Goal: Task Accomplishment & Management: Manage account settings

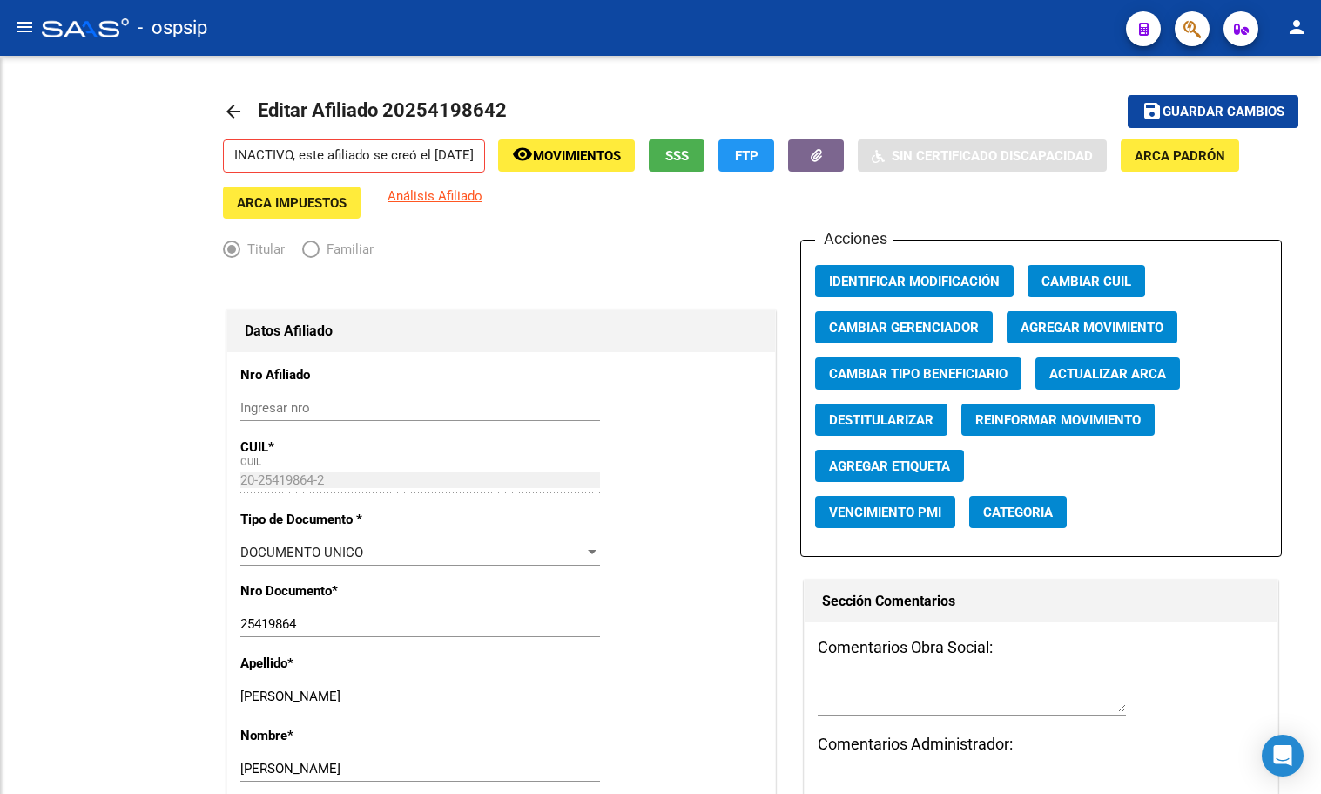
radio input "true"
type input "33-70979399-9"
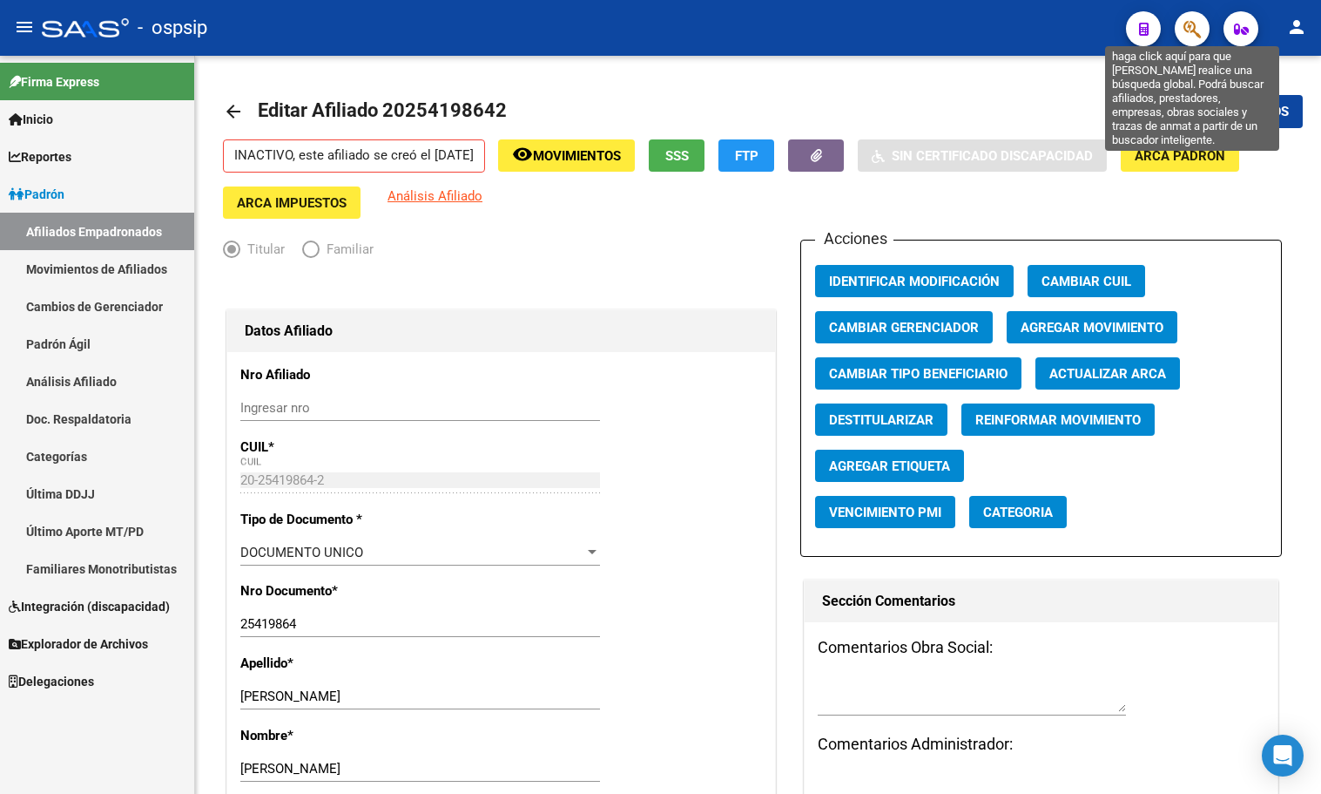
click at [1193, 28] on icon "button" at bounding box center [1192, 29] width 17 height 20
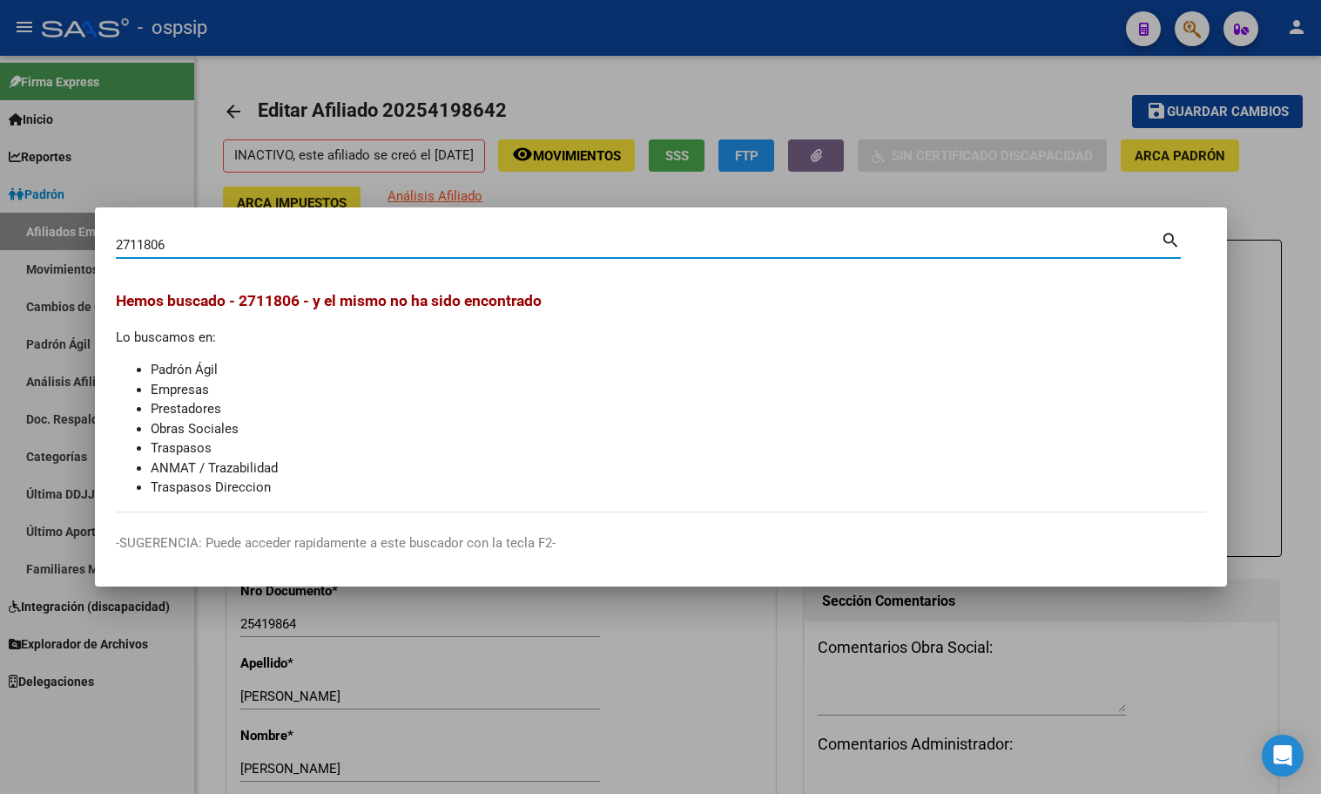
drag, startPoint x: 190, startPoint y: 248, endPoint x: 69, endPoint y: 262, distance: 121.9
click at [69, 262] on div "2711806 Buscar (apellido, dni, cuil, nro traspaso, cuit, obra social) search [P…" at bounding box center [660, 397] width 1321 height 794
type input "27118506"
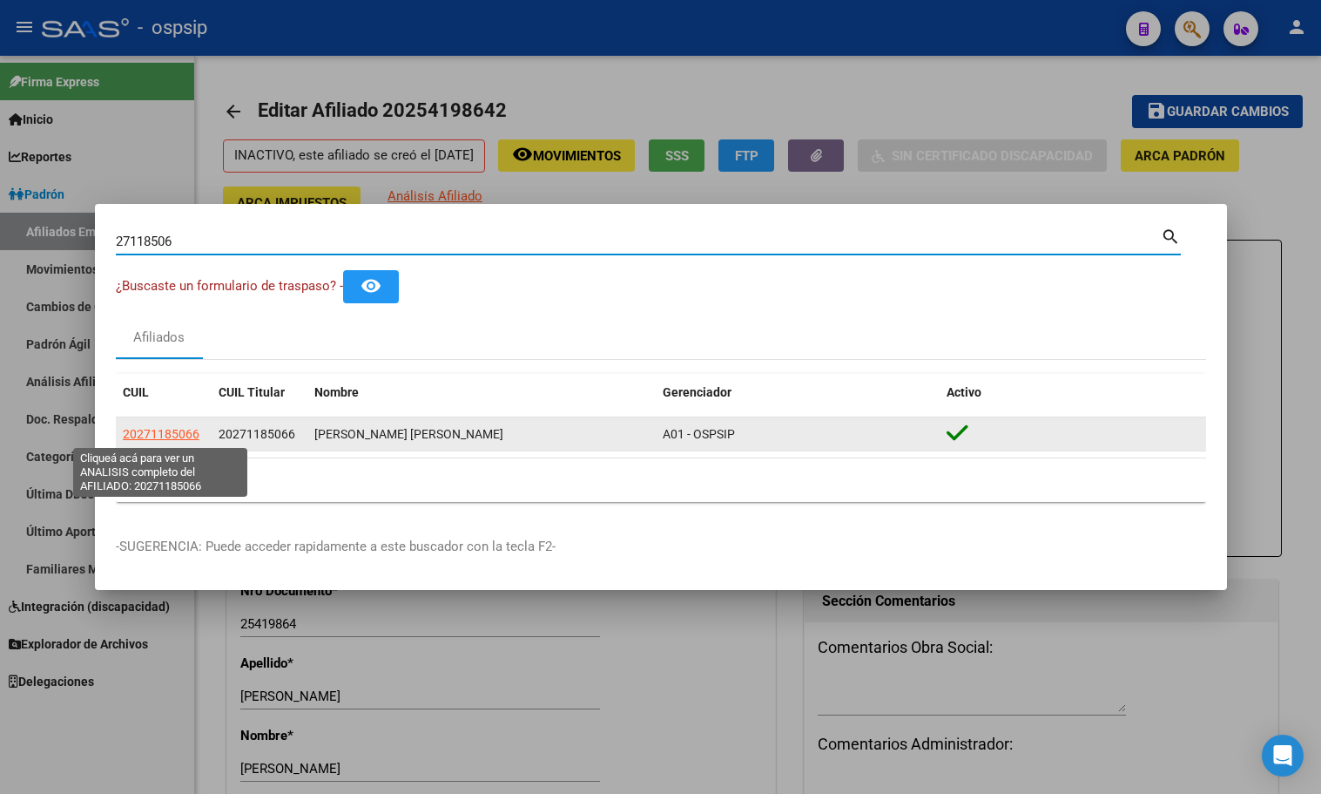
click at [164, 434] on span "20271185066" at bounding box center [161, 434] width 77 height 14
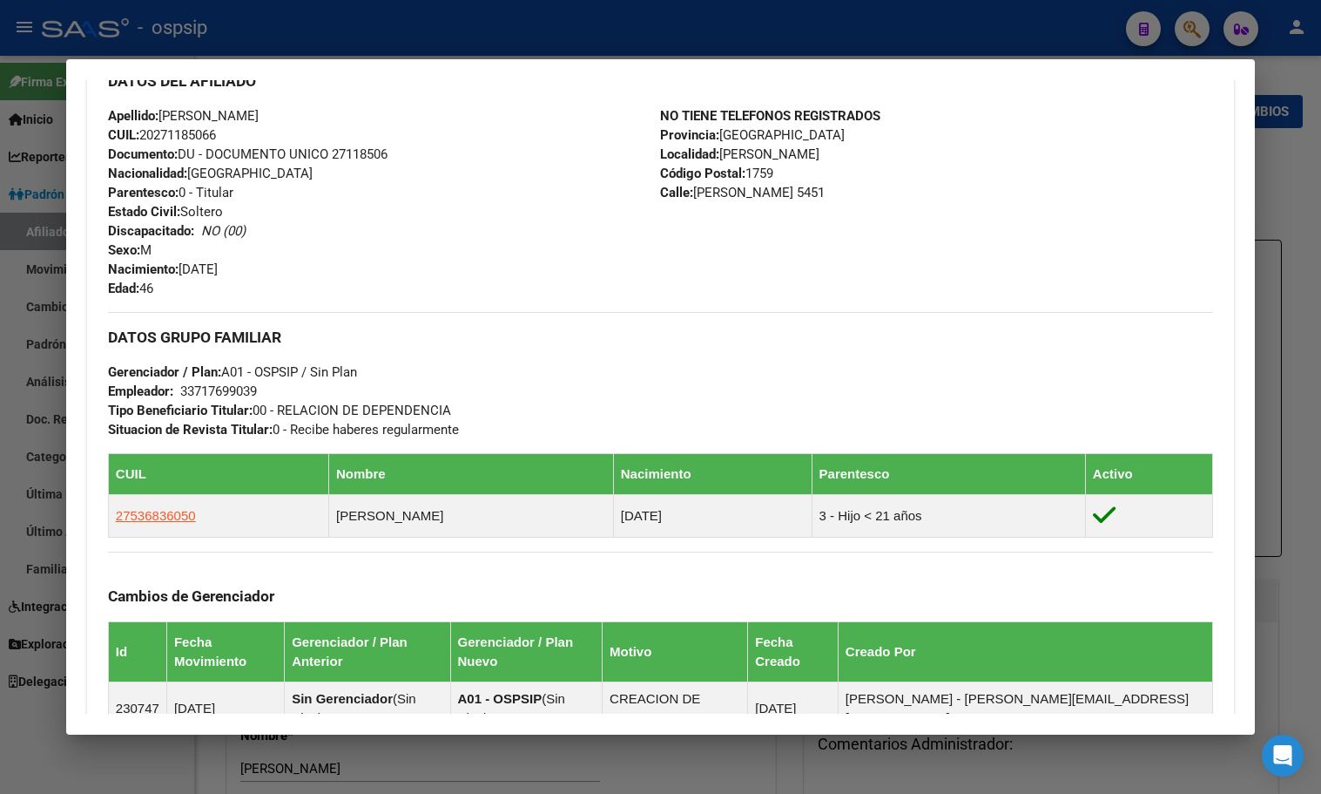
scroll to position [544, 0]
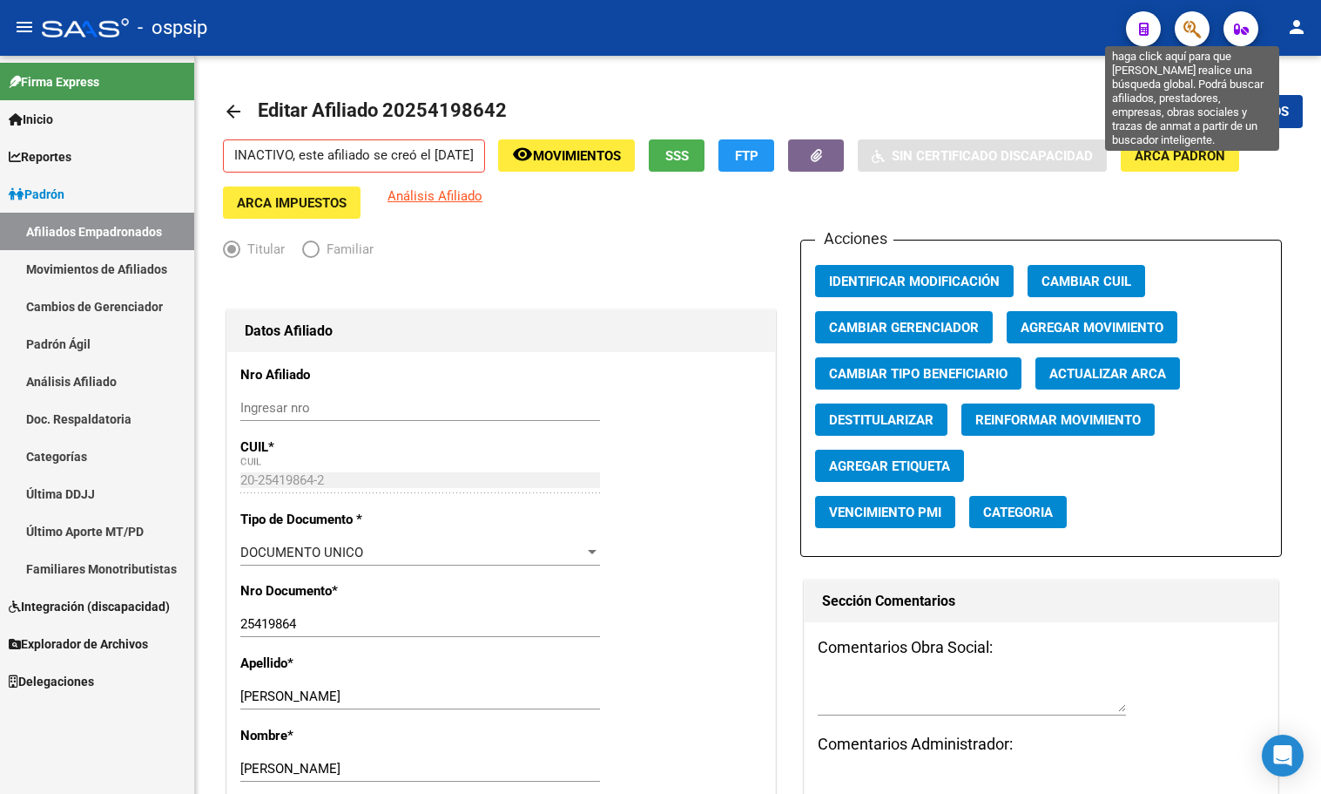
click at [1189, 29] on icon "button" at bounding box center [1192, 29] width 17 height 20
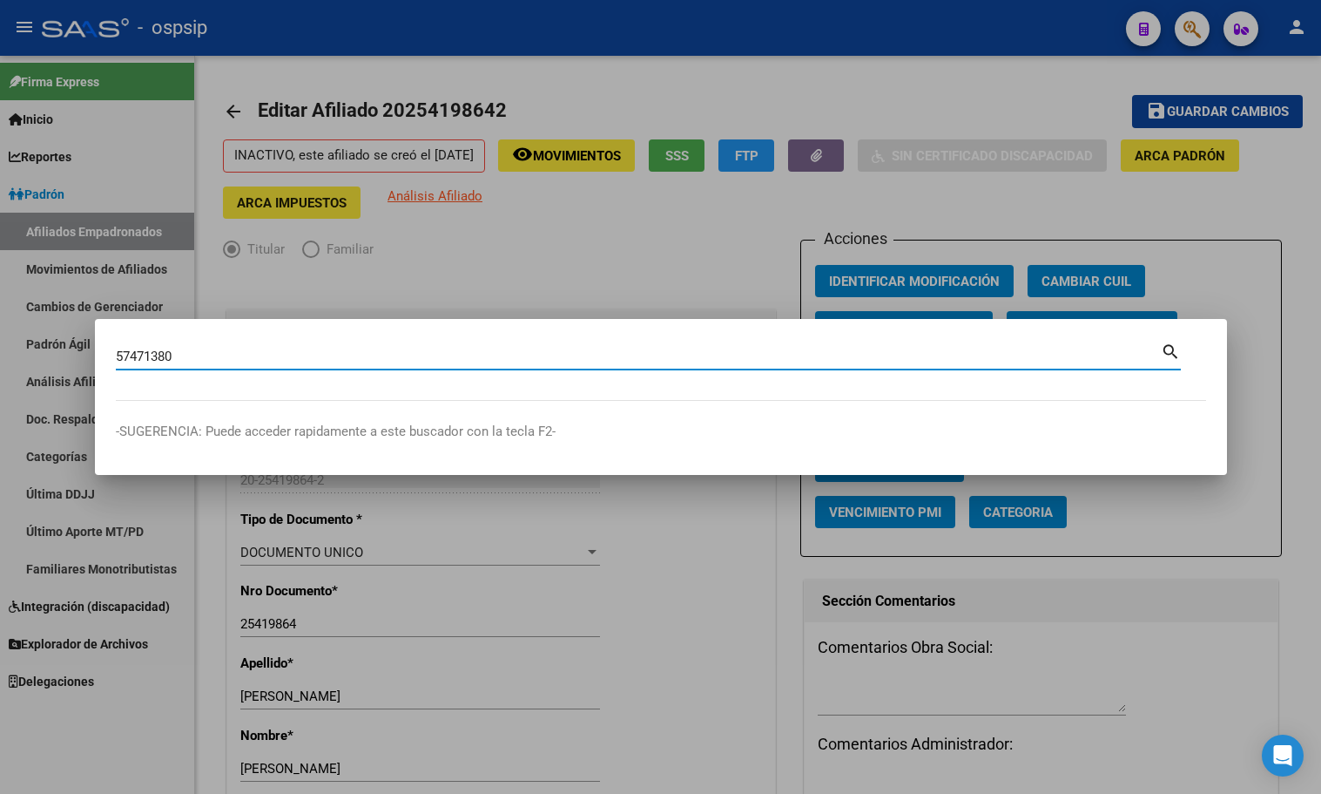
type input "57471380"
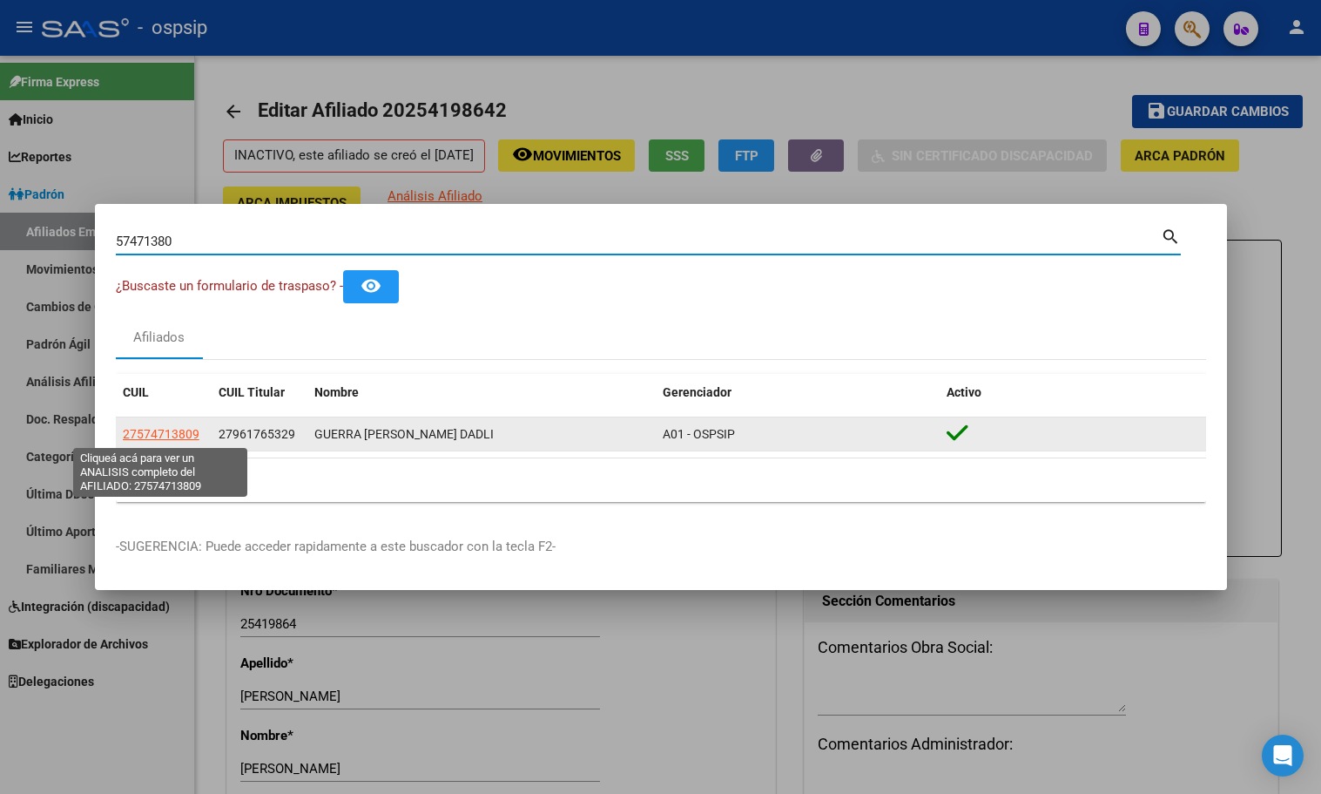
click at [154, 427] on span "27574713809" at bounding box center [161, 434] width 77 height 14
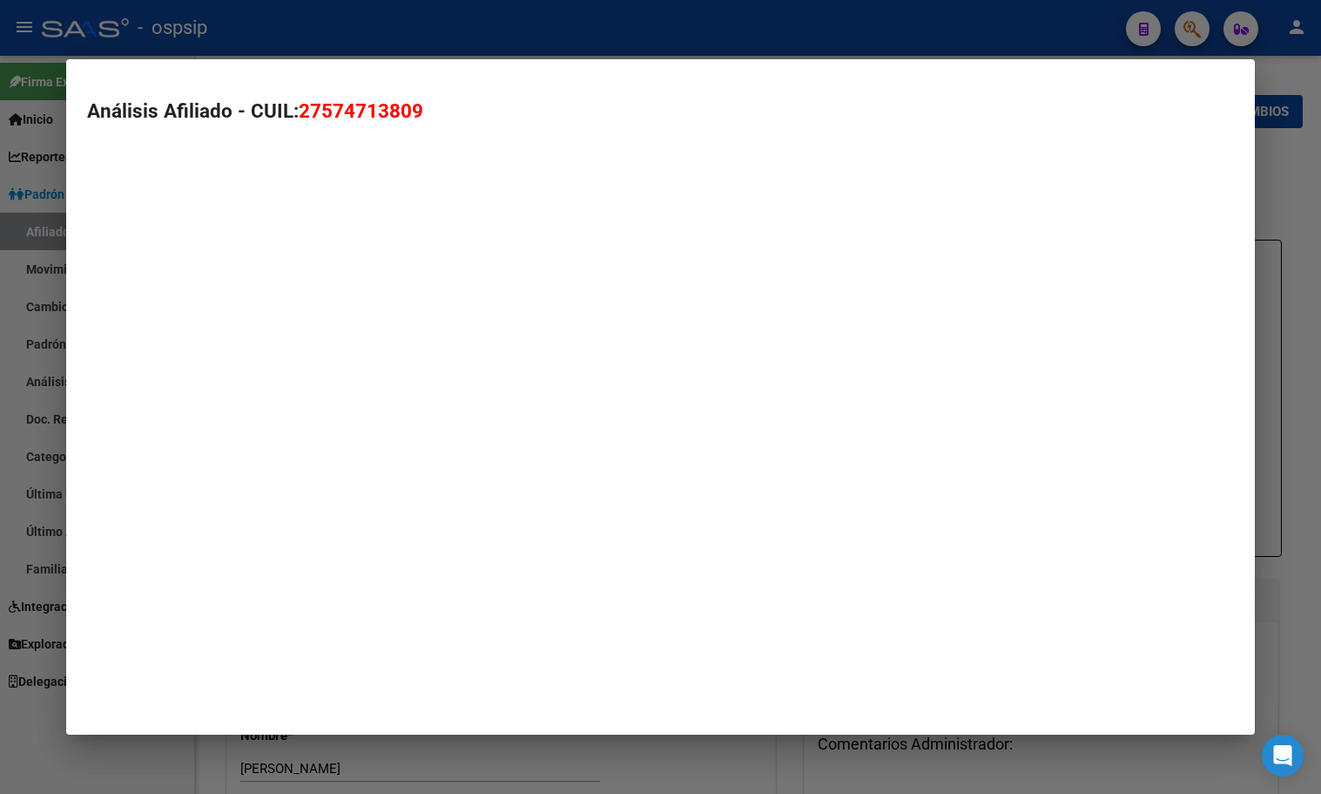
type textarea "27574713809"
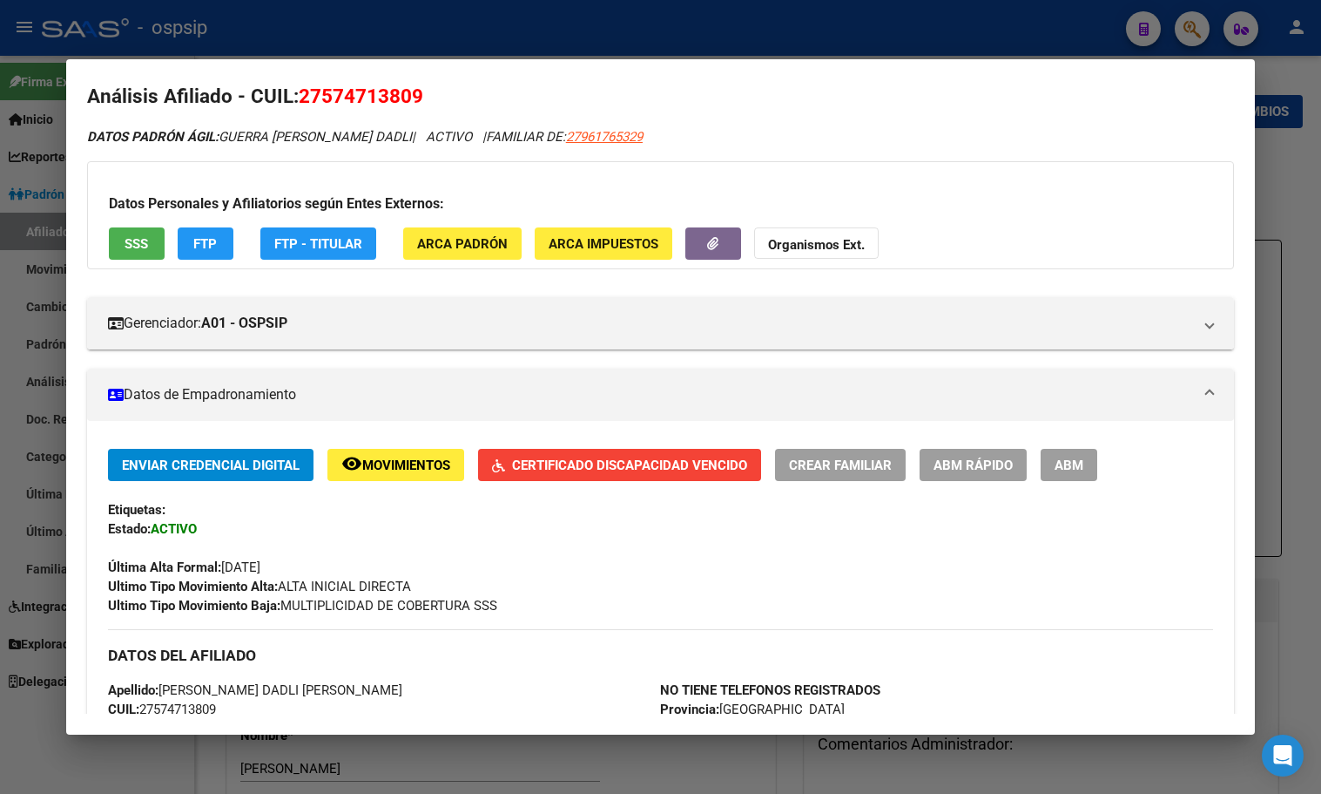
scroll to position [0, 0]
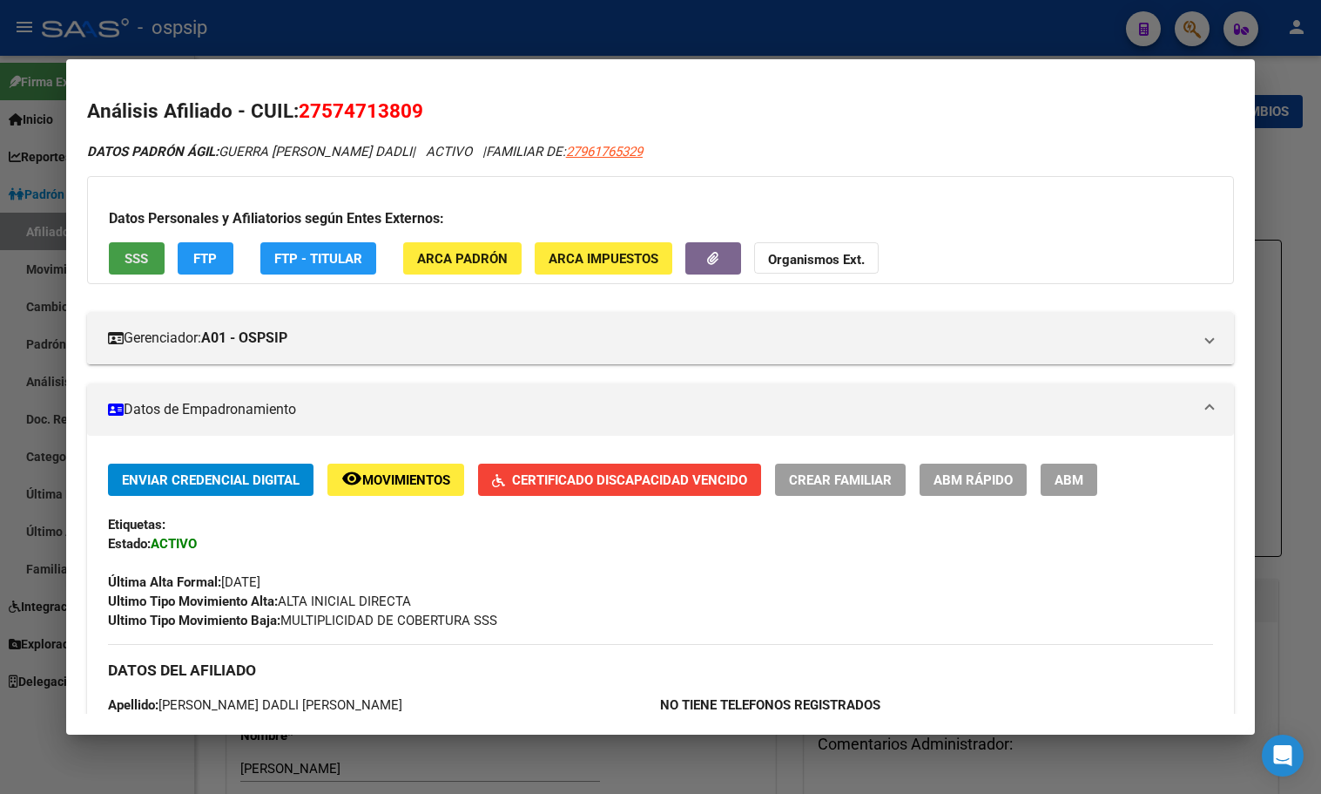
click at [120, 267] on button "SSS" at bounding box center [137, 258] width 56 height 32
click at [126, 259] on span "SSS" at bounding box center [137, 259] width 24 height 16
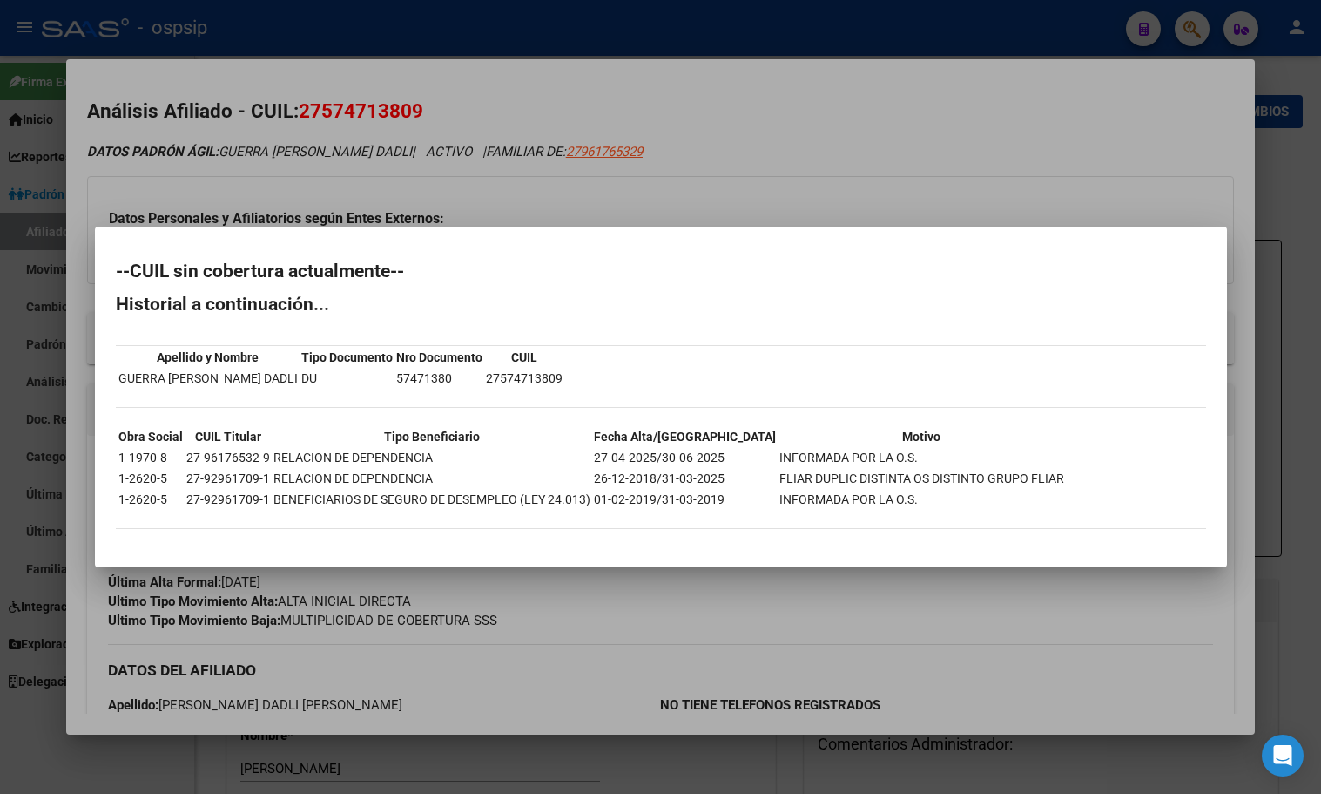
drag, startPoint x: 185, startPoint y: 475, endPoint x: 270, endPoint y: 481, distance: 85.6
click at [270, 481] on tr "1-2620-5 27-92961709-1 RELACION DE DEPENDENCIA 26-12-2018/31-03-2025 FLIAR DUPL…" at bounding box center [592, 478] width 948 height 19
copy td "27-92961709-1"
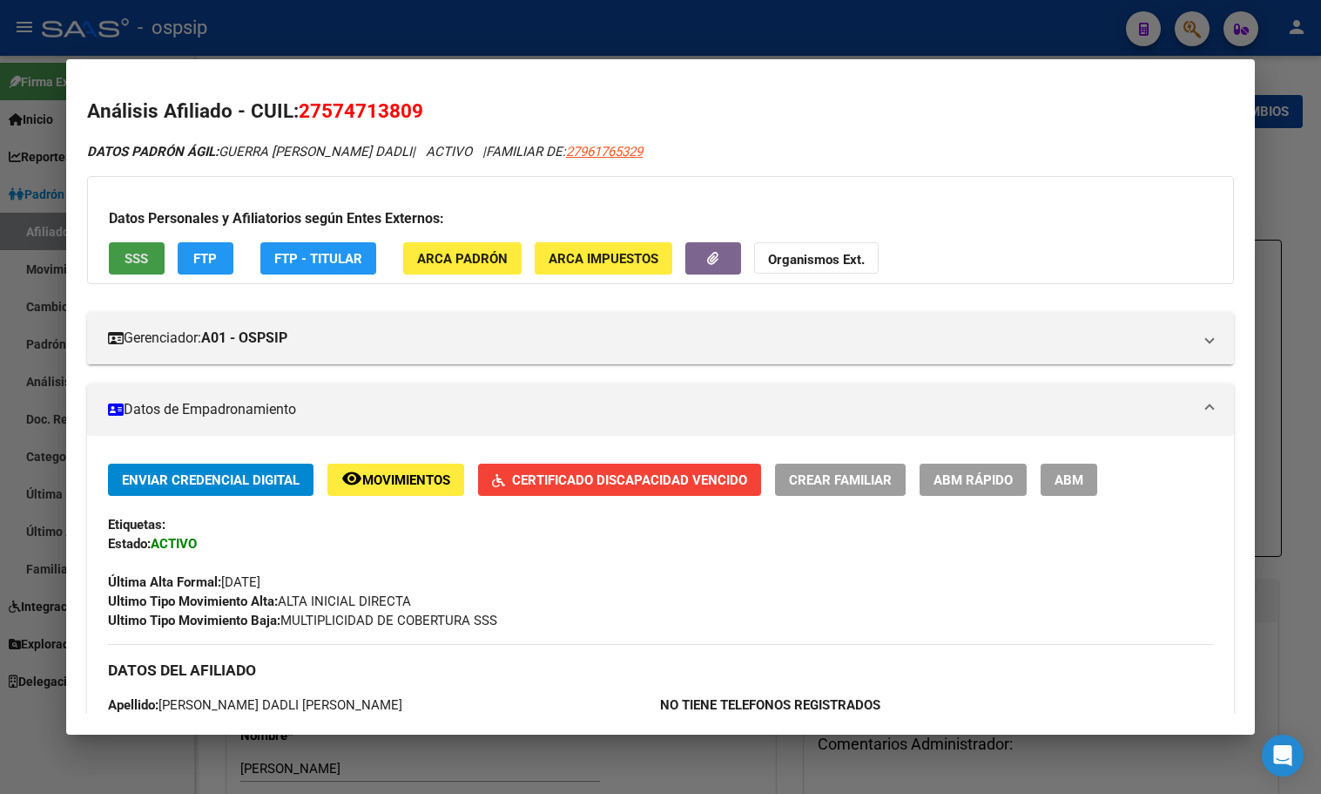
drag, startPoint x: 303, startPoint y: 112, endPoint x: 430, endPoint y: 116, distance: 127.2
click at [430, 116] on h2 "Análisis Afiliado - CUIL: 27574713809" at bounding box center [660, 112] width 1147 height 30
copy span "27574713809"
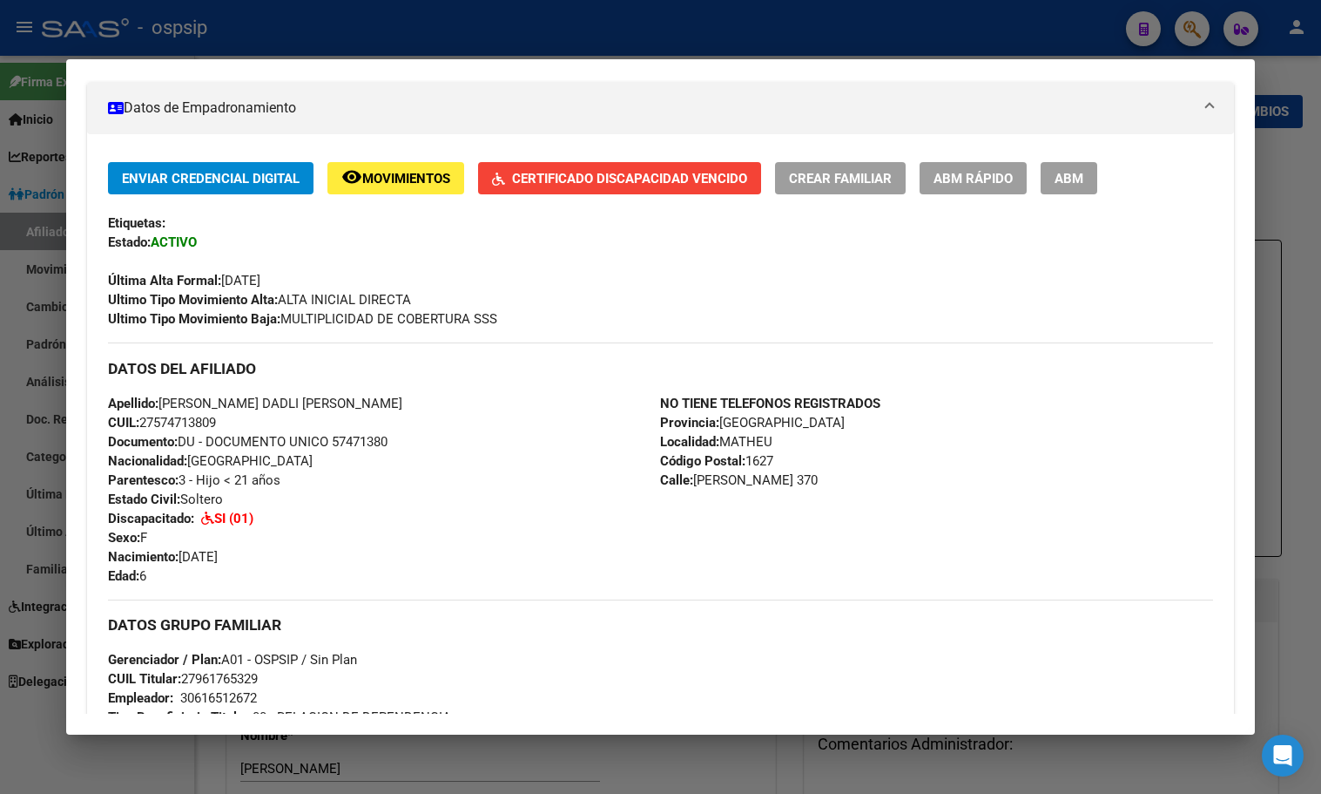
scroll to position [348, 0]
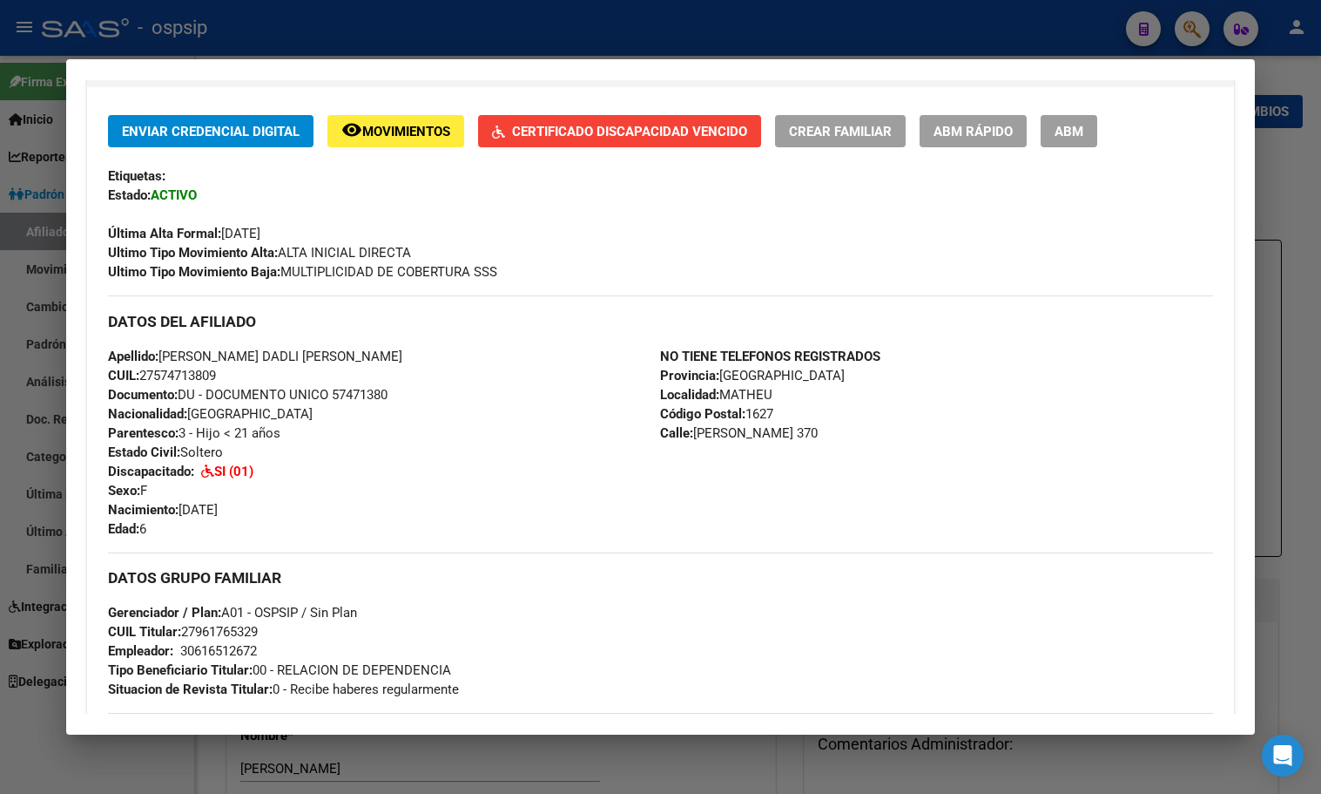
click at [1073, 131] on span "ABM" at bounding box center [1069, 132] width 29 height 16
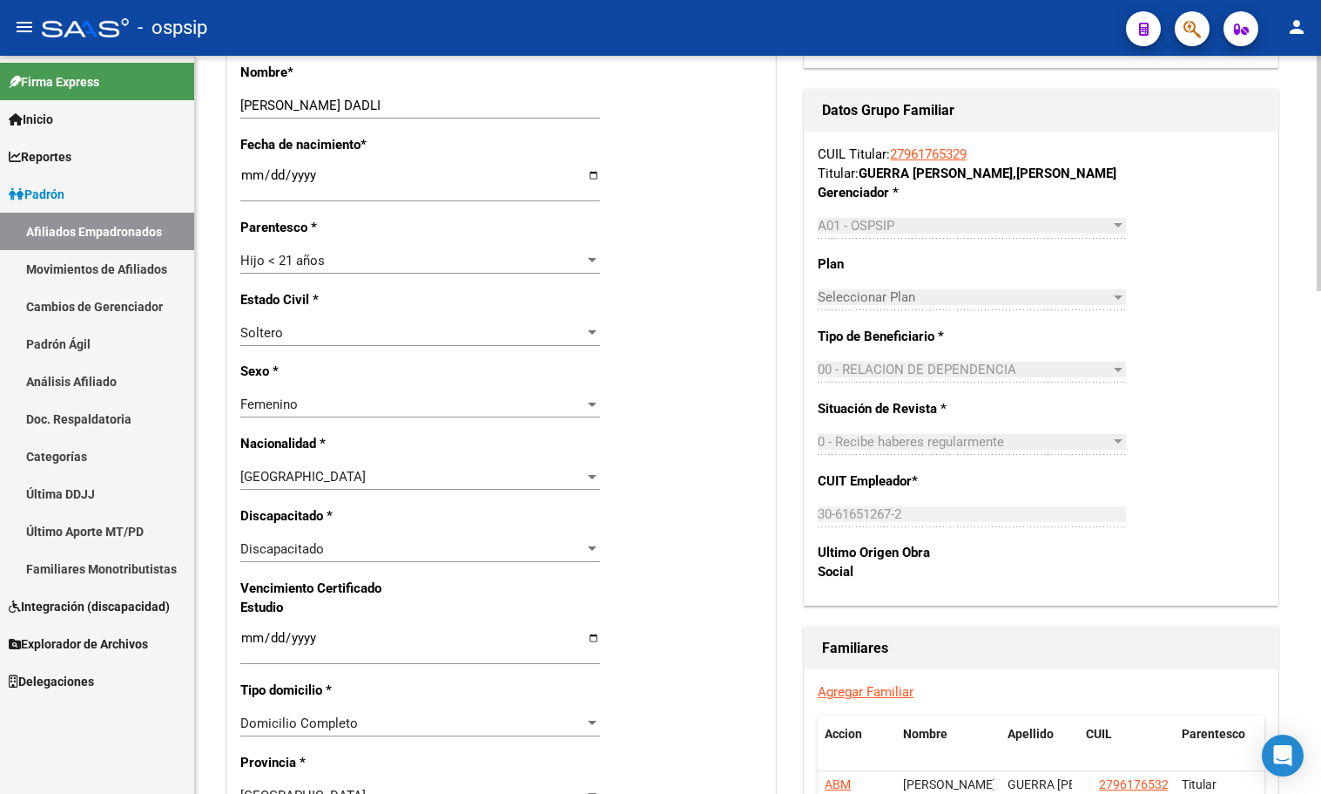
scroll to position [697, 0]
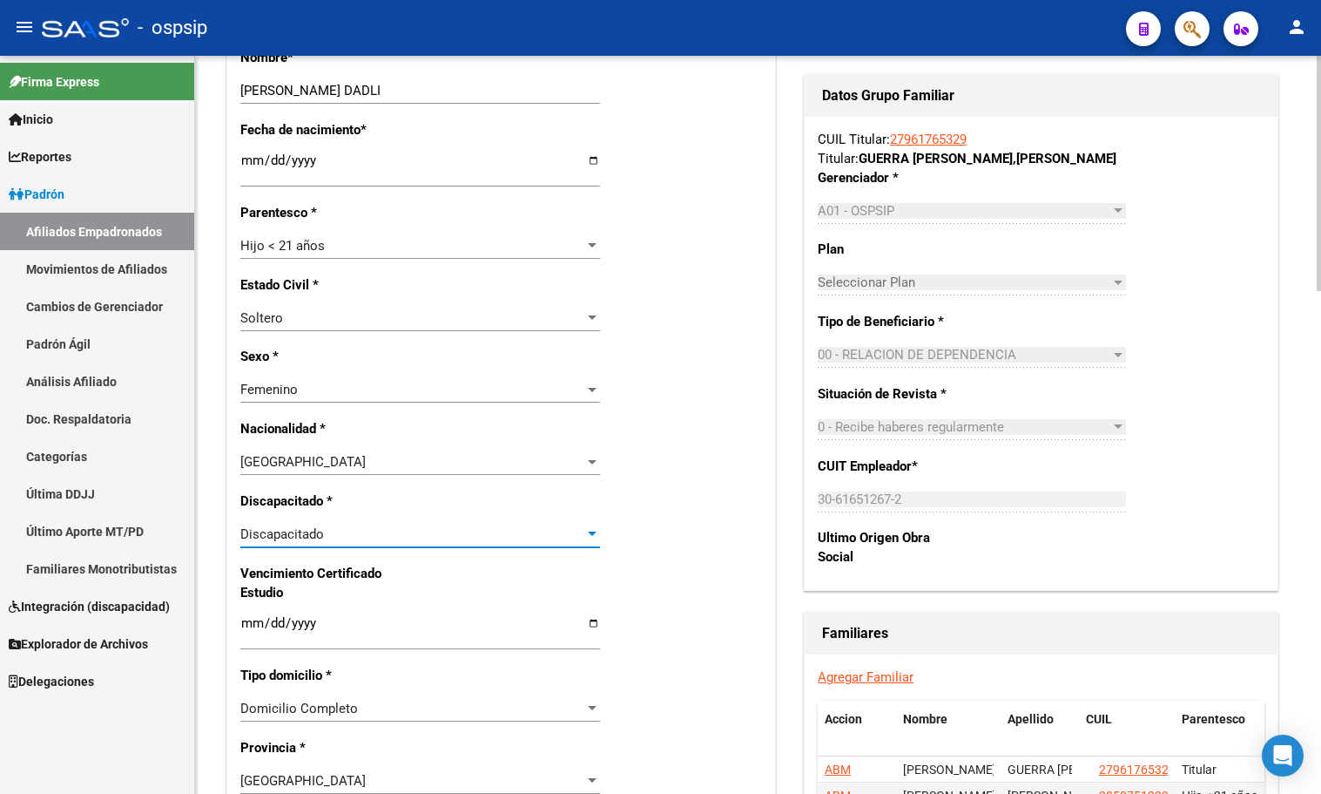
click at [269, 531] on span "Discapacitado" at bounding box center [282, 534] width 84 height 16
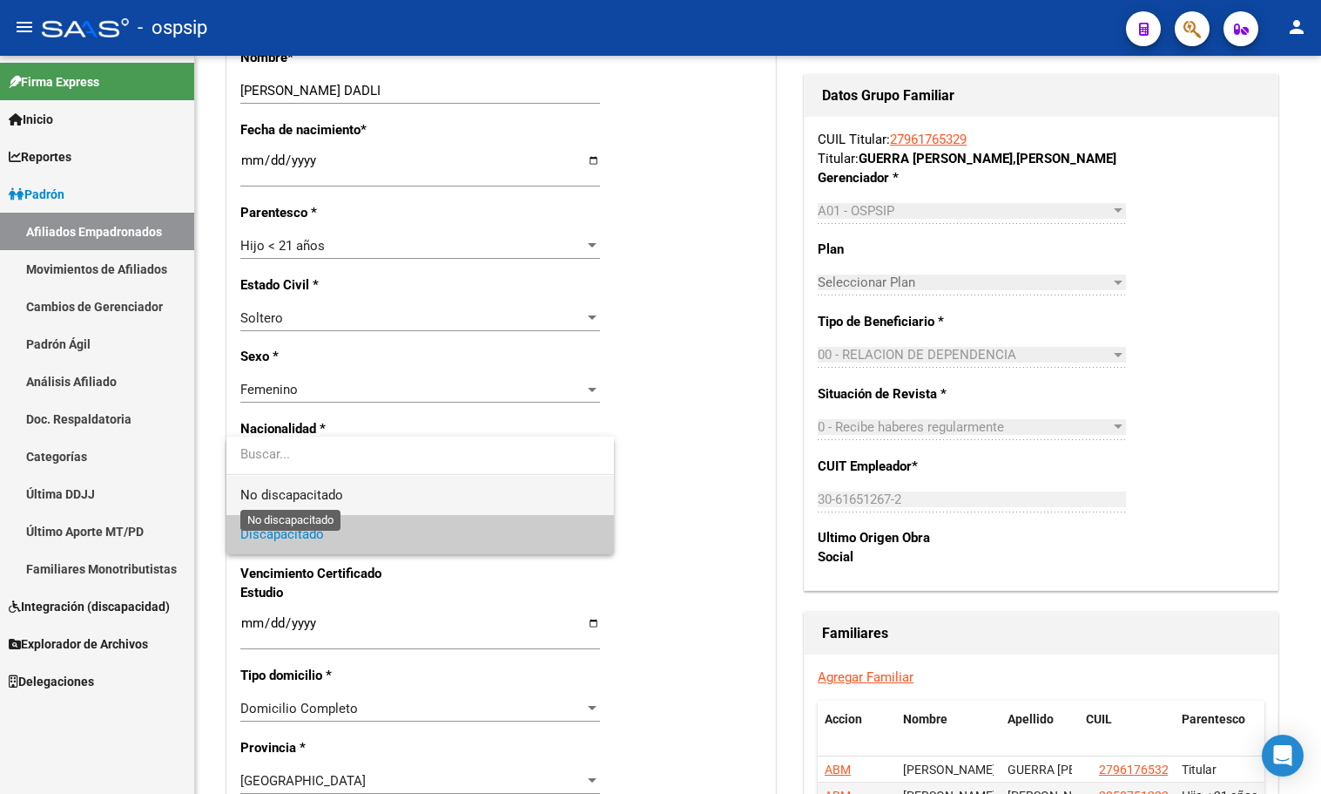
click at [294, 497] on span "No discapacitado" at bounding box center [291, 495] width 103 height 16
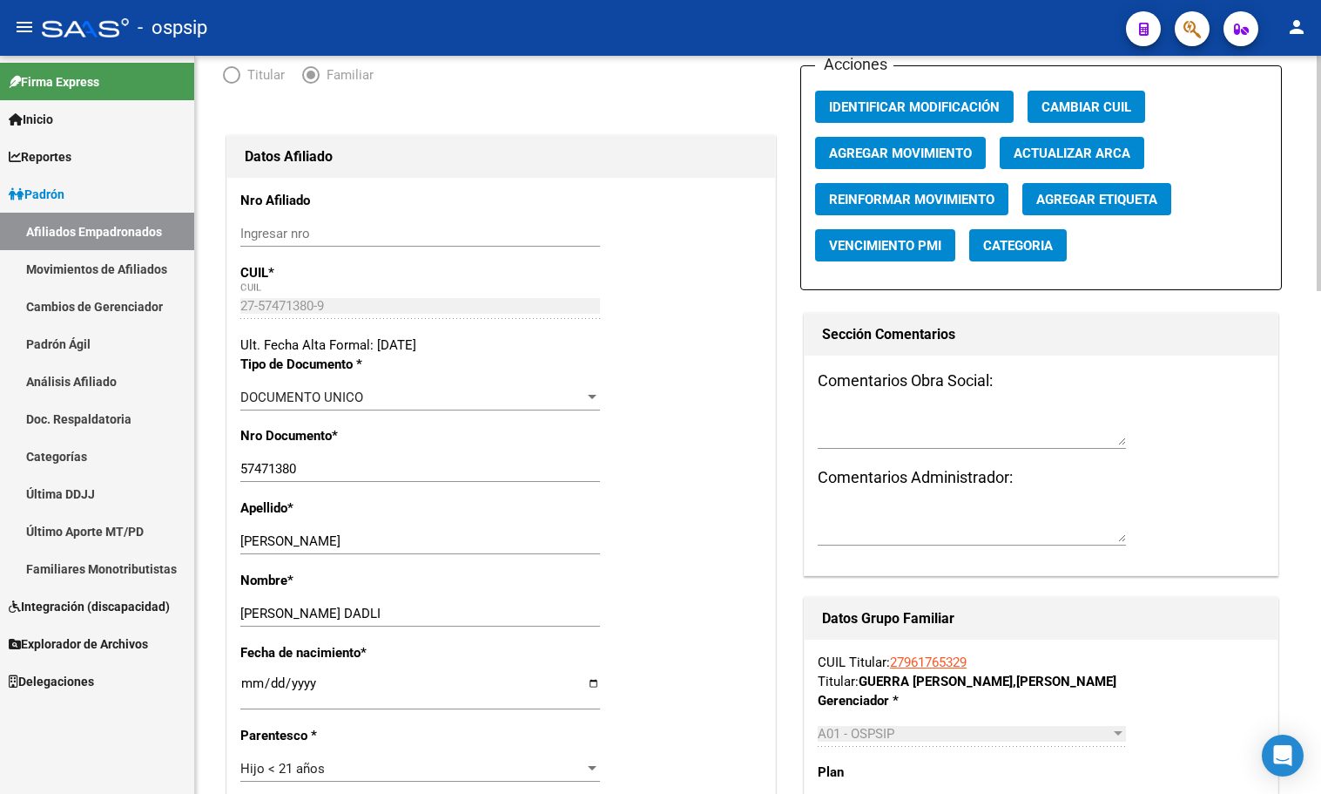
scroll to position [0, 0]
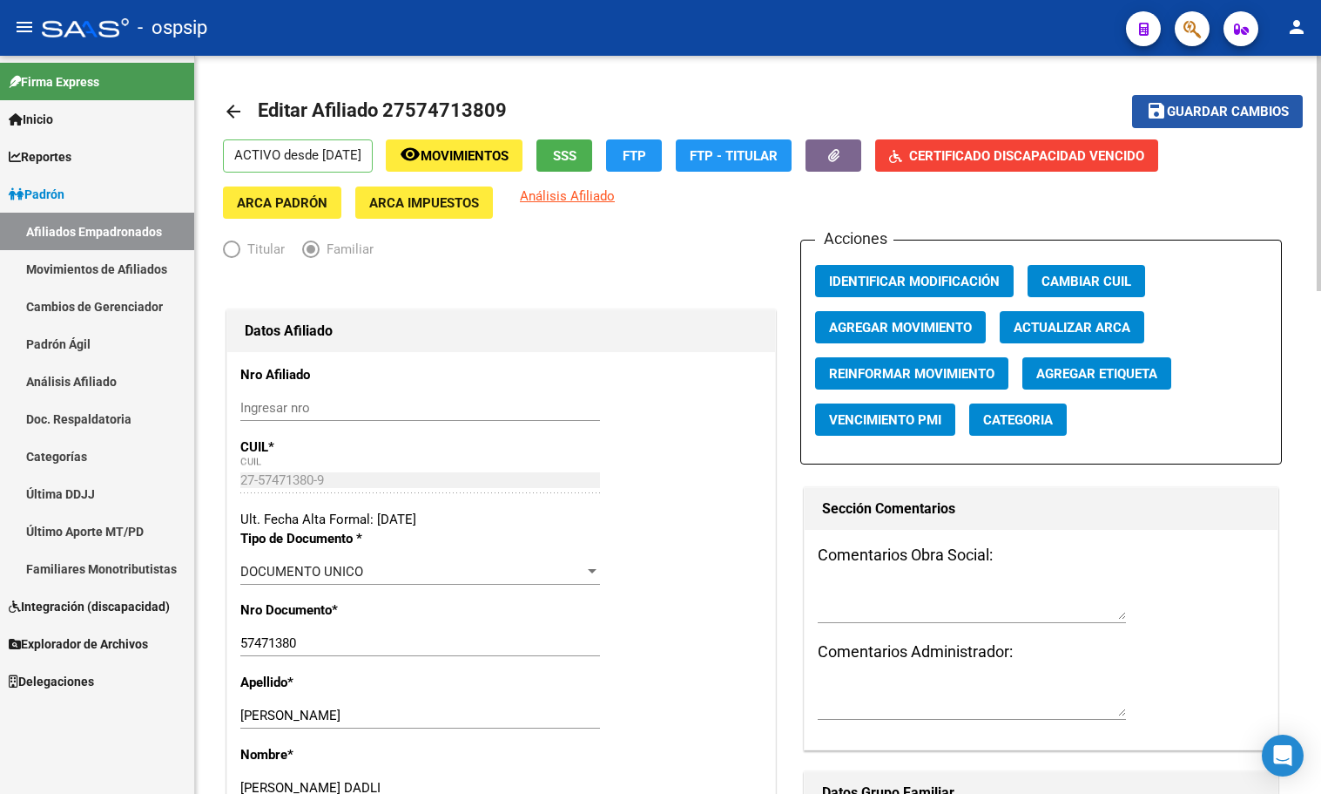
drag, startPoint x: 1195, startPoint y: 112, endPoint x: 1071, endPoint y: 170, distance: 136.8
click at [1195, 112] on span "Guardar cambios" at bounding box center [1228, 113] width 122 height 16
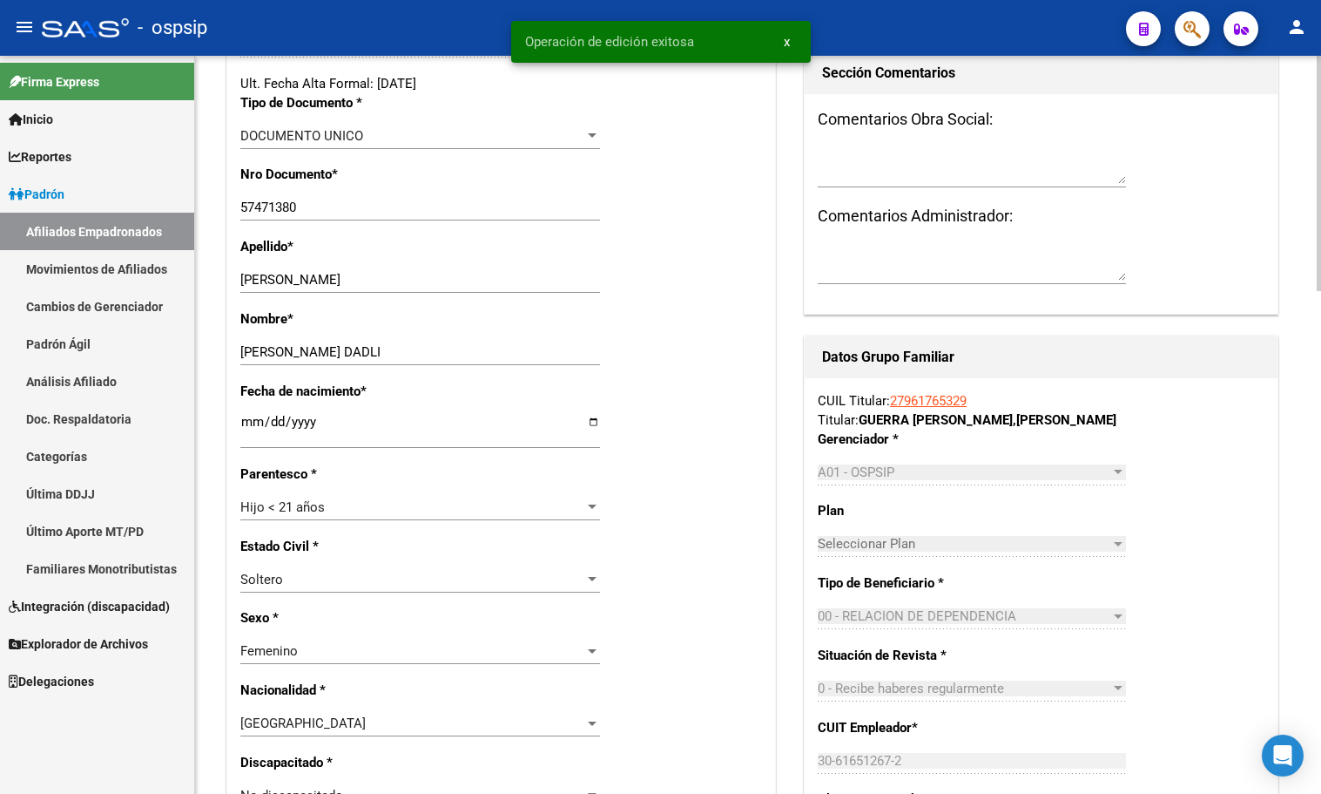
scroll to position [871, 0]
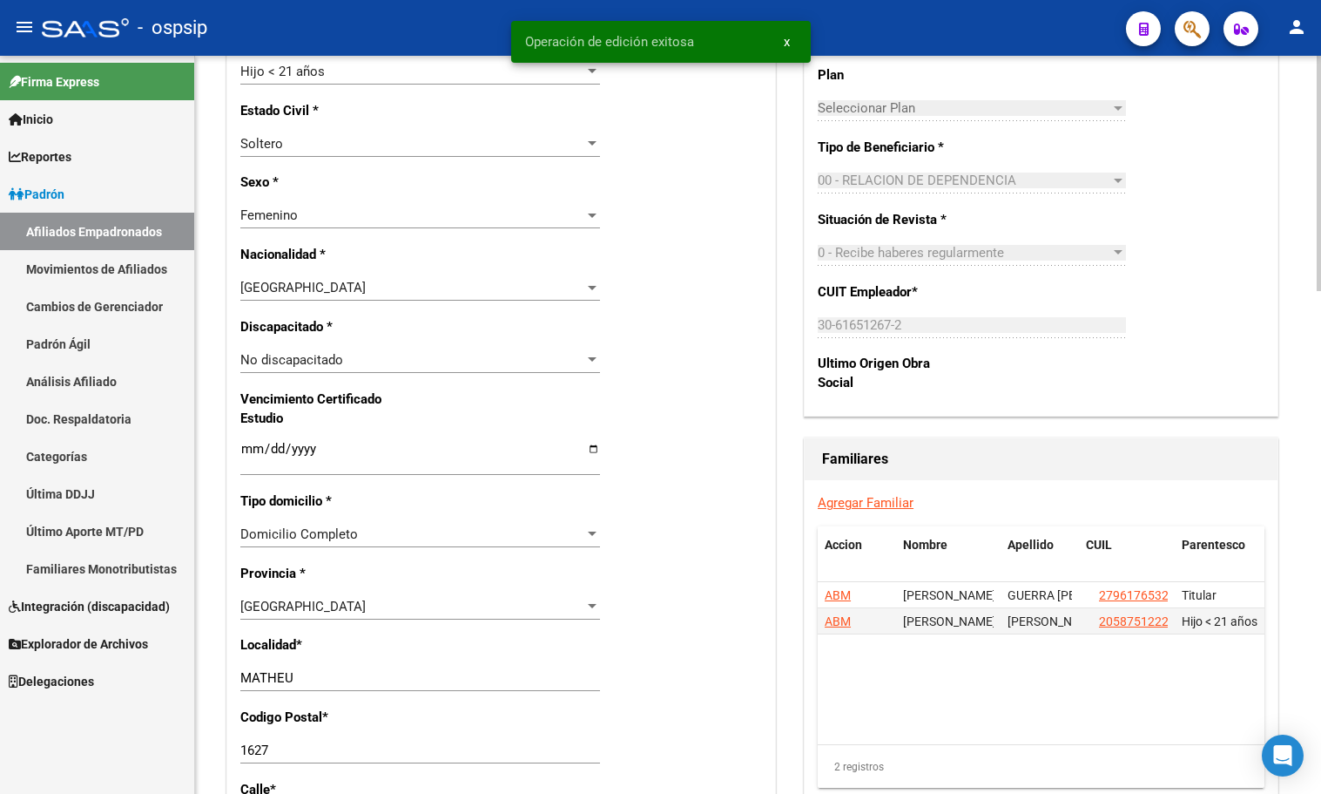
click at [320, 364] on span "No discapacitado" at bounding box center [291, 360] width 103 height 16
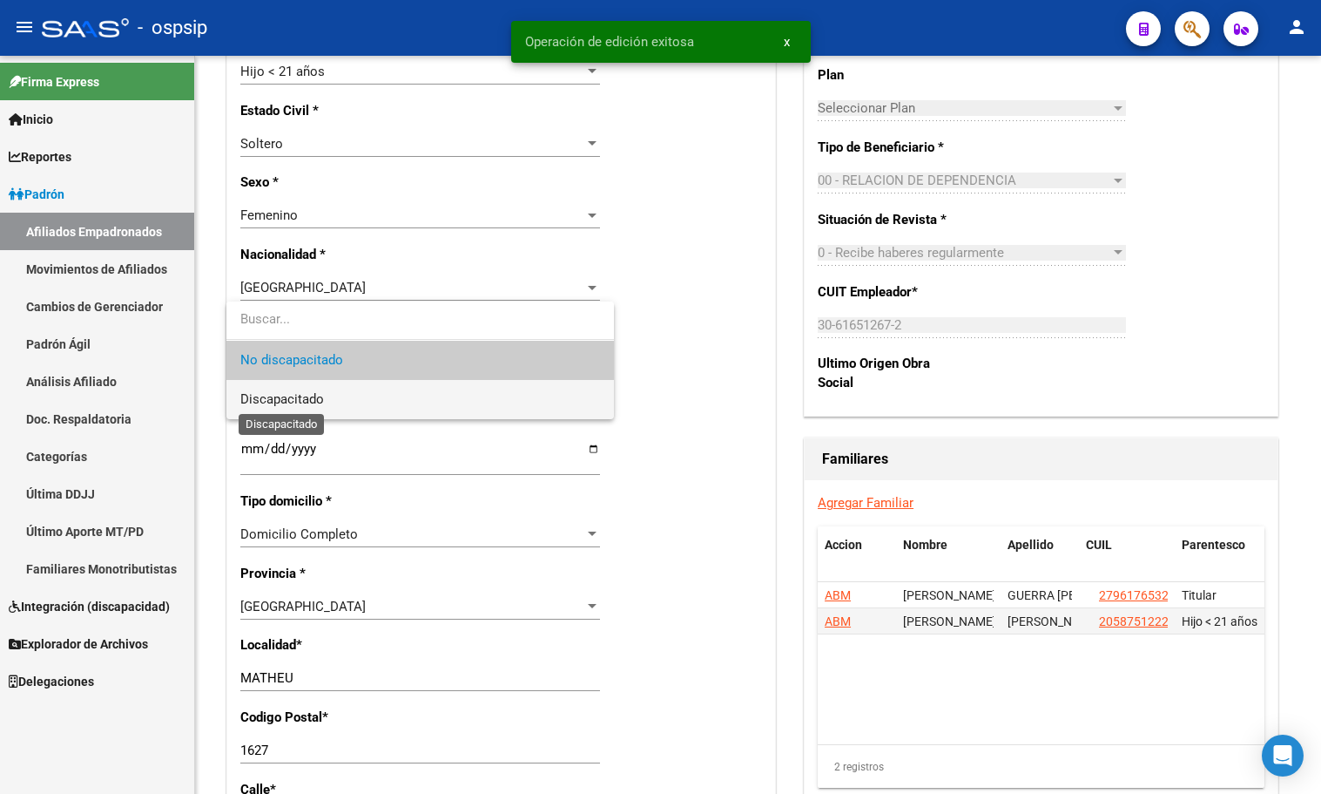
click at [299, 398] on span "Discapacitado" at bounding box center [282, 399] width 84 height 16
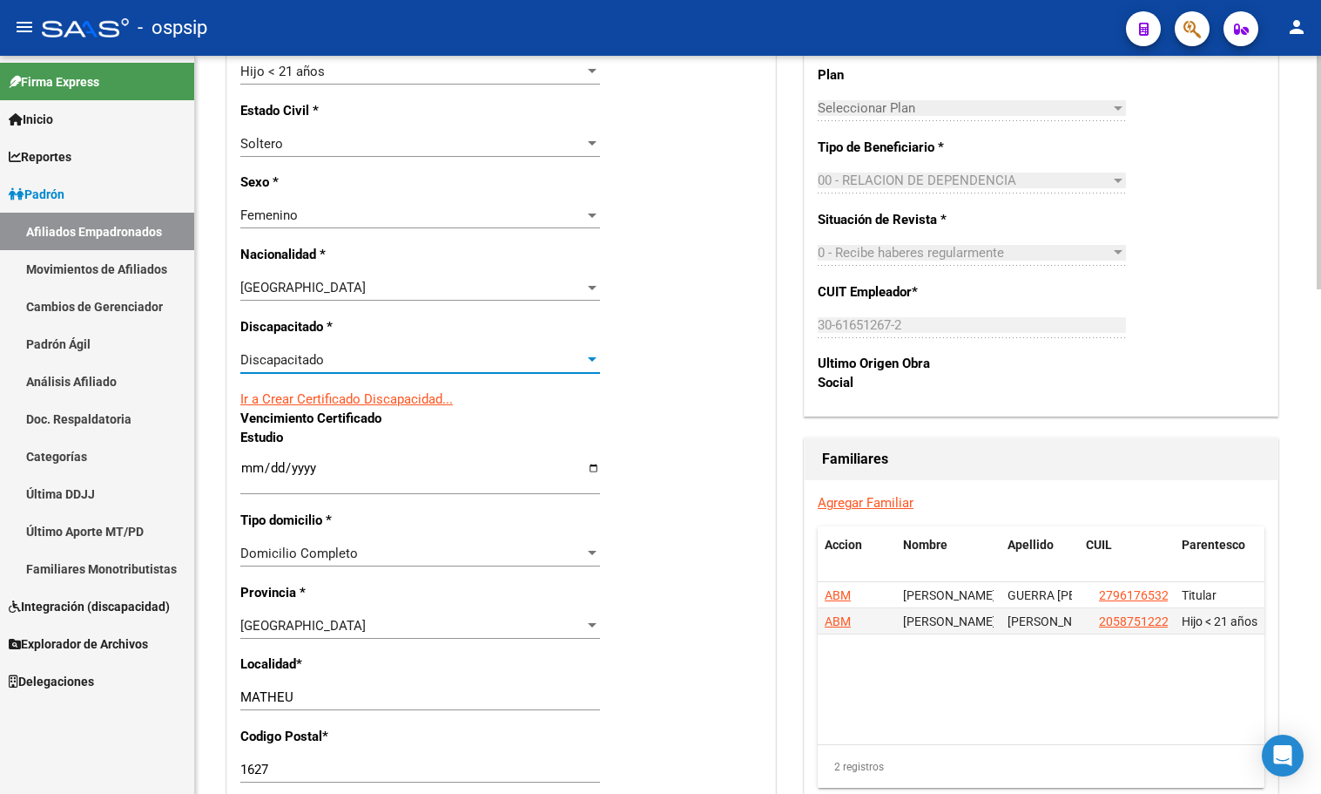
click at [318, 397] on link "Ir a Crear Certificado Discapacidad..." at bounding box center [346, 399] width 213 height 16
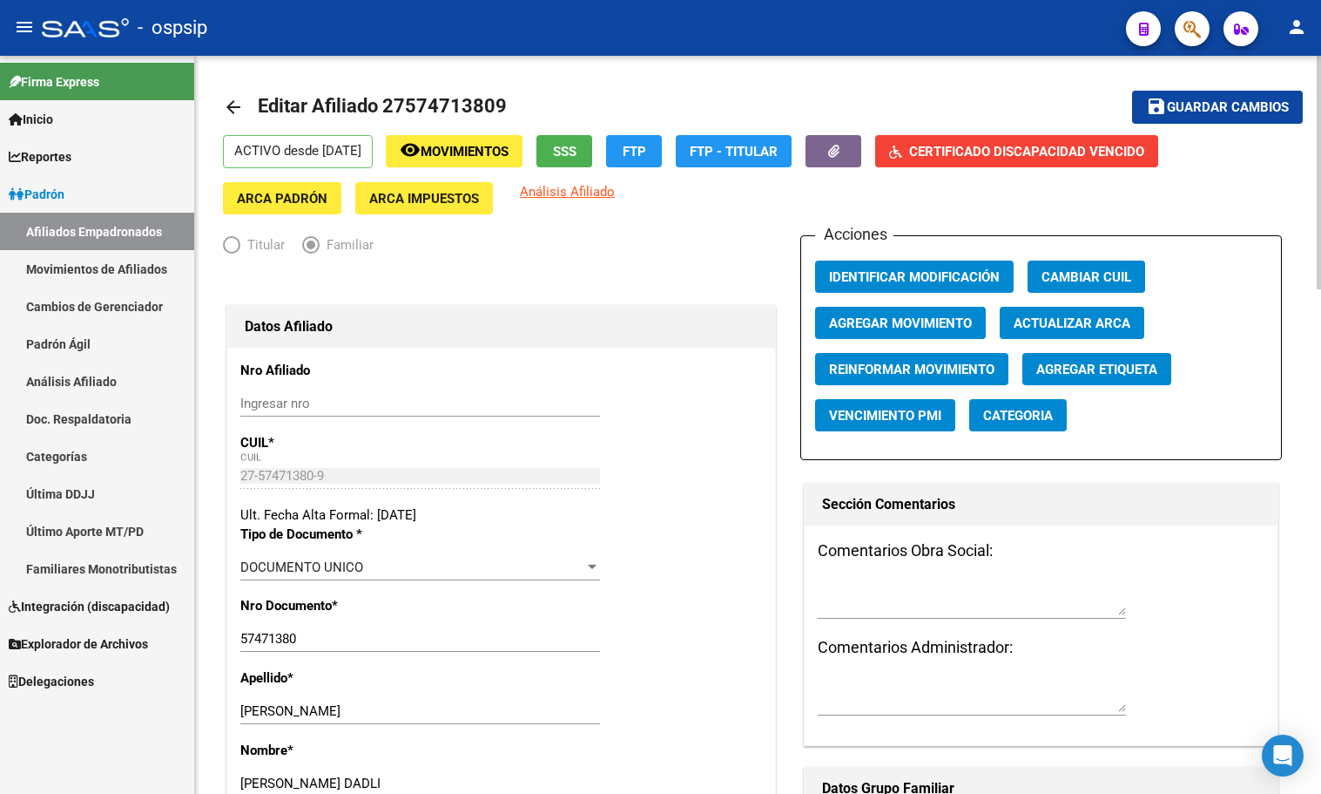
scroll to position [0, 0]
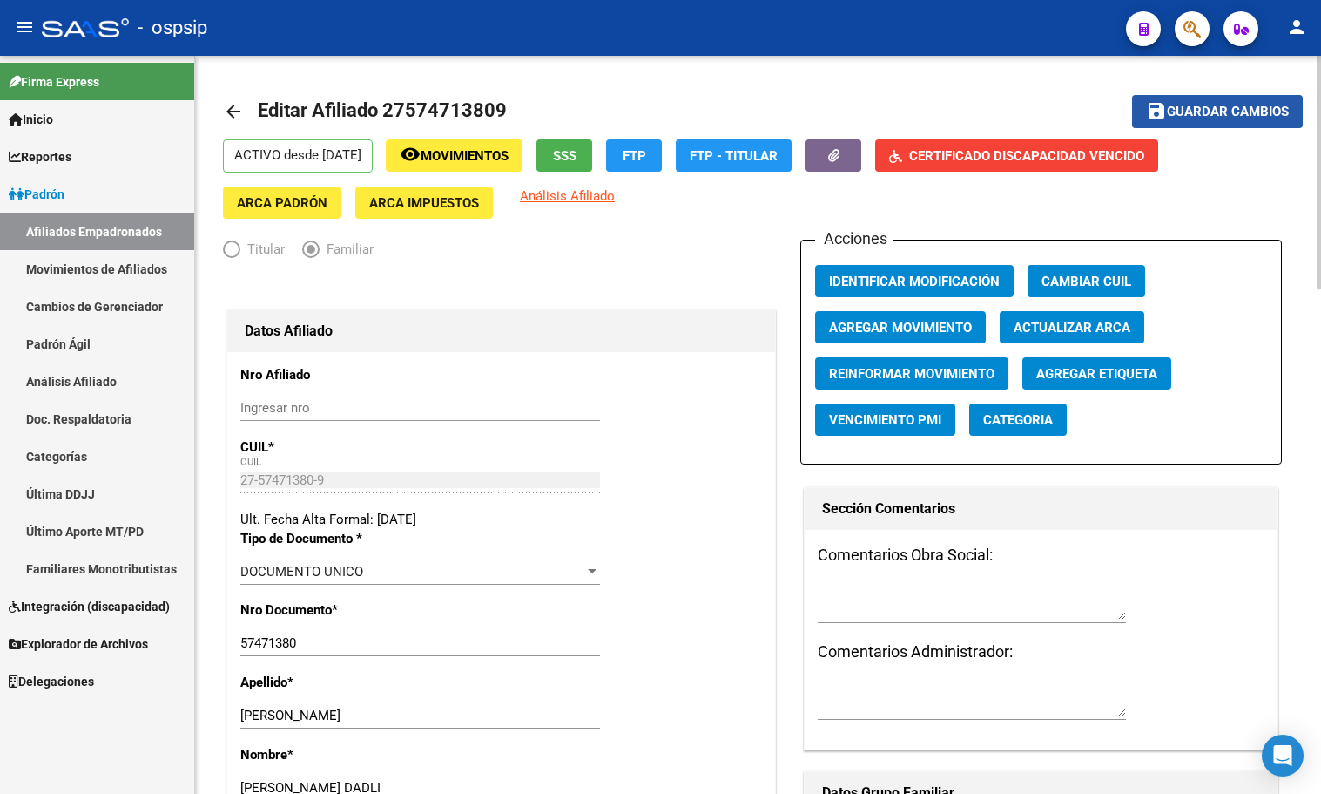
click at [1217, 105] on span "Guardar cambios" at bounding box center [1228, 113] width 122 height 16
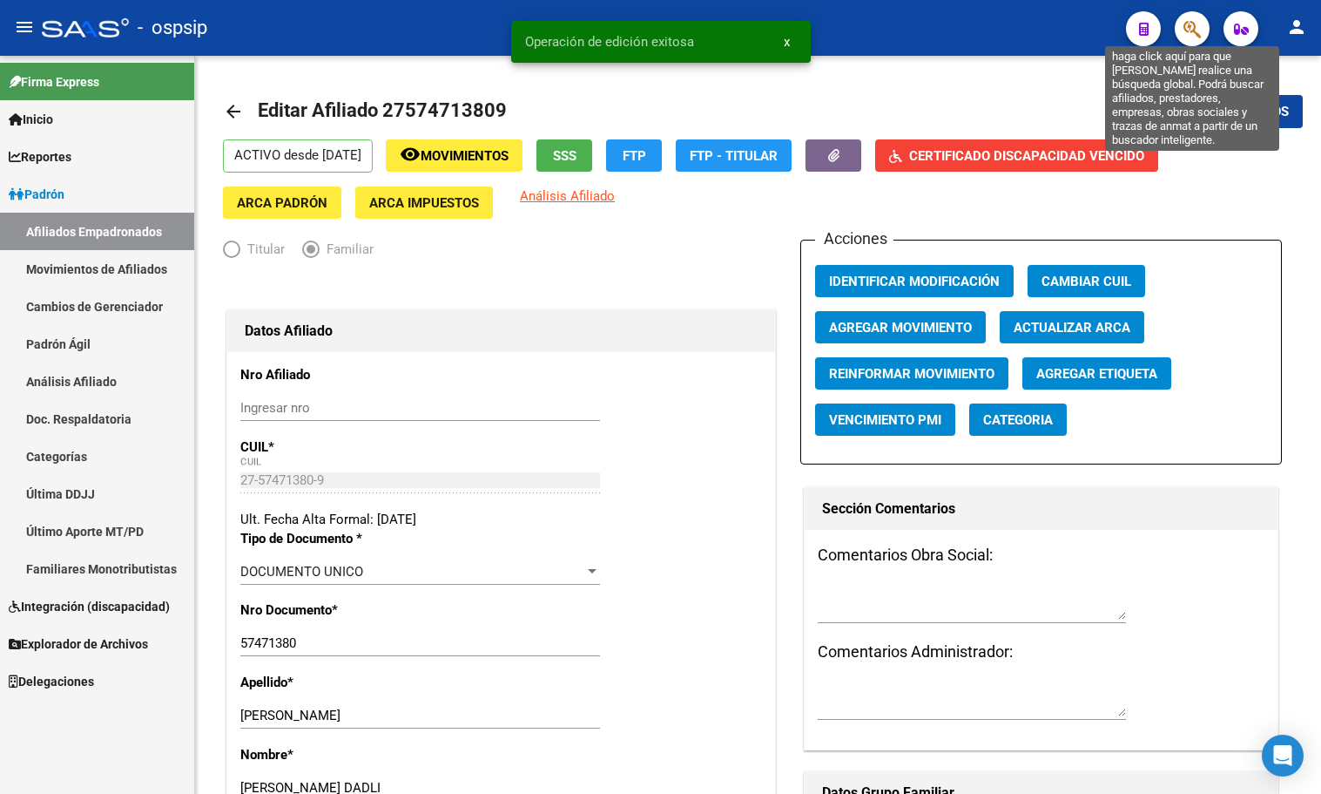
click at [1194, 31] on icon "button" at bounding box center [1192, 29] width 17 height 20
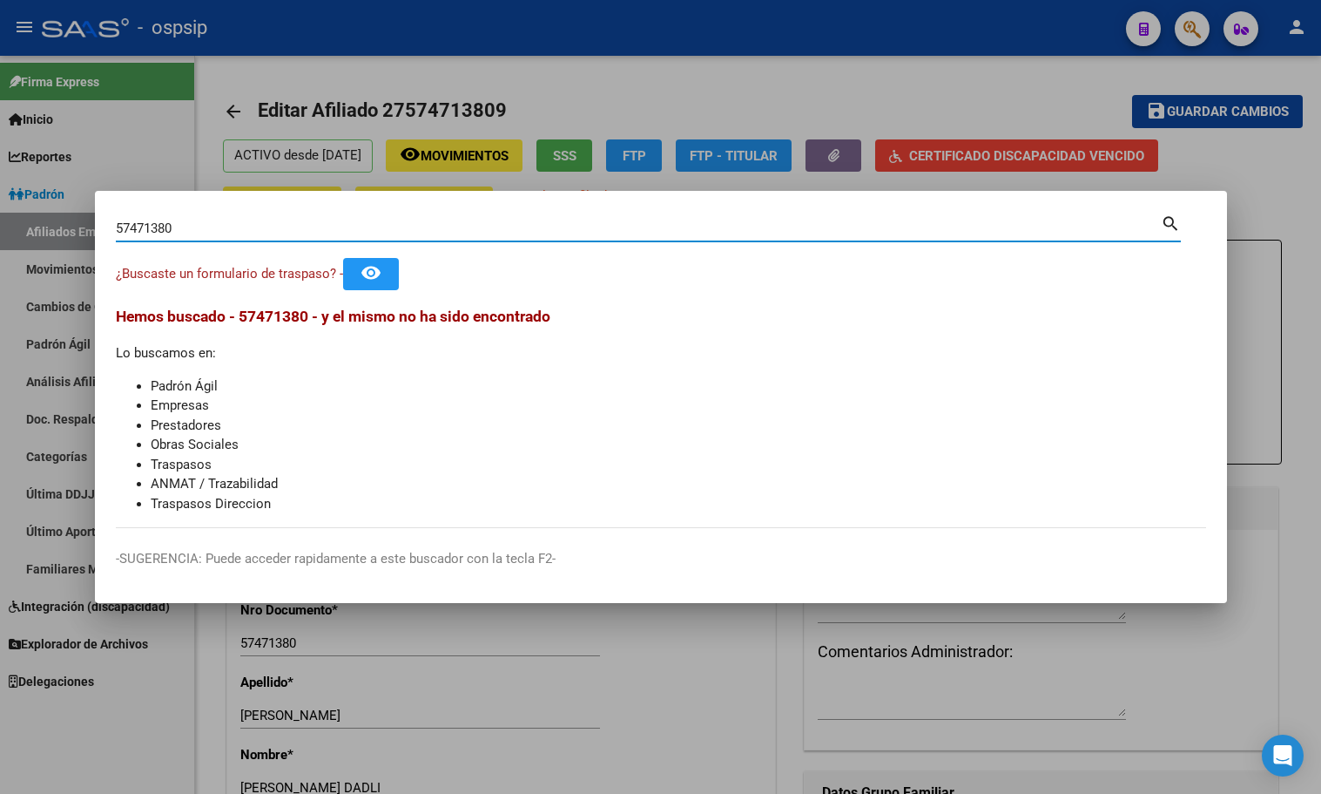
type input "57471380"
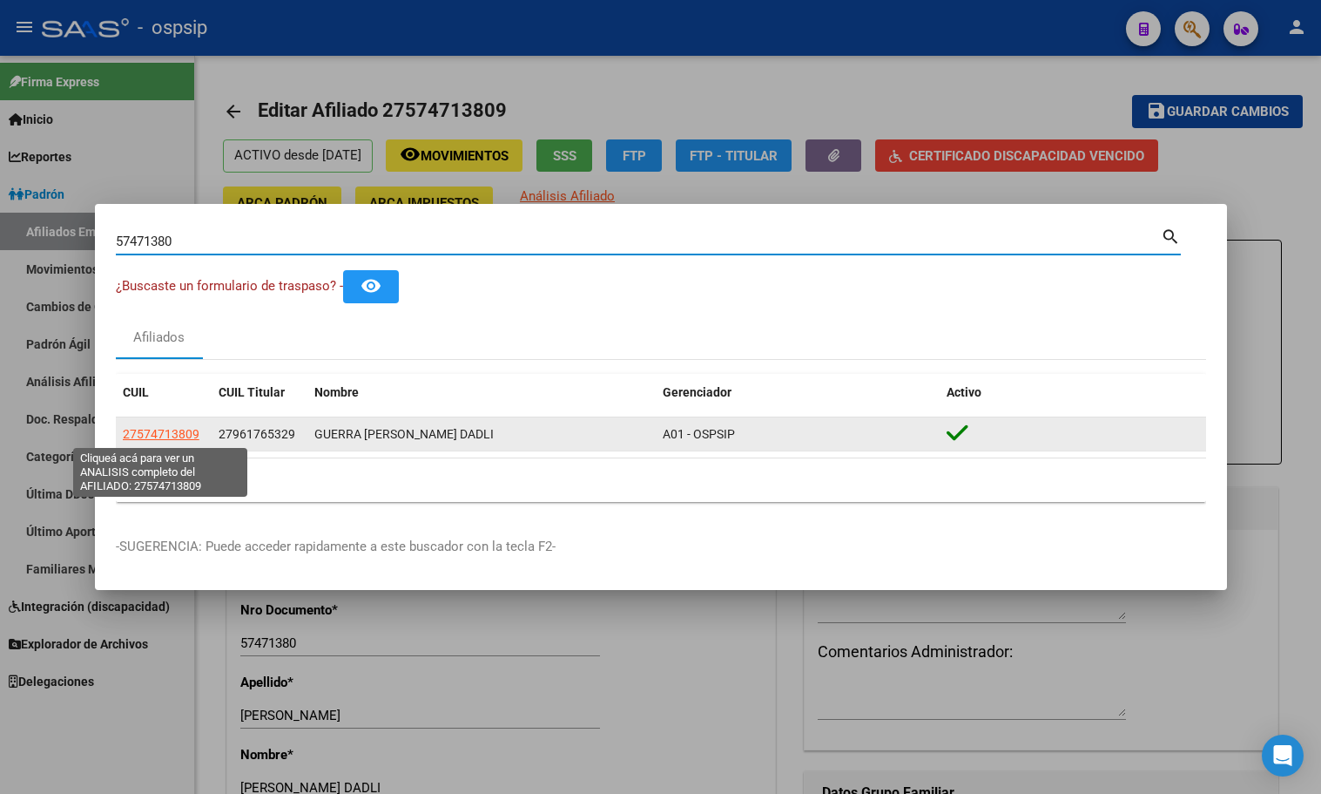
click at [190, 435] on span "27574713809" at bounding box center [161, 434] width 77 height 14
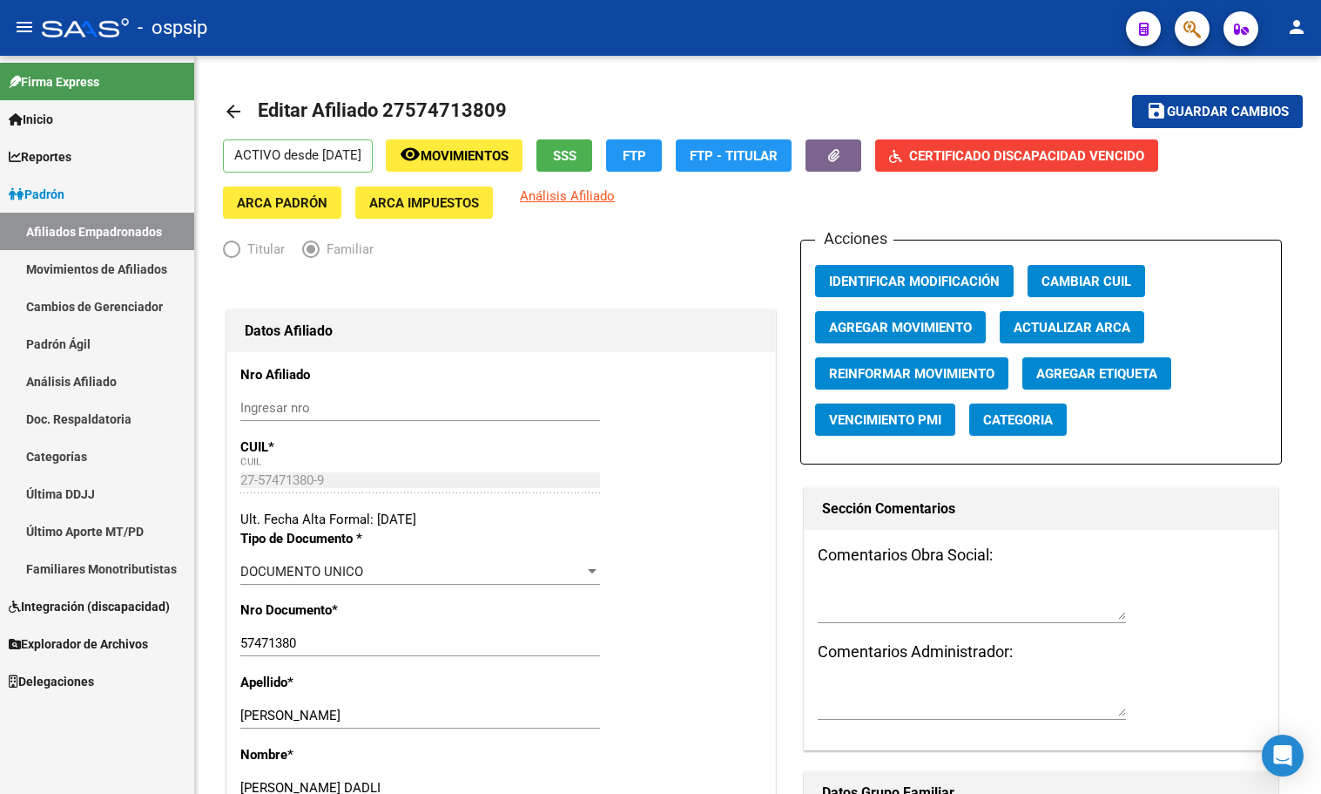
click at [48, 260] on link "Movimientos de Afiliados" at bounding box center [97, 268] width 194 height 37
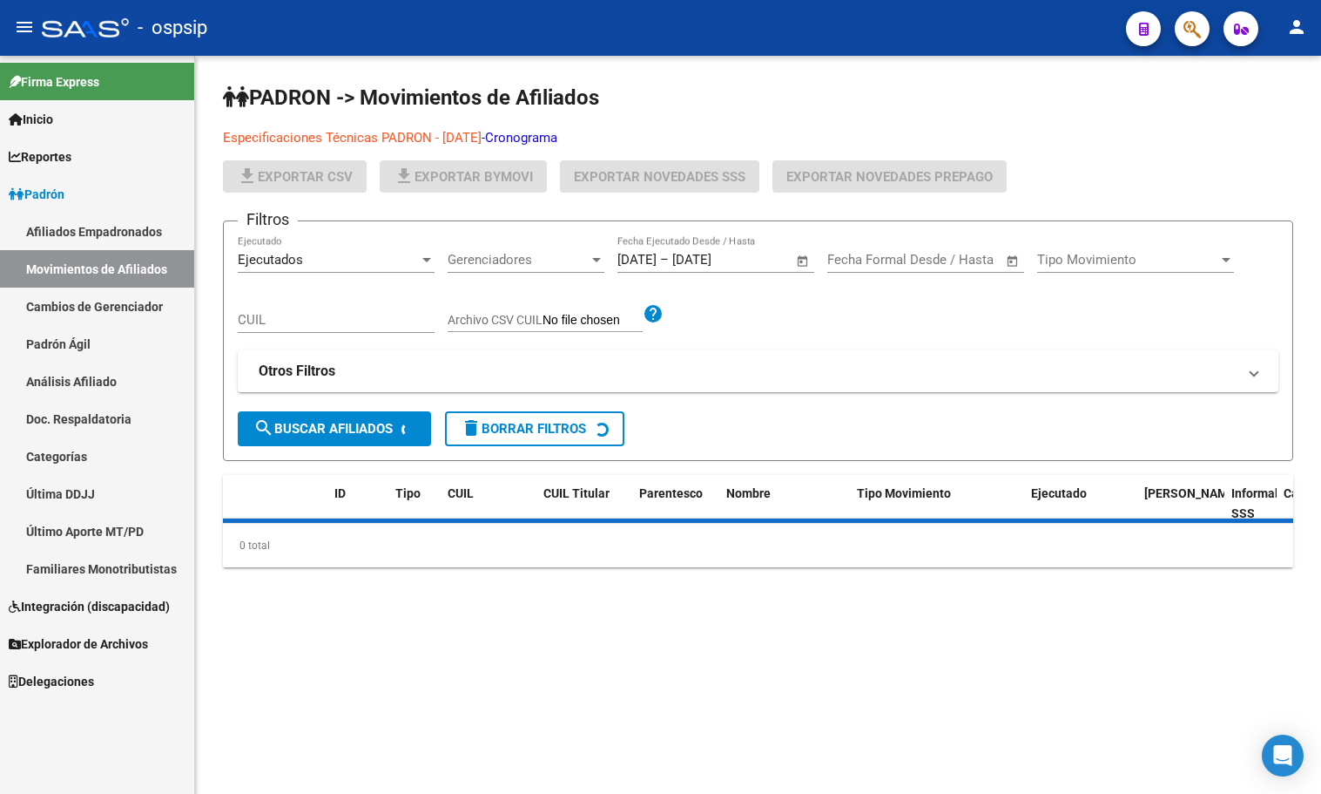
click at [51, 226] on link "Afiliados Empadronados" at bounding box center [97, 231] width 194 height 37
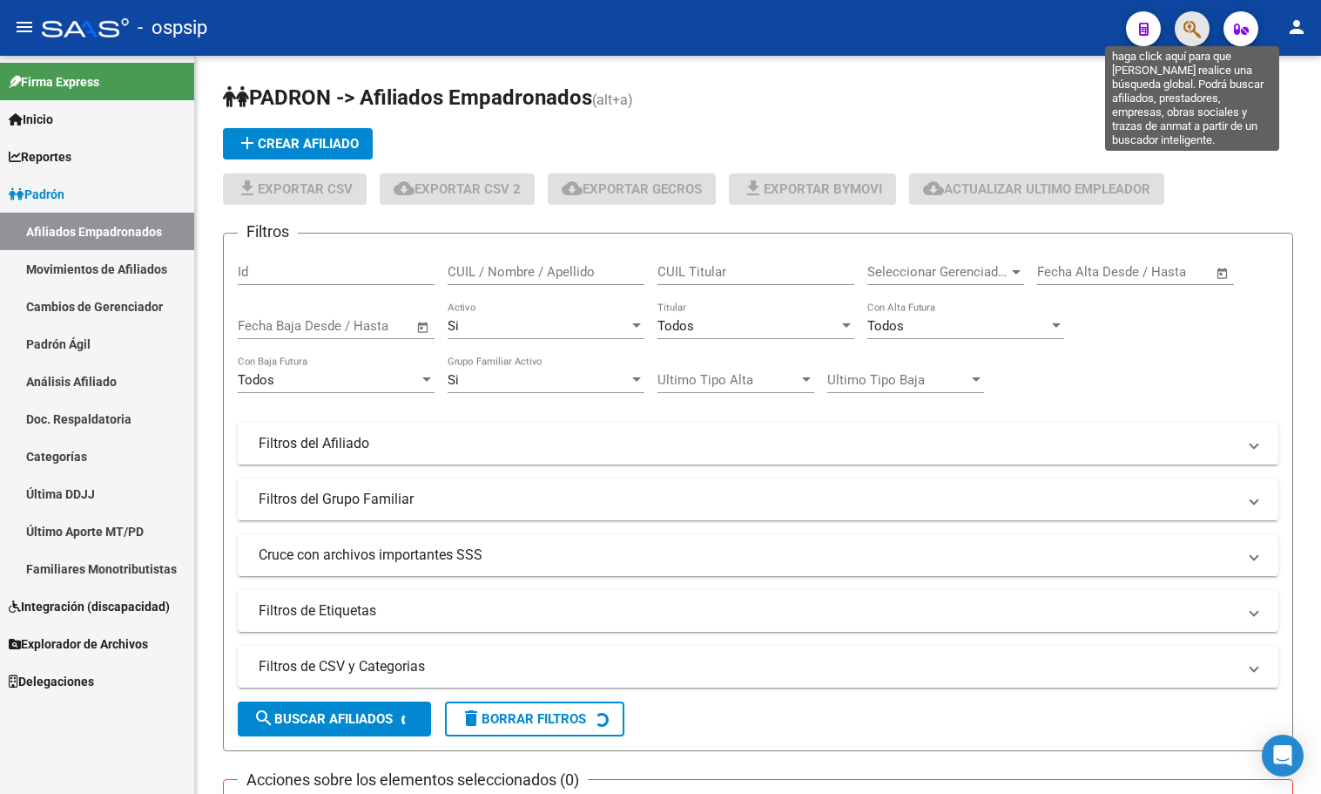
click at [1192, 30] on icon "button" at bounding box center [1192, 29] width 17 height 20
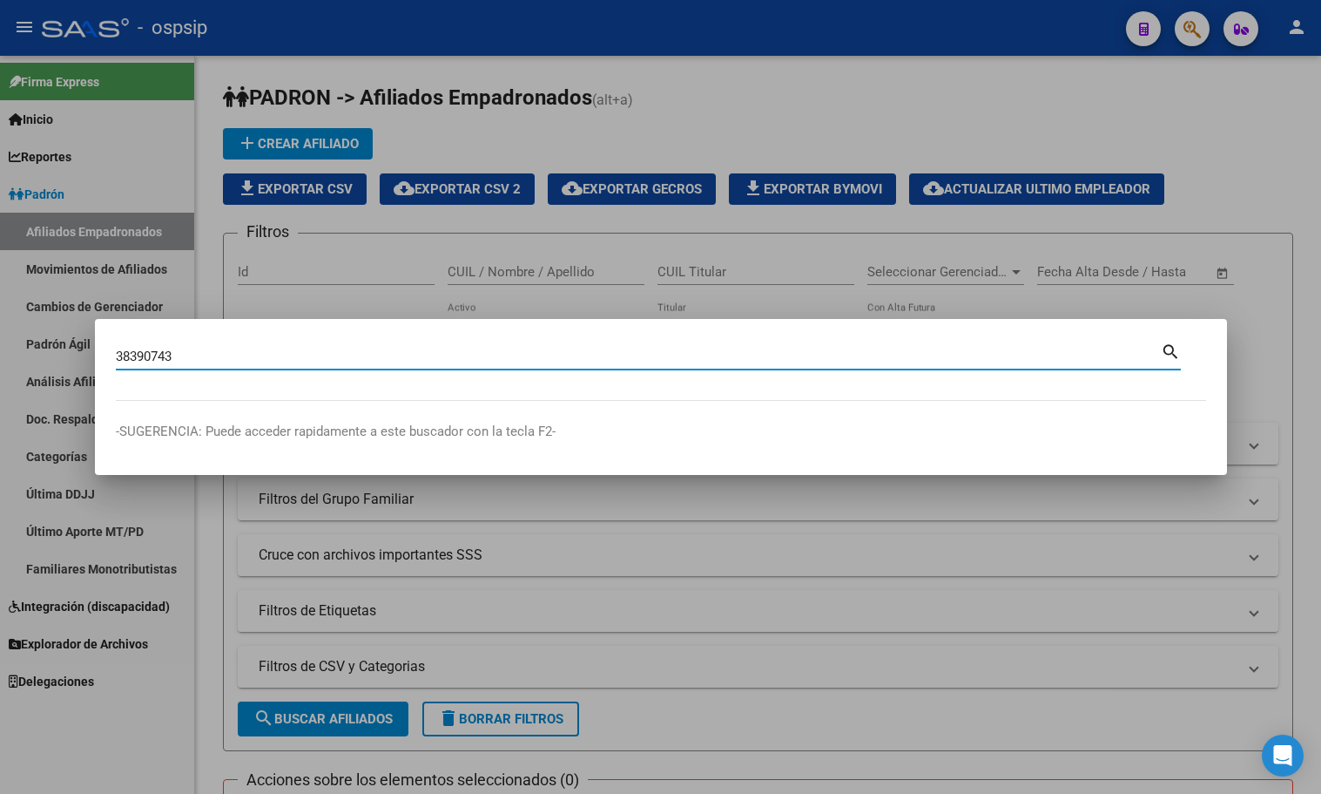
type input "38390743"
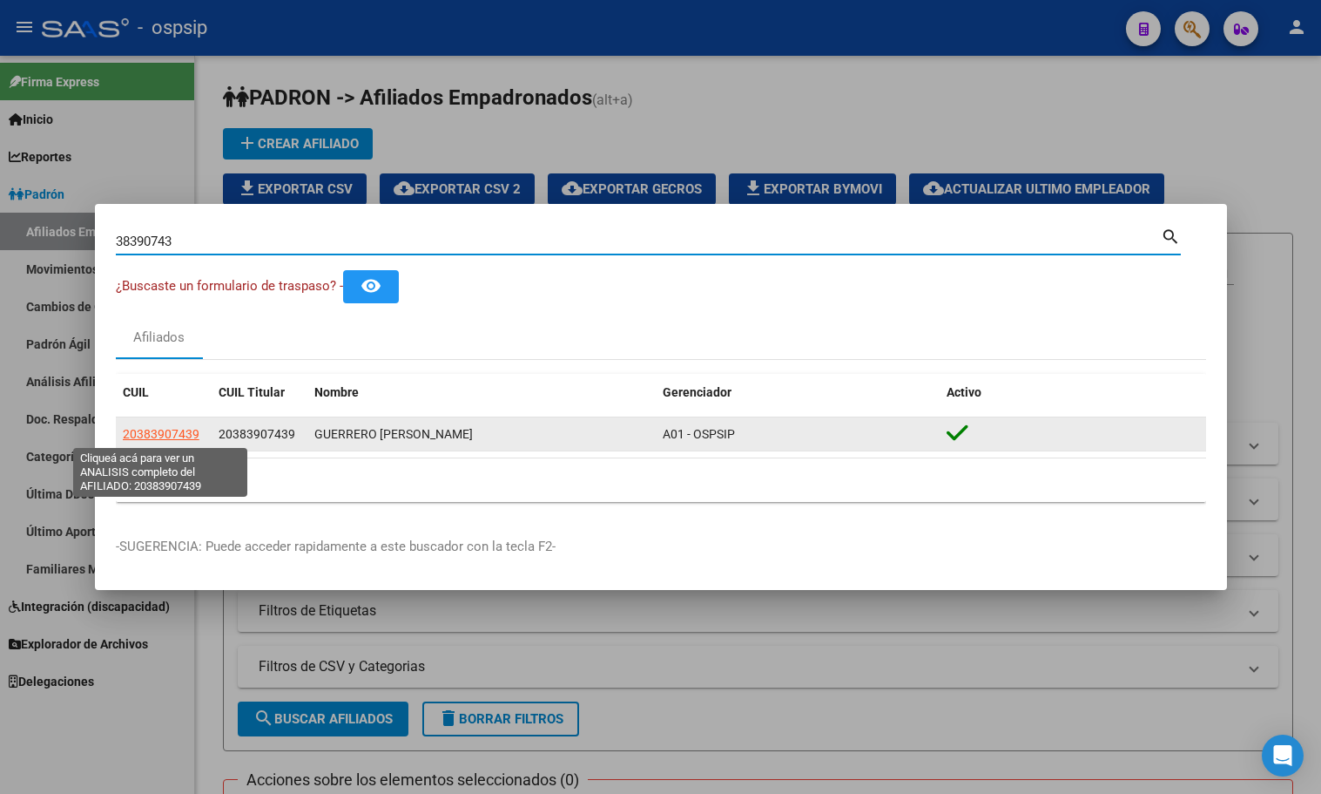
click at [152, 428] on span "20383907439" at bounding box center [161, 434] width 77 height 14
type textarea "20383907439"
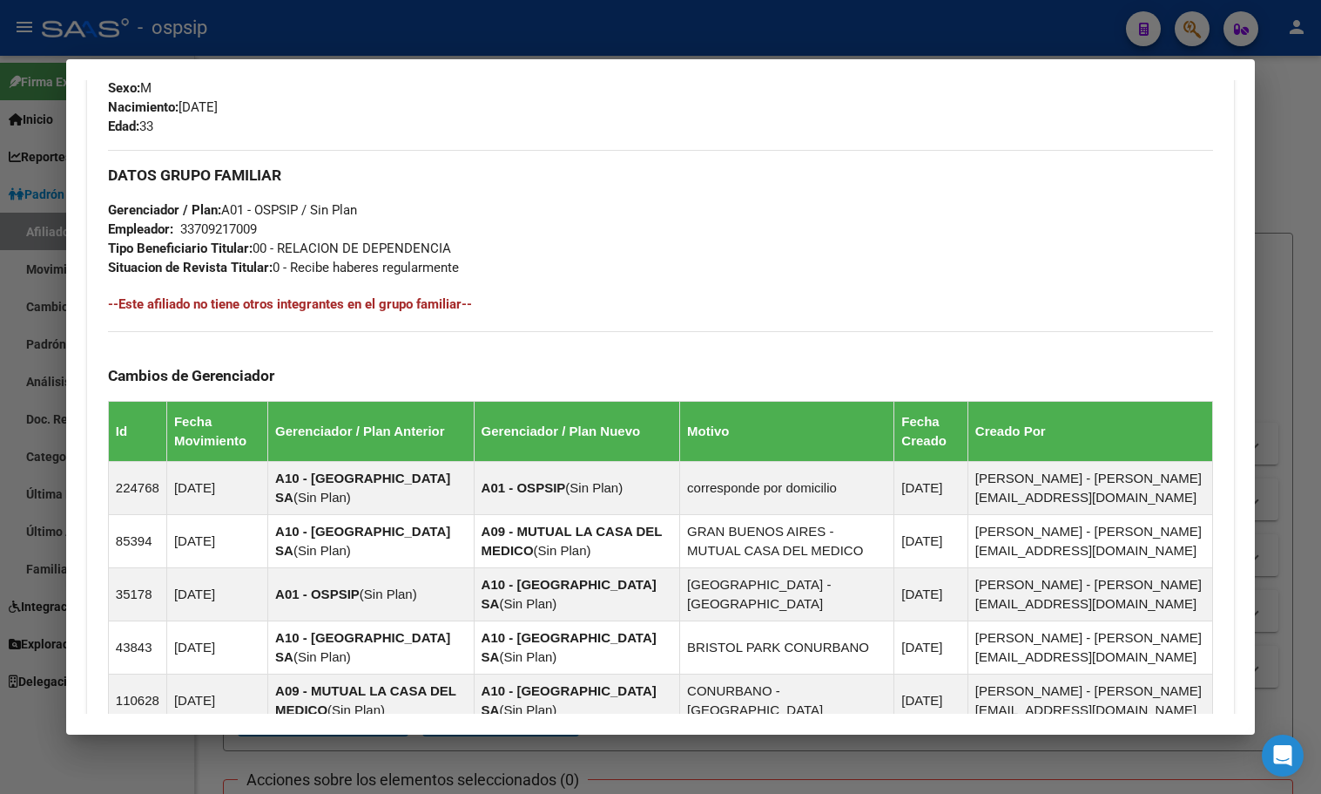
scroll to position [1123, 0]
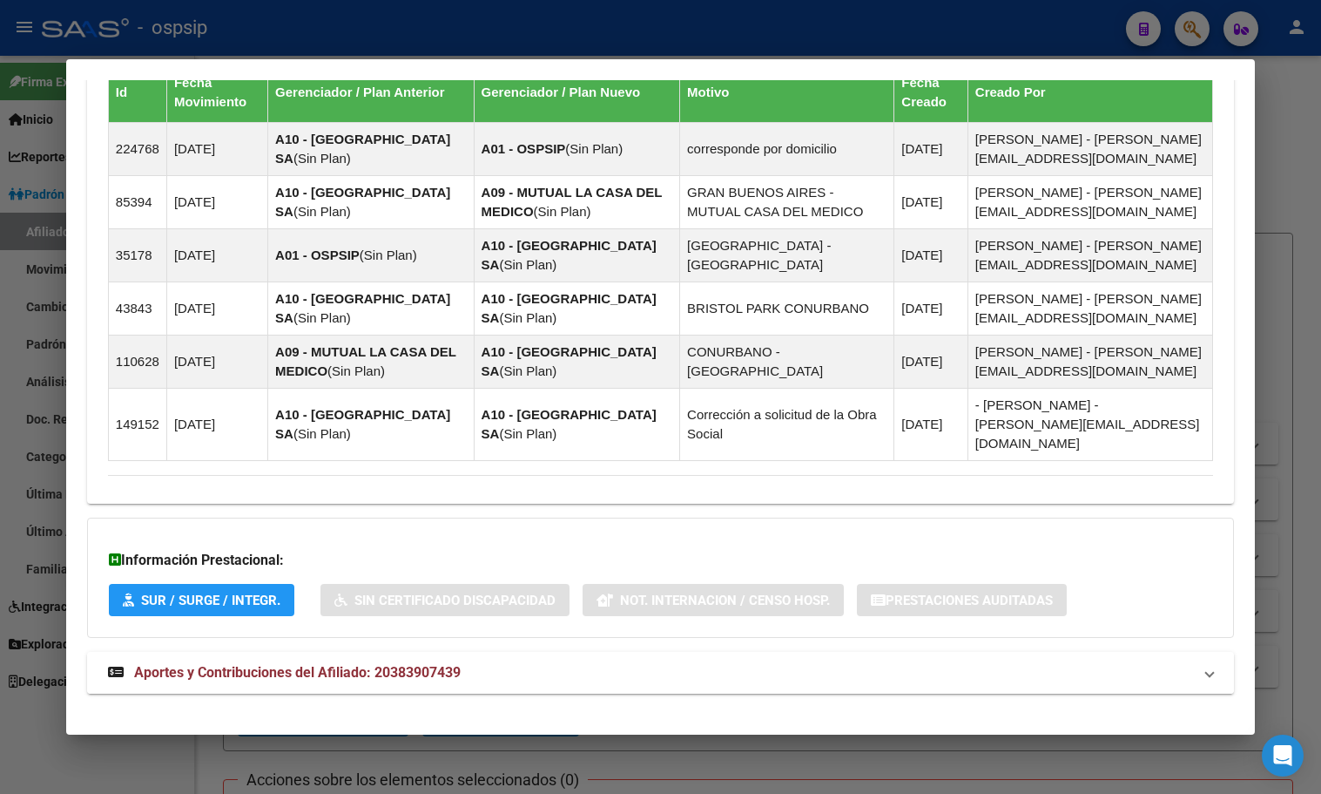
click at [394, 664] on span "Aportes y Contribuciones del Afiliado: 20383907439" at bounding box center [297, 672] width 327 height 17
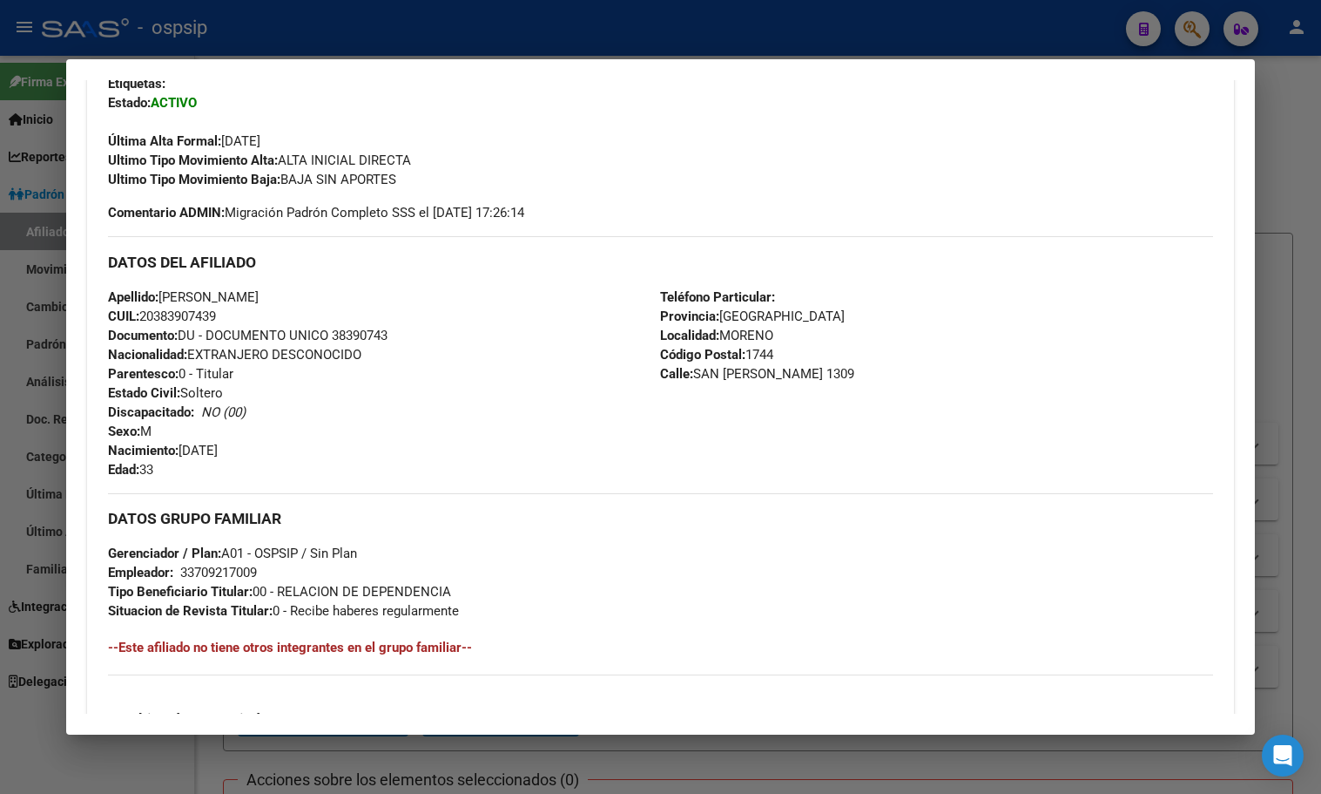
scroll to position [267, 0]
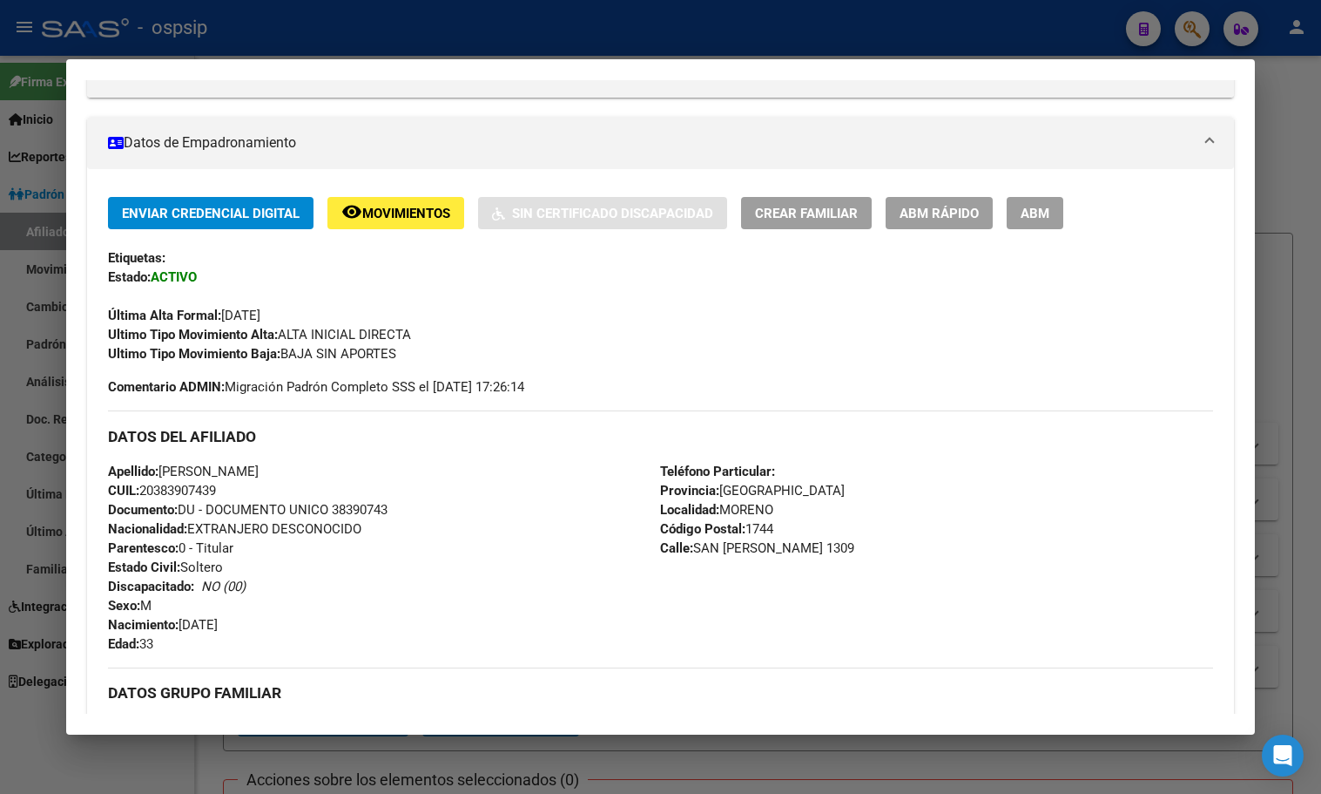
click at [1038, 213] on span "ABM" at bounding box center [1035, 214] width 29 height 16
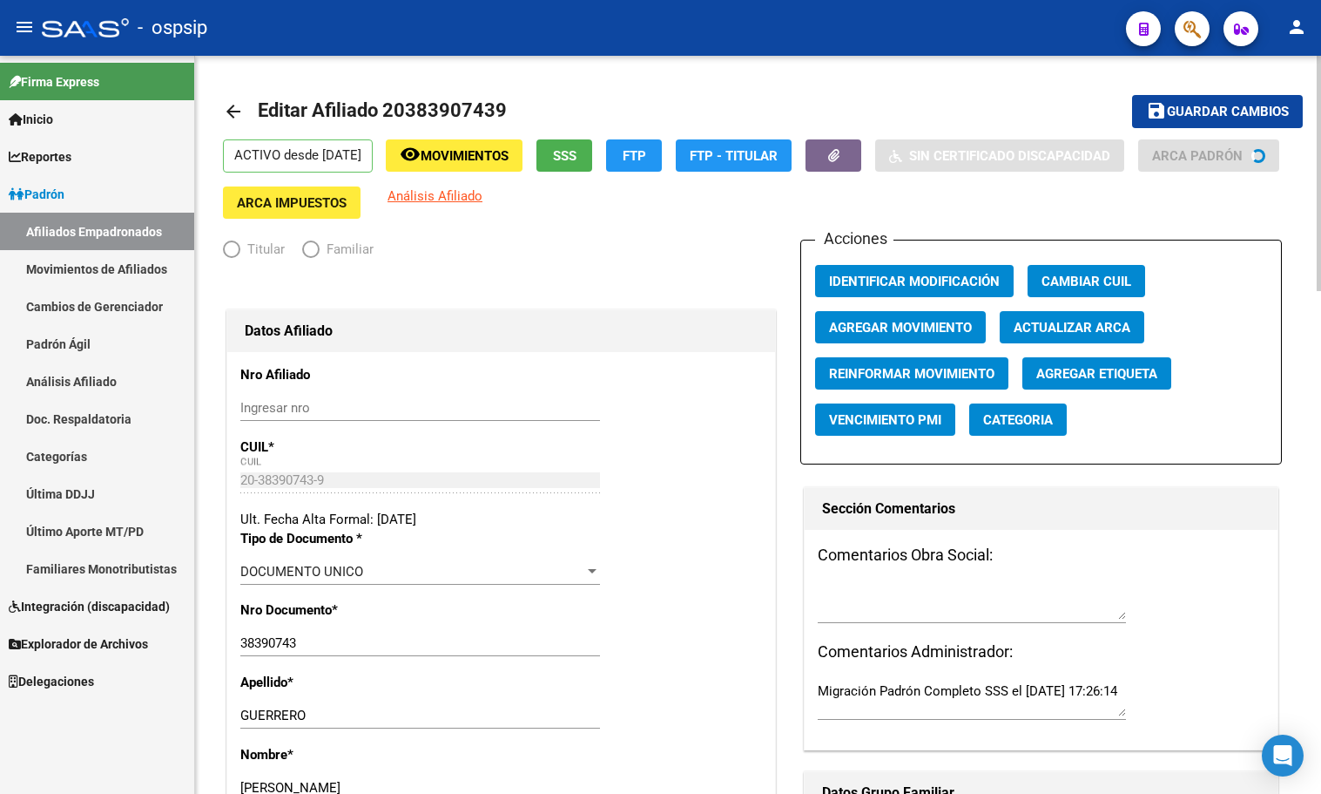
radio input "true"
type input "33-70921700-9"
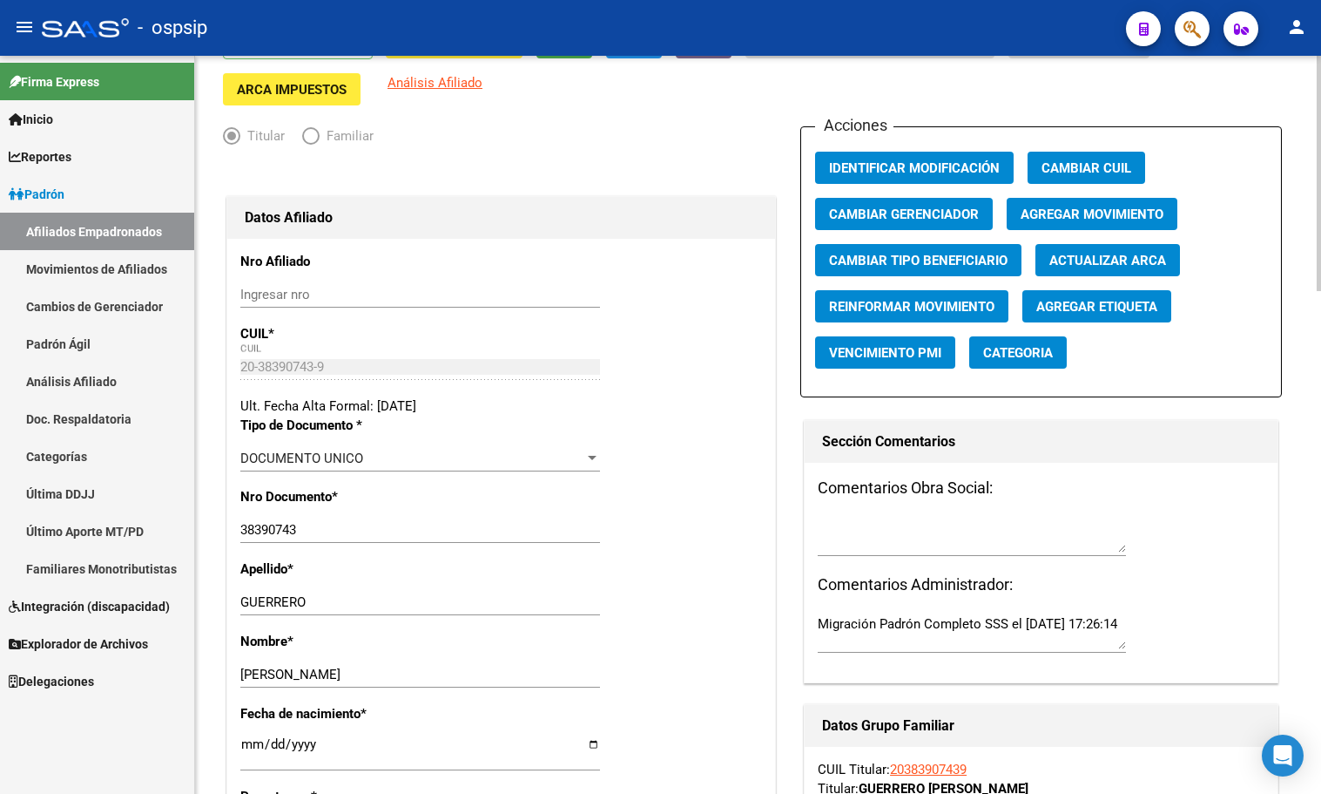
scroll to position [523, 0]
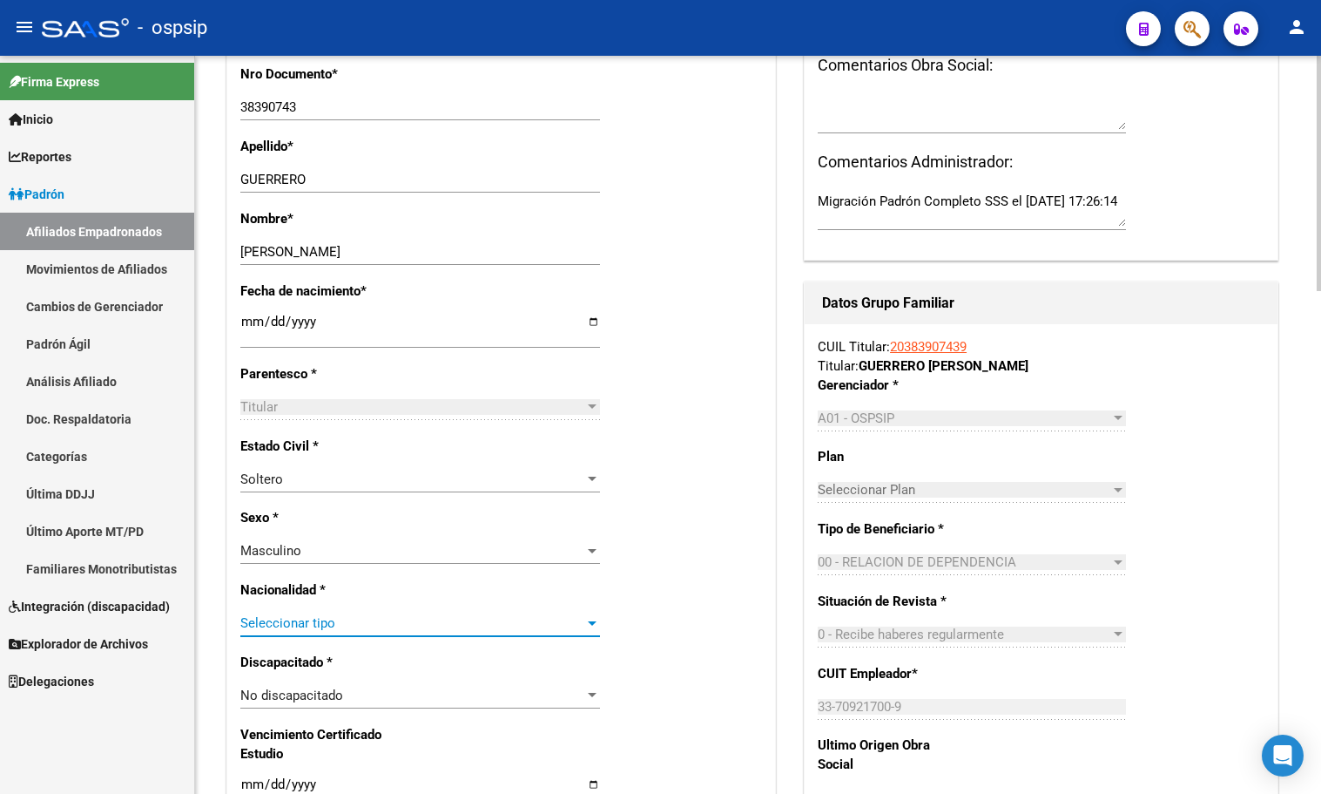
click at [283, 631] on span "Seleccionar tipo" at bounding box center [412, 623] width 344 height 16
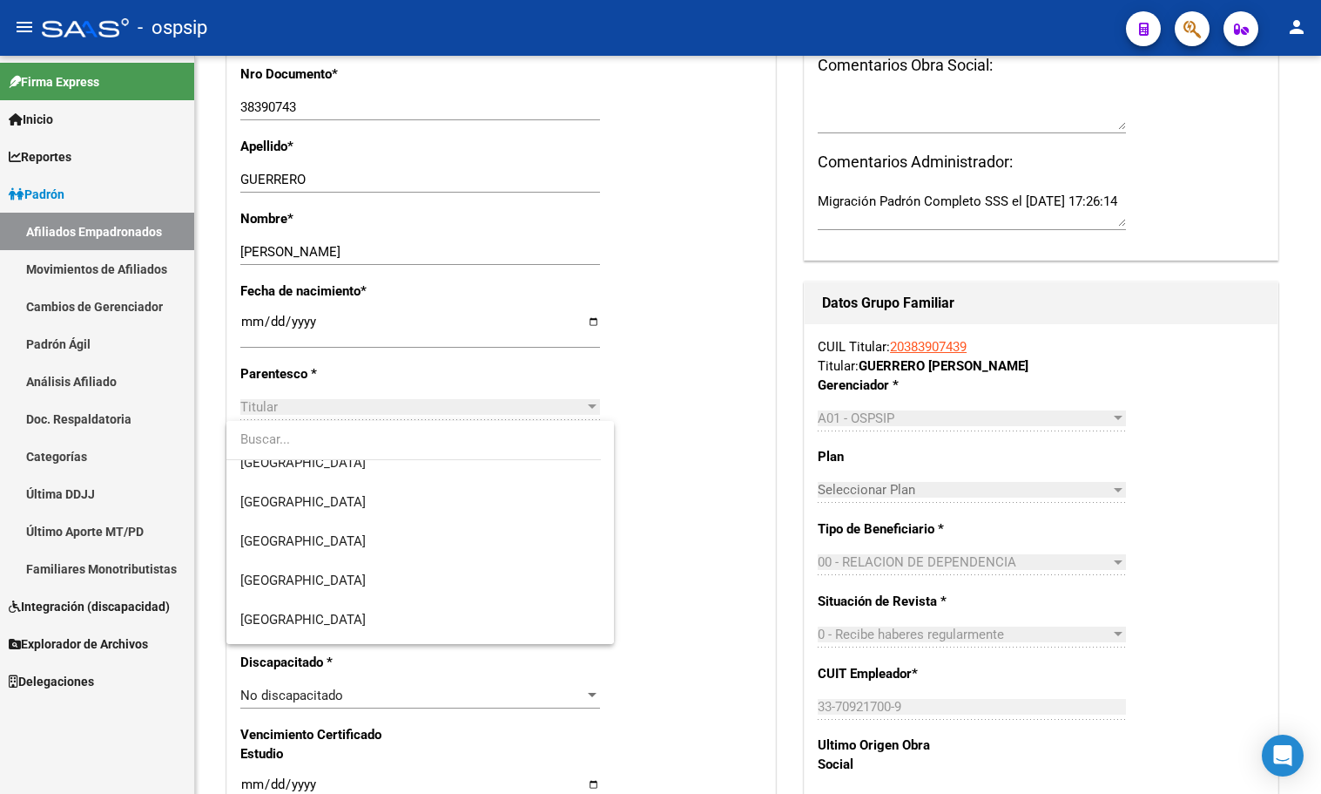
scroll to position [261, 0]
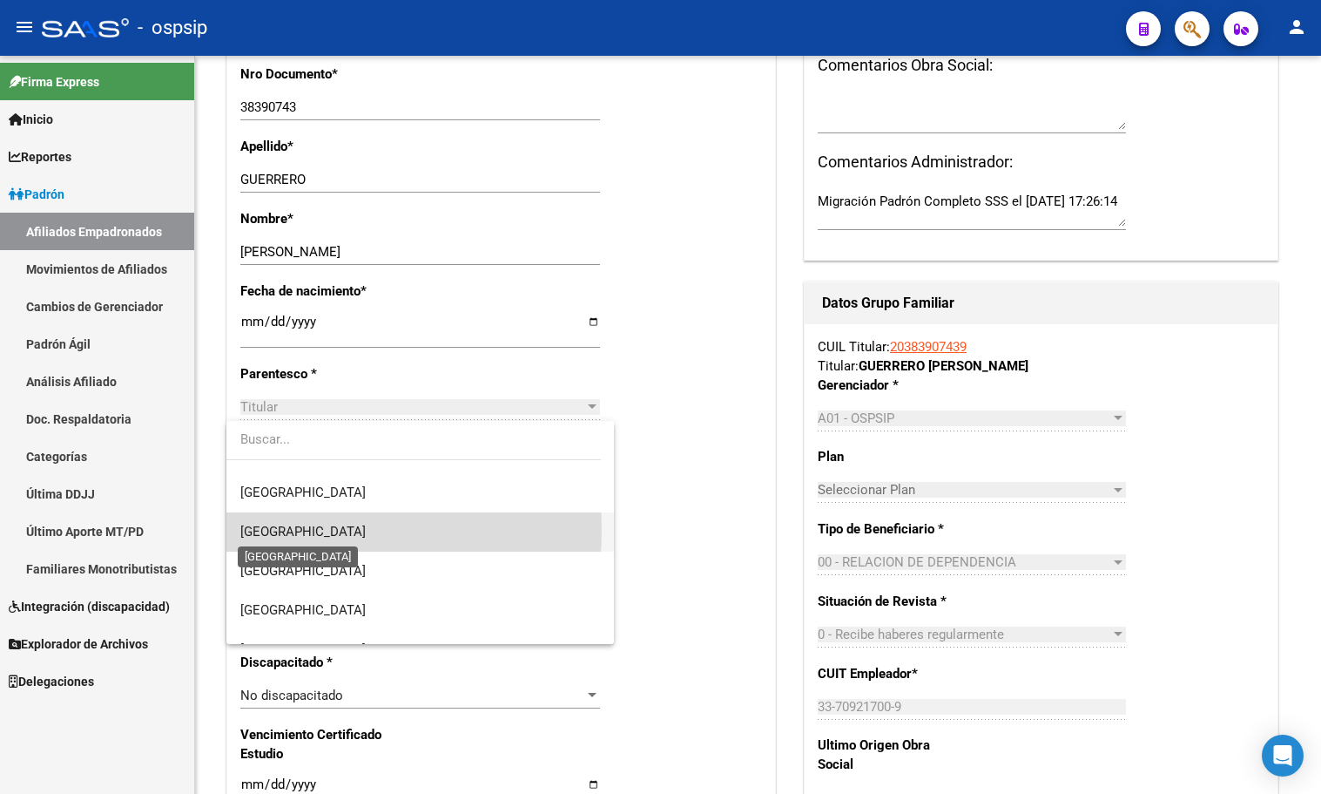
click at [293, 530] on span "[GEOGRAPHIC_DATA]" at bounding box center [302, 532] width 125 height 16
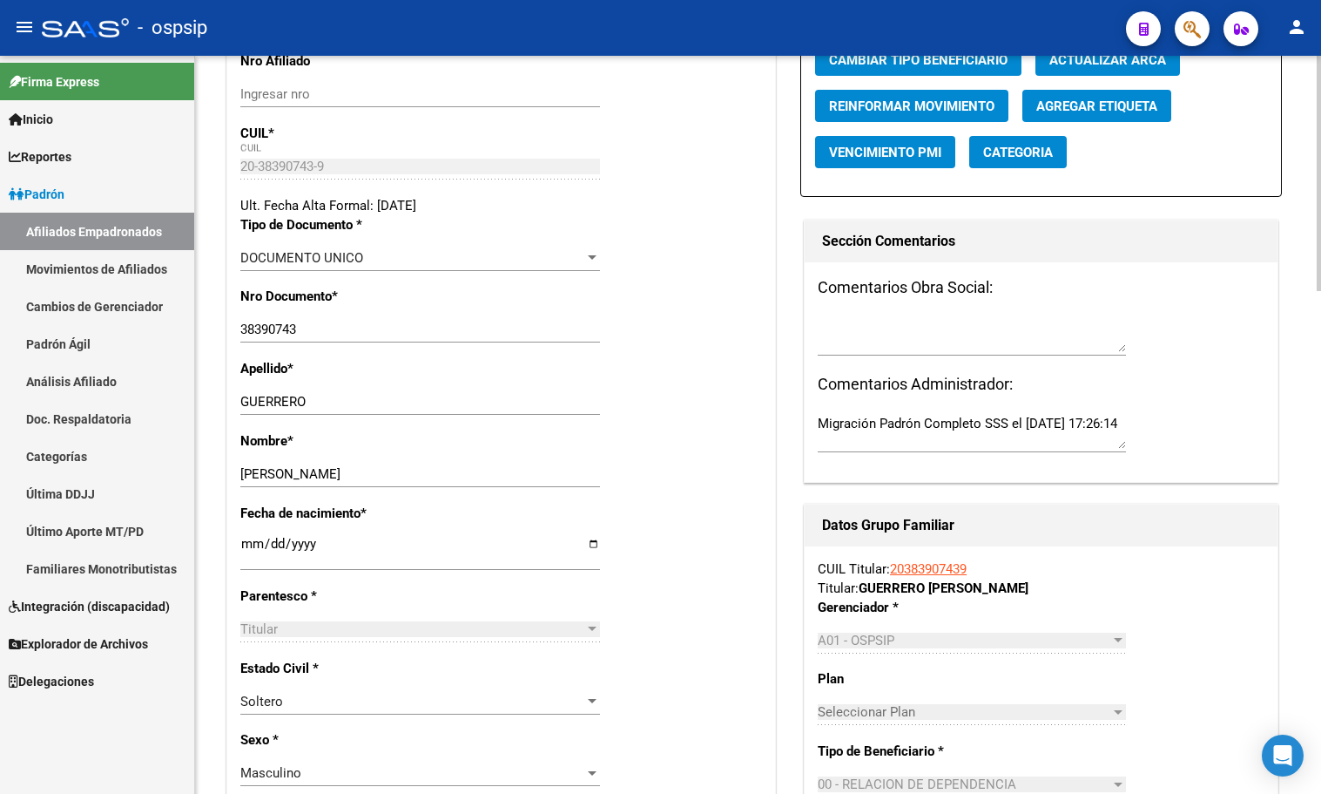
scroll to position [0, 0]
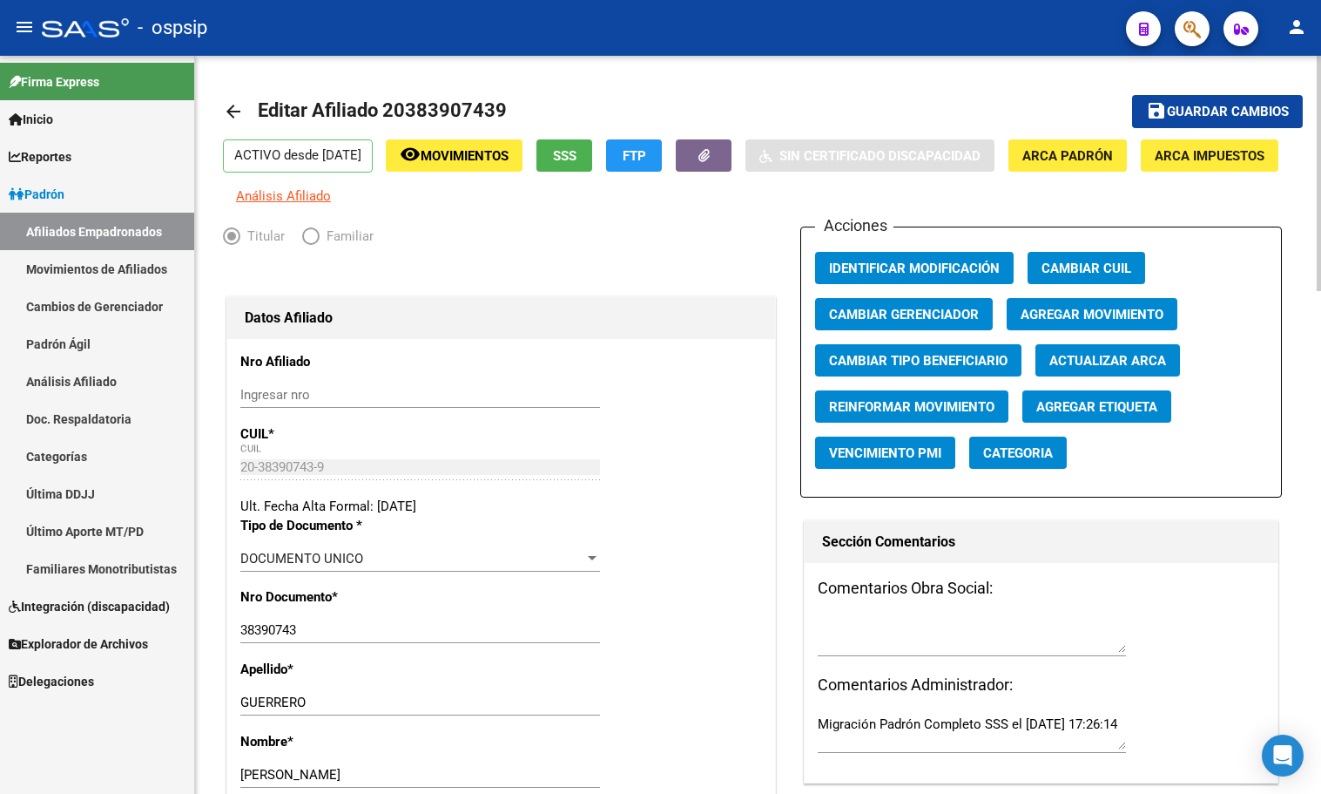
click at [1200, 111] on span "Guardar cambios" at bounding box center [1228, 113] width 122 height 16
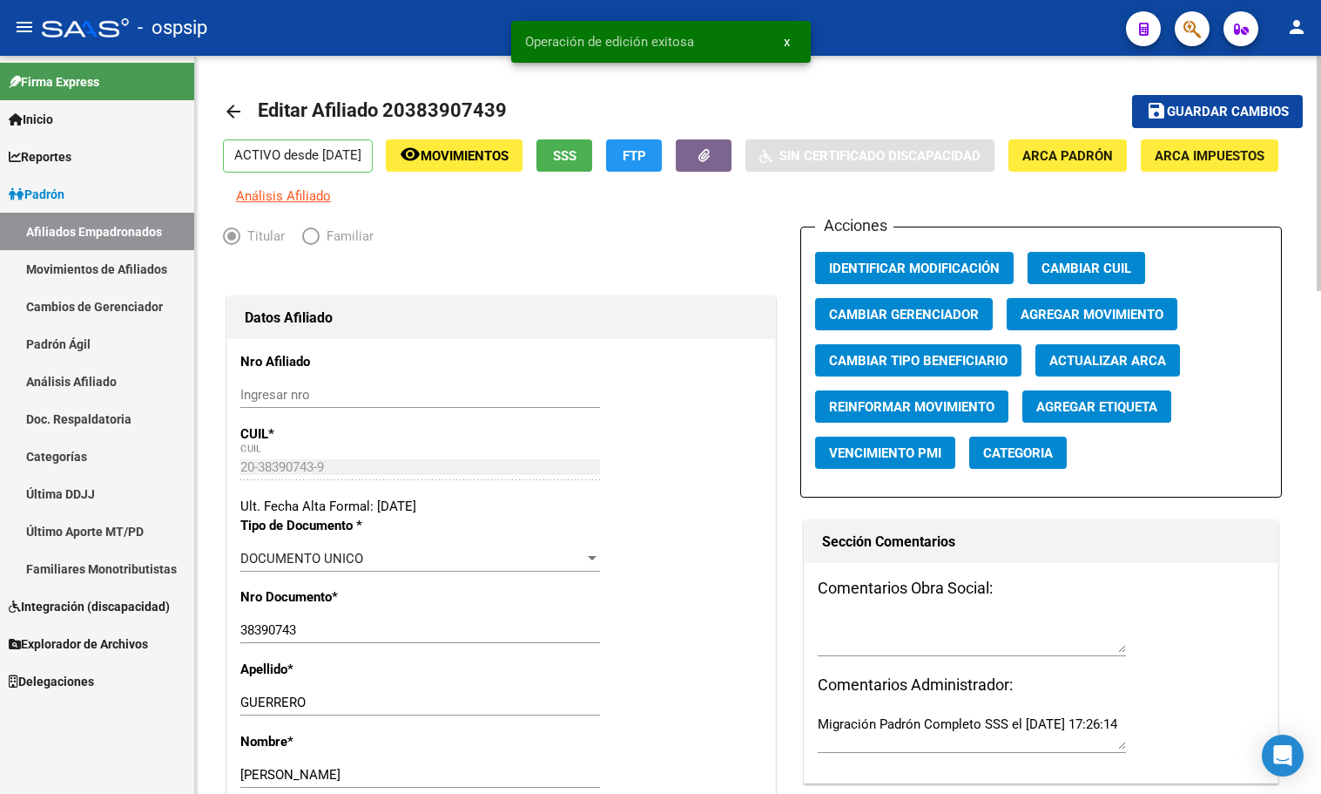
click at [501, 158] on span "Movimientos" at bounding box center [465, 156] width 88 height 16
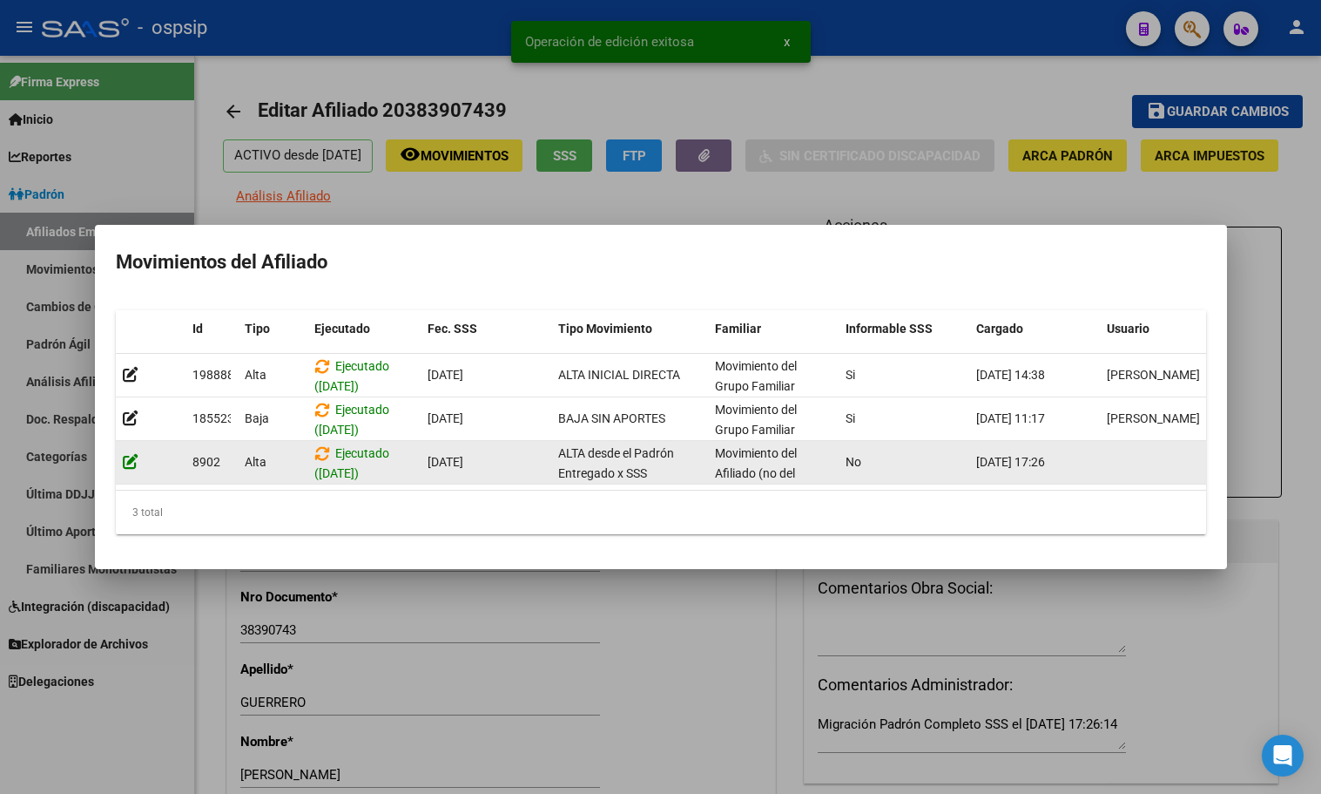
click at [125, 454] on icon at bounding box center [131, 461] width 16 height 17
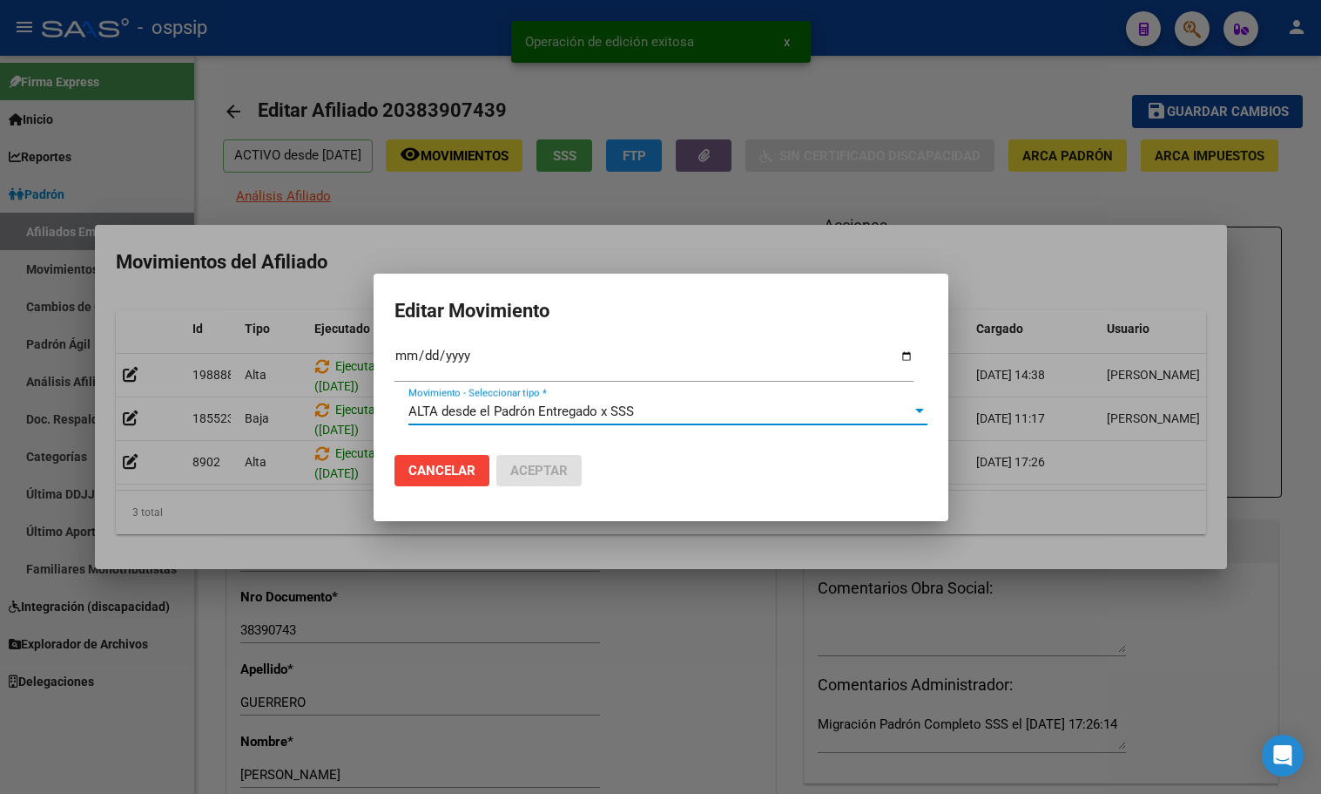
click at [474, 409] on span "ALTA desde el Padrón Entregado x SSS" at bounding box center [522, 411] width 226 height 16
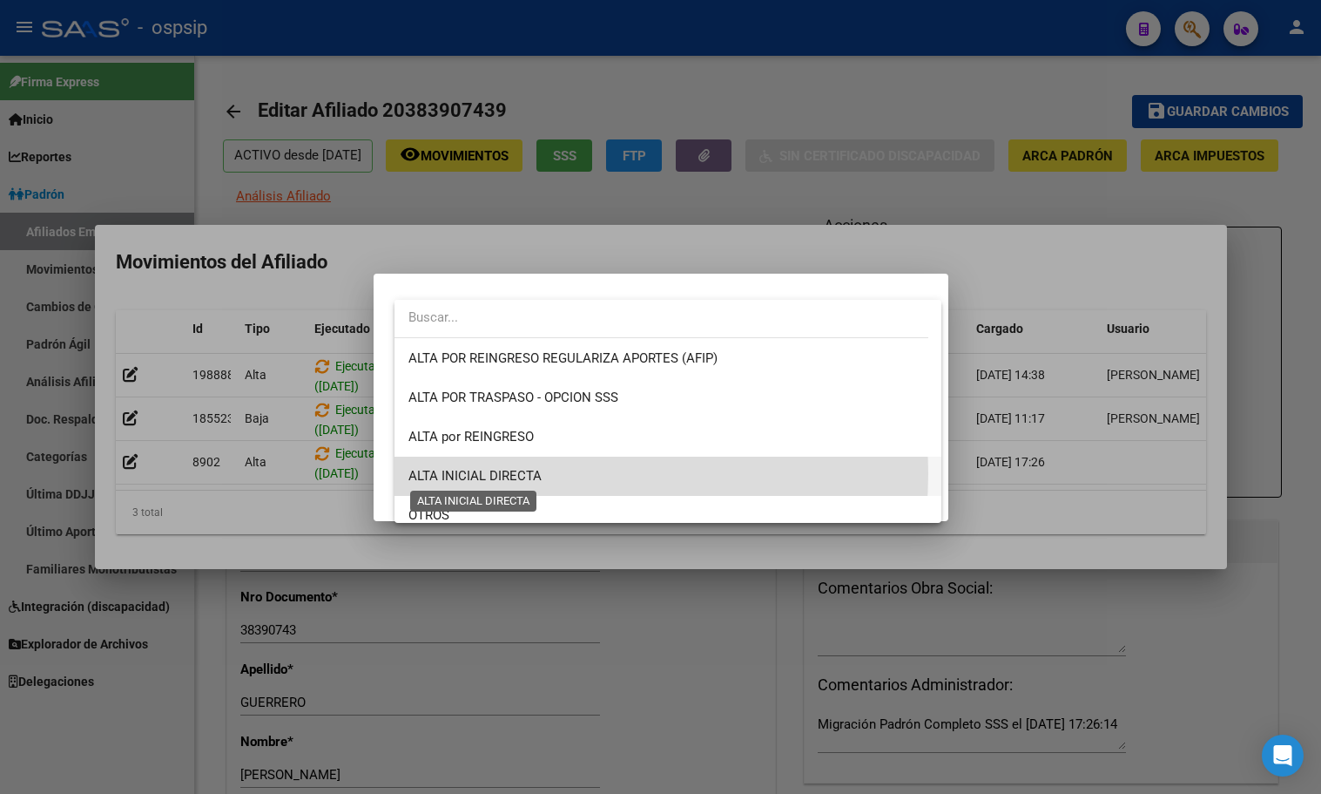
click at [538, 473] on span "ALTA INICIAL DIRECTA" at bounding box center [475, 476] width 133 height 16
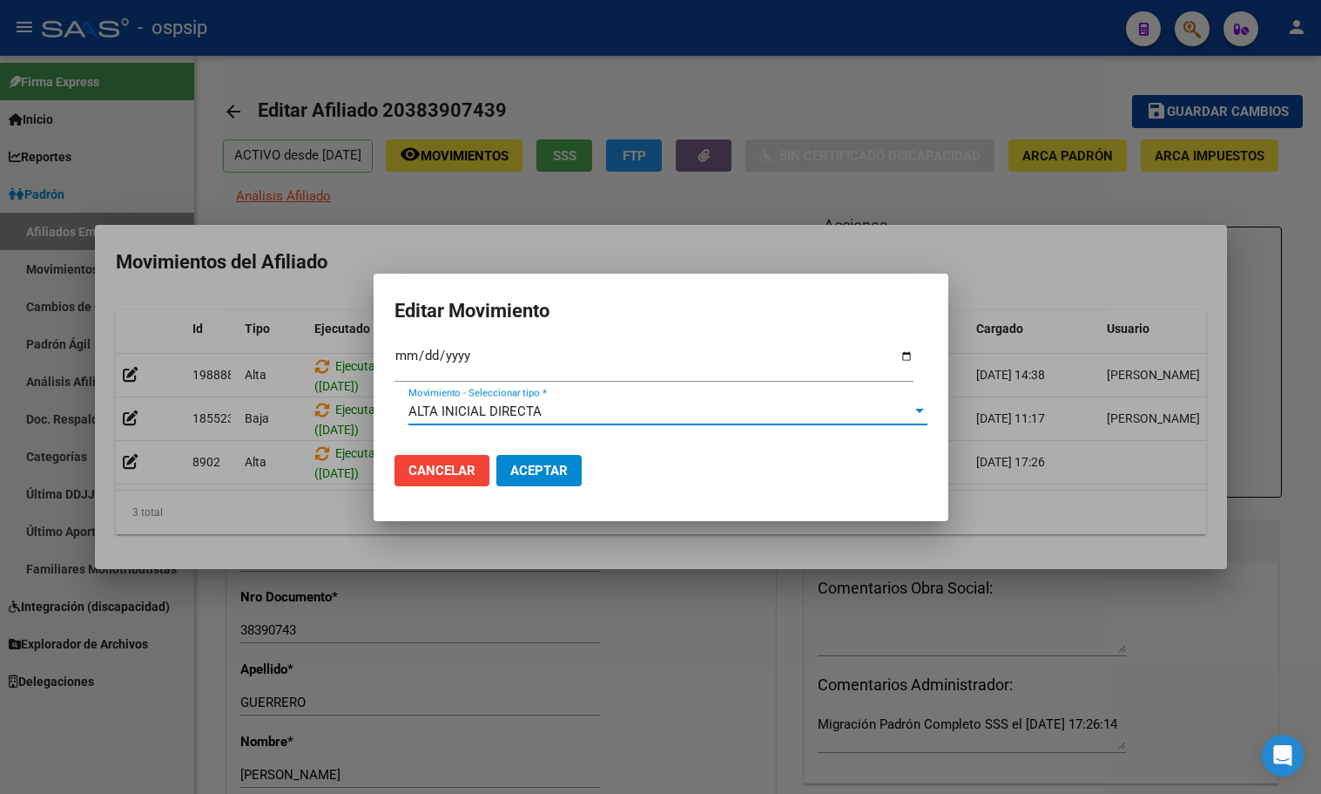
drag, startPoint x: 538, startPoint y: 468, endPoint x: 542, endPoint y: 538, distance: 70.6
click at [538, 467] on span "Aceptar" at bounding box center [538, 471] width 57 height 16
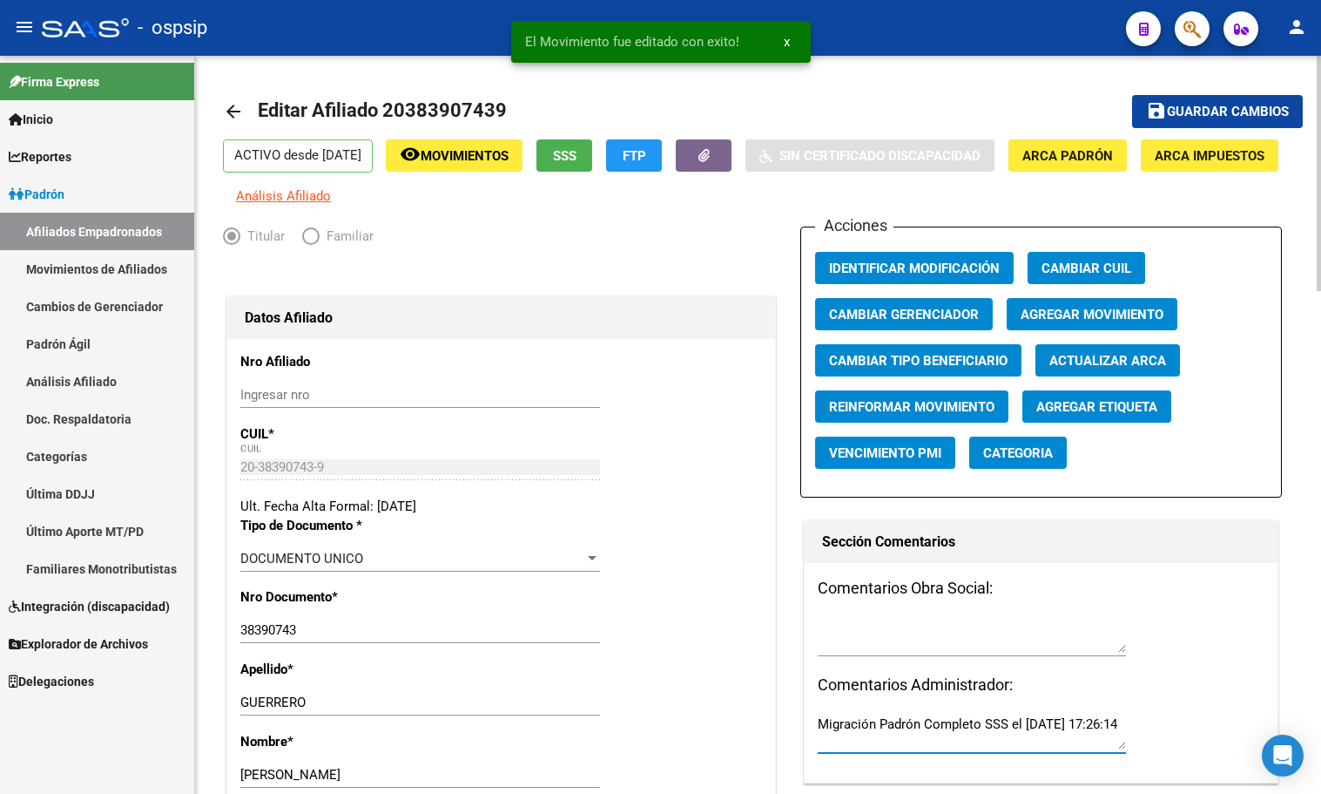
drag, startPoint x: 891, startPoint y: 757, endPoint x: 788, endPoint y: 735, distance: 105.1
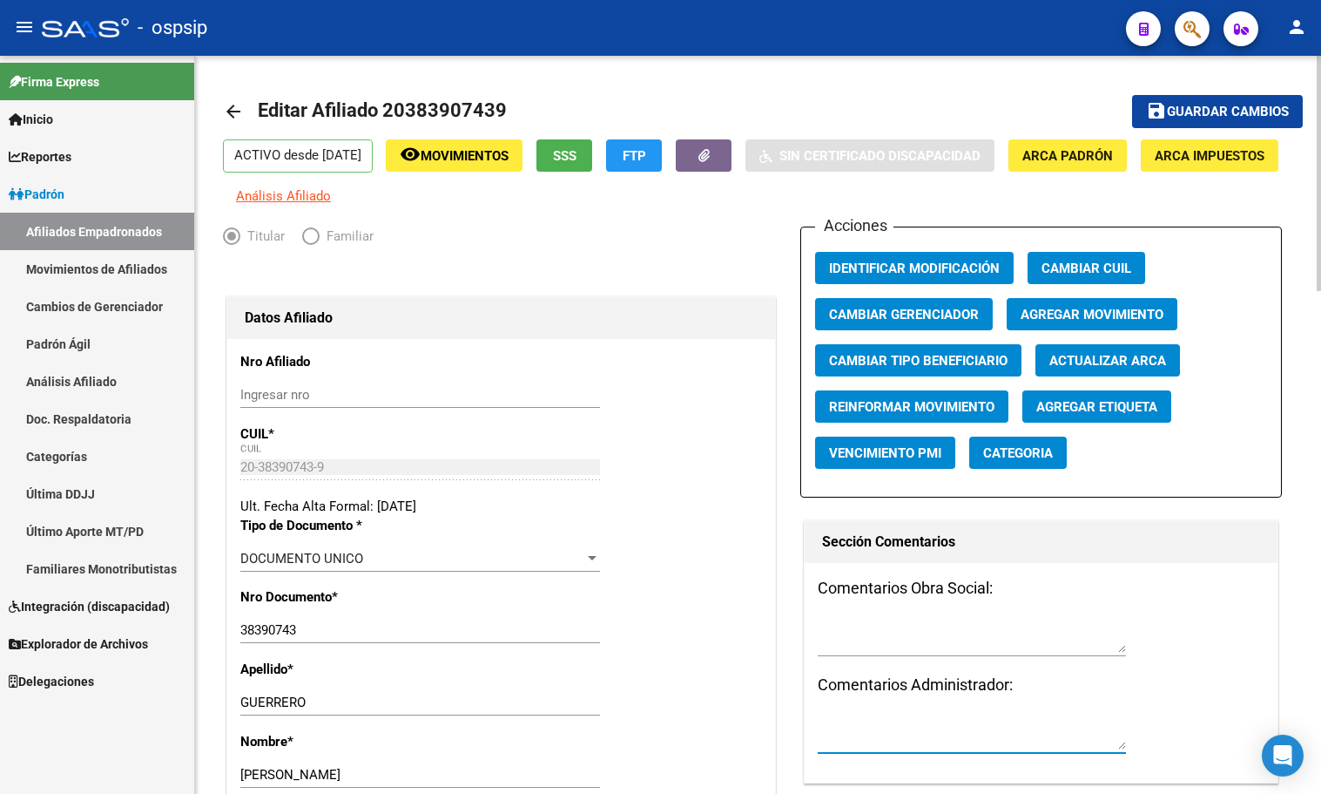
click at [1185, 107] on span "Guardar cambios" at bounding box center [1228, 113] width 122 height 16
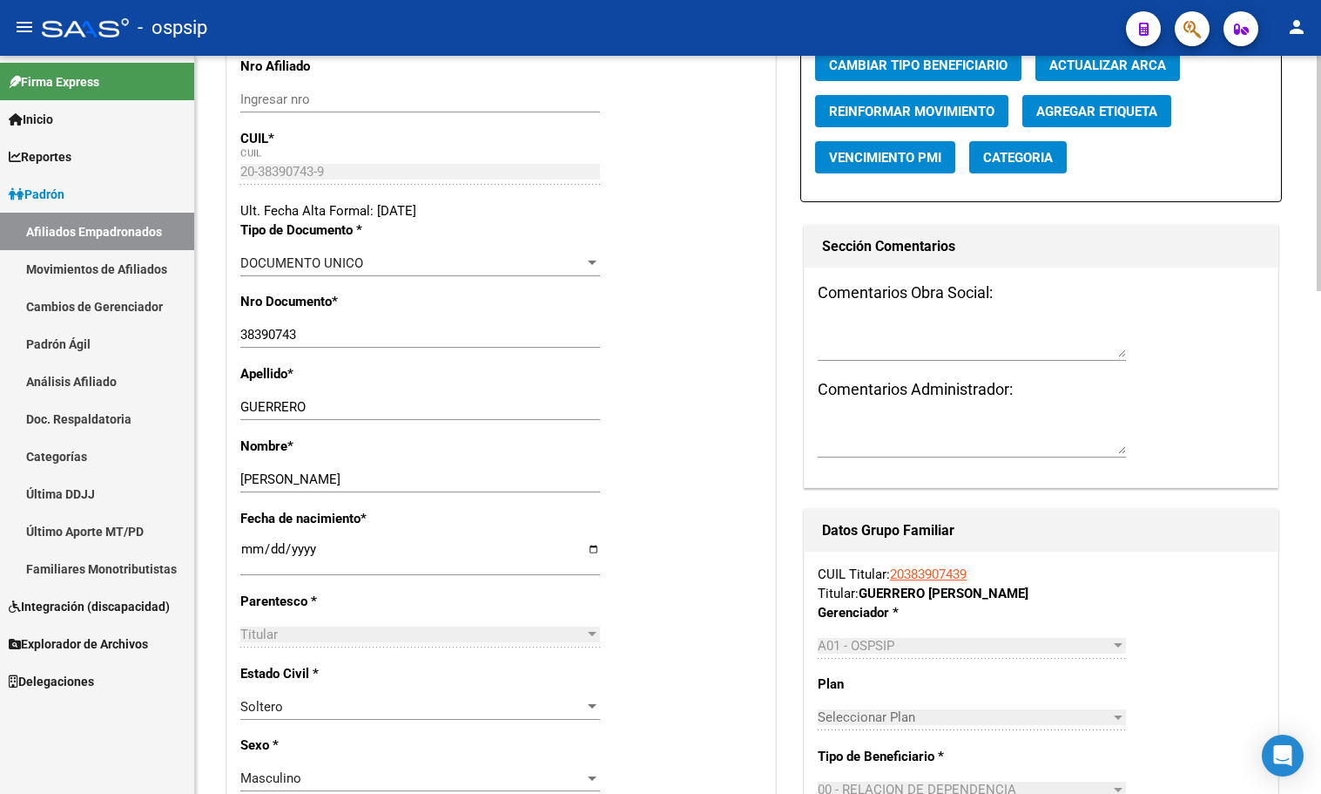
scroll to position [174, 0]
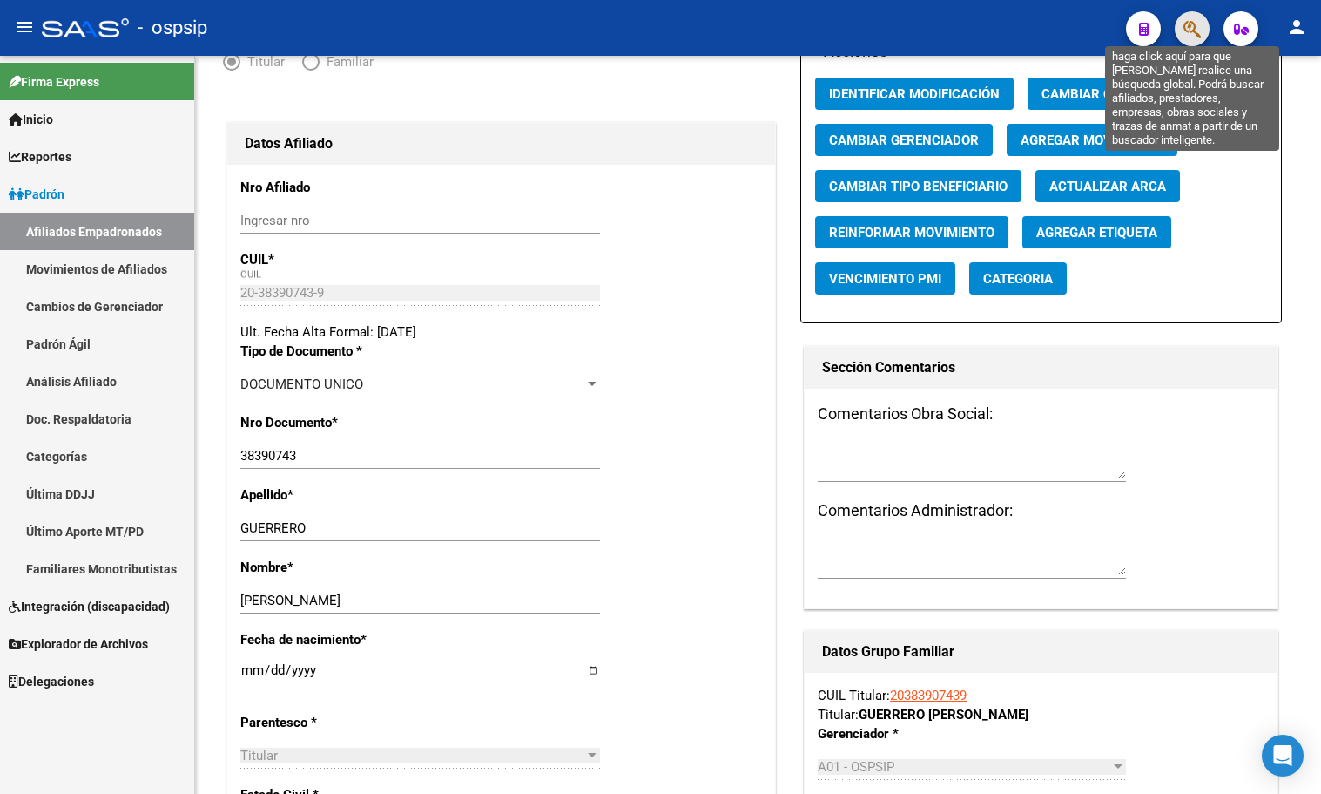
click at [1192, 23] on icon "button" at bounding box center [1192, 29] width 17 height 20
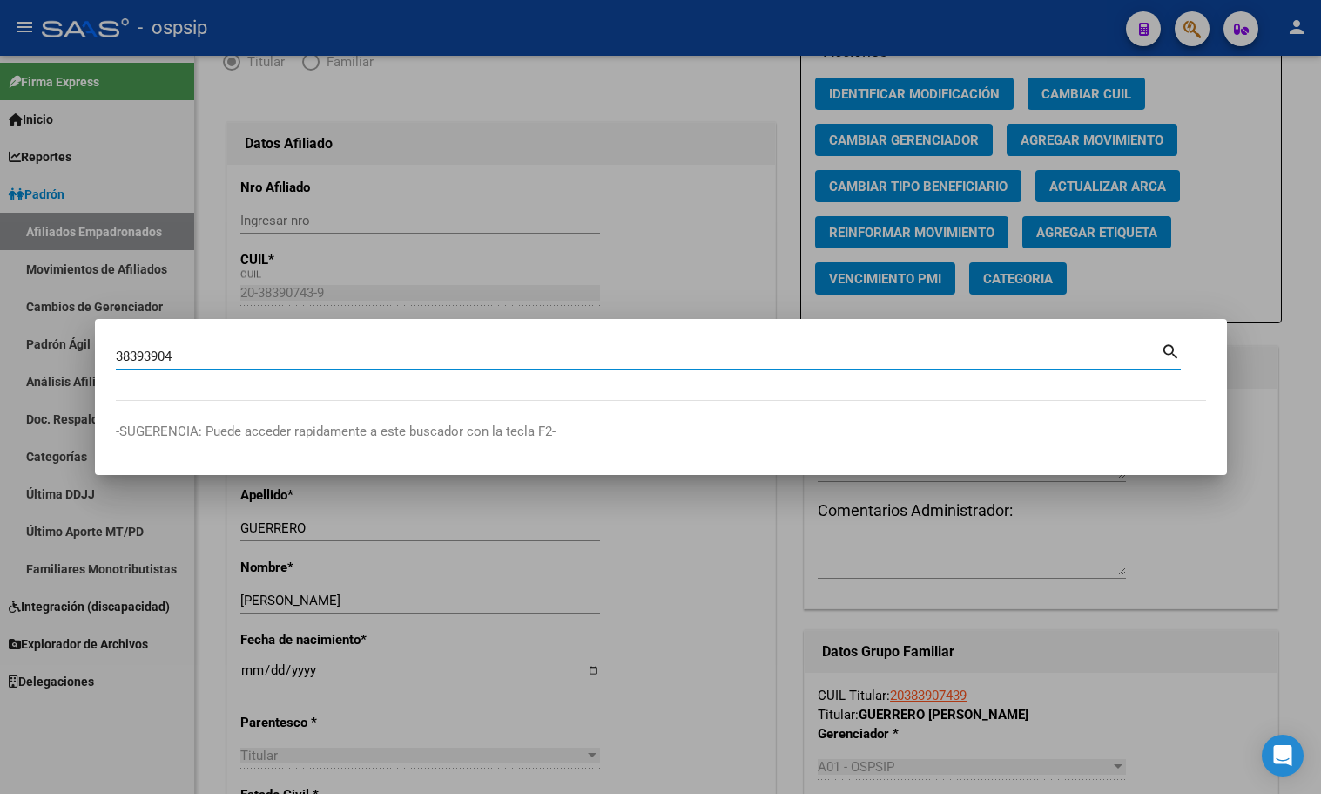
type input "38393904"
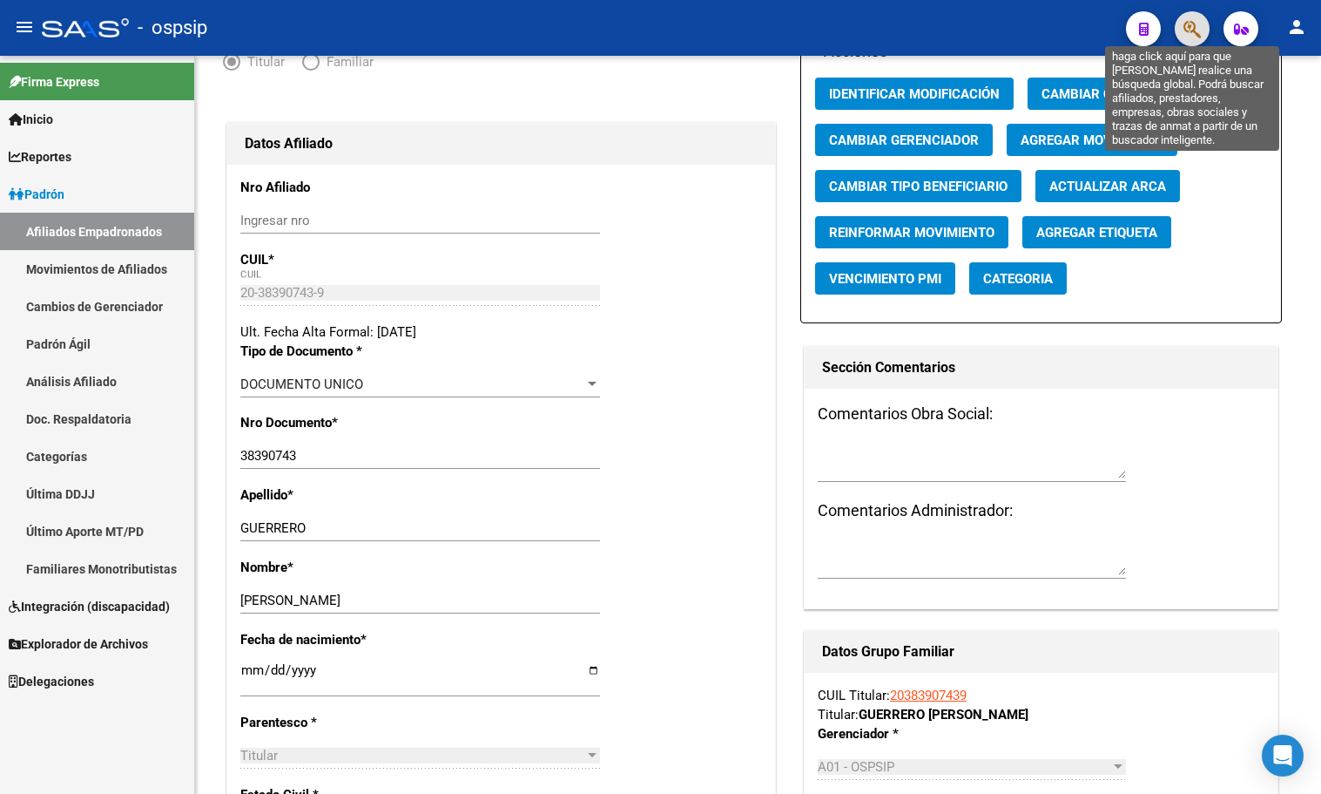
click at [1190, 31] on icon "button" at bounding box center [1192, 29] width 17 height 20
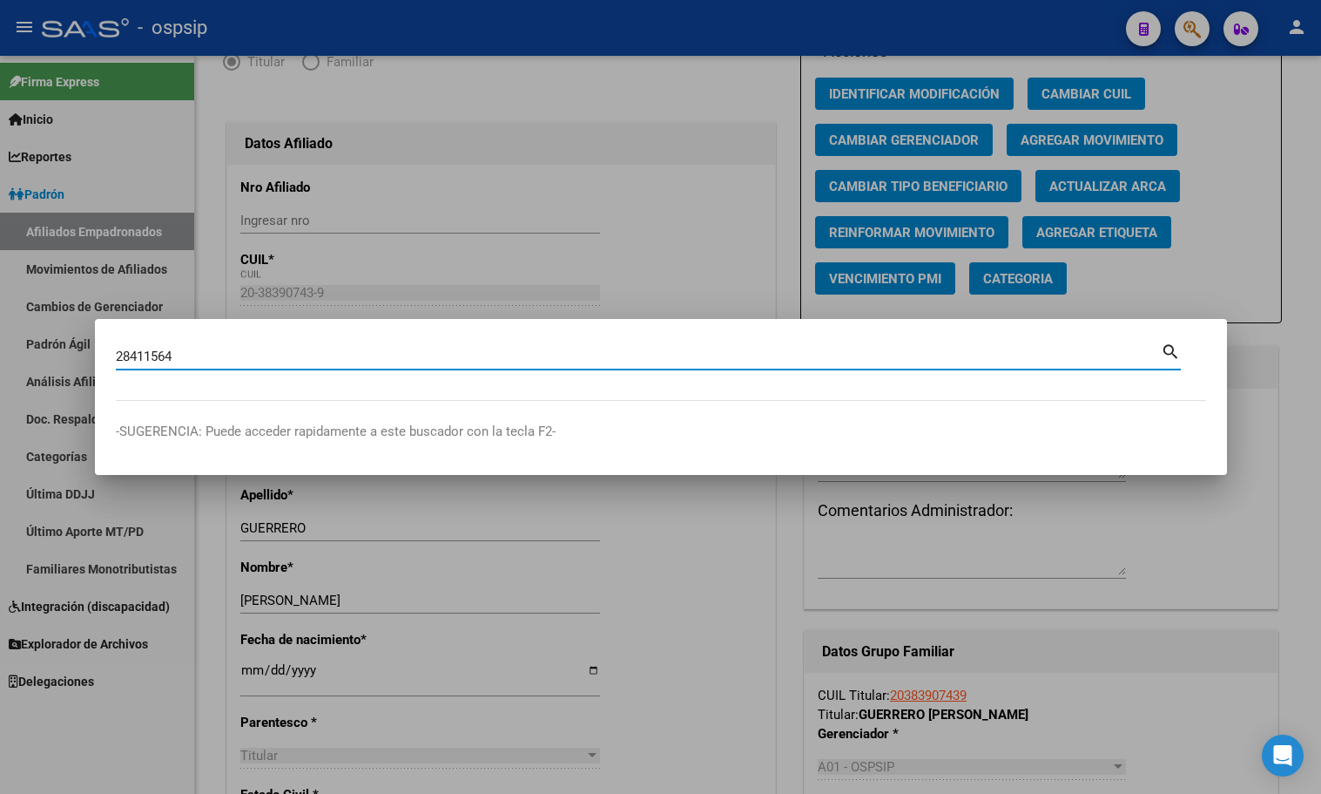
type input "28411564"
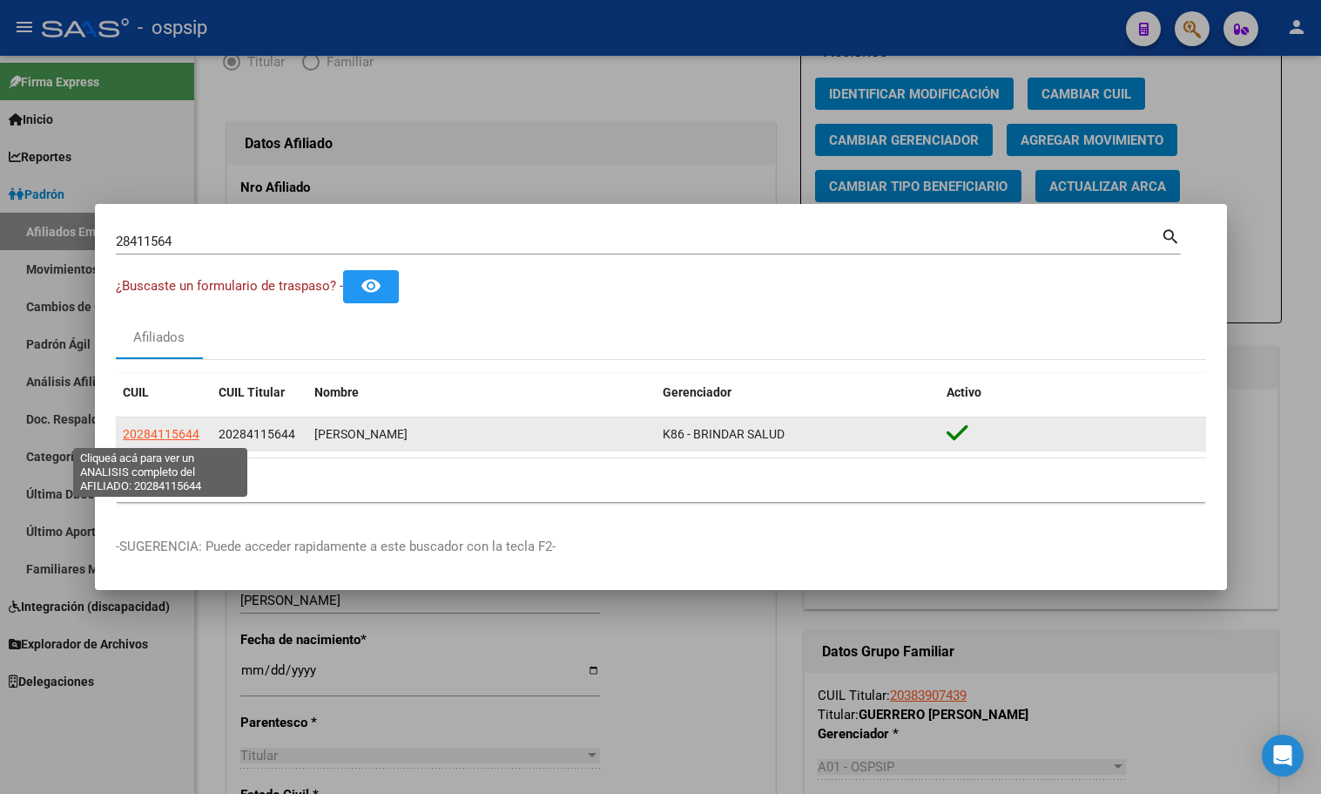
click at [147, 427] on span "20284115644" at bounding box center [161, 434] width 77 height 14
type textarea "20284115644"
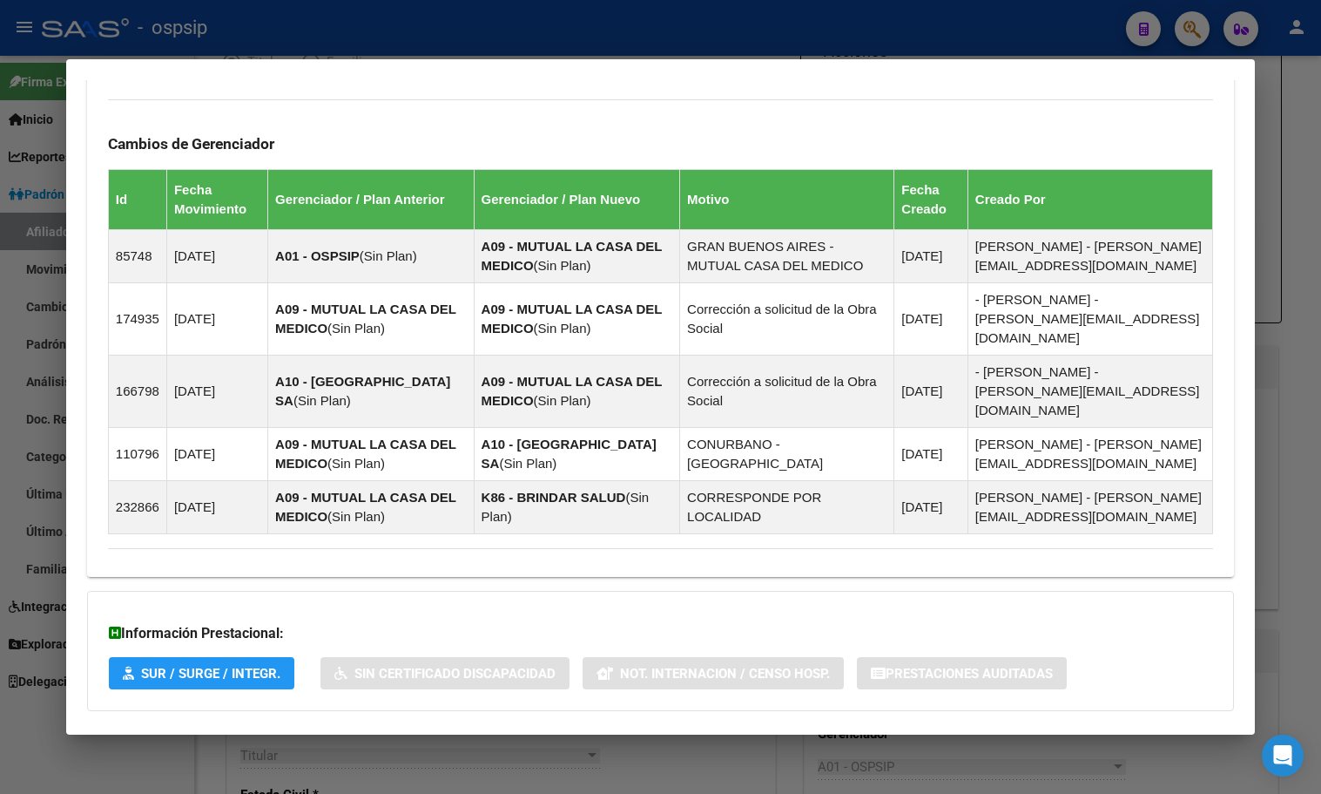
scroll to position [1070, 0]
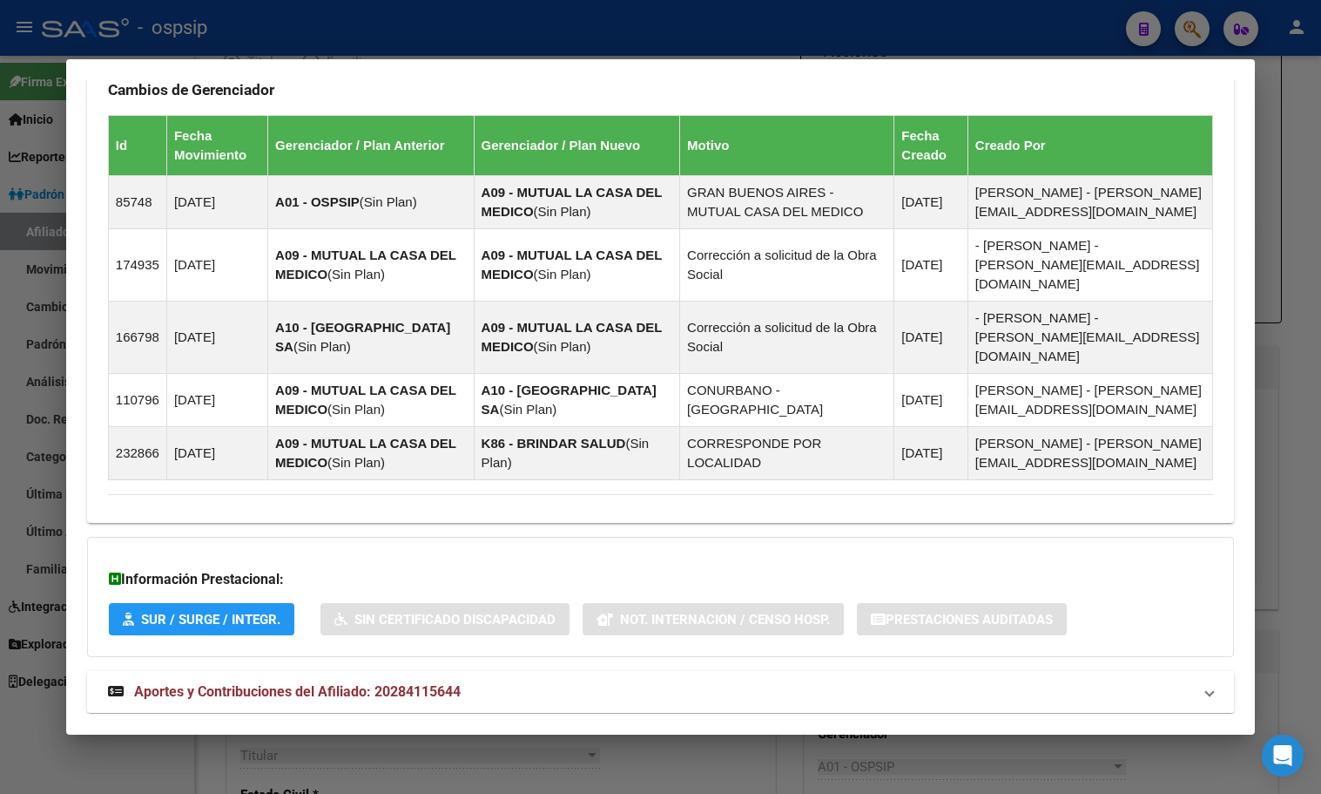
click at [393, 683] on span "Aportes y Contribuciones del Afiliado: 20284115644" at bounding box center [297, 691] width 327 height 17
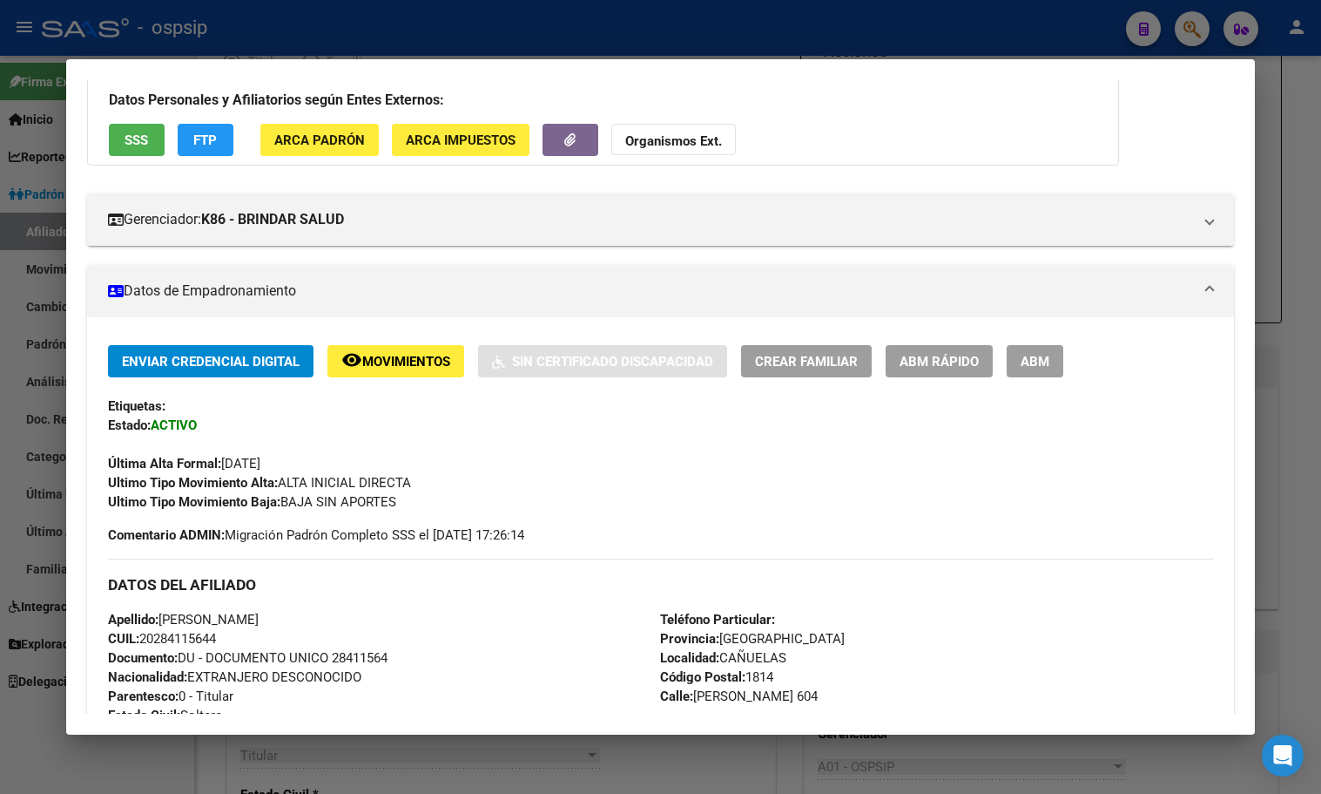
scroll to position [112, 0]
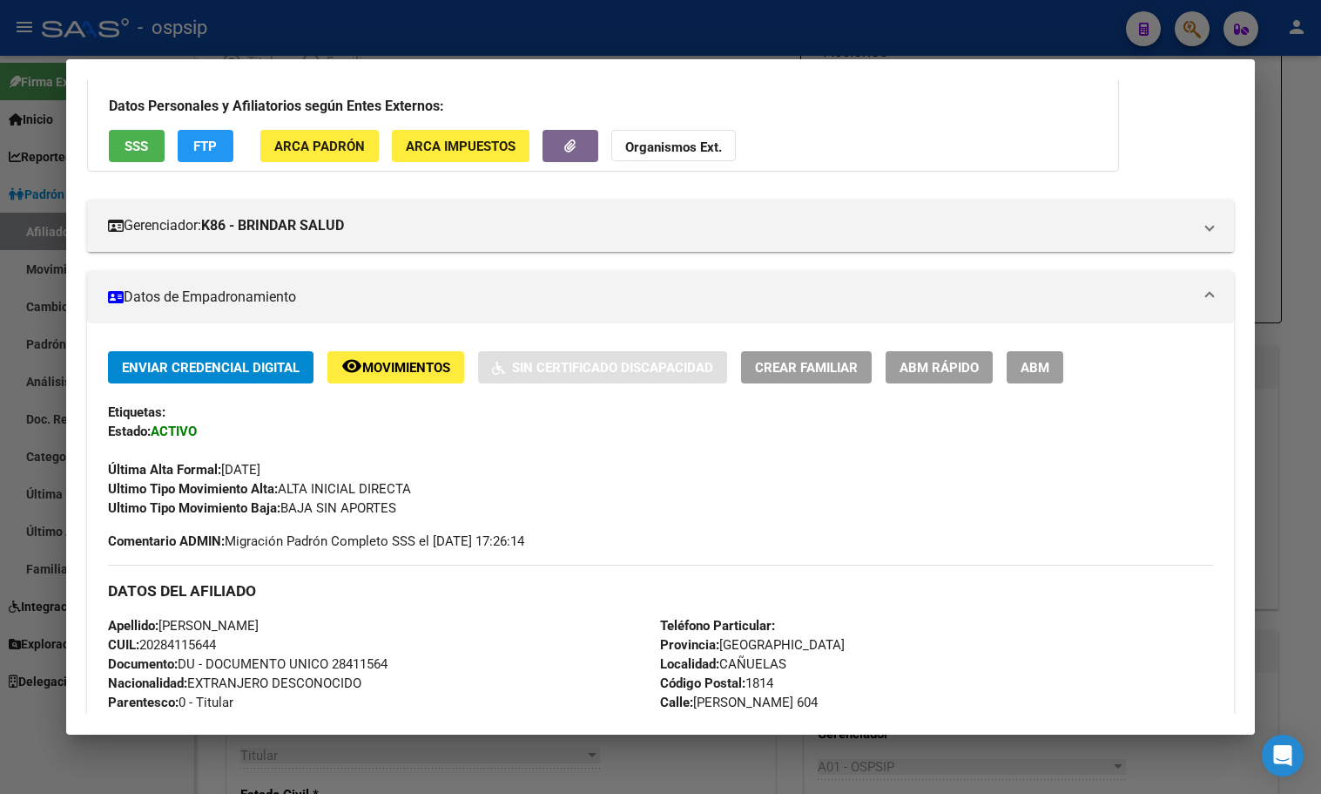
click at [1030, 352] on button "ABM" at bounding box center [1035, 367] width 57 height 32
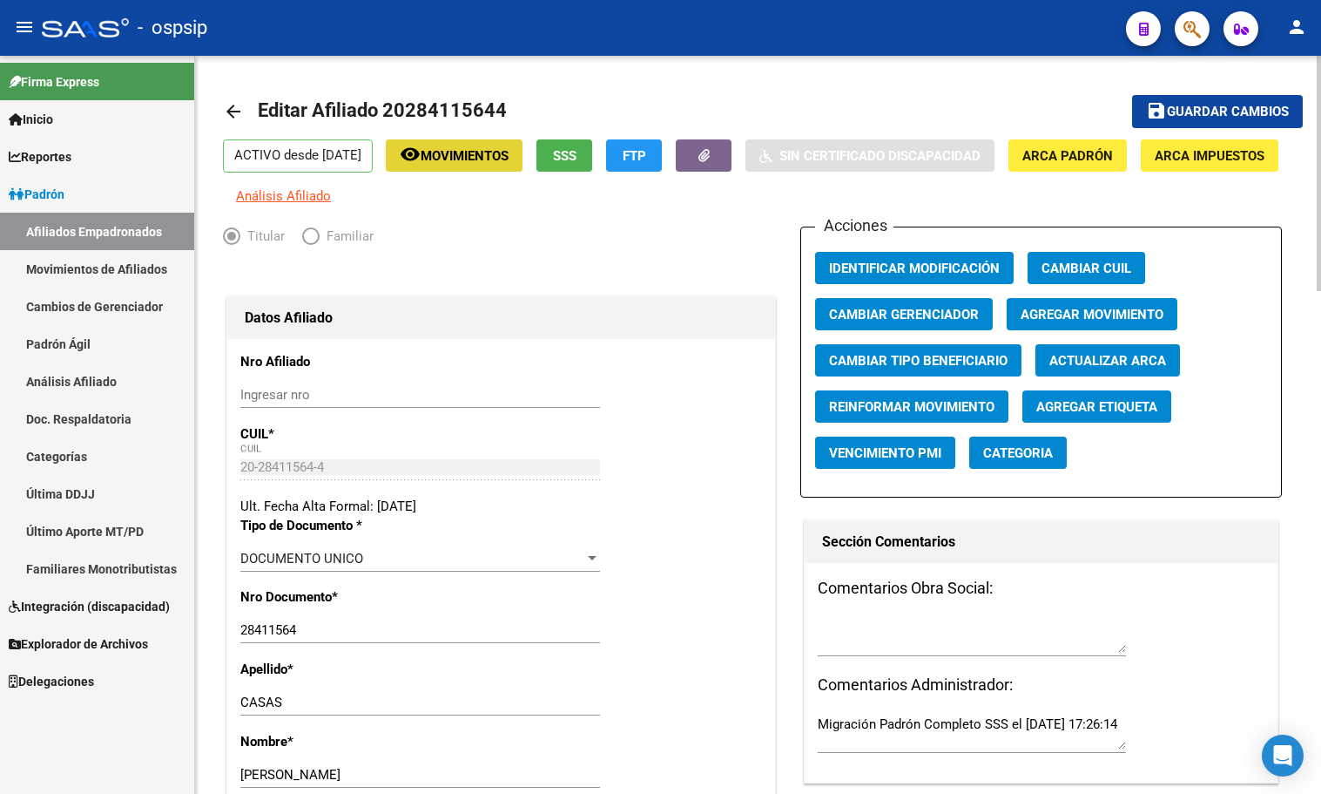
click at [485, 159] on span "Movimientos" at bounding box center [465, 156] width 88 height 16
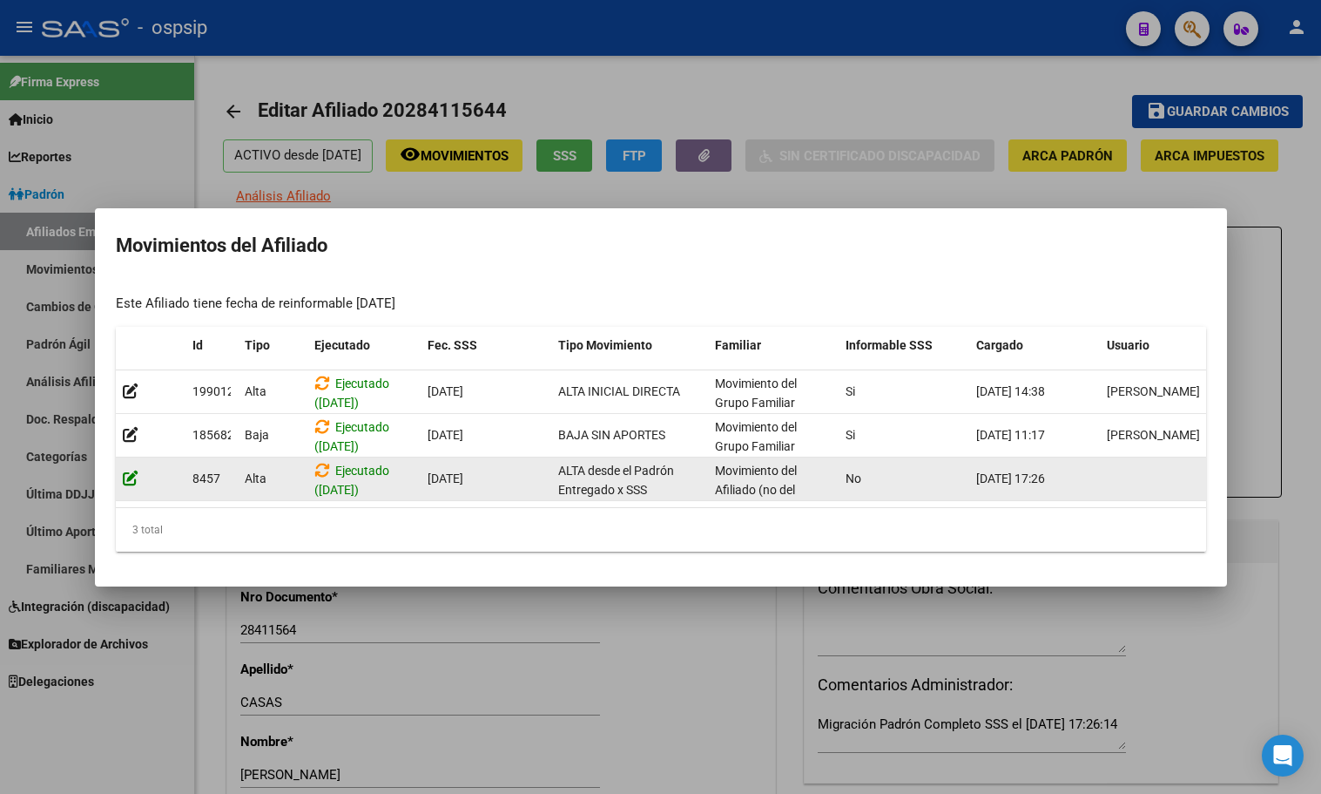
click at [131, 471] on icon at bounding box center [131, 478] width 16 height 17
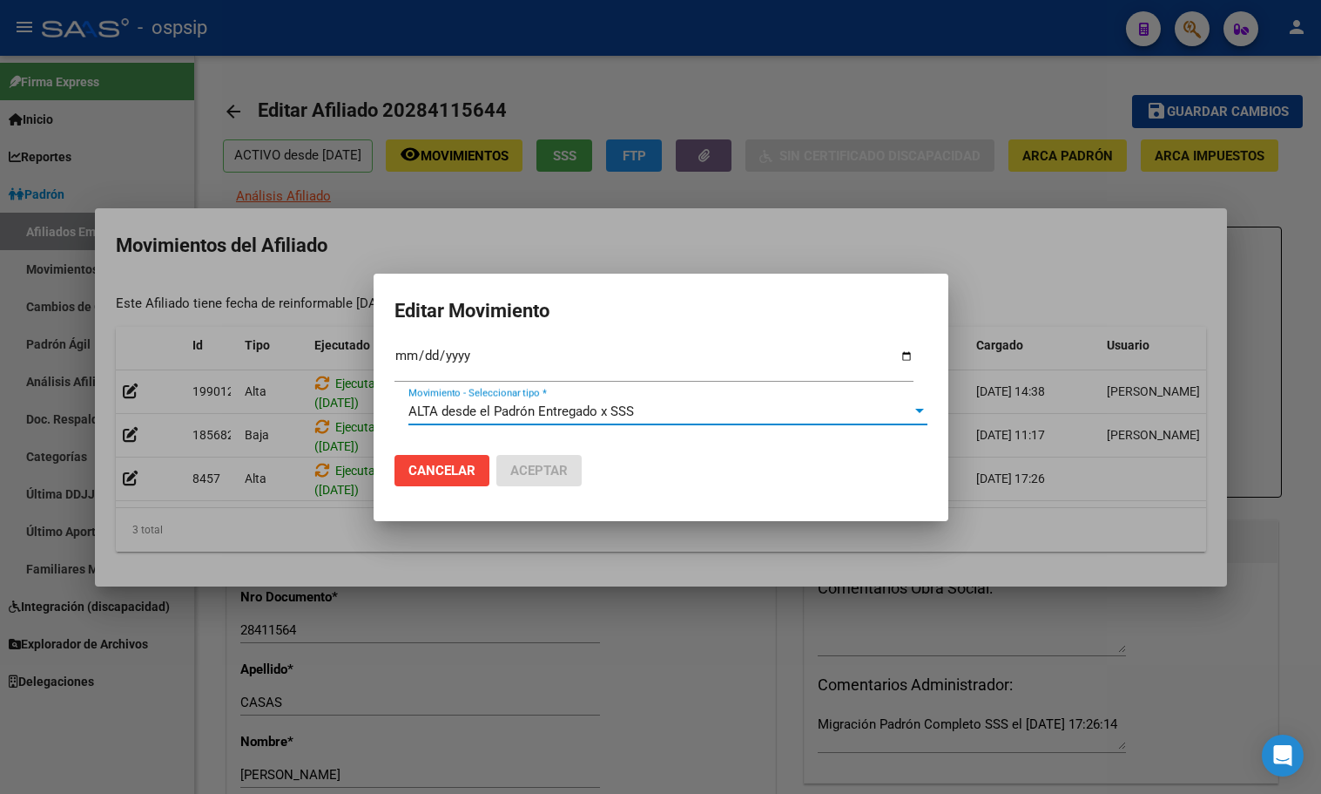
click at [492, 410] on span "ALTA desde el Padrón Entregado x SSS" at bounding box center [522, 411] width 226 height 16
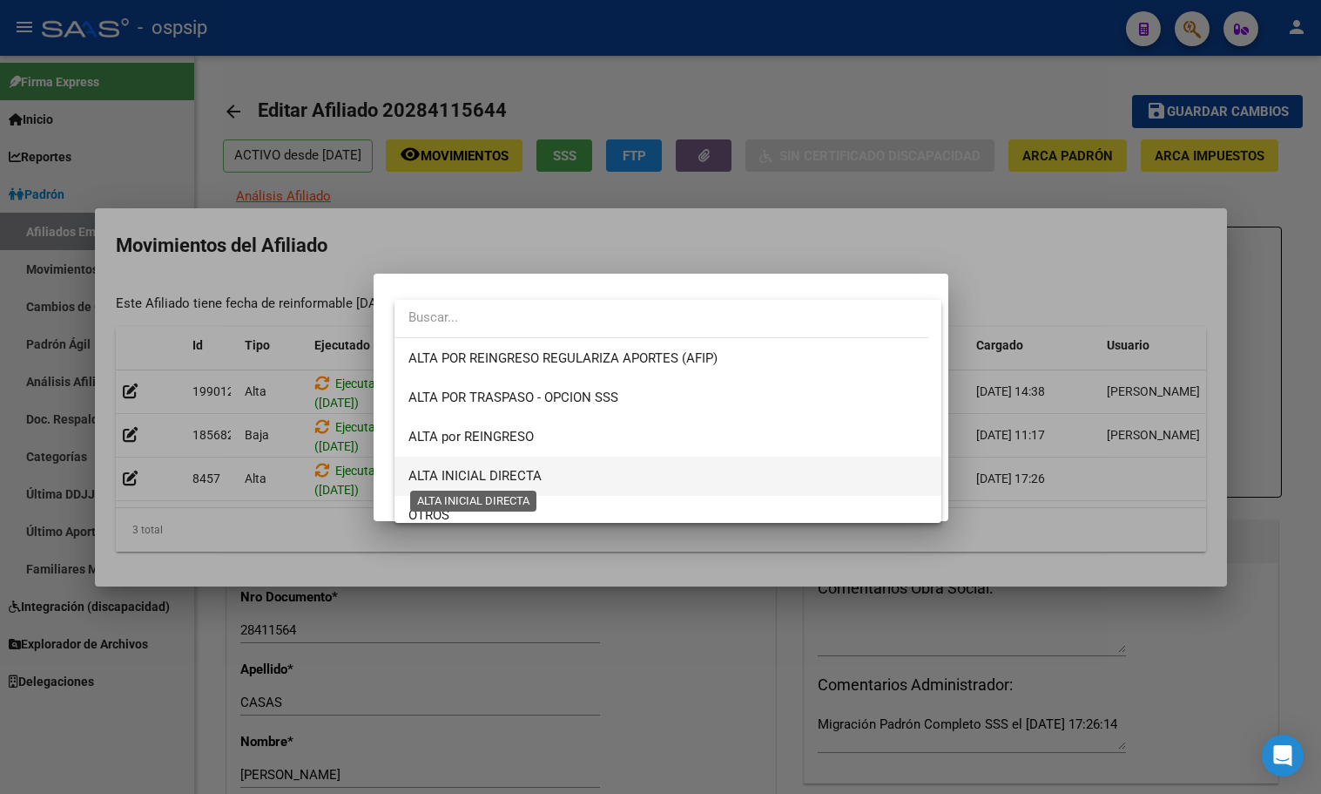
click at [528, 468] on span "ALTA INICIAL DIRECTA" at bounding box center [475, 476] width 133 height 16
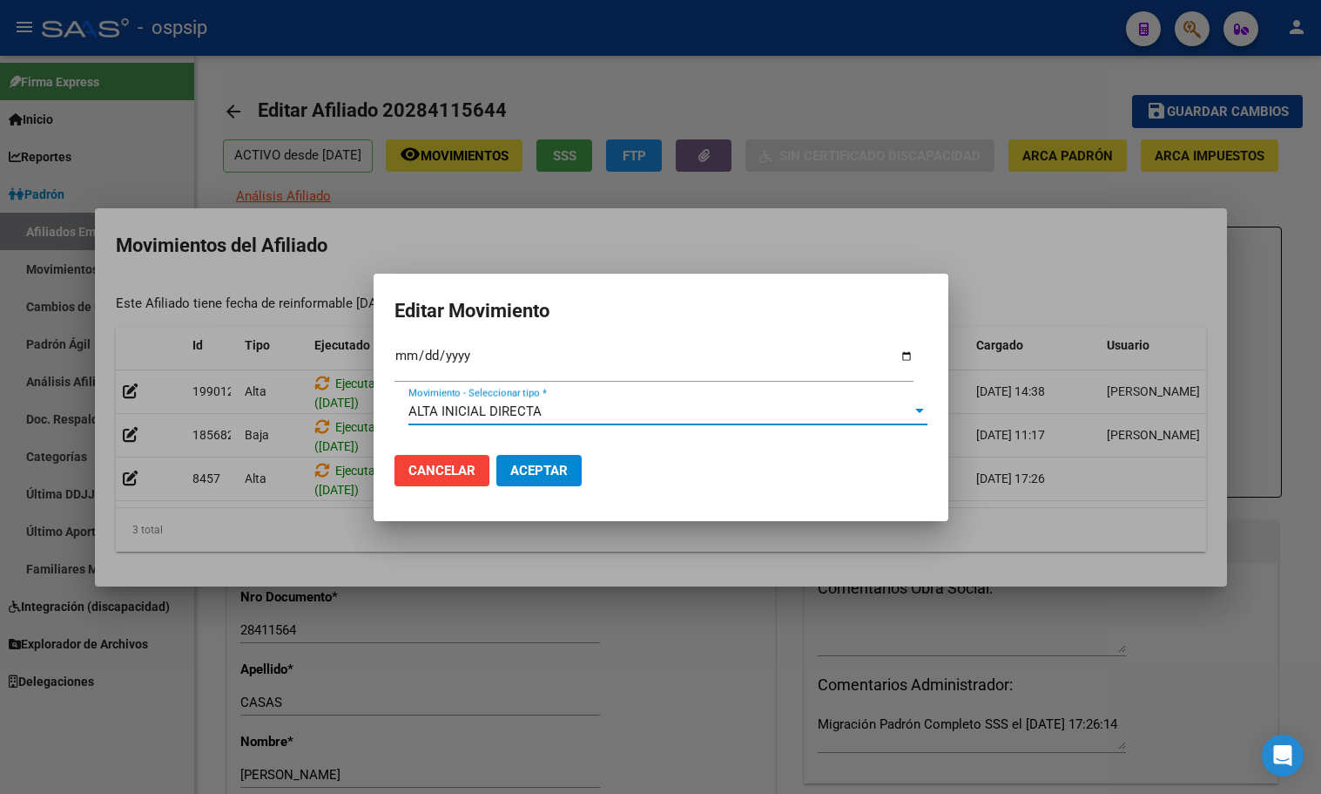
click at [533, 469] on span "Aceptar" at bounding box center [538, 471] width 57 height 16
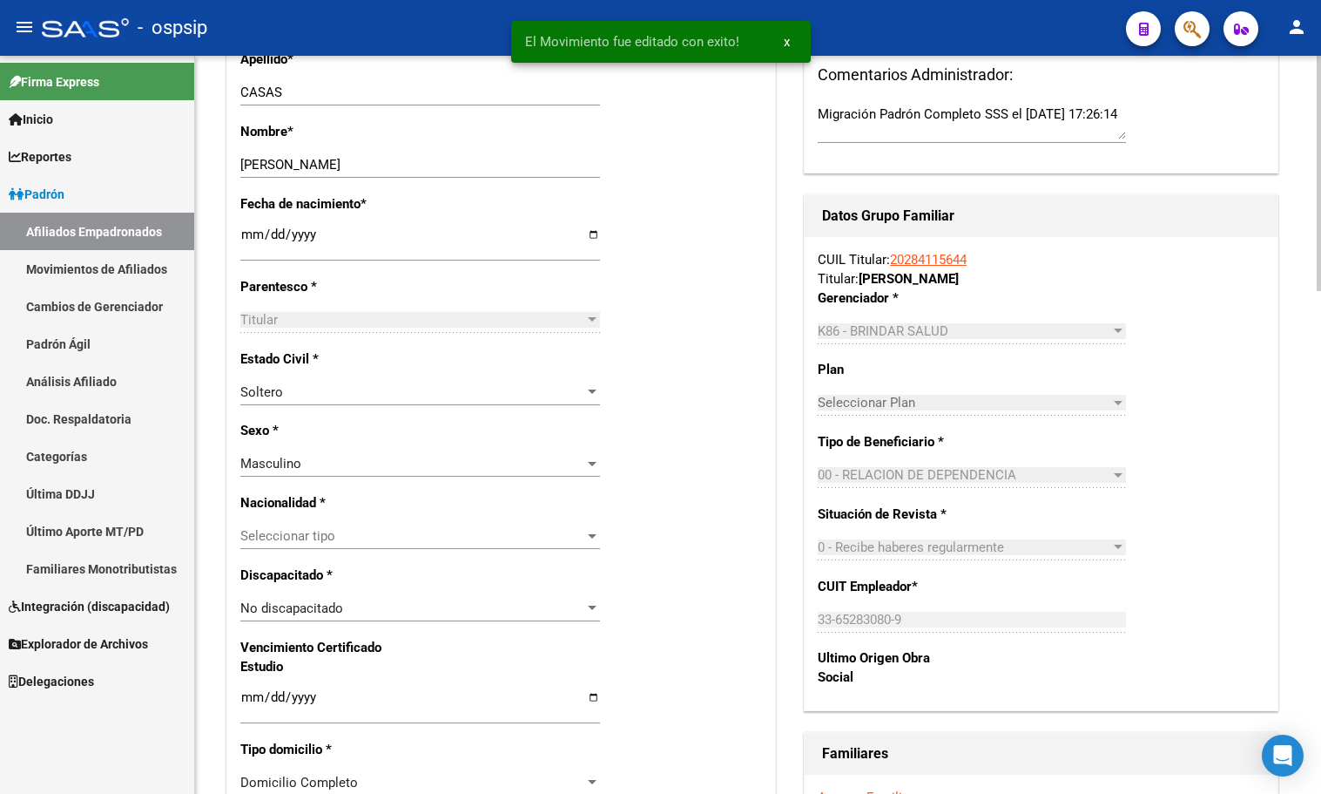
scroll to position [174, 0]
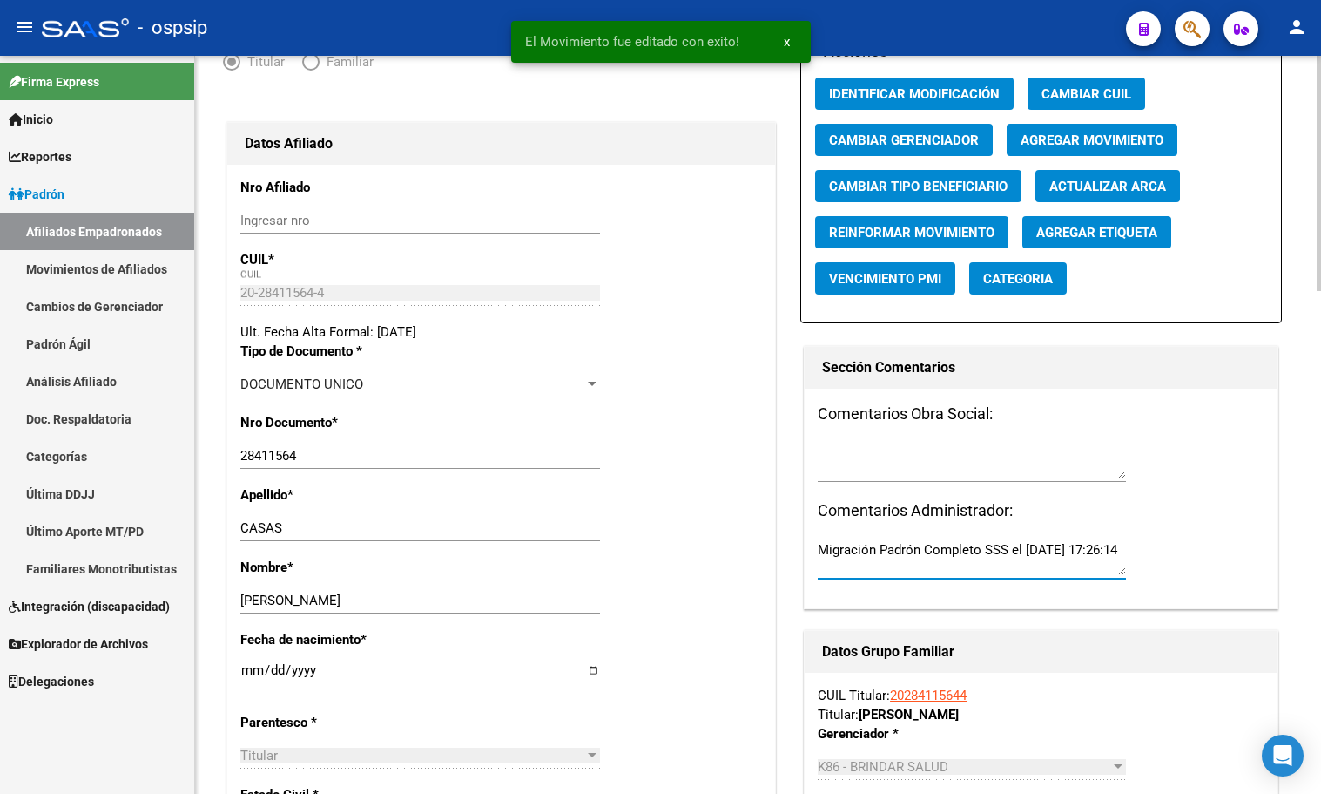
drag, startPoint x: 898, startPoint y: 571, endPoint x: 720, endPoint y: 551, distance: 179.8
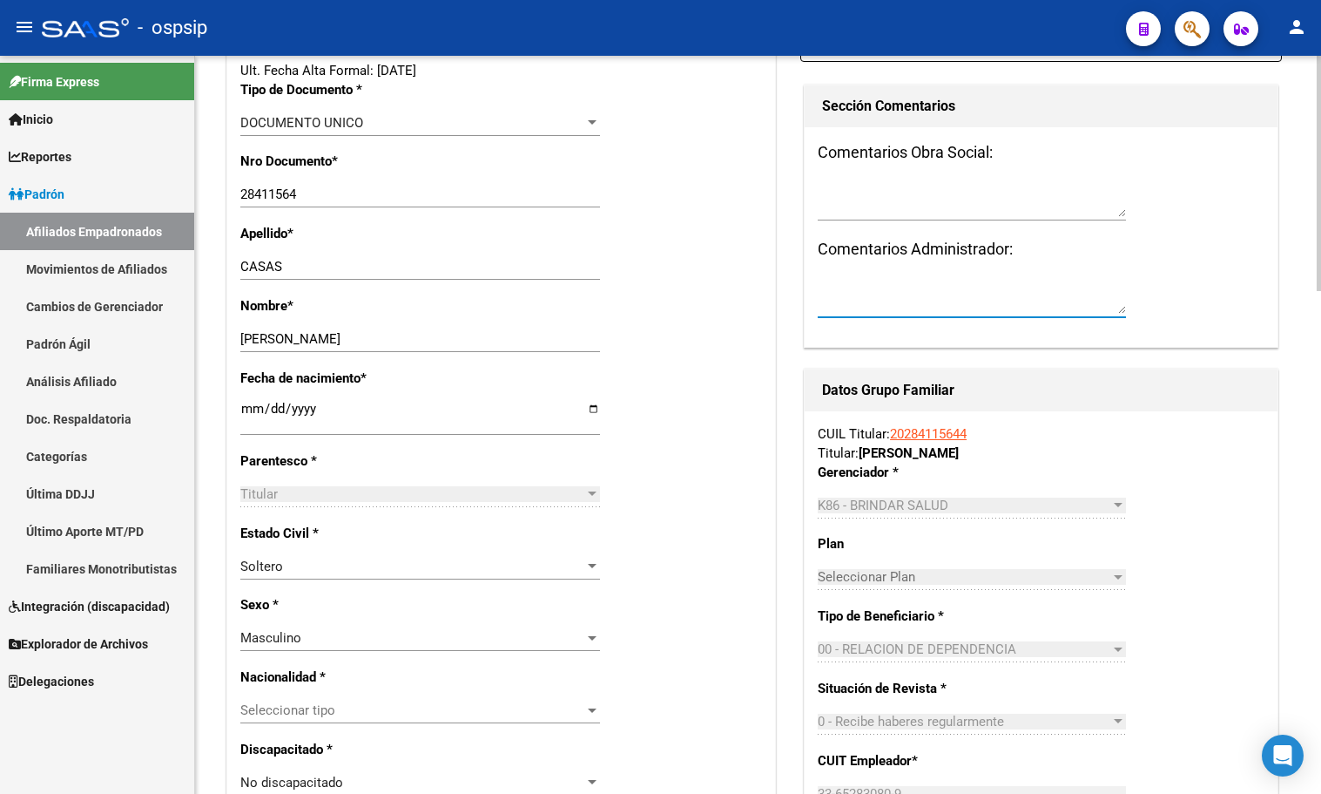
scroll to position [0, 0]
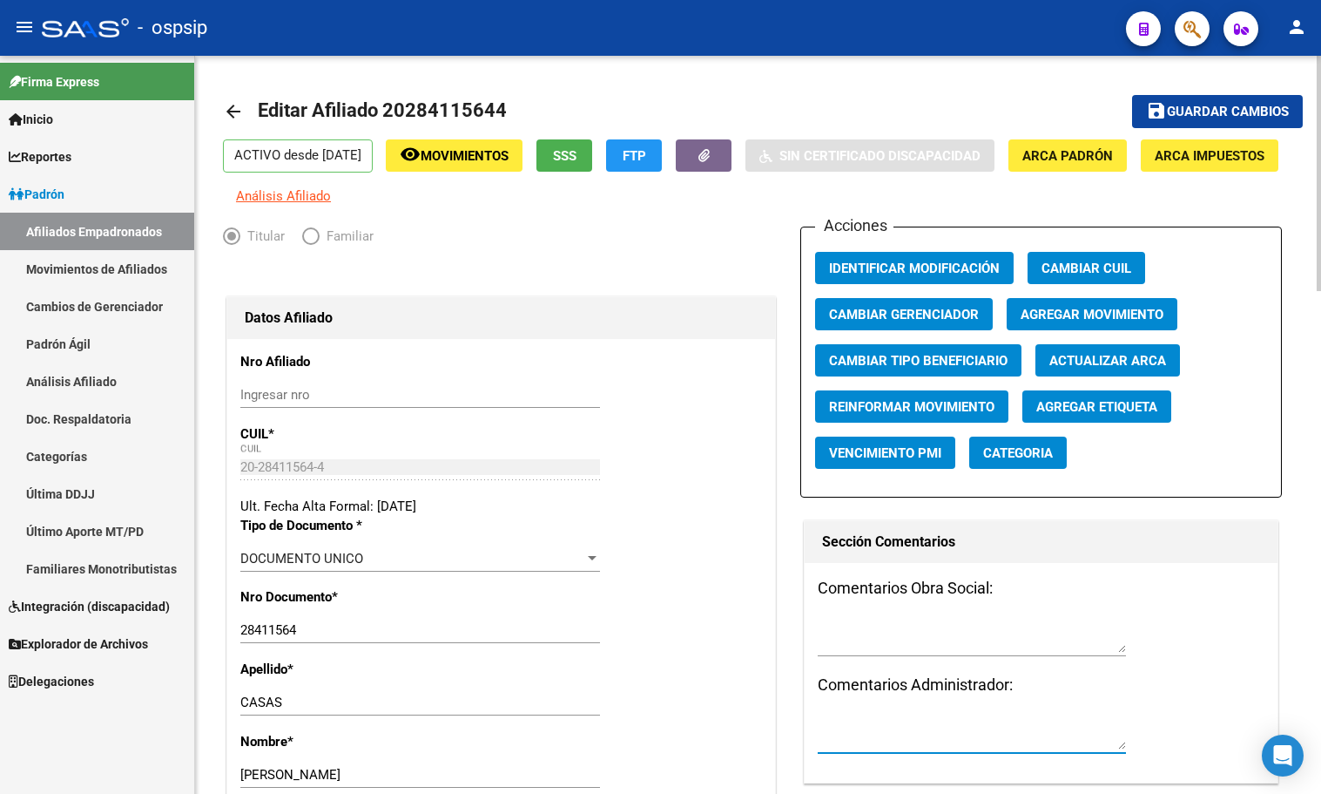
click at [462, 152] on span "Movimientos" at bounding box center [465, 156] width 88 height 16
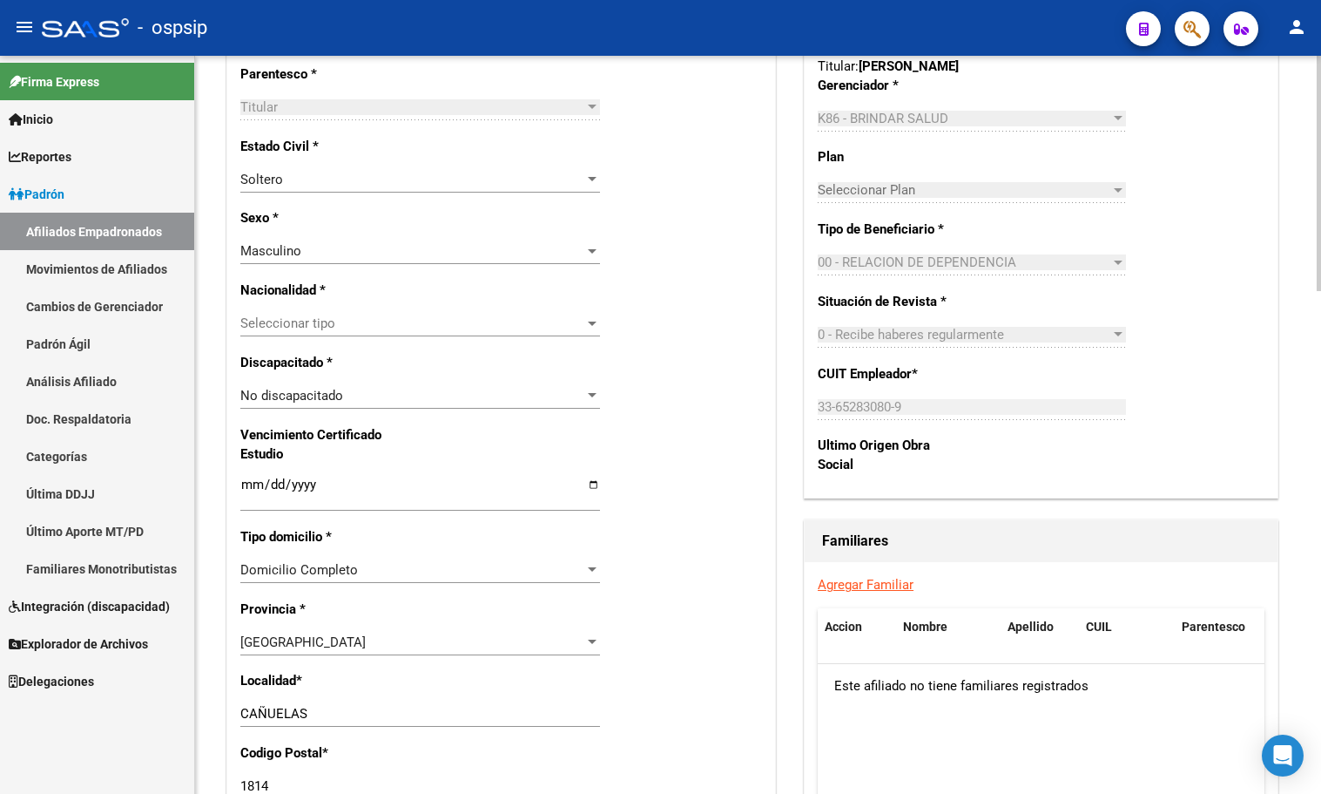
scroll to position [871, 0]
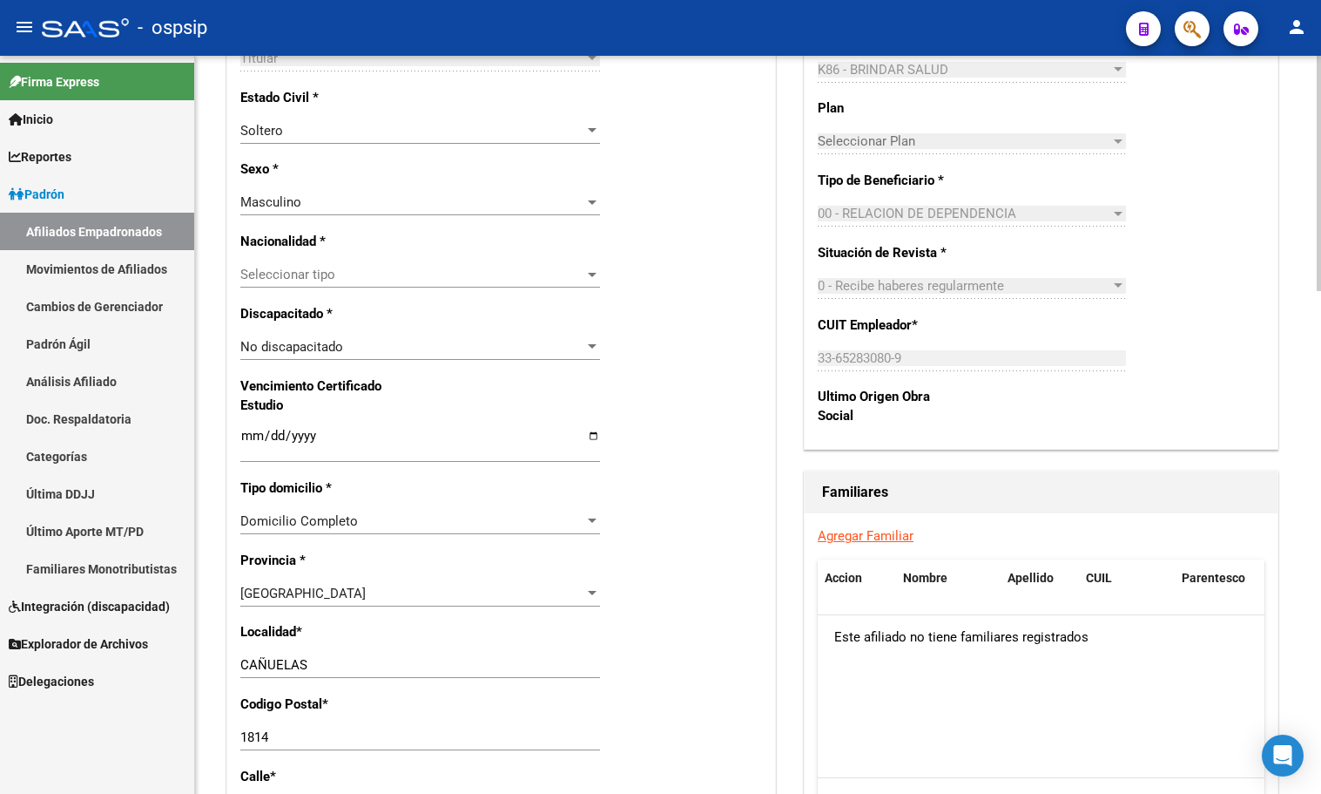
click at [875, 544] on link "Agregar Familiar" at bounding box center [866, 536] width 96 height 16
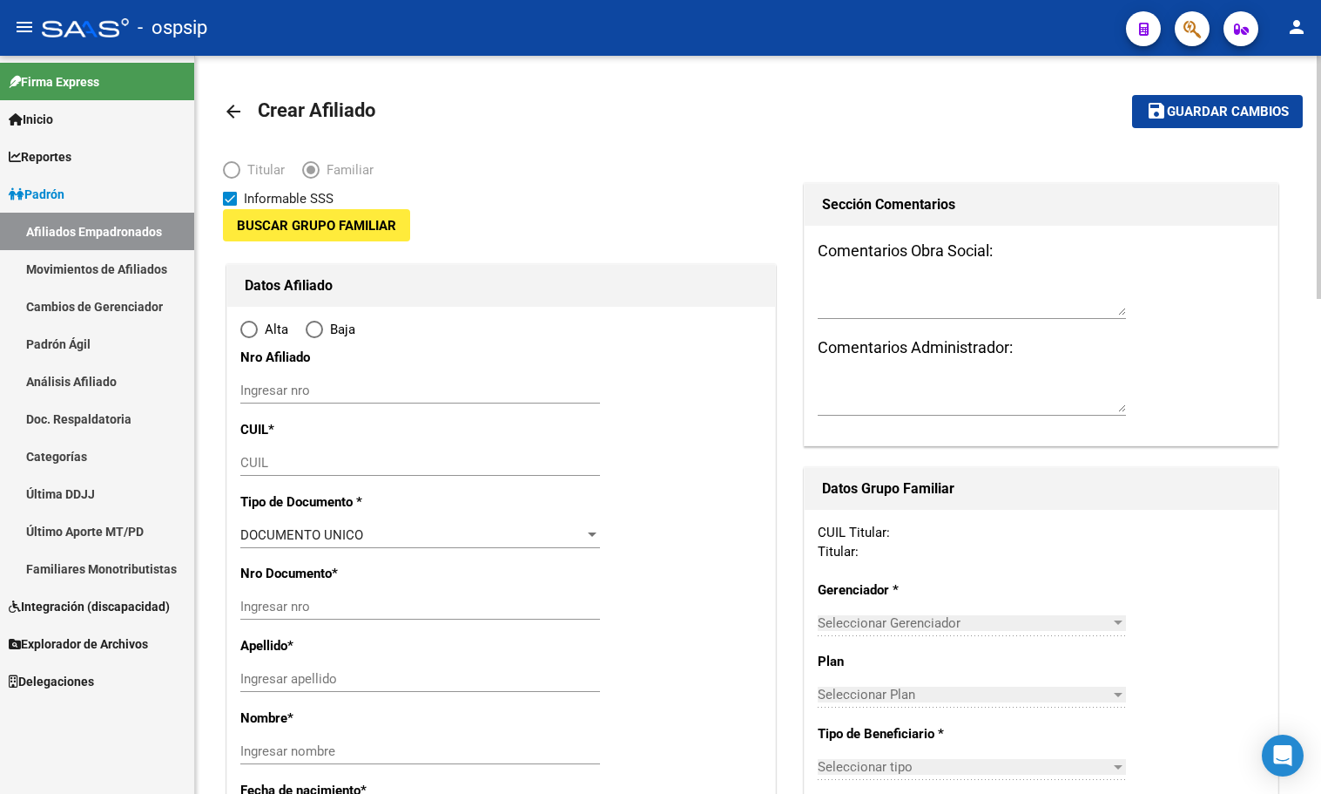
type input "33-65283080-9"
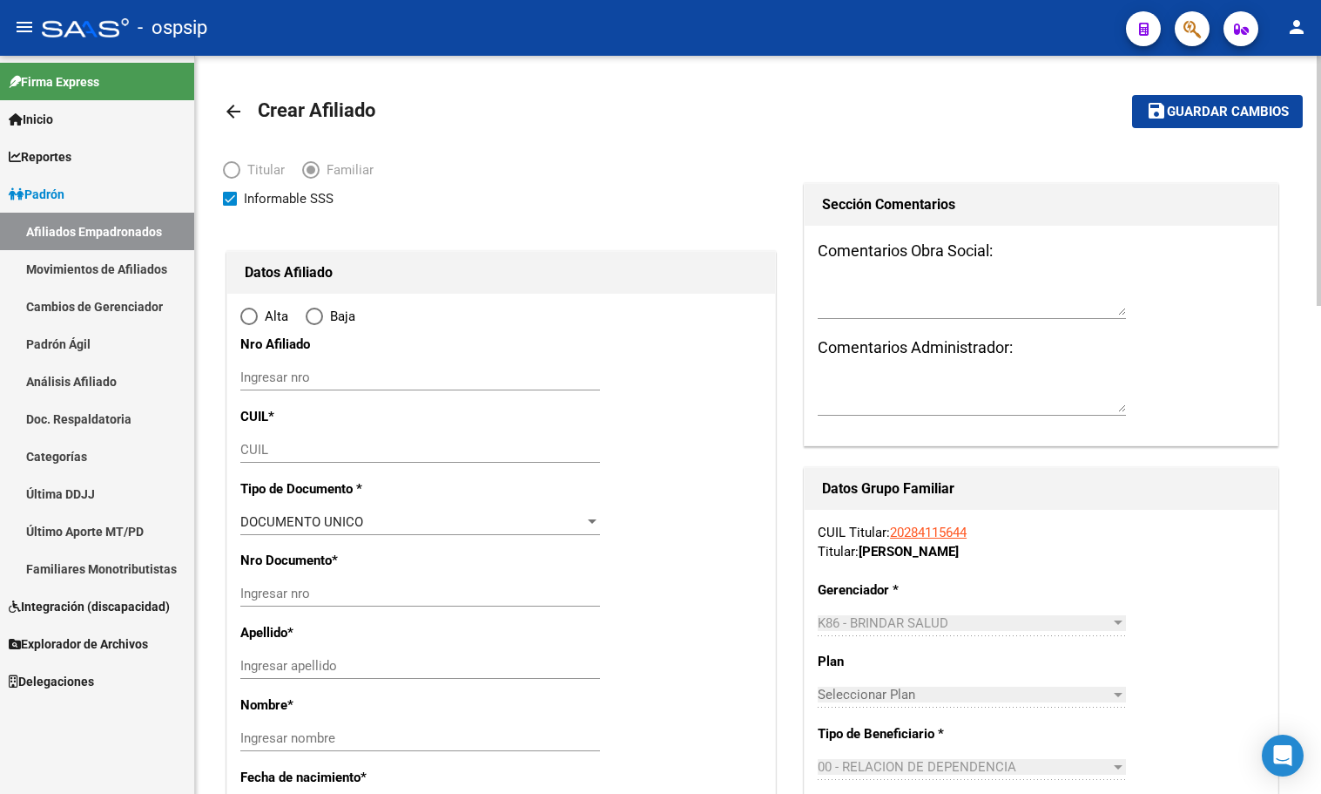
type input "CAÑUELAS"
type input "1814"
type input "[PERSON_NAME]"
type input "604"
radio input "true"
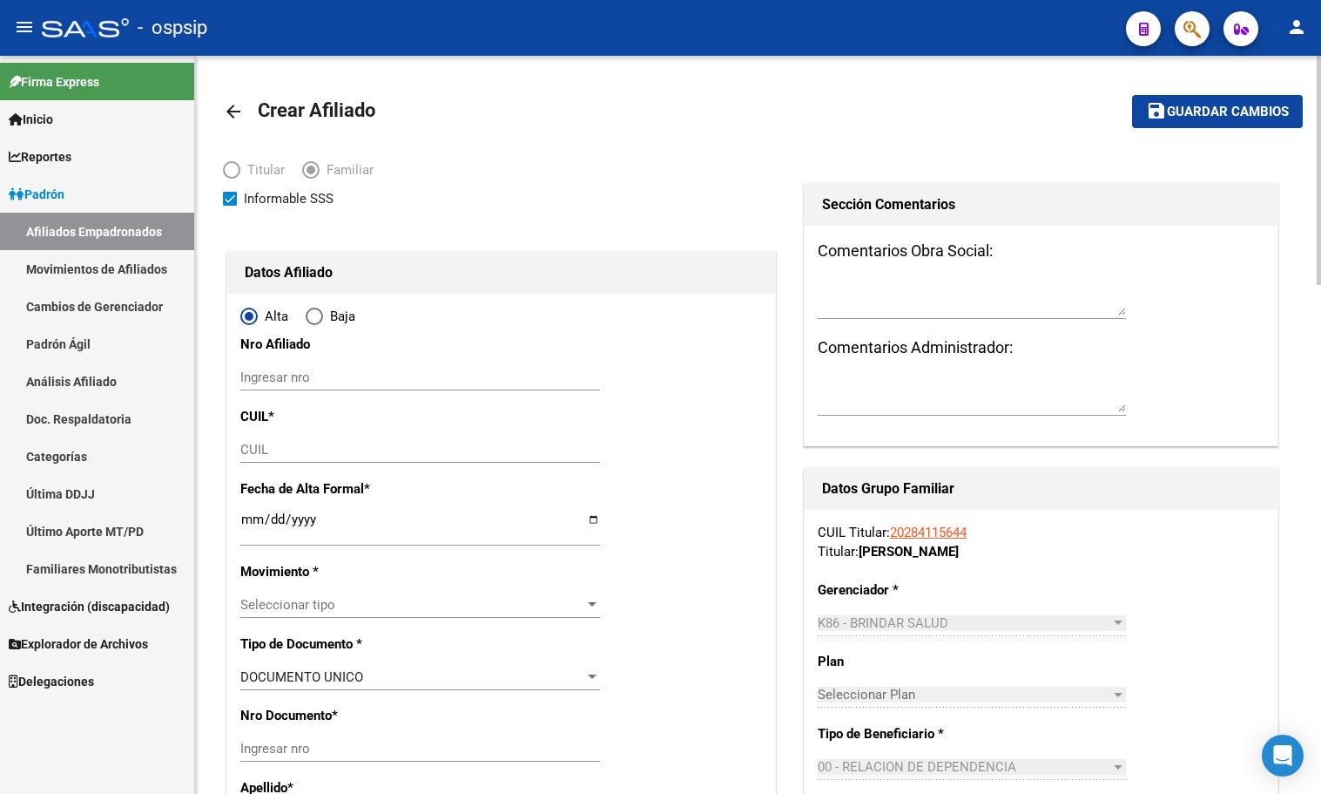
type input "33-65283080-9"
click at [265, 450] on input "CUIL" at bounding box center [420, 450] width 360 height 16
type input "27-35169645-7"
type input "35169645"
type input "[PERSON_NAME]"
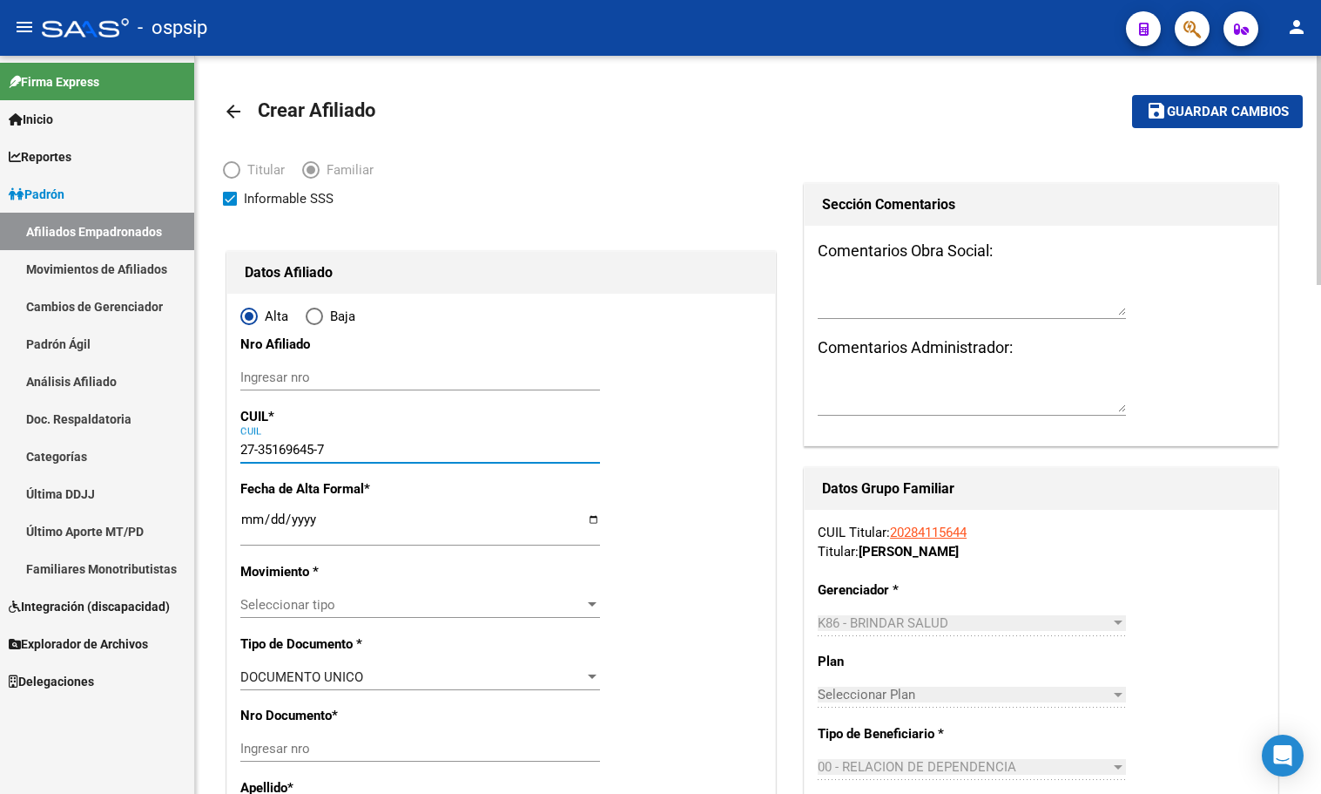
type input "[PERSON_NAME]"
type input "[DATE]"
type input "CANUELAS"
type input "[PERSON_NAME]"
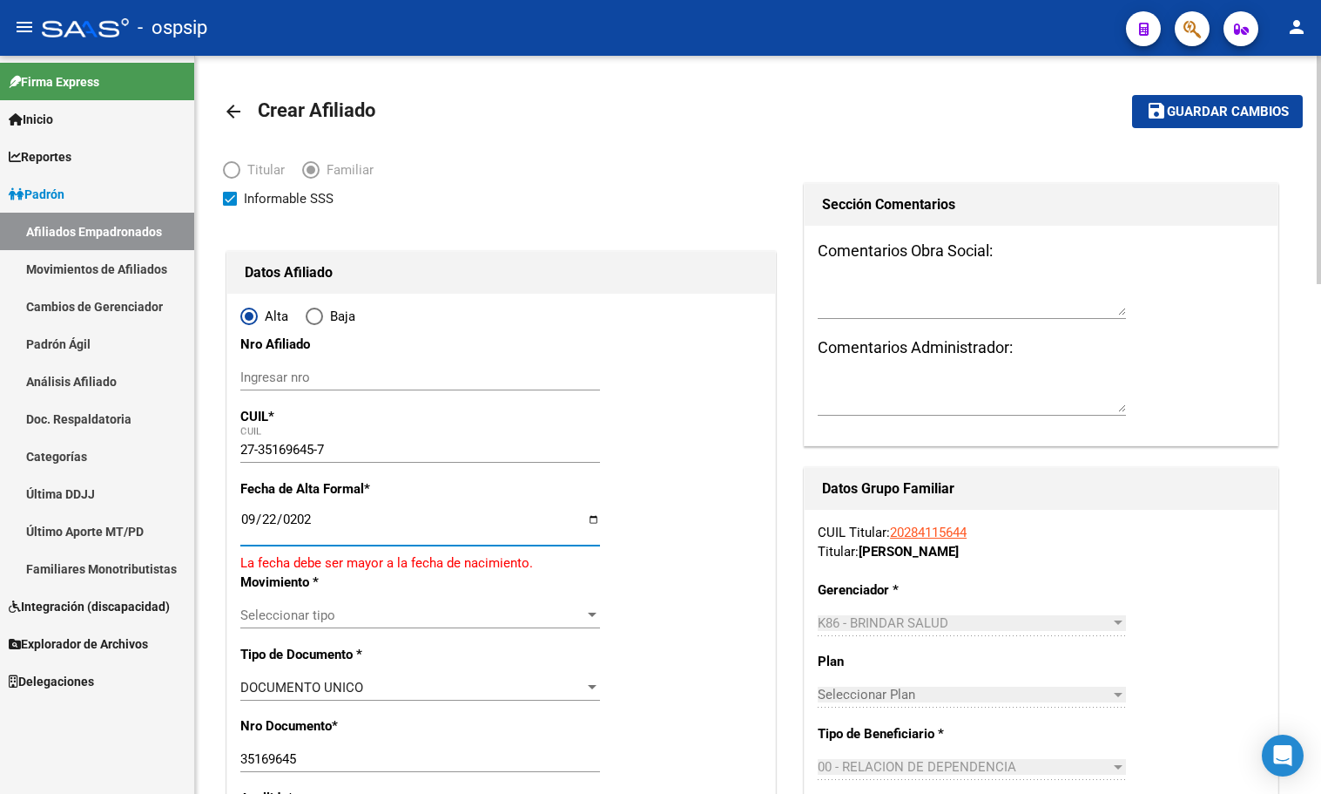
type input "[DATE]"
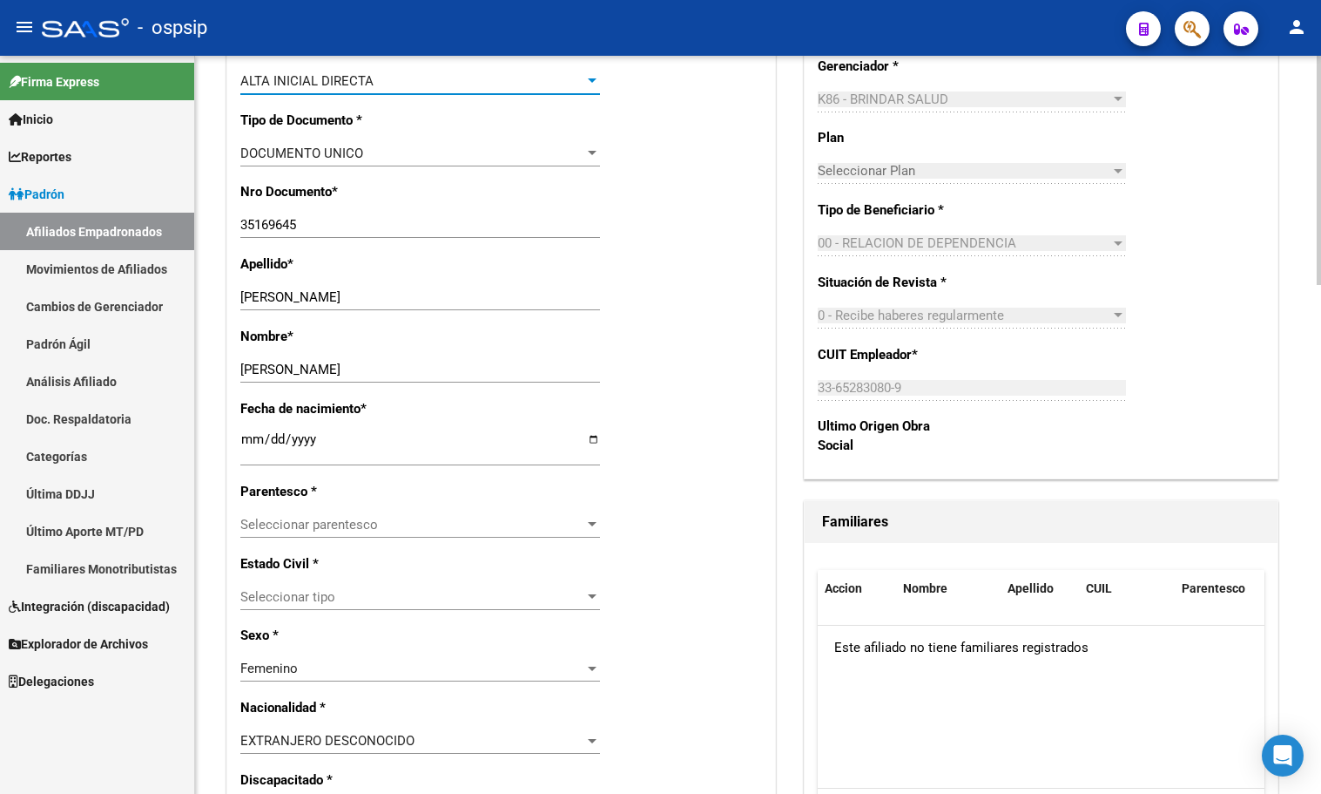
scroll to position [610, 0]
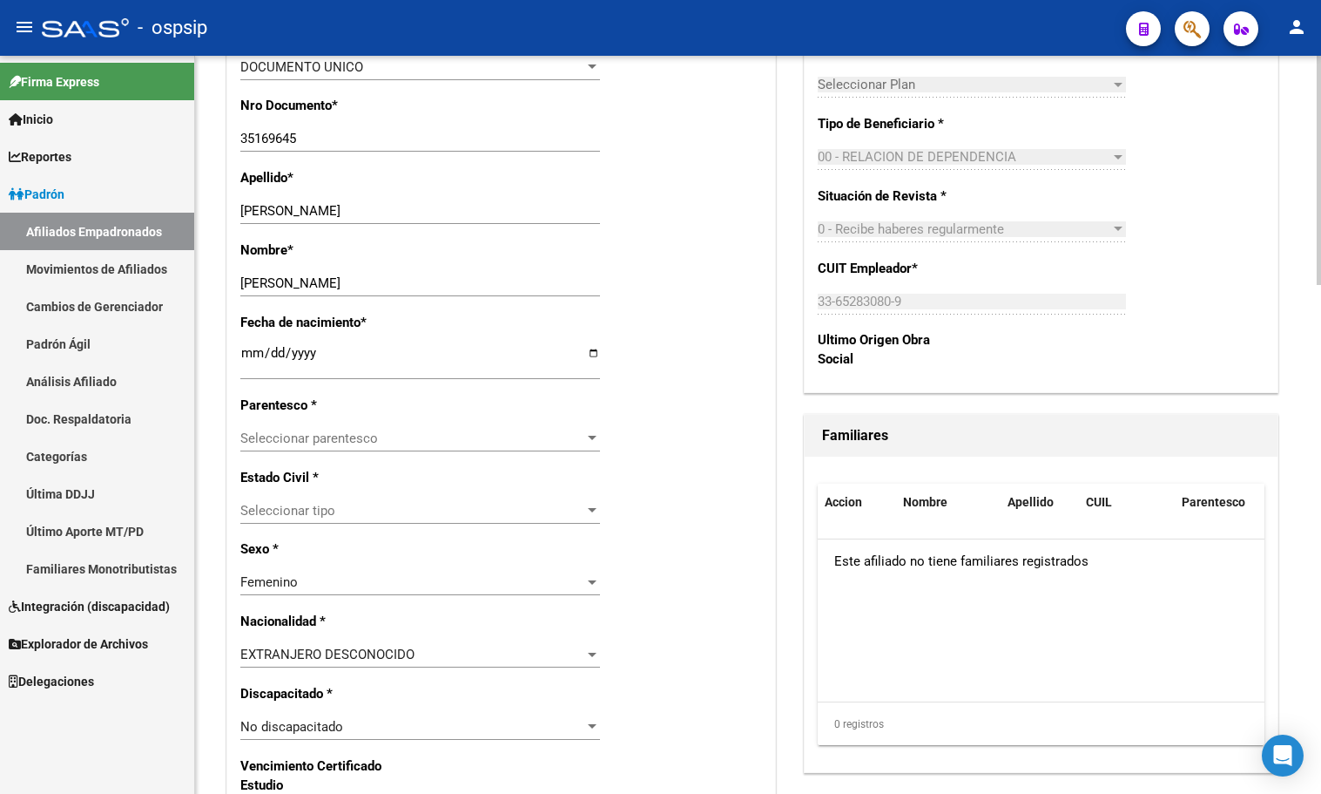
click at [295, 427] on div "Seleccionar parentesco Seleccionar parentesco" at bounding box center [420, 438] width 360 height 26
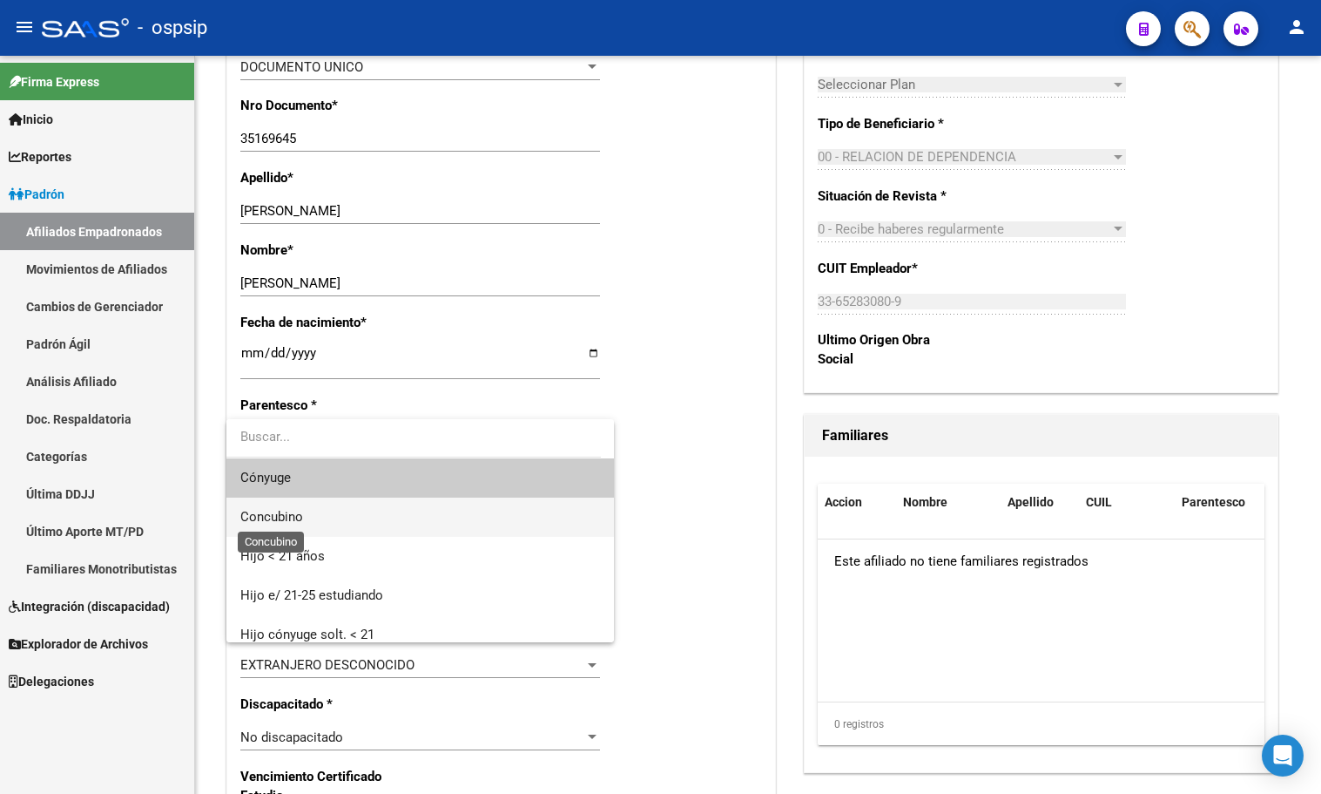
click at [280, 516] on span "Concubino" at bounding box center [271, 517] width 63 height 16
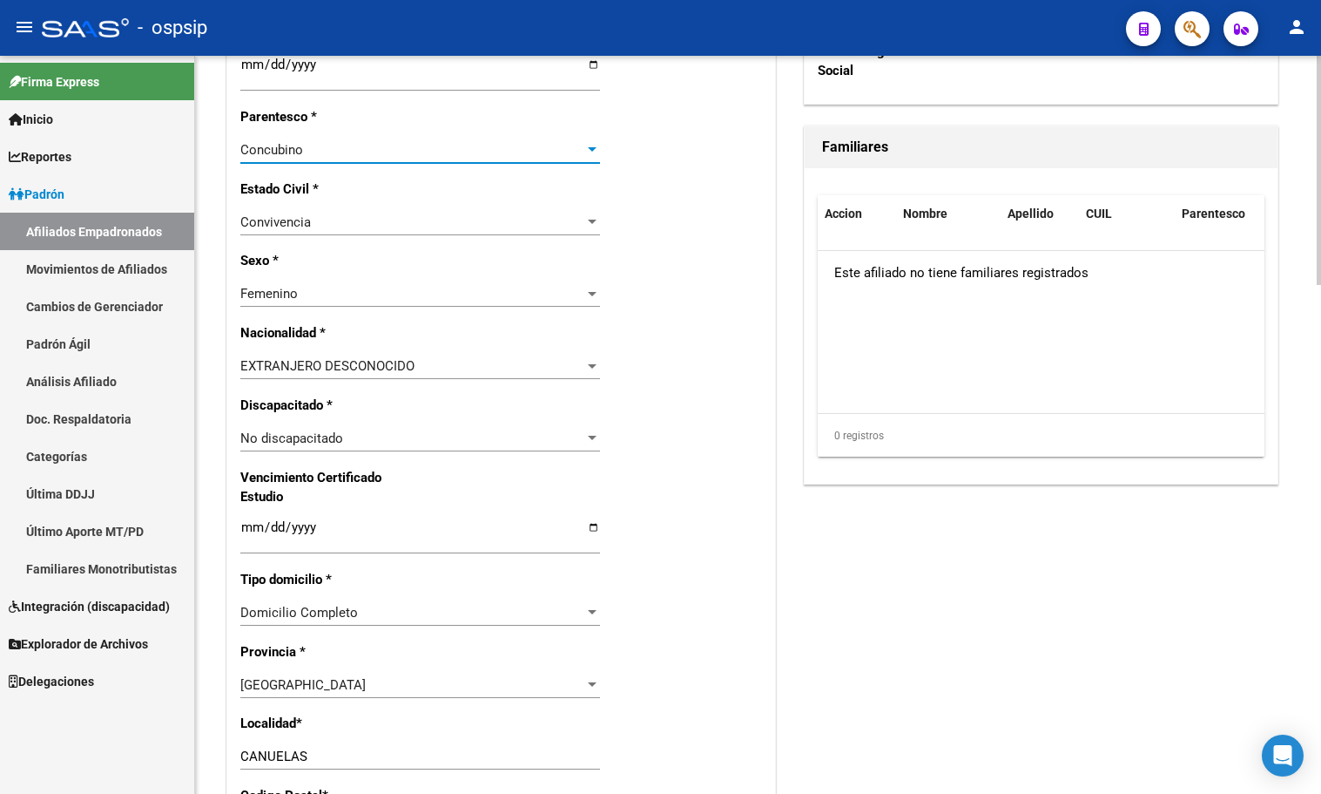
scroll to position [958, 0]
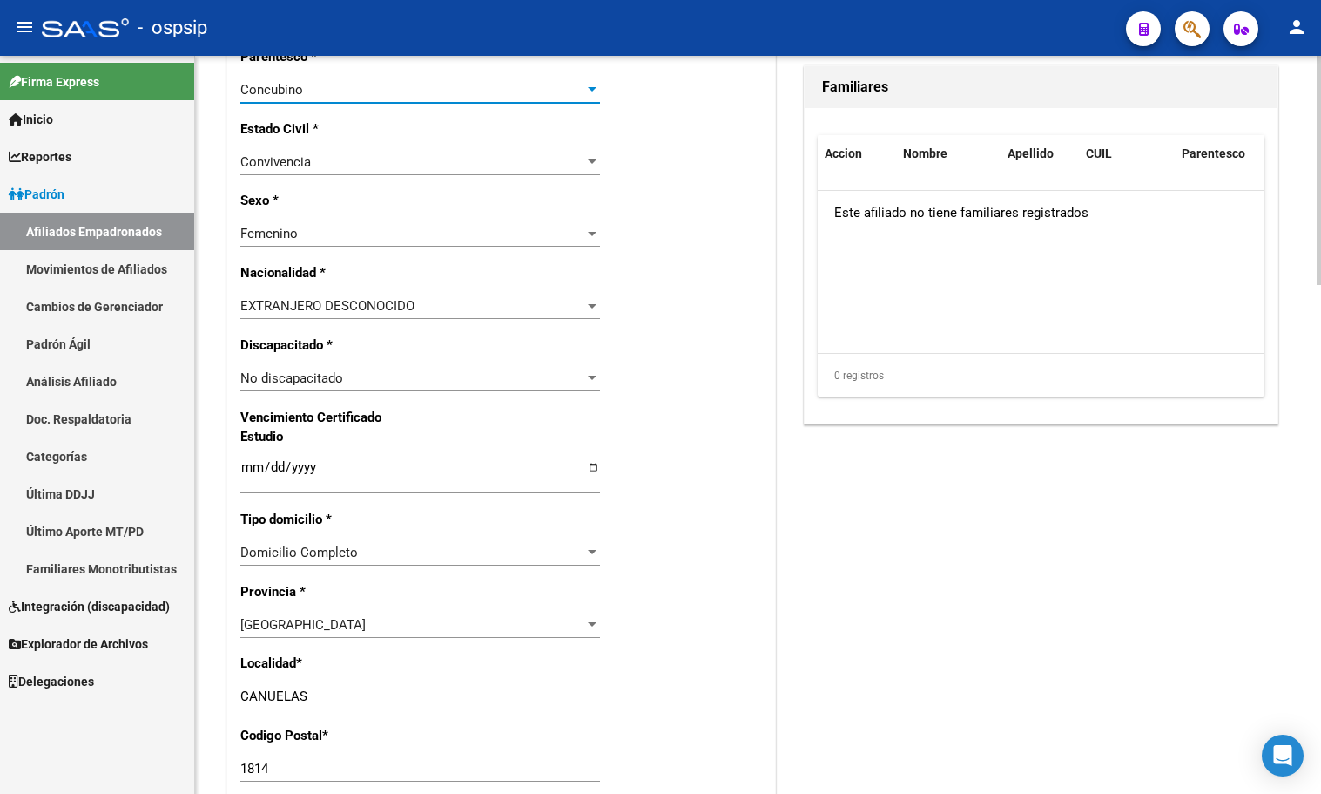
click at [309, 307] on span "EXTRANJERO DESCONOCIDO" at bounding box center [327, 306] width 174 height 16
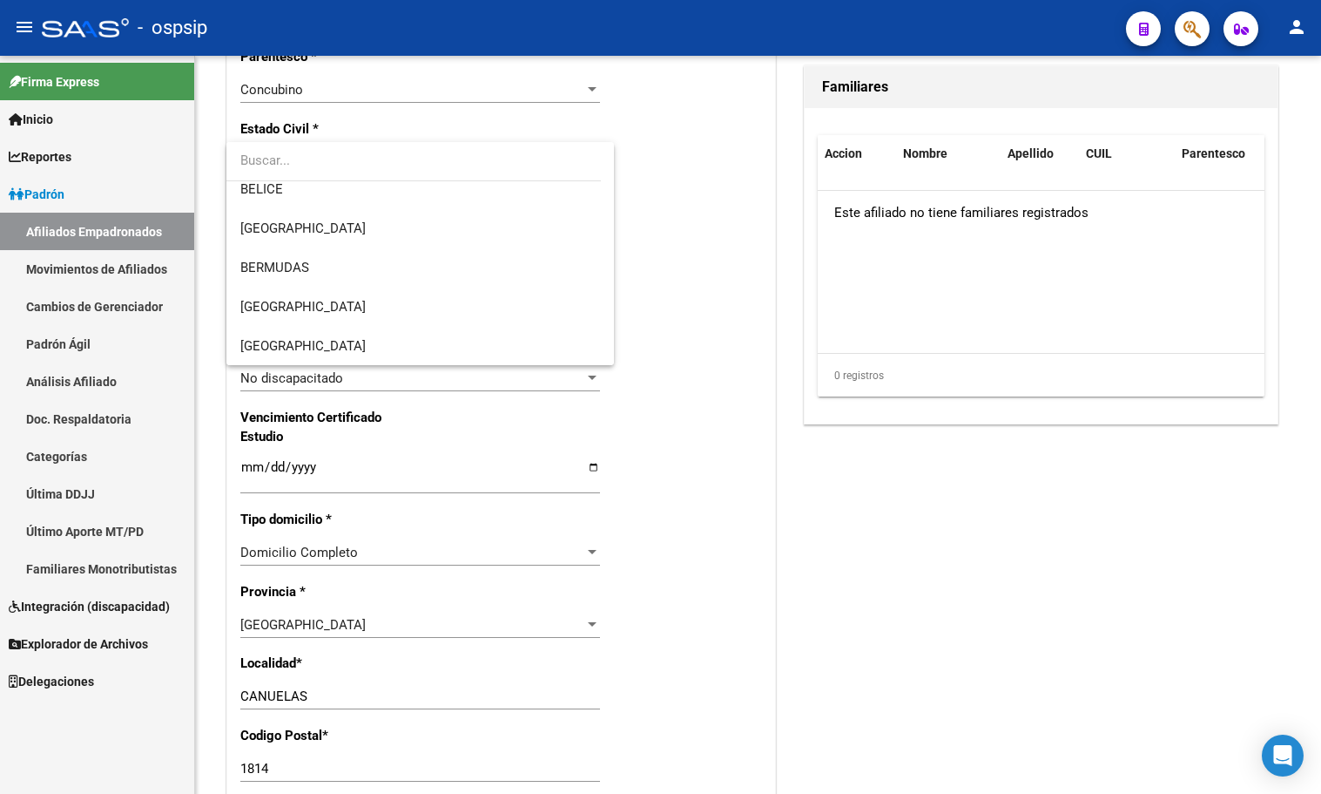
scroll to position [326, 0]
click at [280, 191] on span "[GEOGRAPHIC_DATA]" at bounding box center [302, 188] width 125 height 16
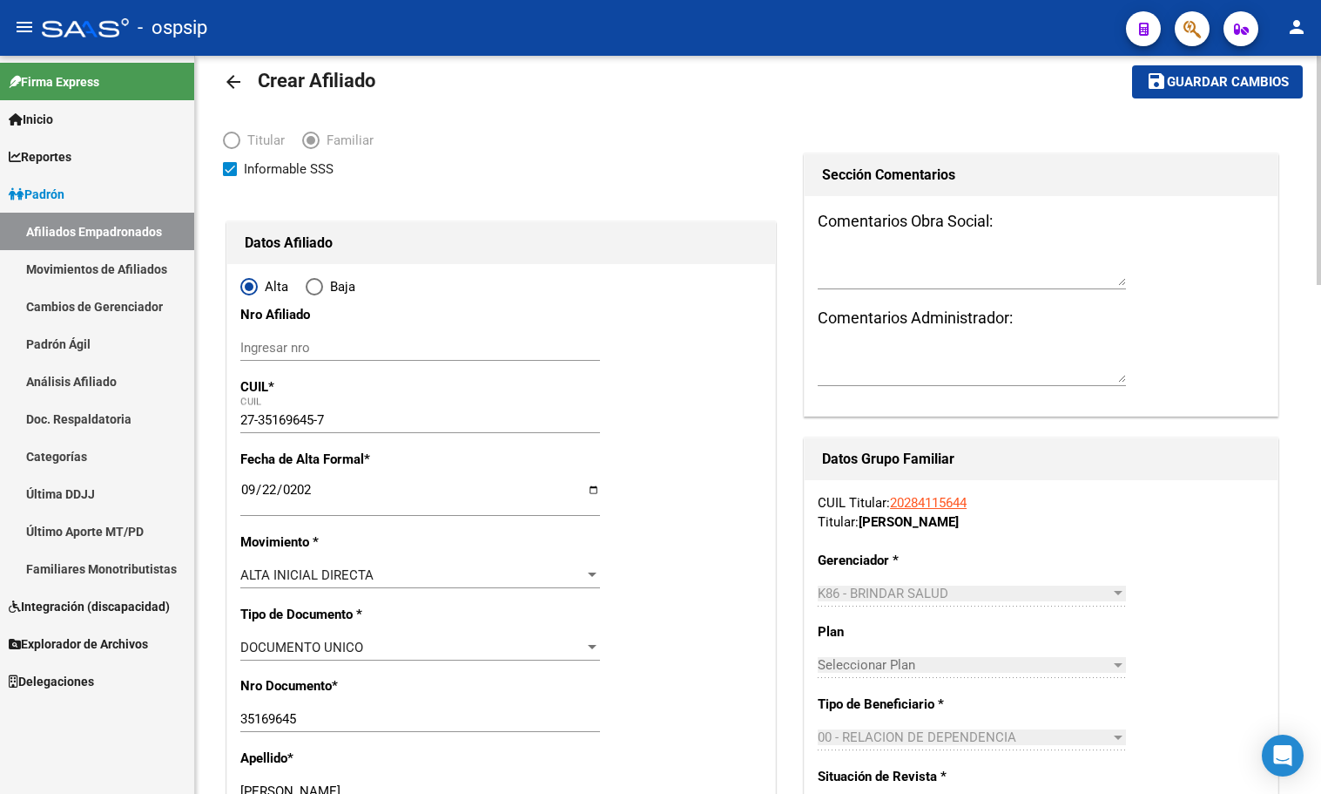
scroll to position [0, 0]
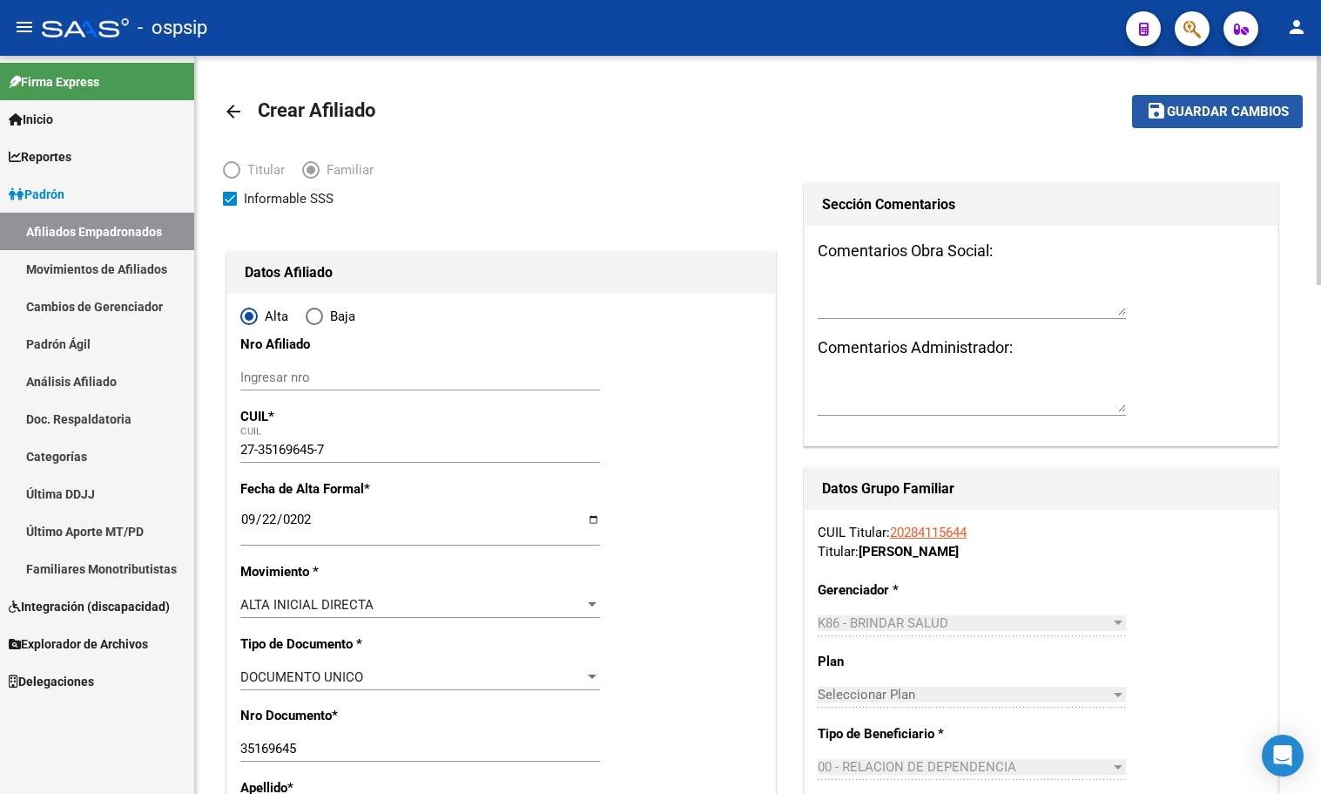
click at [1198, 109] on span "Guardar cambios" at bounding box center [1228, 113] width 122 height 16
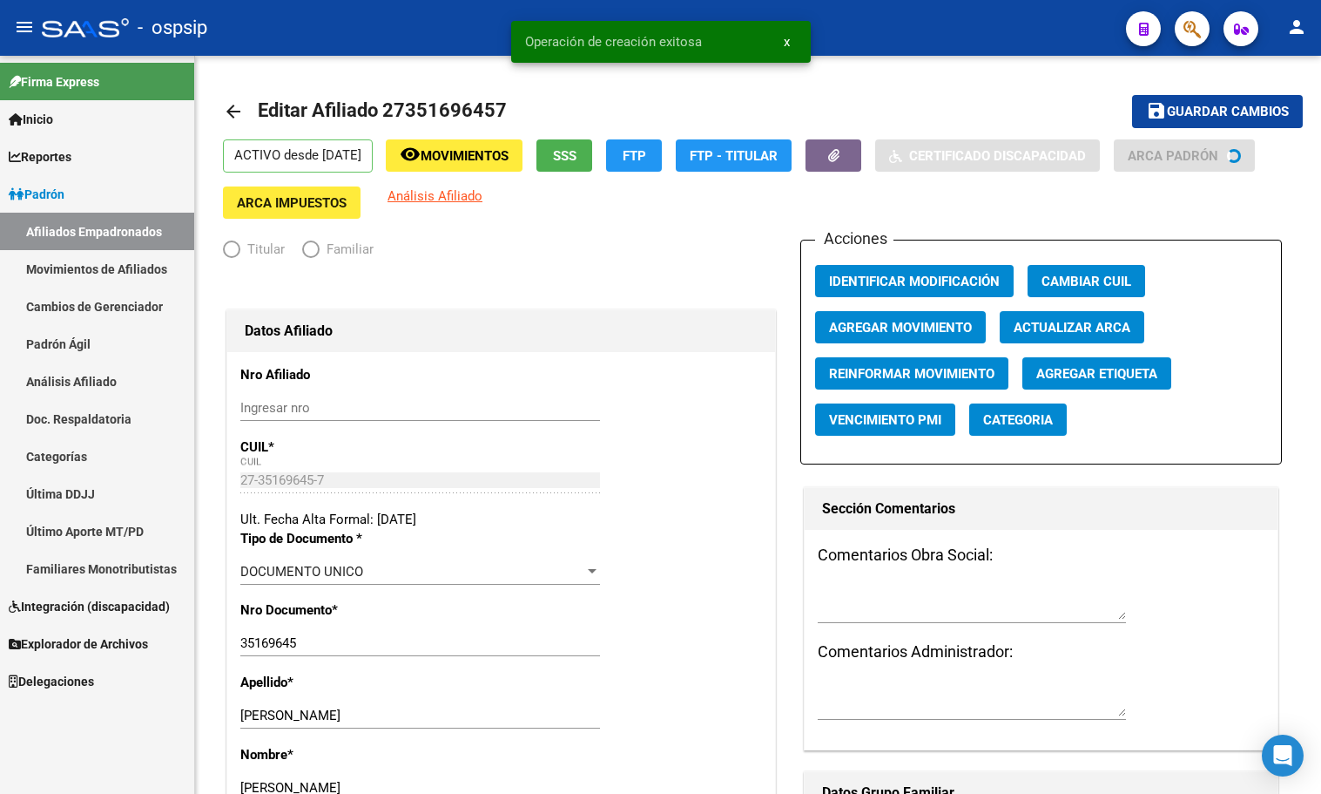
radio input "true"
type input "33-65283080-9"
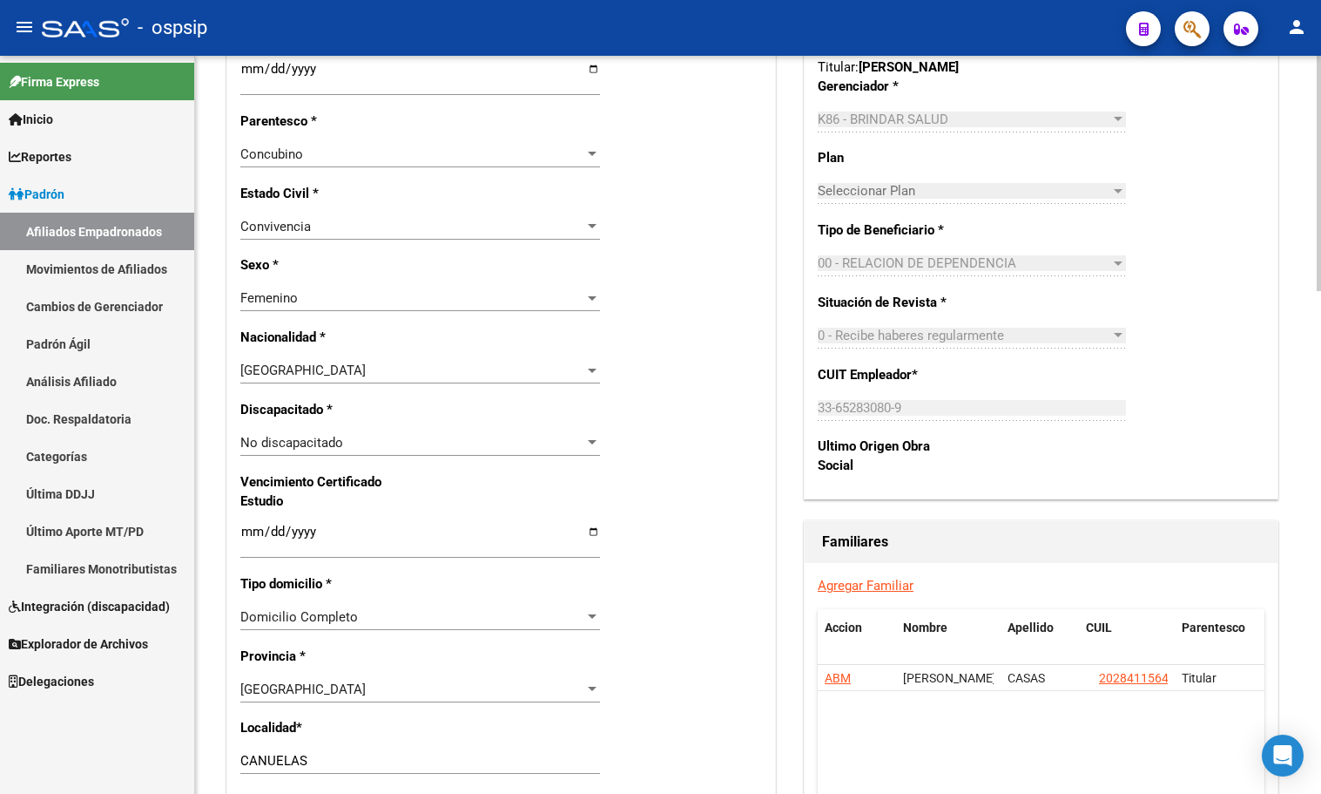
scroll to position [1045, 0]
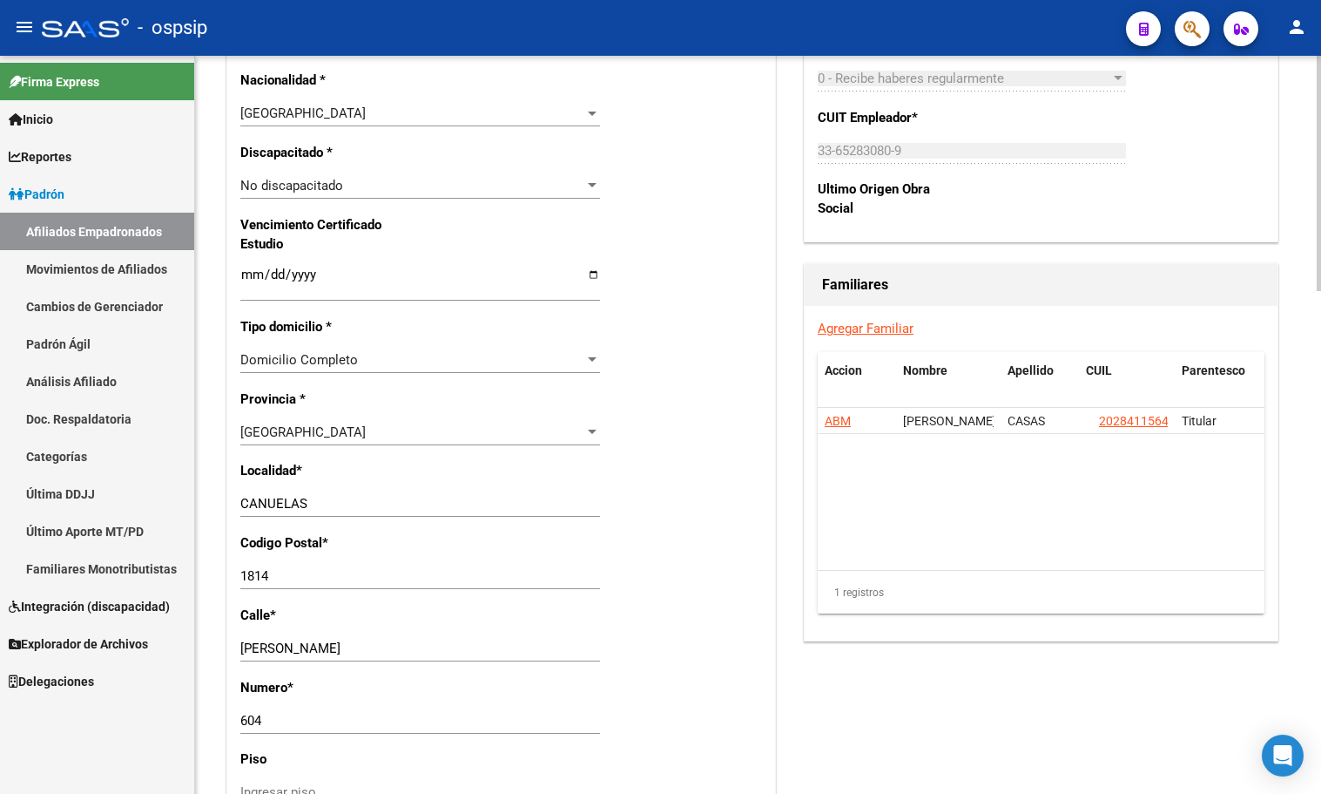
click at [885, 328] on link "Agregar Familiar" at bounding box center [866, 329] width 96 height 16
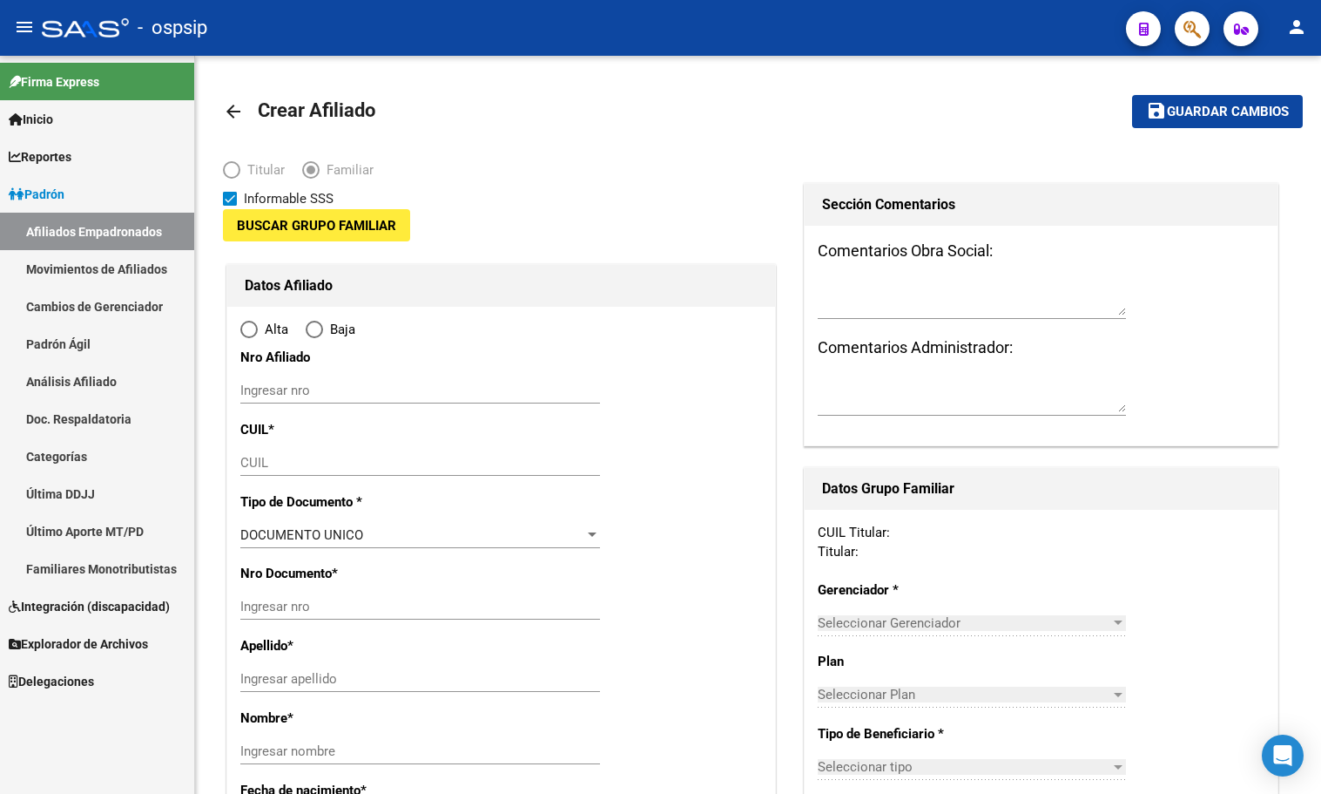
type input "33-65283080-9"
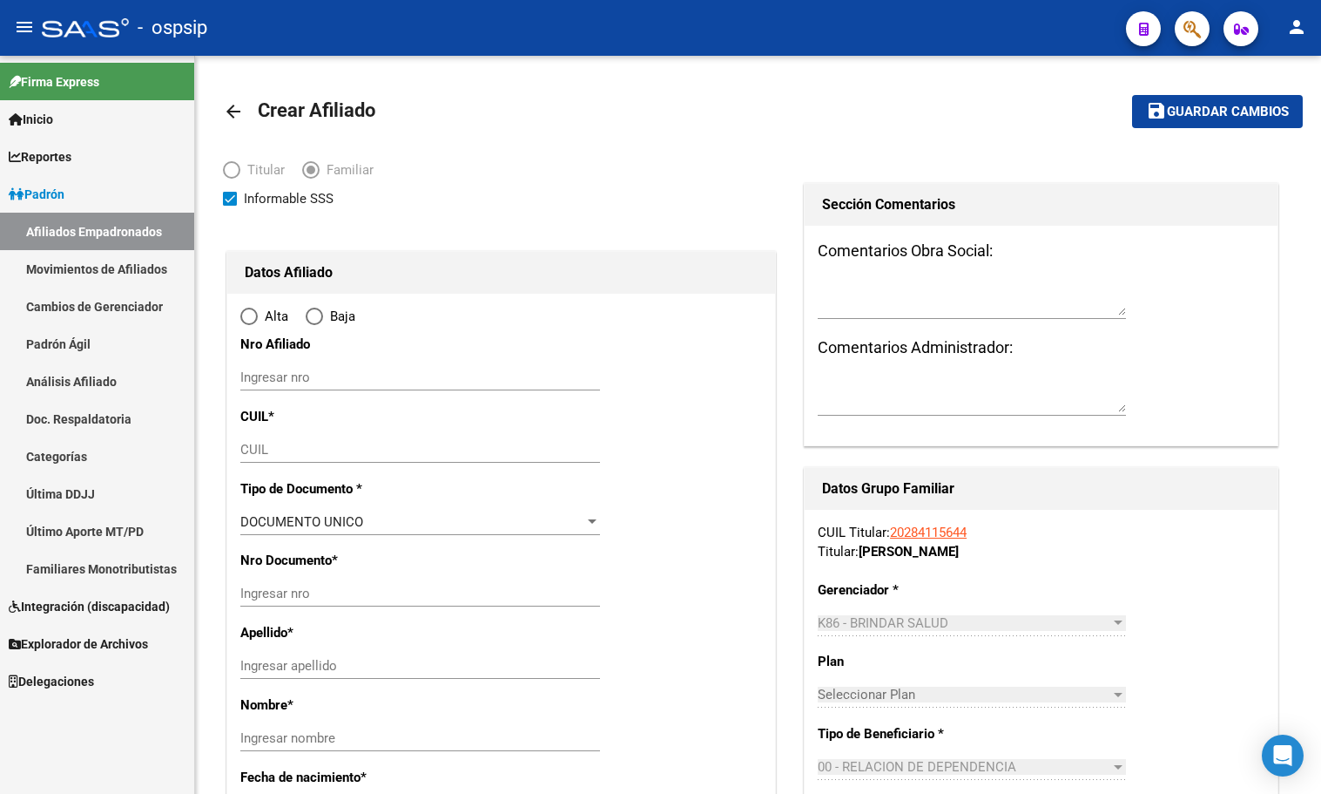
type input "CAÑUELAS"
type input "1814"
type input "[PERSON_NAME]"
type input "604"
radio input "true"
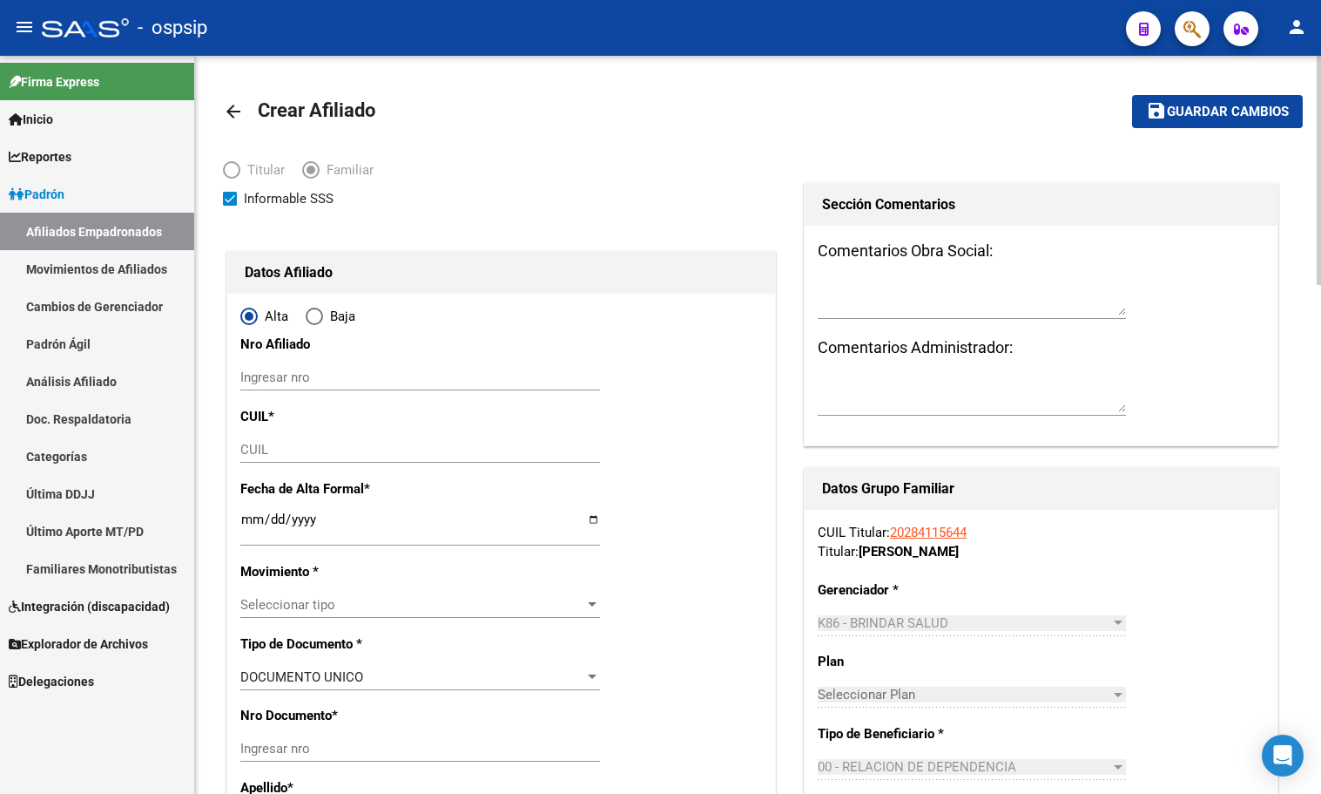
type input "33-65283080-9"
click at [247, 450] on input "CUIL" at bounding box center [420, 450] width 360 height 16
type input "20-49725196-7"
type input "49725196"
type input "CASAS"
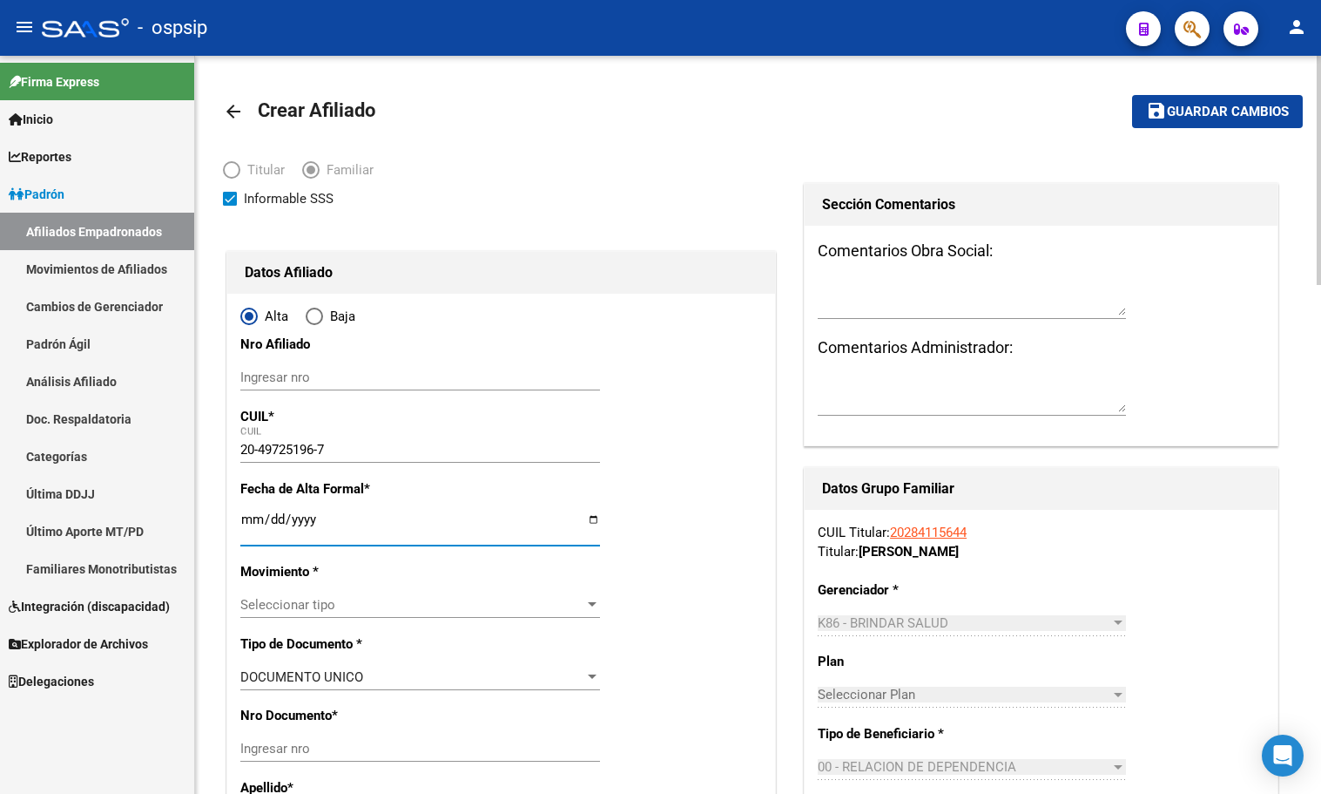
type input "[PERSON_NAME]"
type input "[DATE]"
type input "CANUELAS"
type input "[PERSON_NAME]"
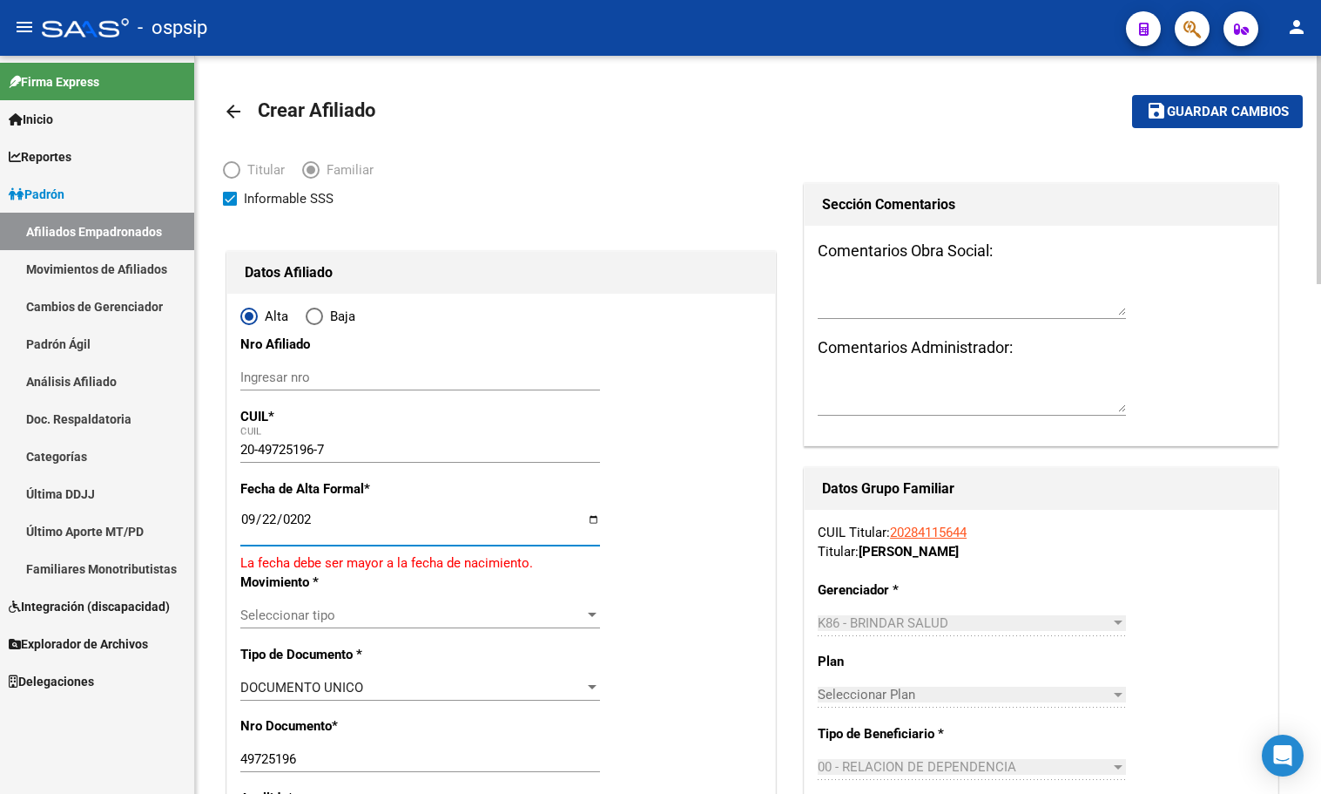
type input "[DATE]"
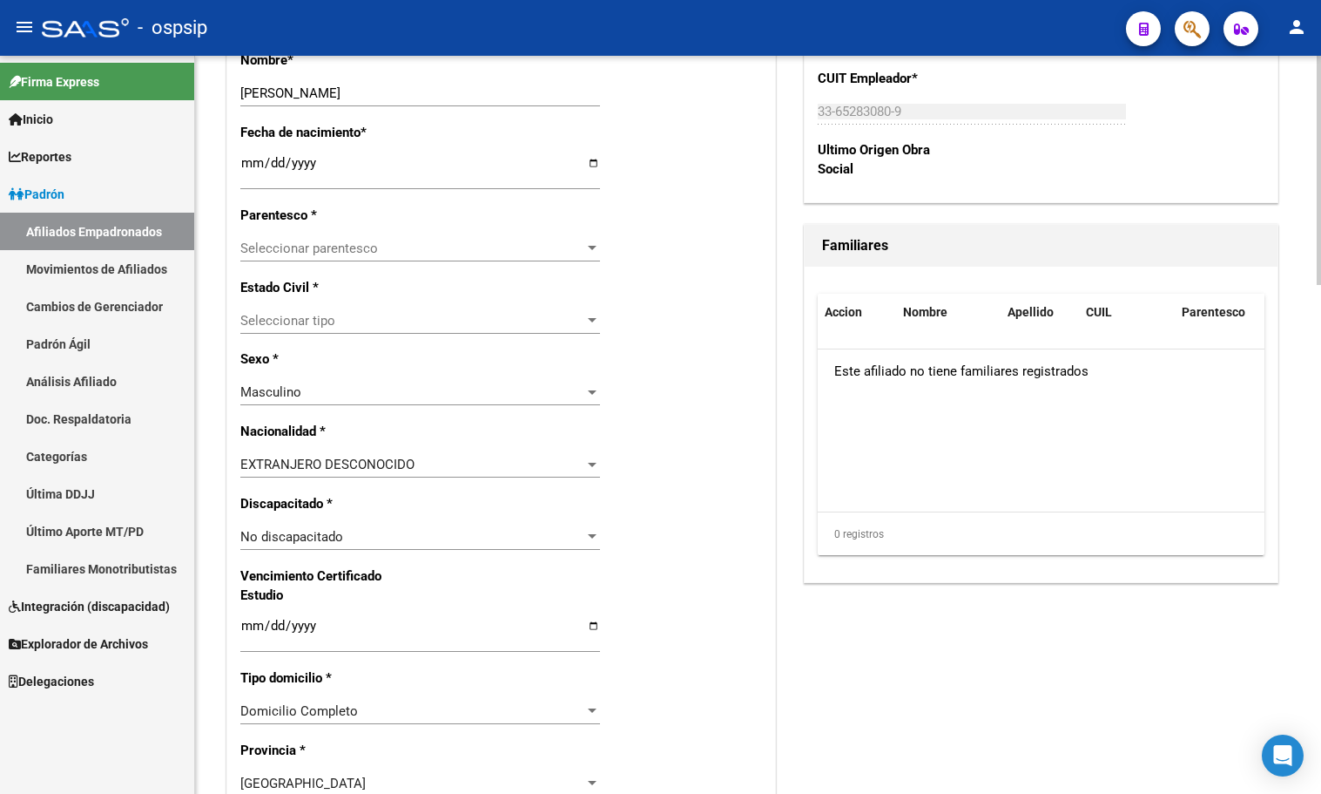
scroll to position [871, 0]
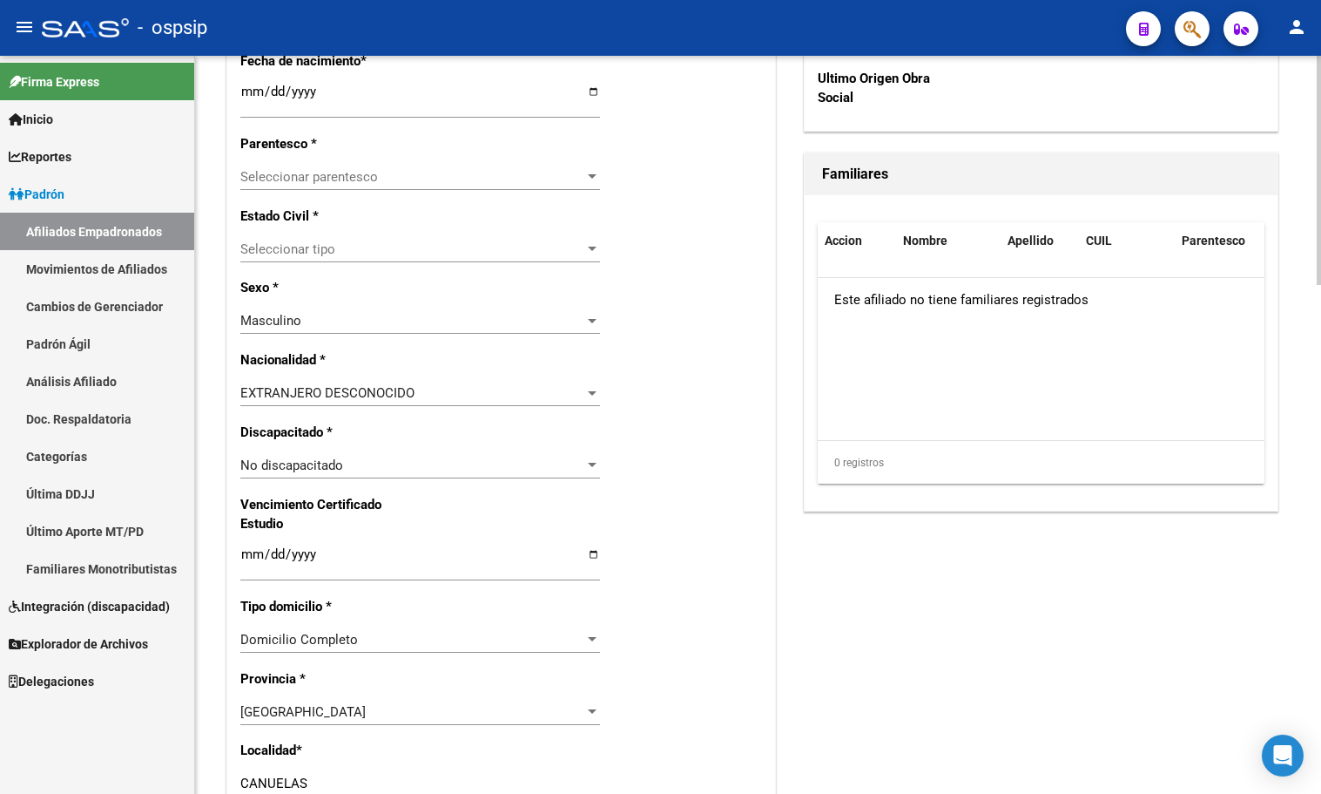
click at [292, 178] on span "Seleccionar parentesco" at bounding box center [412, 177] width 344 height 16
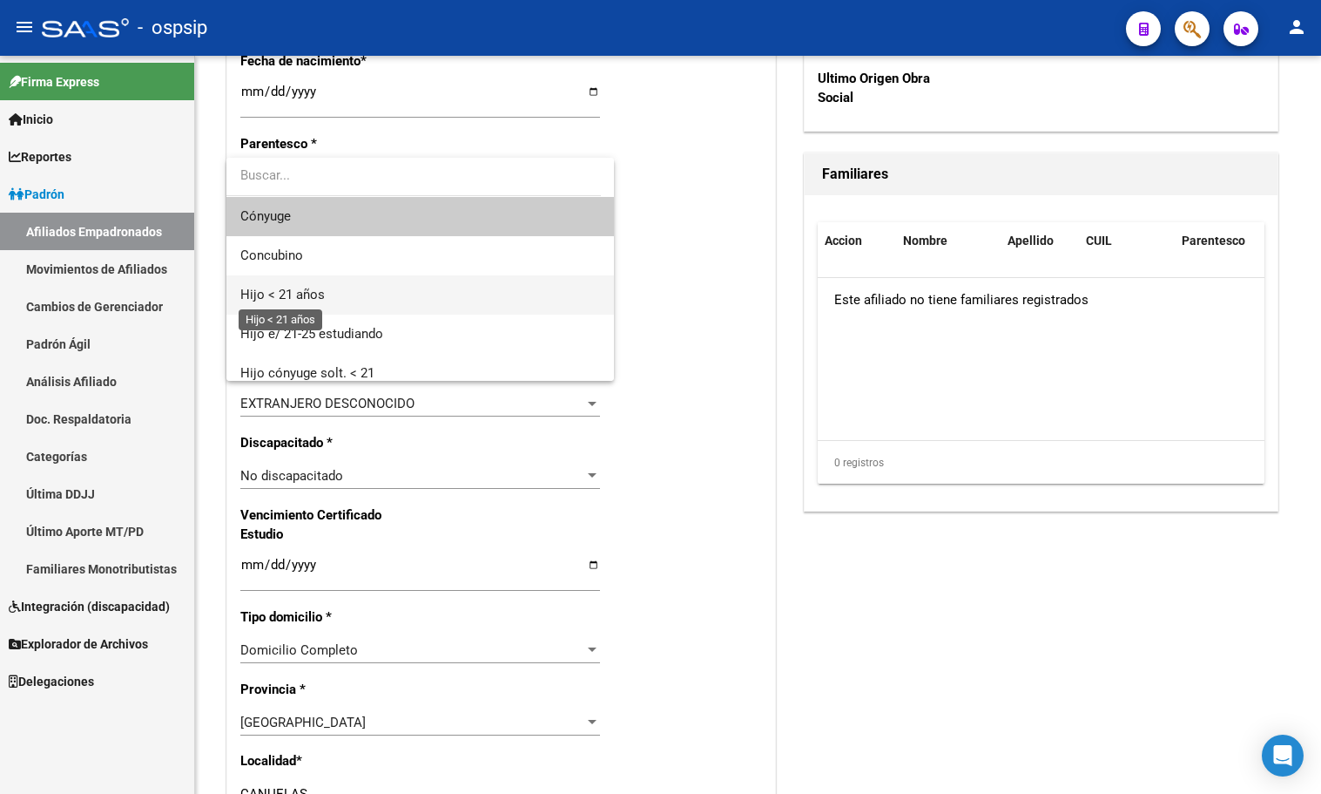
click at [290, 295] on span "Hijo < 21 años" at bounding box center [282, 295] width 84 height 16
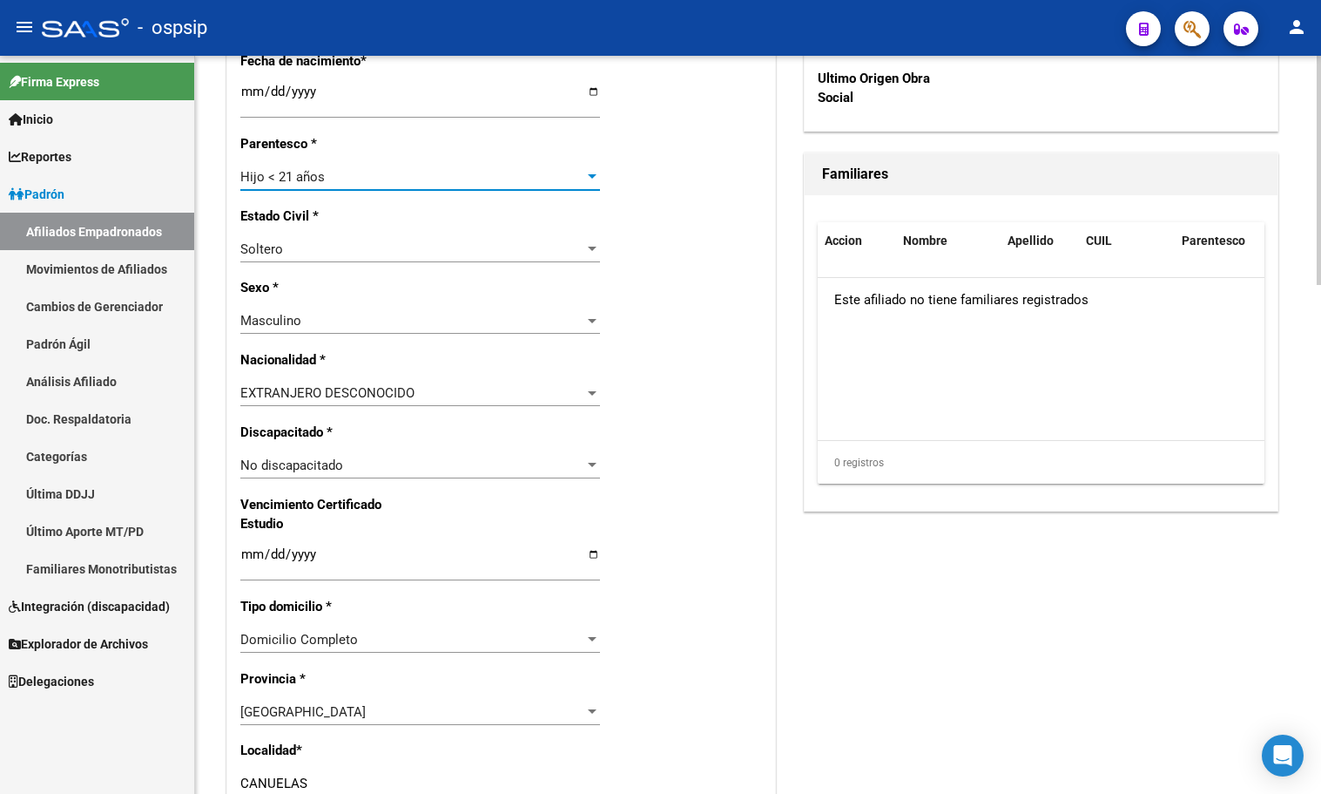
click at [400, 397] on span "EXTRANJERO DESCONOCIDO" at bounding box center [327, 393] width 174 height 16
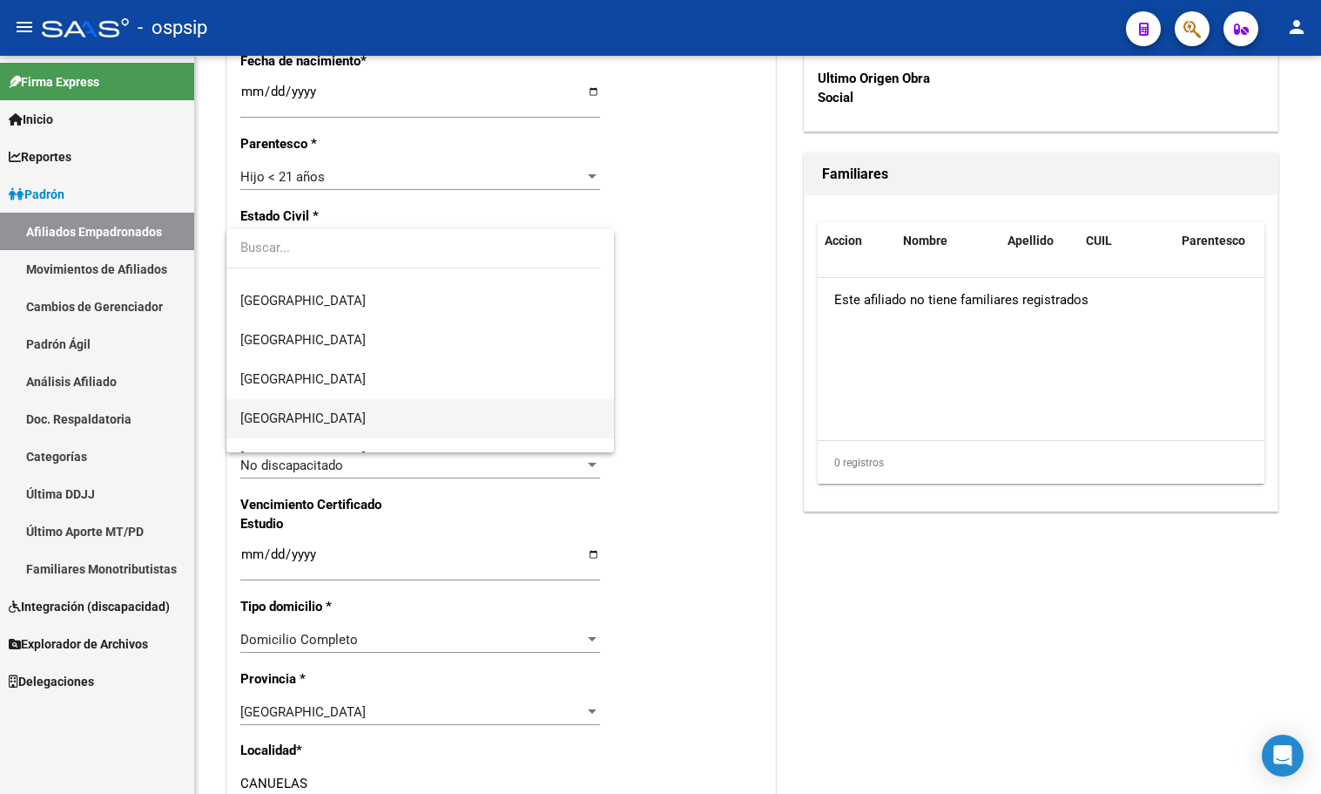
scroll to position [174, 0]
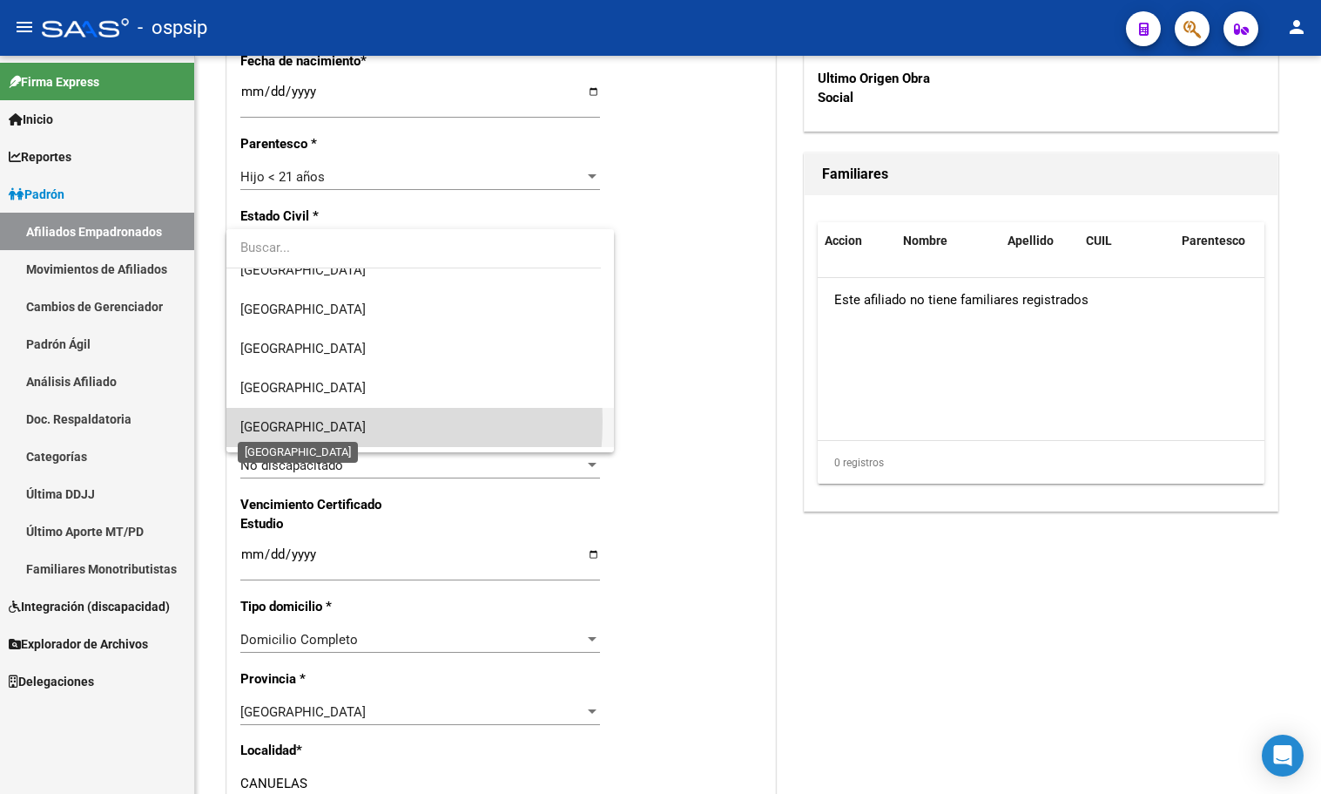
click at [274, 421] on span "[GEOGRAPHIC_DATA]" at bounding box center [302, 427] width 125 height 16
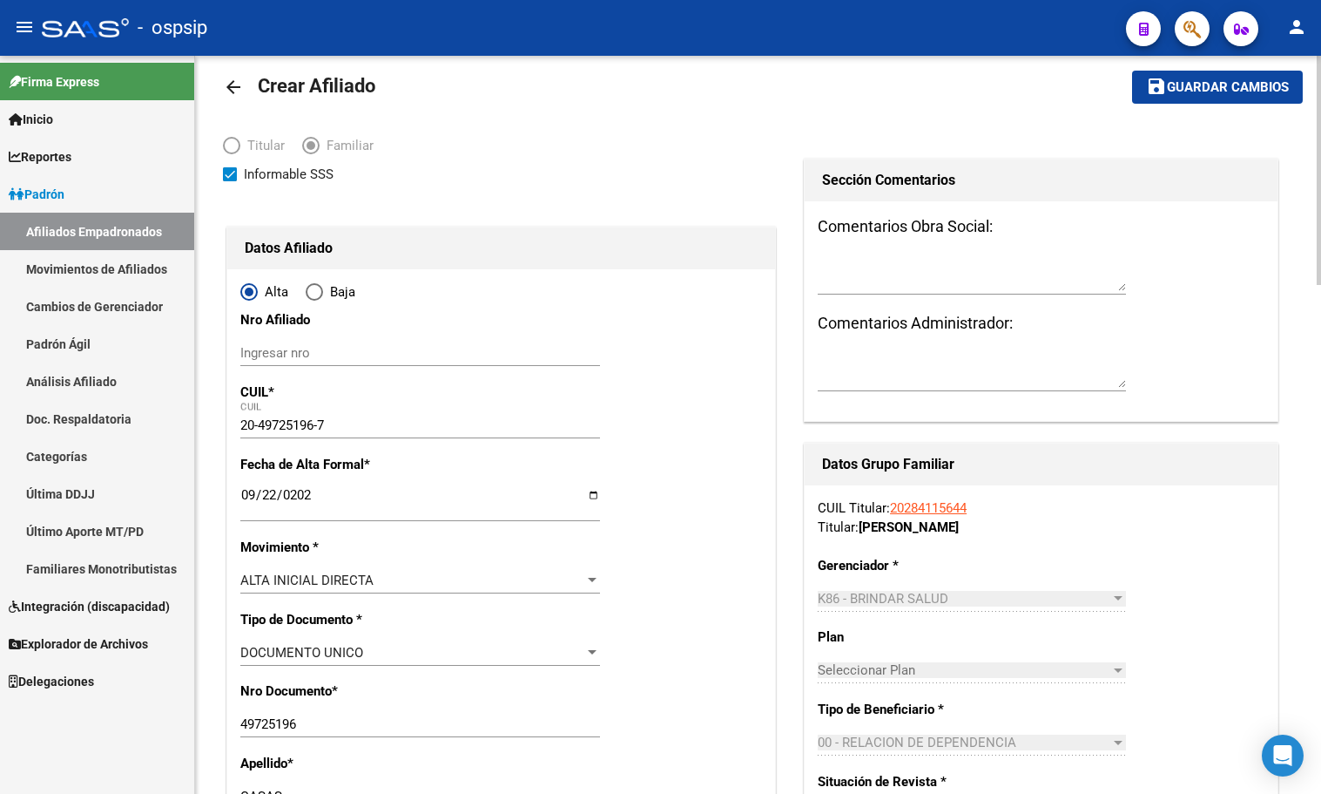
scroll to position [0, 0]
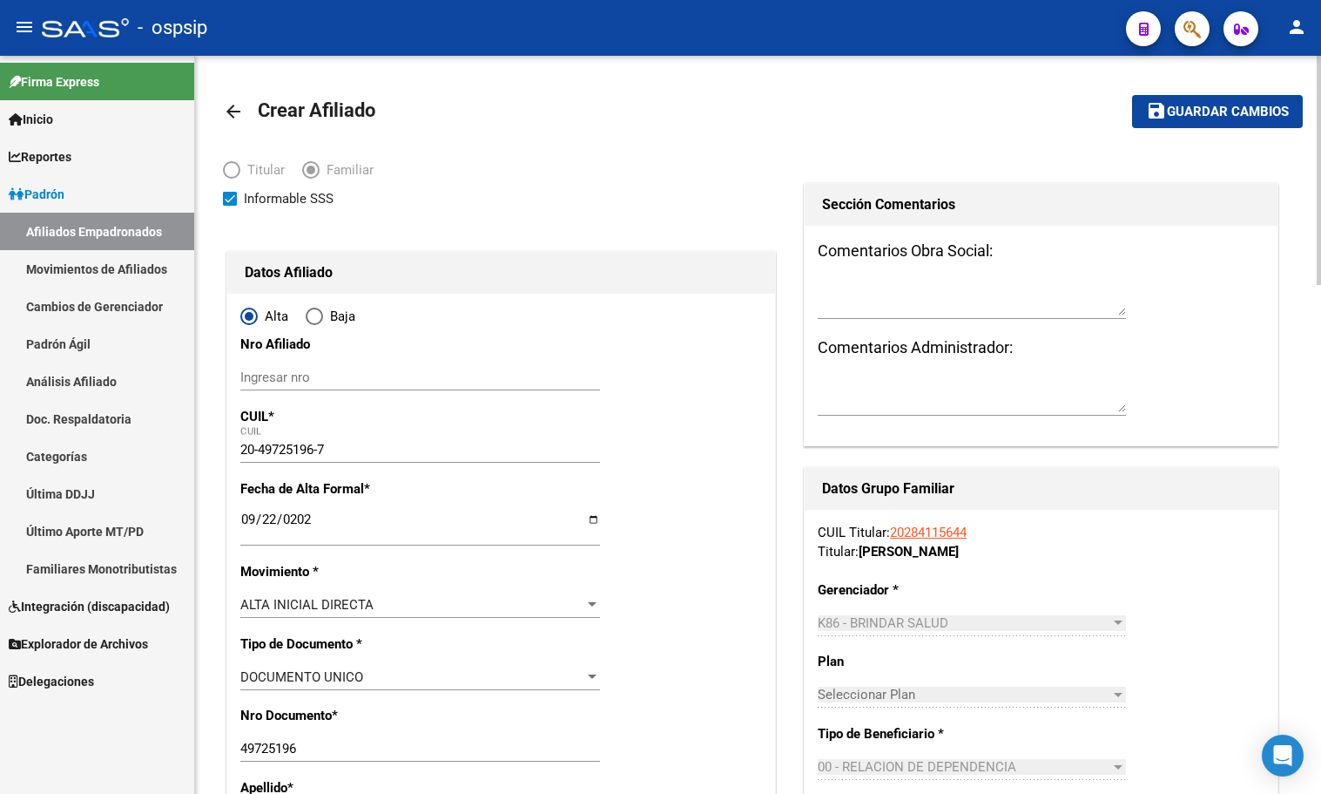
click at [1209, 111] on span "Guardar cambios" at bounding box center [1228, 113] width 122 height 16
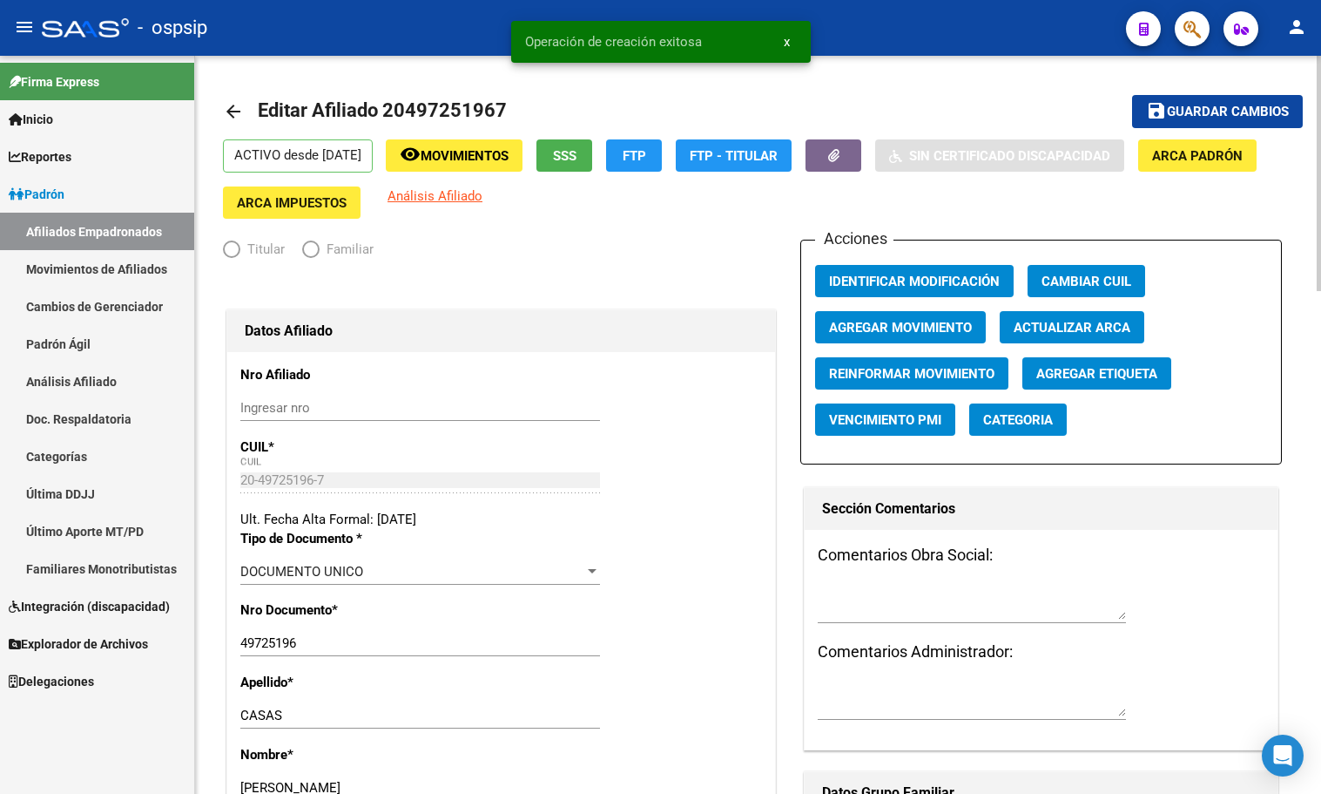
radio input "true"
type input "33-65283080-9"
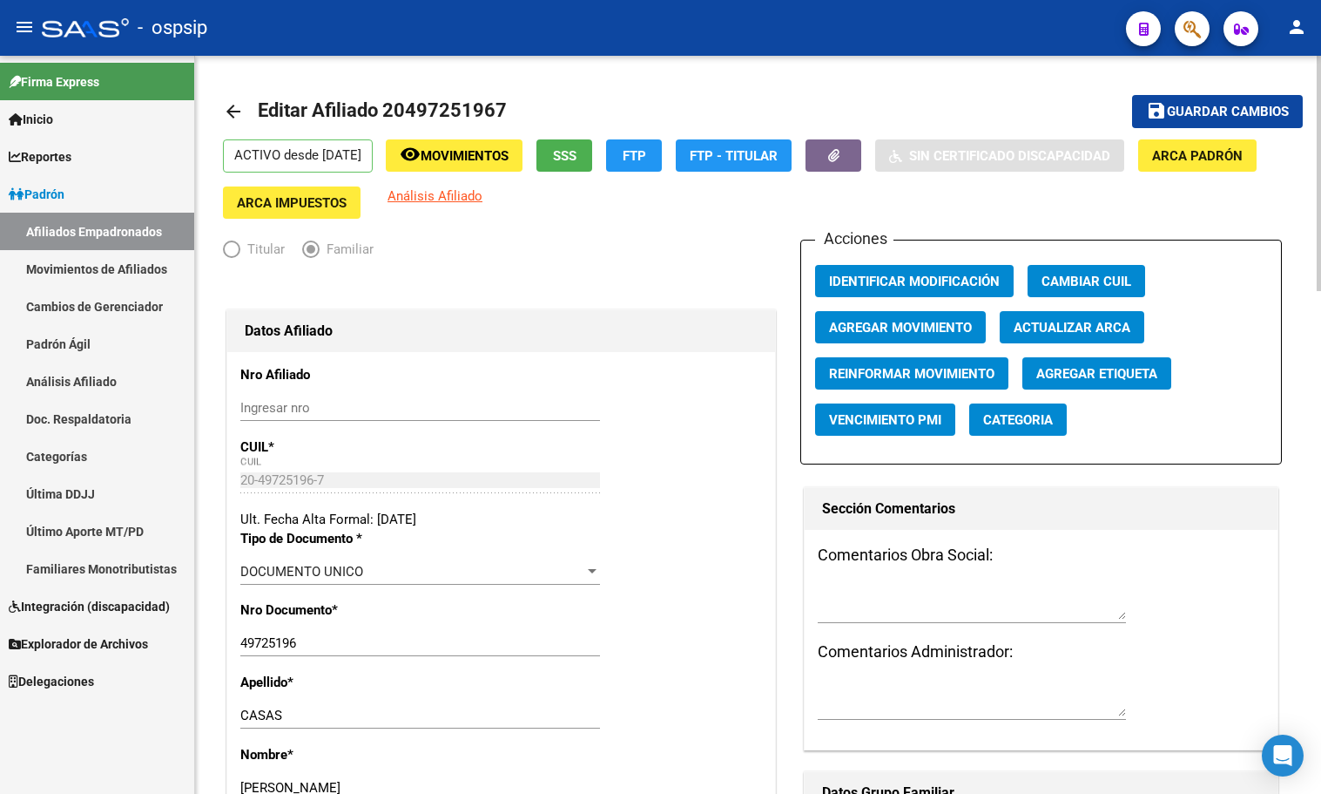
click at [483, 218] on app-link-go-to "Análisis Afiliado" at bounding box center [435, 202] width 95 height 32
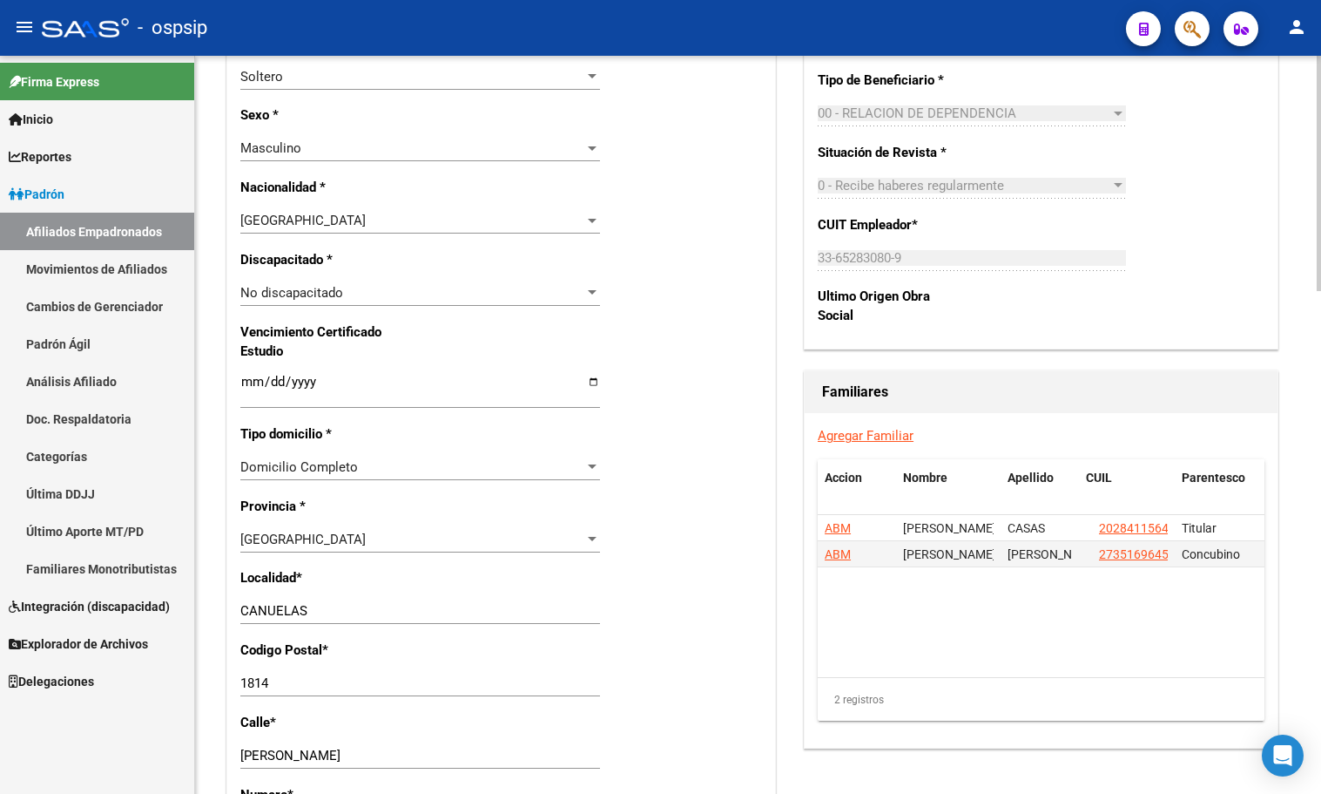
scroll to position [958, 0]
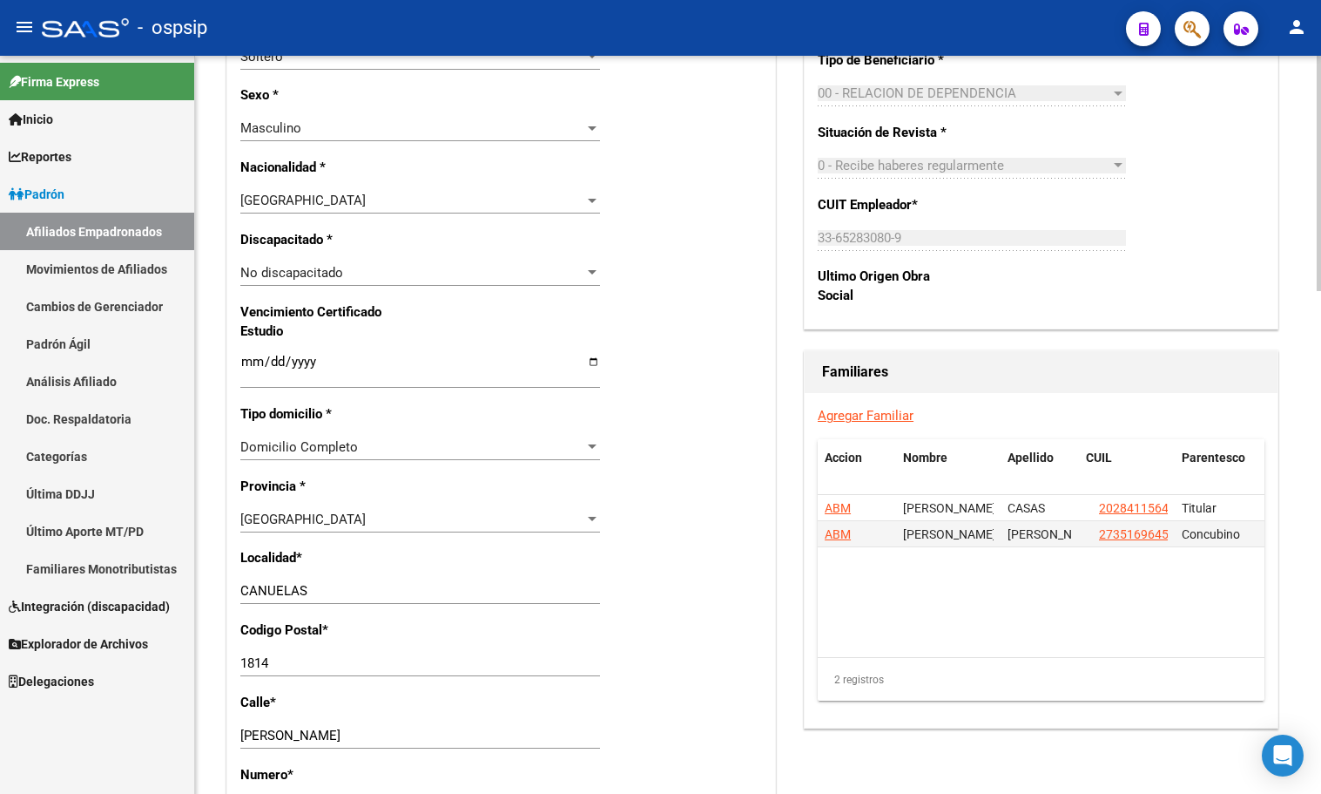
click at [873, 413] on link "Agregar Familiar" at bounding box center [866, 416] width 96 height 16
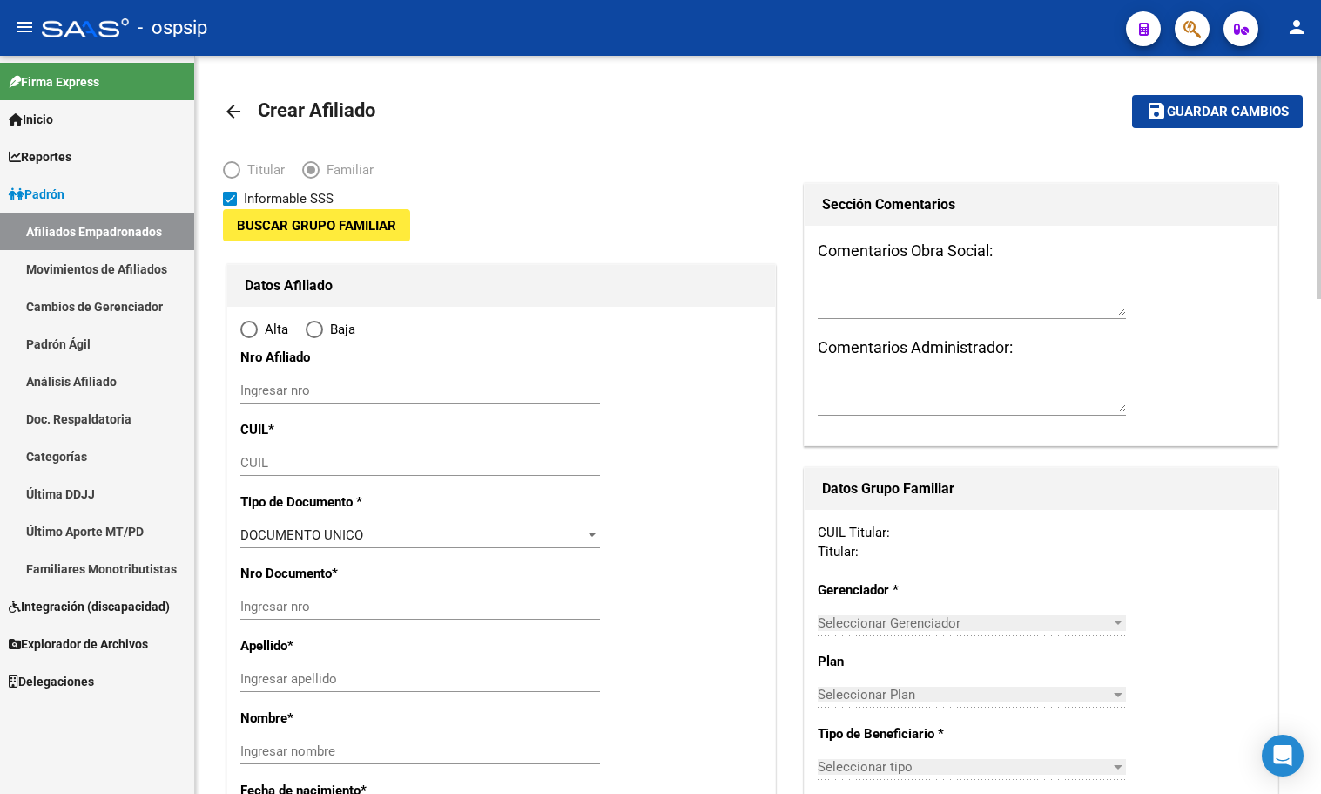
type input "33-65283080-9"
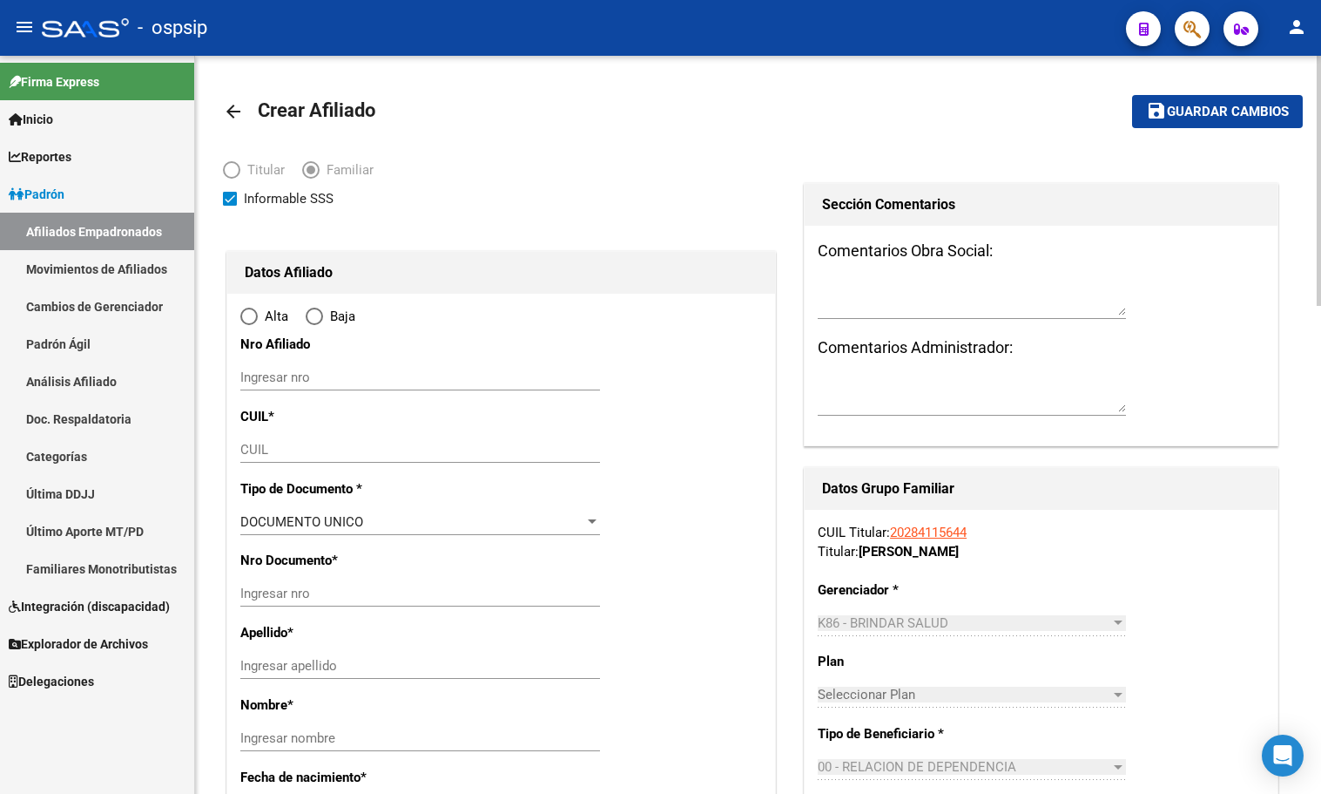
type input "CAÑUELAS"
type input "1814"
type input "[PERSON_NAME]"
type input "604"
radio input "true"
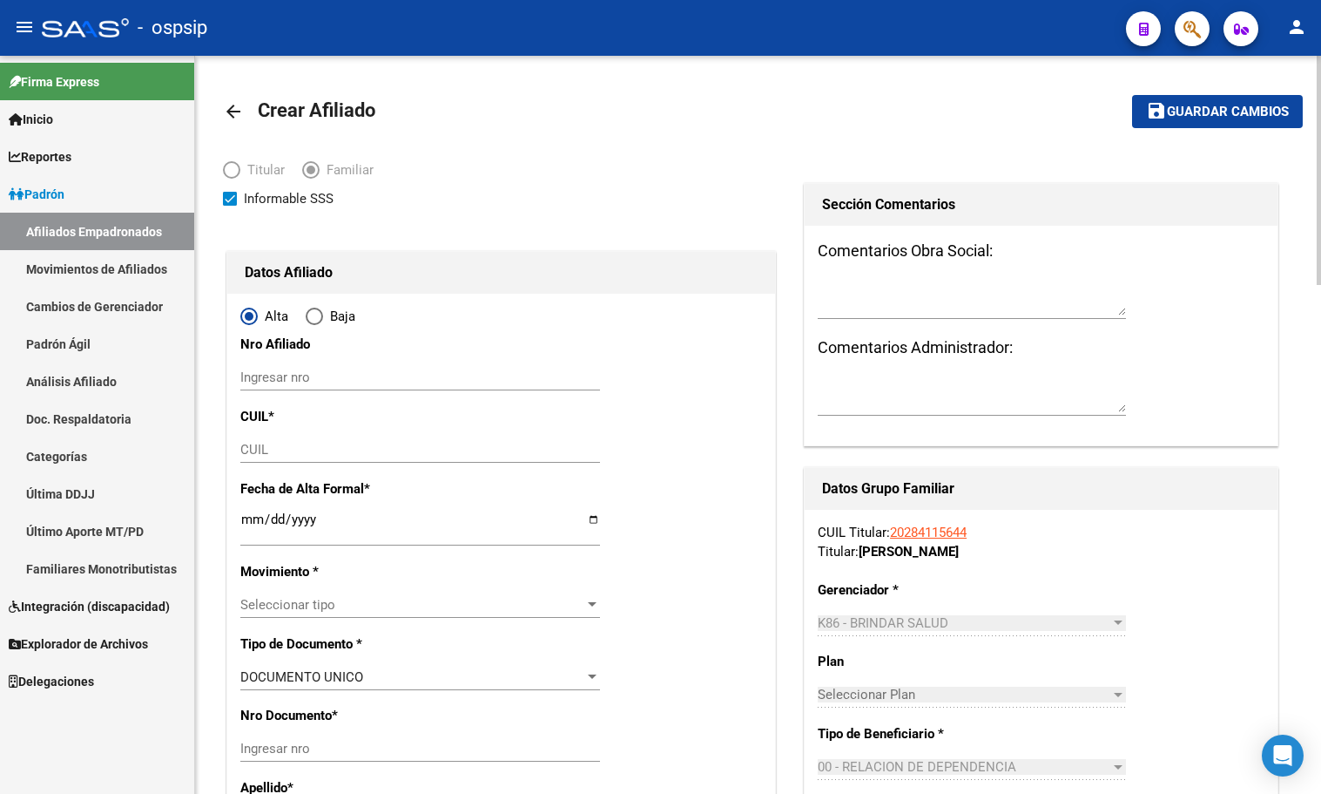
type input "33-65283080-9"
click at [251, 448] on input "CUIL" at bounding box center [420, 450] width 360 height 16
type input "20-55666365-4"
type input "55666365"
type input "CASAS"
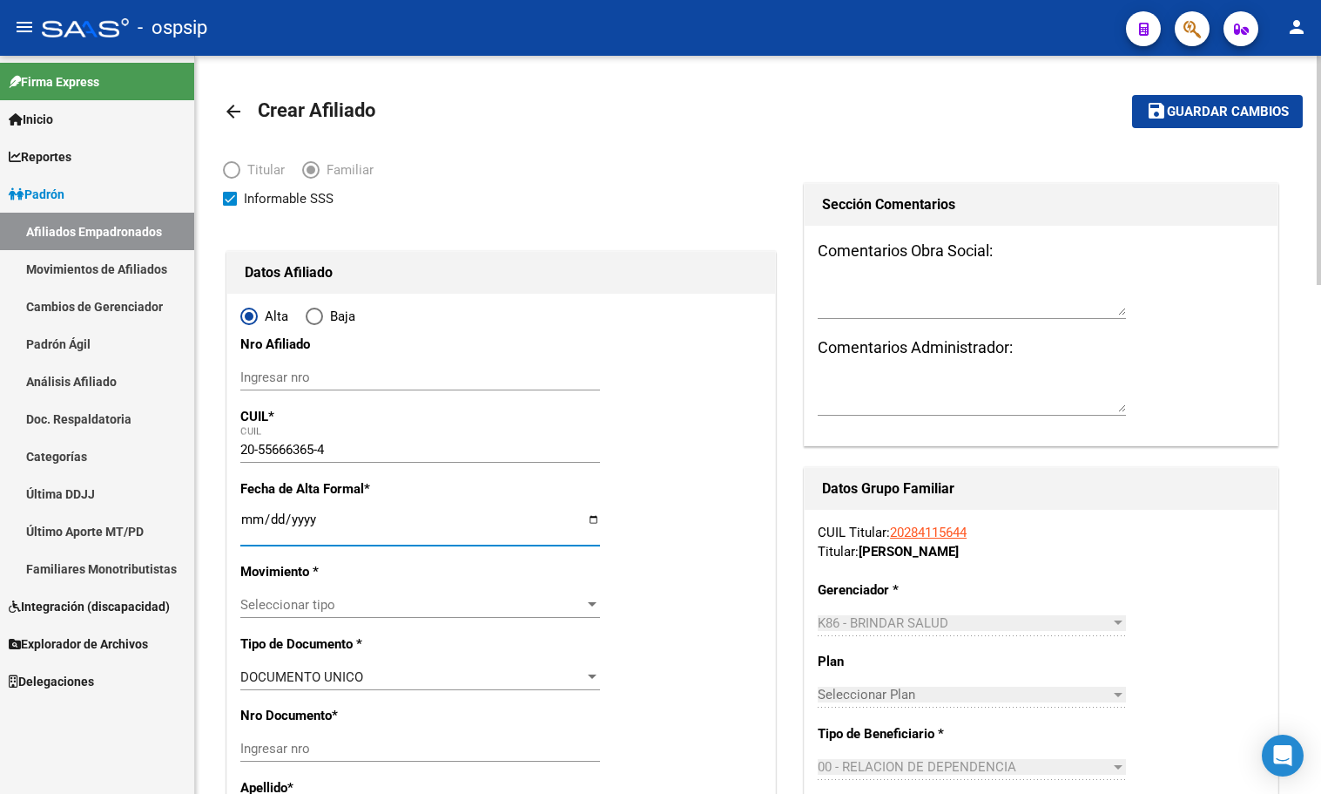
type input "[PERSON_NAME]"
type input "[DATE]"
type input "CA¹UELAS"
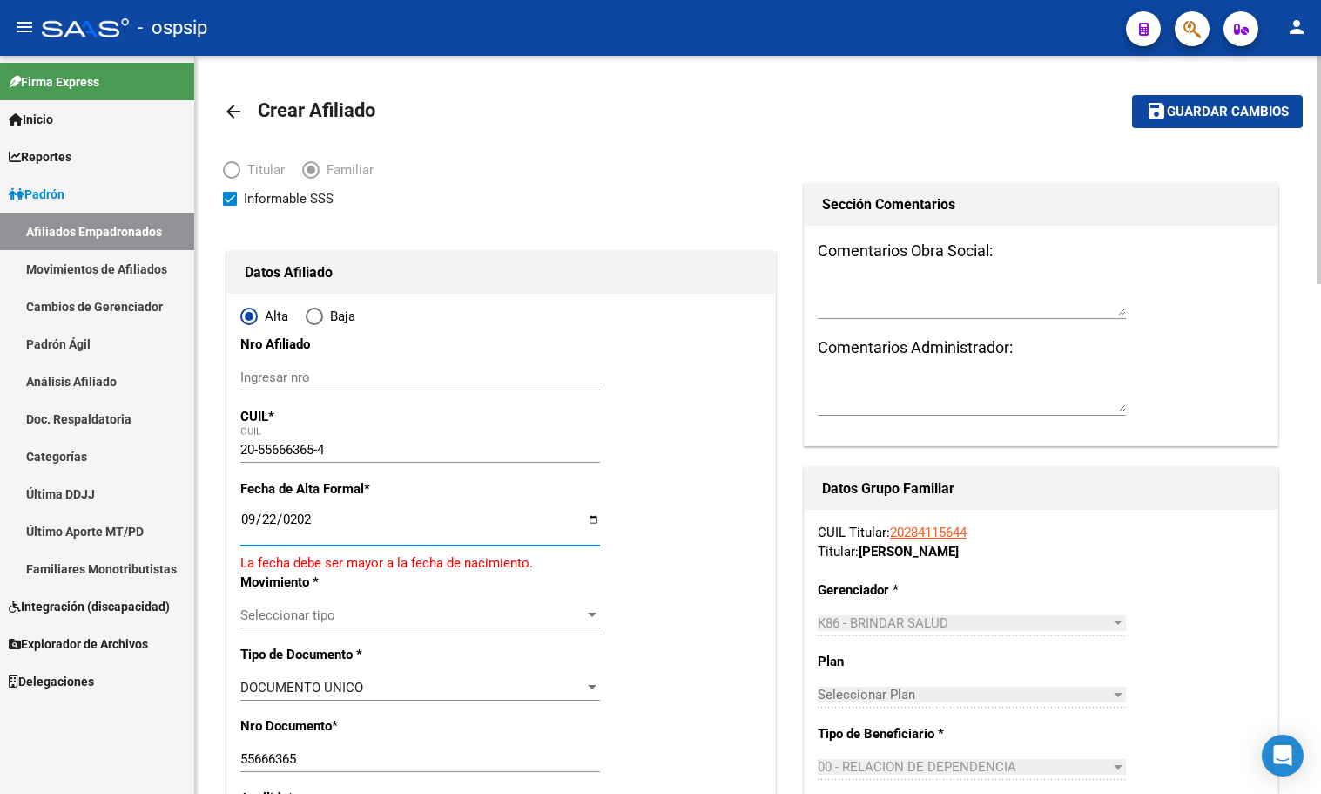
type input "[DATE]"
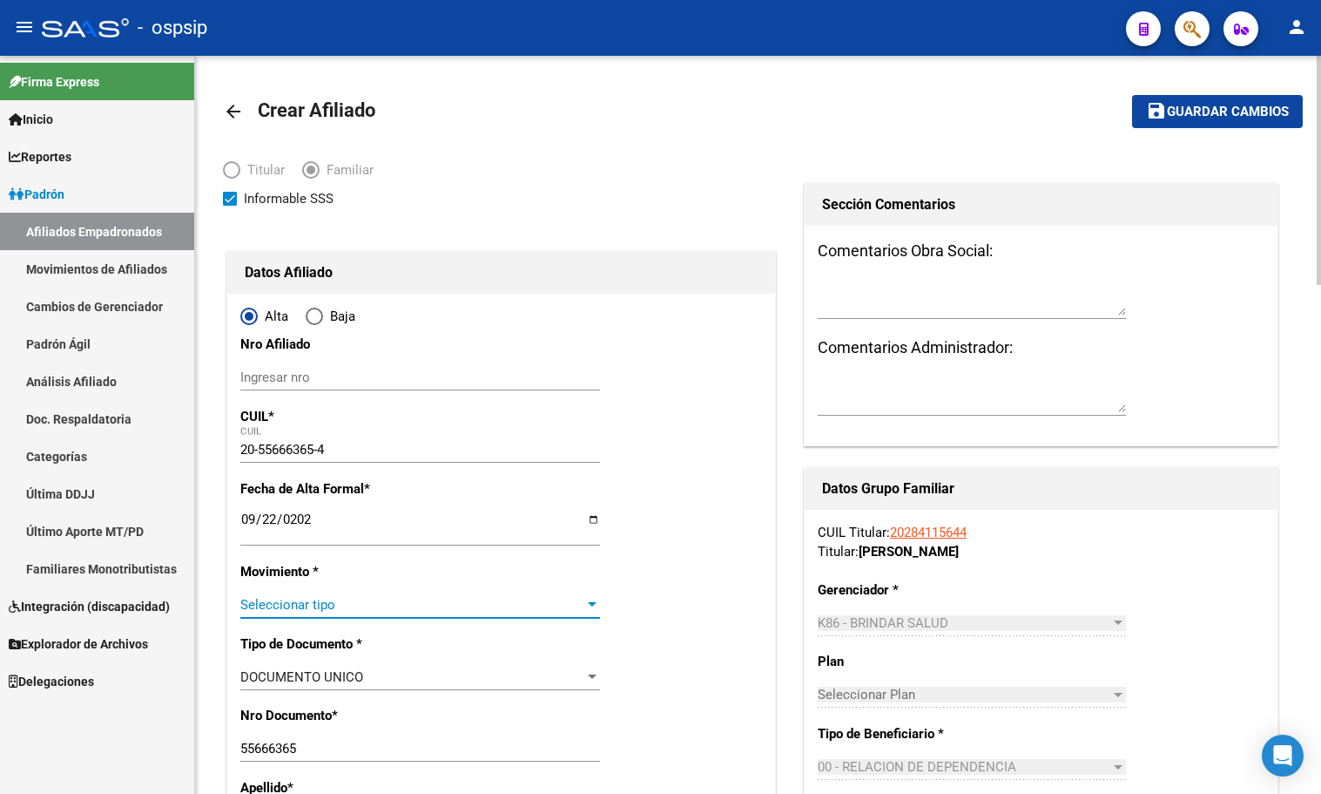
click at [264, 606] on span "Seleccionar tipo" at bounding box center [412, 605] width 344 height 16
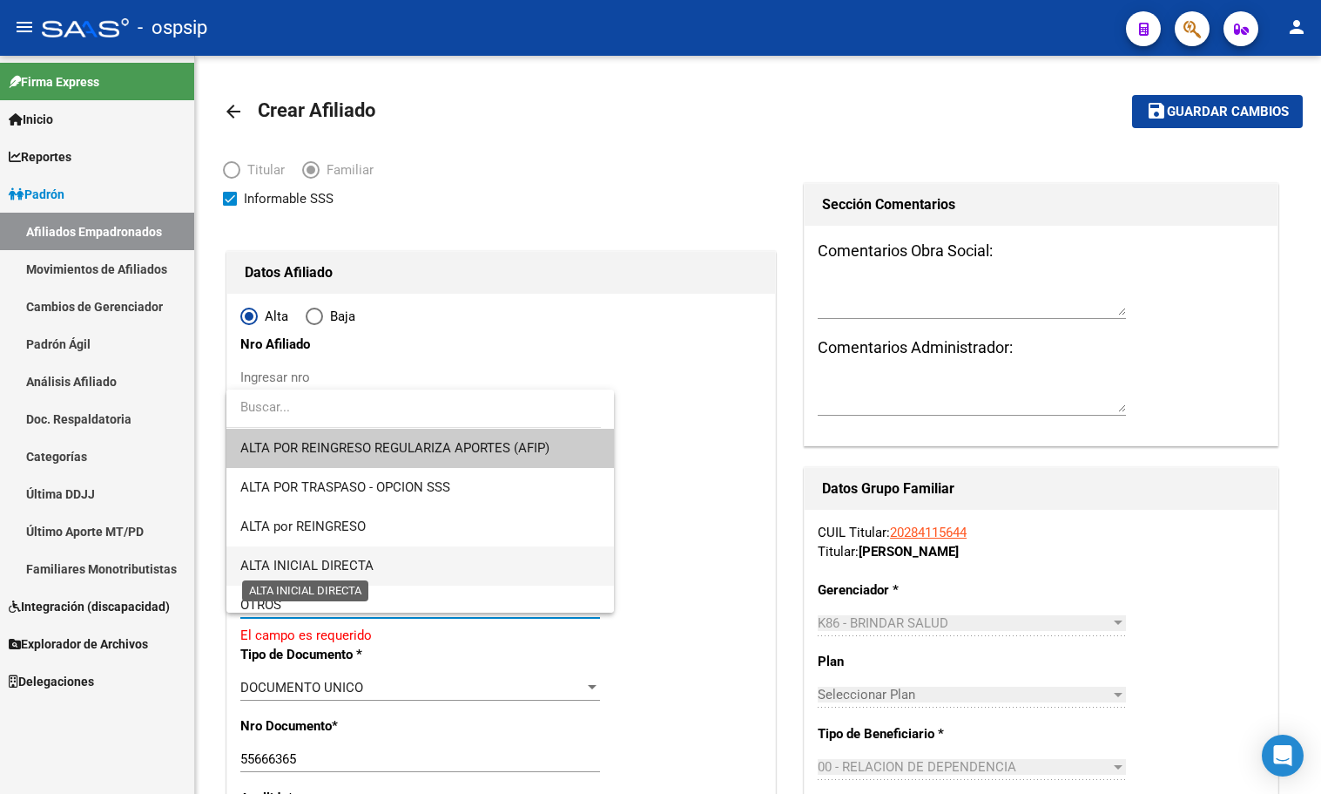
click at [341, 566] on span "ALTA INICIAL DIRECTA" at bounding box center [306, 566] width 133 height 16
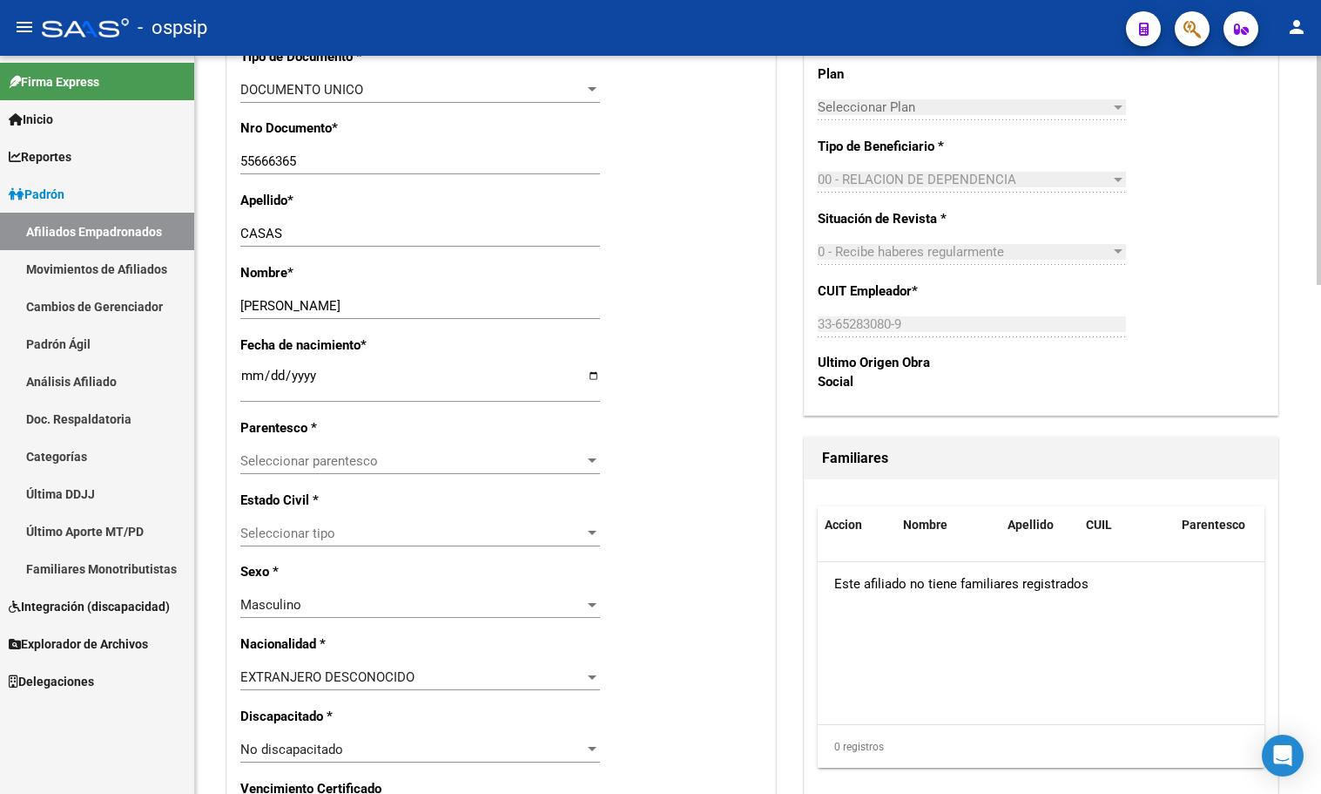
scroll to position [697, 0]
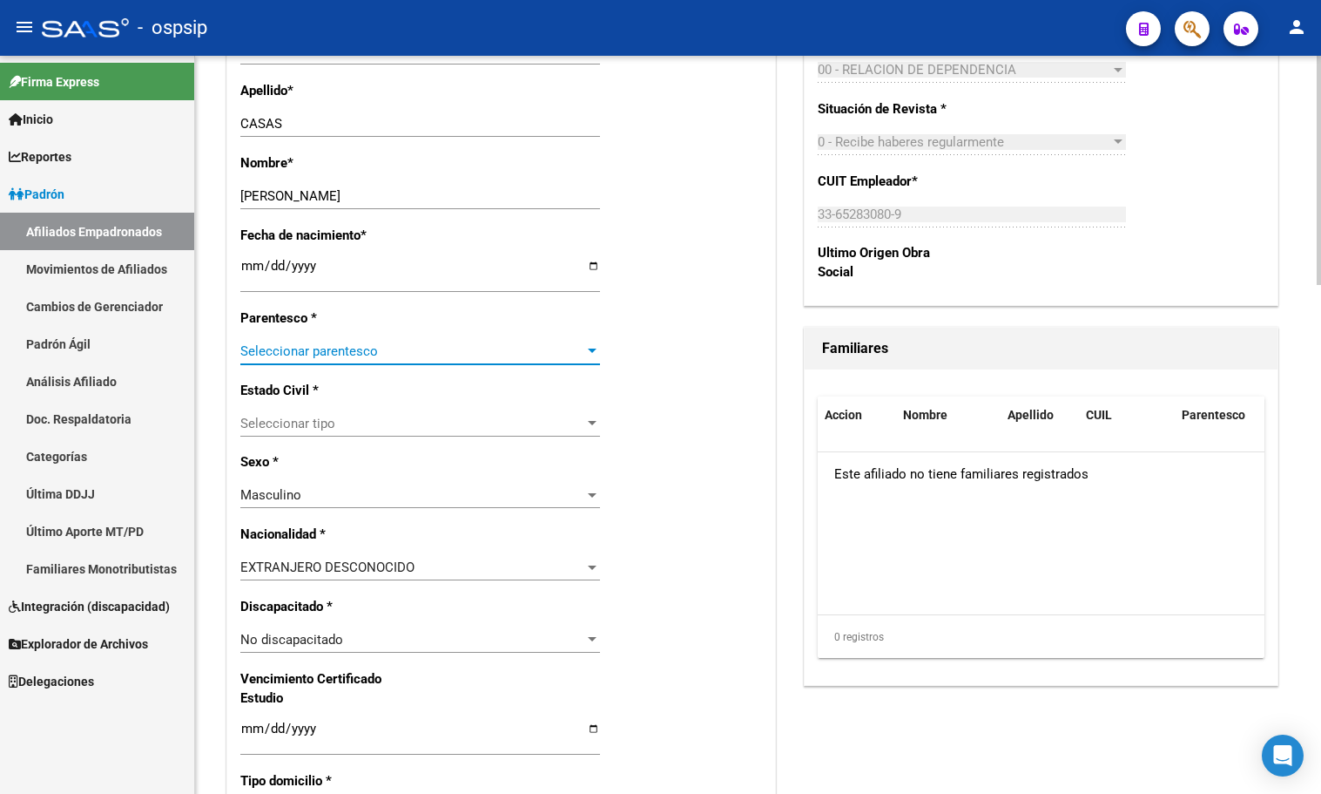
click at [290, 349] on span "Seleccionar parentesco" at bounding box center [412, 351] width 344 height 16
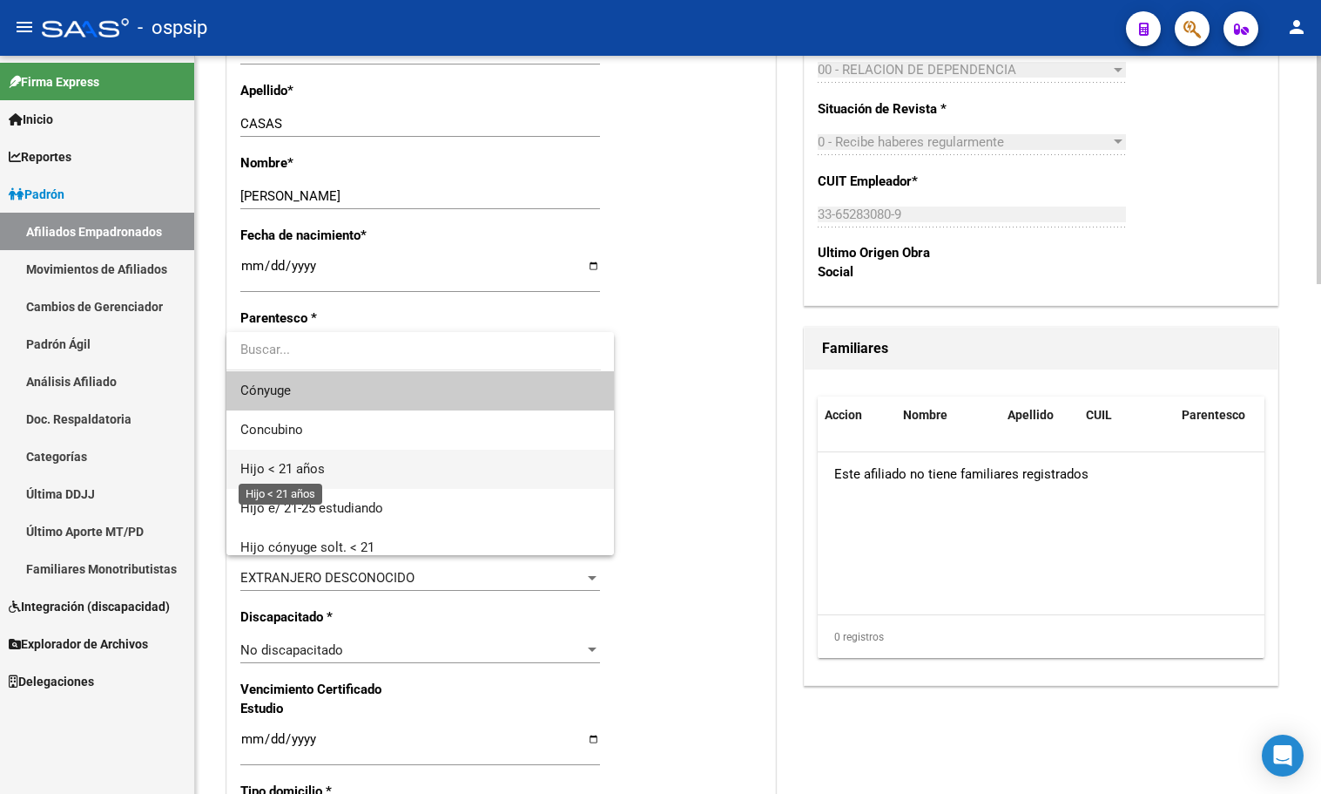
click at [297, 463] on span "Hijo < 21 años" at bounding box center [282, 469] width 84 height 16
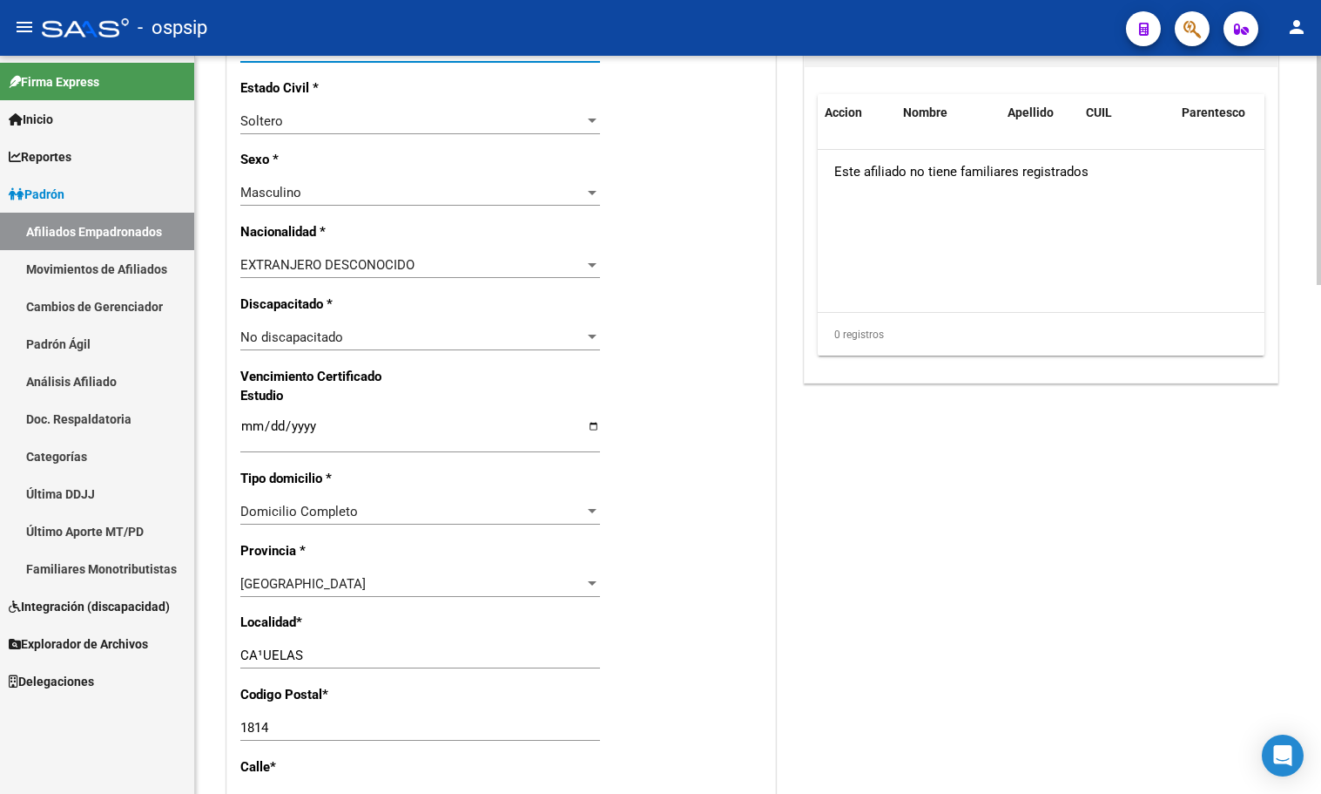
scroll to position [1045, 0]
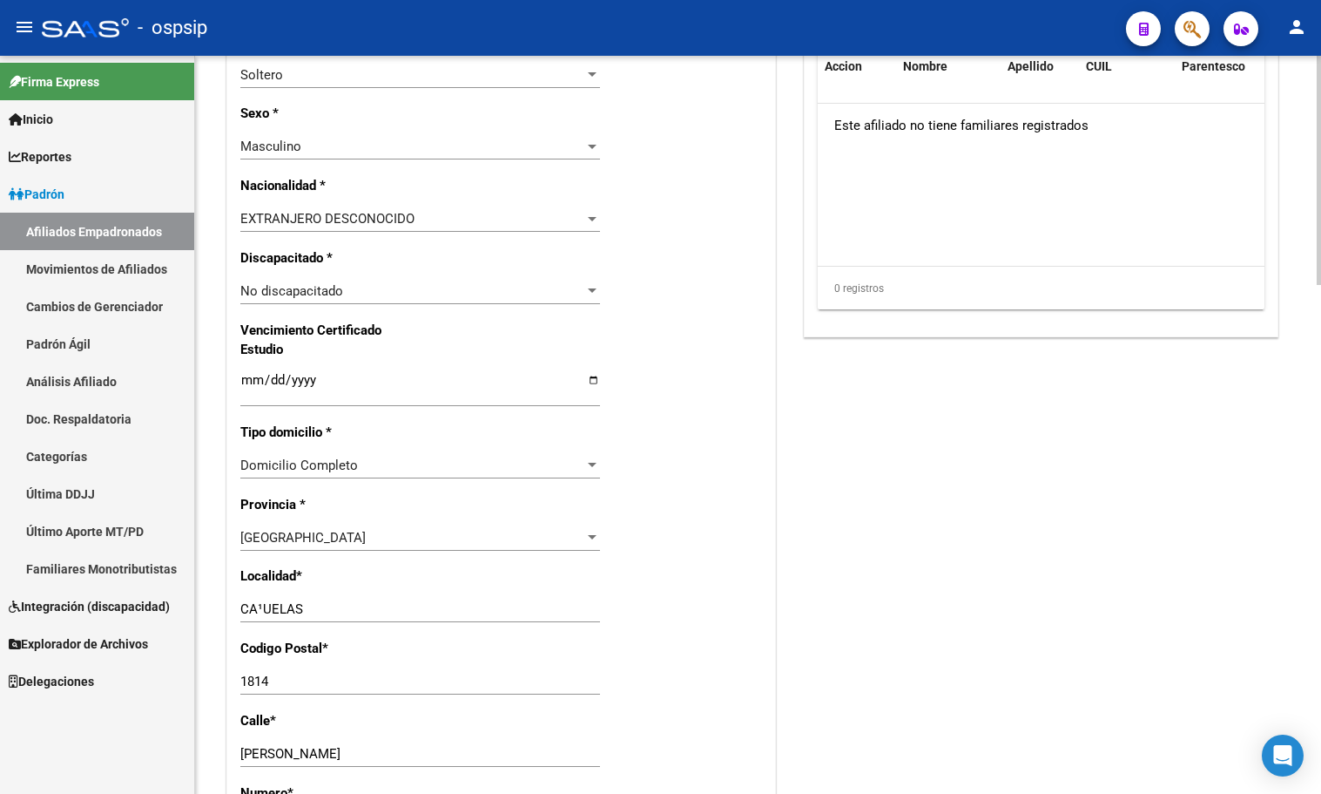
click at [314, 203] on div "Alta Baja Nro Afiliado Ingresar nro CUIL * 20-55666365-4 CUIL ARCA Padrón Fecha…" at bounding box center [501, 274] width 548 height 2052
click at [310, 211] on span "EXTRANJERO DESCONOCIDO" at bounding box center [327, 219] width 174 height 16
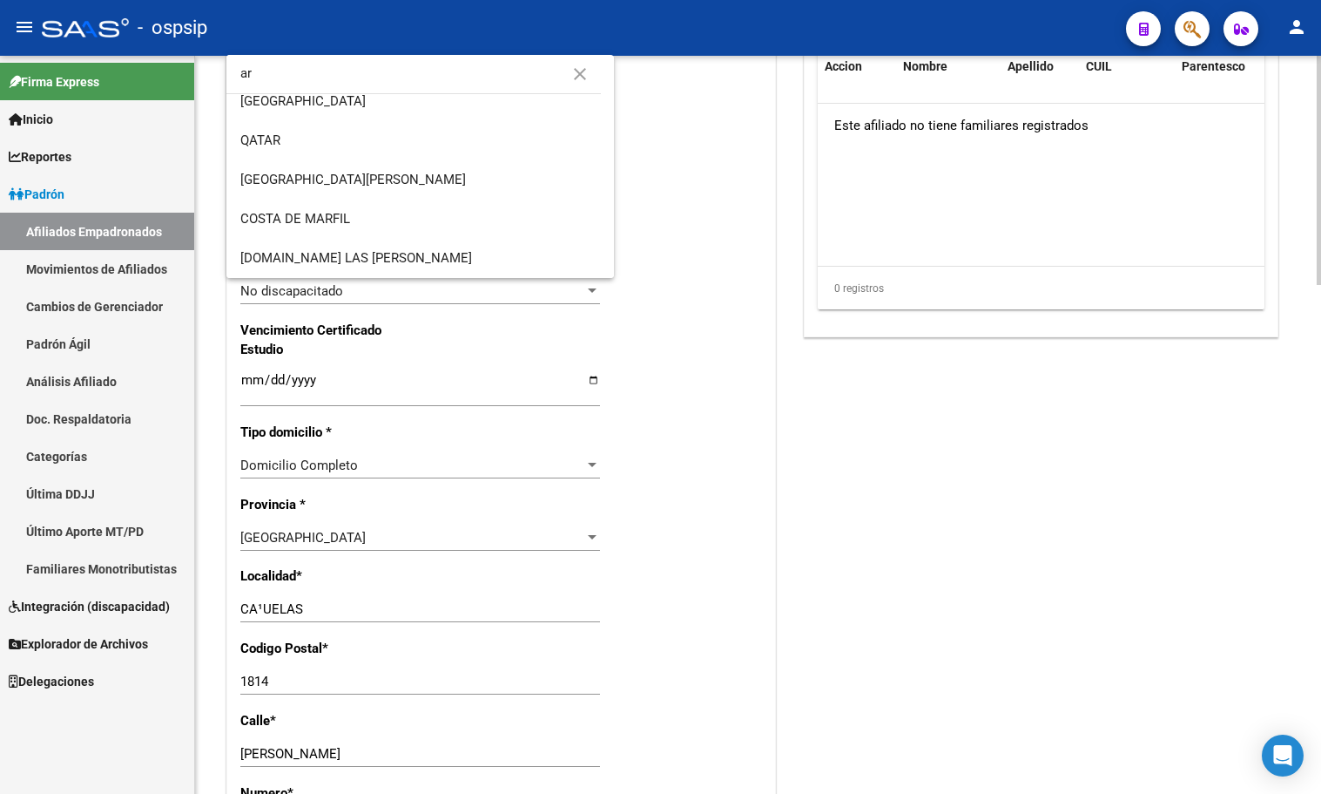
scroll to position [0, 0]
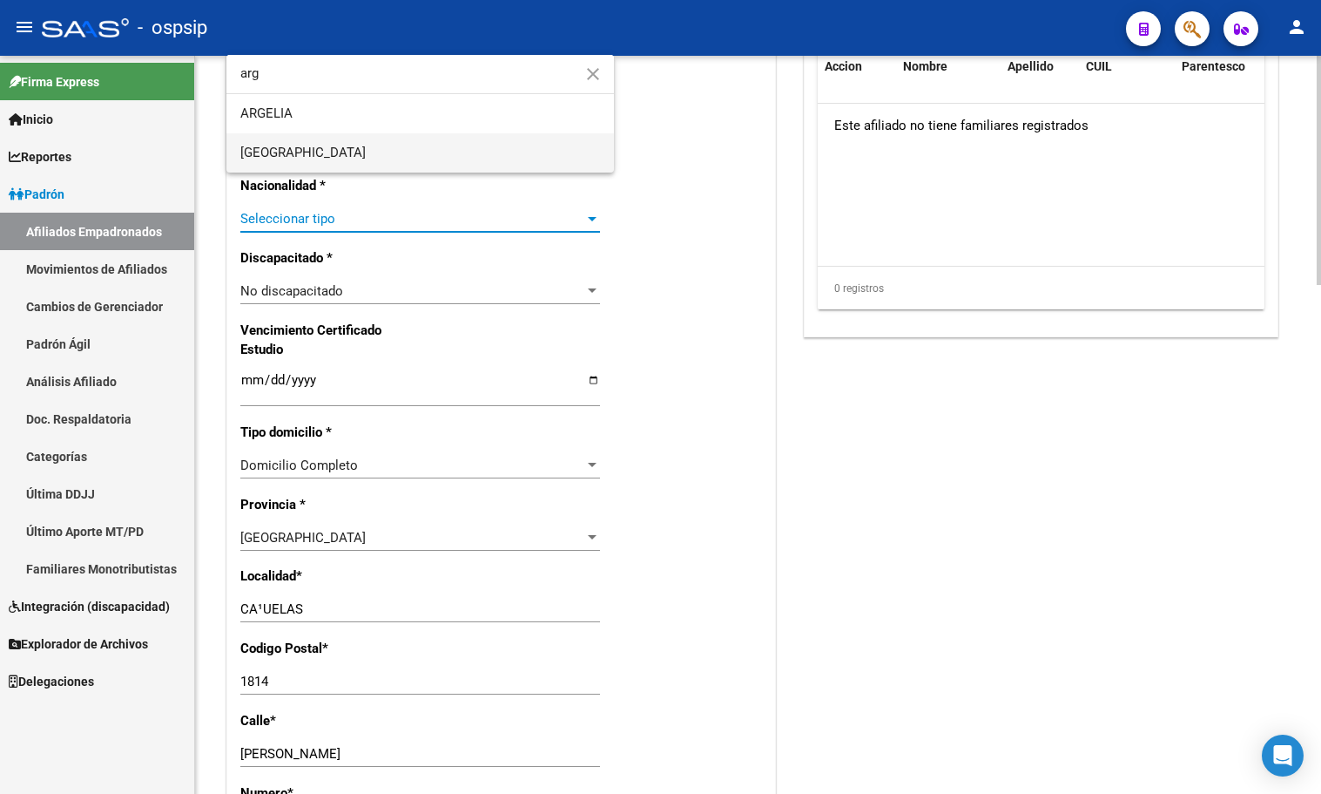
type input "arg"
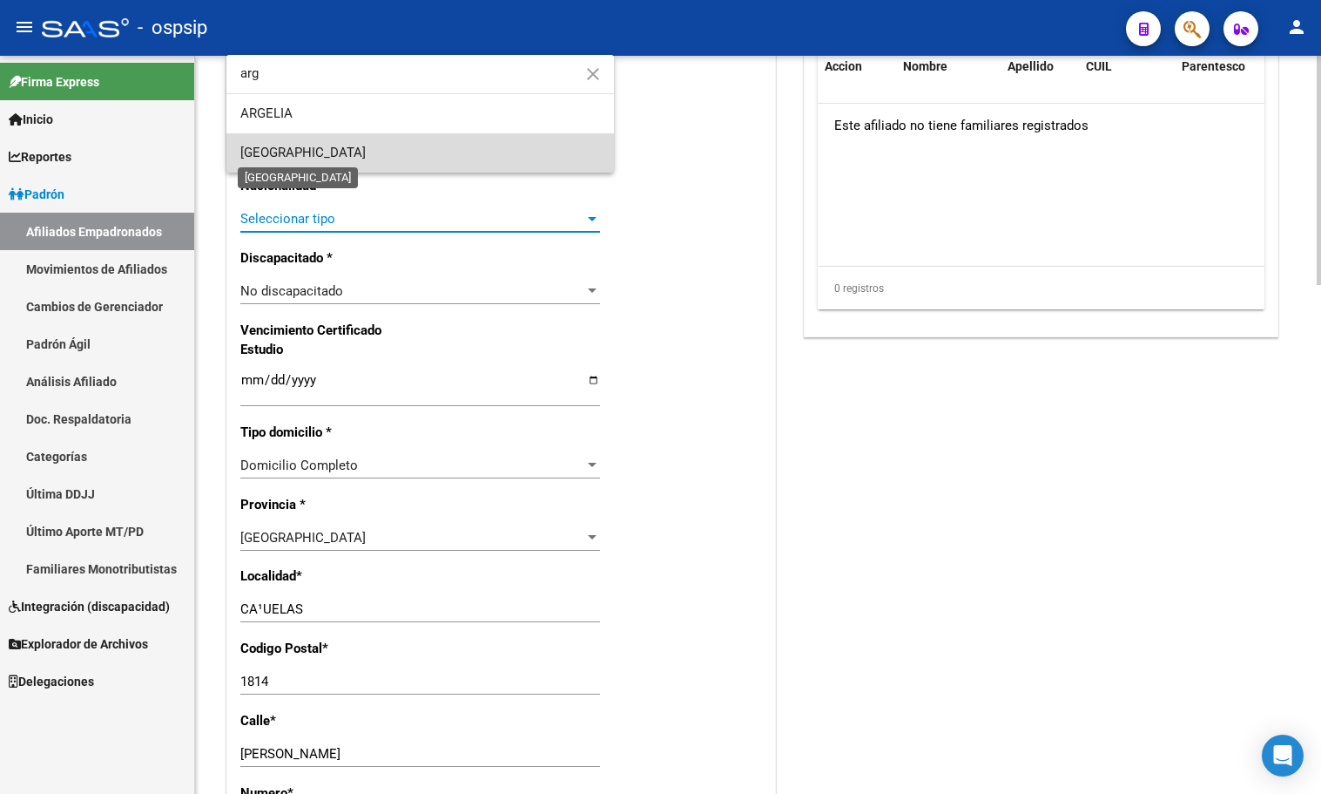
drag, startPoint x: 285, startPoint y: 149, endPoint x: 411, endPoint y: 224, distance: 146.9
click at [284, 149] on span "[GEOGRAPHIC_DATA]" at bounding box center [302, 153] width 125 height 16
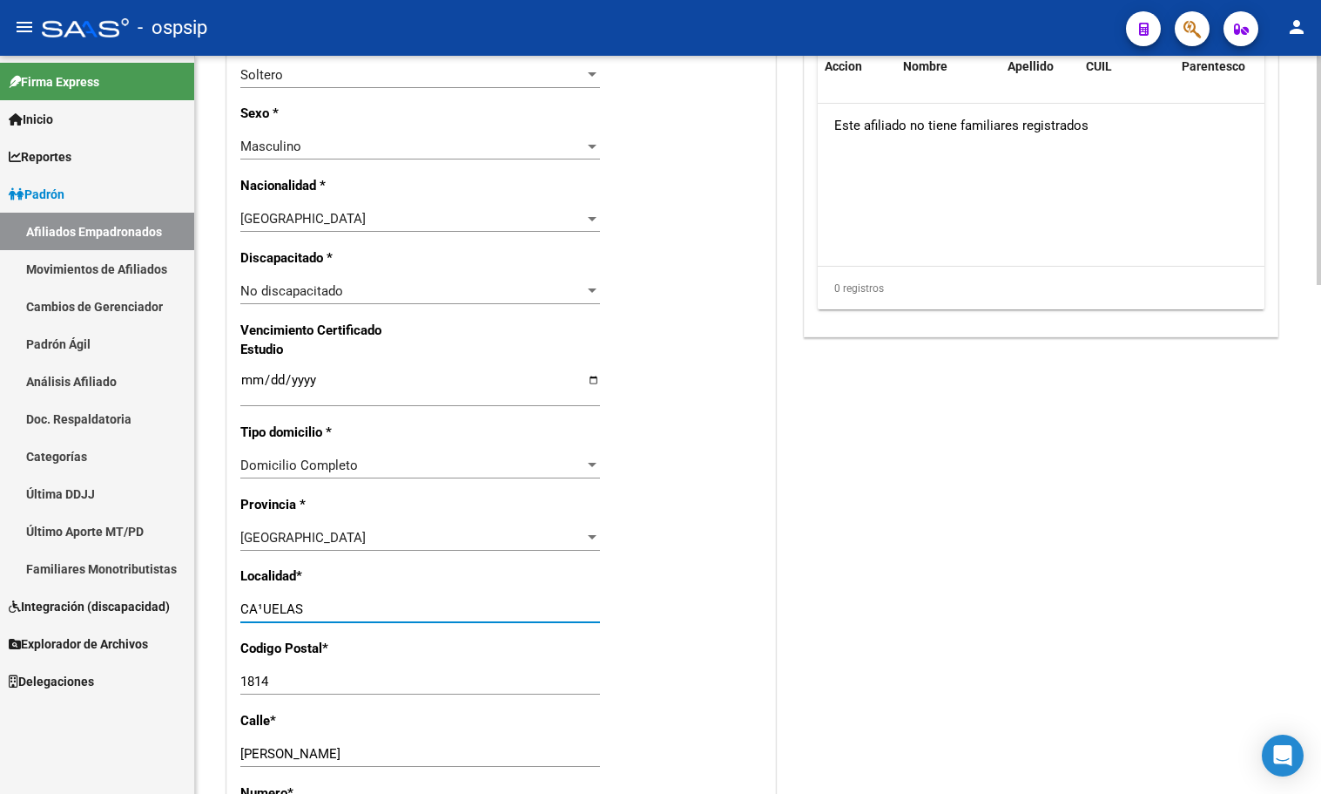
click at [263, 605] on input "CA¹UELAS" at bounding box center [420, 609] width 360 height 16
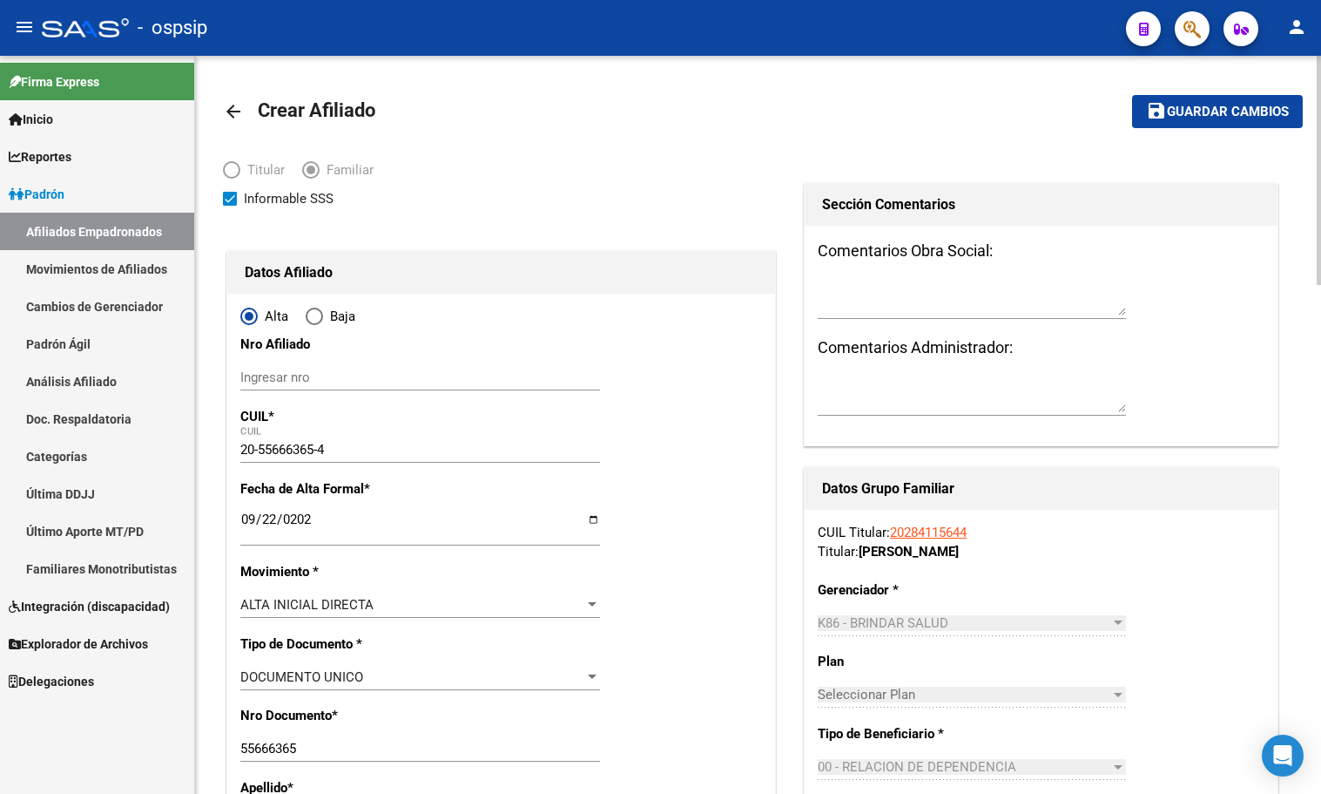
type input "CAÑUELAS"
click at [1218, 105] on span "Guardar cambios" at bounding box center [1228, 113] width 122 height 16
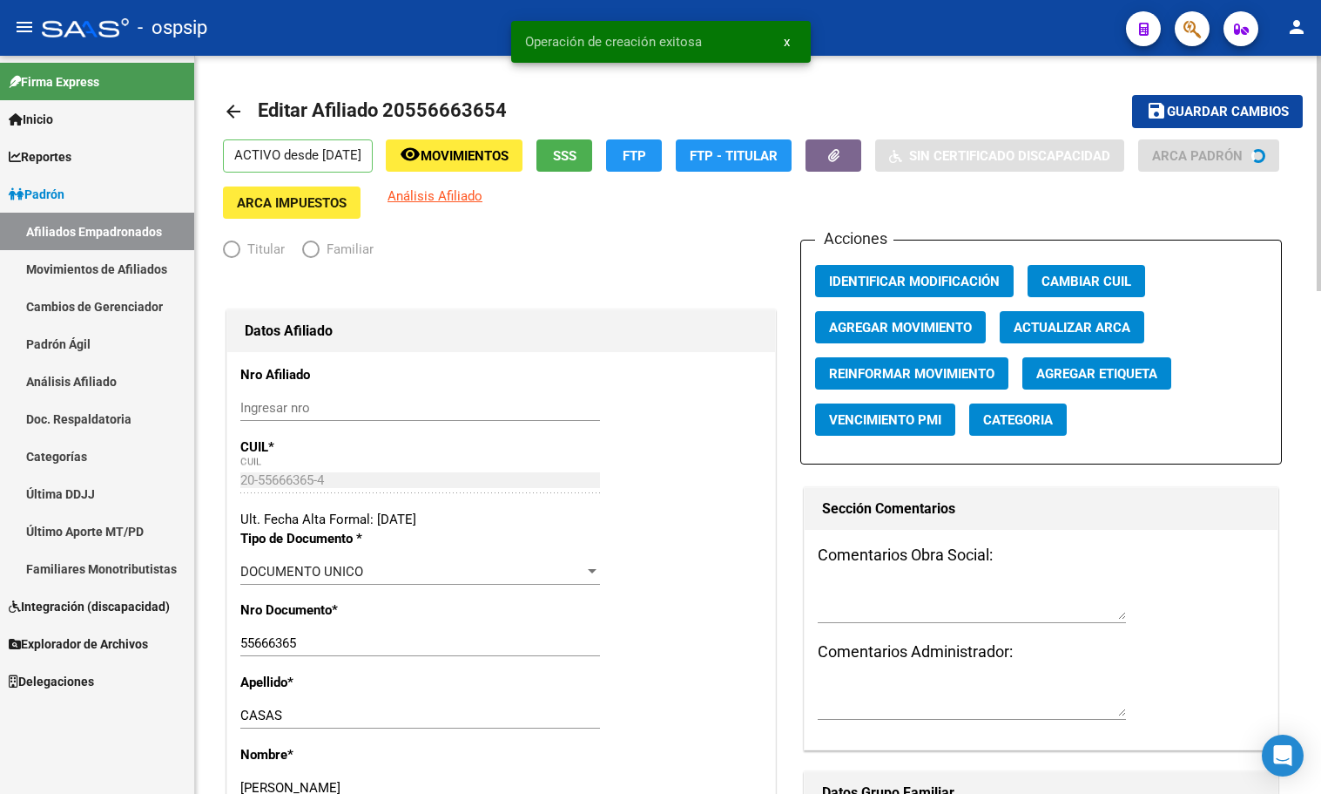
radio input "true"
type input "33-65283080-9"
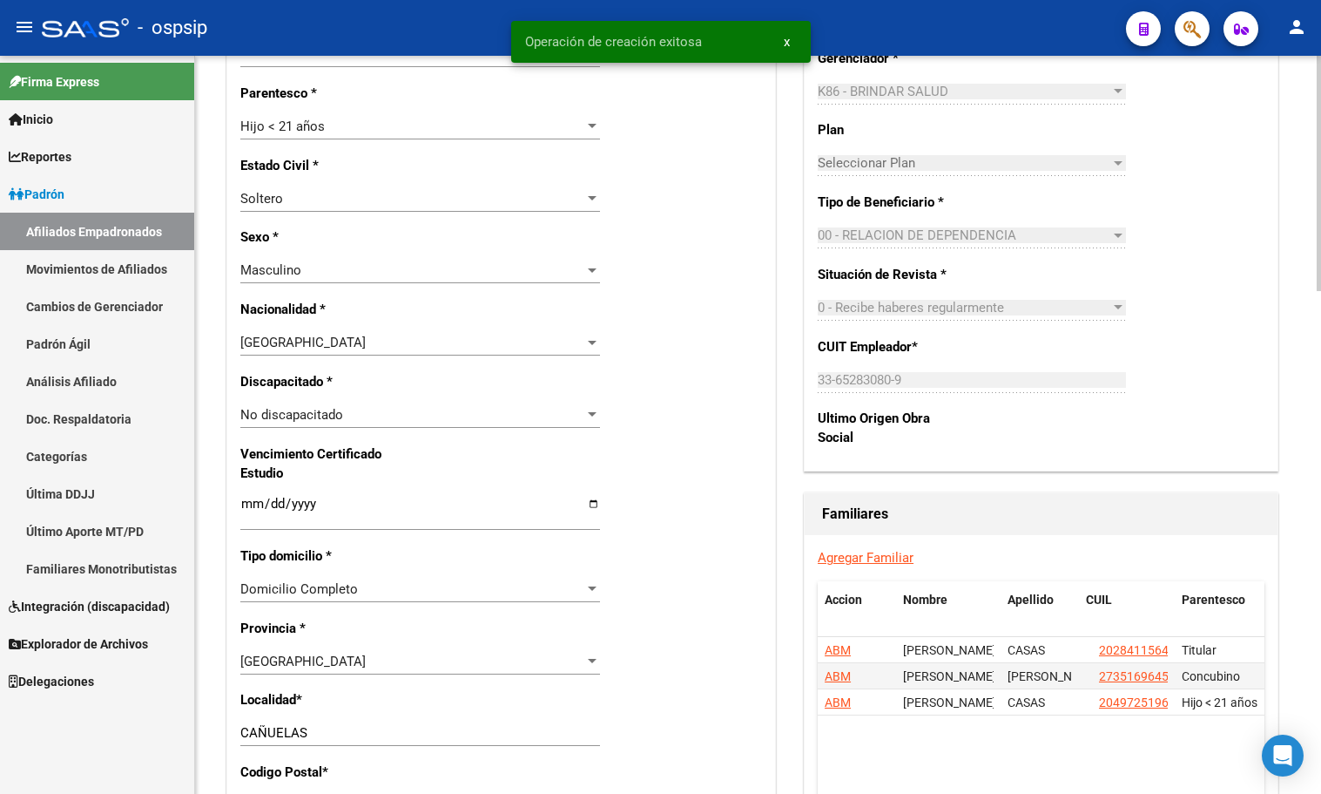
scroll to position [1045, 0]
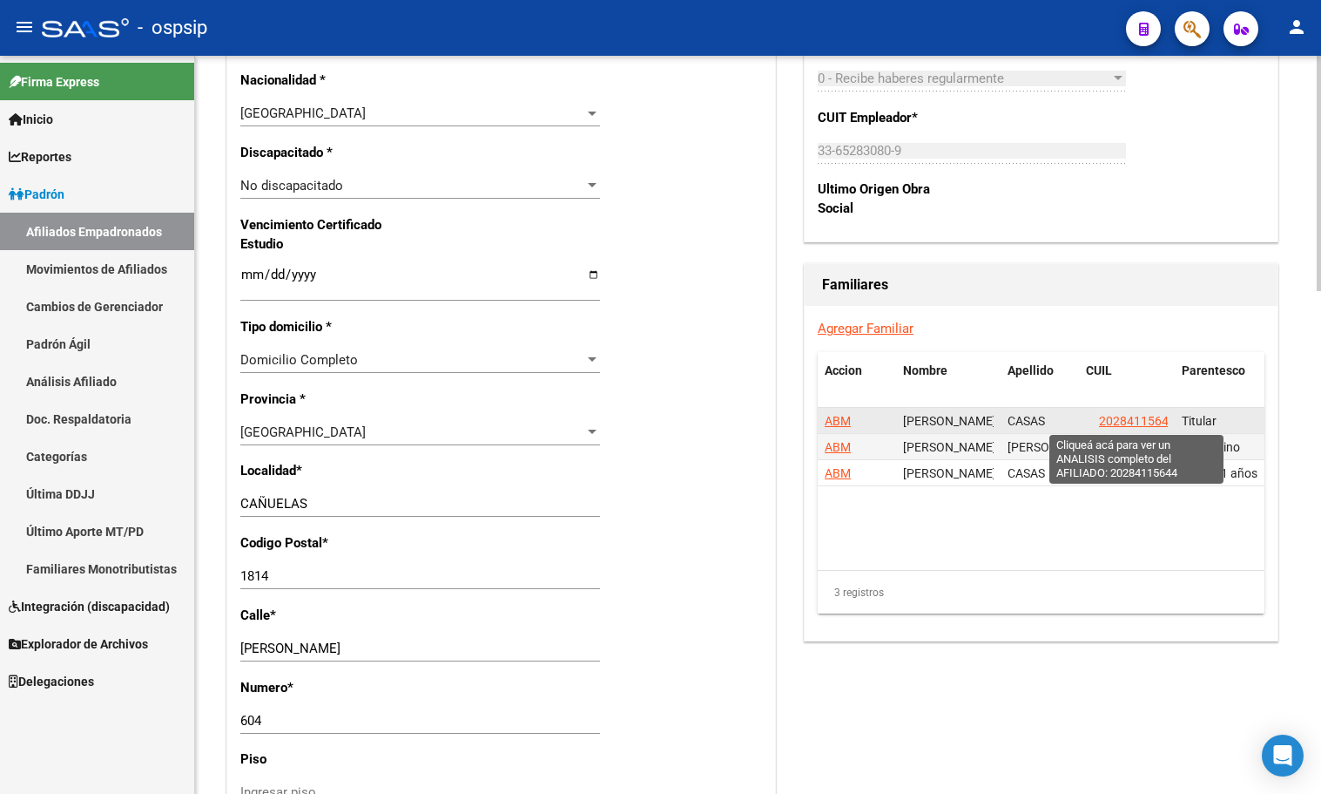
click at [1126, 419] on span "20284115644" at bounding box center [1137, 421] width 77 height 14
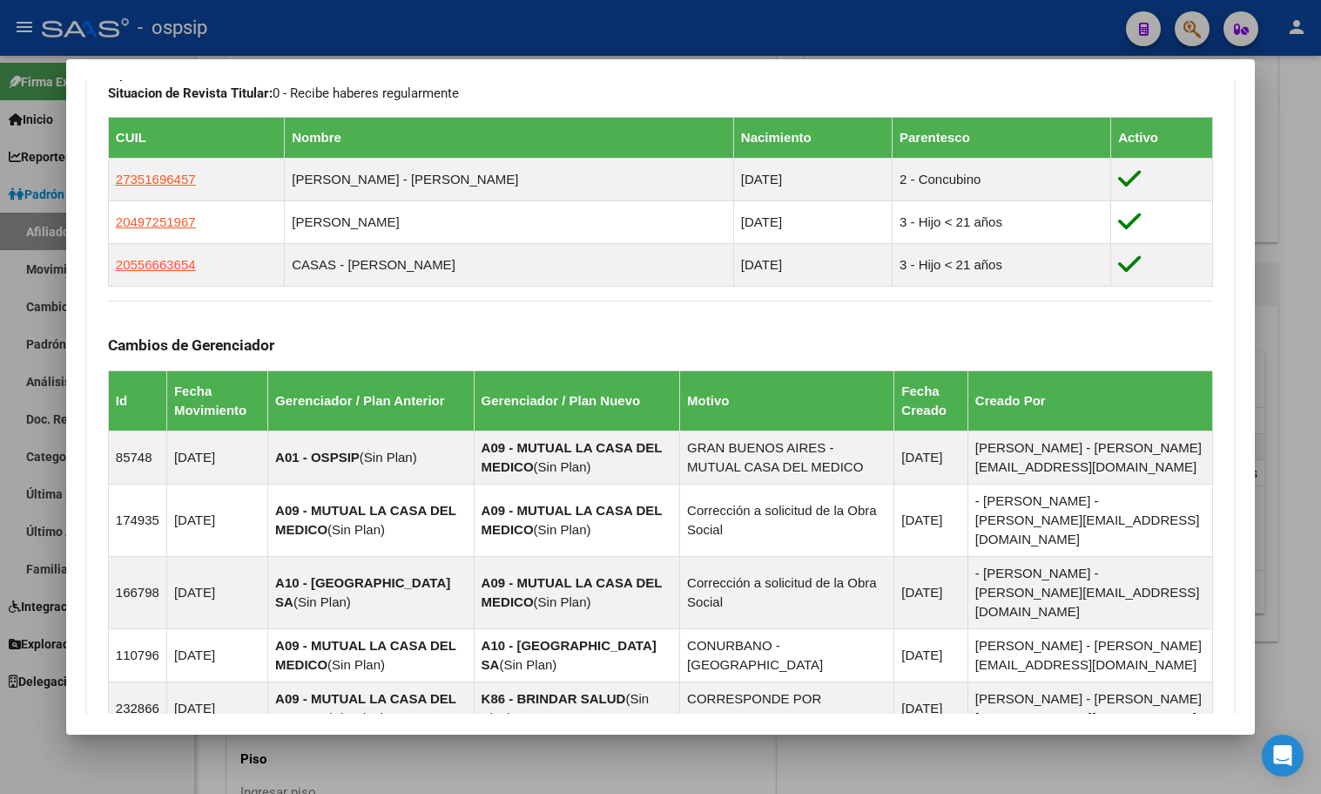
scroll to position [523, 0]
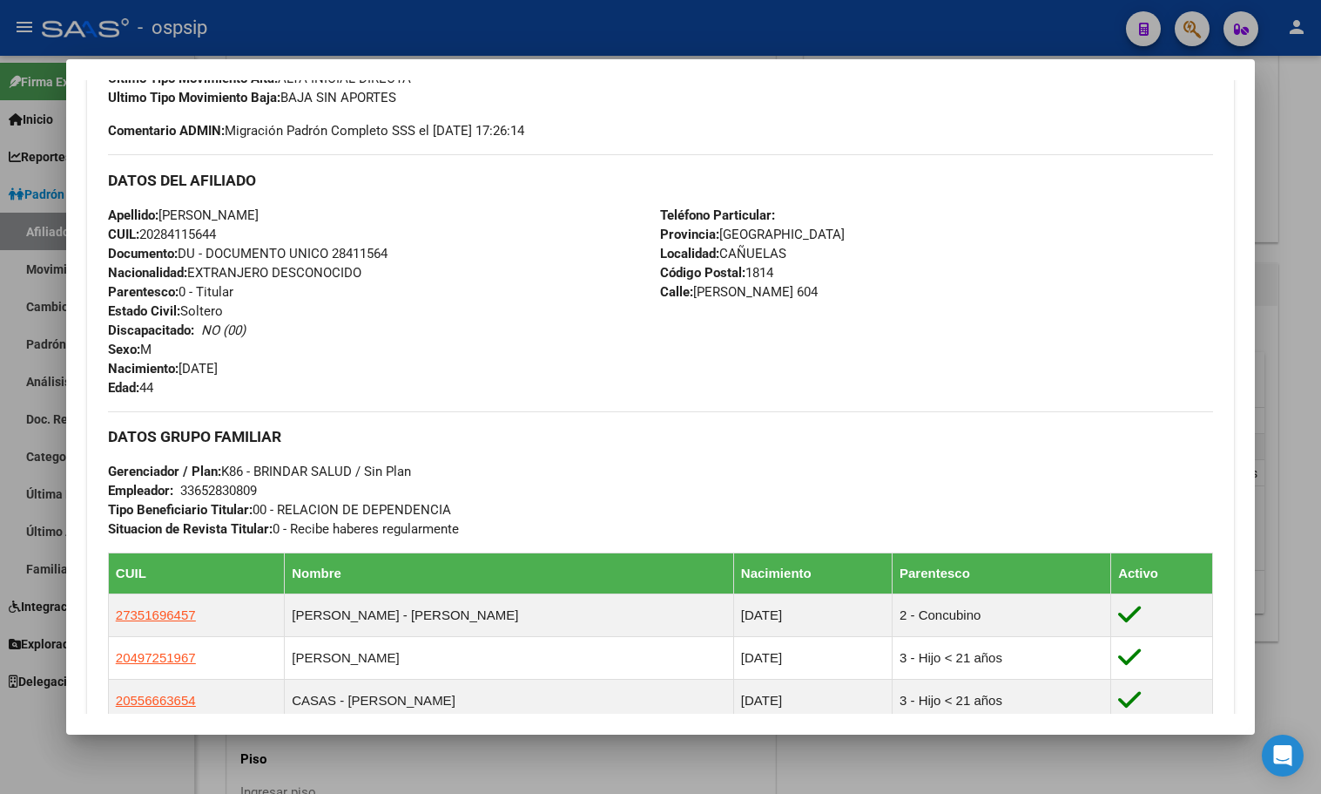
click at [386, 349] on div "Apellido: [PERSON_NAME] CUIL: 20284115644 Documento: DU - DOCUMENTO UNICO 28411…" at bounding box center [384, 302] width 553 height 192
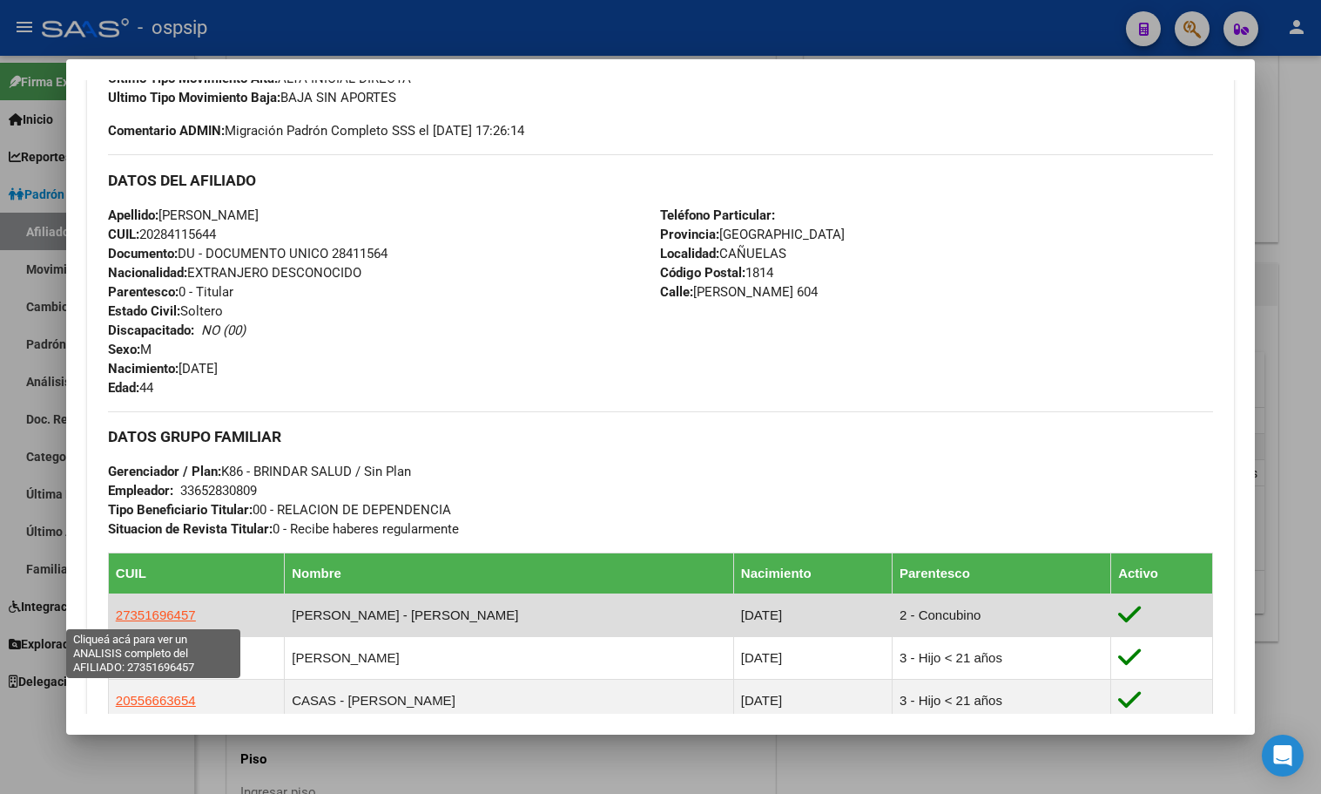
click at [148, 615] on span "27351696457" at bounding box center [156, 614] width 80 height 15
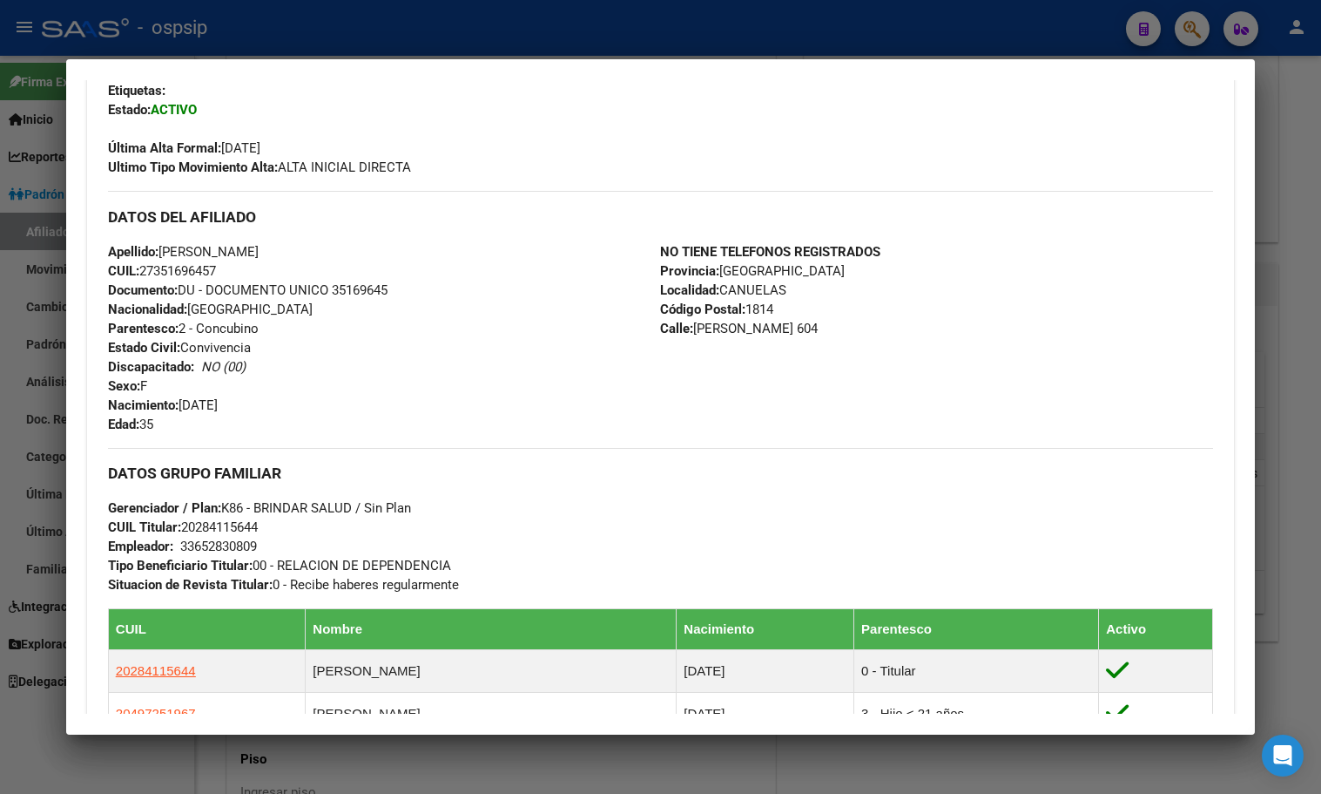
scroll to position [436, 0]
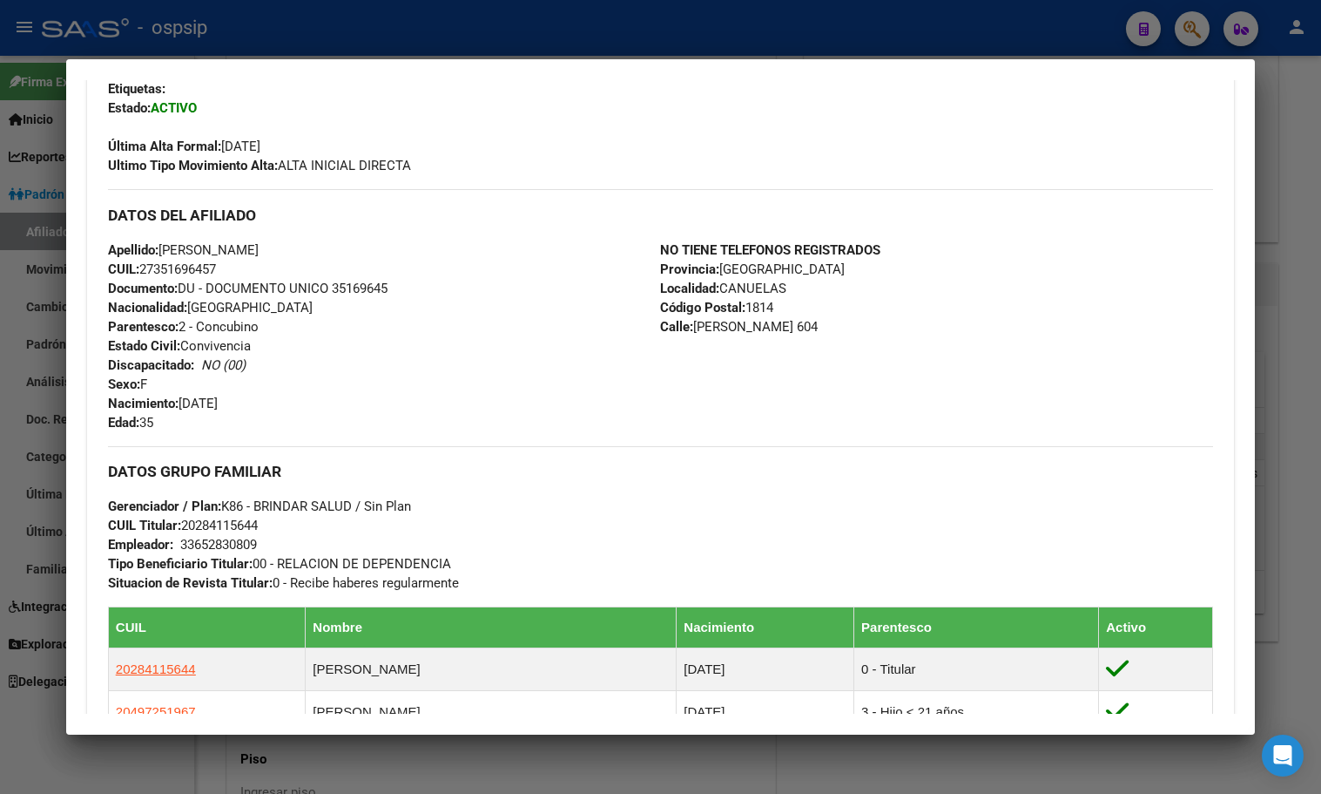
click at [388, 400] on div "Apellido: [PERSON_NAME]: 27351696457 Documento: DU - DOCUMENTO UNICO 35169645 N…" at bounding box center [384, 336] width 553 height 192
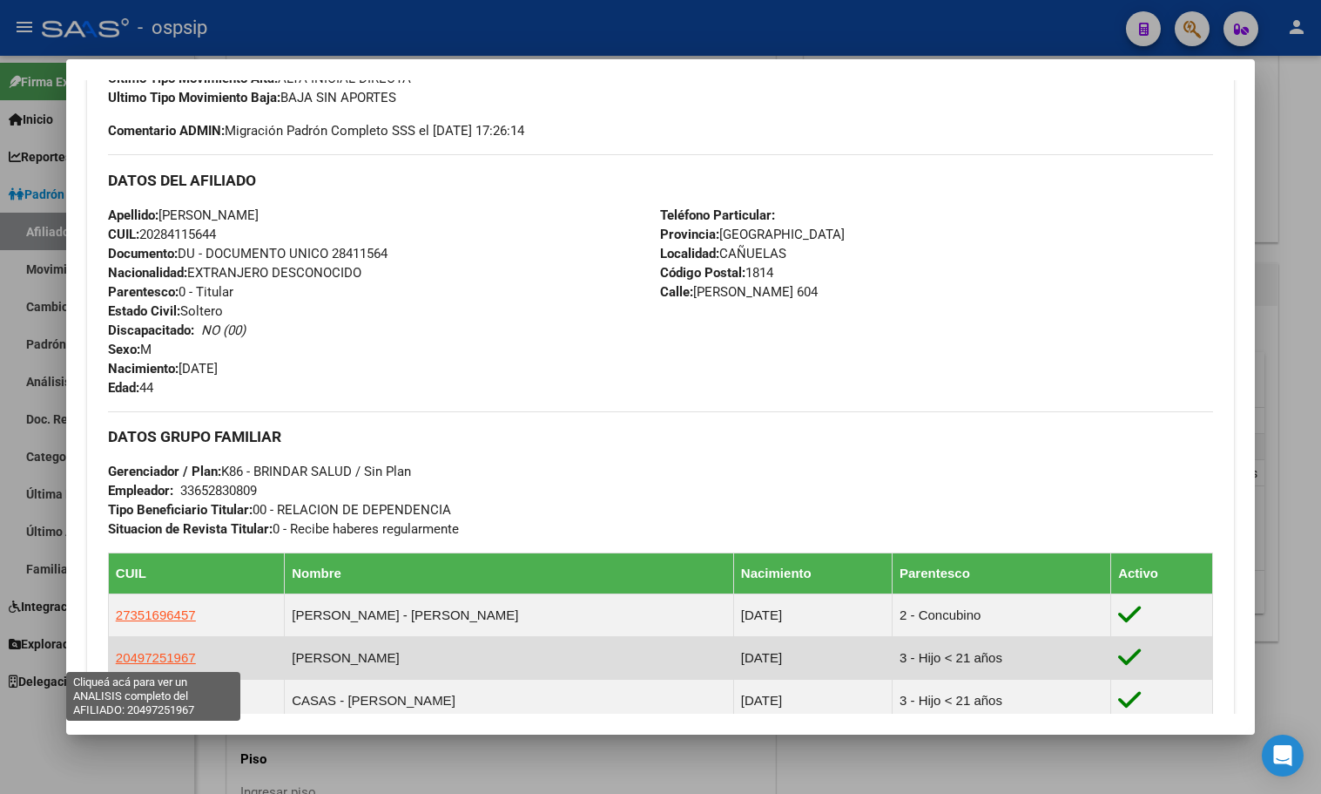
click at [122, 653] on span "20497251967" at bounding box center [156, 657] width 80 height 15
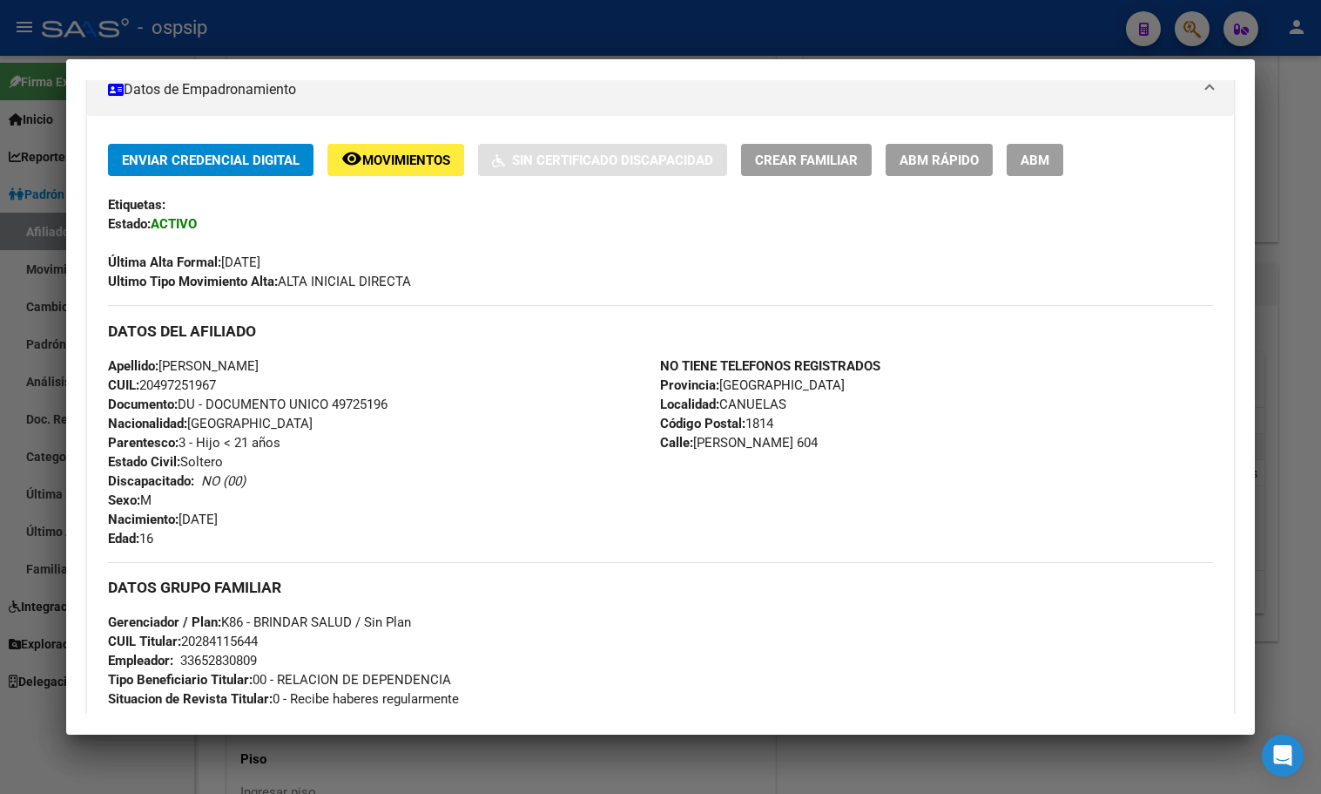
scroll to position [348, 0]
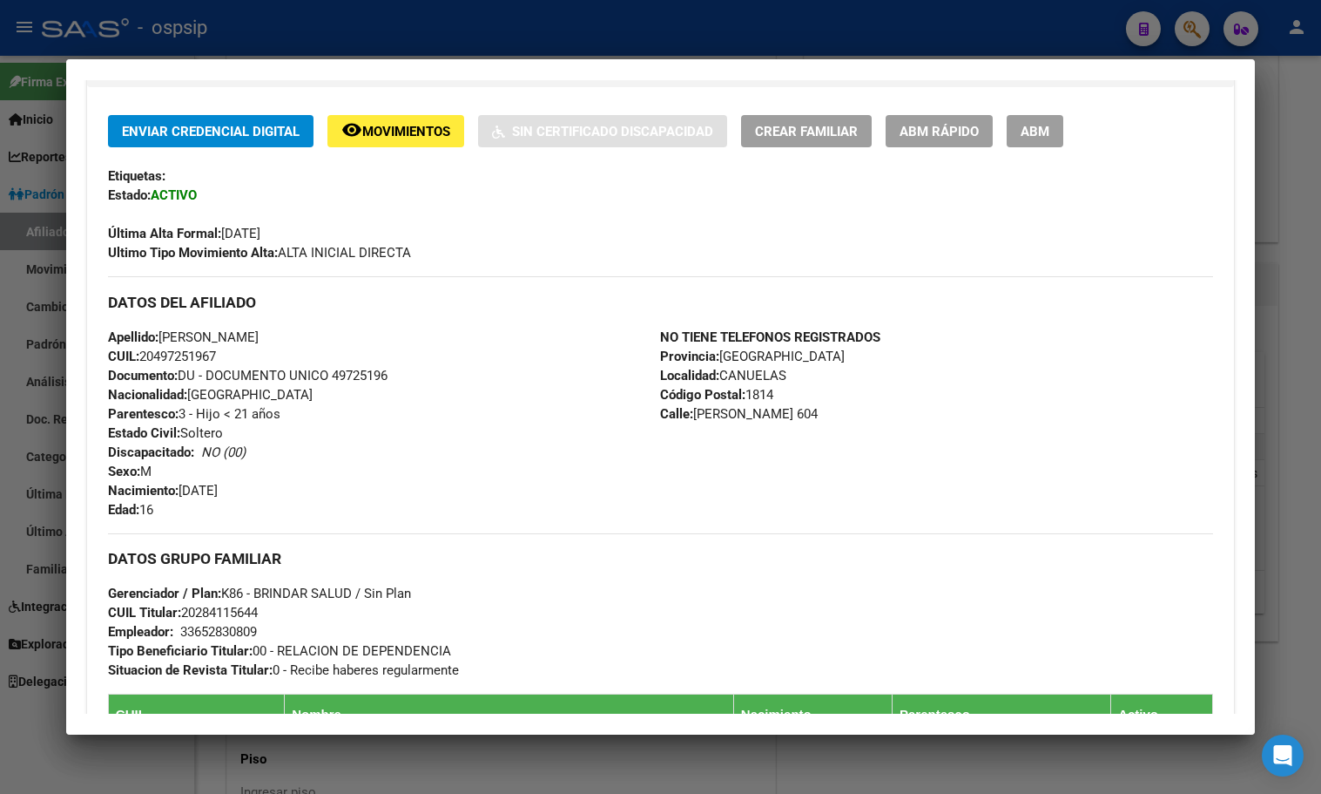
click at [437, 455] on div "Apellido: [PERSON_NAME] CUIL: 20497251967 Documento: DU - DOCUMENTO UNICO 49725…" at bounding box center [384, 424] width 553 height 192
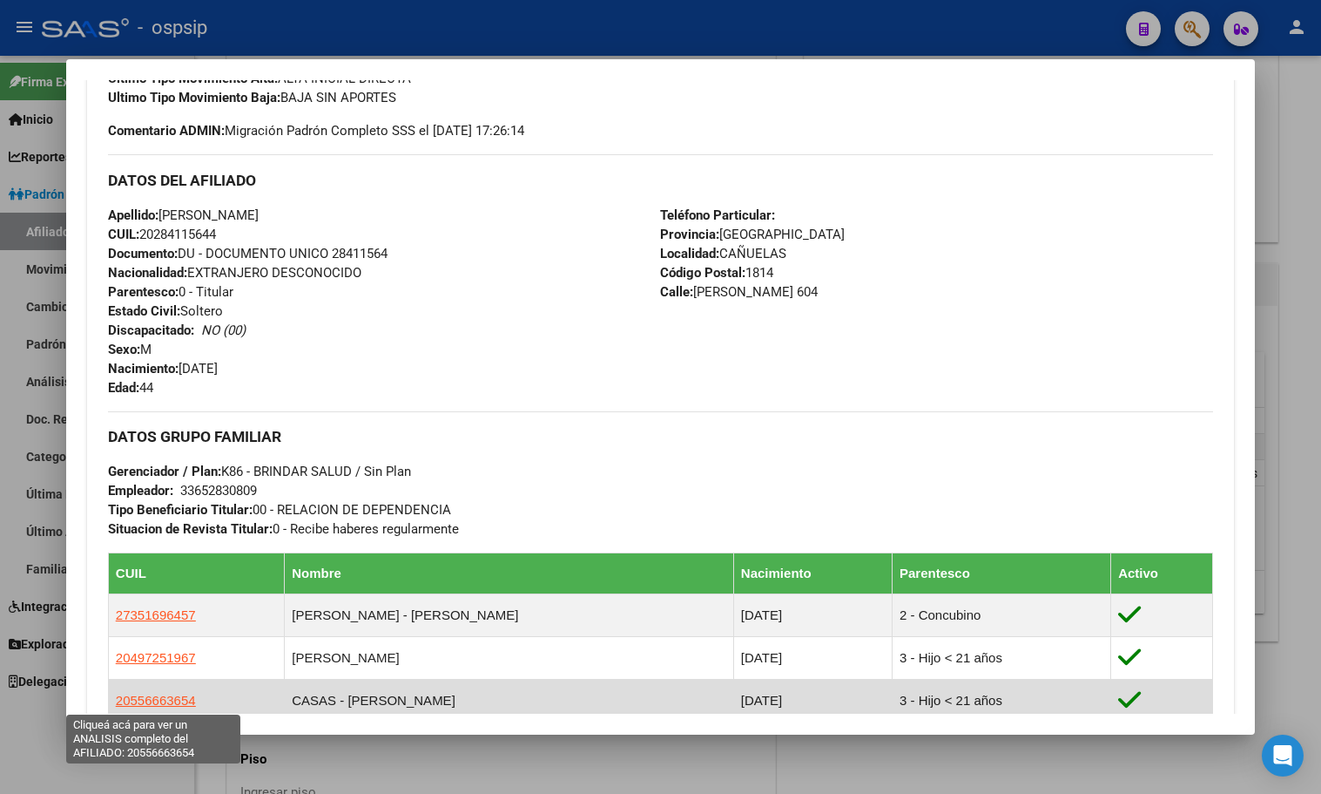
click at [145, 696] on span "20556663654" at bounding box center [156, 700] width 80 height 15
type textarea "20556663654"
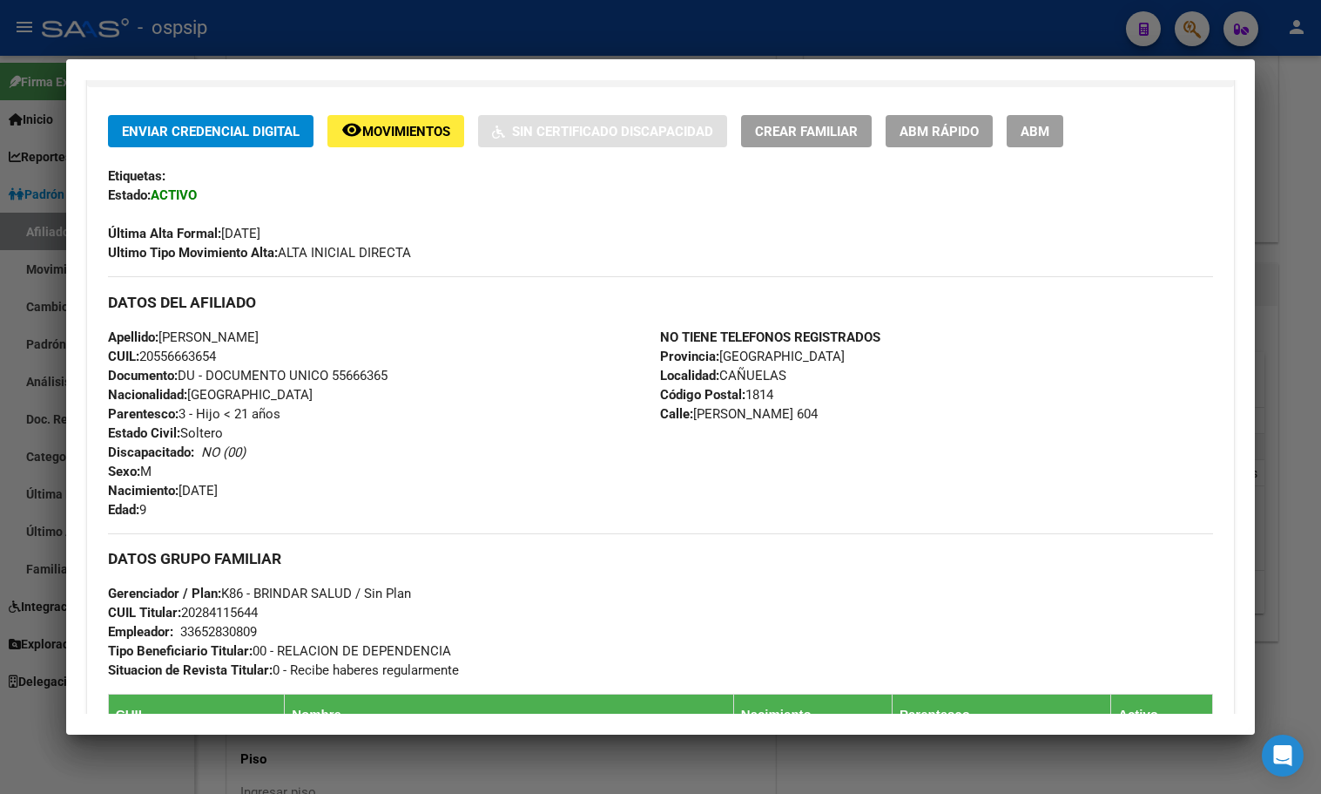
drag, startPoint x: 370, startPoint y: 443, endPoint x: 362, endPoint y: 448, distance: 9.0
click at [370, 443] on div "Apellido: [PERSON_NAME] CUIL: 20556663654 Documento: DU - DOCUMENTO UNICO 55666…" at bounding box center [384, 424] width 553 height 192
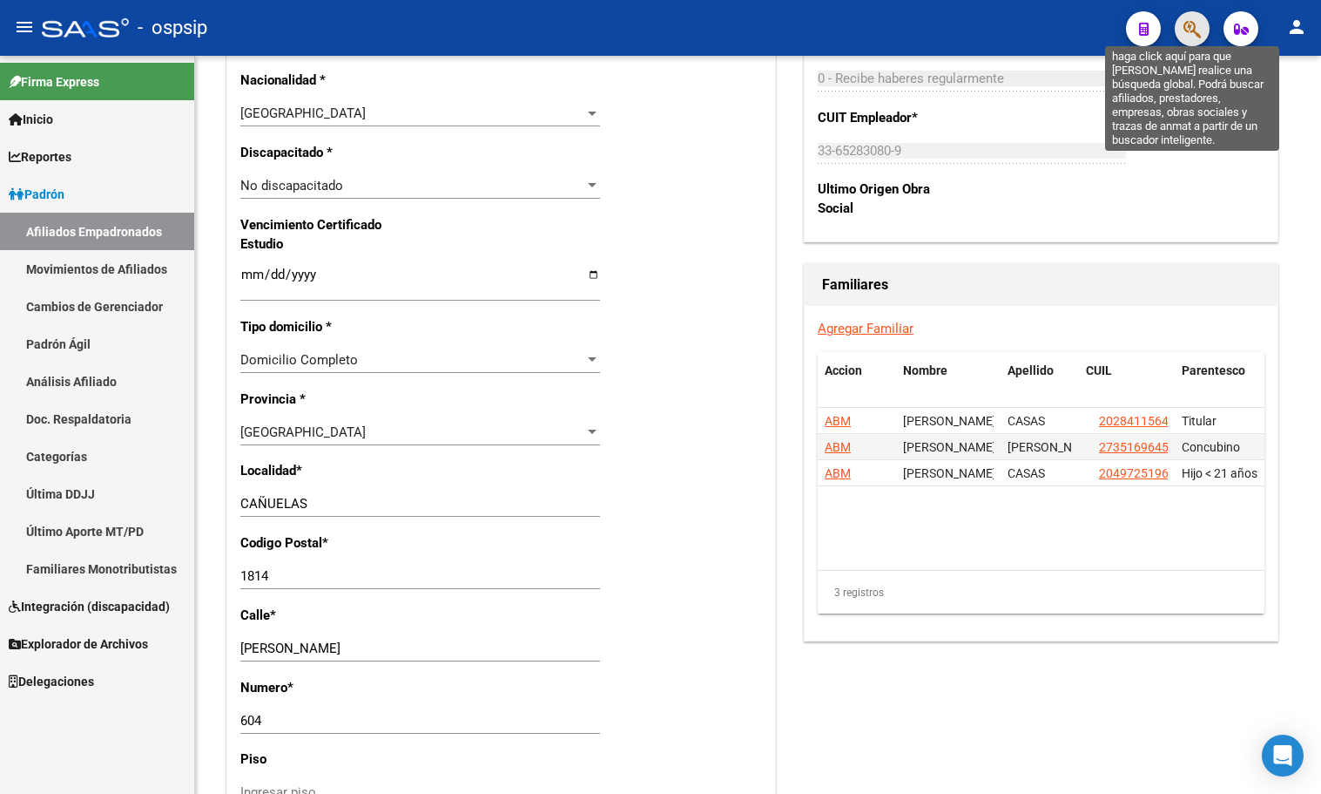
click at [1197, 26] on icon "button" at bounding box center [1192, 29] width 17 height 20
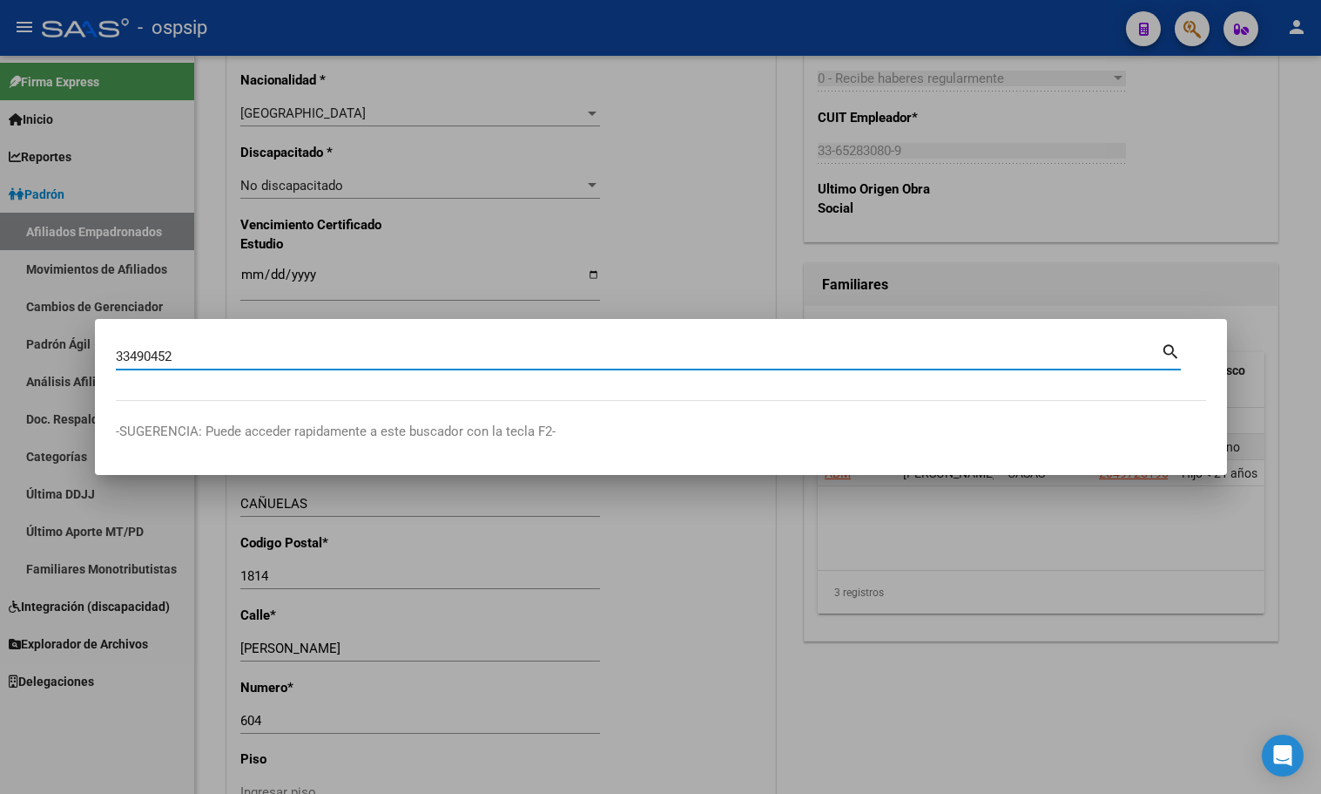
type input "33490452"
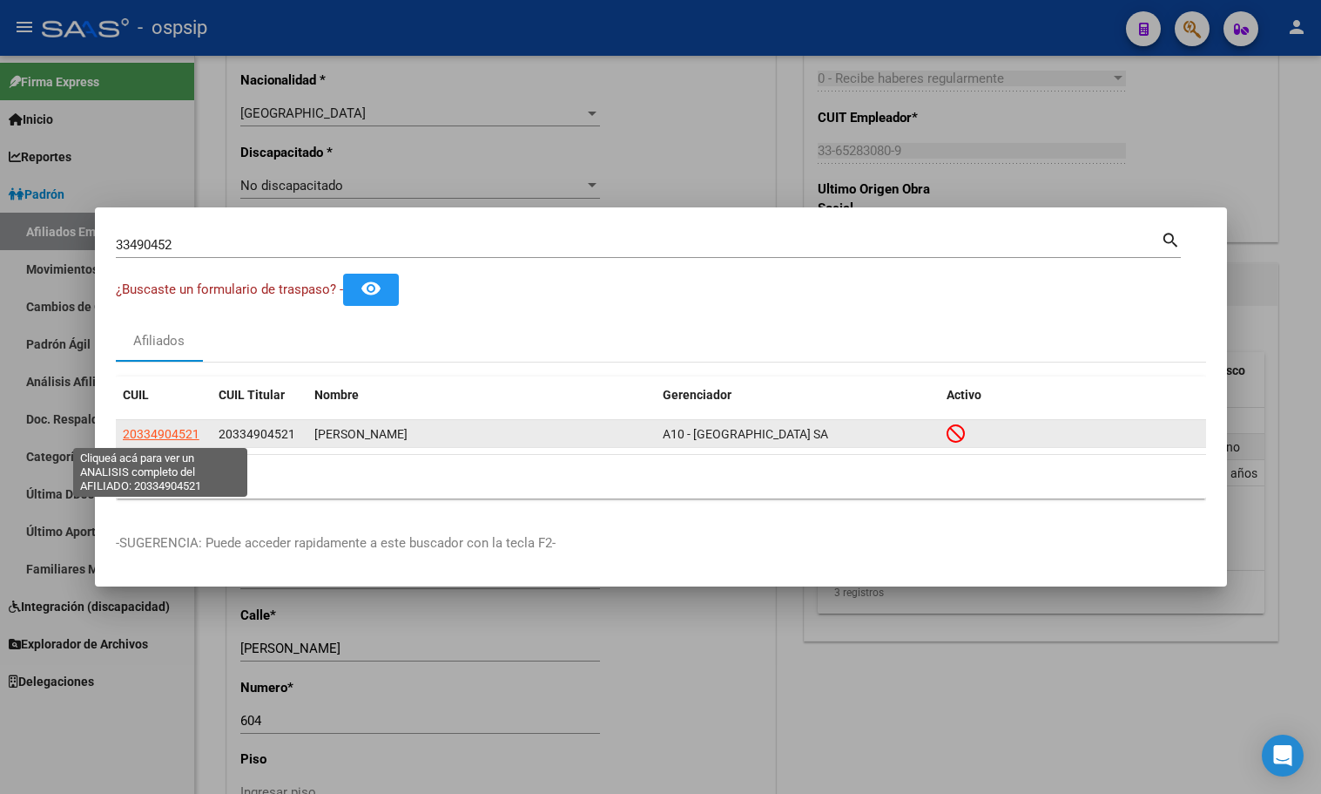
click at [151, 435] on span "20334904521" at bounding box center [161, 434] width 77 height 14
type textarea "20334904521"
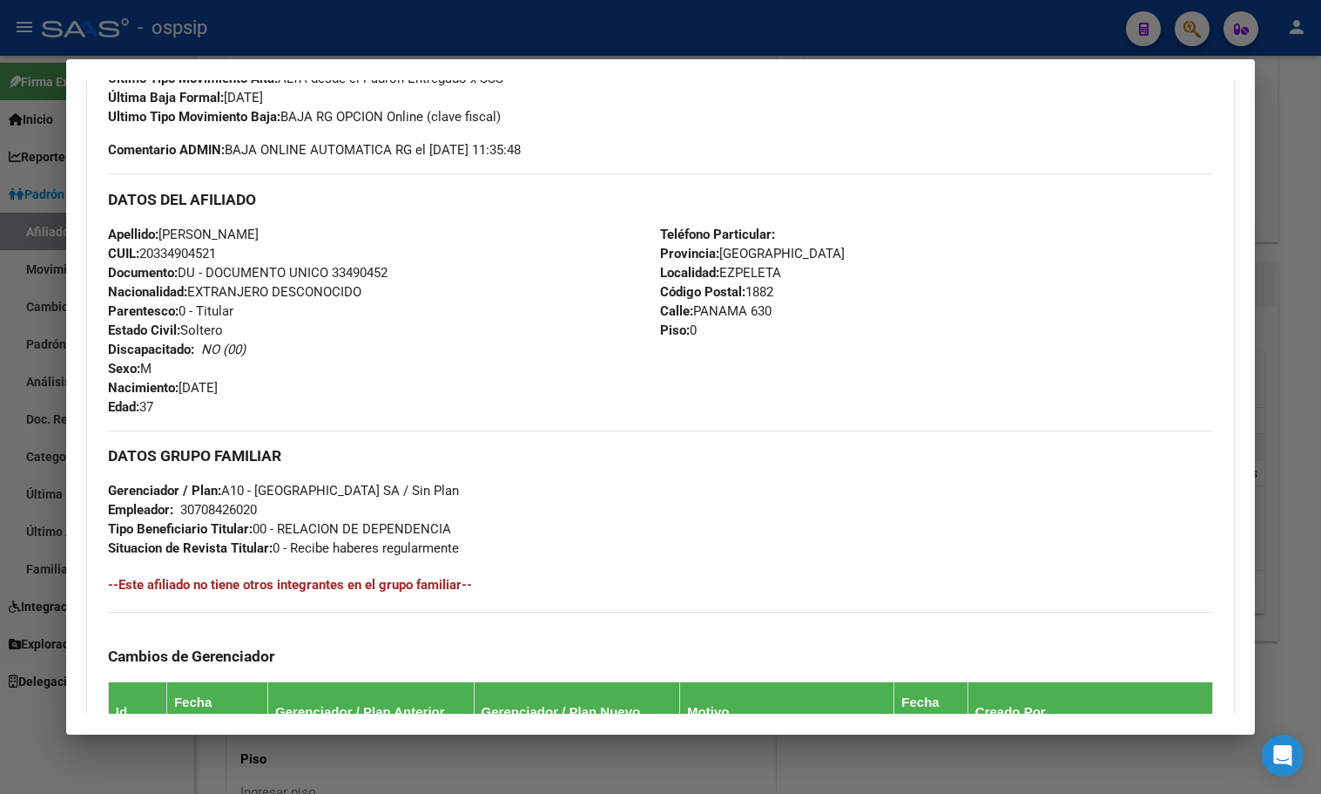
scroll to position [983, 0]
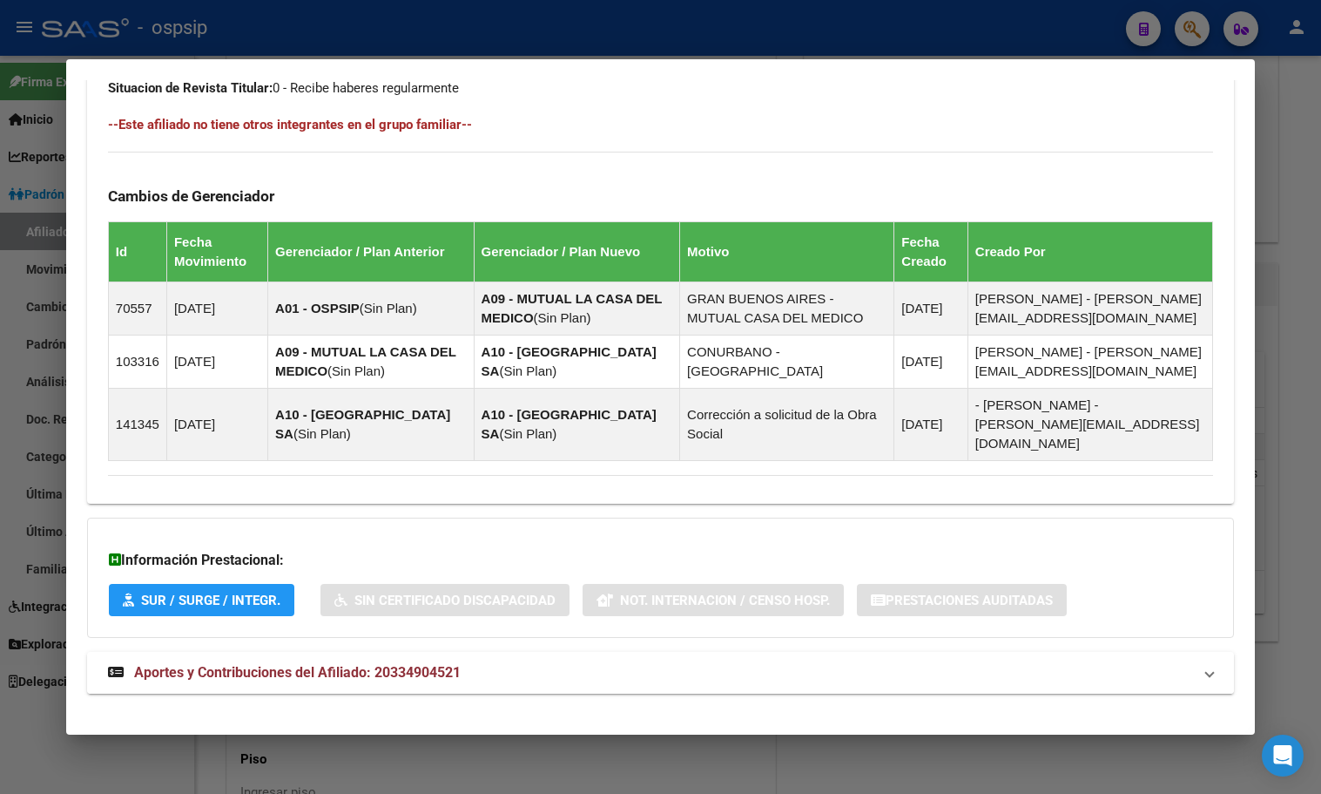
click at [429, 664] on span "Aportes y Contribuciones del Afiliado: 20334904521" at bounding box center [297, 672] width 327 height 17
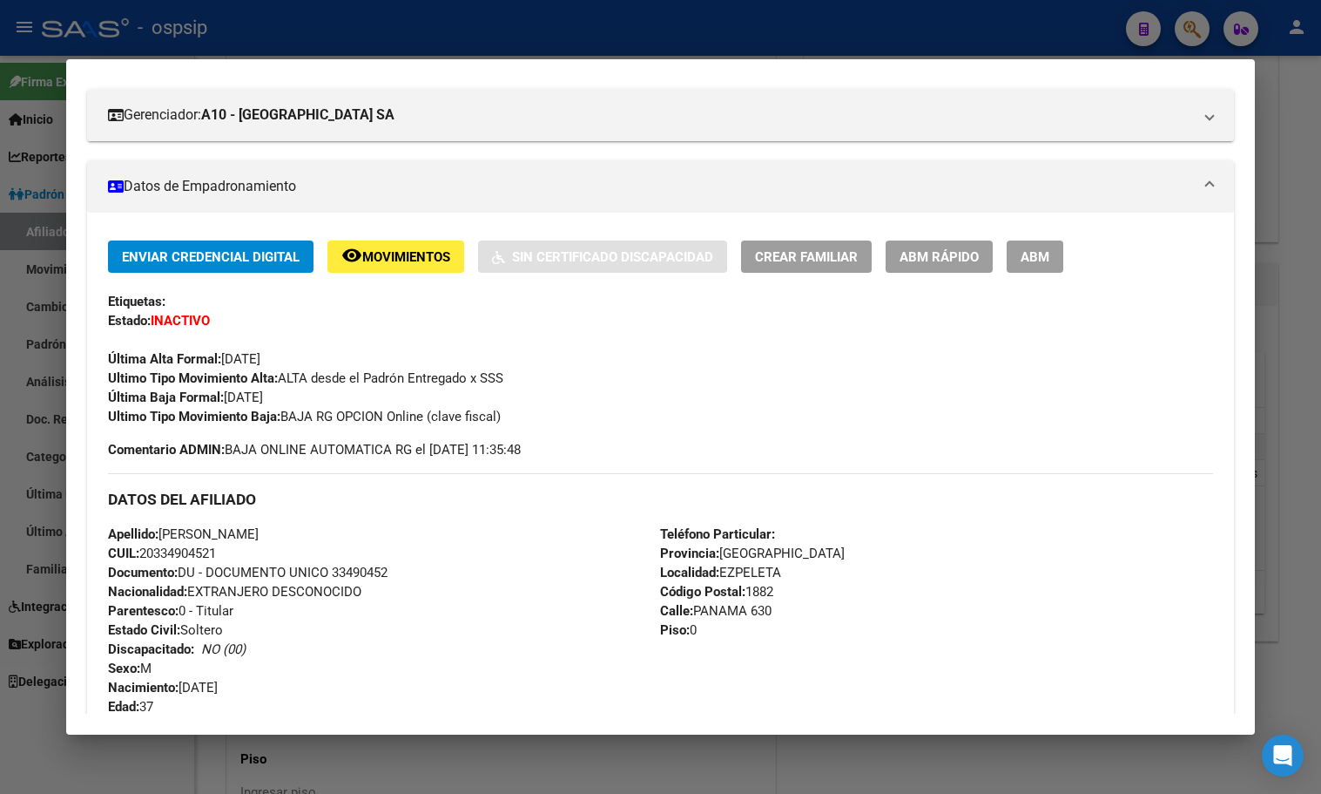
scroll to position [199, 0]
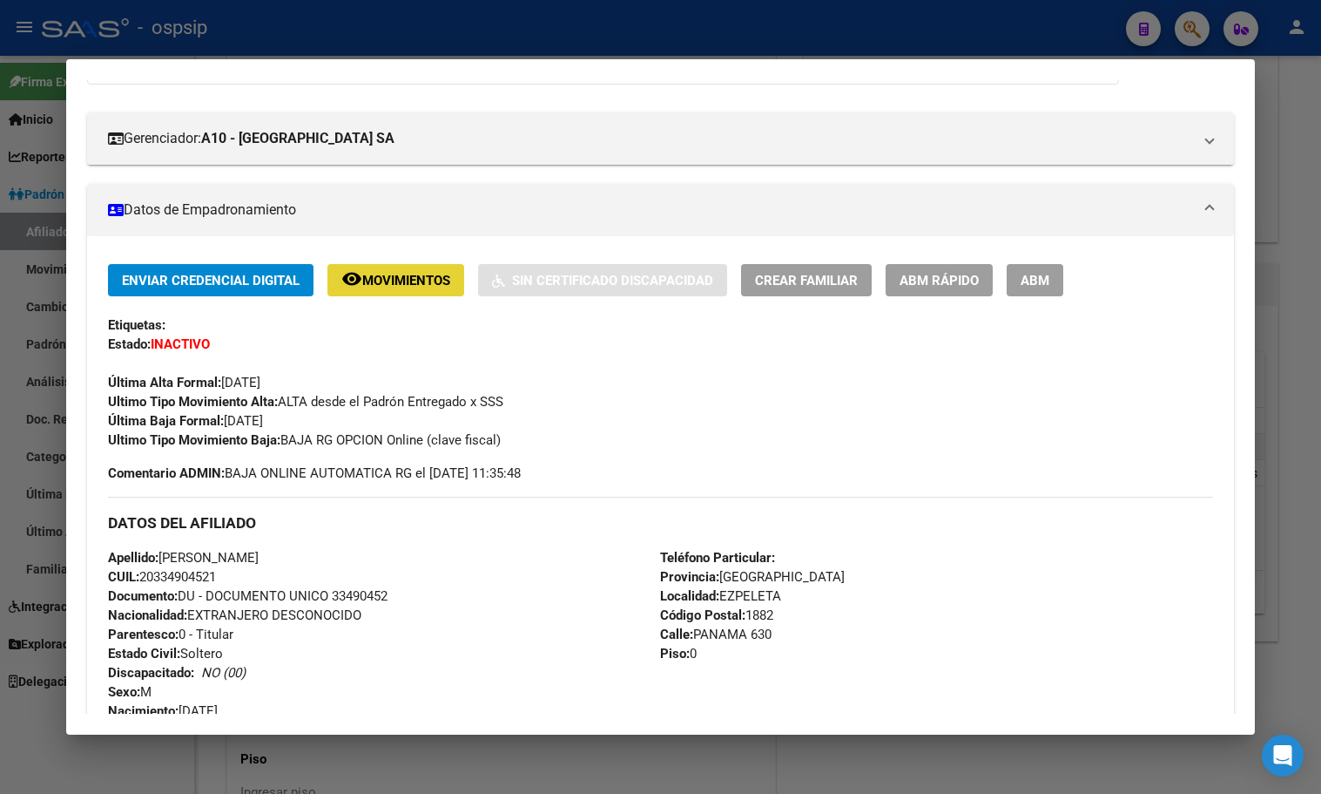
click at [376, 272] on span "remove_red_eye Movimientos" at bounding box center [395, 280] width 109 height 16
click at [625, 432] on div "Ultimo Tipo Movimiento Baja: BAJA RG OPCION Online (clave fiscal)" at bounding box center [660, 439] width 1105 height 19
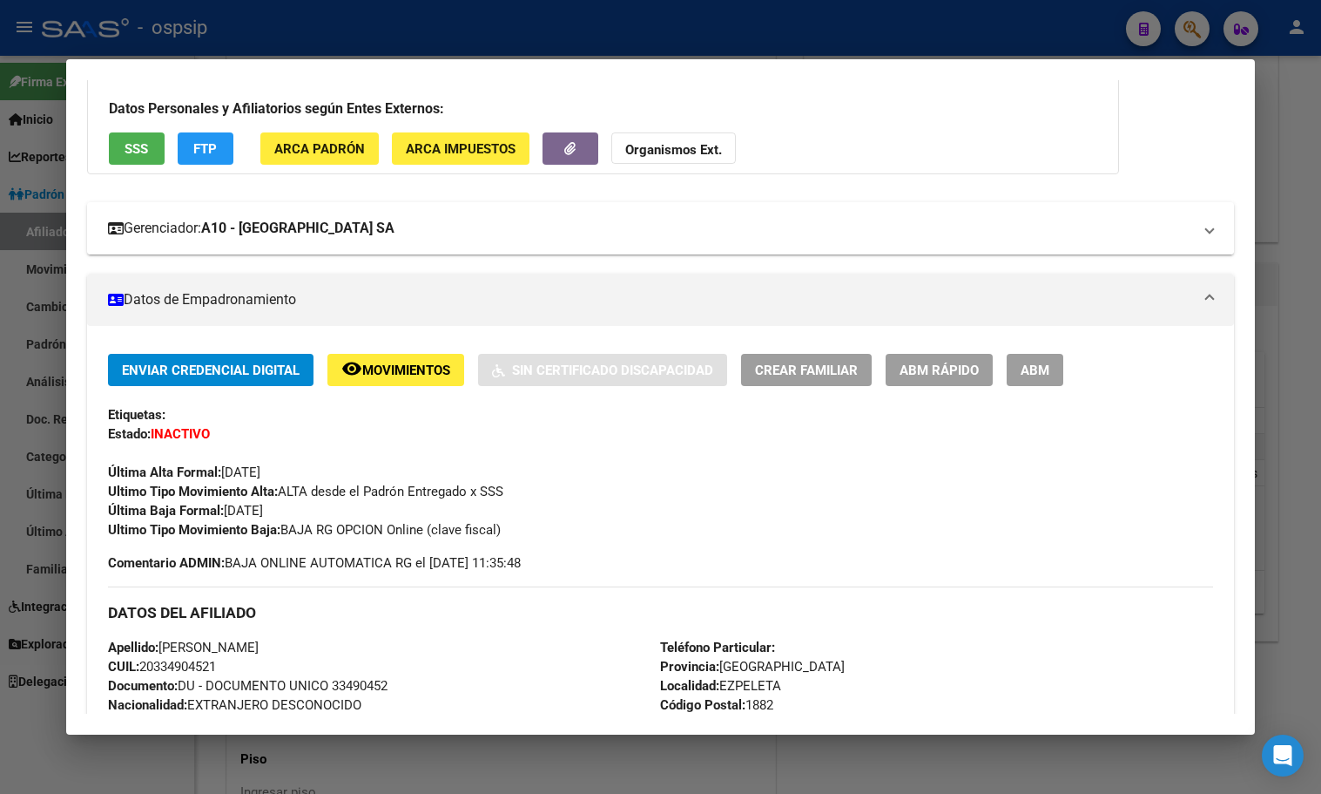
scroll to position [0, 0]
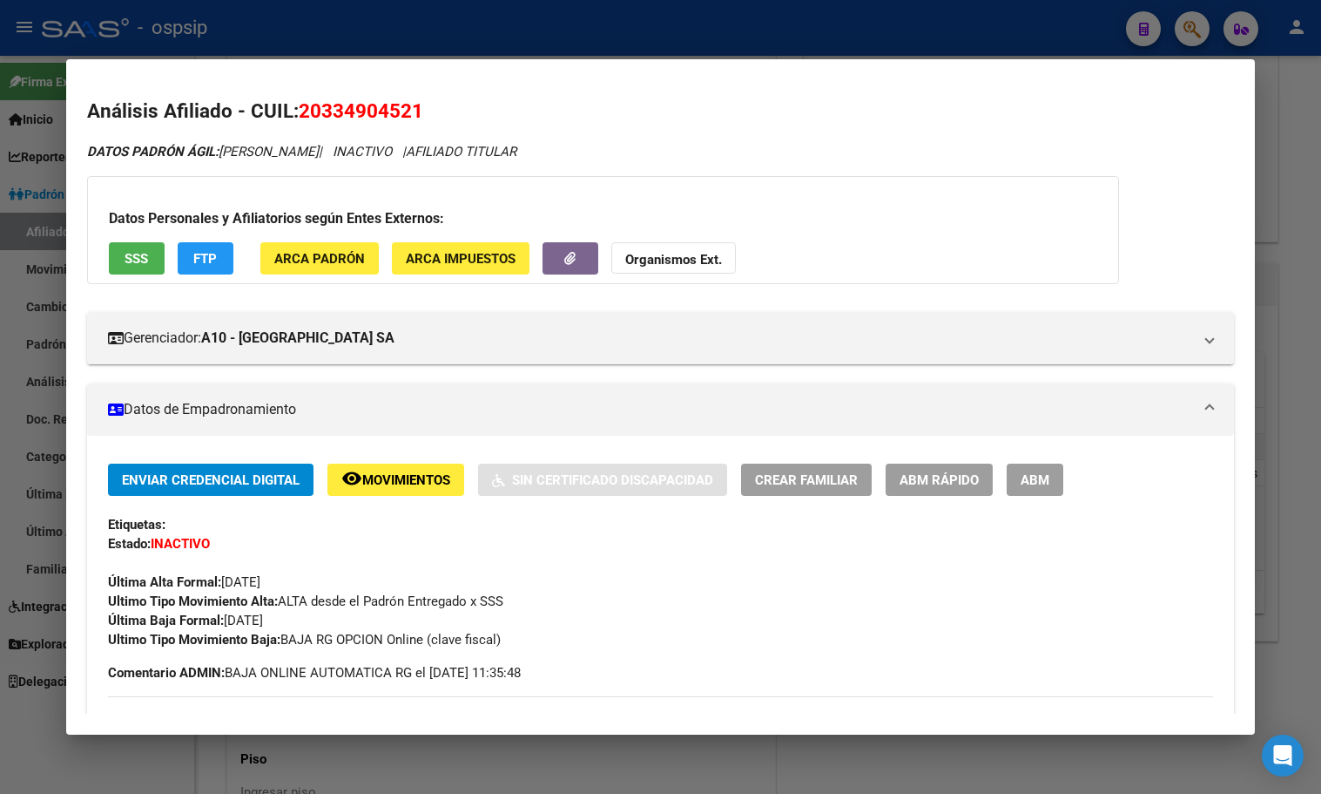
drag, startPoint x: 300, startPoint y: 109, endPoint x: 389, endPoint y: 113, distance: 89.8
click at [428, 115] on h2 "Análisis Afiliado - CUIL: 20334904521" at bounding box center [660, 112] width 1147 height 30
copy span "20334904521"
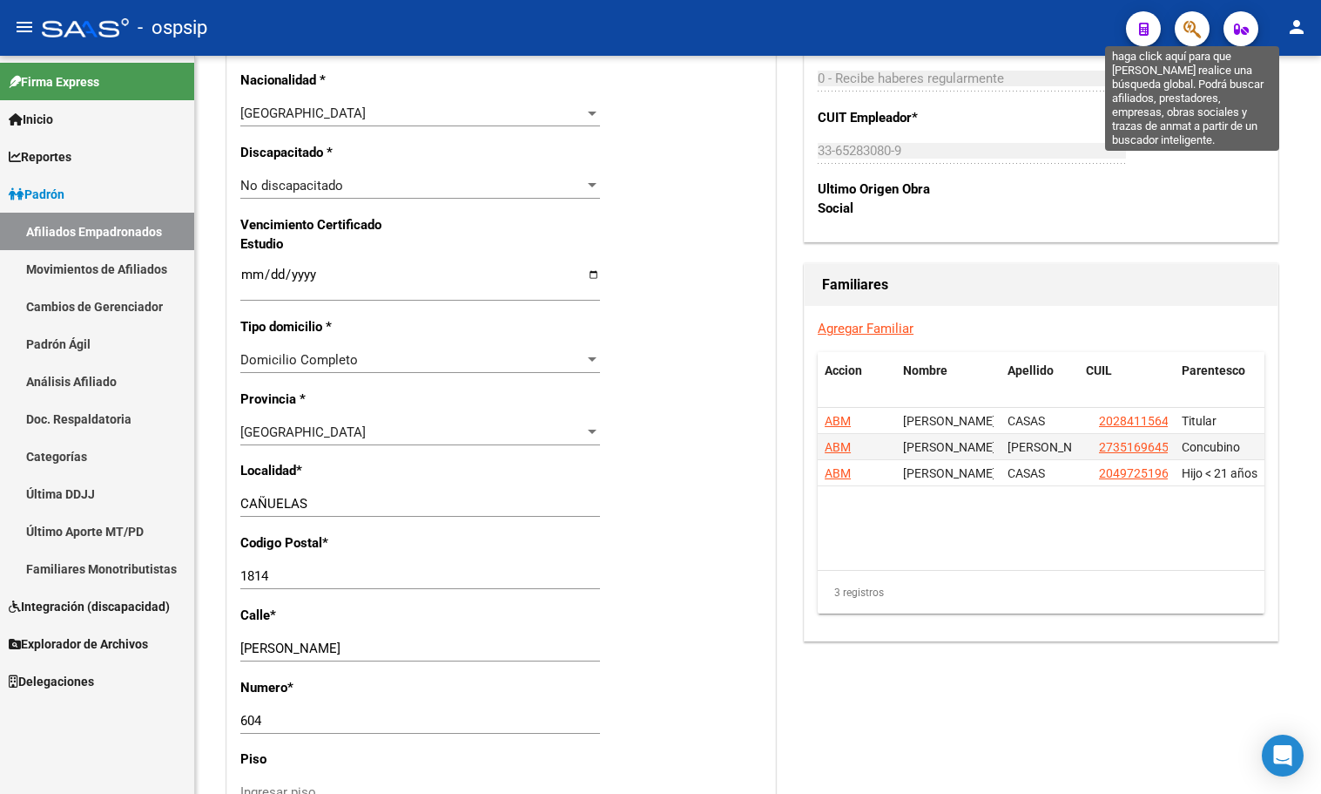
click at [1195, 31] on icon "button" at bounding box center [1192, 29] width 17 height 20
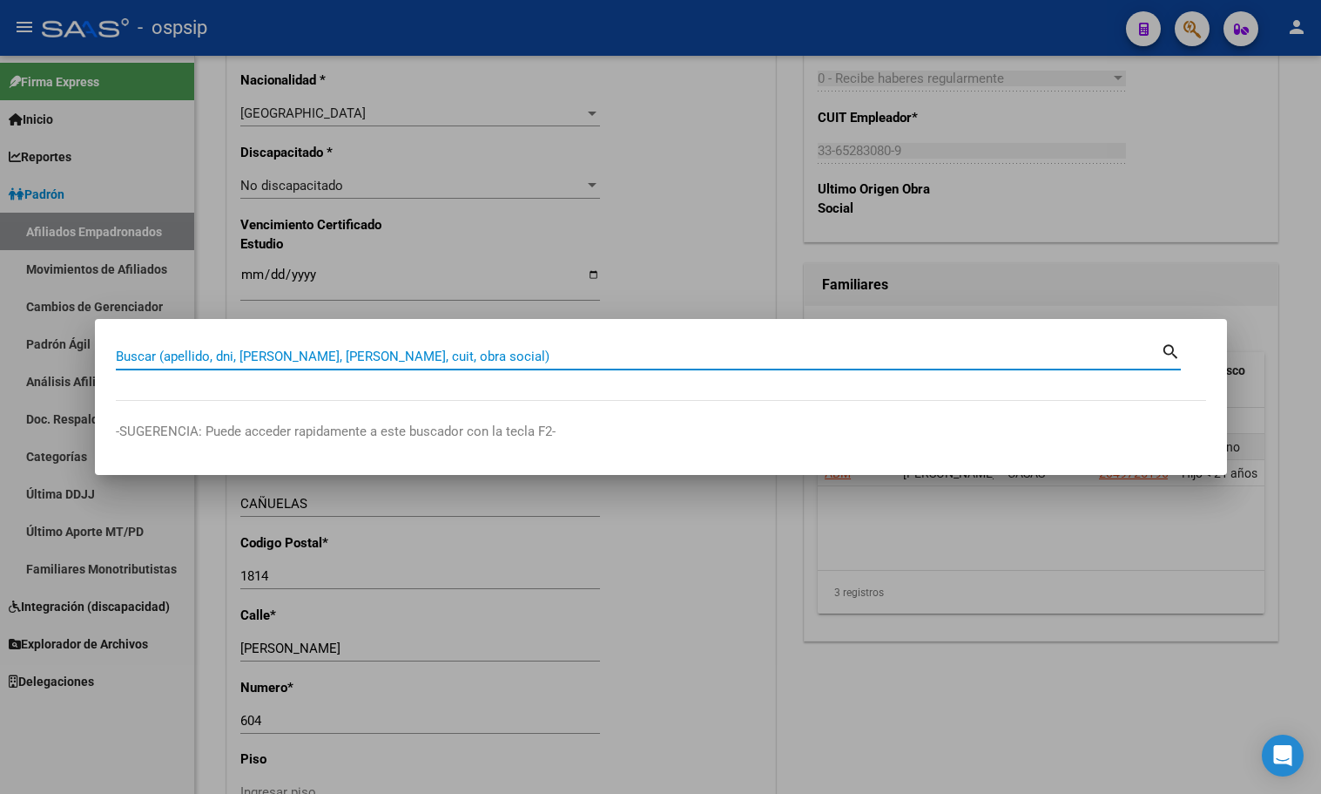
paste input "41383216"
type input "41383216"
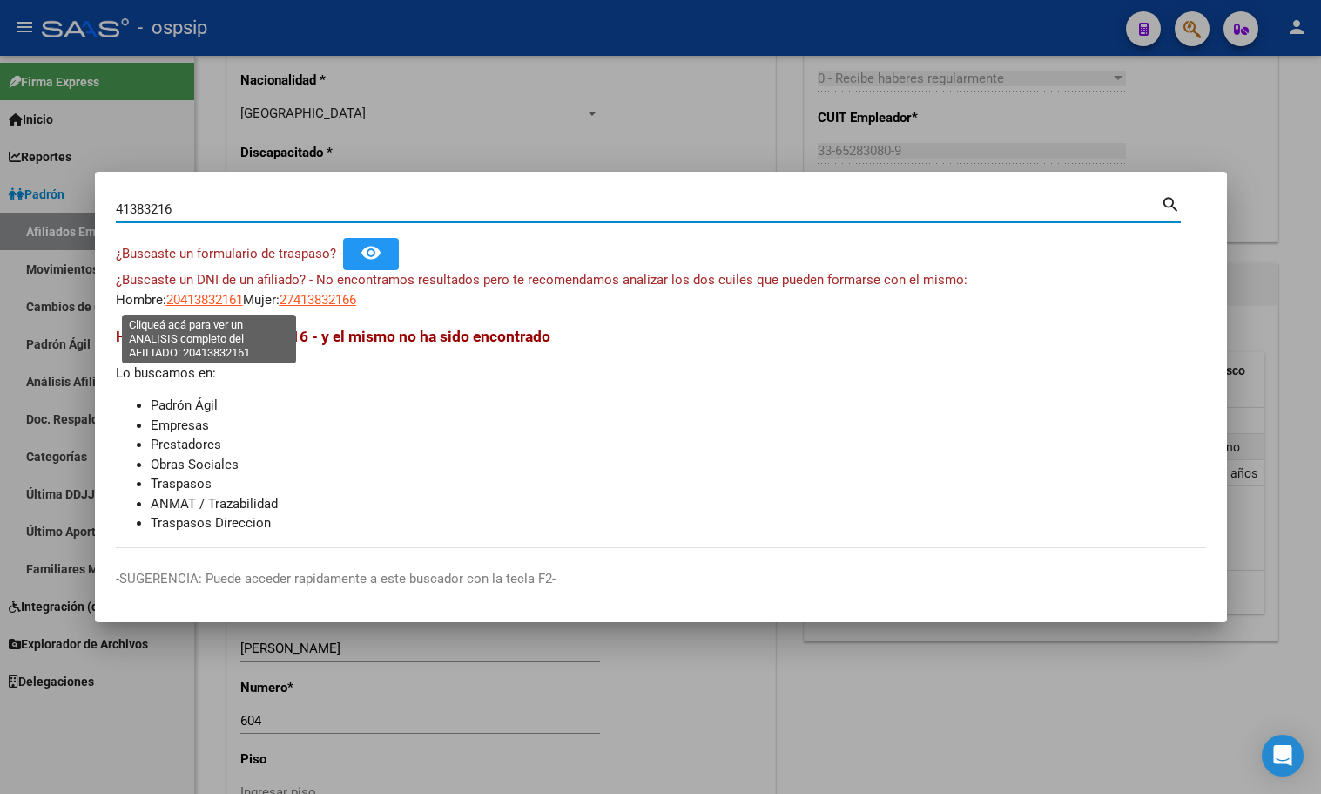
click at [199, 296] on span "20413832161" at bounding box center [204, 300] width 77 height 16
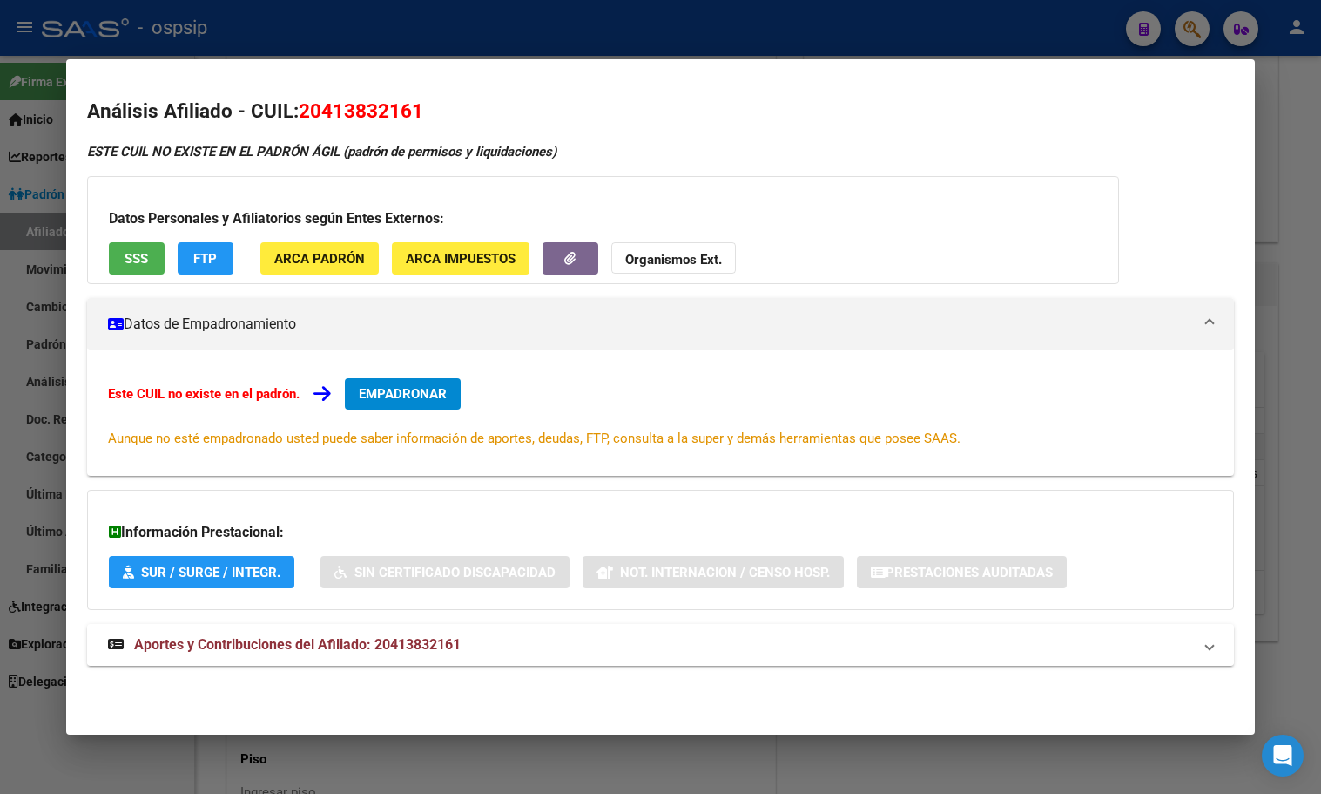
click at [389, 641] on span "Aportes y Contribuciones del Afiliado: 20413832161" at bounding box center [297, 644] width 327 height 17
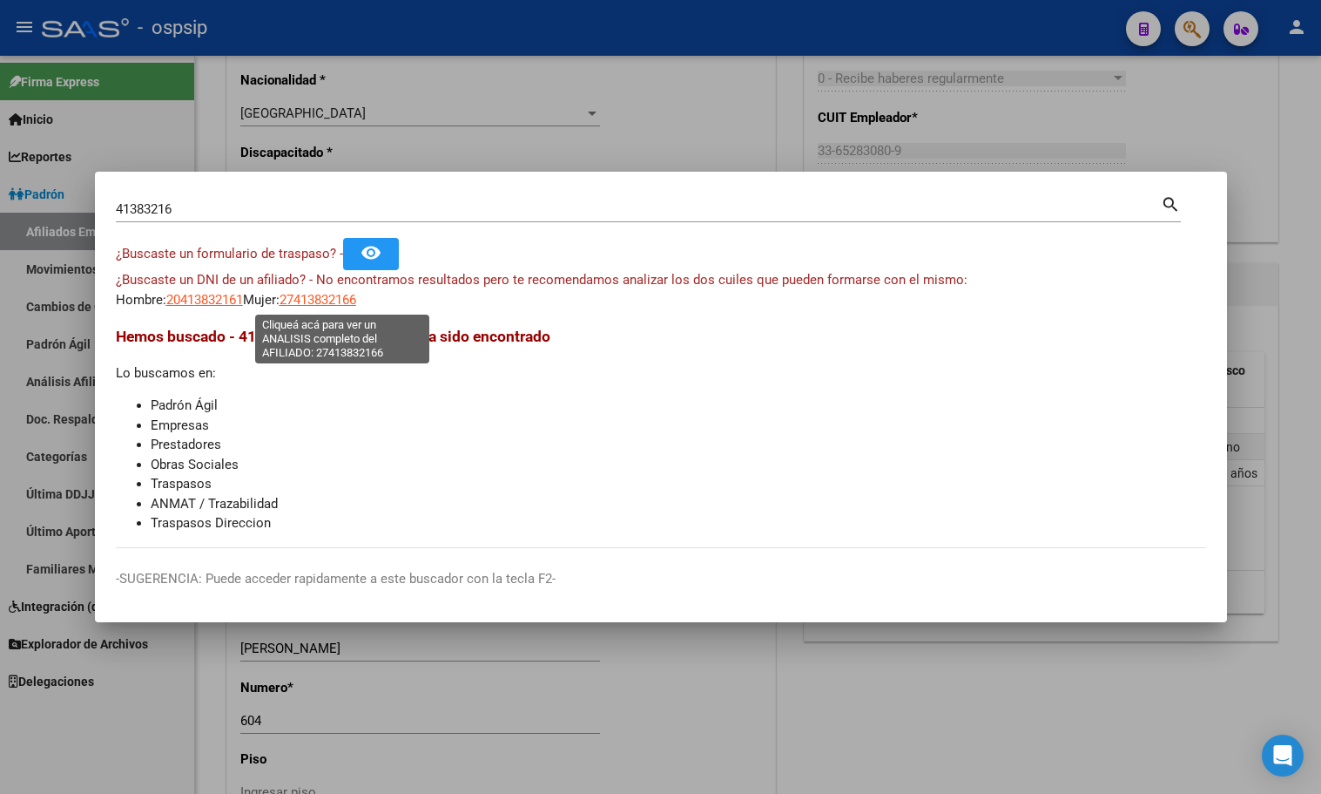
click at [319, 296] on span "27413832166" at bounding box center [318, 300] width 77 height 16
type textarea "27413832166"
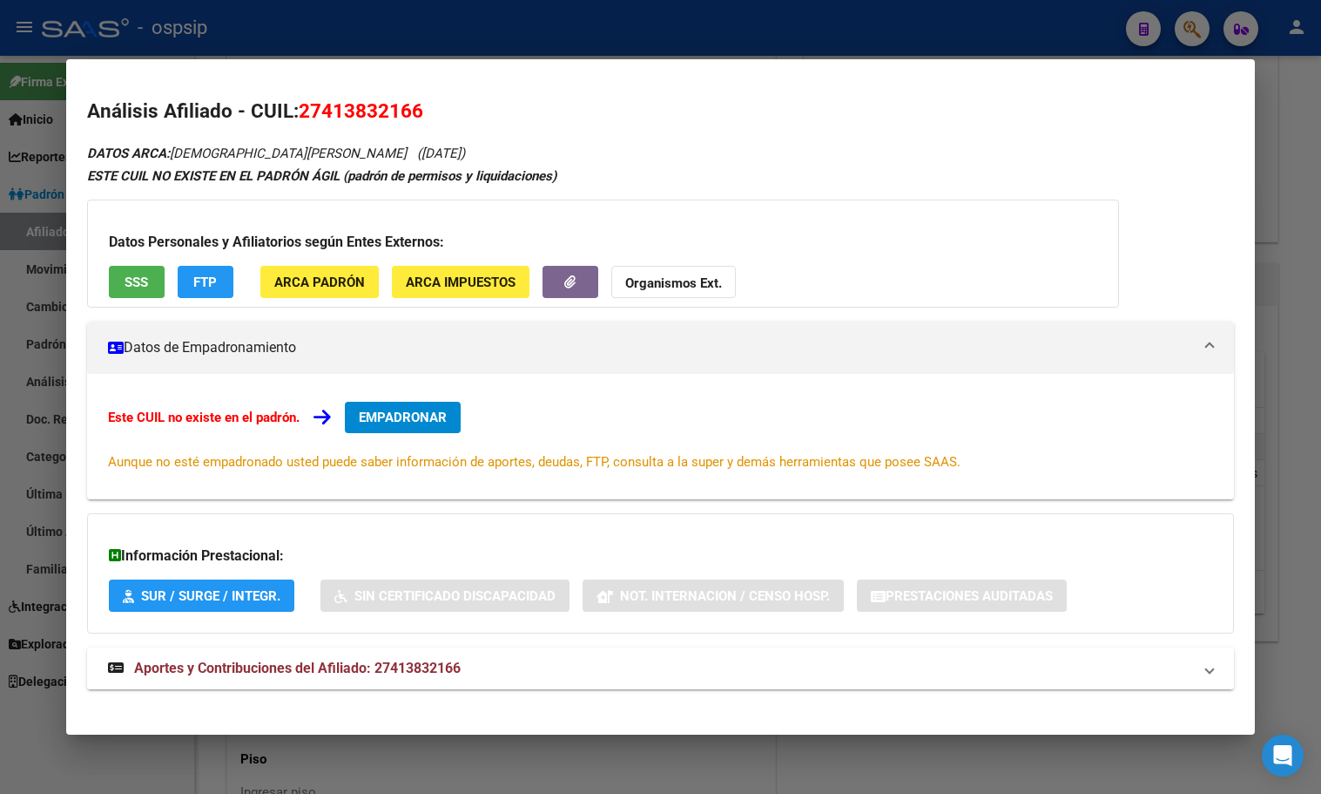
click at [405, 669] on span "Aportes y Contribuciones del Afiliado: 27413832166" at bounding box center [297, 667] width 327 height 17
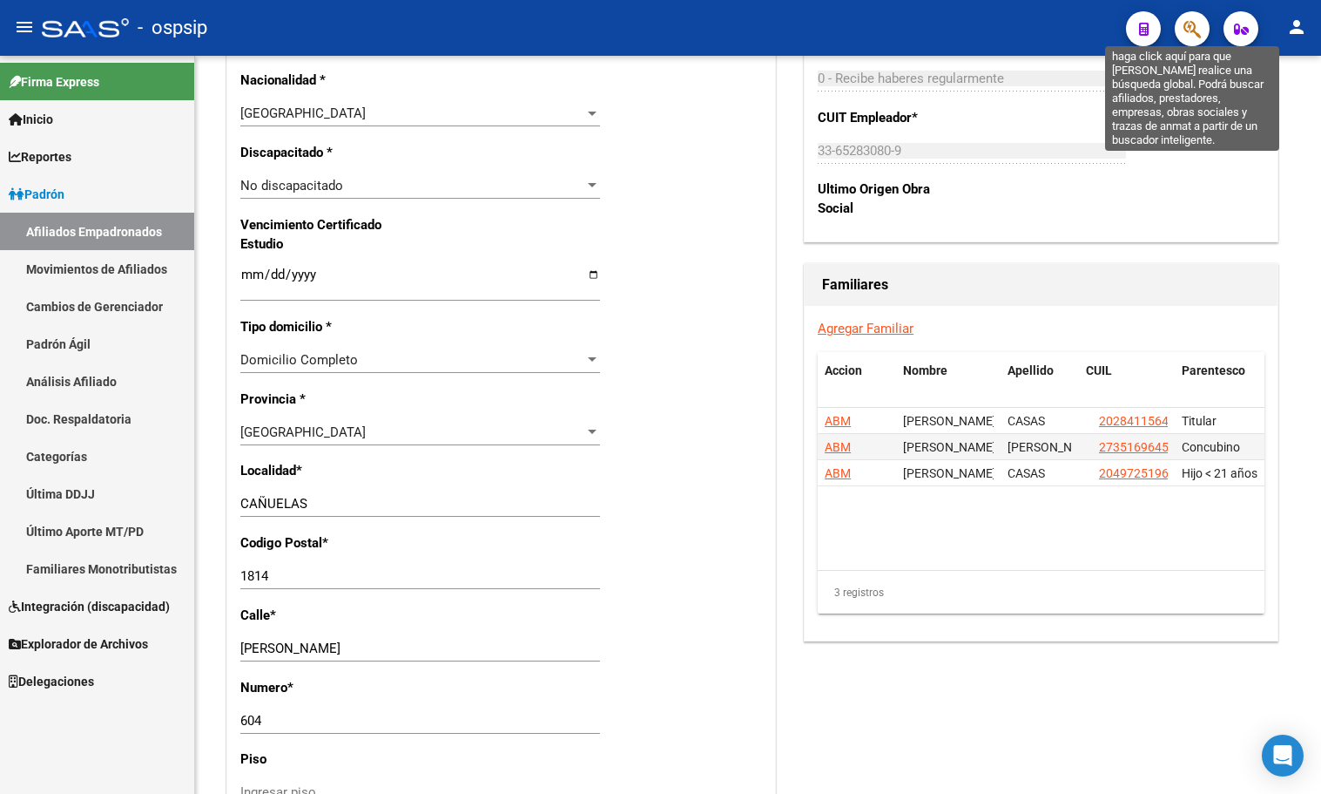
click at [1191, 28] on icon "button" at bounding box center [1192, 29] width 17 height 20
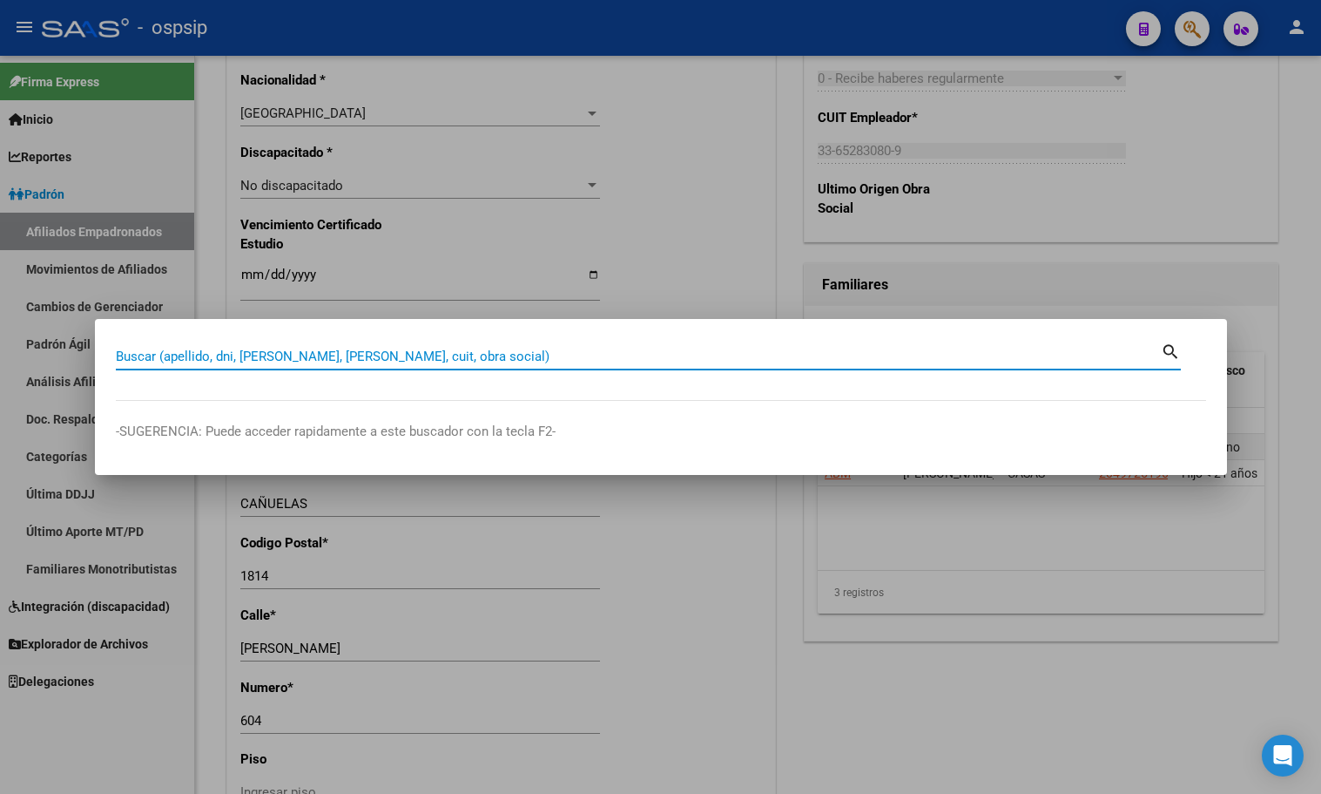
paste input "20177334724"
type input "20177334724"
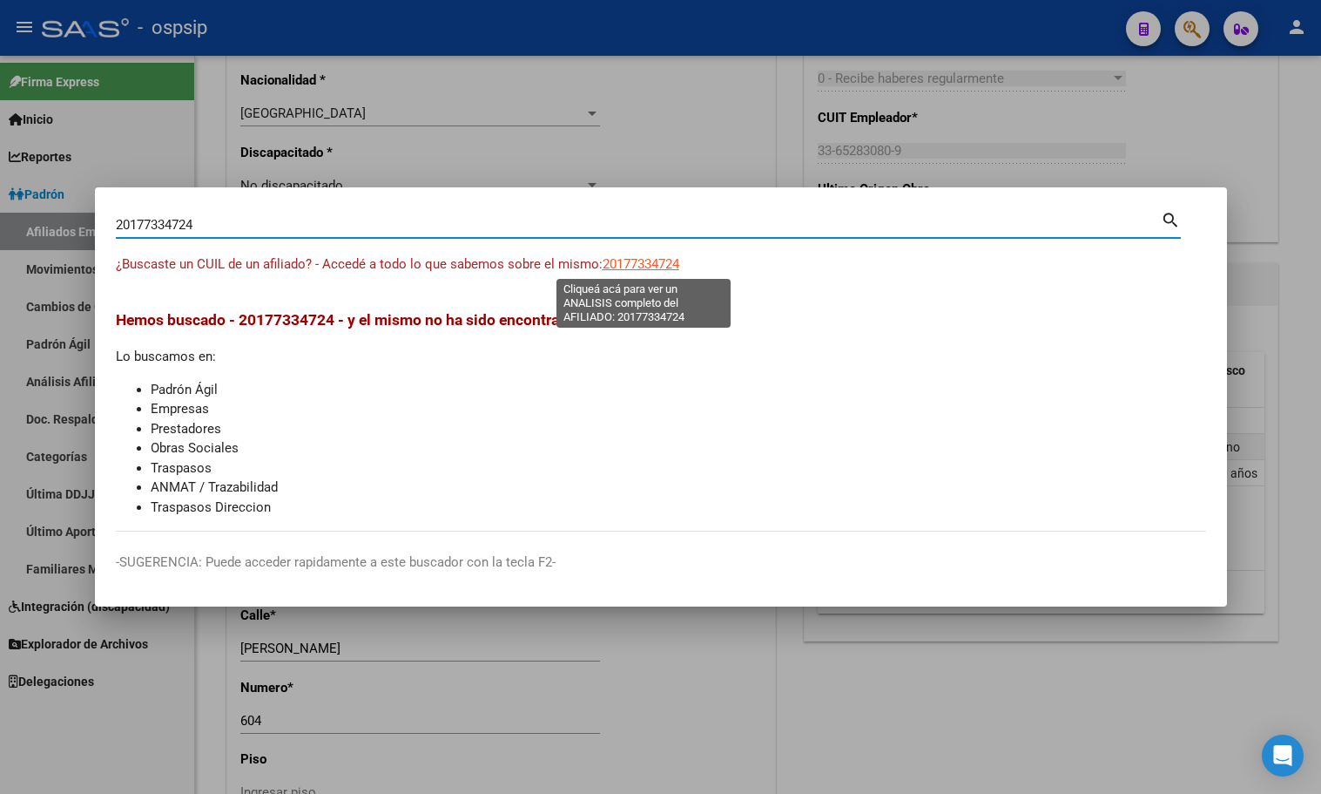
click at [622, 264] on span "20177334724" at bounding box center [641, 264] width 77 height 16
type textarea "20177334724"
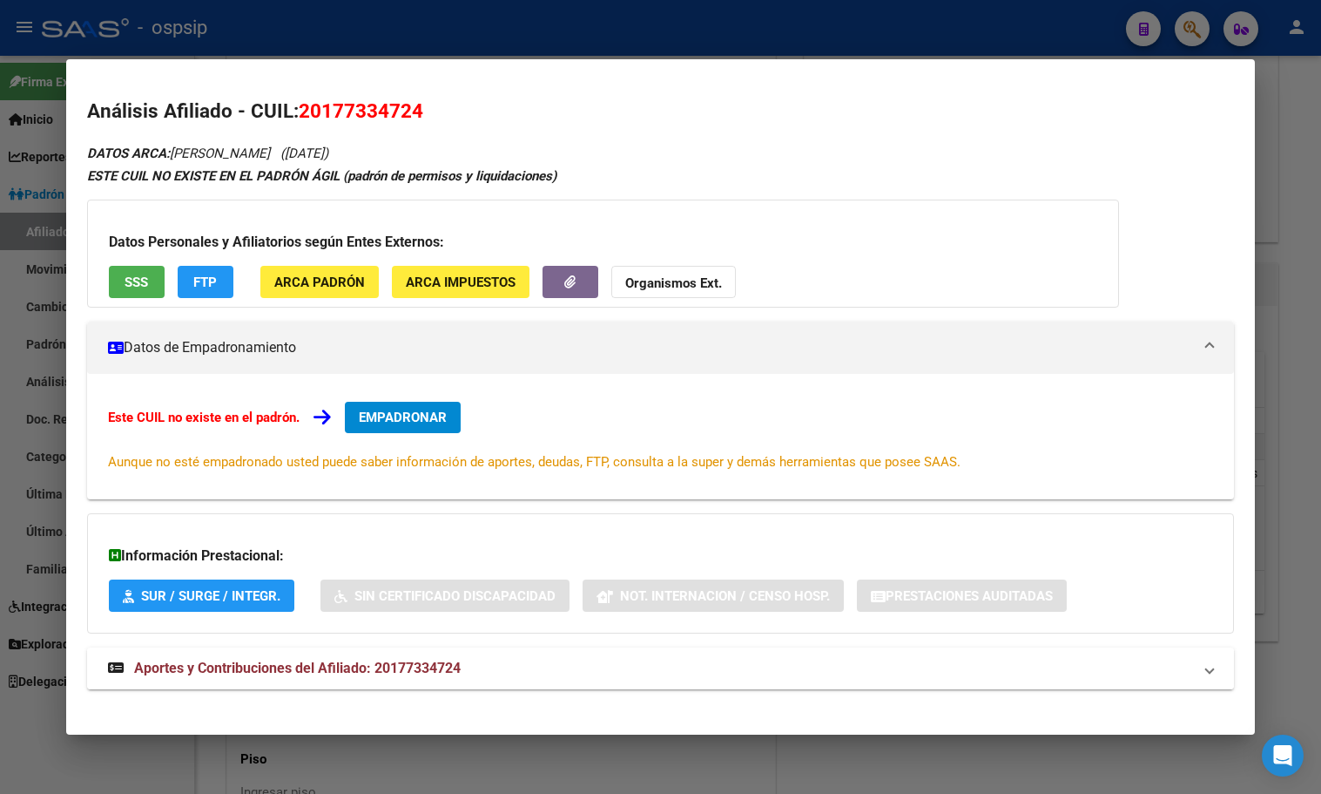
click at [414, 662] on span "Aportes y Contribuciones del Afiliado: 20177334724" at bounding box center [297, 667] width 327 height 17
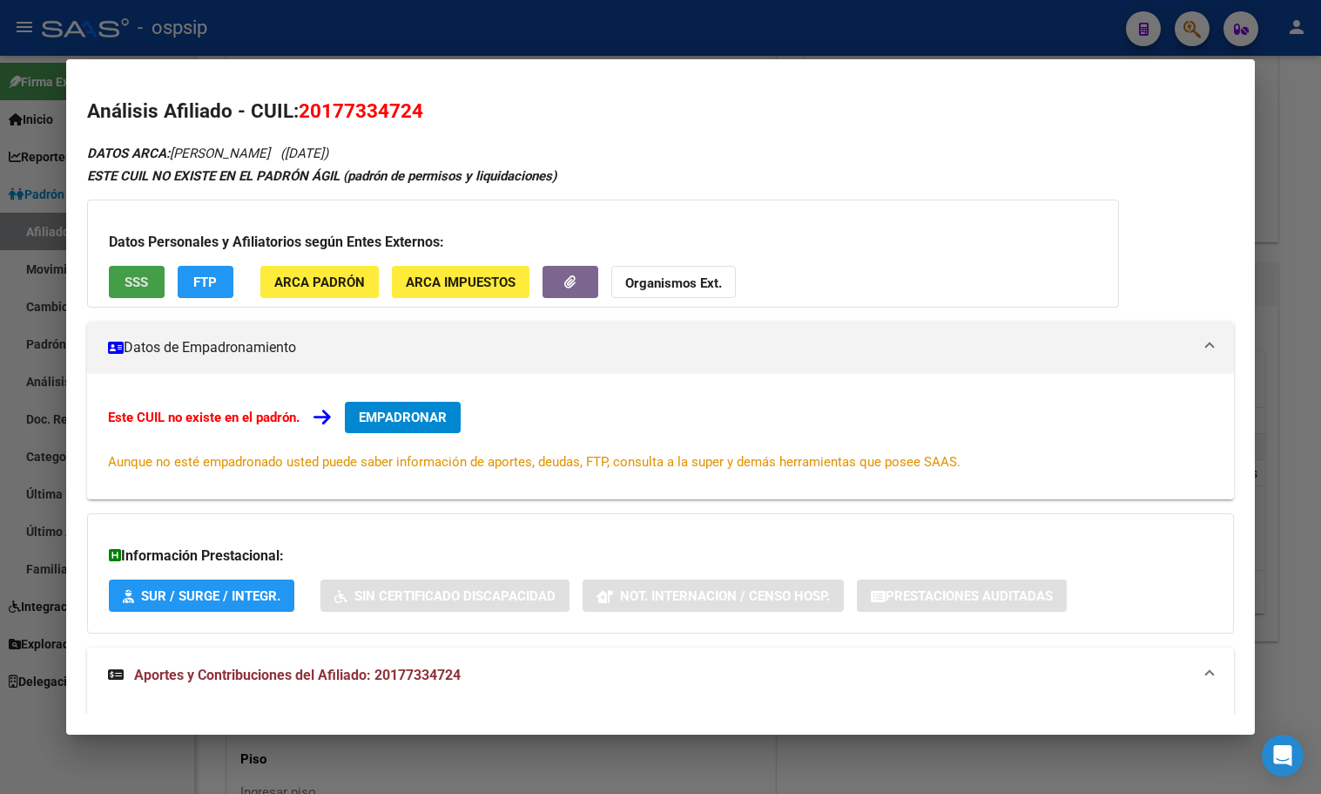
click at [120, 283] on button "SSS" at bounding box center [137, 282] width 56 height 32
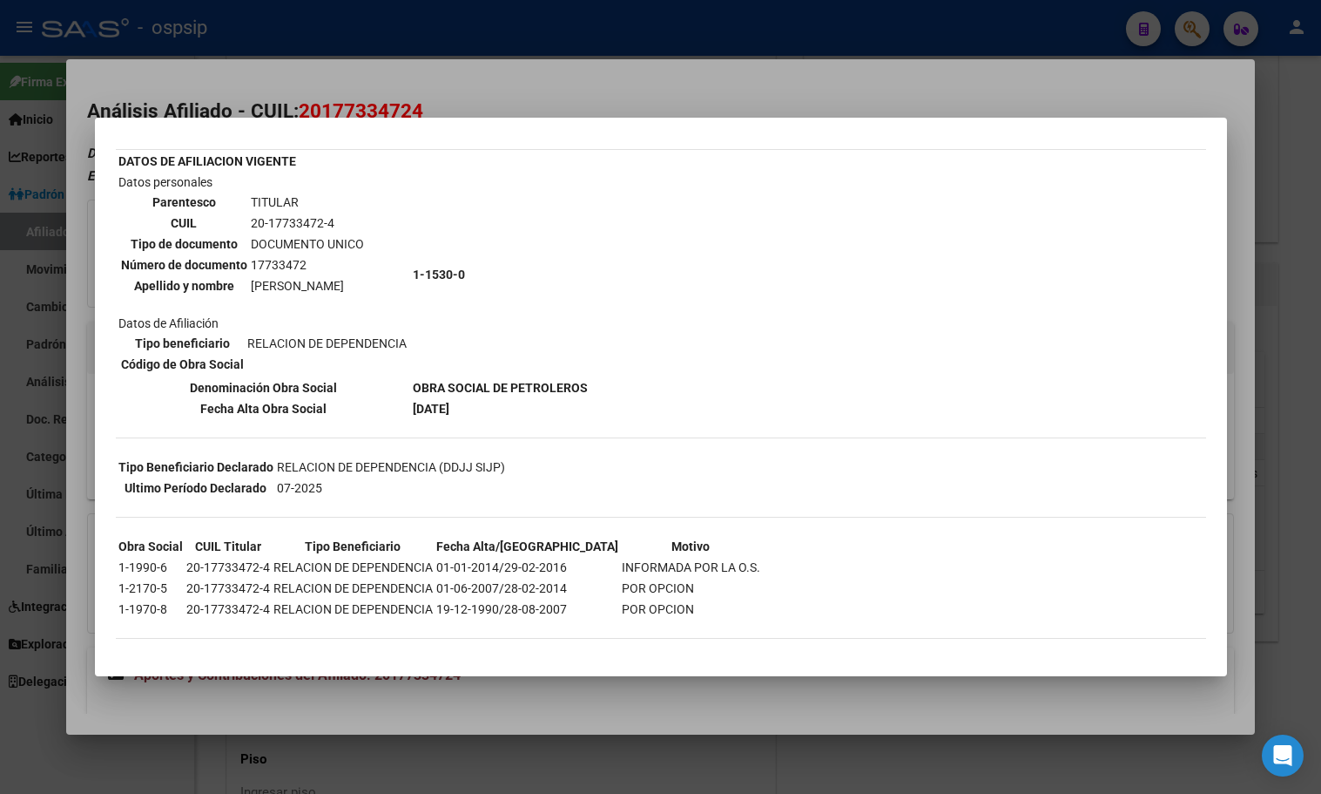
scroll to position [89, 0]
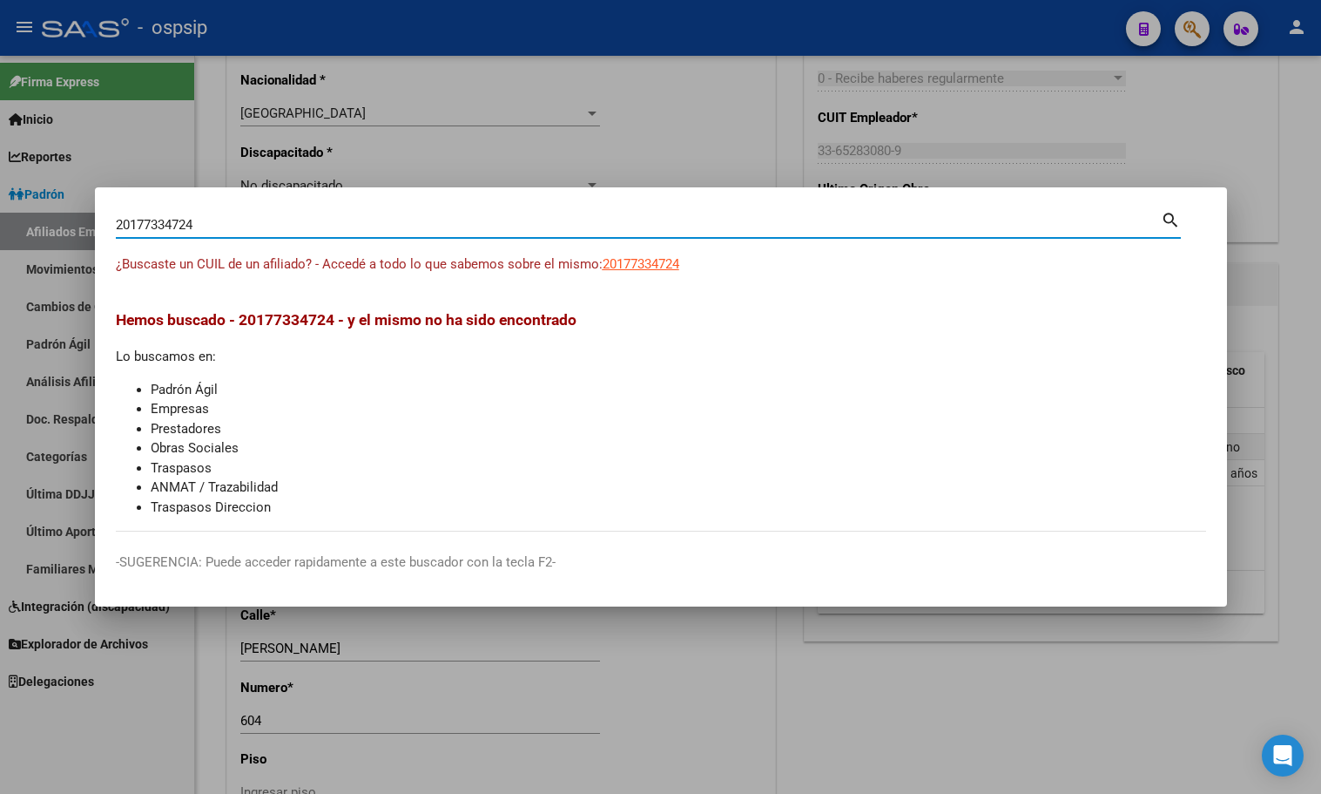
drag, startPoint x: 222, startPoint y: 222, endPoint x: -7, endPoint y: 237, distance: 229.6
click at [0, 237] on html "menu - ospsip person Firma Express Inicio Calendario SSS Instructivos Contacto …" at bounding box center [660, 397] width 1321 height 794
type input "29799929"
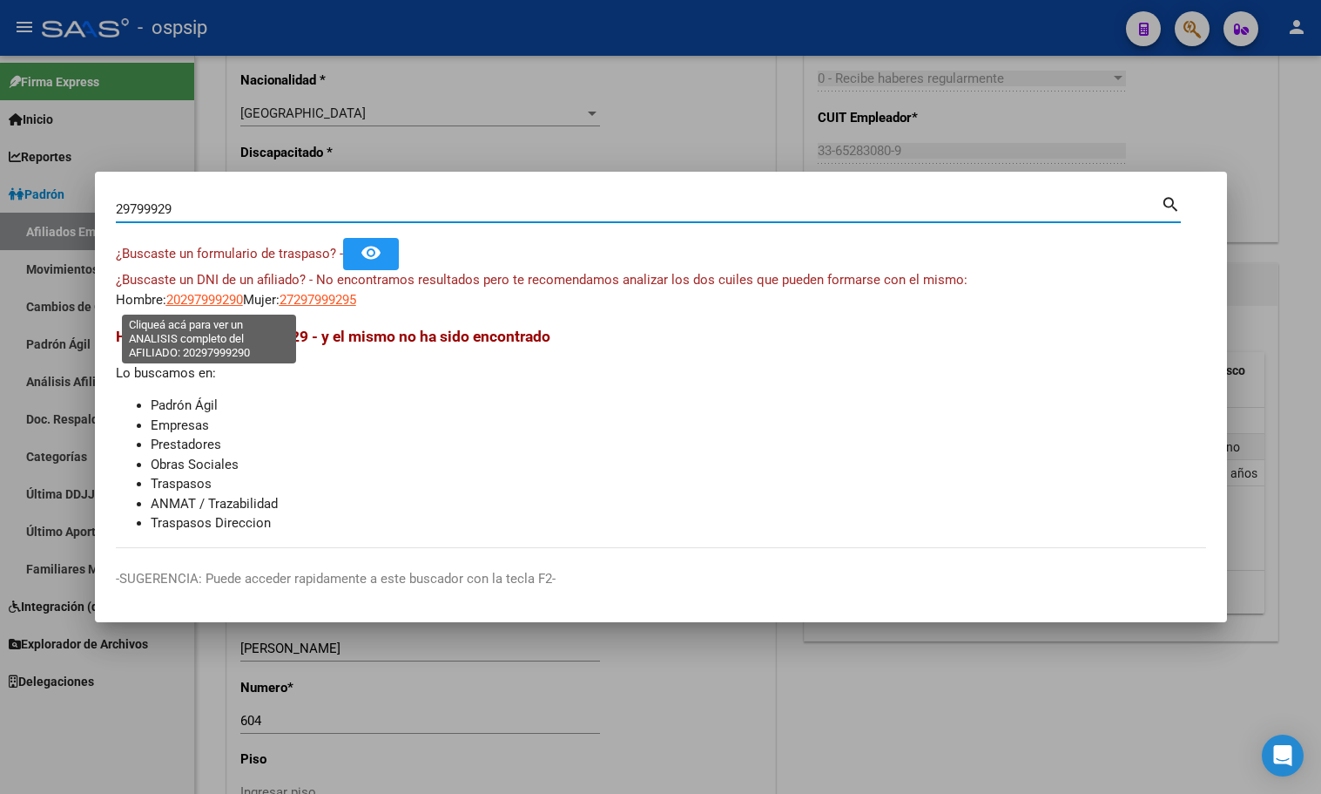
click at [204, 294] on span "20297999290" at bounding box center [204, 300] width 77 height 16
type textarea "20297999290"
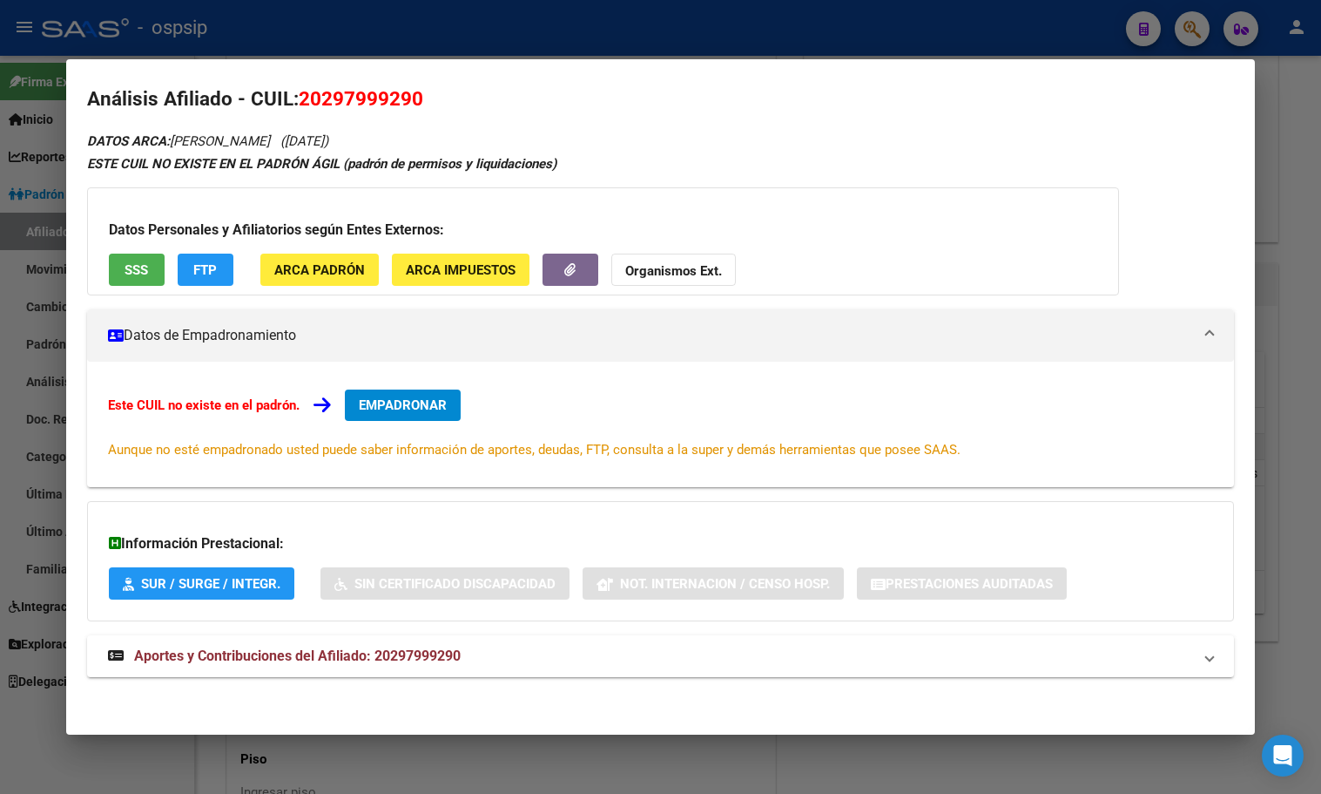
scroll to position [15, 0]
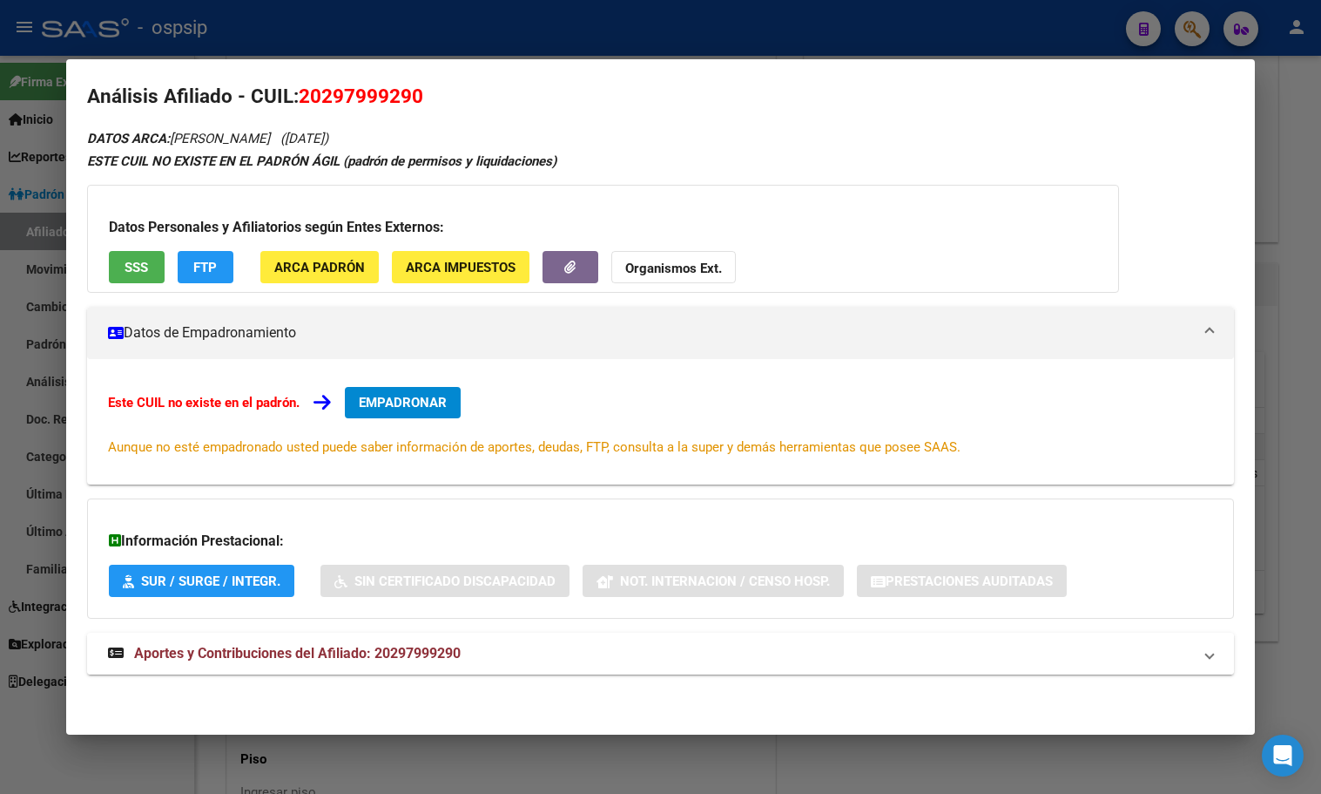
click at [403, 664] on strong "Aportes y Contribuciones del Afiliado: 20297999290" at bounding box center [284, 653] width 353 height 21
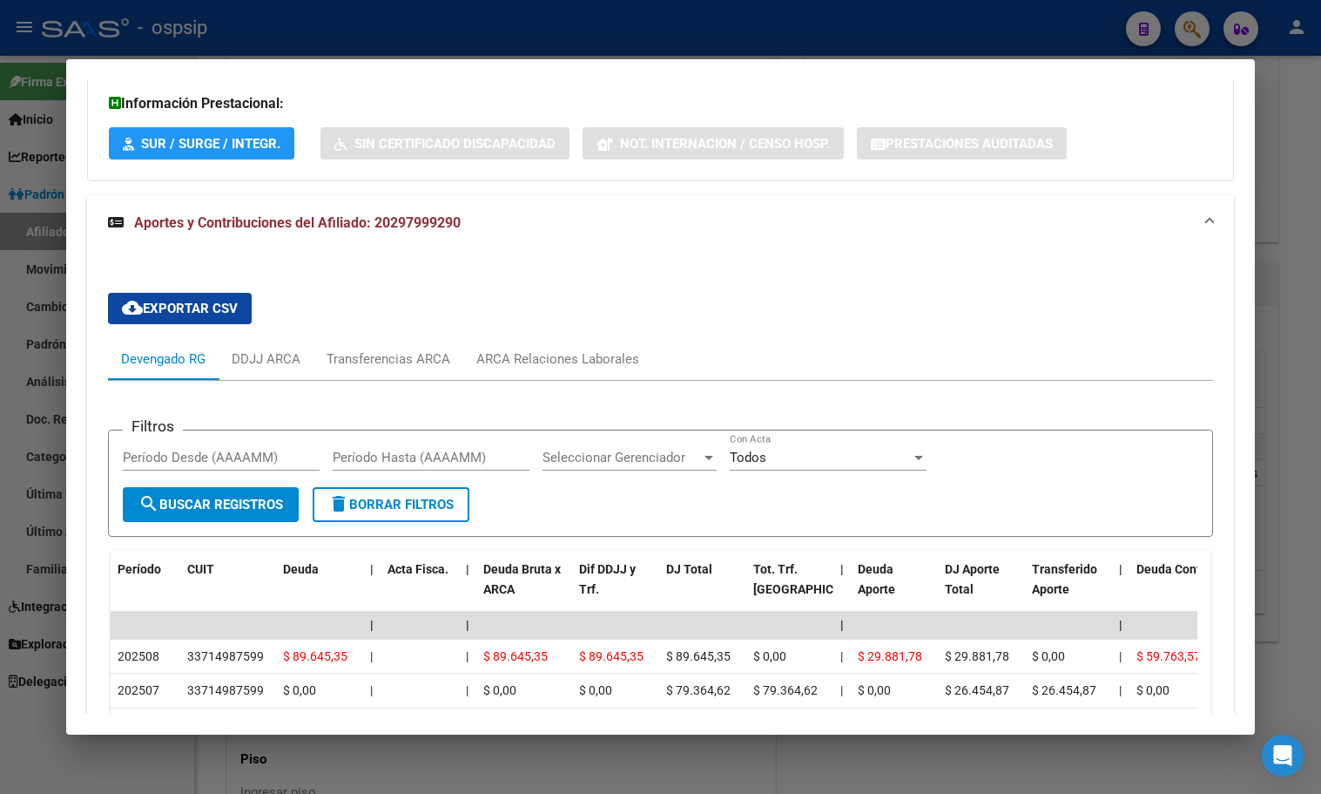
scroll to position [0, 0]
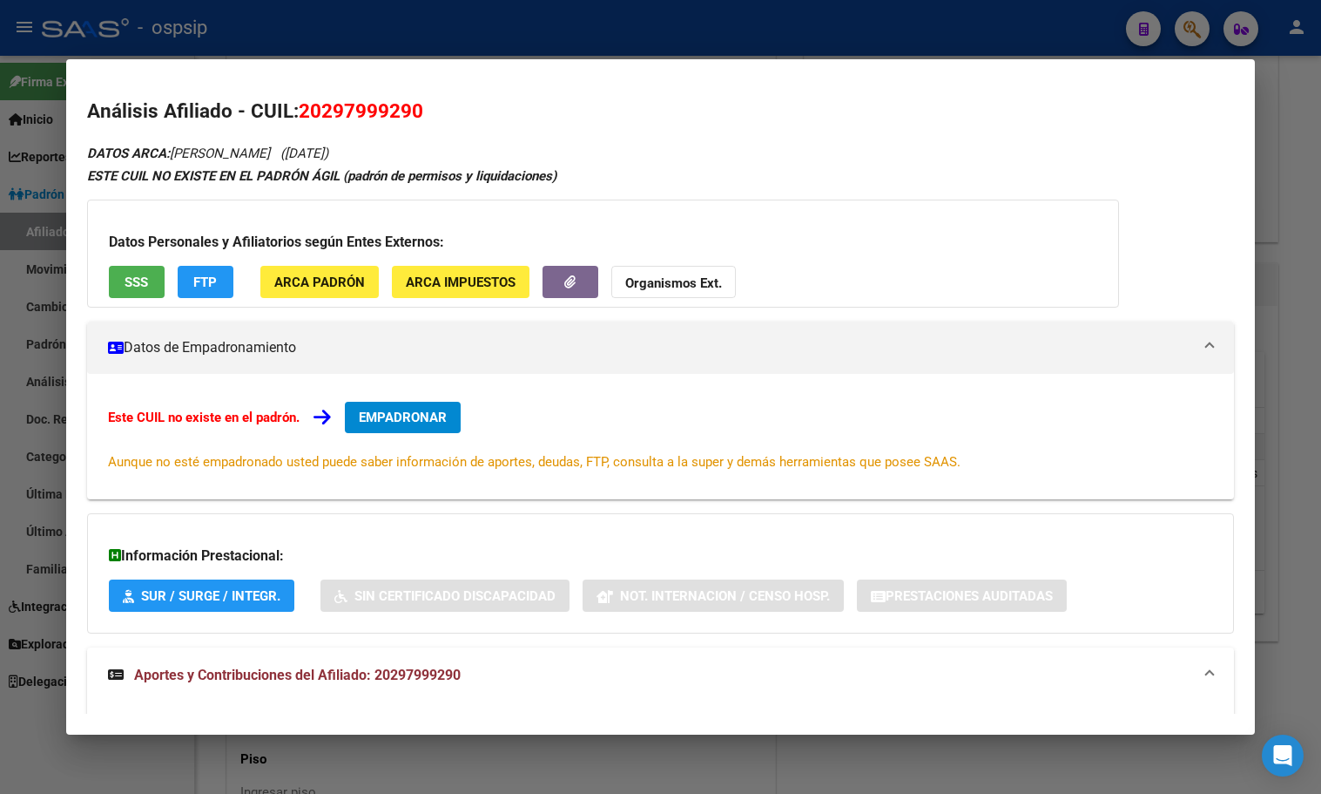
click at [402, 413] on span "EMPADRONAR" at bounding box center [403, 417] width 88 height 16
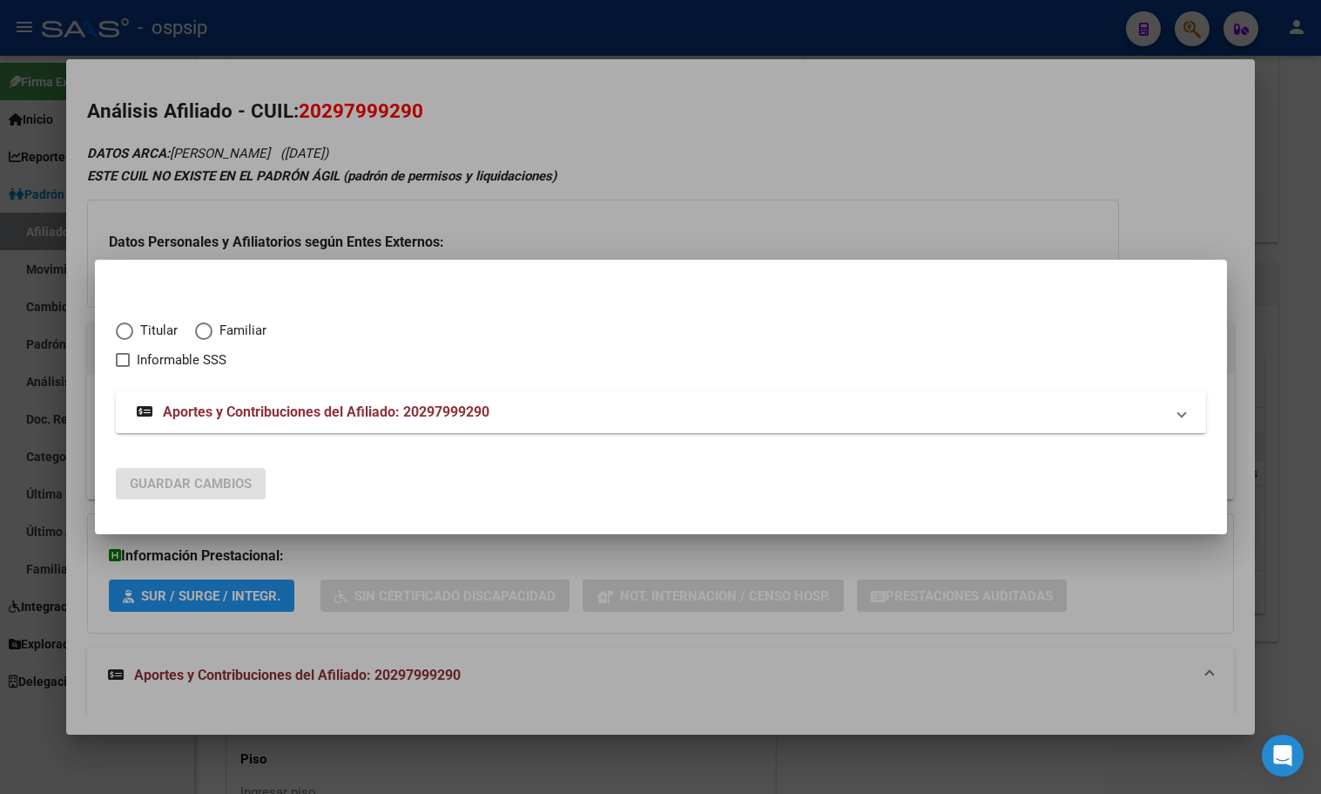
click at [121, 330] on span "Elija una opción" at bounding box center [124, 330] width 17 height 17
click at [121, 330] on input "Titular" at bounding box center [124, 330] width 17 height 17
radio input "true"
checkbox input "true"
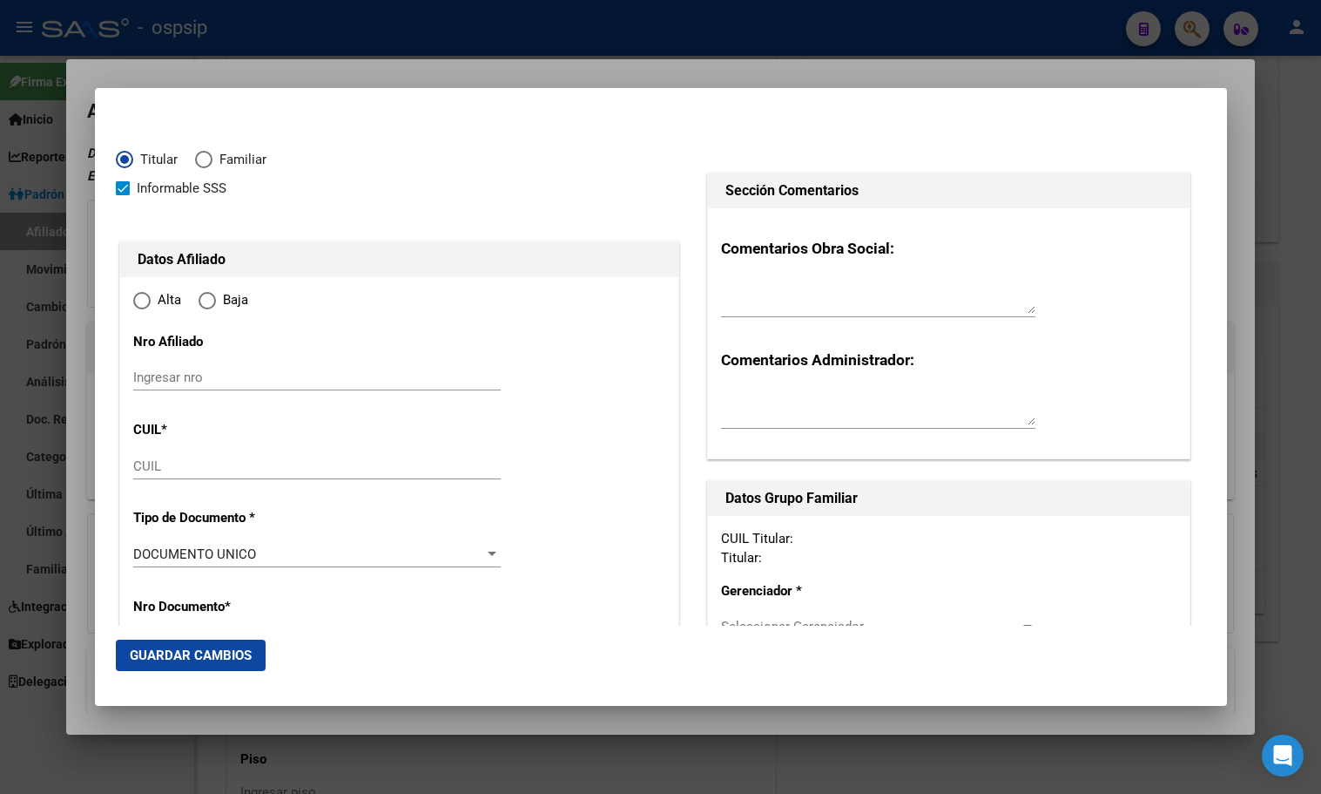
type input "20-29799929-0"
type input "29799929"
type input "[PERSON_NAME]"
type input "[DATE]"
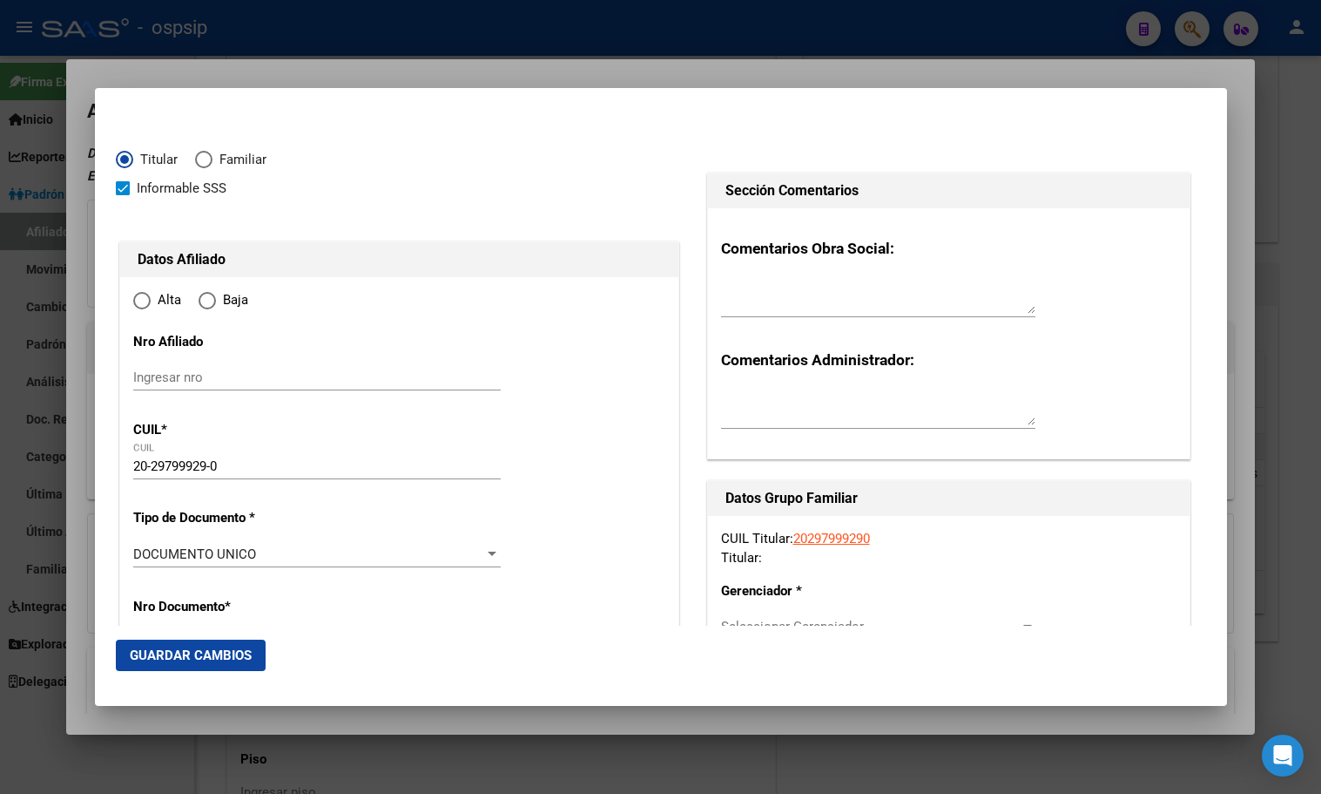
type input "CABA"
type input "1439"
type input "[PERSON_NAME]"
type input "3338"
radio input "true"
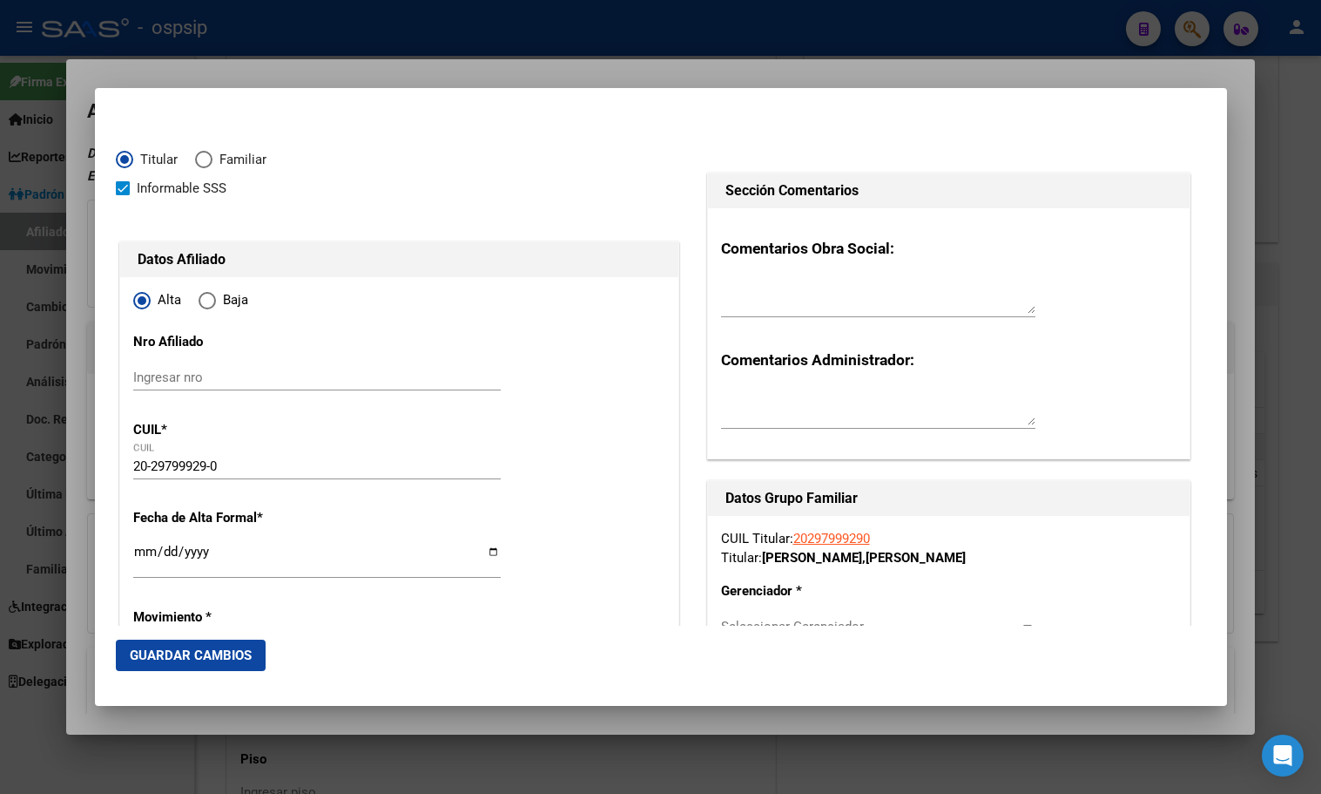
type input "CABA"
click at [143, 556] on input "Ingresar fecha" at bounding box center [317, 558] width 368 height 28
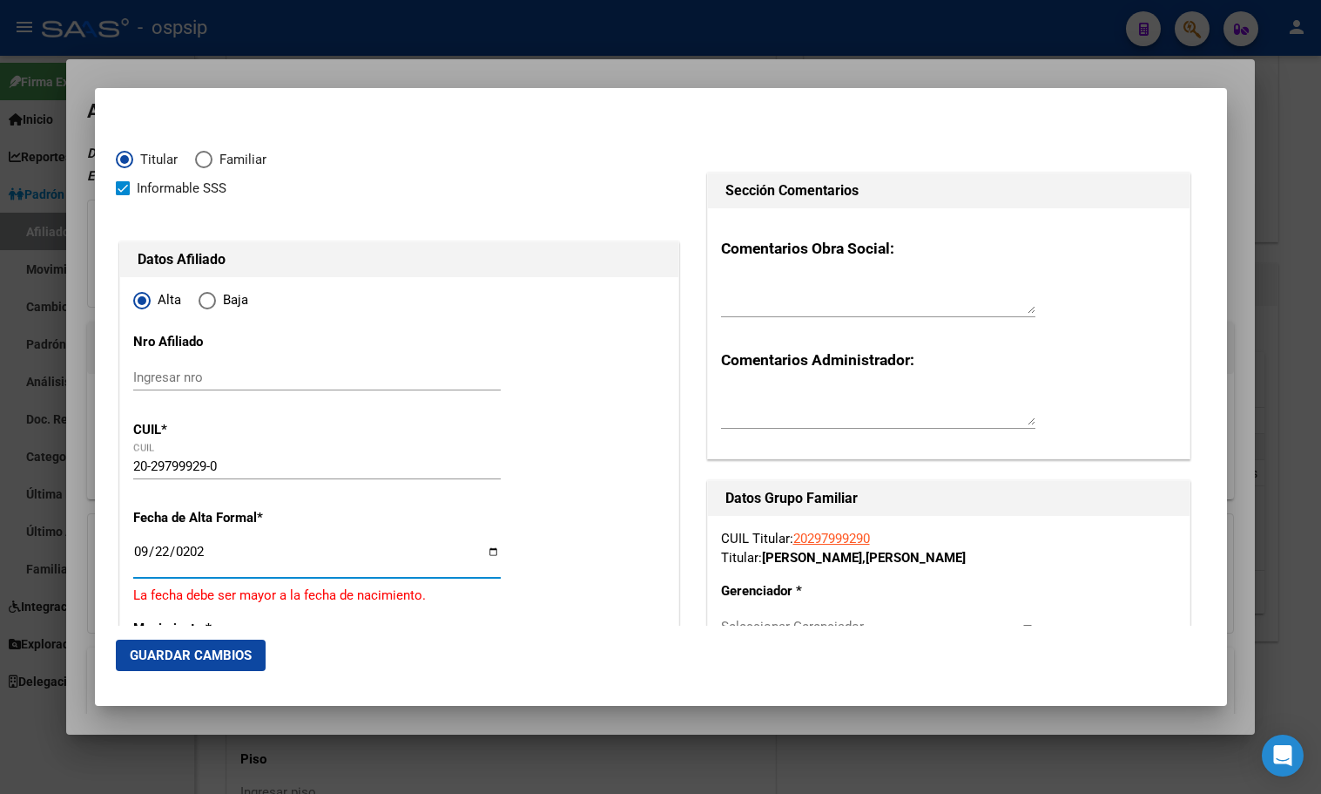
type input "[DATE]"
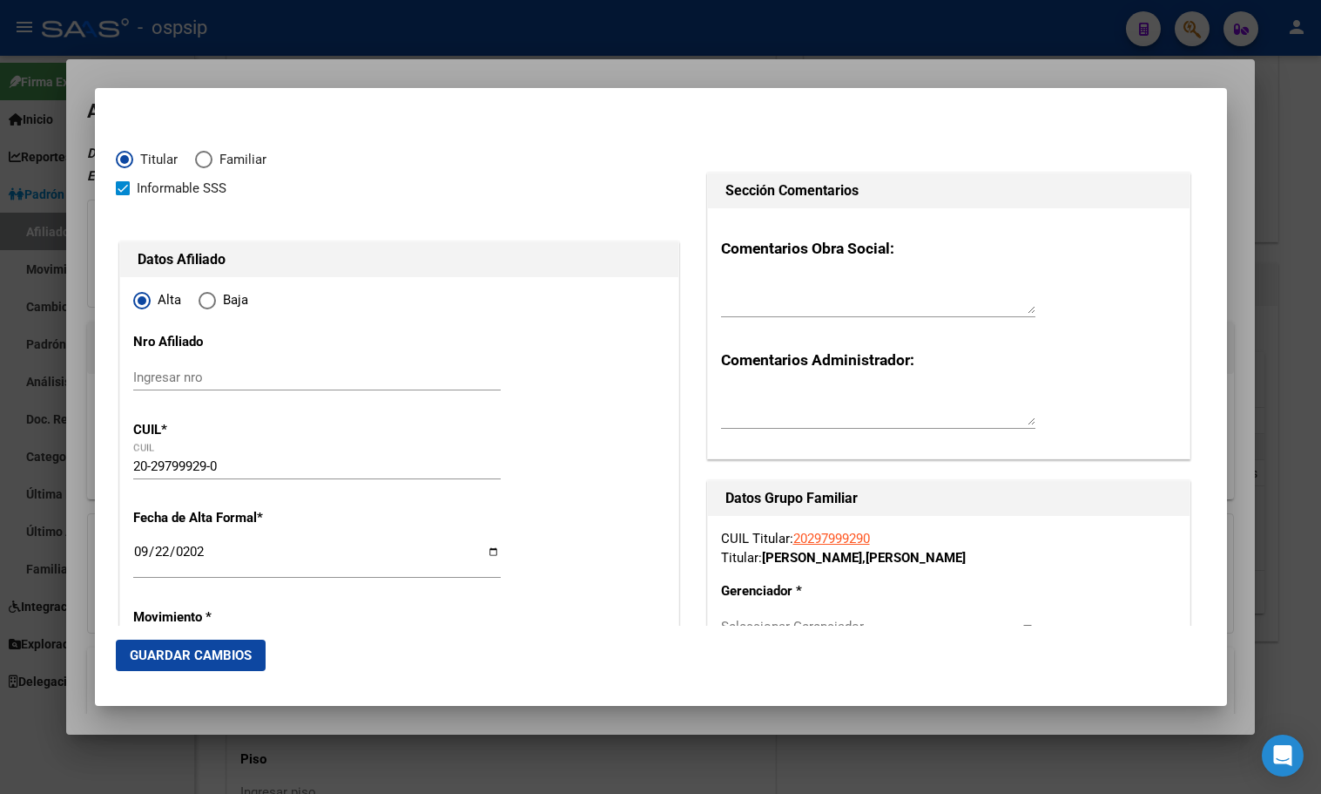
scroll to position [286, 0]
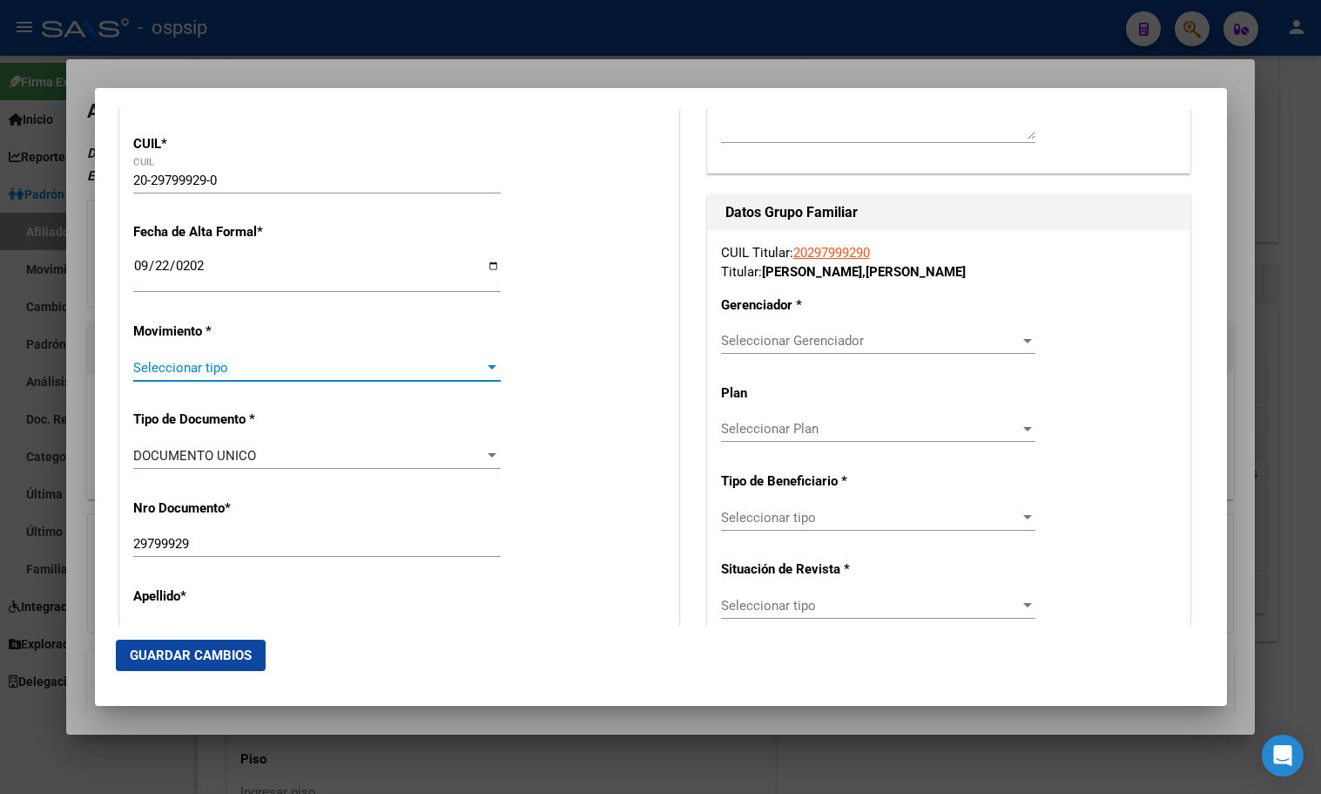
click at [203, 373] on span "Seleccionar tipo" at bounding box center [309, 368] width 352 height 16
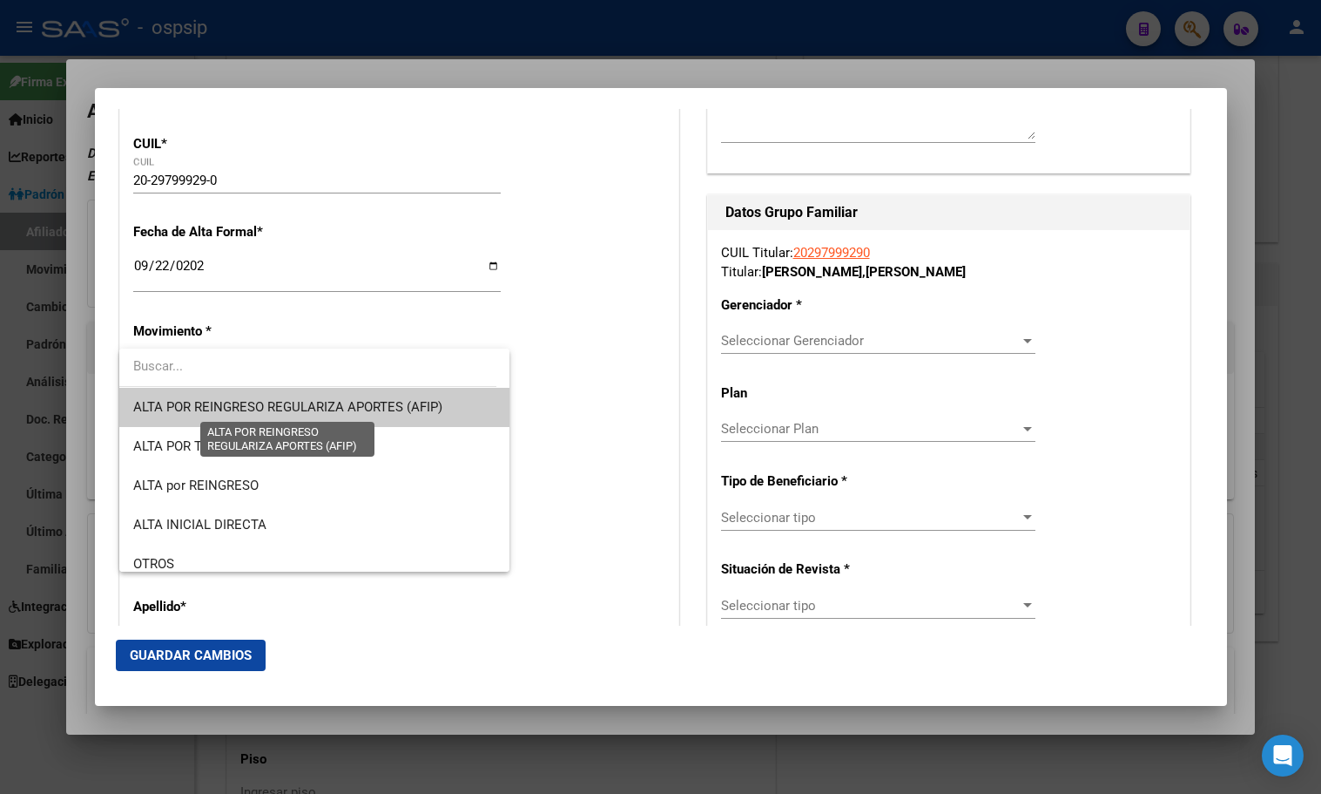
click at [210, 402] on span "ALTA POR REINGRESO REGULARIZA APORTES (AFIP)" at bounding box center [287, 407] width 309 height 16
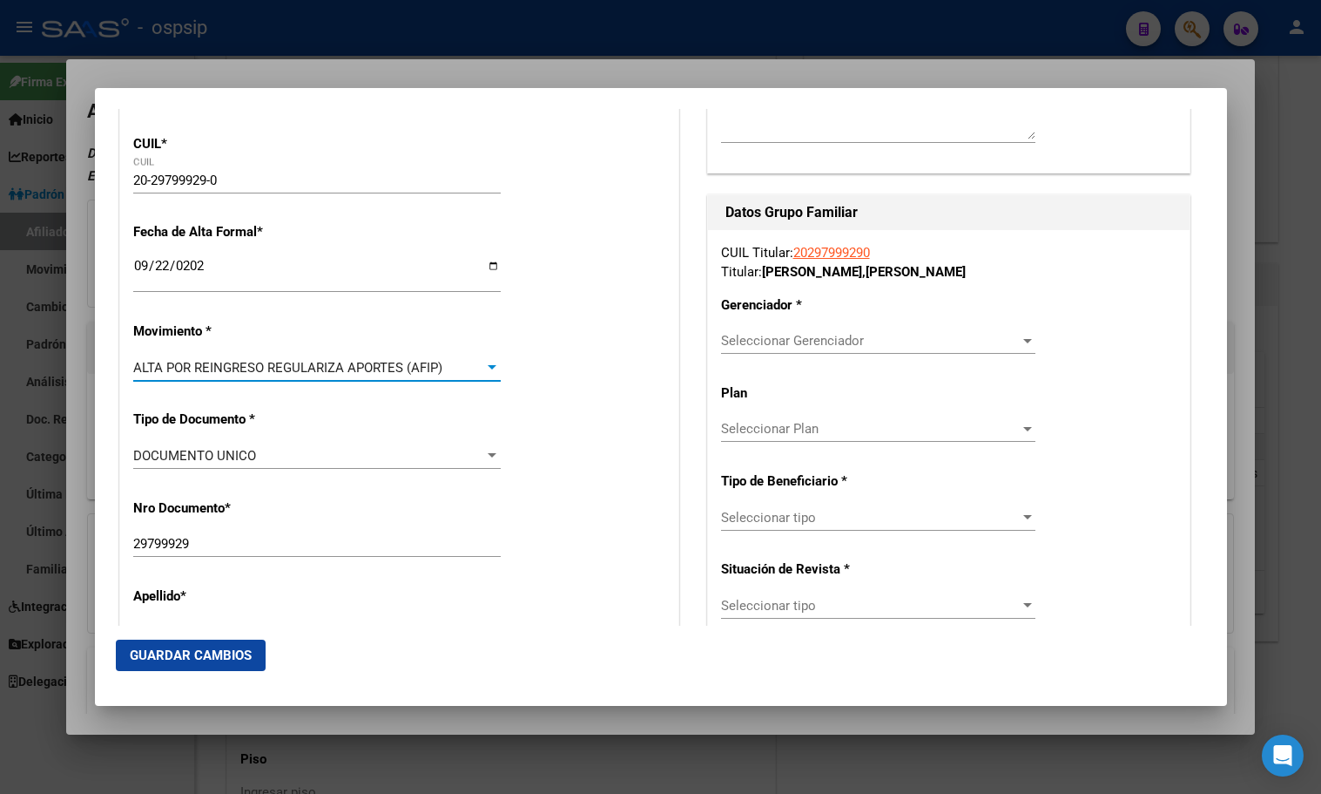
click at [266, 360] on span "ALTA POR REINGRESO REGULARIZA APORTES (AFIP)" at bounding box center [287, 368] width 309 height 16
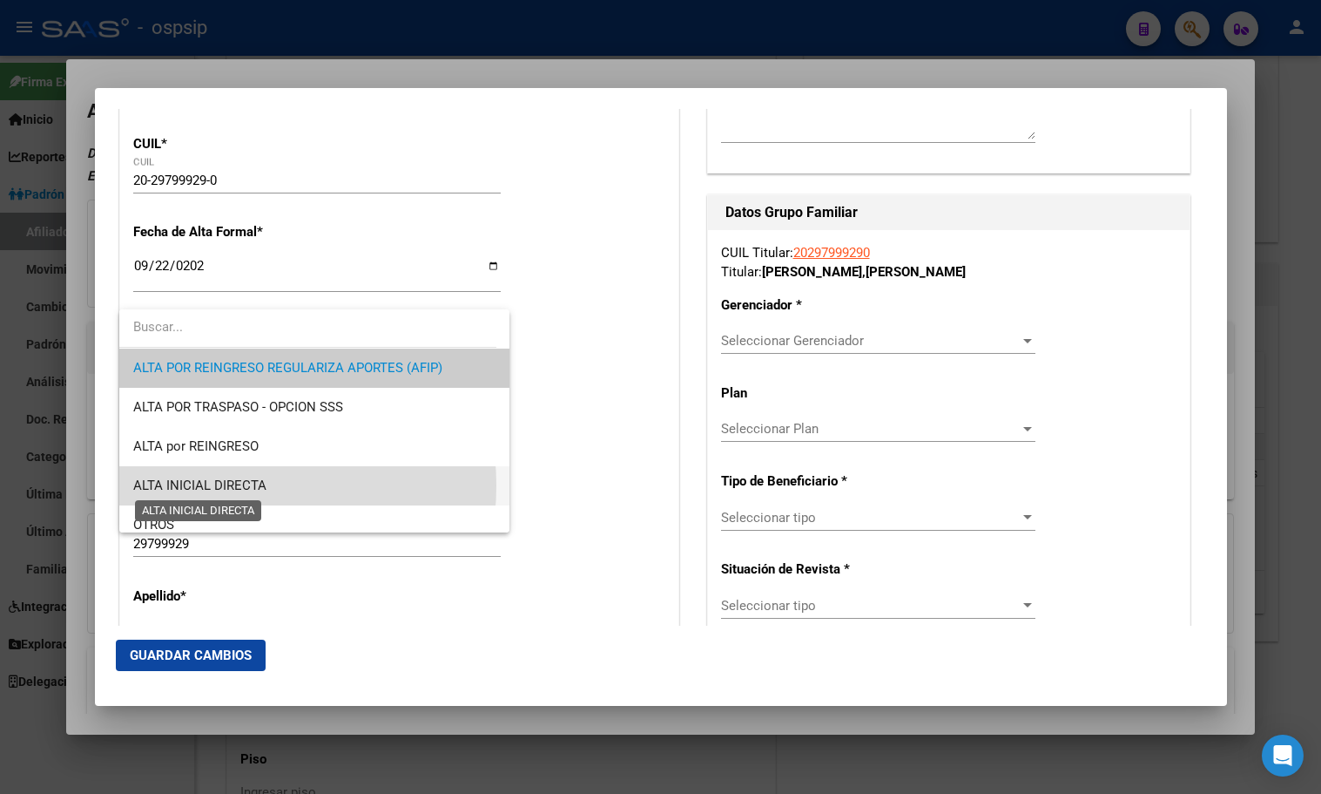
click at [200, 485] on span "ALTA INICIAL DIRECTA" at bounding box center [199, 485] width 133 height 16
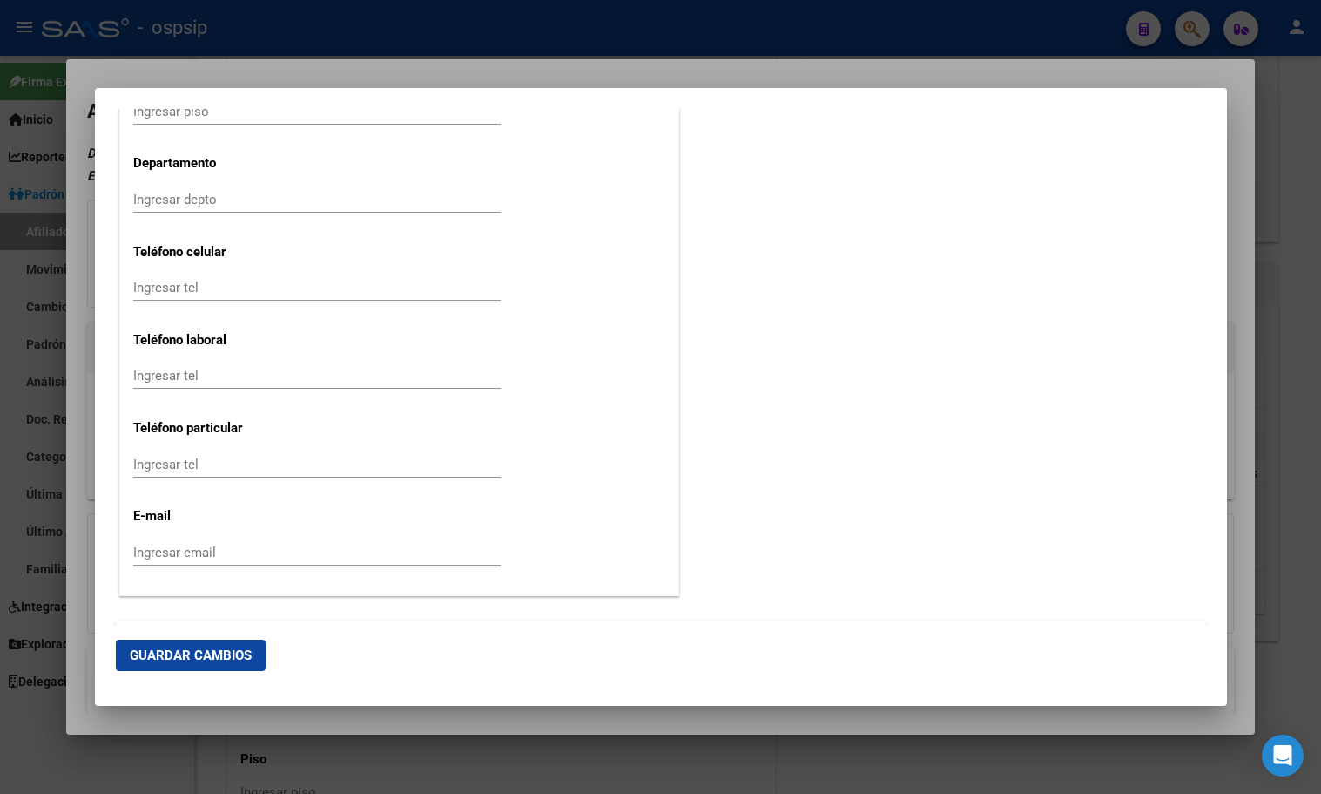
scroll to position [2228, 0]
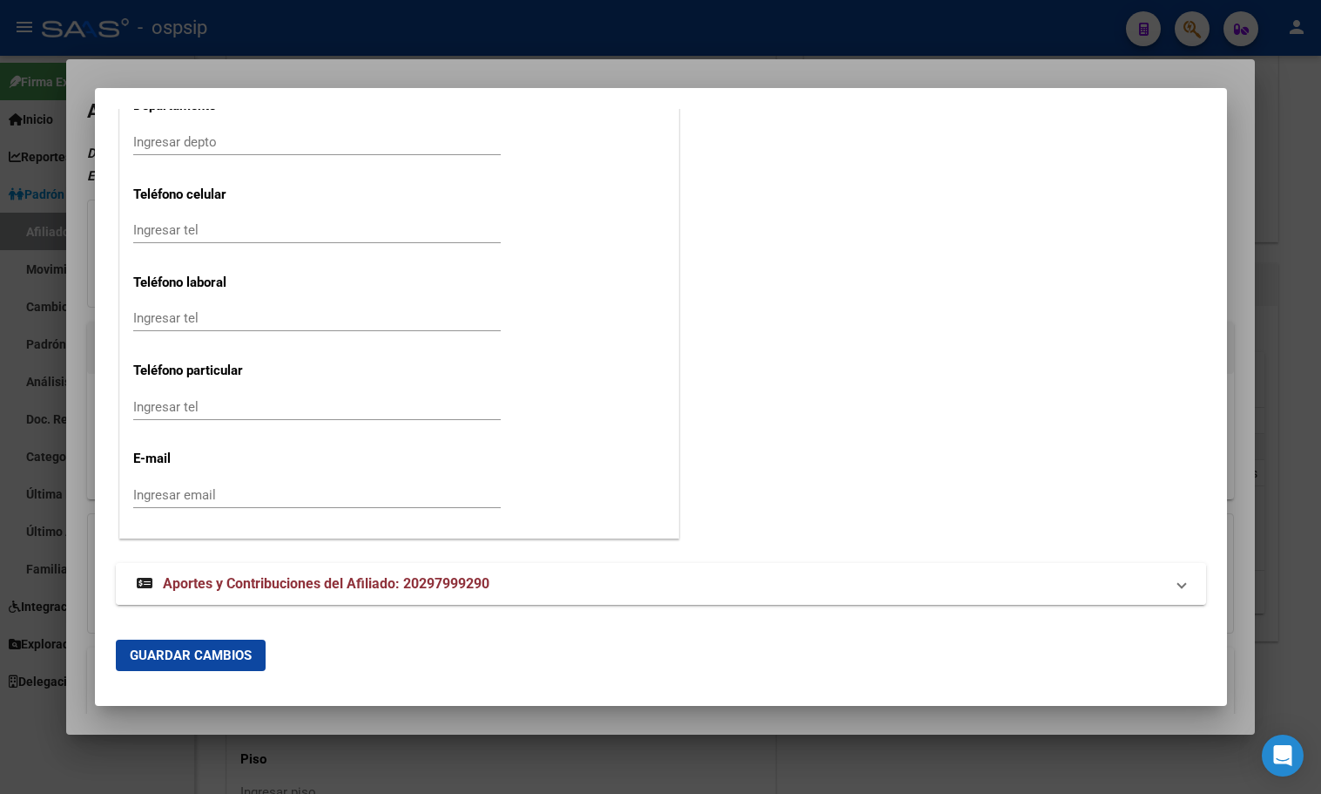
click at [402, 585] on span "Aportes y Contribuciones del Afiliado: 20297999290" at bounding box center [326, 583] width 327 height 17
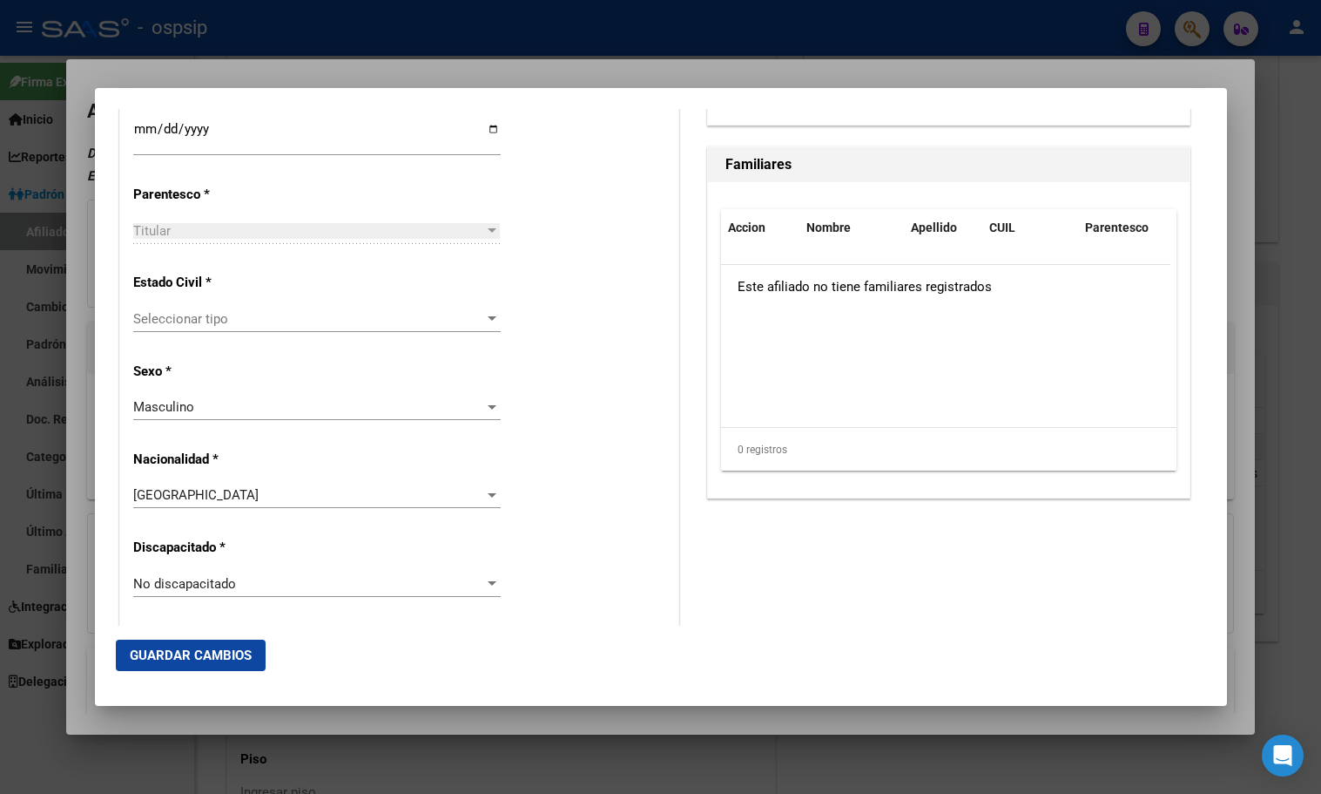
scroll to position [968, 0]
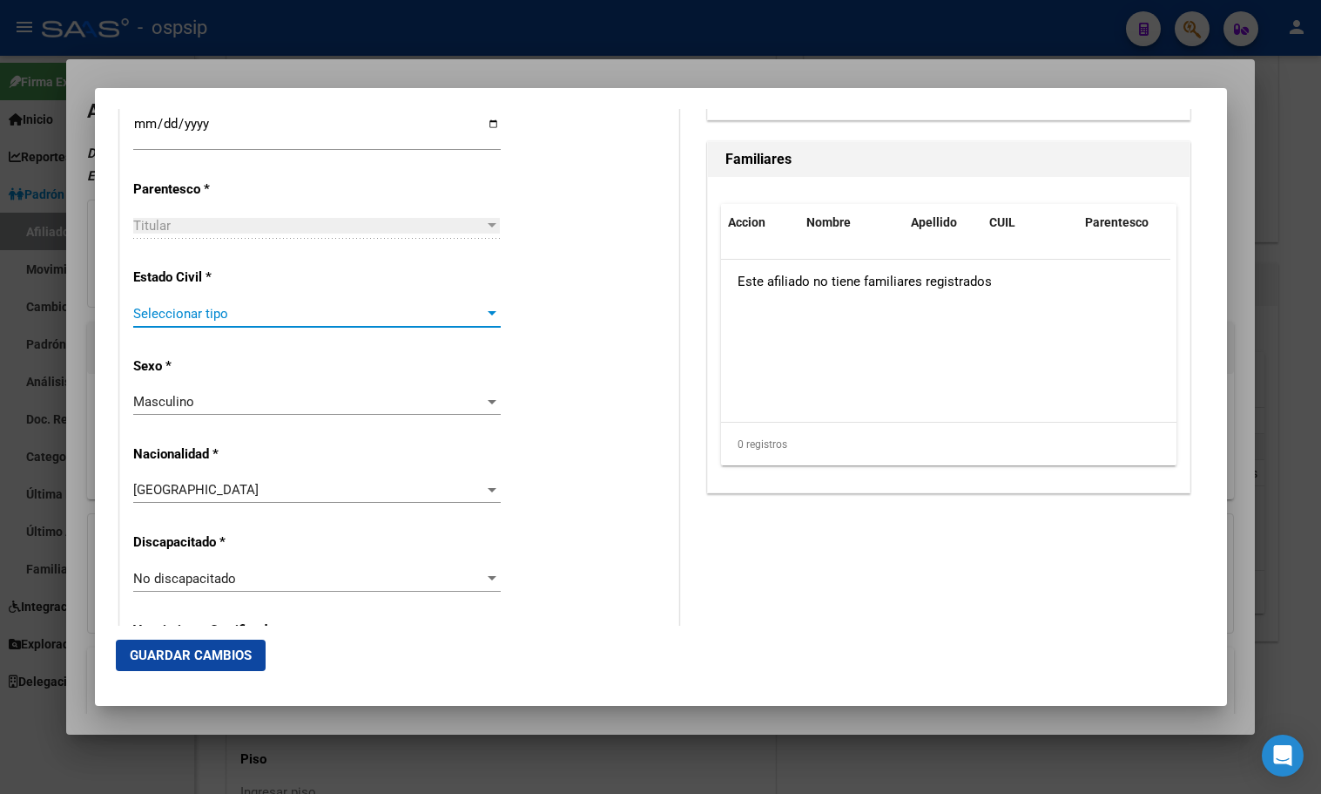
click at [166, 316] on span "Seleccionar tipo" at bounding box center [309, 314] width 352 height 16
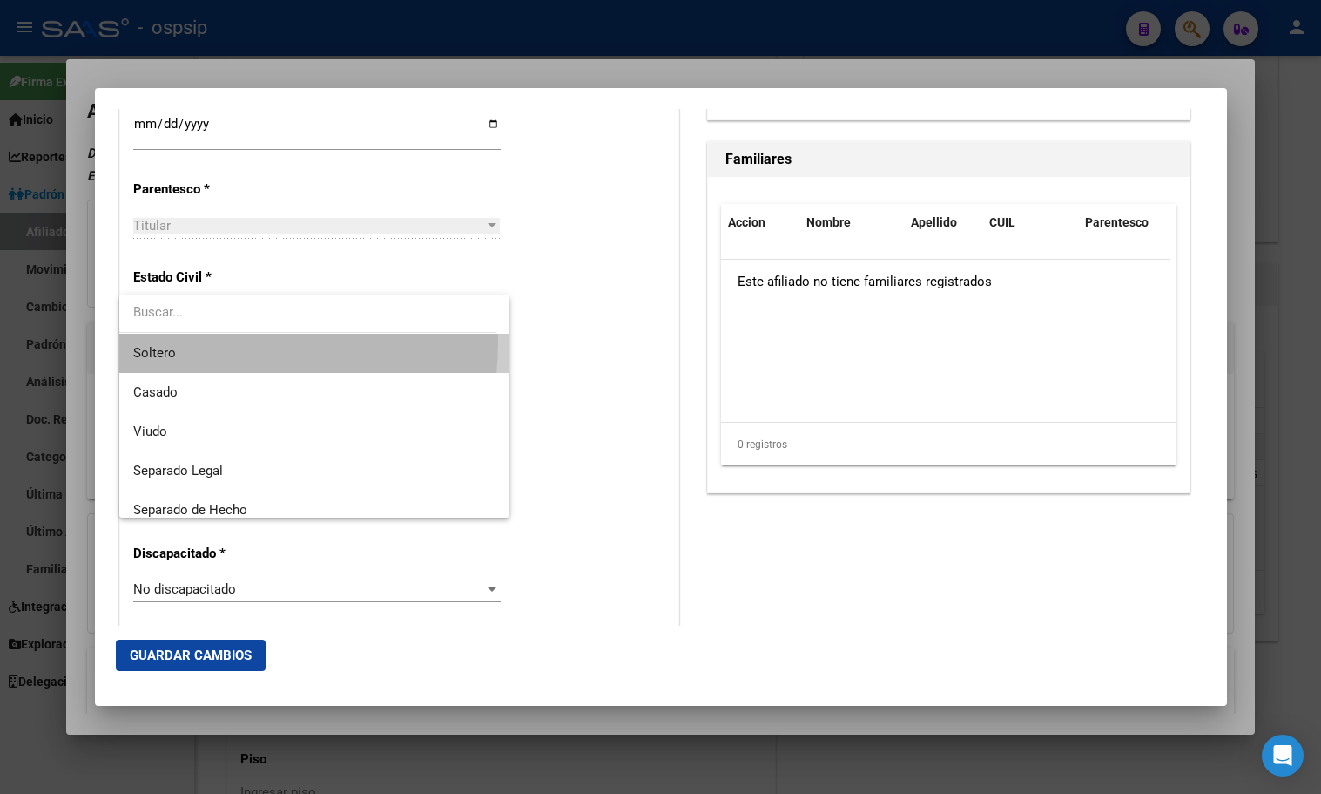
click at [166, 341] on span "Soltero" at bounding box center [314, 353] width 362 height 39
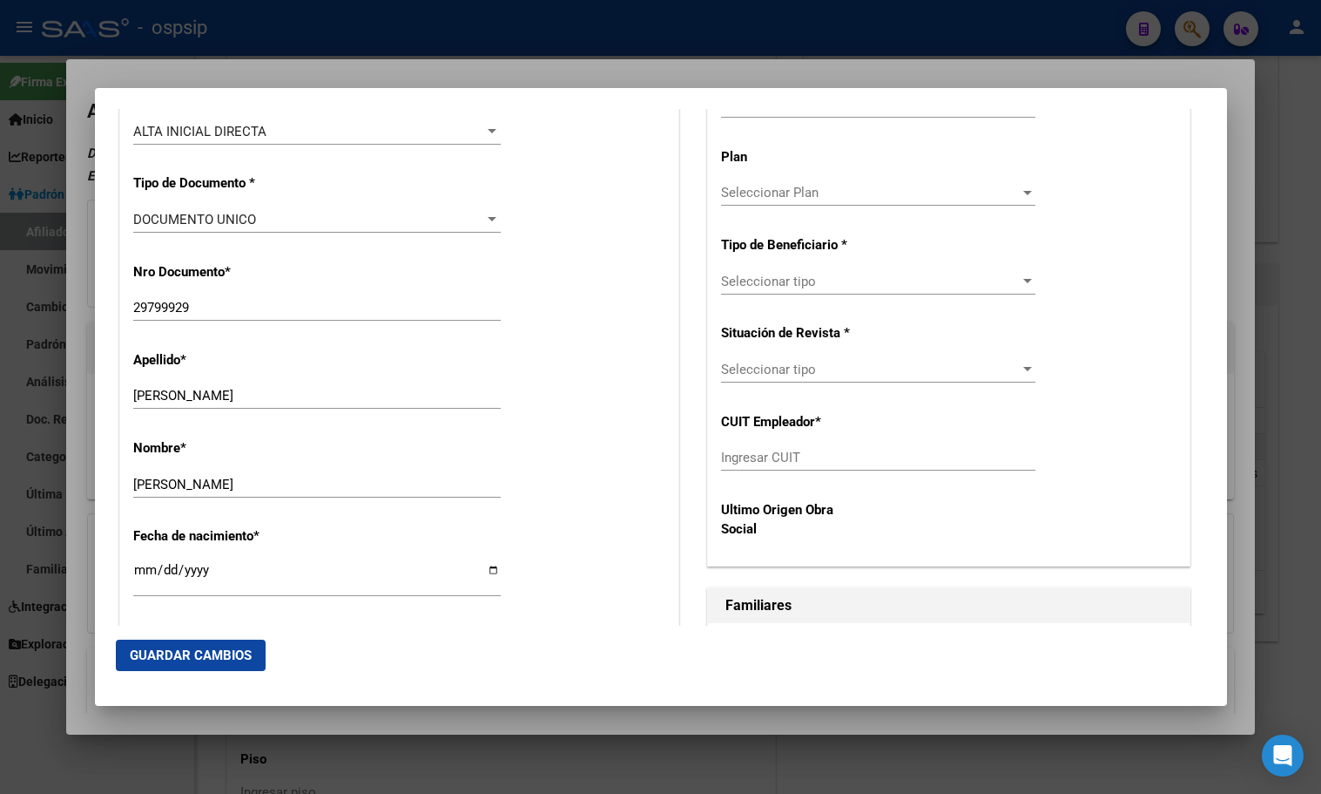
scroll to position [184, 0]
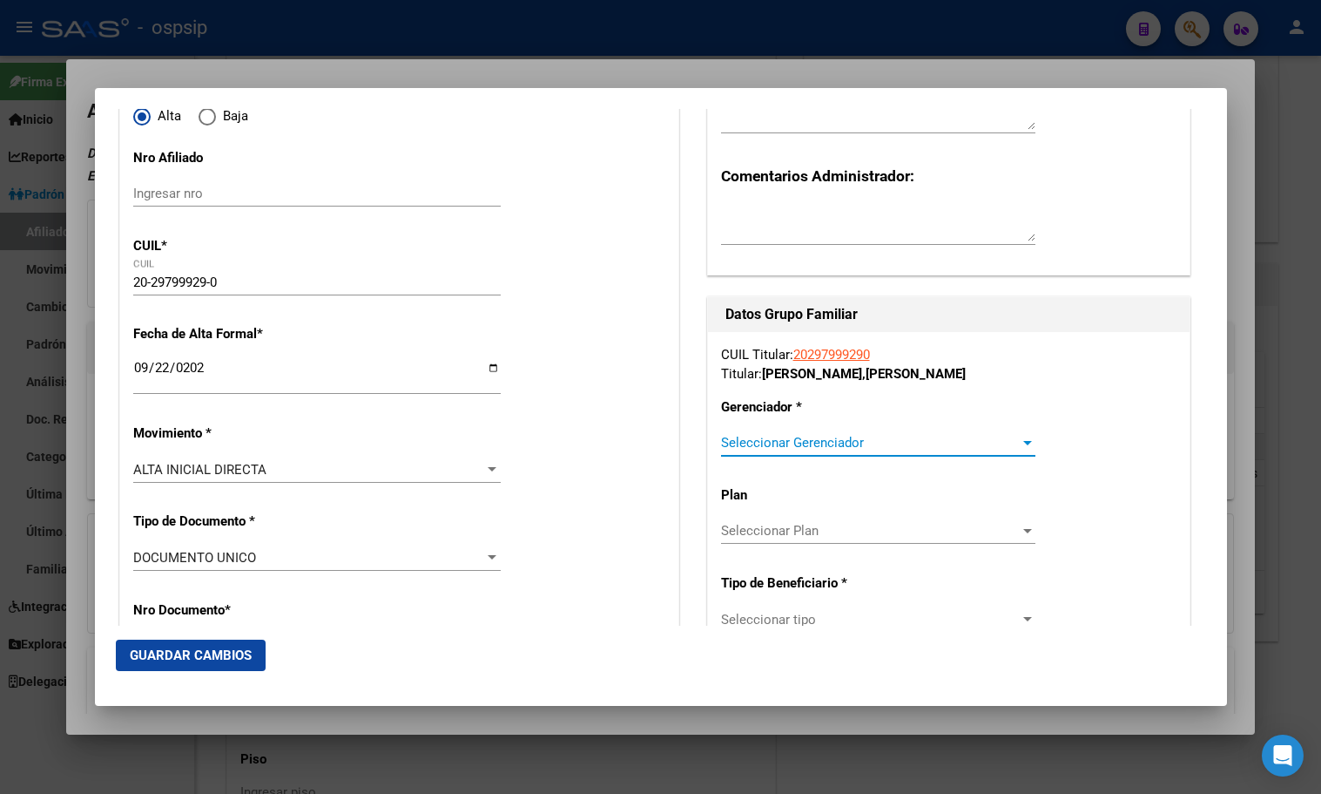
click at [757, 436] on span "Seleccionar Gerenciador" at bounding box center [870, 443] width 299 height 16
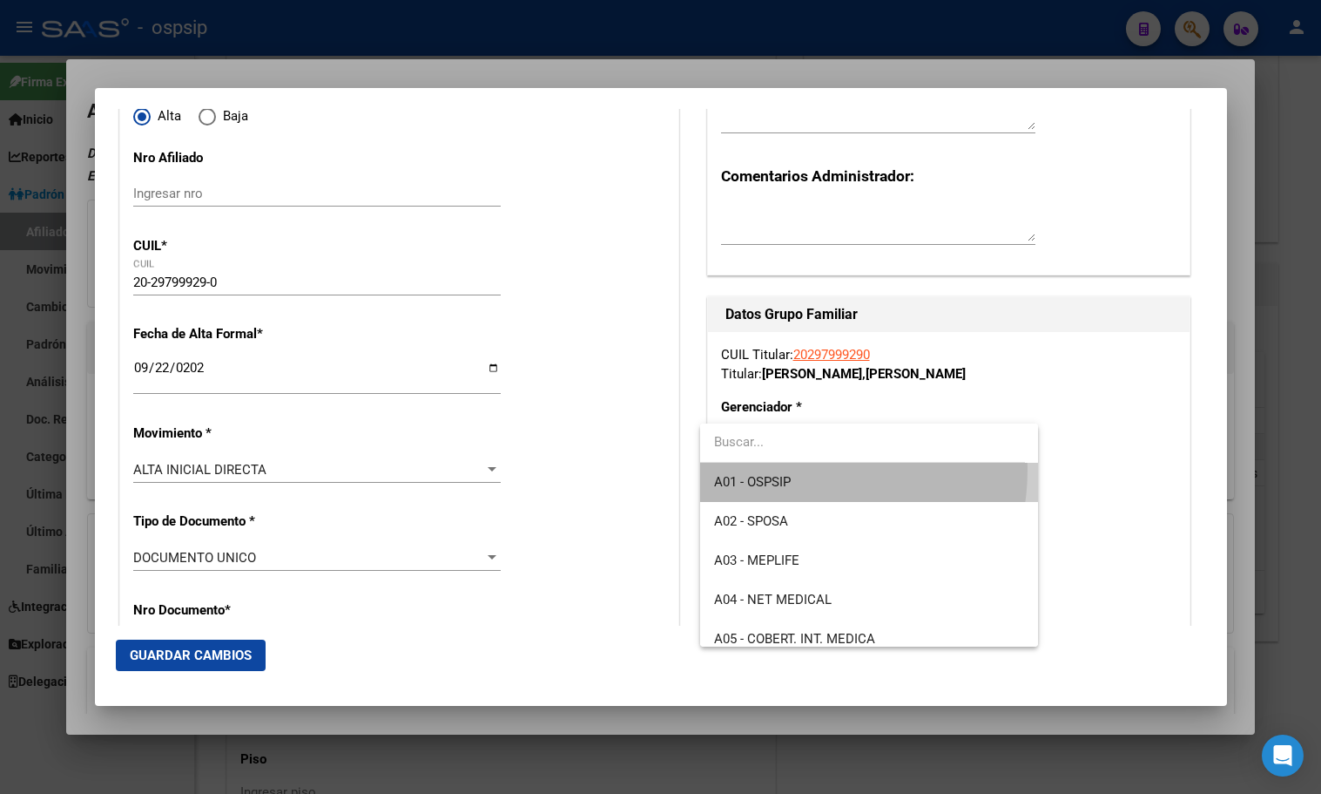
click at [774, 469] on span "A01 - OSPSIP" at bounding box center [869, 482] width 310 height 39
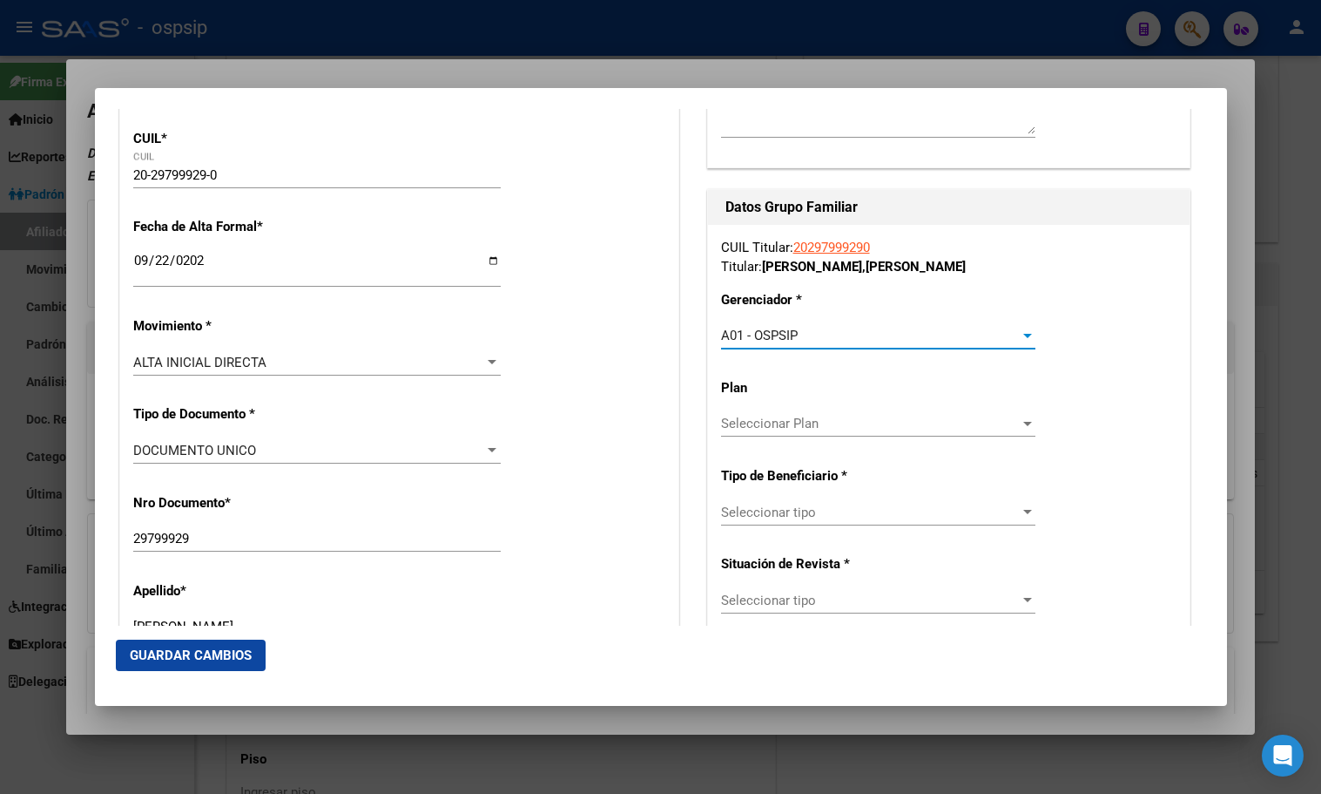
scroll to position [445, 0]
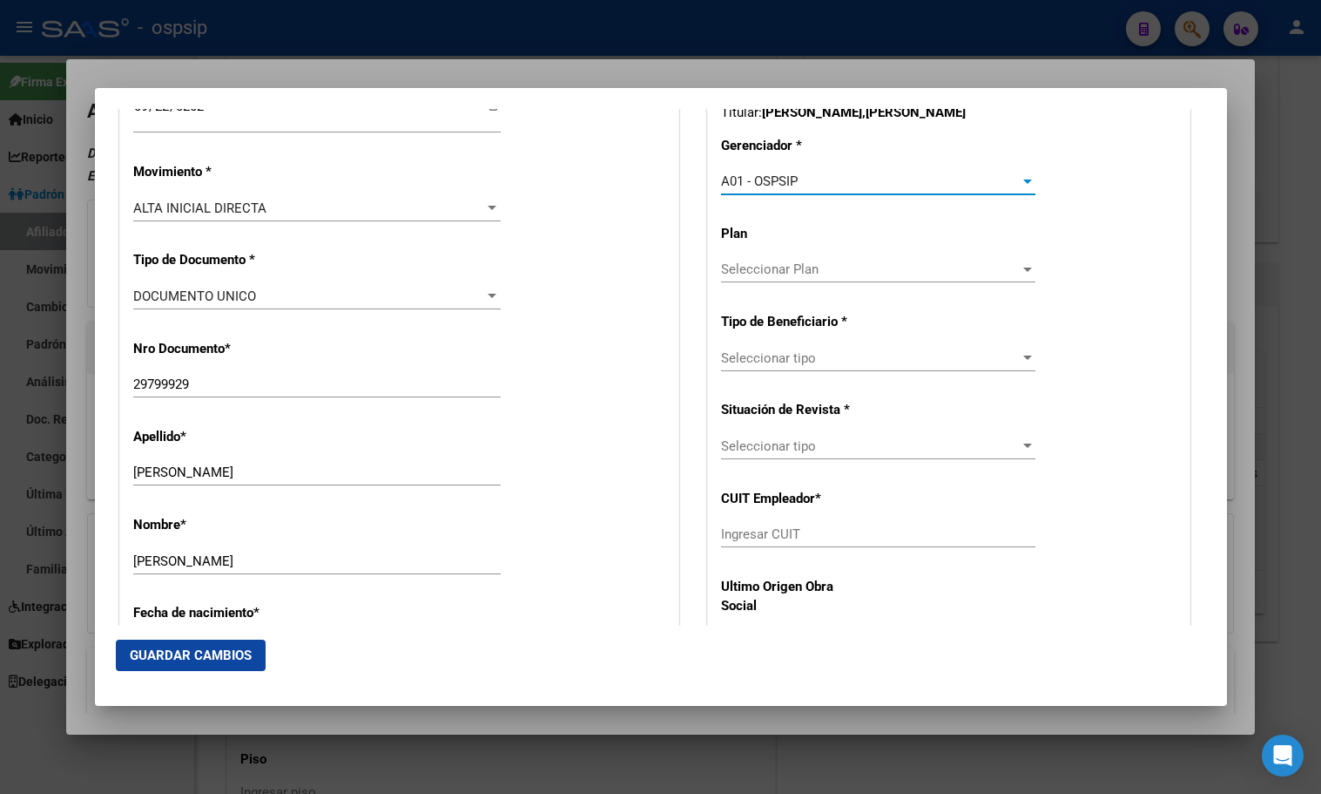
click at [785, 350] on span "Seleccionar tipo" at bounding box center [870, 358] width 299 height 16
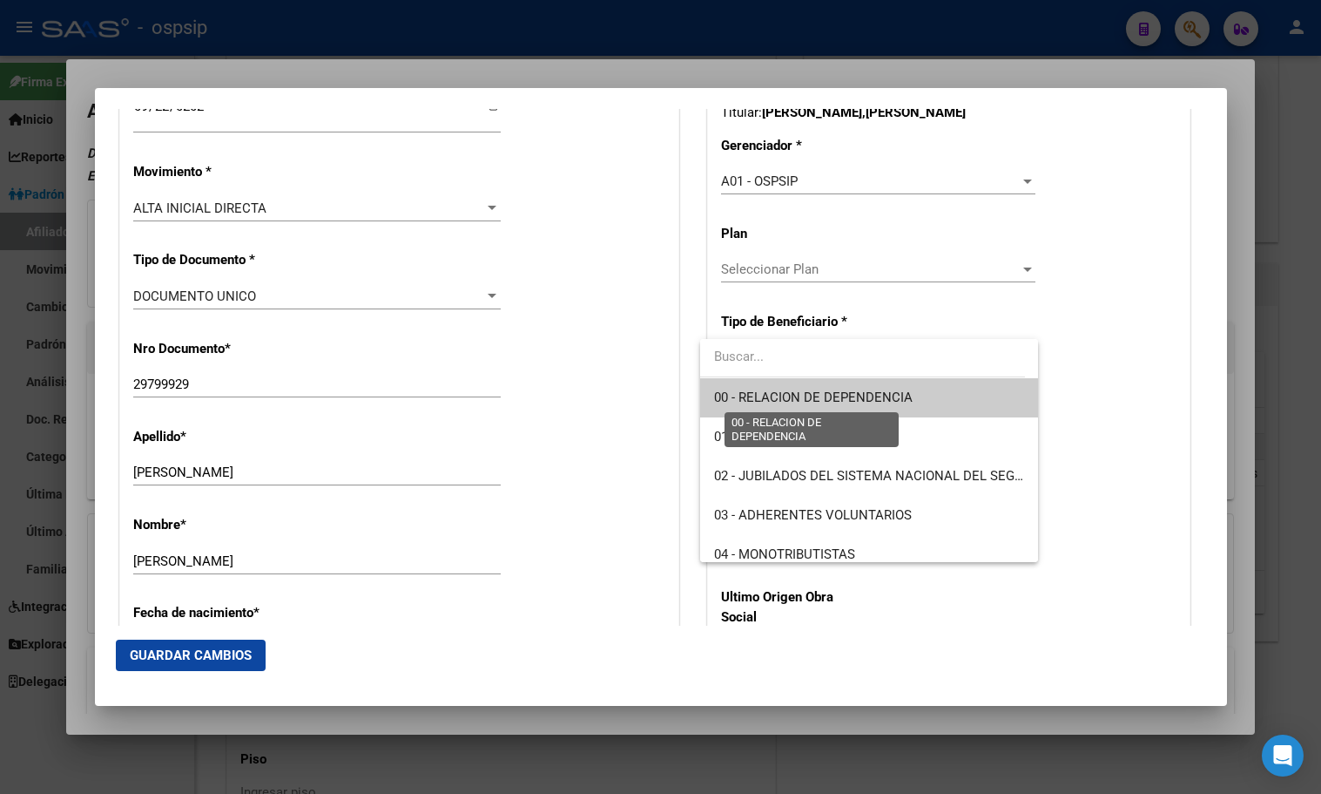
click at [783, 392] on span "00 - RELACION DE DEPENDENCIA" at bounding box center [813, 397] width 199 height 16
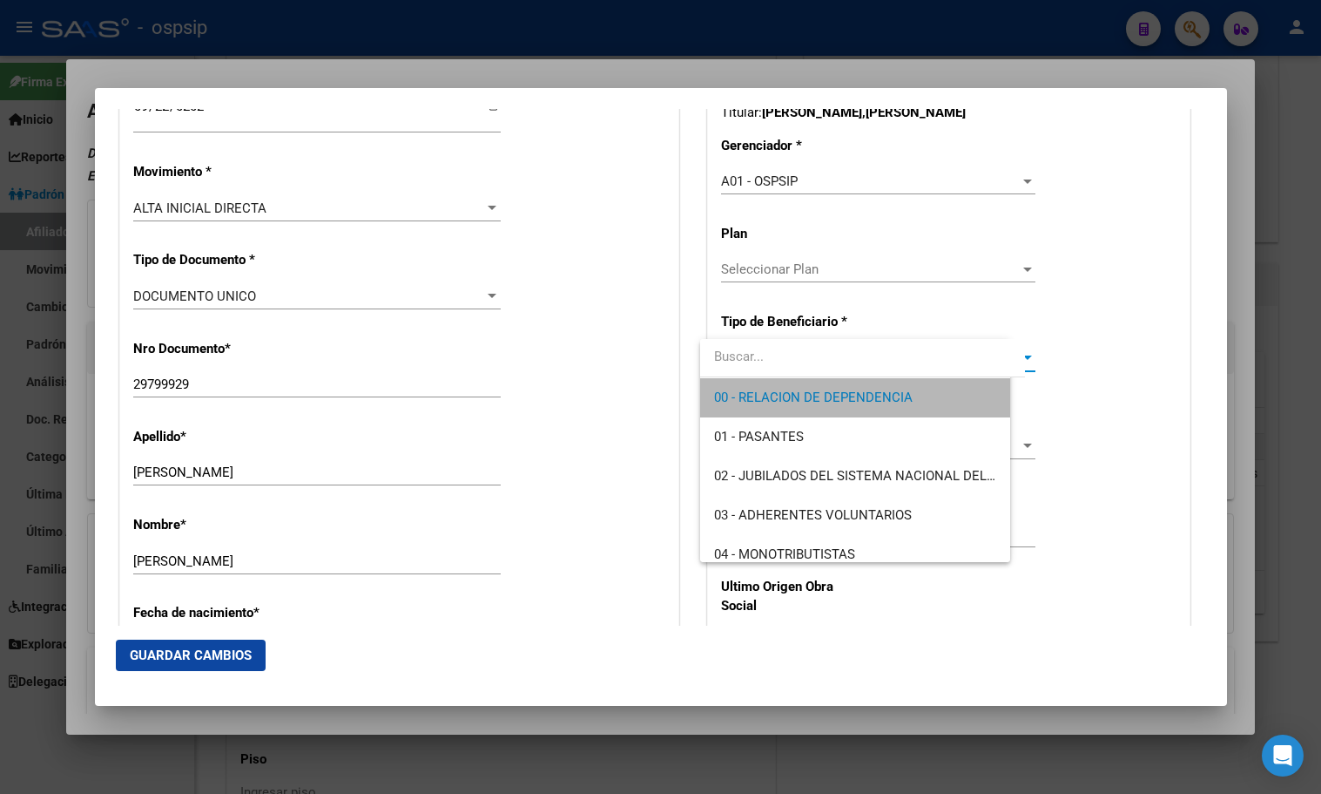
type input "33-71498759-9"
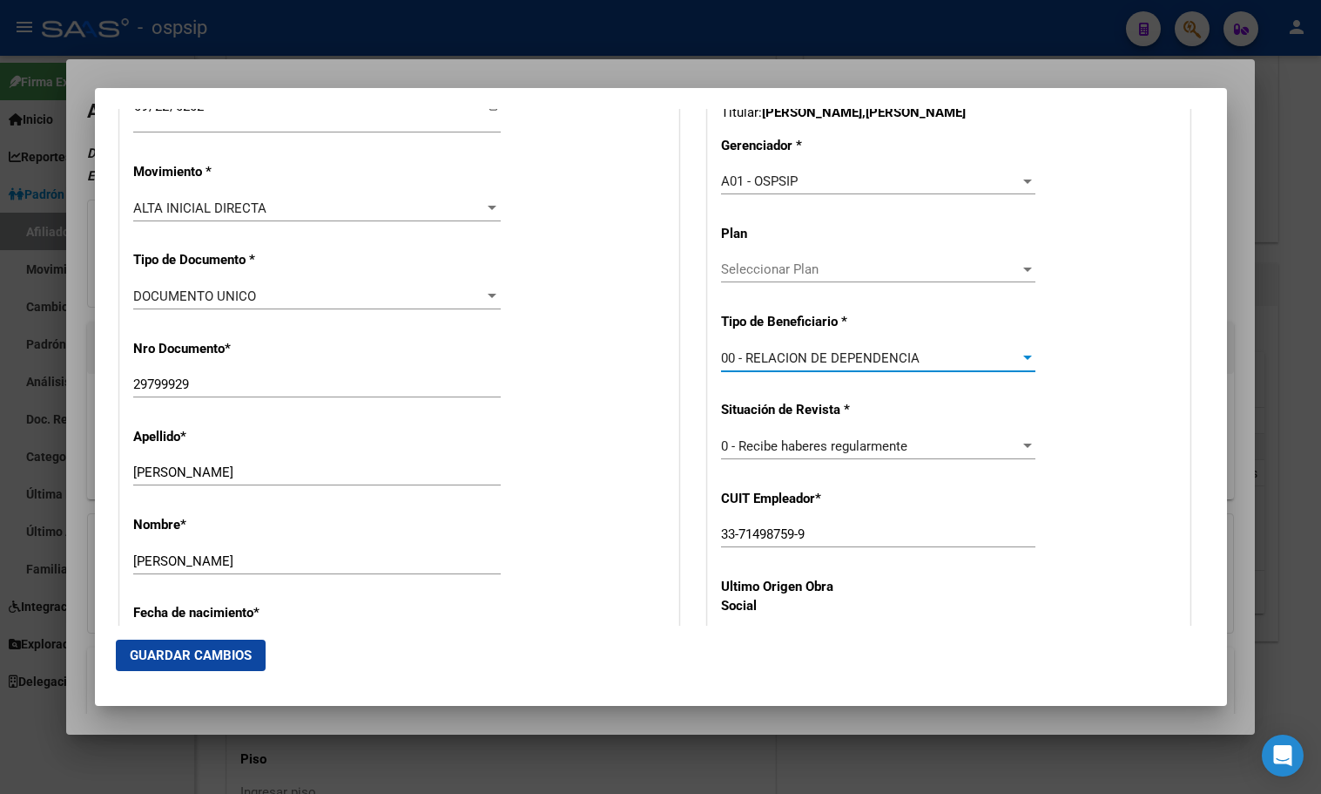
click at [162, 646] on button "Guardar Cambios" at bounding box center [191, 654] width 150 height 31
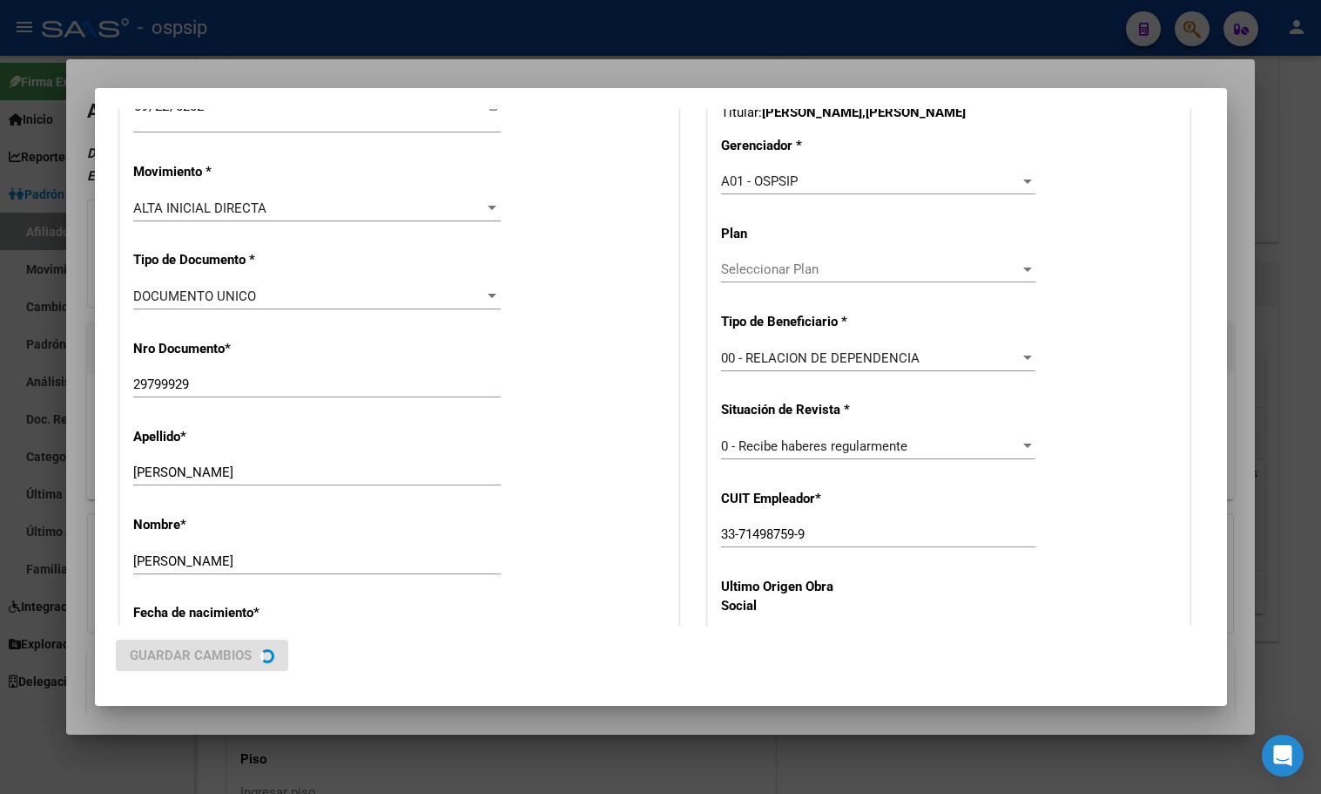
scroll to position [0, 0]
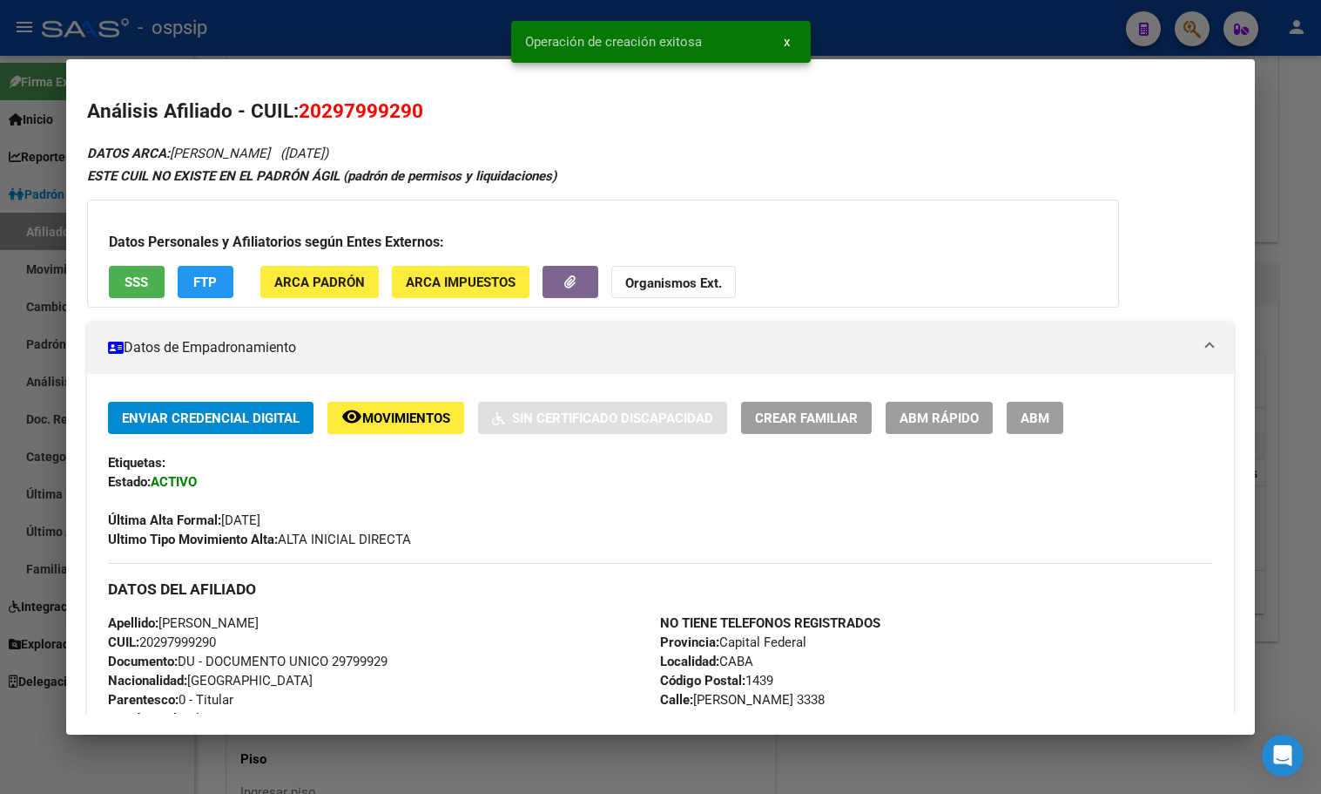
click at [1051, 418] on button "ABM" at bounding box center [1035, 418] width 57 height 32
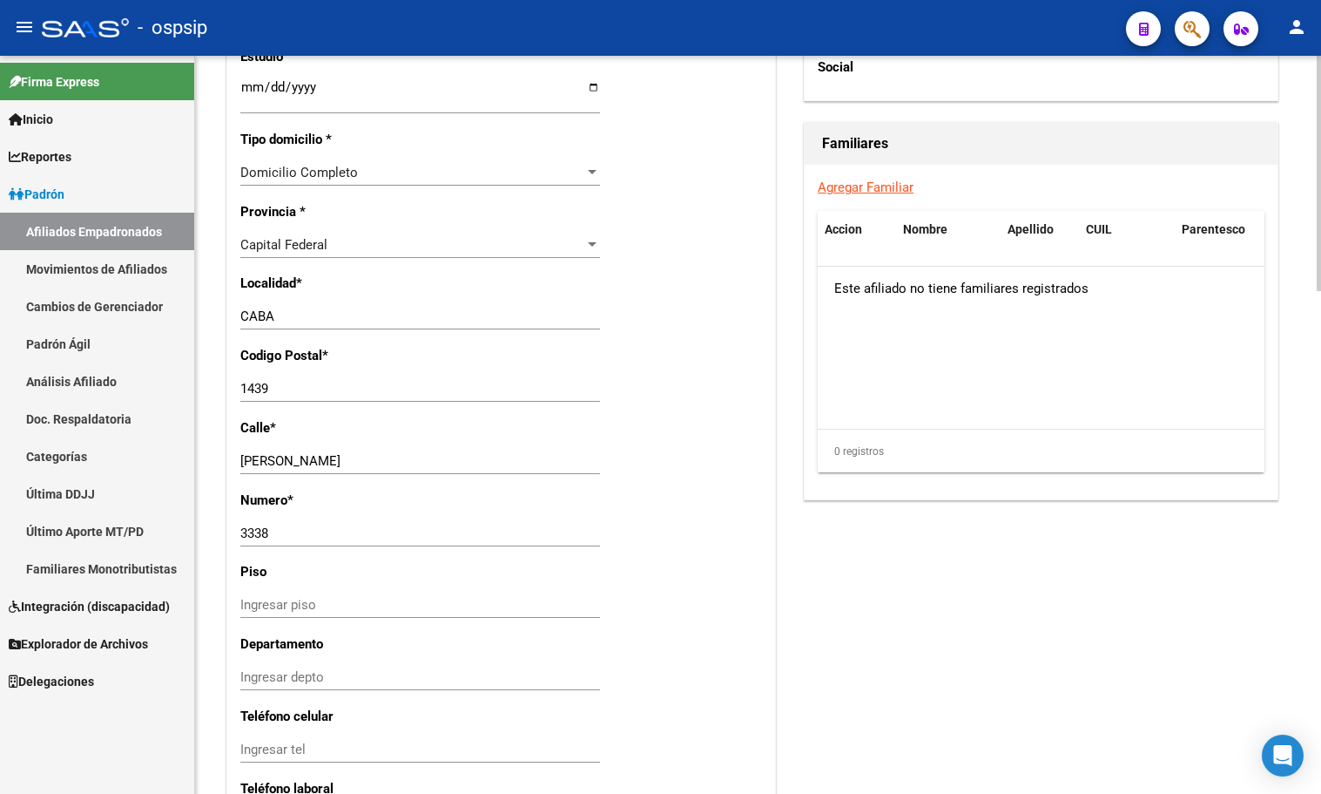
scroll to position [1577, 0]
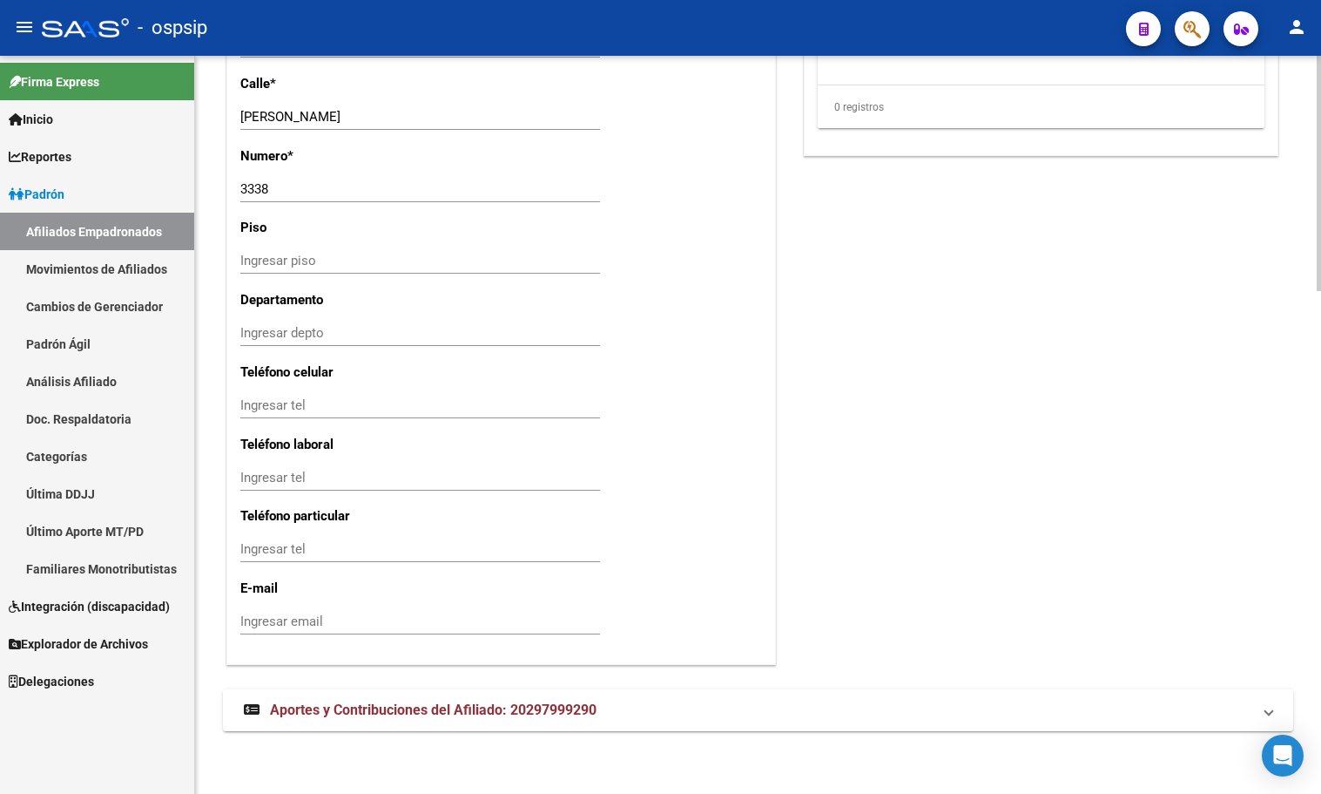
click at [366, 713] on span "Aportes y Contribuciones del Afiliado: 20297999290" at bounding box center [433, 709] width 327 height 17
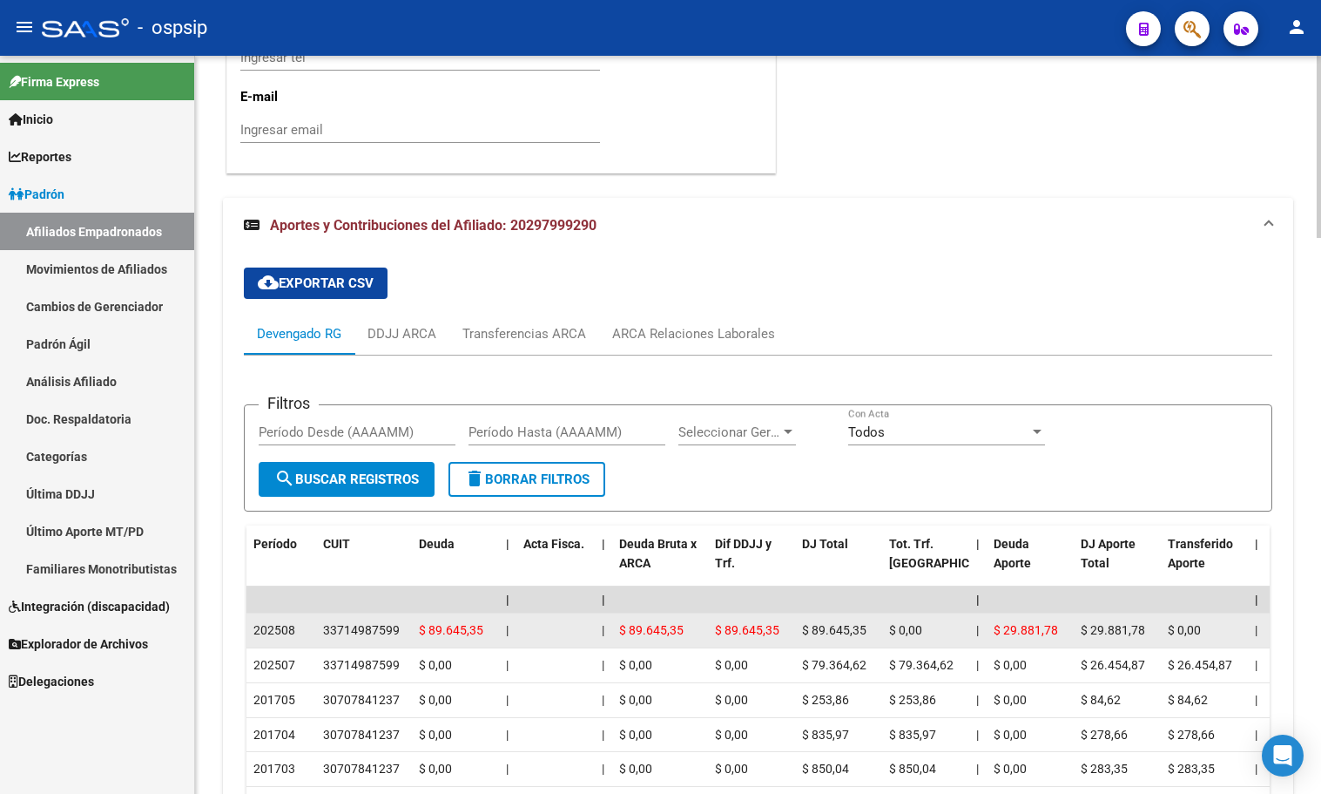
scroll to position [2234, 0]
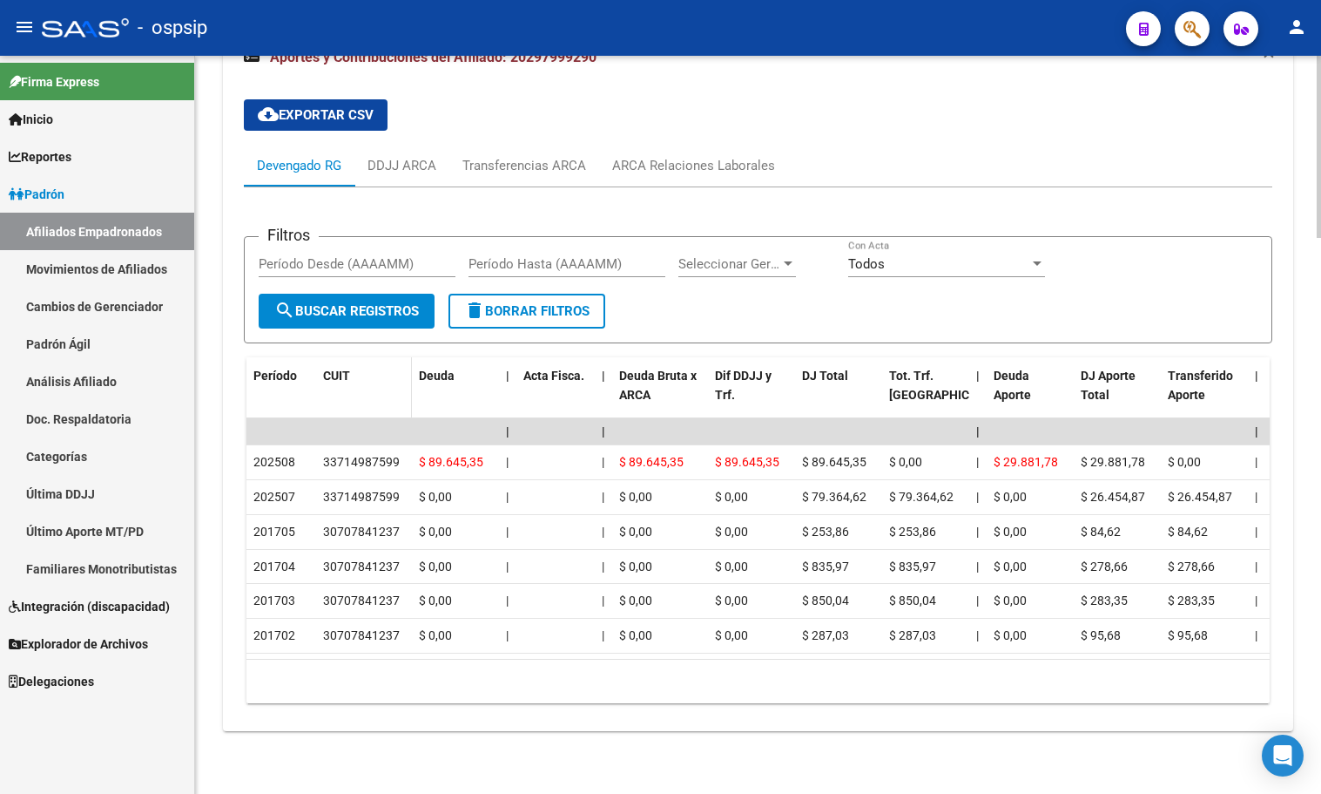
click at [388, 361] on datatable-header-cell "CUIT" at bounding box center [364, 395] width 96 height 77
click at [689, 166] on div "ARCA Relaciones Laborales" at bounding box center [693, 165] width 163 height 19
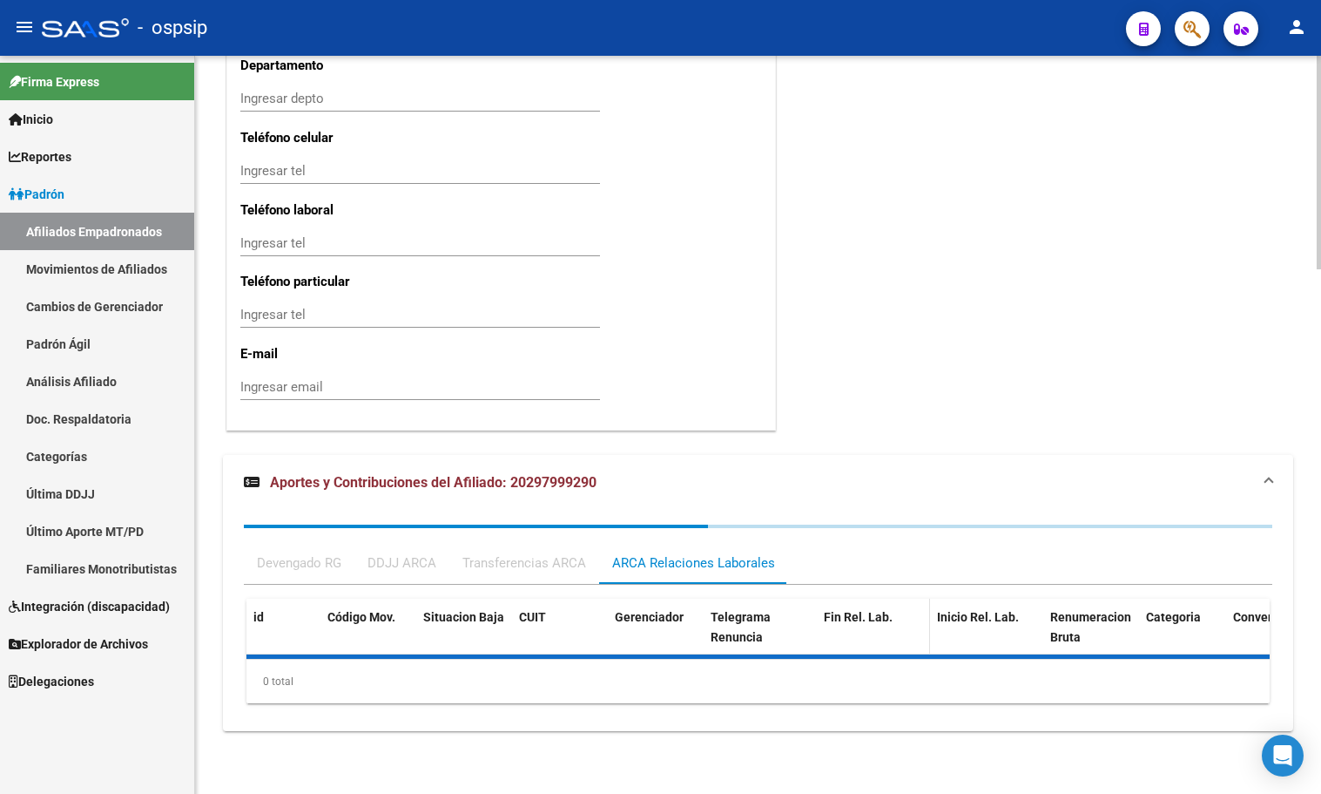
scroll to position [1896, 0]
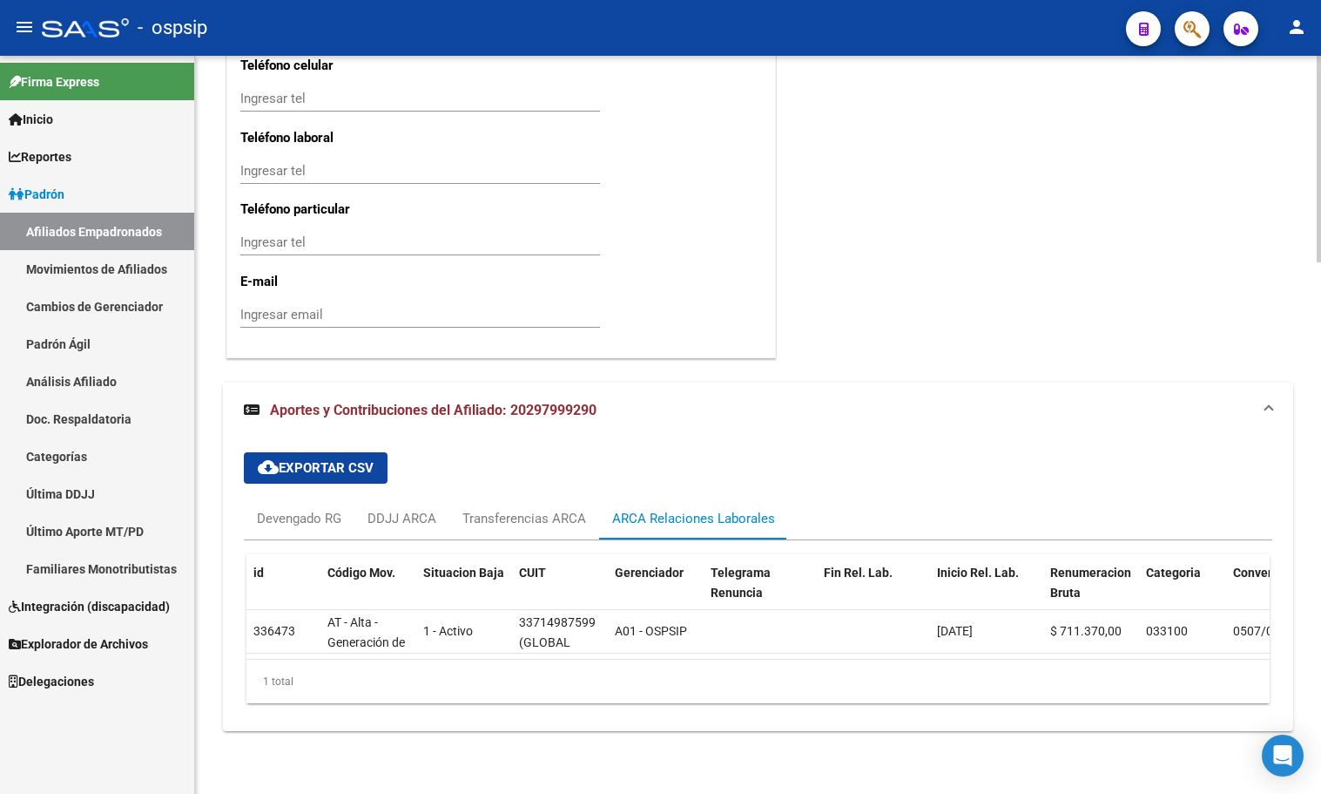
click at [391, 308] on input "Ingresar email" at bounding box center [420, 315] width 360 height 16
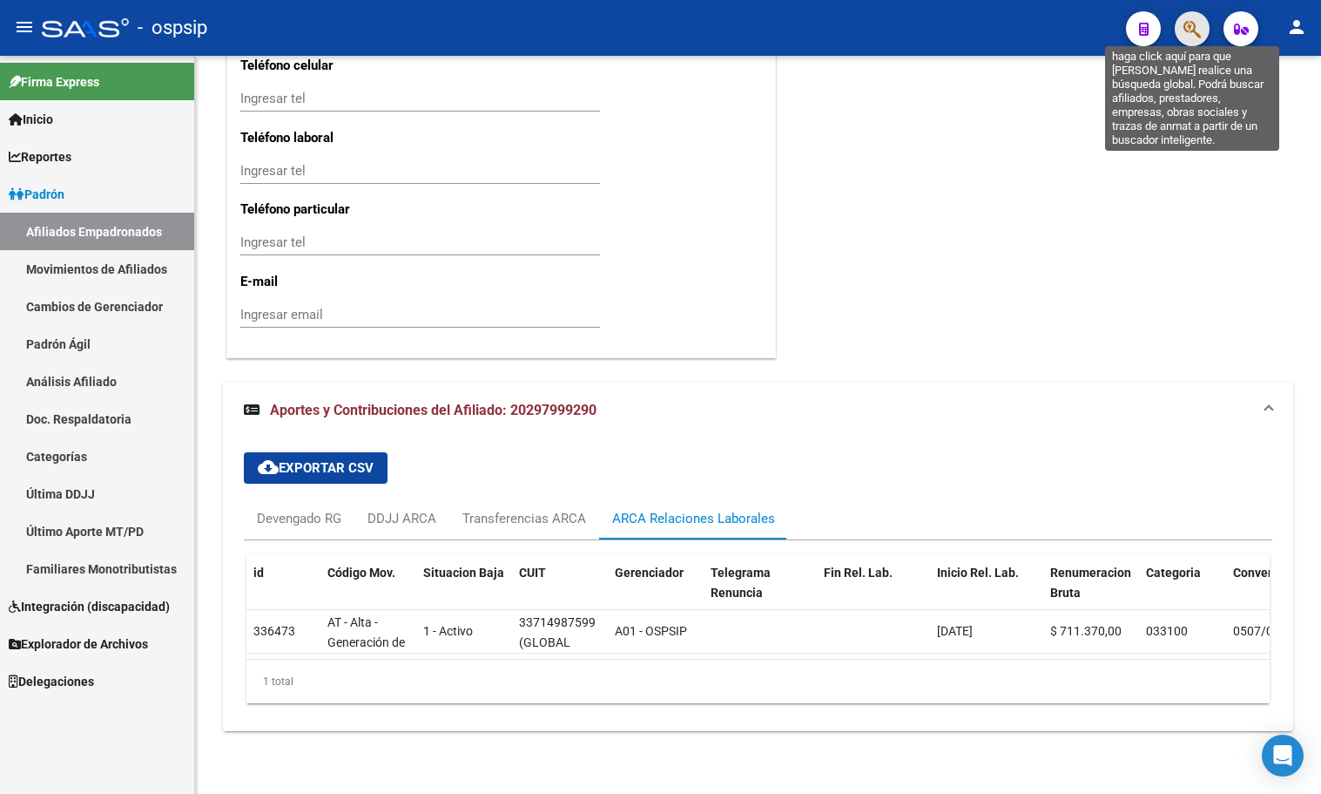
click at [1195, 25] on icon "button" at bounding box center [1192, 29] width 17 height 20
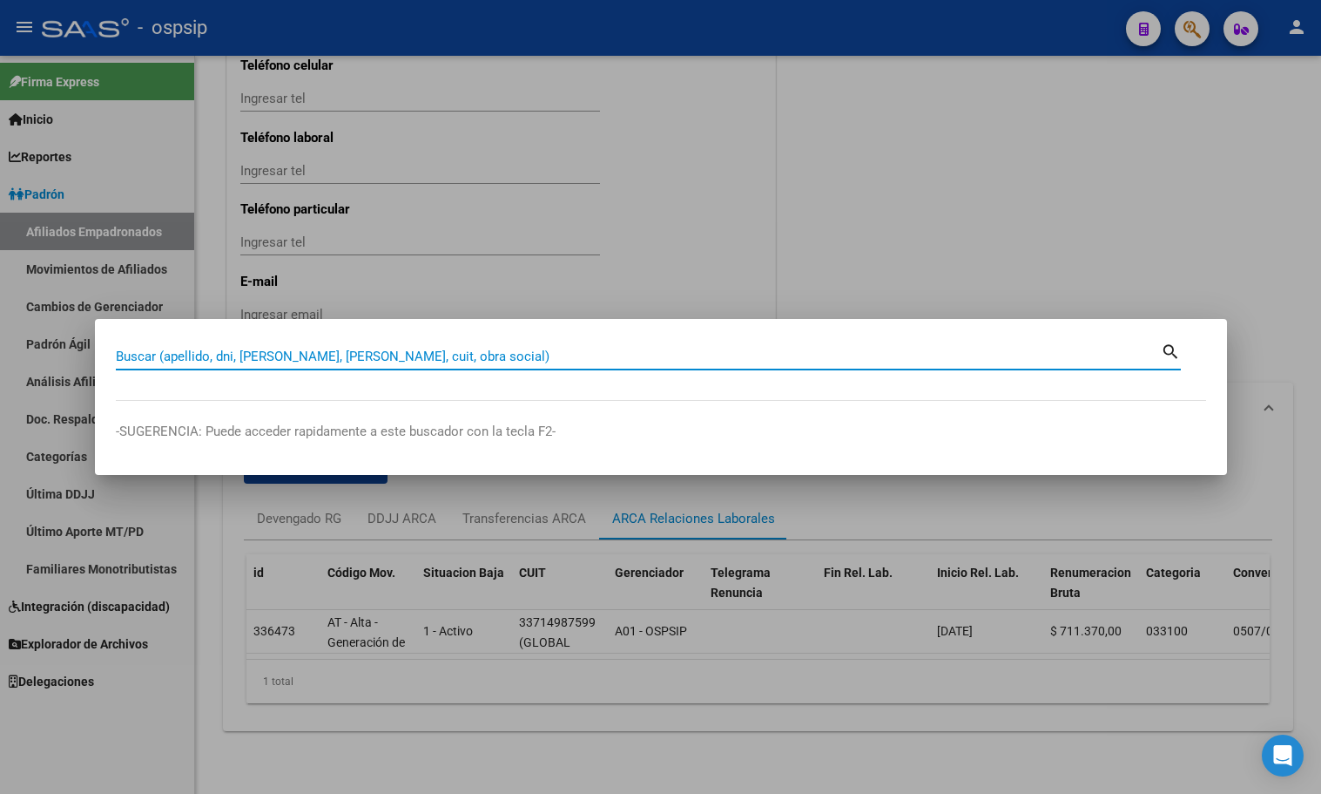
paste input "27312820"
type input "27312820"
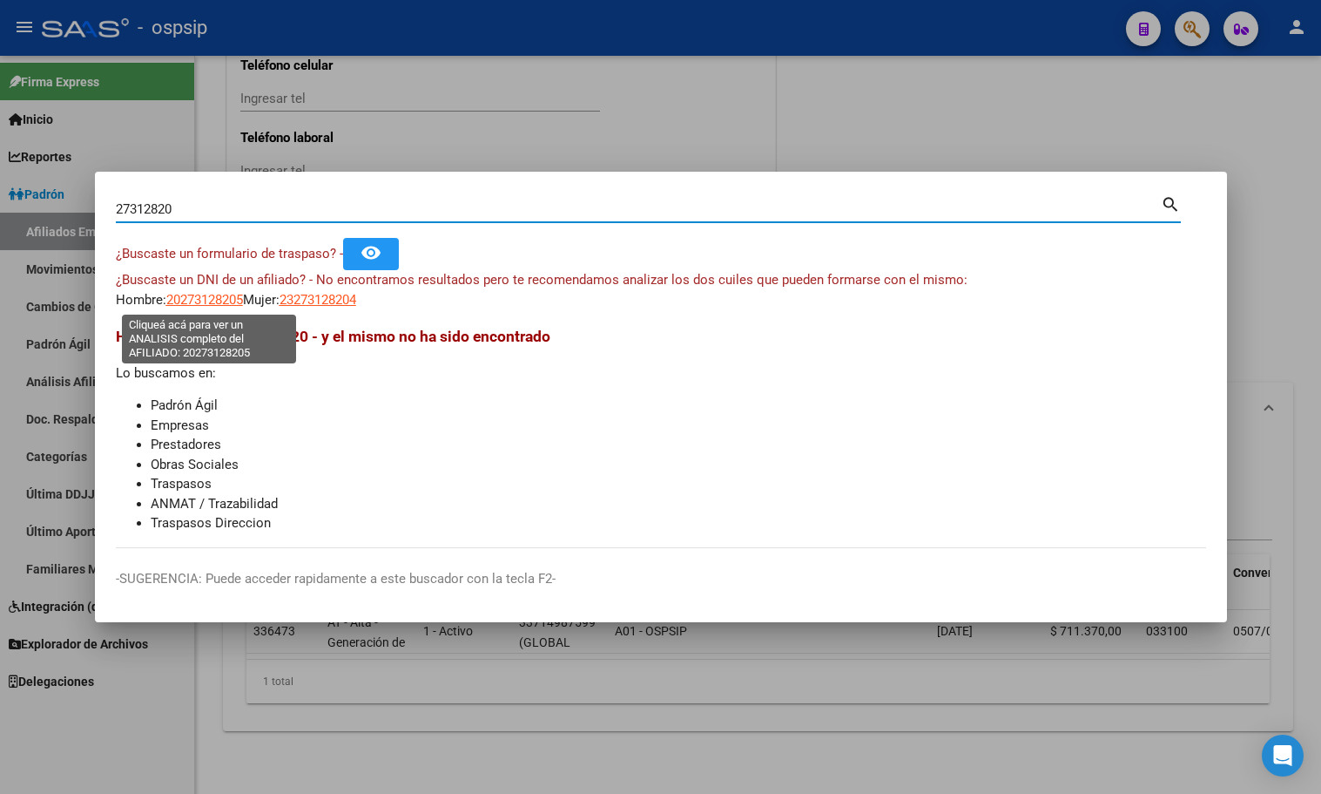
click at [190, 296] on span "20273128205" at bounding box center [204, 300] width 77 height 16
type textarea "20273128205"
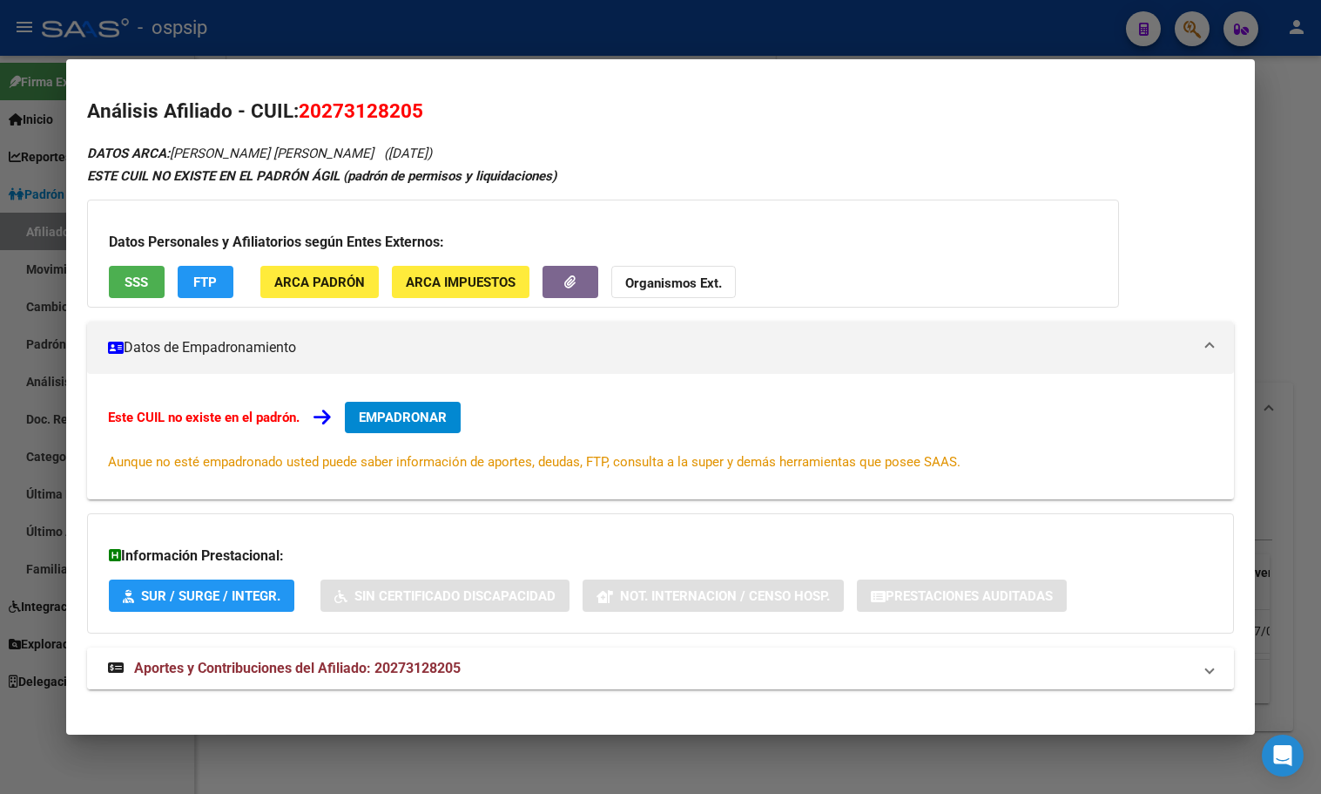
drag, startPoint x: 415, startPoint y: 666, endPoint x: 429, endPoint y: 659, distance: 16.8
click at [415, 662] on span "Aportes y Contribuciones del Afiliado: 20273128205" at bounding box center [297, 667] width 327 height 17
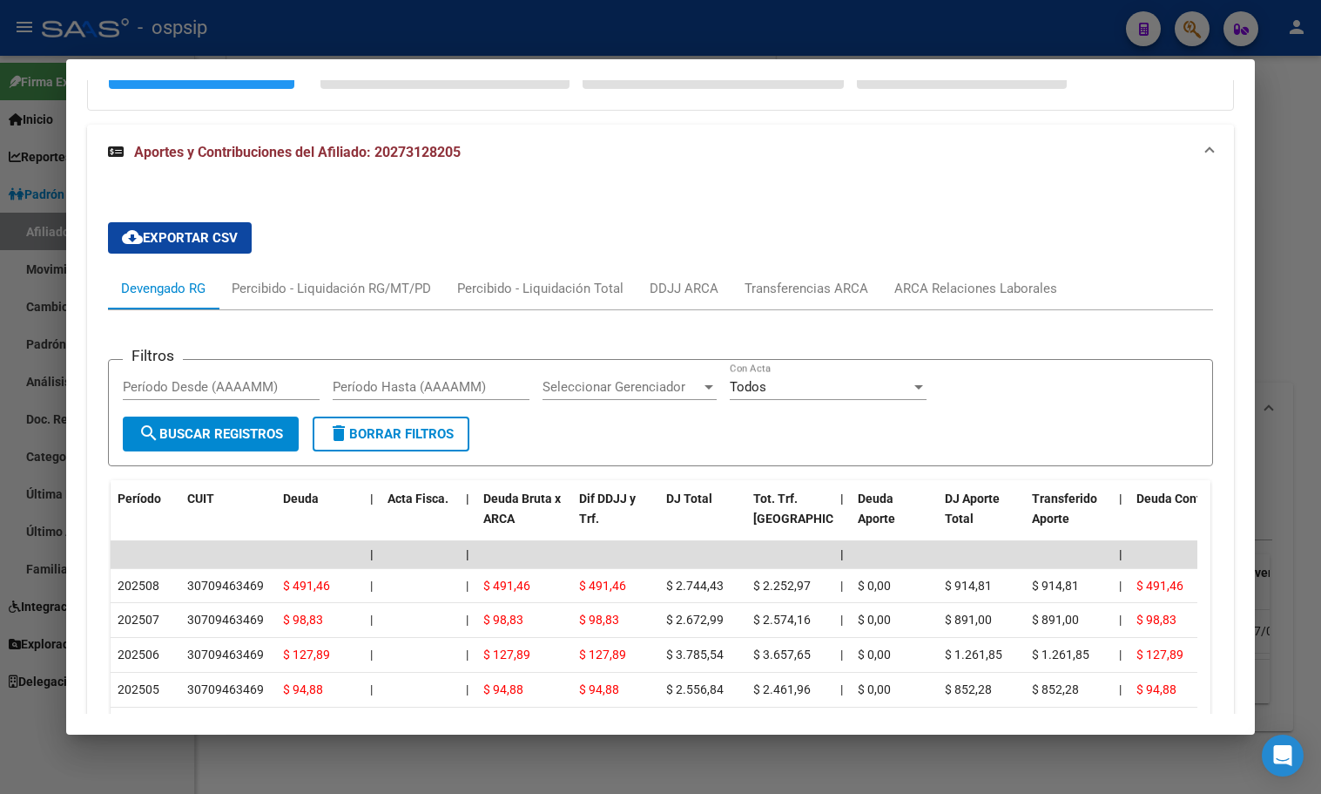
scroll to position [87, 0]
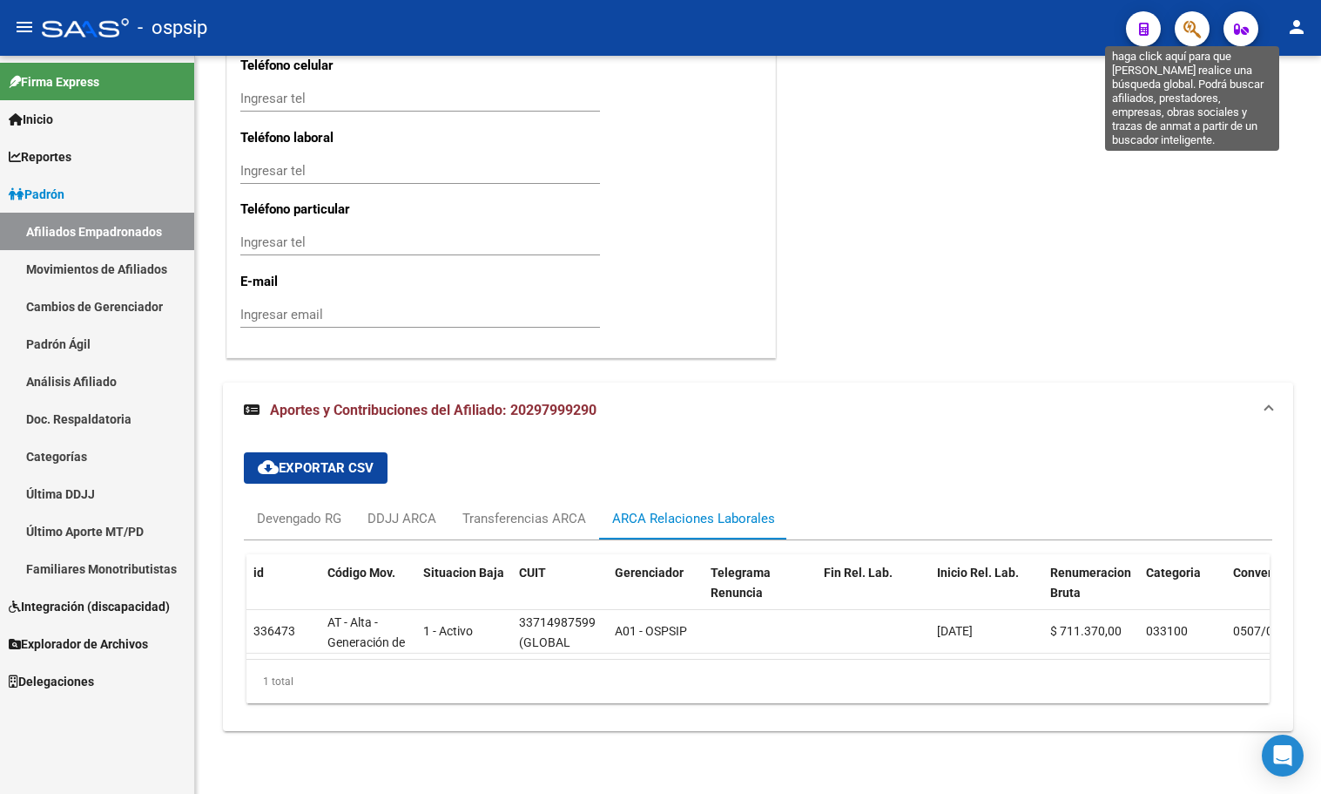
click at [1196, 23] on icon "button" at bounding box center [1192, 29] width 17 height 20
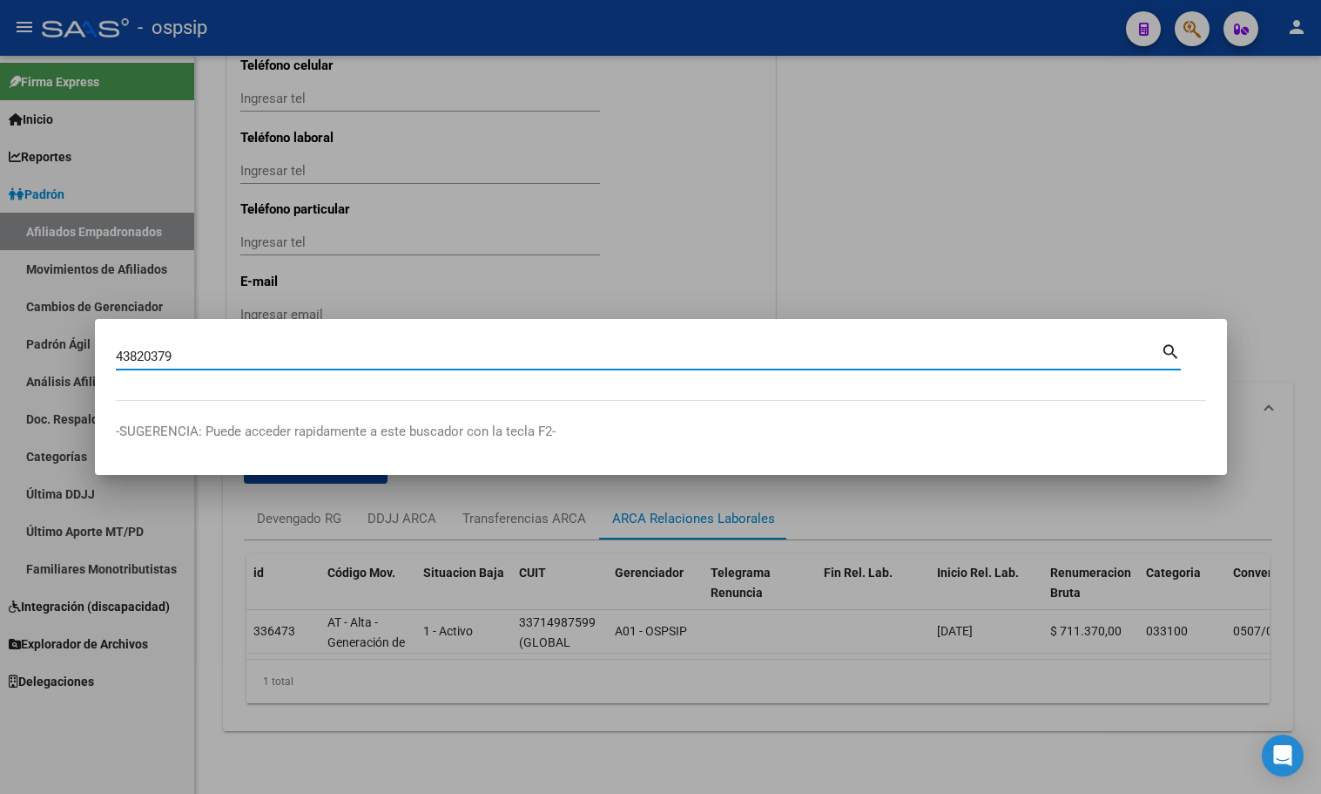
type input "43820379"
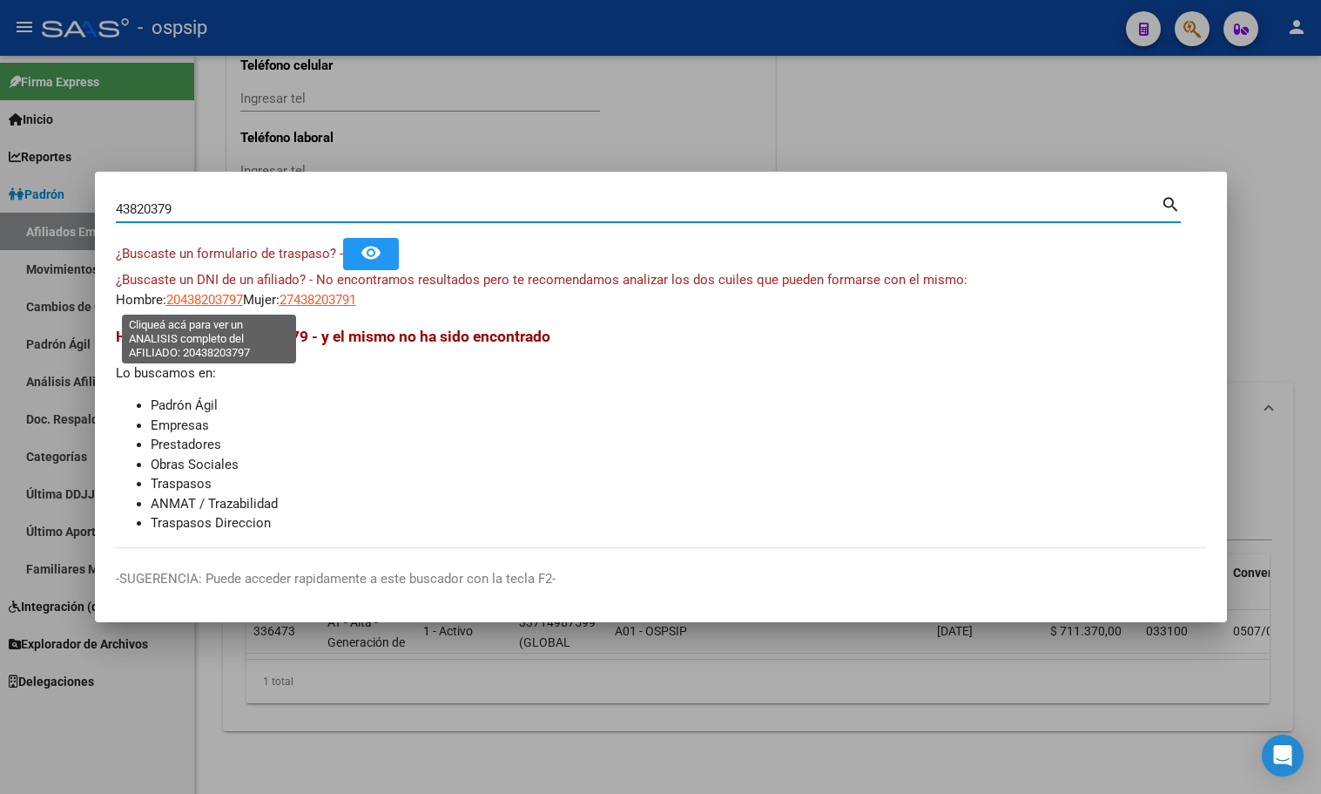
click at [203, 297] on span "20438203797" at bounding box center [204, 300] width 77 height 16
type textarea "20438203797"
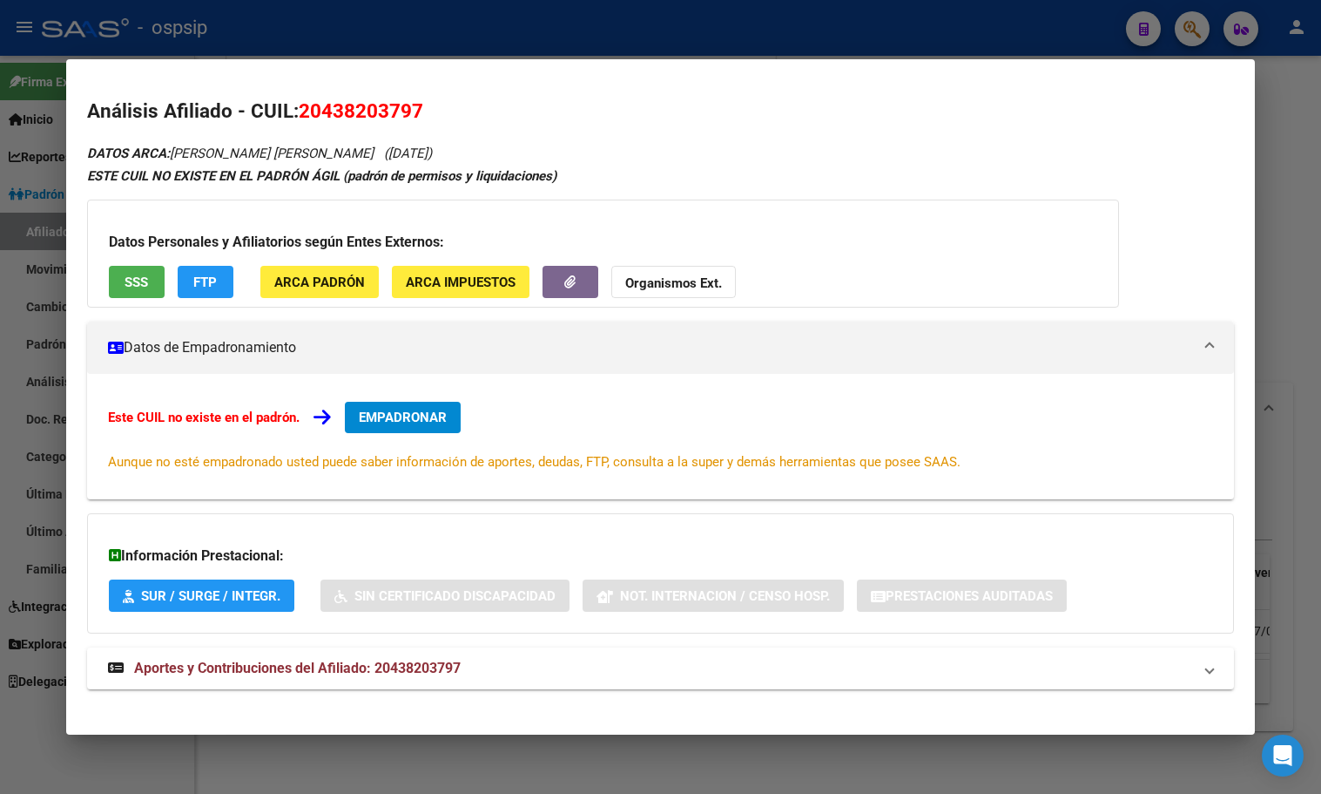
scroll to position [15, 0]
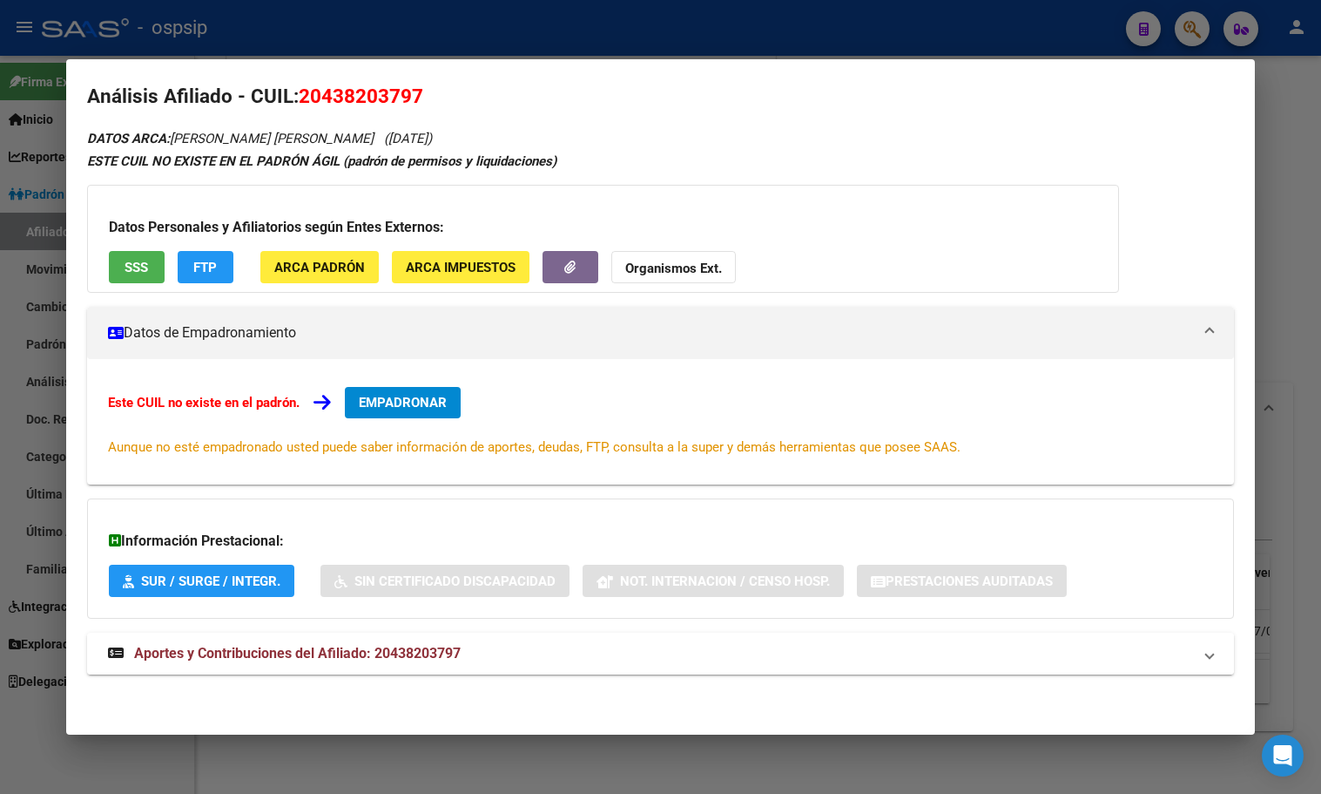
click at [392, 654] on span "Aportes y Contribuciones del Afiliado: 20438203797" at bounding box center [297, 653] width 327 height 17
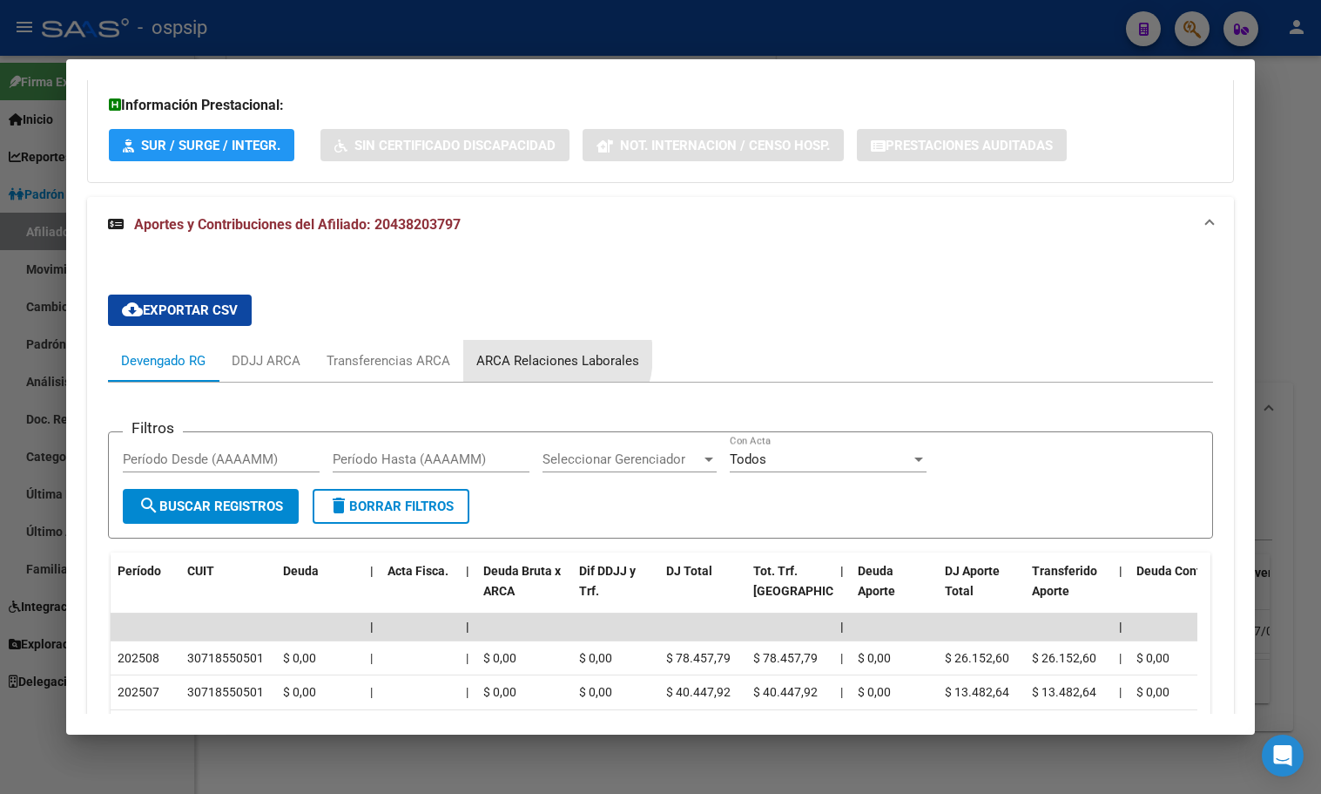
click at [552, 355] on div "ARCA Relaciones Laborales" at bounding box center [558, 360] width 163 height 19
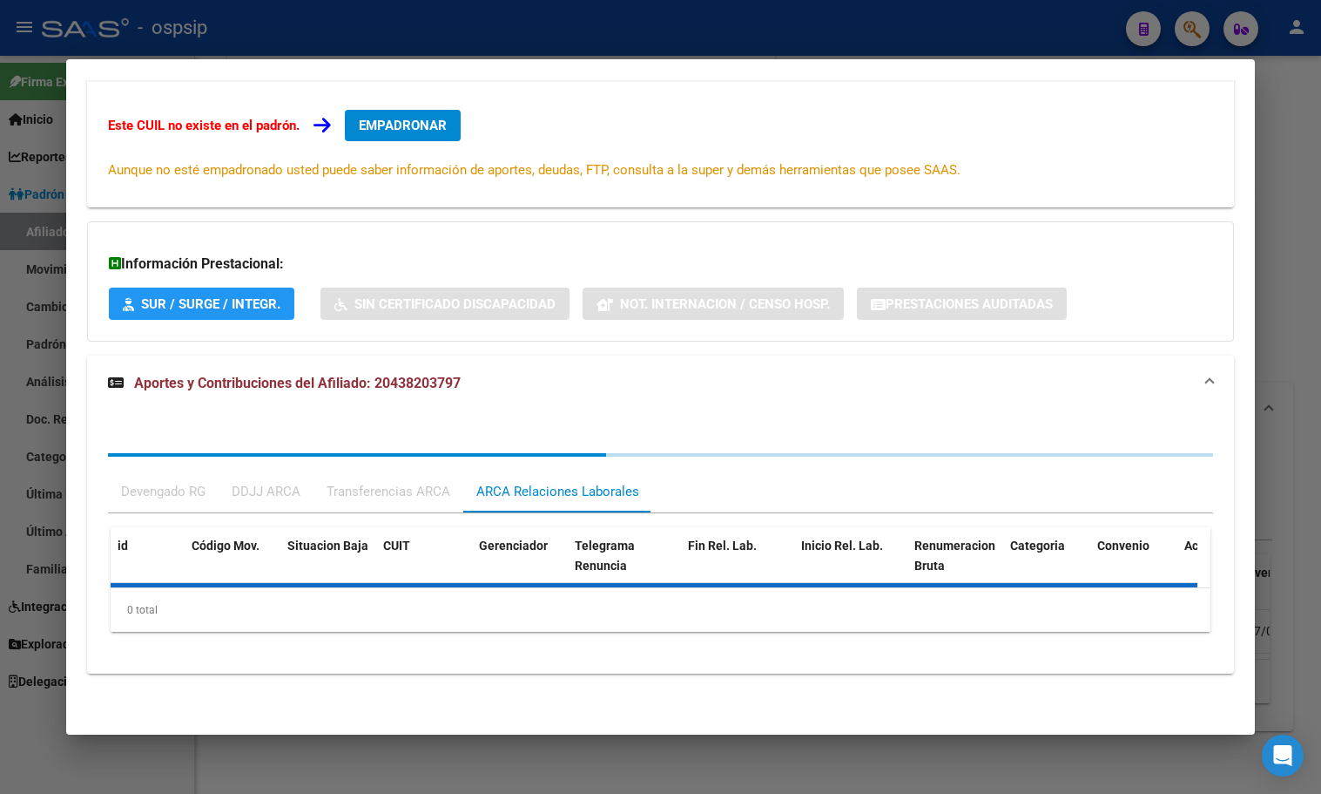
scroll to position [377, 0]
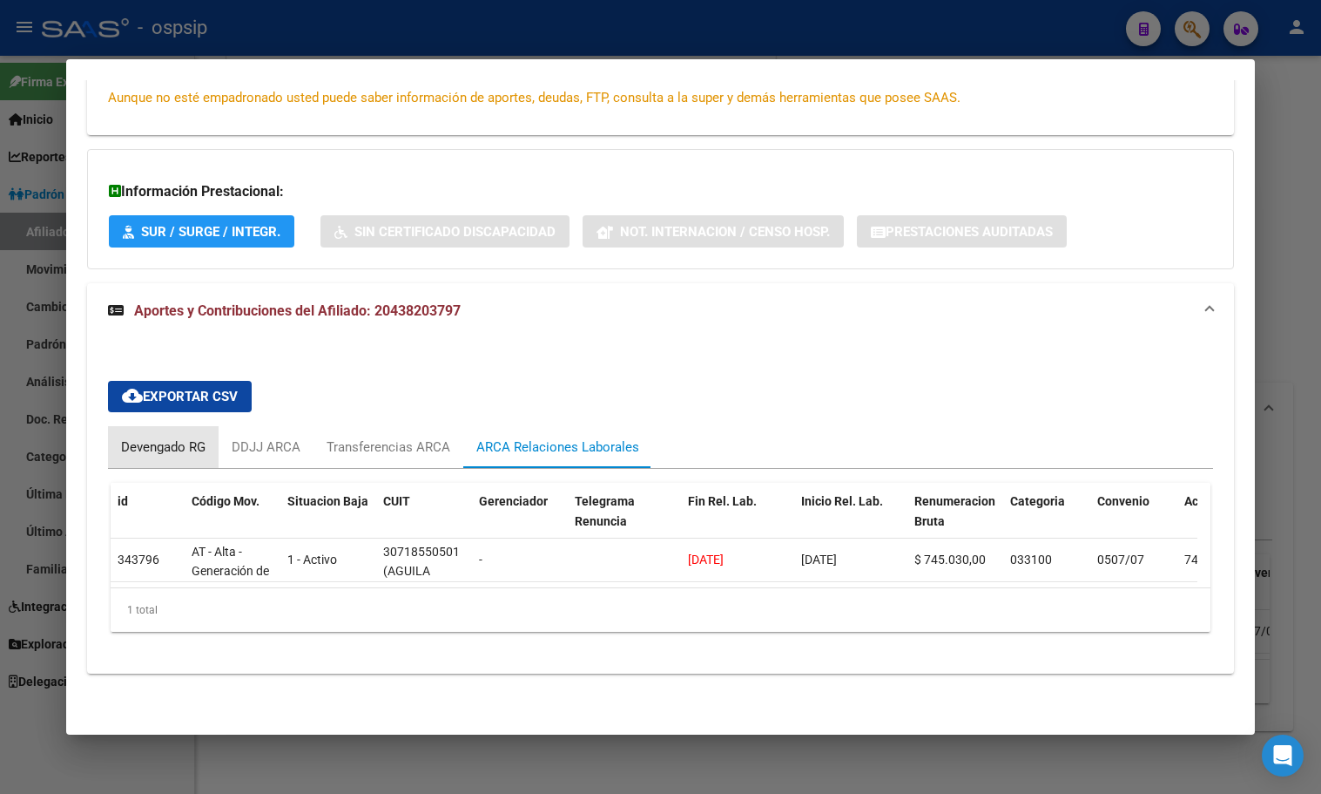
click at [149, 437] on div "Devengado RG" at bounding box center [163, 446] width 84 height 19
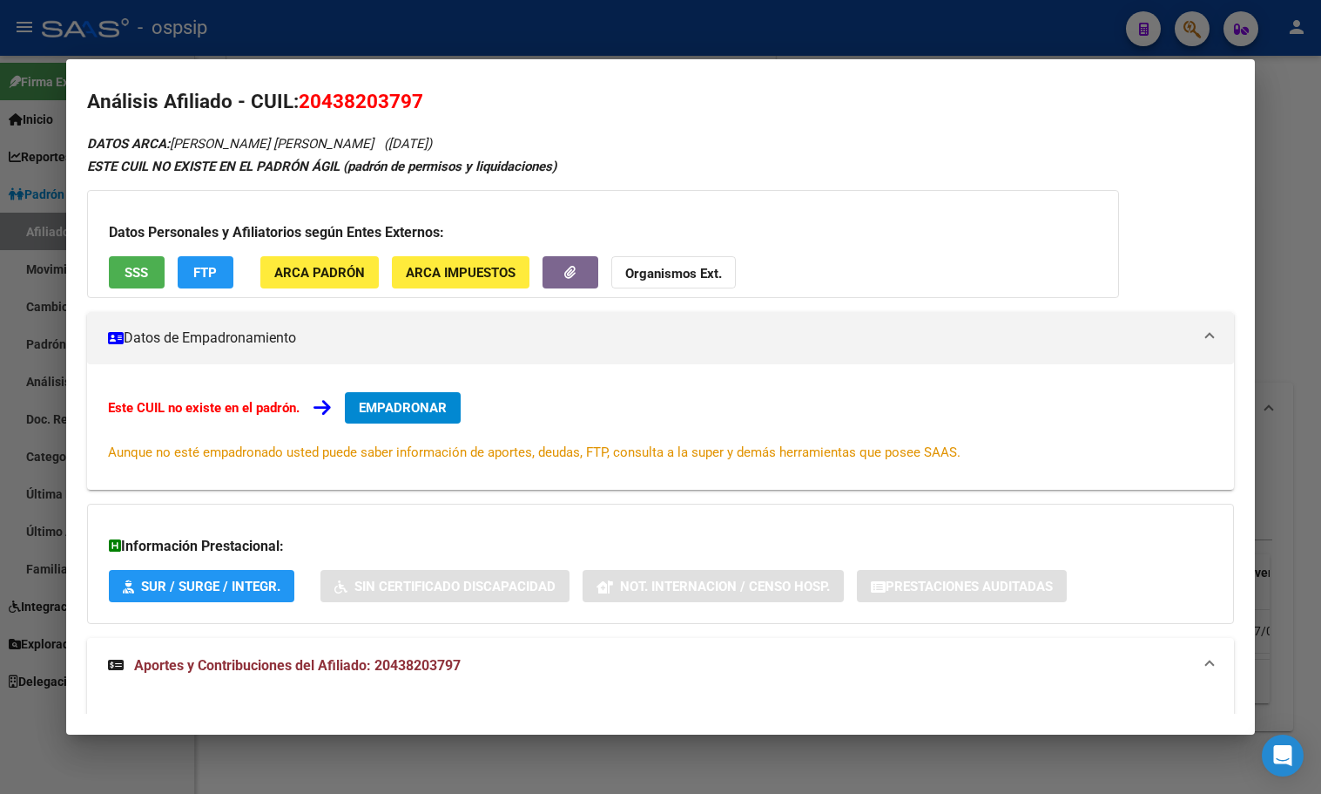
scroll to position [0, 0]
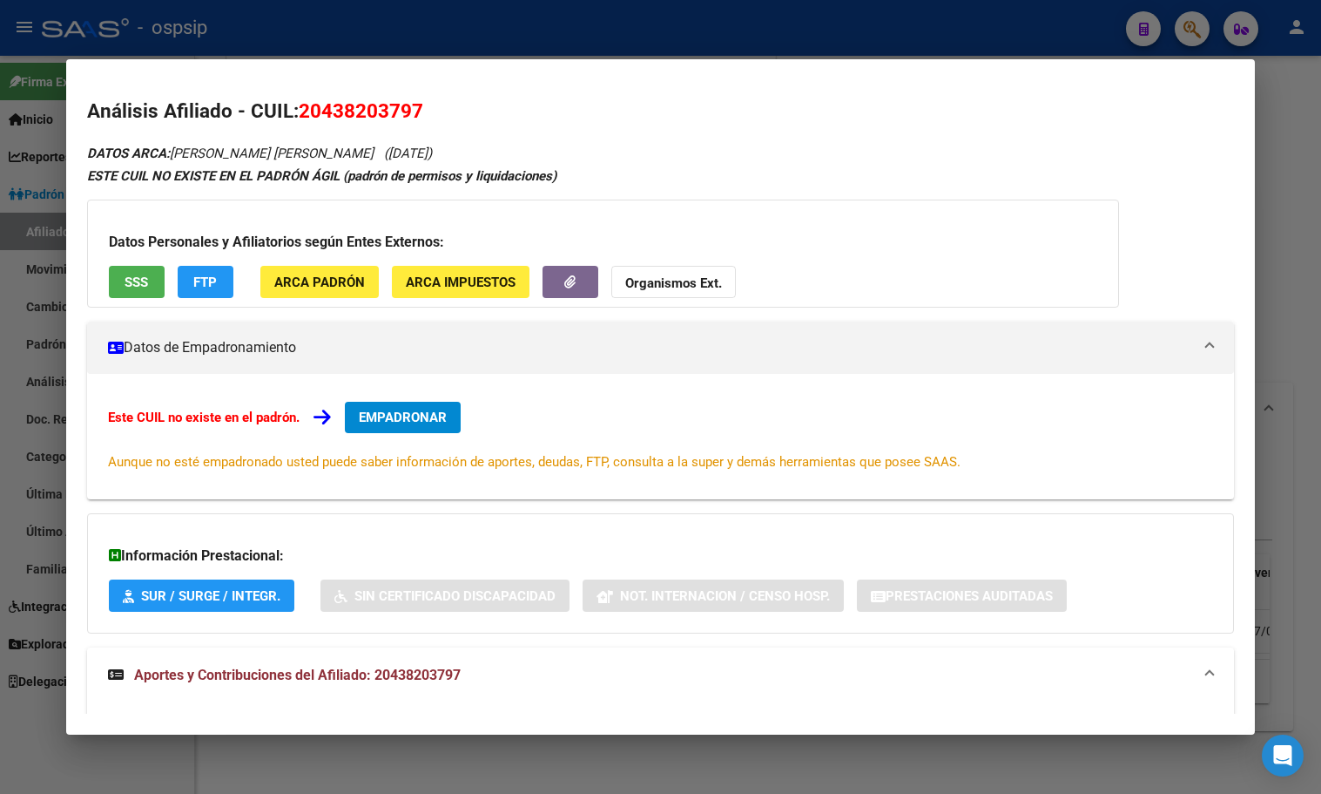
click at [391, 419] on span "EMPADRONAR" at bounding box center [403, 417] width 88 height 16
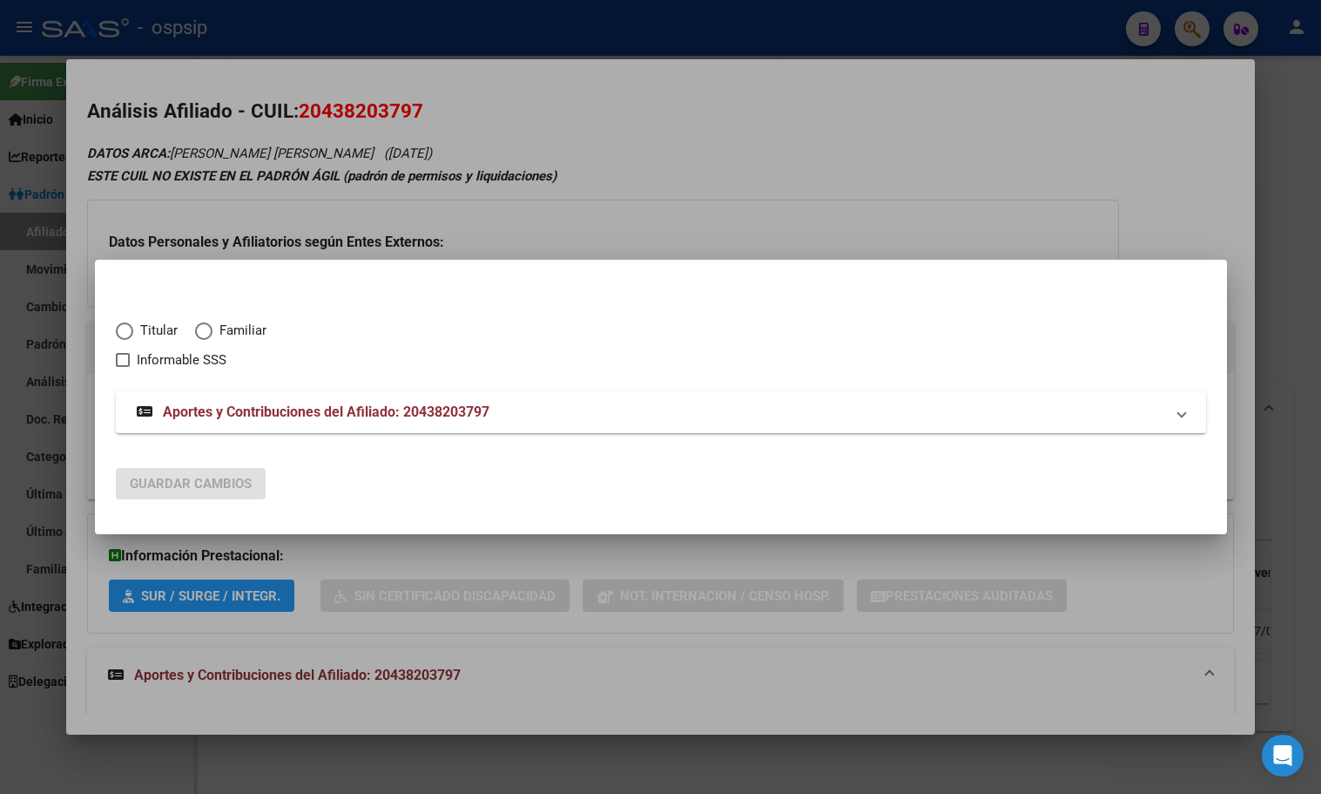
click at [120, 333] on span "Elija una opción" at bounding box center [124, 330] width 17 height 17
click at [120, 333] on input "Titular" at bounding box center [124, 330] width 17 height 17
radio input "true"
checkbox input "true"
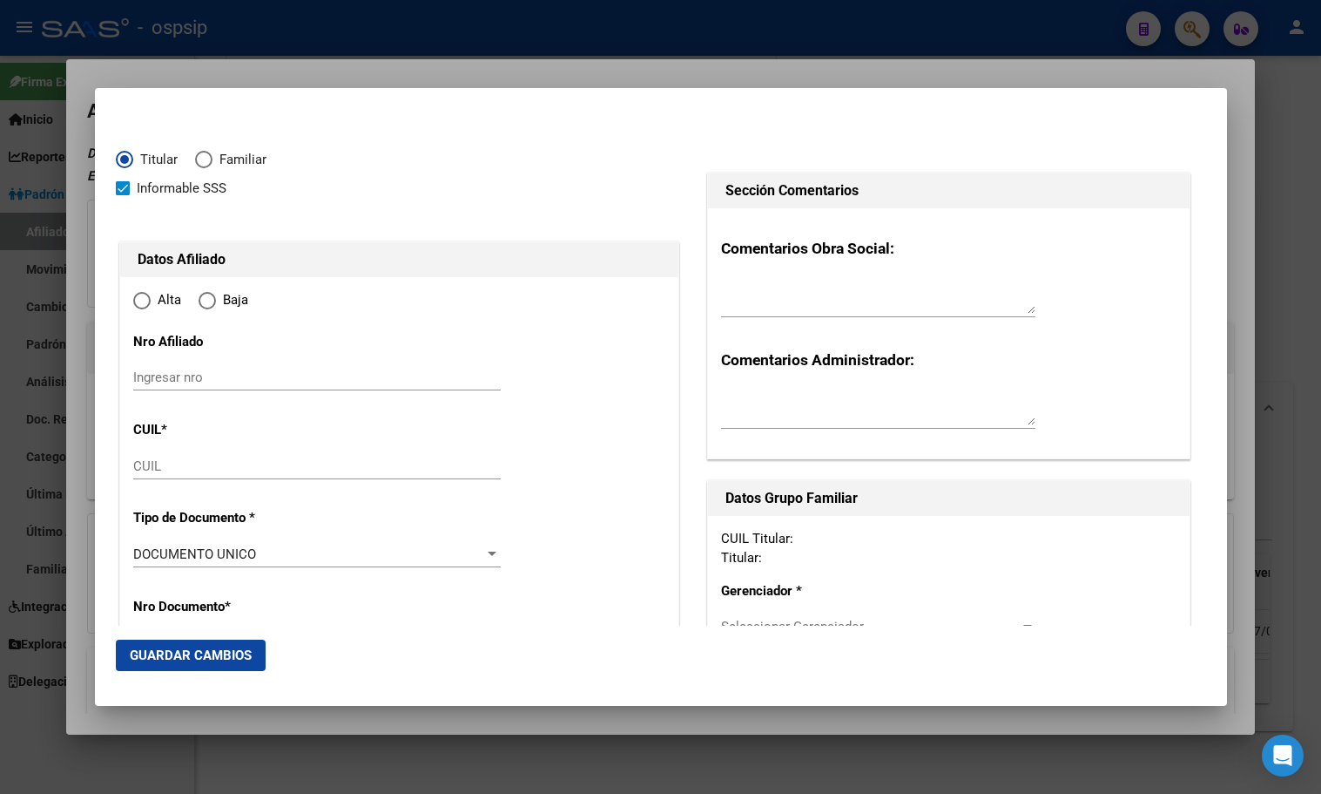
type input "20-43820379-7"
type input "43820379"
type input "[PERSON_NAME]"
type input "[DATE]"
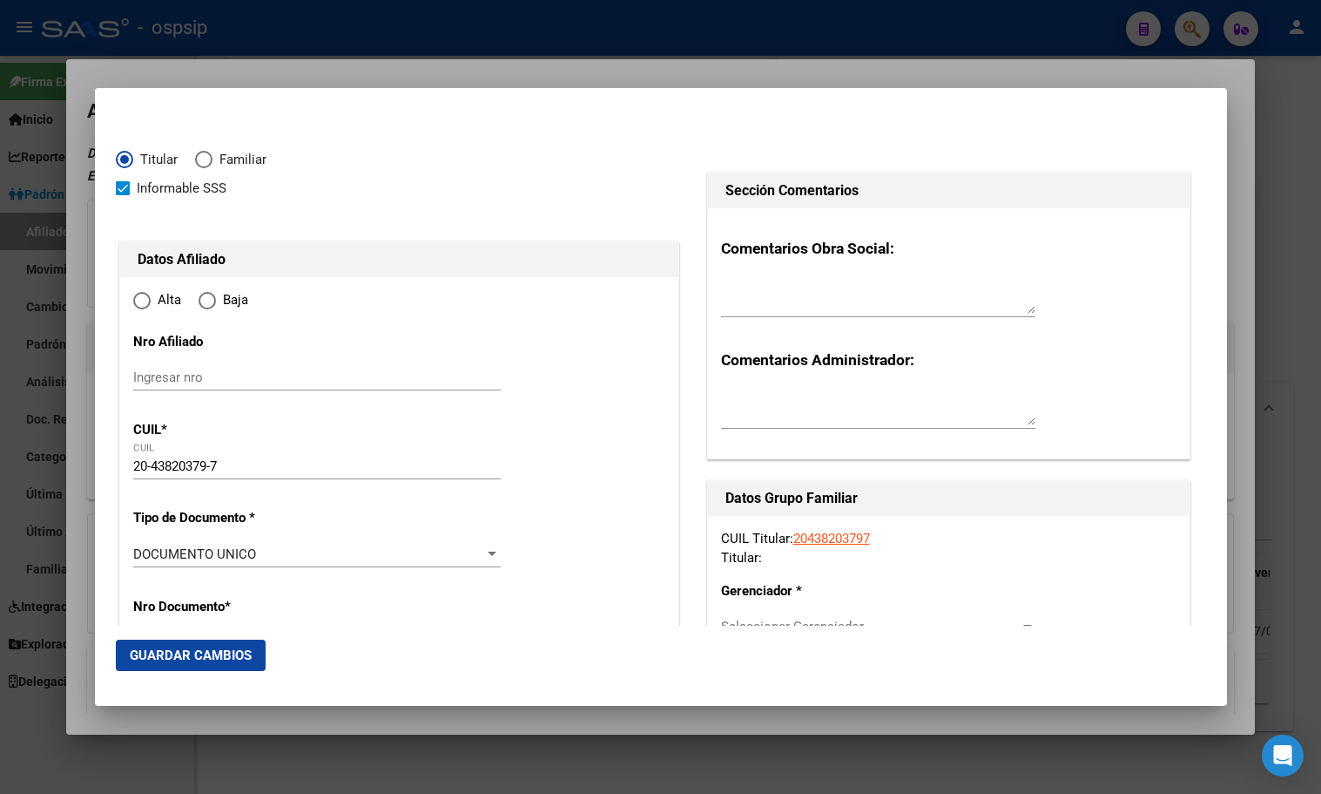
type input "[PERSON_NAME]"
type input "5701"
type input "CUCHI CORRAL"
type input "2084"
radio input "true"
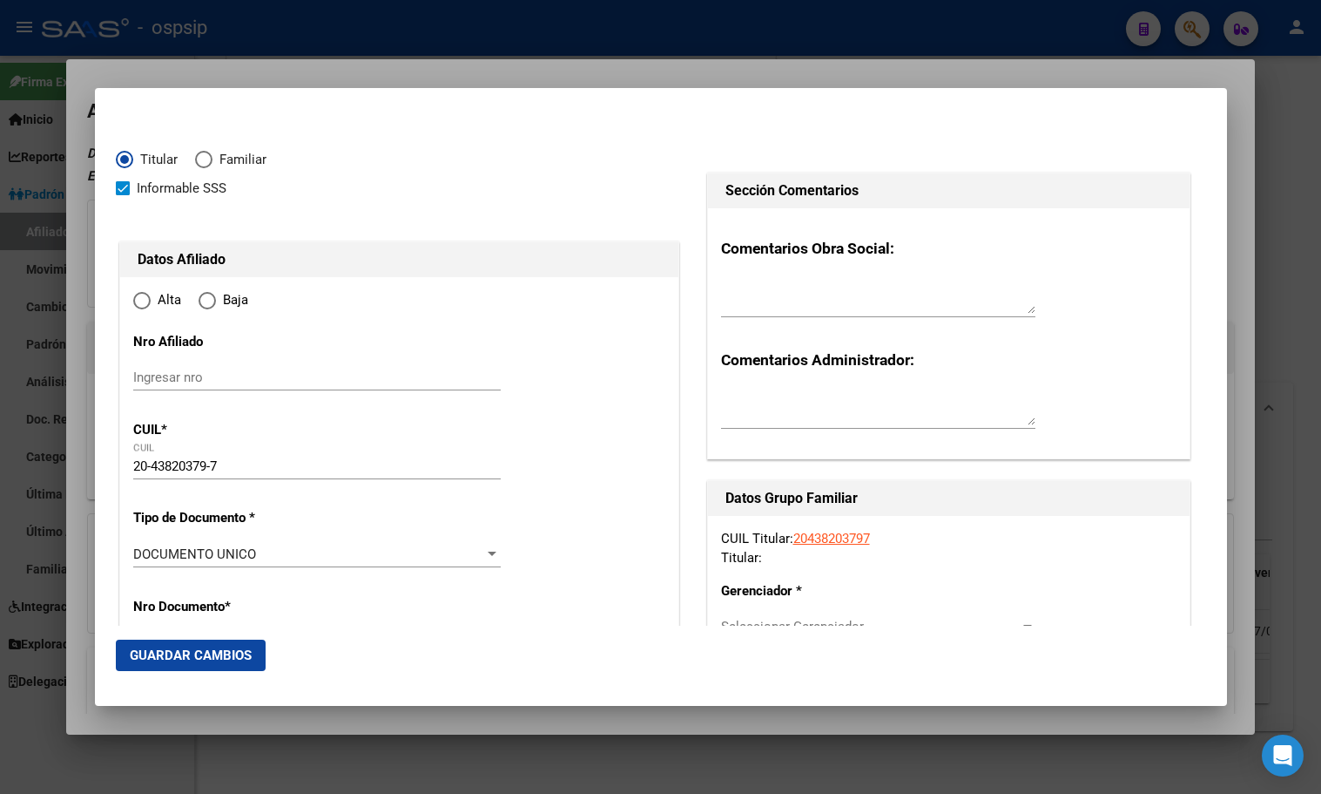
type input "[PERSON_NAME]"
click at [136, 554] on input "Ingresar fecha" at bounding box center [317, 558] width 368 height 28
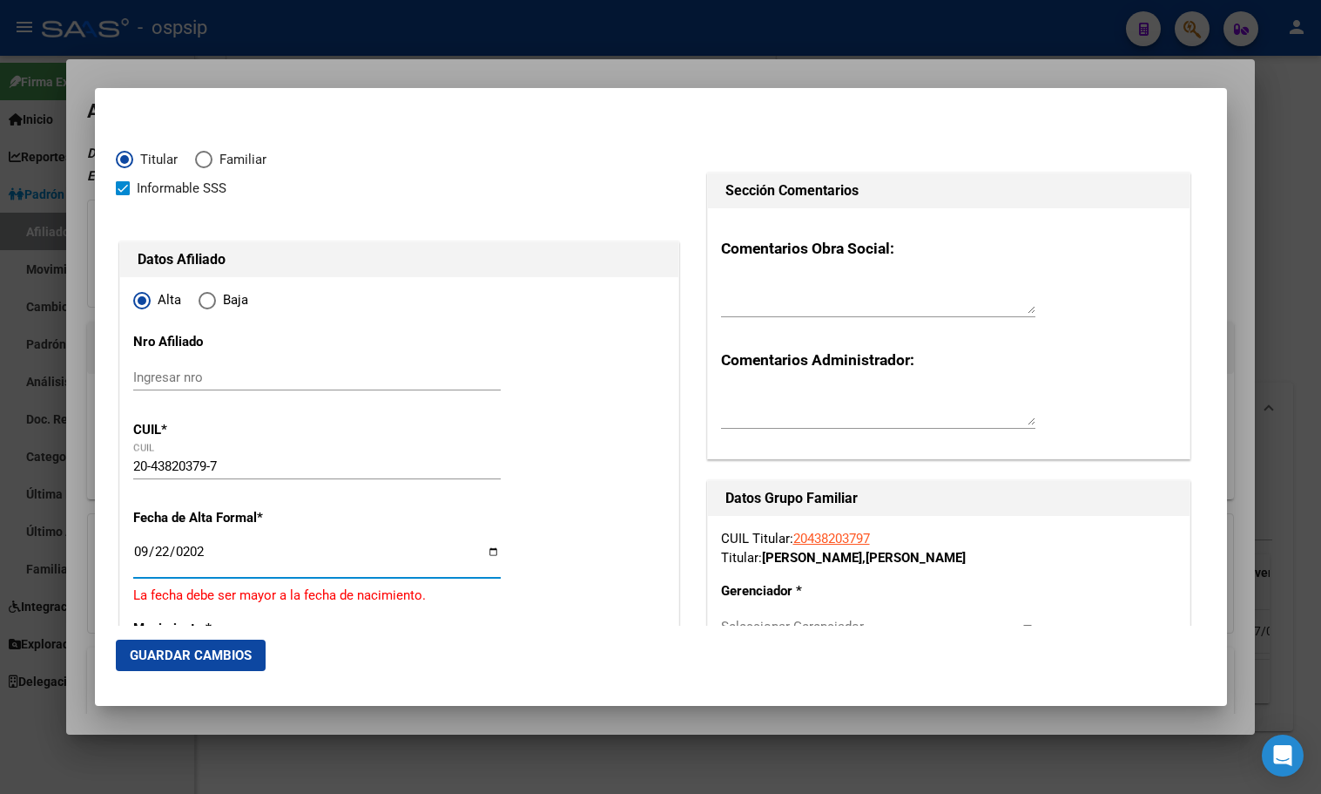
type input "[DATE]"
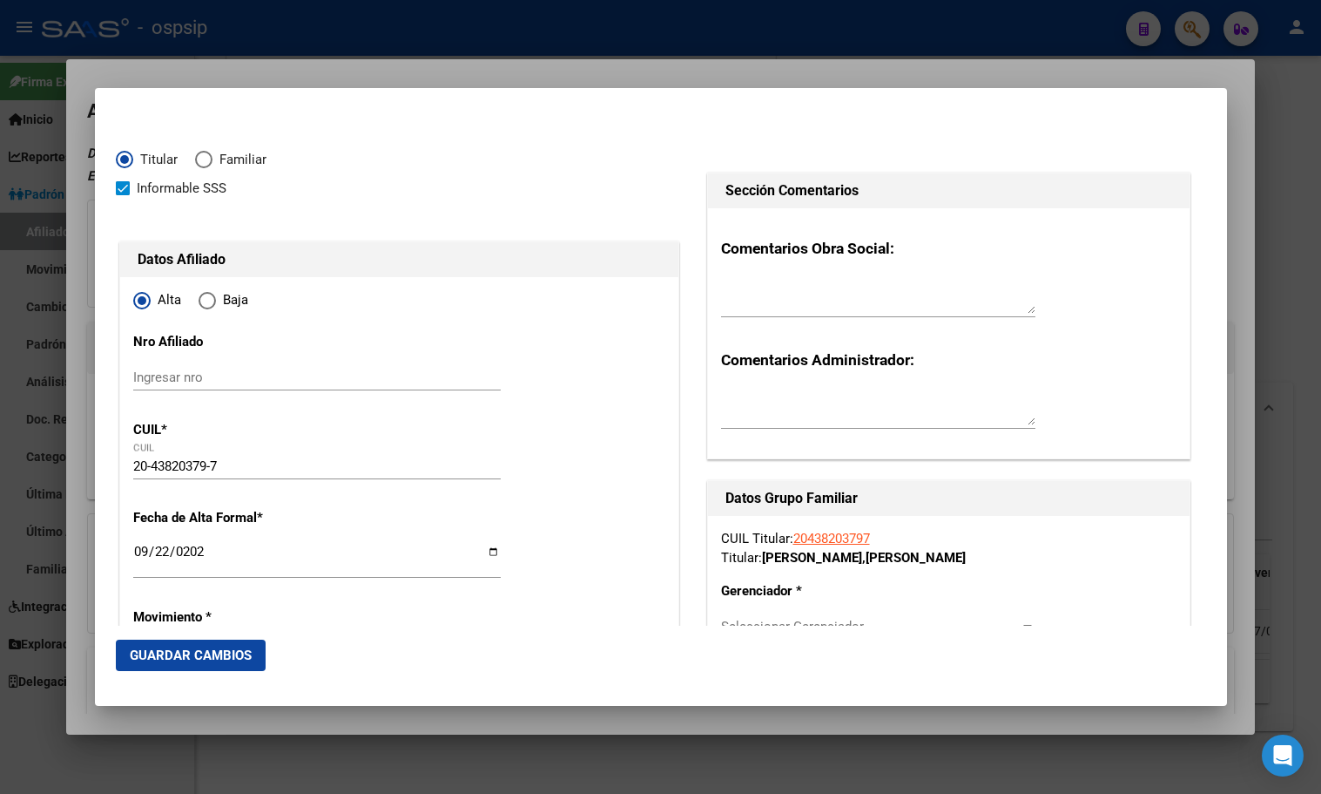
scroll to position [286, 0]
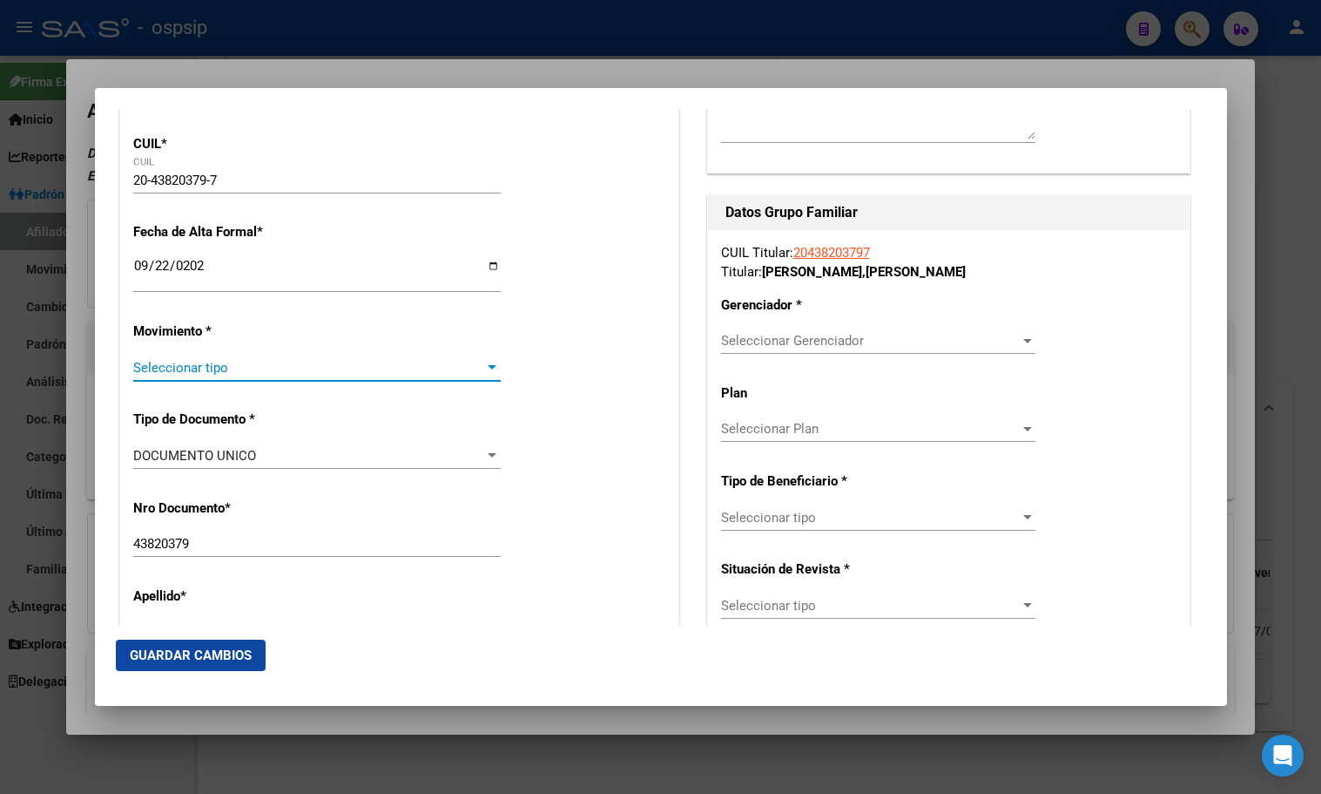
click at [185, 373] on span "Seleccionar tipo" at bounding box center [309, 368] width 352 height 16
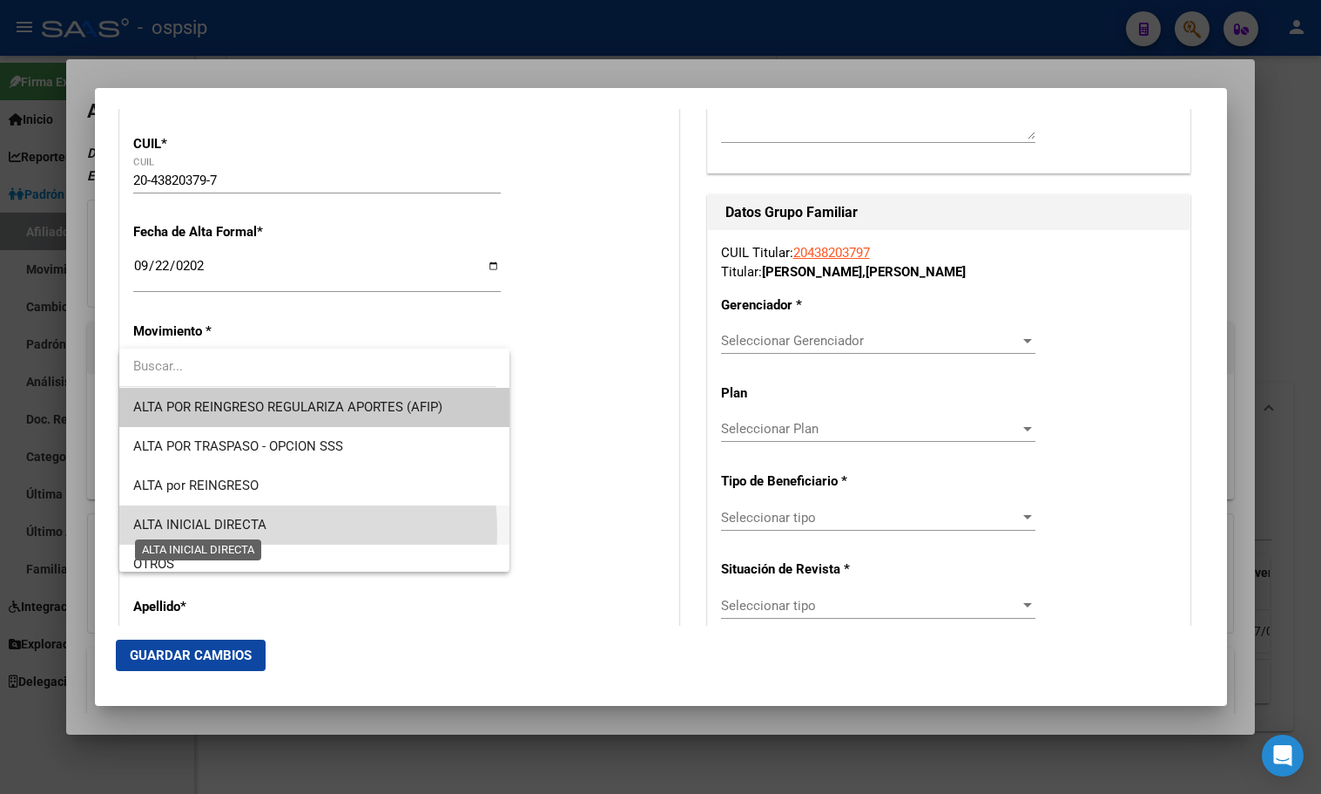
click at [233, 531] on span "ALTA INICIAL DIRECTA" at bounding box center [199, 525] width 133 height 16
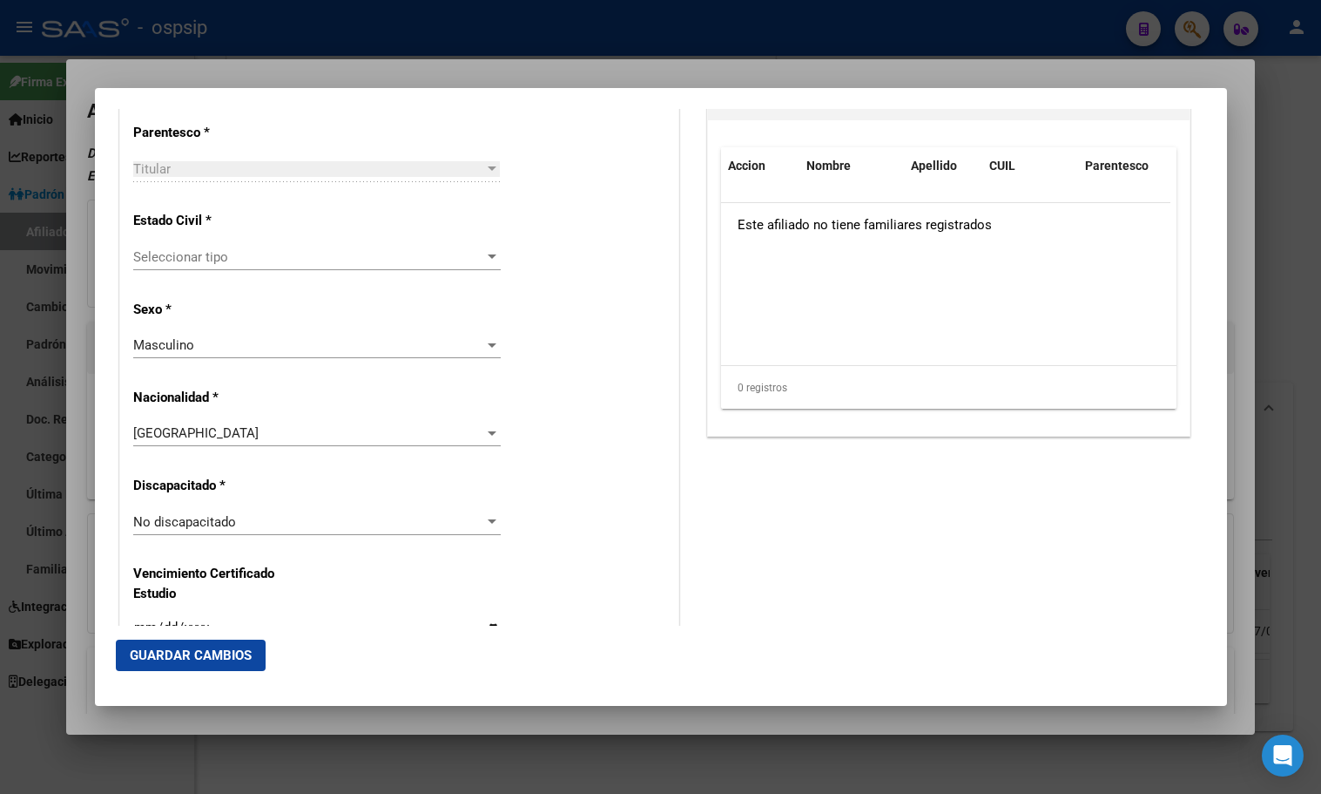
scroll to position [1070, 0]
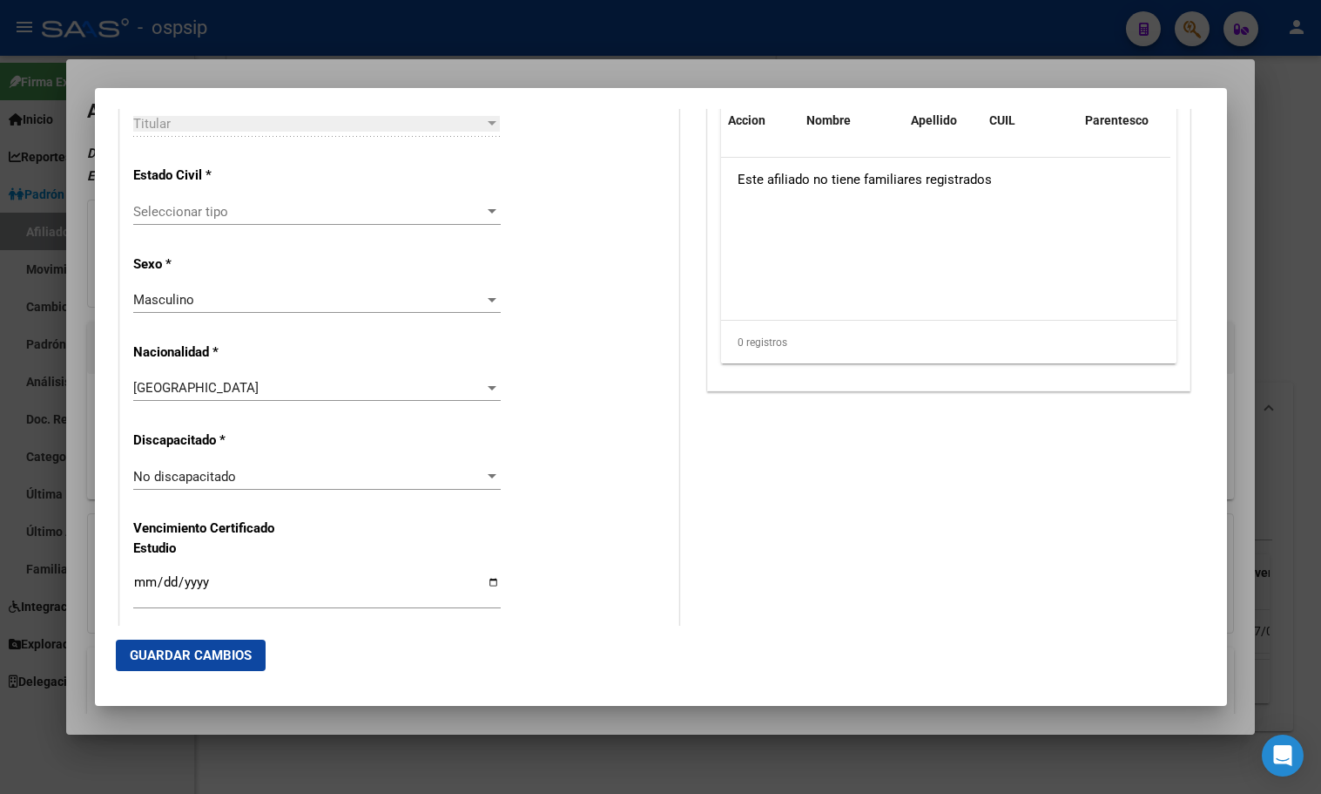
click at [189, 213] on span "Seleccionar tipo" at bounding box center [309, 212] width 352 height 16
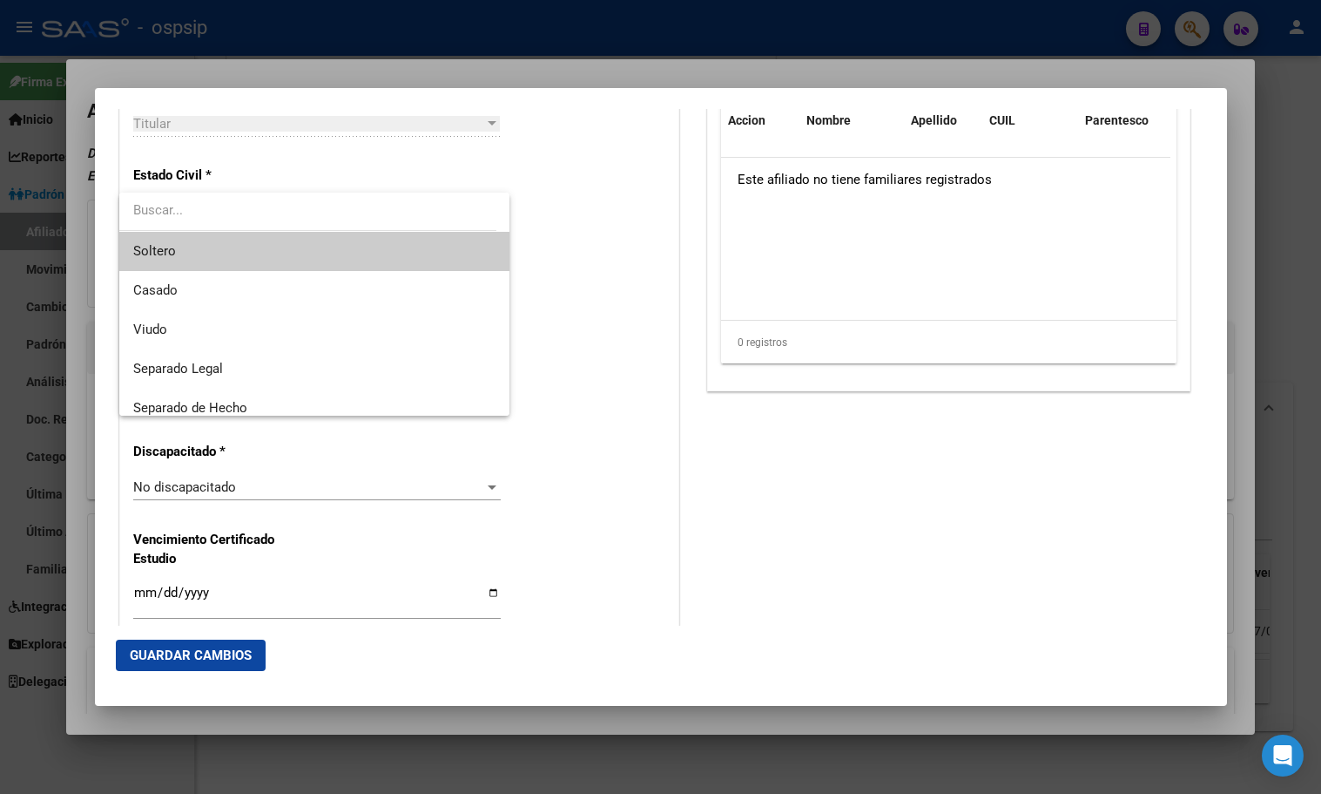
click at [197, 248] on span "Soltero" at bounding box center [314, 251] width 362 height 39
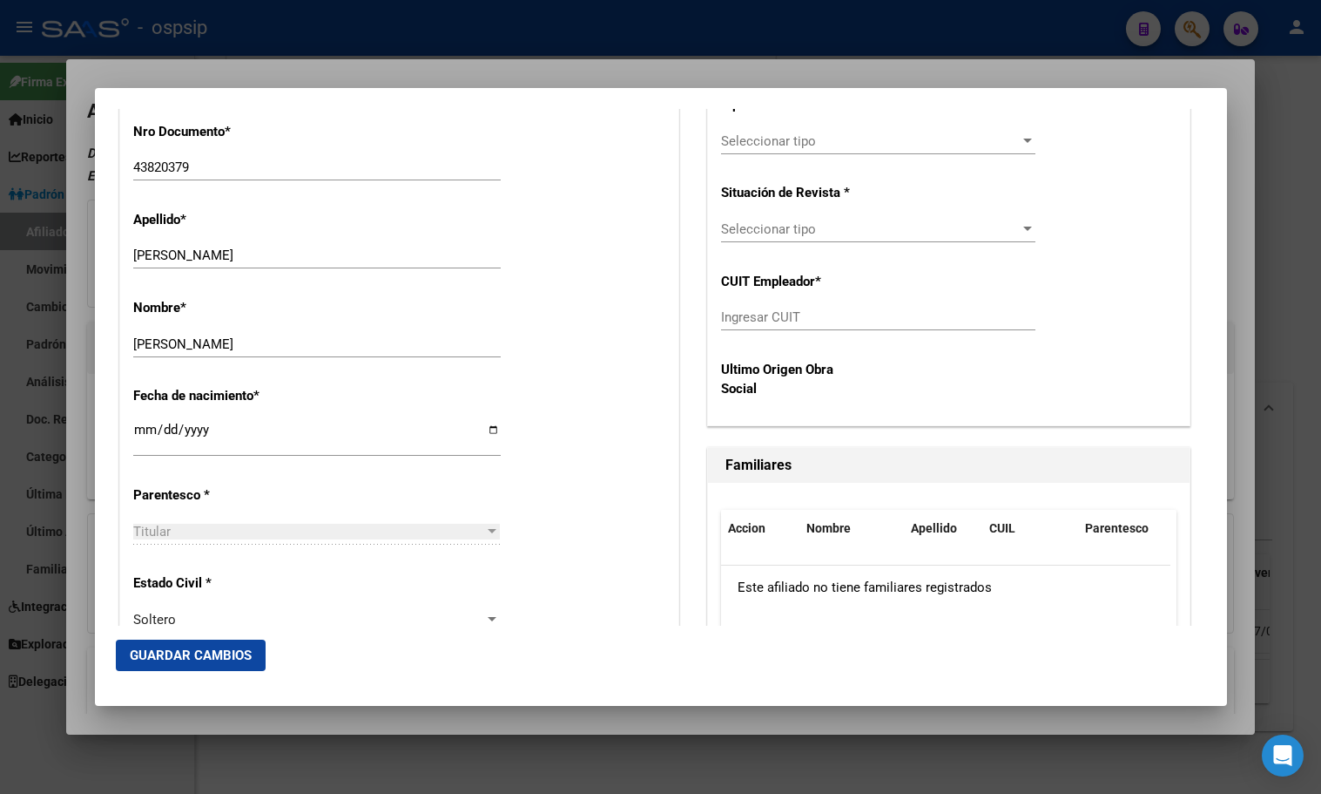
scroll to position [634, 0]
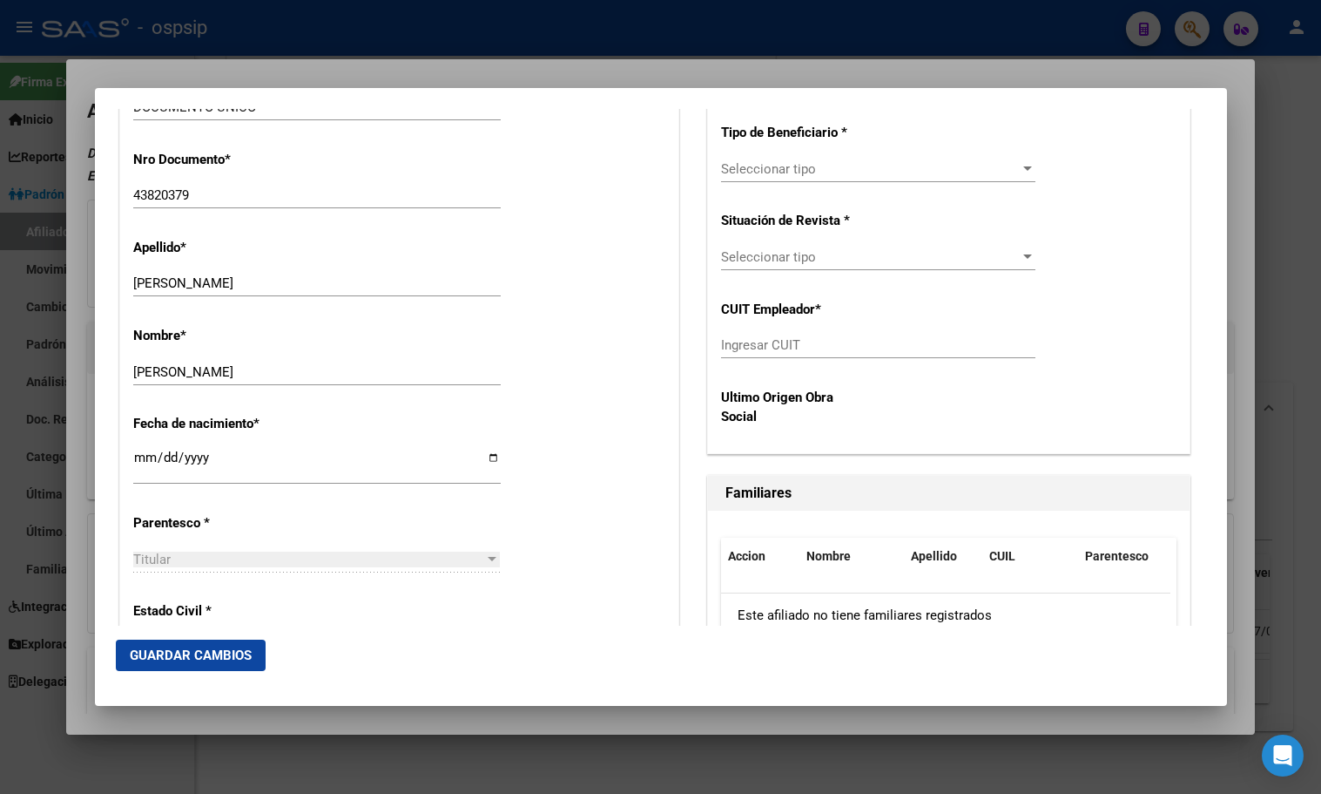
click at [612, 354] on div "Nombre * [PERSON_NAME] nombre" at bounding box center [399, 357] width 532 height 88
click at [780, 159] on div "Seleccionar tipo Seleccionar tipo" at bounding box center [878, 169] width 314 height 26
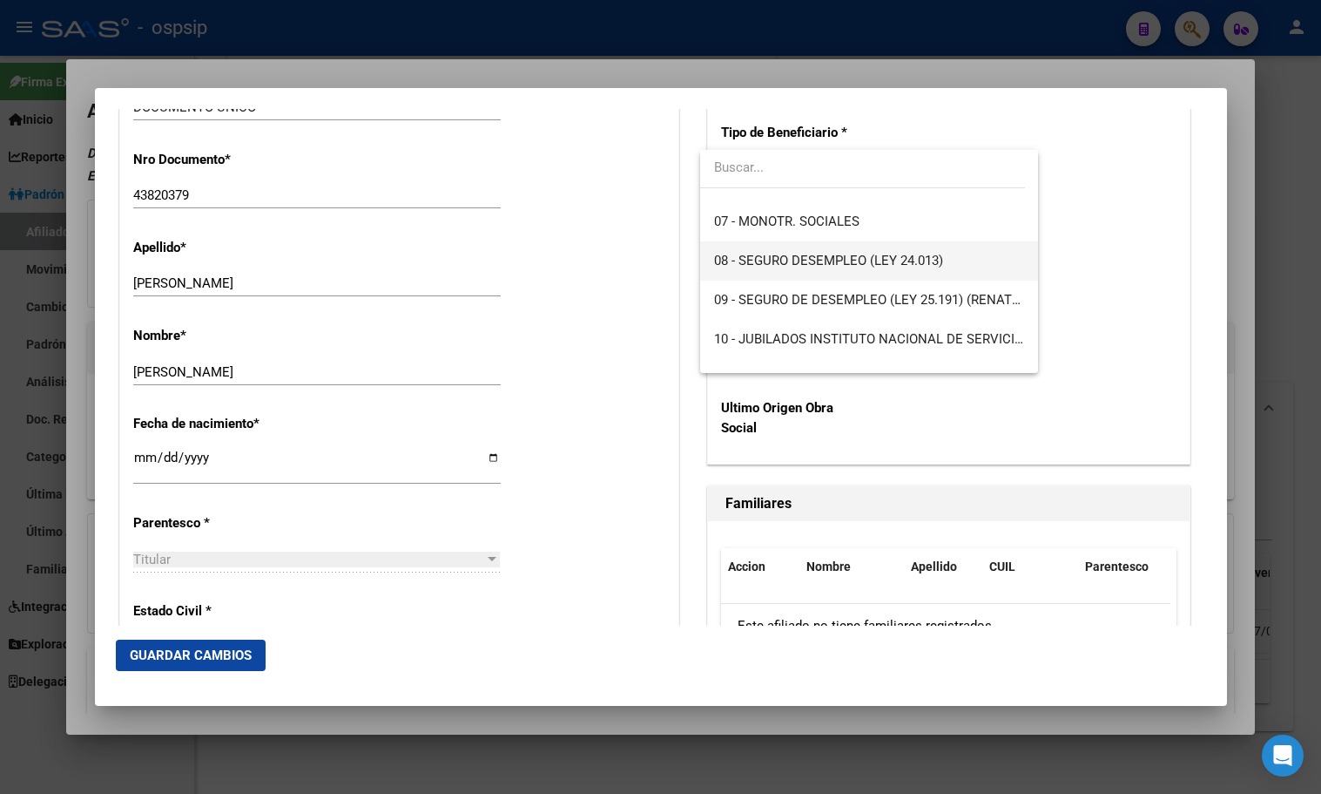
scroll to position [0, 0]
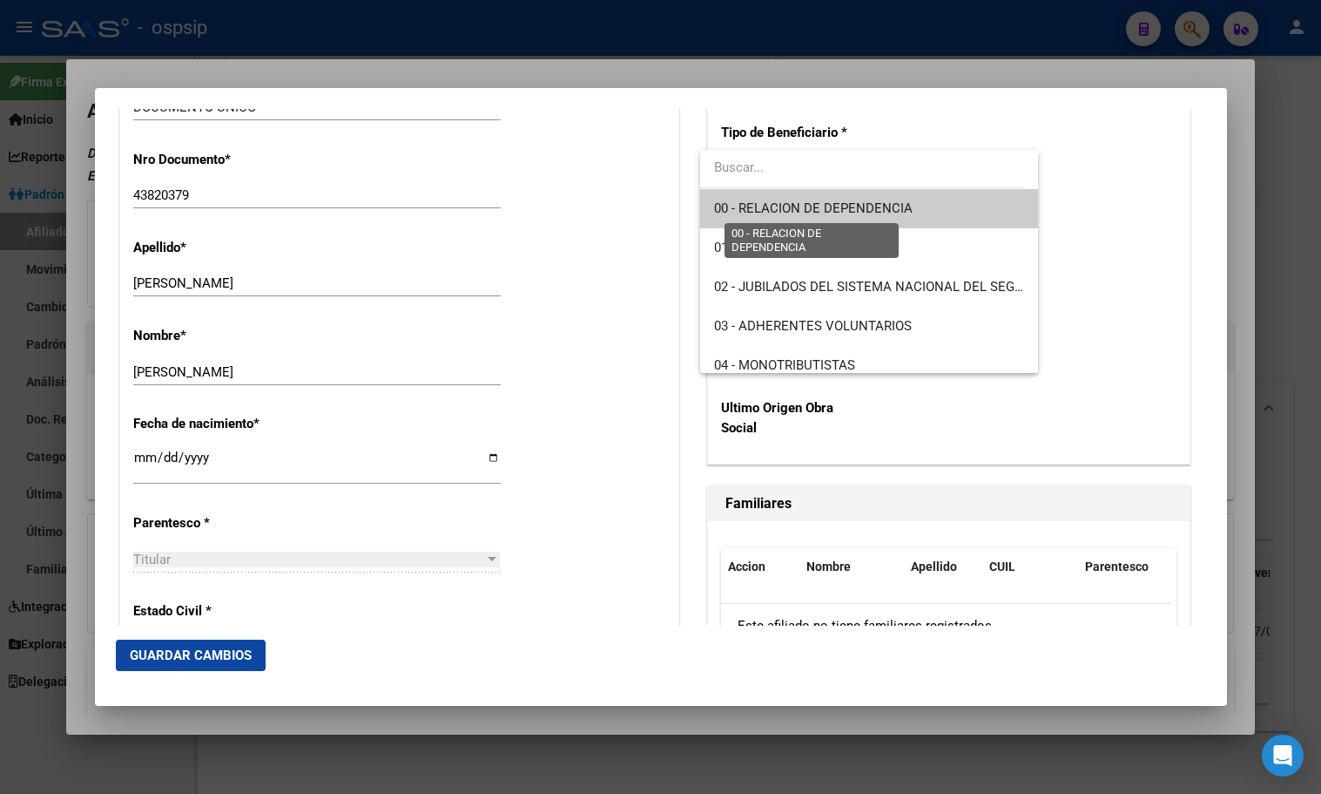
click at [863, 205] on span "00 - RELACION DE DEPENDENCIA" at bounding box center [813, 208] width 199 height 16
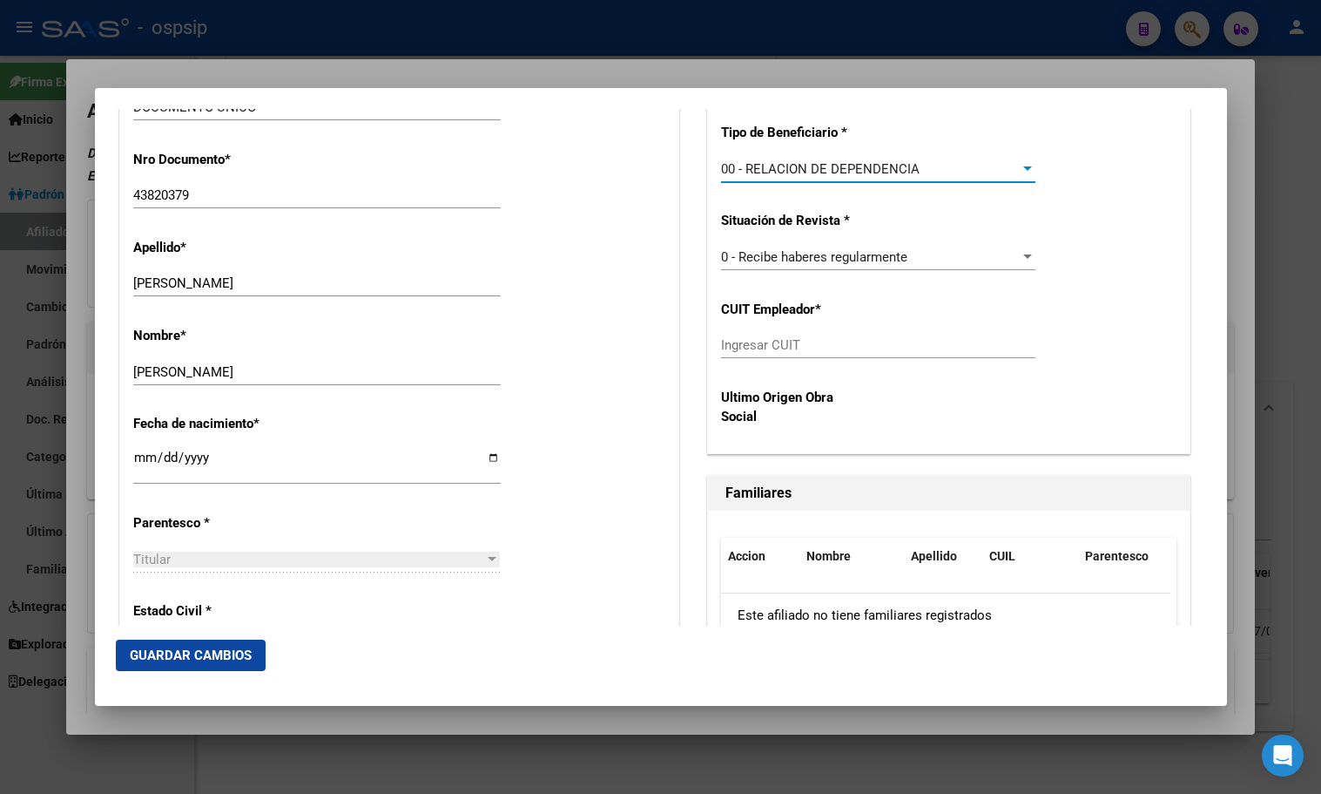
type input "30-71855050-1"
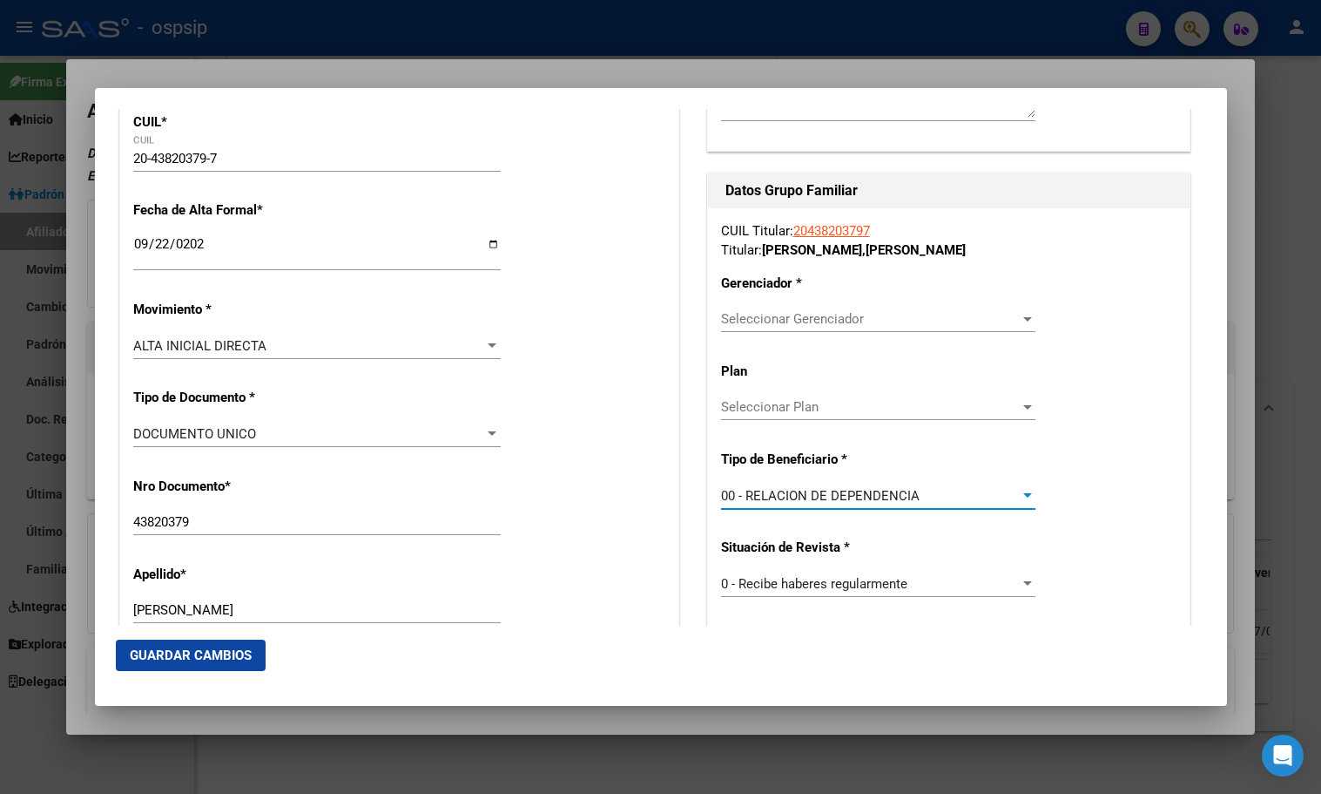
scroll to position [286, 0]
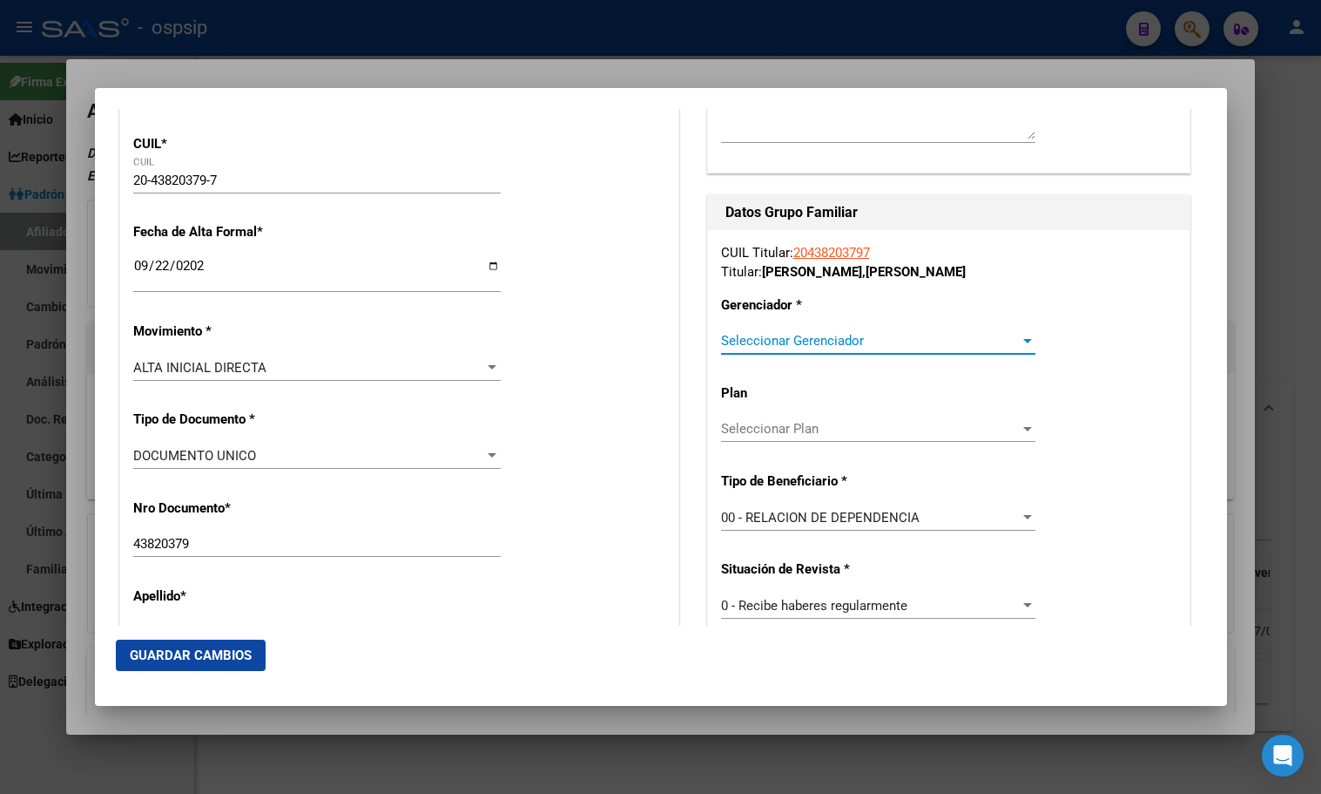
click at [755, 339] on span "Seleccionar Gerenciador" at bounding box center [870, 341] width 299 height 16
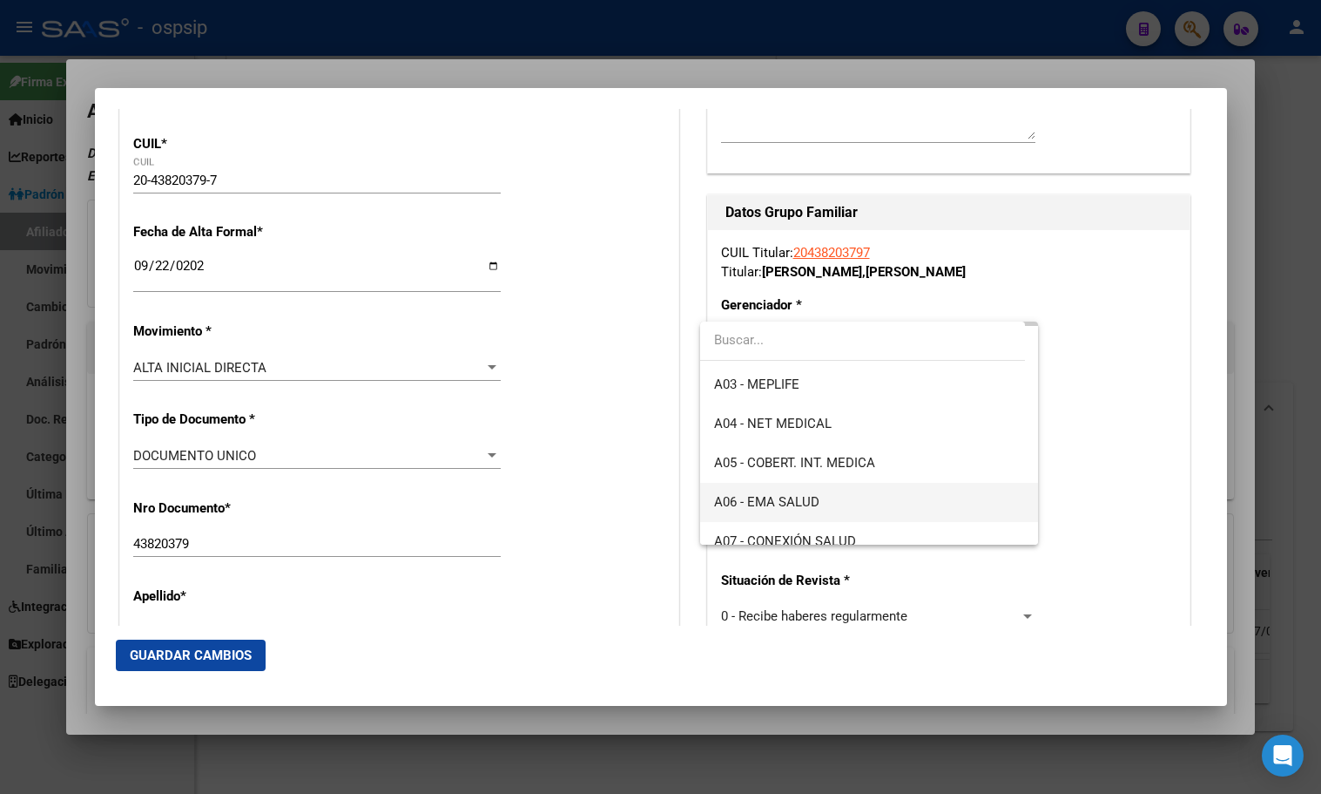
scroll to position [174, 0]
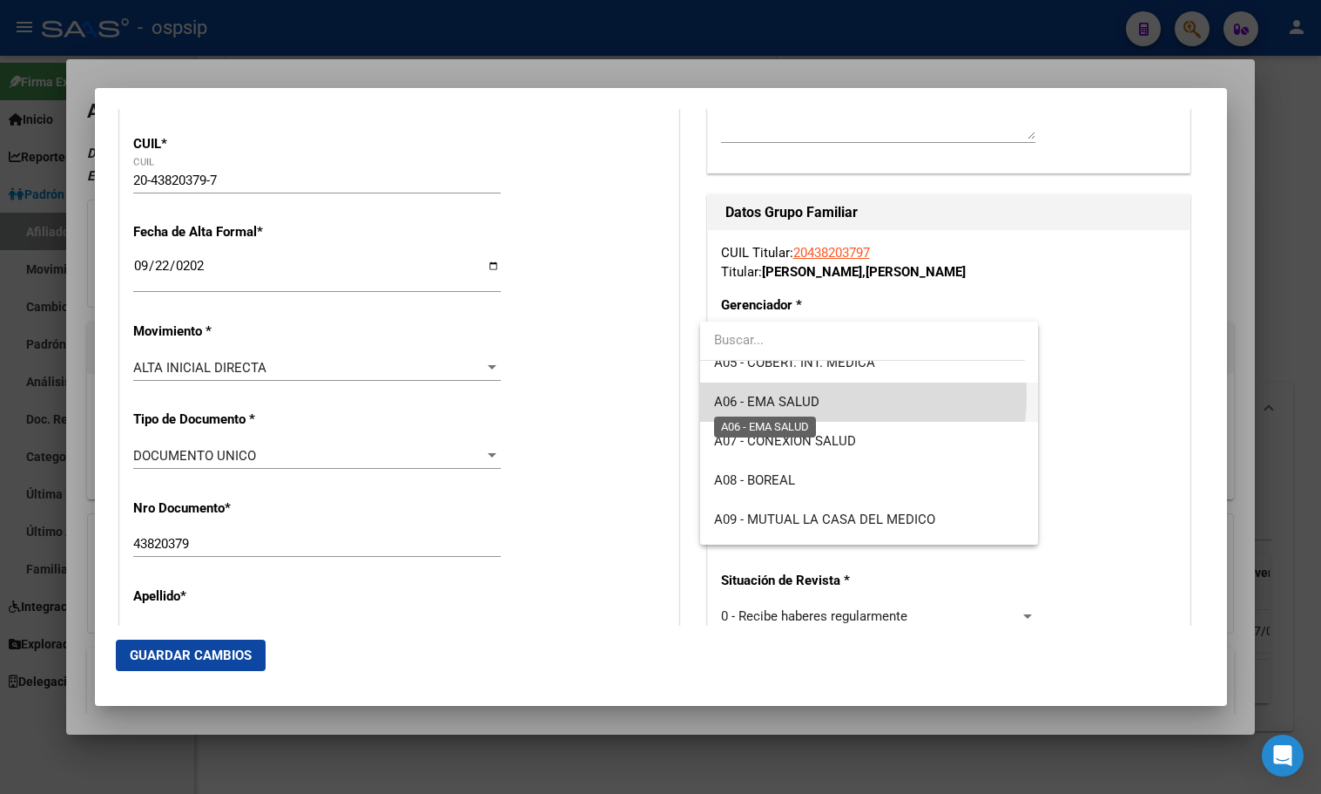
click at [784, 395] on span "A06 - EMA SALUD" at bounding box center [766, 402] width 105 height 16
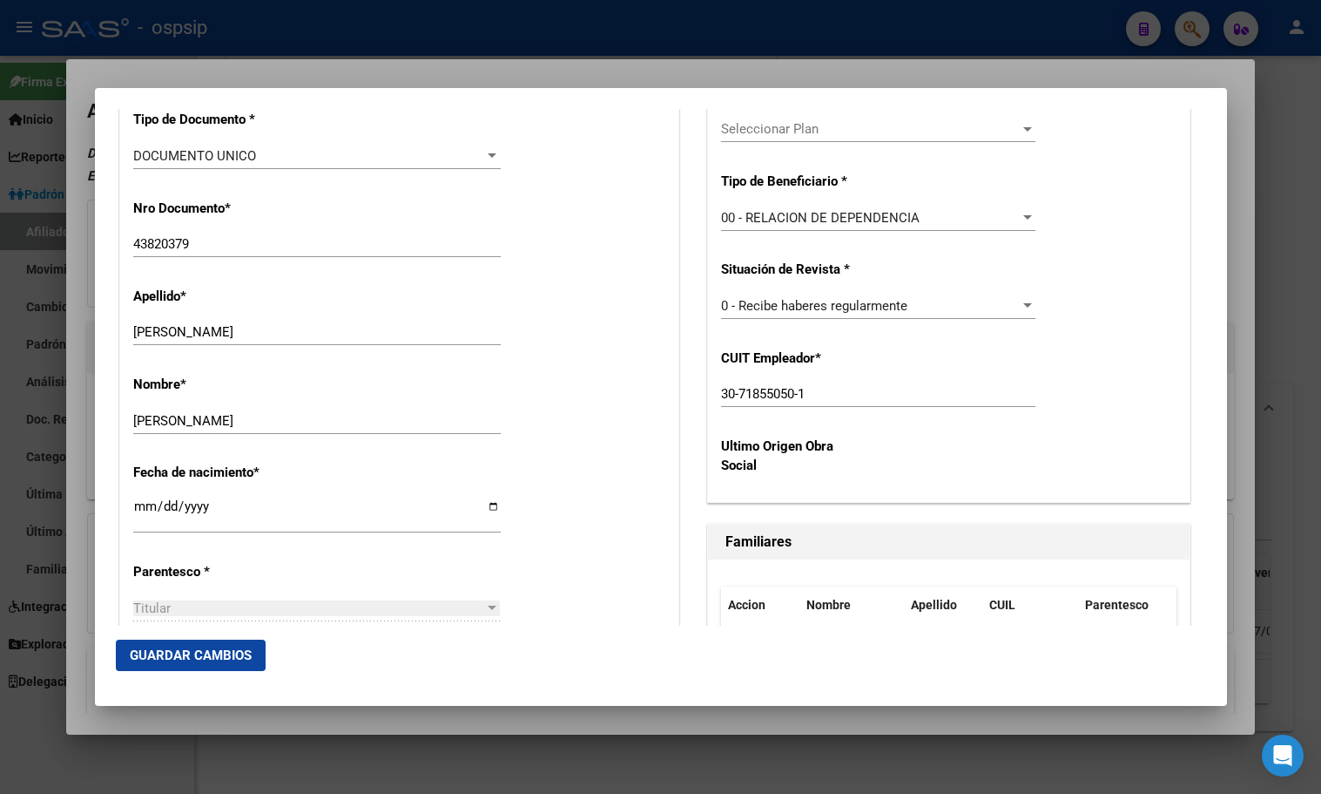
scroll to position [634, 0]
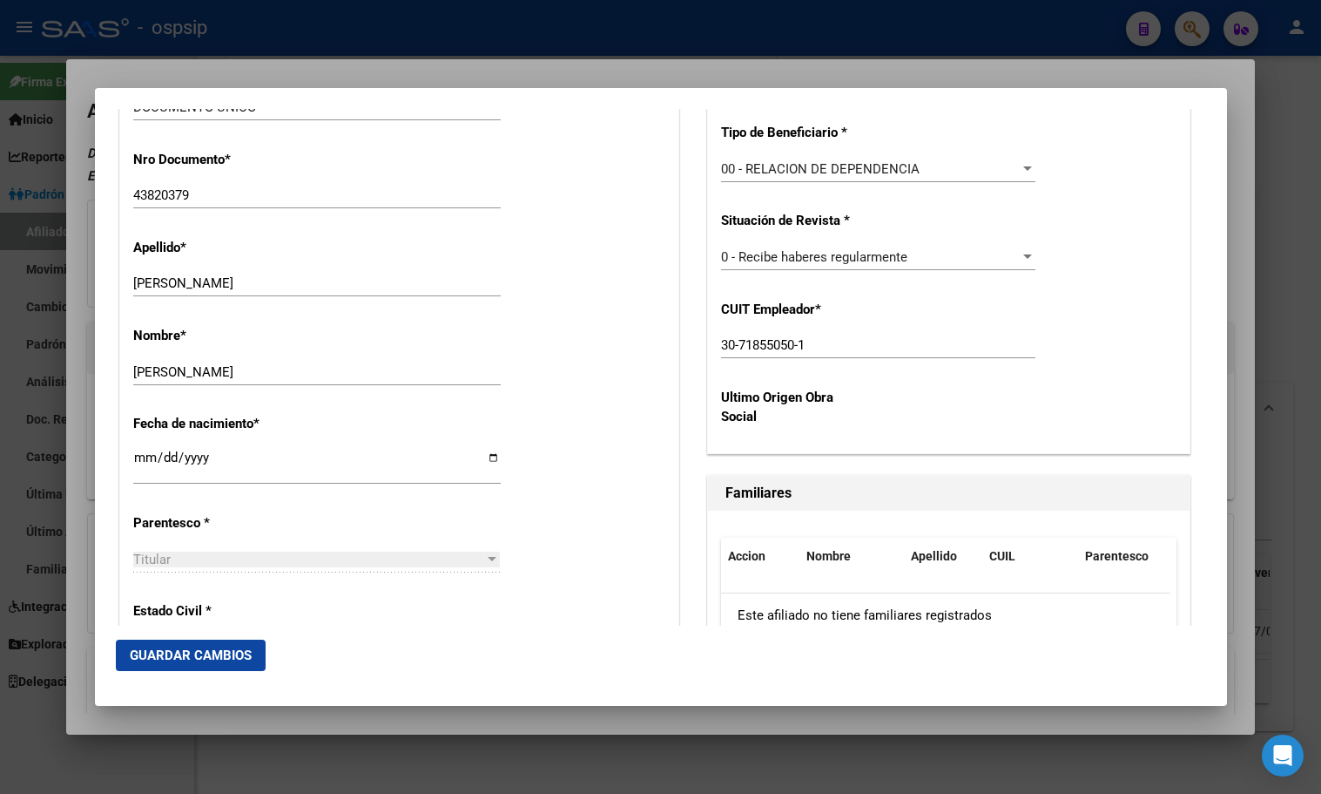
click at [168, 647] on span "Guardar Cambios" at bounding box center [191, 655] width 122 height 16
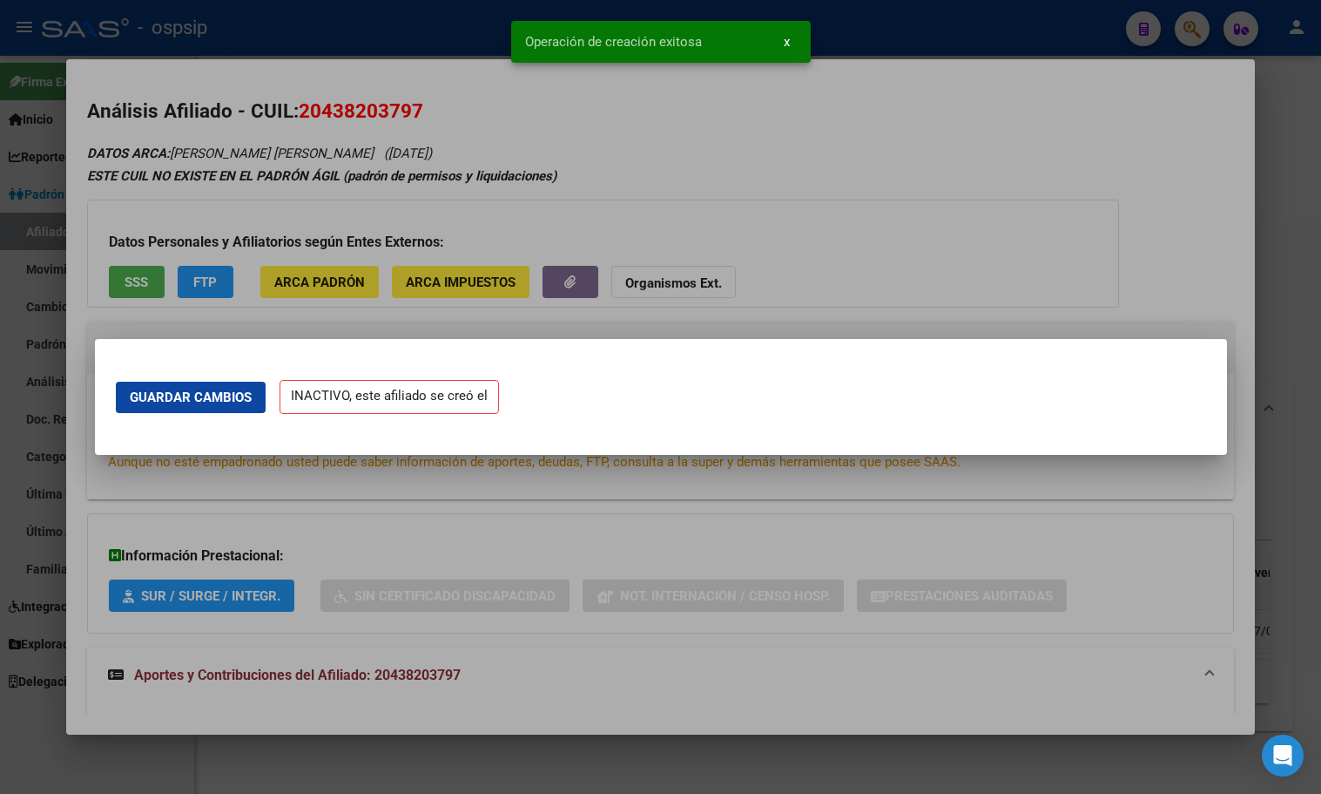
scroll to position [0, 0]
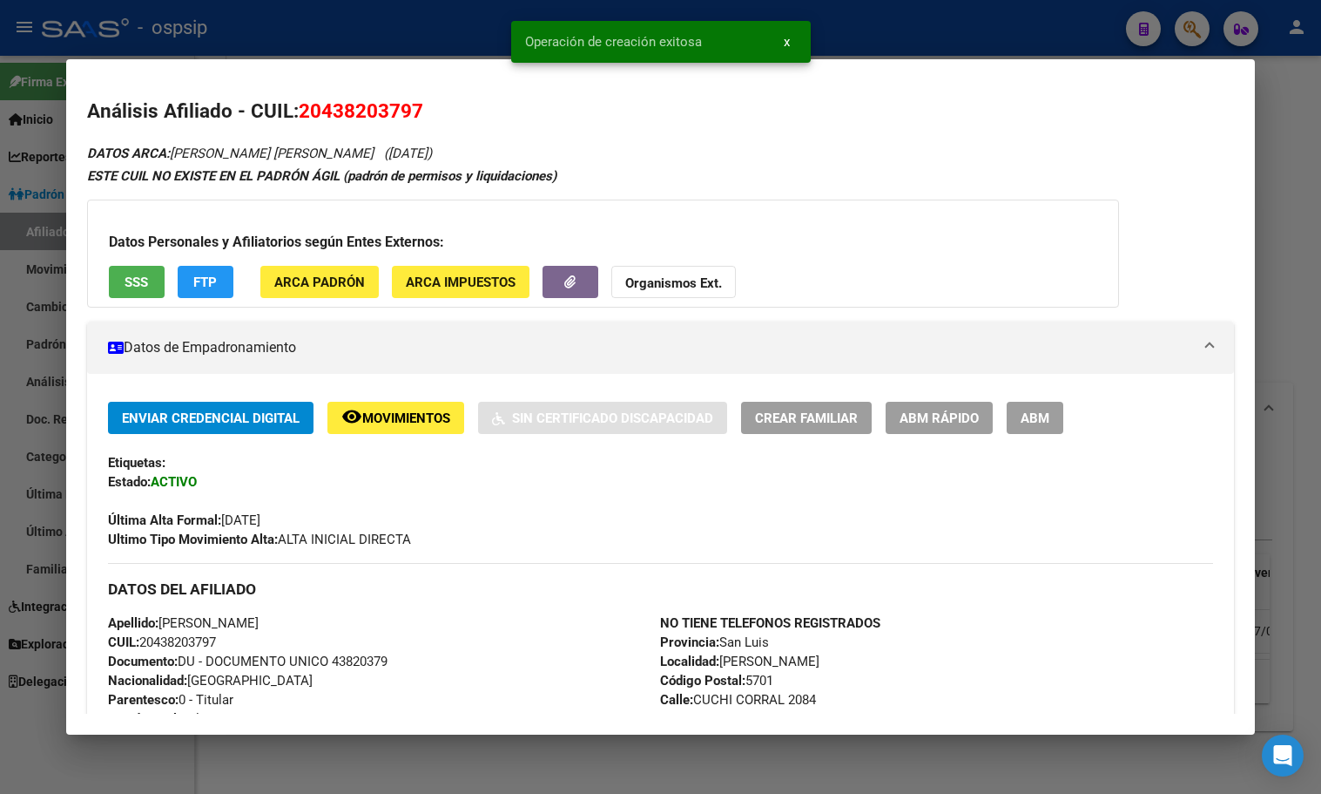
click at [1032, 415] on span "ABM" at bounding box center [1035, 418] width 29 height 16
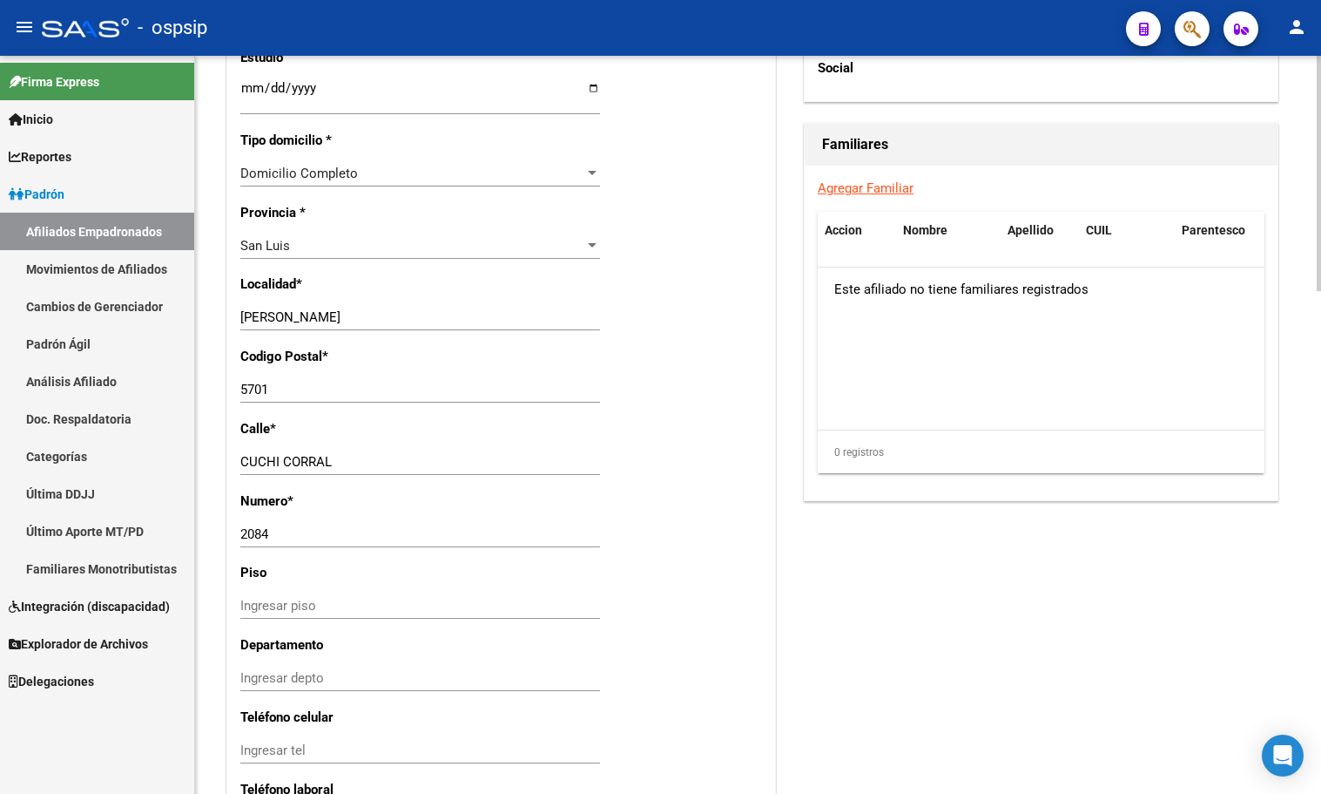
scroll to position [1220, 0]
drag, startPoint x: 393, startPoint y: 29, endPoint x: 678, endPoint y: 62, distance: 286.8
click at [393, 29] on div "- ospsip" at bounding box center [577, 28] width 1071 height 38
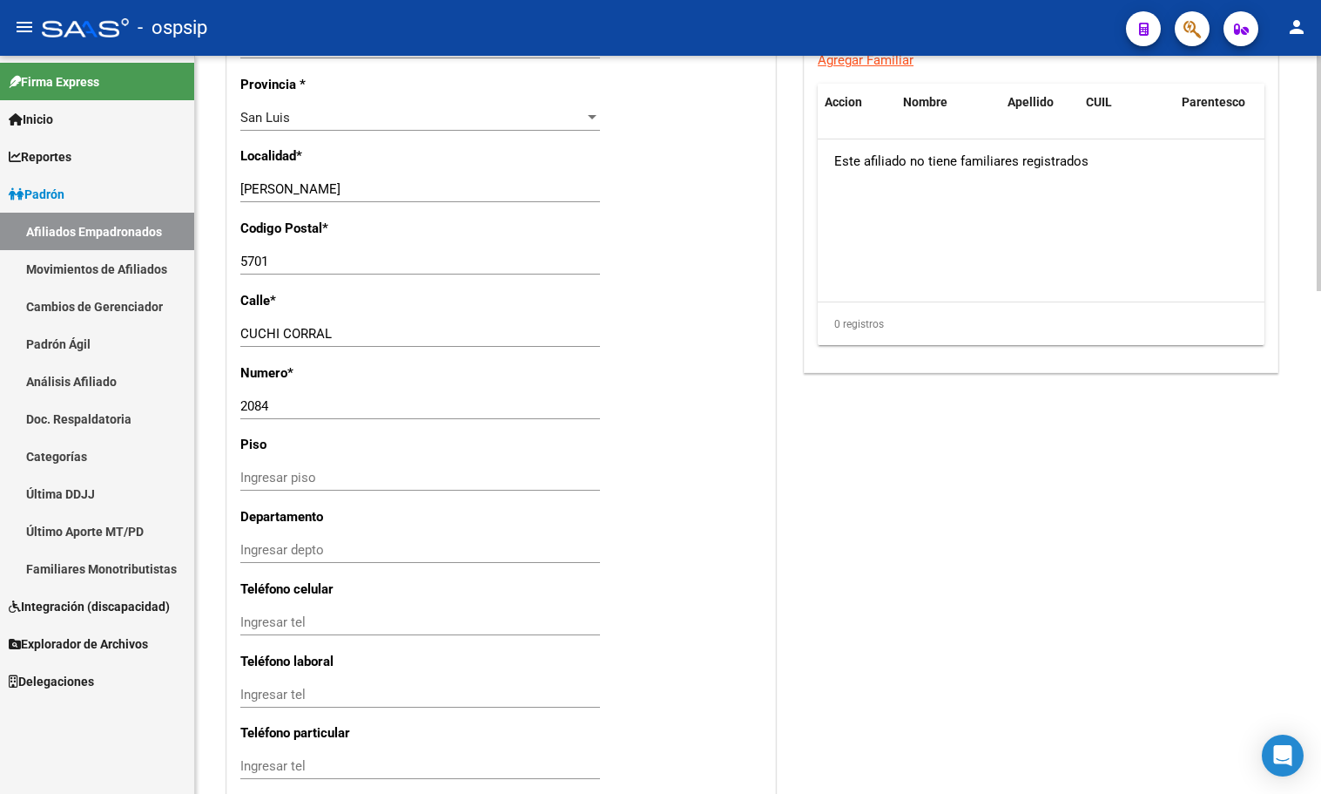
scroll to position [1577, 0]
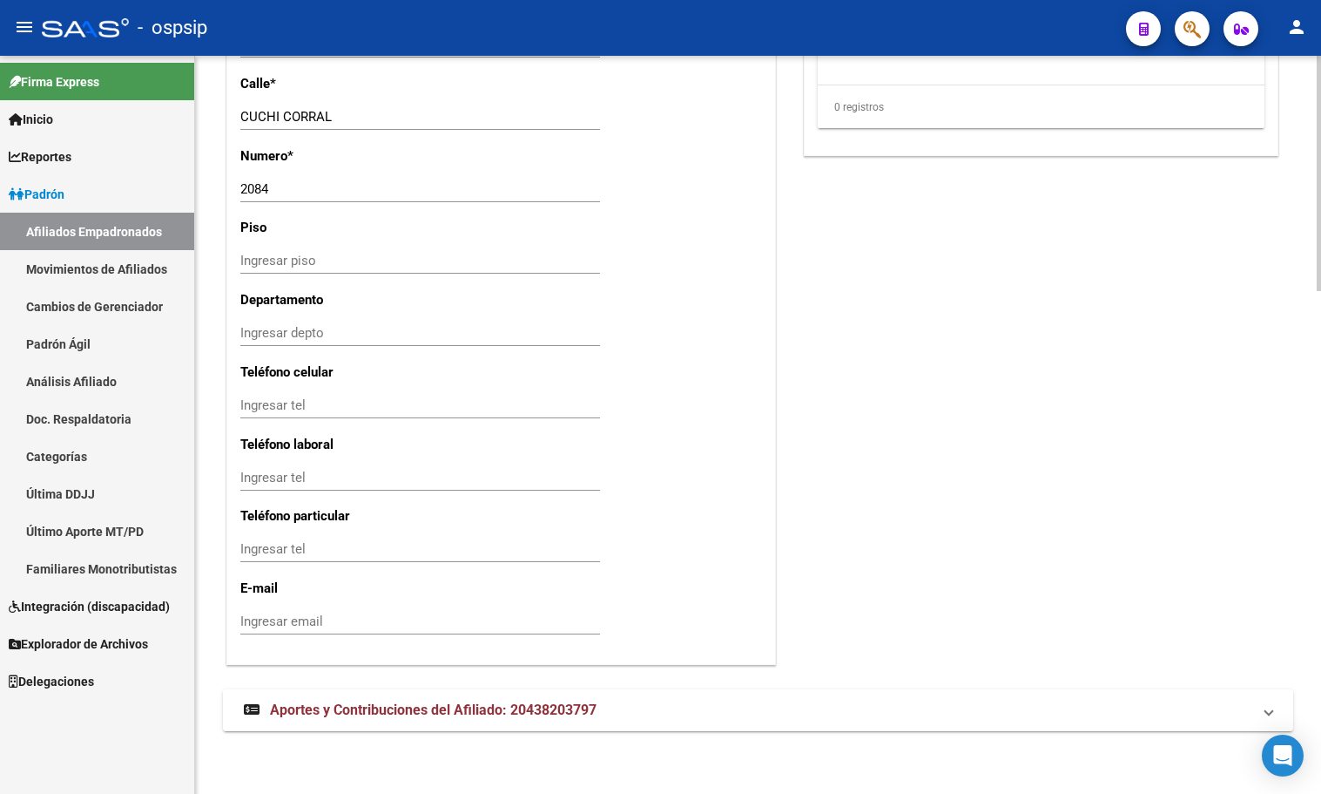
click at [484, 711] on span "Aportes y Contribuciones del Afiliado: 20438203797" at bounding box center [433, 709] width 327 height 17
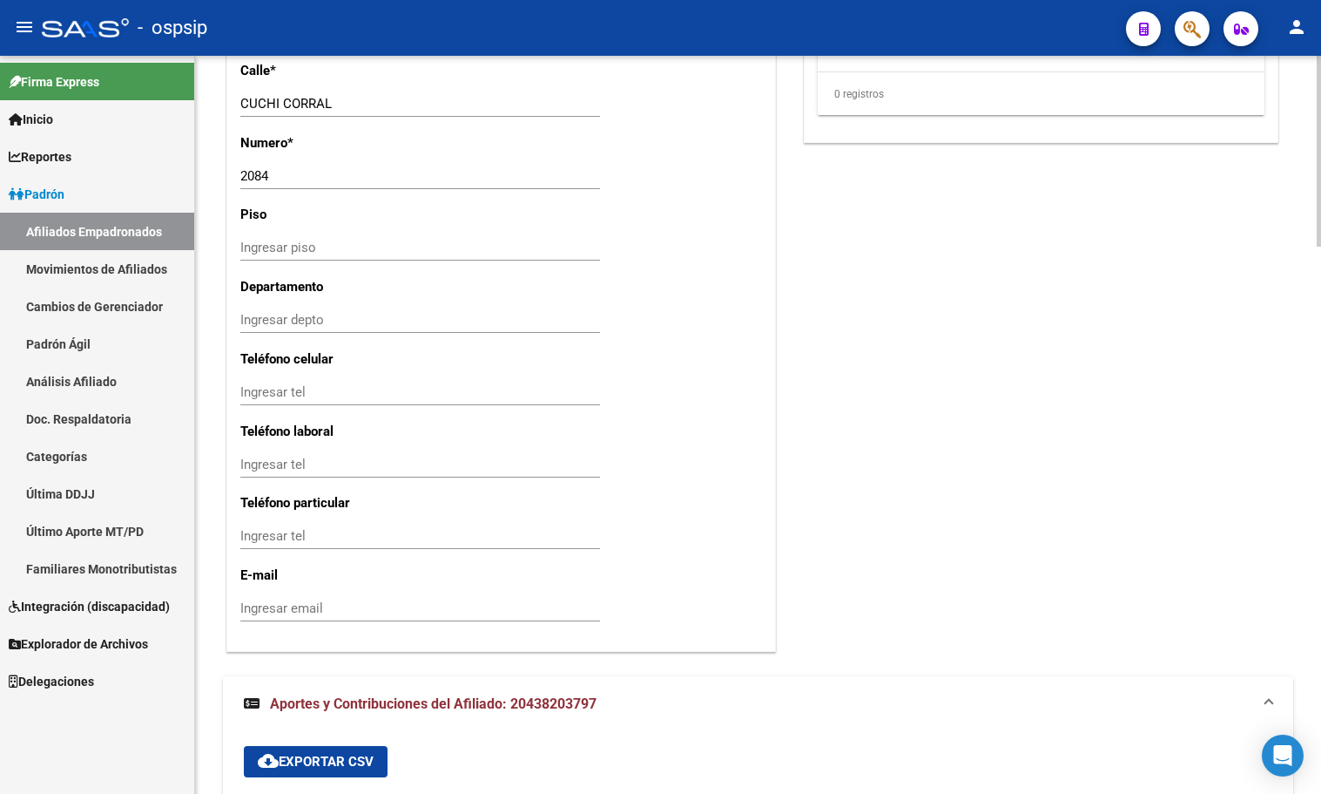
scroll to position [2112, 0]
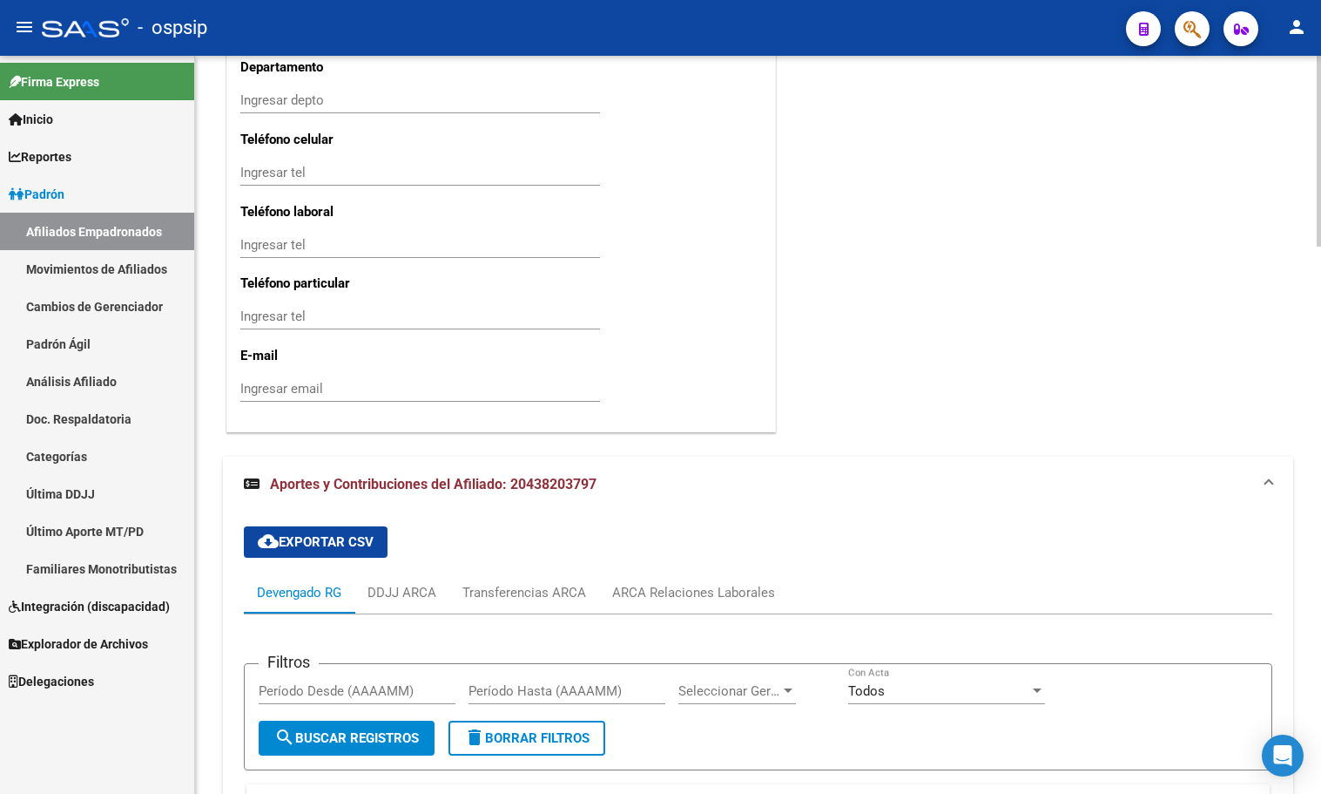
scroll to position [2025, 0]
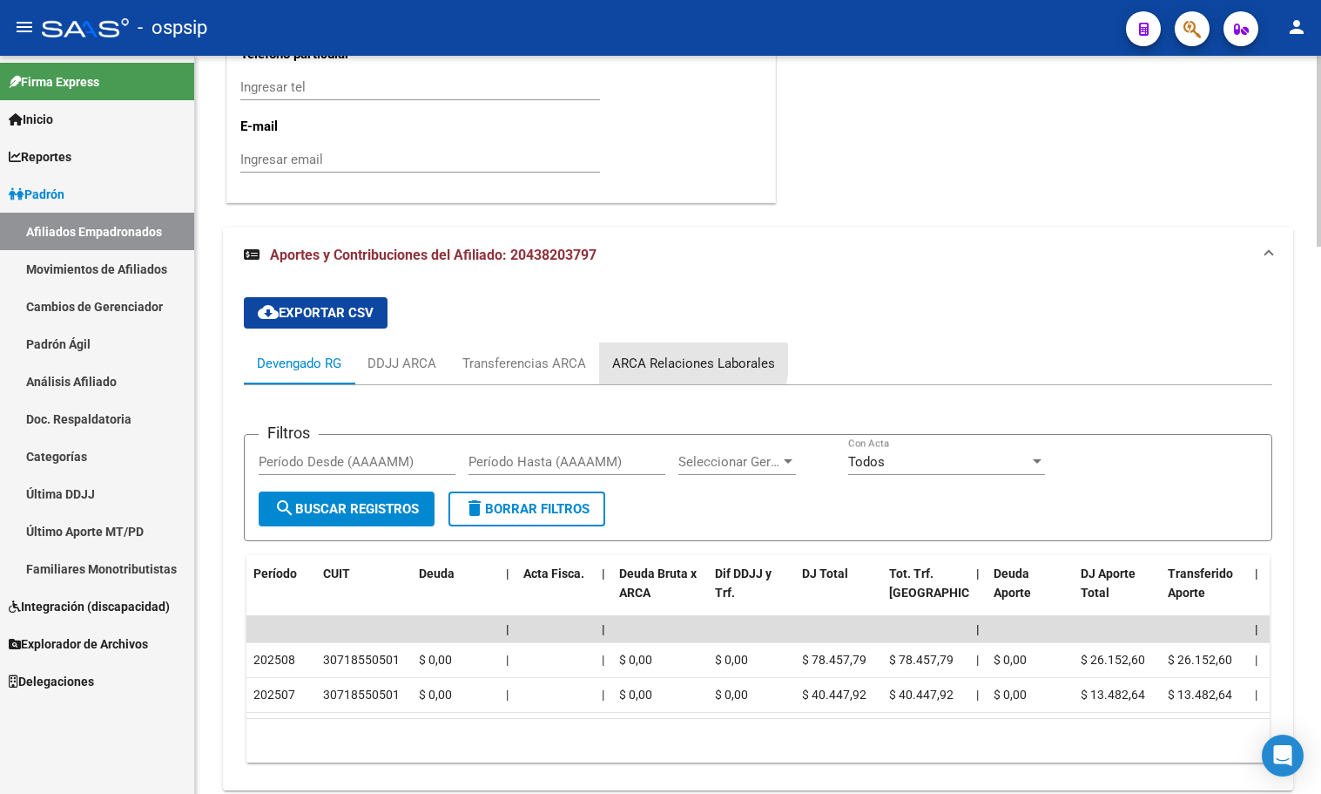
click at [673, 373] on div "ARCA Relaciones Laborales" at bounding box center [693, 363] width 163 height 19
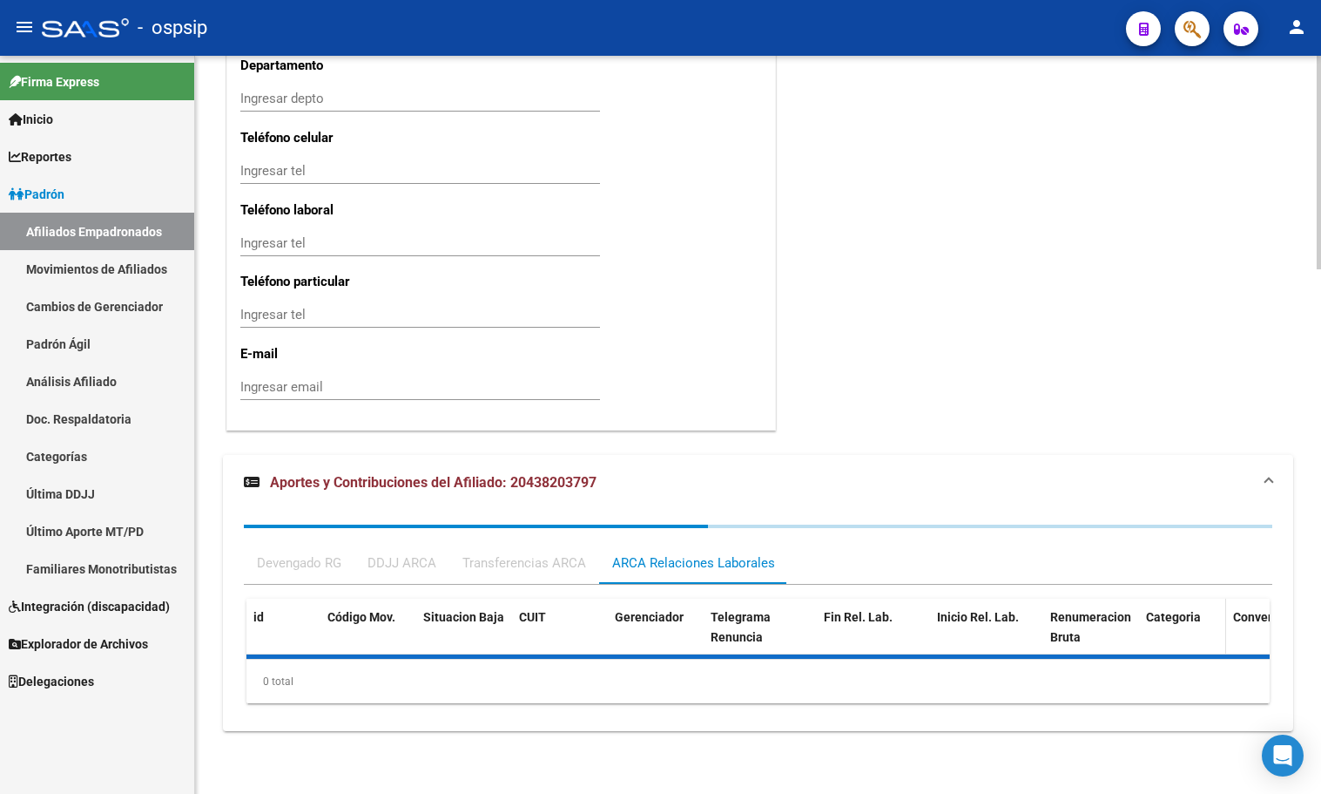
scroll to position [1896, 0]
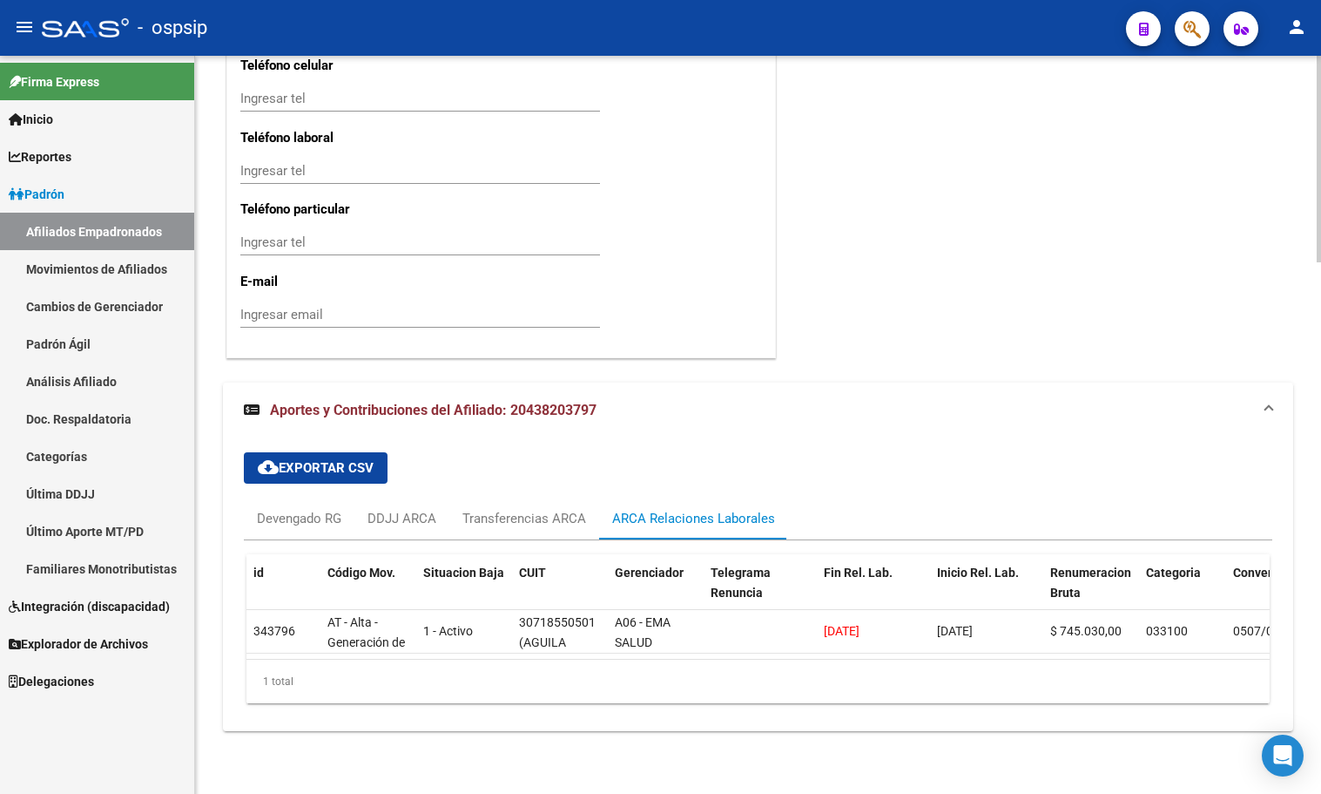
click at [287, 509] on div "Devengado RG" at bounding box center [299, 518] width 84 height 19
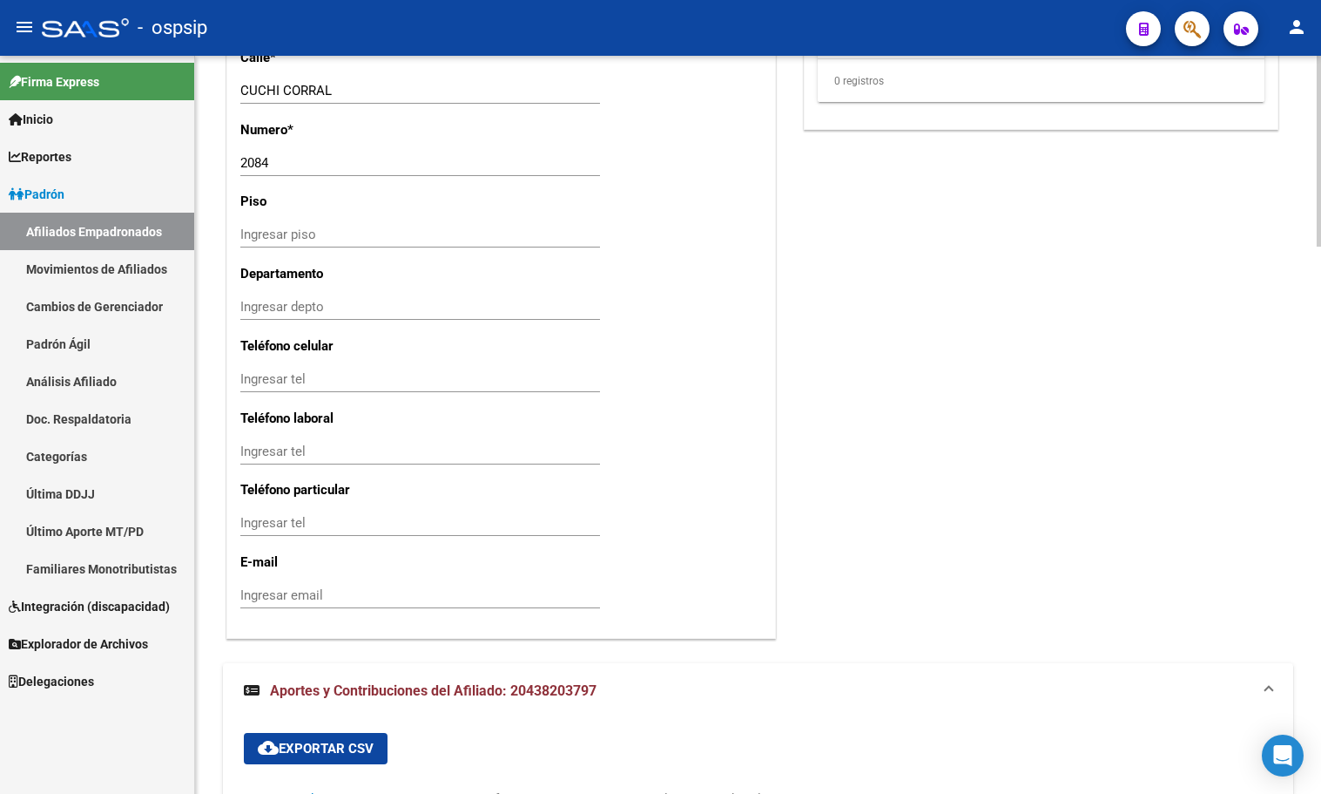
scroll to position [1067, 0]
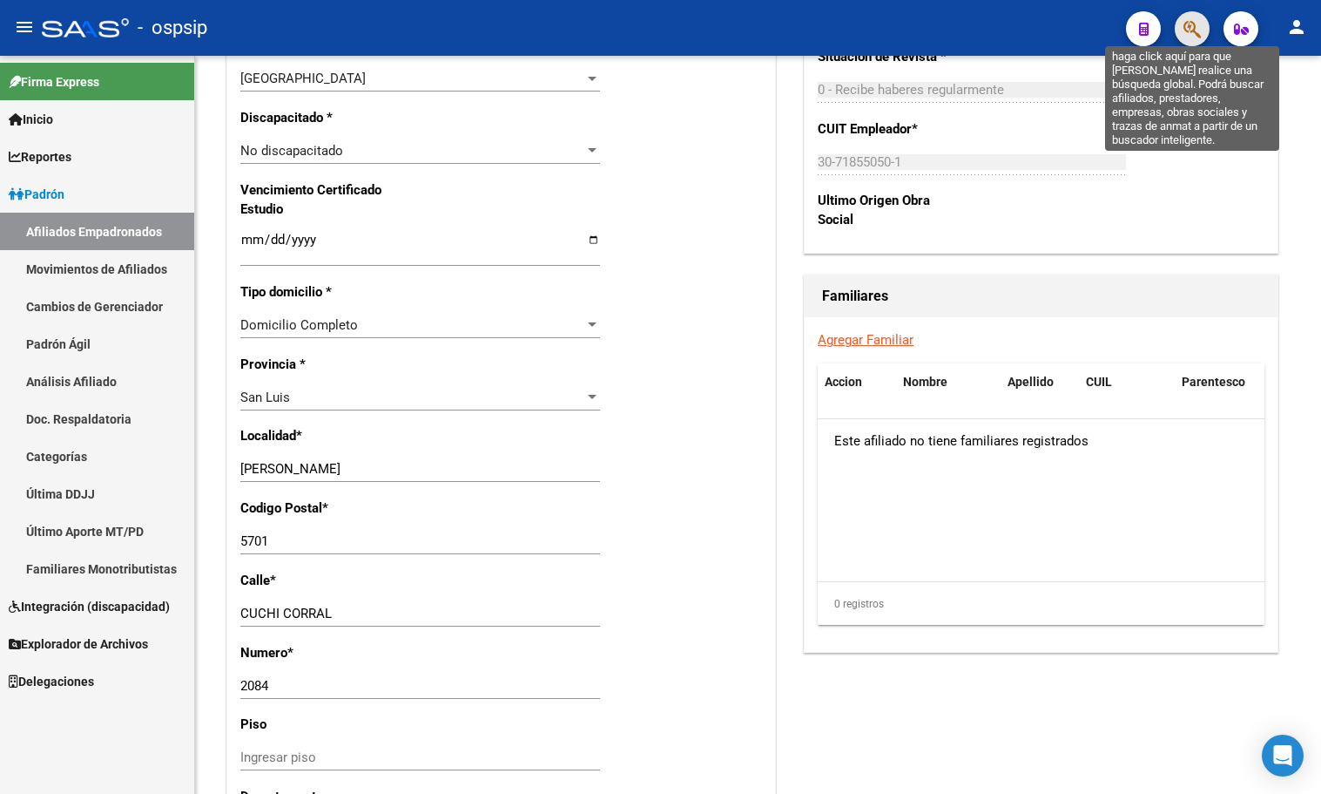
click at [1193, 24] on icon "button" at bounding box center [1192, 29] width 17 height 20
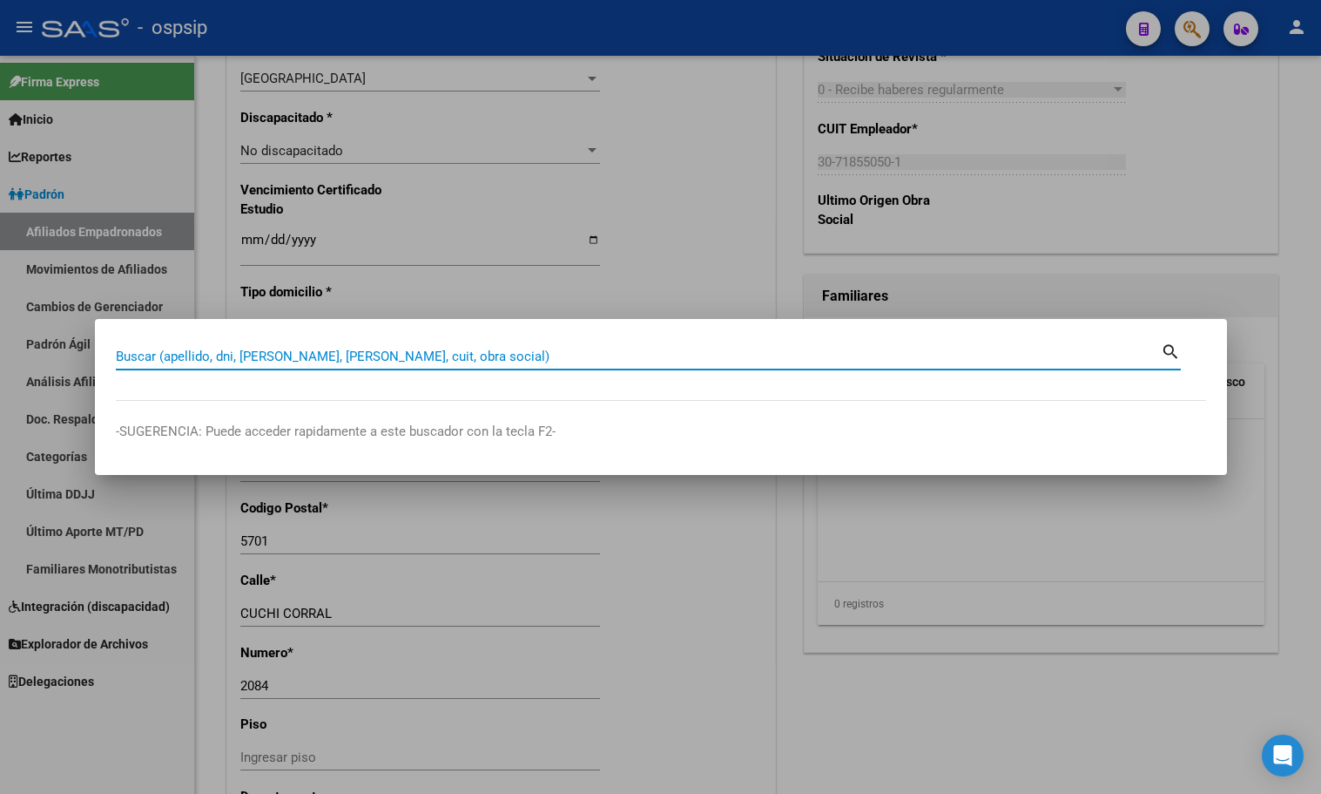
paste input "38094168"
type input "38094168"
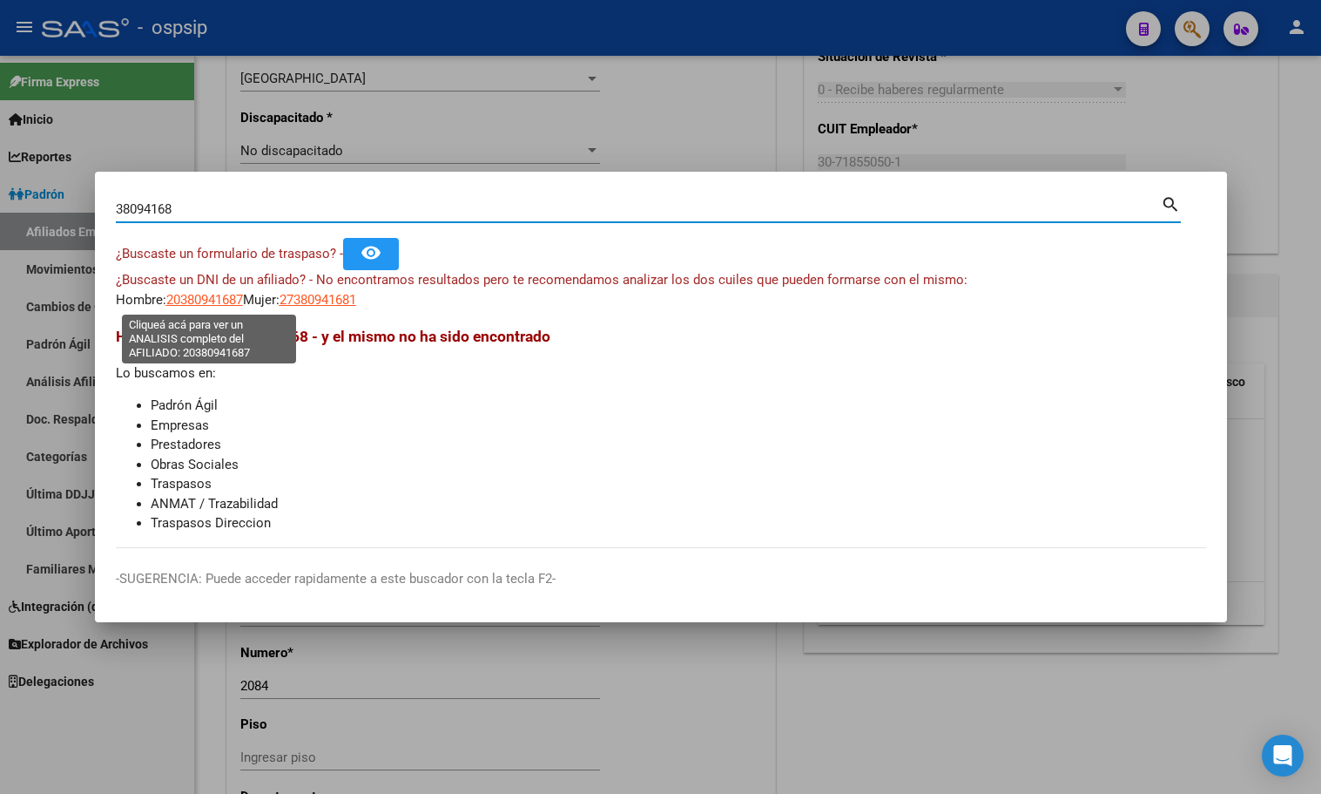
click at [218, 301] on span "20380941687" at bounding box center [204, 300] width 77 height 16
type textarea "20380941687"
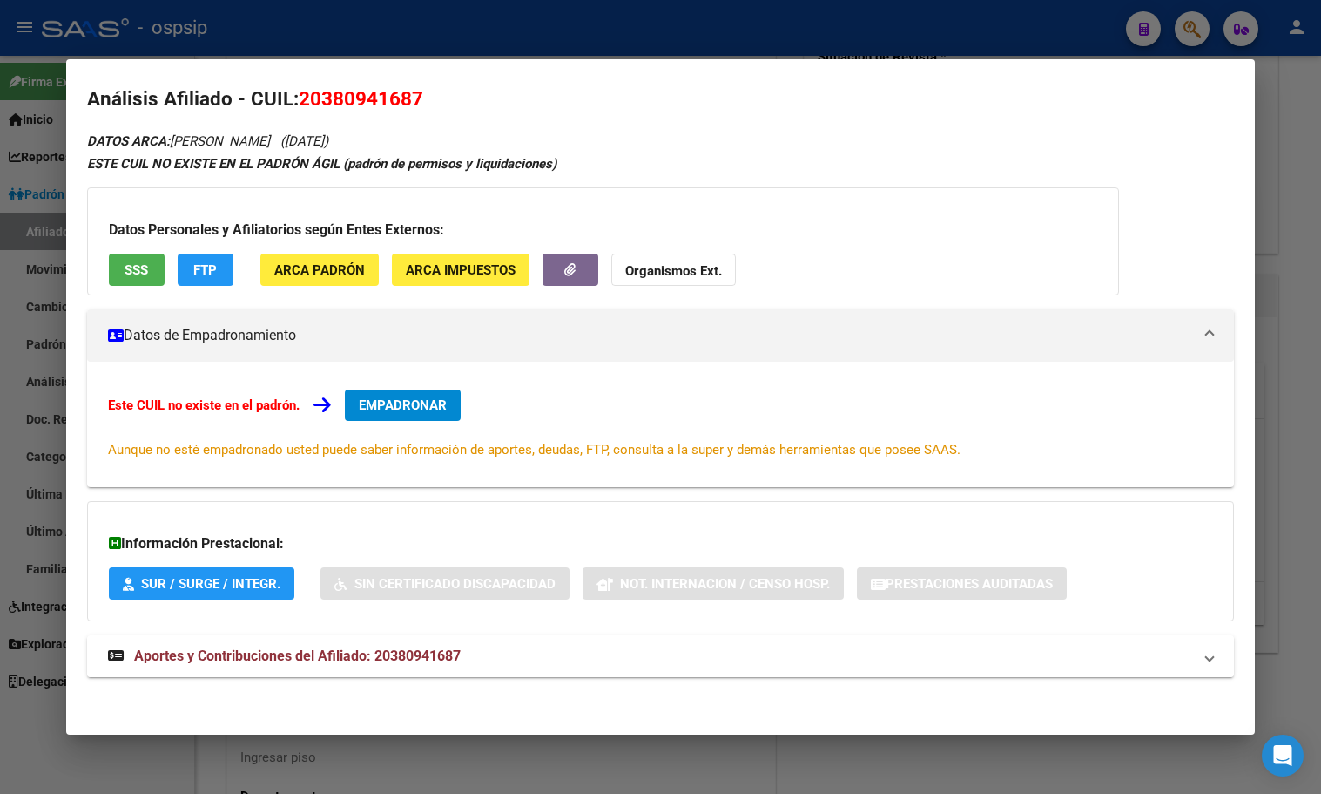
scroll to position [15, 0]
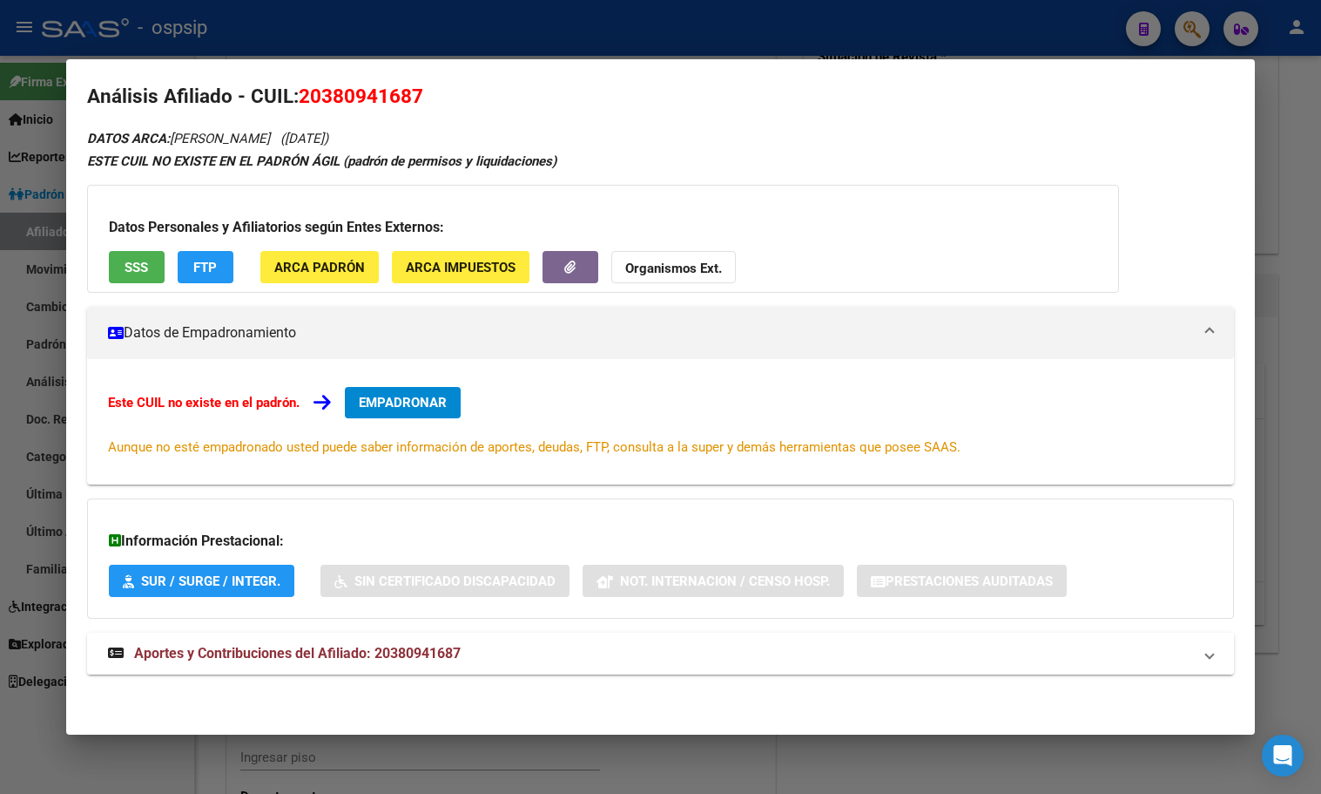
click at [432, 648] on span "Aportes y Contribuciones del Afiliado: 20380941687" at bounding box center [297, 653] width 327 height 17
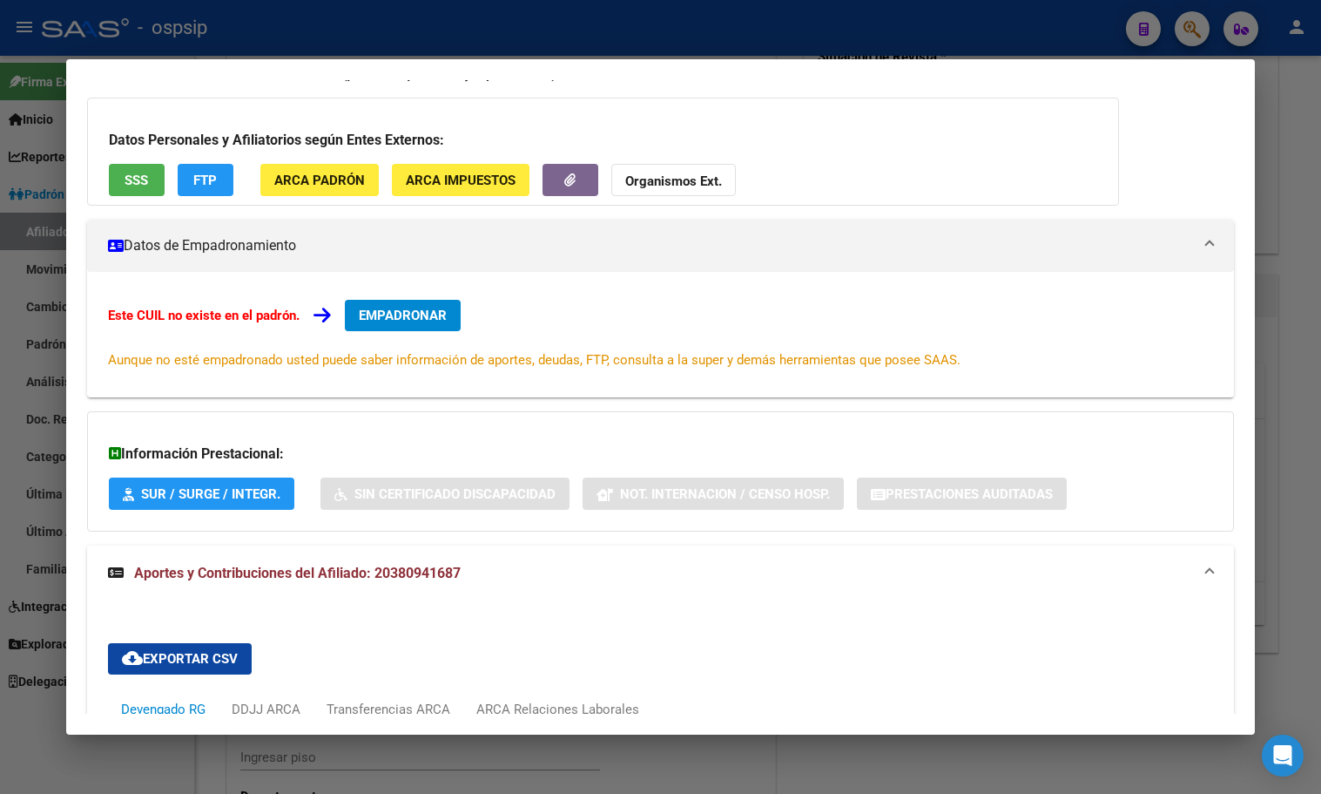
scroll to position [0, 0]
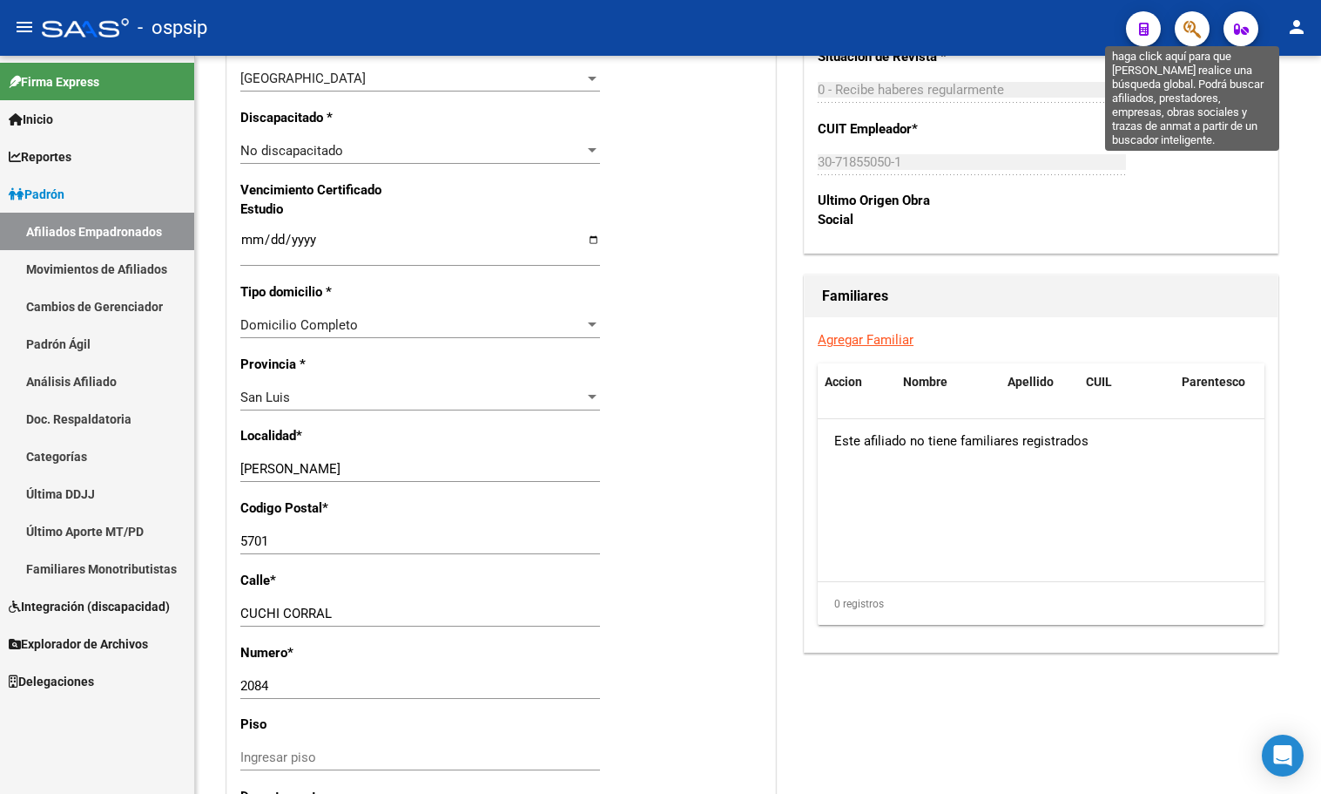
click at [1191, 29] on icon "button" at bounding box center [1192, 29] width 17 height 20
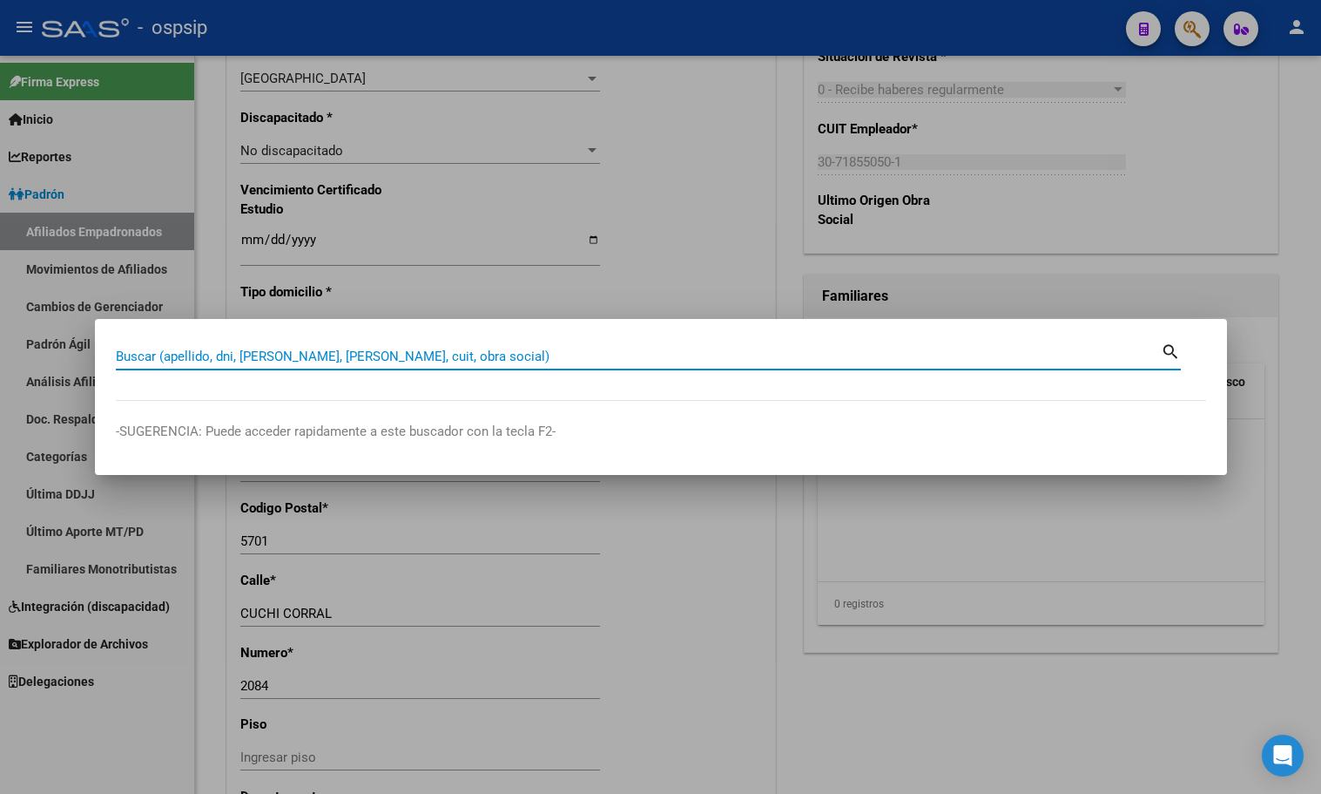
paste input "43028246"
type input "43028246"
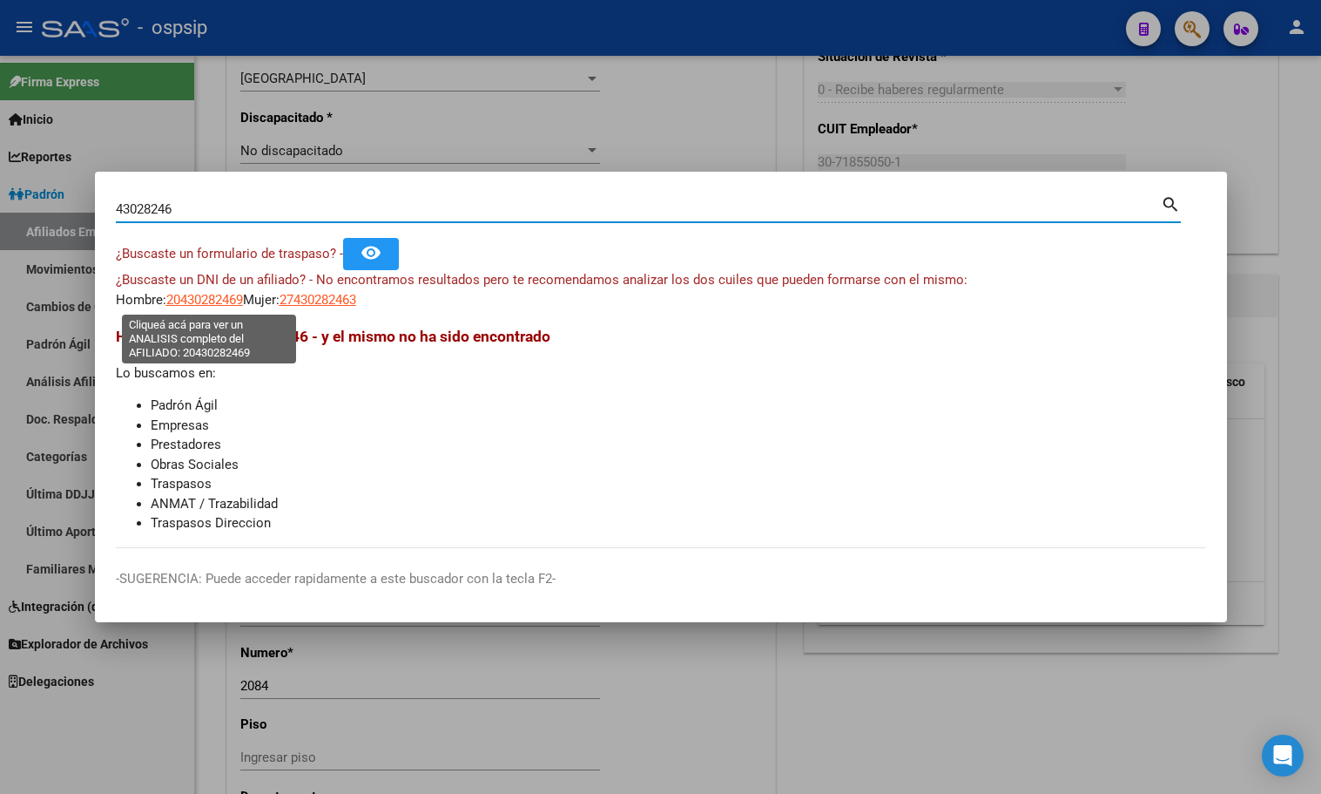
click at [189, 295] on span "20430282469" at bounding box center [204, 300] width 77 height 16
type textarea "20430282469"
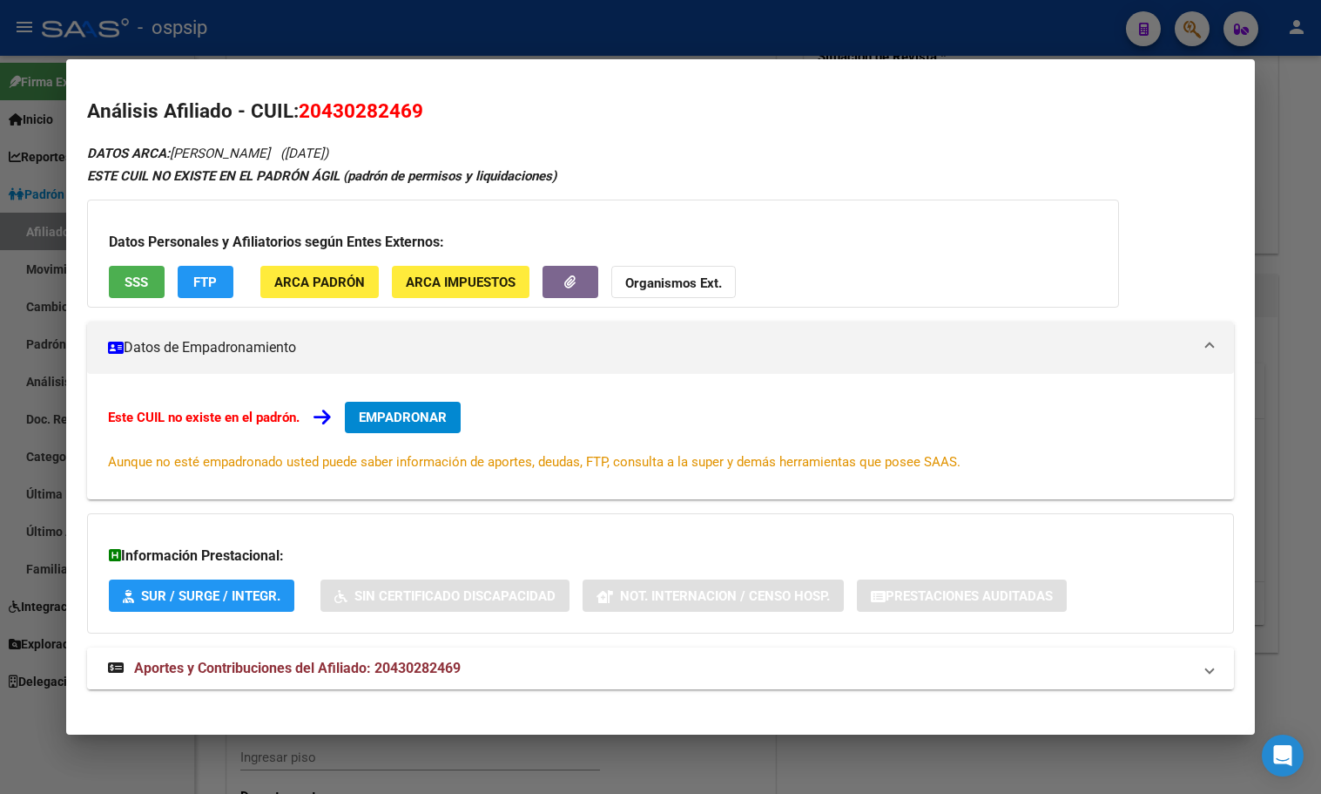
drag, startPoint x: 425, startPoint y: 673, endPoint x: 520, endPoint y: 614, distance: 111.9
click at [424, 673] on span "Aportes y Contribuciones del Afiliado: 20430282469" at bounding box center [297, 667] width 327 height 17
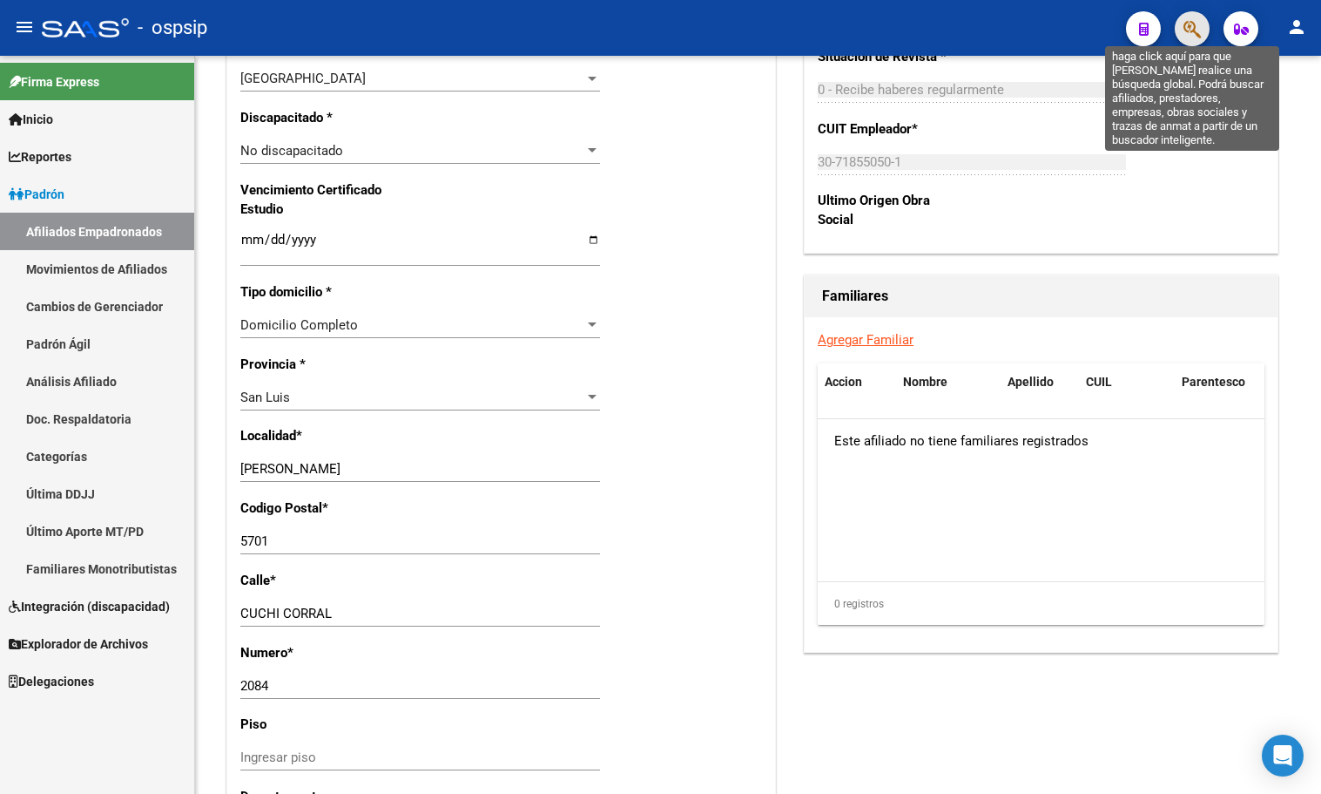
click at [1192, 28] on icon "button" at bounding box center [1192, 29] width 17 height 20
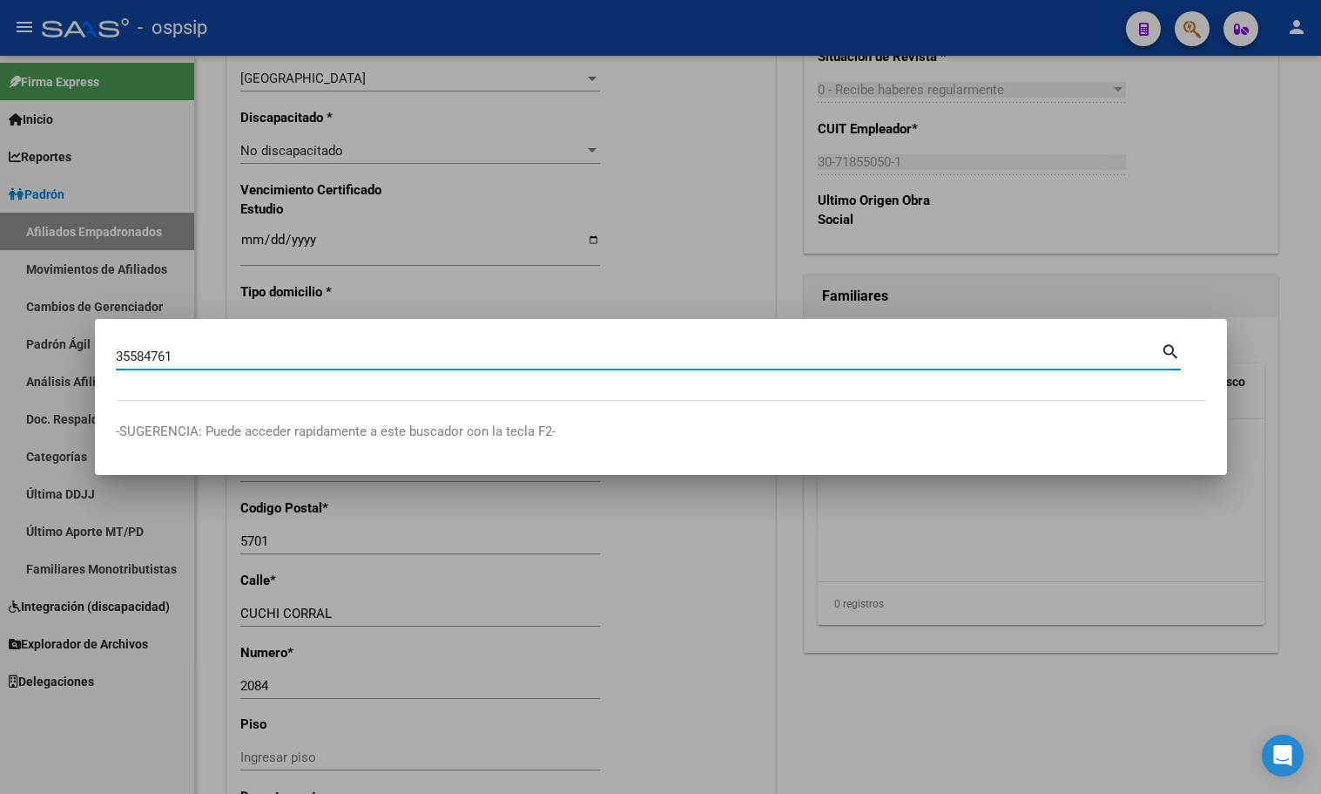
type input "35584761"
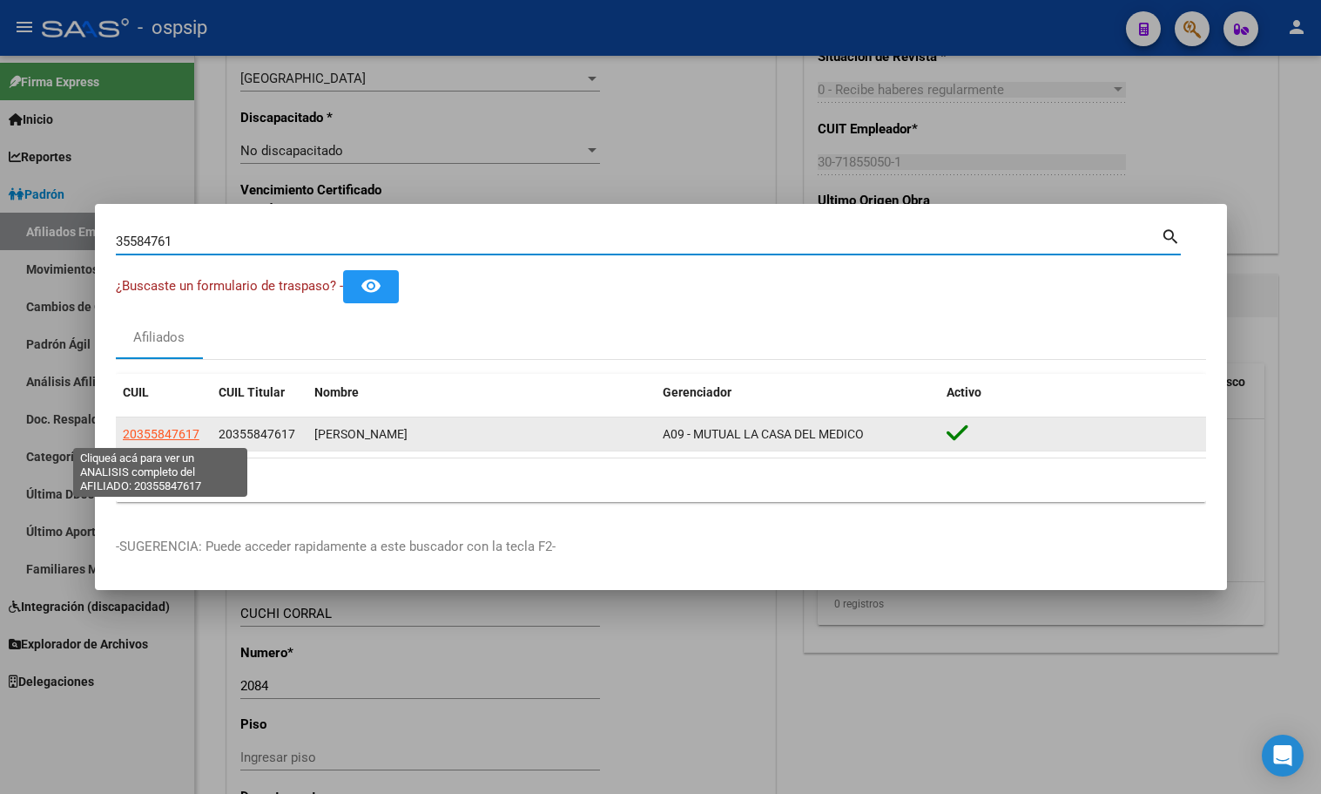
click at [151, 430] on span "20355847617" at bounding box center [161, 434] width 77 height 14
type textarea "20355847617"
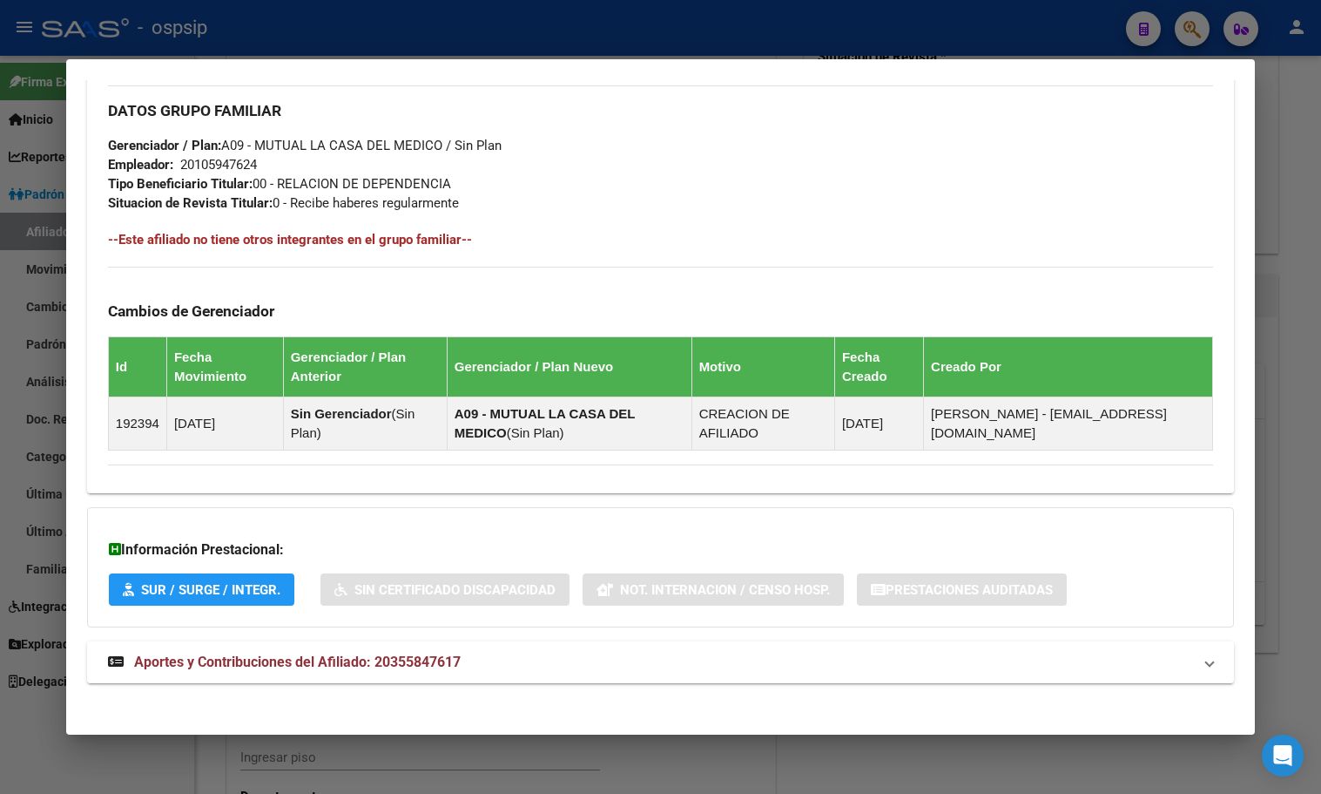
scroll to position [786, 0]
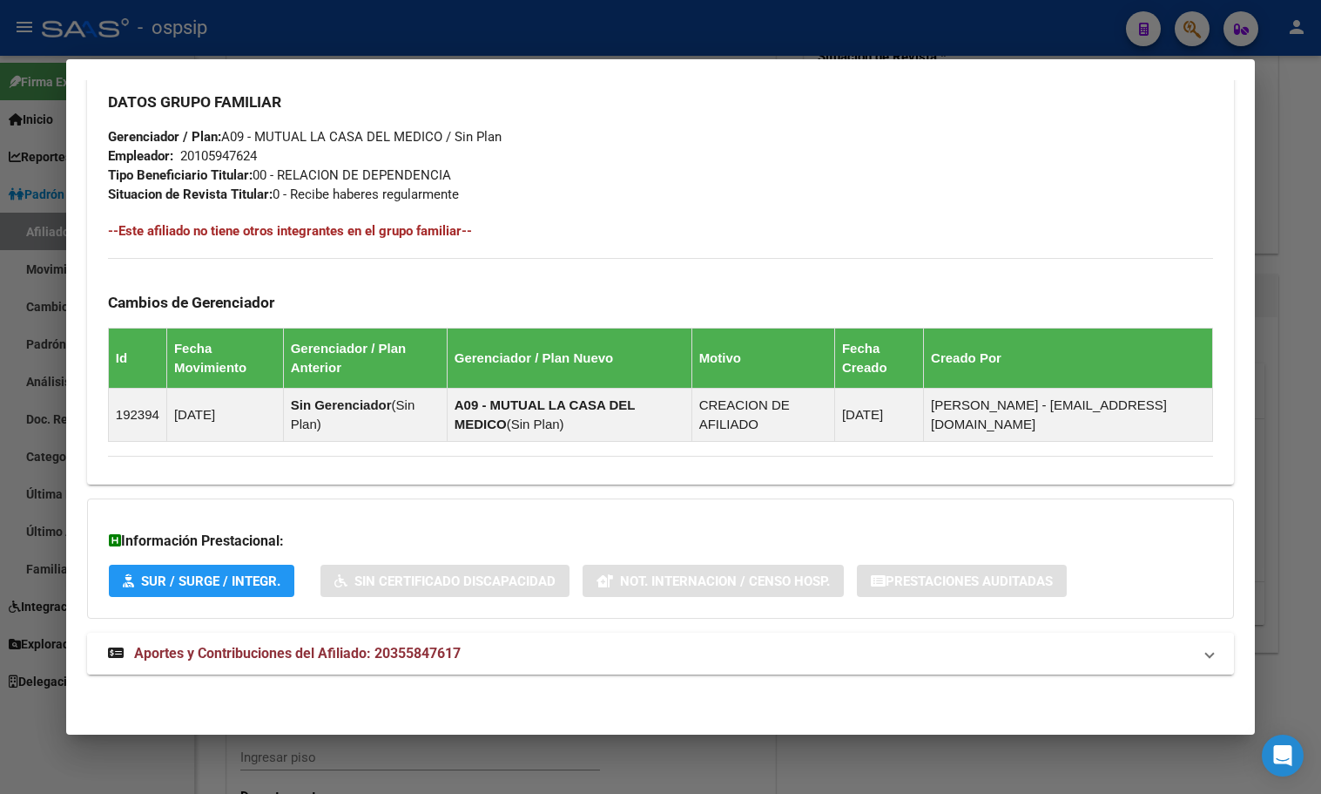
click at [403, 652] on span "Aportes y Contribuciones del Afiliado: 20355847617" at bounding box center [297, 653] width 327 height 17
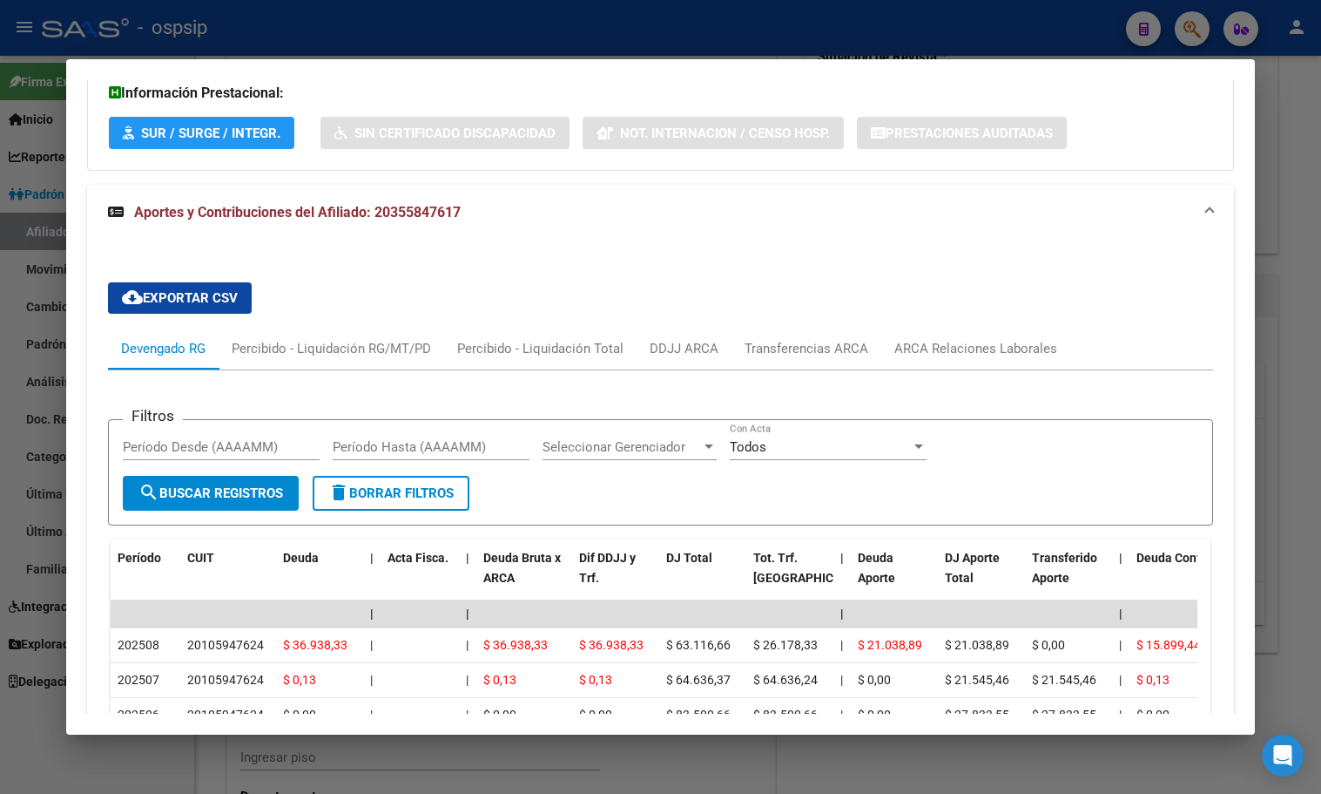
scroll to position [1222, 0]
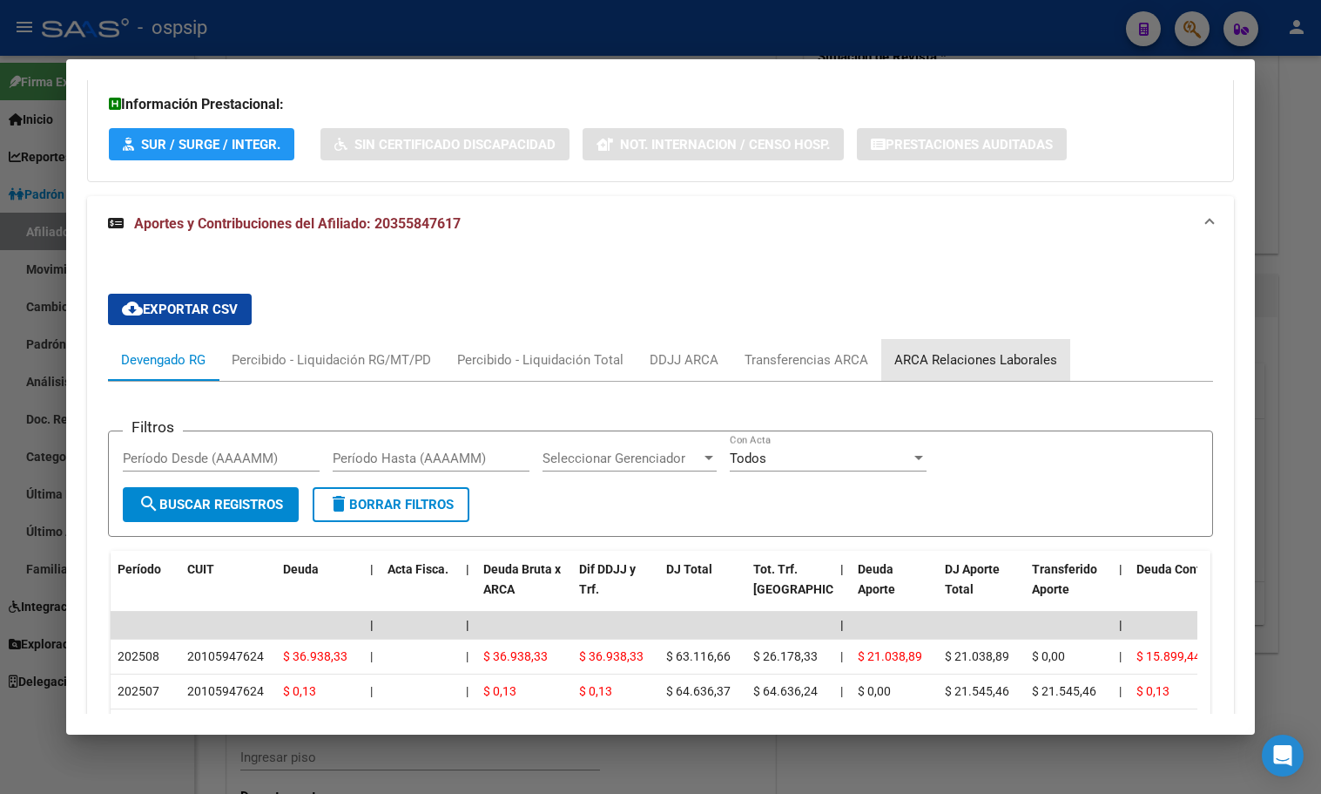
click at [978, 359] on div "ARCA Relaciones Laborales" at bounding box center [976, 359] width 163 height 19
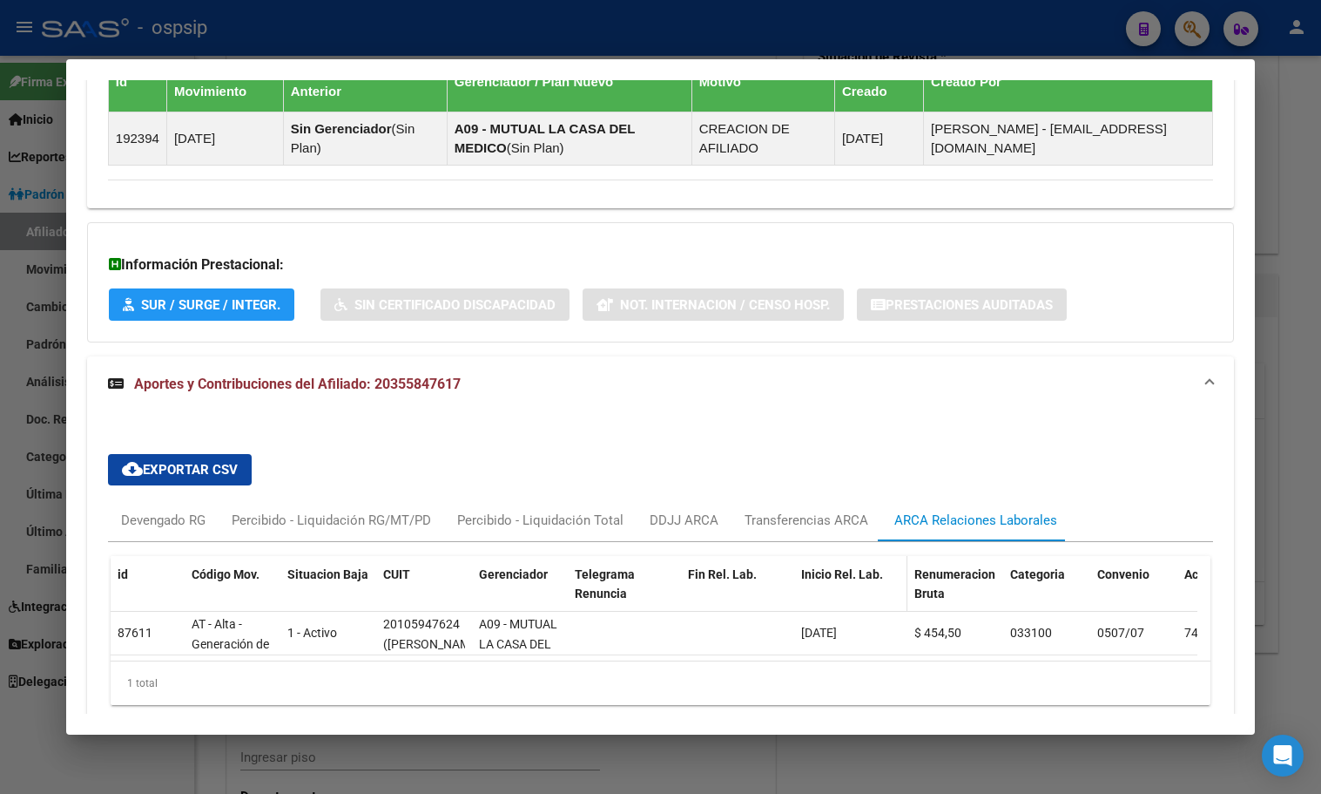
scroll to position [1147, 0]
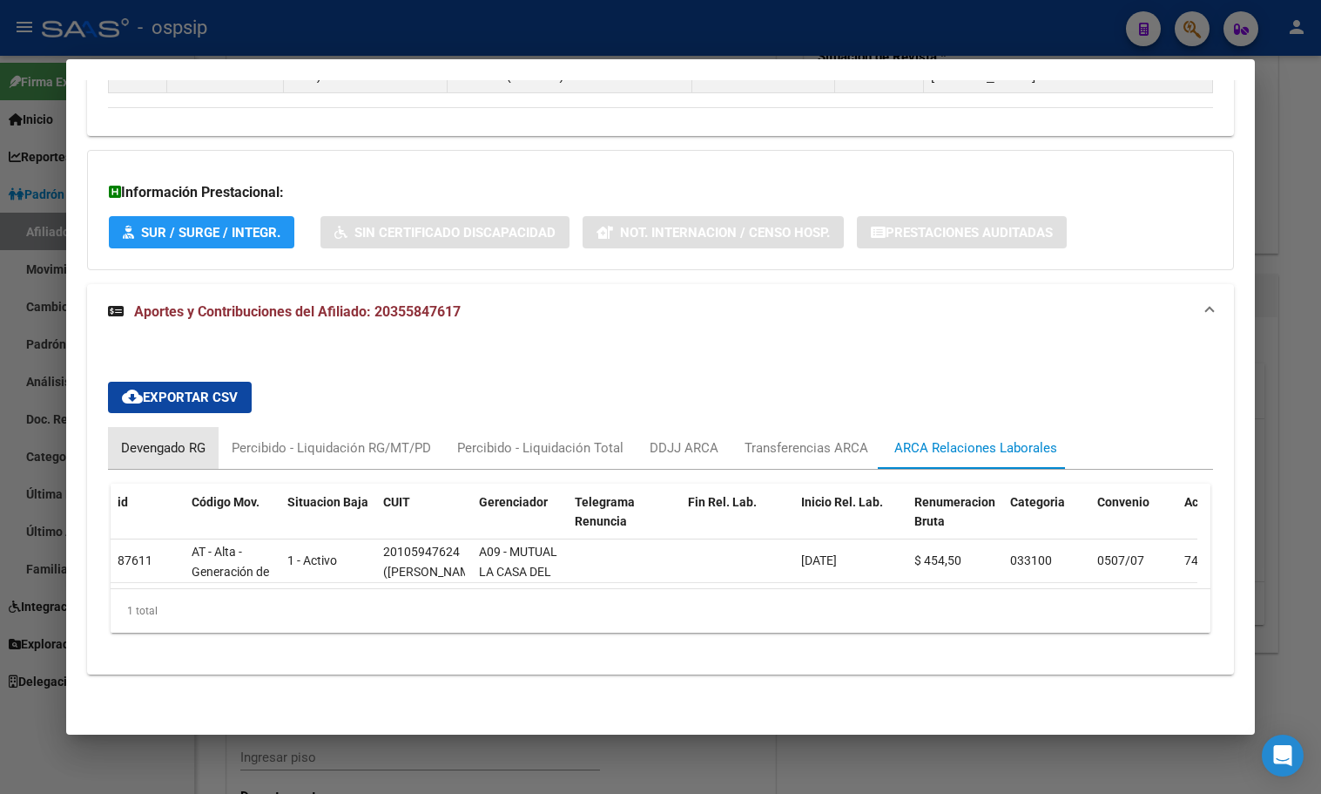
click at [164, 438] on div "Devengado RG" at bounding box center [163, 447] width 84 height 19
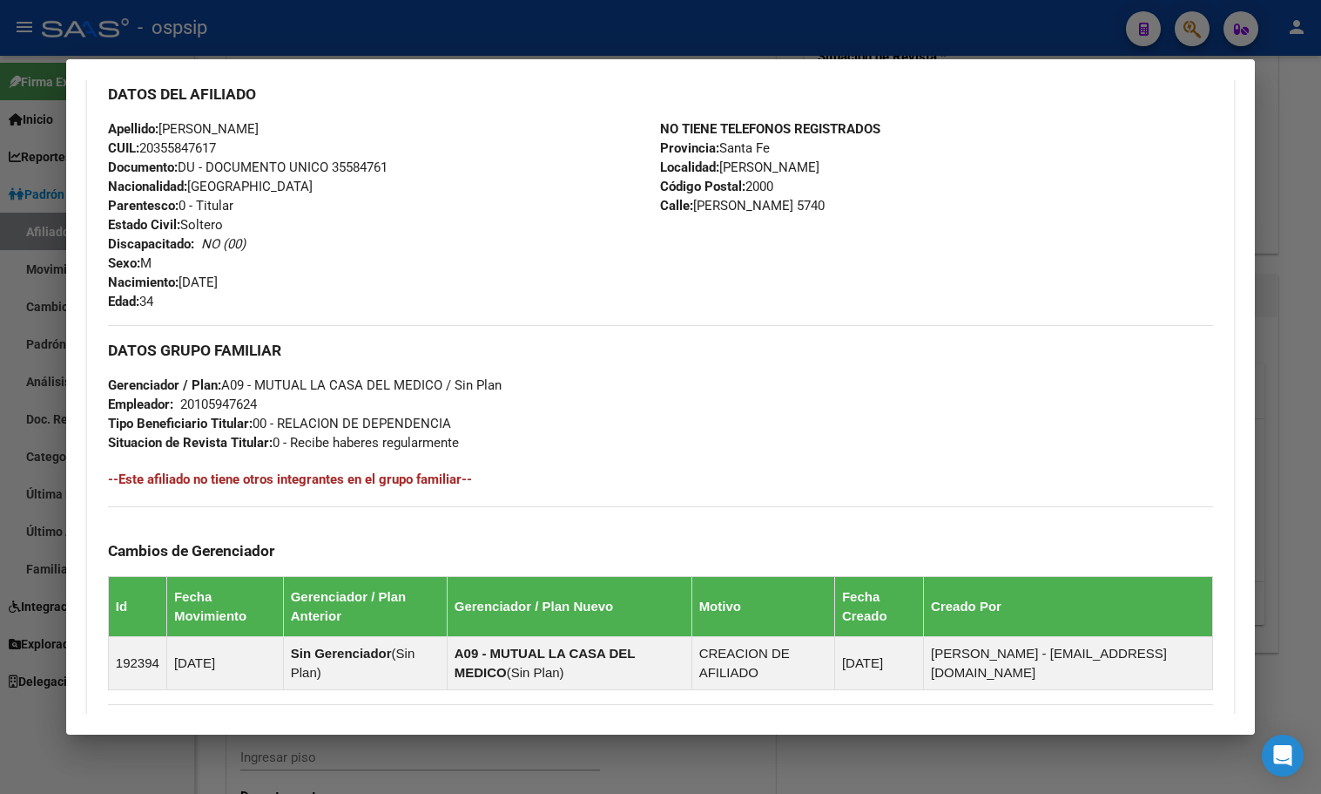
scroll to position [15, 0]
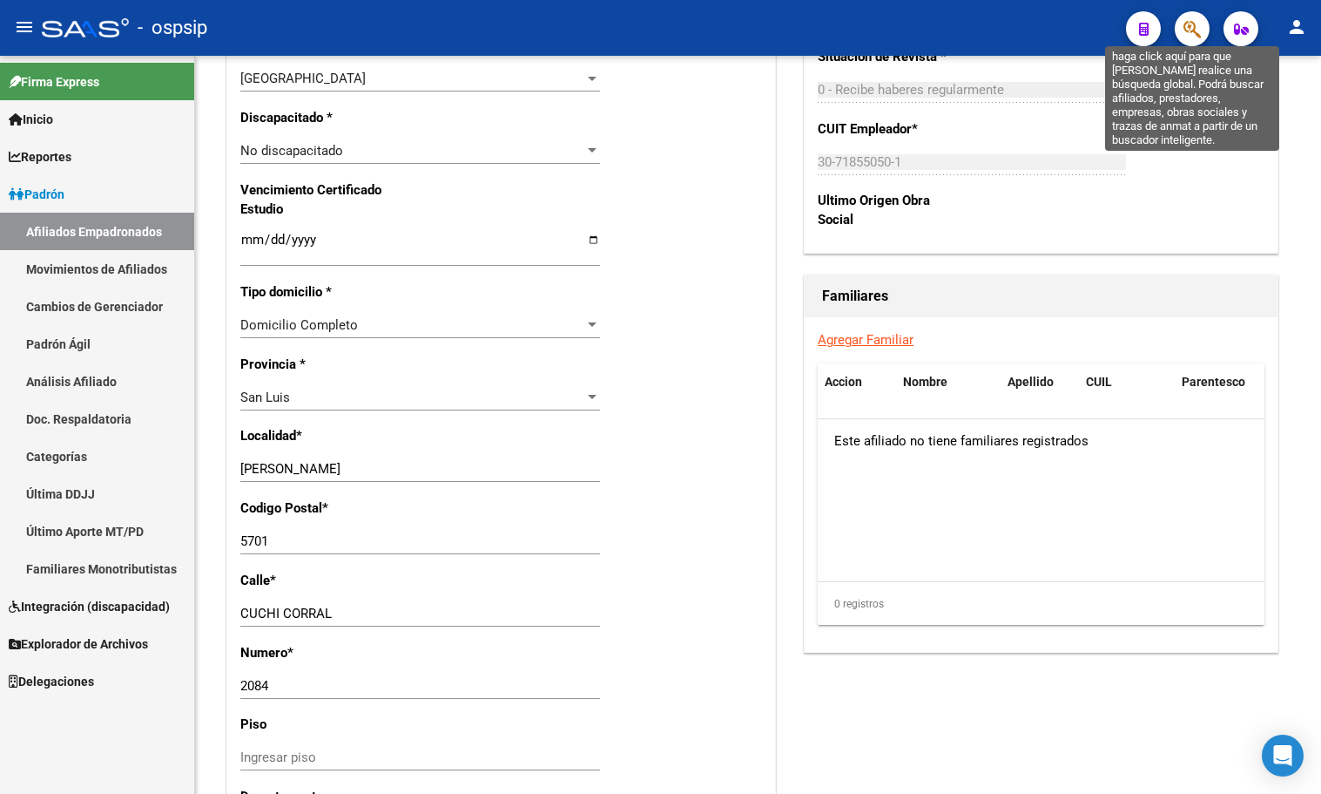
click at [1195, 24] on icon "button" at bounding box center [1192, 29] width 17 height 20
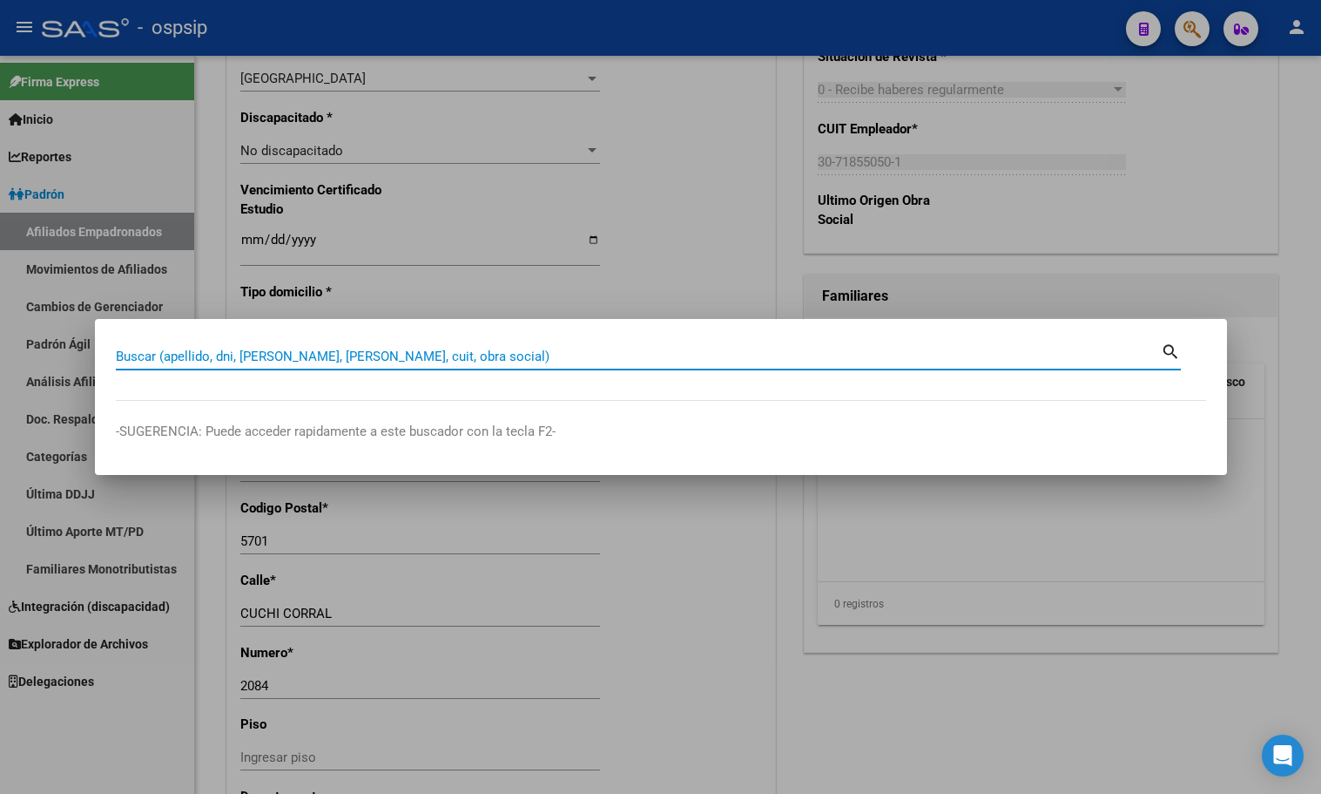
paste input "43564728"
type input "43564728"
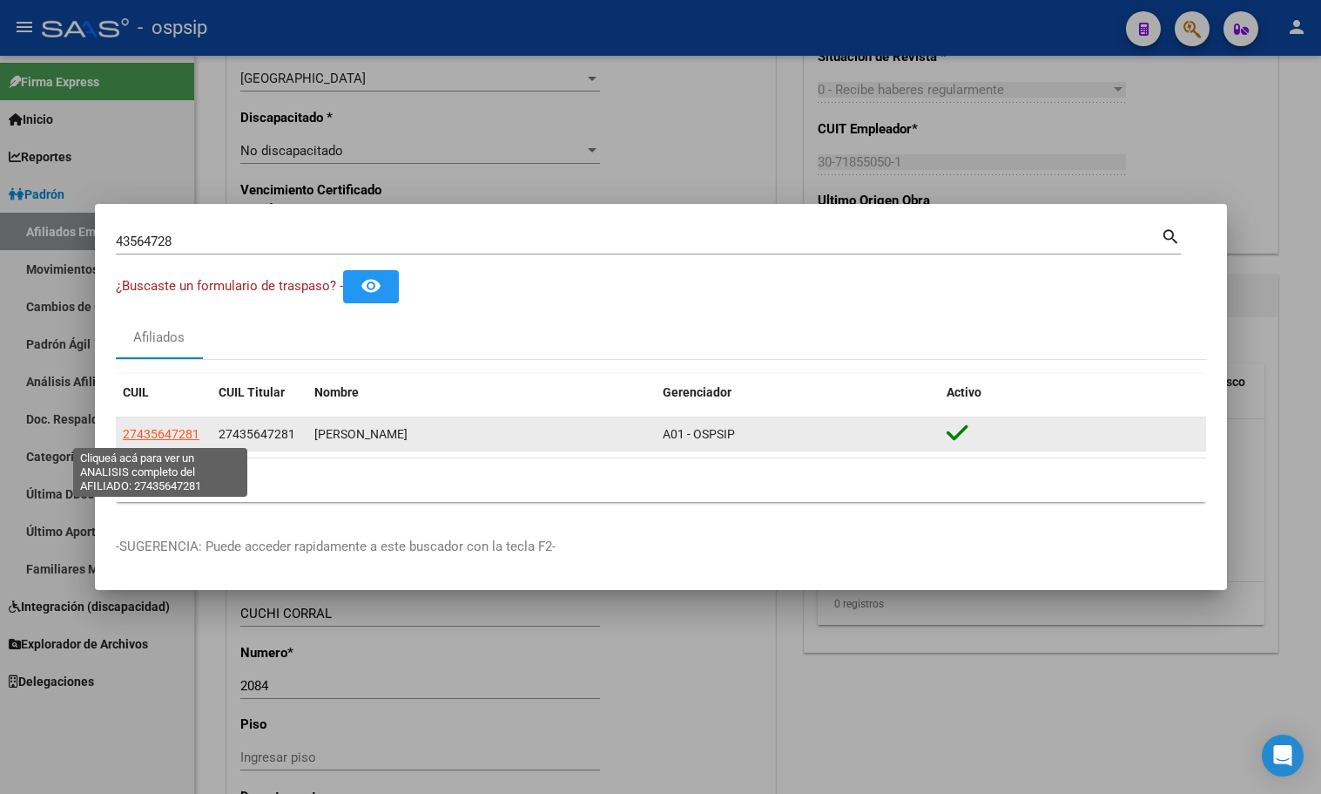
click at [156, 429] on span "27435647281" at bounding box center [161, 434] width 77 height 14
type textarea "27435647281"
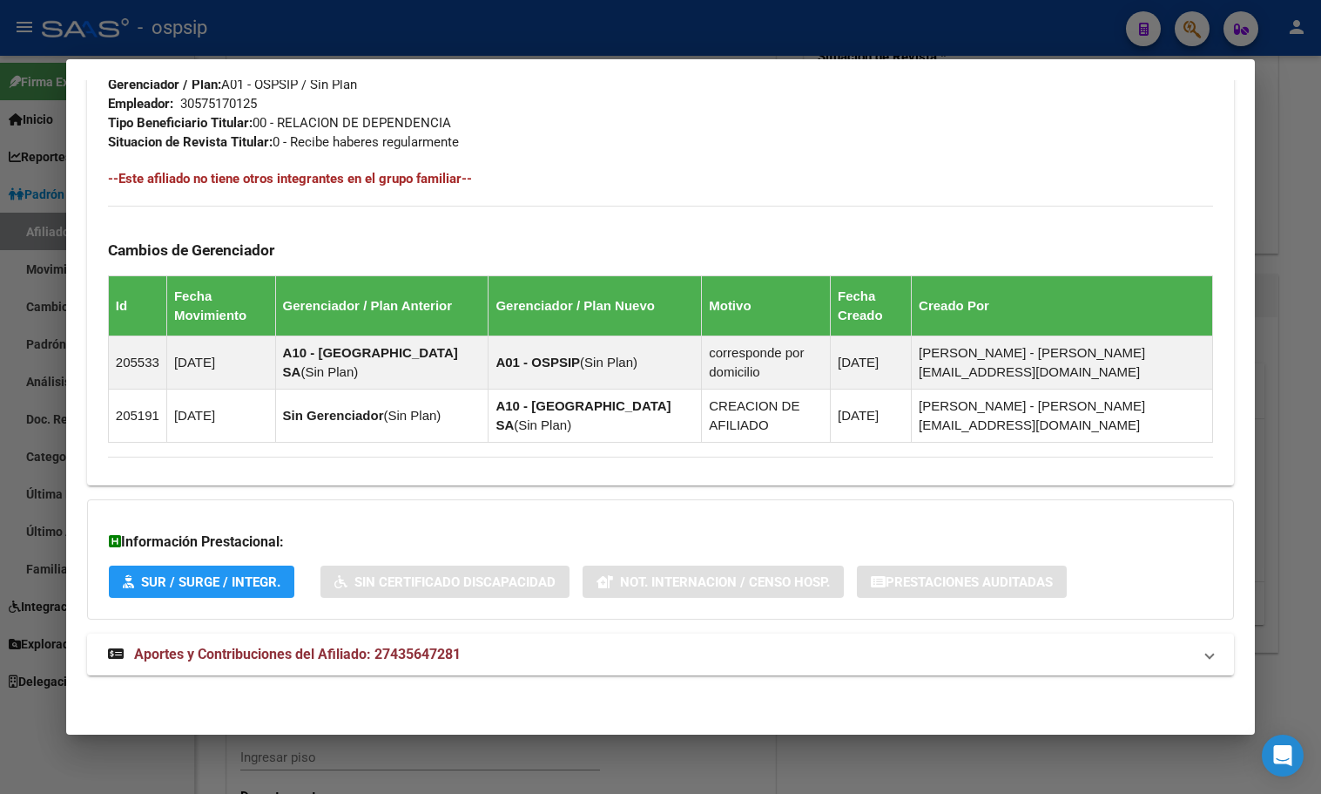
scroll to position [858, 0]
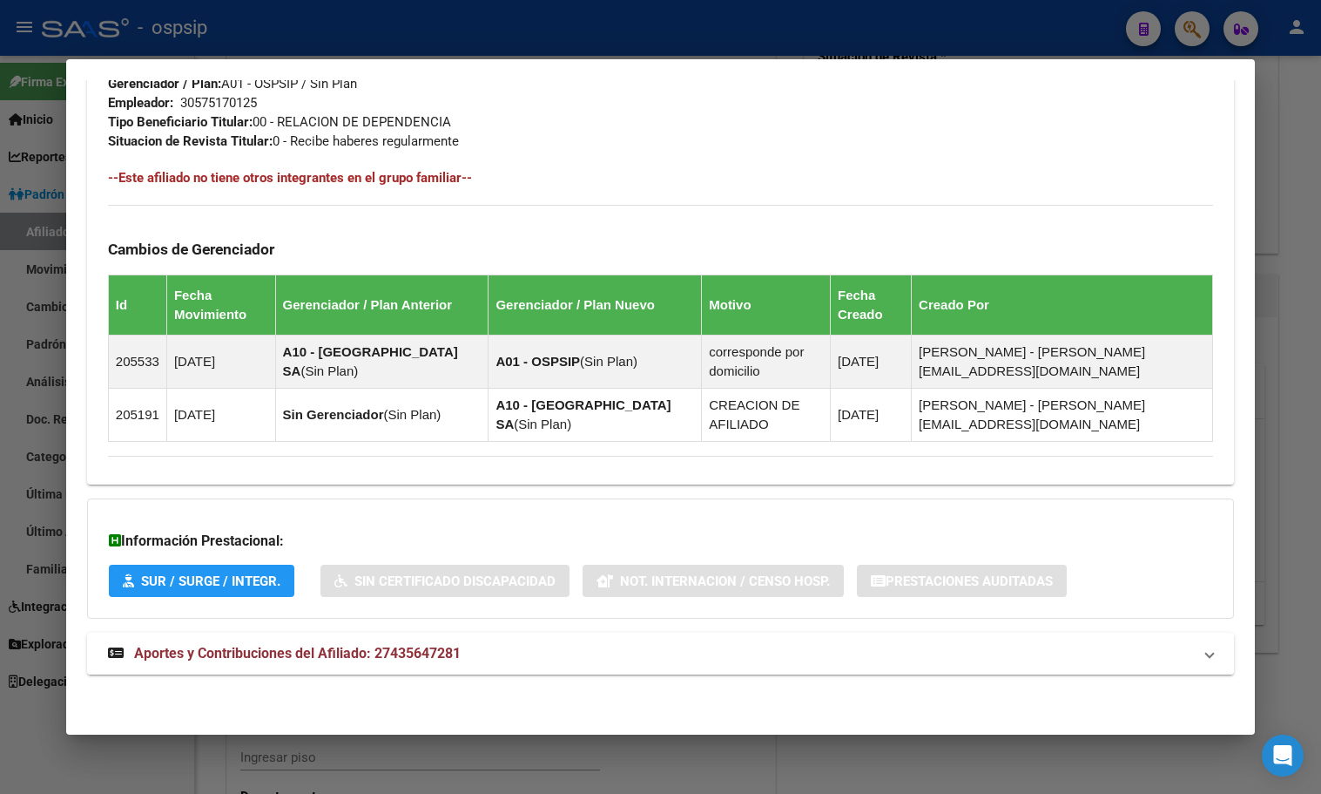
click at [422, 659] on span "Aportes y Contribuciones del Afiliado: 27435647281" at bounding box center [297, 653] width 327 height 17
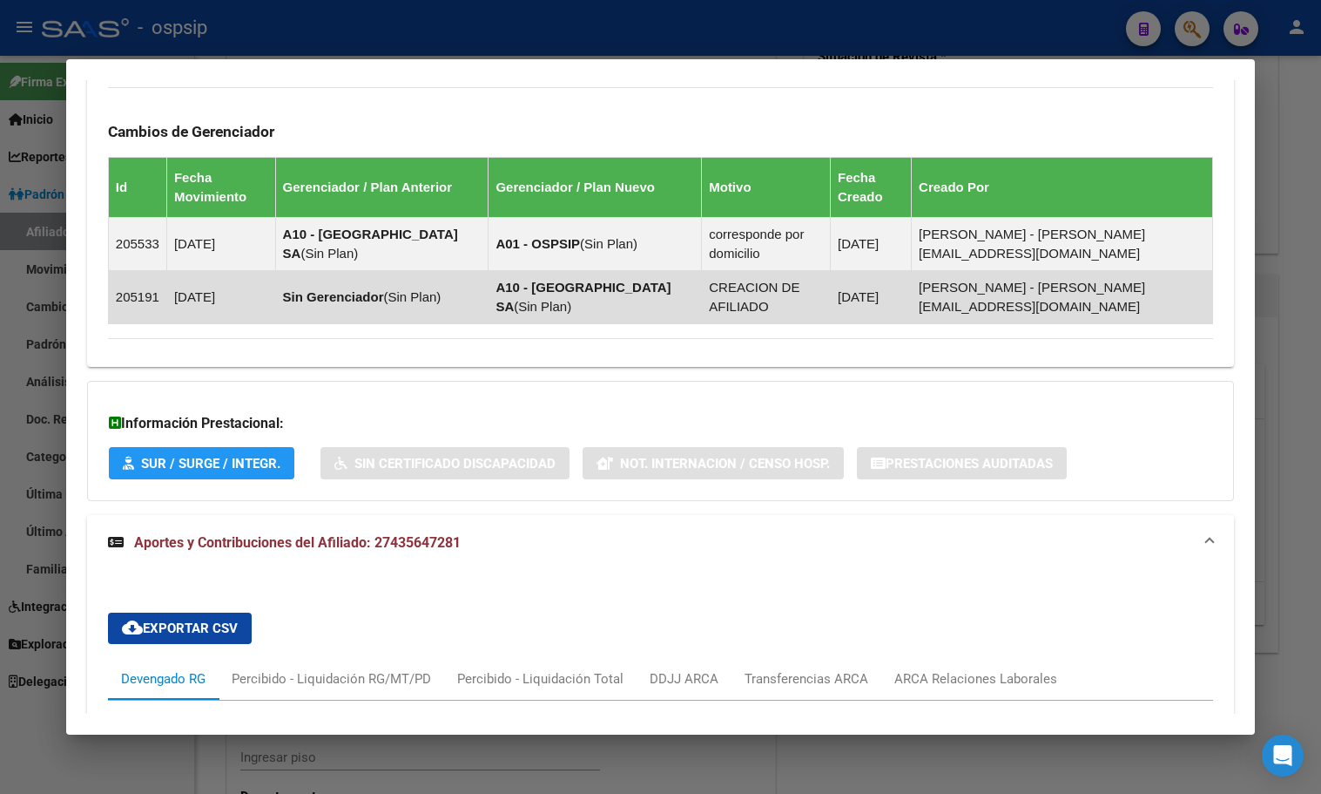
scroll to position [1294, 0]
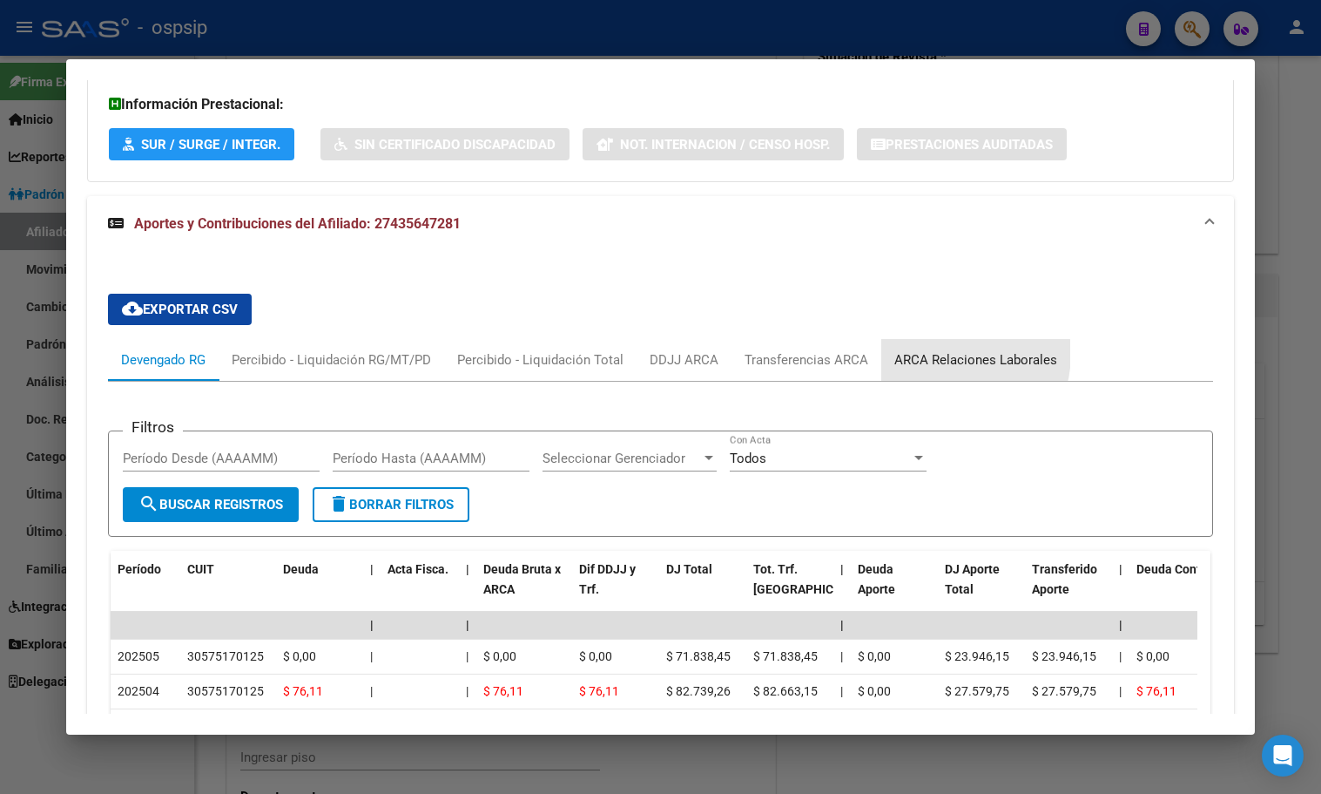
click at [945, 354] on div "ARCA Relaciones Laborales" at bounding box center [976, 359] width 163 height 19
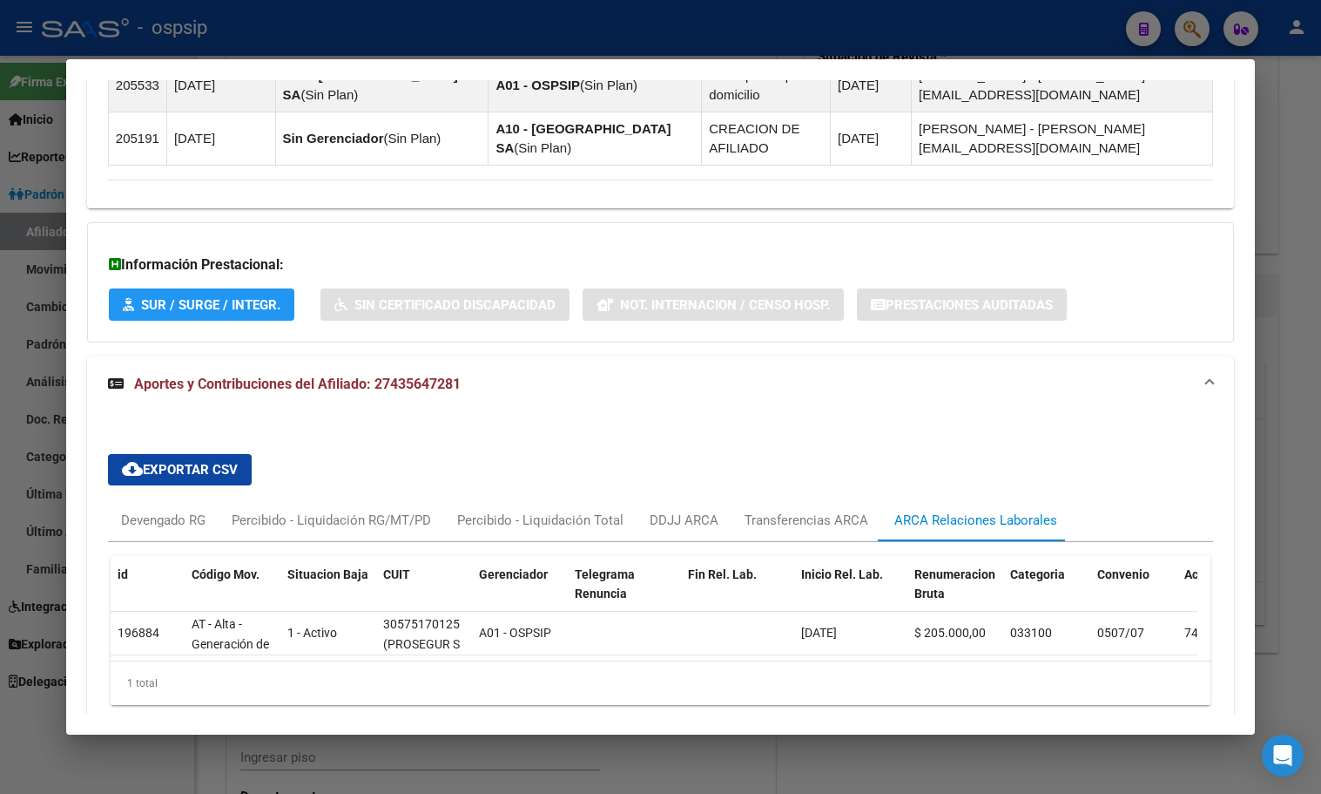
scroll to position [1220, 0]
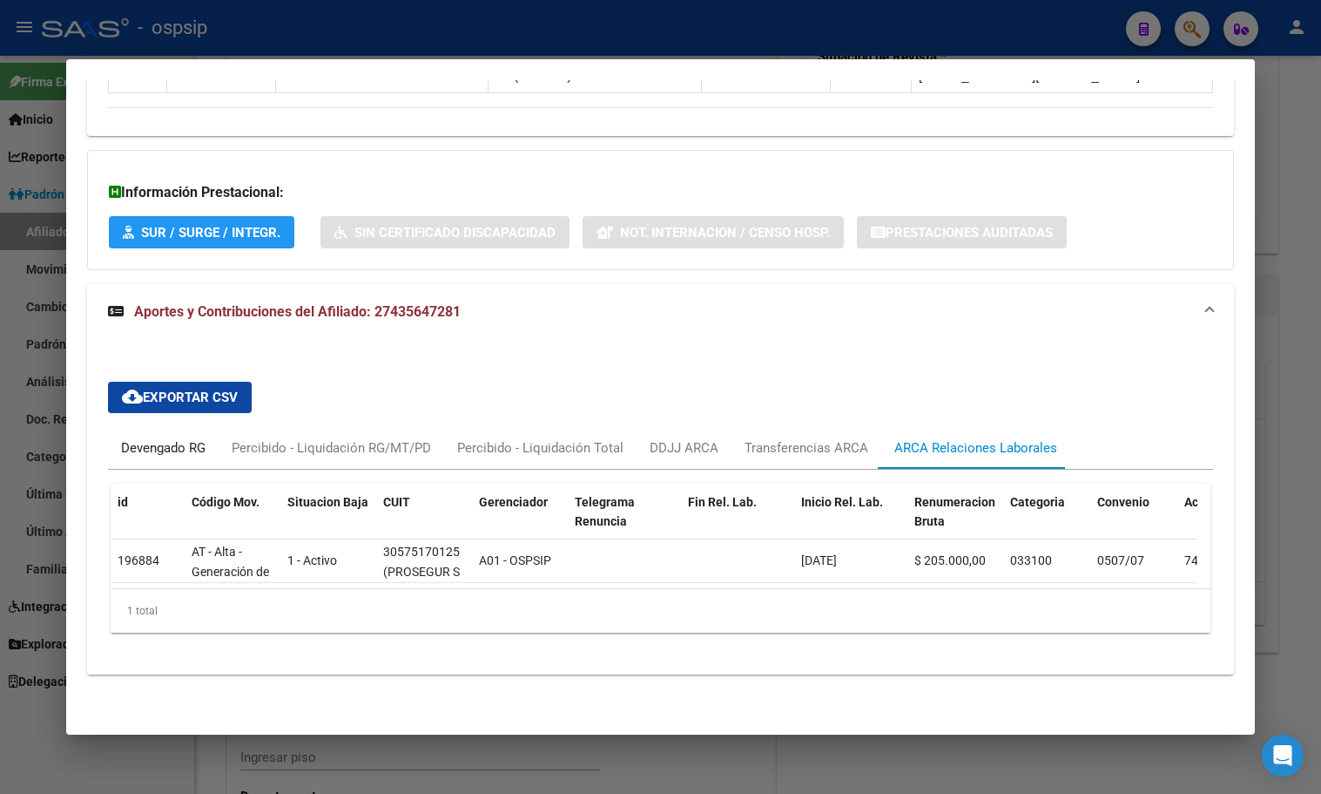
click at [151, 438] on div "Devengado RG" at bounding box center [163, 447] width 84 height 19
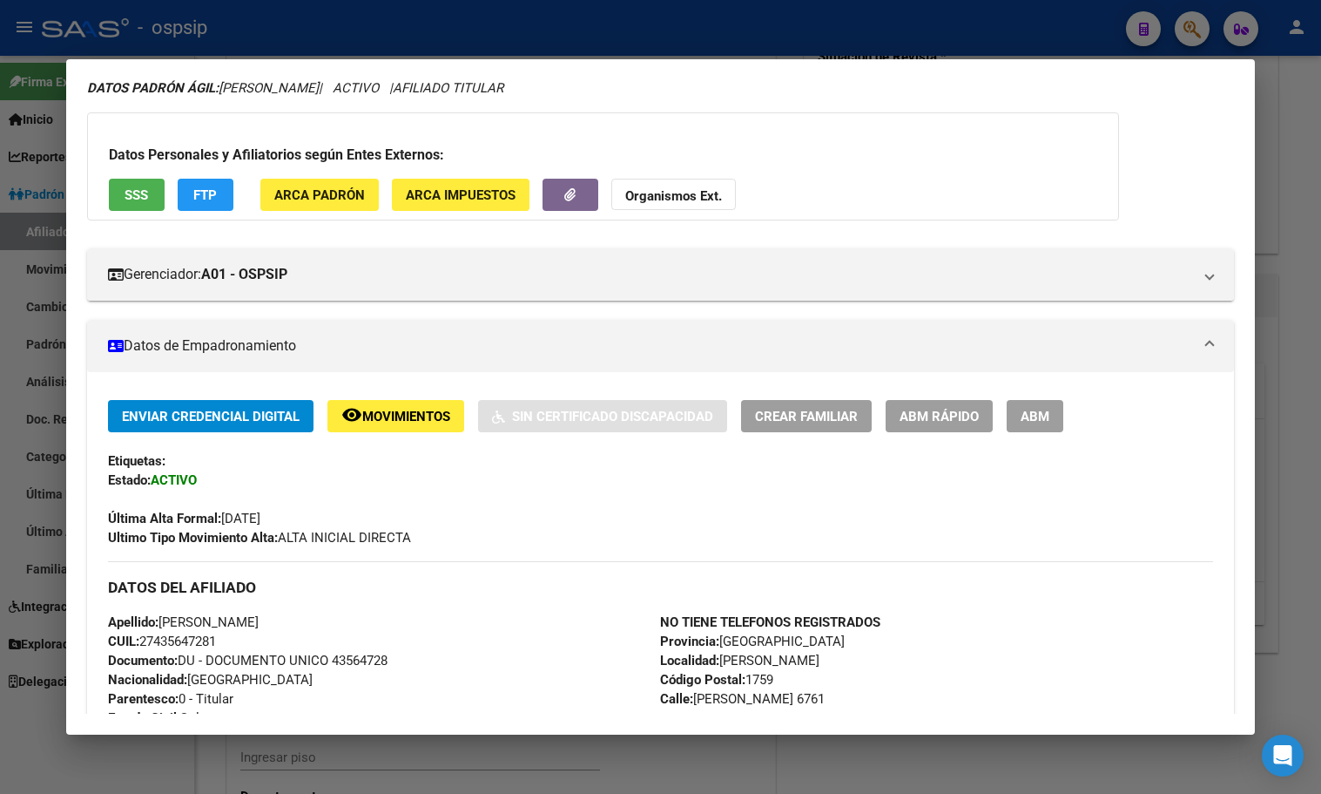
scroll to position [0, 0]
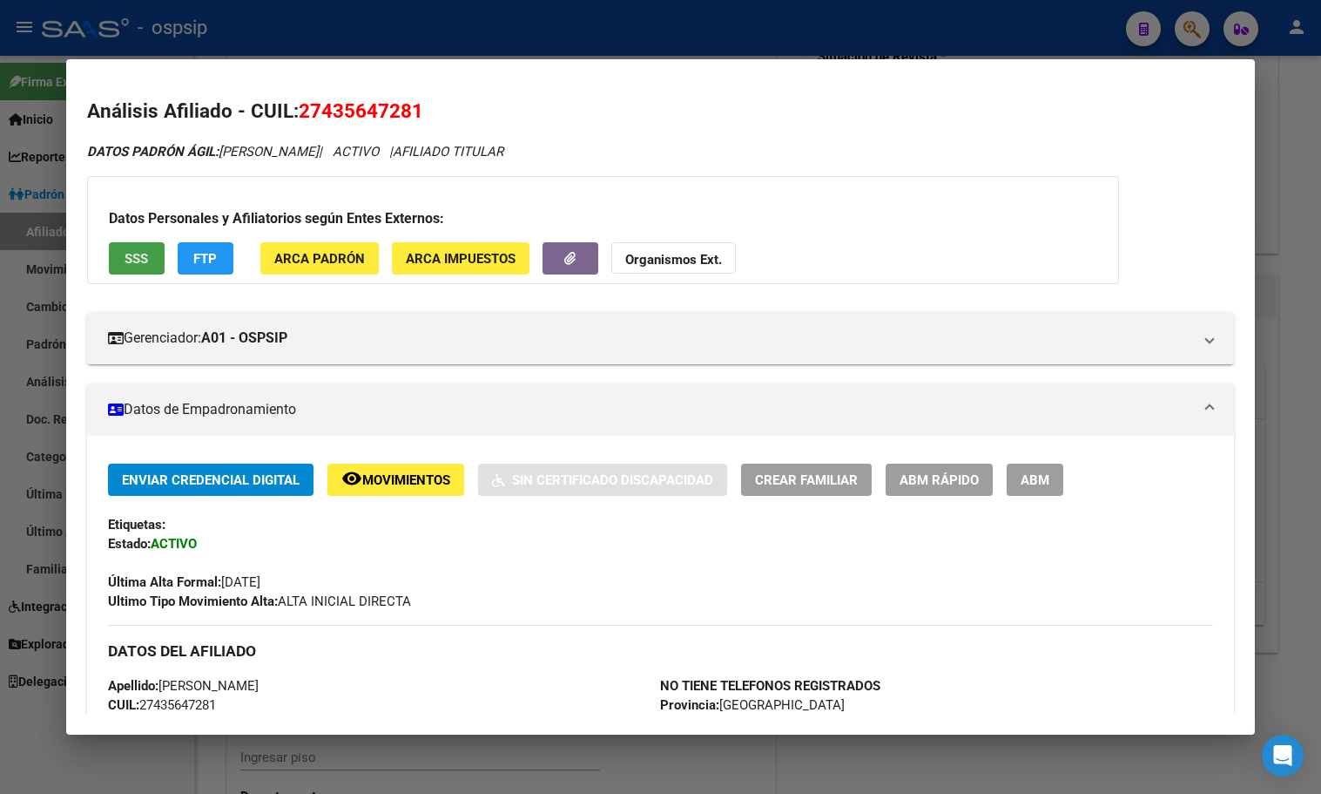
click at [125, 255] on span "SSS" at bounding box center [137, 259] width 24 height 16
click at [865, 218] on h3 "Datos Personales y Afiliatorios según Entes Externos:" at bounding box center [603, 218] width 989 height 21
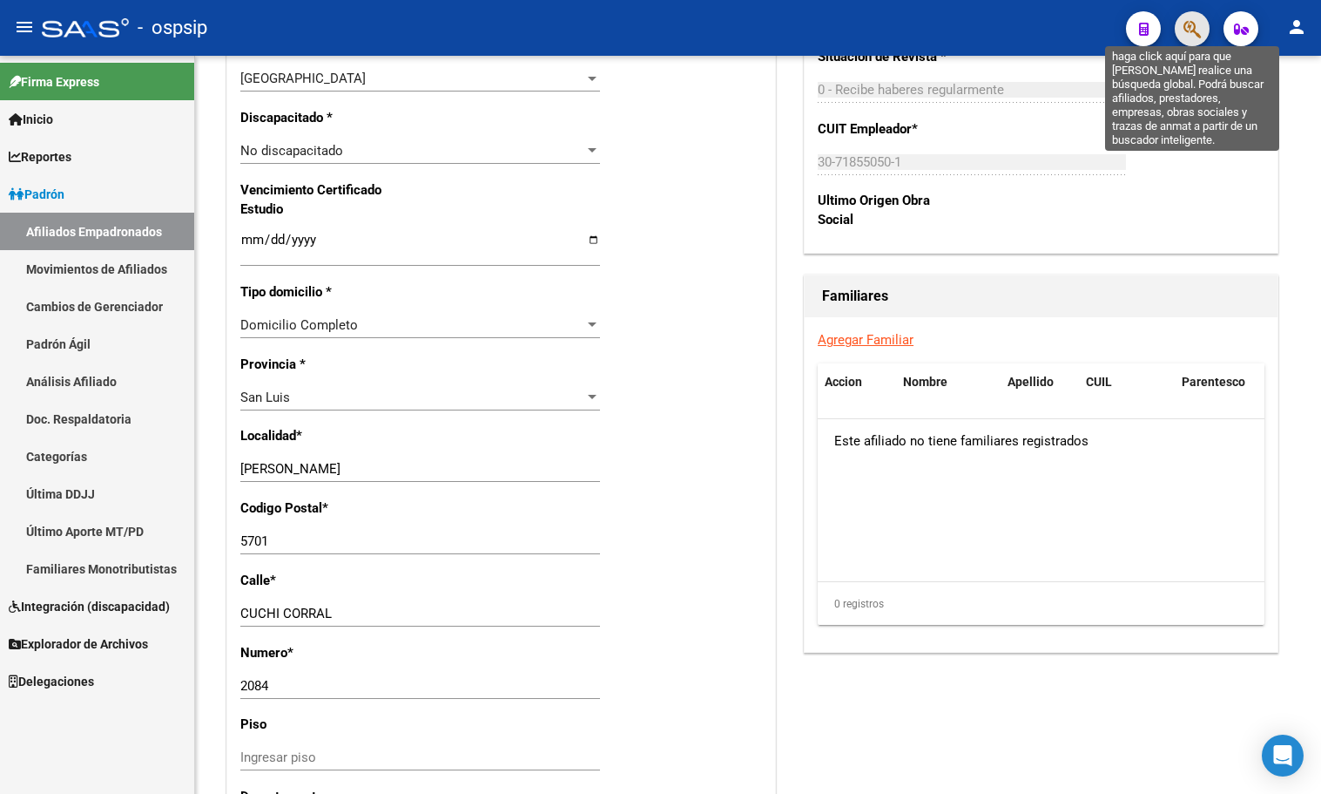
click at [1187, 28] on icon "button" at bounding box center [1192, 29] width 17 height 20
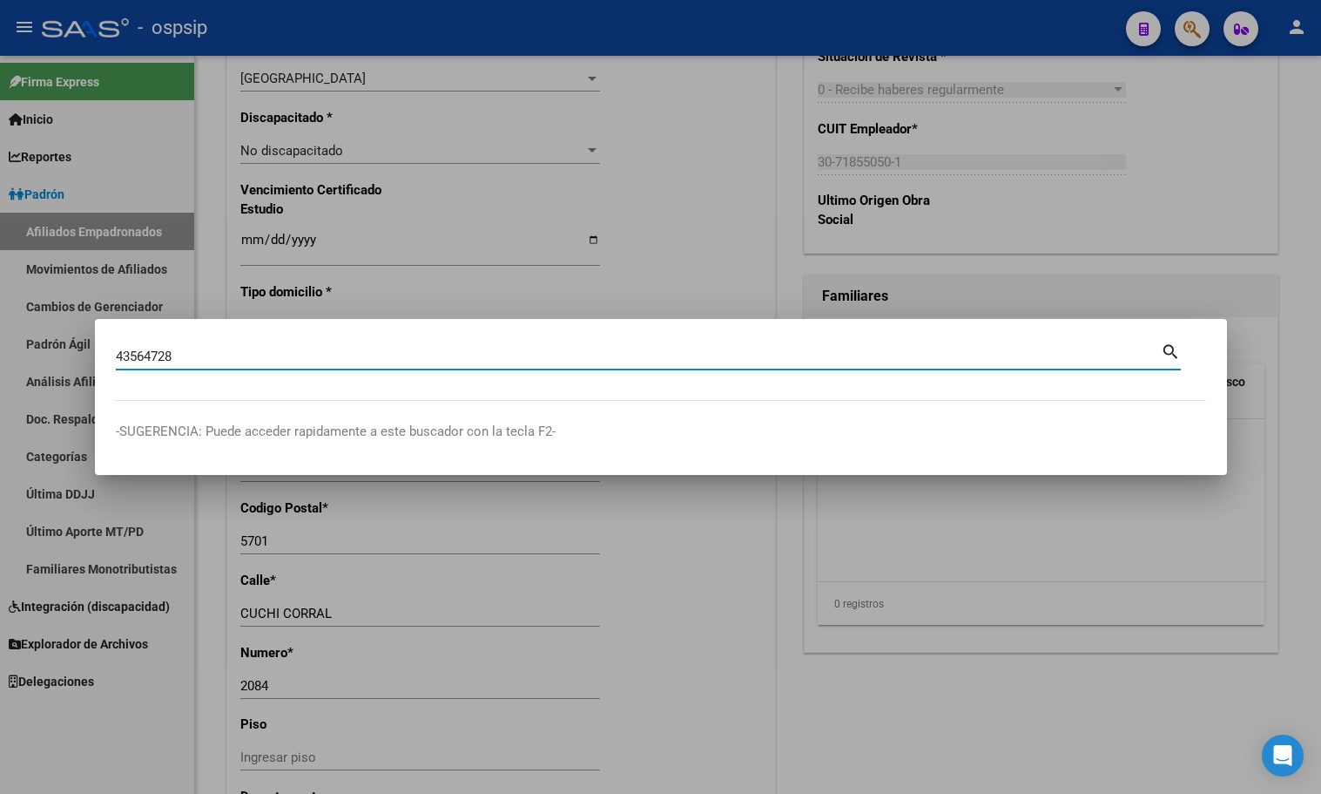
type input "43564728"
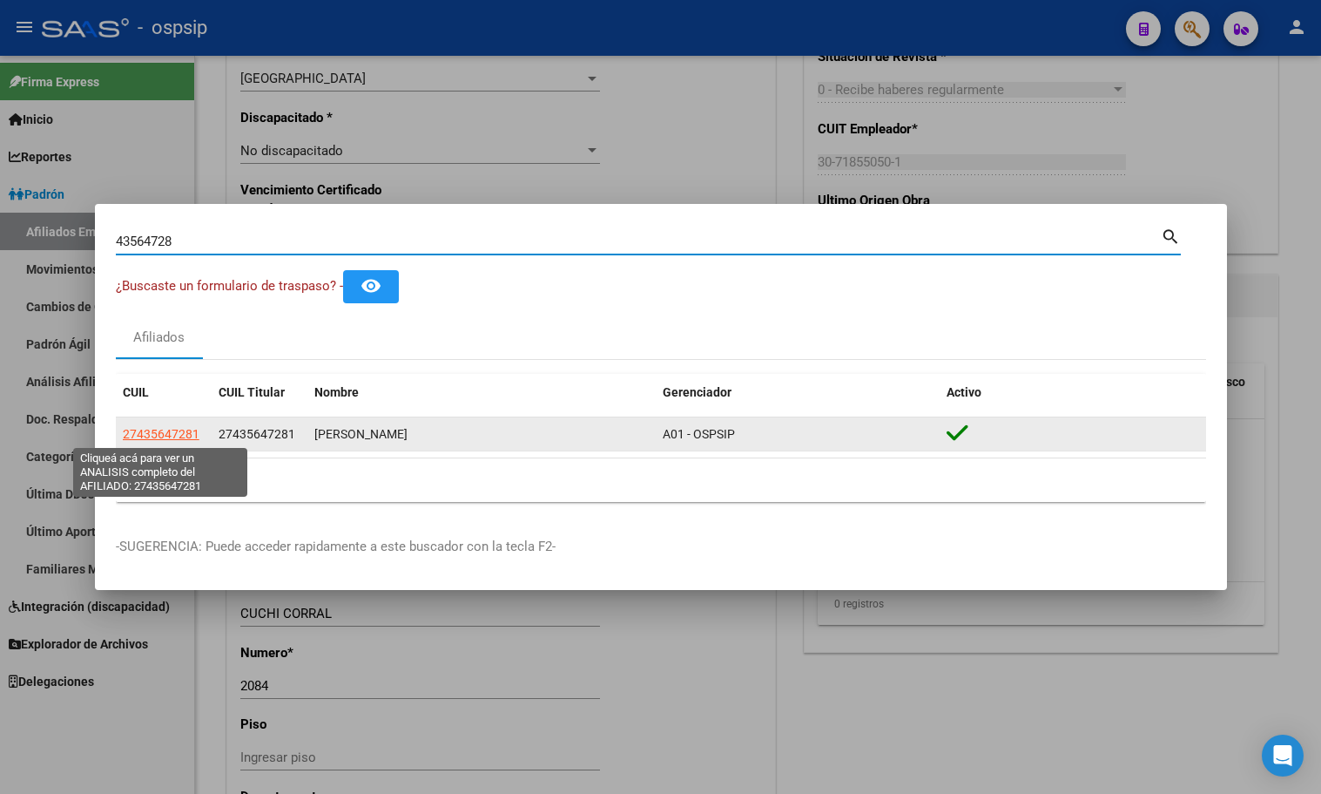
click at [145, 434] on span "27435647281" at bounding box center [161, 434] width 77 height 14
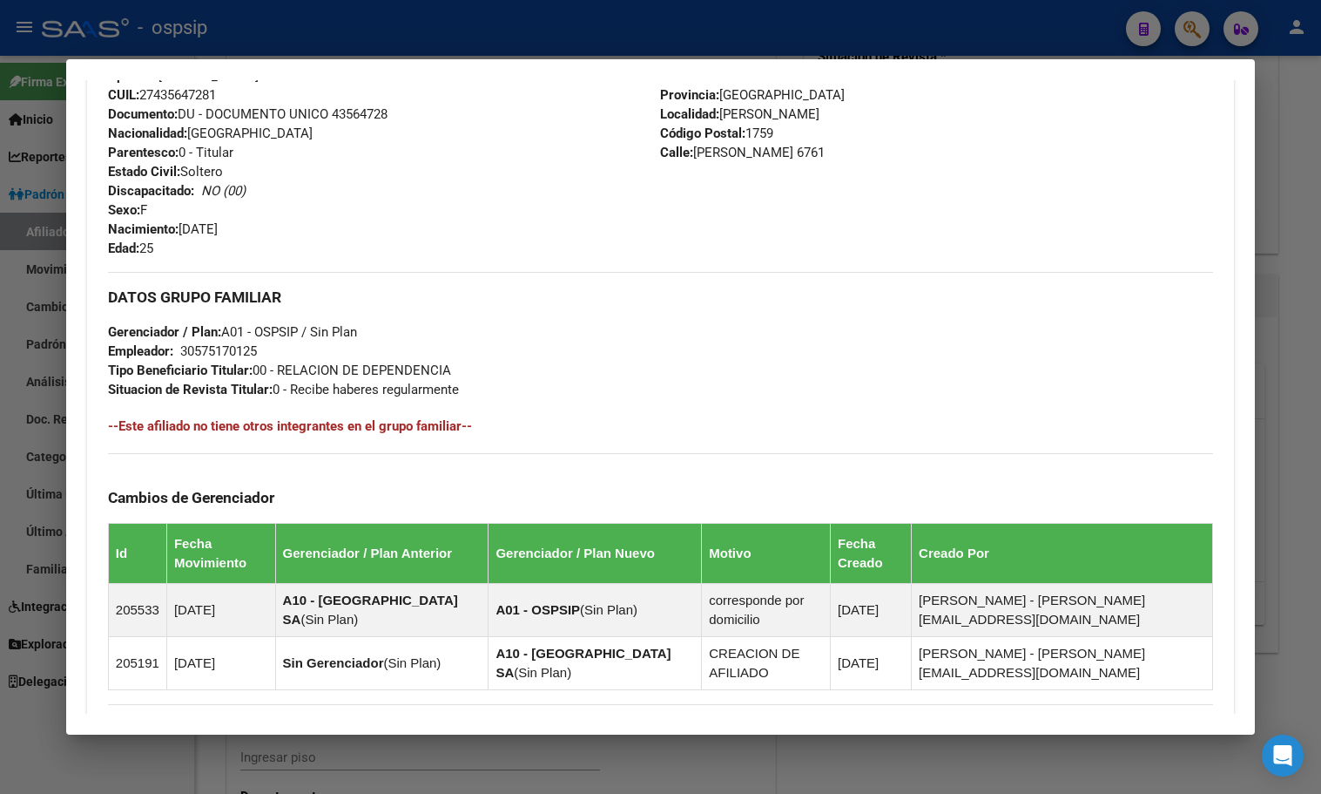
scroll to position [858, 0]
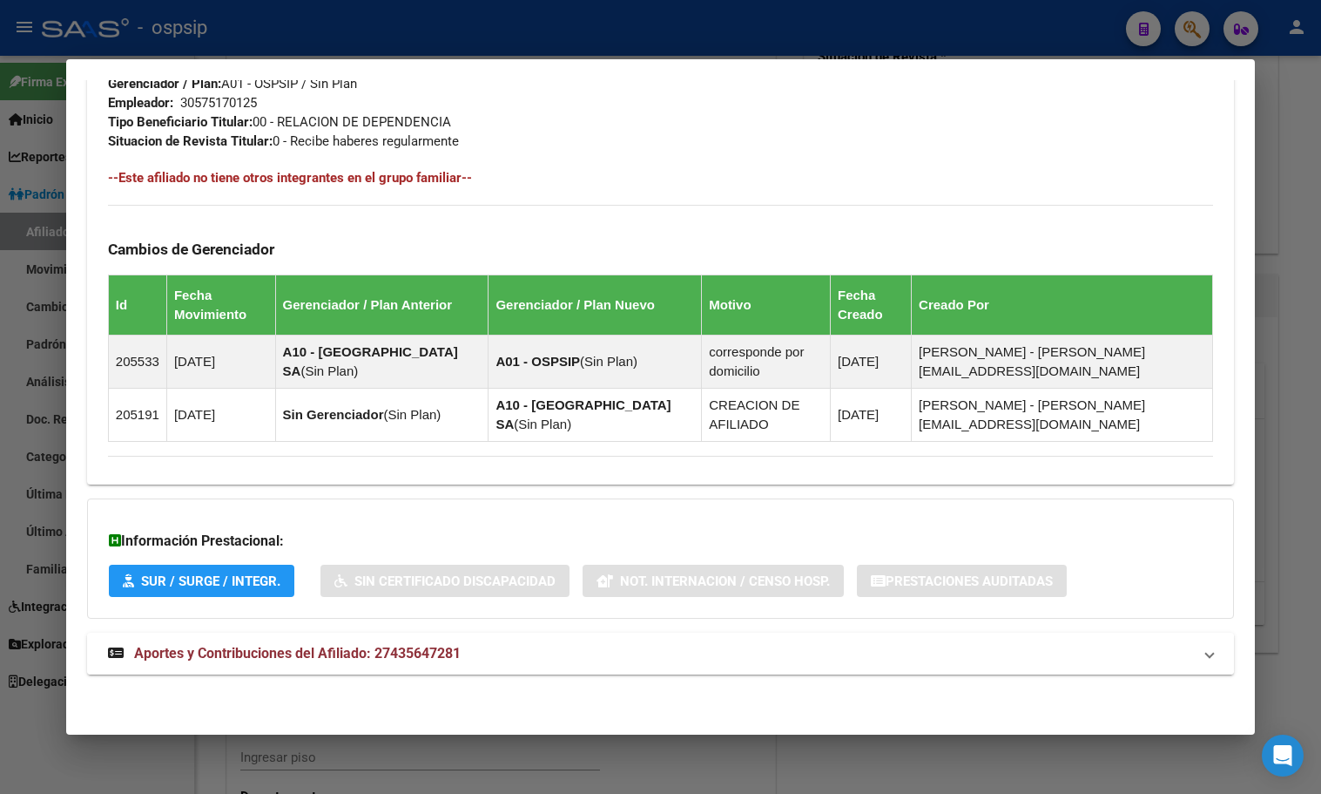
click at [362, 643] on strong "Aportes y Contribuciones del Afiliado: 27435647281" at bounding box center [284, 653] width 353 height 21
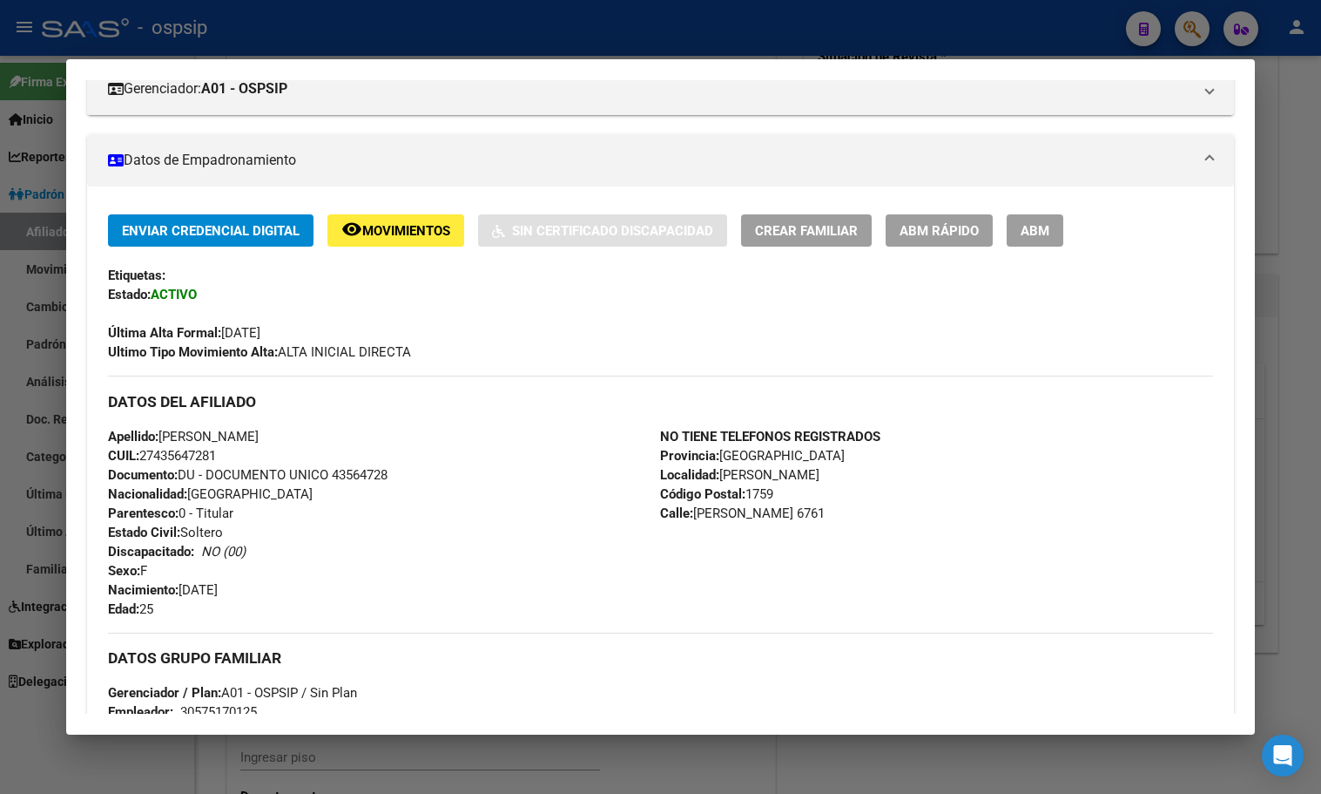
scroll to position [0, 0]
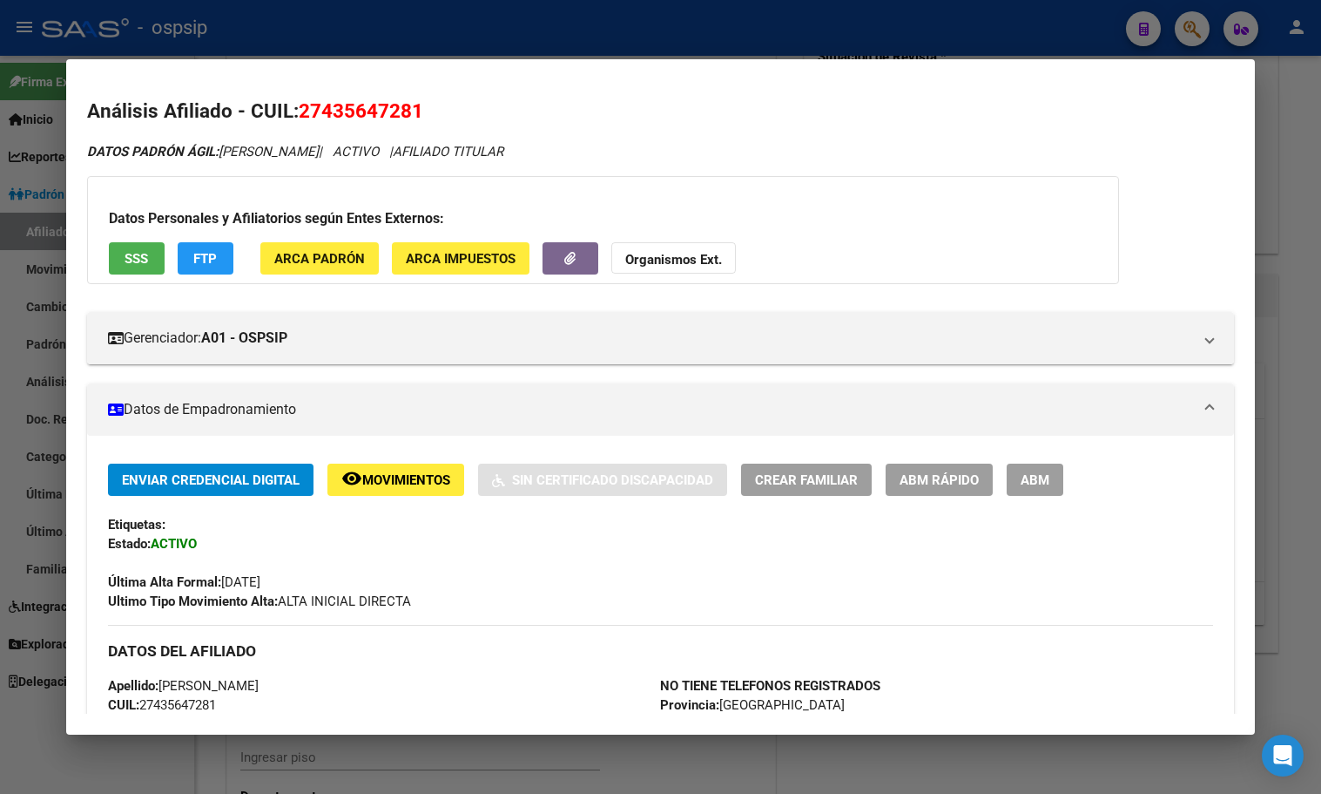
drag, startPoint x: 306, startPoint y: 110, endPoint x: 403, endPoint y: 122, distance: 98.3
click at [403, 122] on span "27435647281" at bounding box center [361, 110] width 125 height 23
click at [468, 125] on h2 "Análisis Afiliado - CUIL: 27435647281" at bounding box center [660, 112] width 1147 height 30
drag, startPoint x: 300, startPoint y: 103, endPoint x: 422, endPoint y: 112, distance: 123.1
click at [422, 112] on span "27435647281" at bounding box center [361, 110] width 125 height 23
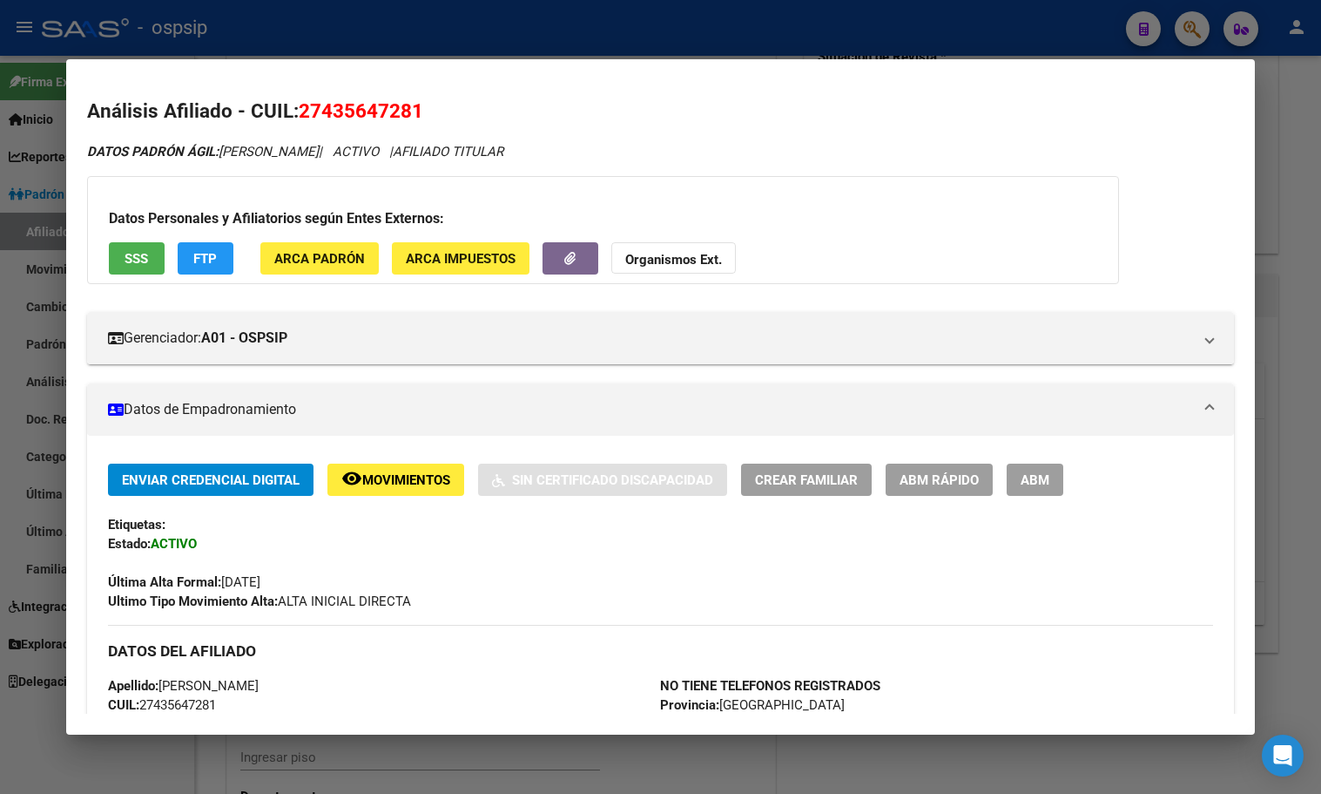
copy span "27435647281"
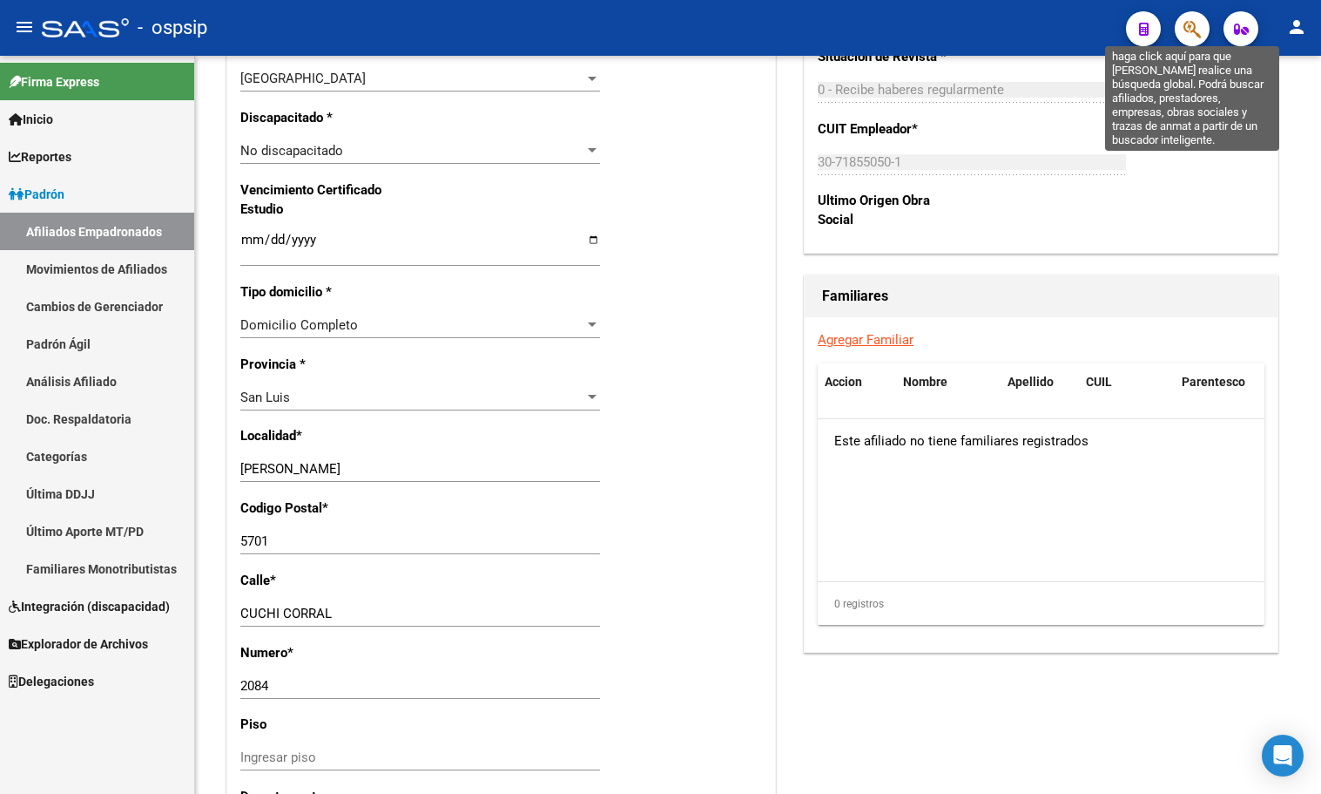
click at [1190, 30] on icon "button" at bounding box center [1192, 29] width 17 height 20
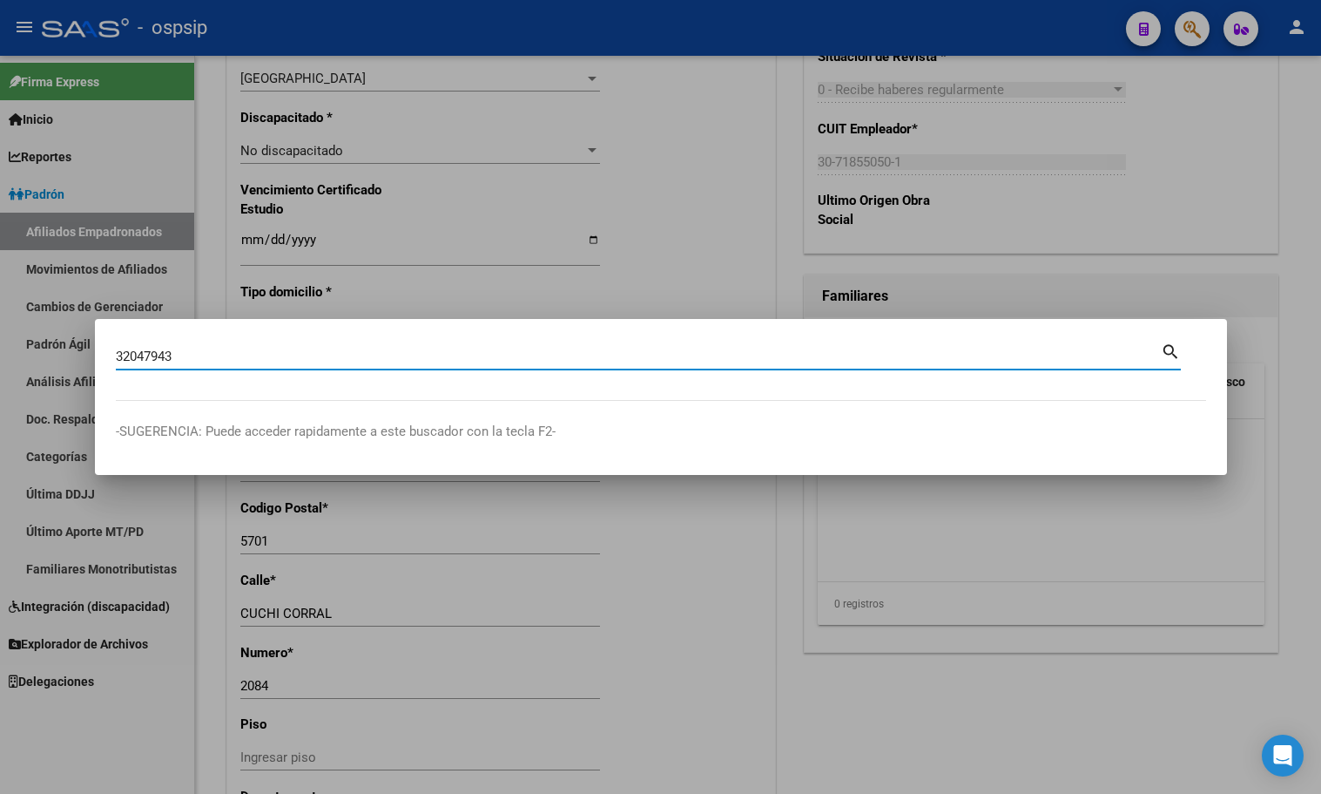
type input "32047943"
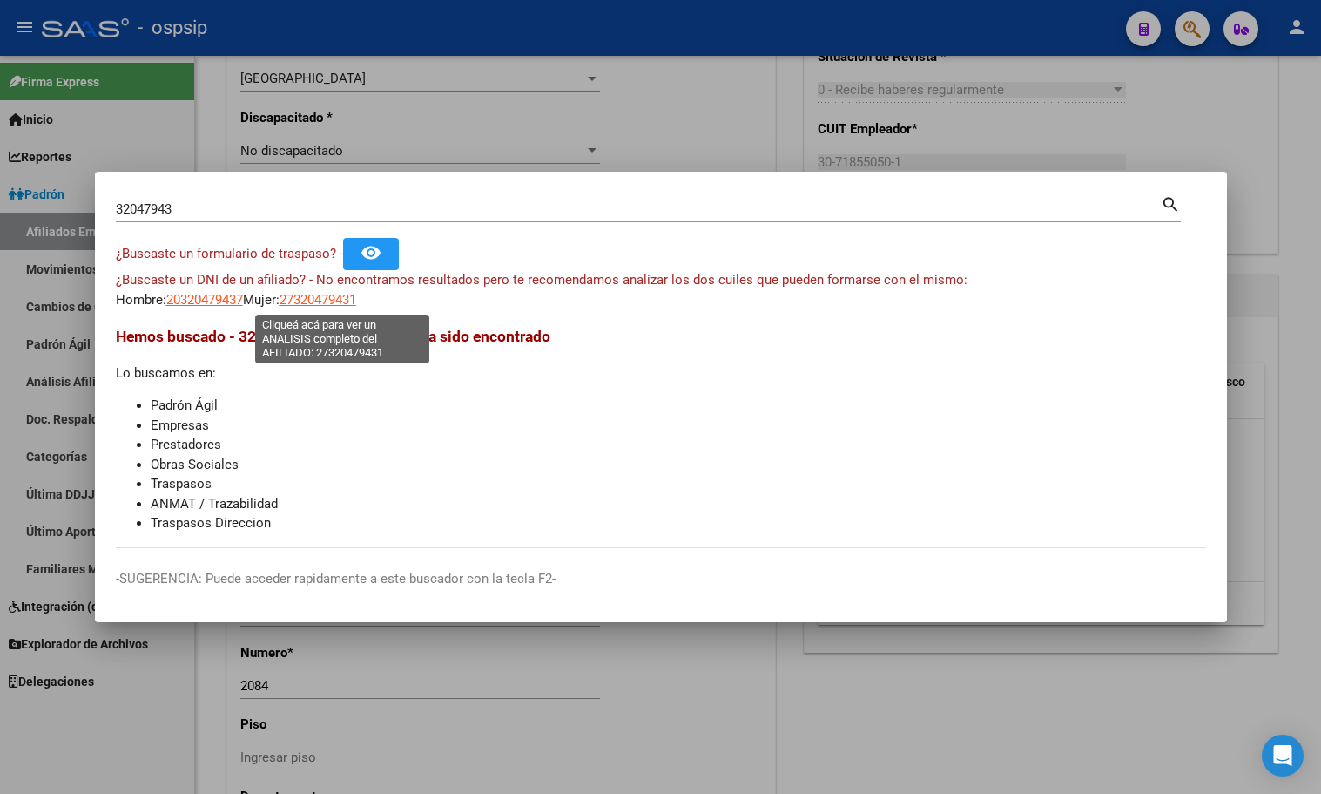
click at [327, 297] on span "27320479431" at bounding box center [318, 300] width 77 height 16
type textarea "27320479431"
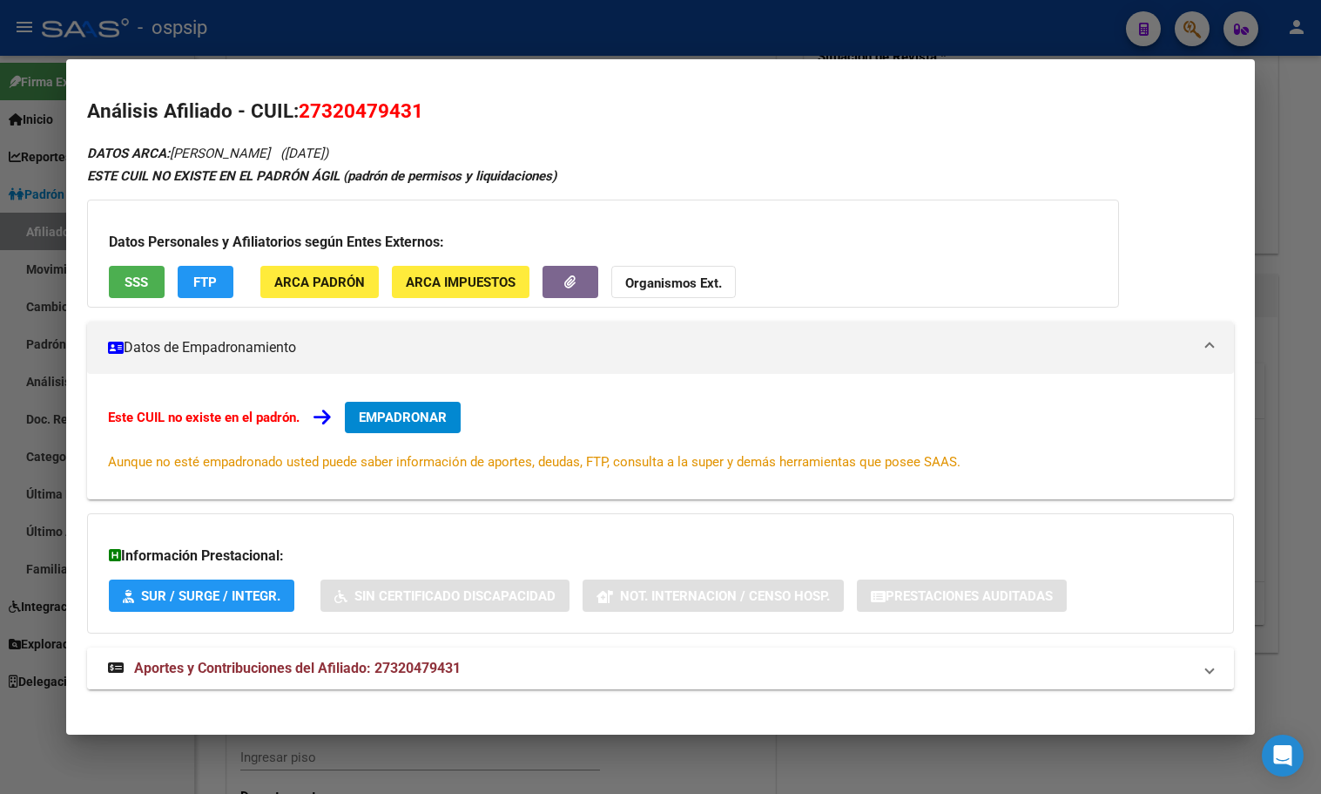
click at [397, 668] on span "Aportes y Contribuciones del Afiliado: 27320479431" at bounding box center [297, 667] width 327 height 17
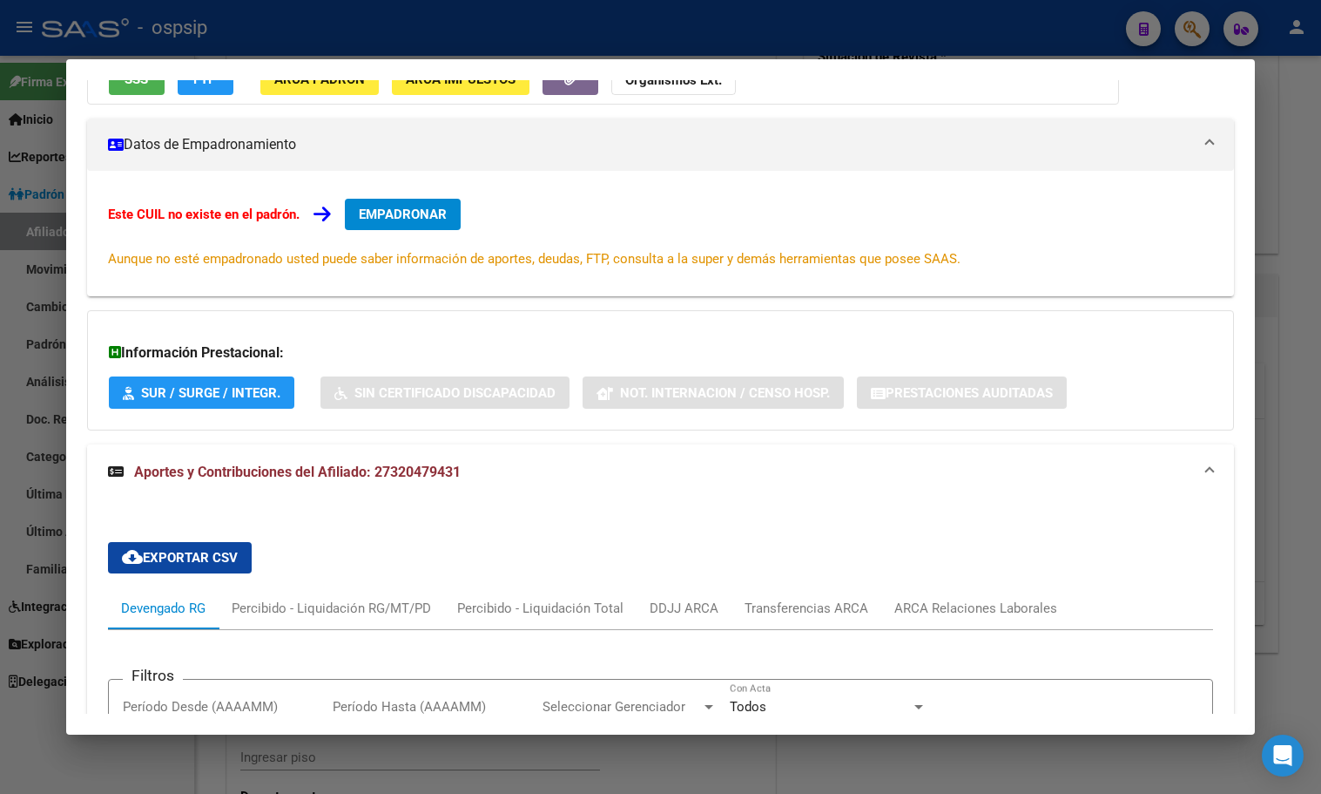
scroll to position [17, 0]
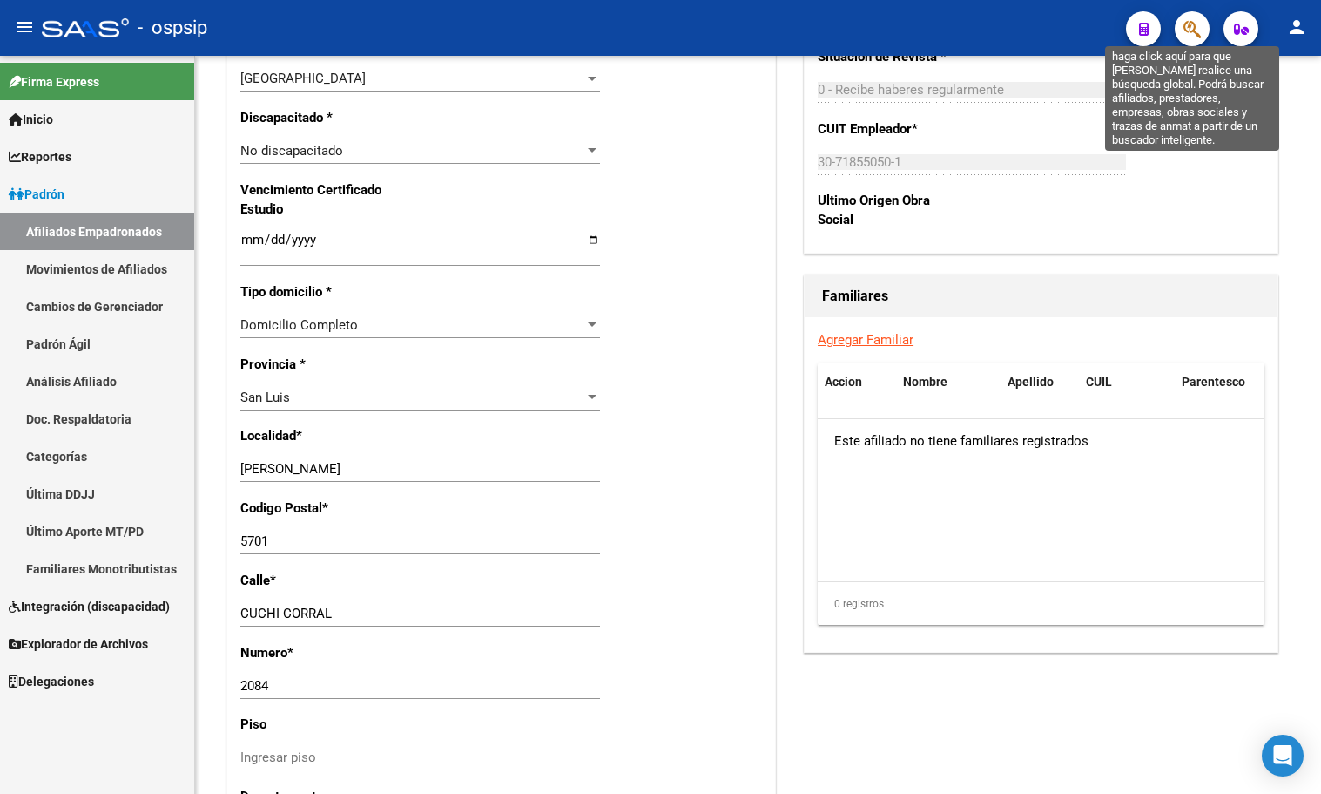
click at [1193, 19] on icon "button" at bounding box center [1192, 29] width 17 height 20
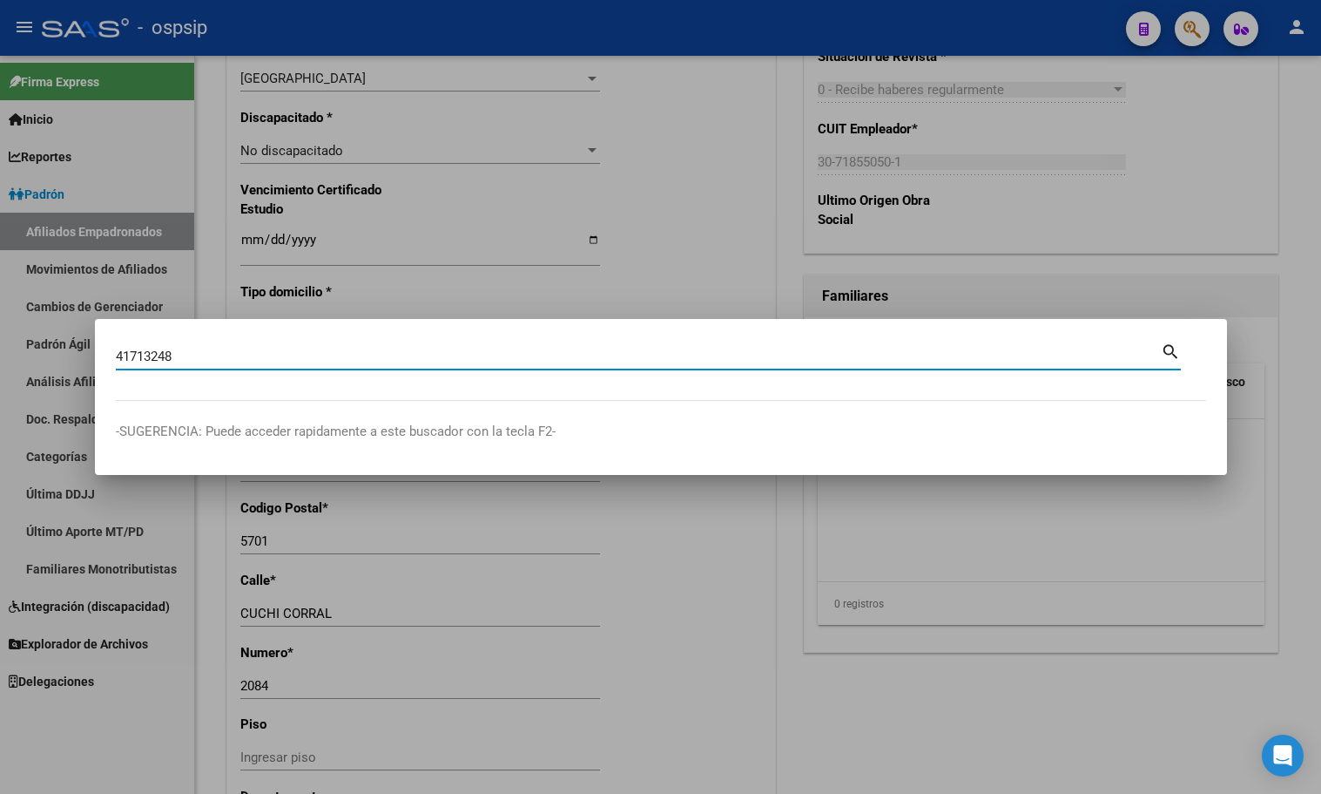
type input "41713248"
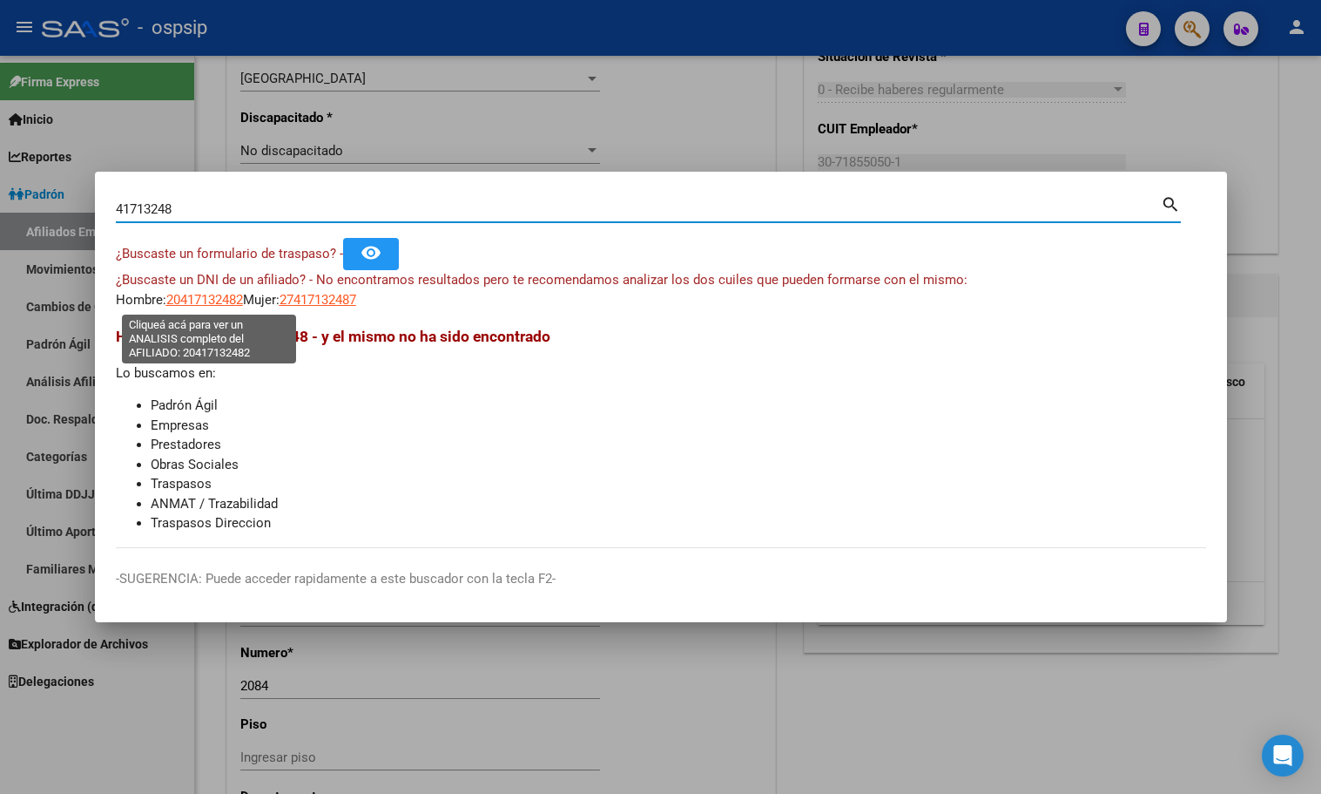
click at [192, 294] on span "20417132482" at bounding box center [204, 300] width 77 height 16
type textarea "20417132482"
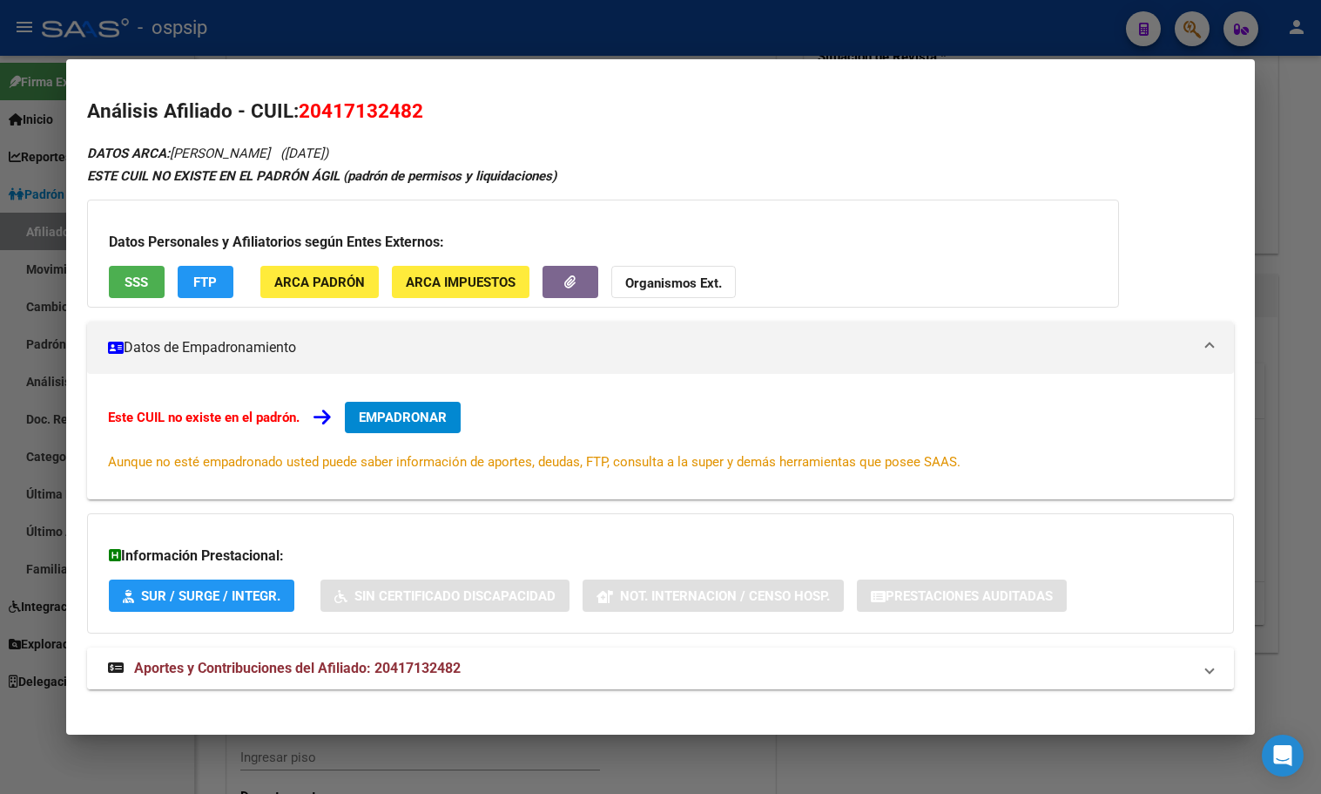
drag, startPoint x: 406, startPoint y: 666, endPoint x: 426, endPoint y: 660, distance: 20.7
click at [408, 666] on span "Aportes y Contribuciones del Afiliado: 20417132482" at bounding box center [297, 667] width 327 height 17
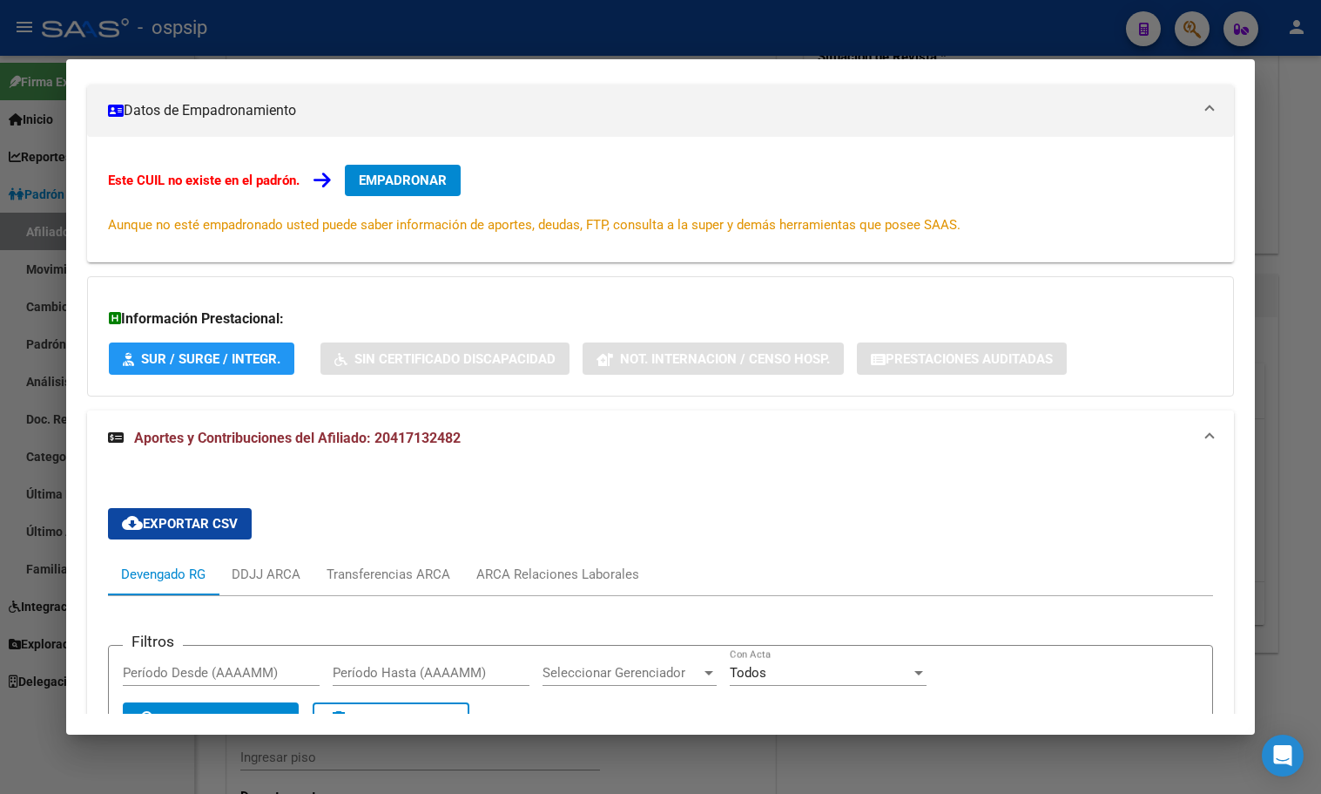
scroll to position [0, 0]
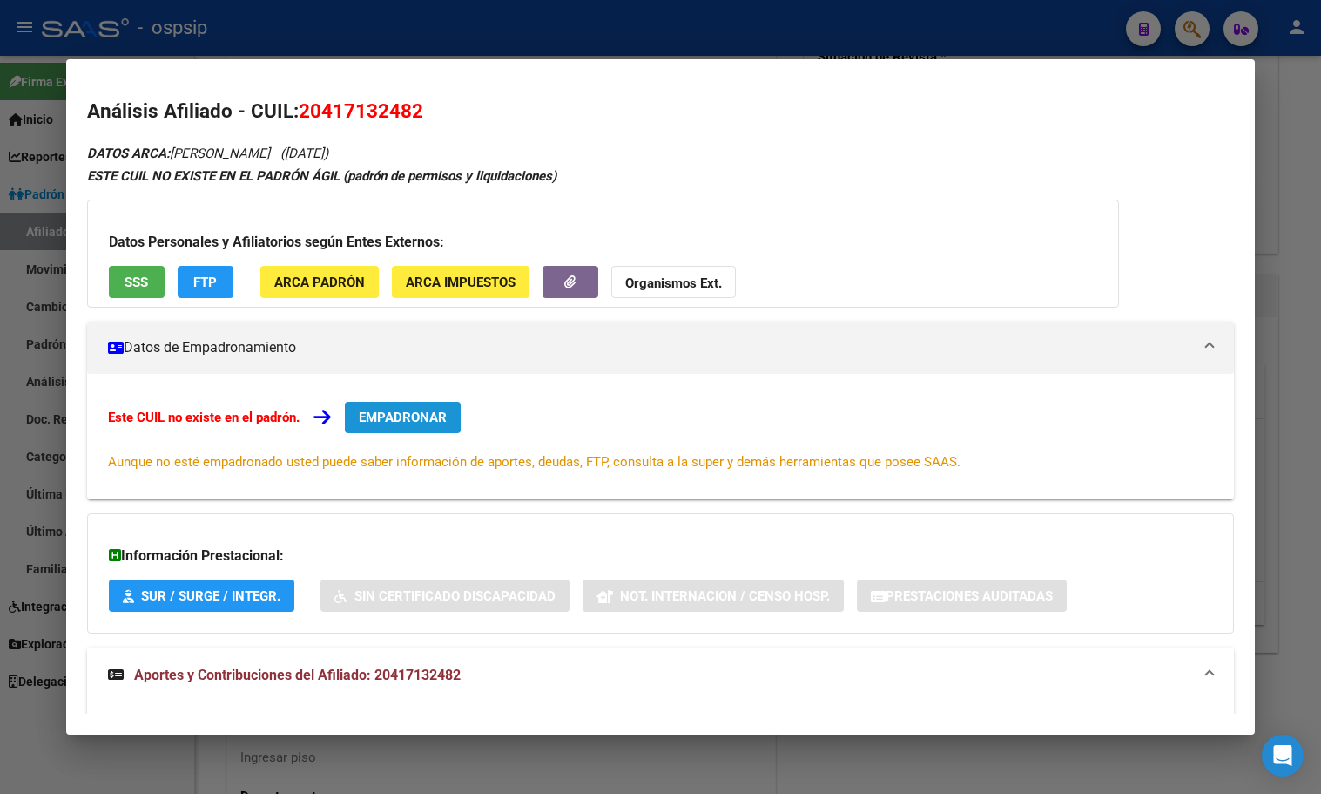
click at [396, 410] on span "EMPADRONAR" at bounding box center [403, 417] width 88 height 16
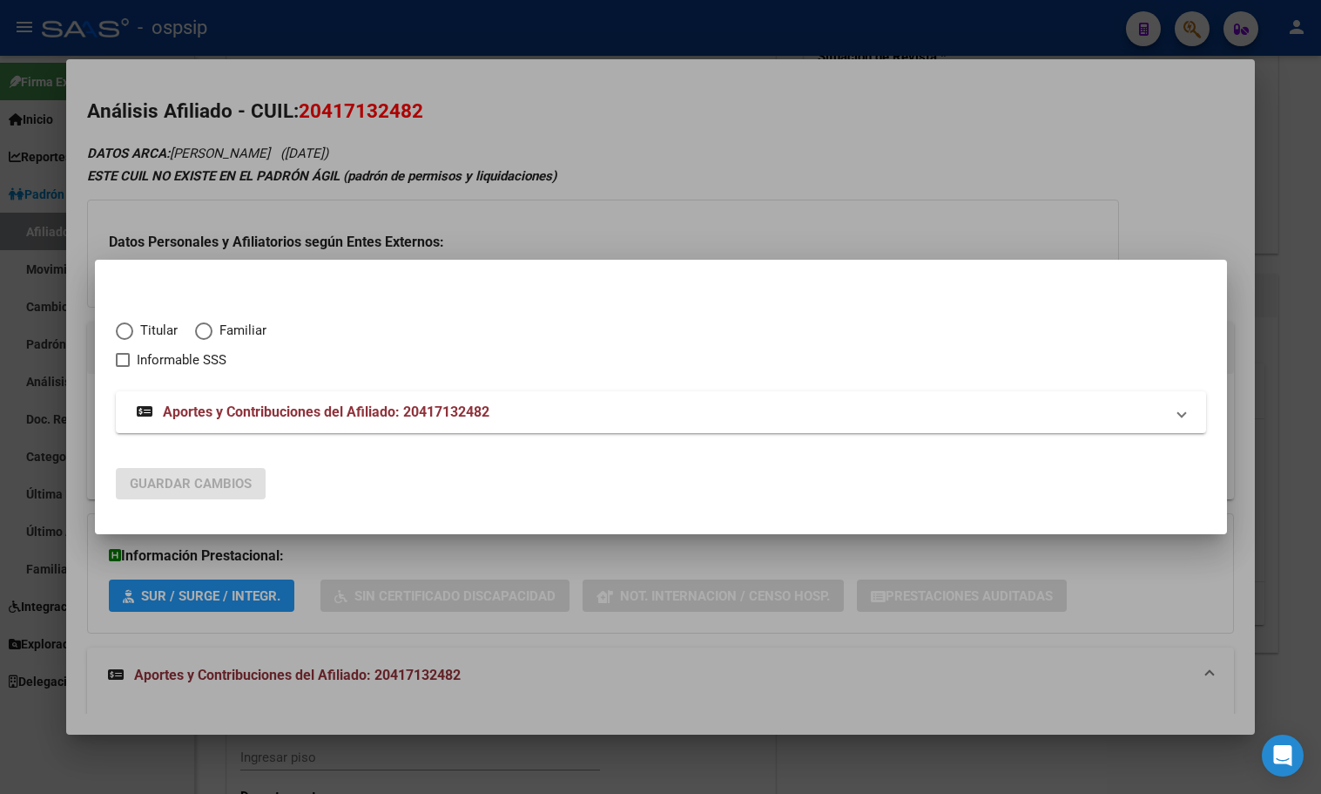
click at [127, 330] on span "Elija una opción" at bounding box center [124, 330] width 17 height 17
click at [127, 330] on input "Titular" at bounding box center [124, 330] width 17 height 17
radio input "true"
checkbox input "true"
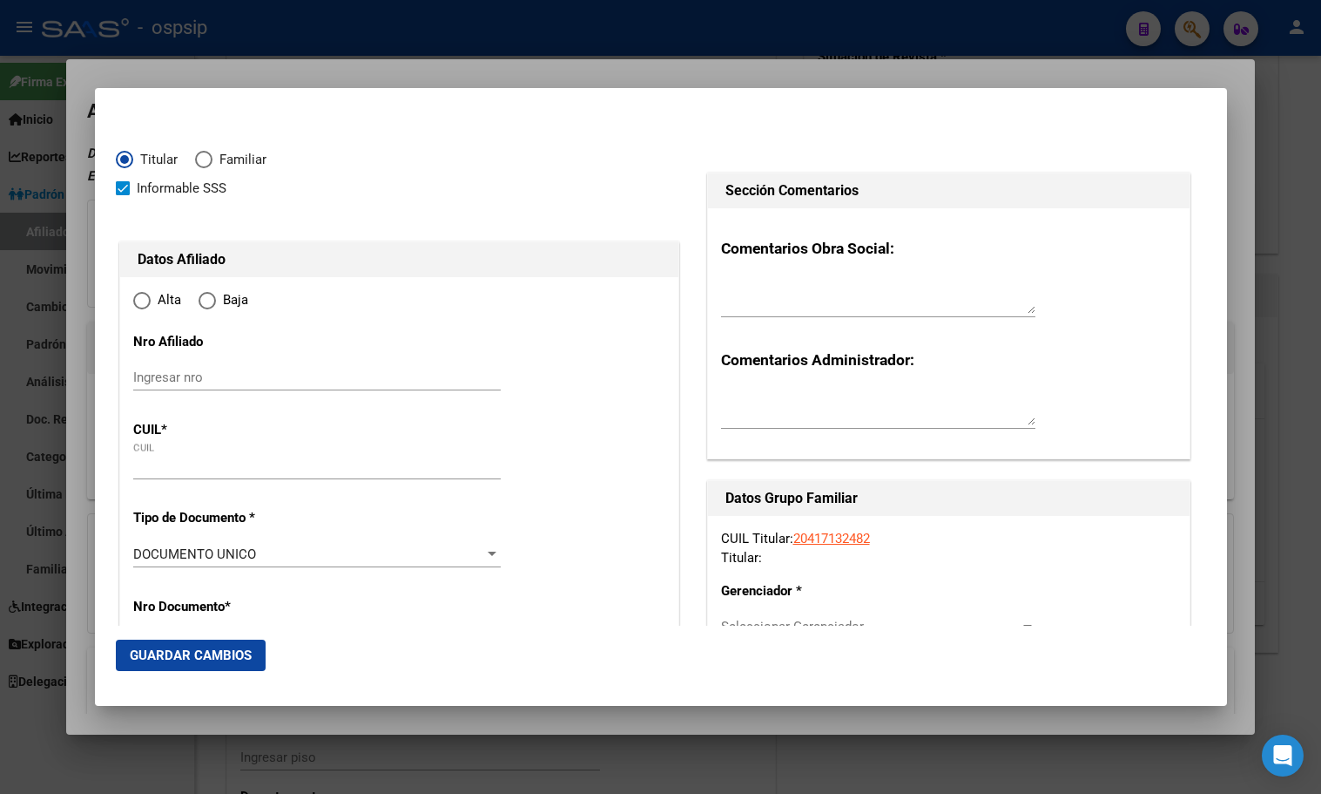
type input "20-41713248-2"
type input "41713248"
type input "[PERSON_NAME]"
type input "[DATE]"
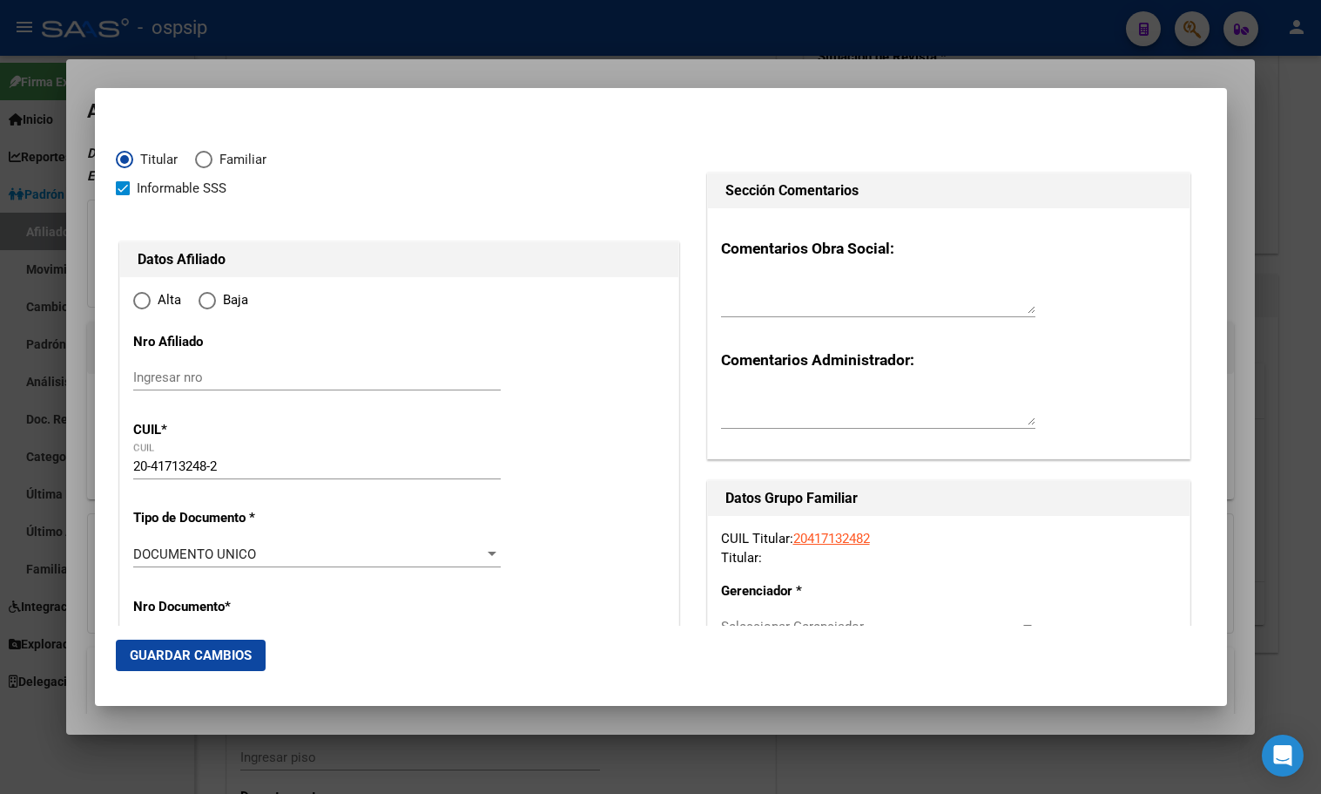
type input "VIRREY DEL PINO"
type input "1763"
type input "EL DORADO"
type input "1075"
radio input "true"
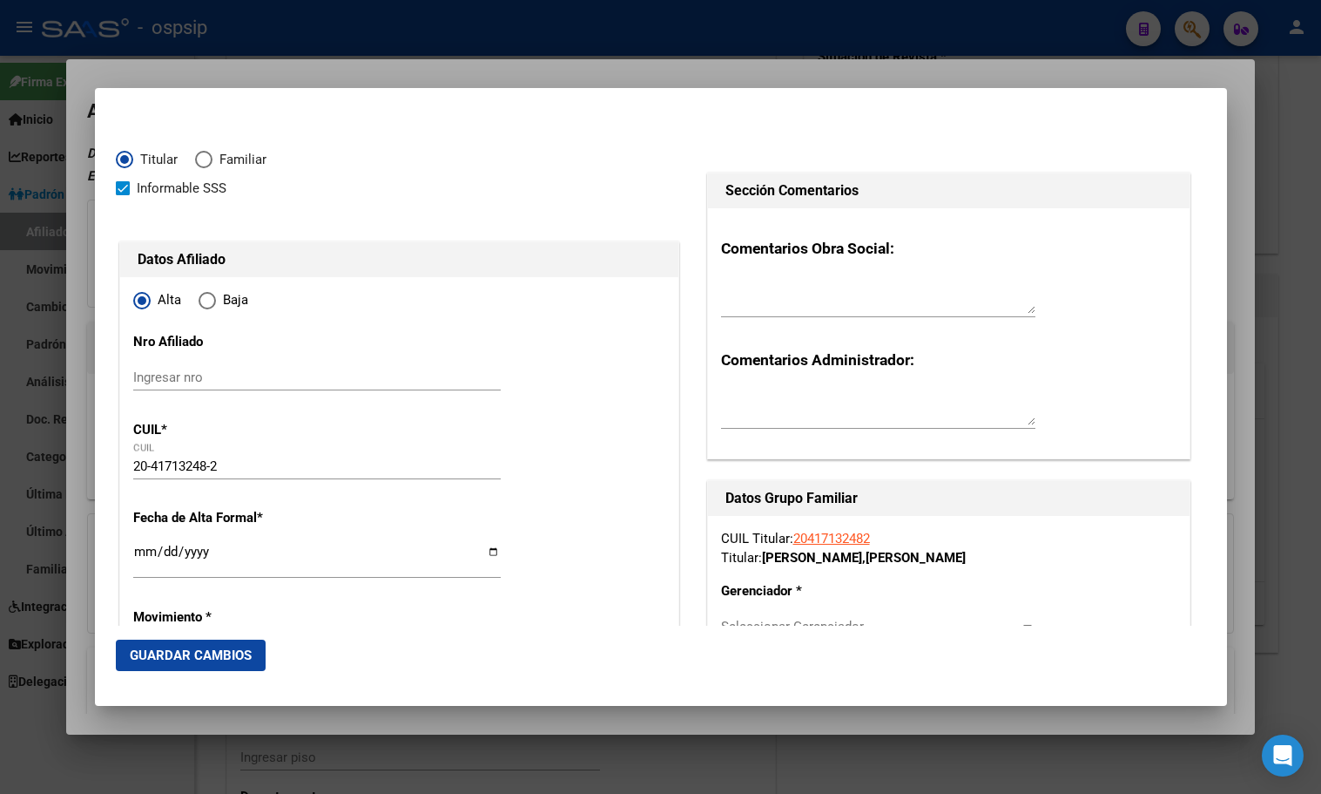
type input "VIRREY DEL PINO"
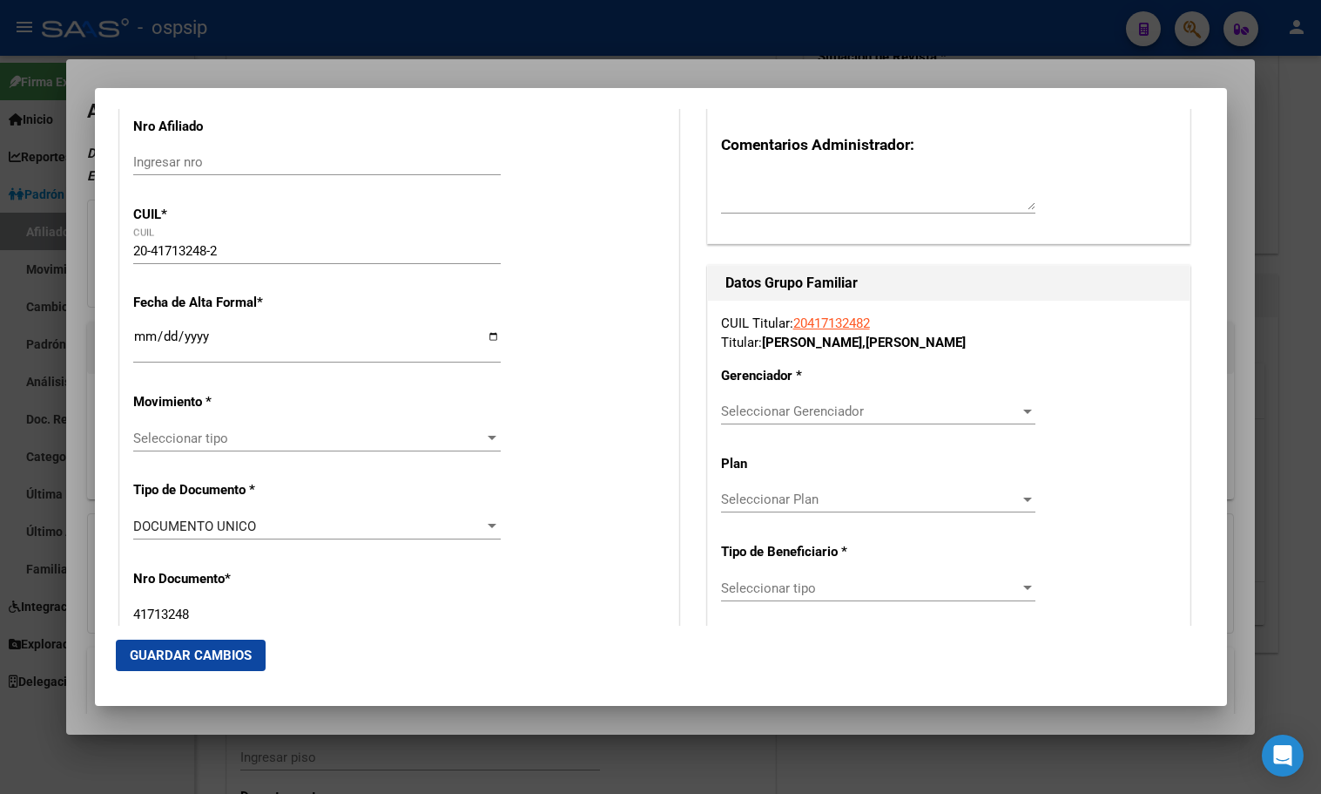
scroll to position [261, 0]
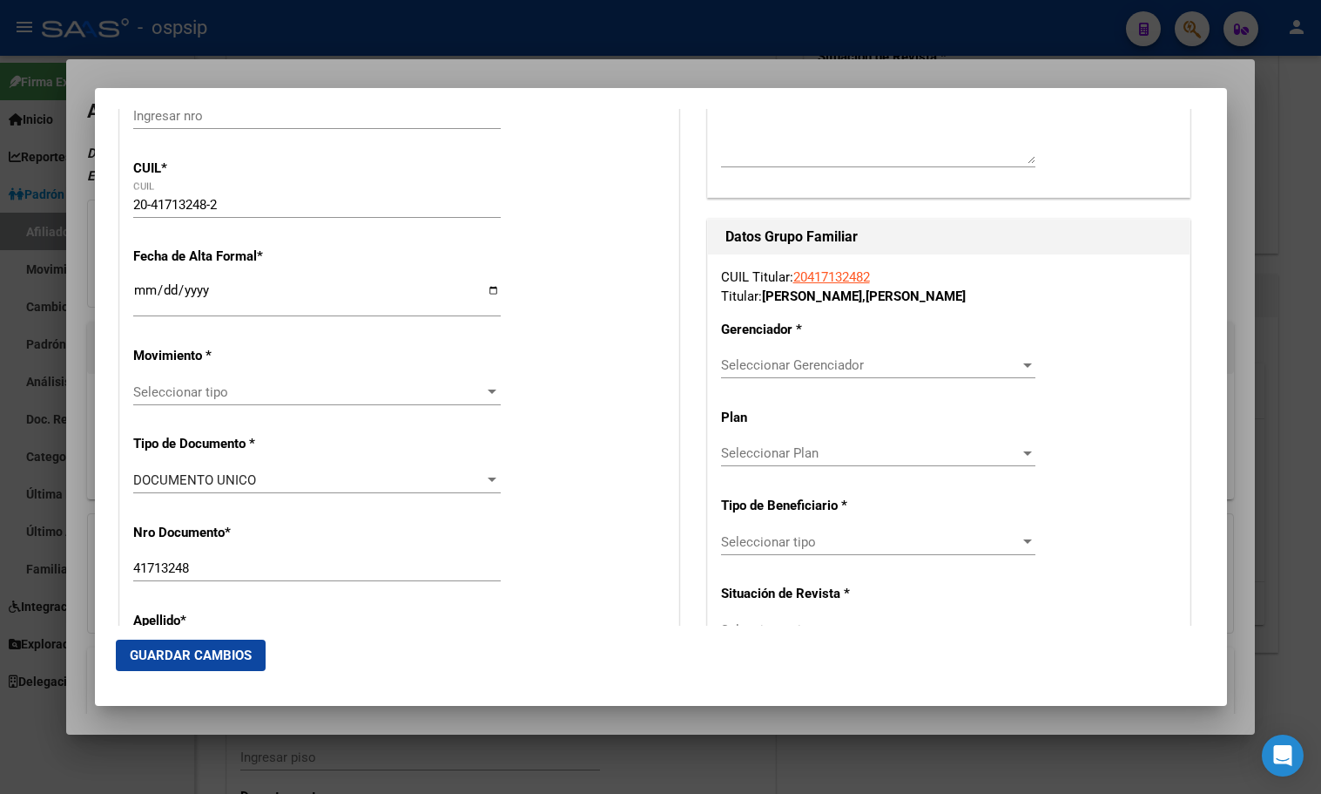
click at [139, 289] on input "Ingresar fecha" at bounding box center [317, 297] width 368 height 28
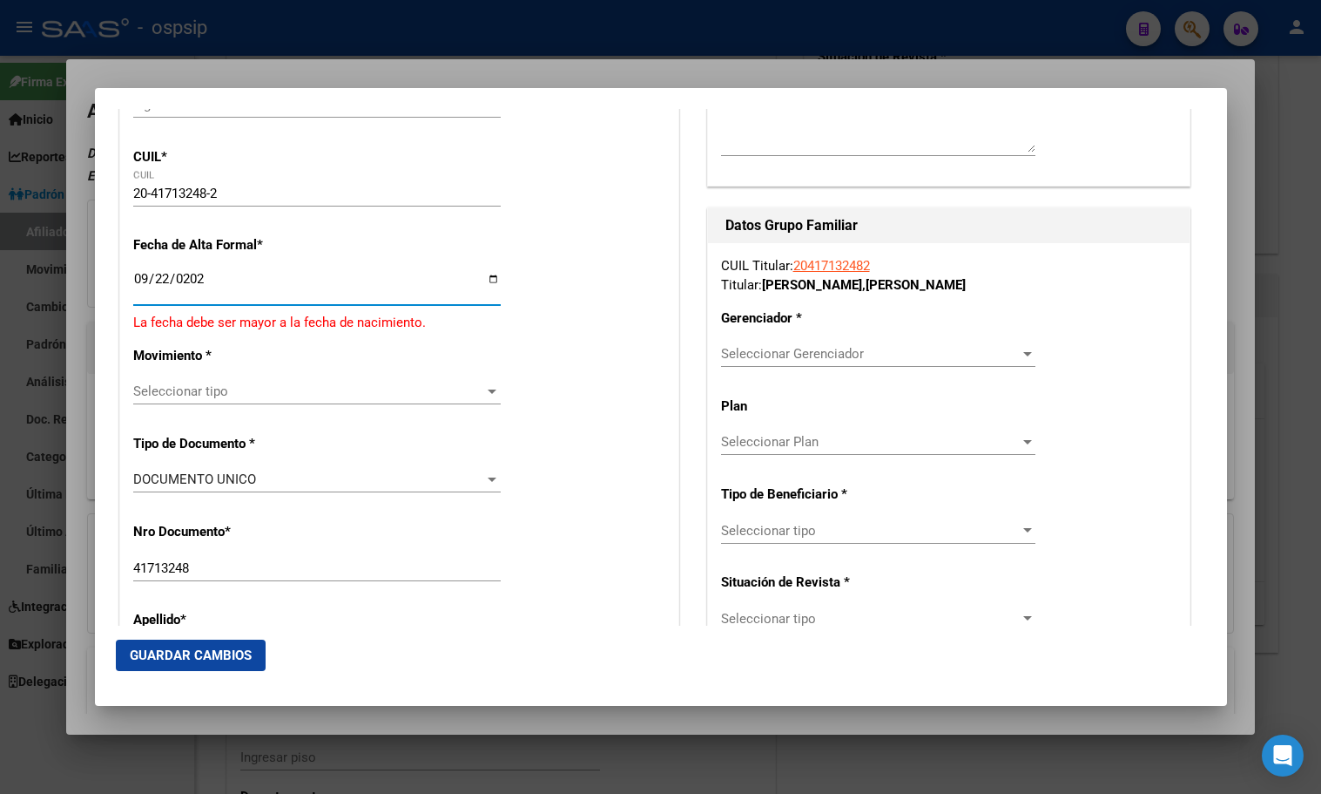
type input "[DATE]"
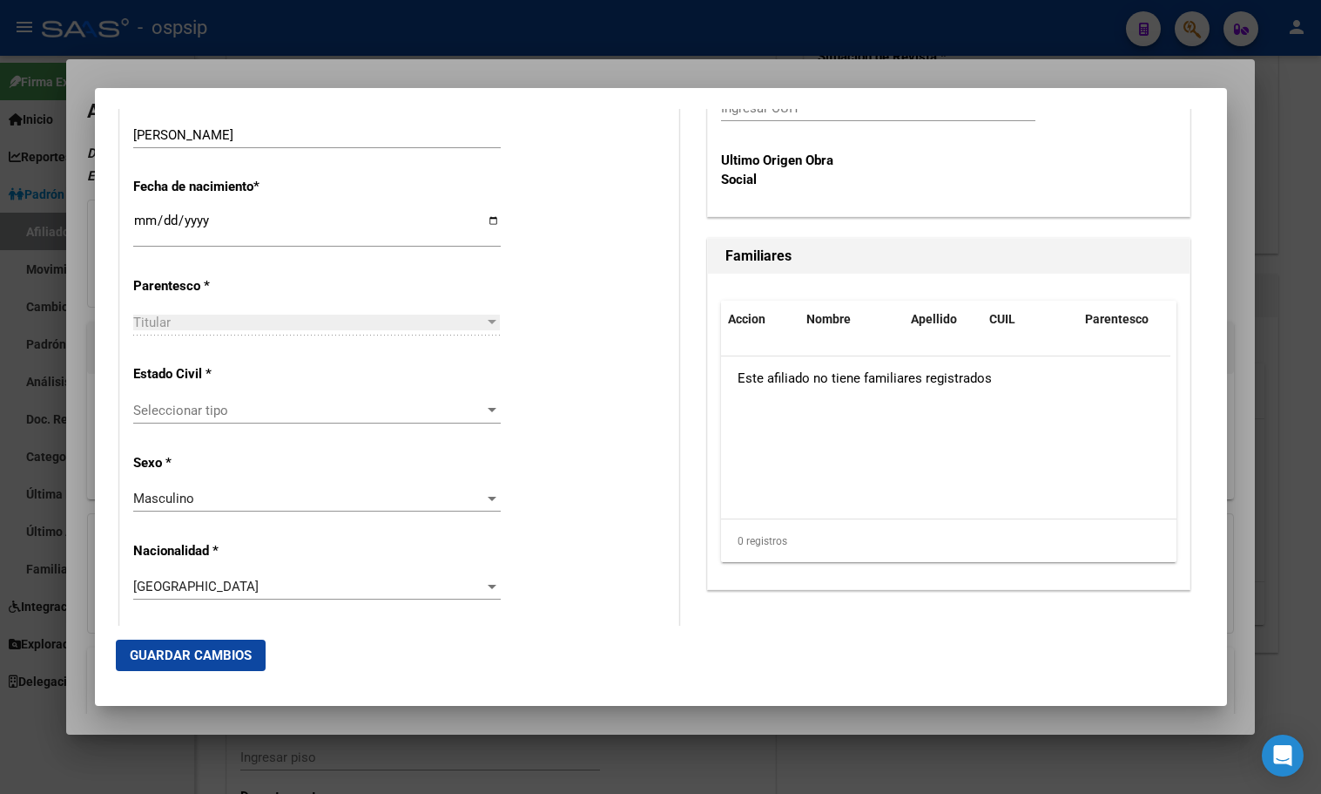
scroll to position [958, 0]
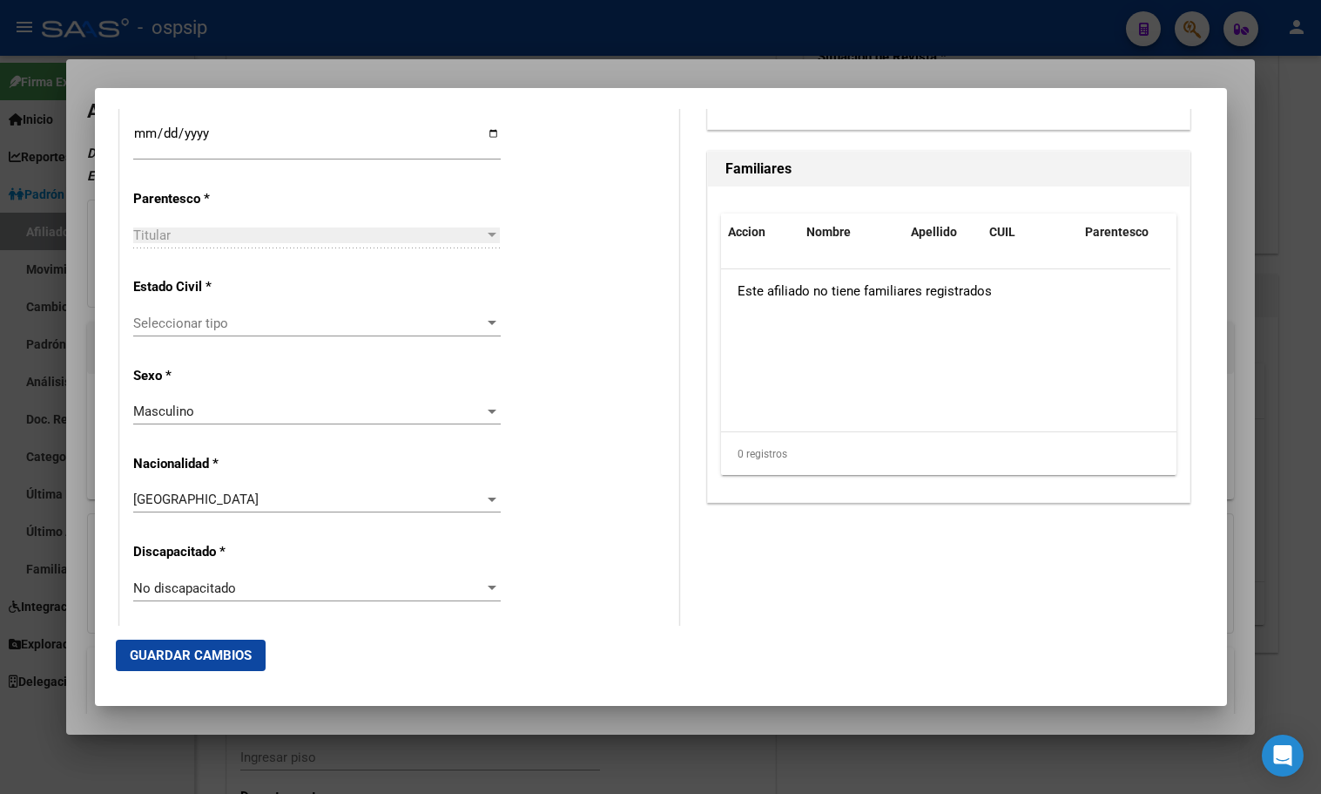
click at [206, 330] on span "Seleccionar tipo" at bounding box center [309, 323] width 352 height 16
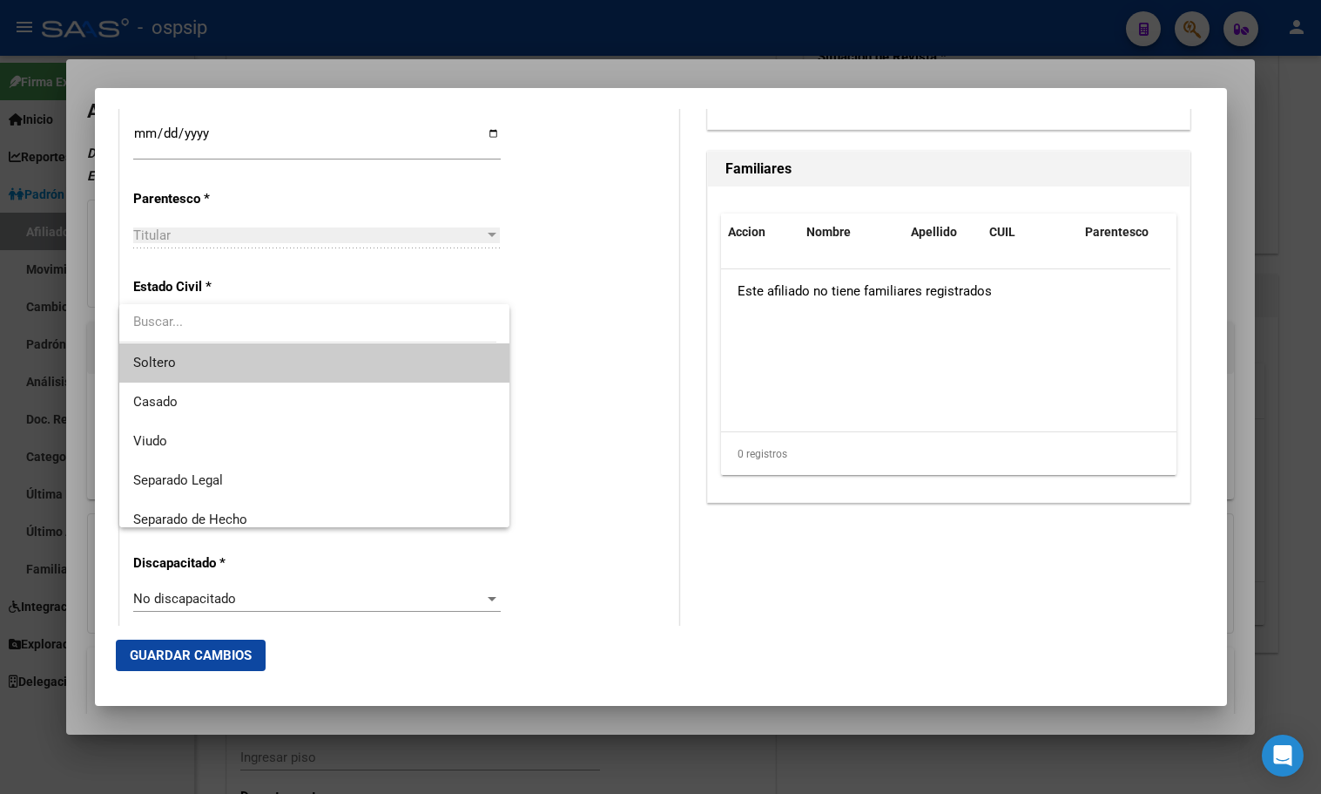
drag, startPoint x: 177, startPoint y: 361, endPoint x: 192, endPoint y: 360, distance: 14.8
click at [181, 361] on span "Soltero" at bounding box center [314, 362] width 362 height 39
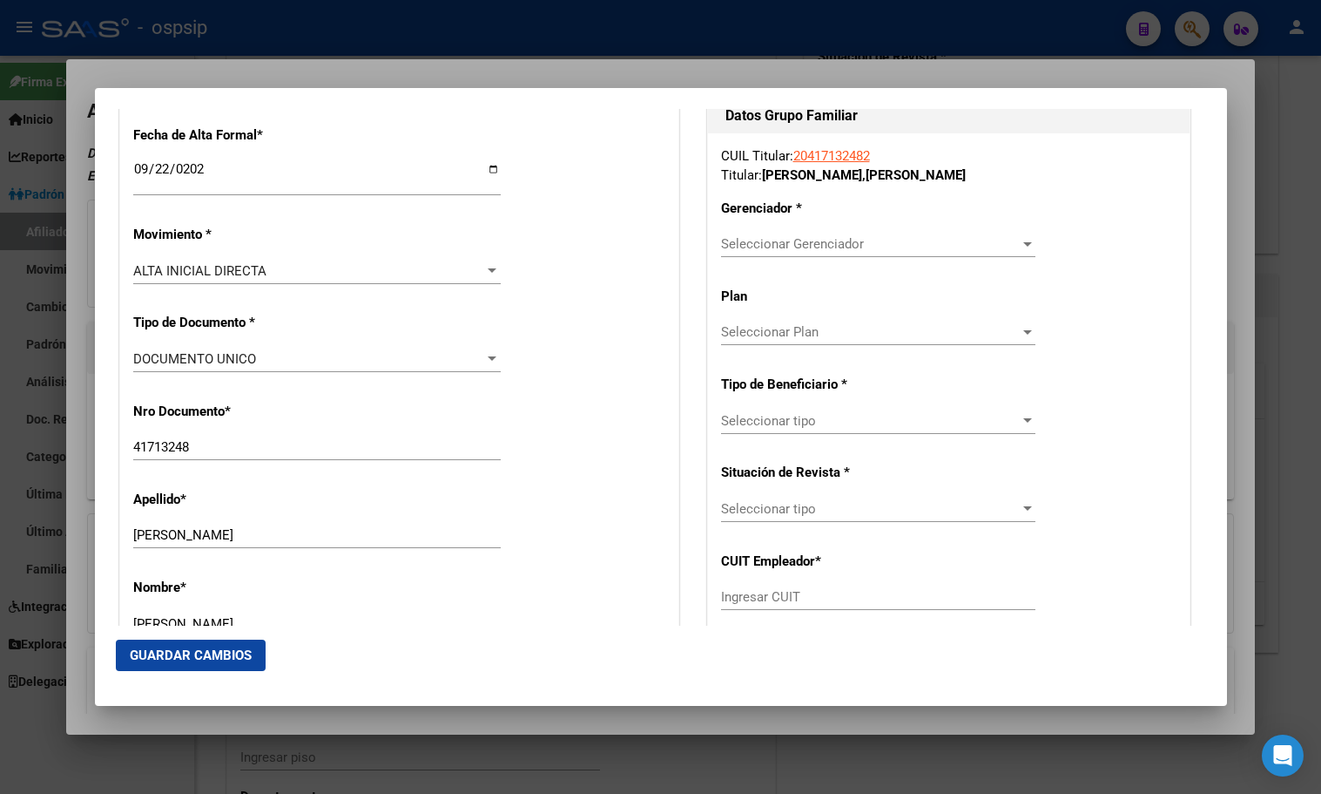
scroll to position [174, 0]
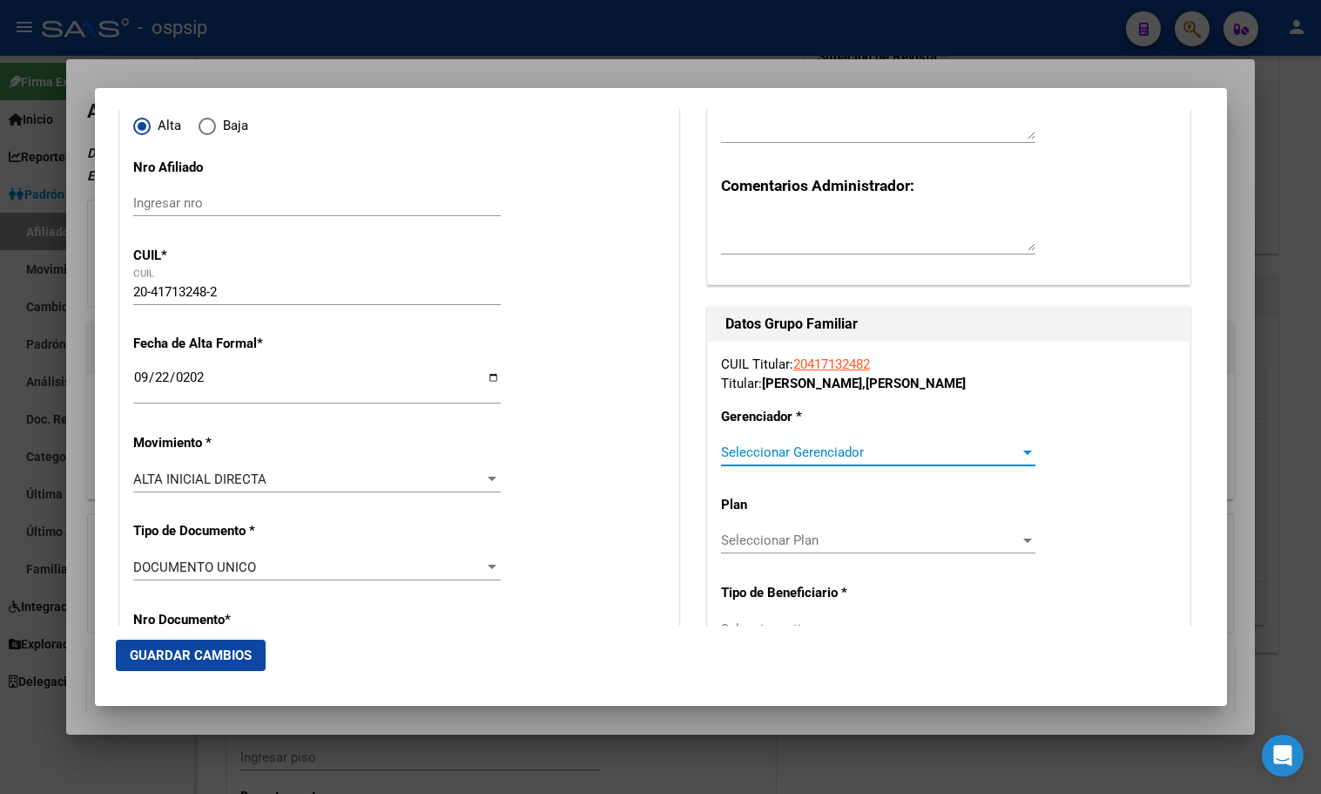
click at [780, 449] on span "Seleccionar Gerenciador" at bounding box center [870, 452] width 299 height 16
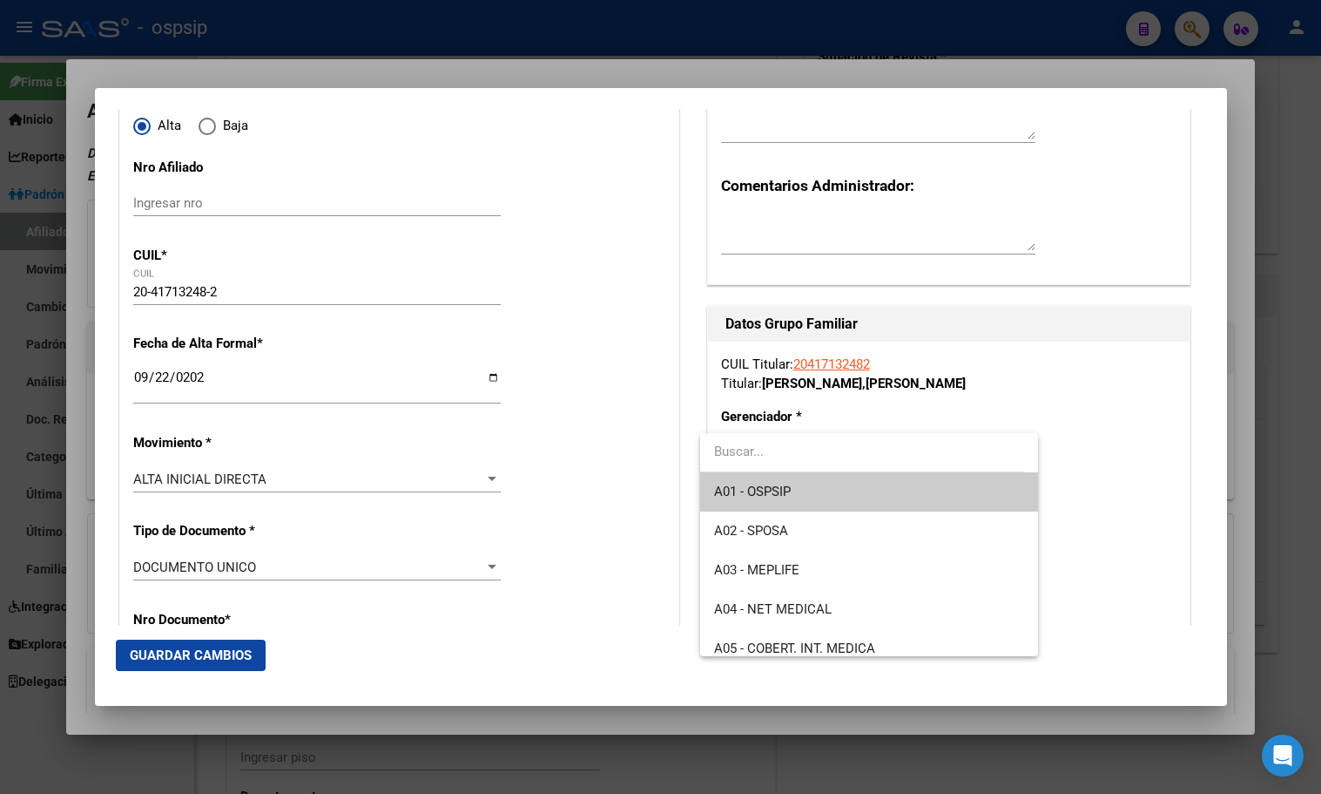
click at [776, 487] on span "A01 - OSPSIP" at bounding box center [752, 491] width 77 height 16
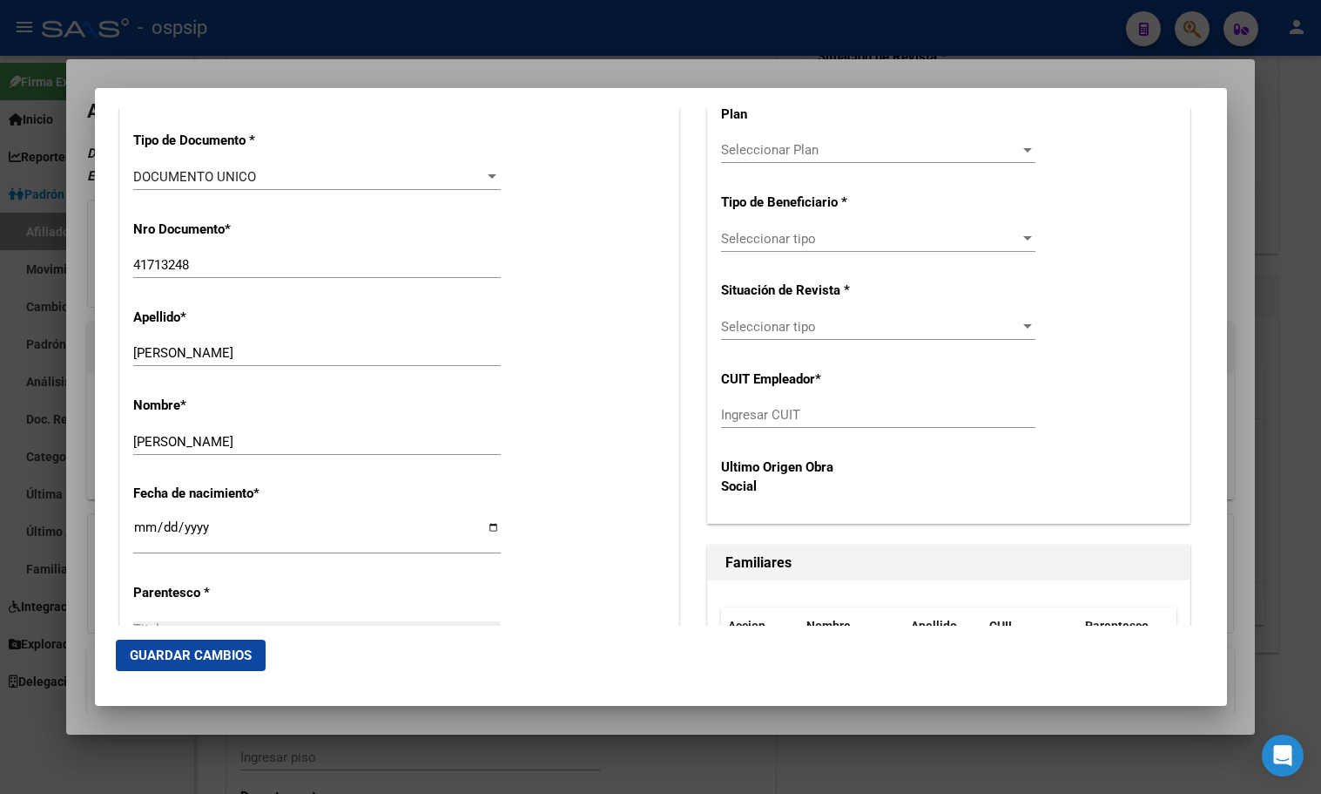
scroll to position [610, 0]
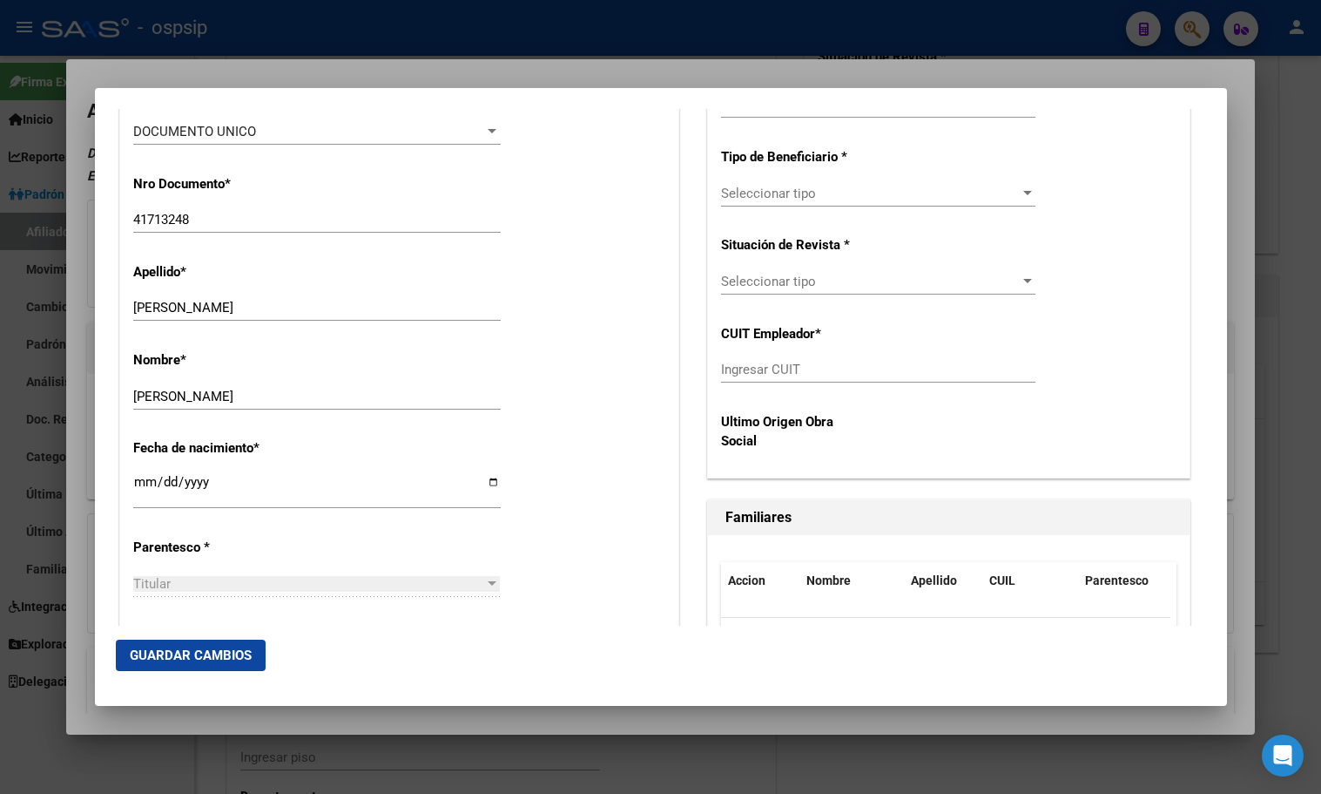
click at [774, 197] on span "Seleccionar tipo" at bounding box center [870, 194] width 299 height 16
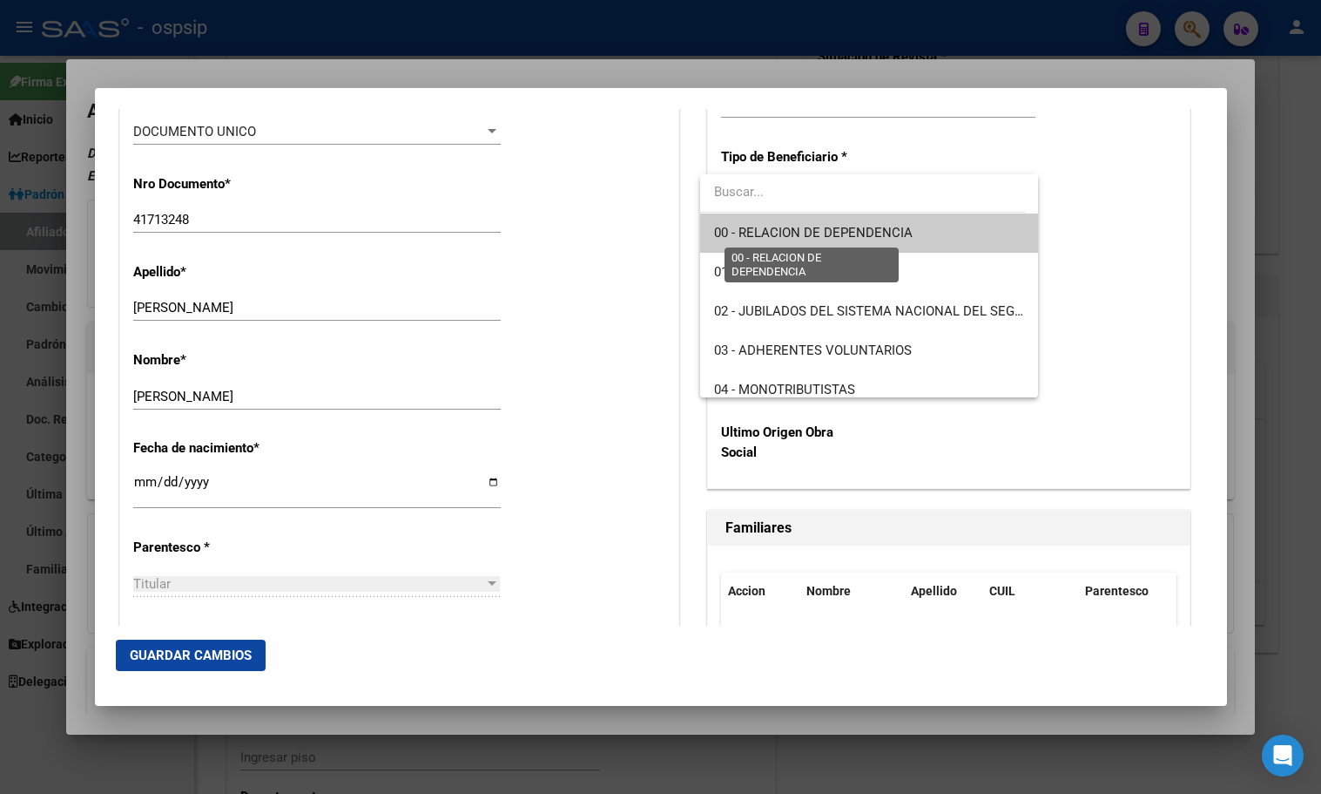
click at [800, 225] on span "00 - RELACION DE DEPENDENCIA" at bounding box center [813, 233] width 199 height 16
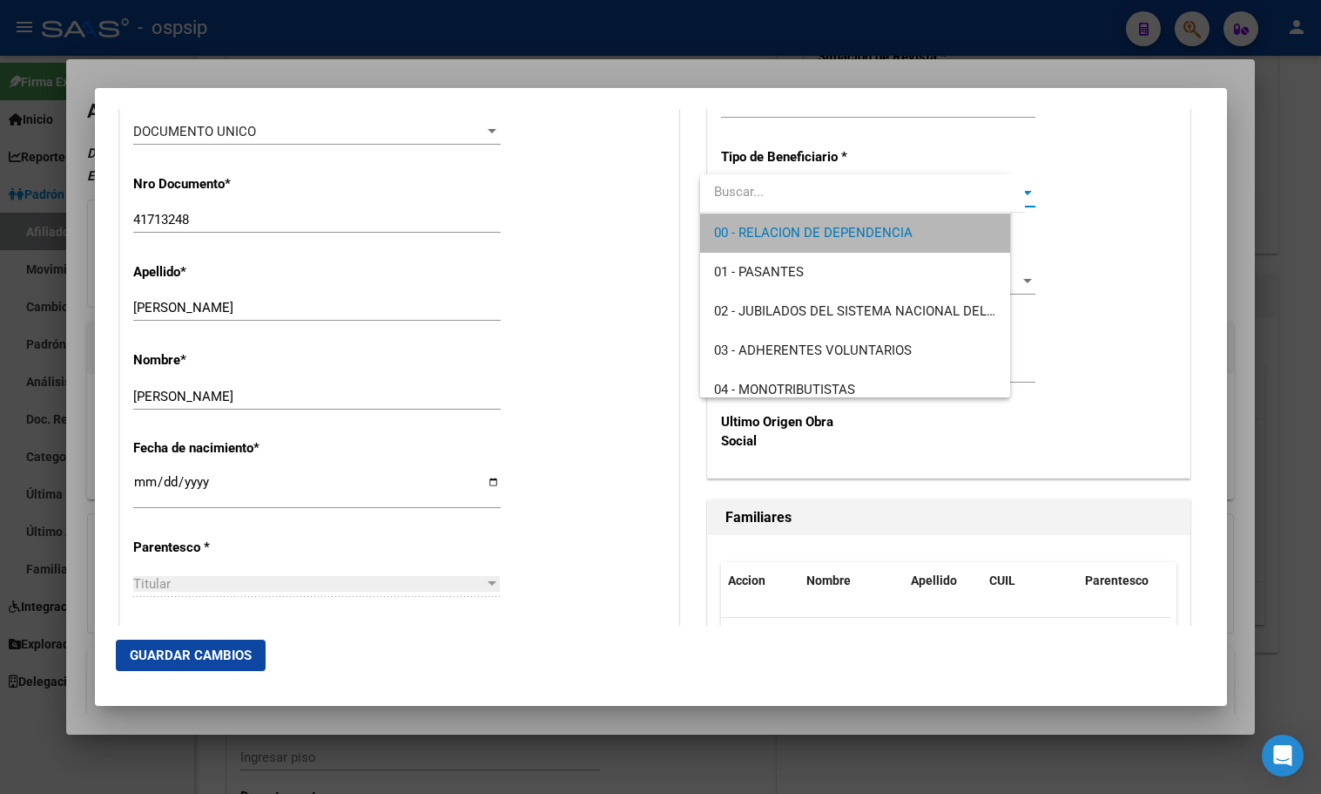
type input "30-63857243-1"
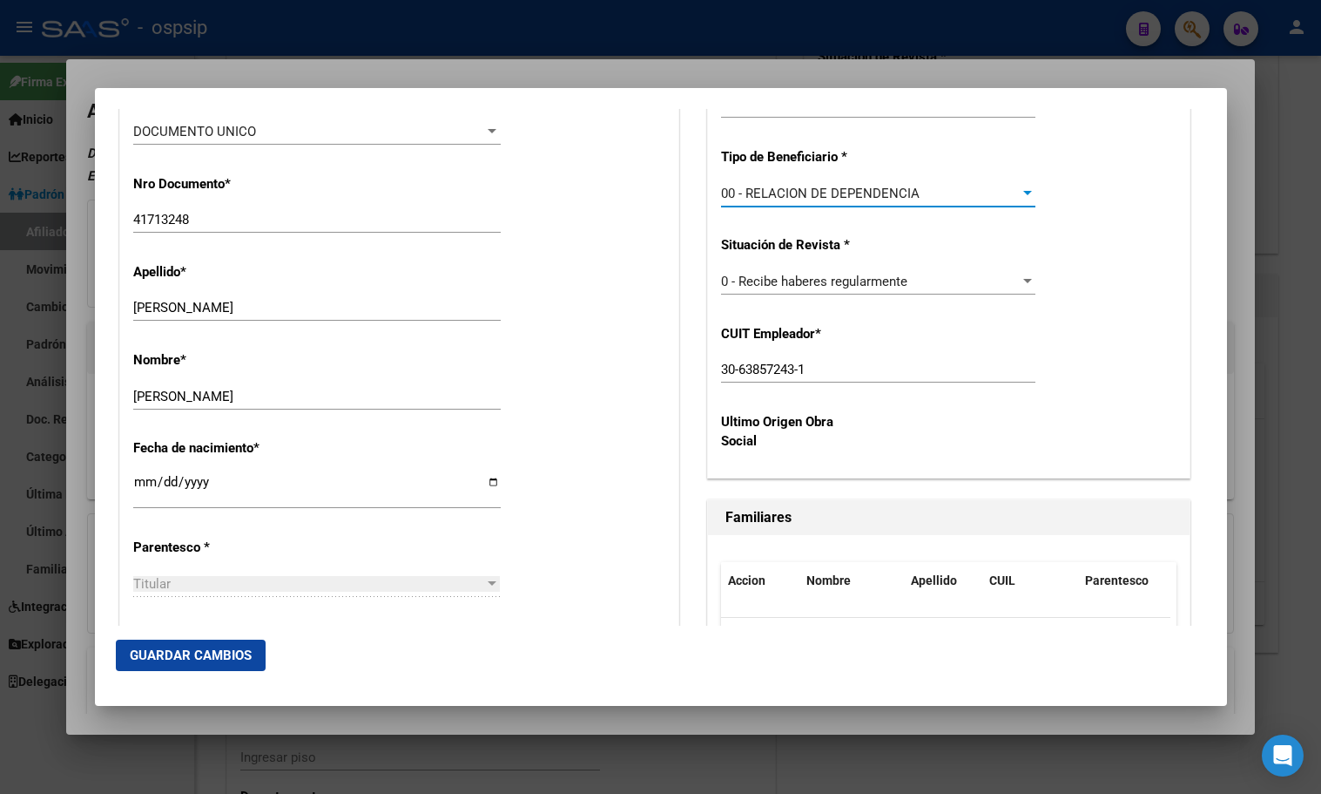
click at [170, 650] on span "Guardar Cambios" at bounding box center [191, 655] width 122 height 16
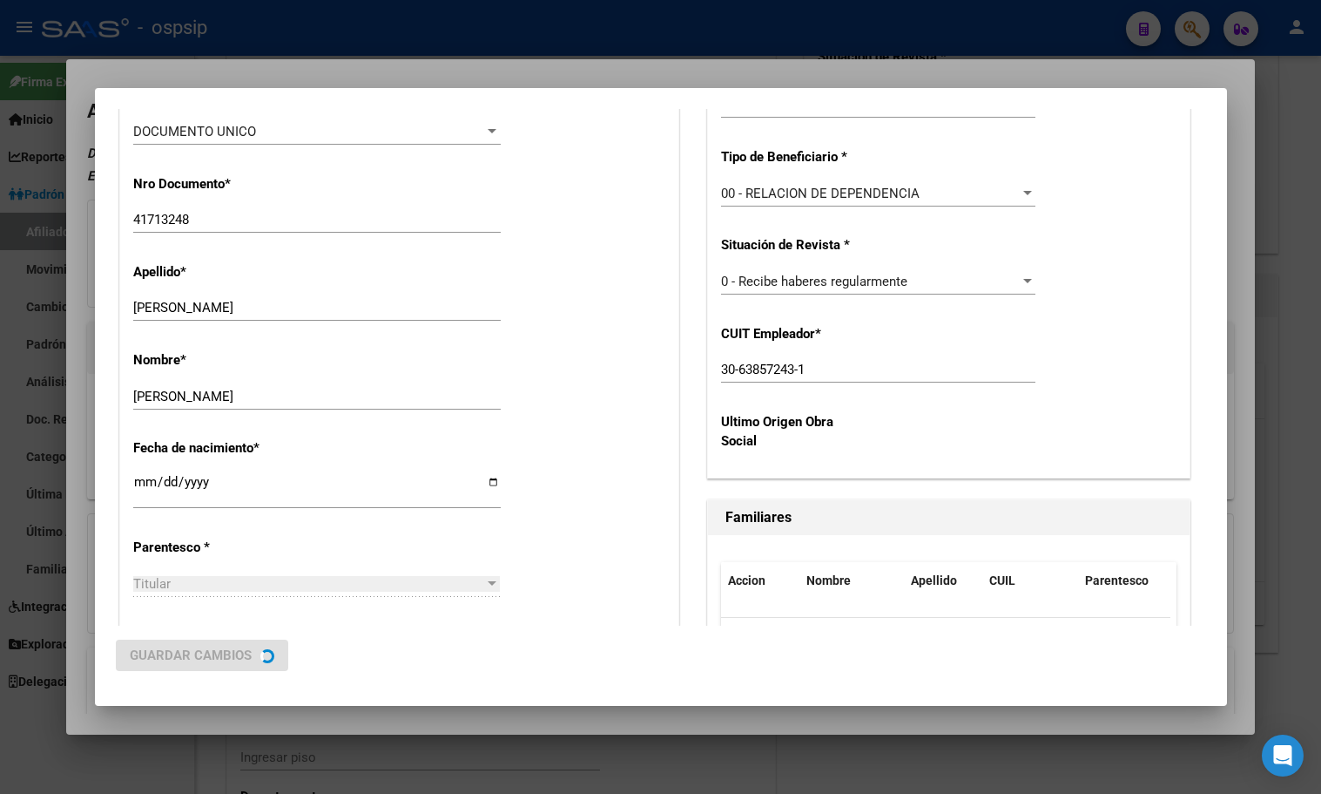
scroll to position [0, 0]
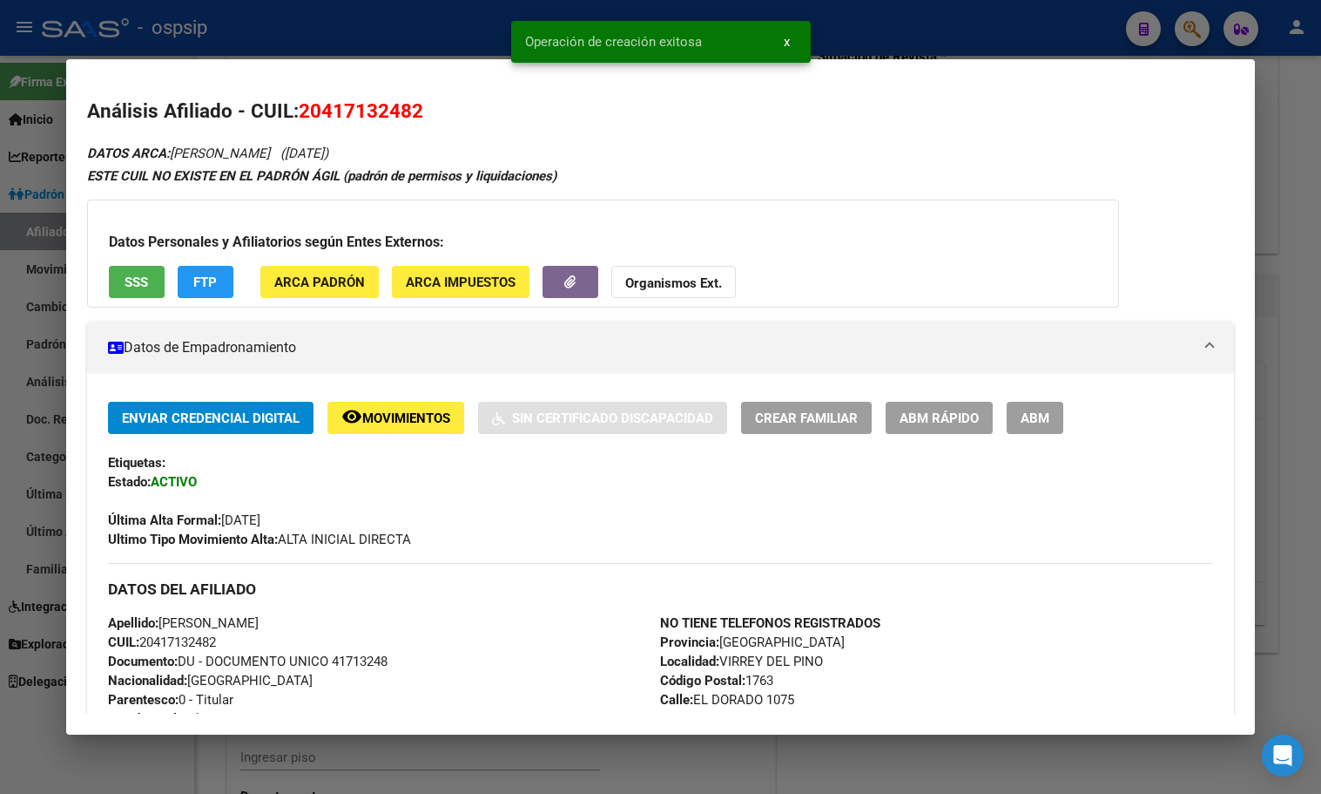
click at [1037, 405] on button "ABM" at bounding box center [1035, 418] width 57 height 32
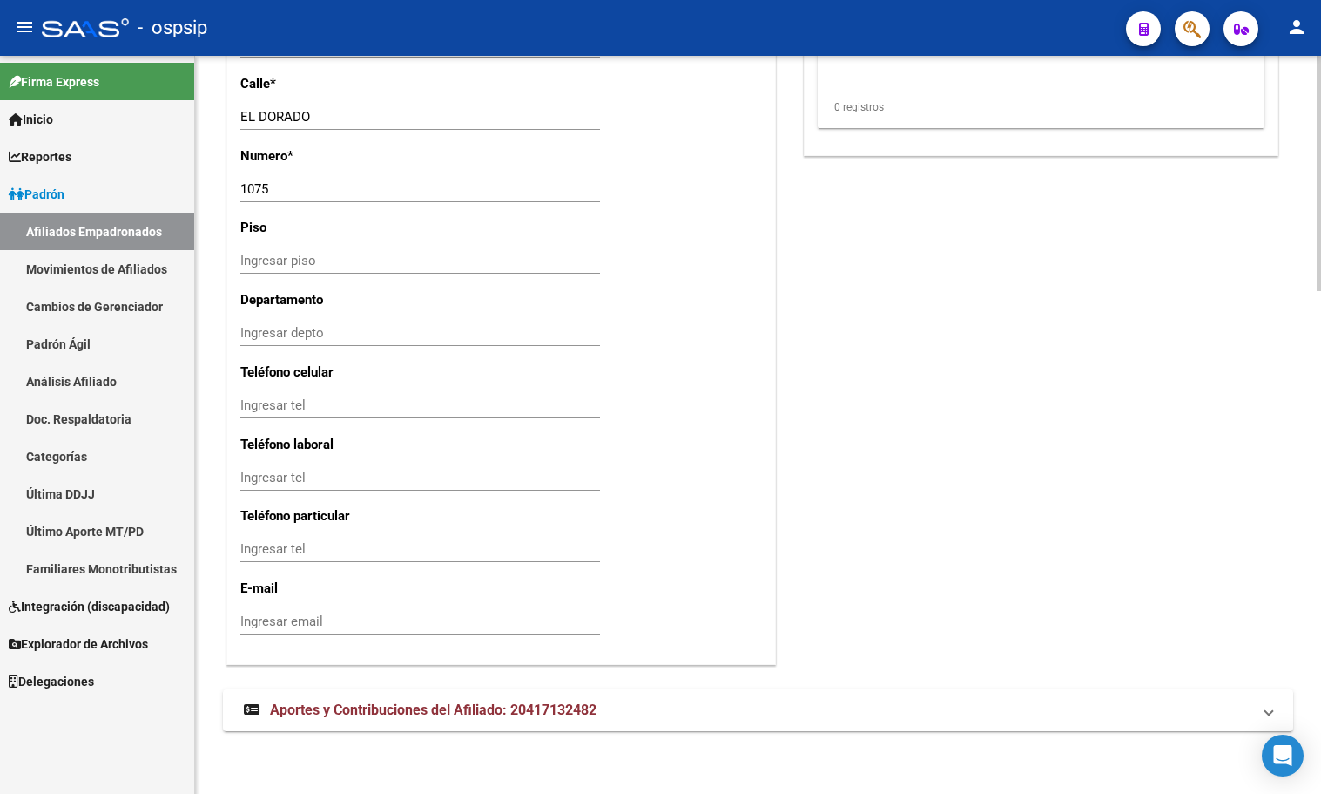
scroll to position [1577, 0]
click at [328, 710] on span "Aportes y Contribuciones del Afiliado: 20417132482" at bounding box center [433, 709] width 327 height 17
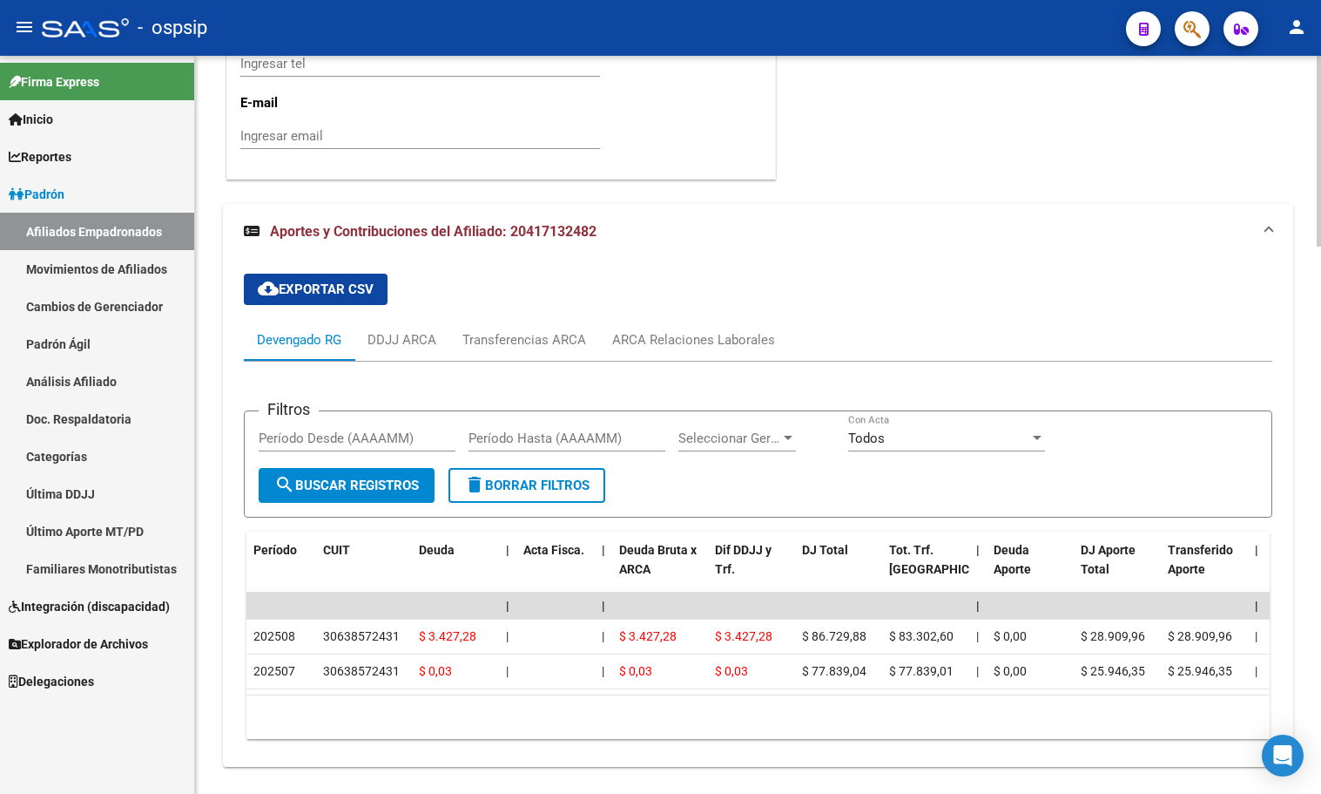
scroll to position [2099, 0]
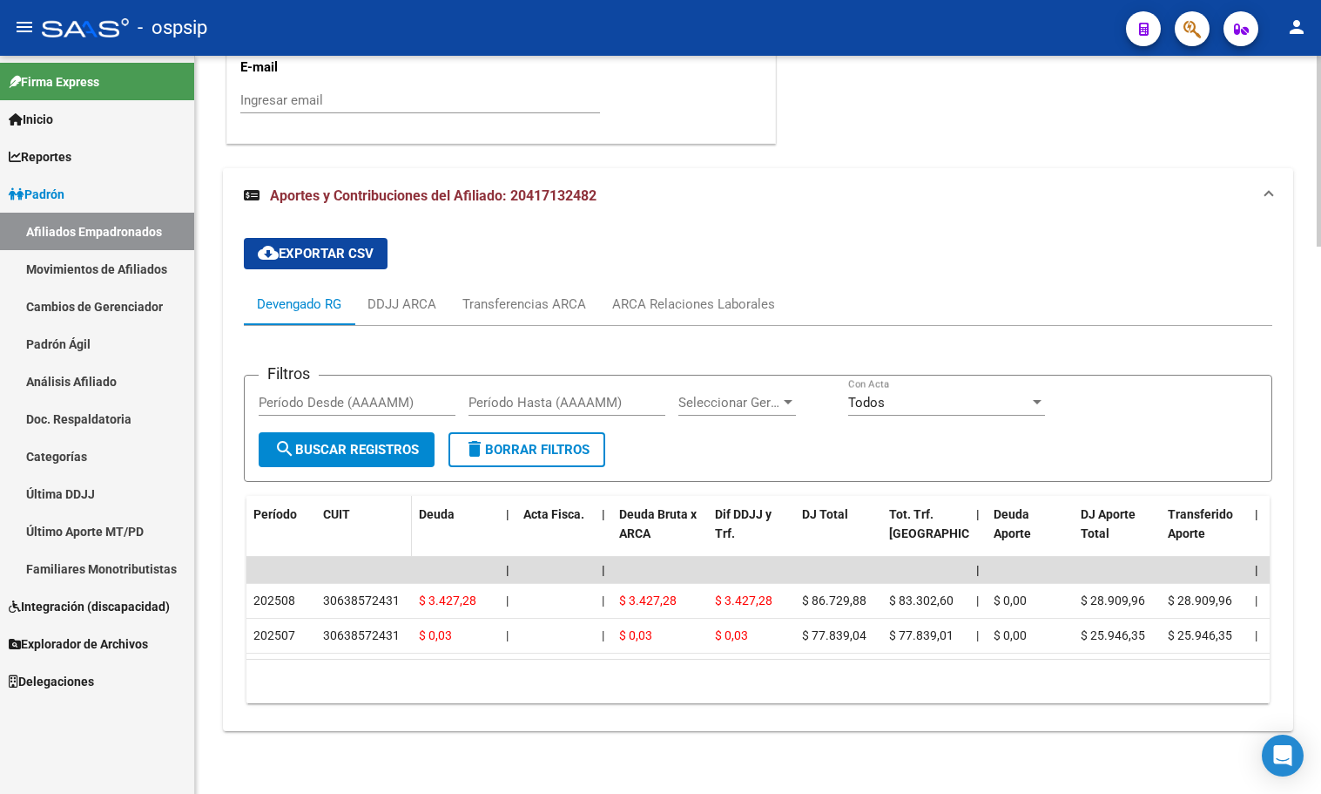
click at [379, 522] on div "CUIT" at bounding box center [364, 514] width 82 height 20
click at [666, 296] on div "ARCA Relaciones Laborales" at bounding box center [693, 303] width 163 height 19
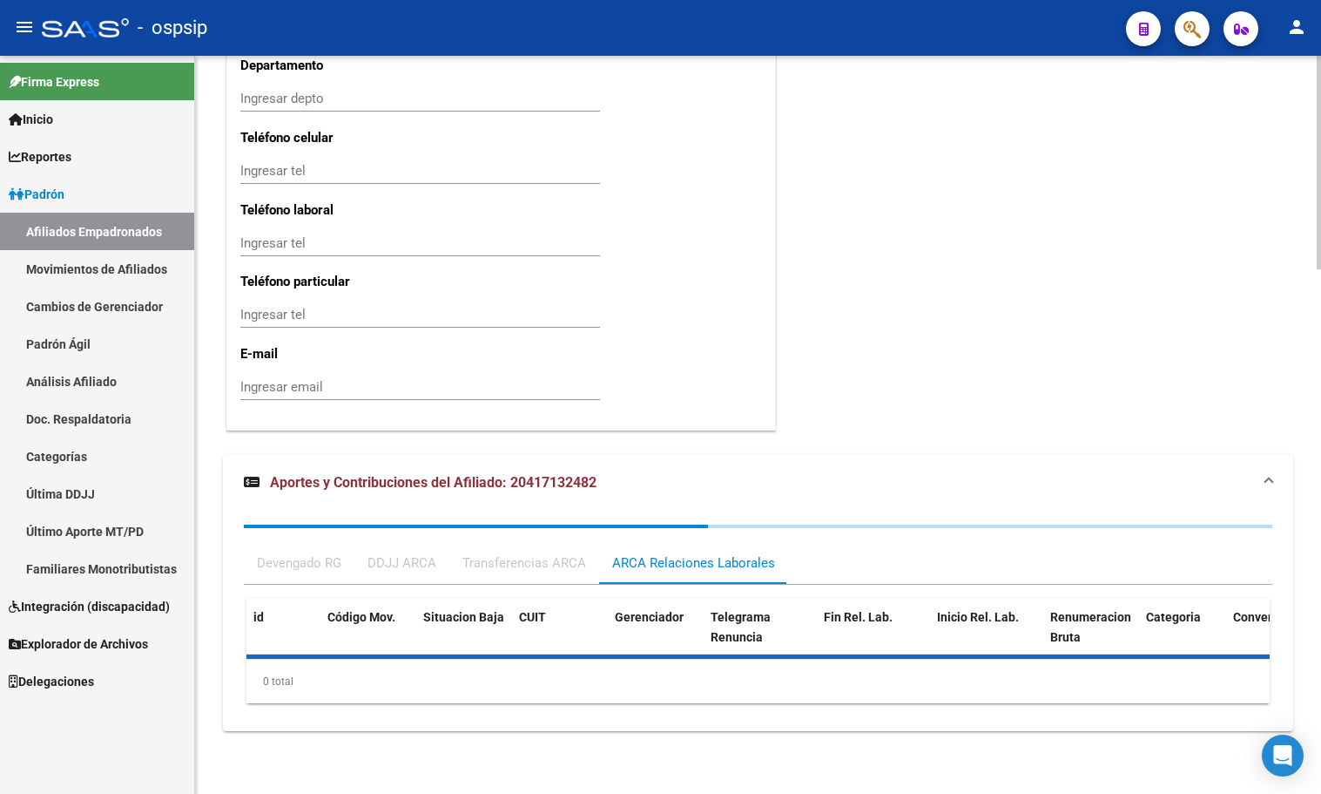
scroll to position [1984, 0]
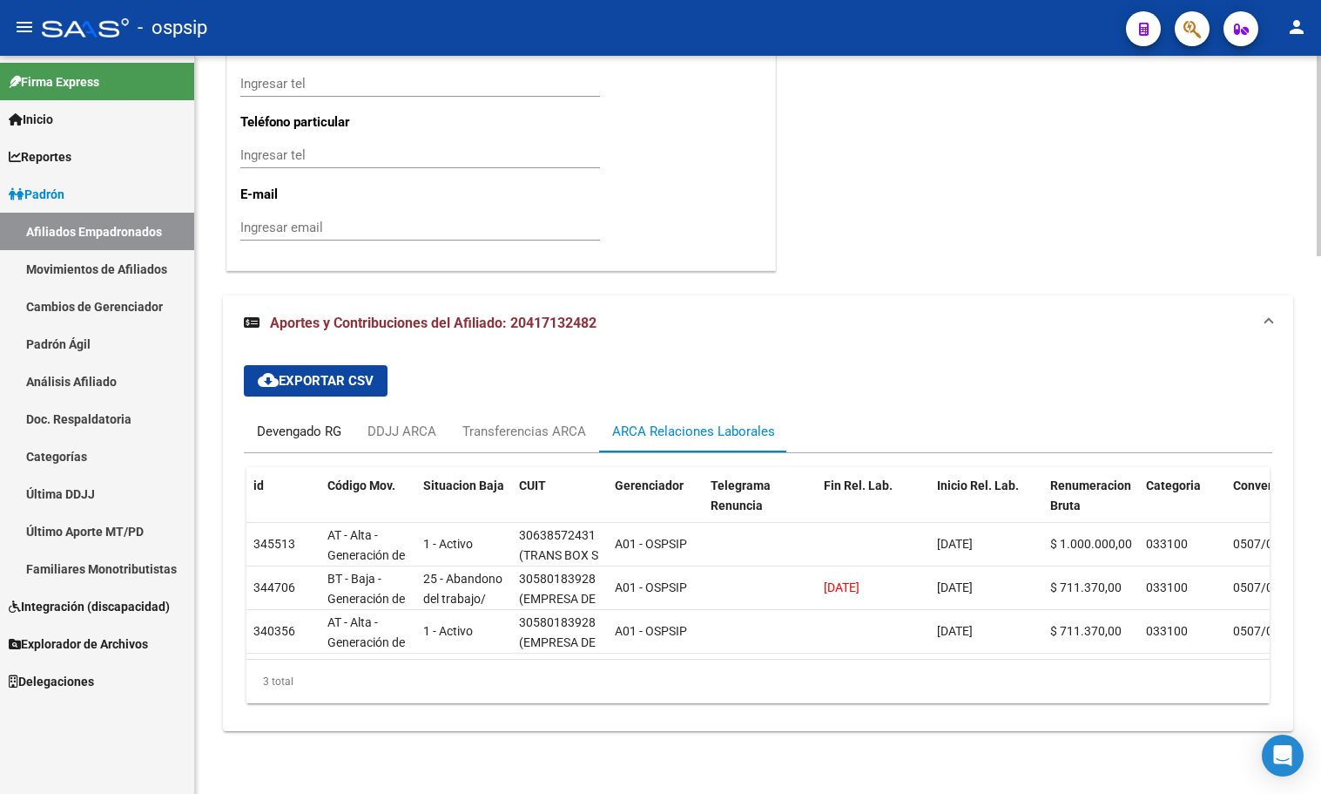
click at [307, 422] on div "Devengado RG" at bounding box center [299, 431] width 84 height 19
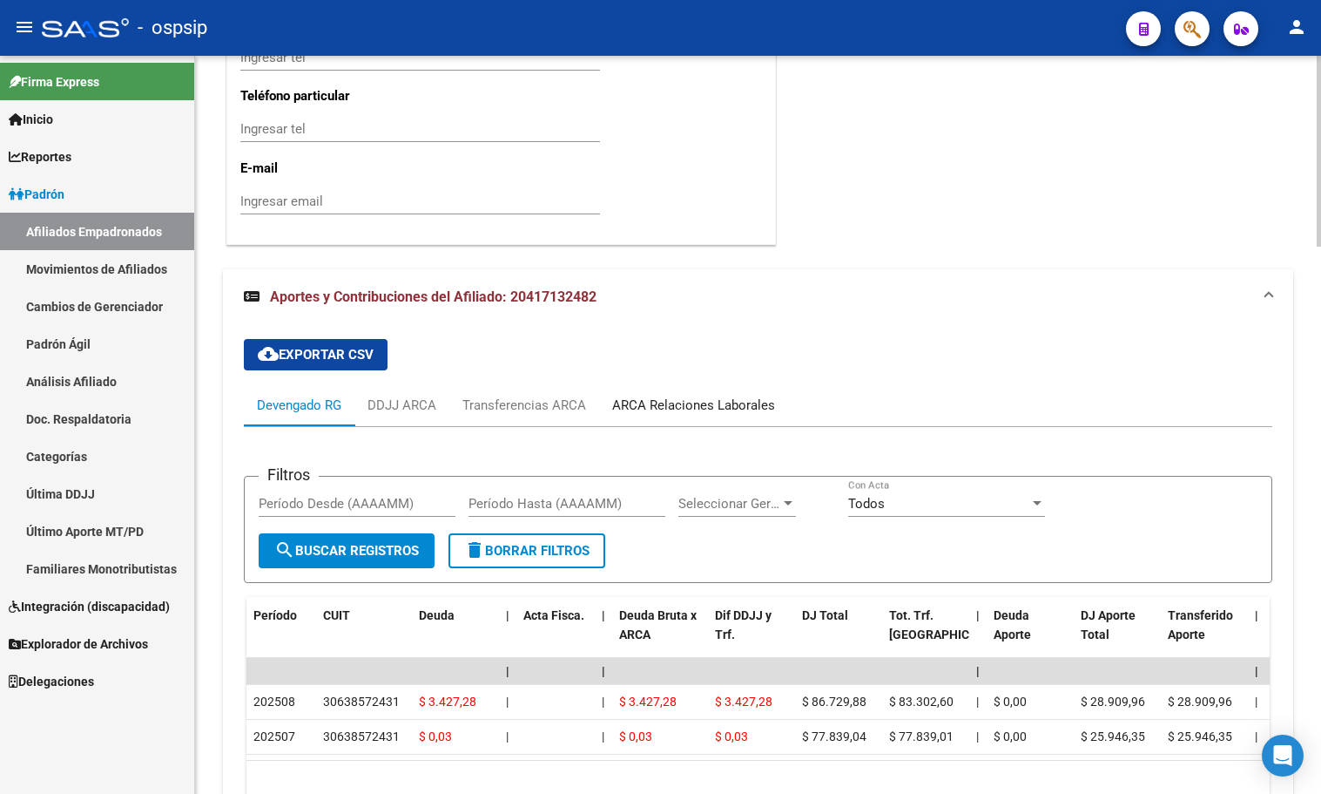
click at [652, 411] on div "ARCA Relaciones Laborales" at bounding box center [693, 404] width 163 height 19
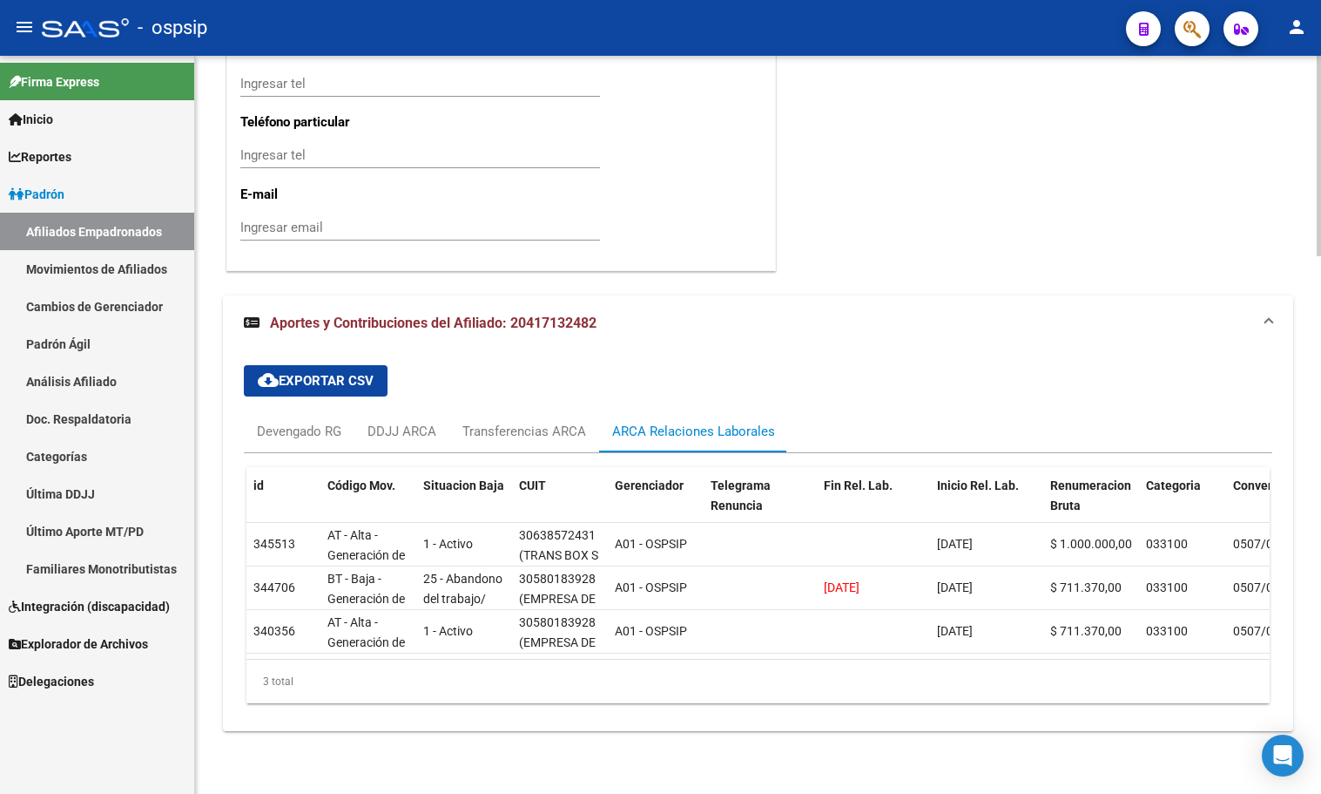
drag, startPoint x: 377, startPoint y: 274, endPoint x: 388, endPoint y: 294, distance: 21.8
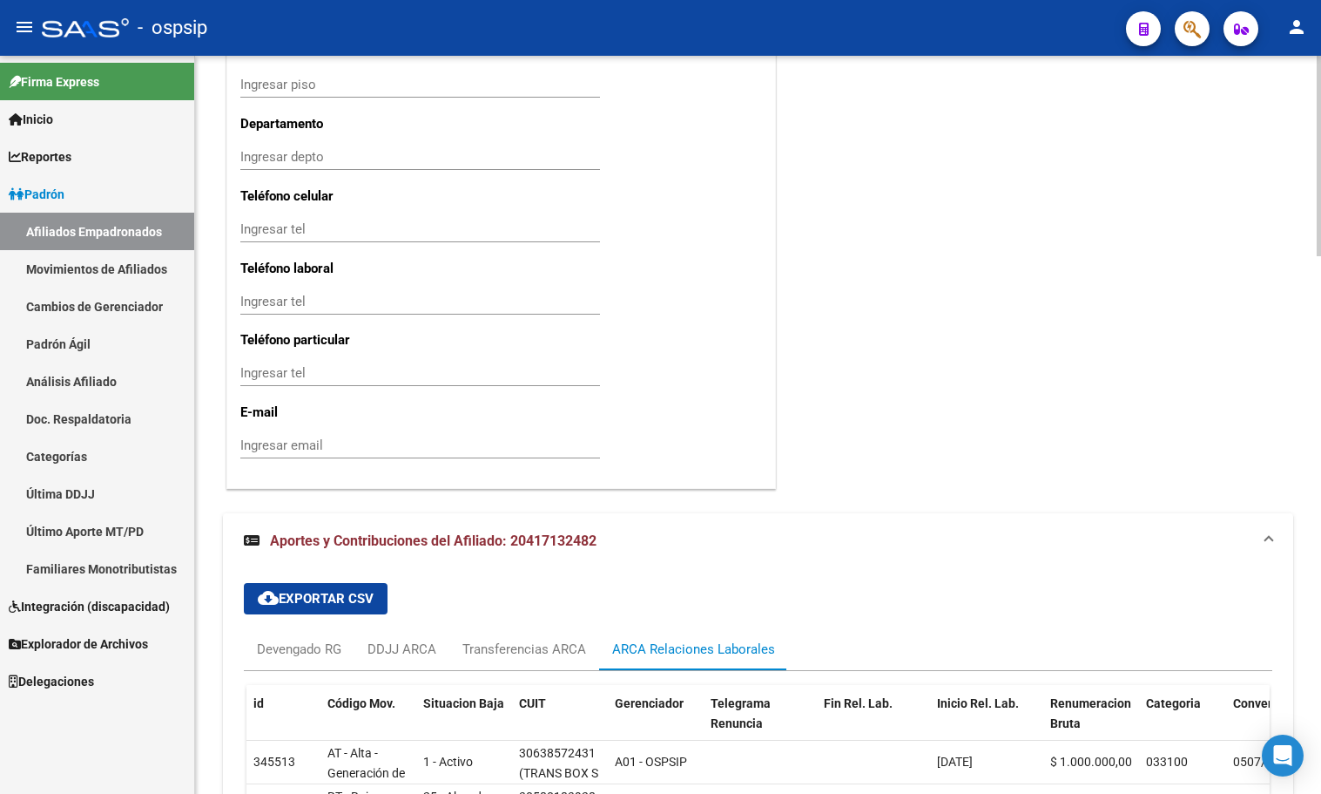
scroll to position [1461, 0]
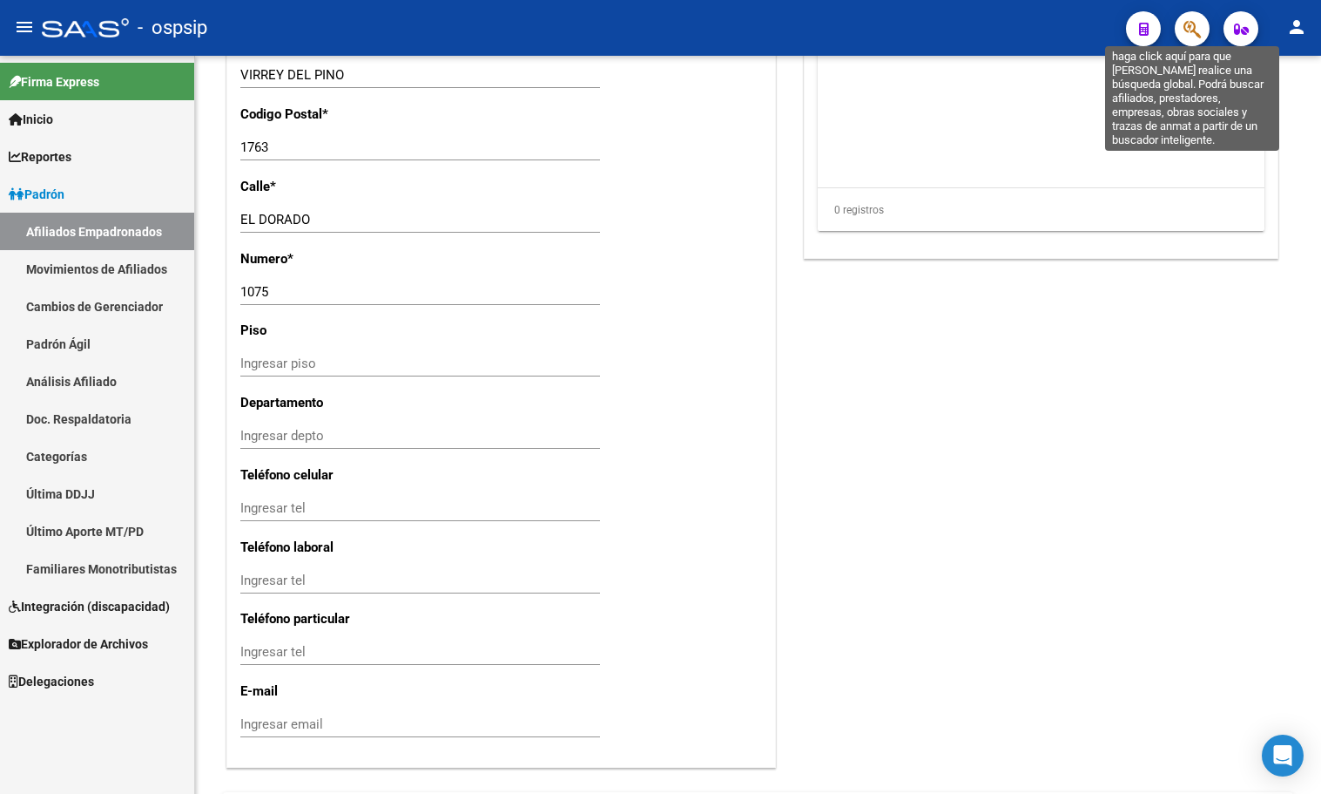
click at [1196, 23] on icon "button" at bounding box center [1192, 29] width 17 height 20
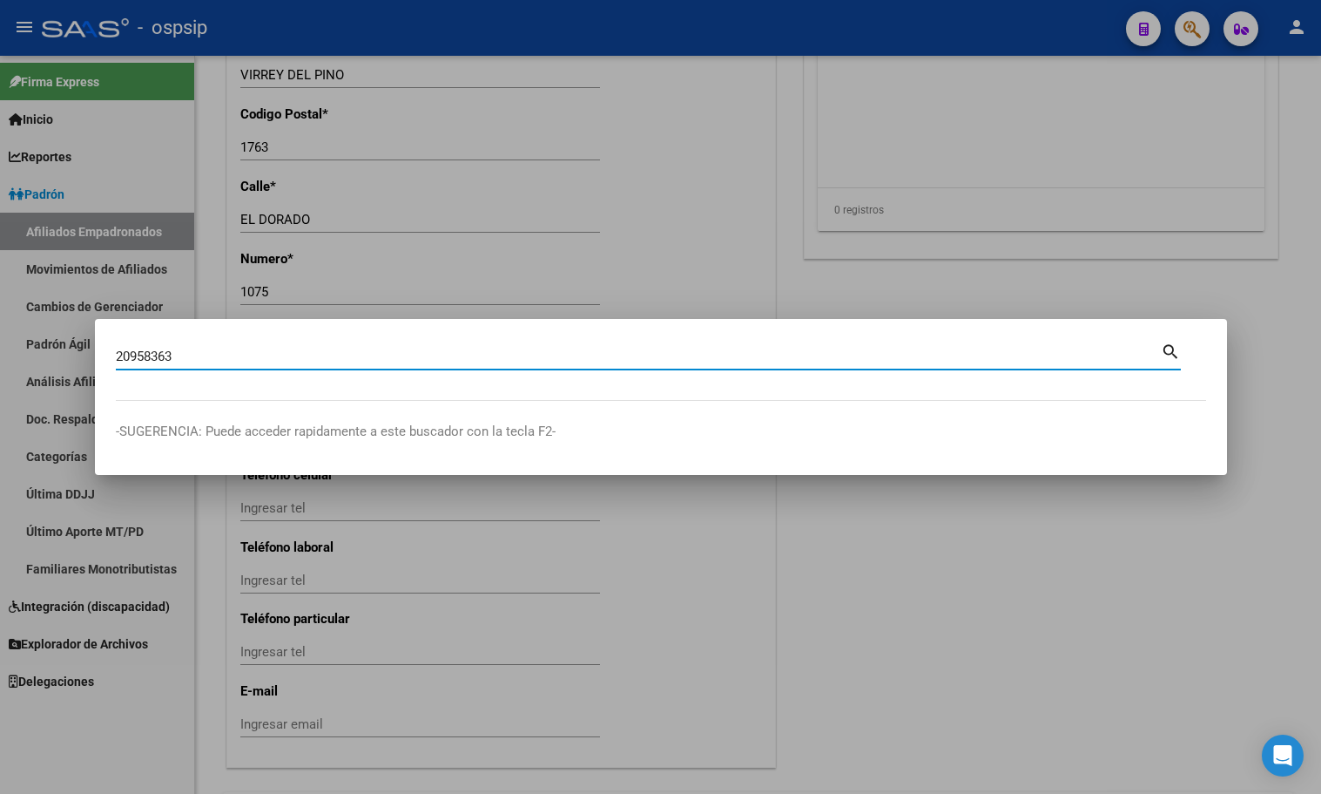
type input "20958363"
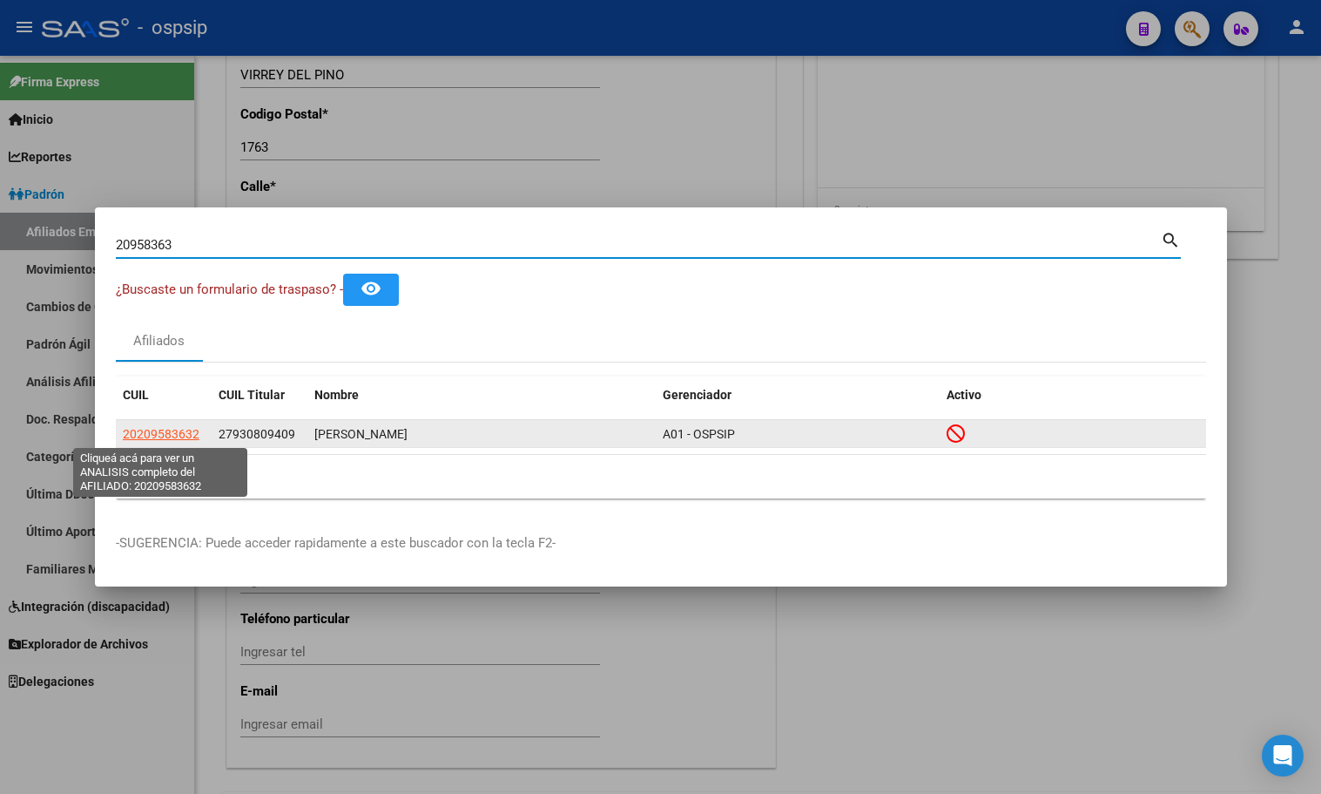
click at [150, 429] on span "20209583632" at bounding box center [161, 434] width 77 height 14
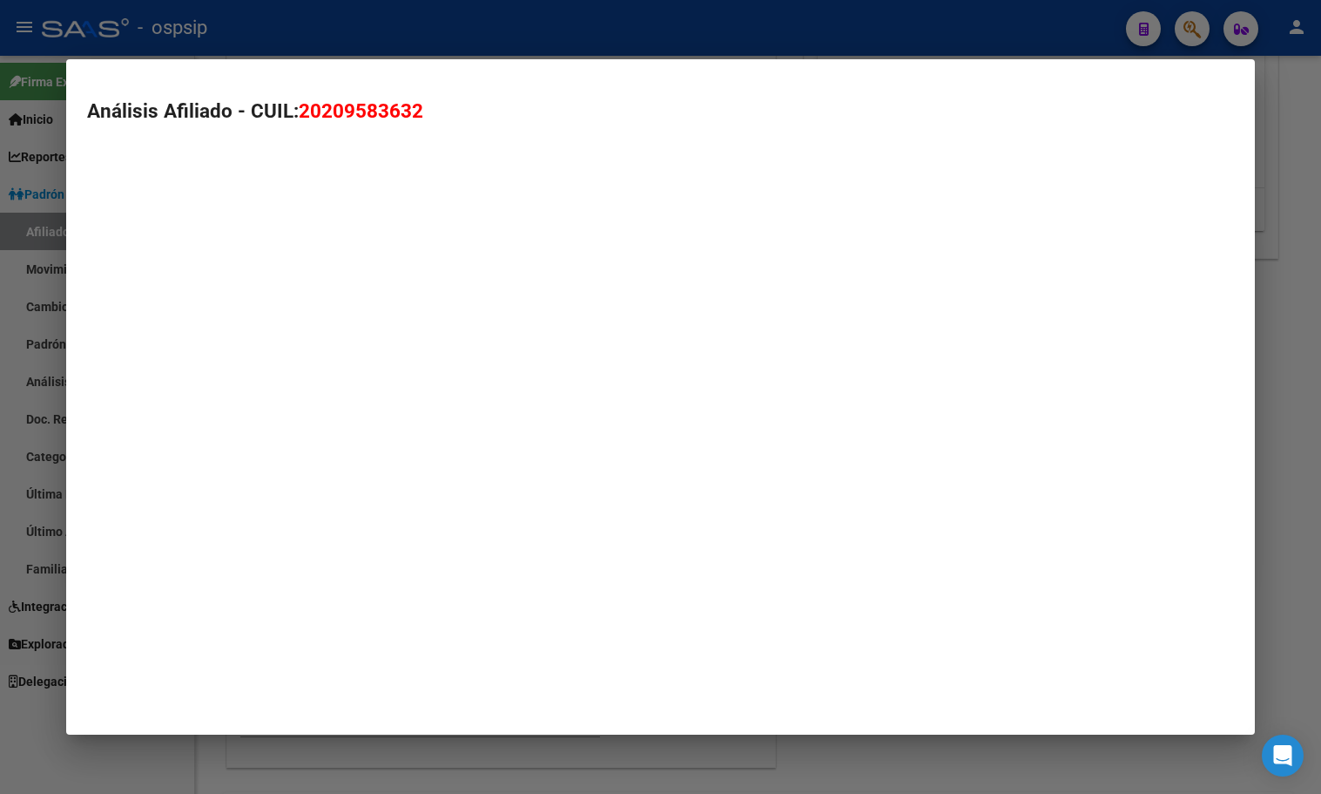
type textarea "20209583632"
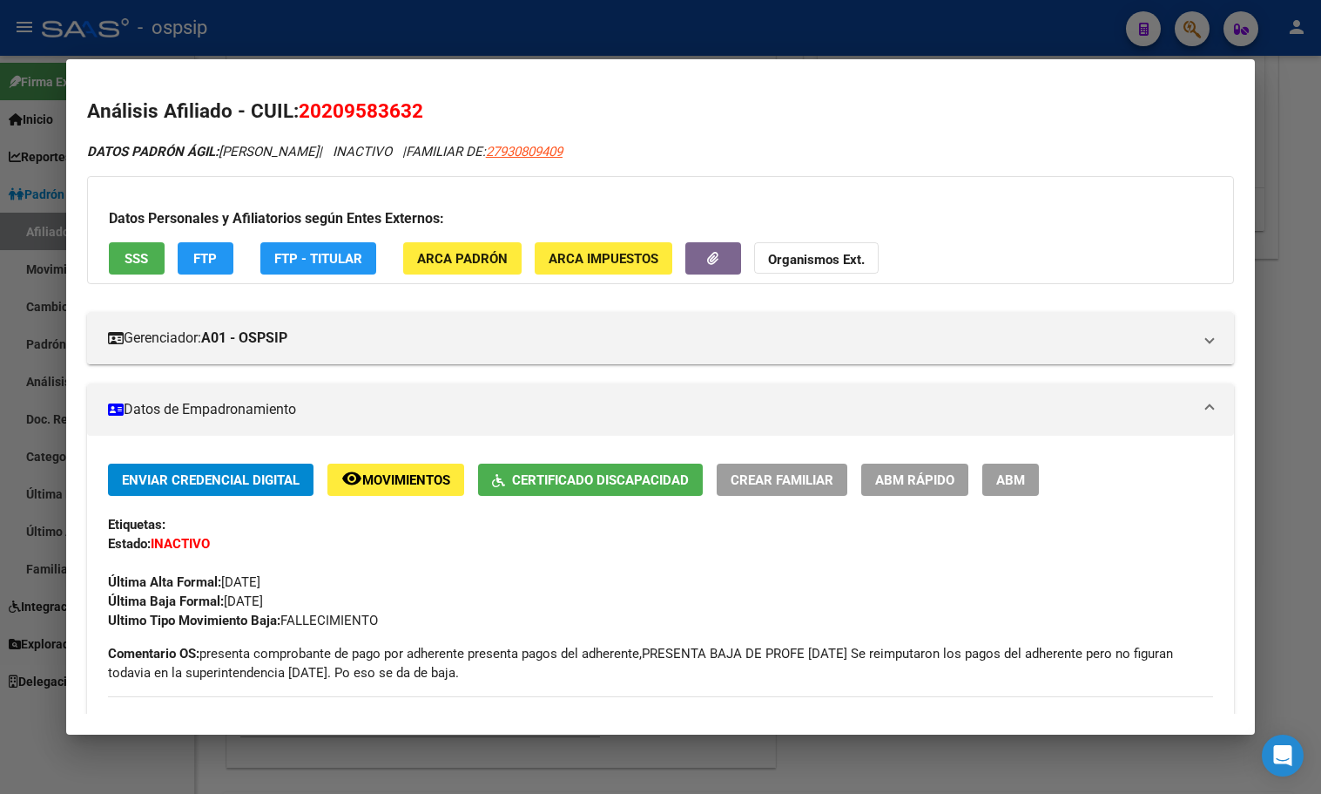
click at [377, 475] on span "Movimientos" at bounding box center [406, 480] width 88 height 16
click at [716, 254] on icon "button" at bounding box center [712, 258] width 11 height 13
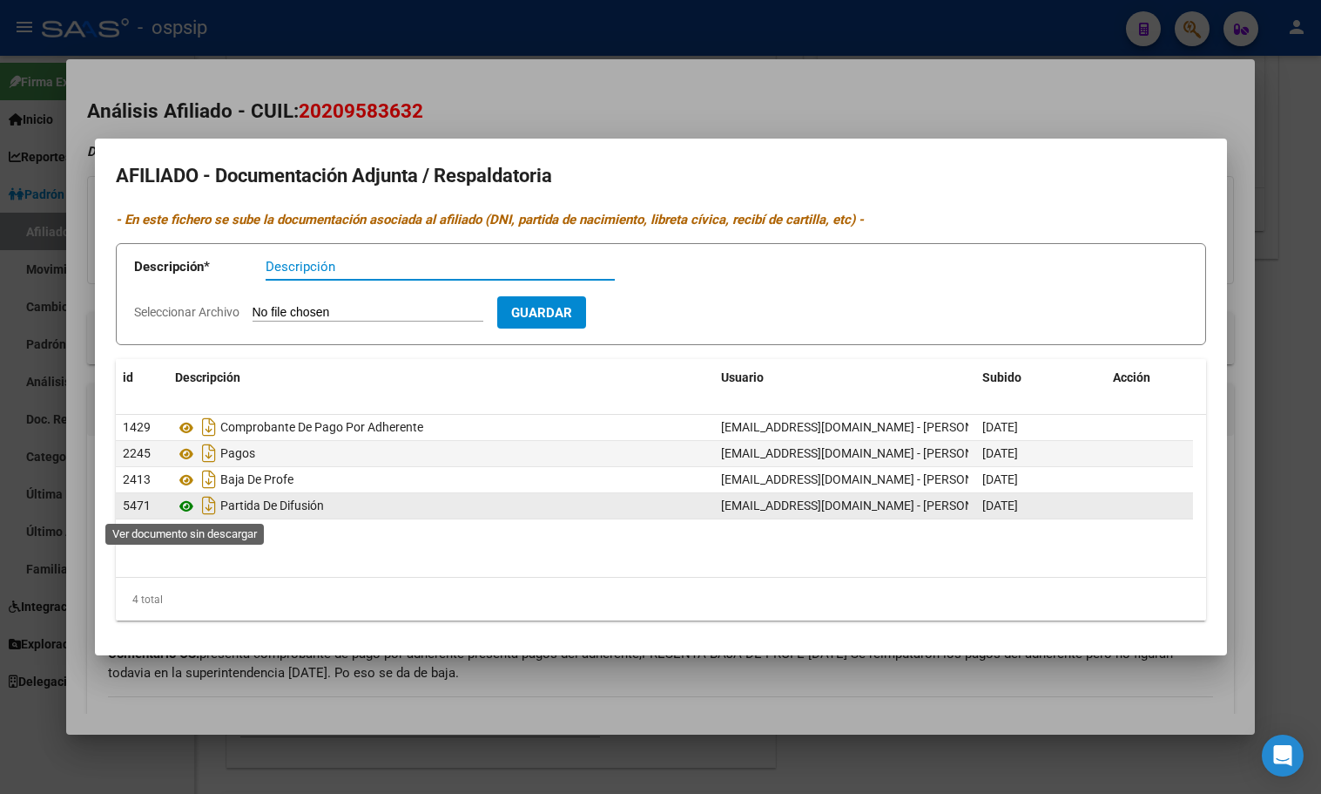
click at [186, 501] on icon at bounding box center [186, 506] width 23 height 21
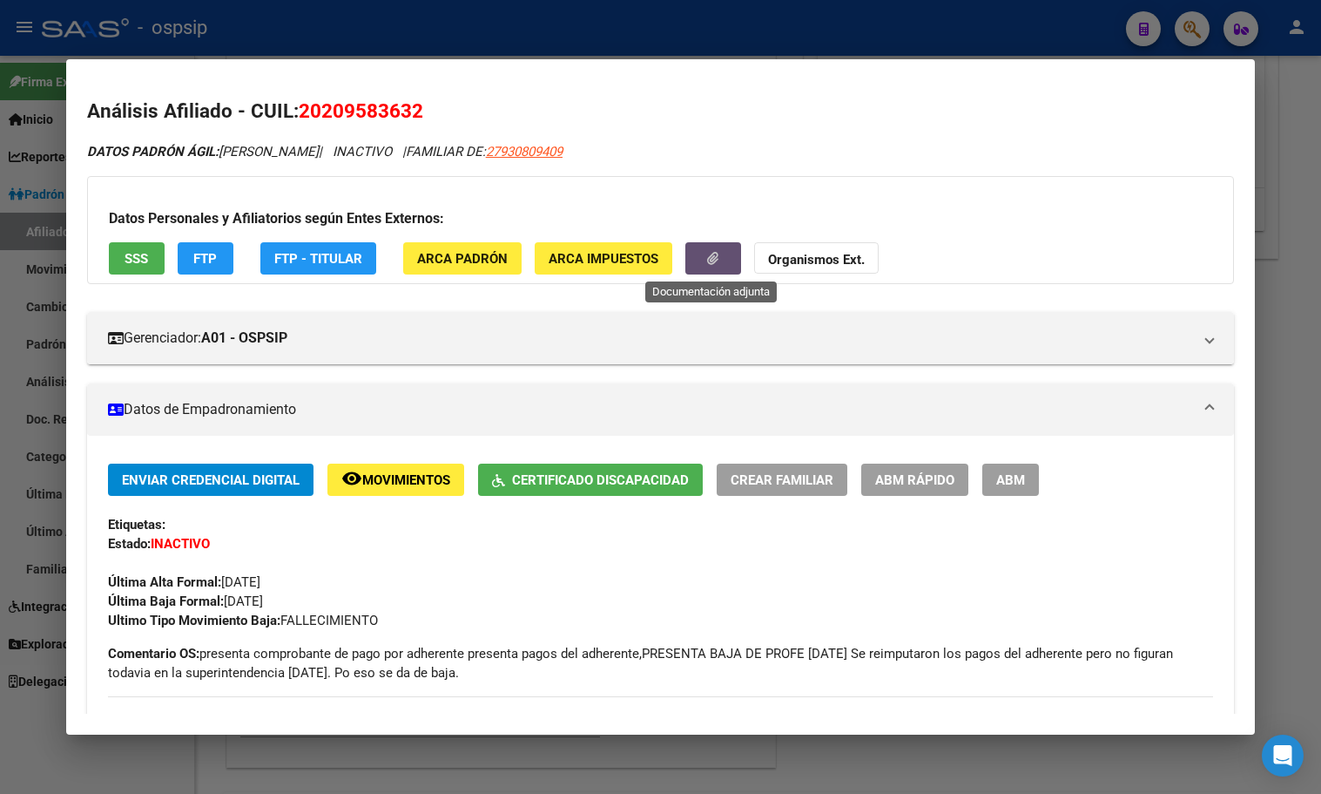
click at [710, 260] on icon "button" at bounding box center [712, 258] width 11 height 13
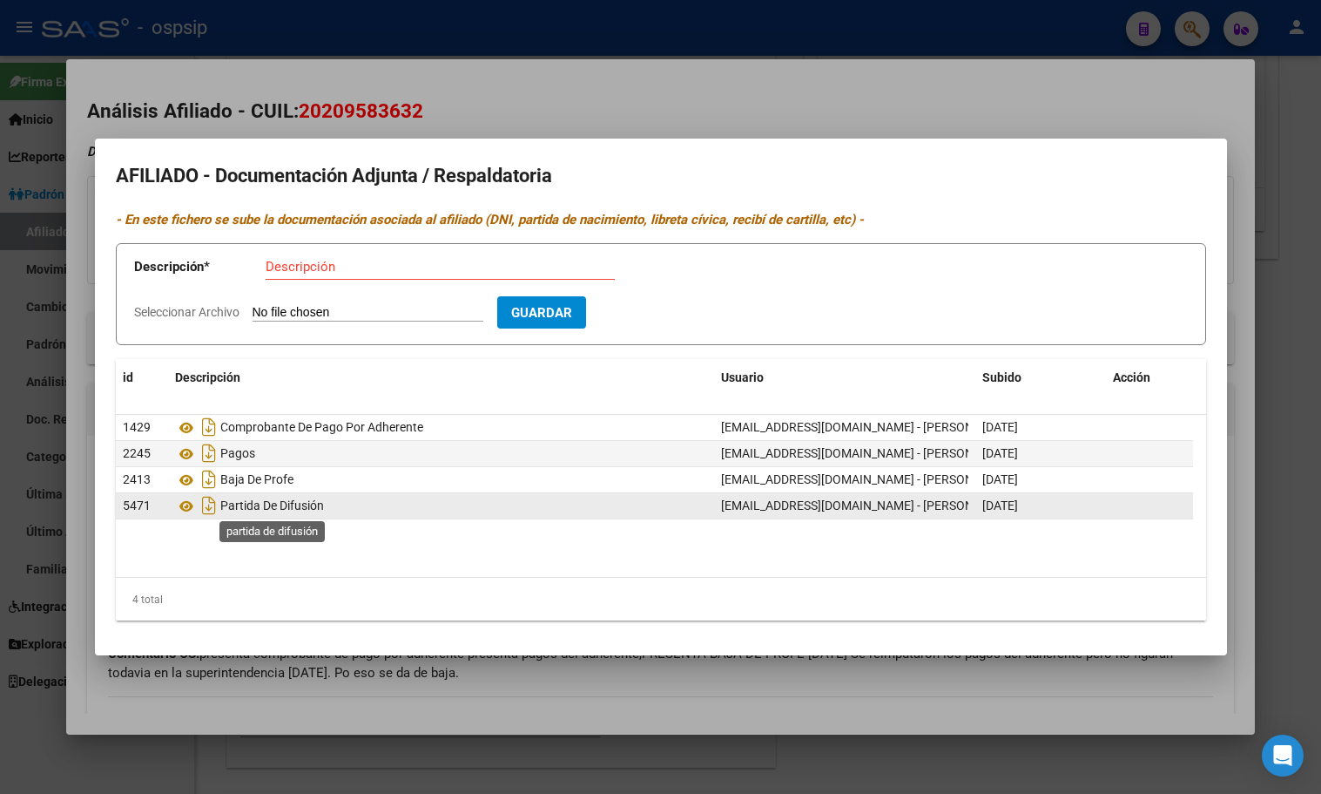
click at [235, 506] on span "Partida De Difusión" at bounding box center [272, 506] width 104 height 14
click at [182, 506] on icon at bounding box center [186, 506] width 23 height 21
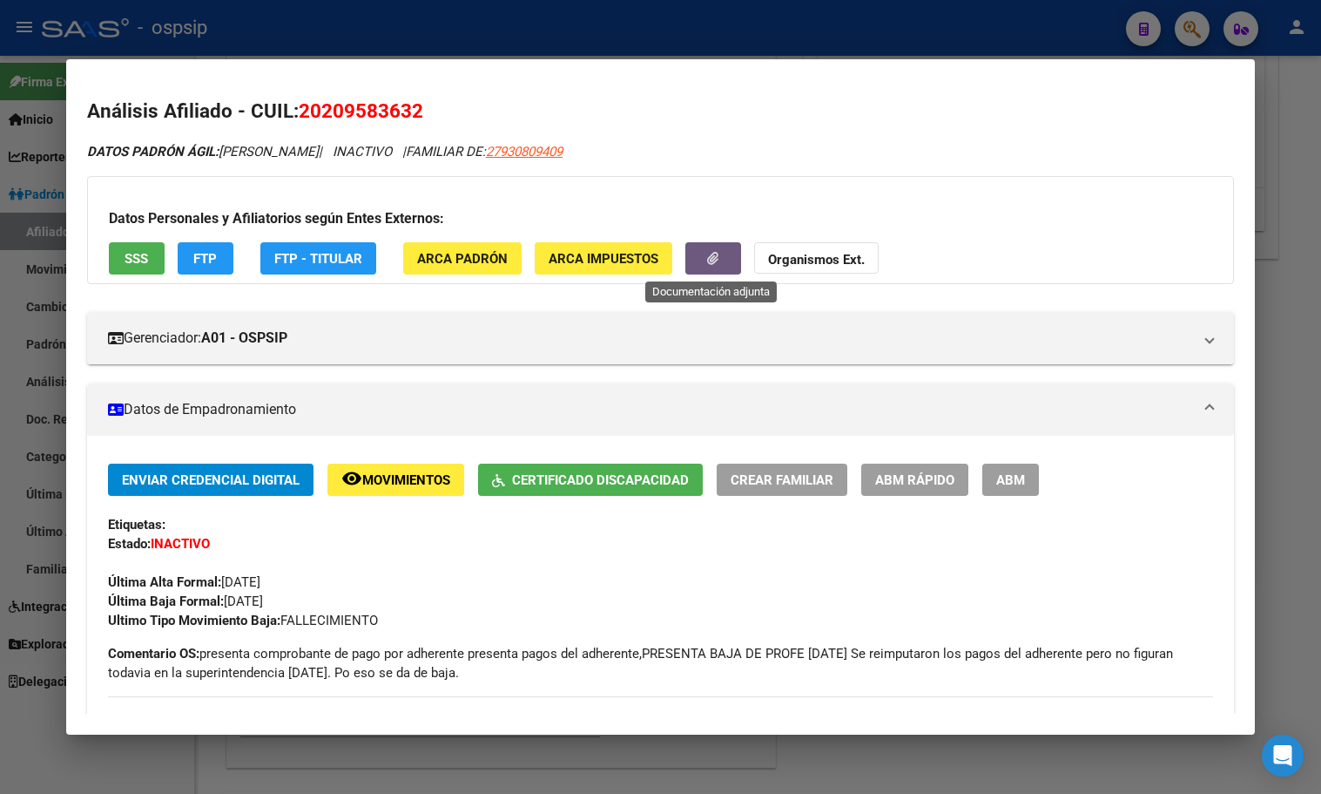
click at [916, 487] on span "ABM Rápido" at bounding box center [914, 480] width 79 height 16
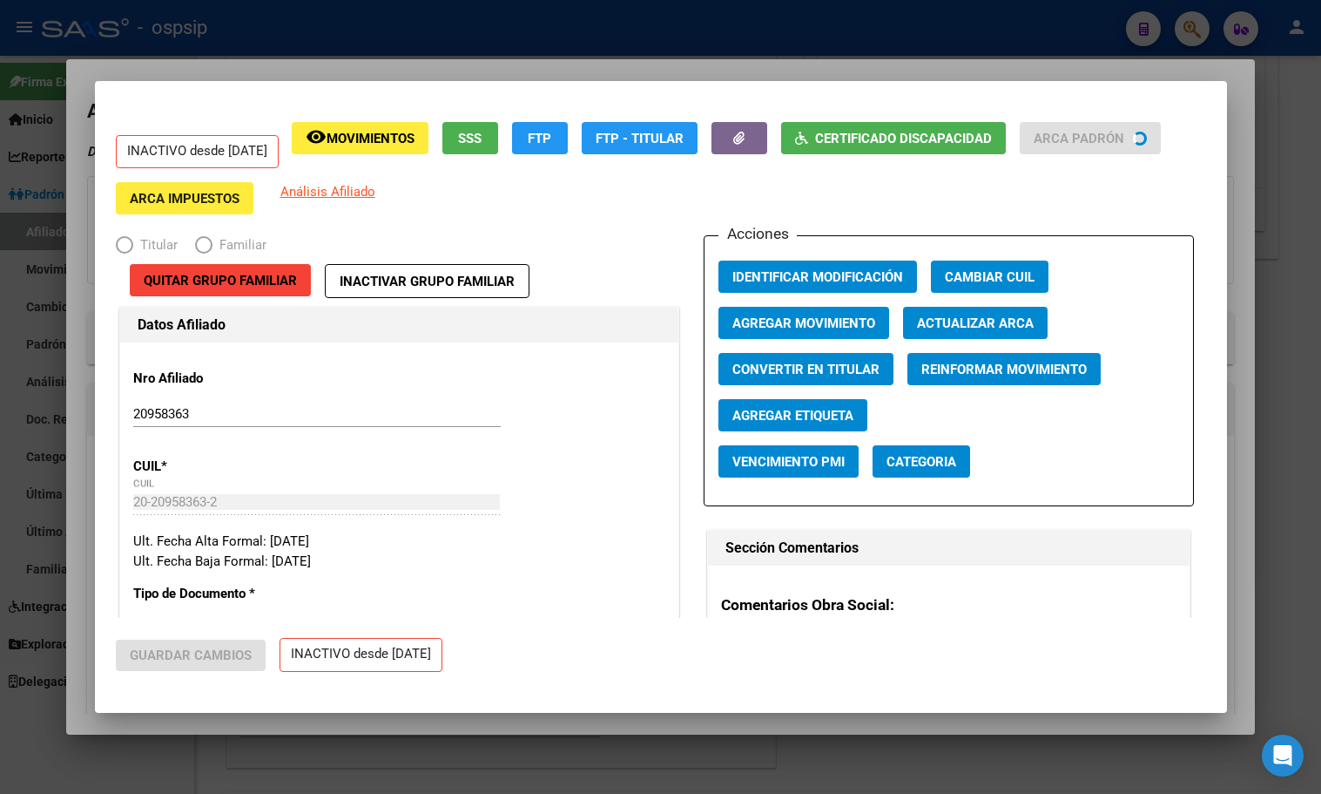
radio input "true"
type input "27-93080940-9"
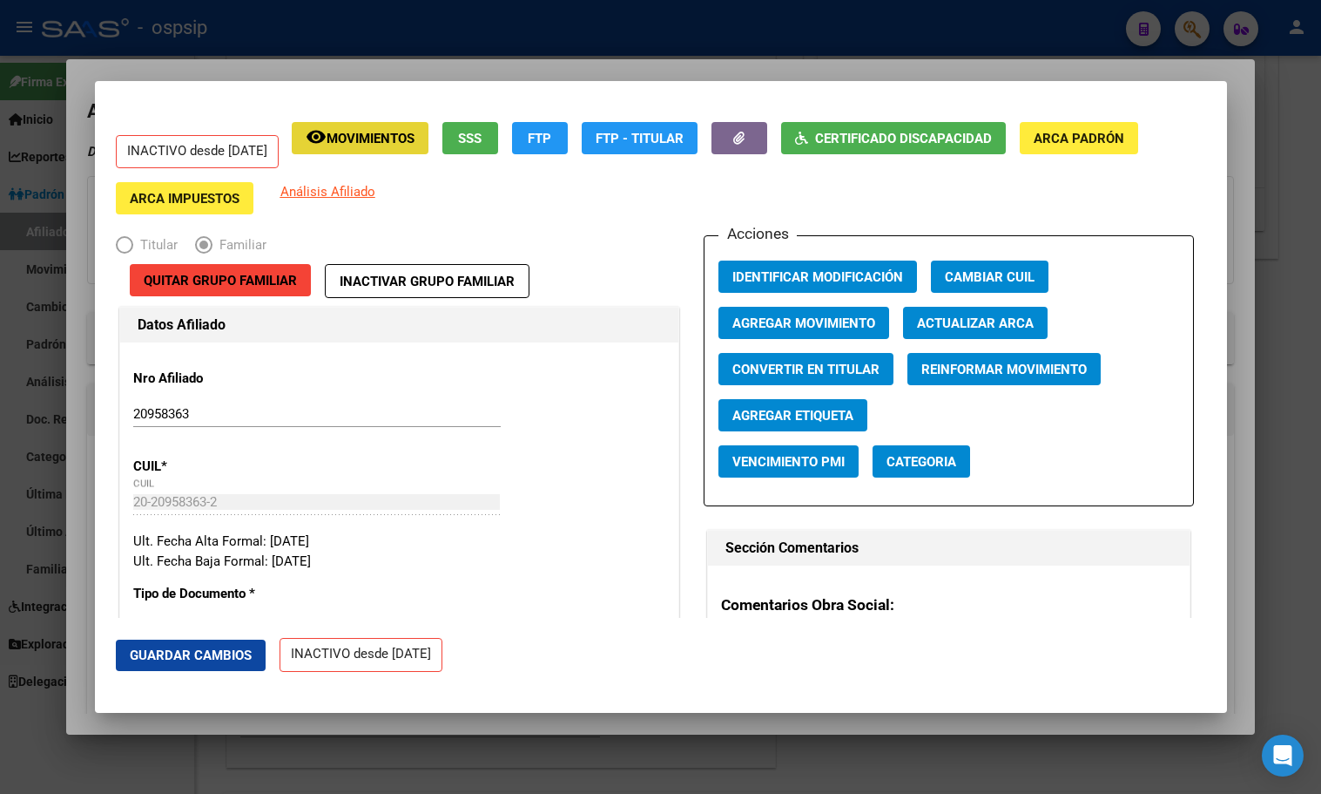
click at [391, 139] on span "Movimientos" at bounding box center [371, 139] width 88 height 16
click at [745, 132] on icon "button" at bounding box center [738, 138] width 11 height 13
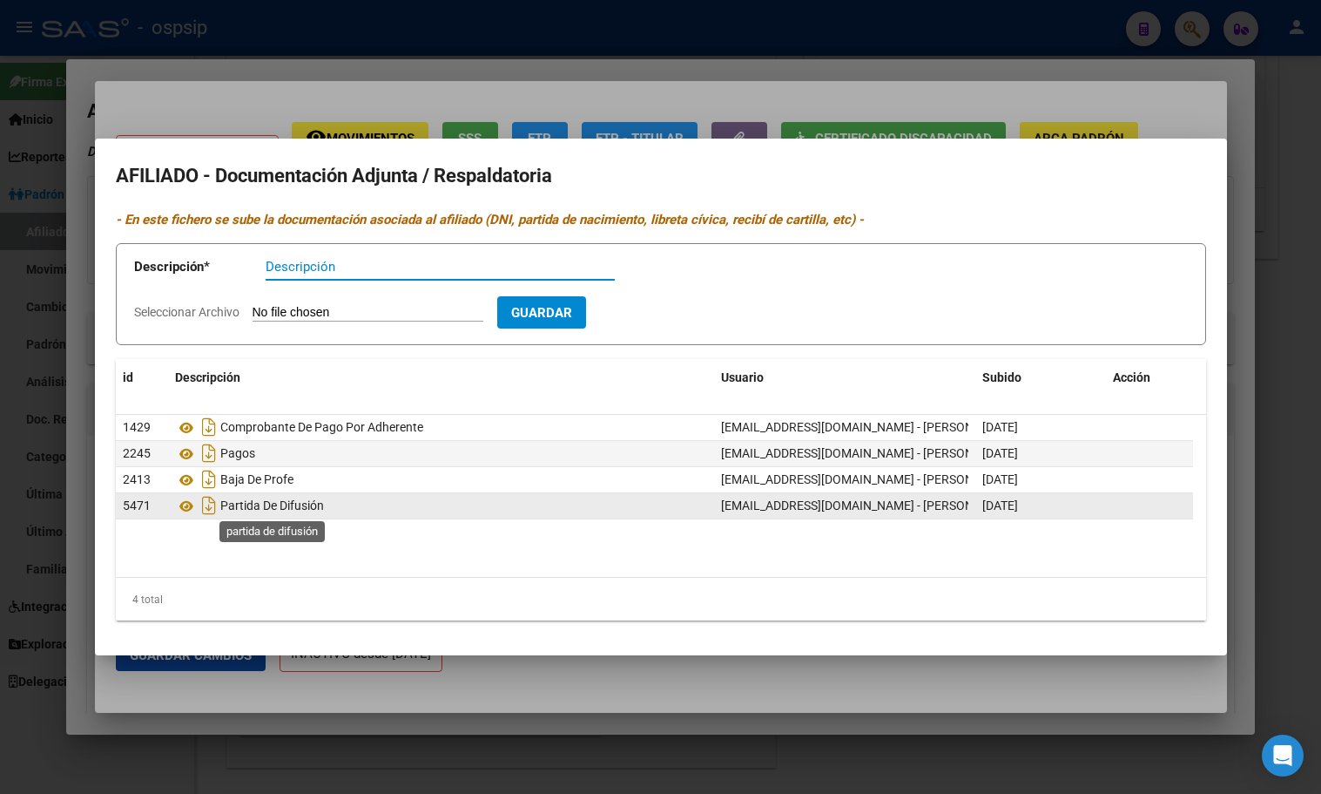
click at [303, 504] on span "Partida De Difusión" at bounding box center [272, 506] width 104 height 14
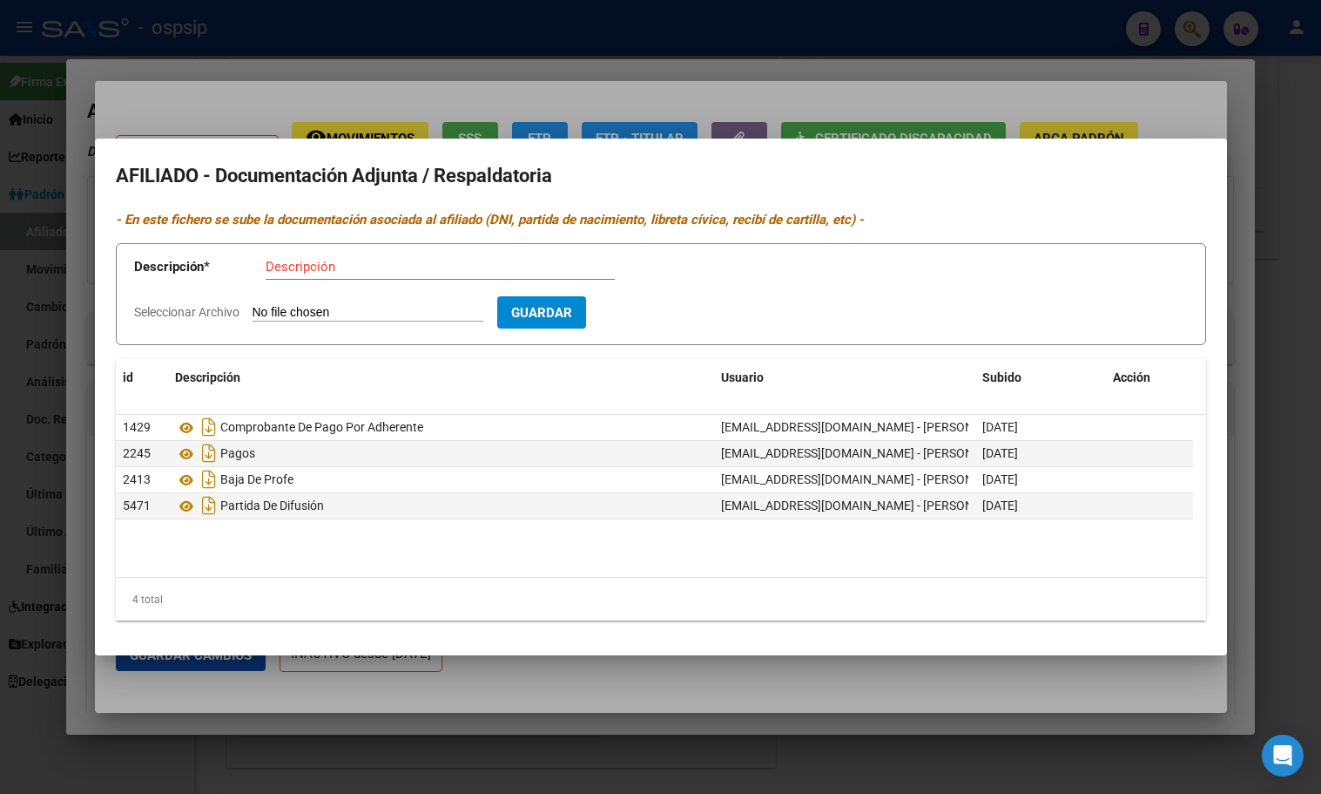
drag, startPoint x: 303, startPoint y: 504, endPoint x: 281, endPoint y: 547, distance: 49.1
click at [281, 548] on datatable-body "1429 Comprobante De Pago Por Adherente [EMAIL_ADDRESS][DOMAIN_NAME] - [PERSON_N…" at bounding box center [661, 496] width 1091 height 162
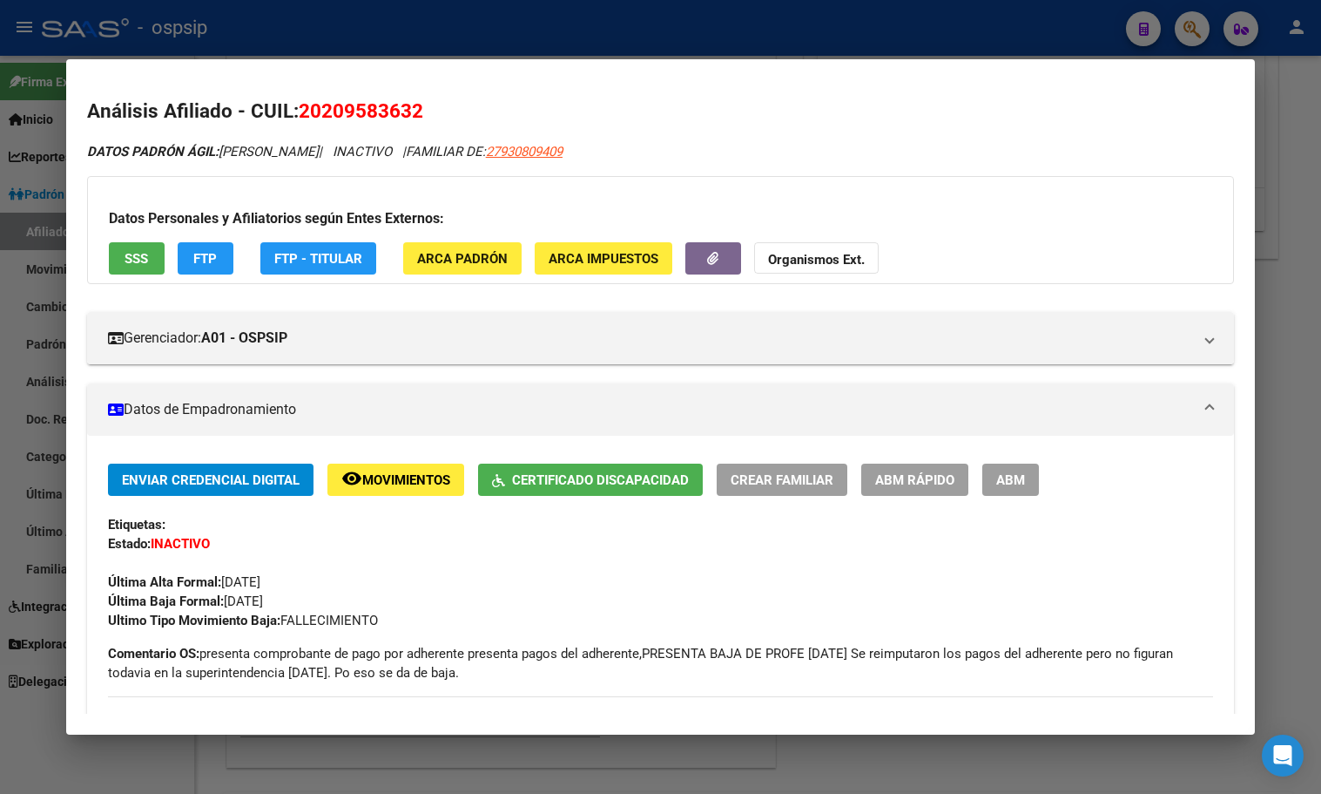
click at [389, 524] on div "Etiquetas:" at bounding box center [660, 524] width 1105 height 19
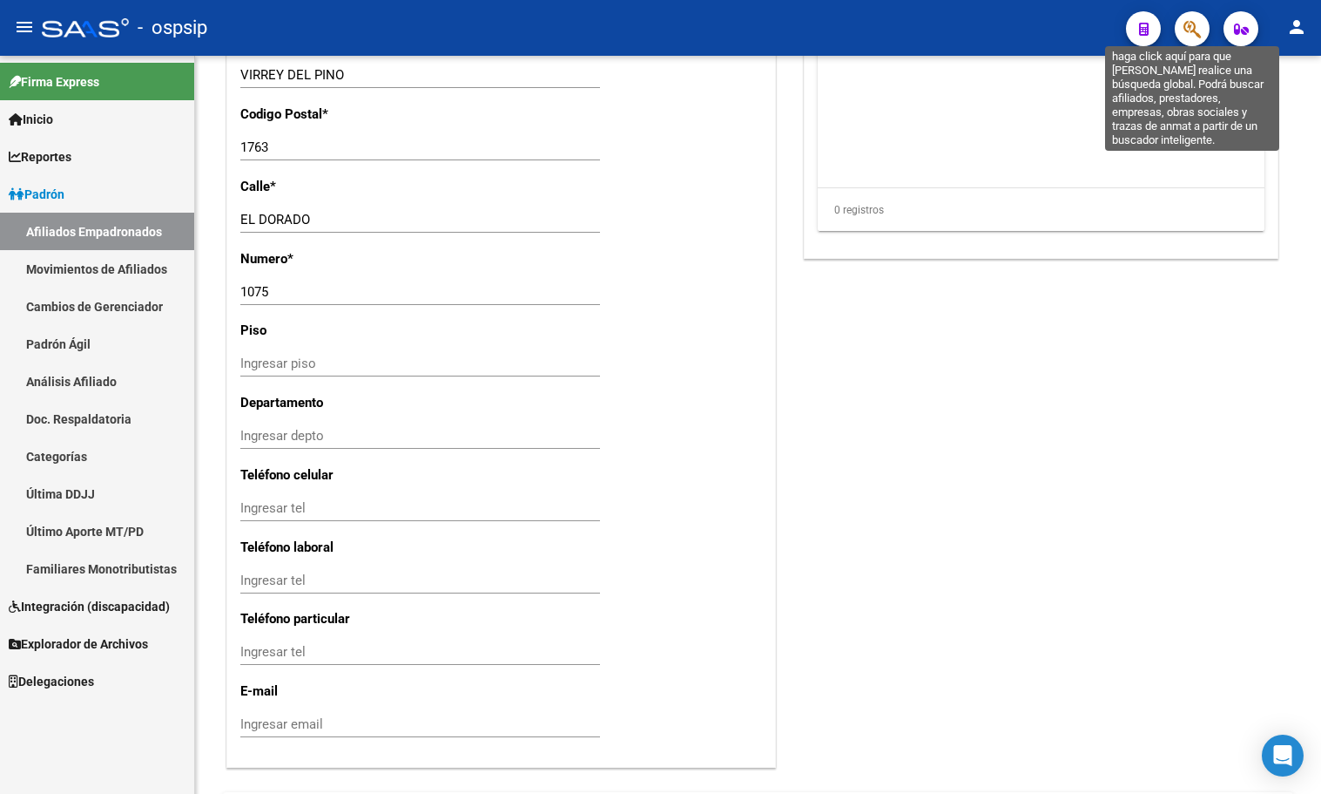
click at [1195, 28] on icon "button" at bounding box center [1192, 29] width 17 height 20
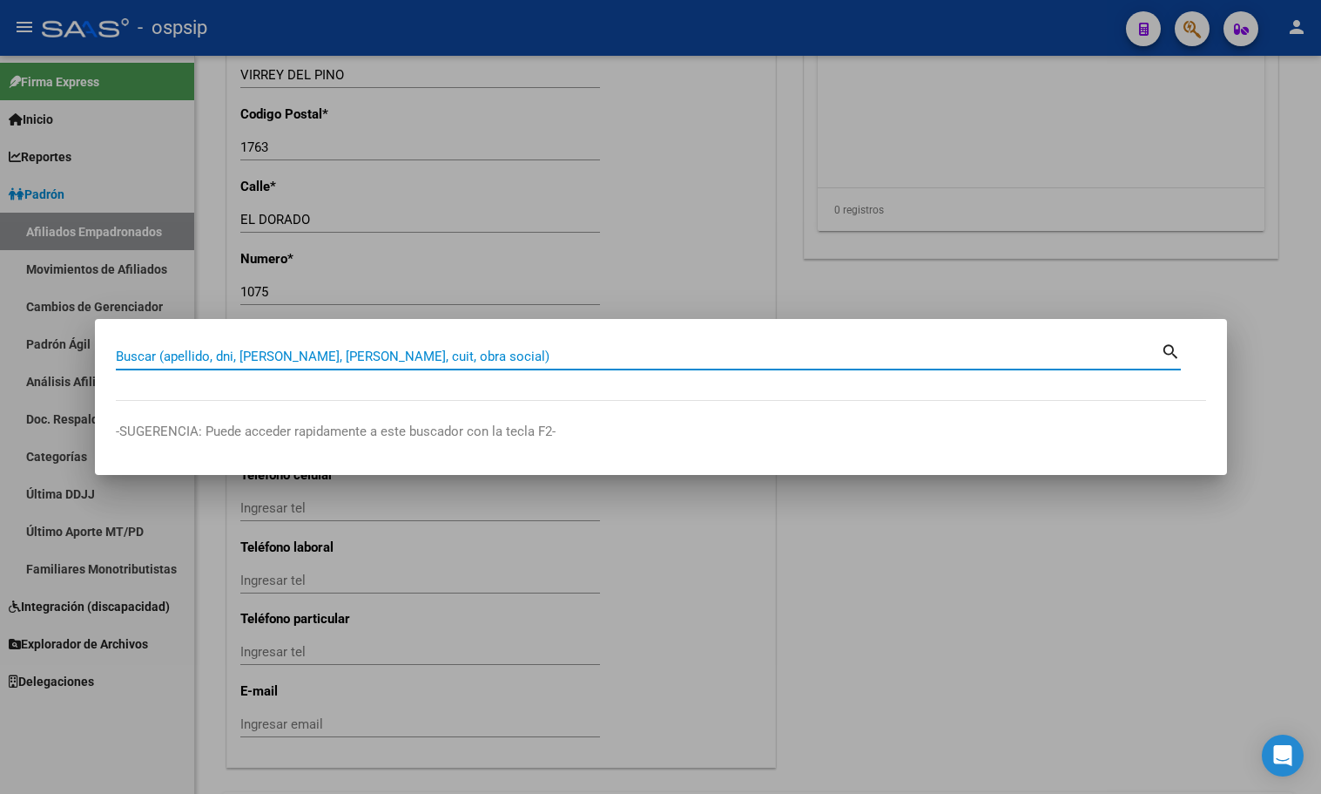
paste input "32391942"
type input "32391942"
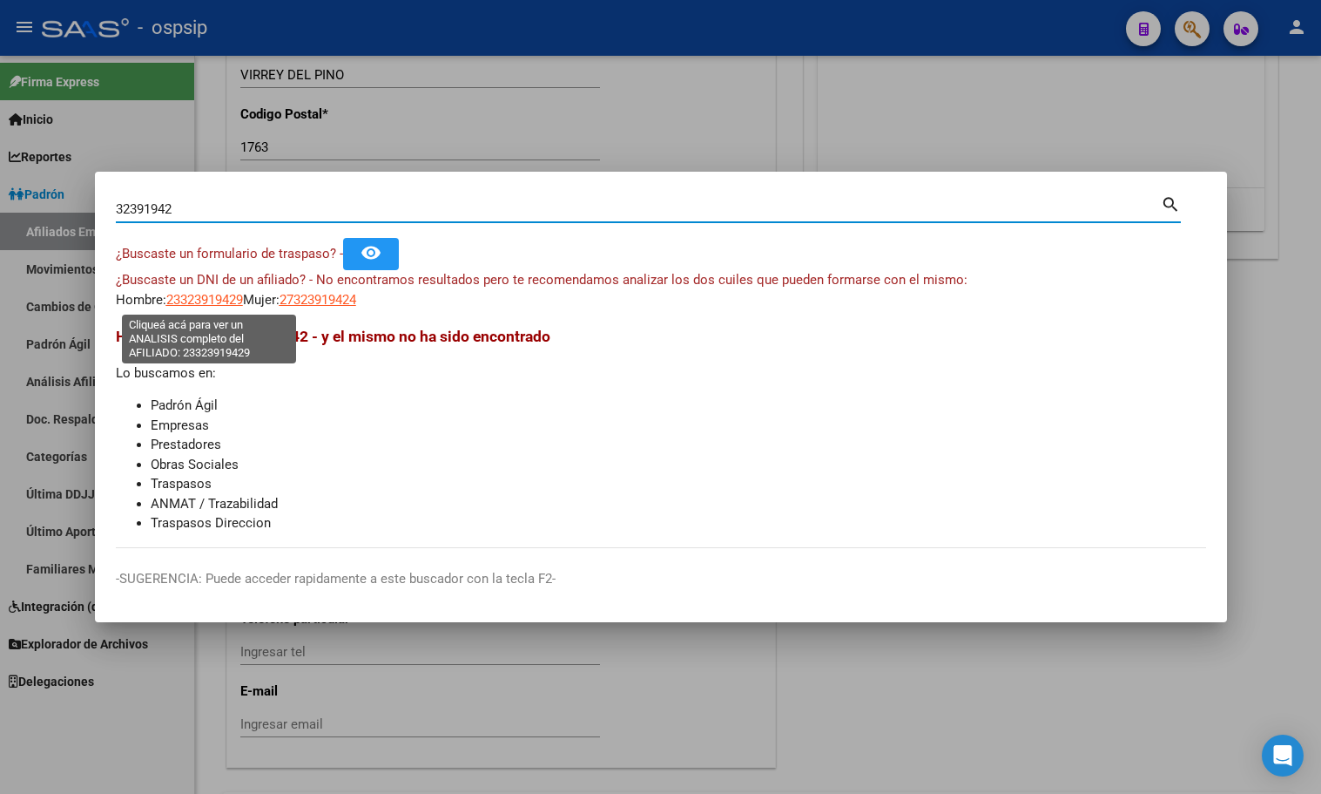
click at [196, 294] on span "23323919429" at bounding box center [204, 300] width 77 height 16
type textarea "23323919429"
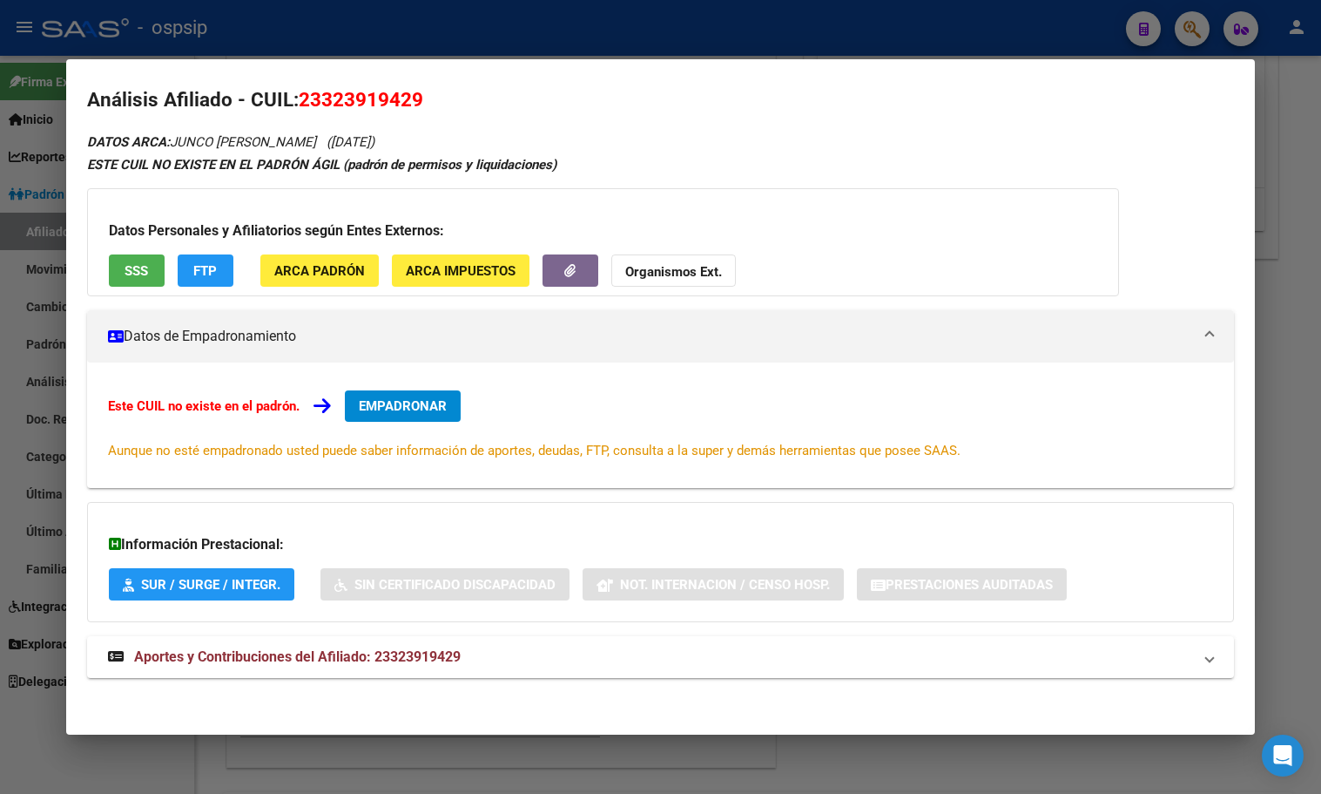
scroll to position [15, 0]
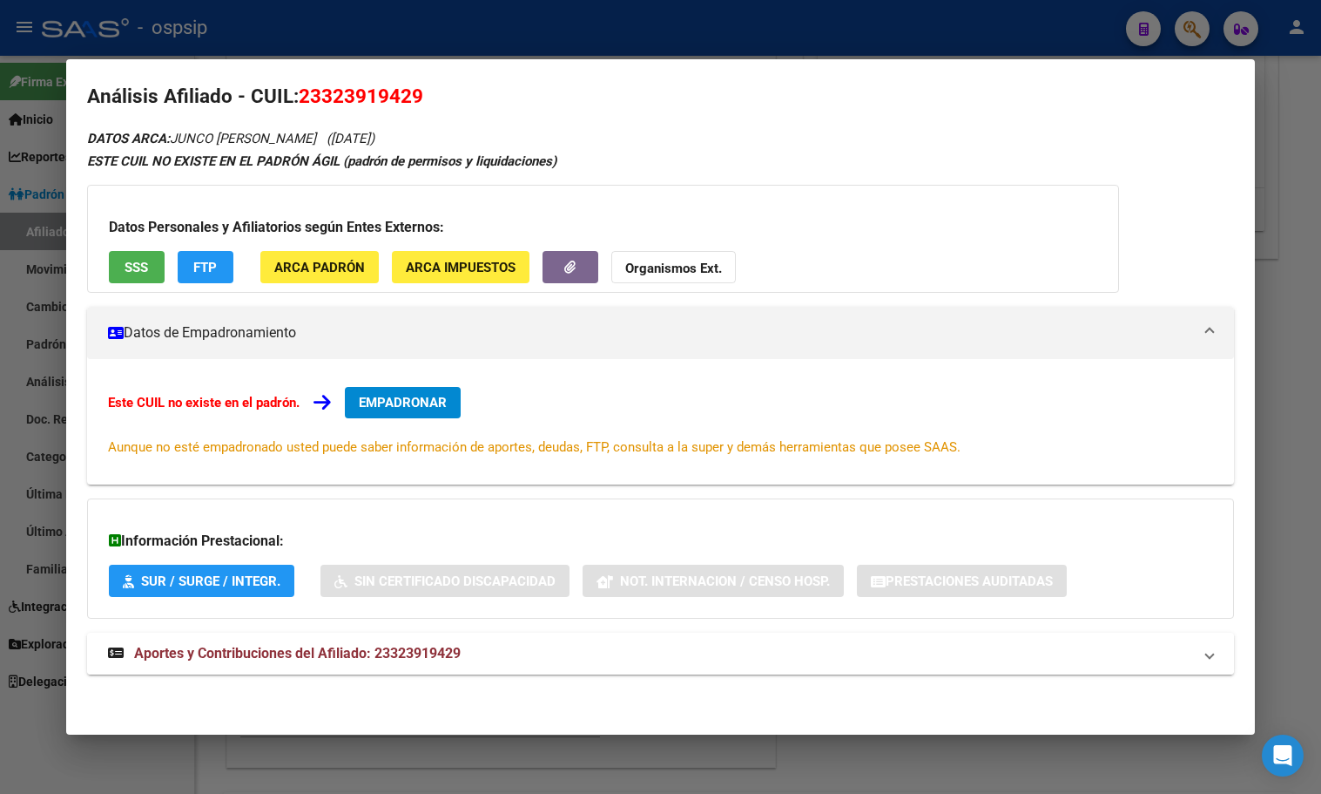
click at [436, 652] on span "Aportes y Contribuciones del Afiliado: 23323919429" at bounding box center [297, 653] width 327 height 17
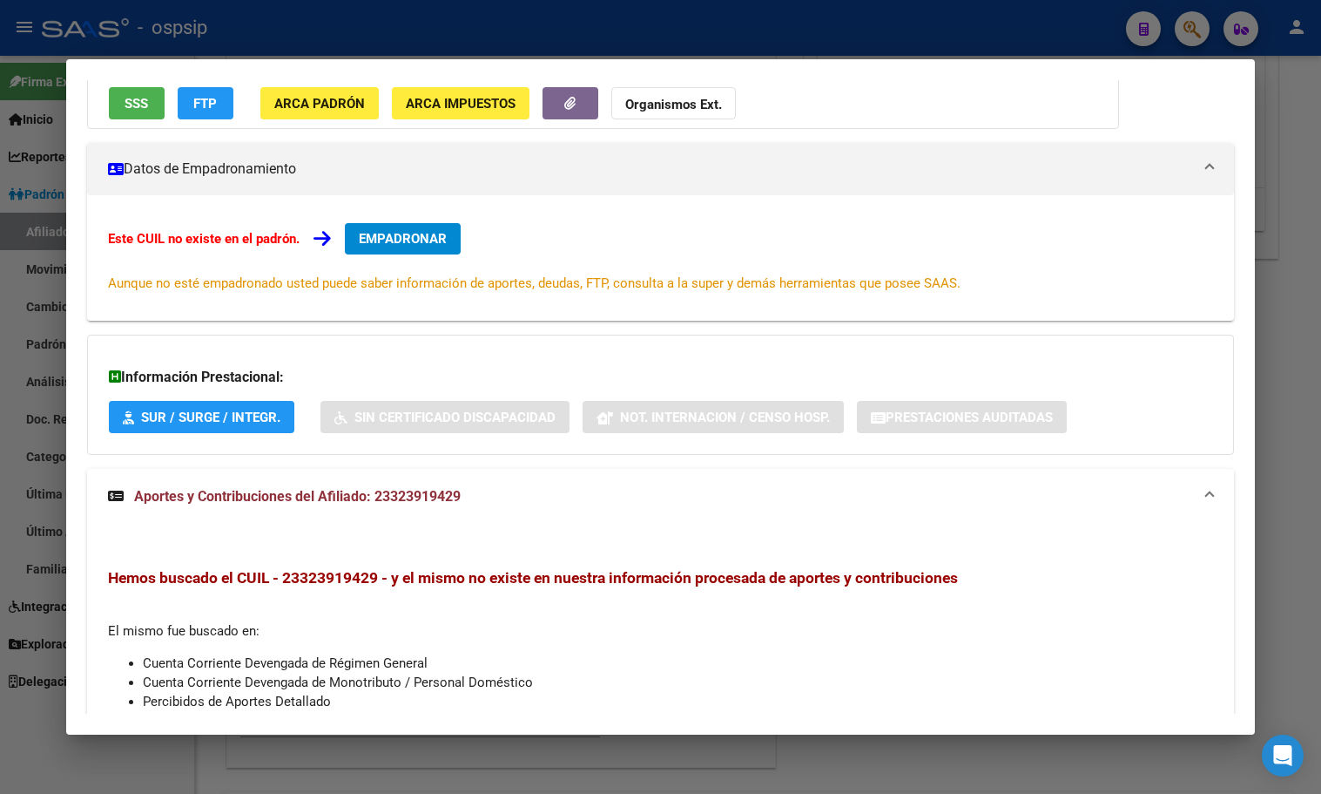
scroll to position [0, 0]
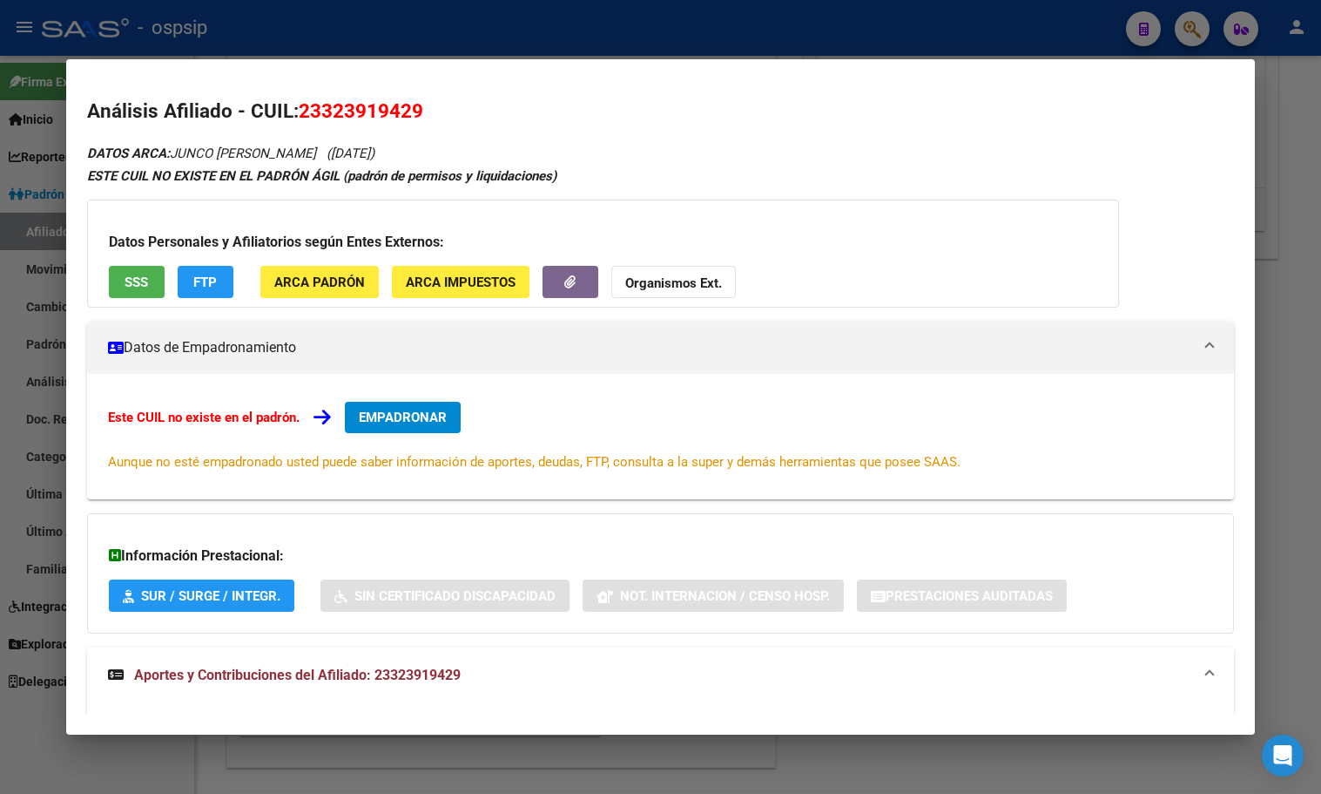
drag, startPoint x: 301, startPoint y: 111, endPoint x: 473, endPoint y: 119, distance: 172.7
click at [473, 119] on h2 "Análisis Afiliado - CUIL: 23323919429" at bounding box center [660, 112] width 1147 height 30
copy span "23323919429"
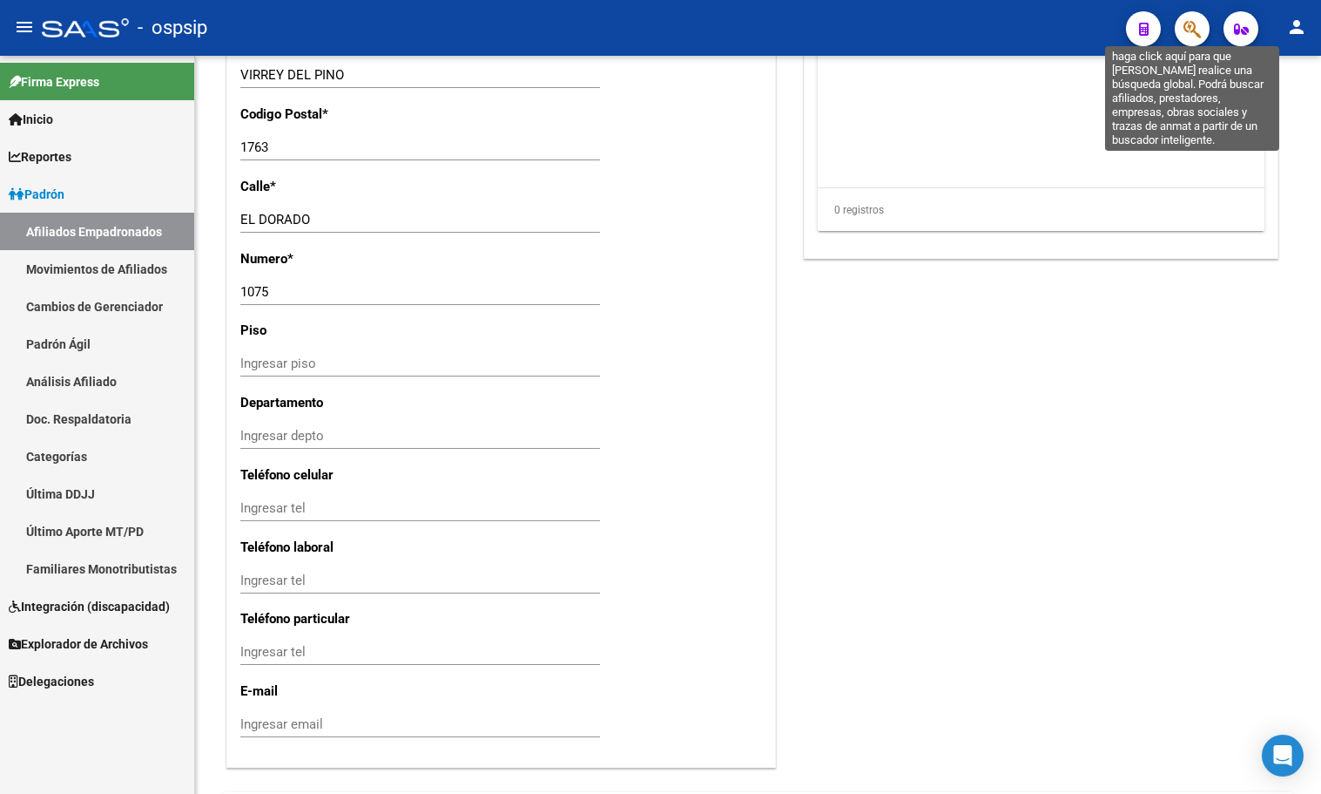
click at [1198, 21] on icon "button" at bounding box center [1192, 29] width 17 height 20
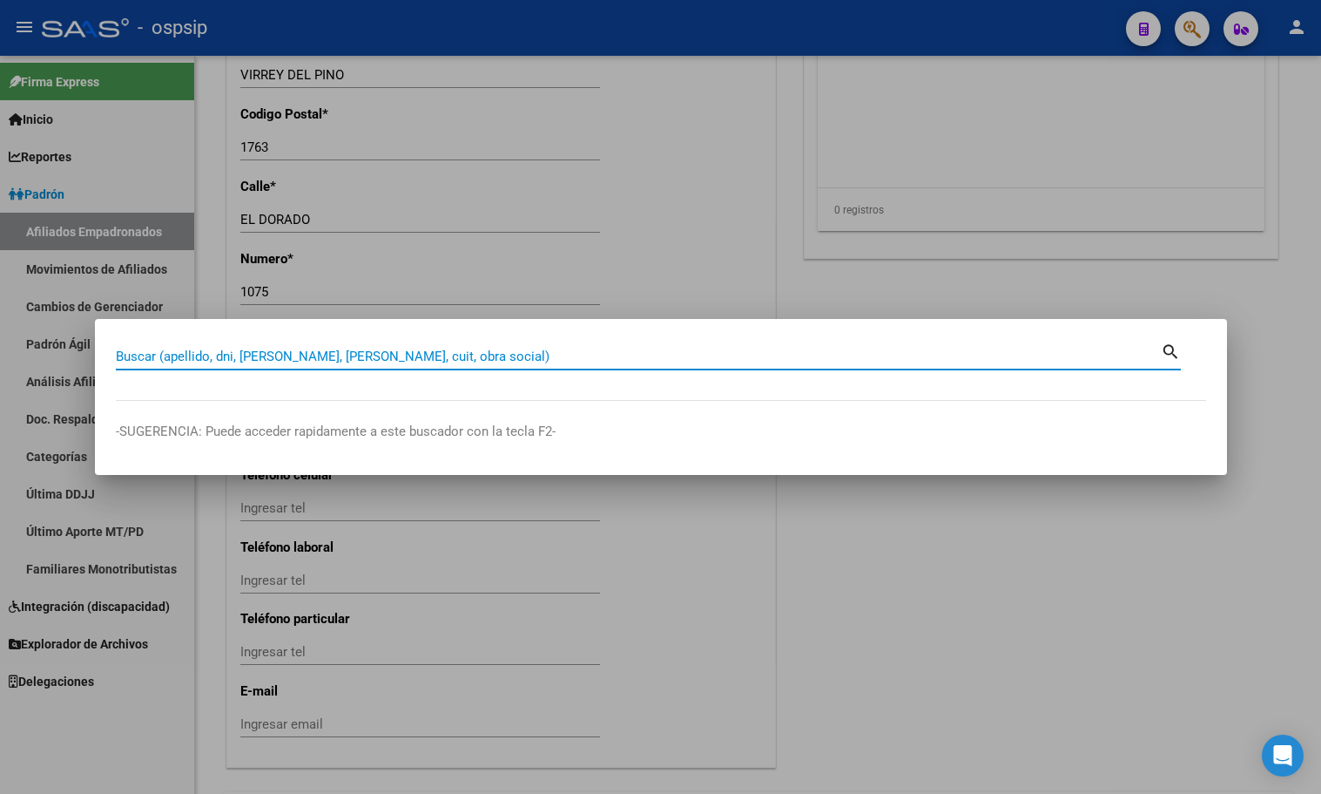
paste input "27025241"
type input "27025241"
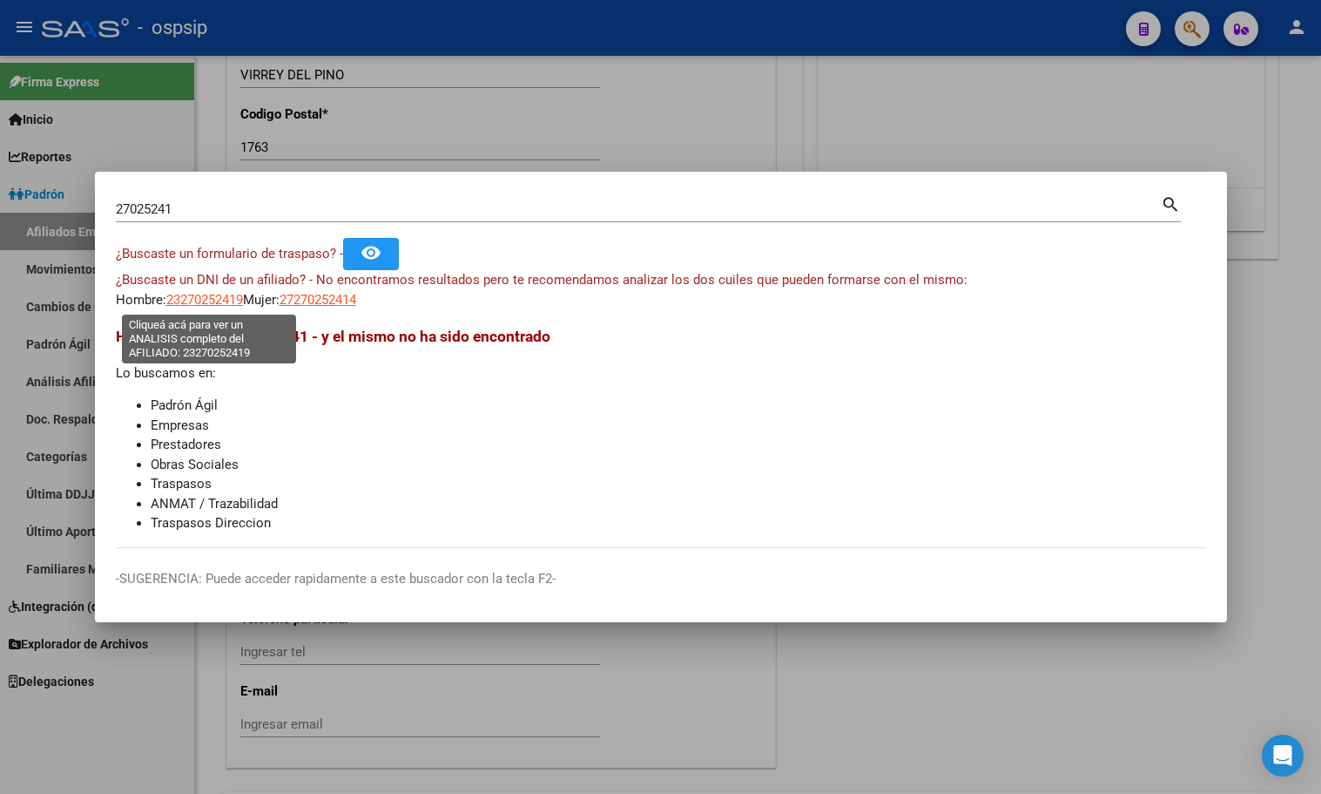
click at [188, 299] on span "23270252419" at bounding box center [204, 300] width 77 height 16
type textarea "23270252419"
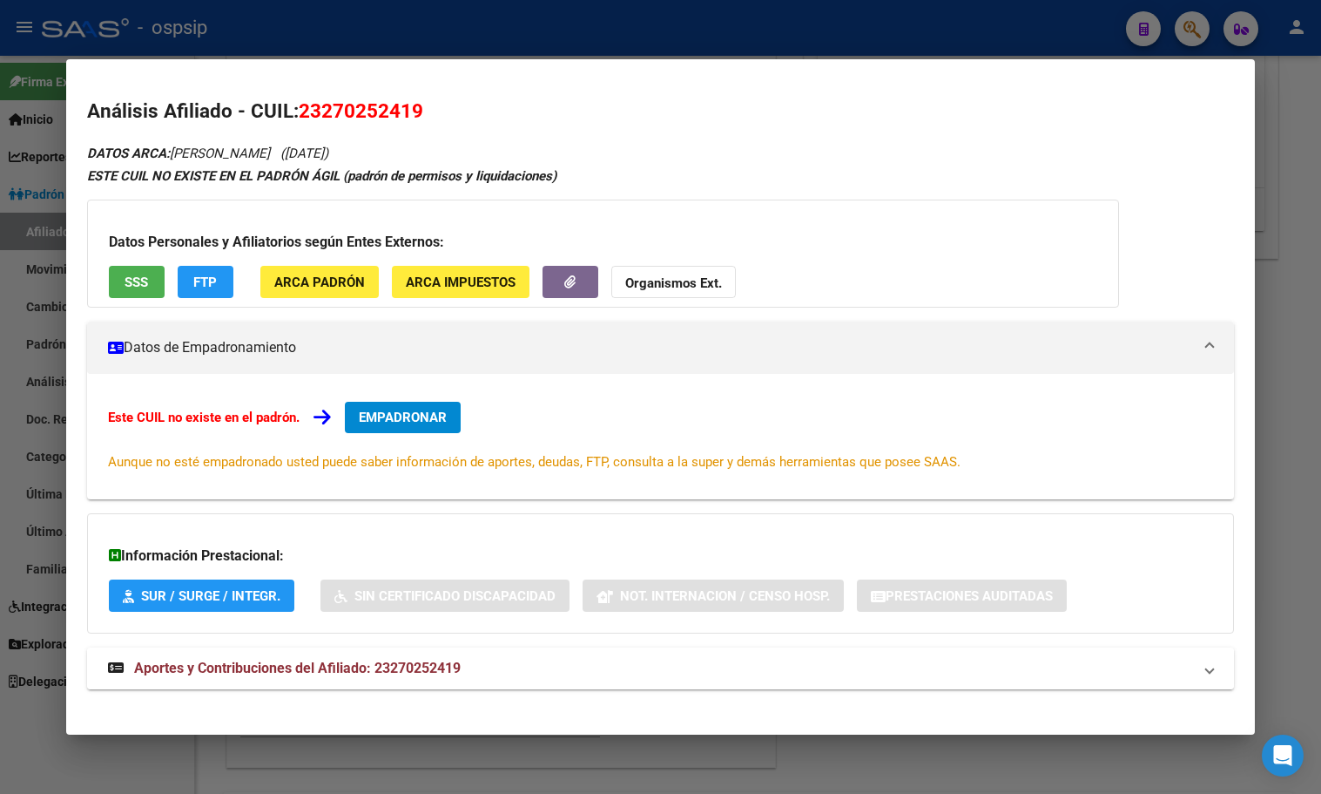
drag, startPoint x: 435, startPoint y: 656, endPoint x: 450, endPoint y: 649, distance: 17.2
click at [436, 657] on mat-expansion-panel-header "Aportes y Contribuciones del Afiliado: 23270252419" at bounding box center [660, 668] width 1147 height 42
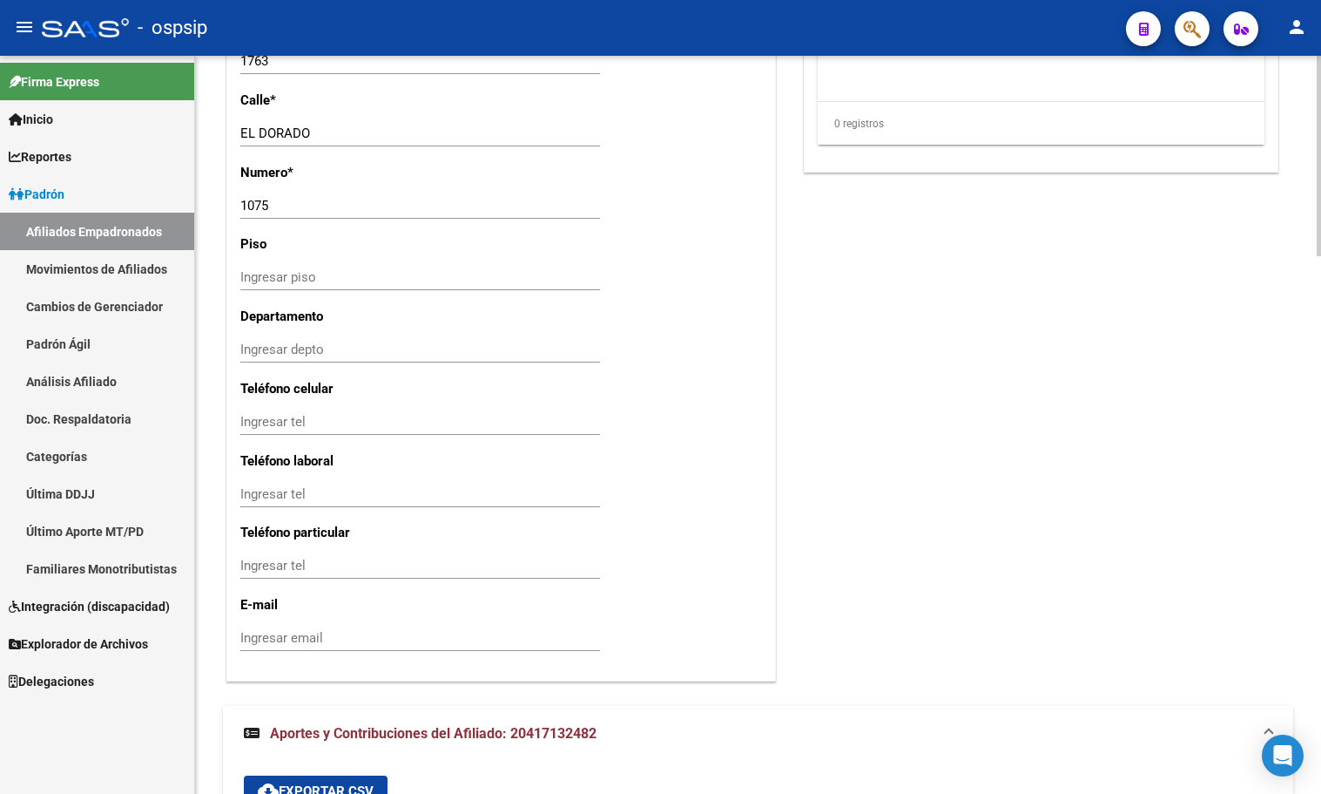
scroll to position [1548, 0]
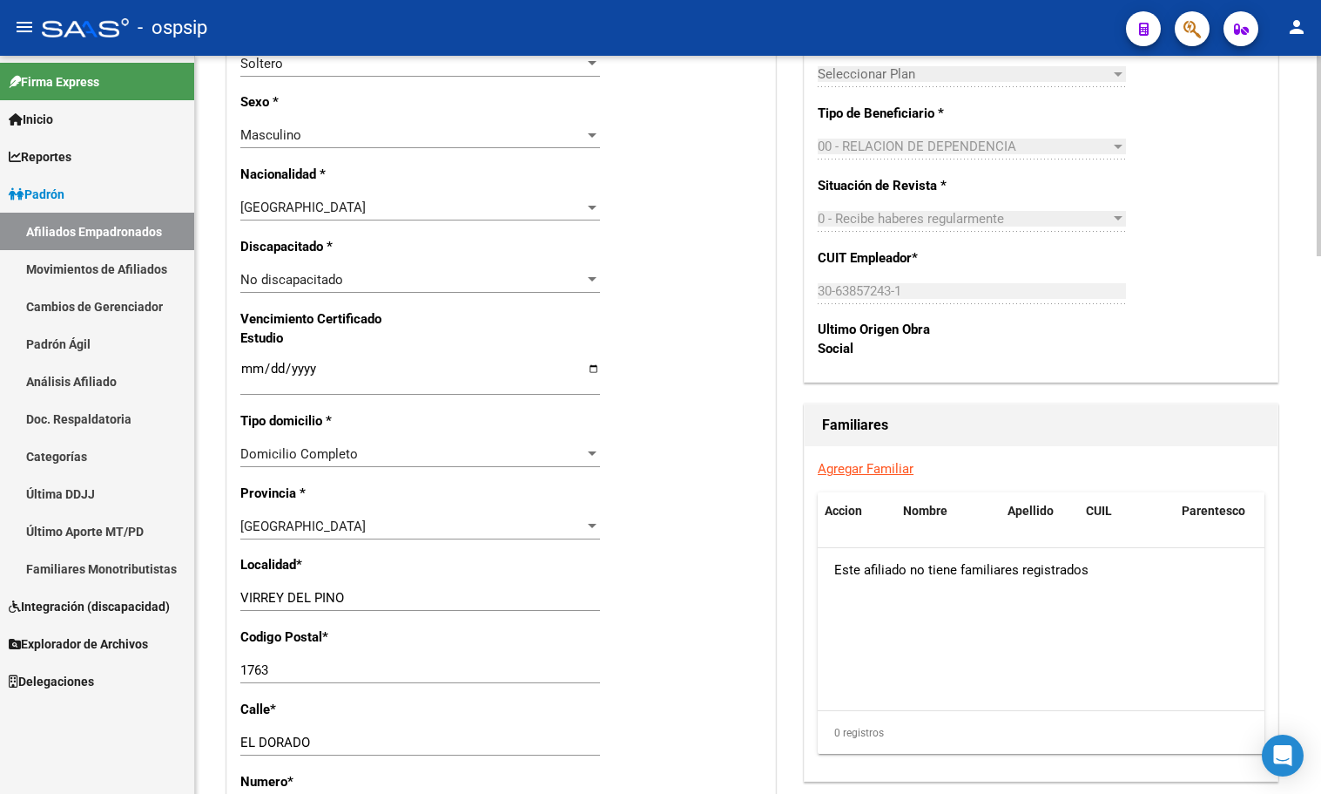
scroll to position [241, 0]
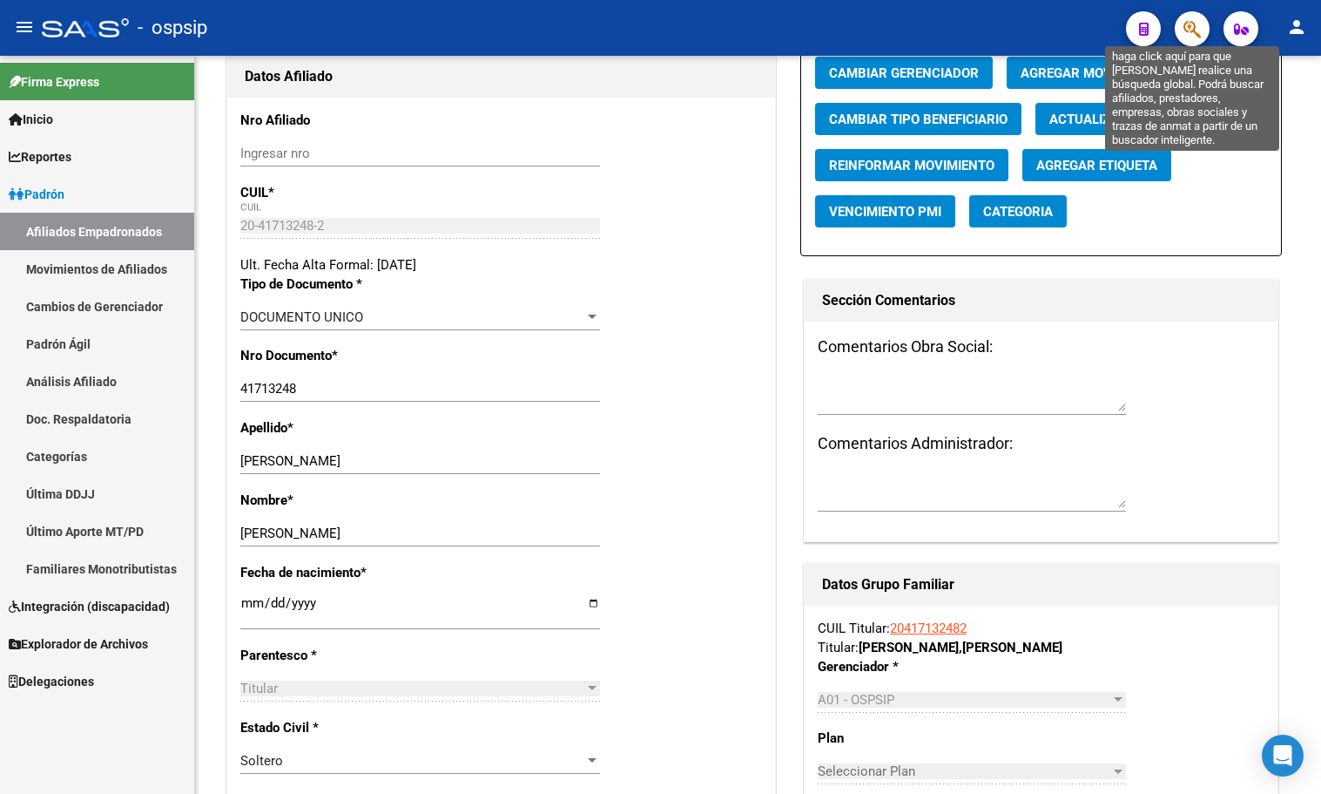
click at [1184, 22] on icon "button" at bounding box center [1192, 29] width 17 height 20
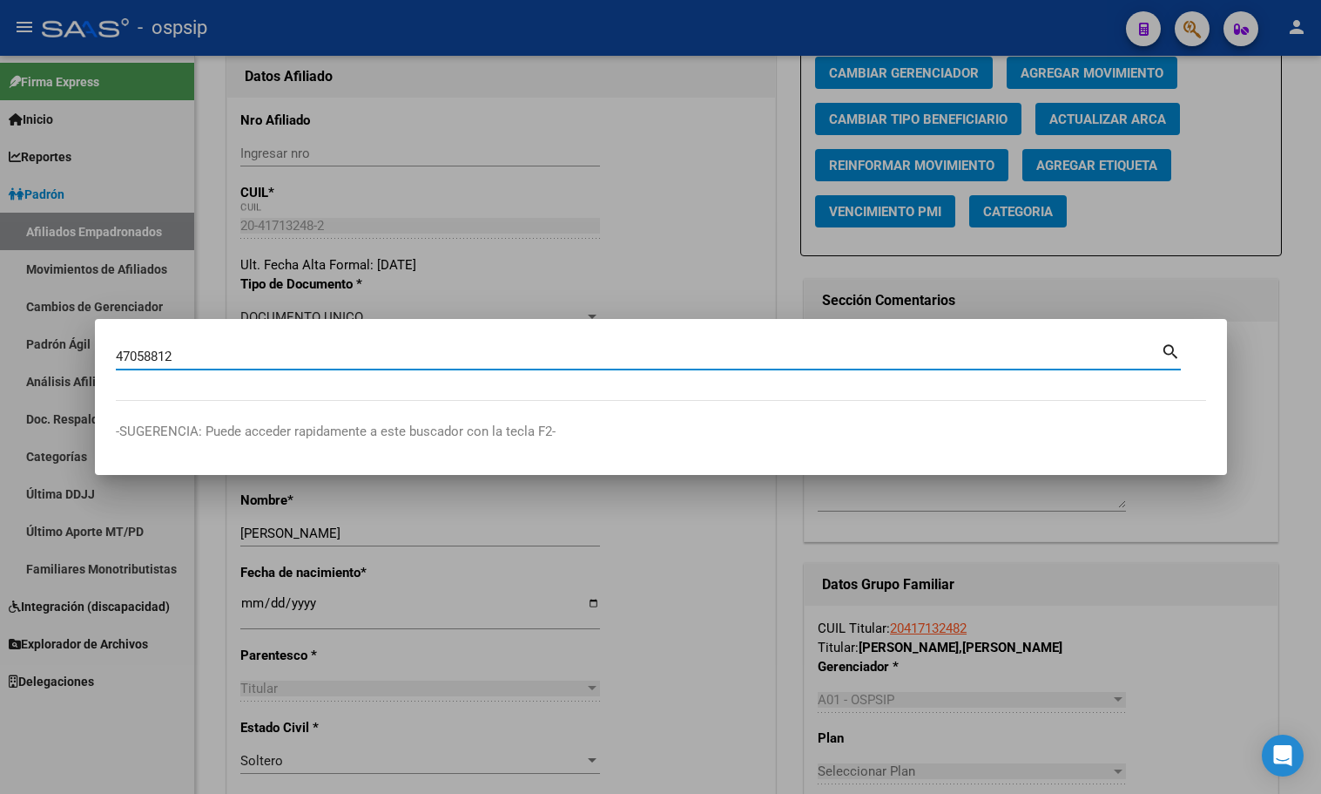
type input "47058812"
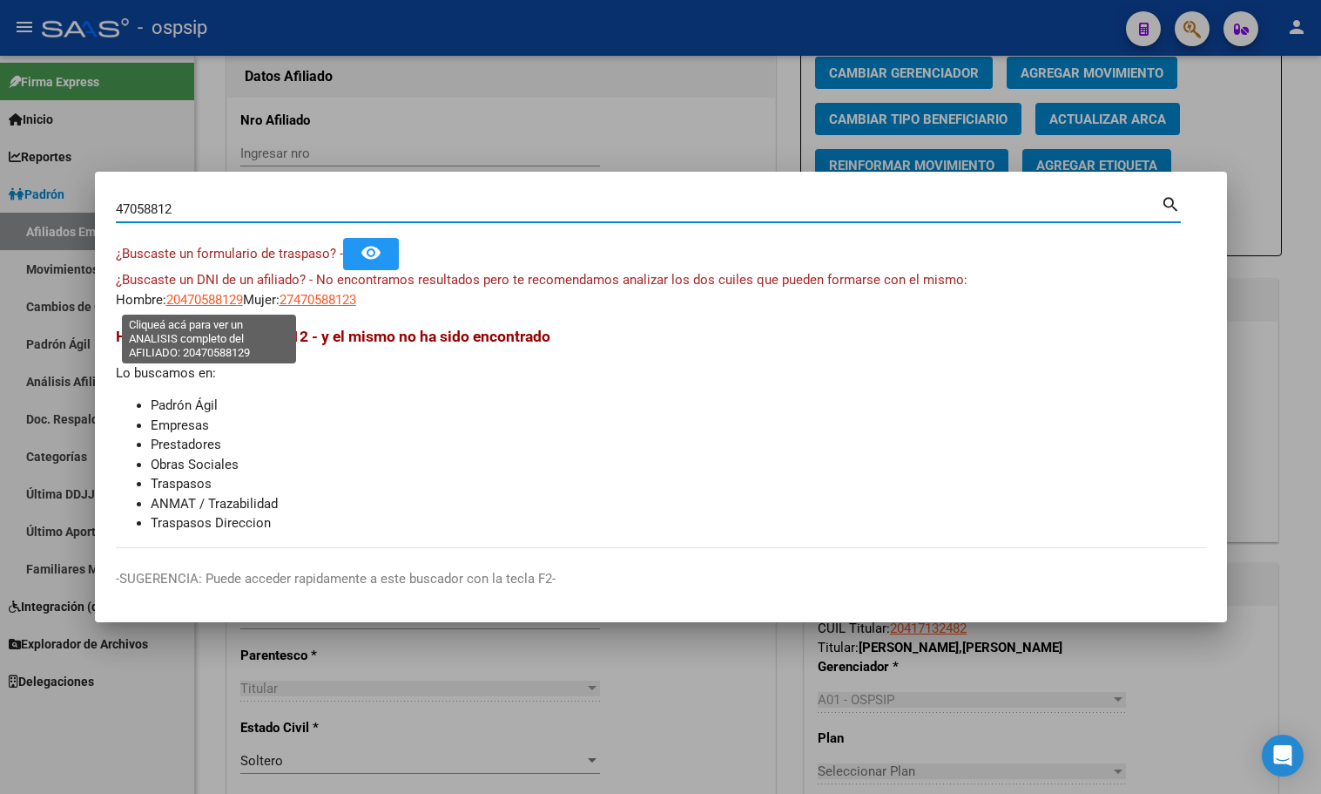
click at [199, 294] on span "20470588129" at bounding box center [204, 300] width 77 height 16
type textarea "20470588129"
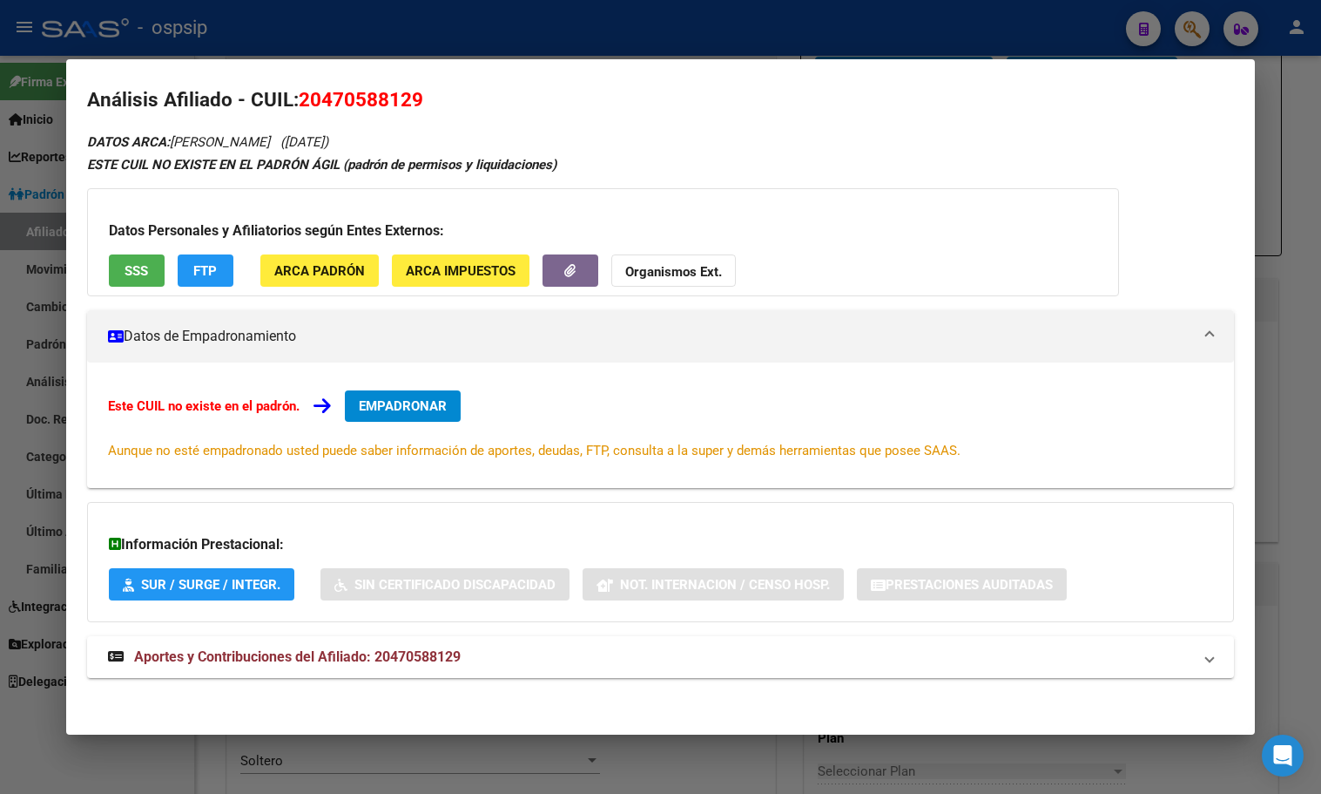
scroll to position [15, 0]
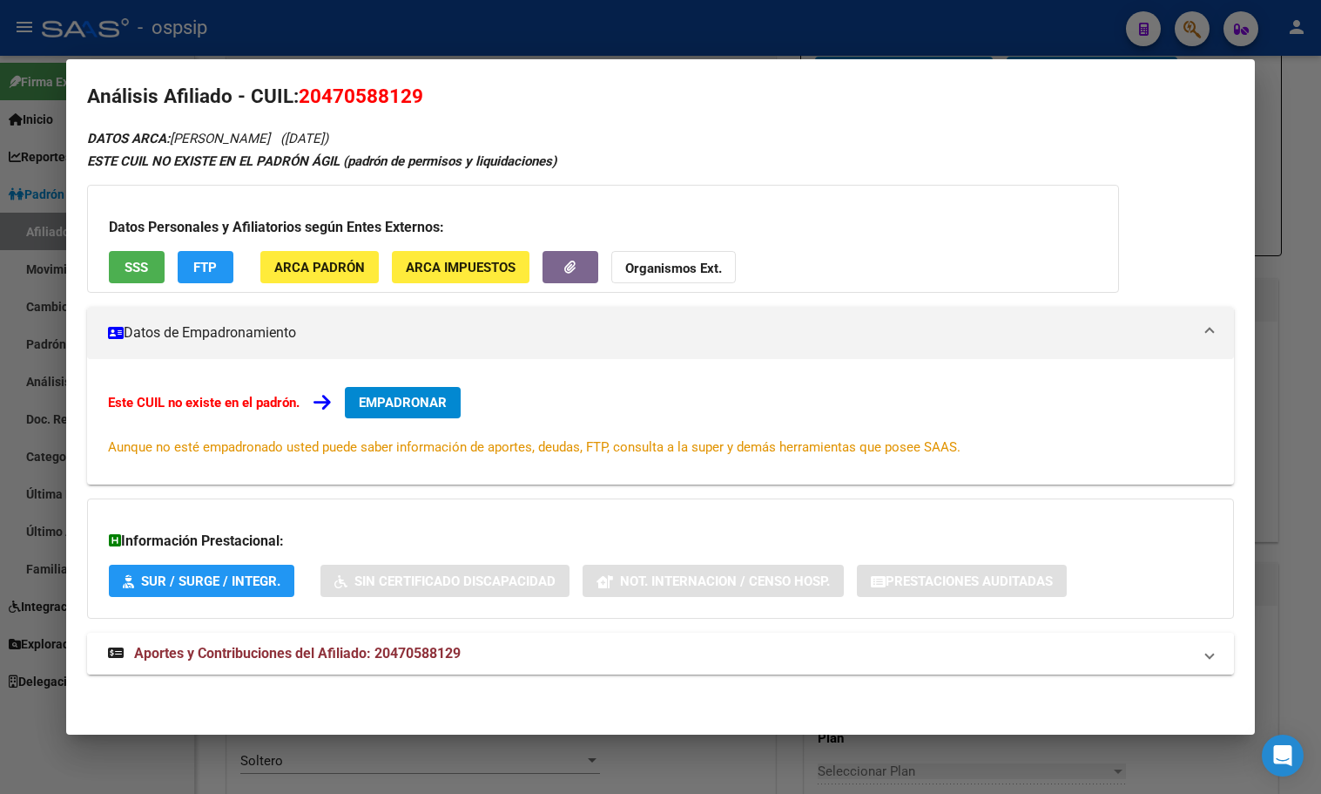
drag, startPoint x: 422, startPoint y: 657, endPoint x: 470, endPoint y: 641, distance: 50.4
click at [425, 657] on span "Aportes y Contribuciones del Afiliado: 20470588129" at bounding box center [297, 653] width 327 height 17
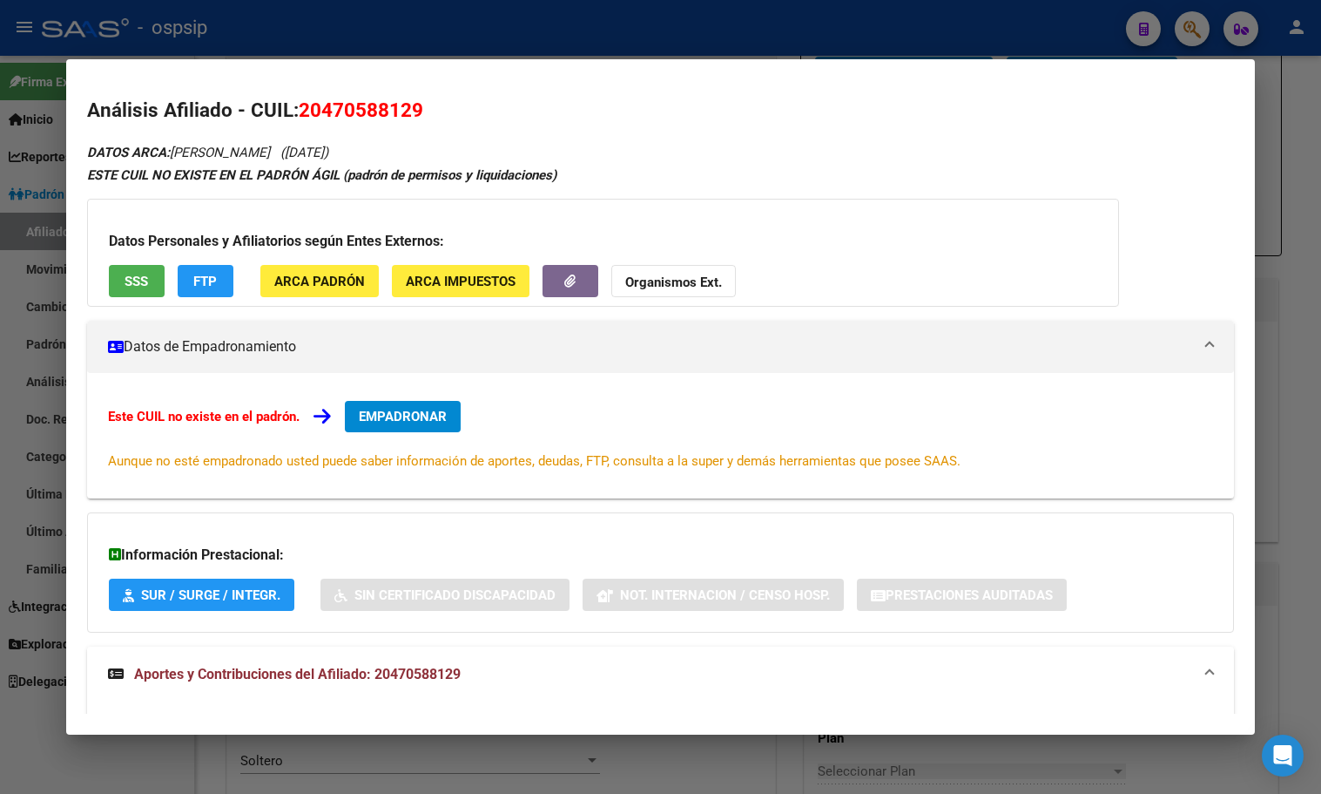
scroll to position [0, 0]
click at [382, 418] on span "EMPADRONAR" at bounding box center [403, 417] width 88 height 16
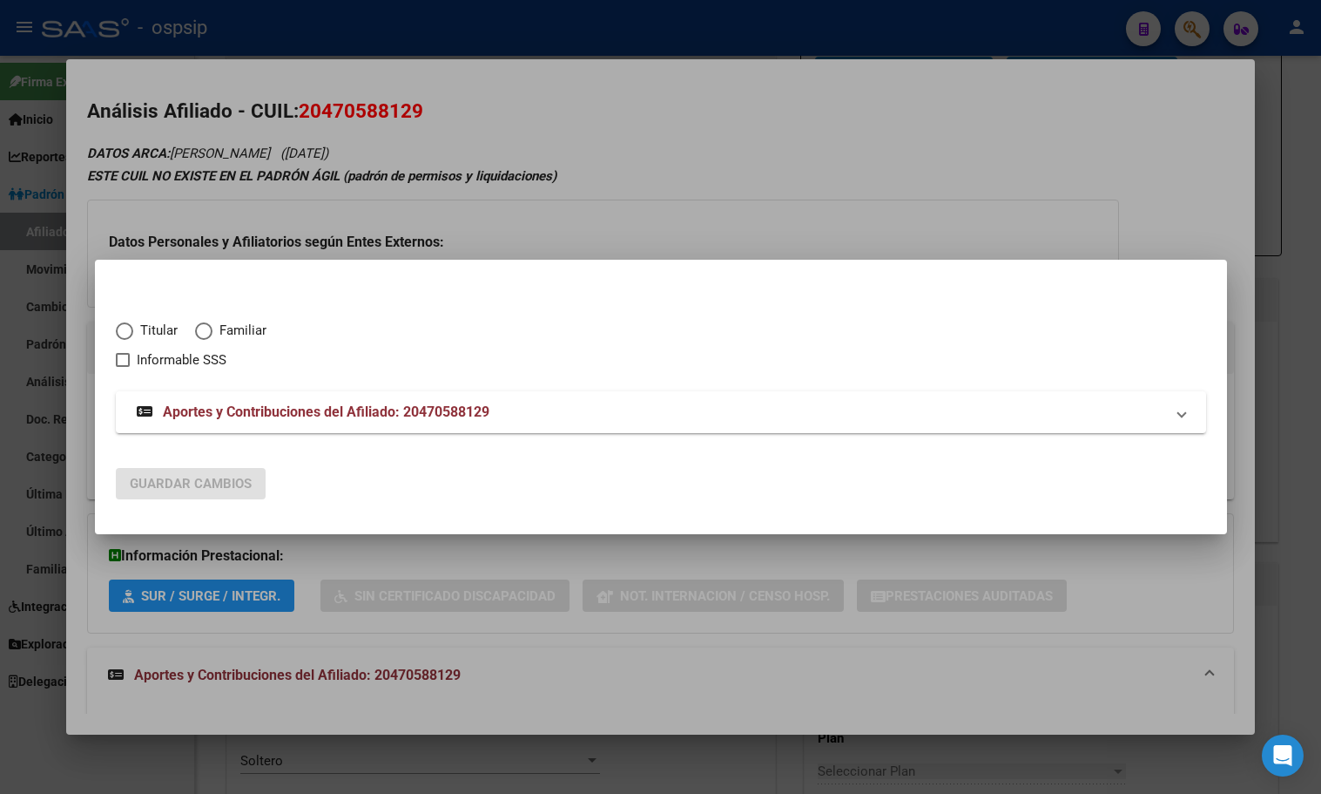
click at [124, 331] on span "Elija una opción" at bounding box center [124, 331] width 0 height 0
click at [124, 331] on input "Titular" at bounding box center [124, 330] width 17 height 17
radio input "true"
checkbox input "true"
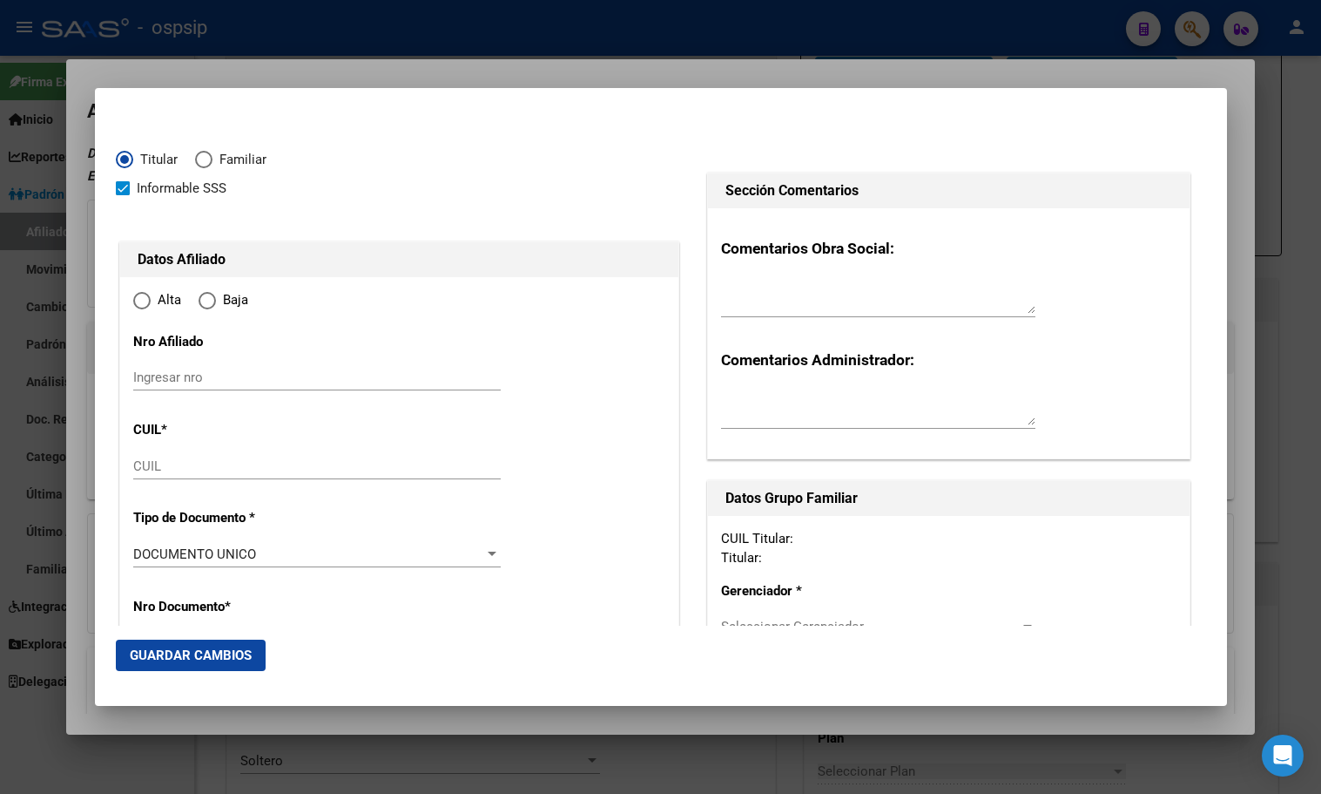
type input "20-47058812-9"
type input "47058812"
type input "CALDERON"
type input "[PERSON_NAME]"
type input "[DATE]"
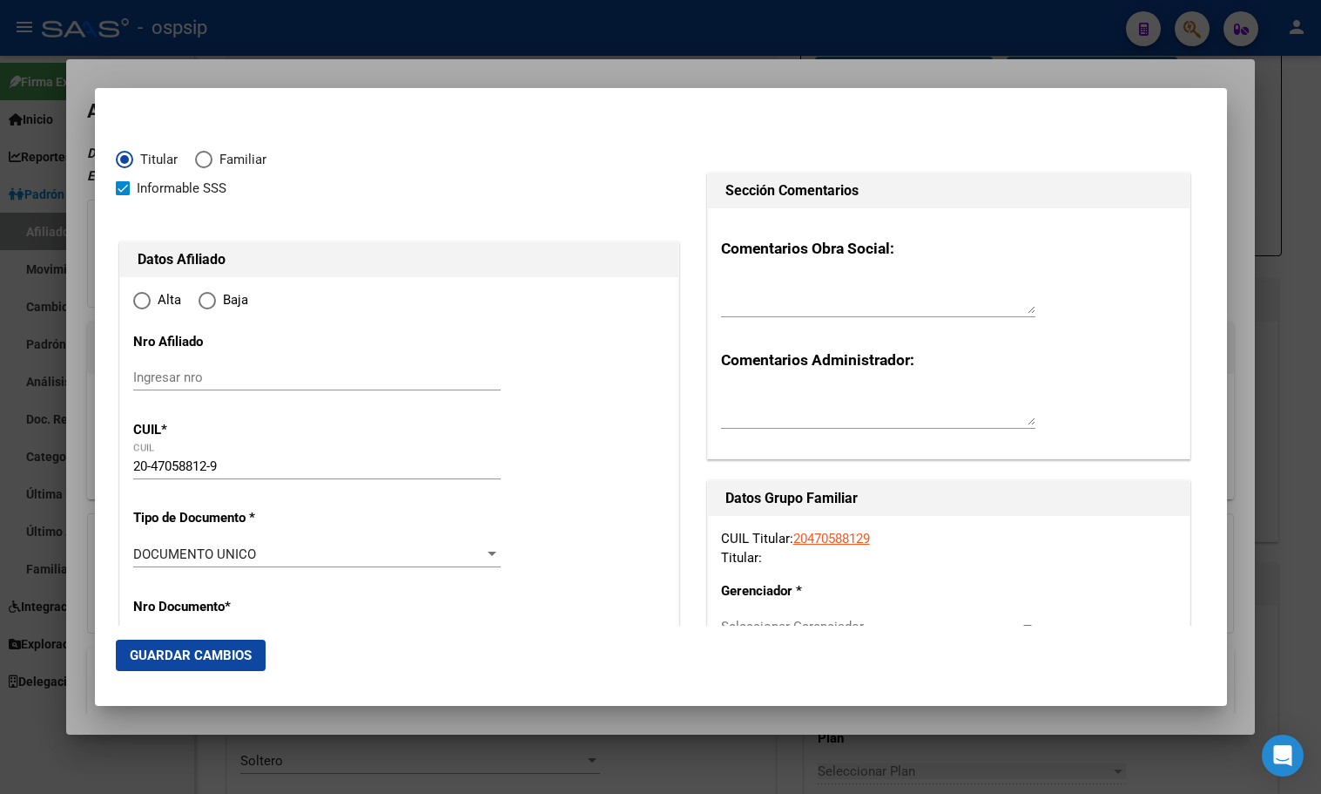
type input "MONTE CHINGOLO"
type input "1825"
type input "CHASCOMUS"
type input "2304"
radio input "true"
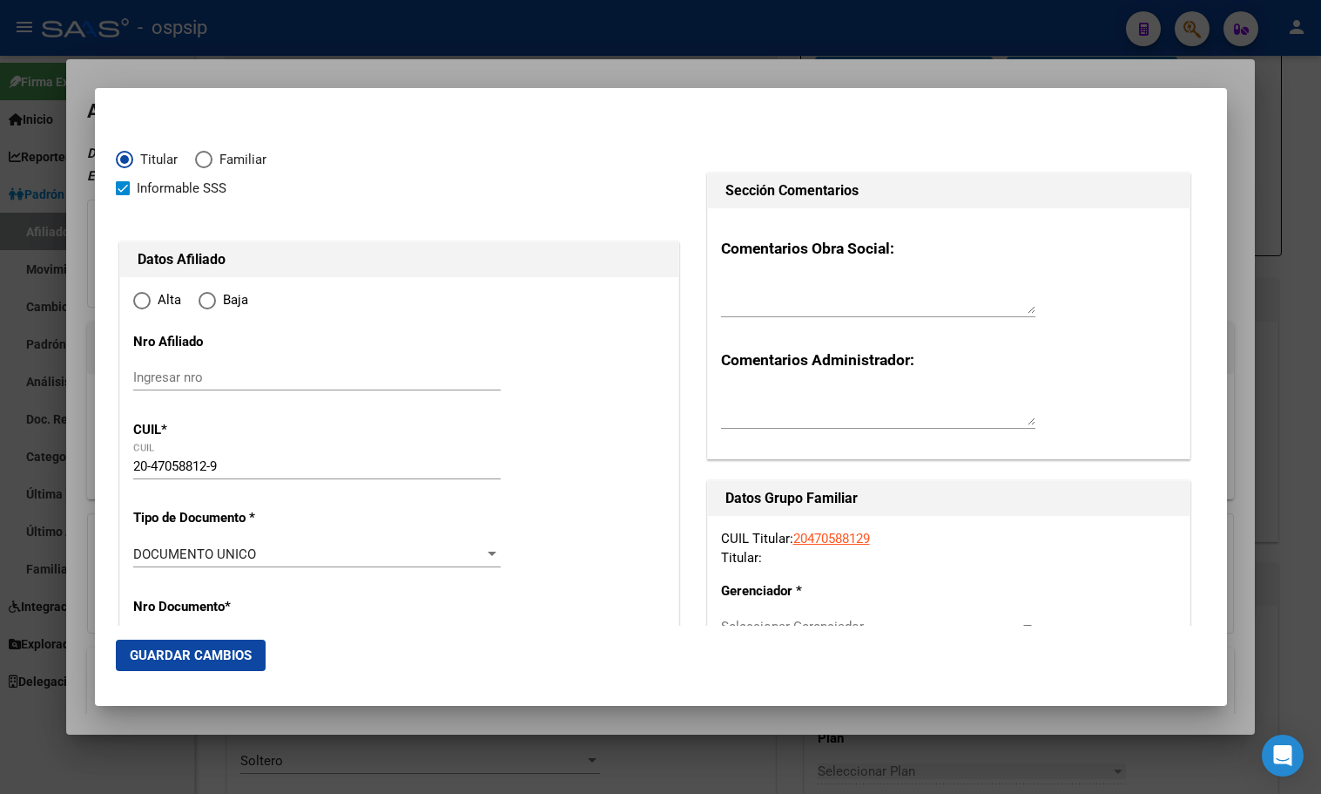
type input "MONTE CHINGOLO"
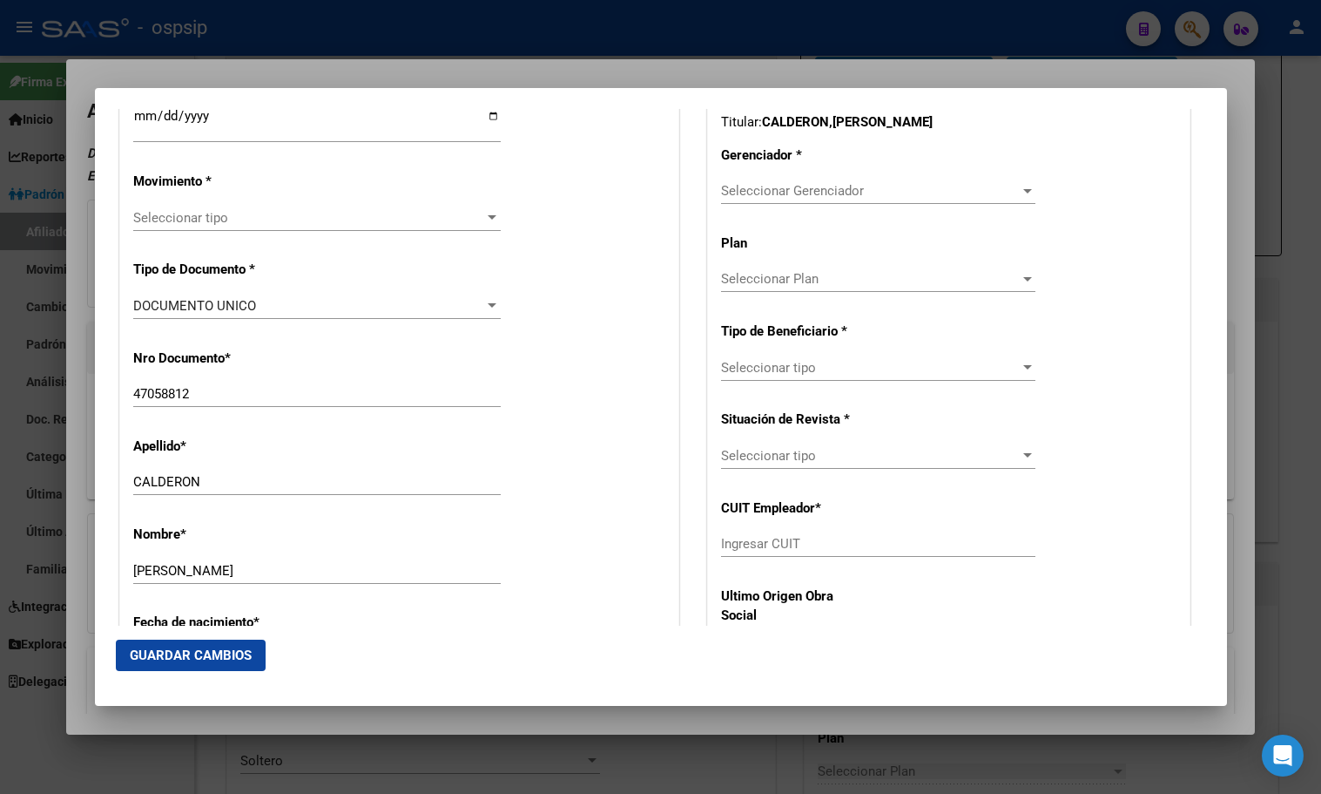
scroll to position [261, 0]
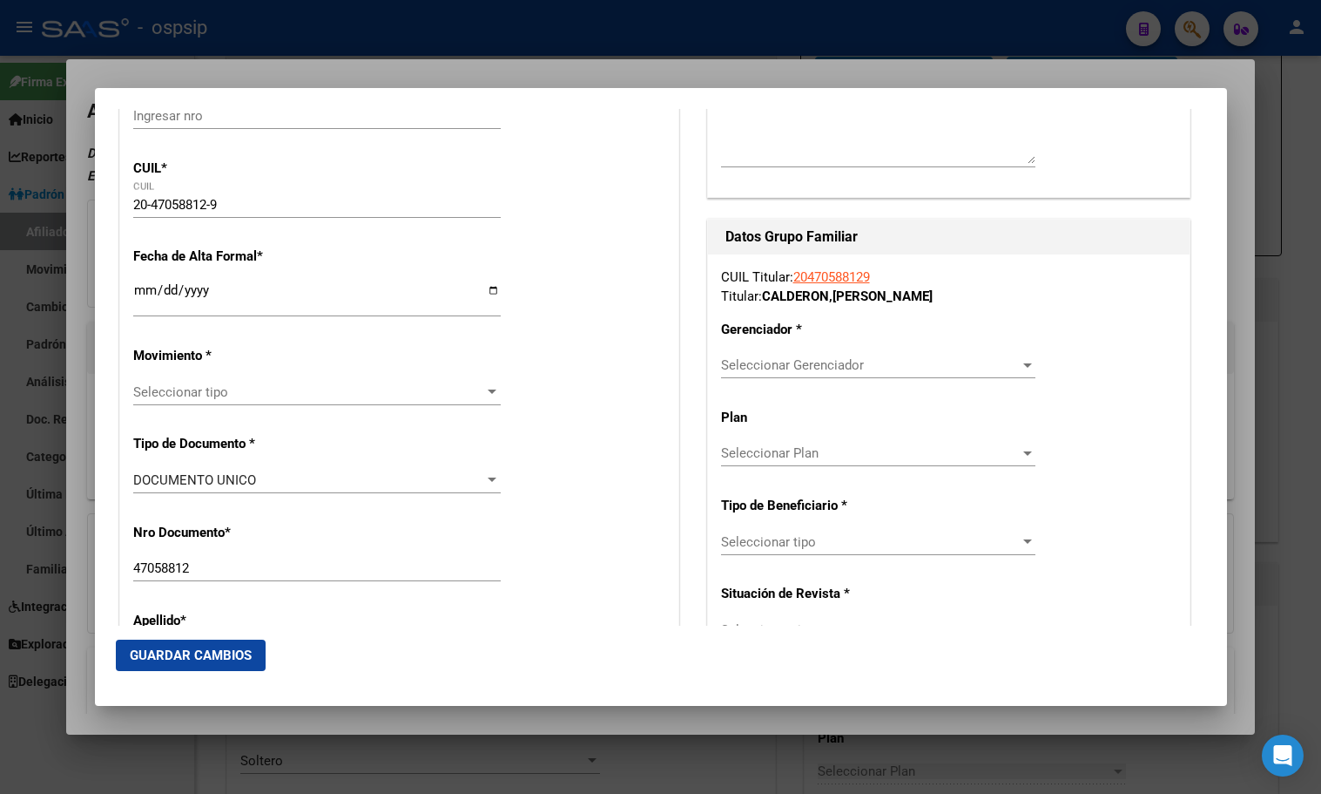
click at [142, 292] on input "Ingresar fecha" at bounding box center [317, 297] width 368 height 28
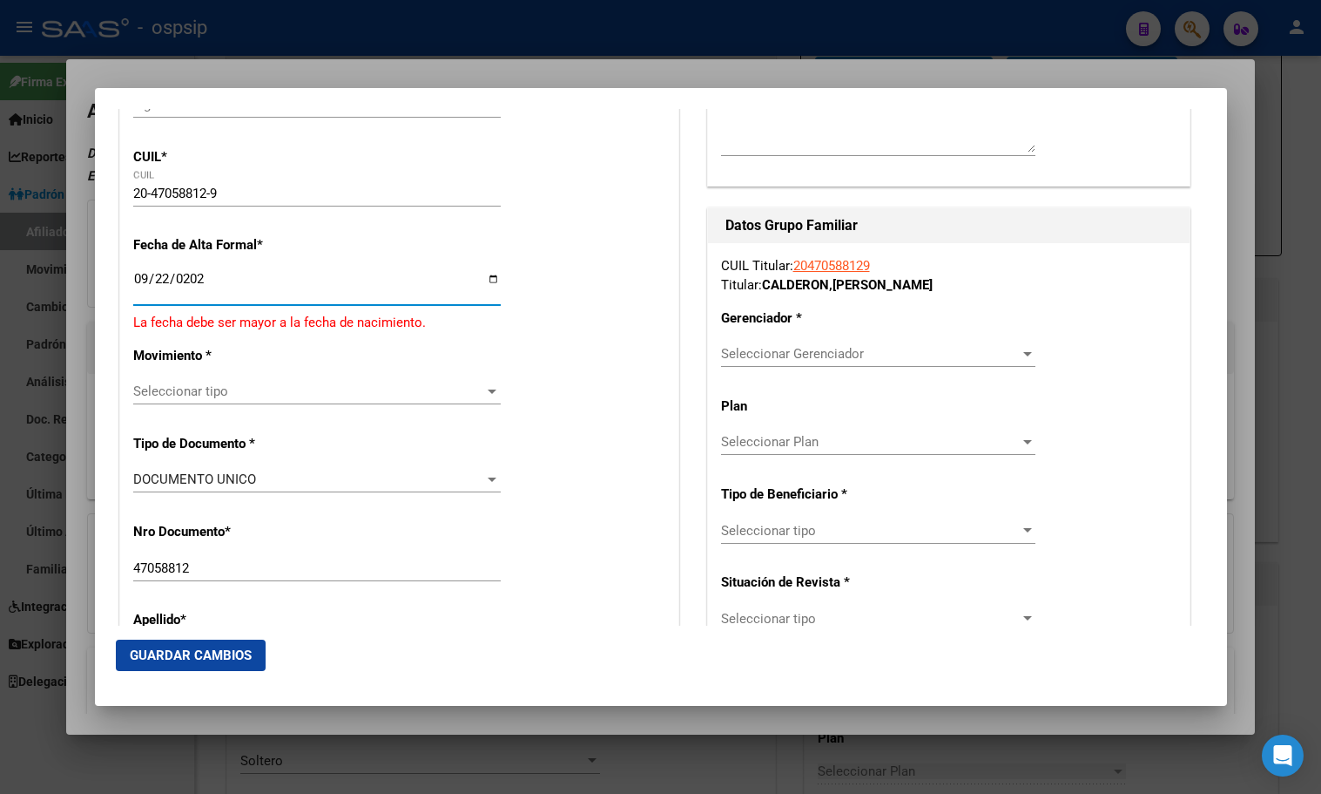
type input "[DATE]"
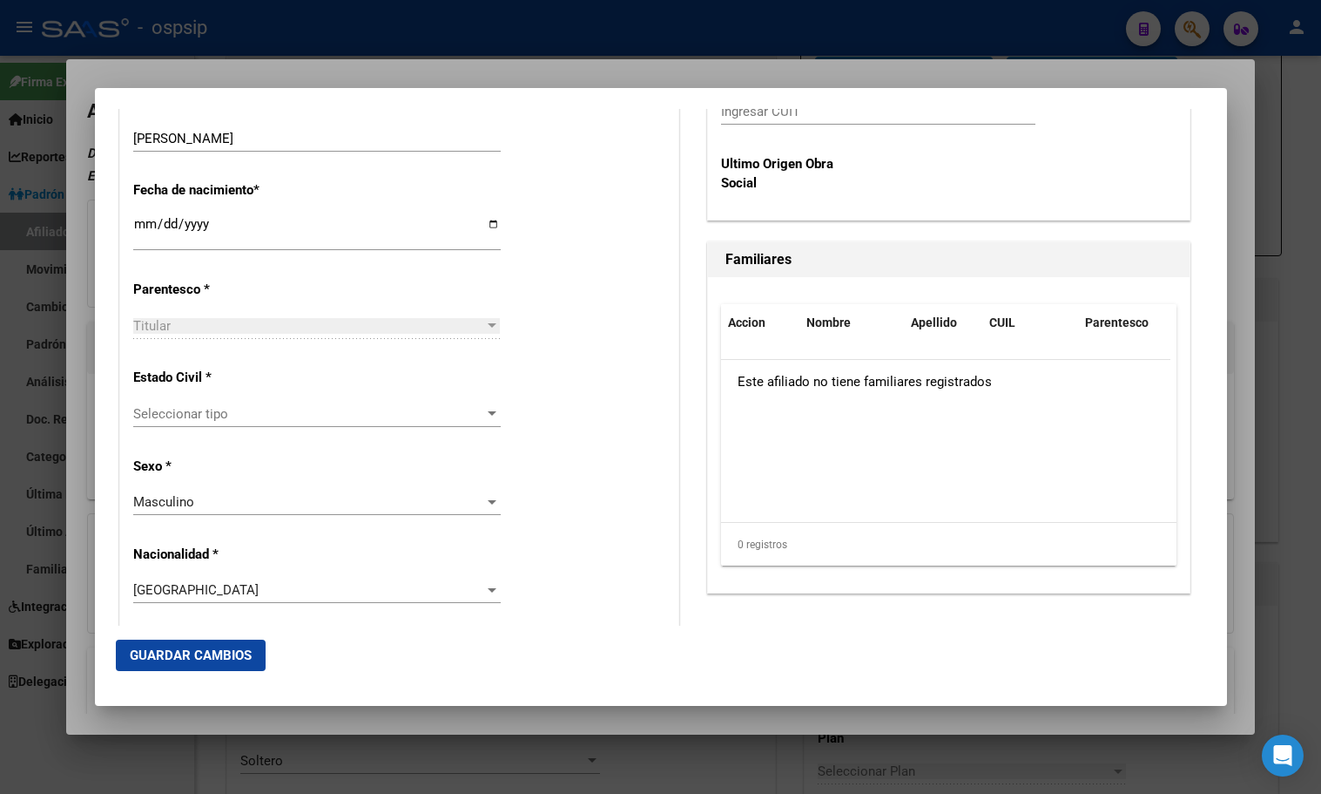
scroll to position [871, 0]
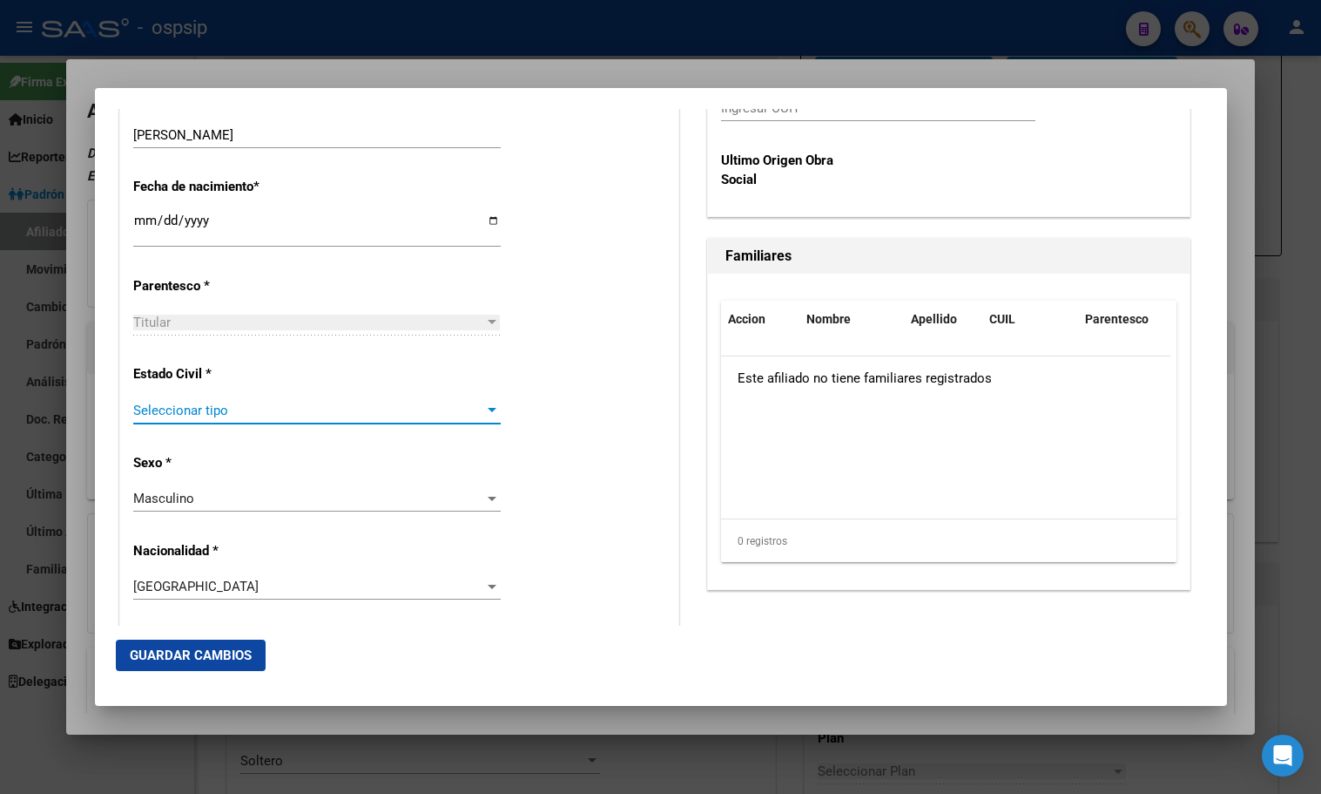
click at [147, 414] on span "Seleccionar tipo" at bounding box center [309, 410] width 352 height 16
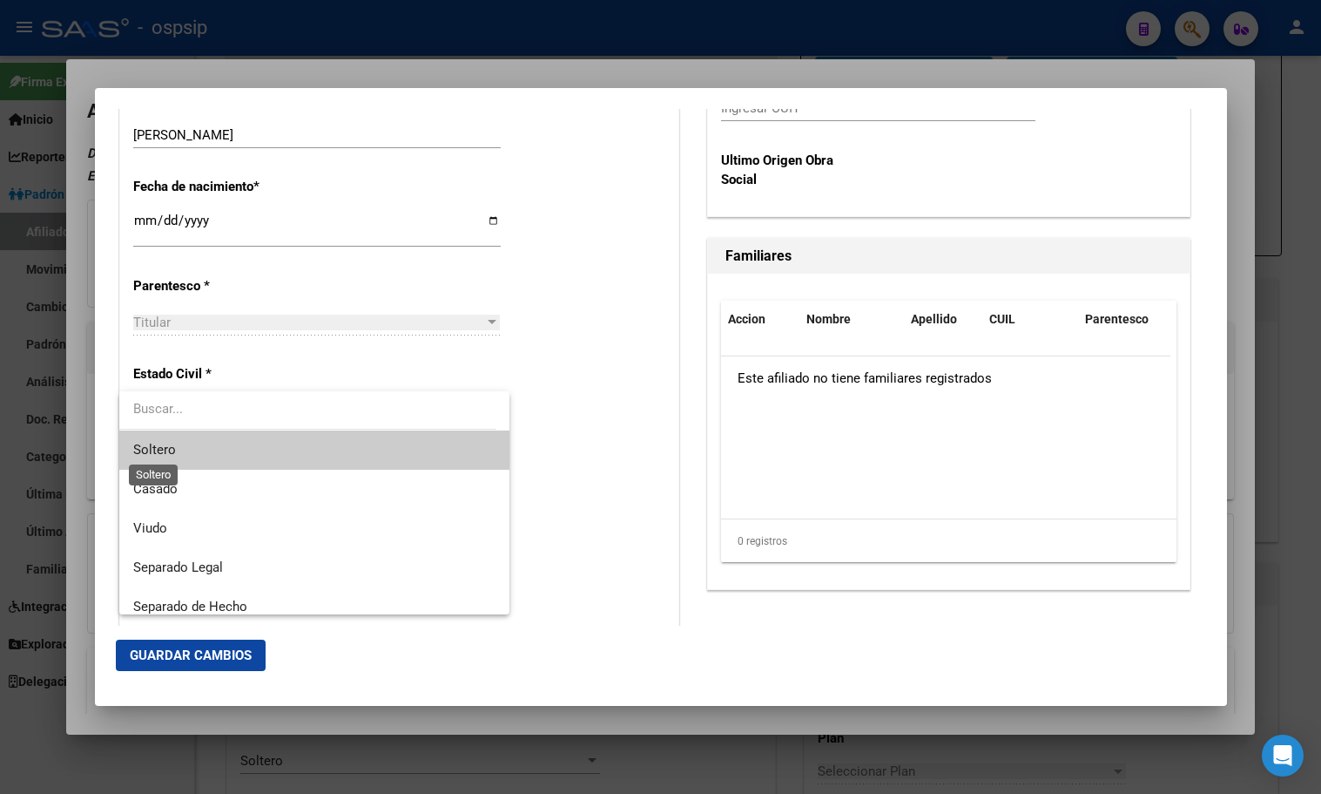
click at [158, 447] on span "Soltero" at bounding box center [154, 450] width 43 height 16
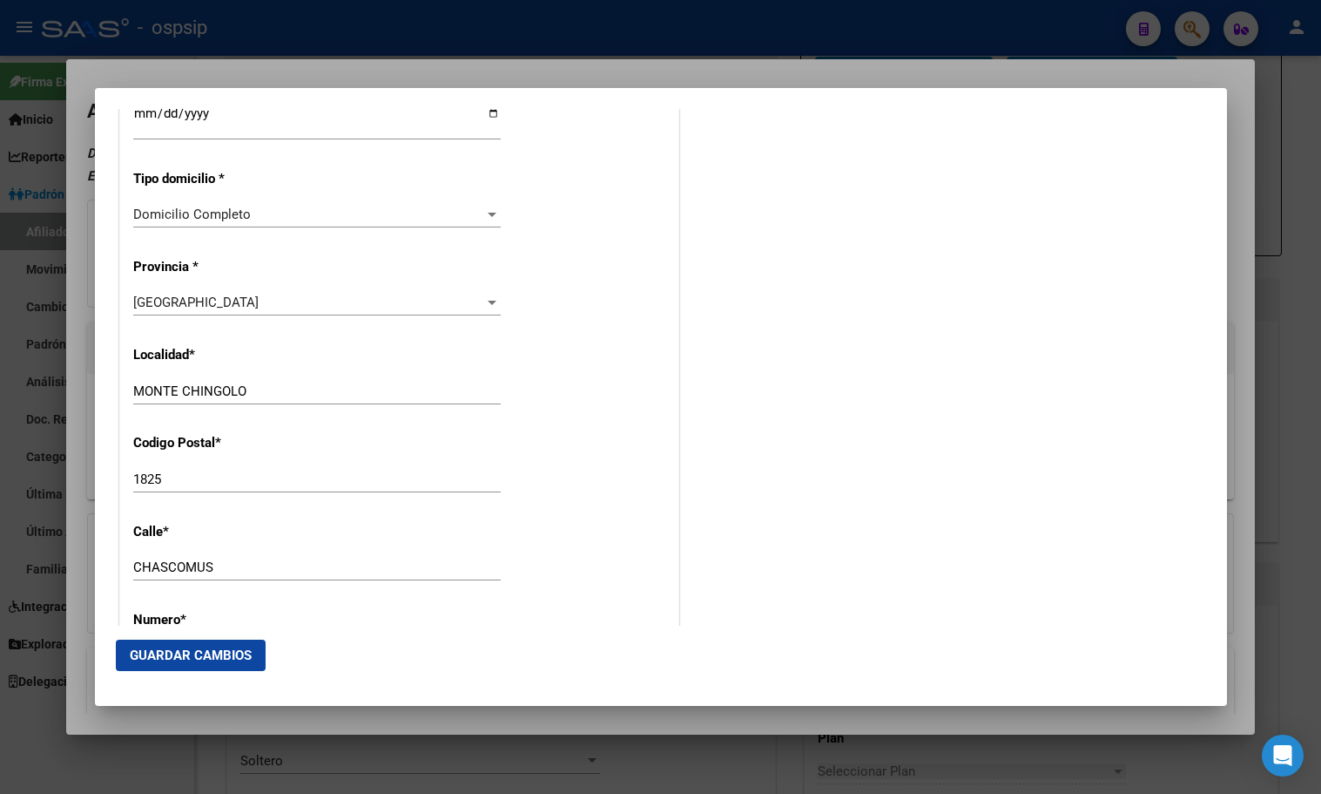
scroll to position [1655, 0]
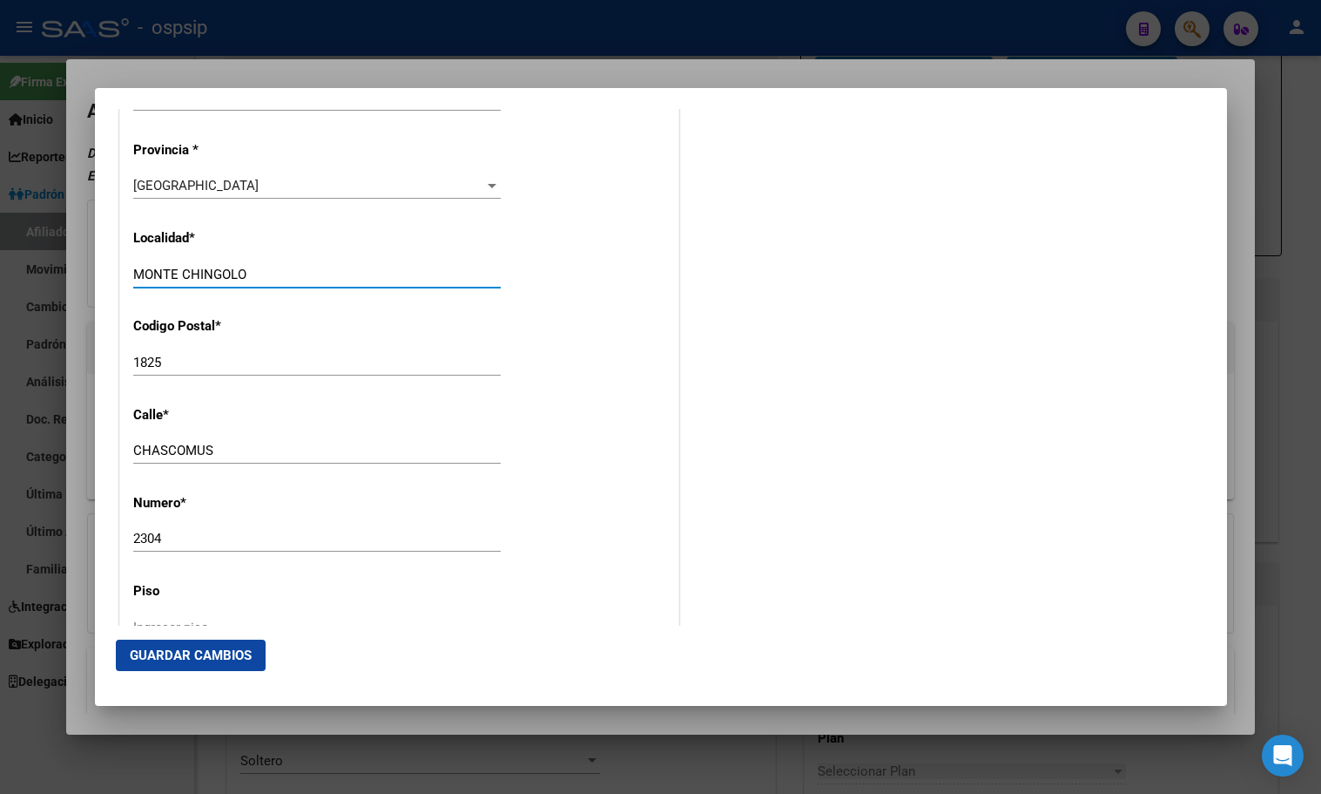
drag, startPoint x: 277, startPoint y: 272, endPoint x: 42, endPoint y: 272, distance: 235.2
click at [42, 272] on div "47058812 Buscar (apellido, dni, cuil, nro traspaso, cuit, obra social) search ¿…" at bounding box center [660, 397] width 1321 height 794
type input "l"
type input "LANUS ESTE"
click at [169, 371] on div "1825 Ingresar el codigo" at bounding box center [317, 362] width 368 height 26
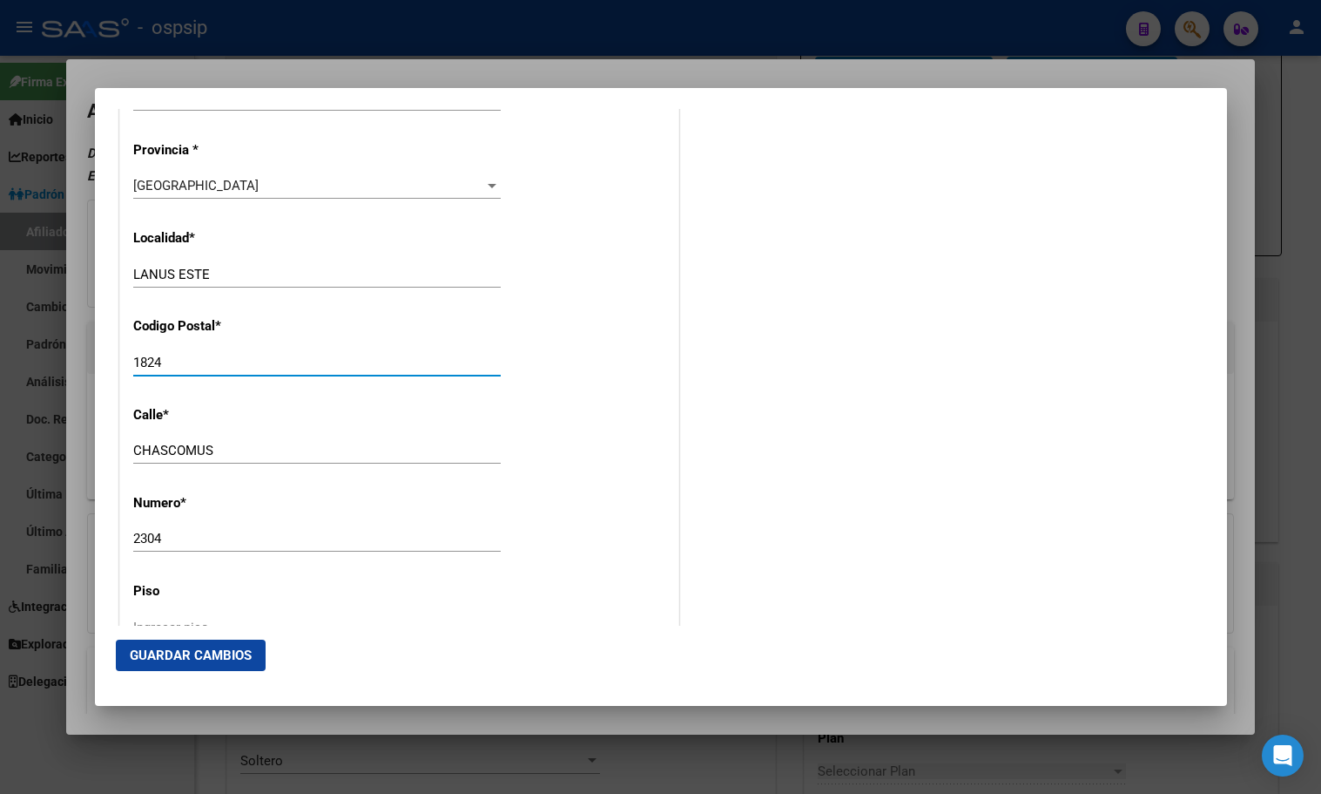
type input "1824"
type input "[PERSON_NAME]"
type input "2"
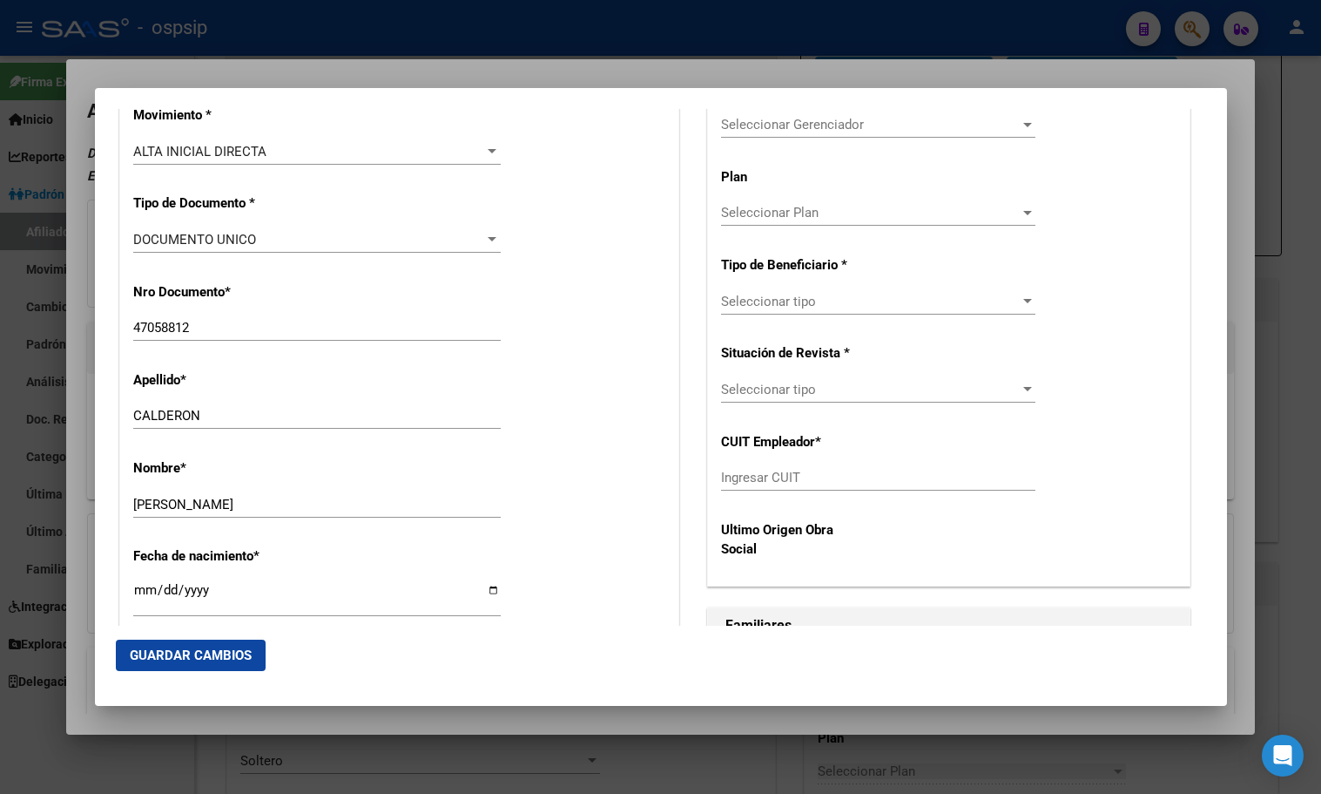
scroll to position [358, 0]
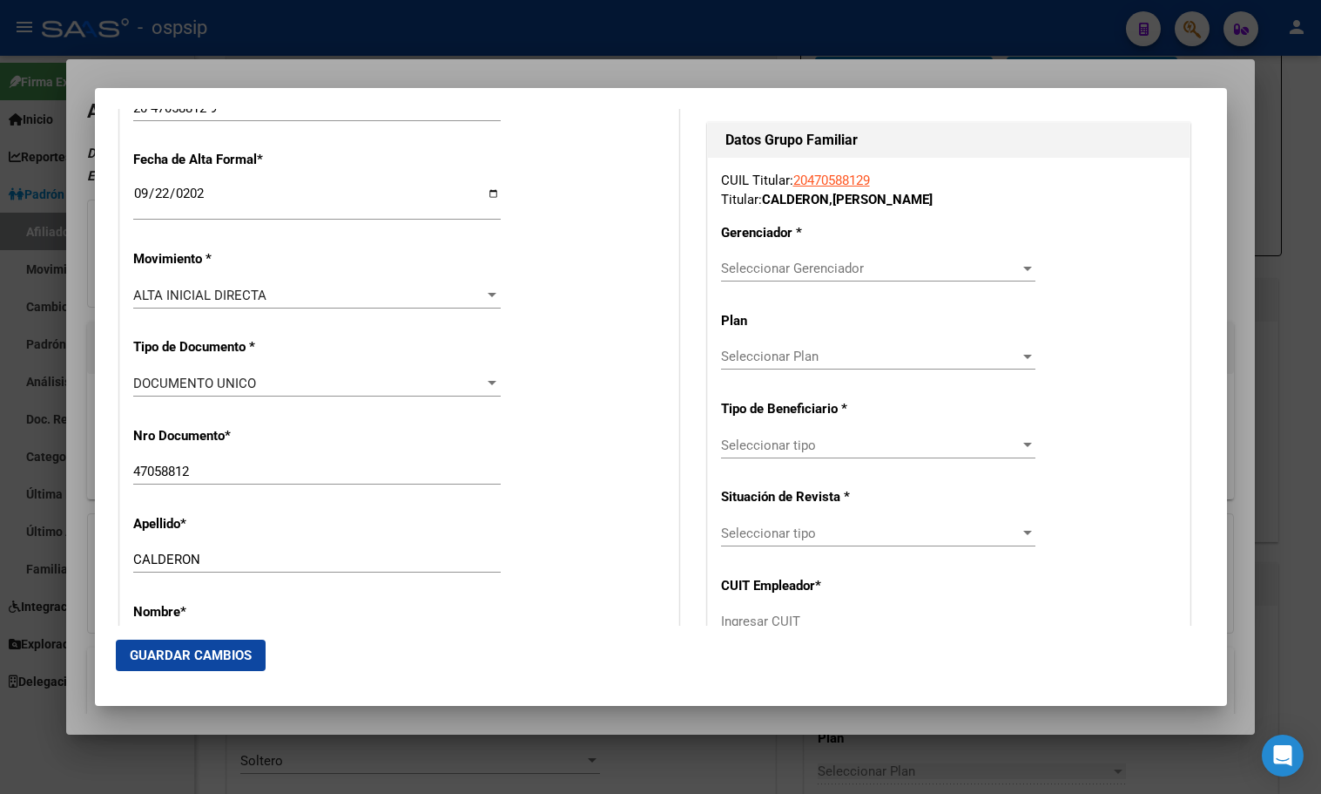
click at [774, 253] on div "CUIL Titular: 20470588129 Titular: [PERSON_NAME] [PERSON_NAME] Gerenciador * Se…" at bounding box center [949, 443] width 482 height 571
click at [777, 265] on span "Seleccionar Gerenciador" at bounding box center [870, 268] width 299 height 16
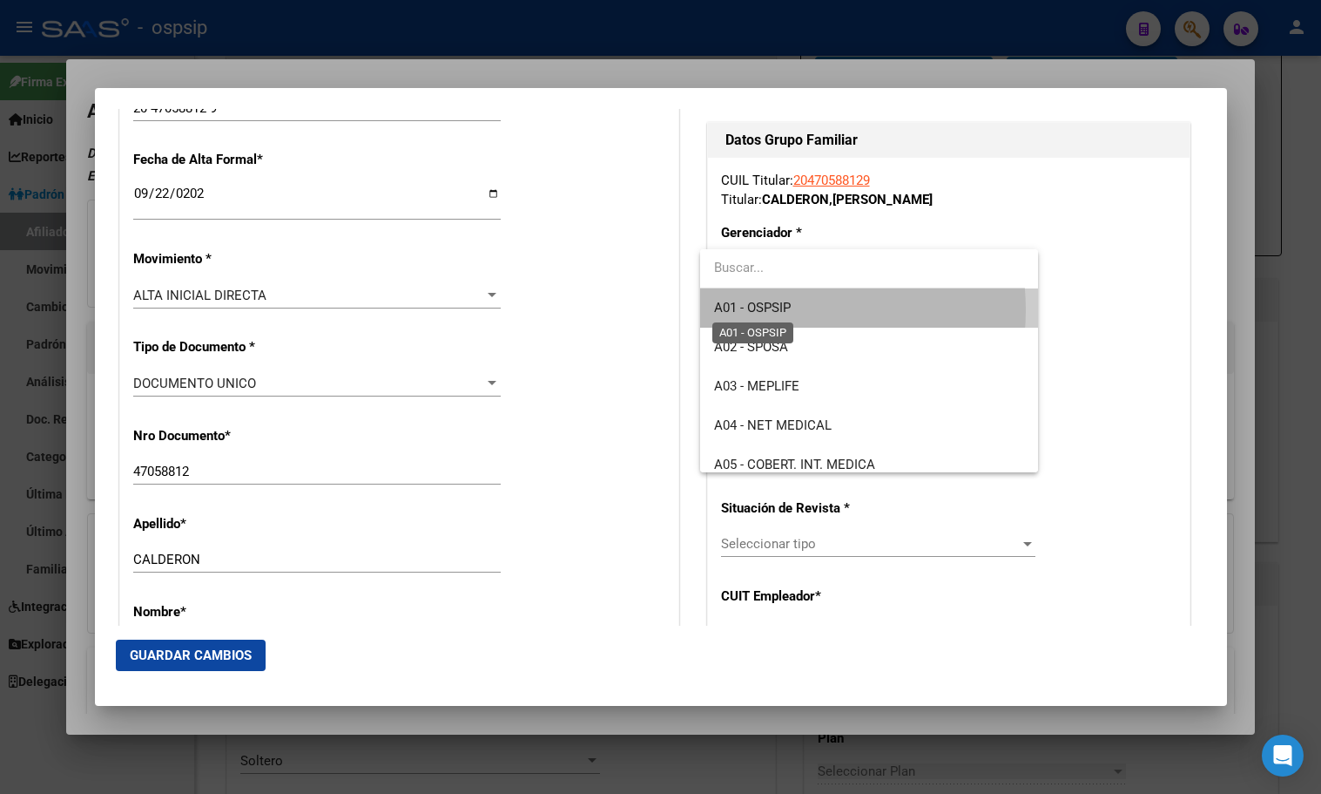
click at [786, 310] on span "A01 - OSPSIP" at bounding box center [752, 308] width 77 height 16
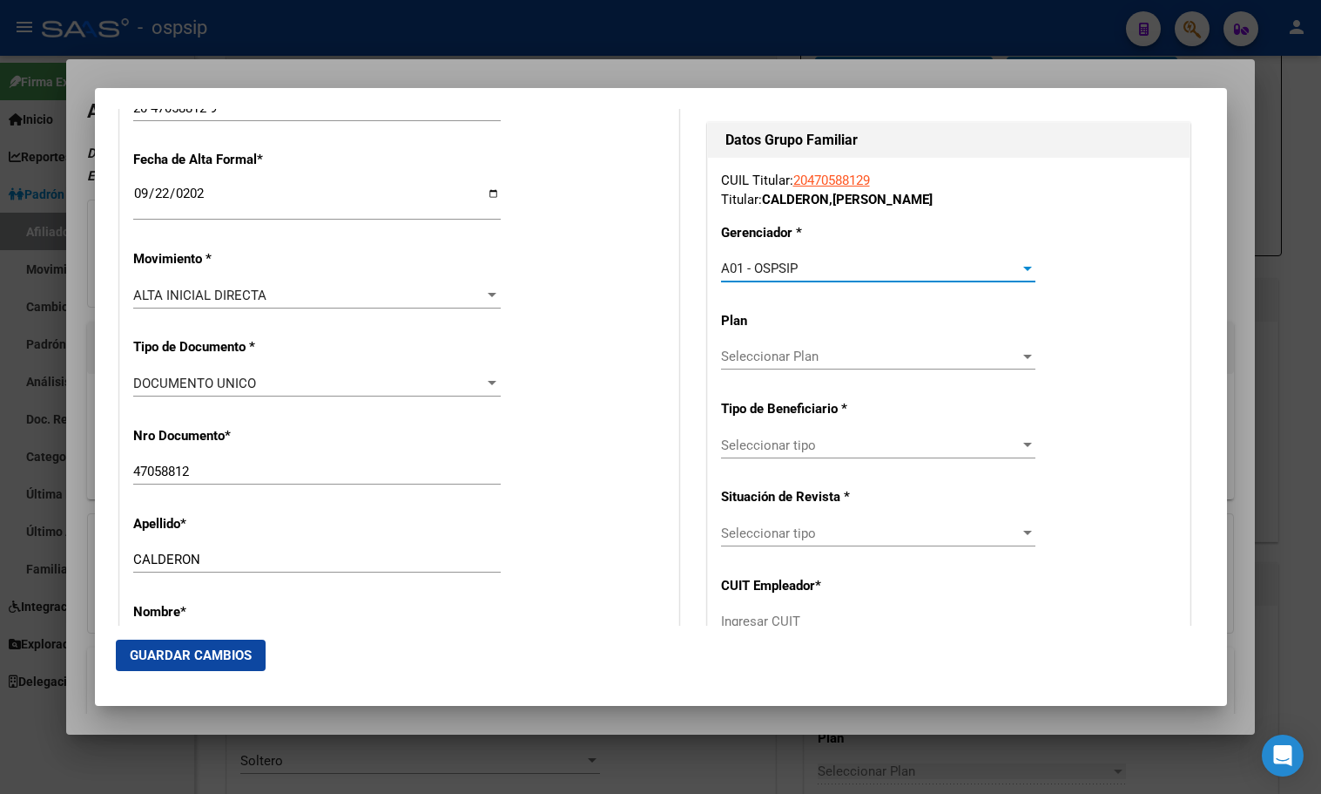
click at [788, 450] on span "Seleccionar tipo" at bounding box center [870, 445] width 299 height 16
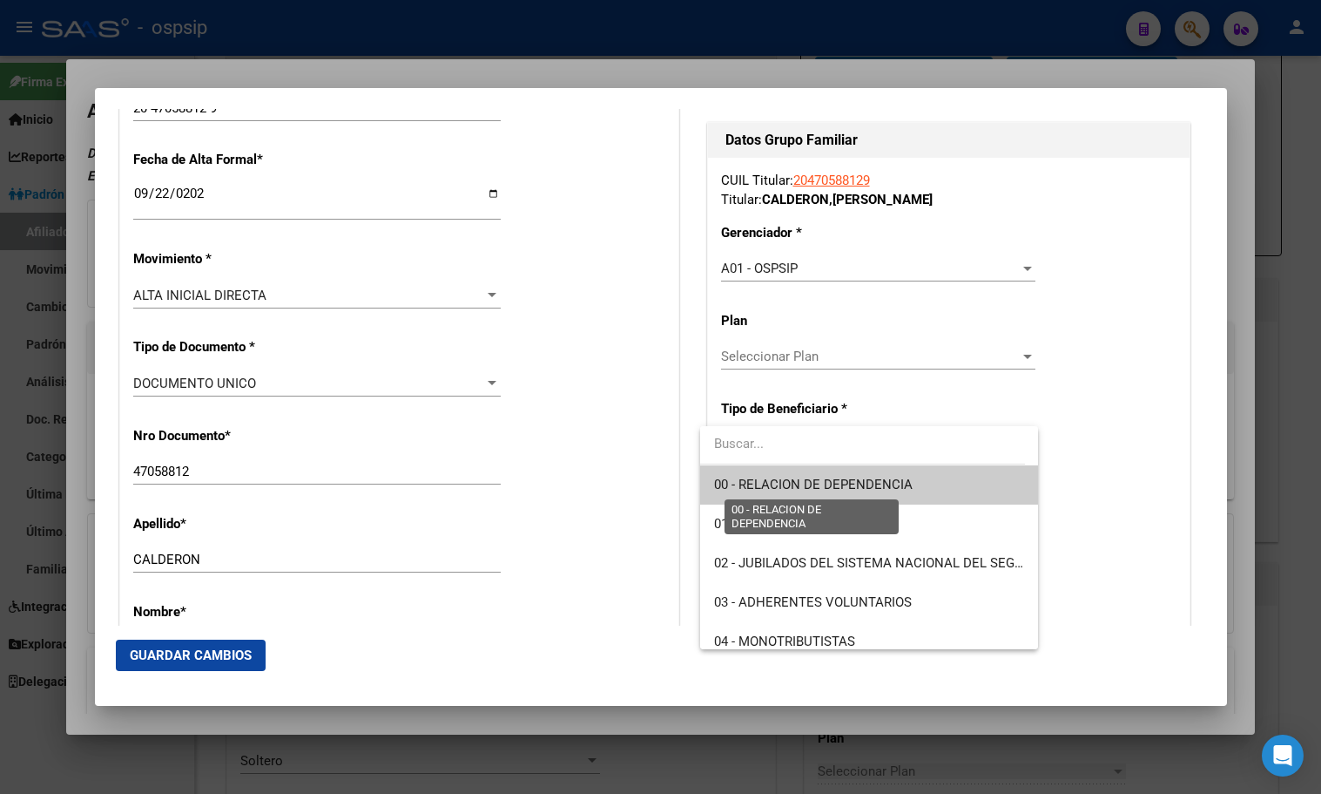
click at [790, 487] on span "00 - RELACION DE DEPENDENCIA" at bounding box center [813, 485] width 199 height 16
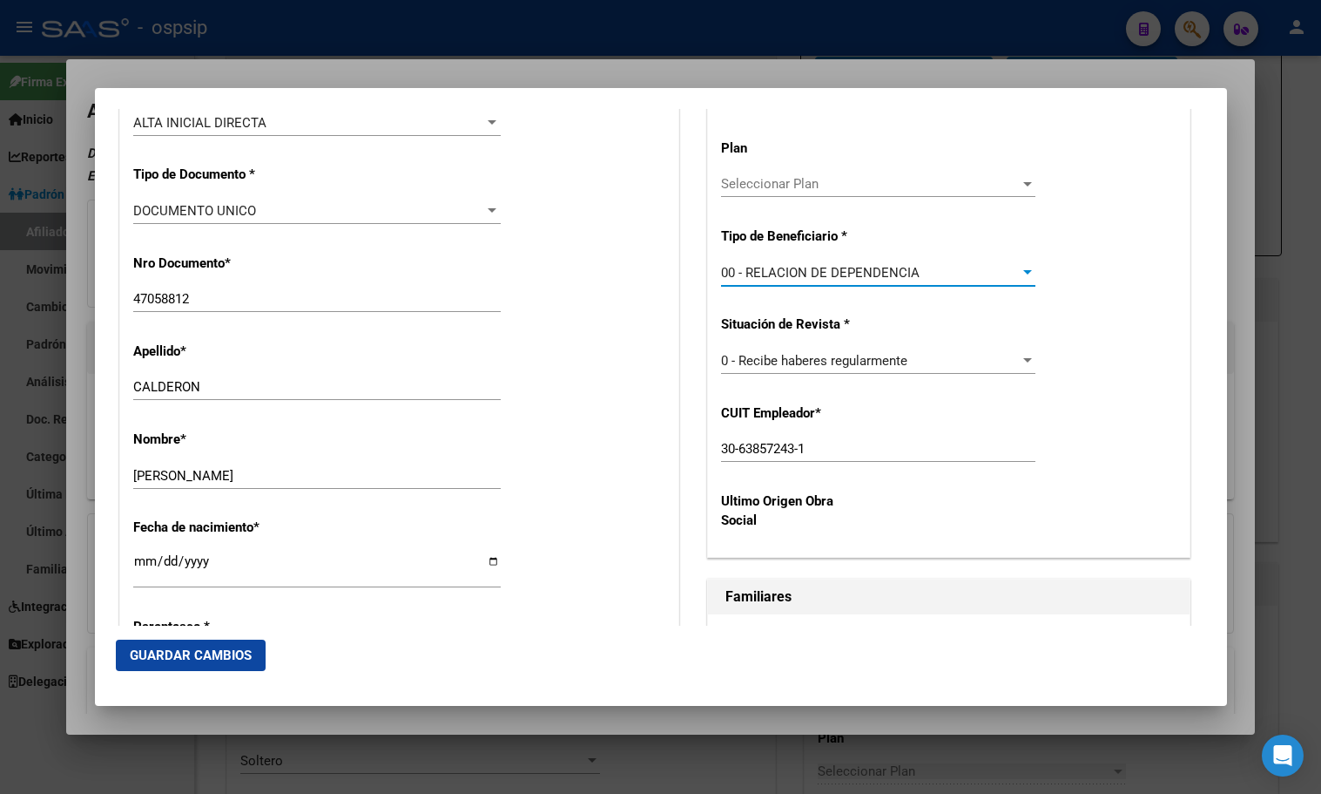
scroll to position [532, 0]
click at [167, 651] on span "Guardar Cambios" at bounding box center [191, 655] width 122 height 16
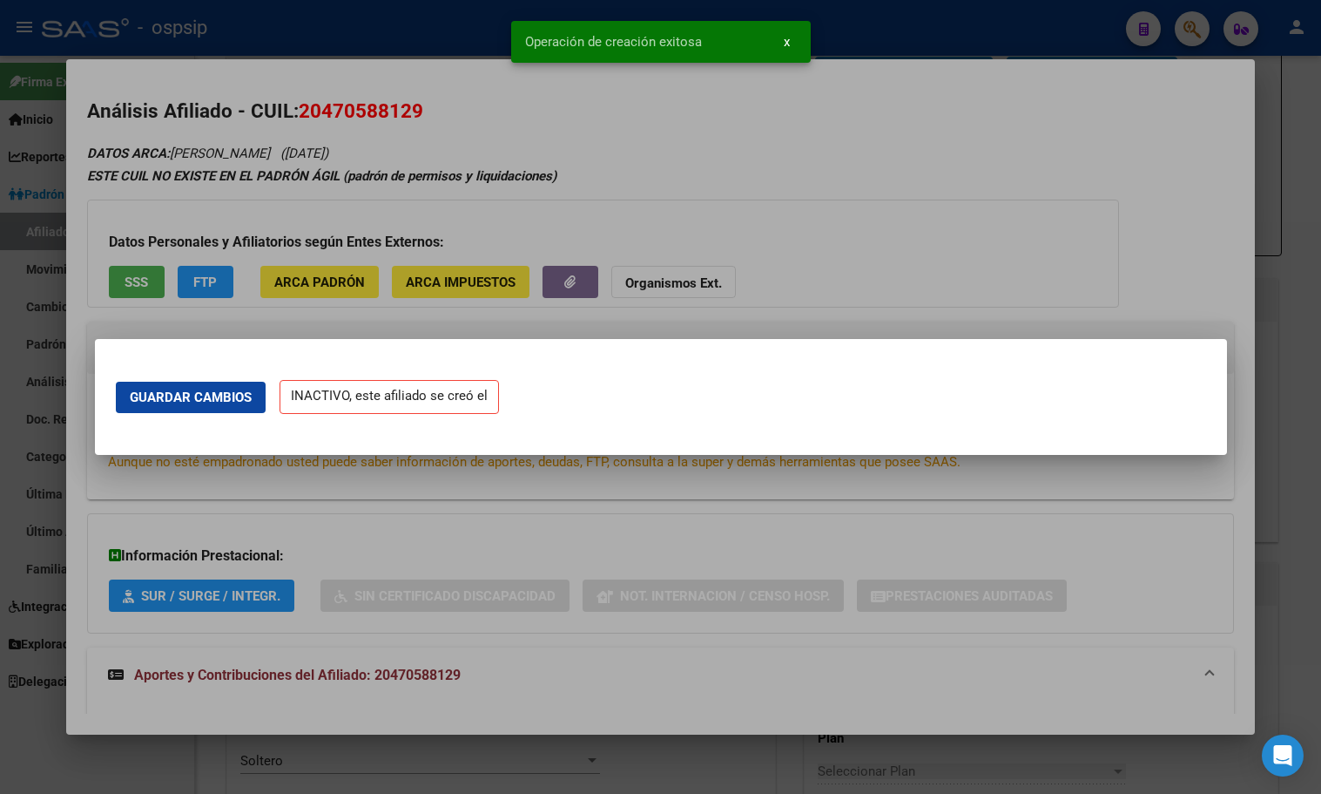
scroll to position [0, 0]
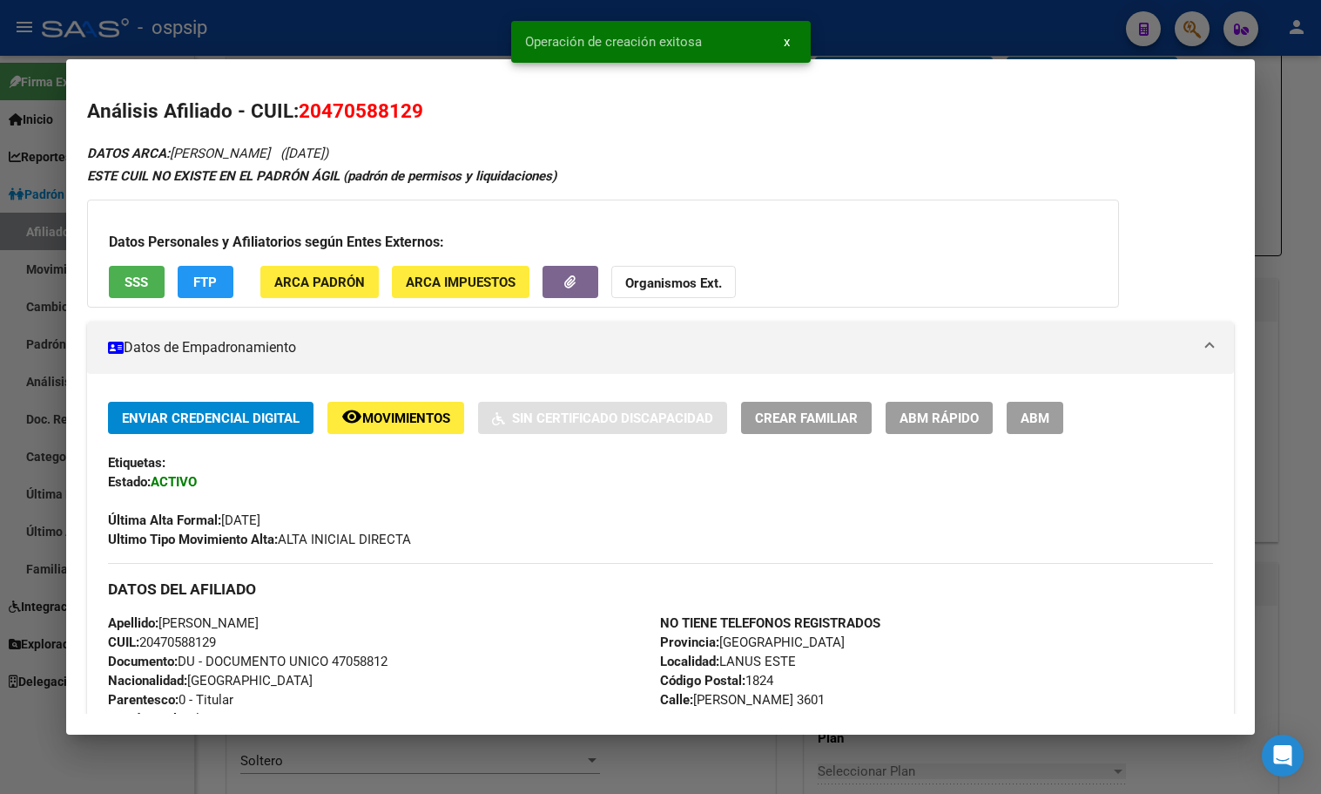
drag, startPoint x: 1038, startPoint y: 405, endPoint x: 1031, endPoint y: 428, distance: 23.7
click at [1038, 408] on button "ABM" at bounding box center [1035, 418] width 57 height 32
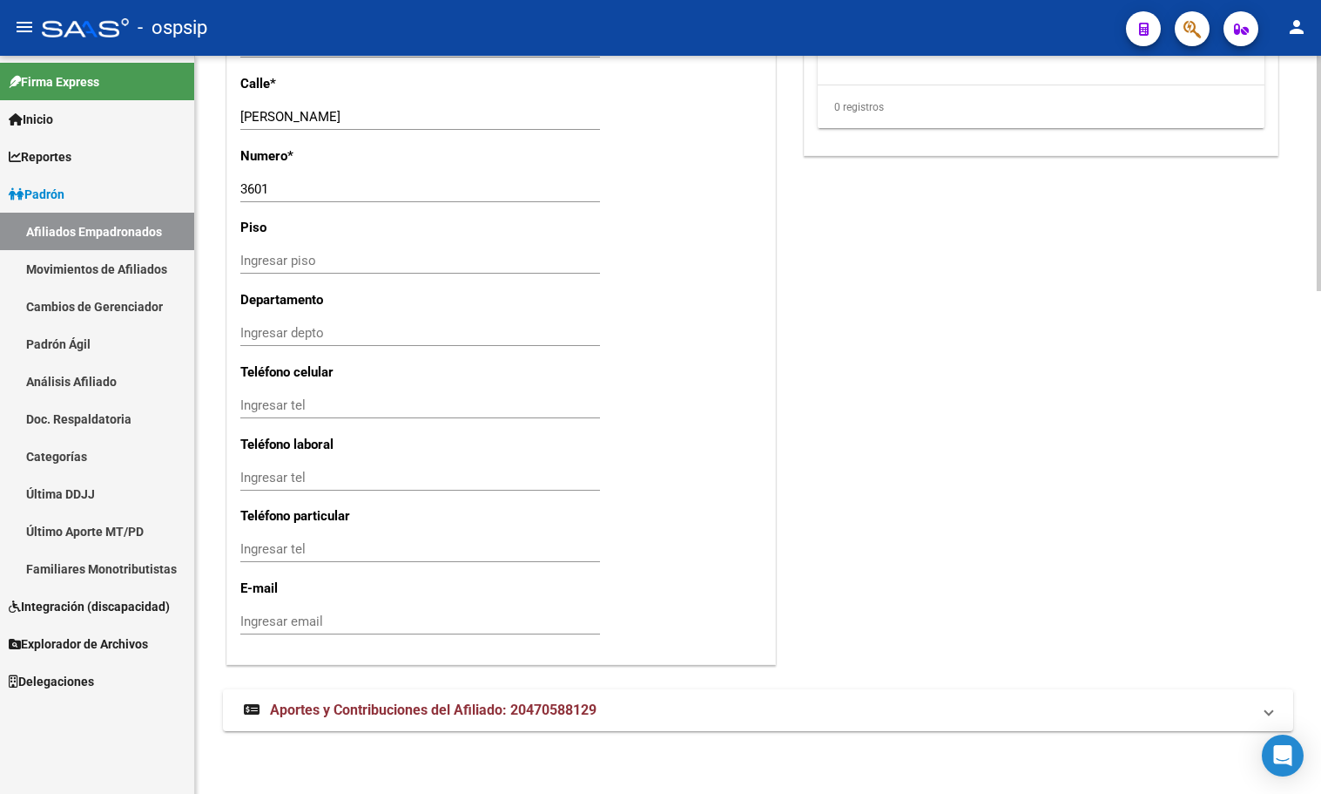
scroll to position [1577, 0]
click at [352, 707] on span "Aportes y Contribuciones del Afiliado: 20470588129" at bounding box center [433, 709] width 327 height 17
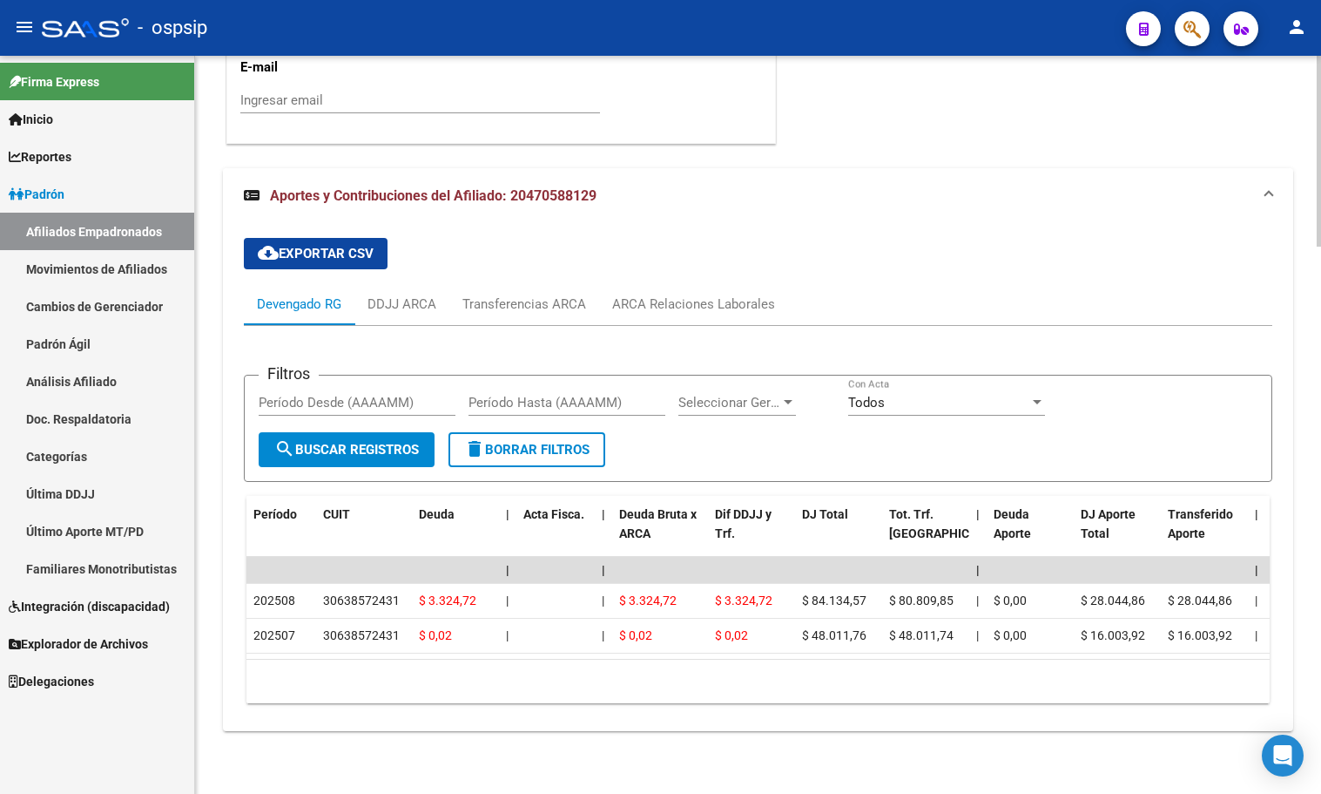
scroll to position [2112, 0]
click at [410, 326] on div "Filtros Período Desde (AAAAMM) Período Hasta (AAAAMM) Seleccionar Gerenciador S…" at bounding box center [758, 521] width 1029 height 391
click at [686, 294] on div "ARCA Relaciones Laborales" at bounding box center [693, 303] width 163 height 19
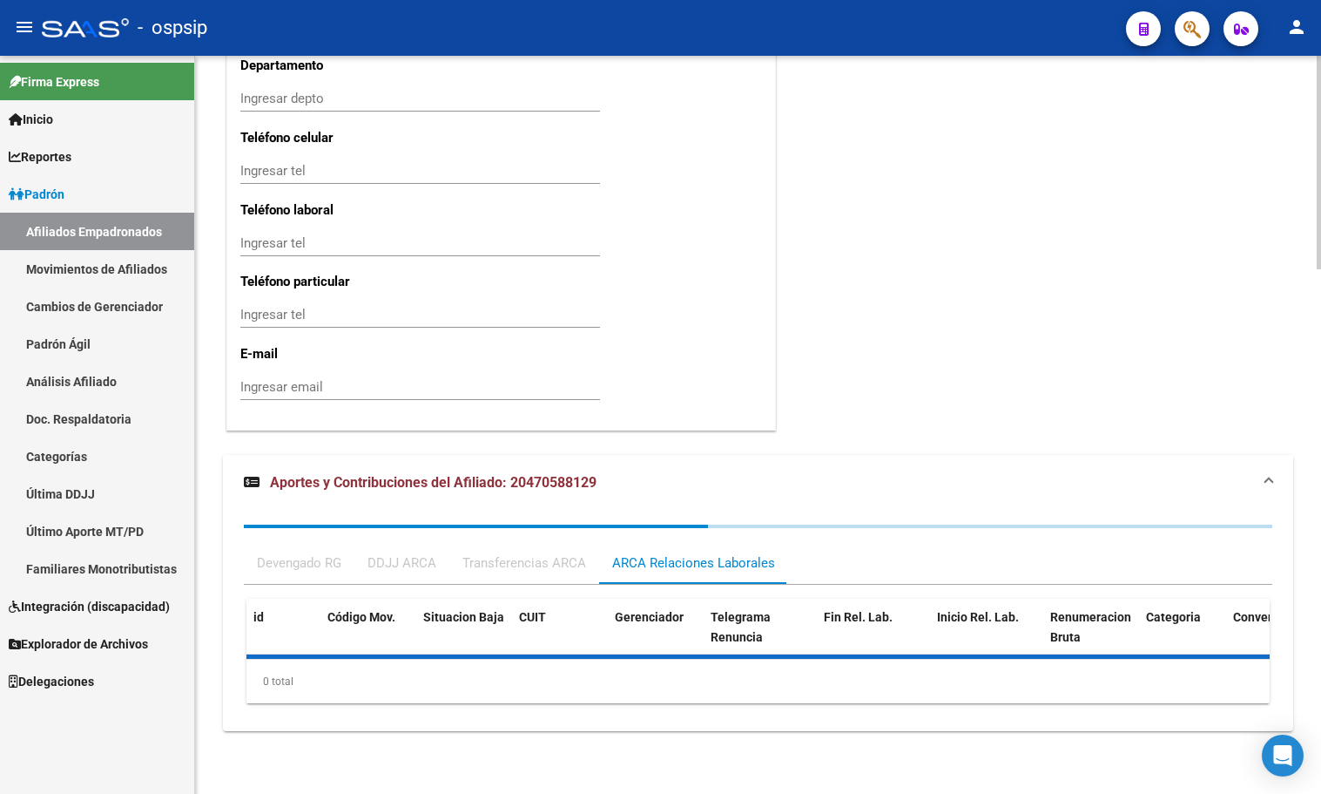
scroll to position [1984, 0]
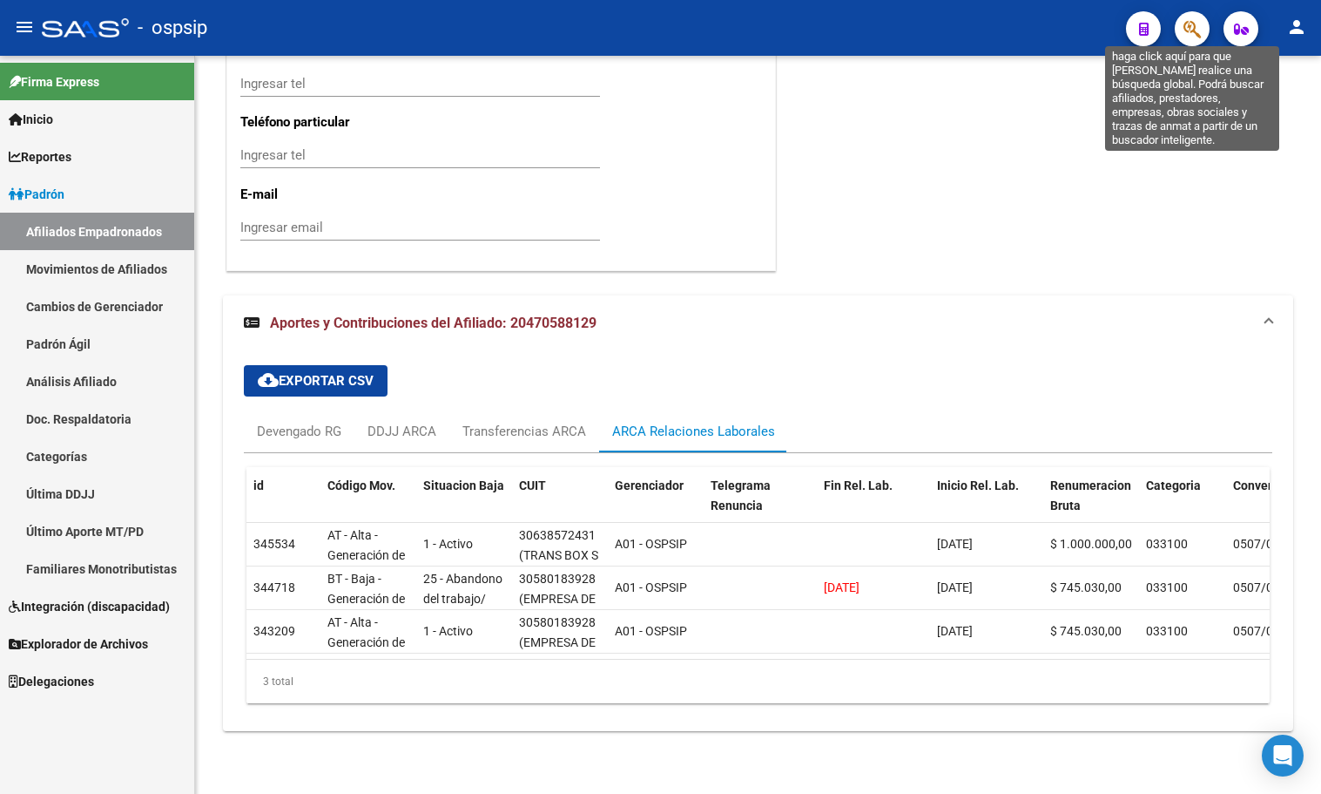
click at [1196, 28] on icon "button" at bounding box center [1192, 29] width 17 height 20
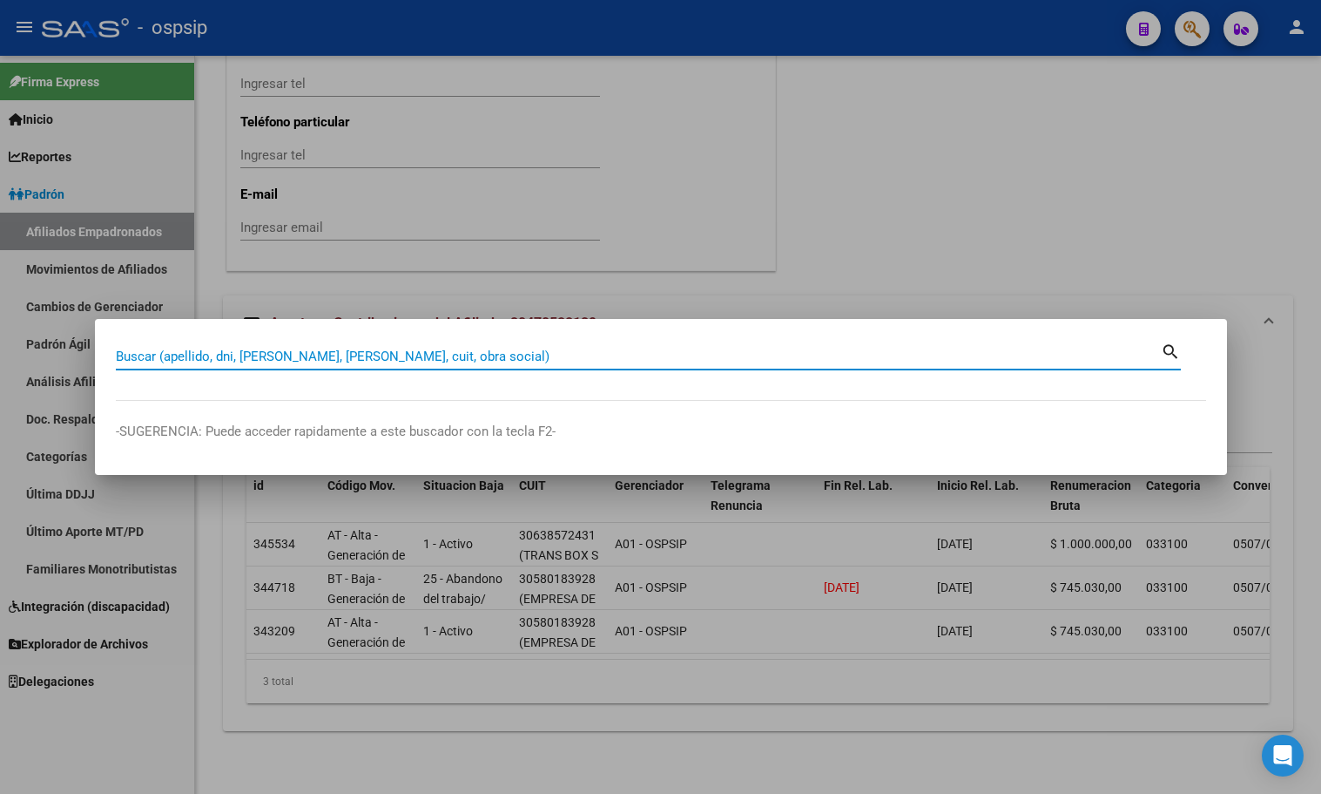
paste input "27699723"
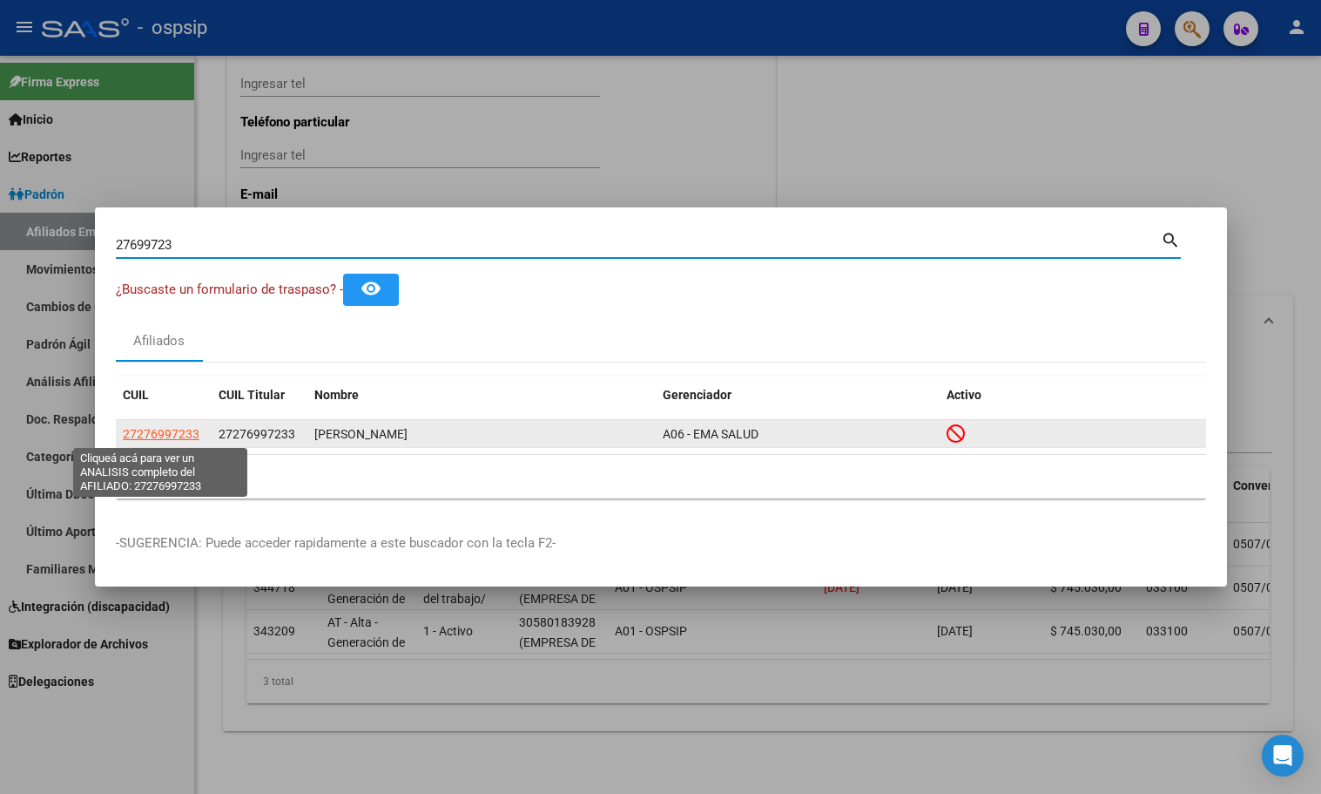
click at [164, 430] on span "27276997233" at bounding box center [161, 434] width 77 height 14
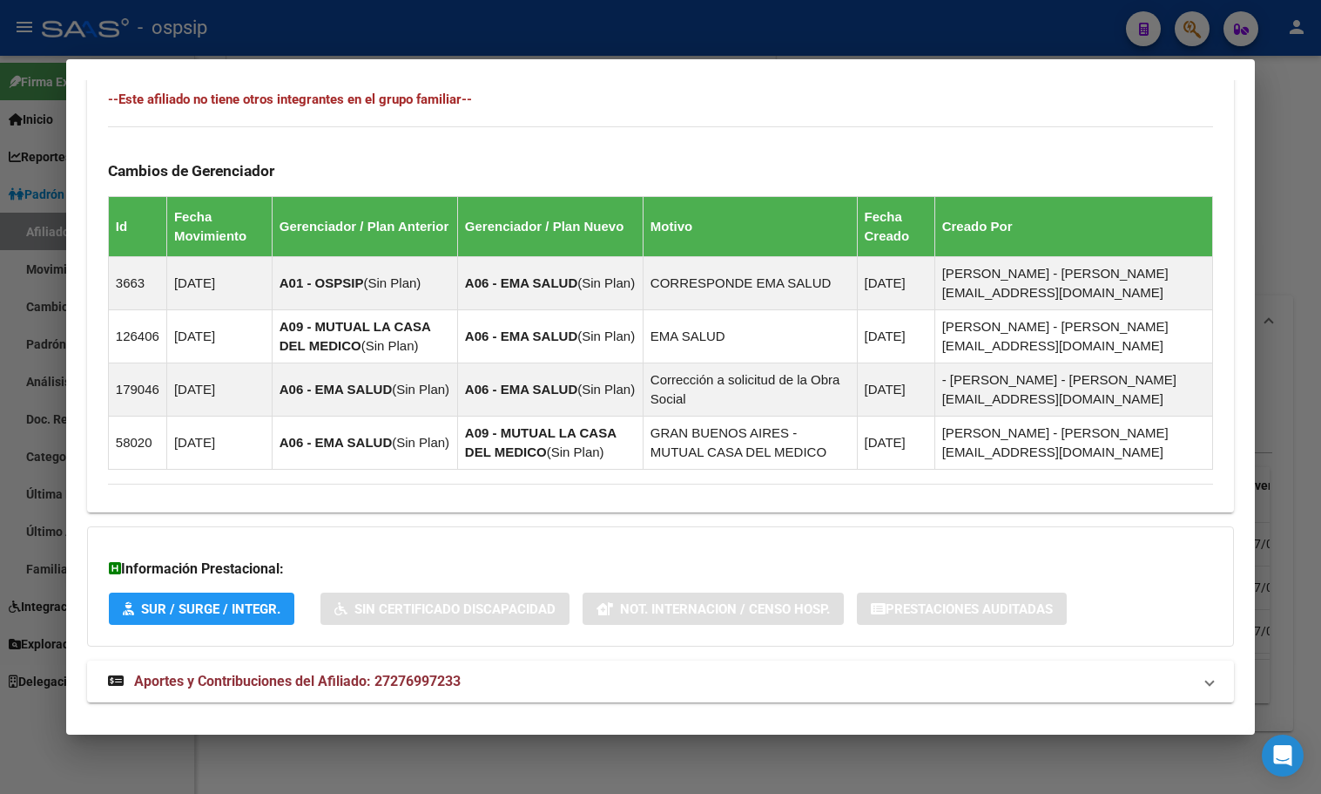
scroll to position [1036, 0]
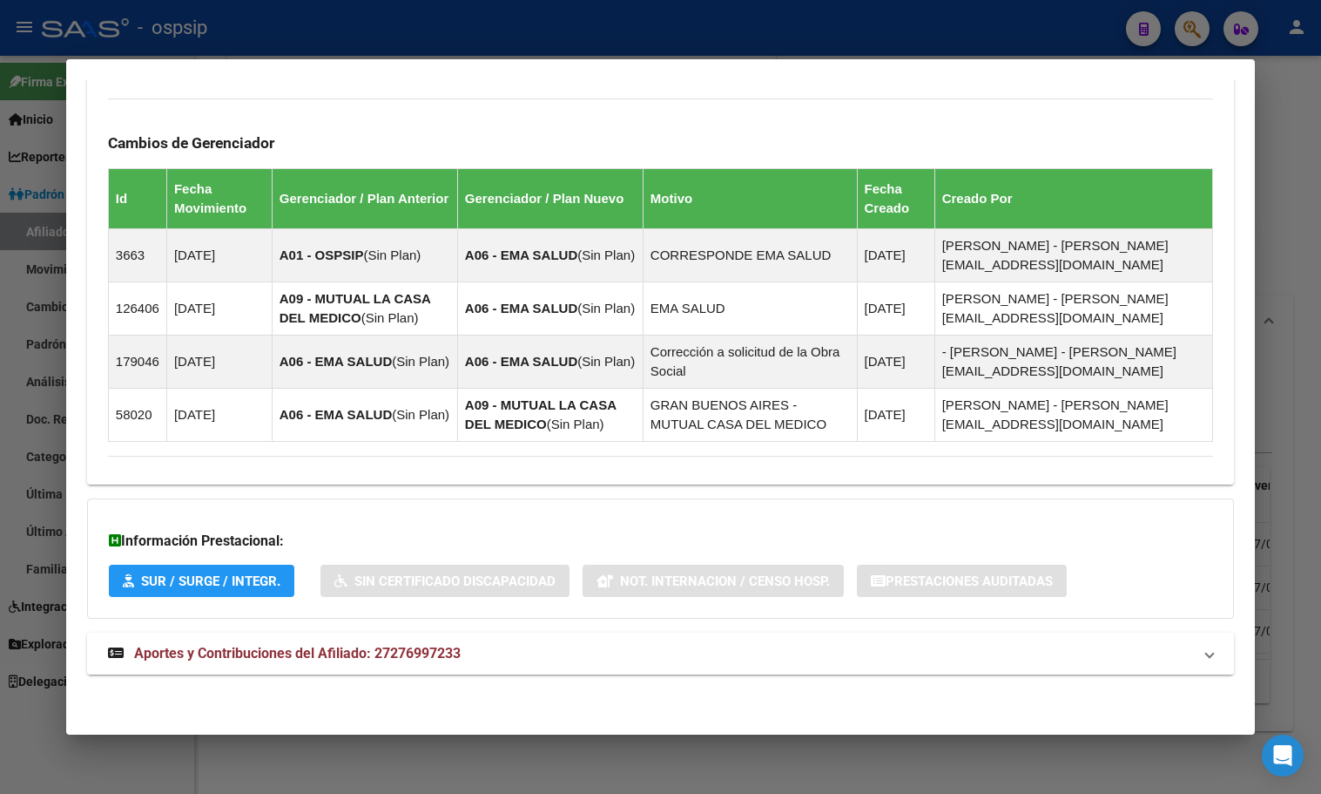
click at [425, 652] on span "Aportes y Contribuciones del Afiliado: 27276997233" at bounding box center [297, 653] width 327 height 17
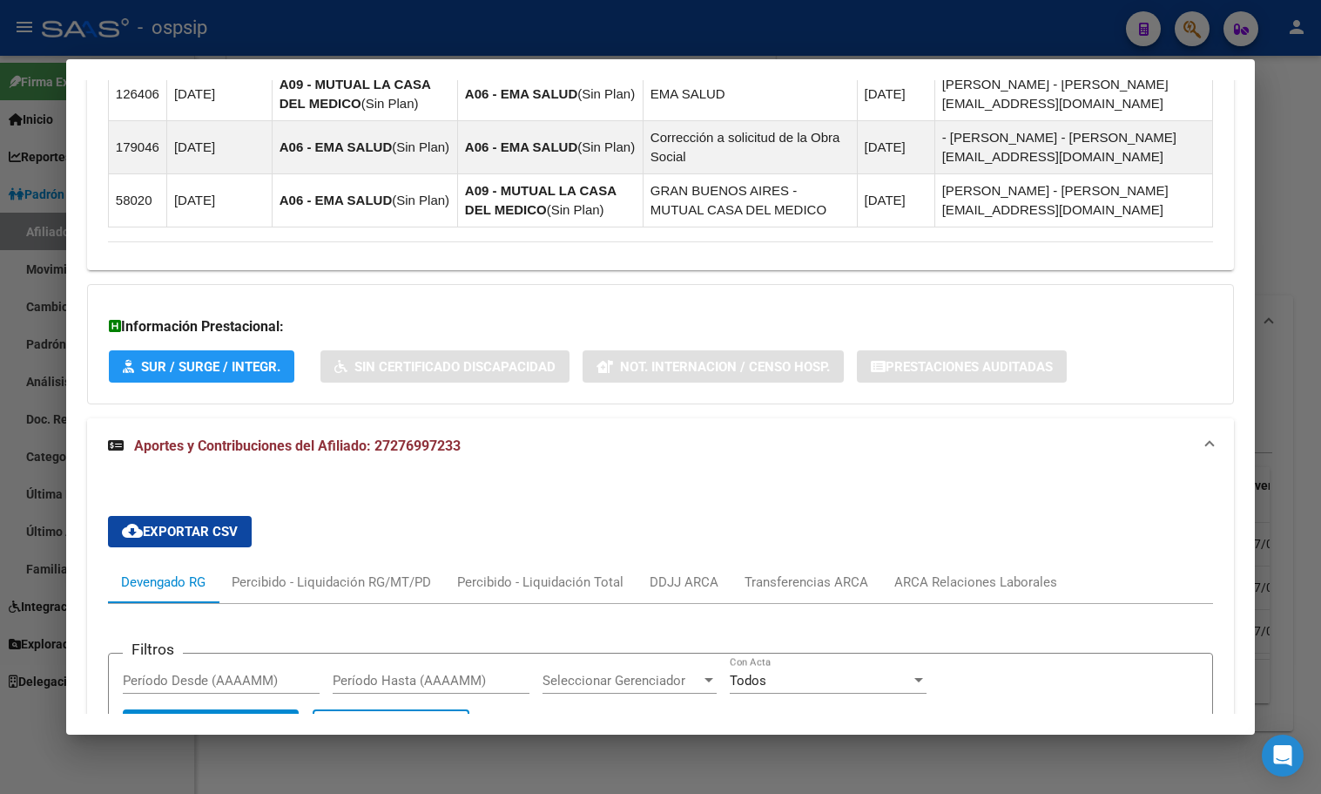
scroll to position [1211, 0]
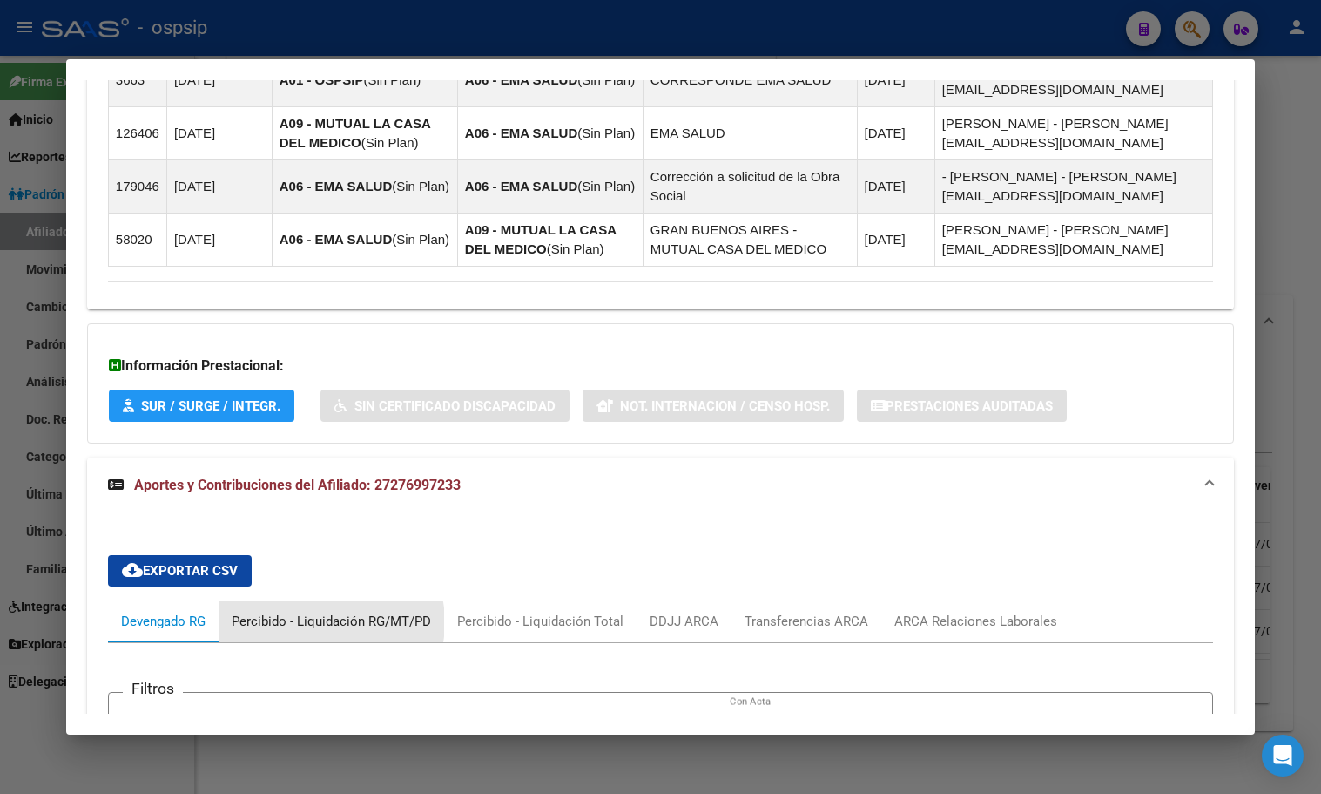
drag, startPoint x: 315, startPoint y: 622, endPoint x: 329, endPoint y: 625, distance: 14.2
click at [315, 623] on div "Percibido - Liquidación RG/MT/PD" at bounding box center [331, 621] width 199 height 19
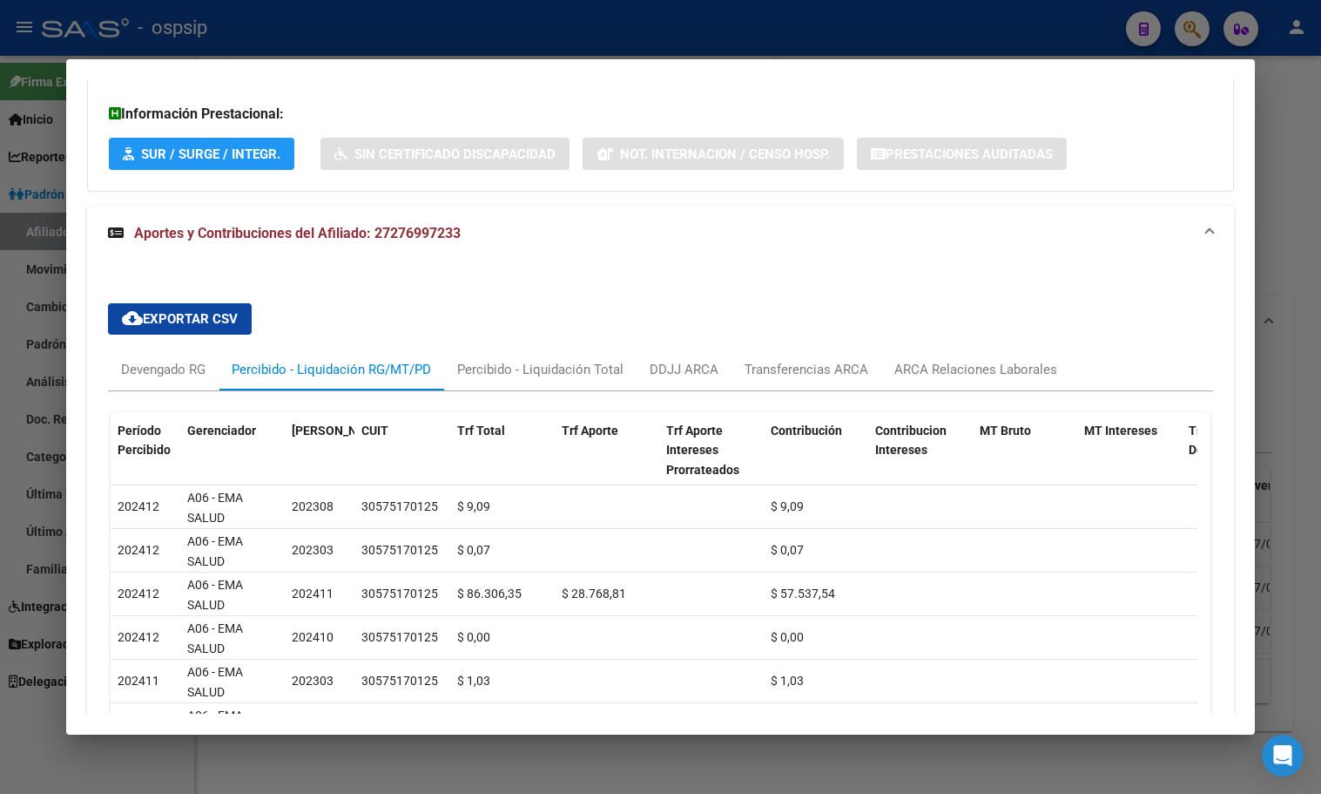
scroll to position [1385, 0]
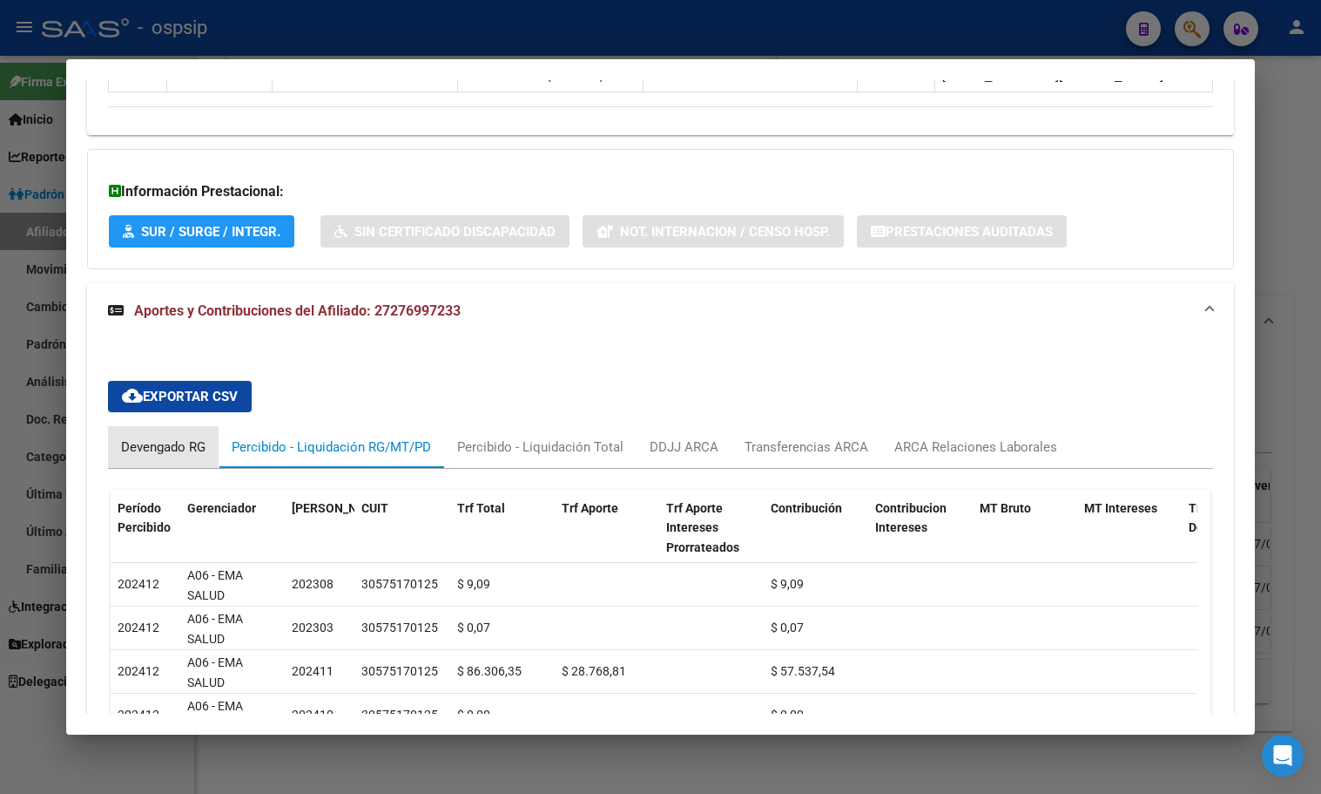
click at [148, 444] on div "Devengado RG" at bounding box center [163, 446] width 84 height 19
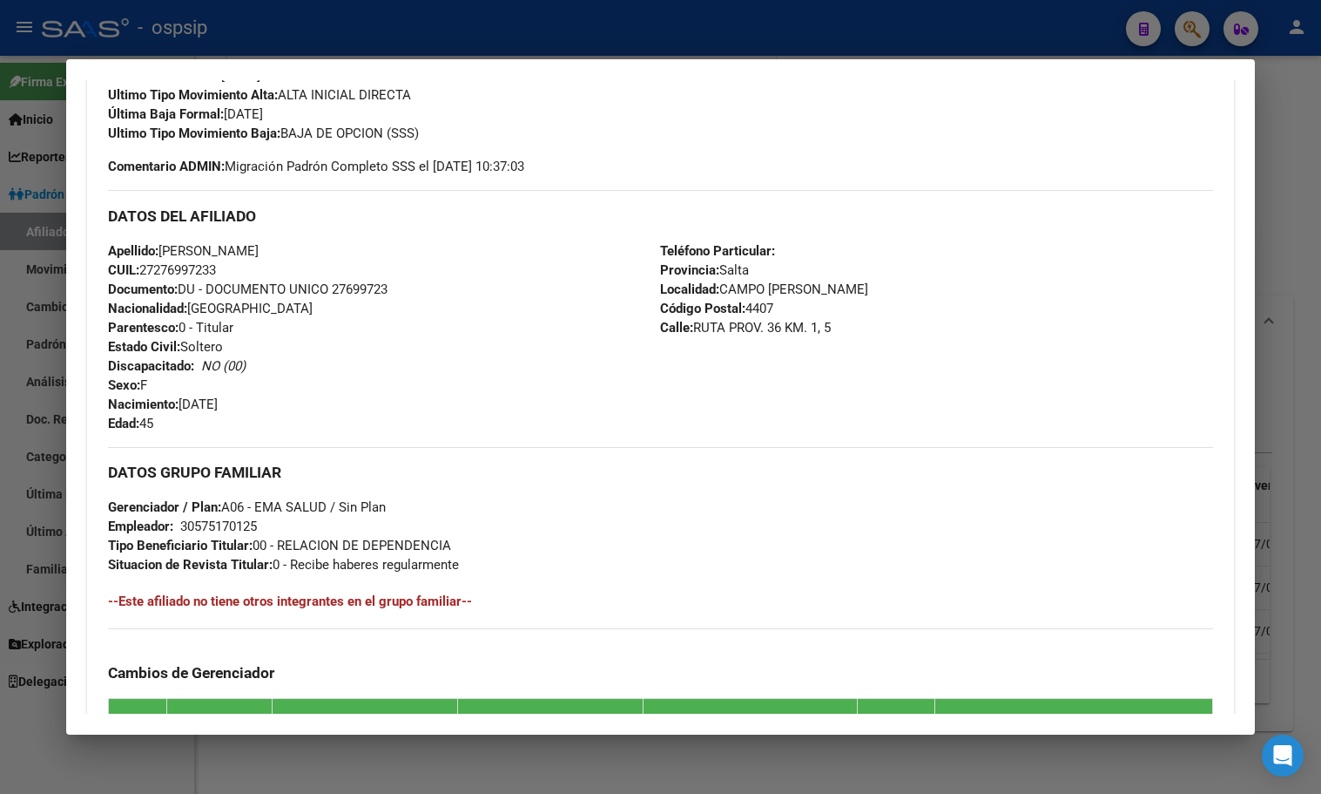
scroll to position [523, 0]
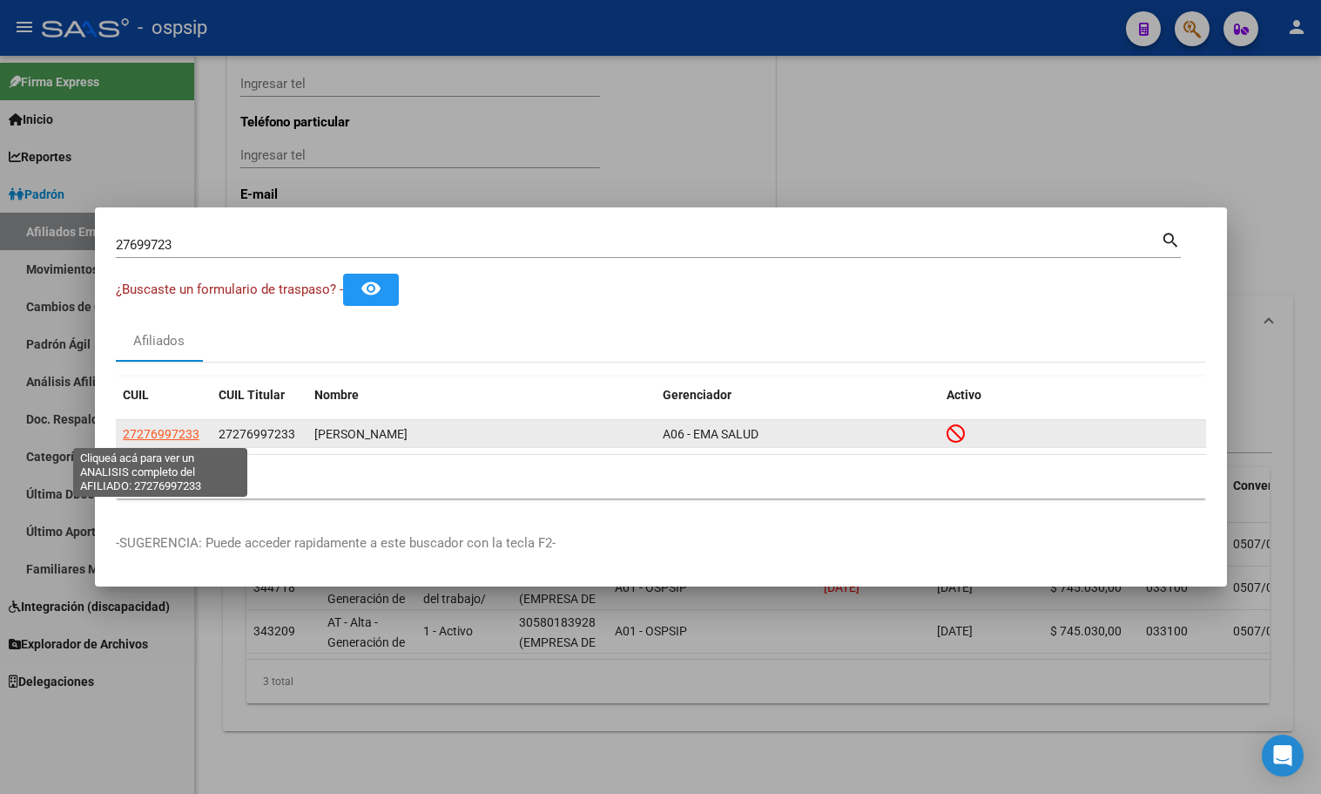
click at [170, 432] on span "27276997233" at bounding box center [161, 434] width 77 height 14
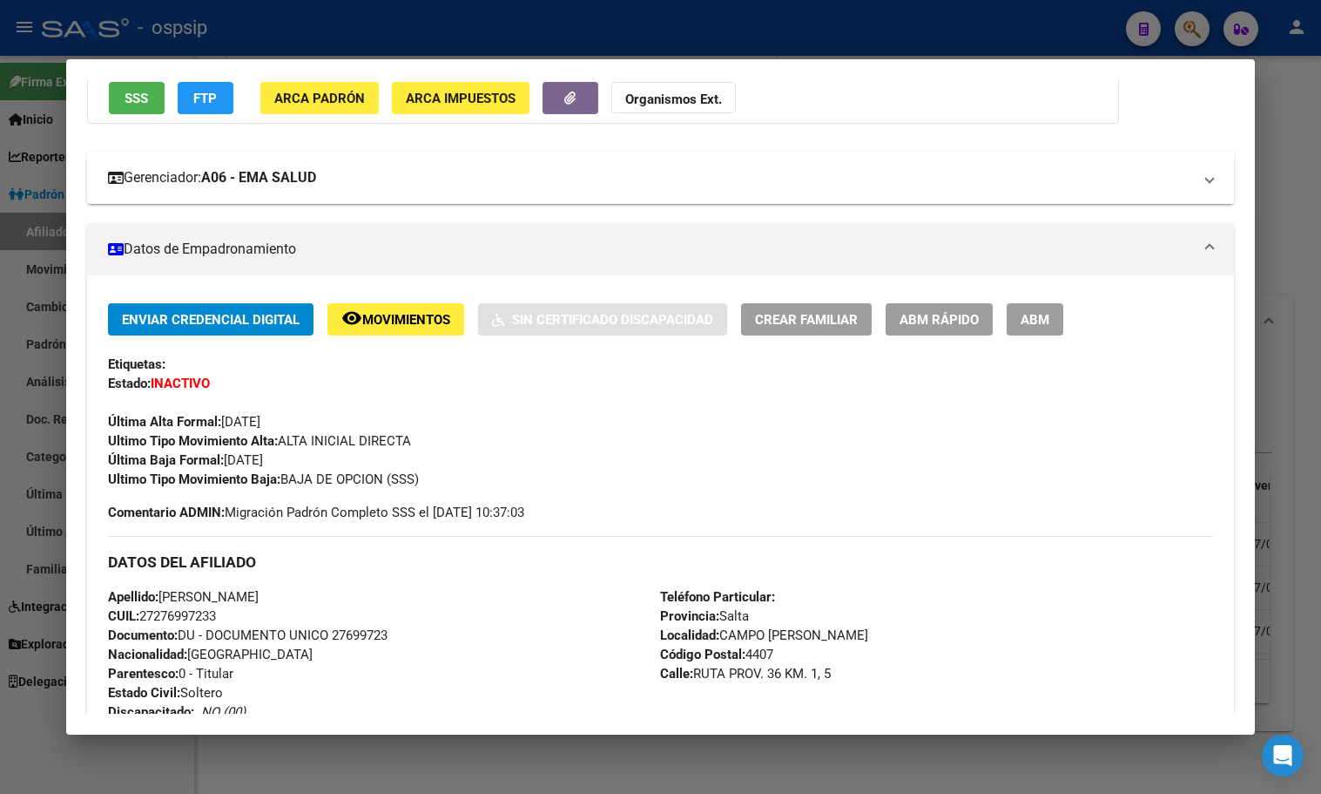
scroll to position [0, 0]
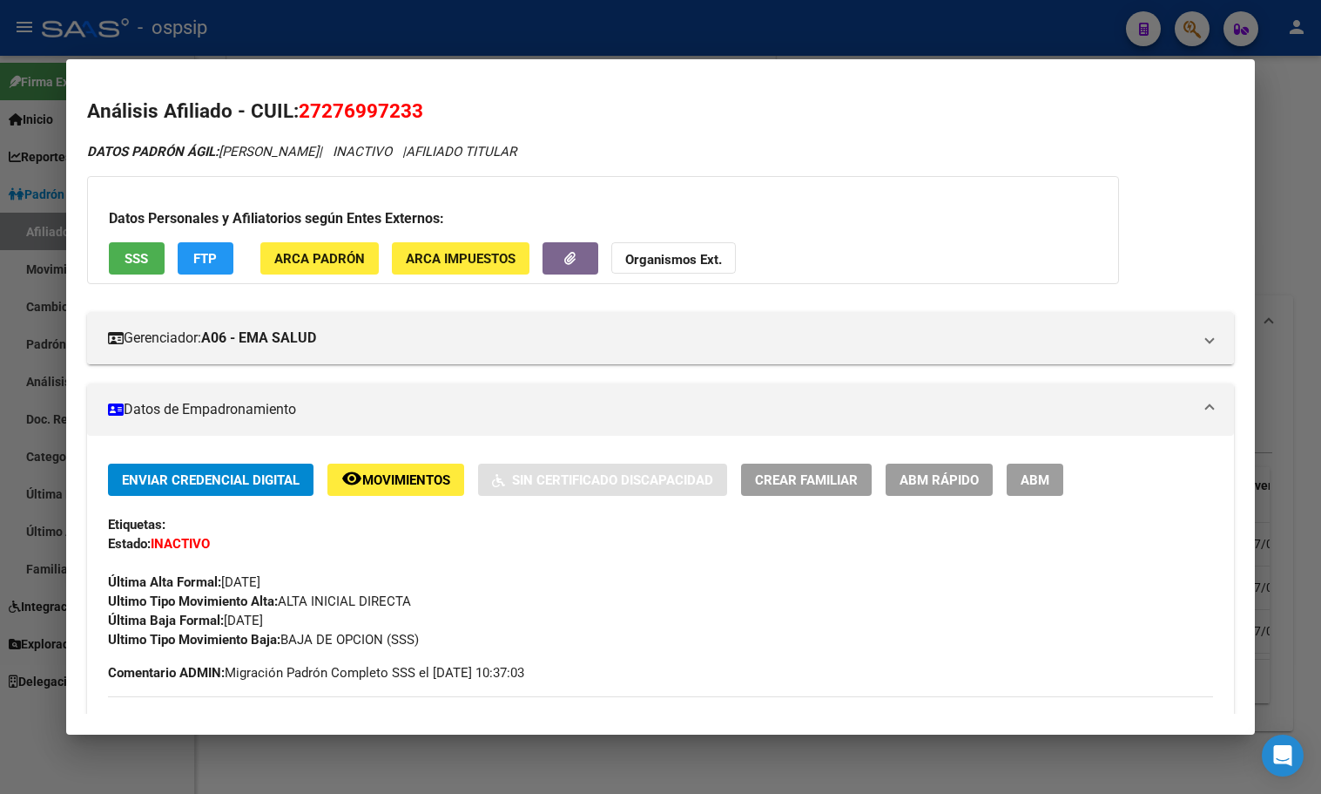
drag, startPoint x: 305, startPoint y: 112, endPoint x: 443, endPoint y: 112, distance: 137.6
click at [443, 112] on h2 "Análisis Afiliado - CUIL: 27276997233" at bounding box center [660, 112] width 1147 height 30
copy span "27276997233"
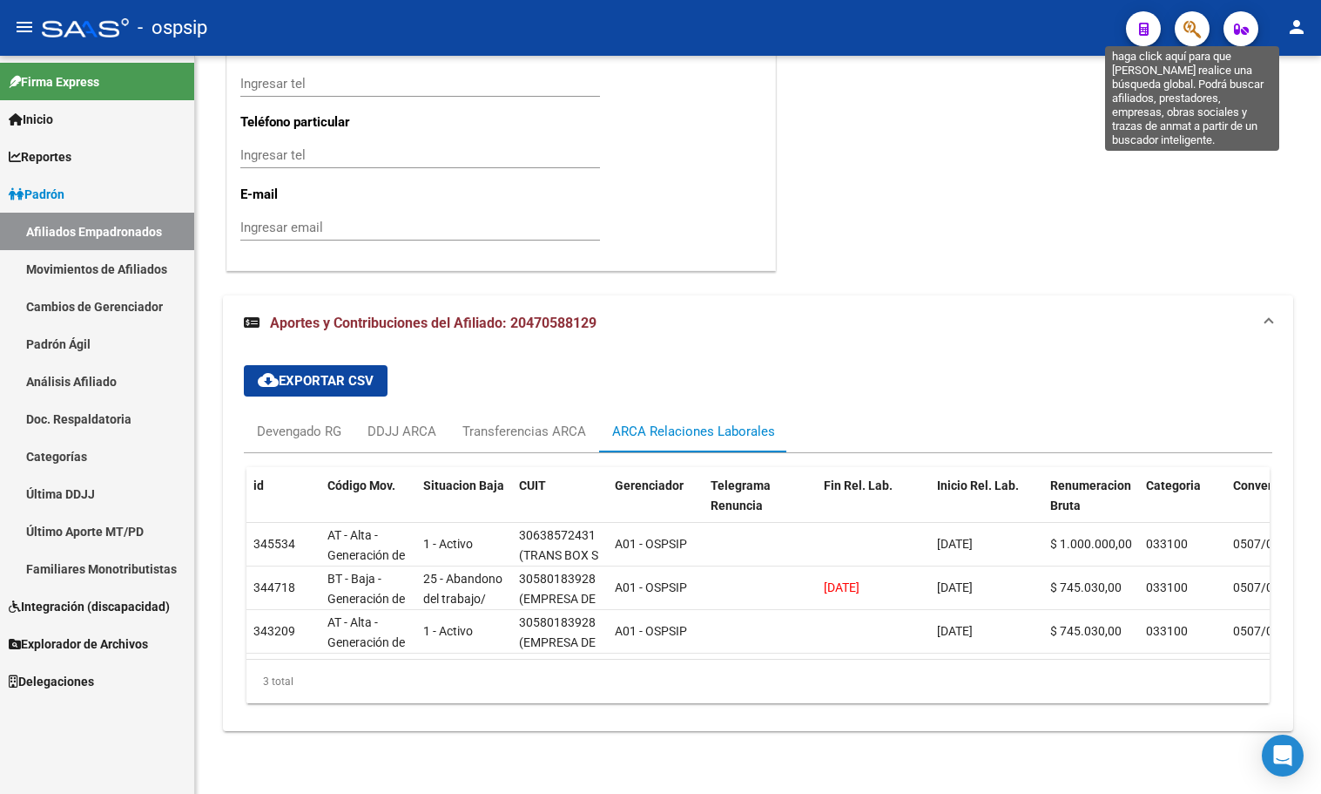
click at [1197, 28] on icon "button" at bounding box center [1192, 29] width 17 height 20
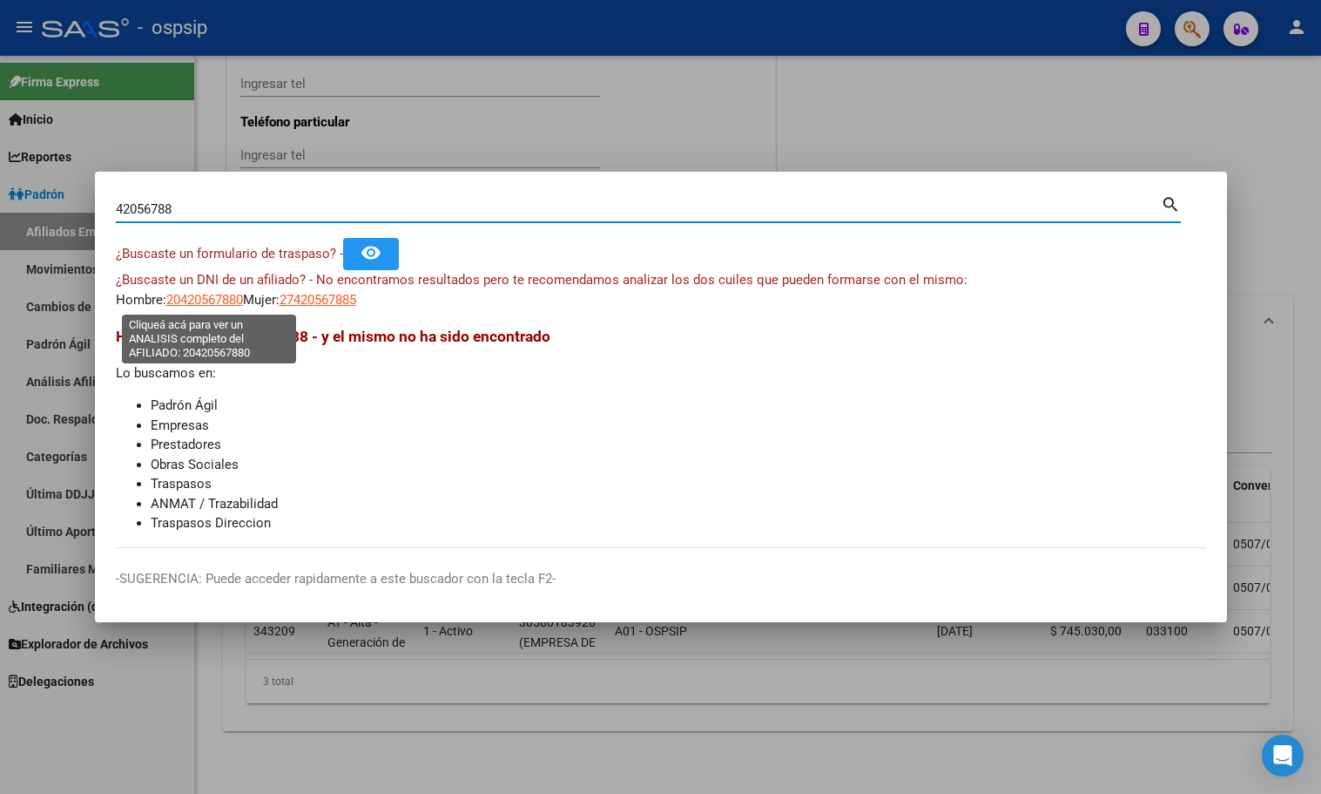
click at [188, 300] on span "20420567880" at bounding box center [204, 300] width 77 height 16
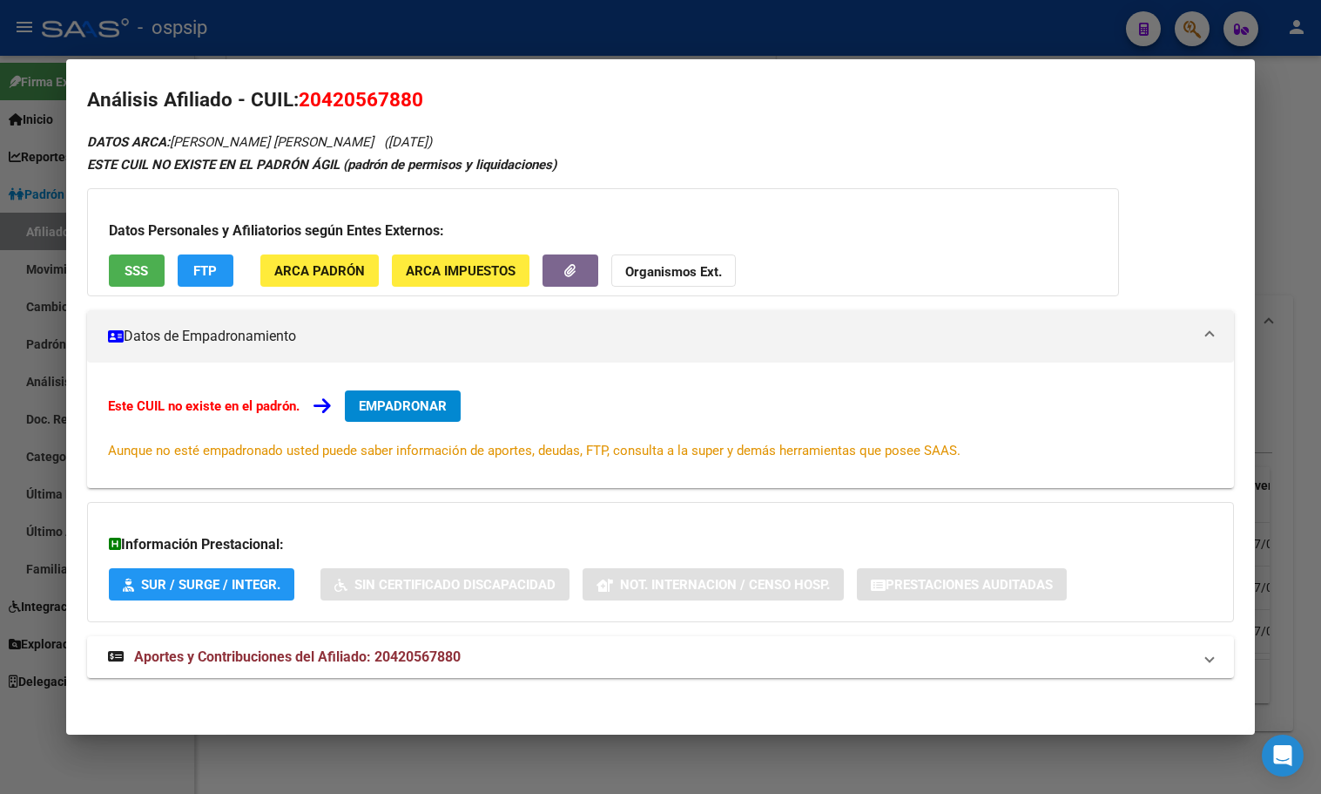
scroll to position [15, 0]
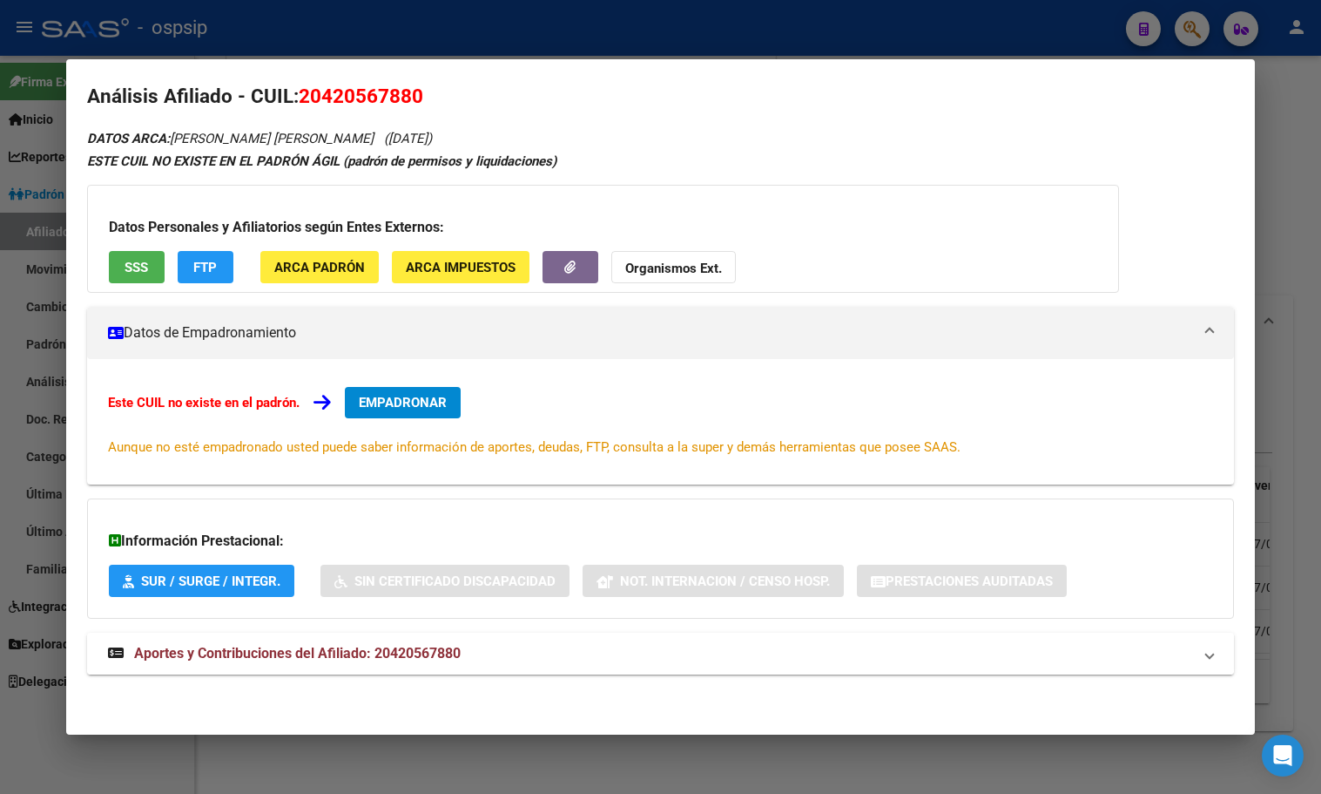
click at [418, 649] on span "Aportes y Contribuciones del Afiliado: 20420567880" at bounding box center [297, 653] width 327 height 17
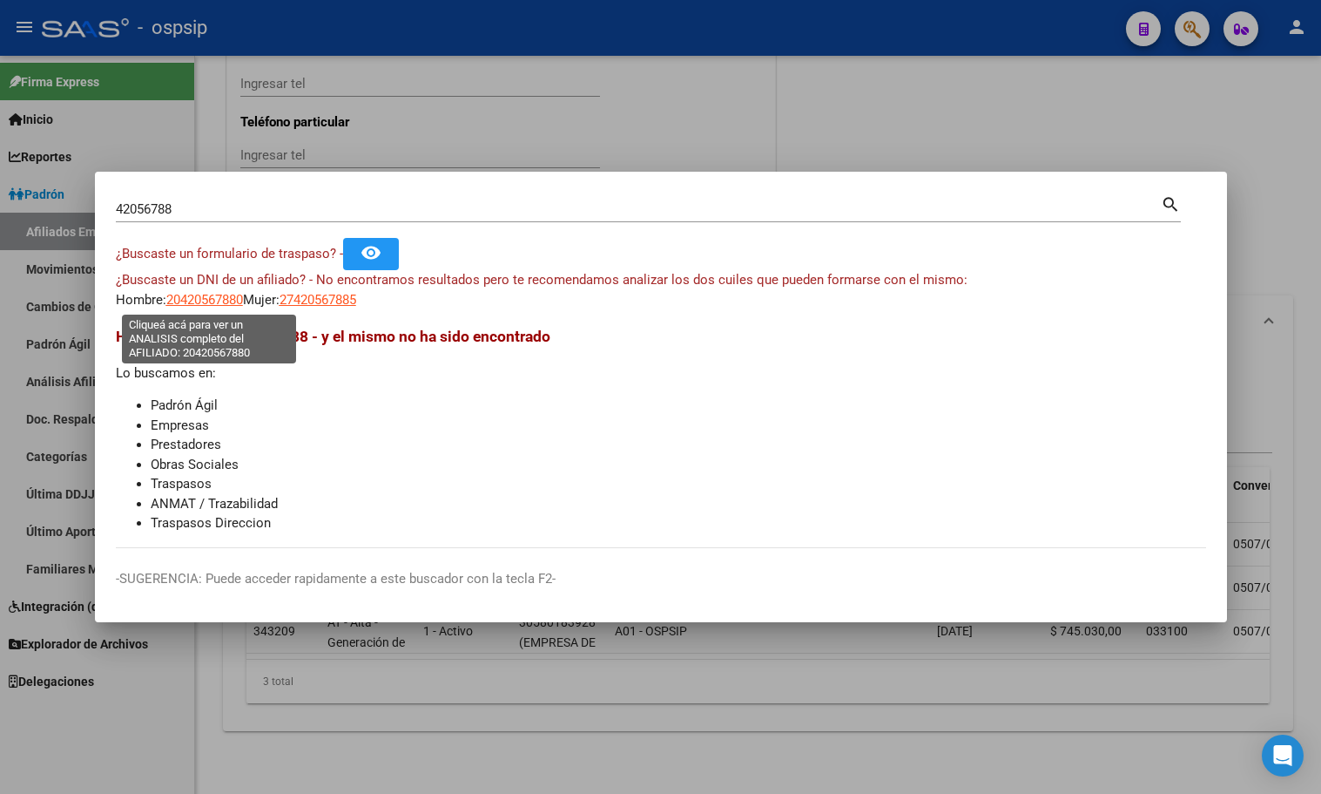
click at [195, 294] on span "20420567880" at bounding box center [204, 300] width 77 height 16
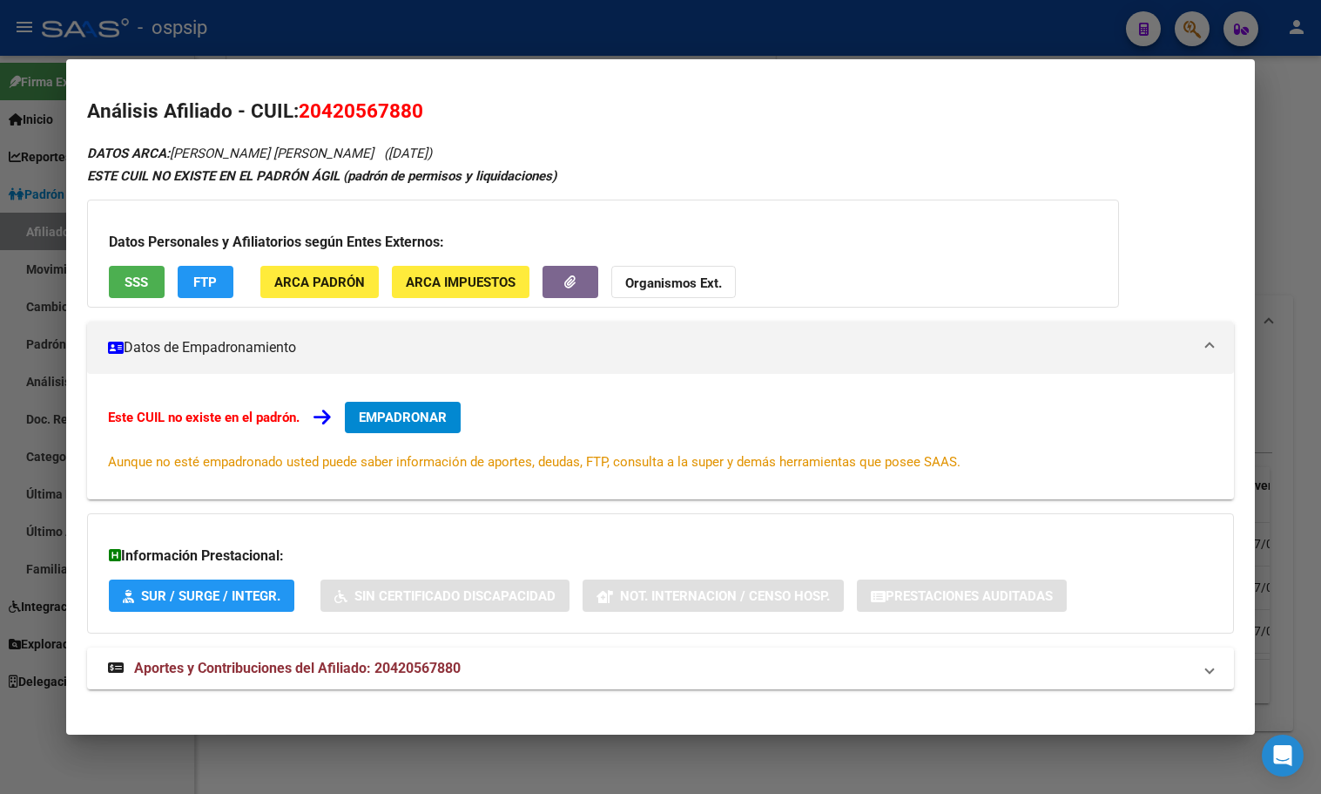
click at [372, 417] on span "EMPADRONAR" at bounding box center [403, 417] width 88 height 16
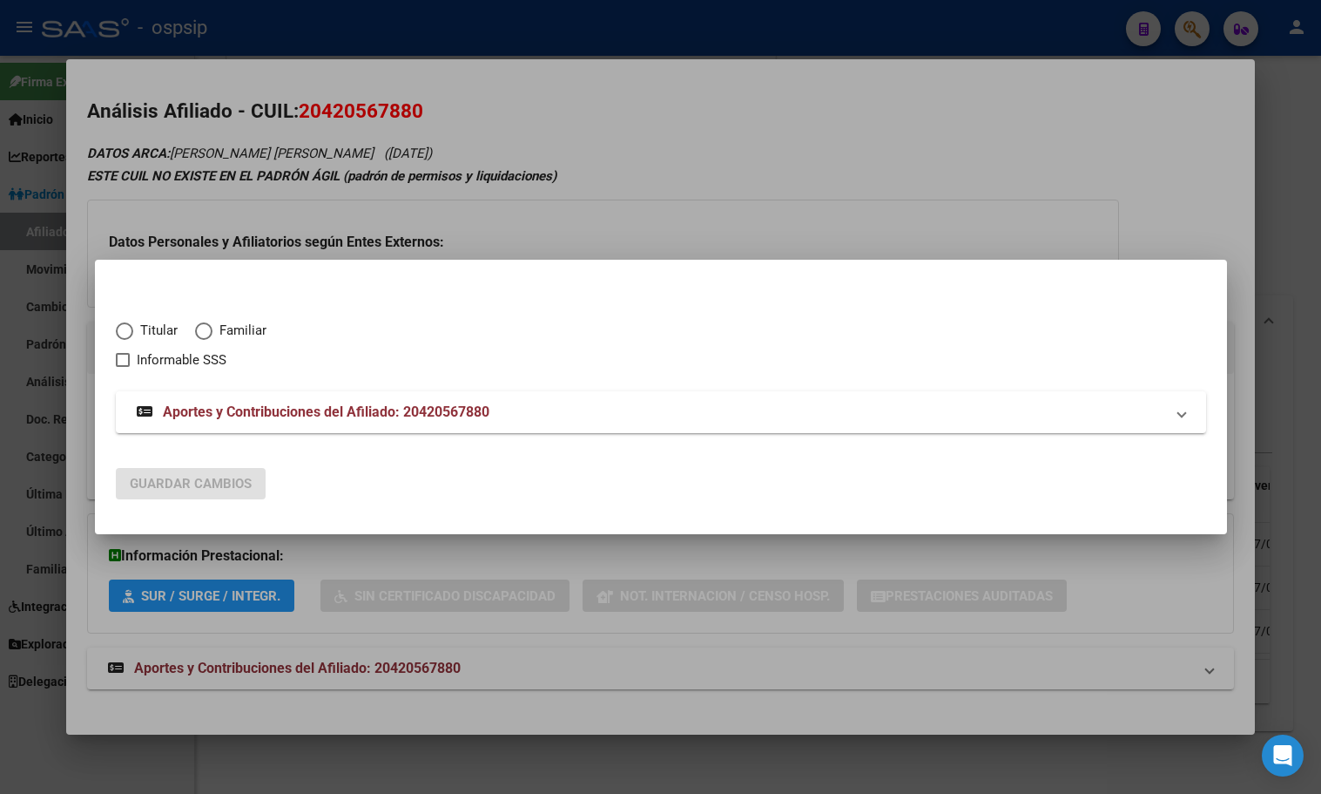
drag, startPoint x: 112, startPoint y: 326, endPoint x: 117, endPoint y: 338, distance: 13.0
click at [113, 325] on mat-dialog-content "Titular Familiar Informable SSS Aportes y Contribuciones del Afiliado: 20420567…" at bounding box center [661, 367] width 1132 height 173
click at [122, 337] on span "Elija una opción" at bounding box center [124, 330] width 17 height 17
click at [122, 337] on input "Titular" at bounding box center [124, 330] width 17 height 17
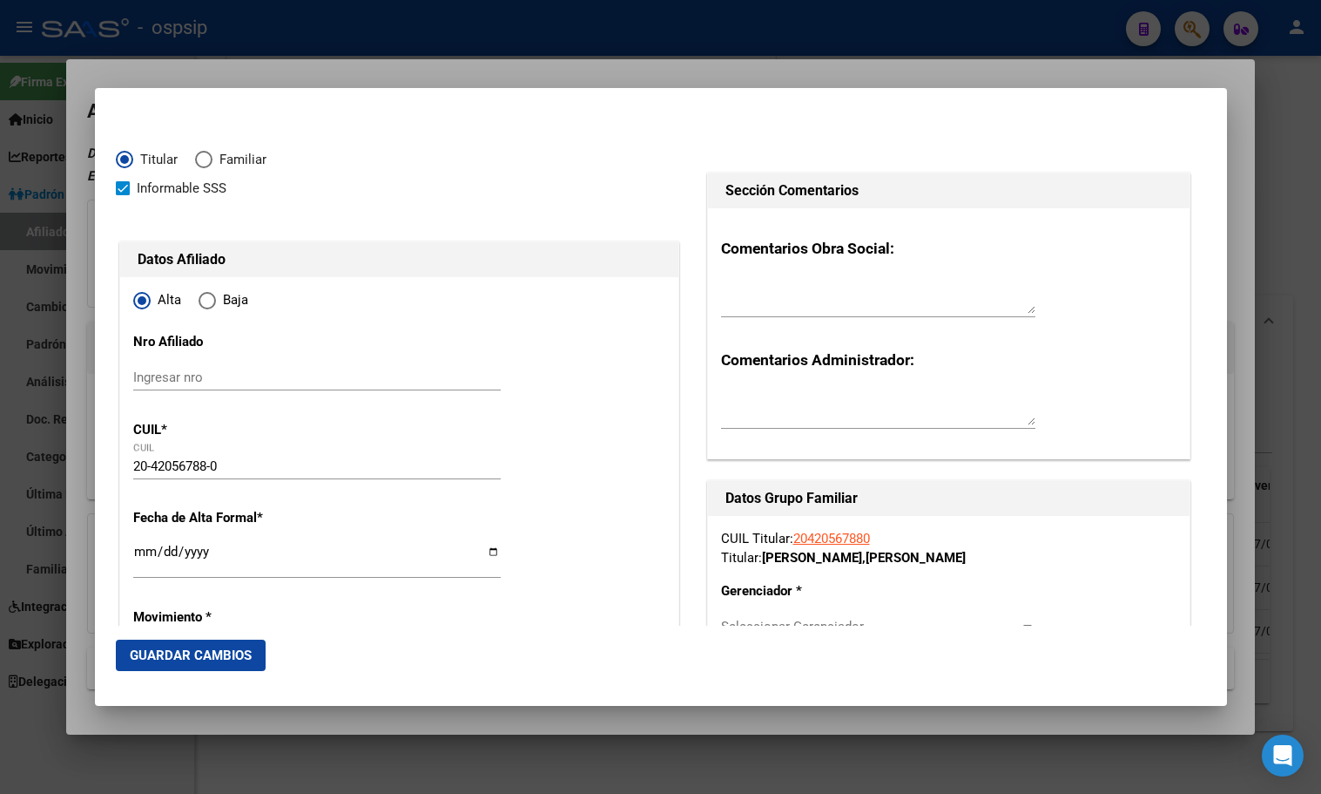
click at [140, 551] on input "Ingresar fecha" at bounding box center [317, 558] width 368 height 28
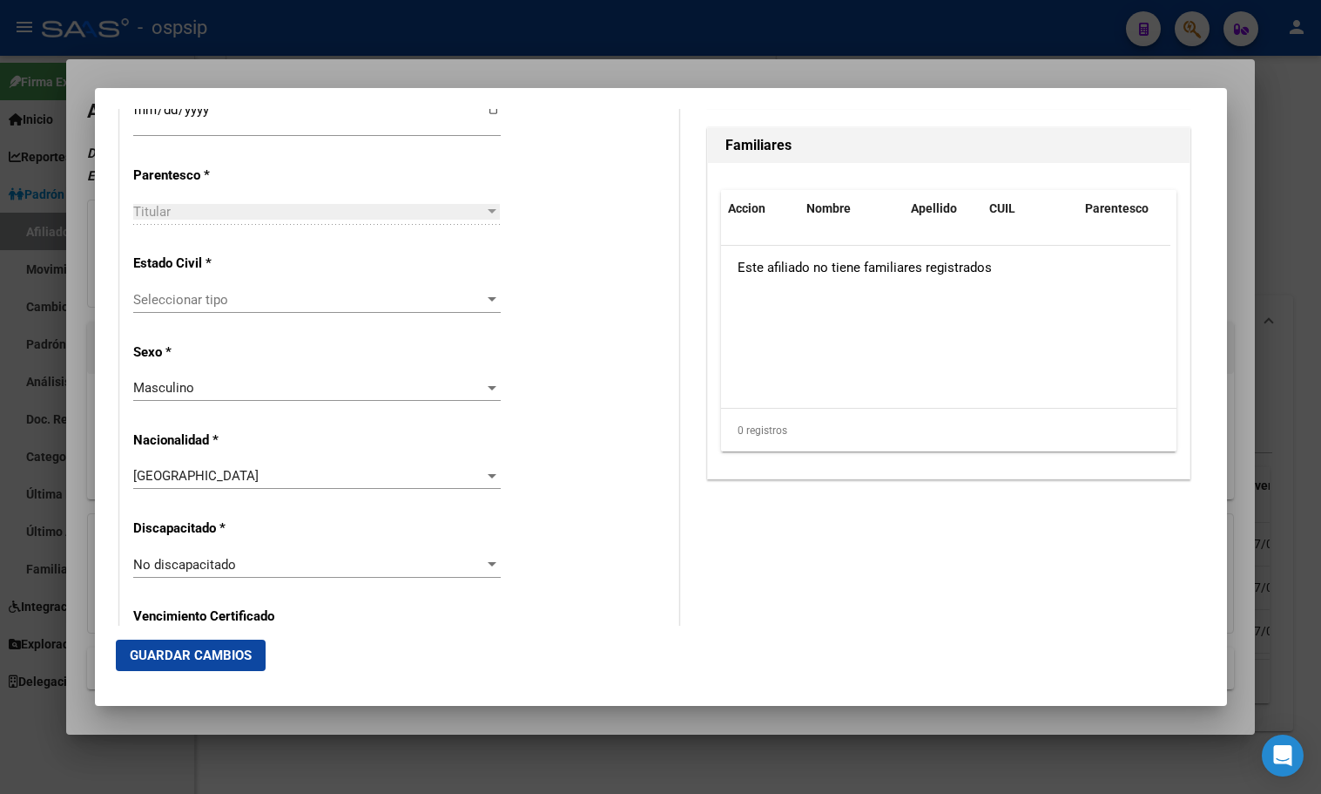
scroll to position [983, 0]
click at [188, 292] on span "Seleccionar tipo" at bounding box center [309, 299] width 352 height 16
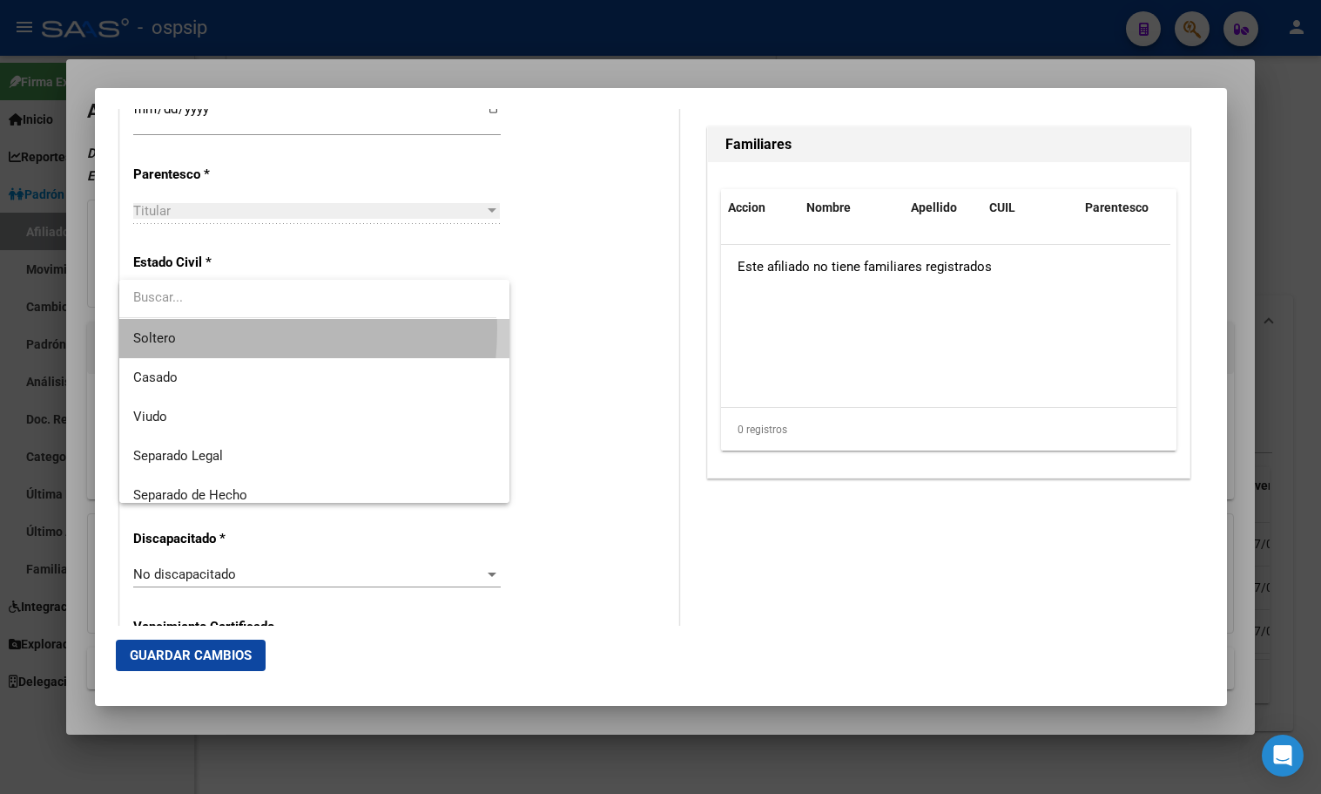
click at [166, 328] on span "Soltero" at bounding box center [314, 338] width 362 height 39
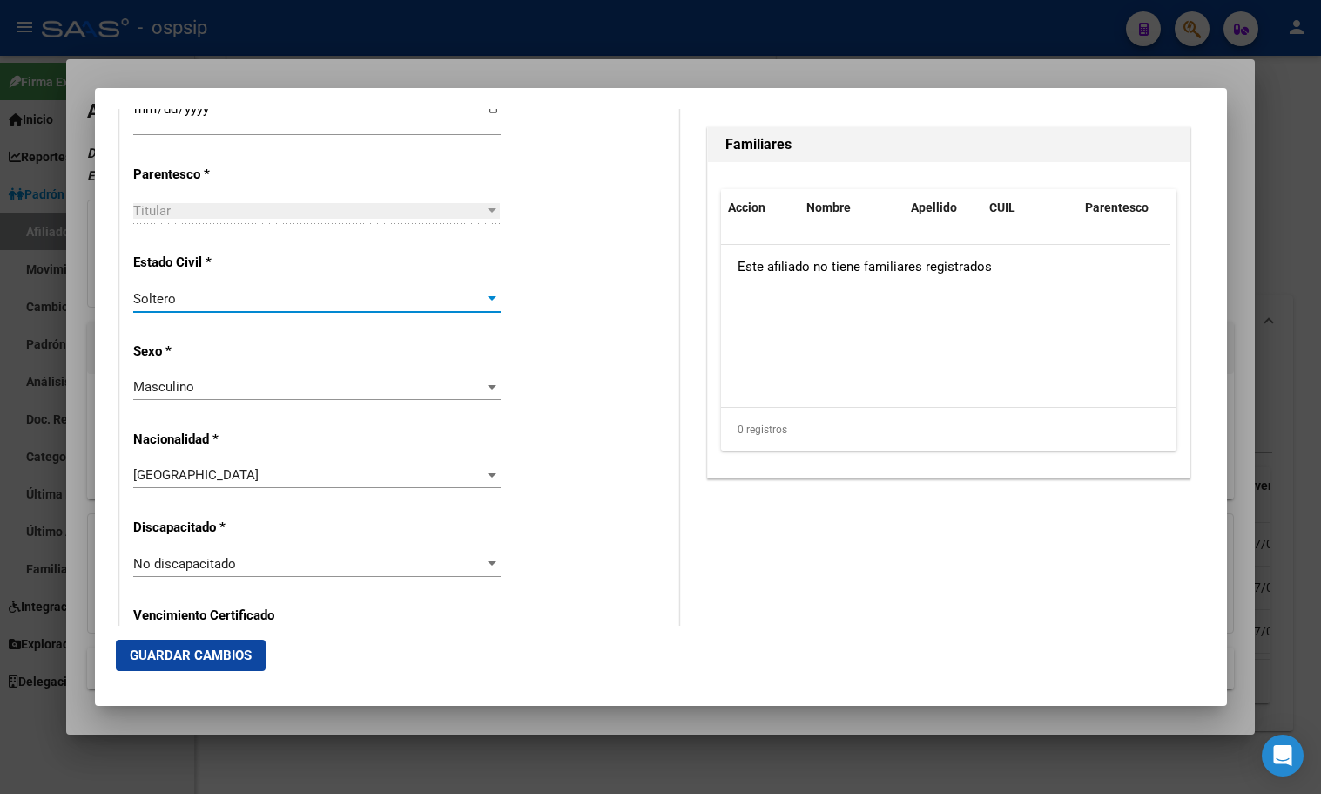
scroll to position [460, 0]
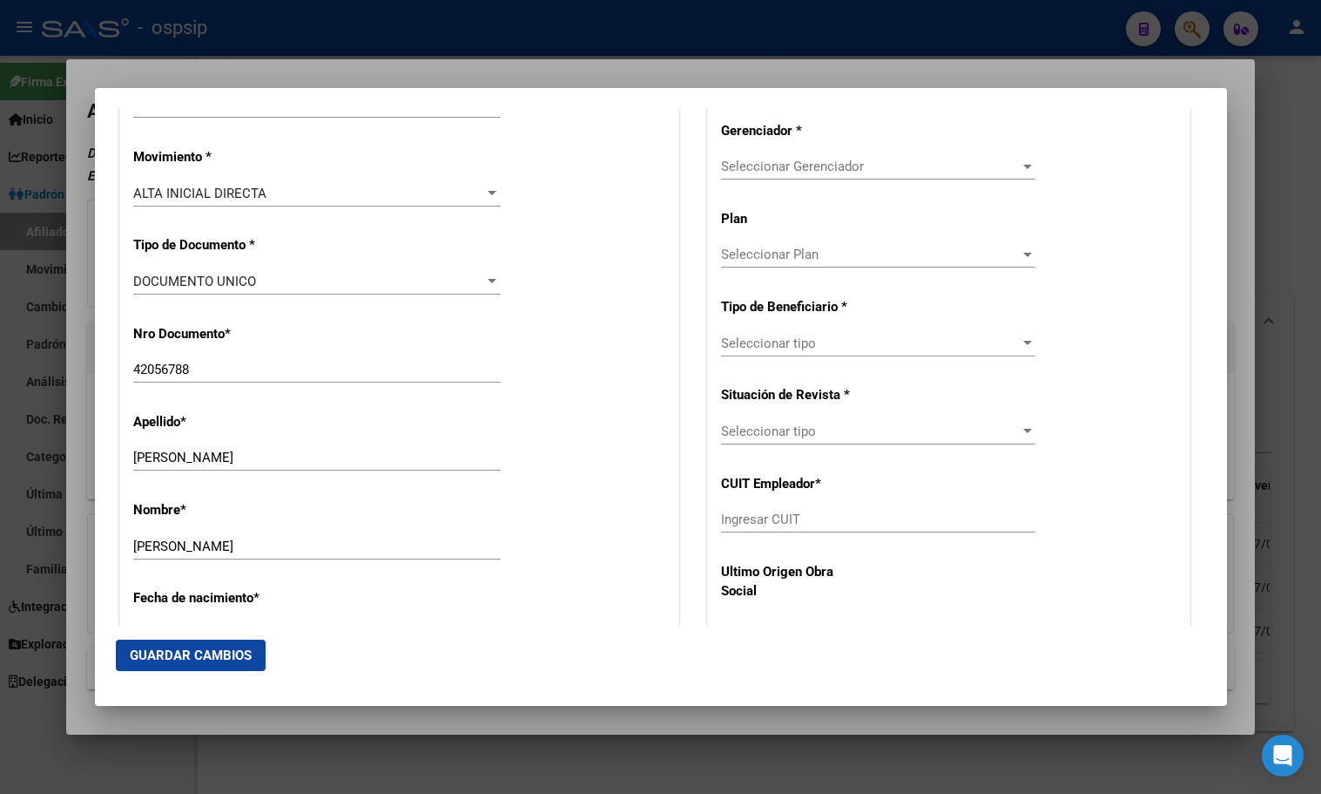
click at [813, 162] on span "Seleccionar Gerenciador" at bounding box center [870, 167] width 299 height 16
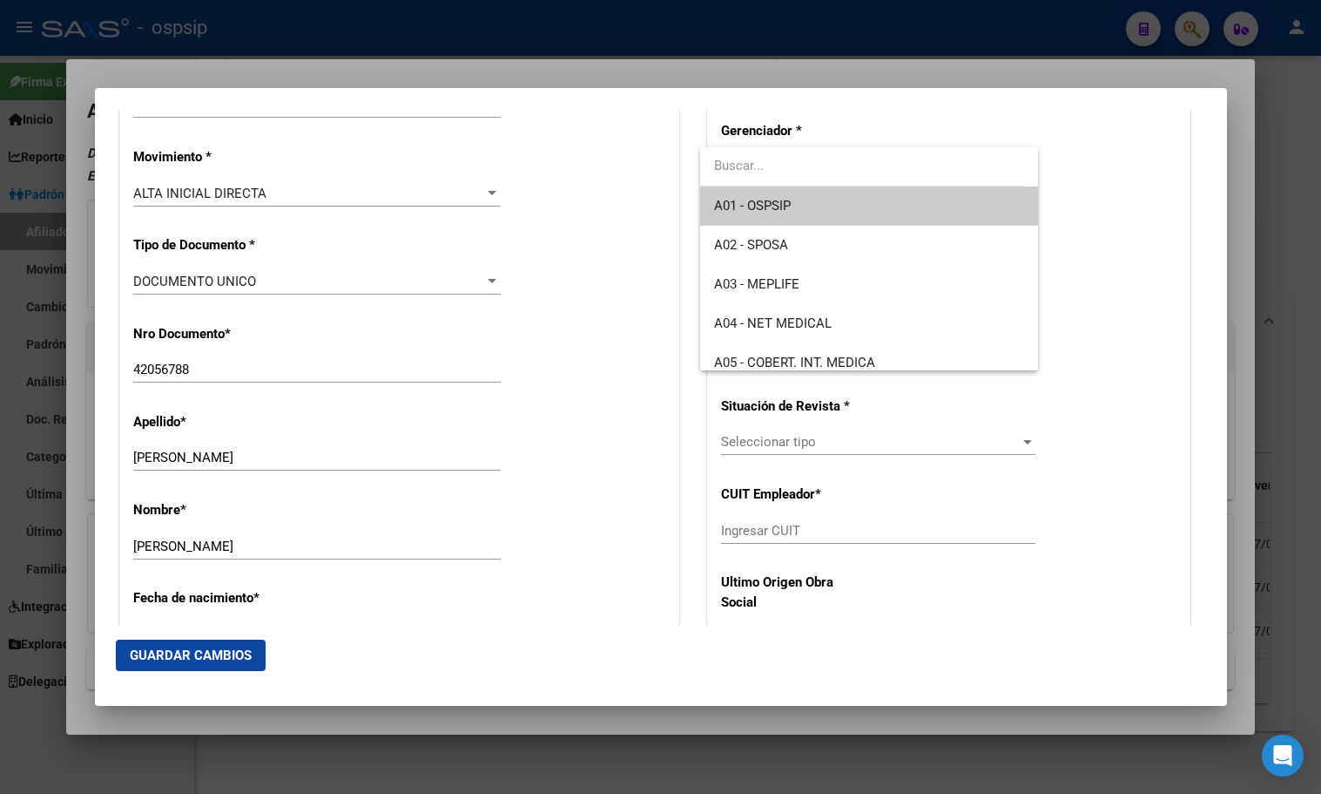
click at [796, 206] on span "A01 - OSPSIP" at bounding box center [869, 205] width 310 height 39
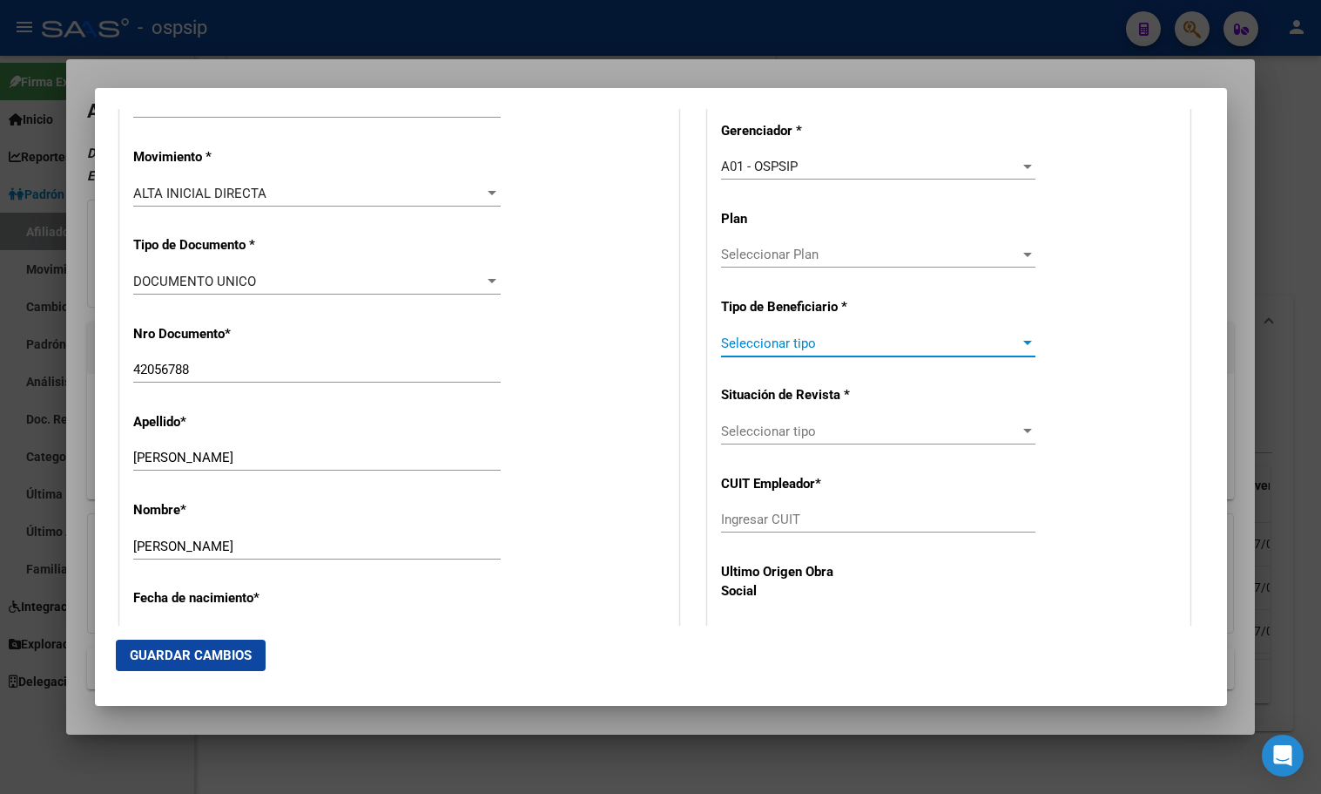
click at [771, 341] on span "Seleccionar tipo" at bounding box center [870, 343] width 299 height 16
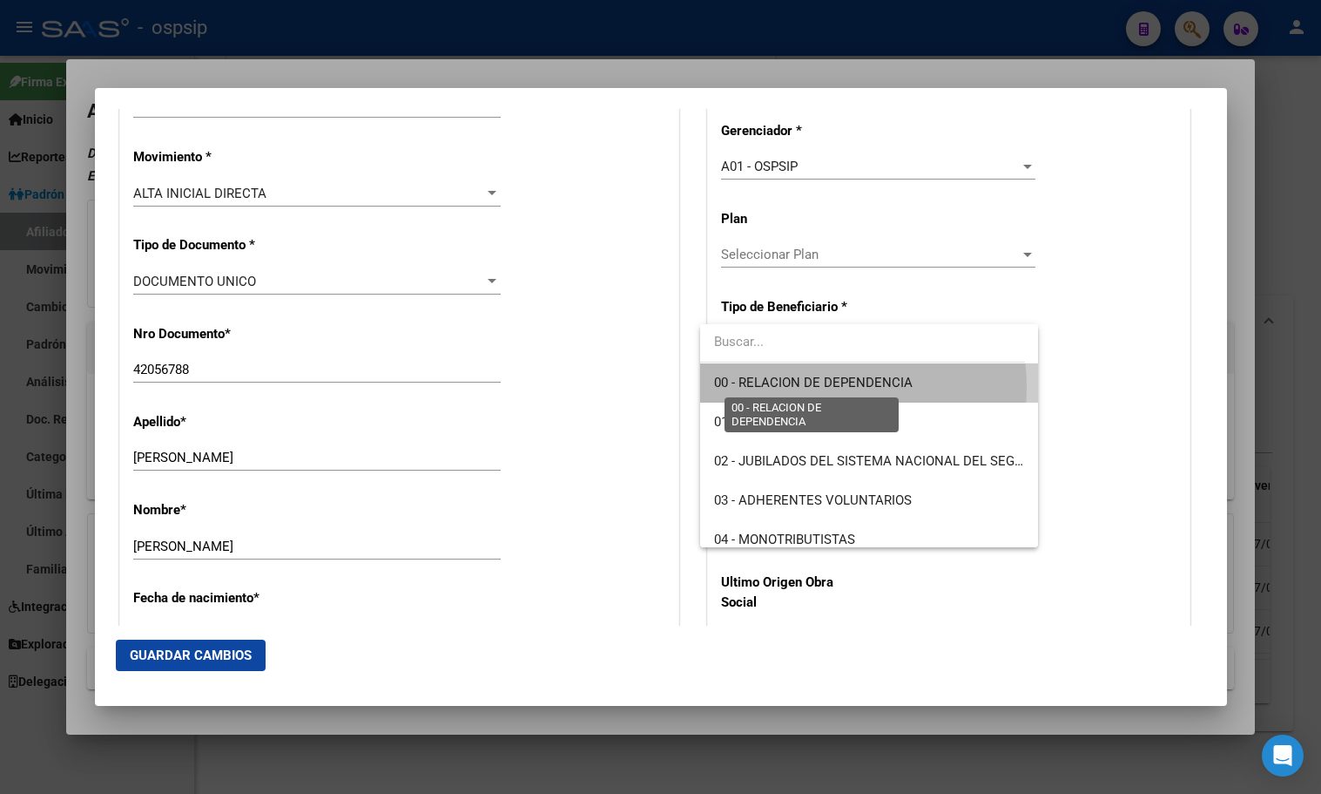
click at [797, 388] on span "00 - RELACION DE DEPENDENCIA" at bounding box center [813, 383] width 199 height 16
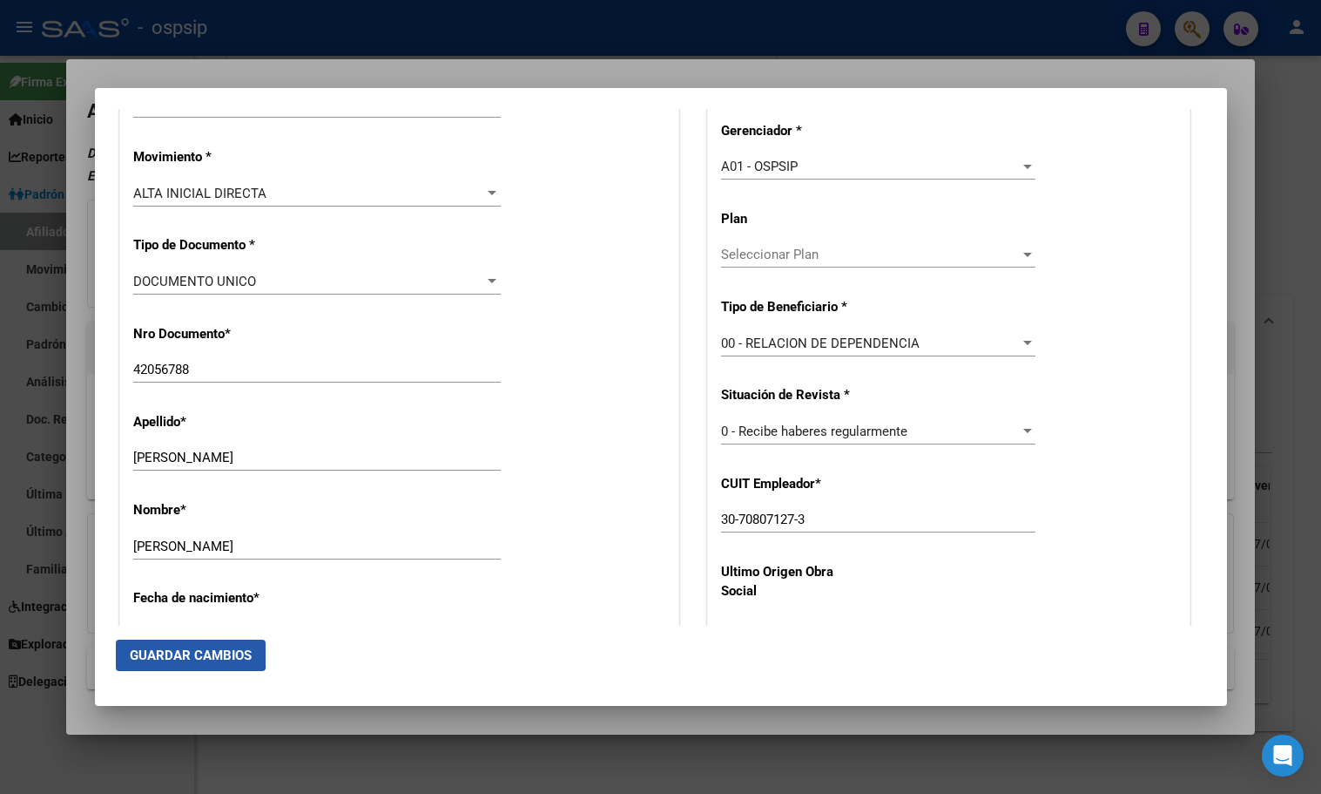
click at [176, 647] on span "Guardar Cambios" at bounding box center [191, 655] width 122 height 16
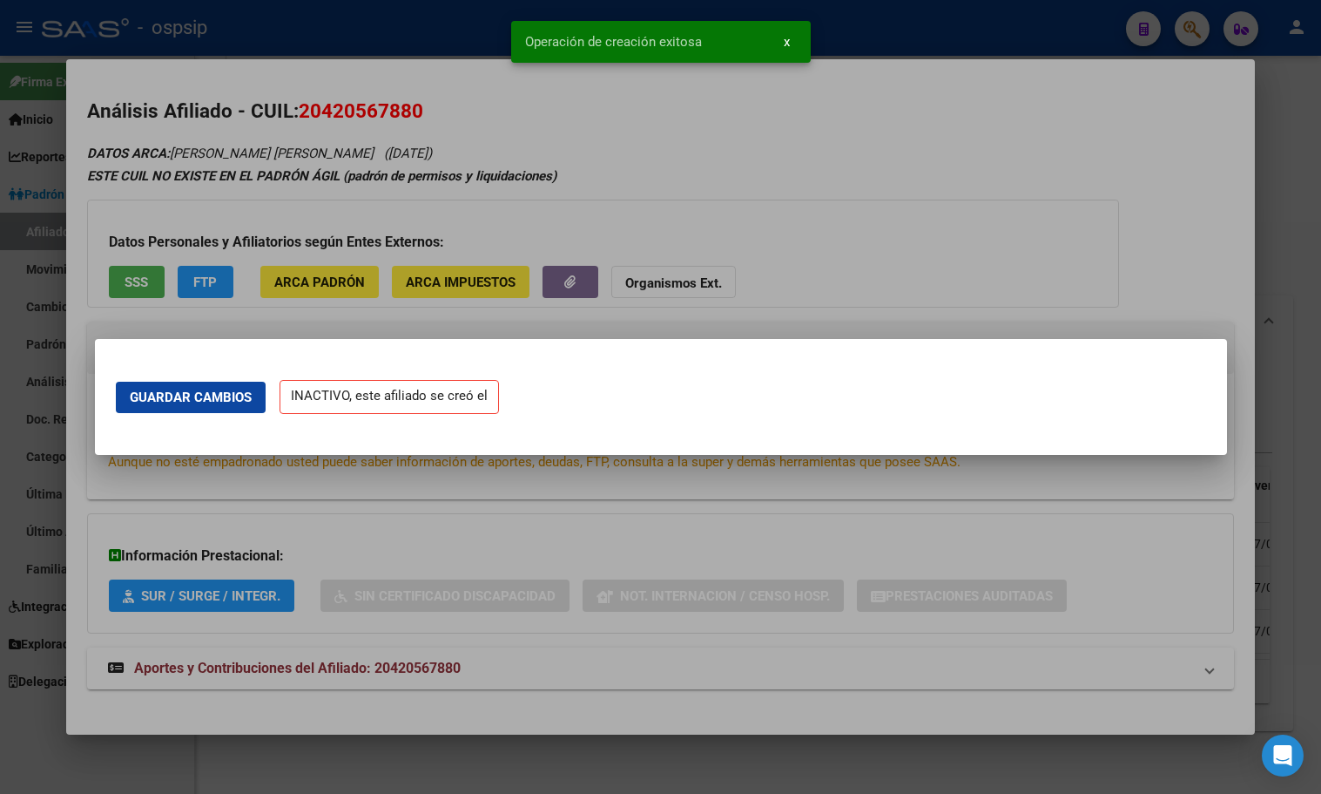
scroll to position [0, 0]
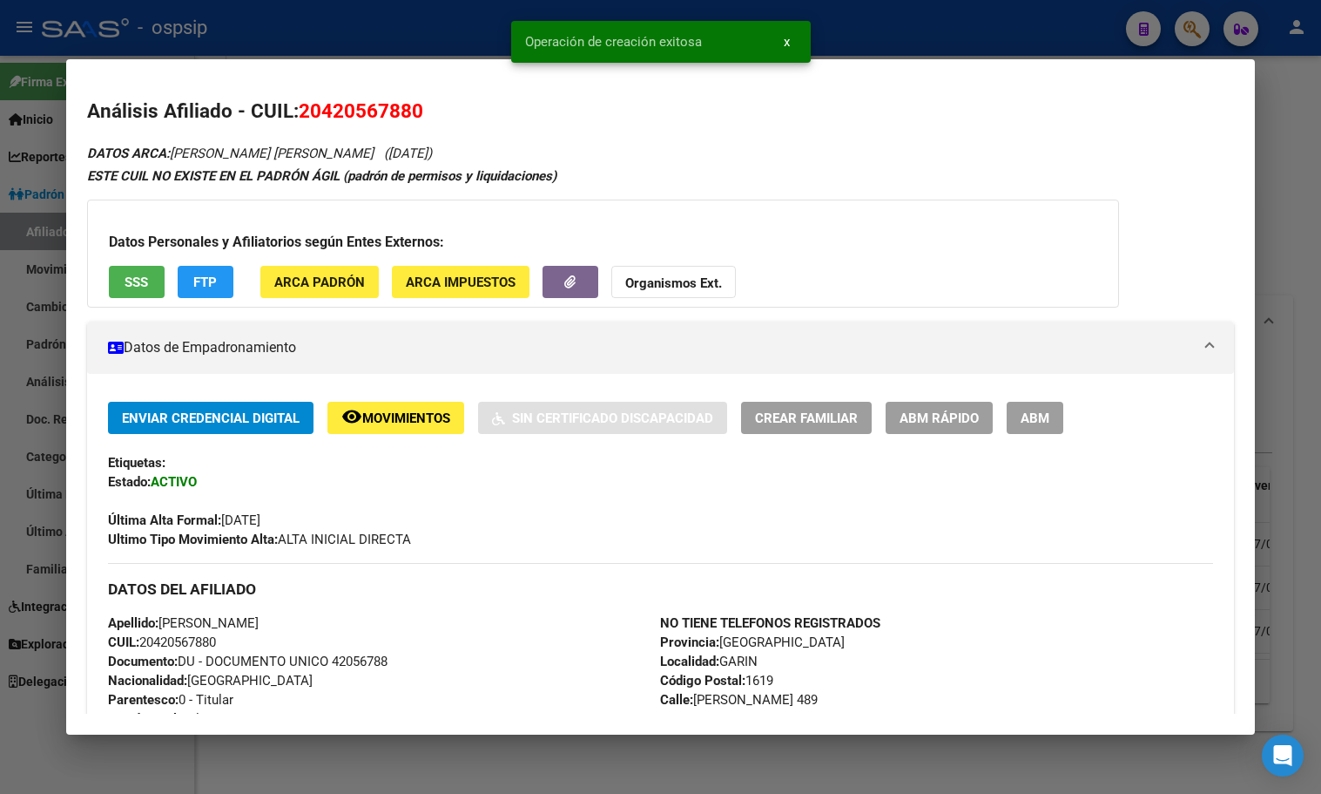
click at [1055, 429] on button "ABM" at bounding box center [1035, 418] width 57 height 32
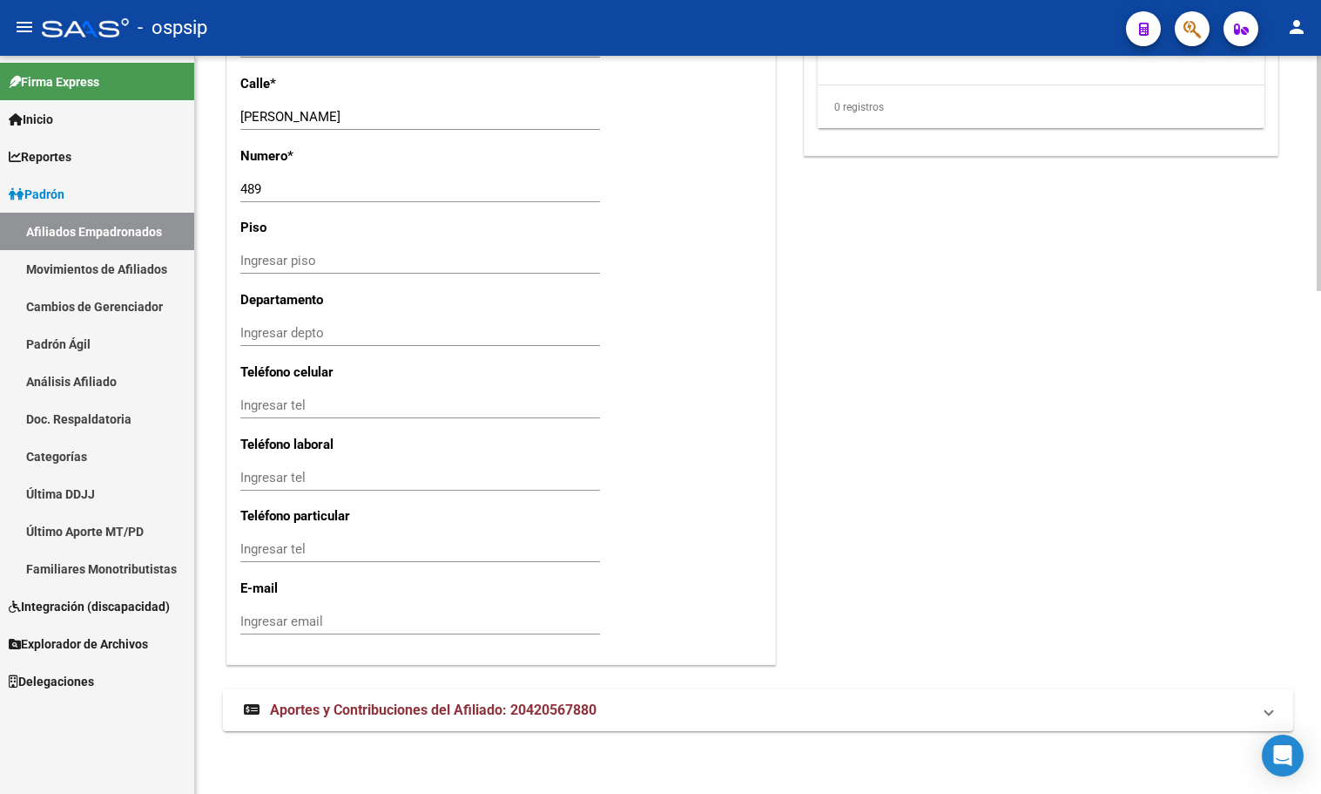
scroll to position [1577, 0]
drag, startPoint x: 361, startPoint y: 708, endPoint x: 394, endPoint y: 701, distance: 33.8
click at [361, 708] on span "Aportes y Contribuciones del Afiliado: 20420567880" at bounding box center [433, 709] width 327 height 17
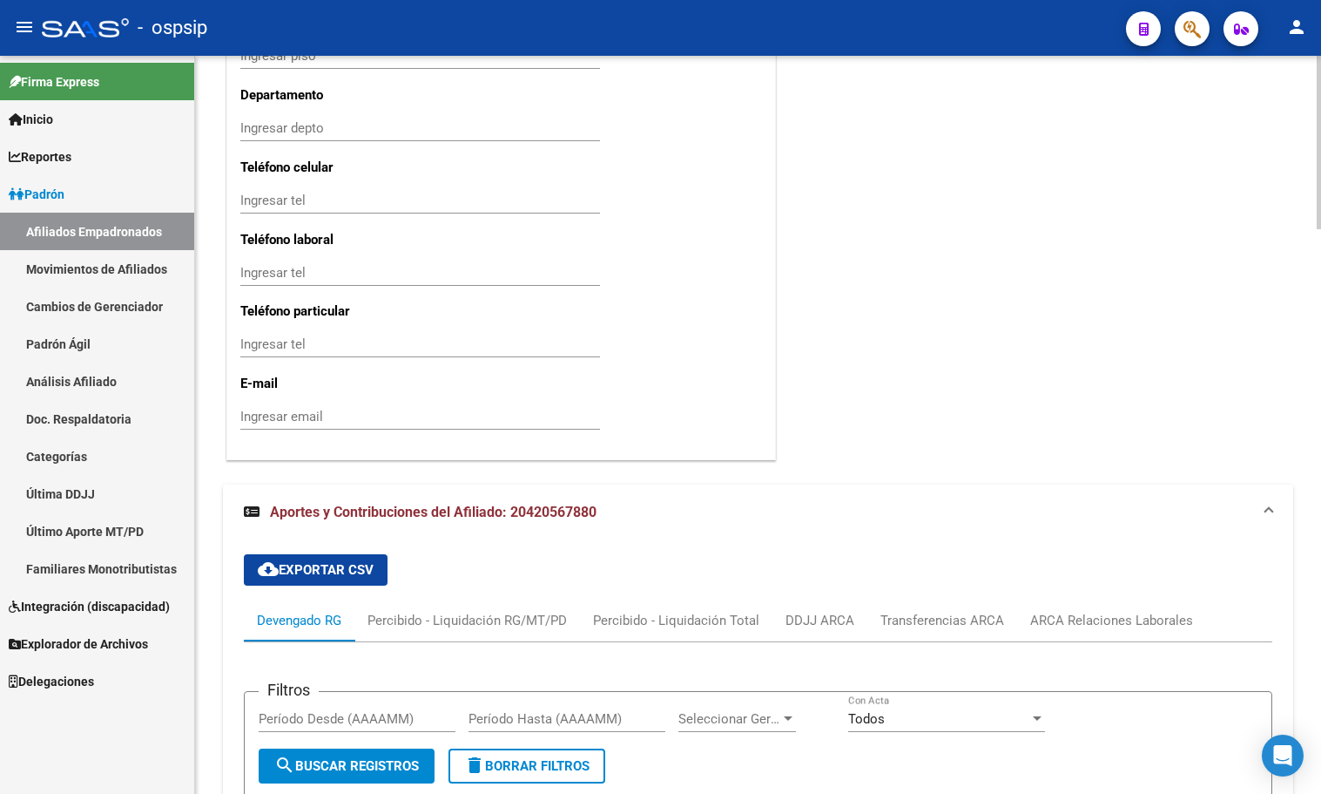
scroll to position [2160, 0]
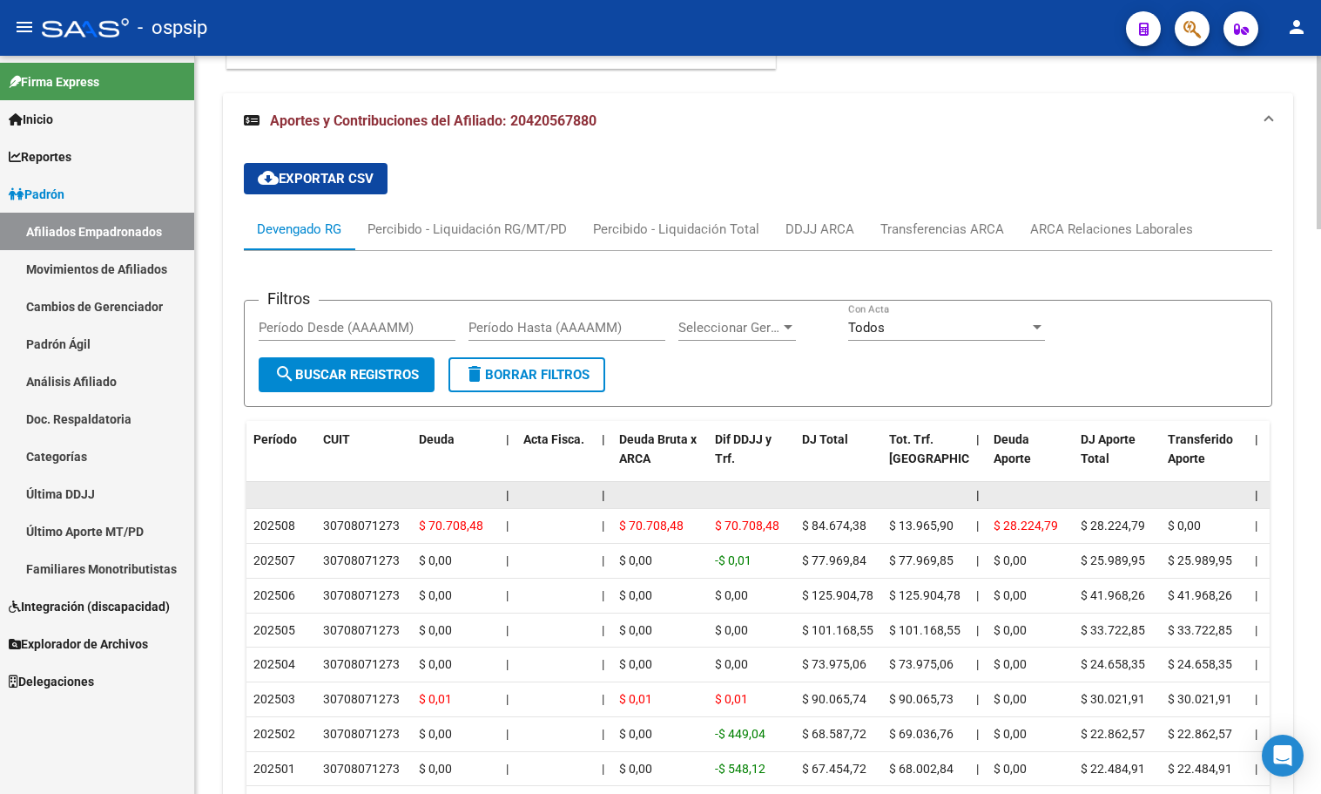
drag, startPoint x: 398, startPoint y: 475, endPoint x: 442, endPoint y: 510, distance: 55.8
click at [398, 475] on datatable-header-cell "CUIT" at bounding box center [364, 459] width 96 height 77
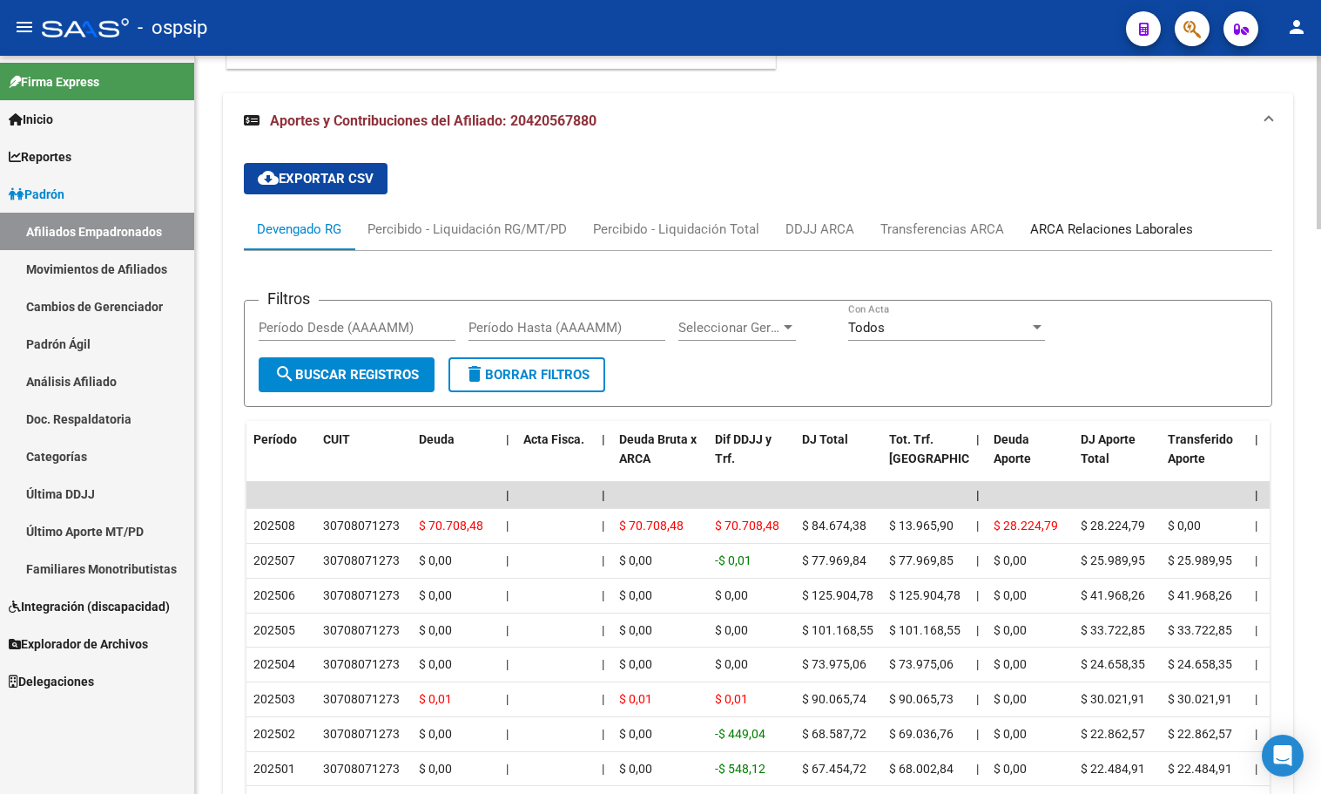
click at [1087, 239] on div "ARCA Relaciones Laborales" at bounding box center [1112, 229] width 163 height 19
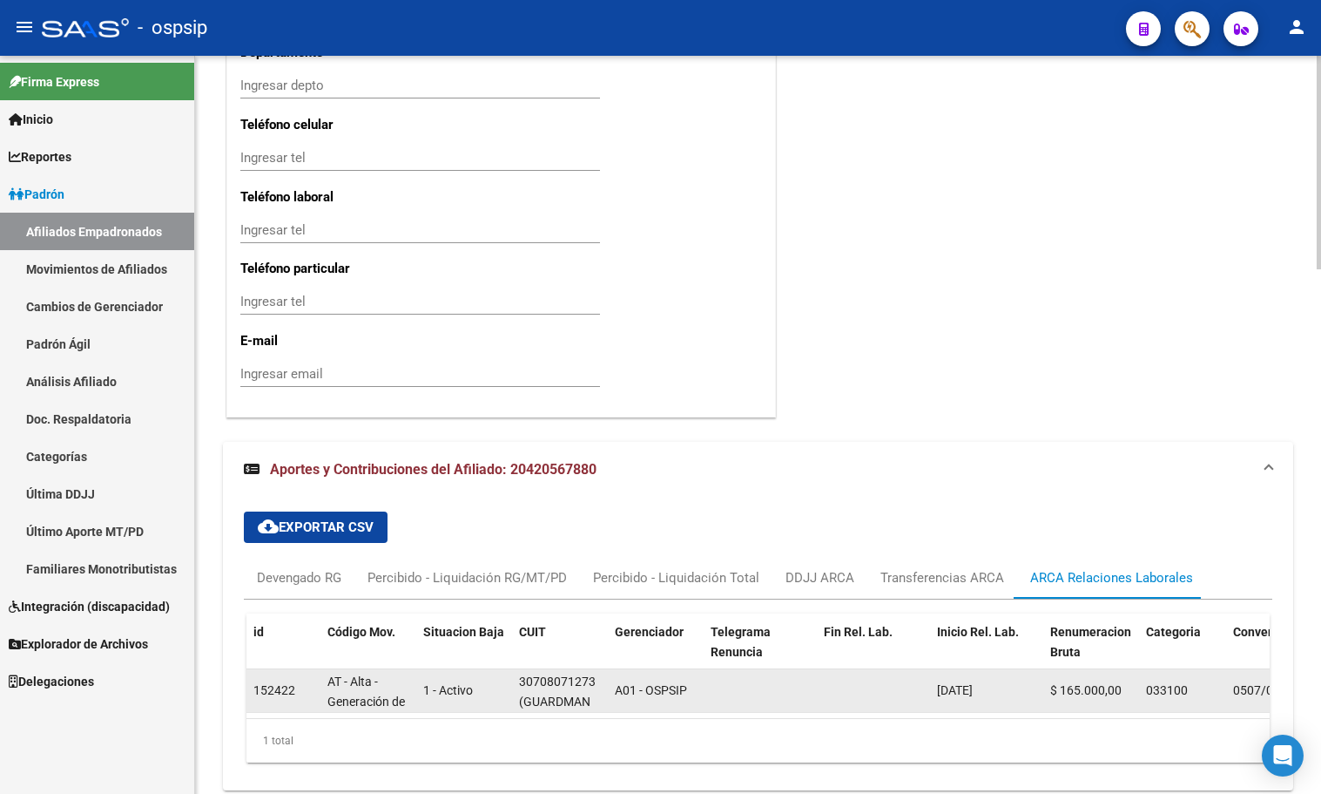
scroll to position [1896, 0]
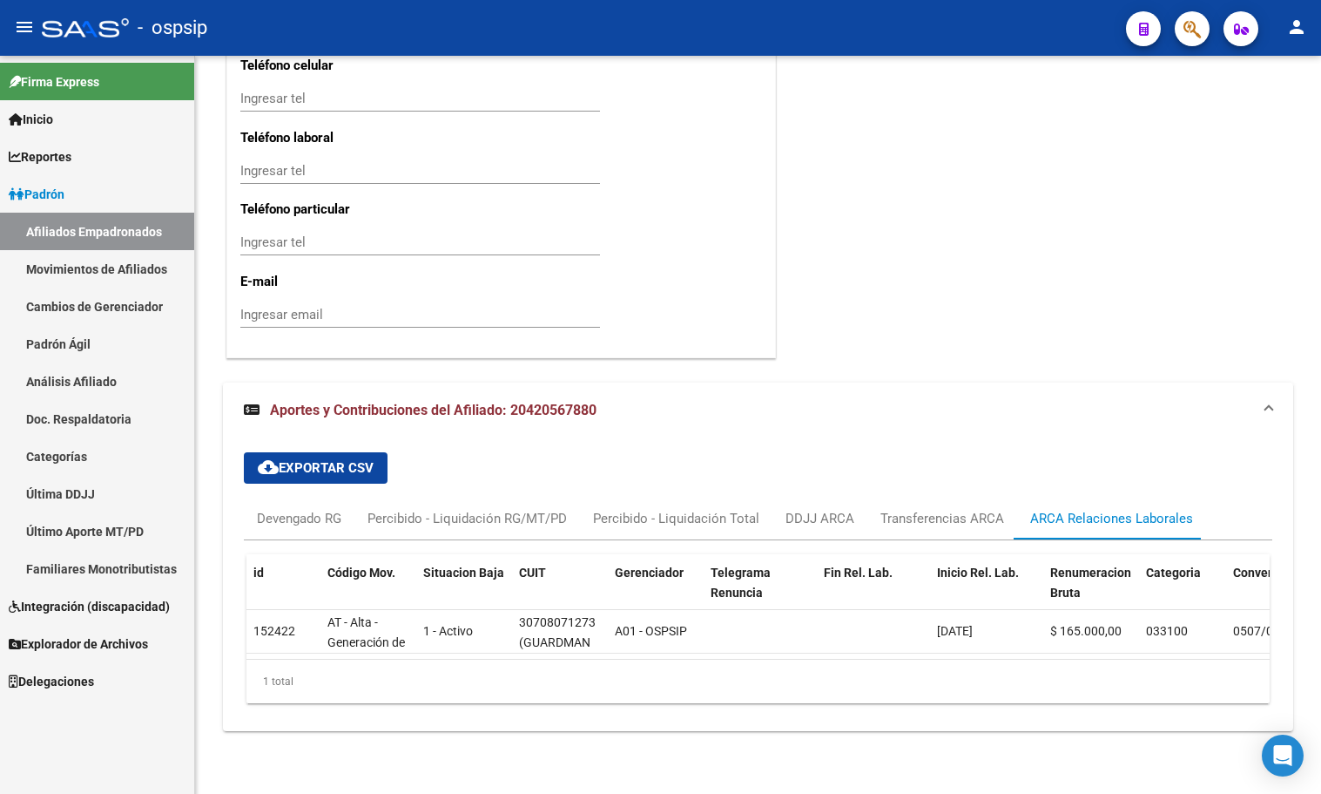
drag, startPoint x: 401, startPoint y: 26, endPoint x: 488, endPoint y: 25, distance: 87.1
click at [402, 26] on div "- ospsip" at bounding box center [577, 28] width 1071 height 38
drag, startPoint x: 139, startPoint y: 714, endPoint x: 179, endPoint y: 706, distance: 40.8
click at [139, 714] on div "Firma Express Inicio Calendario SSS Instructivos Contacto OS Reportes Padrón Tr…" at bounding box center [97, 425] width 194 height 738
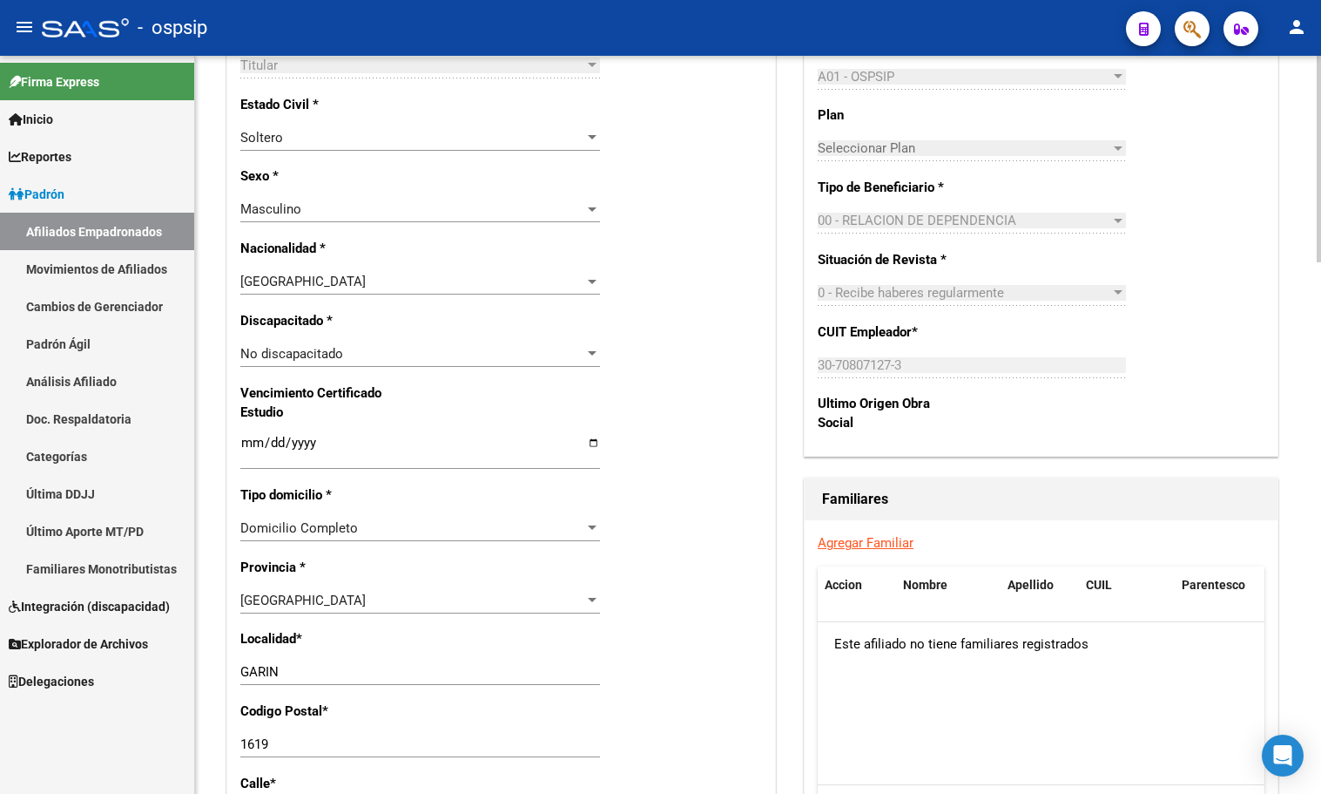
scroll to position [851, 0]
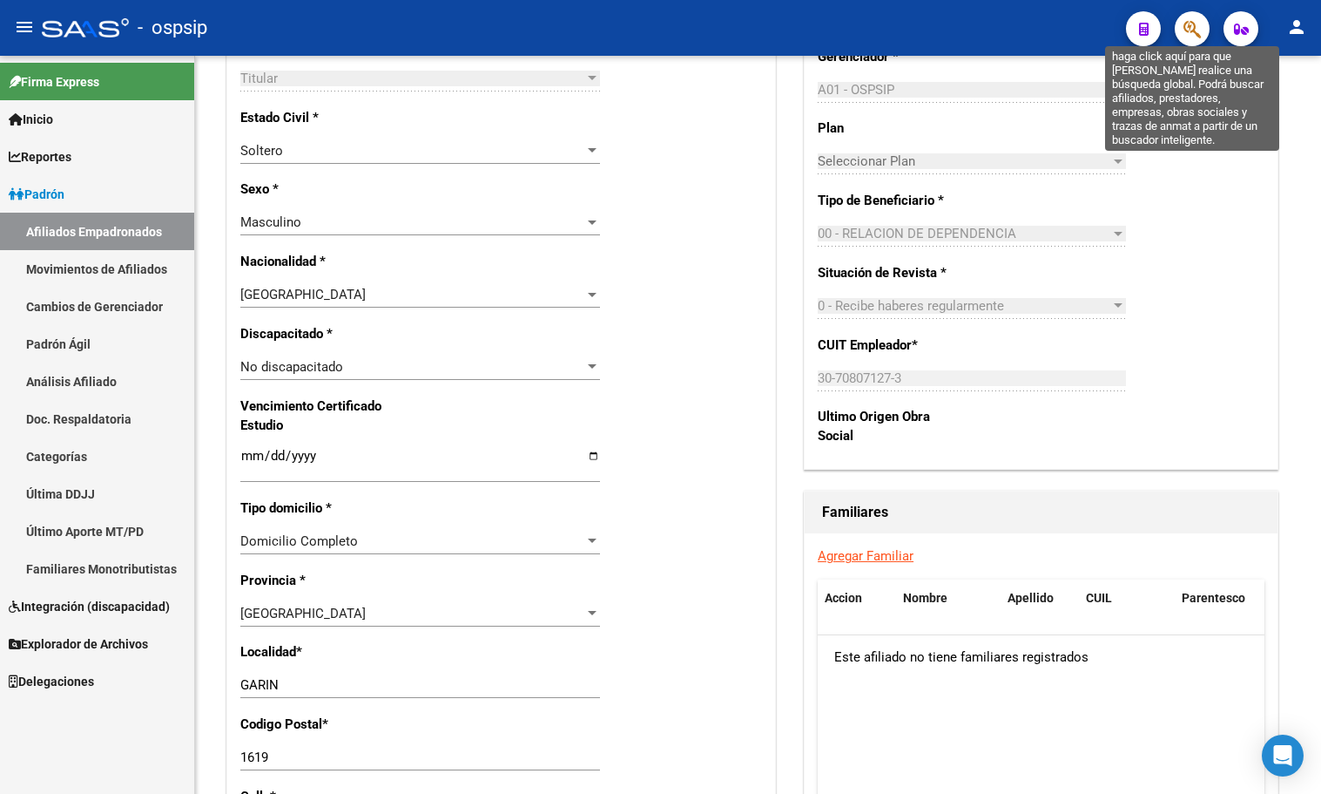
click at [1193, 29] on icon "button" at bounding box center [1192, 29] width 17 height 20
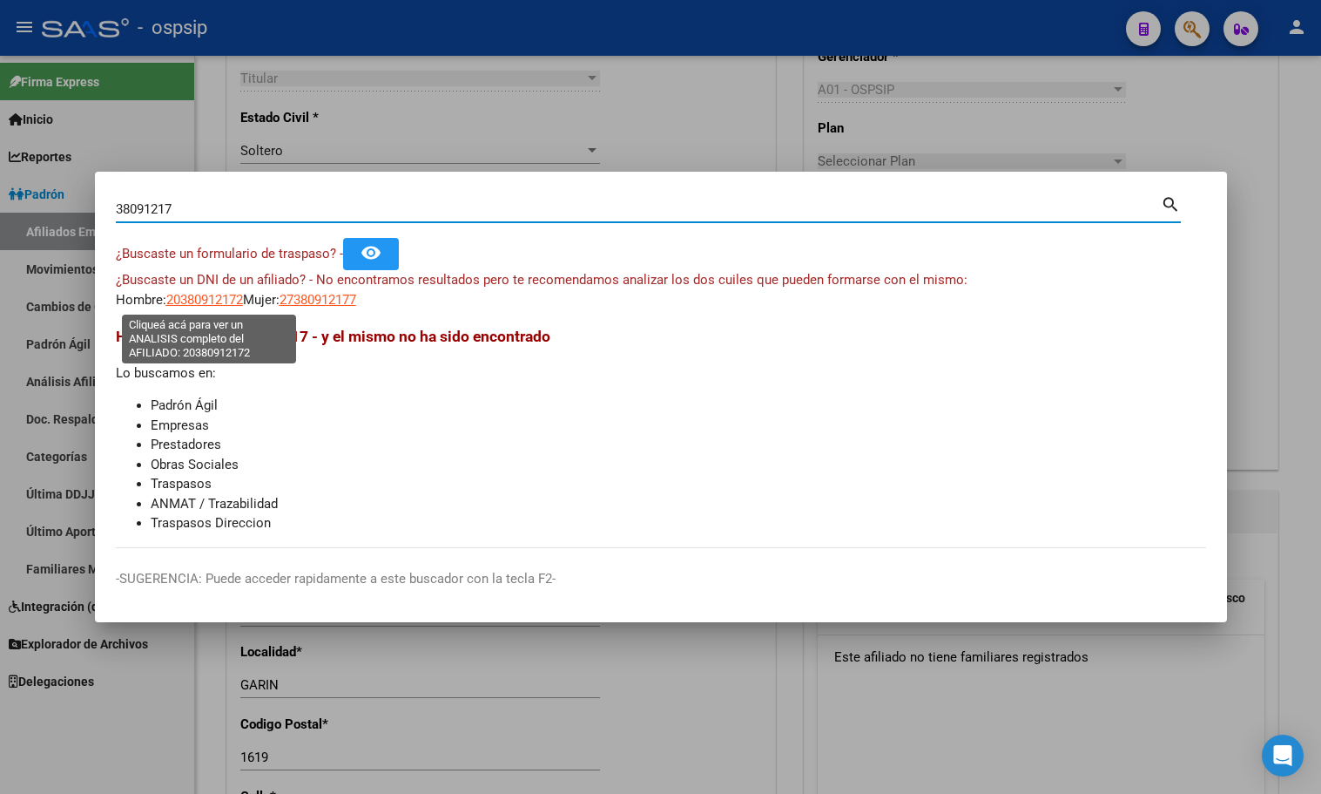
click at [206, 297] on span "20380912172" at bounding box center [204, 300] width 77 height 16
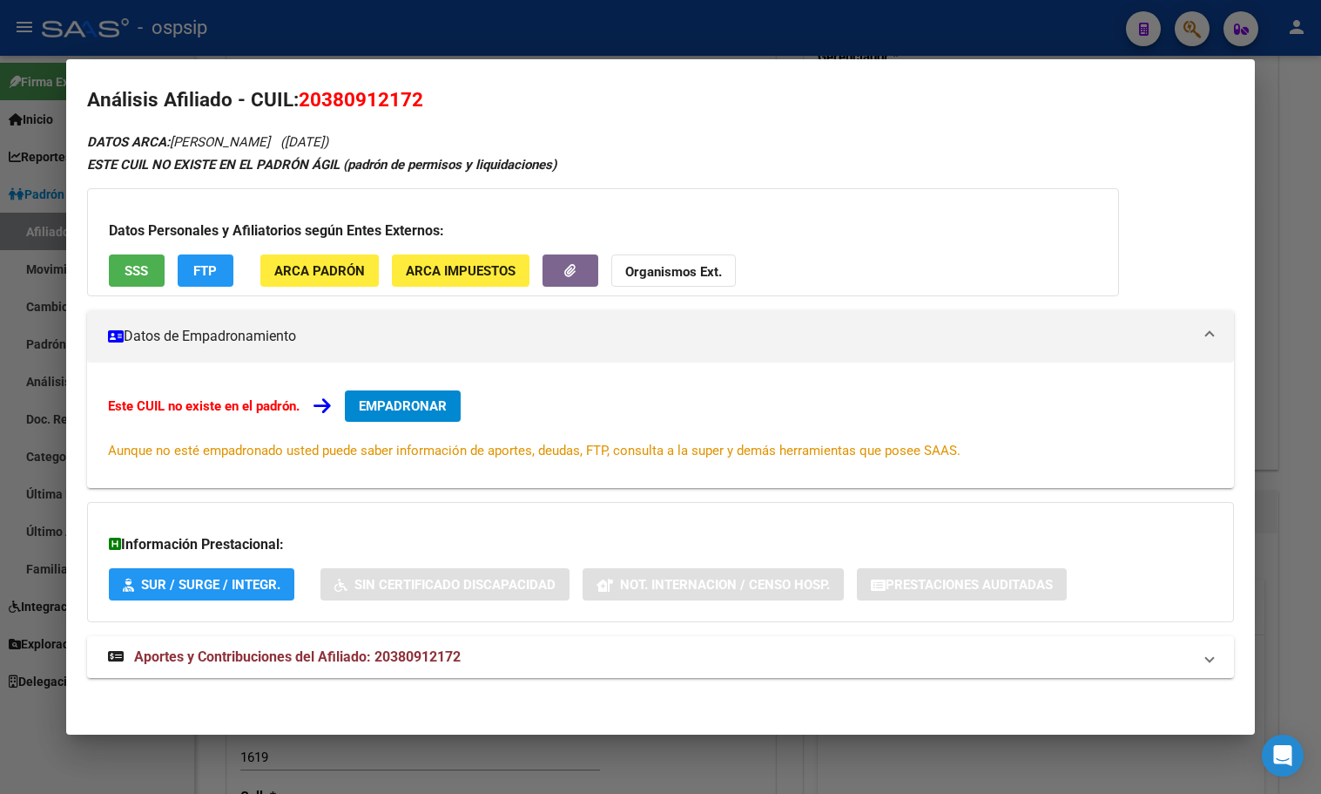
scroll to position [15, 0]
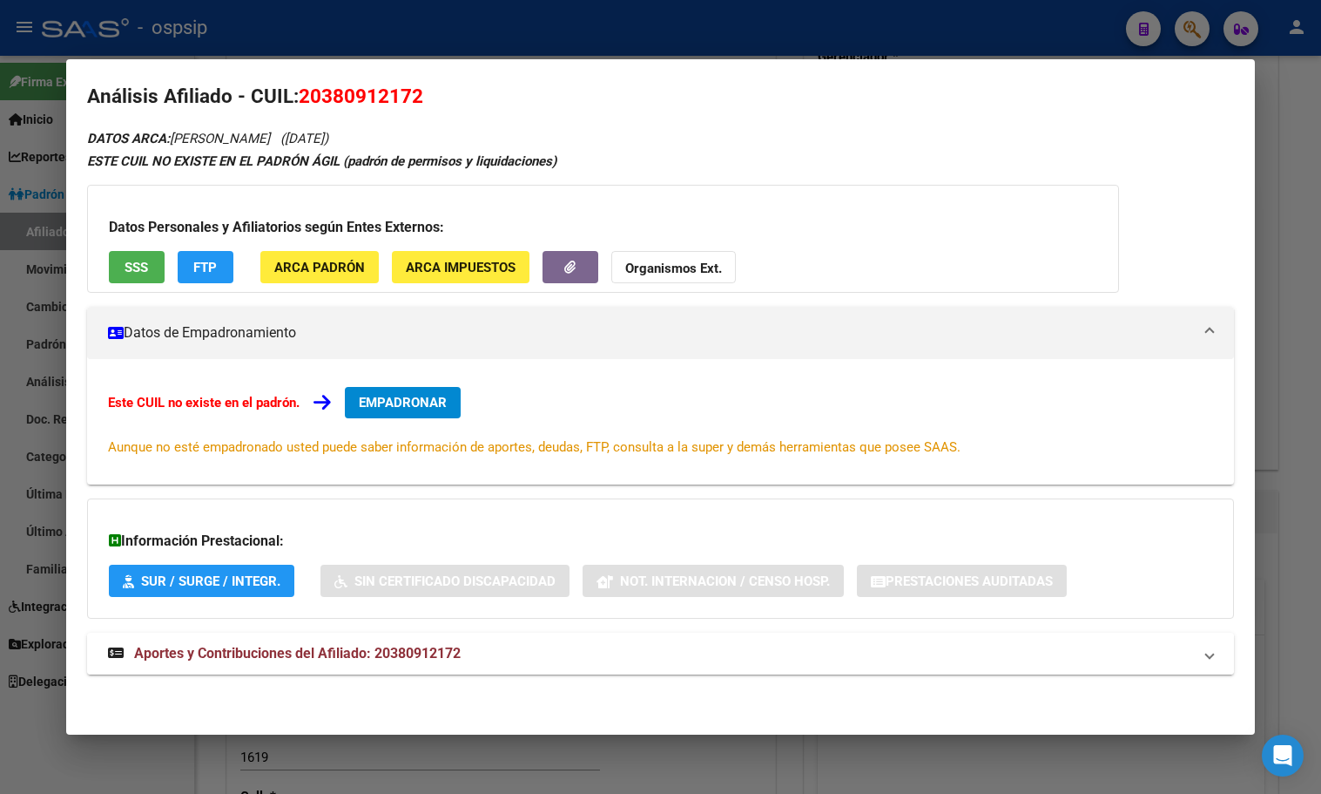
click at [372, 659] on span "Aportes y Contribuciones del Afiliado: 20380912172" at bounding box center [297, 653] width 327 height 17
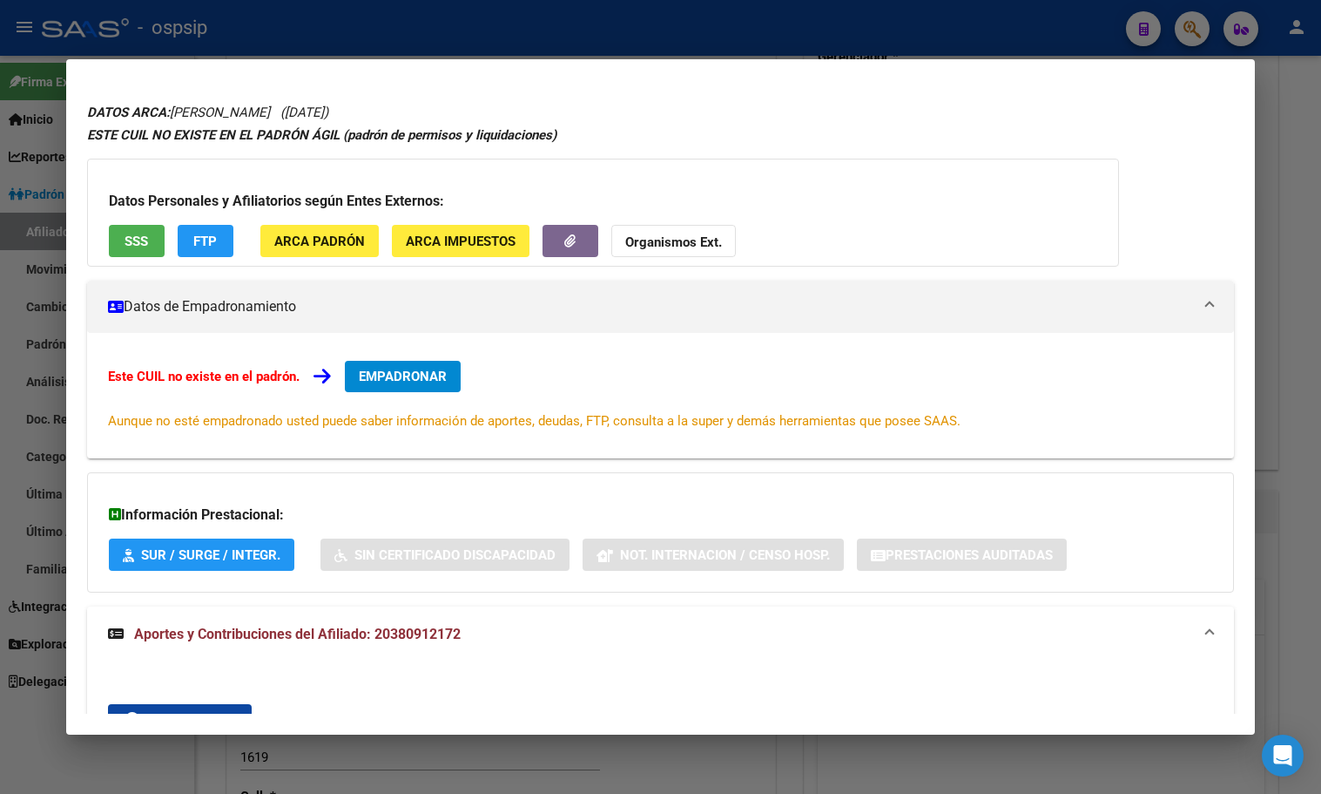
scroll to position [0, 0]
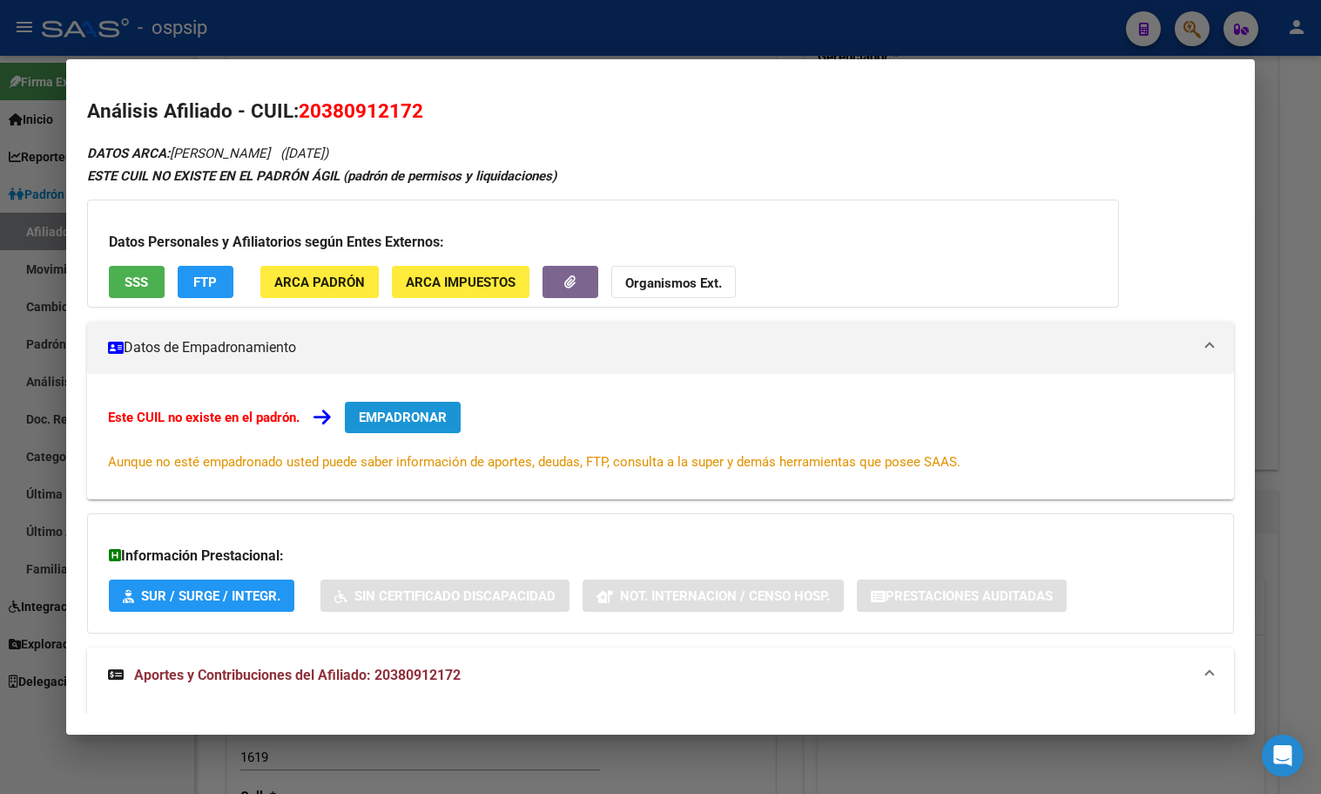
click at [381, 416] on span "EMPADRONAR" at bounding box center [403, 417] width 88 height 16
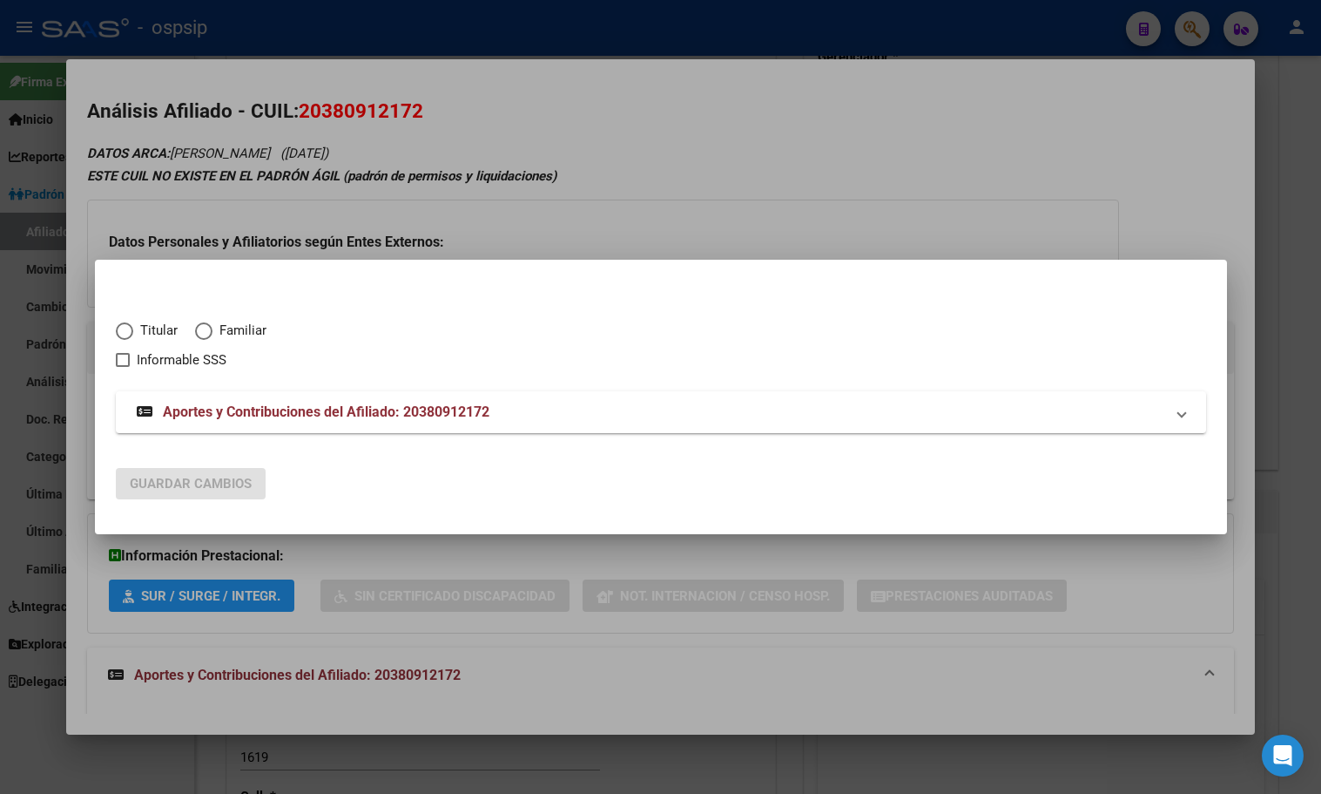
click at [129, 326] on span "Elija una opción" at bounding box center [124, 330] width 17 height 17
click at [129, 326] on input "Titular" at bounding box center [124, 330] width 17 height 17
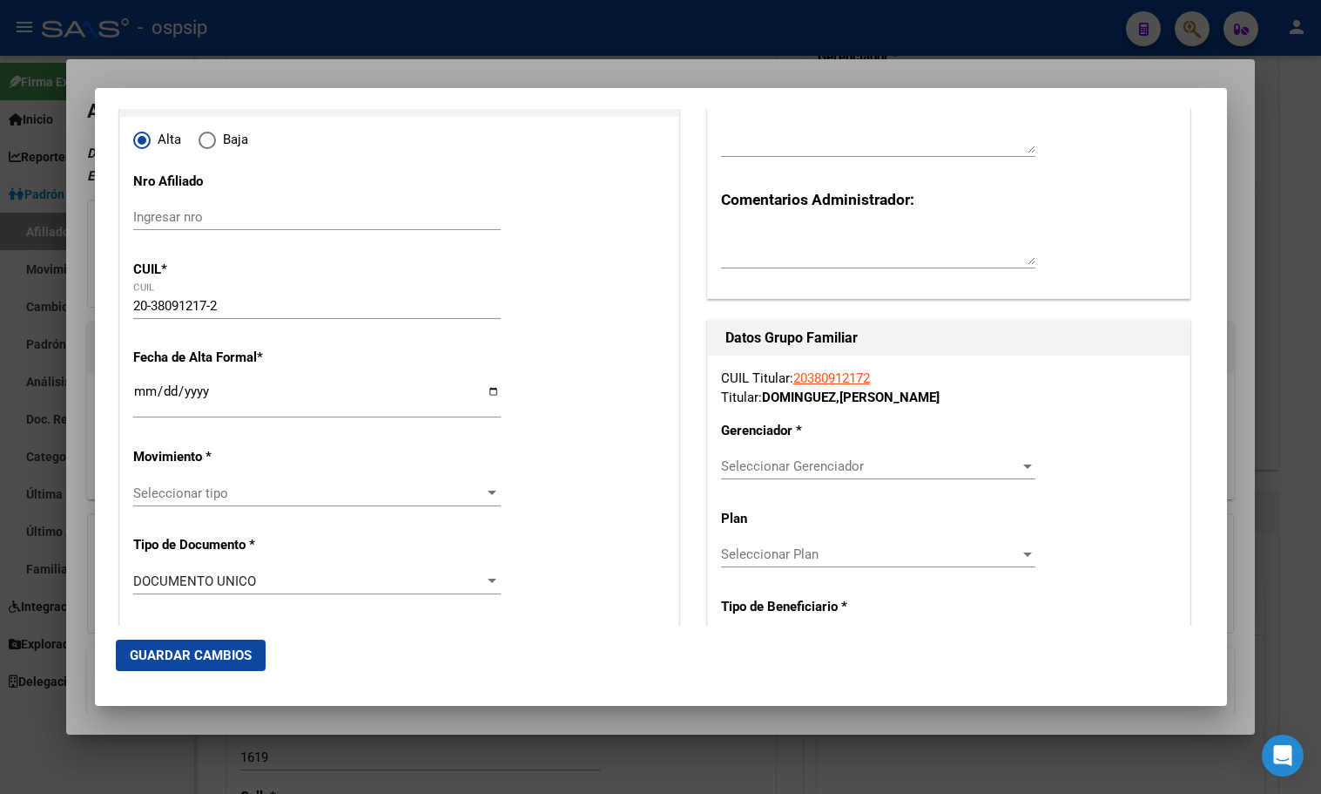
scroll to position [174, 0]
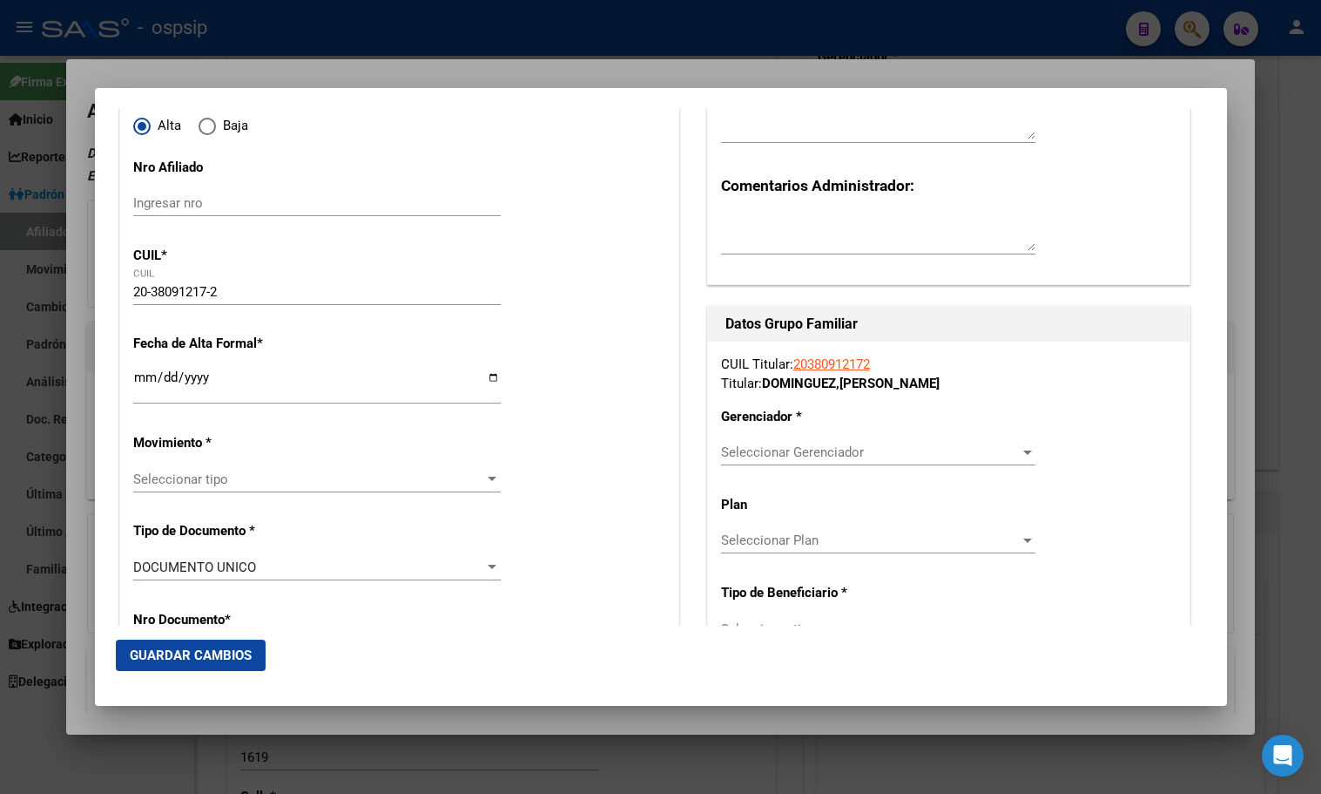
click at [137, 381] on input "Ingresar fecha" at bounding box center [317, 384] width 368 height 28
click at [174, 482] on span "Seleccionar tipo" at bounding box center [309, 479] width 352 height 16
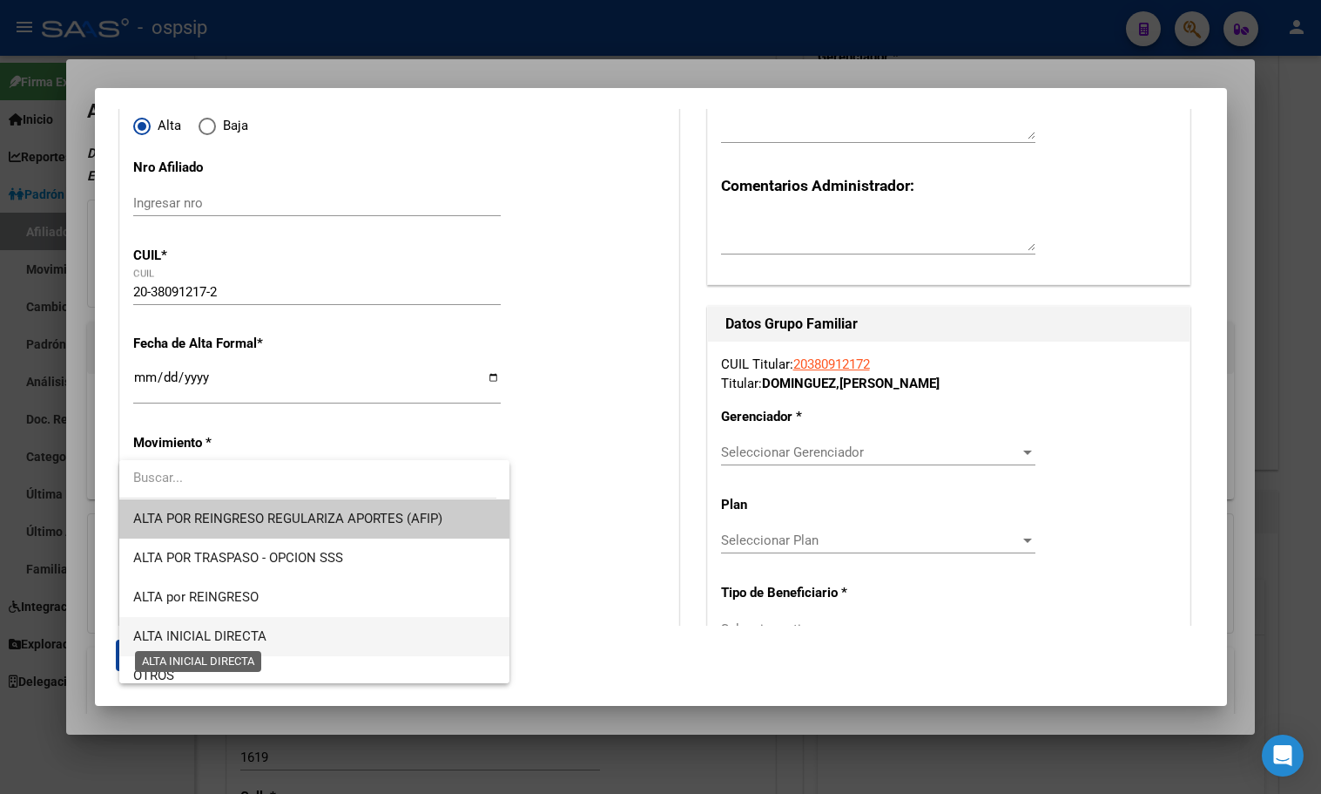
click at [247, 635] on span "ALTA INICIAL DIRECTA" at bounding box center [199, 636] width 133 height 16
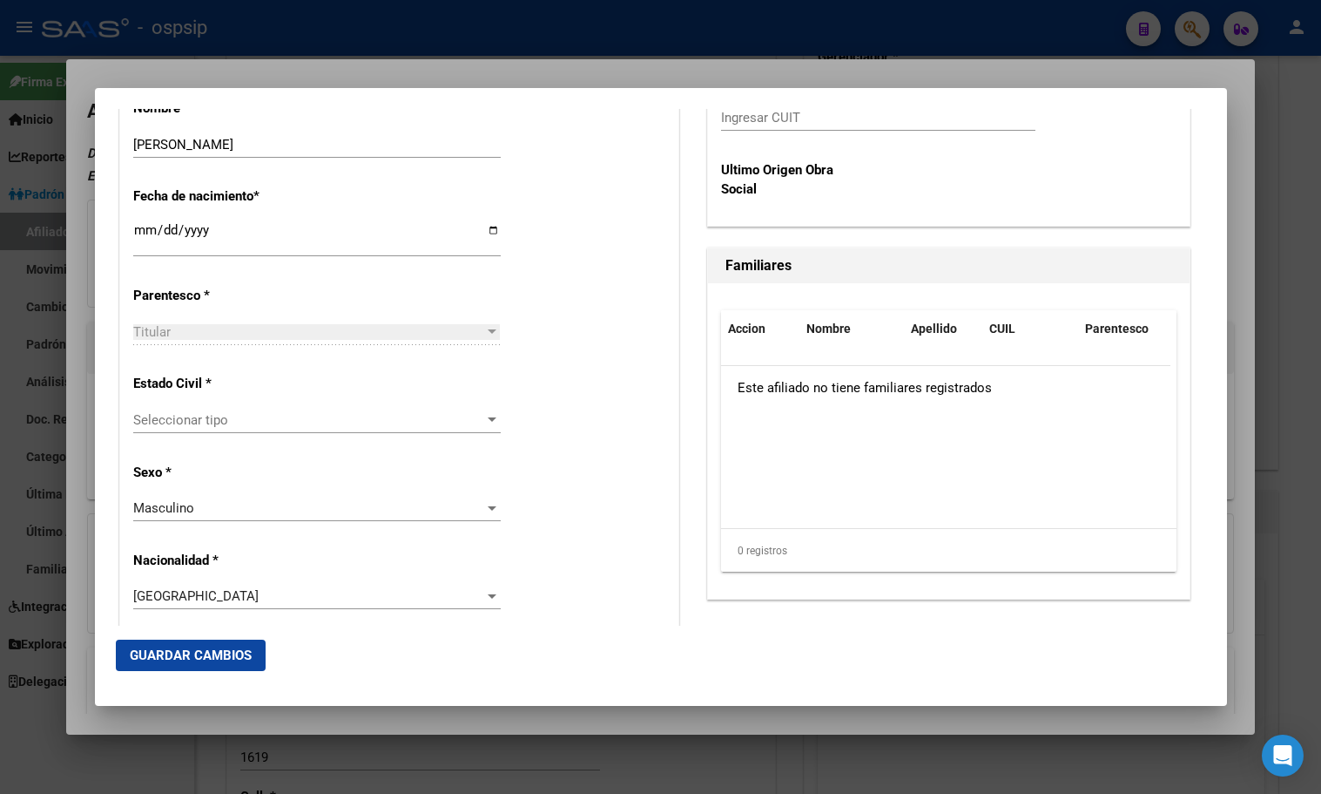
scroll to position [958, 0]
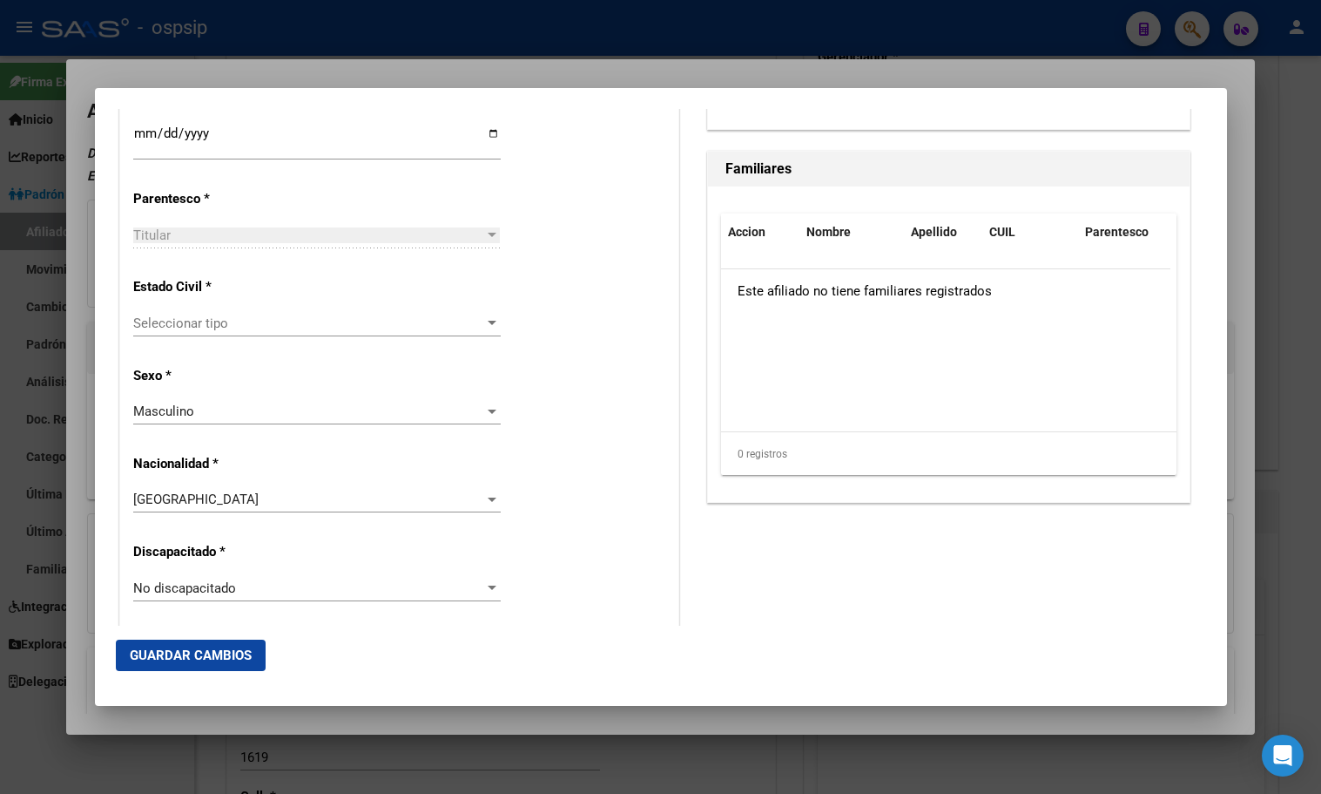
click at [178, 325] on span "Seleccionar tipo" at bounding box center [309, 323] width 352 height 16
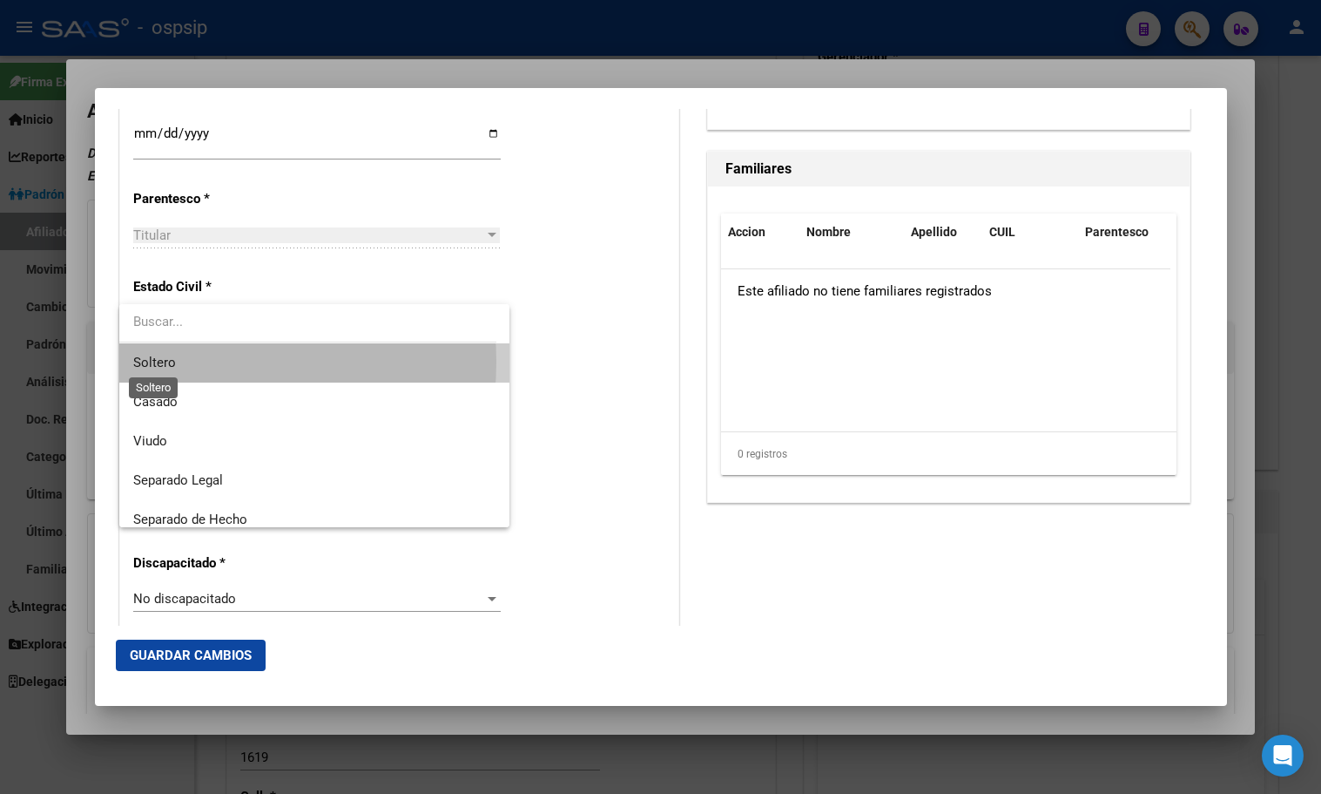
click at [172, 362] on span "Soltero" at bounding box center [154, 363] width 43 height 16
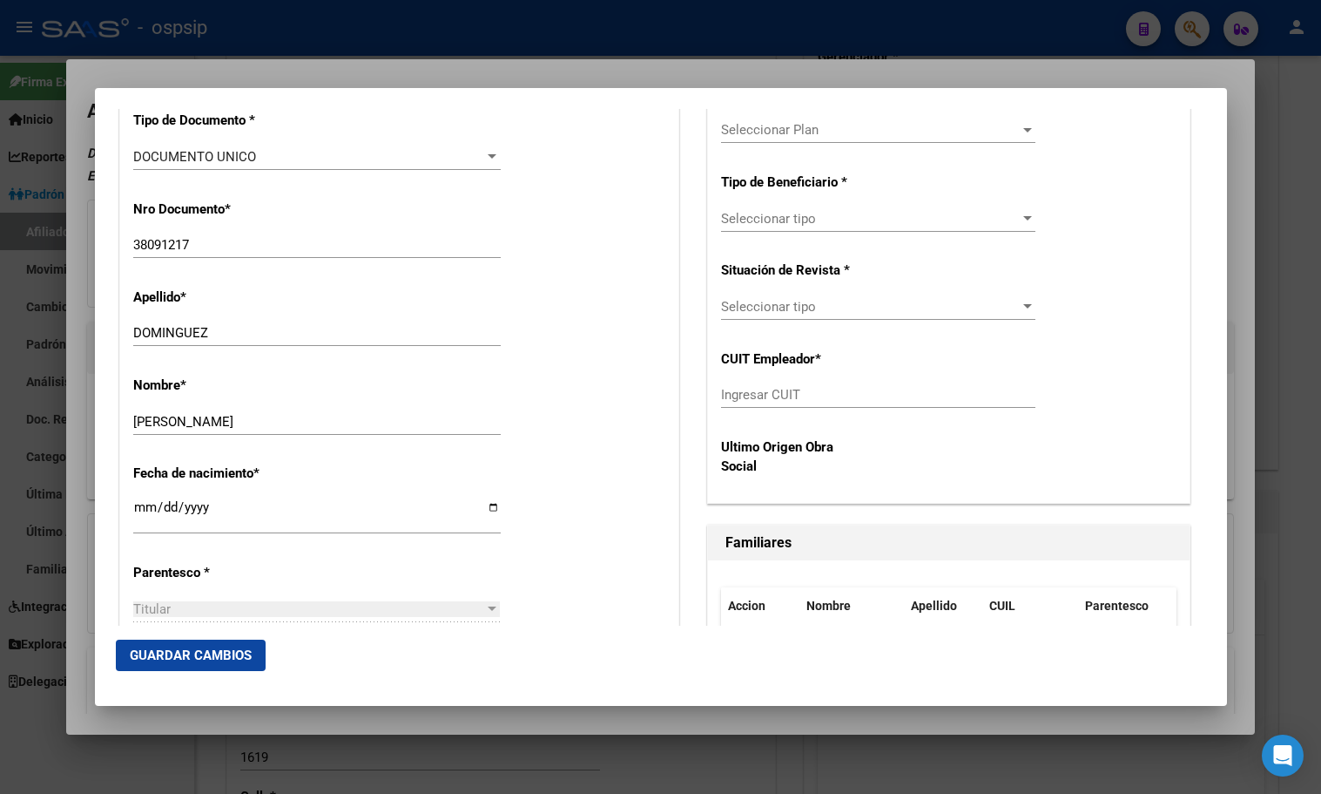
scroll to position [174, 0]
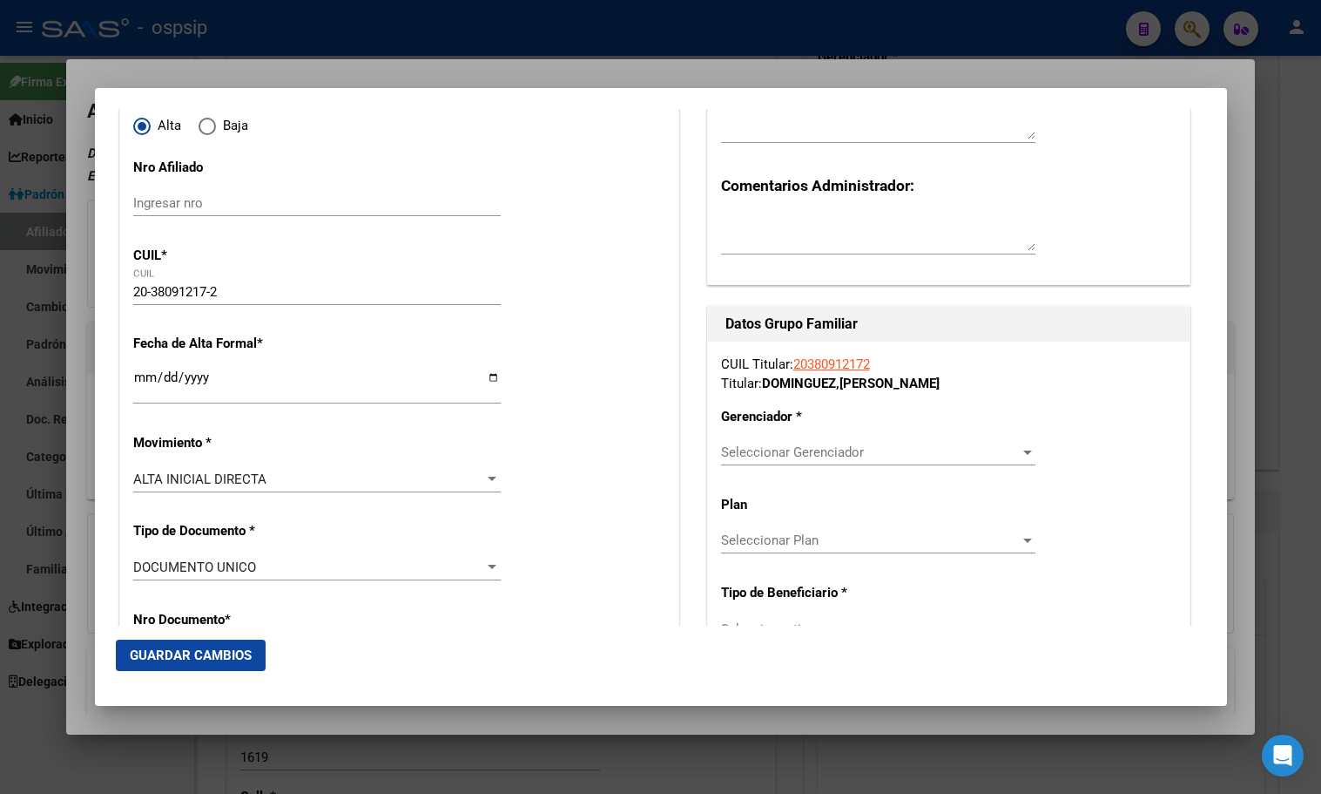
click at [804, 443] on div "Seleccionar Gerenciador Seleccionar Gerenciador" at bounding box center [878, 452] width 314 height 26
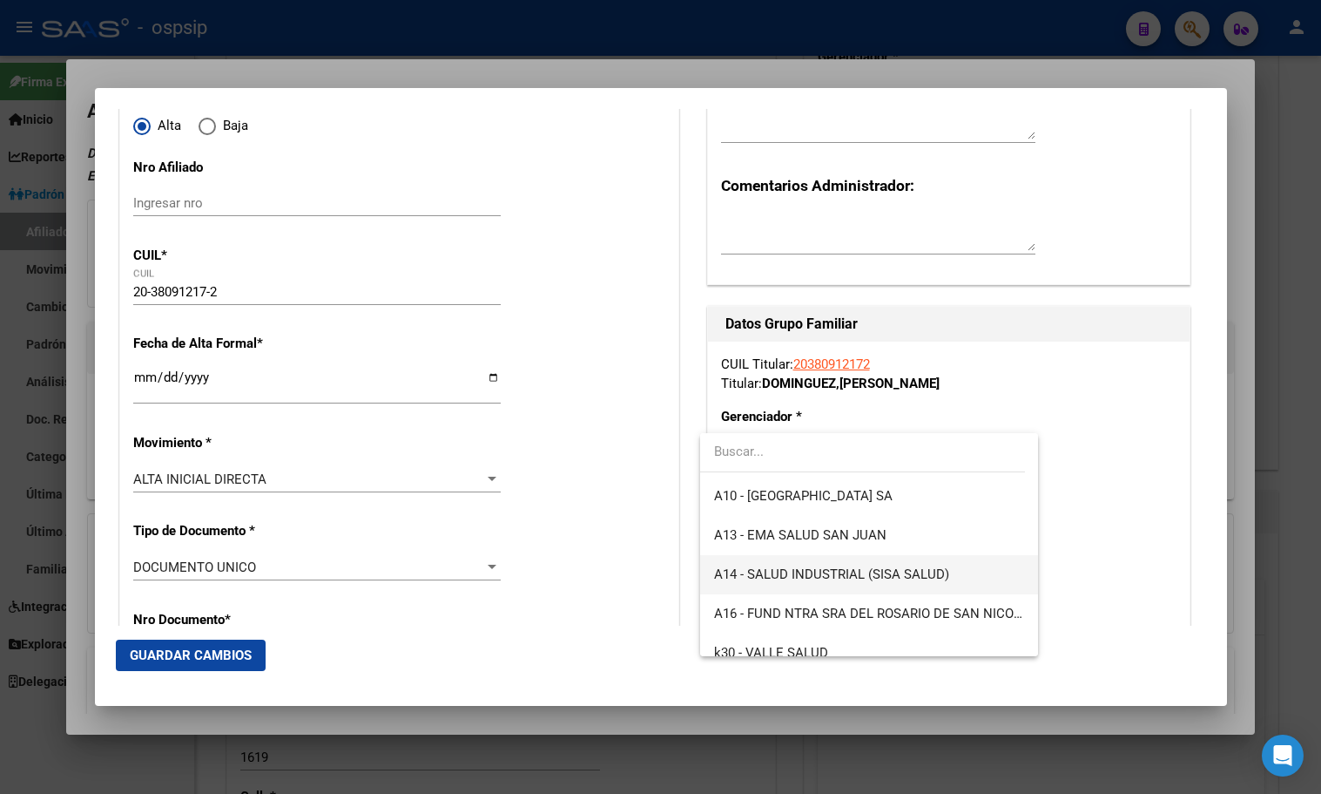
scroll to position [436, 0]
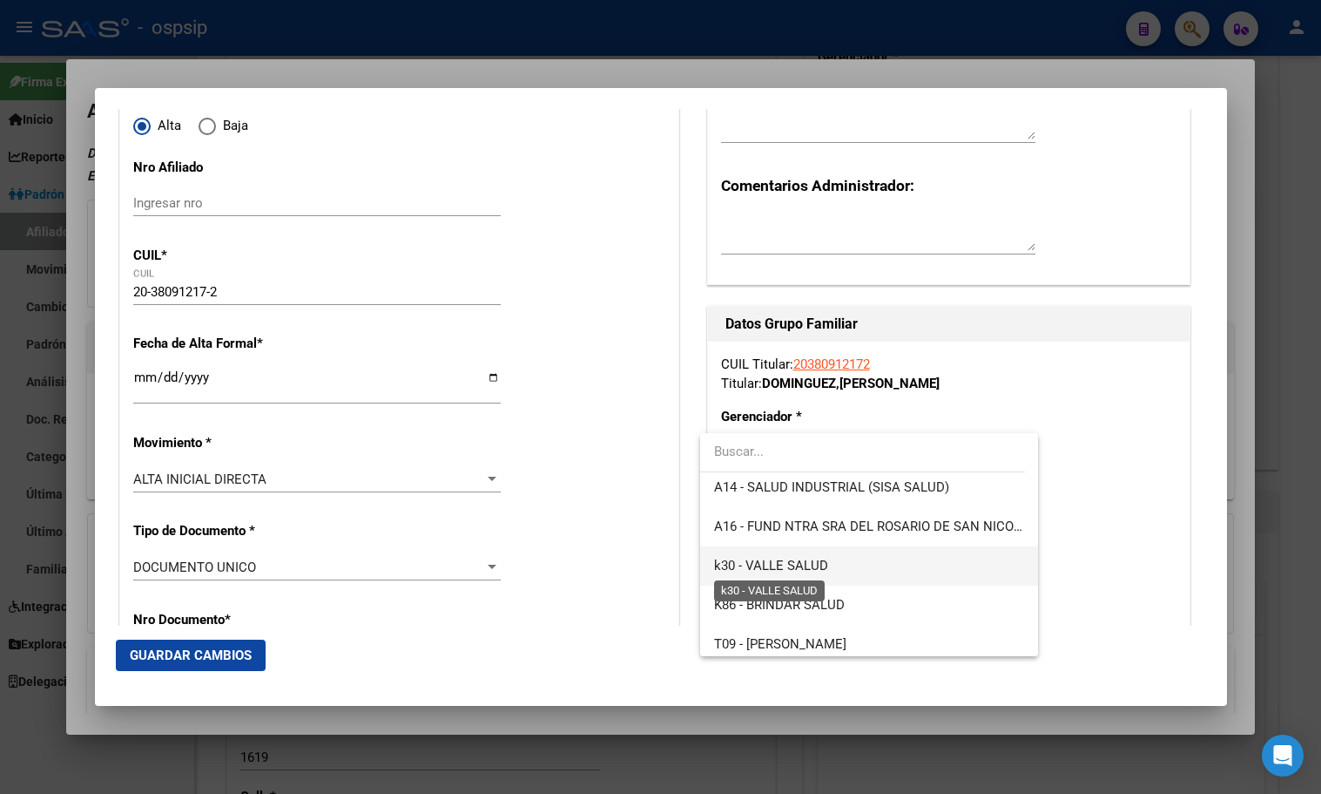
click at [766, 561] on span "k30 - VALLE SALUD" at bounding box center [771, 566] width 114 height 16
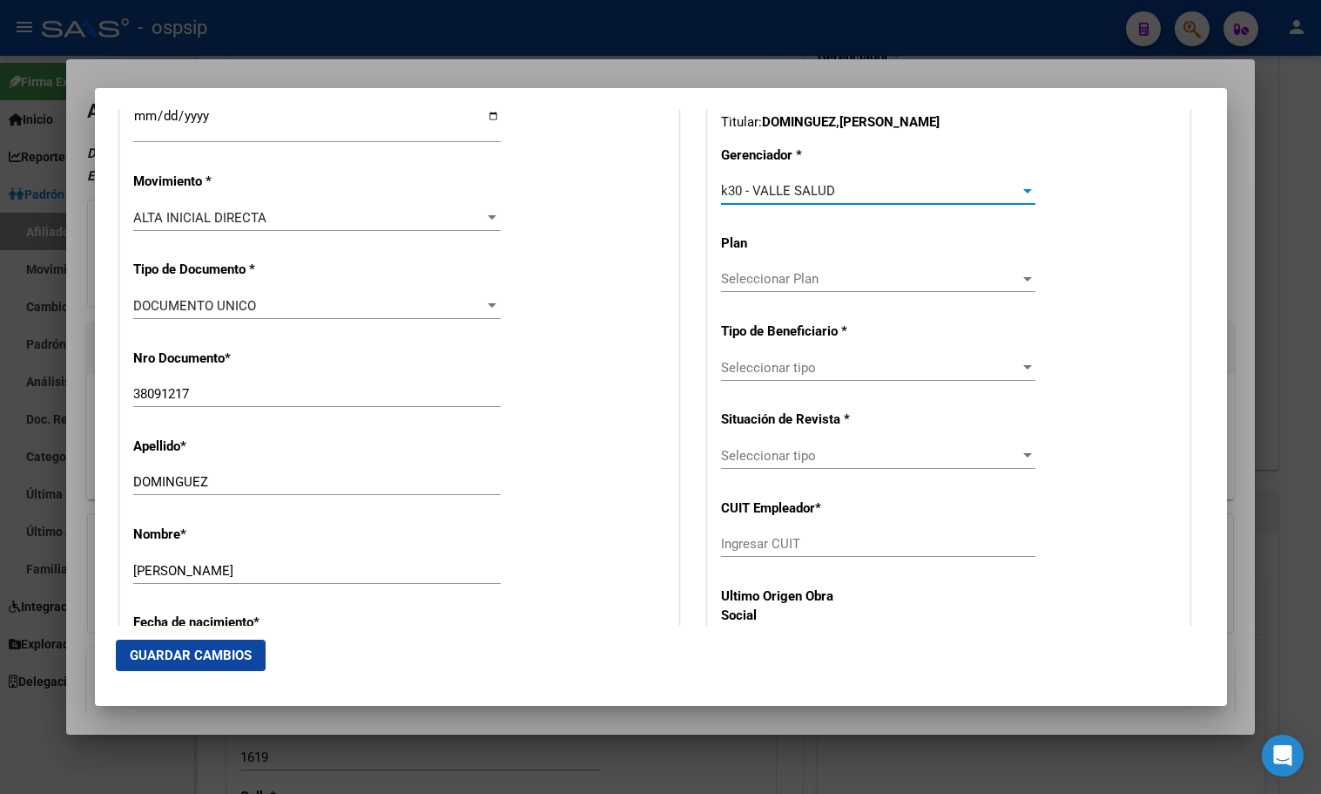
click at [747, 360] on span "Seleccionar tipo" at bounding box center [870, 368] width 299 height 16
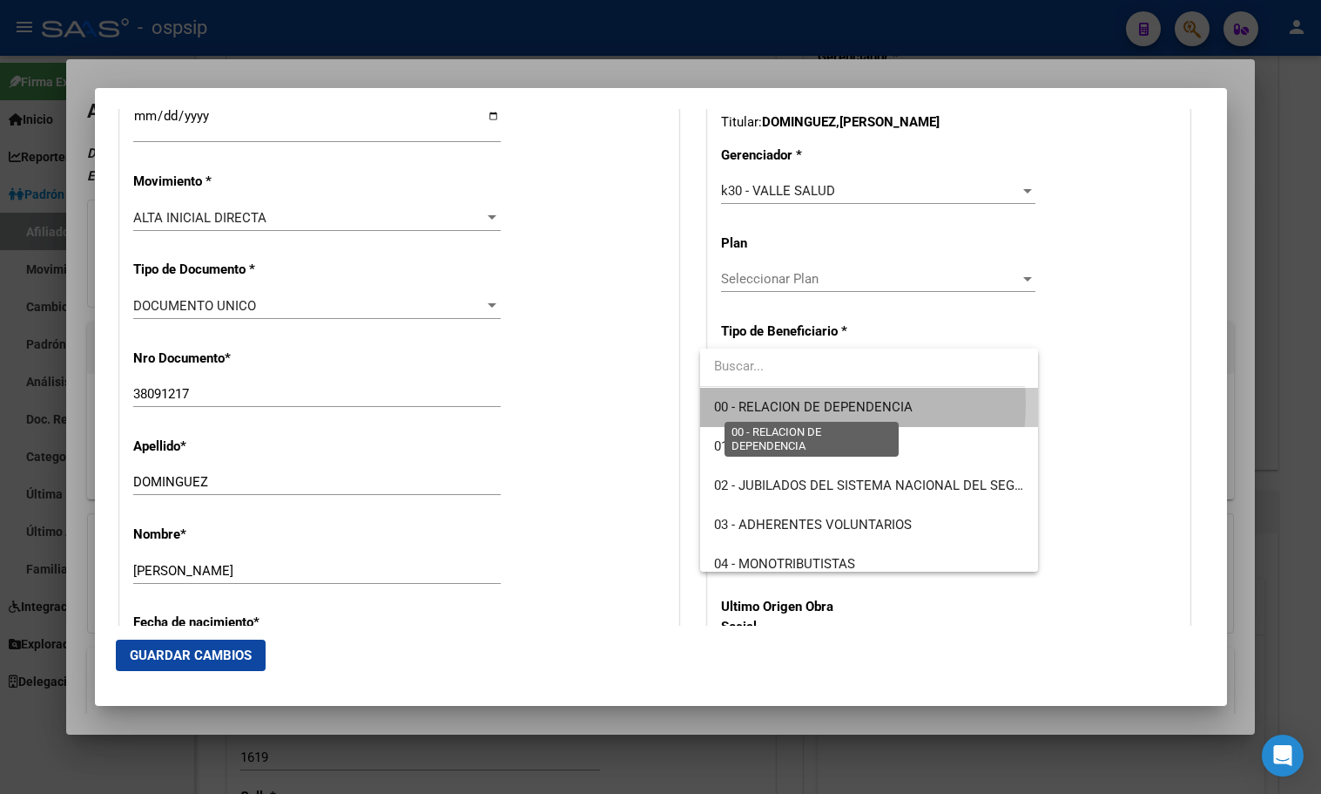
click at [772, 403] on span "00 - RELACION DE DEPENDENCIA" at bounding box center [813, 407] width 199 height 16
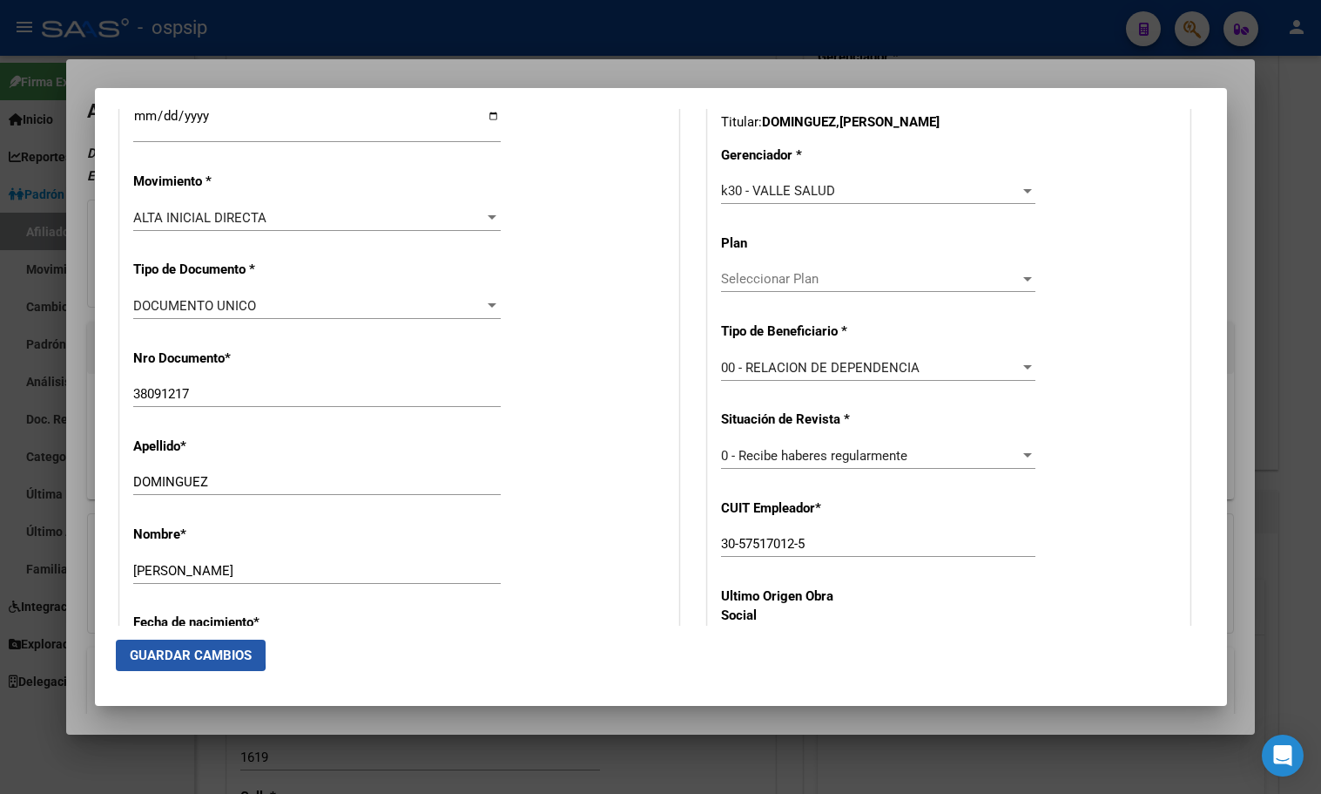
click at [165, 649] on span "Guardar Cambios" at bounding box center [191, 655] width 122 height 16
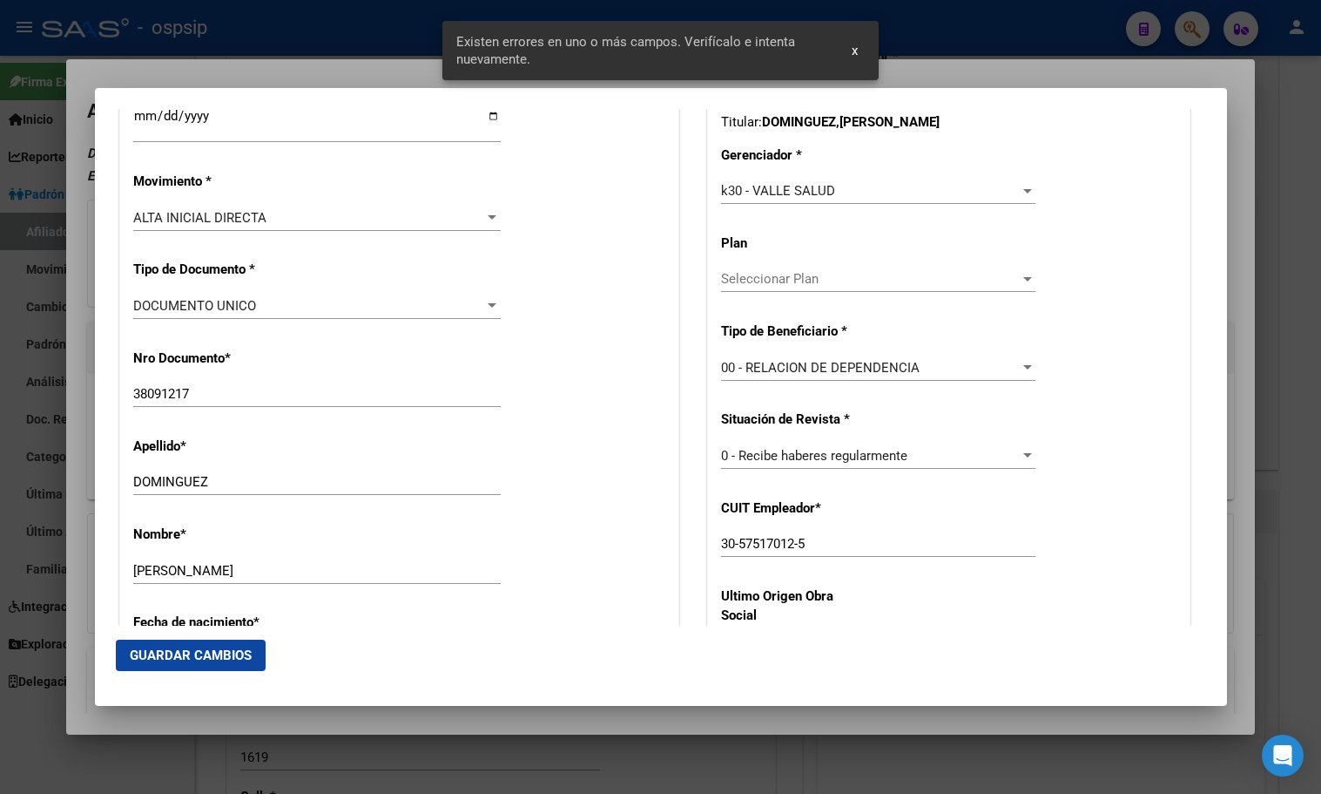
click at [636, 484] on div "Apellido * [PERSON_NAME] apellido" at bounding box center [399, 467] width 532 height 88
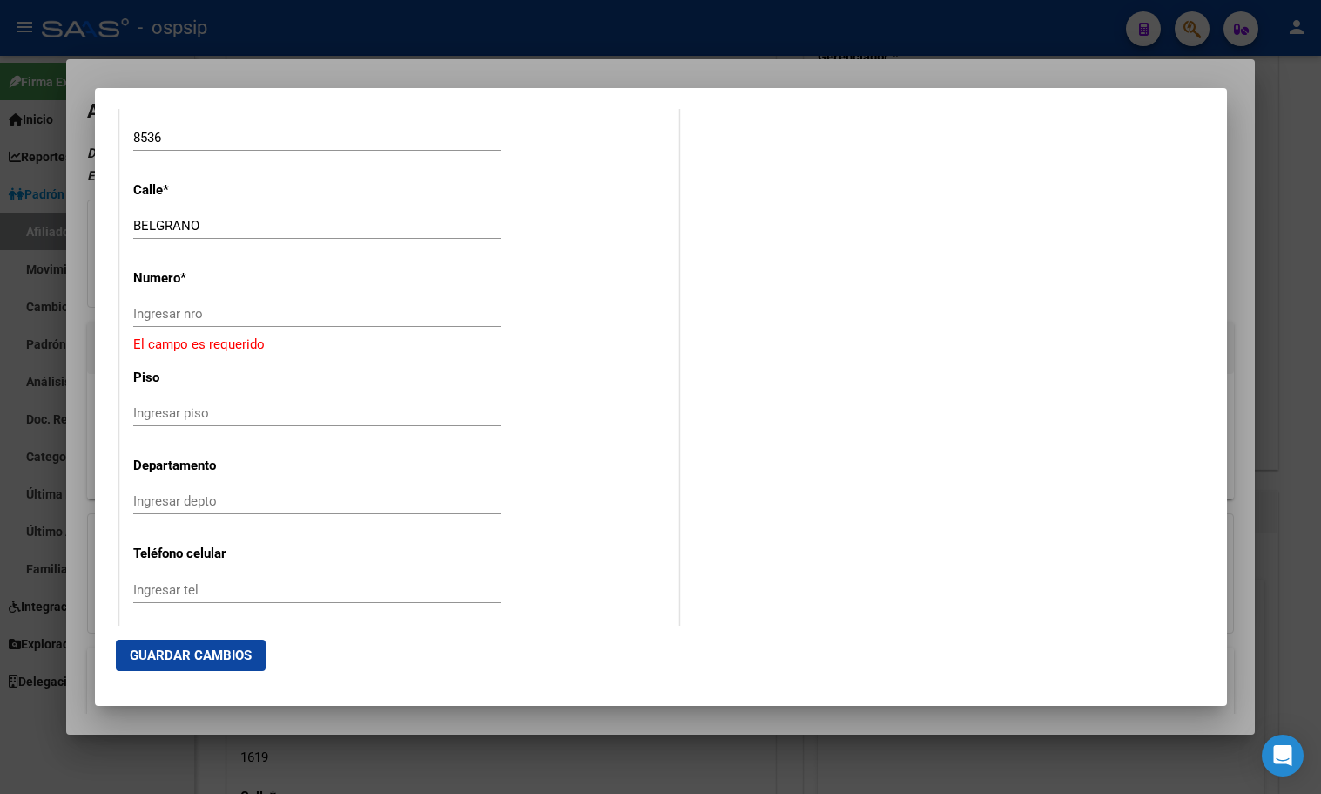
scroll to position [1829, 0]
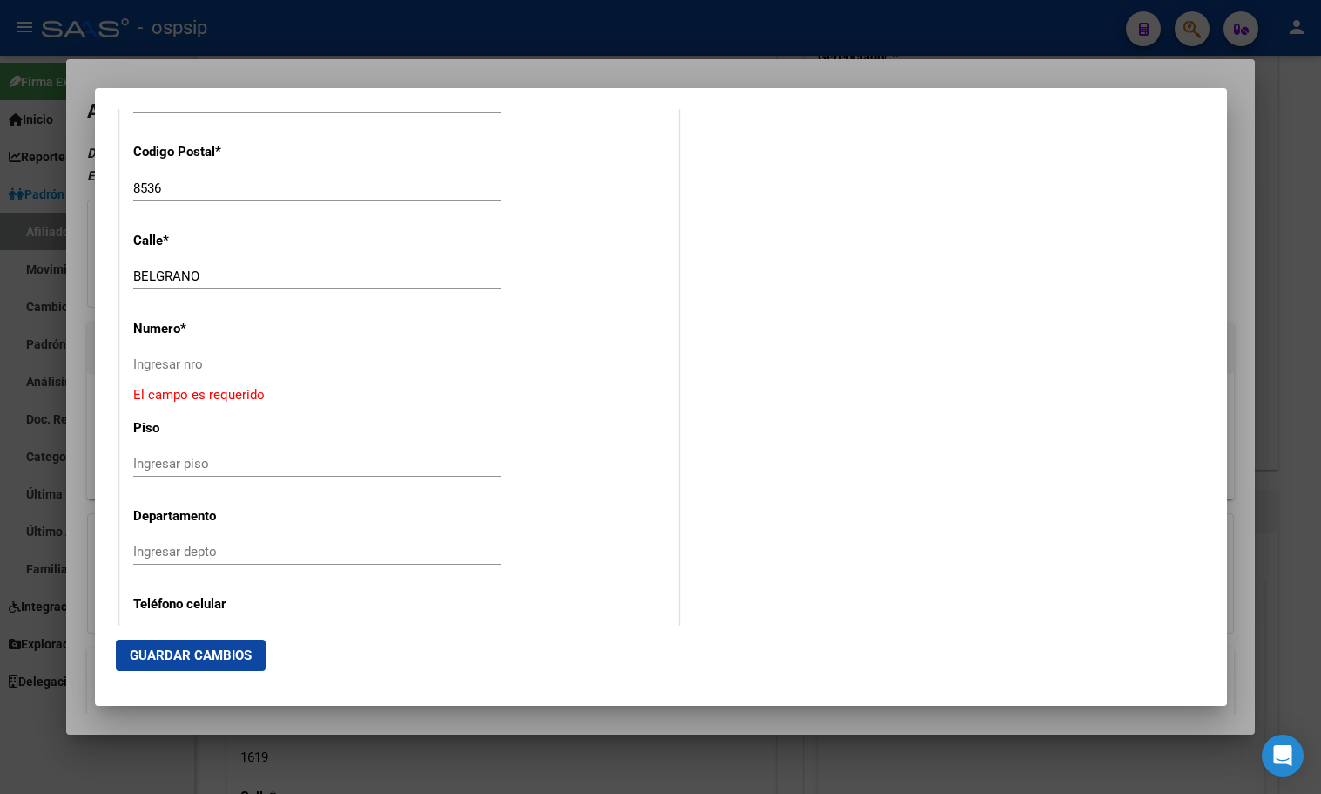
click at [142, 368] on input "Ingresar nro" at bounding box center [317, 364] width 368 height 16
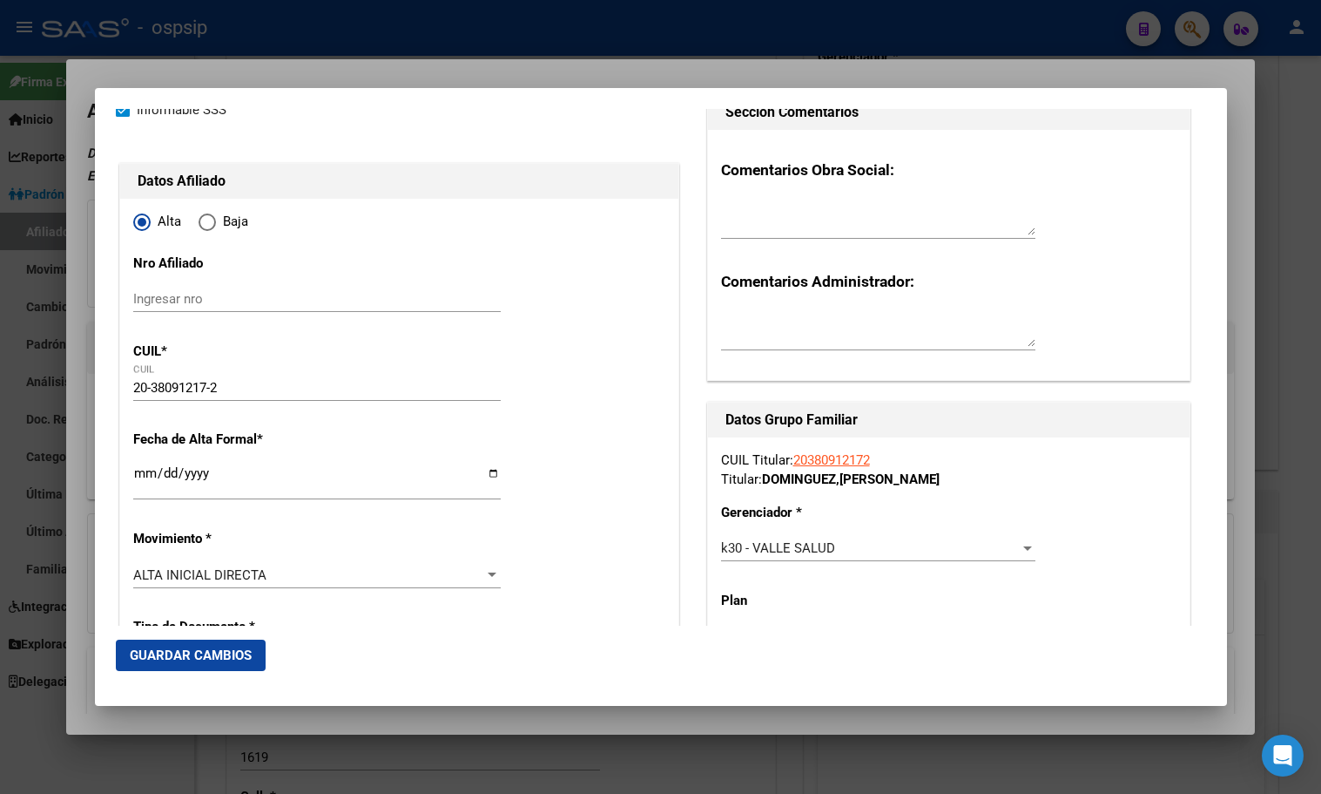
scroll to position [0, 0]
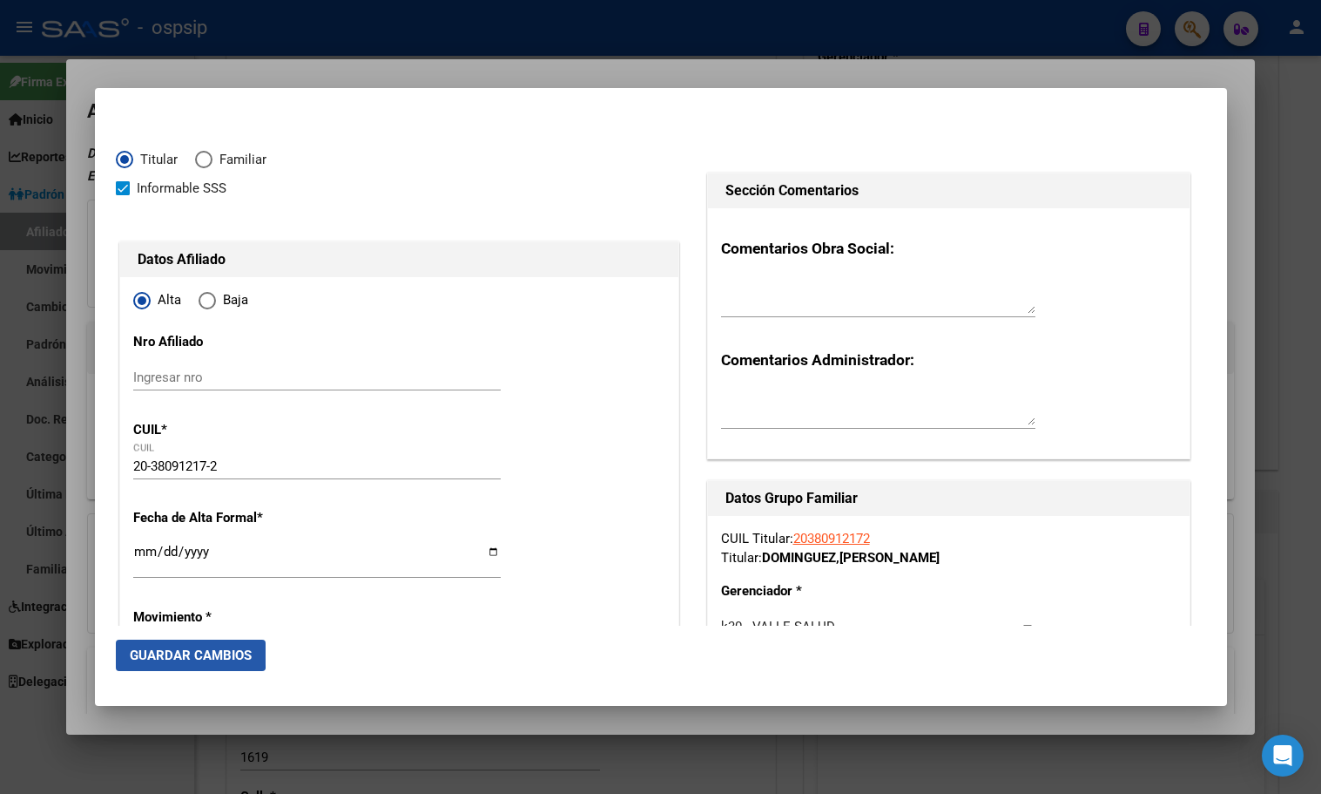
click at [176, 652] on span "Guardar Cambios" at bounding box center [191, 655] width 122 height 16
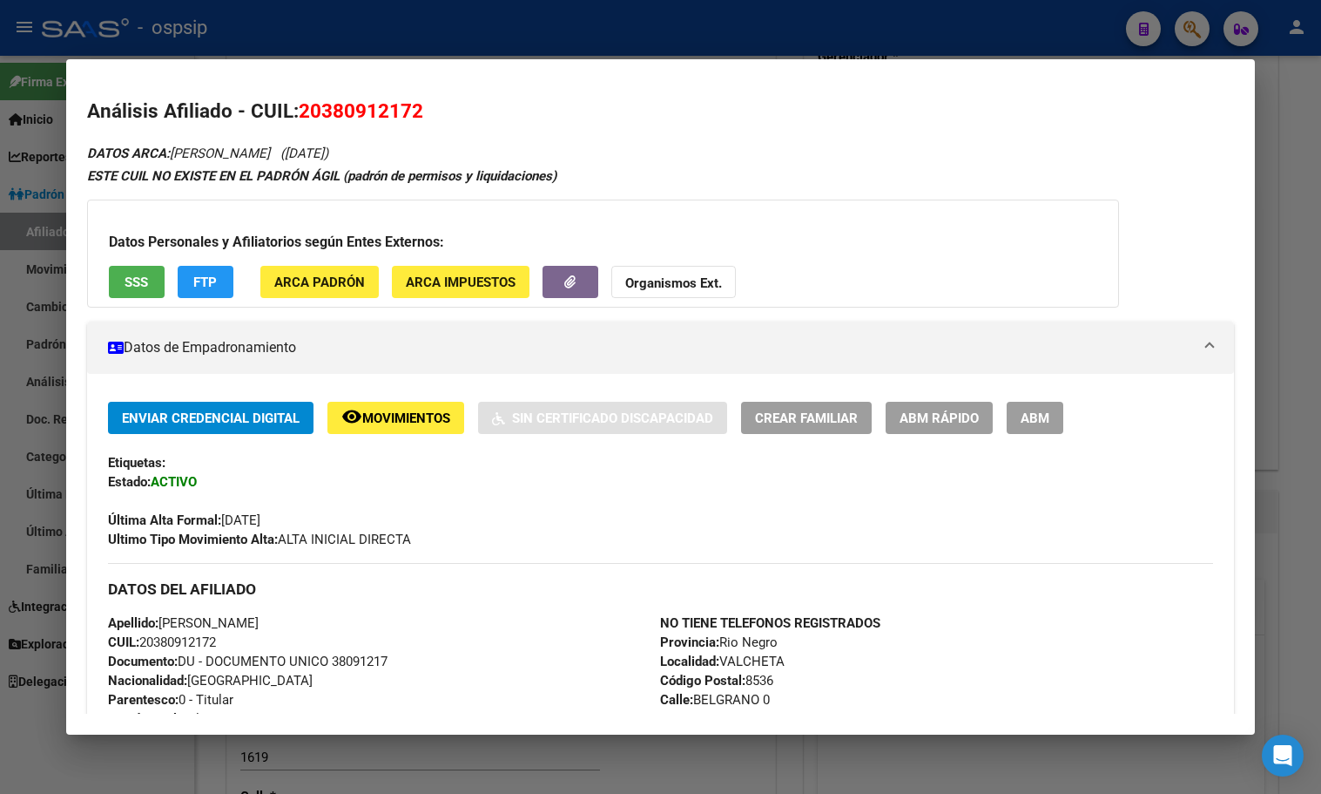
click at [1042, 418] on span "ABM" at bounding box center [1035, 418] width 29 height 16
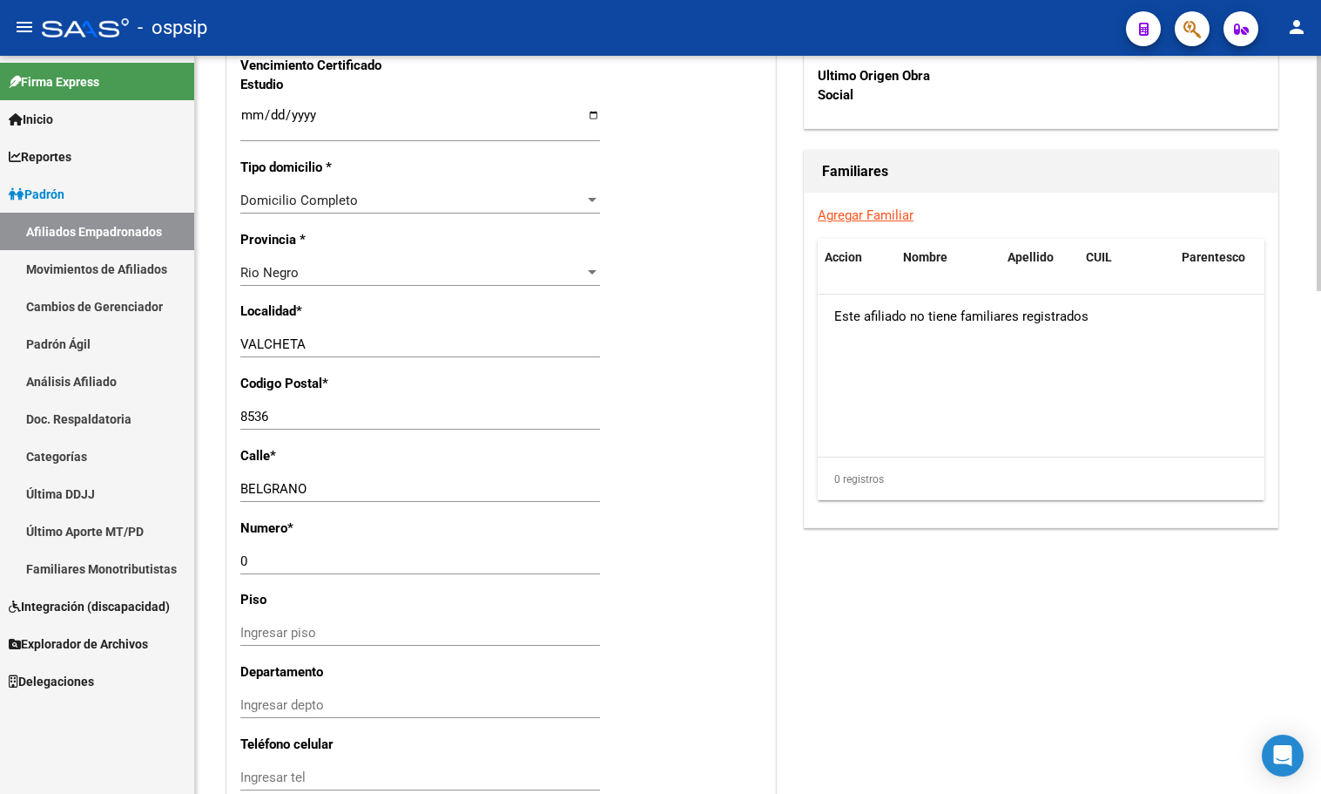
scroll to position [1220, 0]
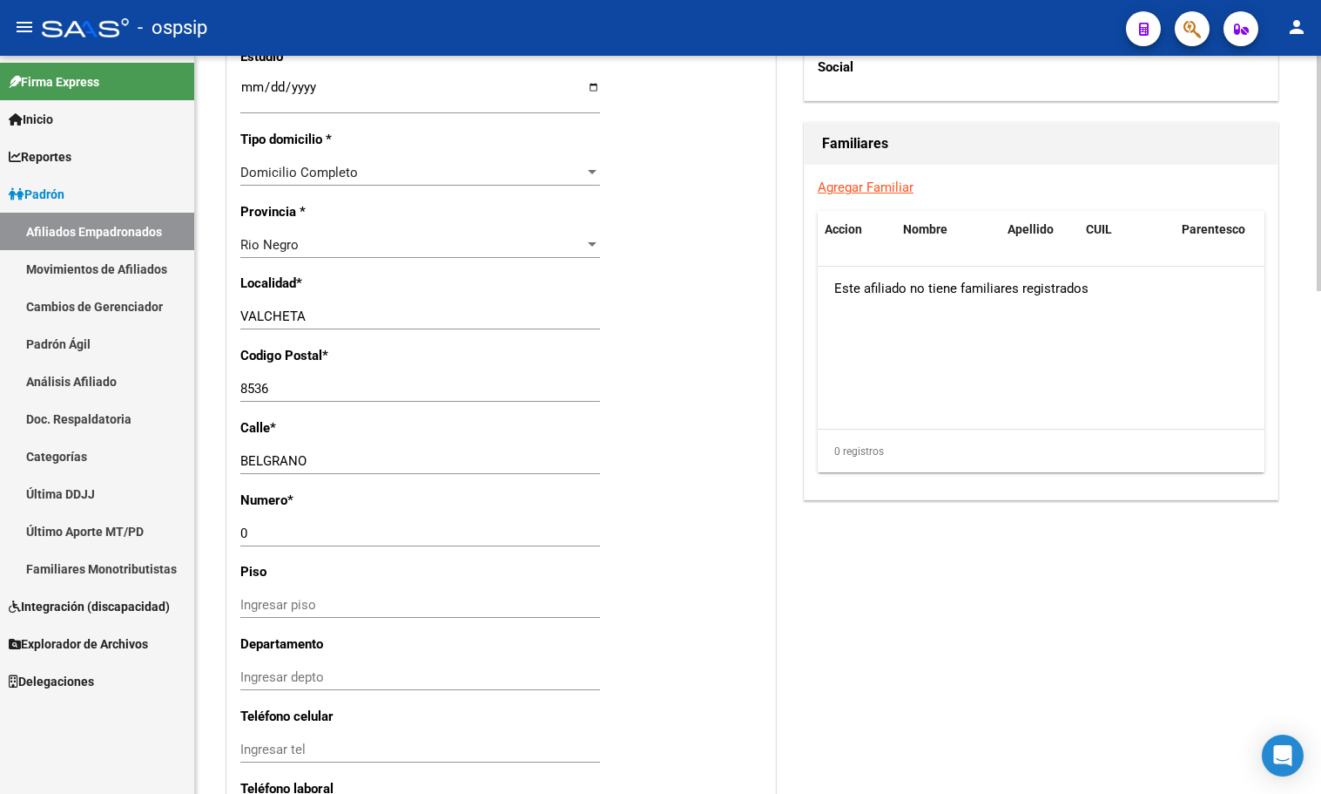
click at [447, 173] on div "Domicilio Completo Seleccionar tipo domicilio" at bounding box center [420, 172] width 360 height 26
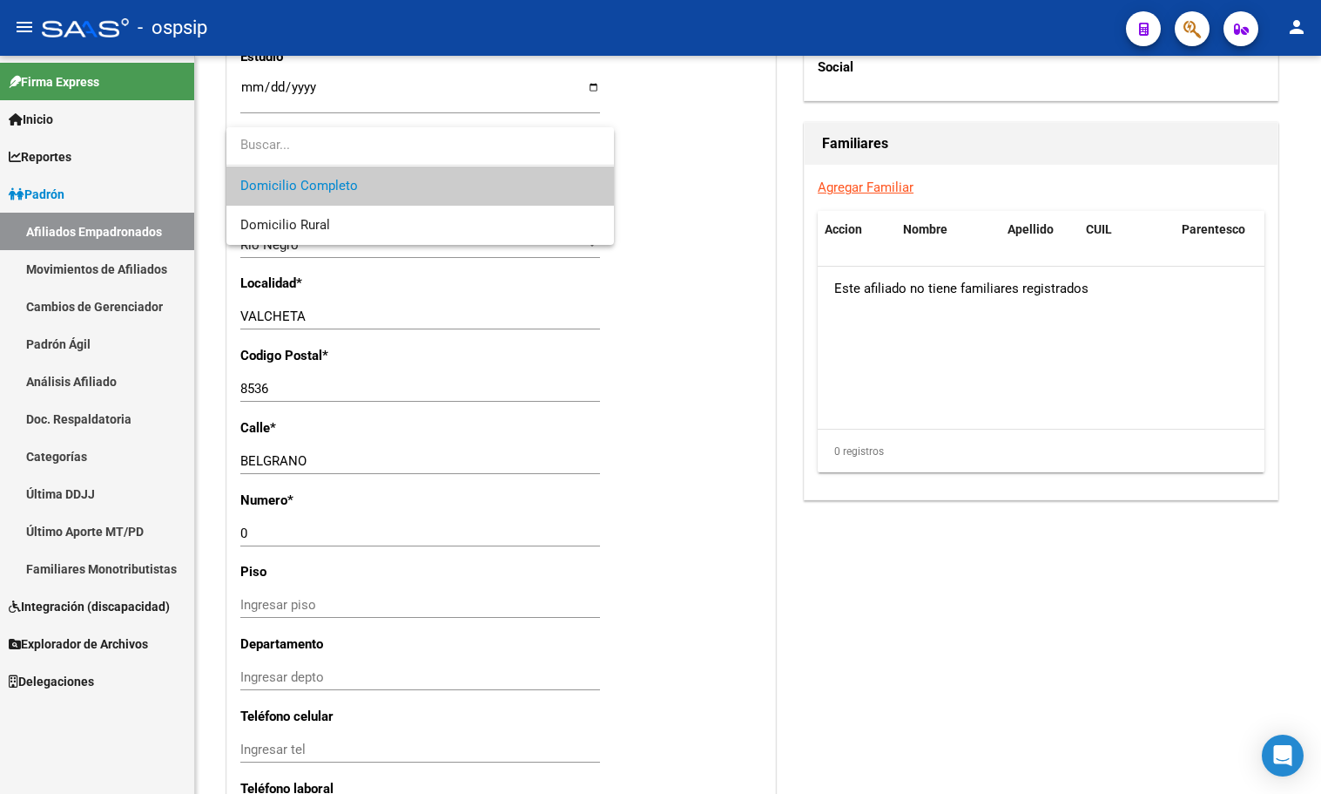
click at [683, 559] on div at bounding box center [660, 397] width 1321 height 794
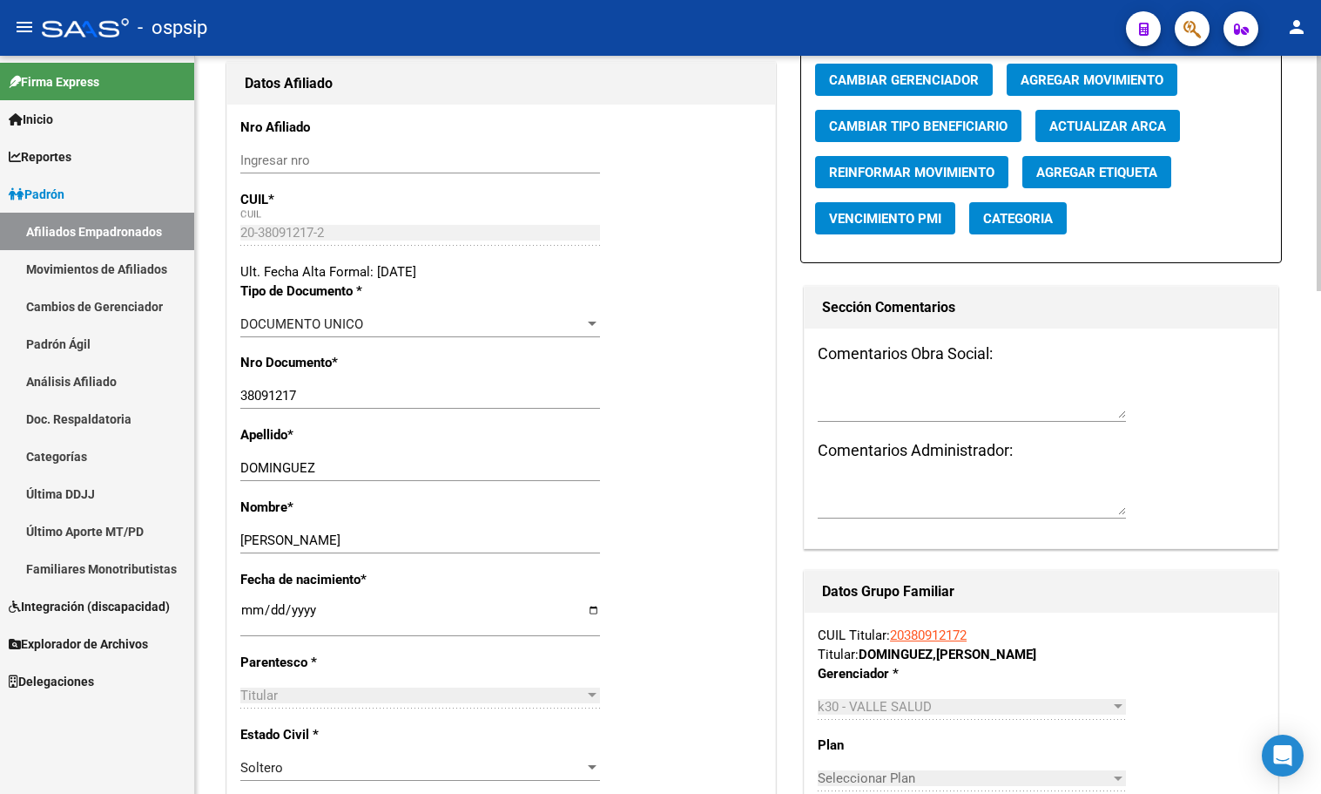
scroll to position [0, 0]
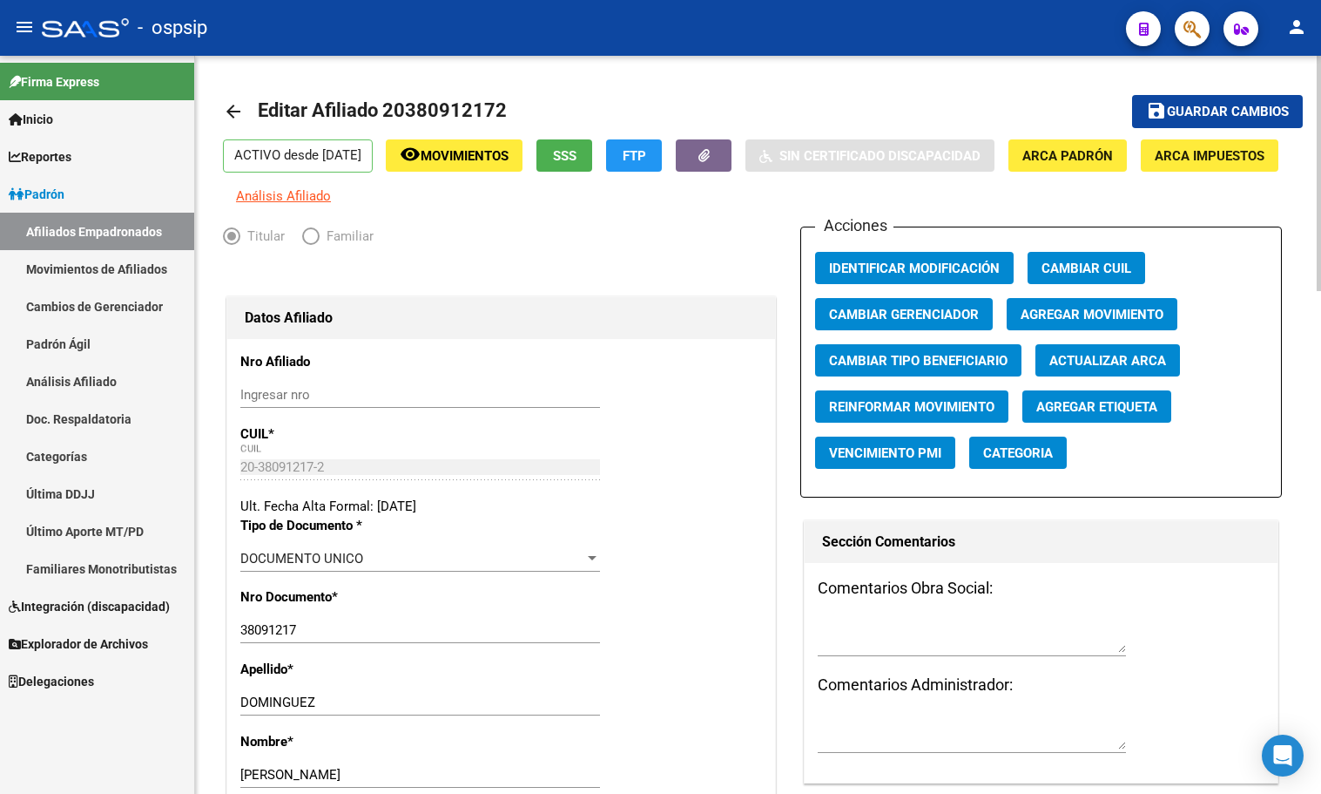
click at [1183, 109] on span "Guardar cambios" at bounding box center [1228, 113] width 122 height 16
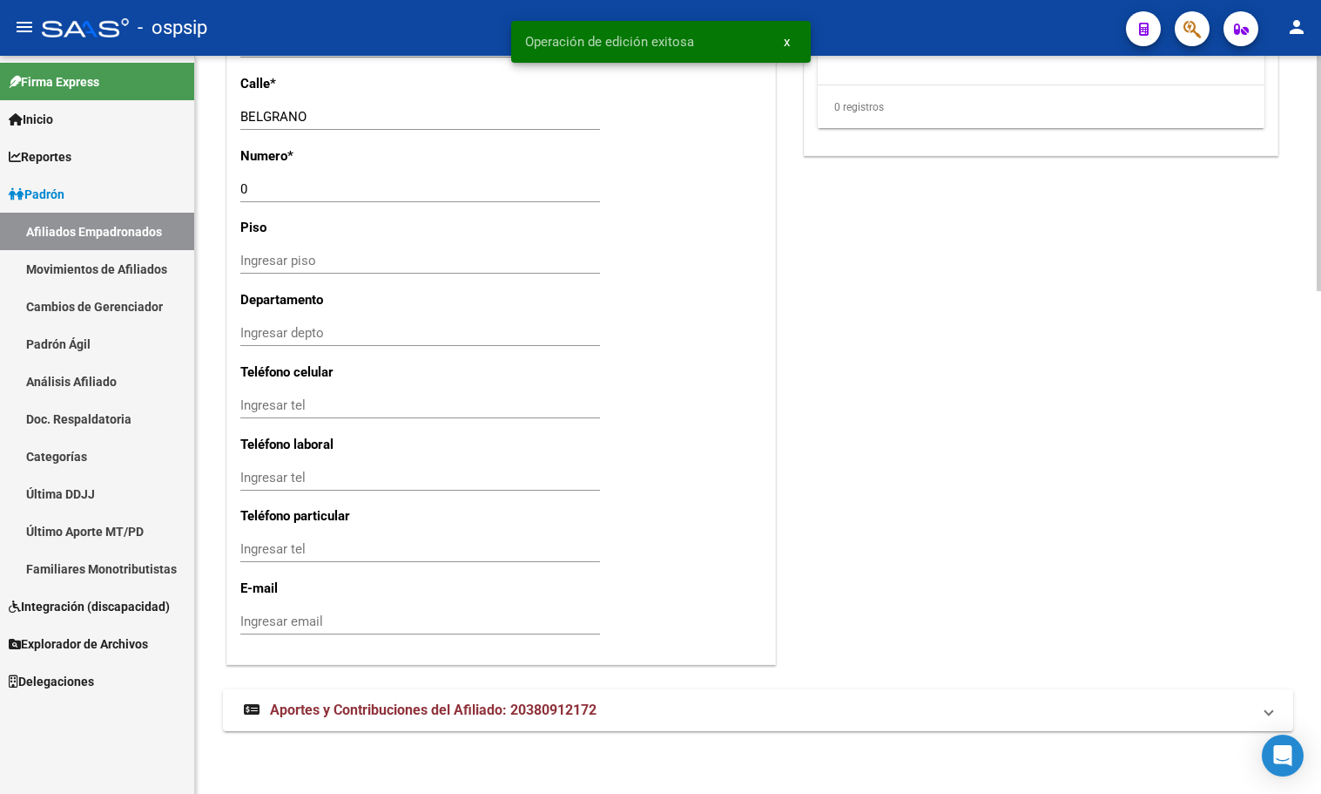
scroll to position [1577, 0]
click at [517, 709] on span "Aportes y Contribuciones del Afiliado: 20380912172" at bounding box center [433, 709] width 327 height 17
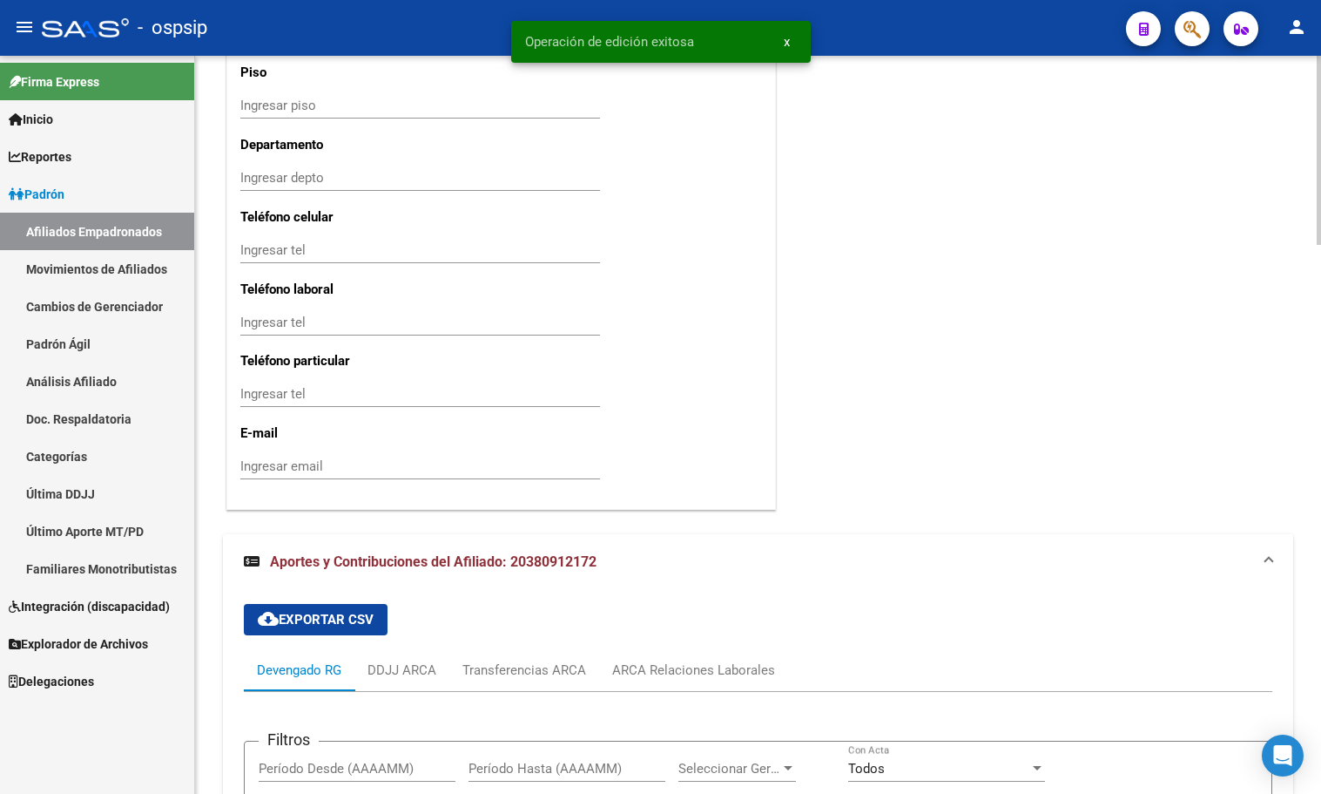
scroll to position [2099, 0]
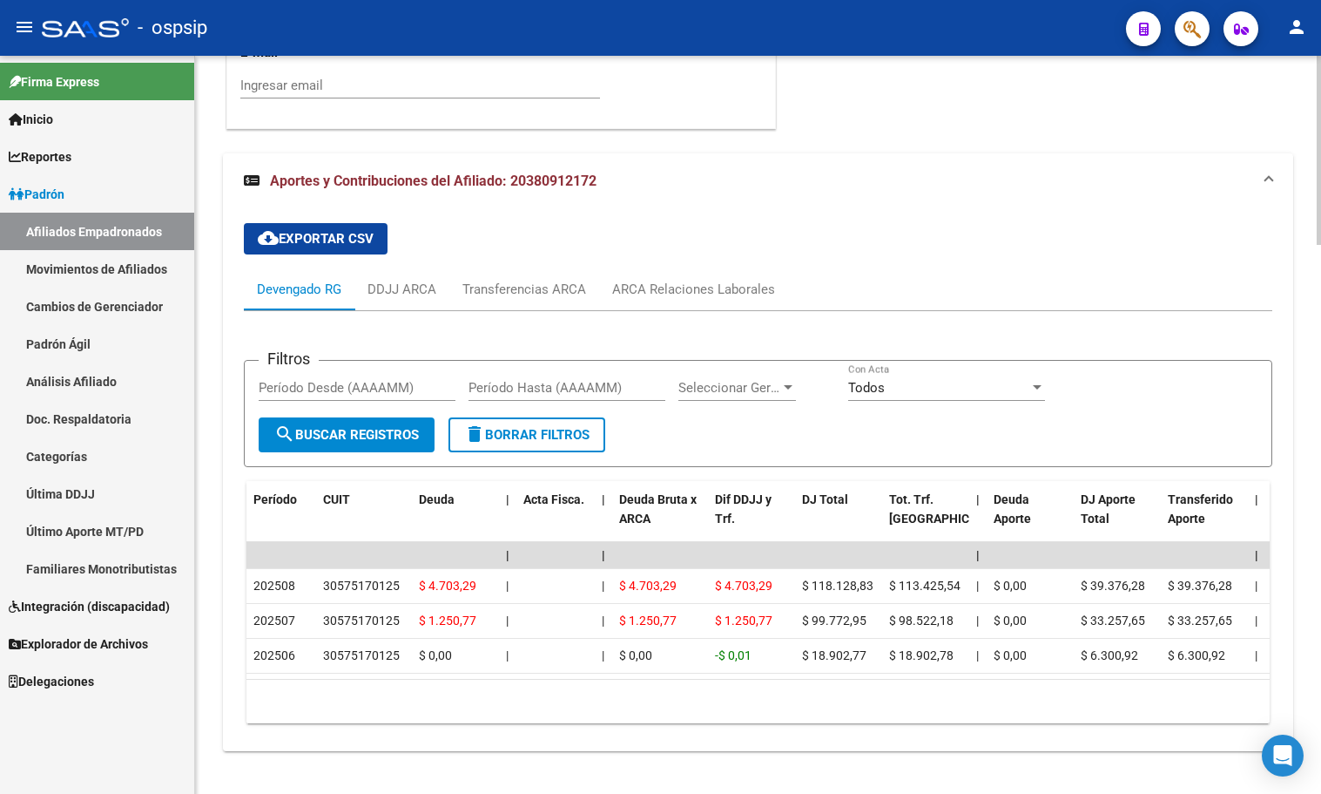
click at [677, 299] on div "ARCA Relaciones Laborales" at bounding box center [693, 289] width 163 height 19
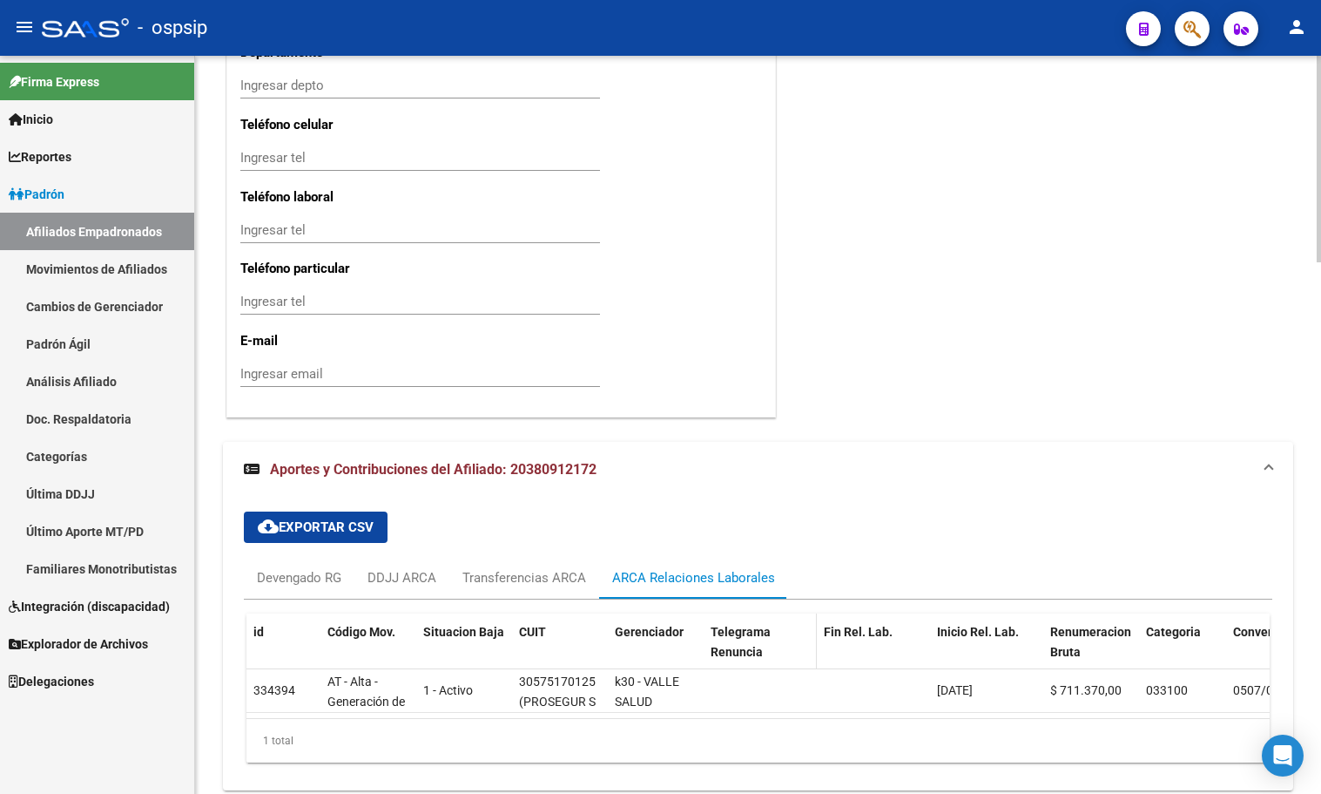
scroll to position [1896, 0]
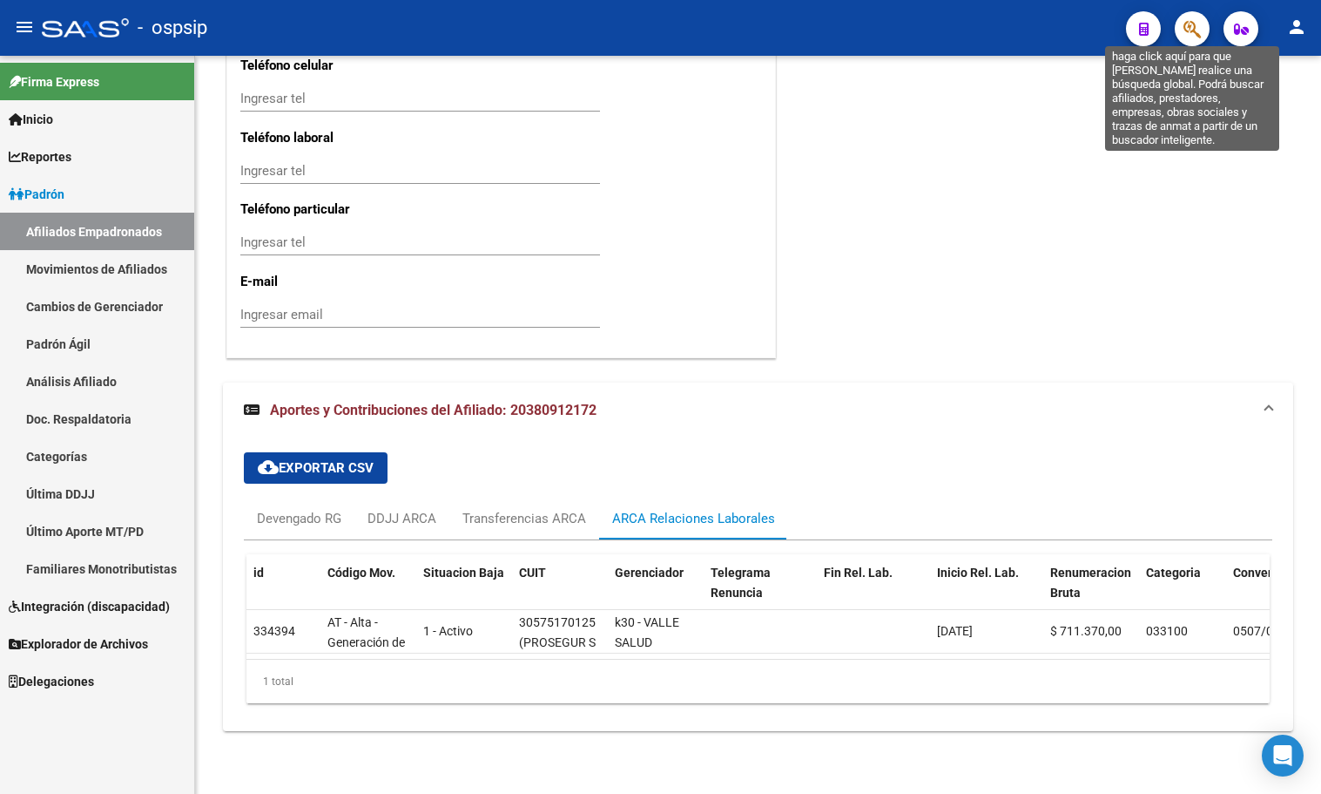
click at [1192, 24] on icon "button" at bounding box center [1192, 29] width 17 height 20
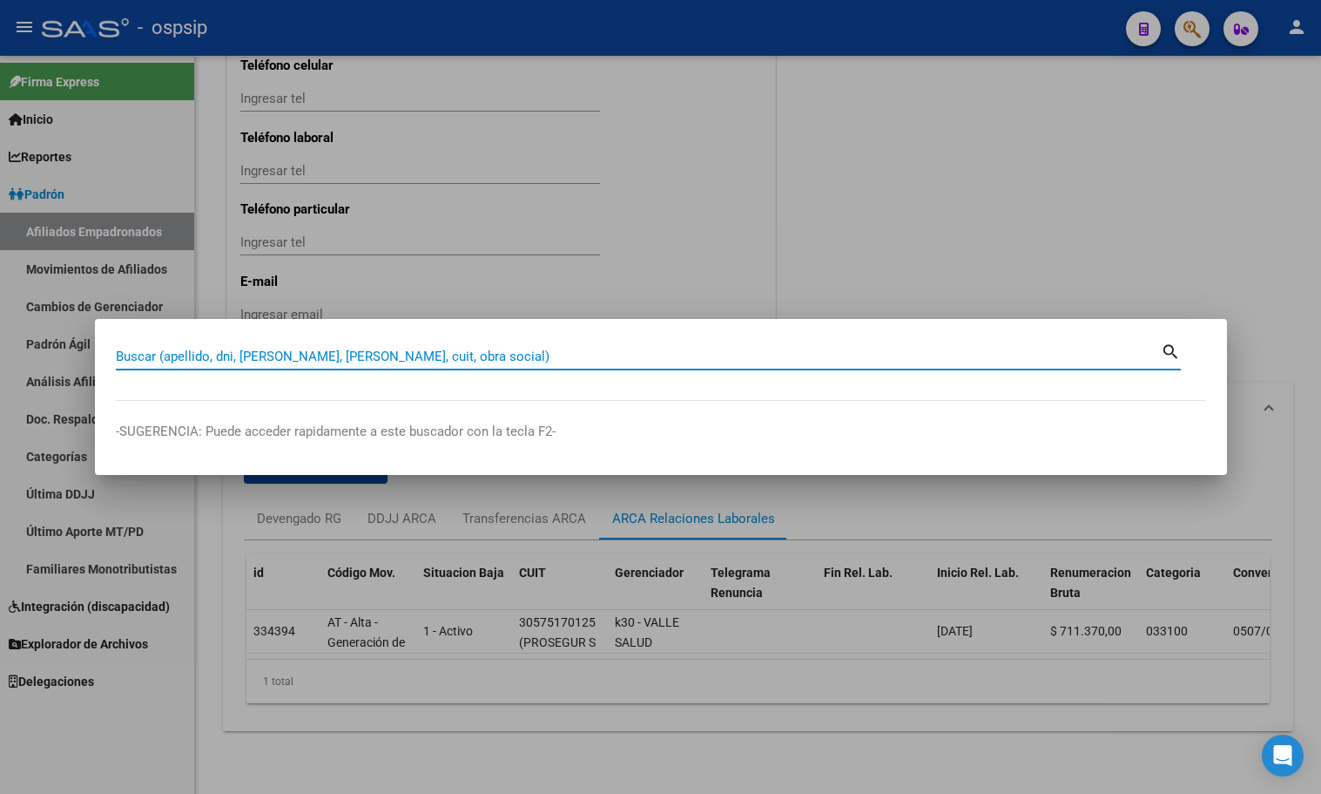
paste input "45608638"
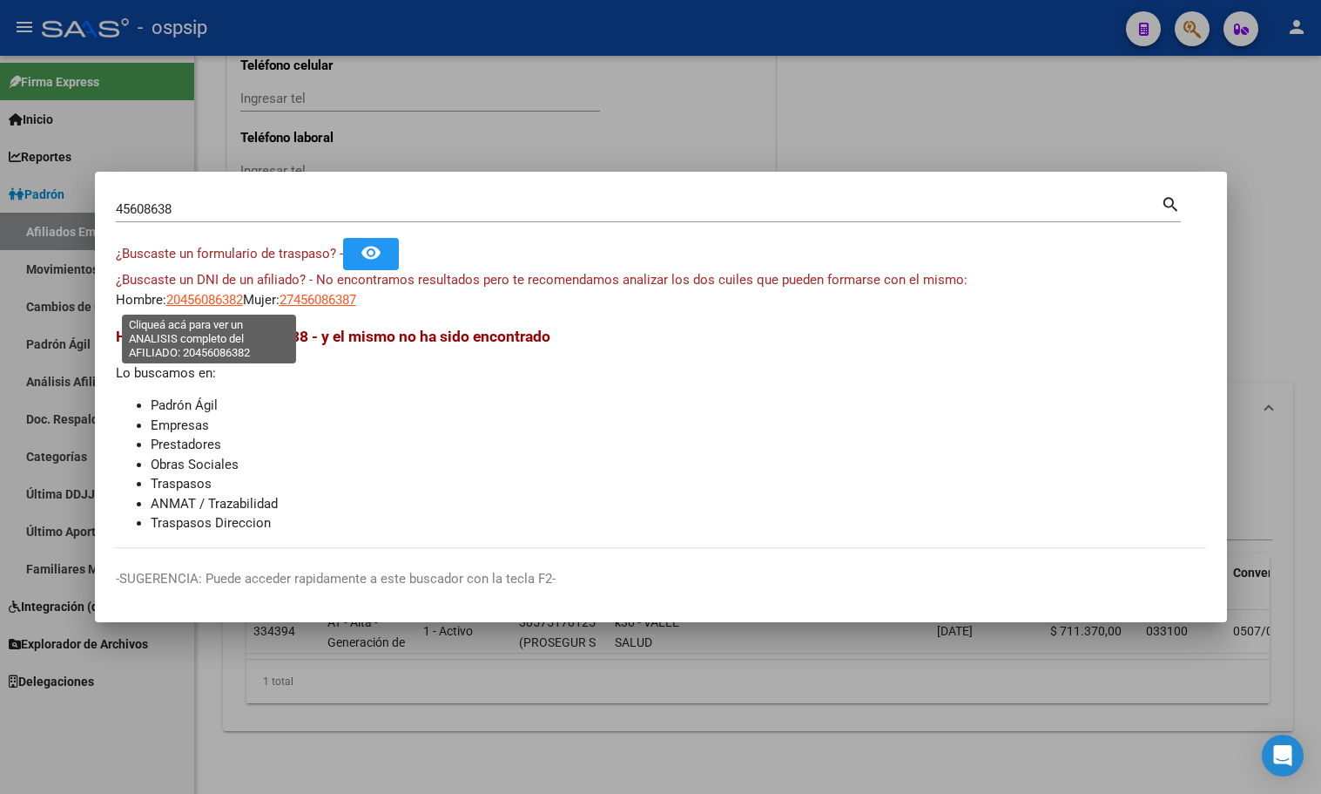
click at [198, 295] on span "20456086382" at bounding box center [204, 300] width 77 height 16
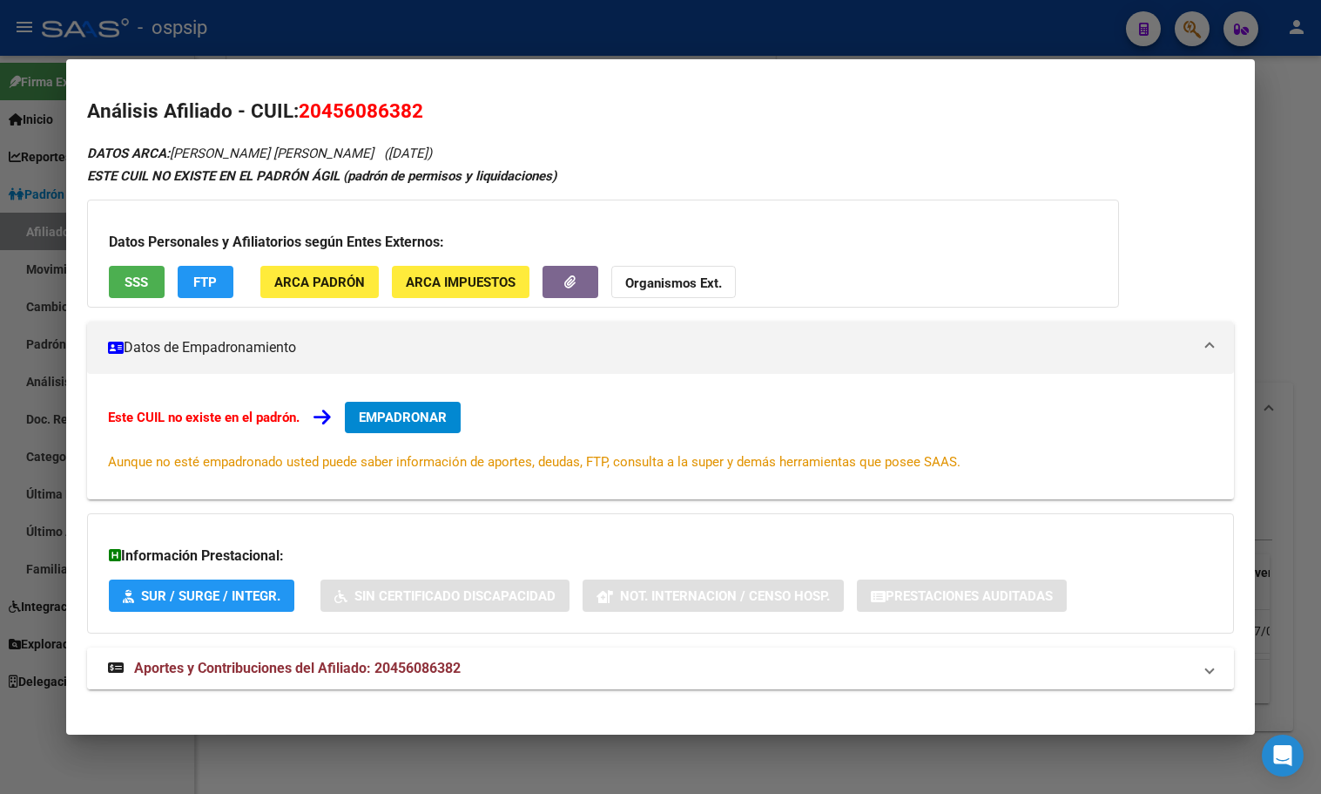
click at [423, 662] on span "Aportes y Contribuciones del Afiliado: 20456086382" at bounding box center [297, 667] width 327 height 17
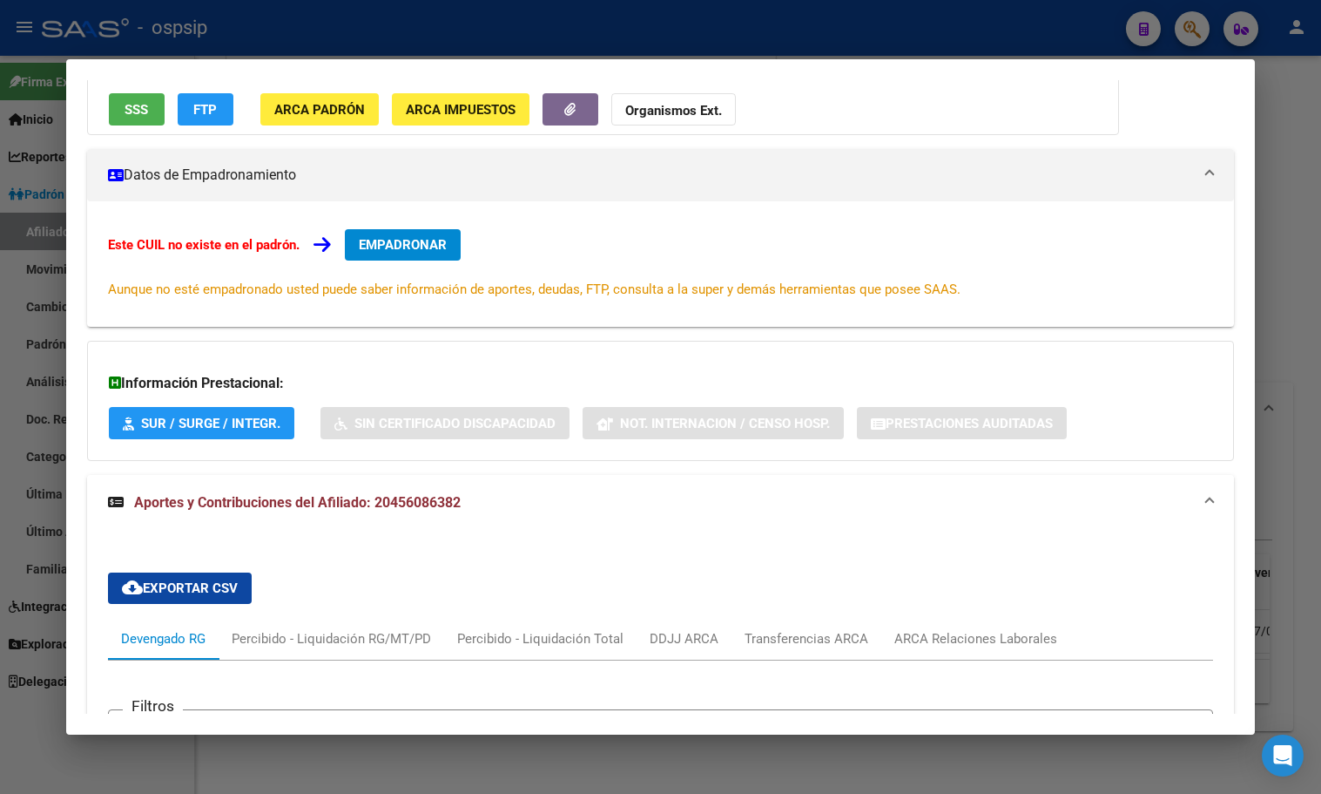
scroll to position [0, 0]
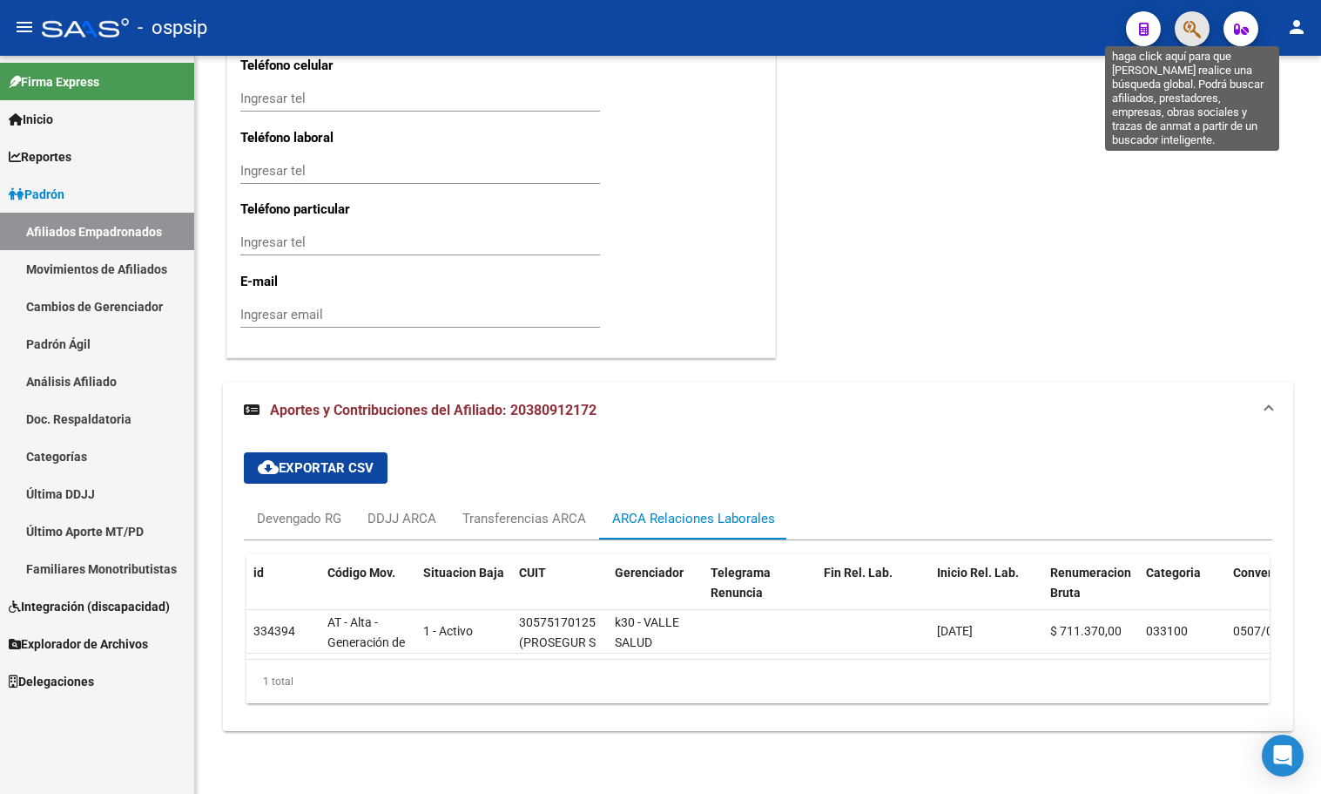
click at [1188, 28] on icon "button" at bounding box center [1192, 29] width 17 height 20
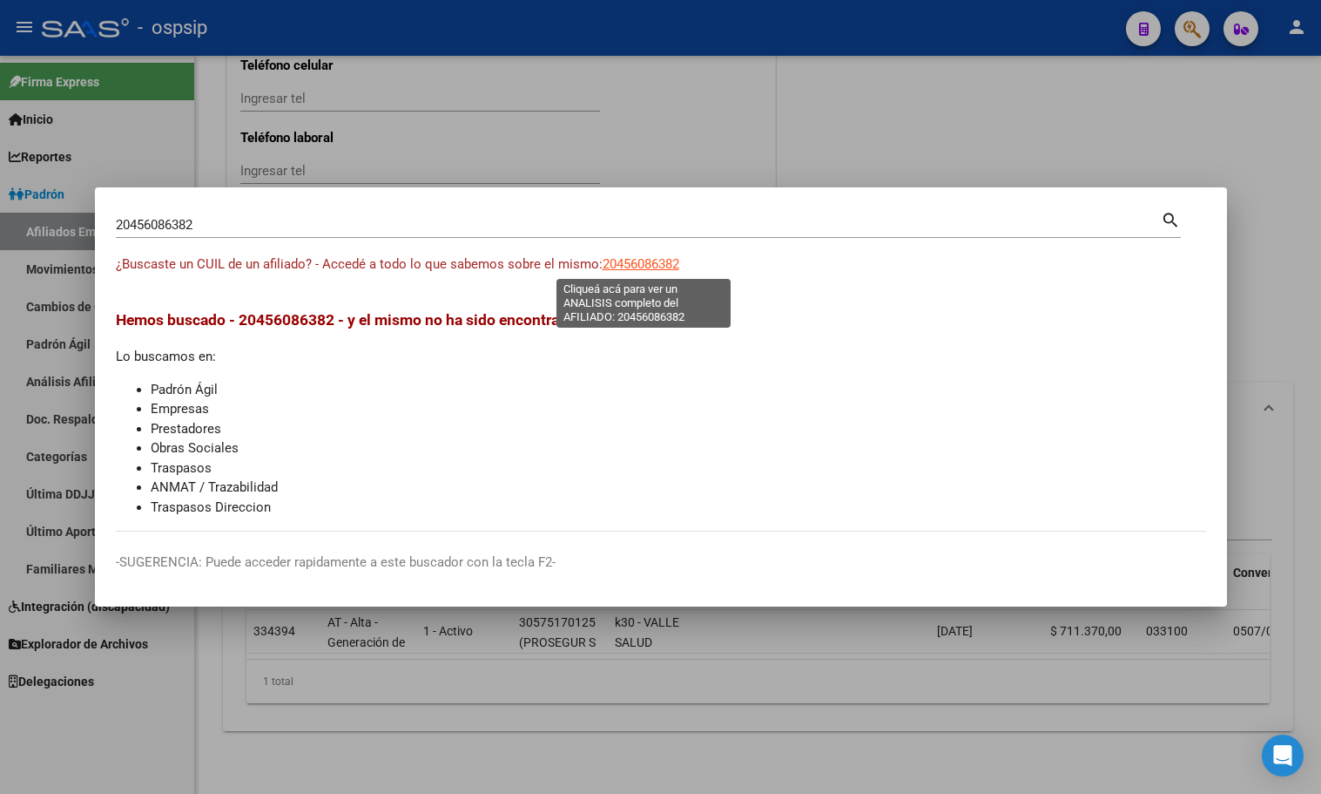
click at [619, 260] on span "20456086382" at bounding box center [641, 264] width 77 height 16
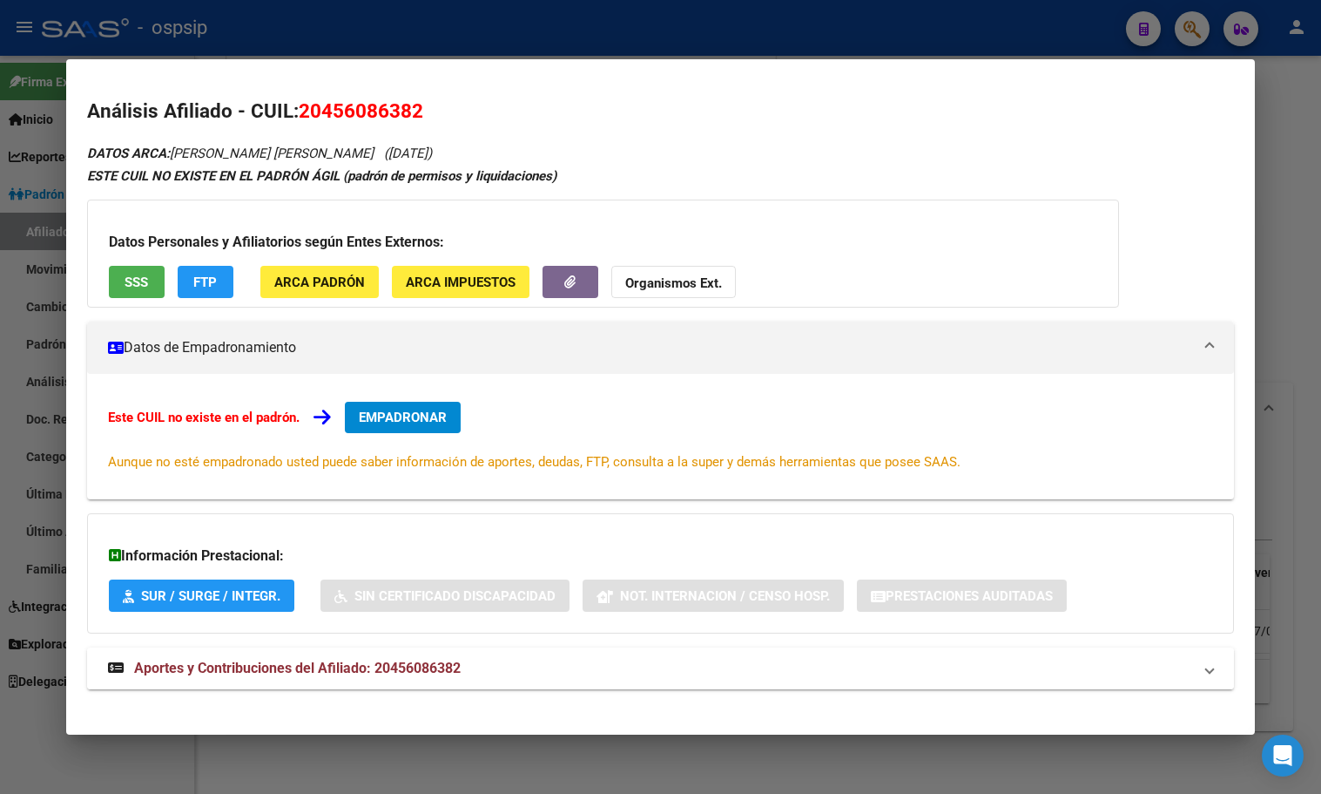
click at [418, 663] on span "Aportes y Contribuciones del Afiliado: 20456086382" at bounding box center [297, 667] width 327 height 17
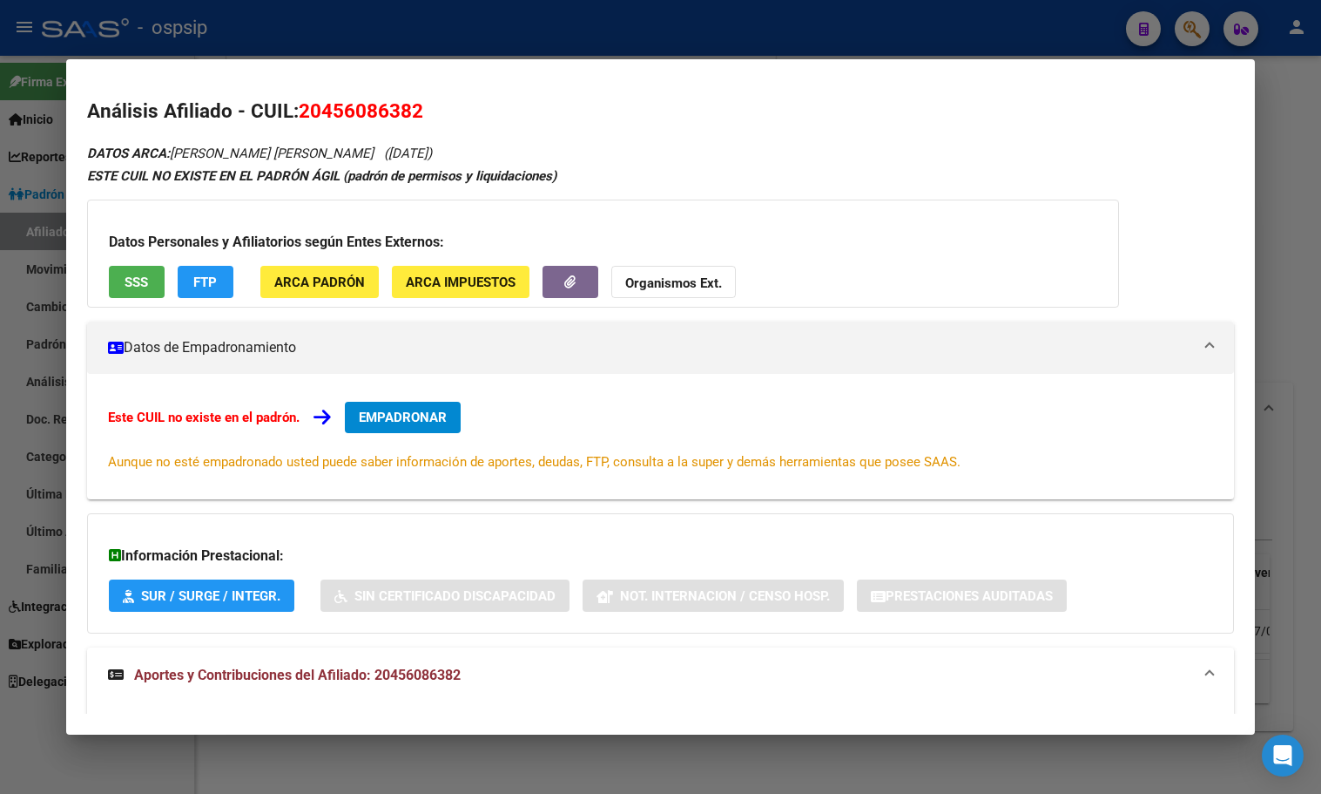
click at [695, 118] on h2 "Análisis Afiliado - CUIL: 20456086382" at bounding box center [660, 112] width 1147 height 30
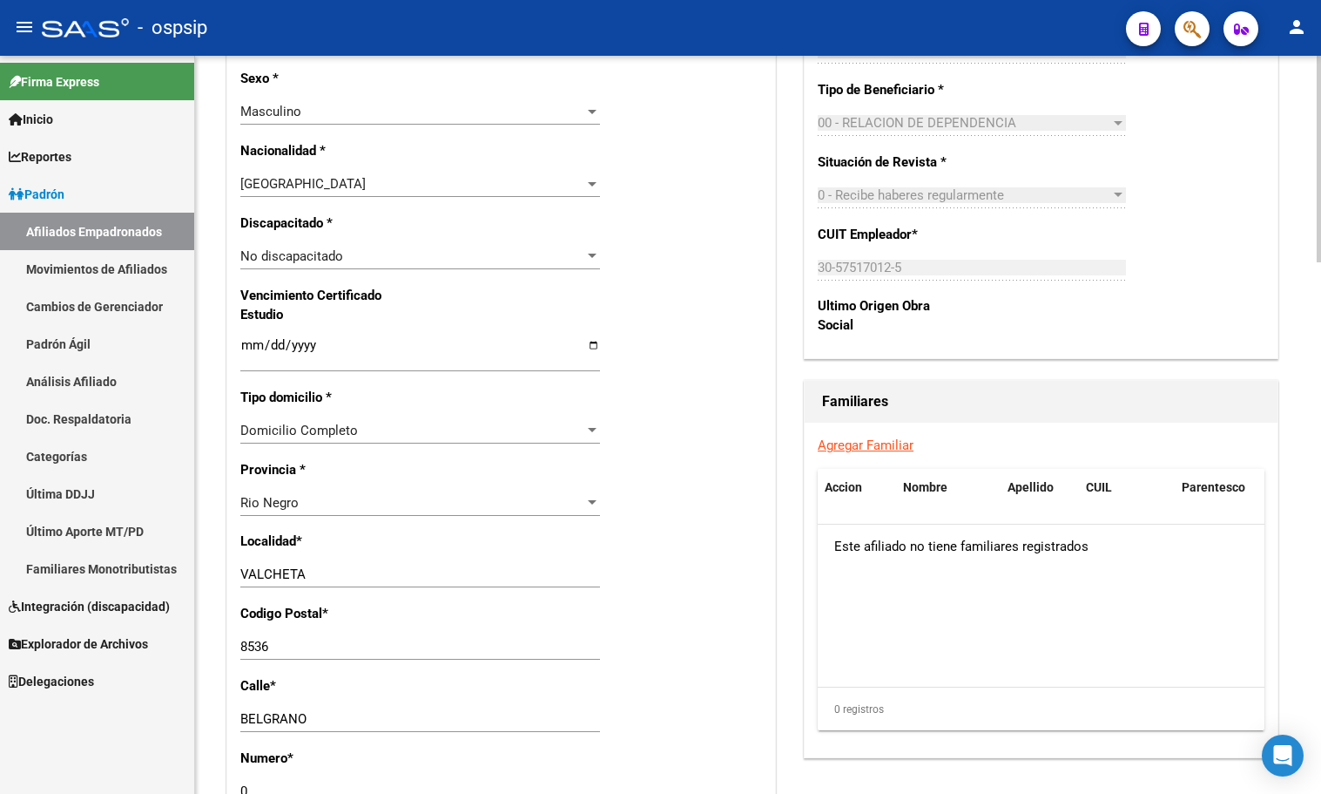
scroll to position [938, 0]
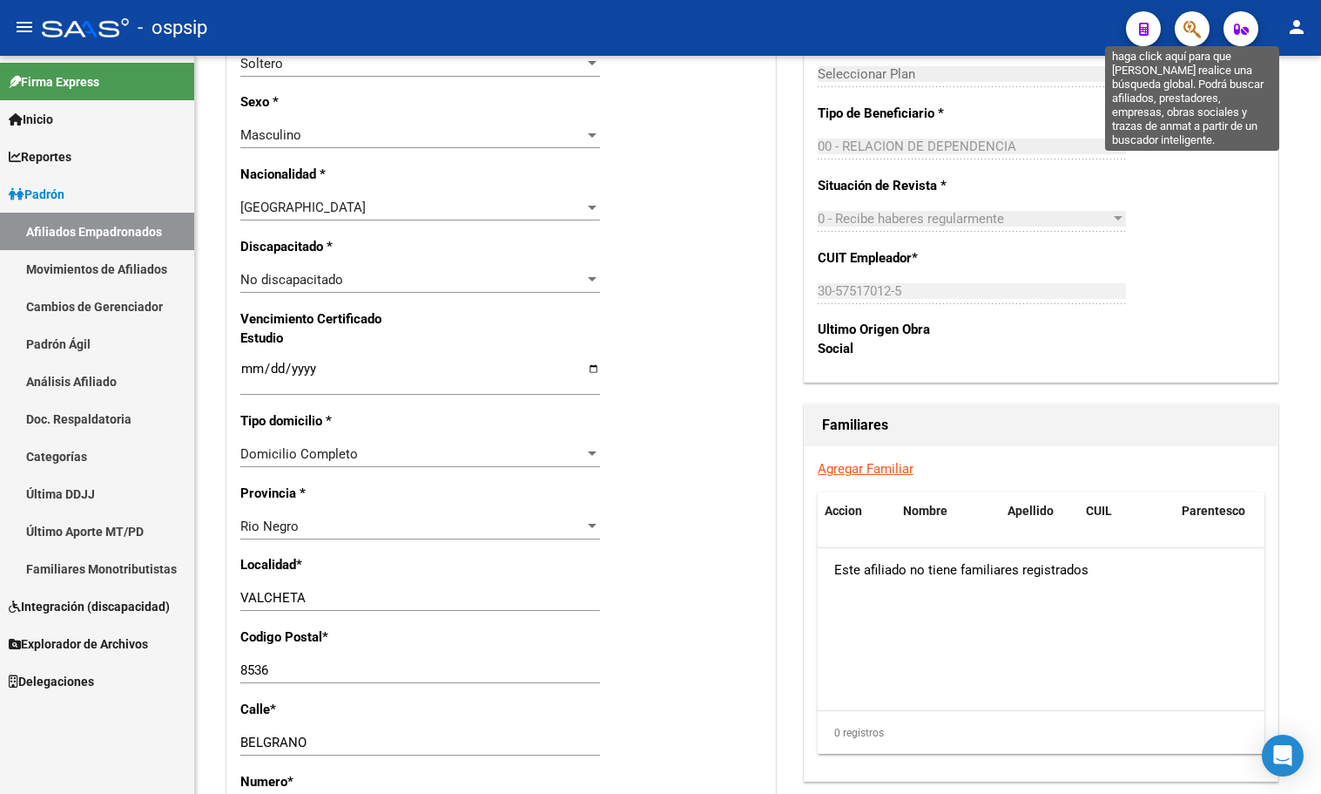
click at [1193, 26] on icon "button" at bounding box center [1192, 29] width 17 height 20
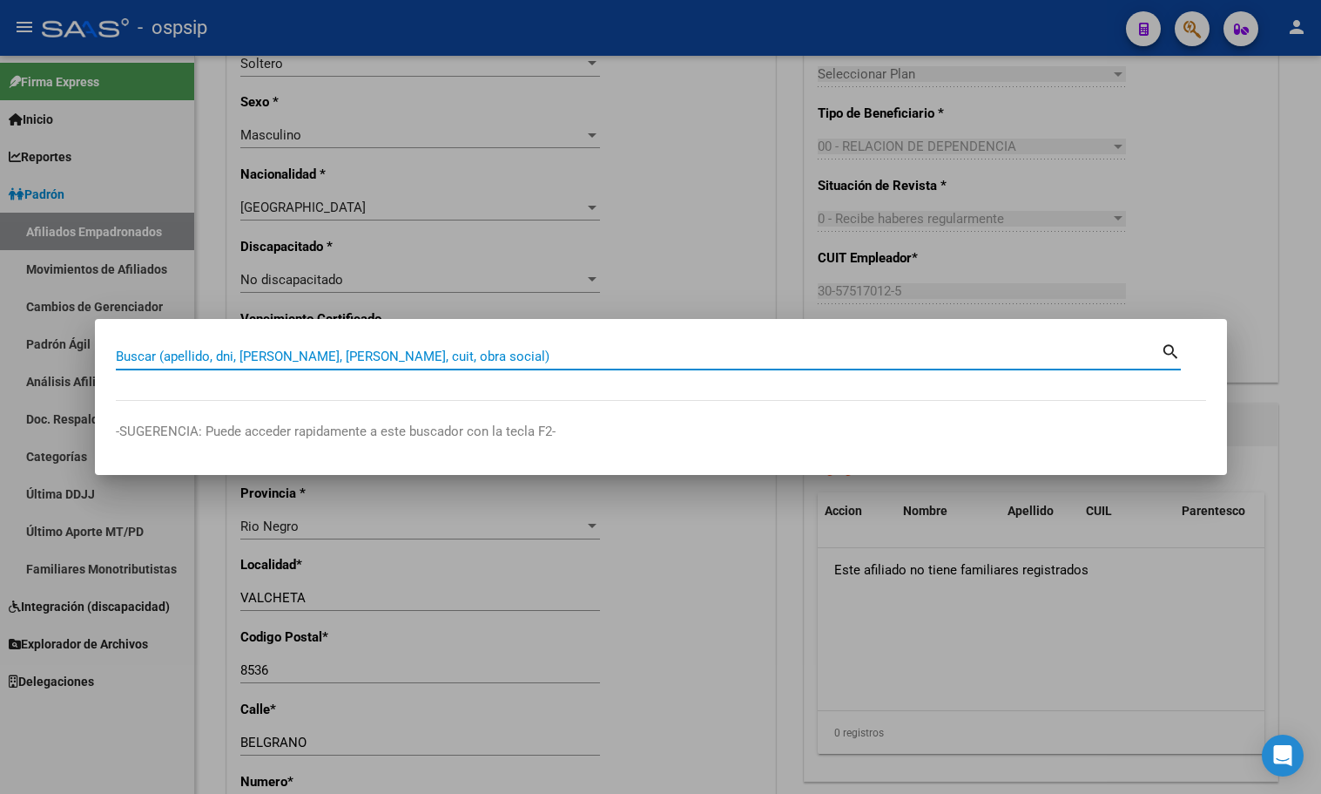
paste input "20318815578"
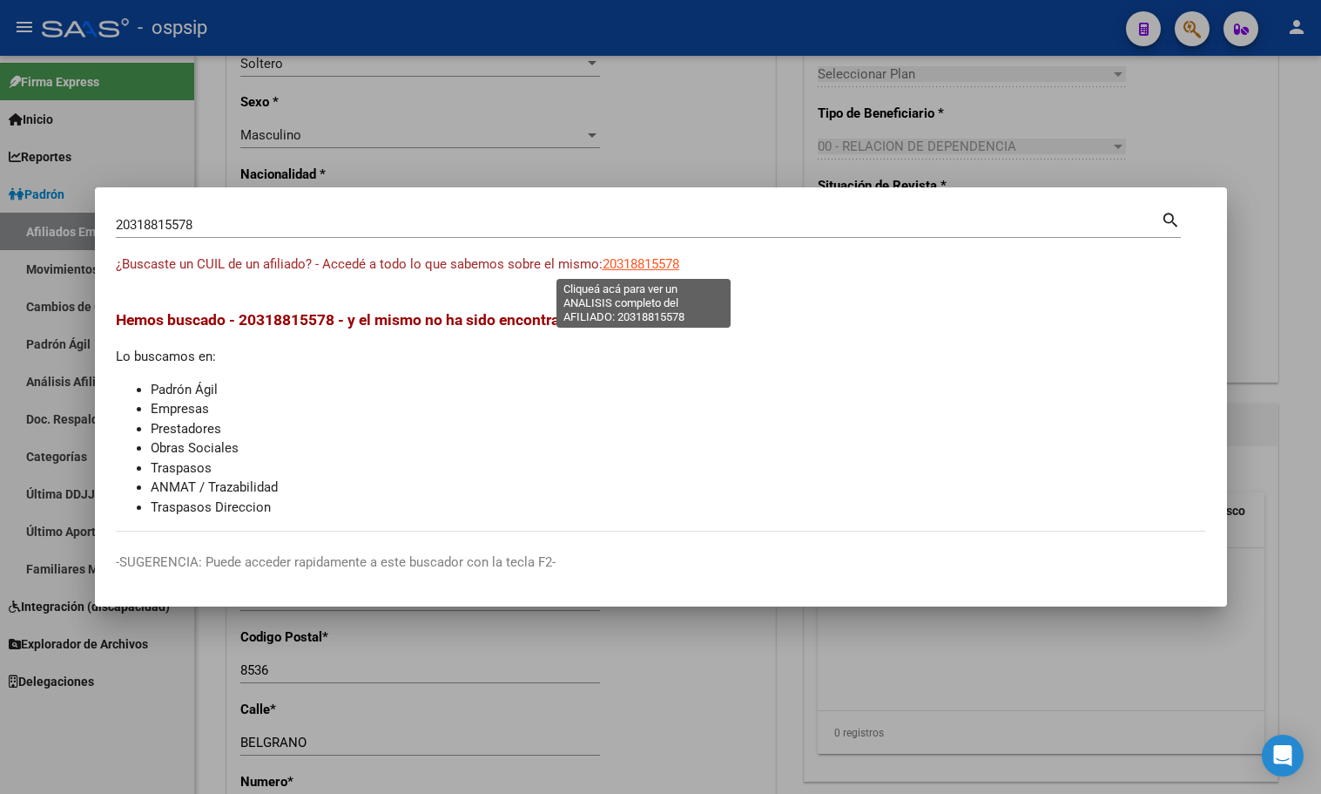
click at [628, 262] on span "20318815578" at bounding box center [641, 264] width 77 height 16
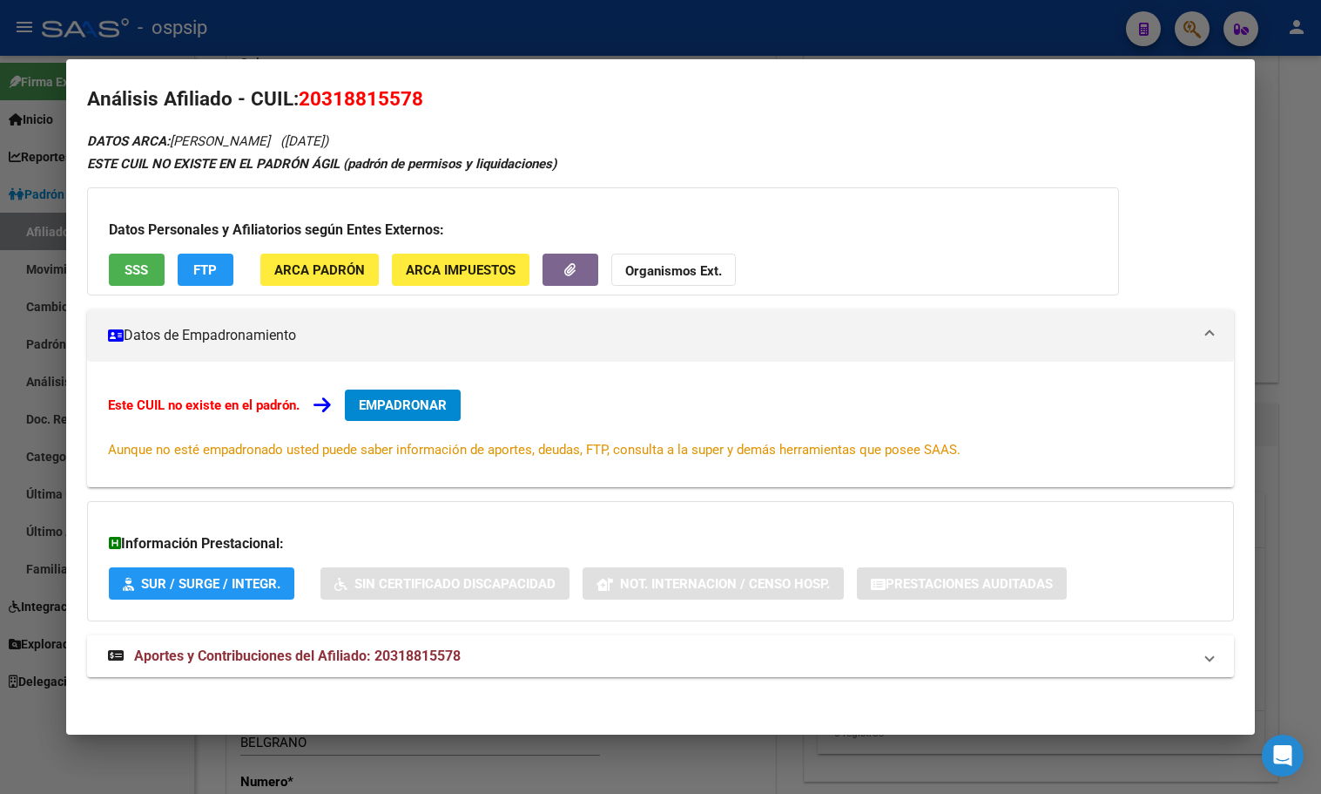
scroll to position [15, 0]
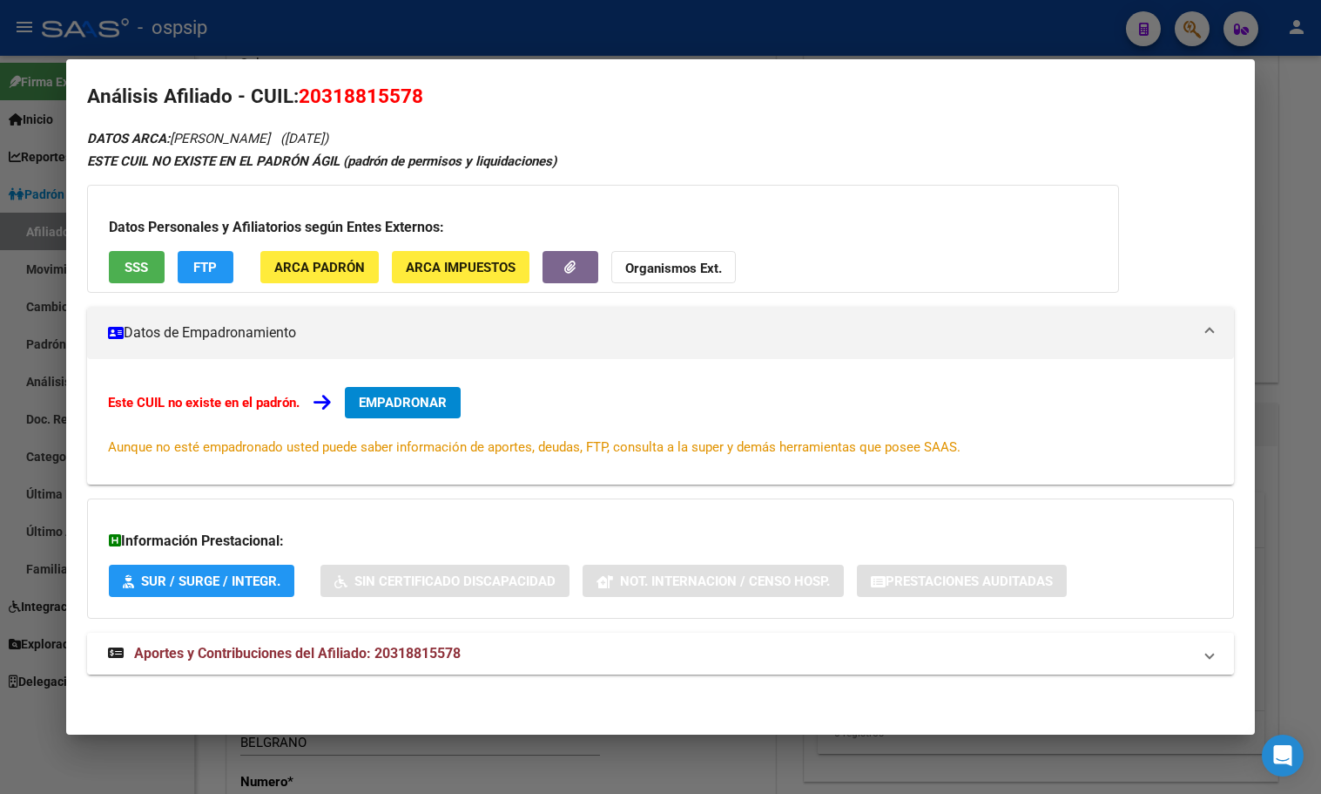
drag, startPoint x: 409, startPoint y: 653, endPoint x: 568, endPoint y: 642, distance: 158.9
click at [409, 652] on span "Aportes y Contribuciones del Afiliado: 20318815578" at bounding box center [297, 653] width 327 height 17
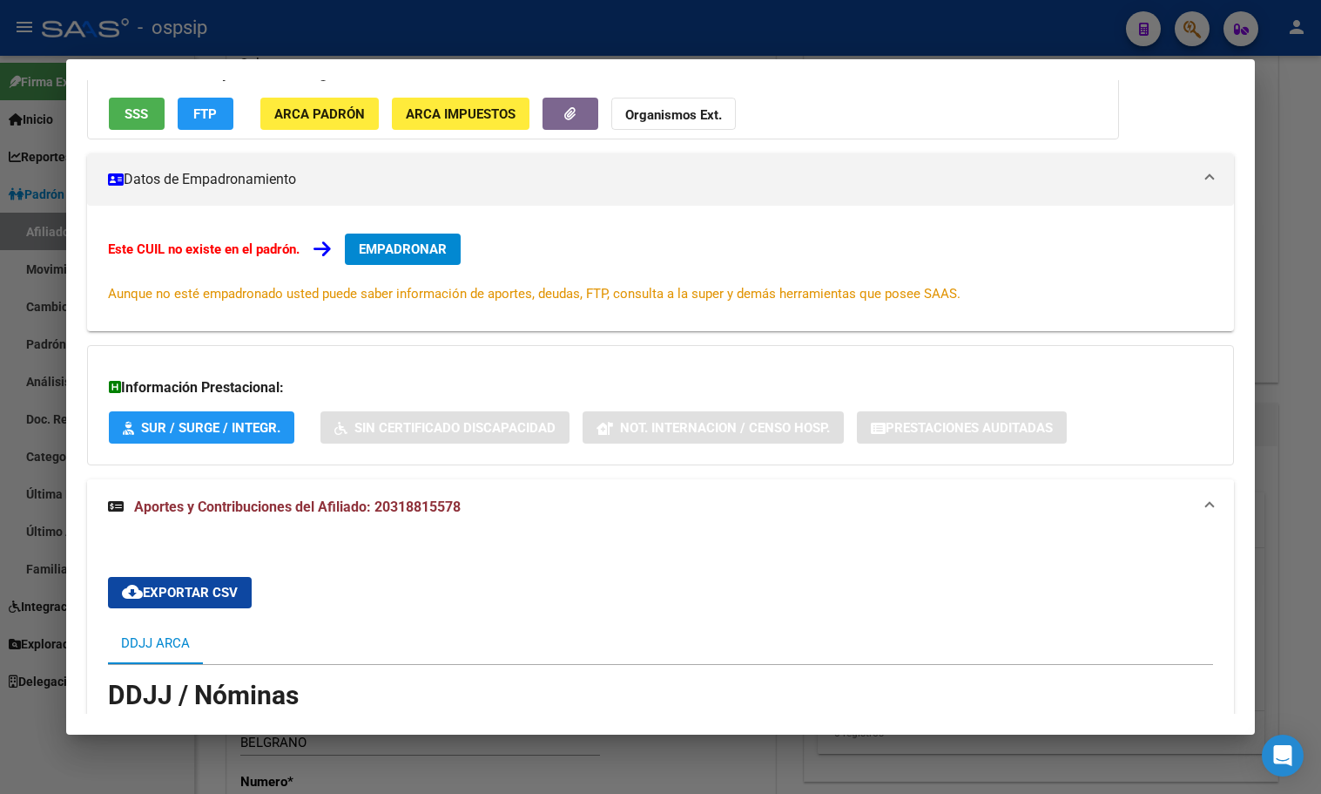
scroll to position [35, 0]
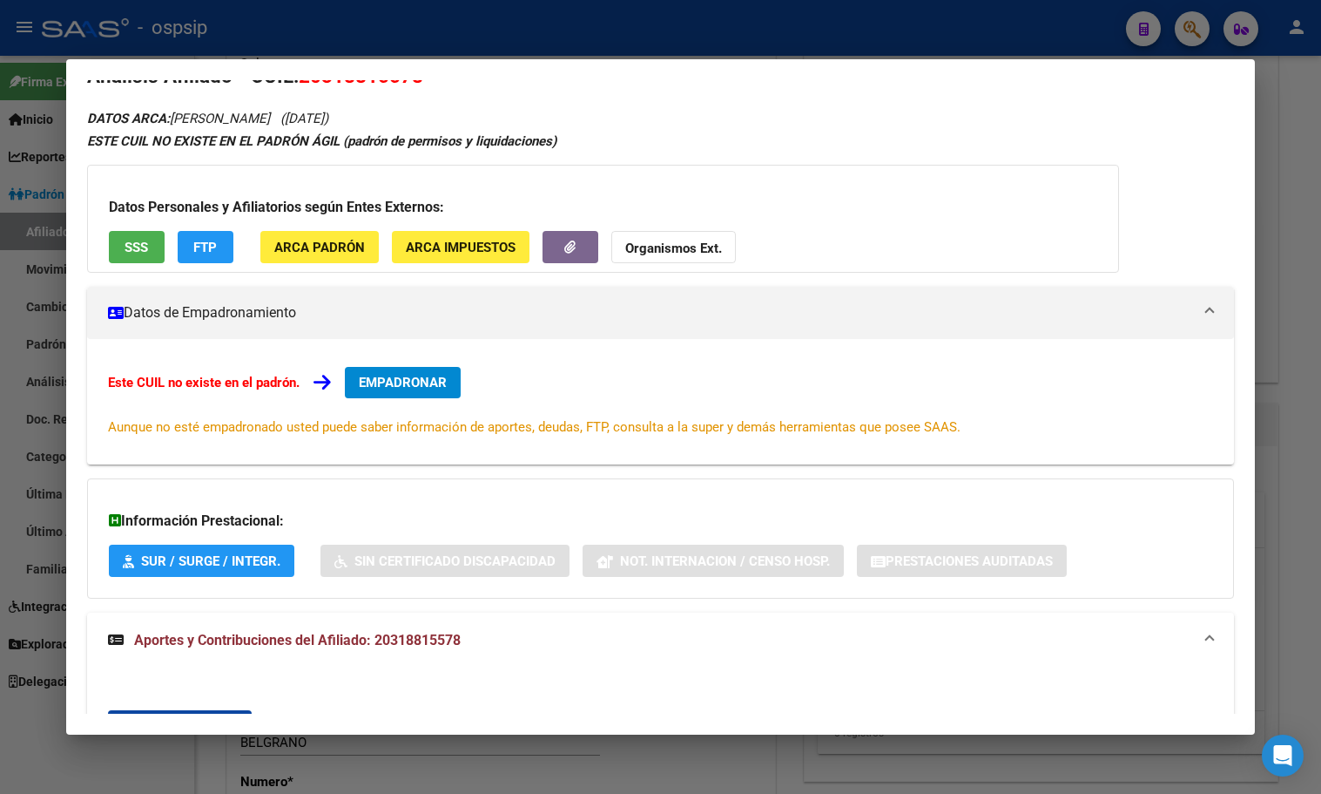
click at [118, 242] on button "SSS" at bounding box center [137, 247] width 56 height 32
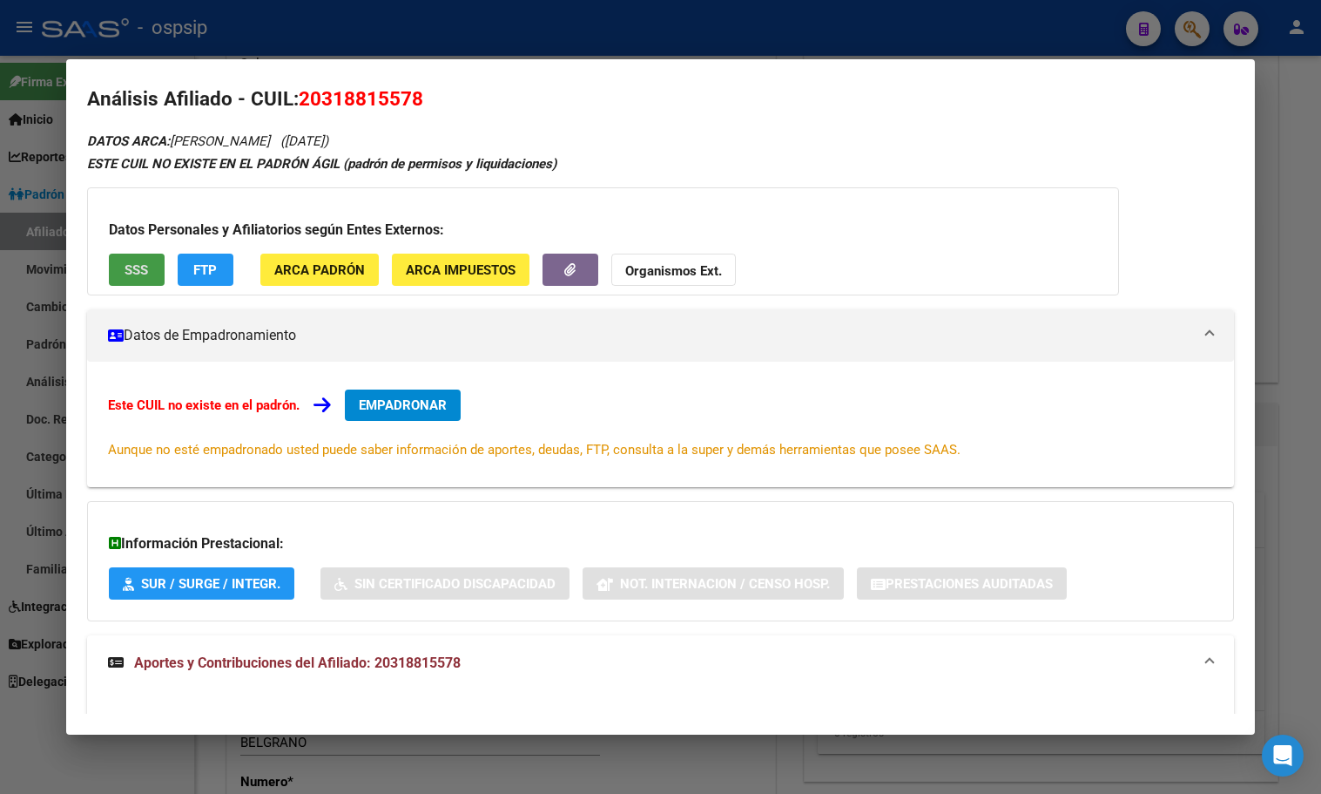
scroll to position [0, 0]
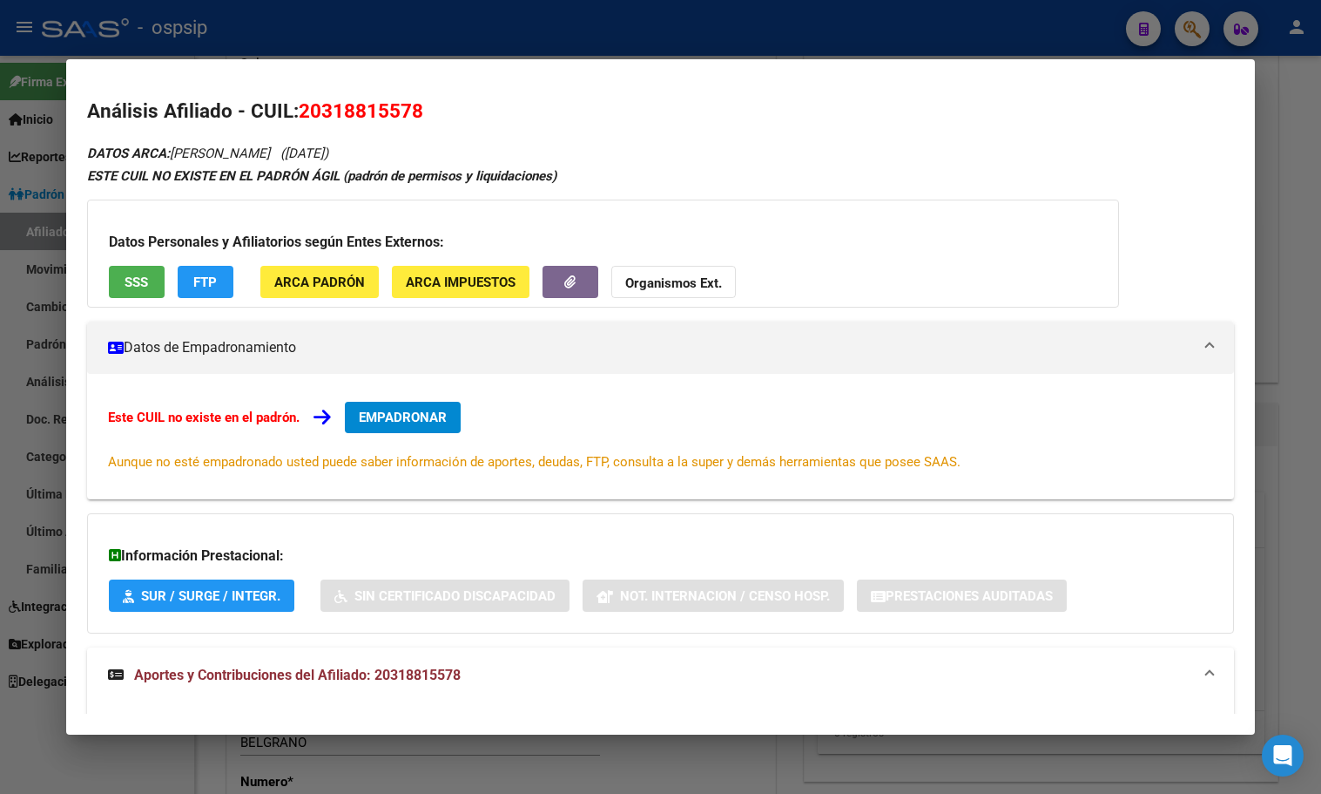
drag, startPoint x: 302, startPoint y: 105, endPoint x: 419, endPoint y: 118, distance: 117.5
click at [419, 118] on span "20318815578" at bounding box center [361, 110] width 125 height 23
copy span "20318815578"
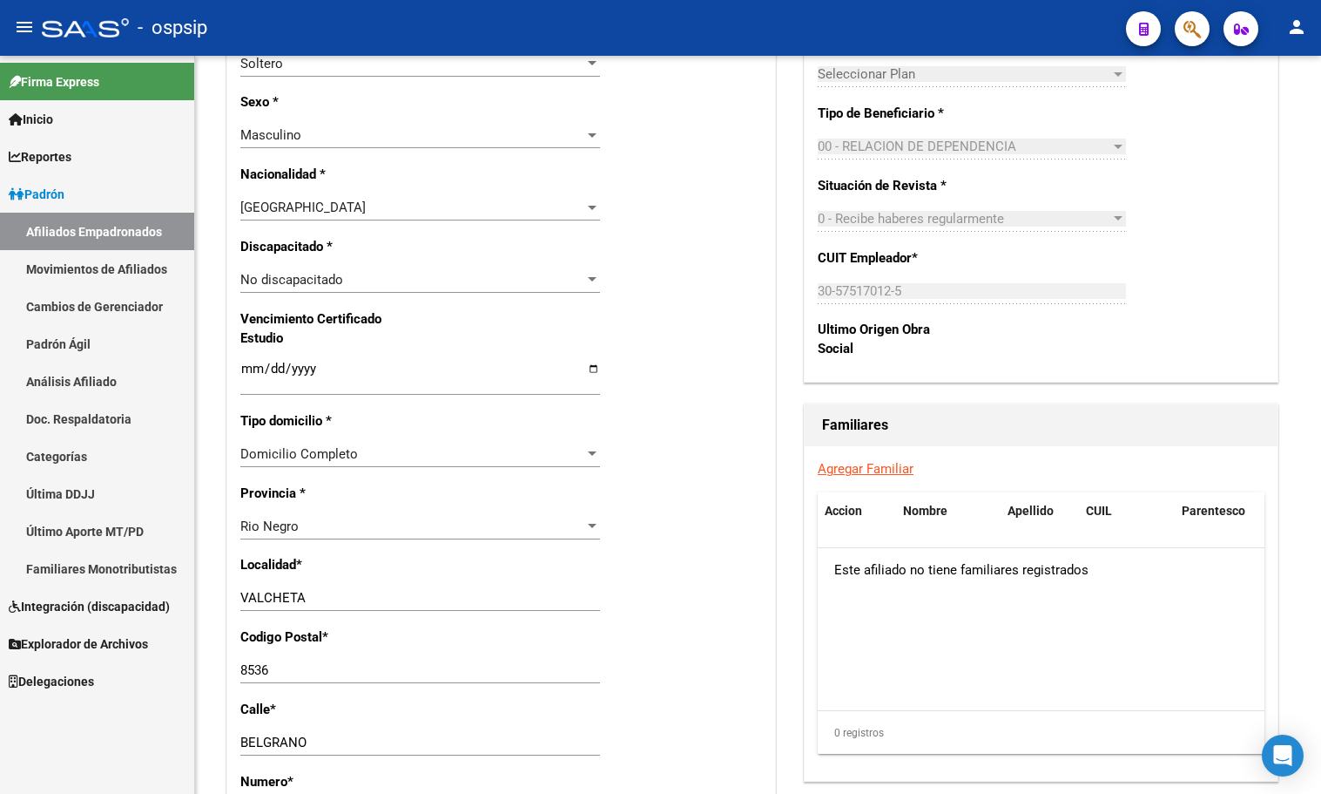
click at [1188, 25] on icon "button" at bounding box center [1192, 29] width 17 height 20
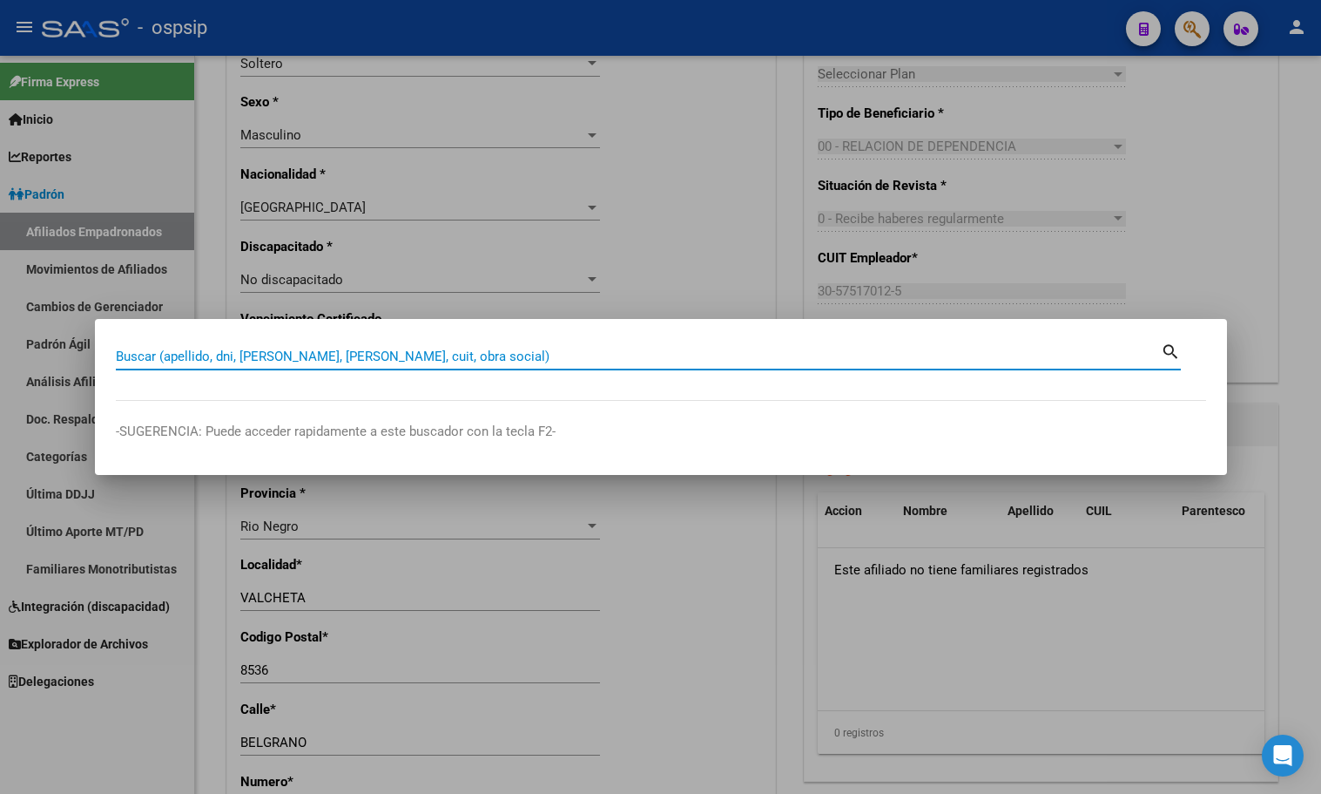
paste input "29322812"
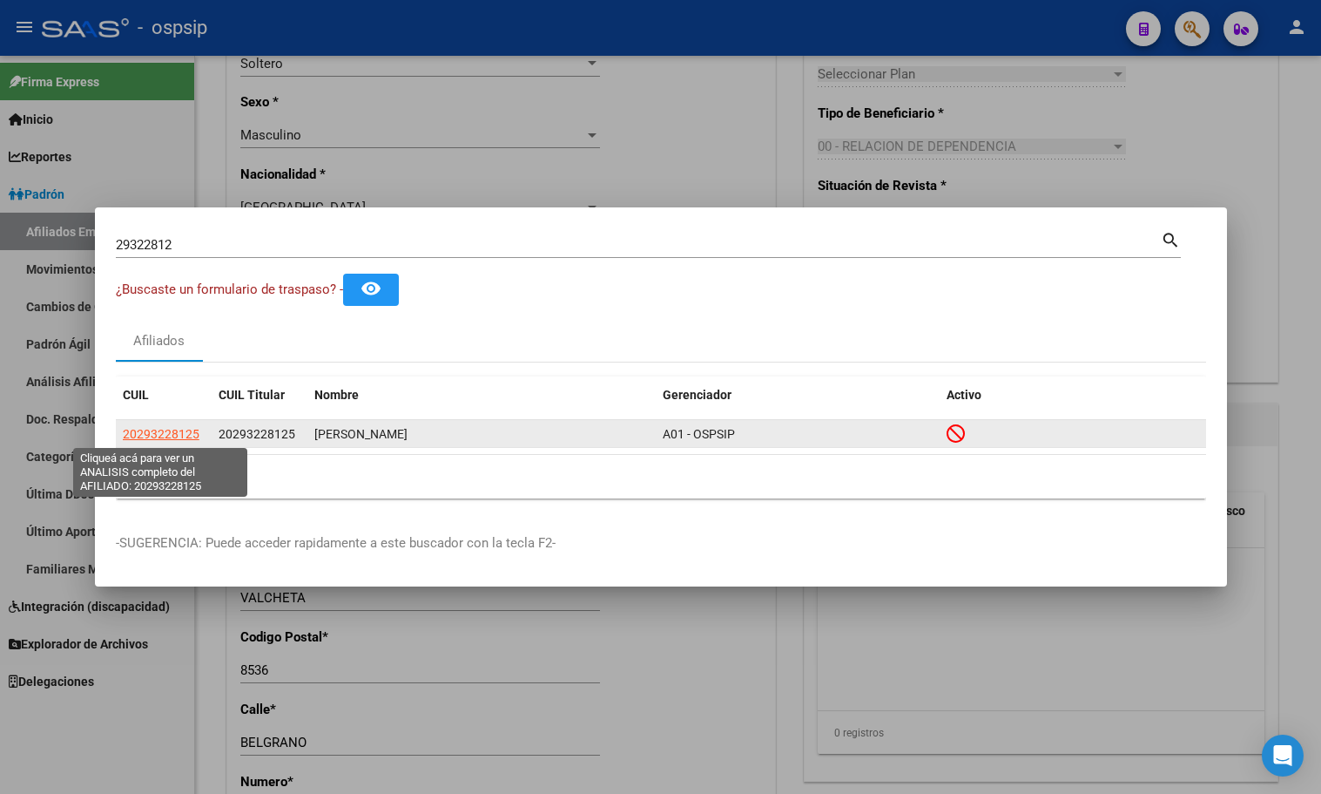
click at [171, 431] on span "20293228125" at bounding box center [161, 434] width 77 height 14
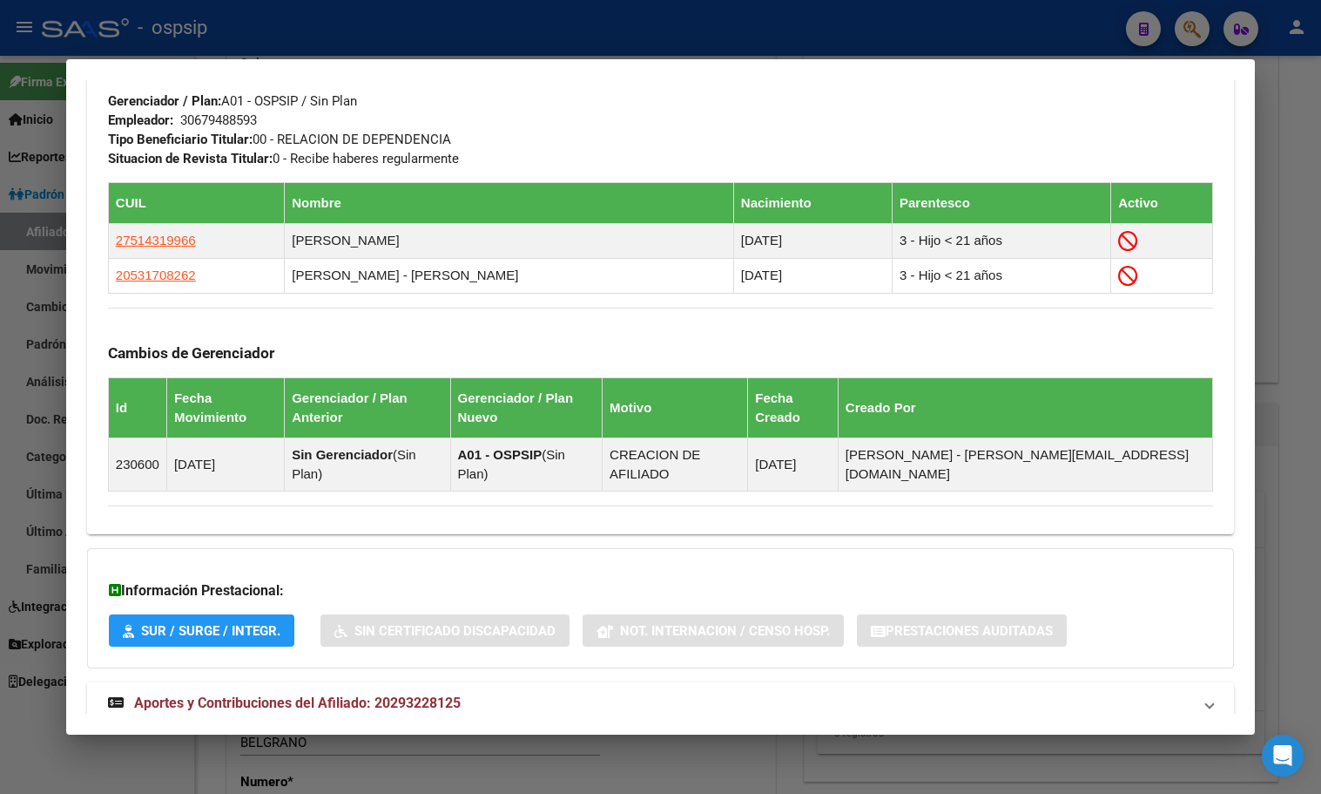
scroll to position [904, 0]
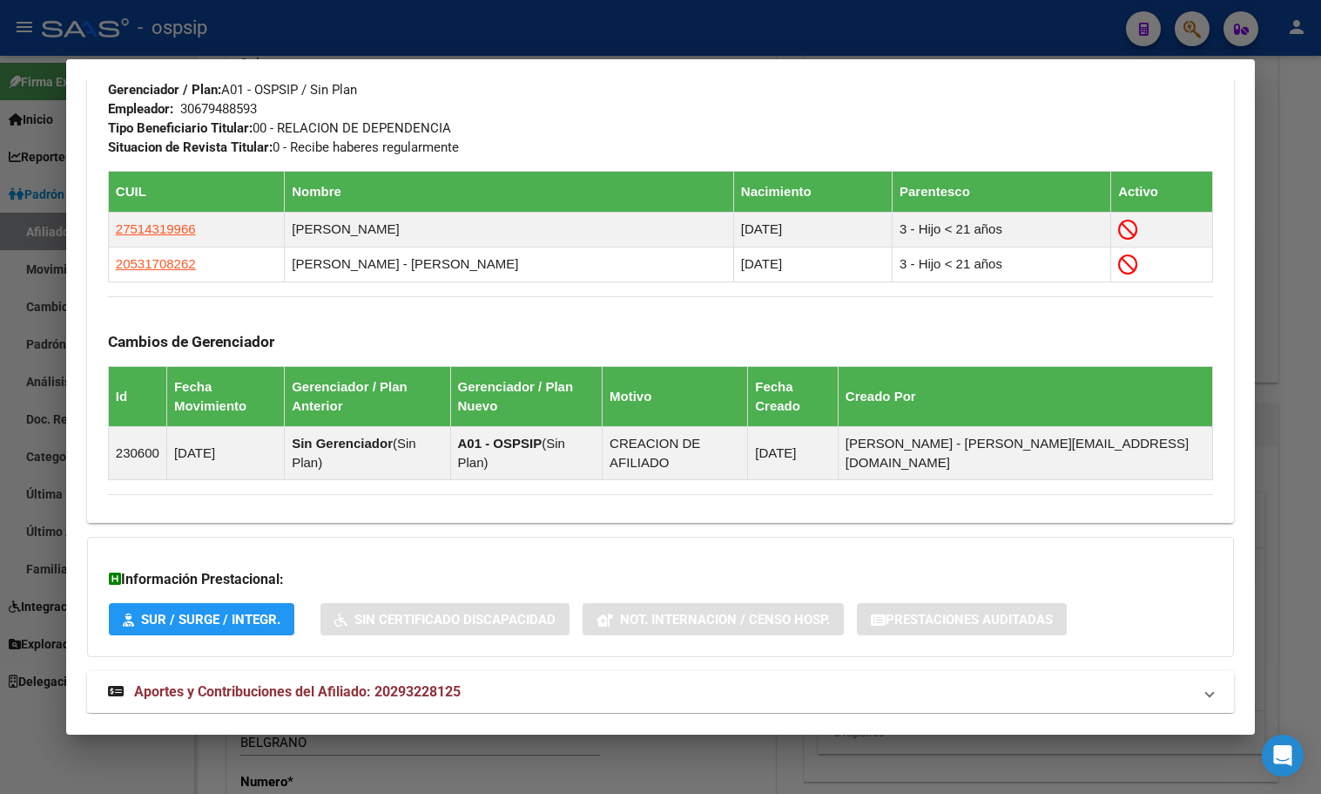
click at [412, 683] on span "Aportes y Contribuciones del Afiliado: 20293228125" at bounding box center [297, 691] width 327 height 17
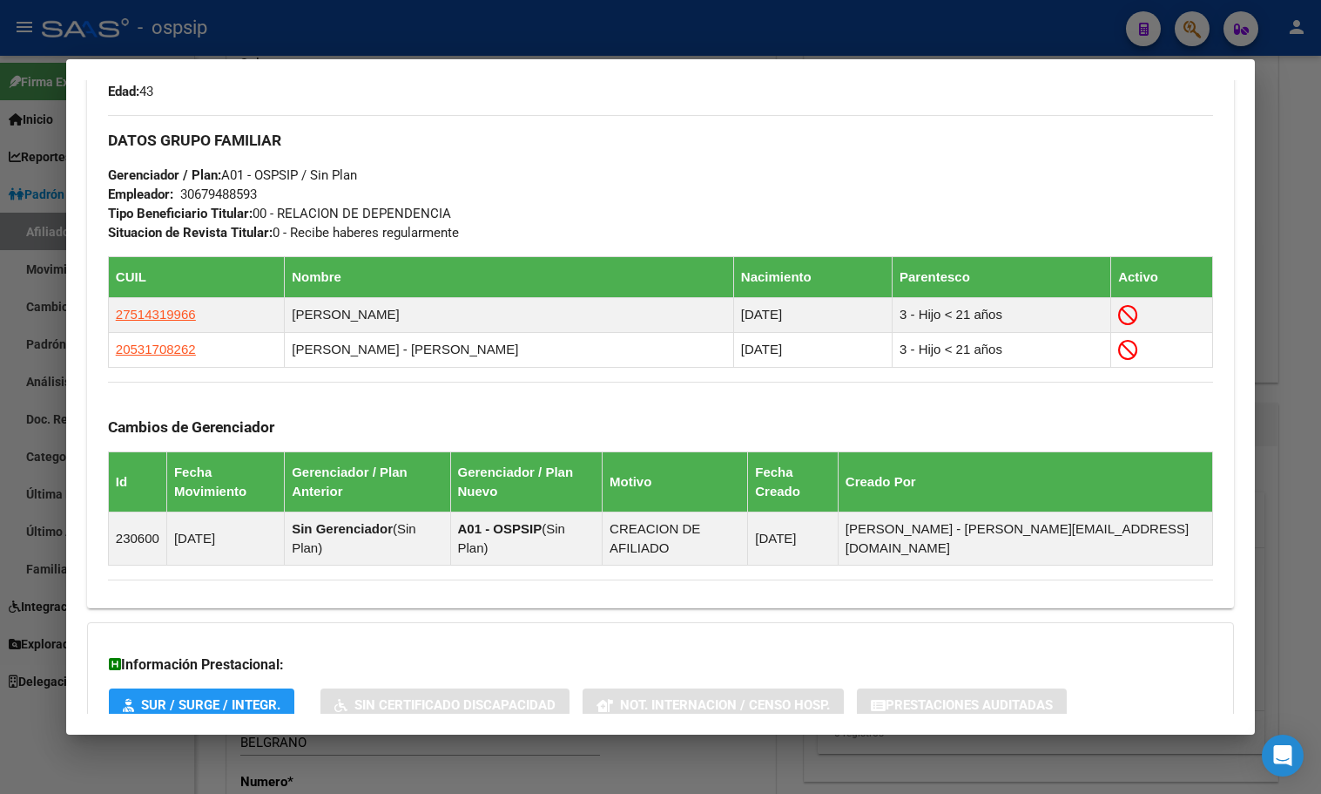
scroll to position [558, 0]
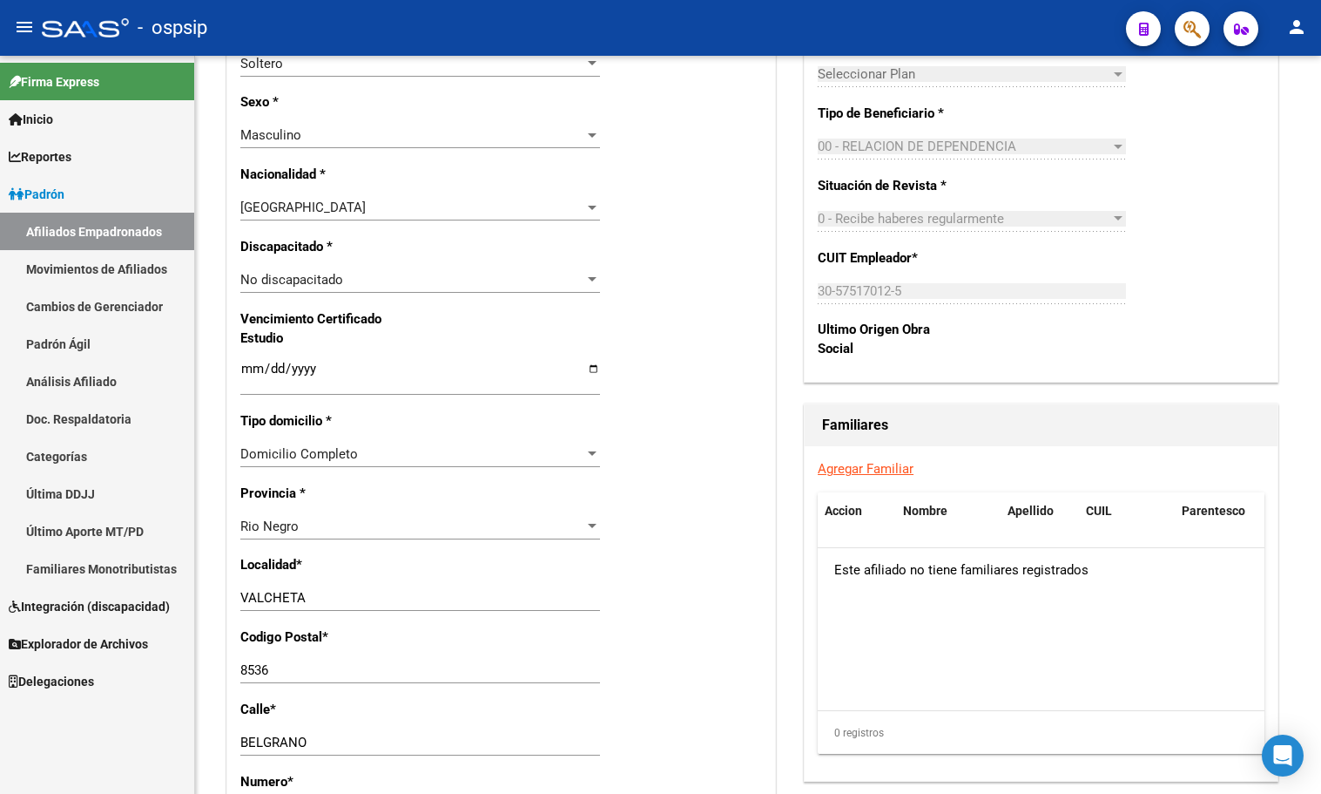
click at [1192, 24] on icon "button" at bounding box center [1192, 29] width 17 height 20
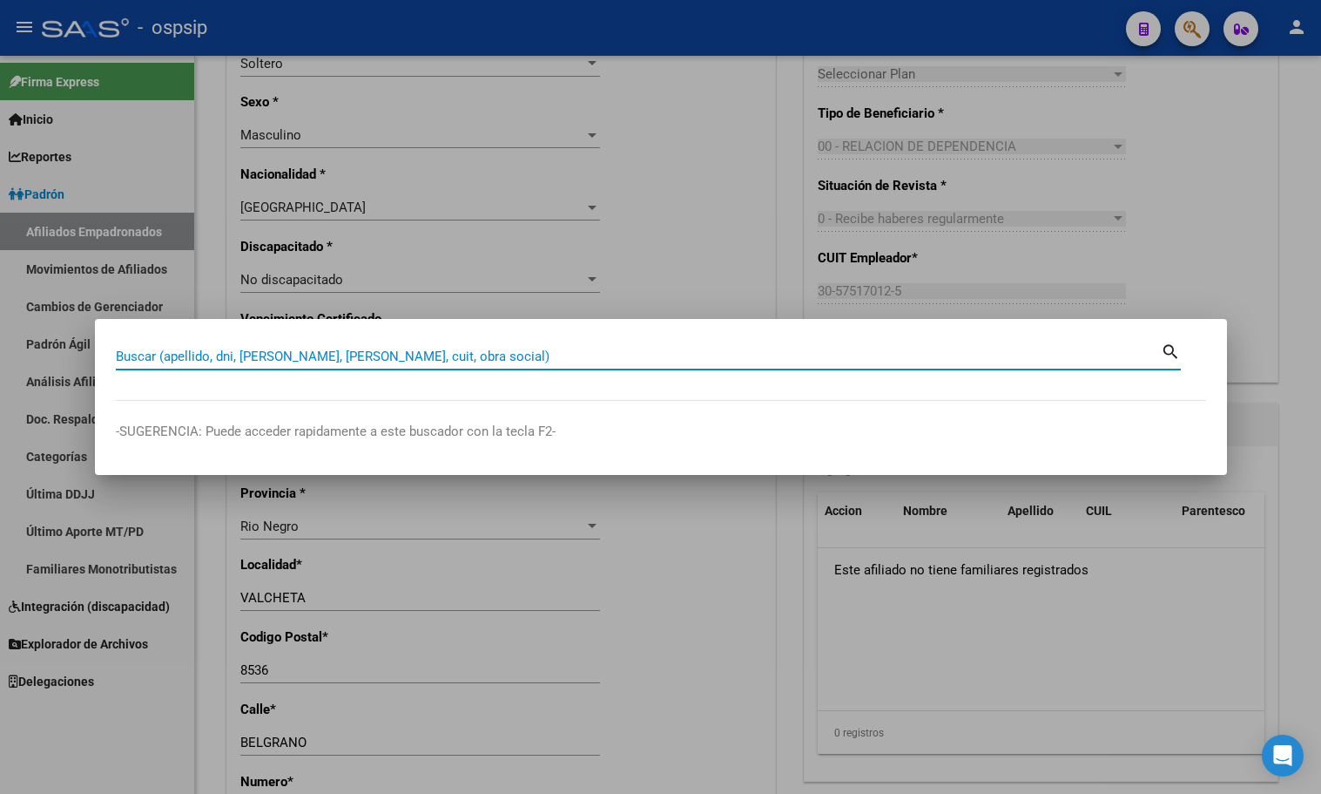
click at [132, 359] on input "Buscar (apellido, dni, [PERSON_NAME], [PERSON_NAME], cuit, obra social)" at bounding box center [638, 356] width 1045 height 16
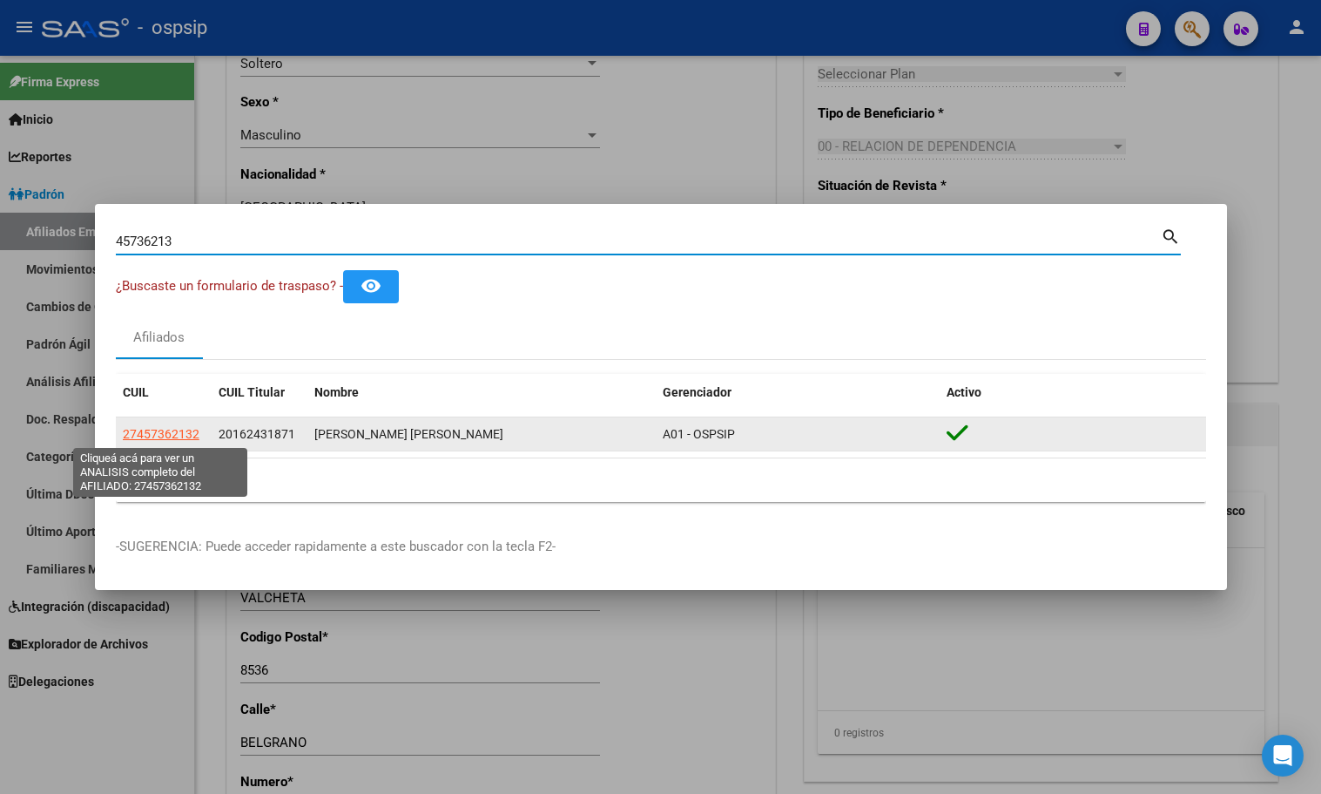
click at [170, 435] on span "27457362132" at bounding box center [161, 434] width 77 height 14
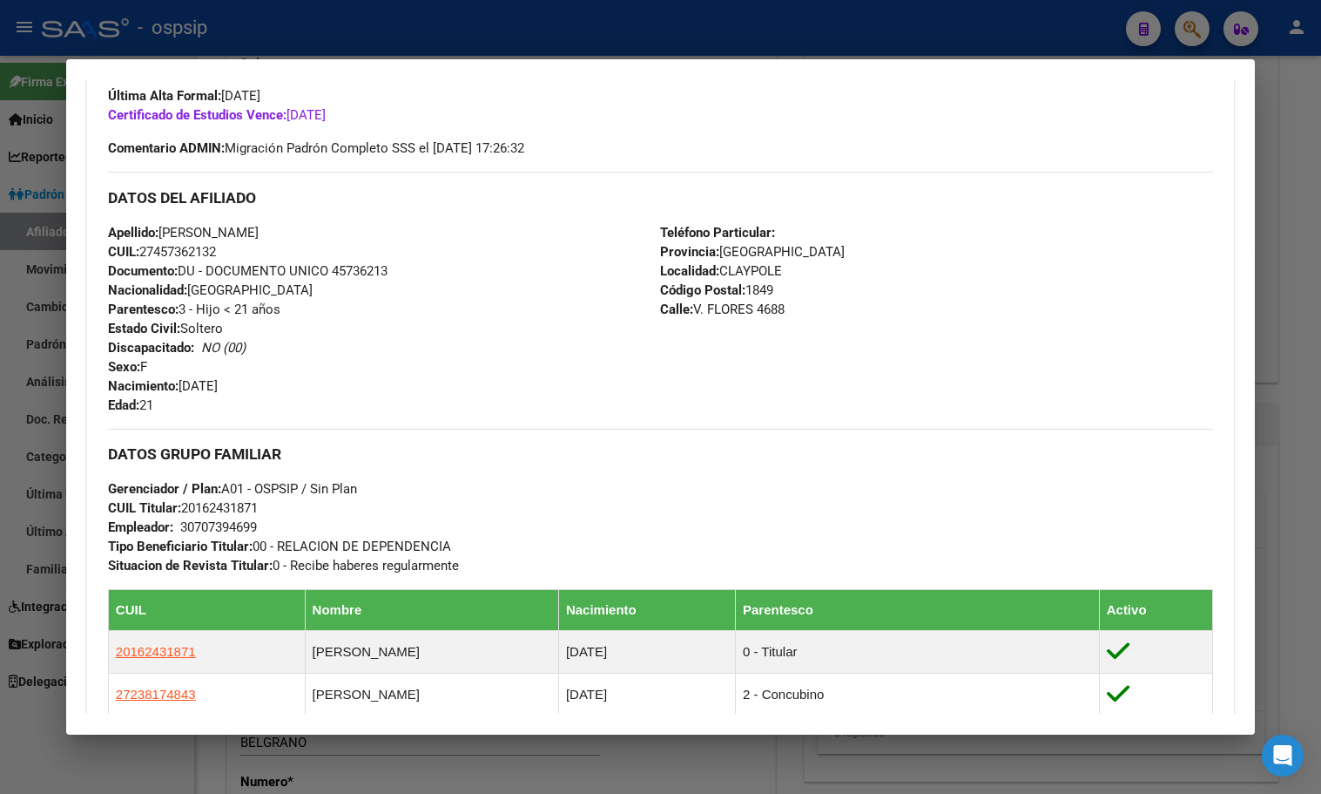
scroll to position [436, 0]
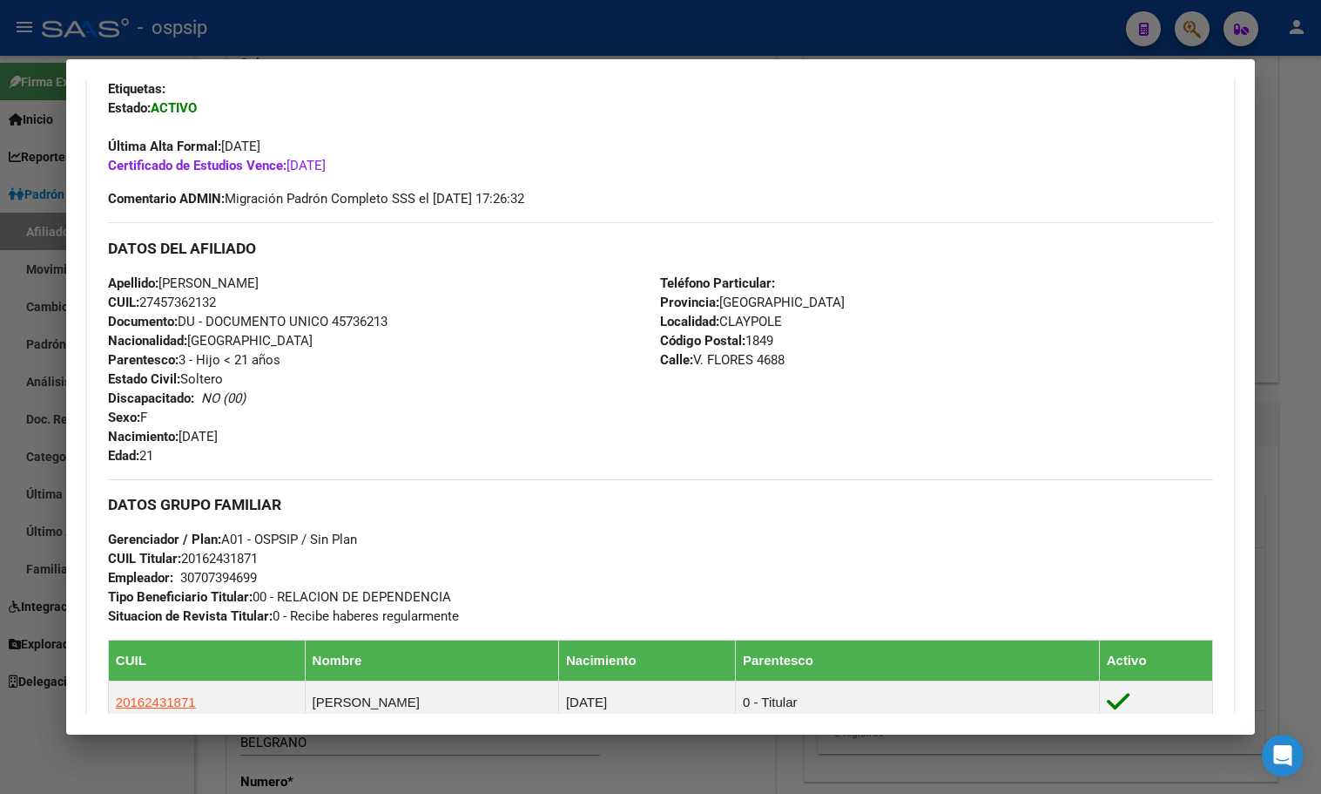
click at [415, 422] on div "Apellido: [PERSON_NAME]: 27457362132 Documento: DU - DOCUMENTO UNICO 45736213 N…" at bounding box center [384, 370] width 553 height 192
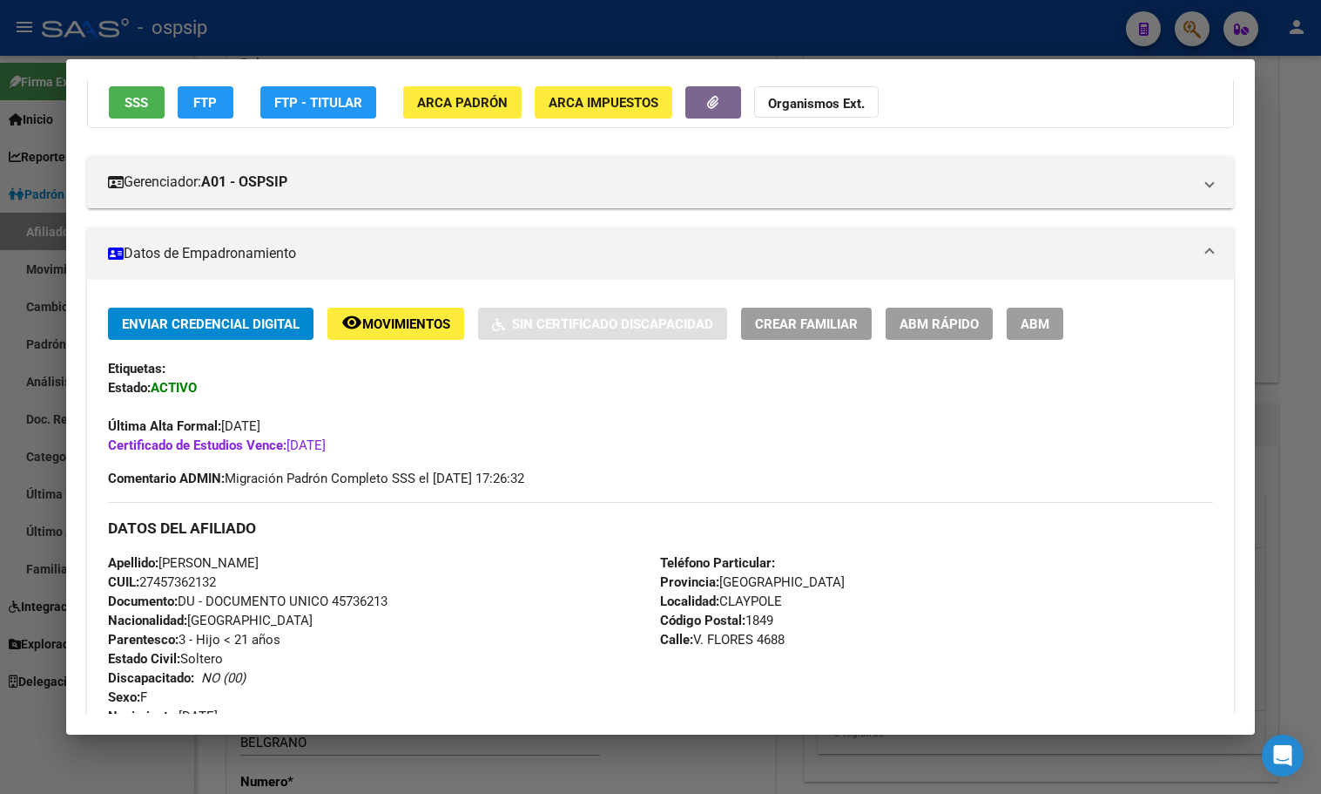
scroll to position [87, 0]
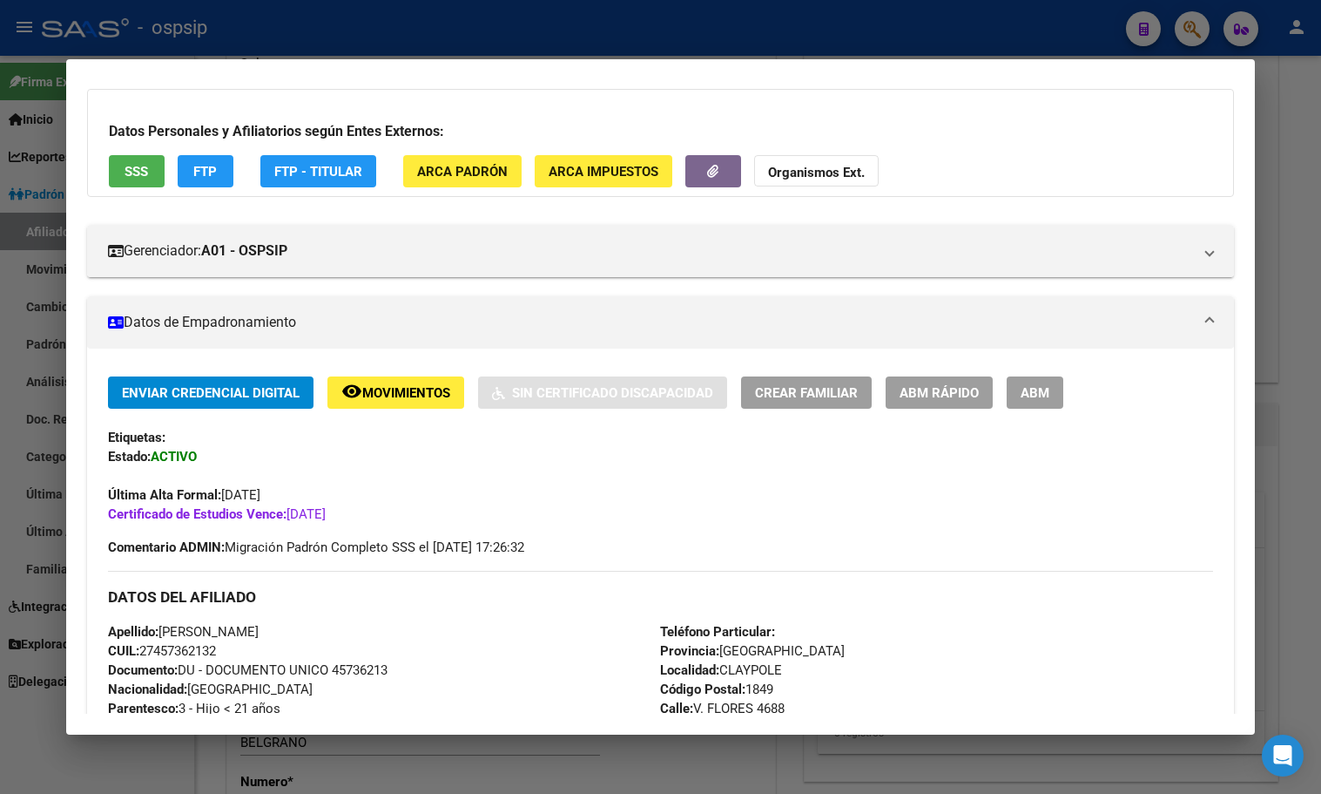
click at [422, 598] on h3 "DATOS DEL AFILIADO" at bounding box center [660, 596] width 1105 height 19
click at [378, 390] on span "Movimientos" at bounding box center [406, 393] width 88 height 16
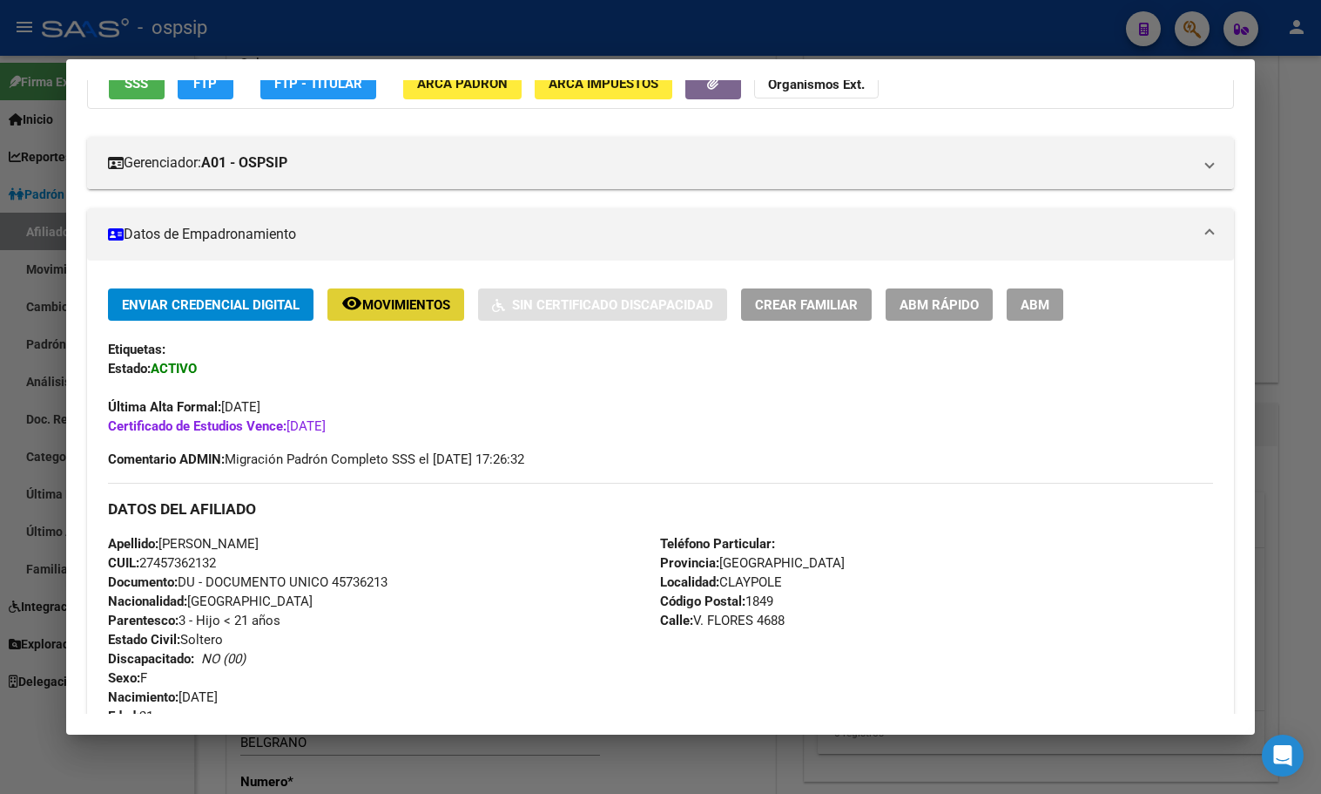
scroll to position [174, 0]
click at [371, 303] on span "Movimientos" at bounding box center [406, 306] width 88 height 16
click at [531, 425] on div "Enviar Credencial Digital remove_red_eye Movimientos Sin Certificado Discapacid…" at bounding box center [660, 362] width 1105 height 147
click at [509, 615] on div "Apellido: [PERSON_NAME]: 27457362132 Documento: DU - DOCUMENTO UNICO 45736213 N…" at bounding box center [384, 631] width 553 height 192
click at [460, 650] on div "Apellido: [PERSON_NAME]: 27457362132 Documento: DU - DOCUMENTO UNICO 45736213 N…" at bounding box center [384, 631] width 553 height 192
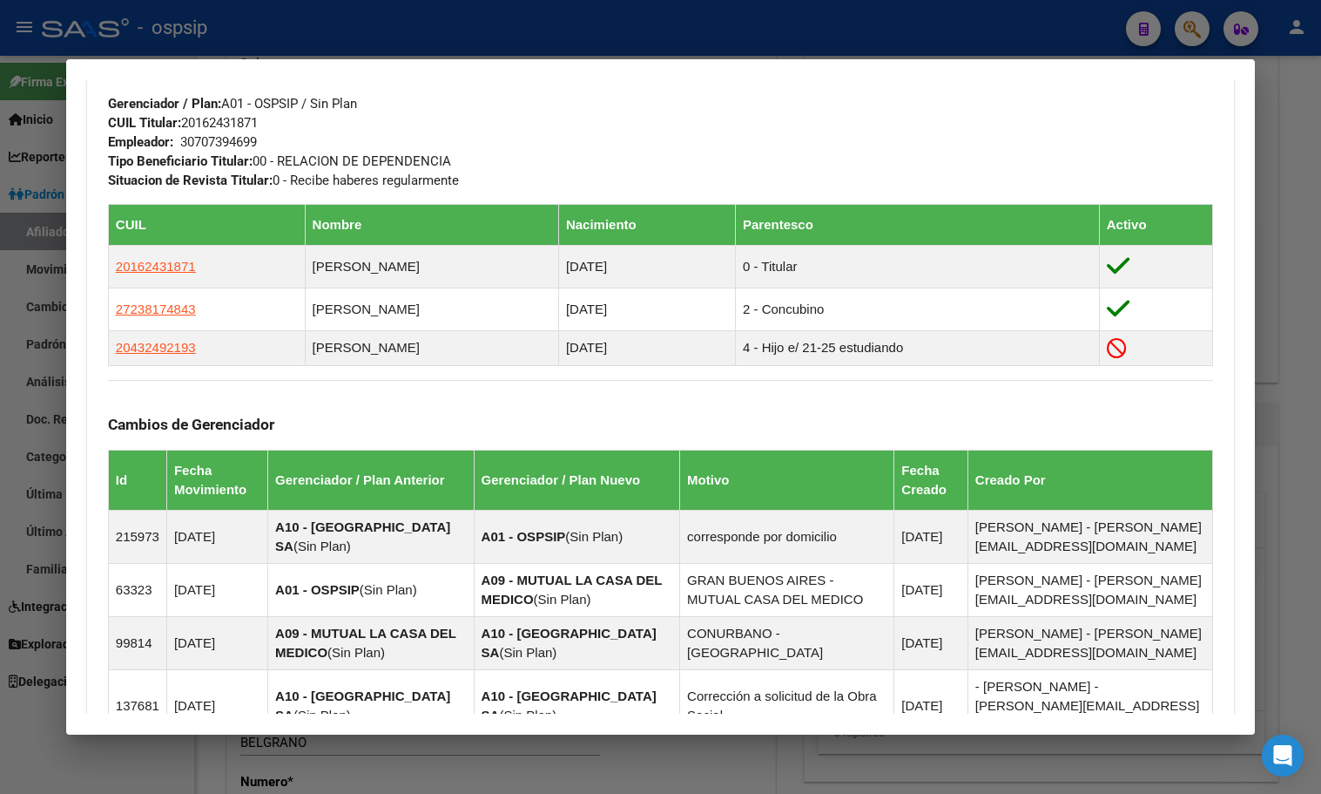
scroll to position [436, 0]
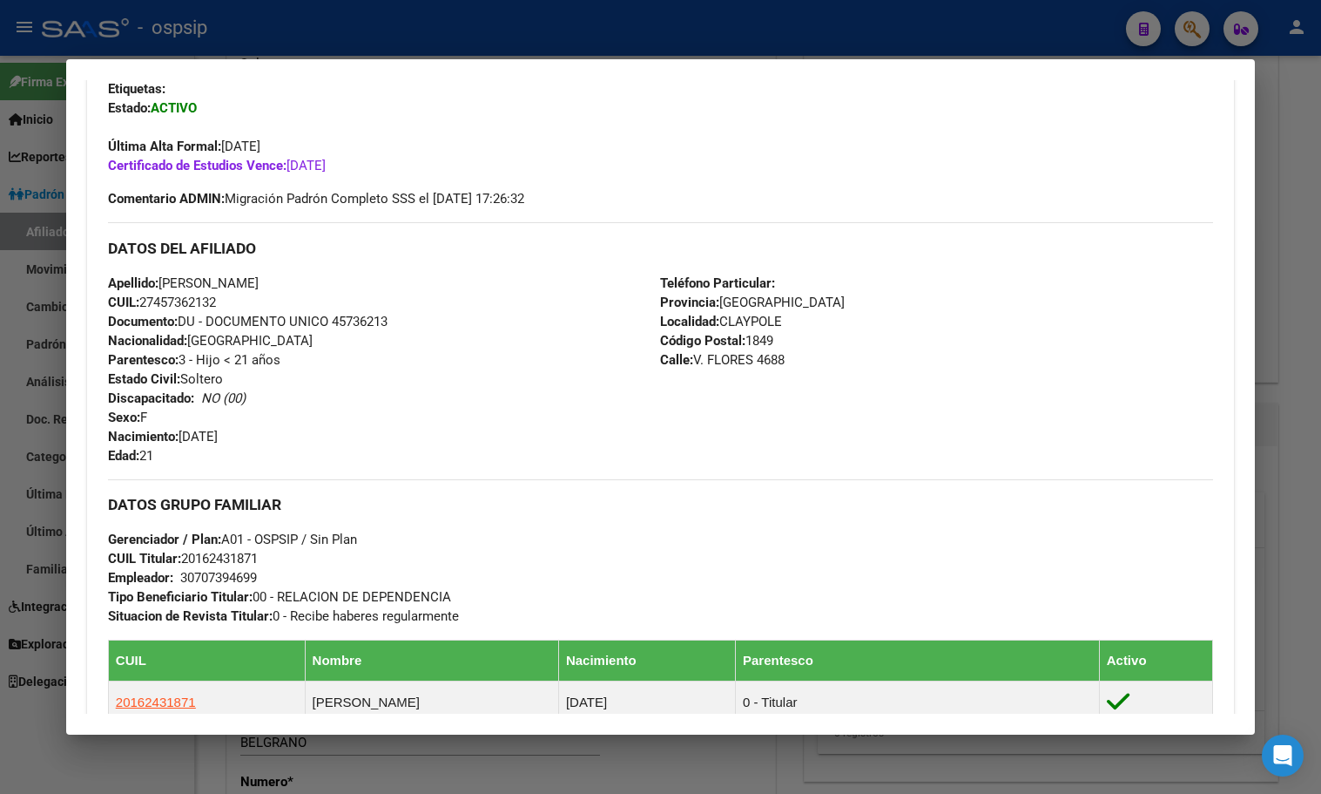
drag, startPoint x: 414, startPoint y: 455, endPoint x: 491, endPoint y: 358, distance: 123.9
click at [412, 448] on div "Apellido: [PERSON_NAME]: 27457362132 Documento: DU - DOCUMENTO UNICO 45736213 N…" at bounding box center [384, 370] width 553 height 192
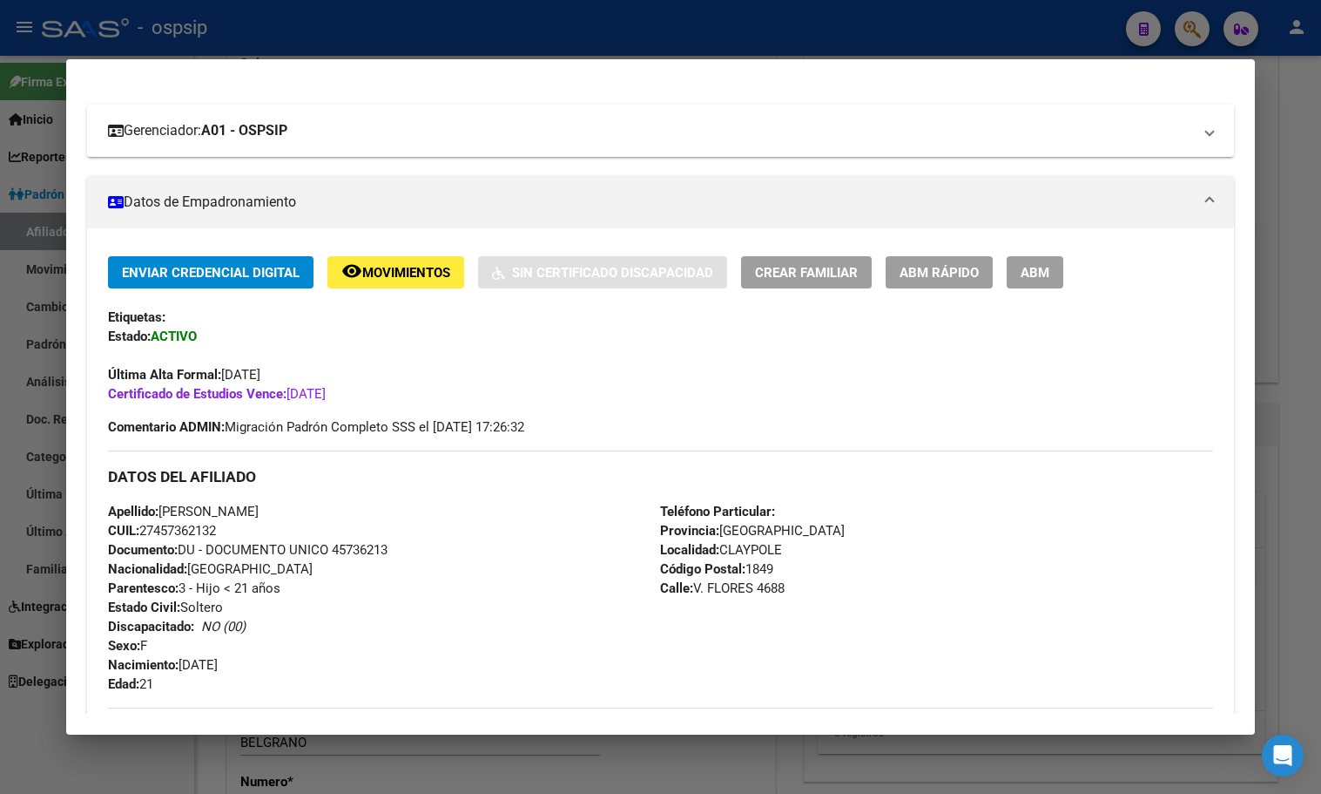
scroll to position [0, 0]
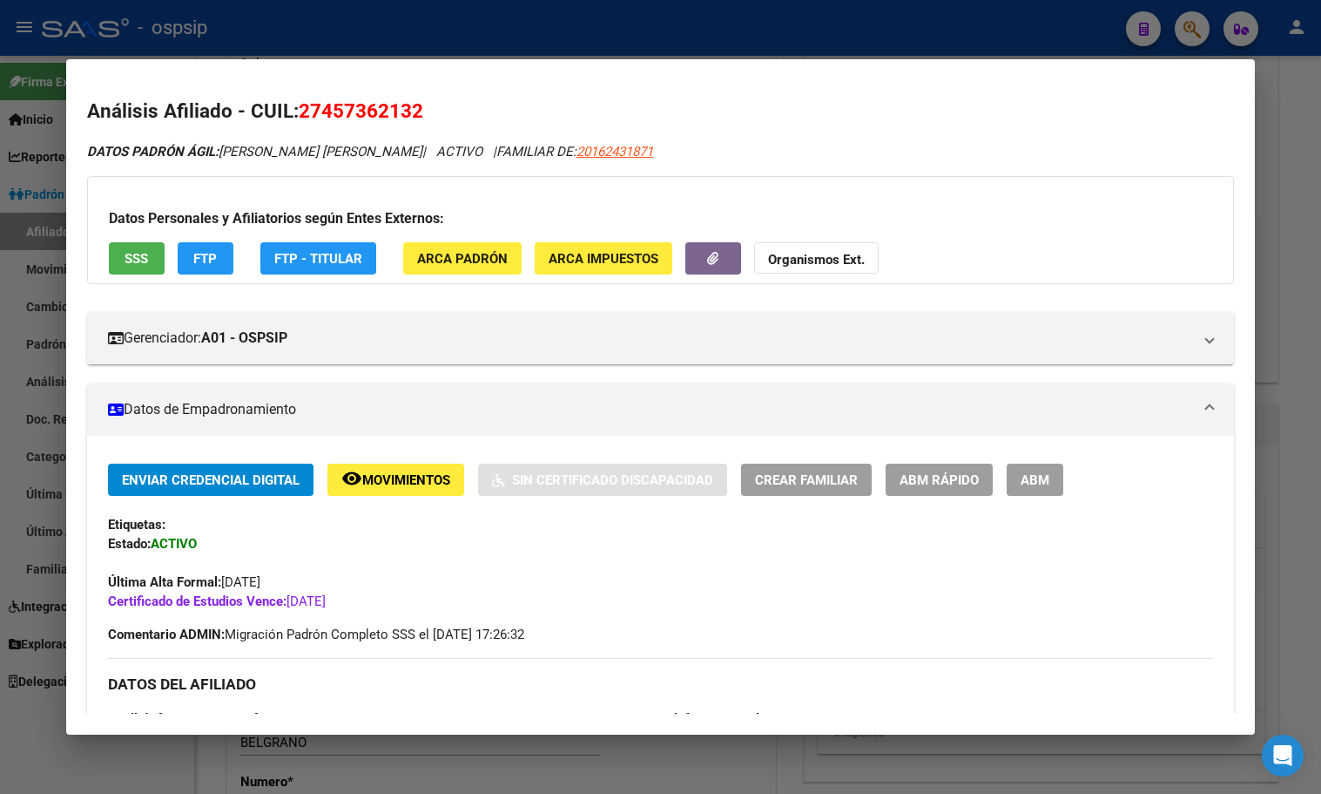
click at [699, 246] on button "button" at bounding box center [714, 258] width 56 height 32
click at [419, 547] on div "Enviar Credencial Digital remove_red_eye Movimientos Sin Certificado Discapacid…" at bounding box center [660, 536] width 1105 height 147
click at [424, 580] on div "Última Alta Formal: [DATE]" at bounding box center [660, 572] width 1105 height 38
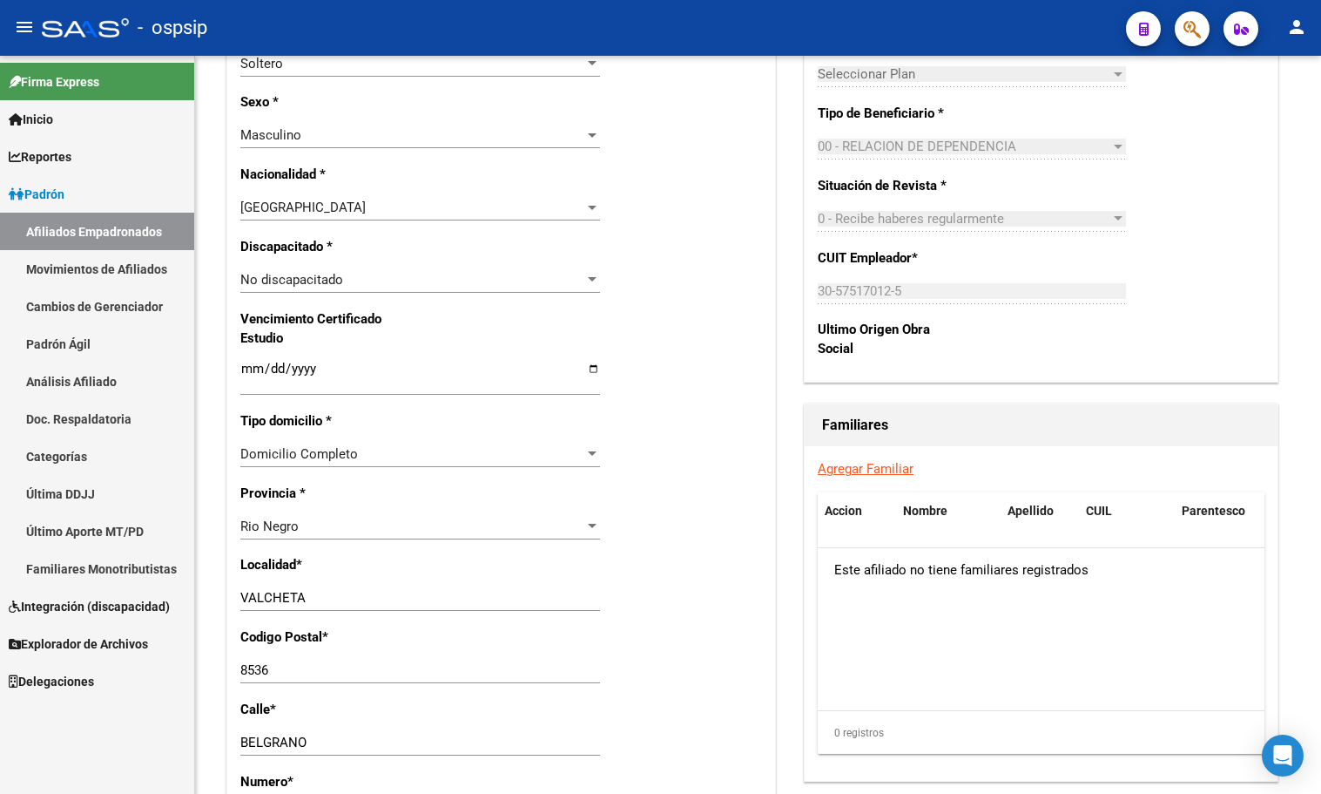
click at [1180, 16] on button "button" at bounding box center [1192, 28] width 35 height 35
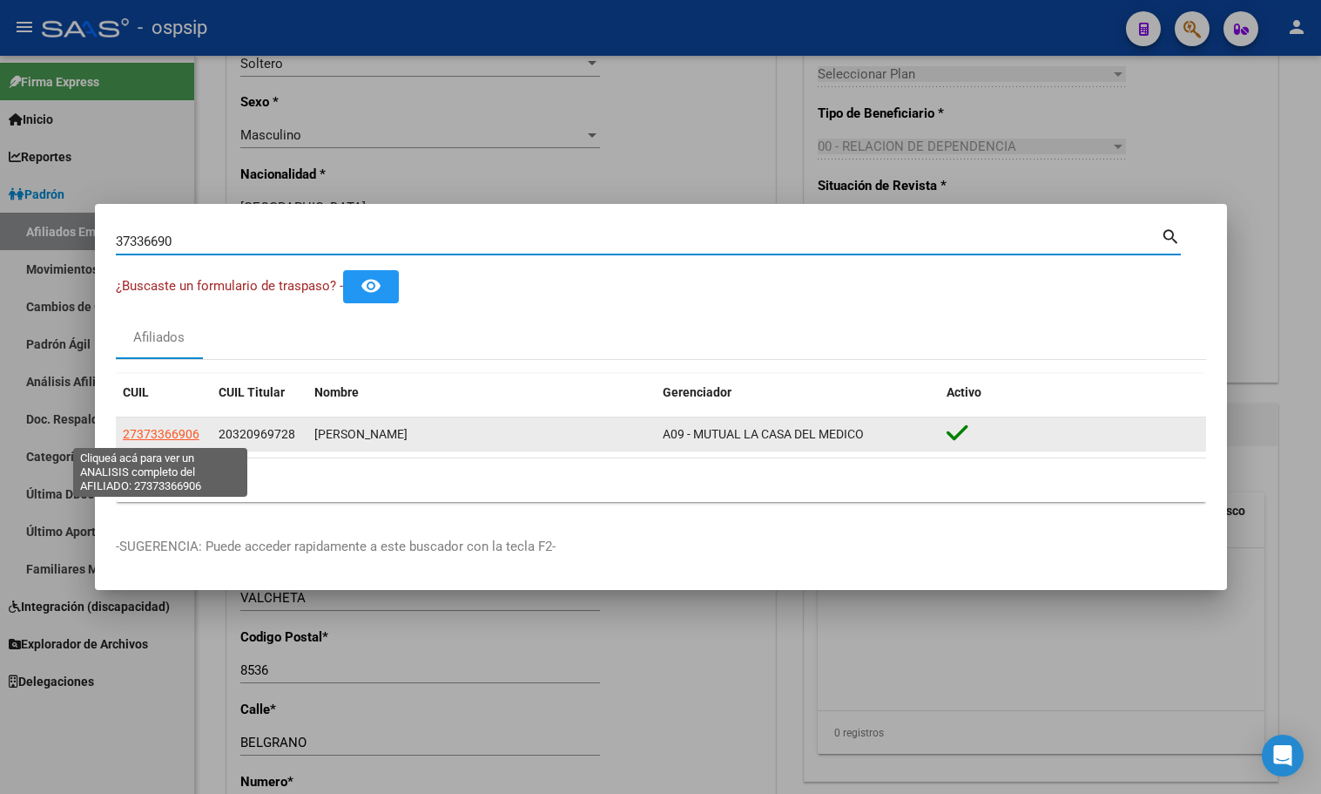
click at [169, 432] on span "27373366906" at bounding box center [161, 434] width 77 height 14
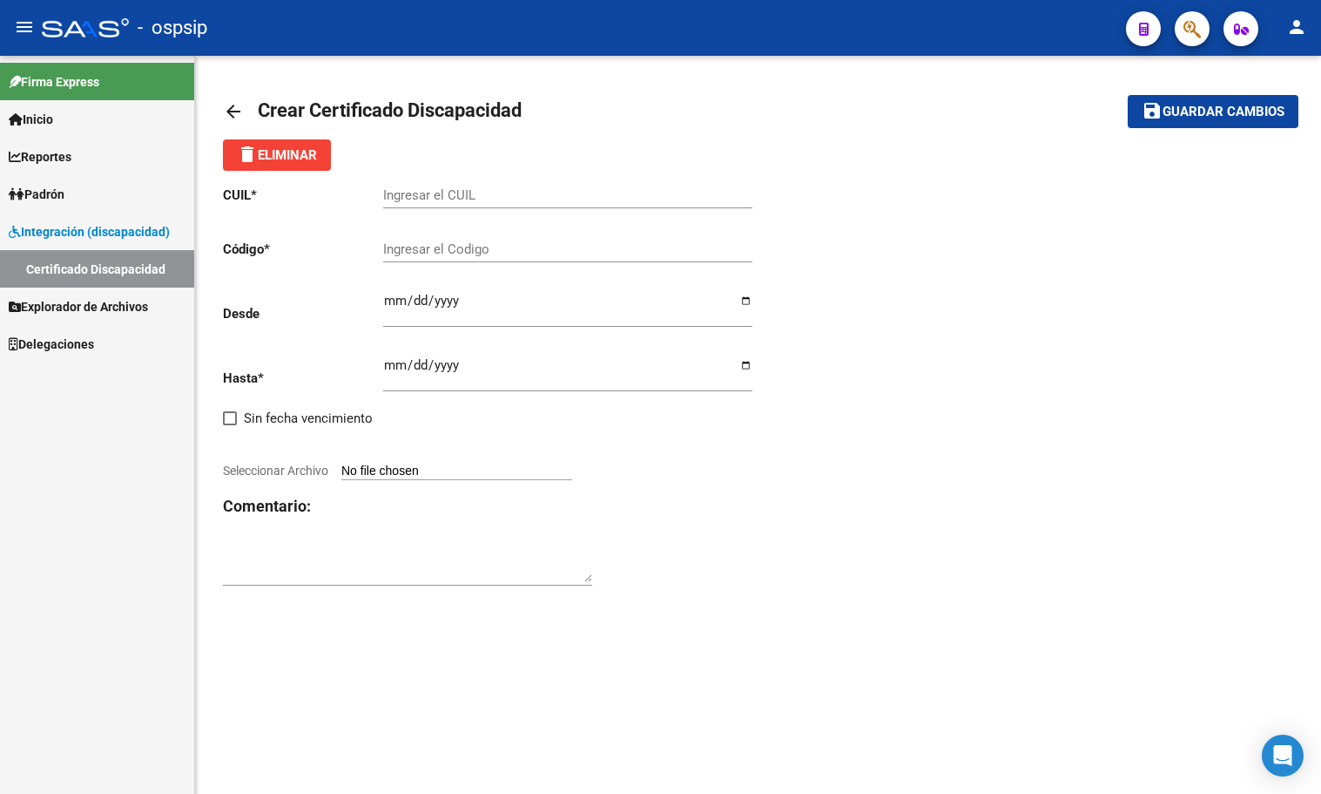
click at [429, 199] on input "Ingresar el CUIL" at bounding box center [567, 195] width 369 height 16
type input "27-57471380-9"
type input "arg01000574713802025081420300814bu439"
click at [386, 301] on input "Ingresar fec. Desde" at bounding box center [567, 308] width 369 height 28
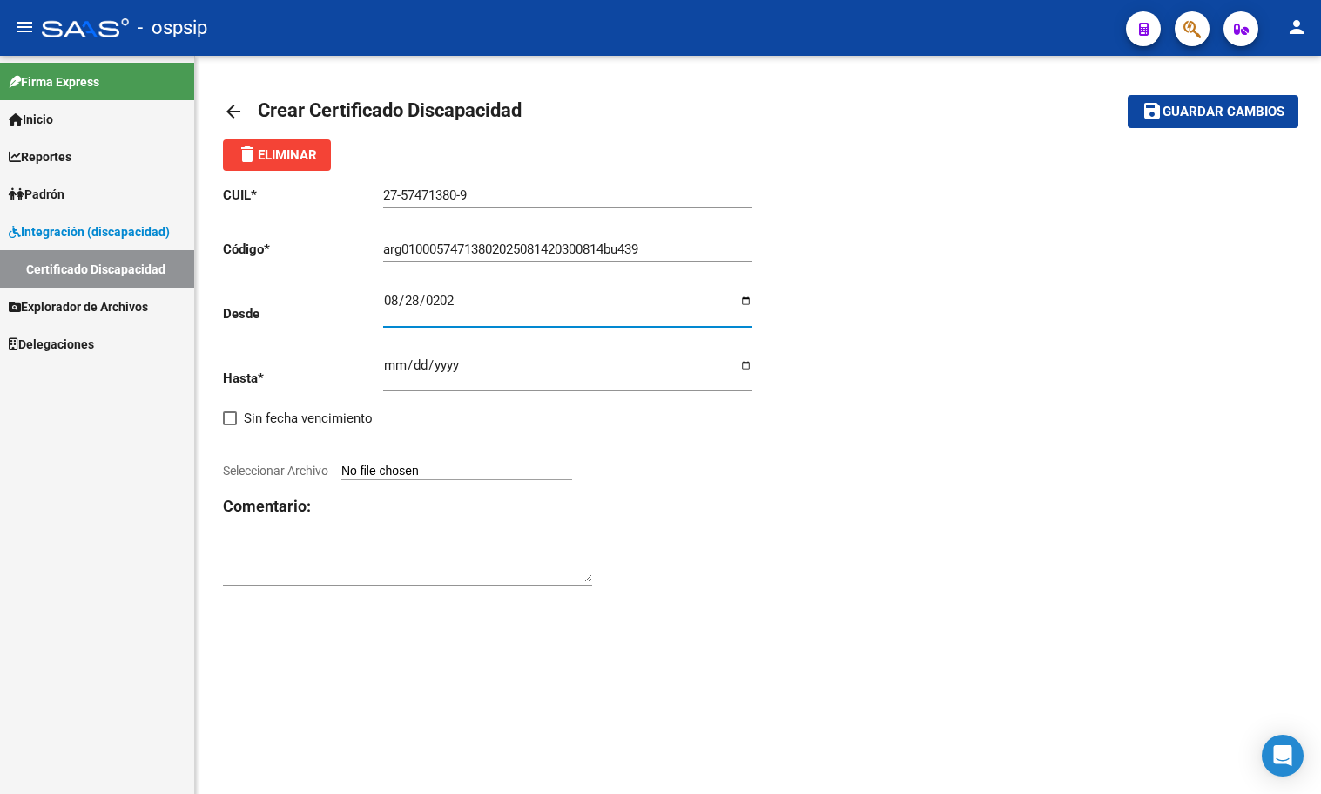
type input "[DATE]"
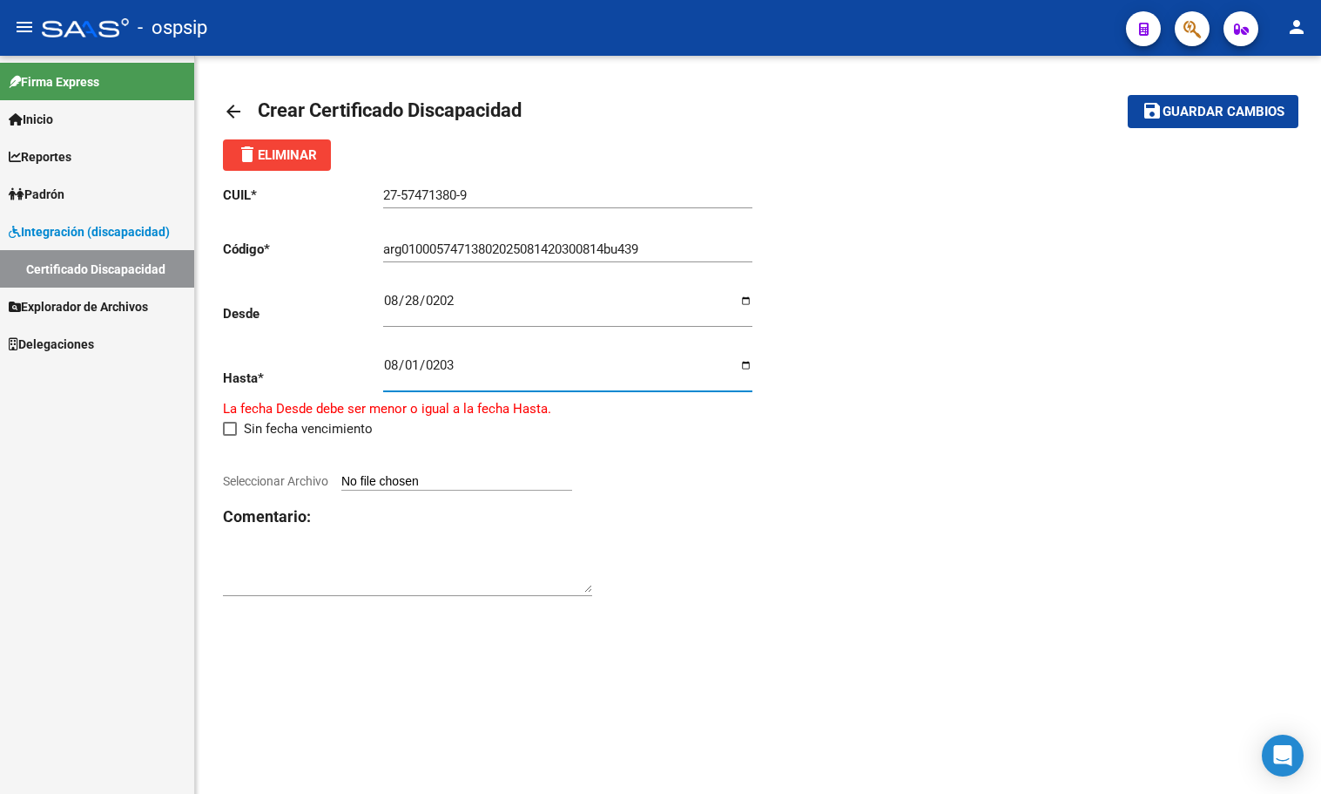
type input "[DATE]"
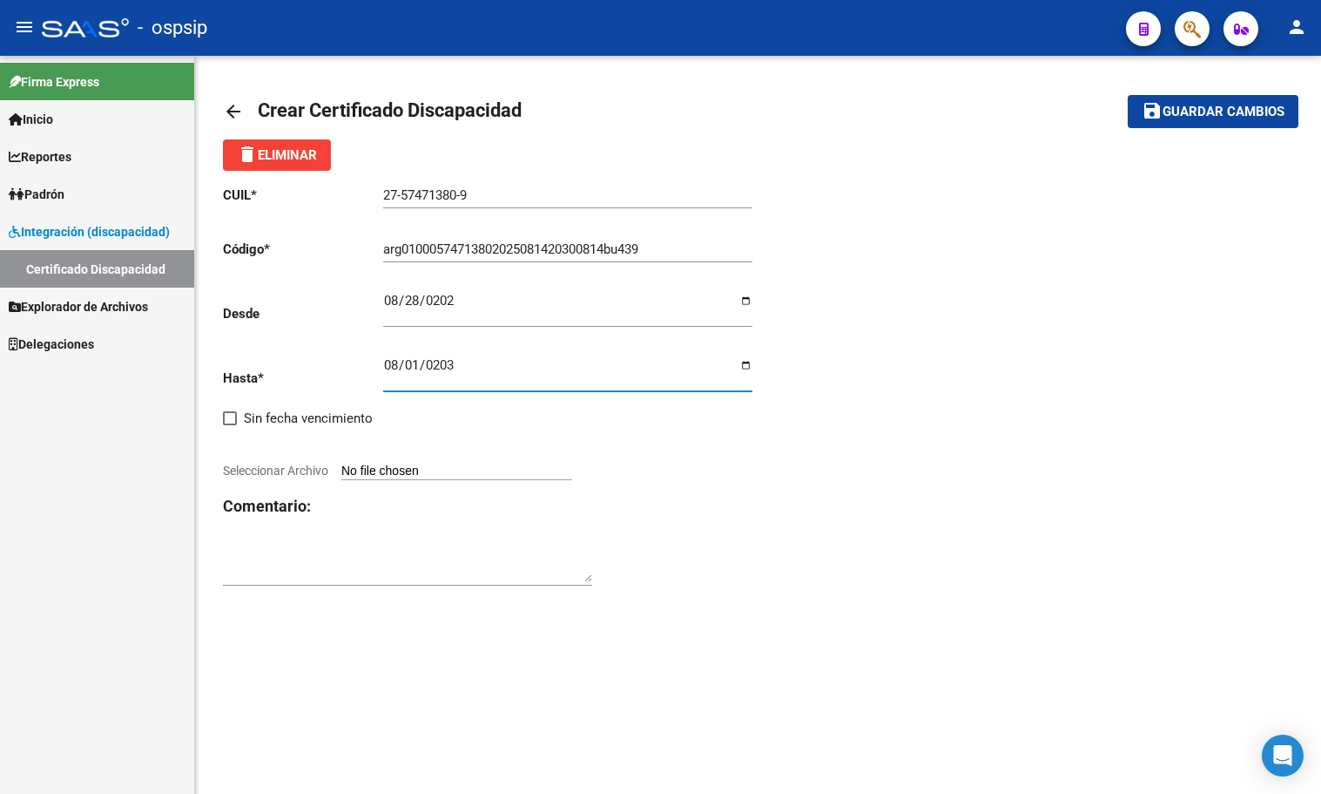
click at [395, 470] on input "Seleccionar Archivo" at bounding box center [456, 471] width 231 height 17
type input "C:\fakepath\certificado_cud_57471380.pdf"
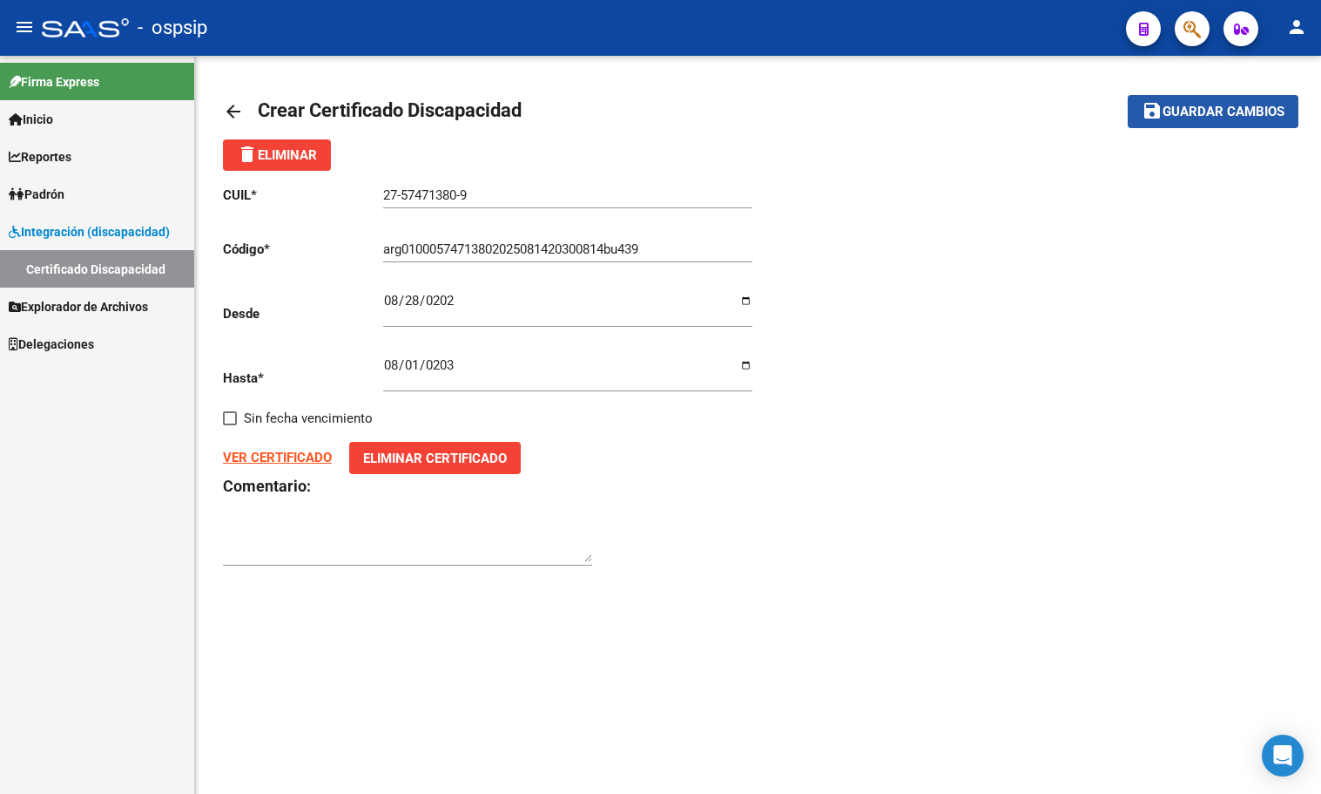
click at [1213, 112] on span "Guardar cambios" at bounding box center [1224, 113] width 122 height 16
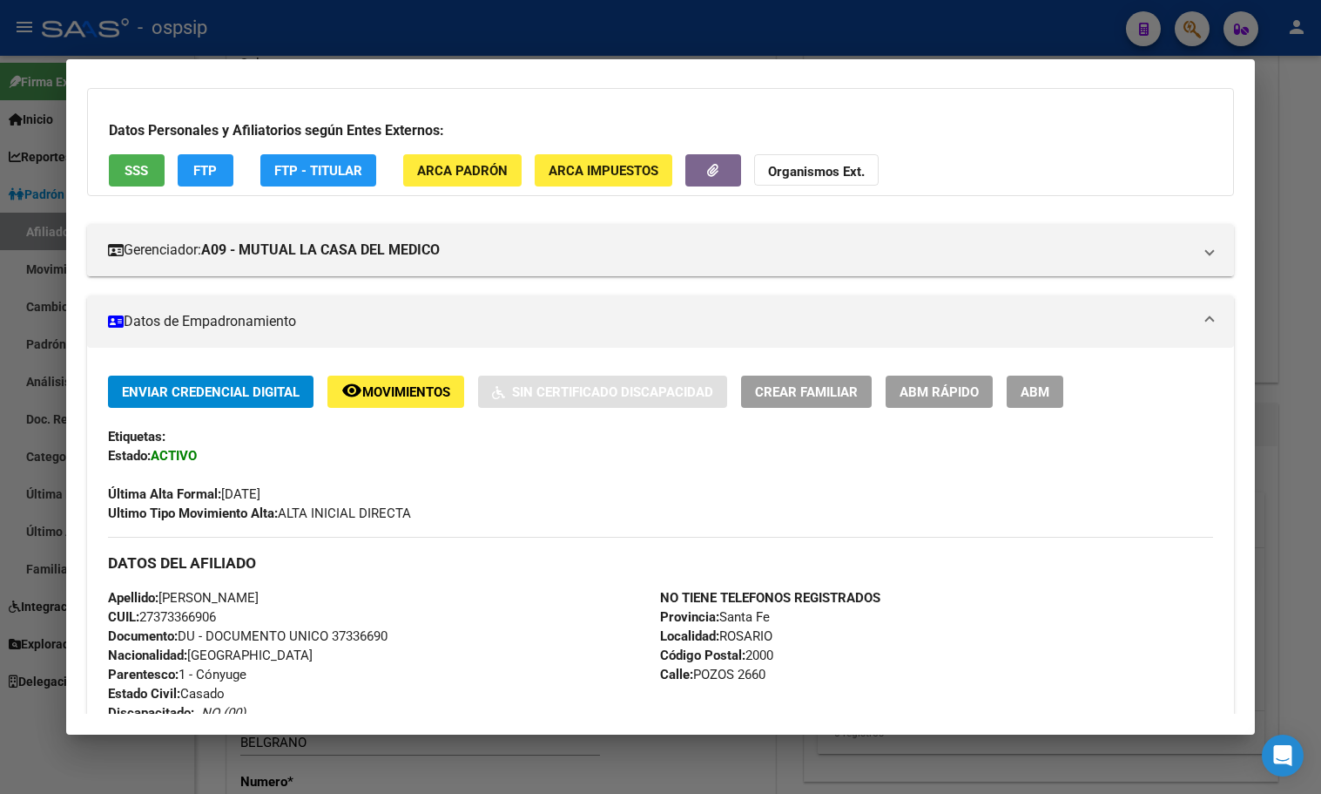
scroll to position [87, 0]
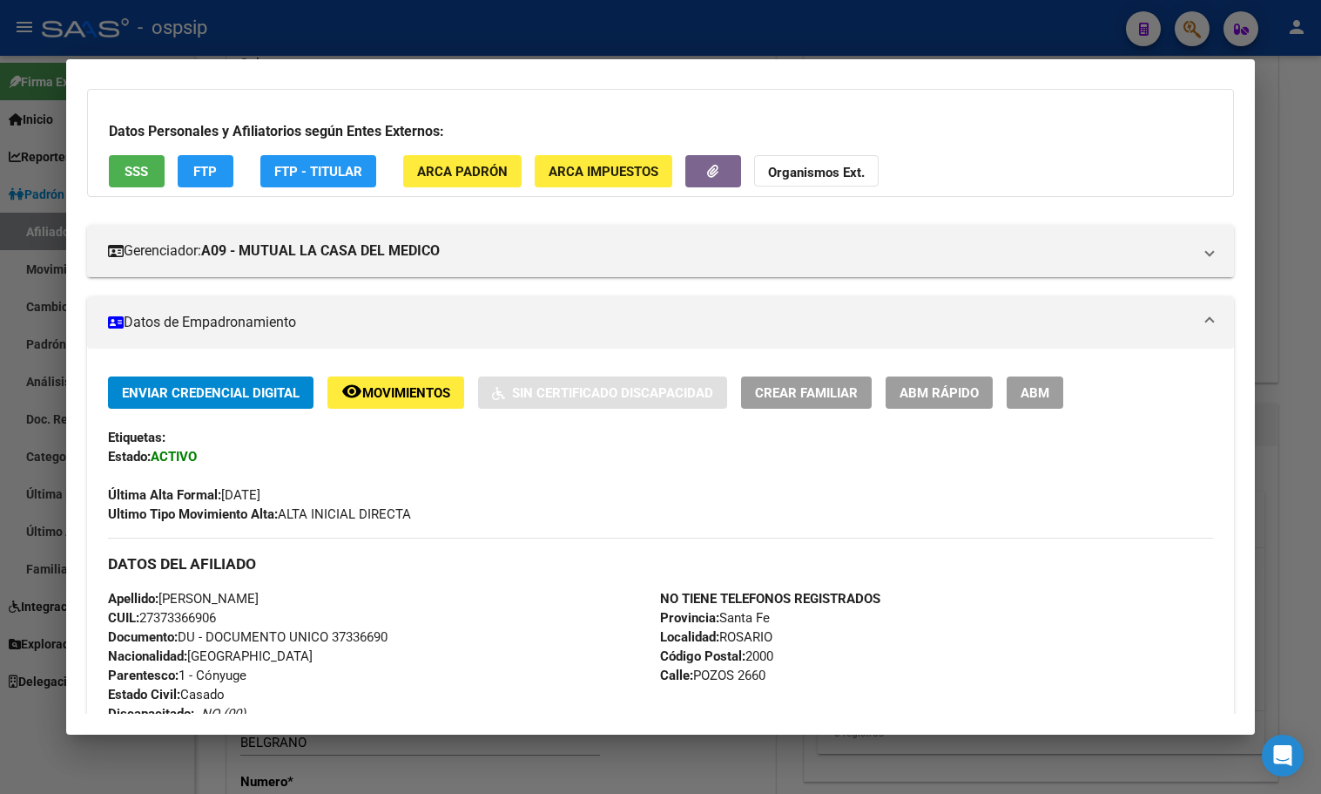
drag, startPoint x: 428, startPoint y: 616, endPoint x: 436, endPoint y: 600, distance: 17.5
click at [443, 614] on div "Apellido: NADIA SOLEDAD AQUINO CUIL: 27373366906 Documento: DU - DOCUMENTO UNIC…" at bounding box center [384, 685] width 553 height 192
click at [386, 380] on button "remove_red_eye Movimientos" at bounding box center [396, 392] width 137 height 32
click at [453, 75] on mat-dialog-container "Análisis Afiliado - CUIL: 27373366906 DATOS PADRÓN ÁGIL: AQUINO NADIA SOLEDAD |…" at bounding box center [660, 396] width 1189 height 674
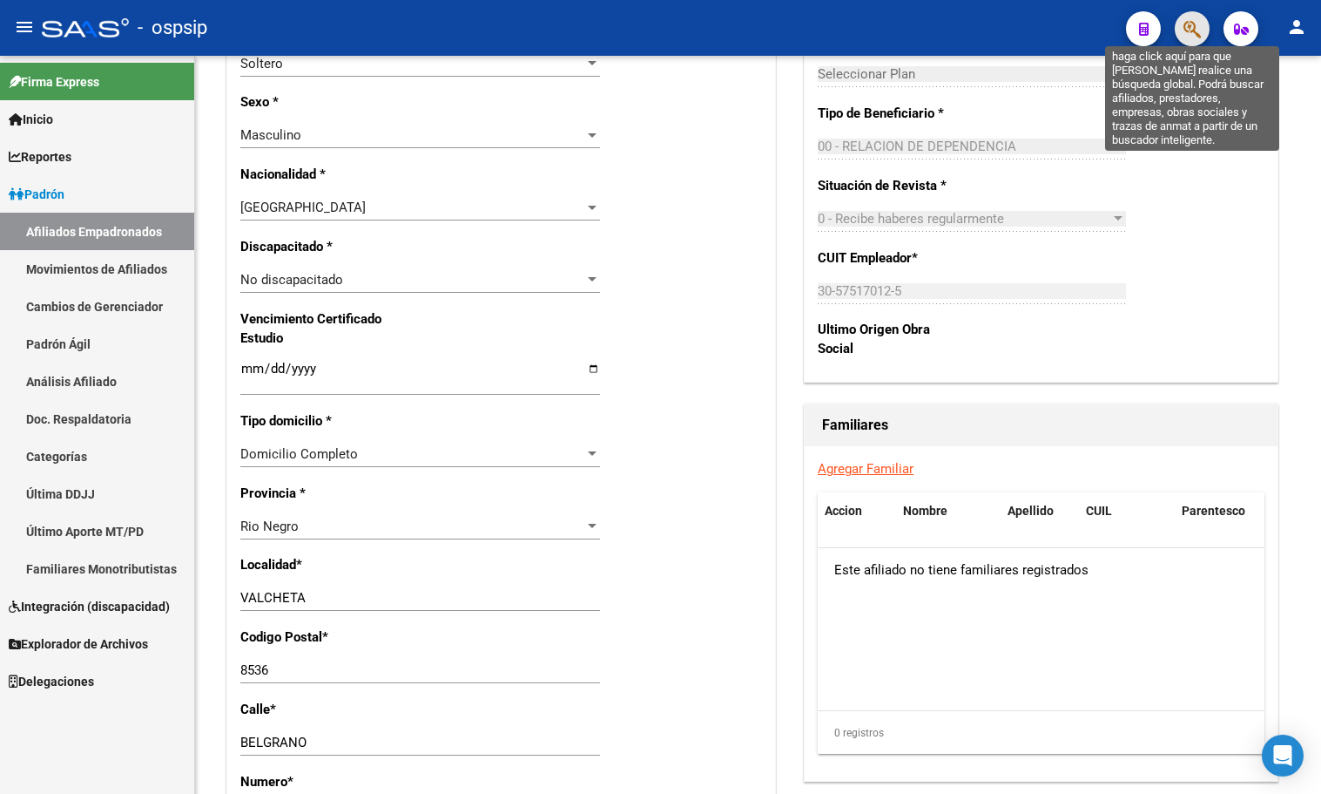
click at [1194, 23] on icon "button" at bounding box center [1192, 29] width 17 height 20
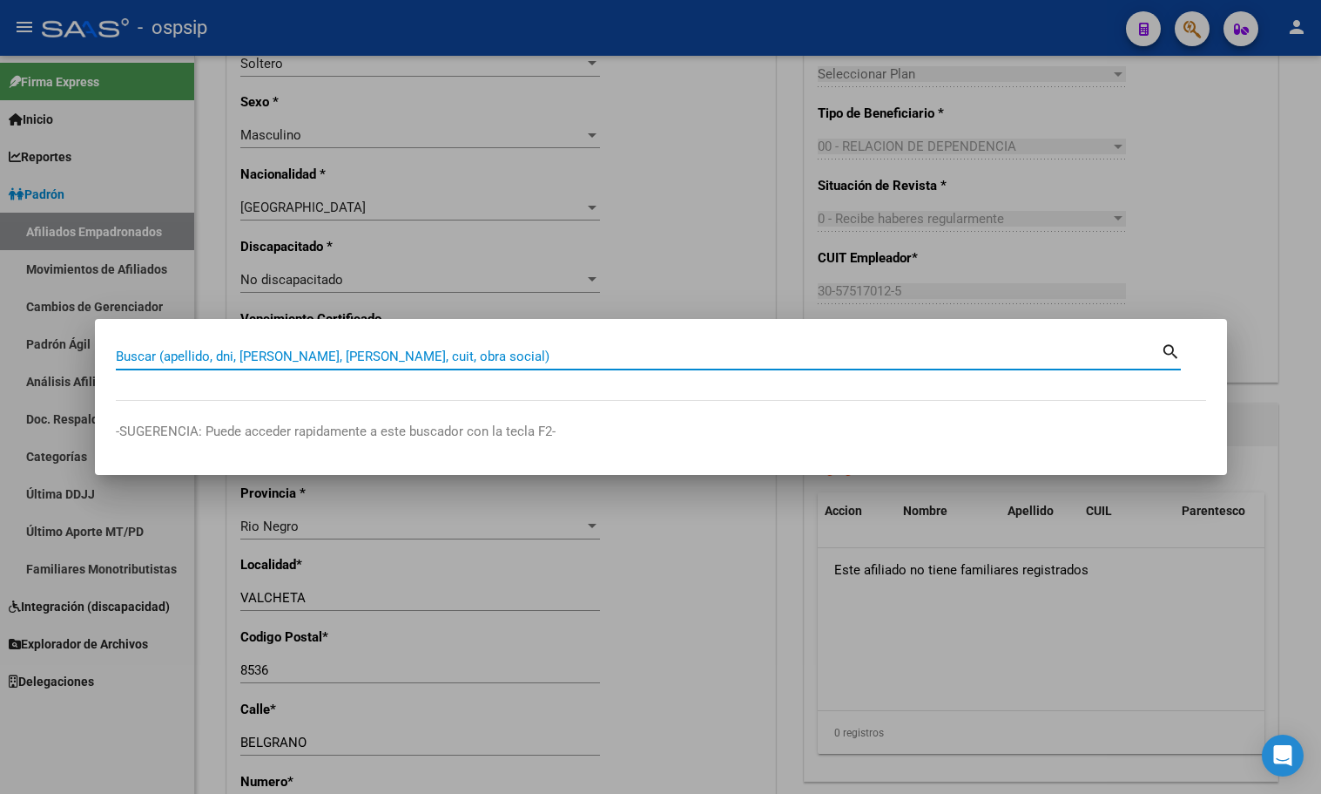
type input "27373366906"
drag, startPoint x: 211, startPoint y: 352, endPoint x: 47, endPoint y: 355, distance: 163.8
click at [51, 355] on div "27373366906 Buscar (apellido, dni, cuil, nro traspaso, cuit, obra social) searc…" at bounding box center [660, 397] width 1321 height 794
paste input "48979907"
type input "48979907"
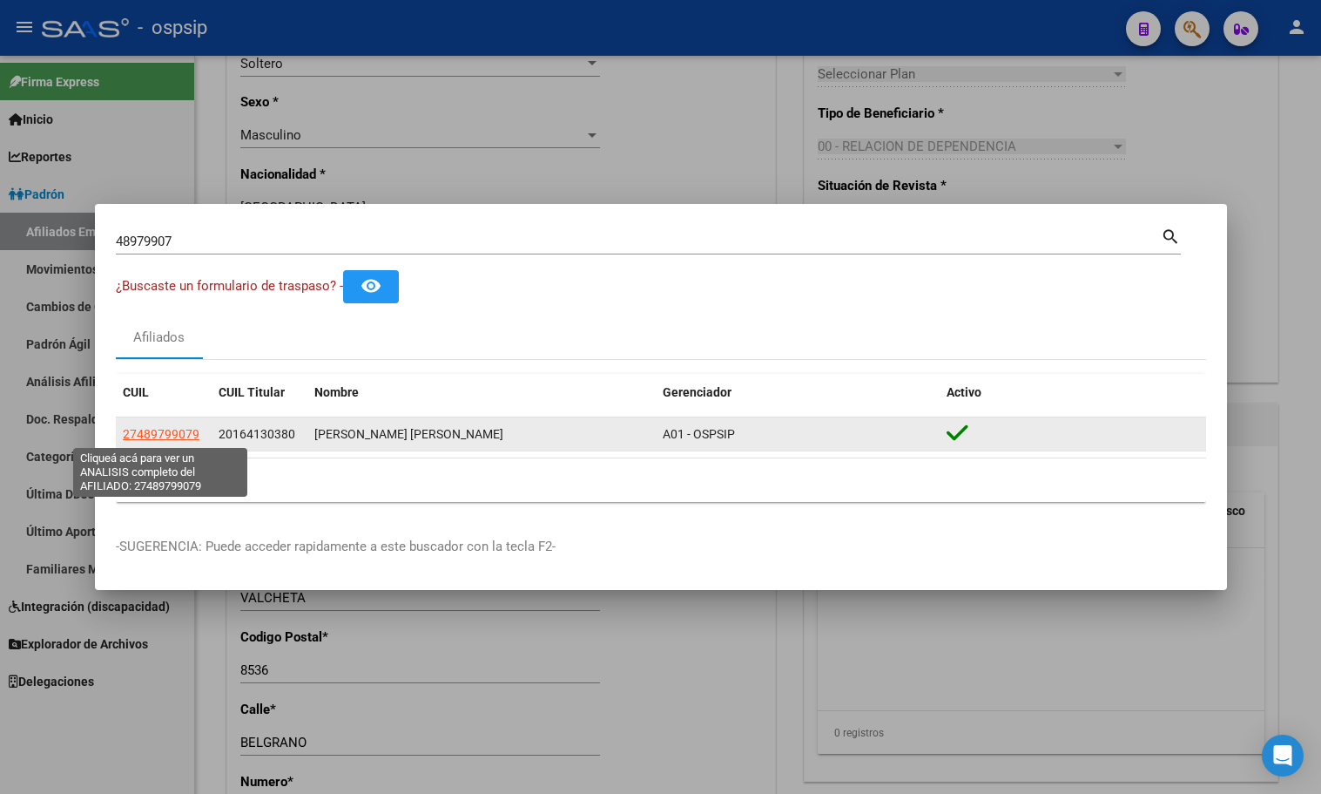
click at [152, 431] on span "27489799079" at bounding box center [161, 434] width 77 height 14
type textarea "27489799079"
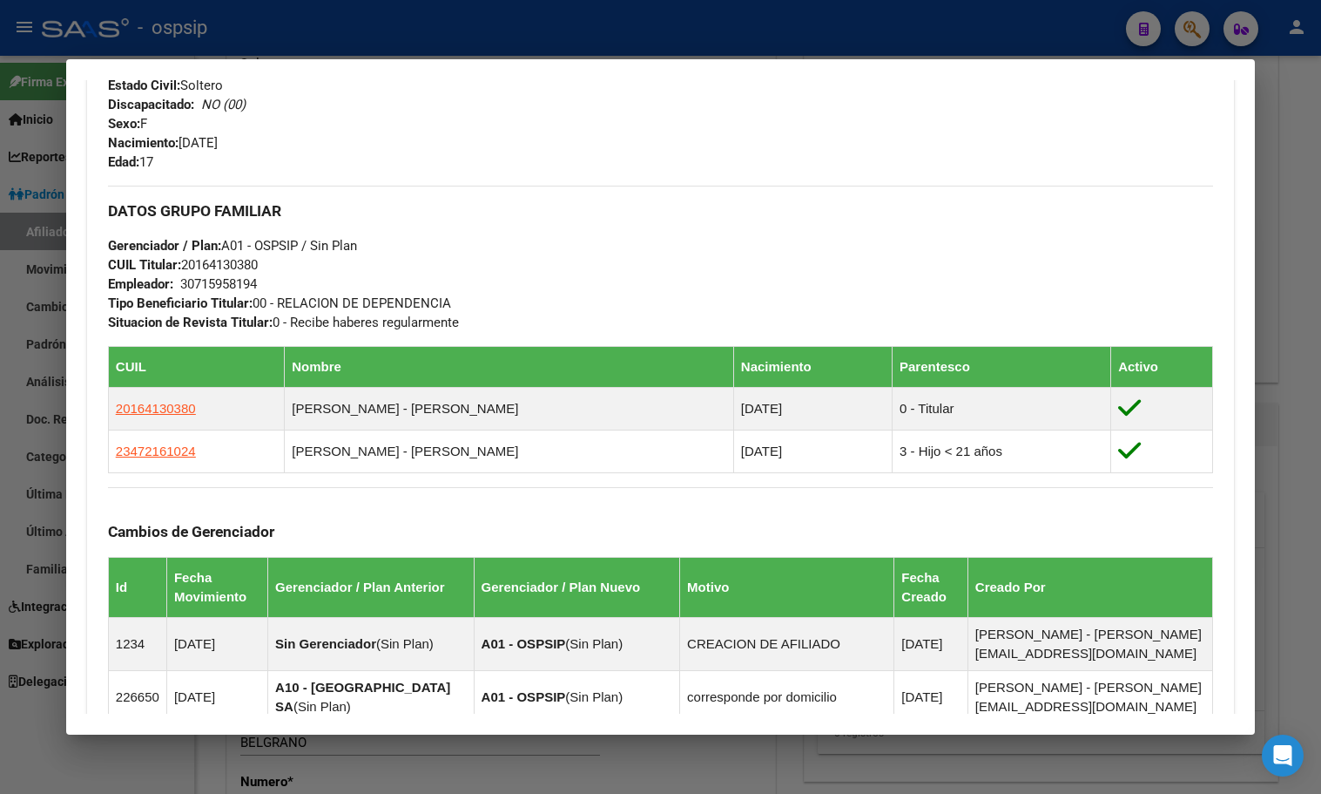
scroll to position [697, 0]
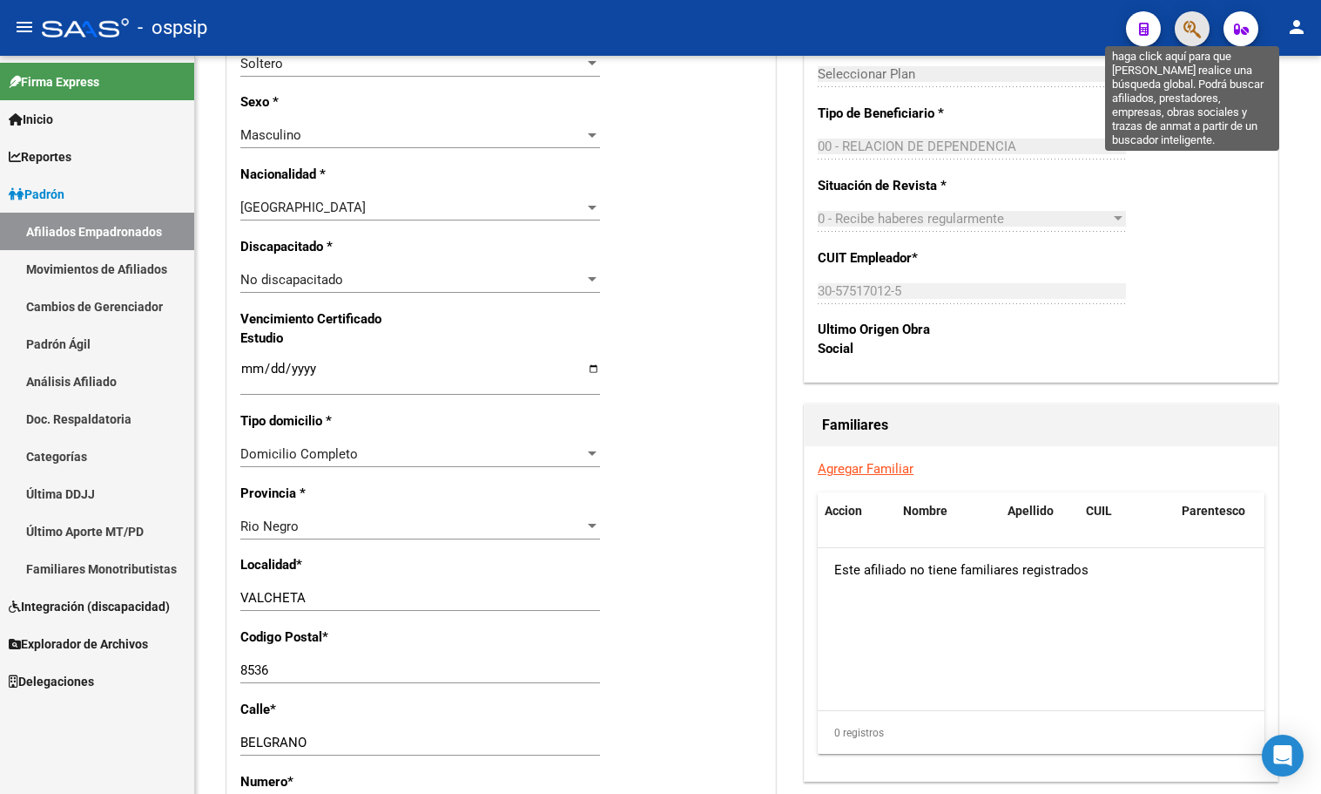
click at [1188, 21] on icon "button" at bounding box center [1192, 29] width 17 height 20
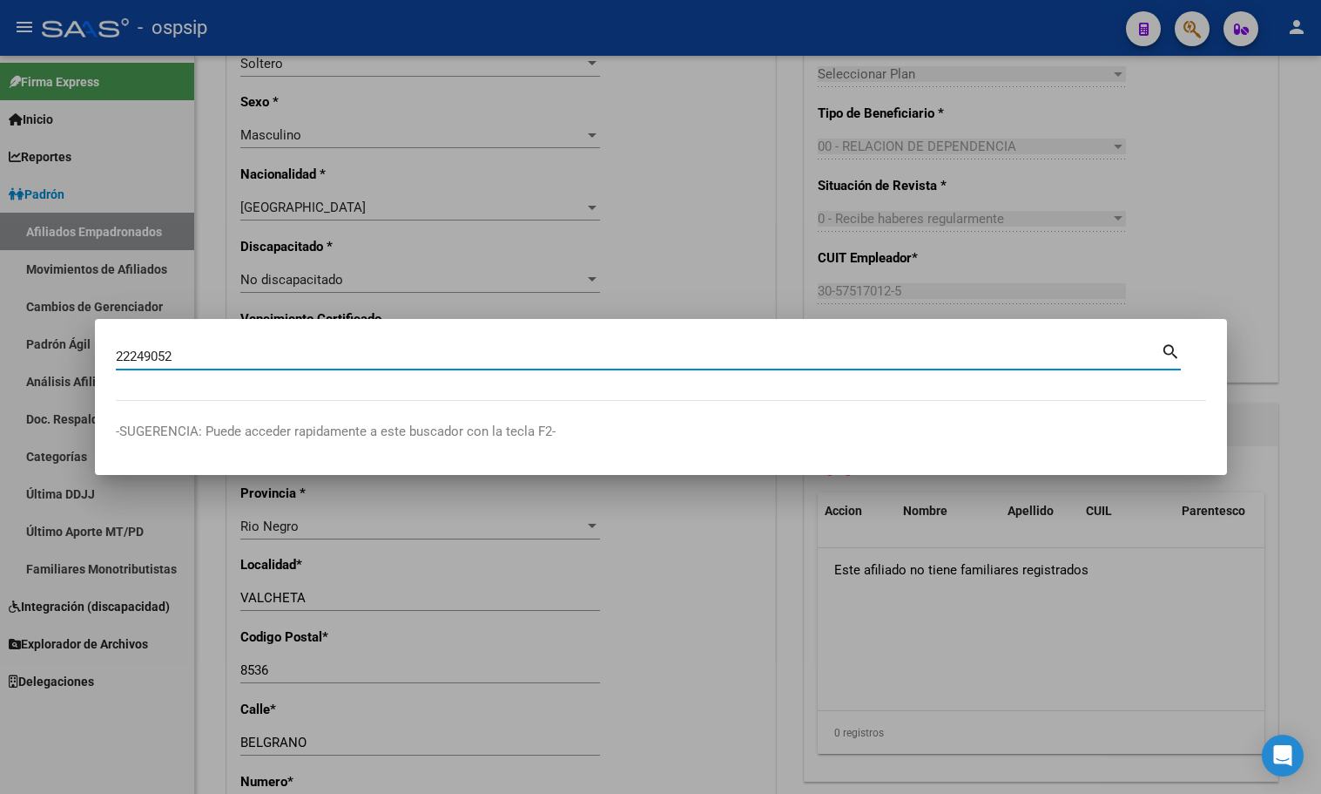
type input "22249052"
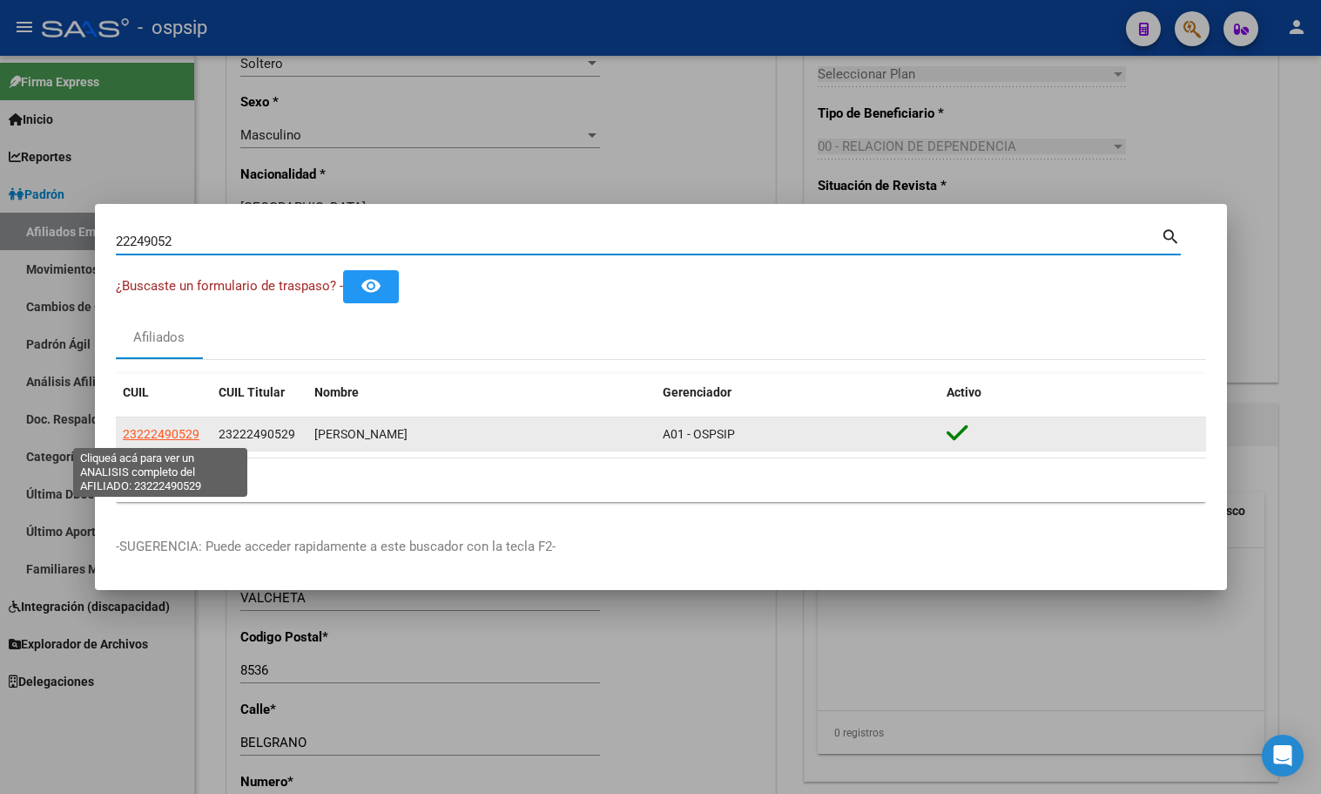
click at [154, 429] on span "23222490529" at bounding box center [161, 434] width 77 height 14
type textarea "23222490529"
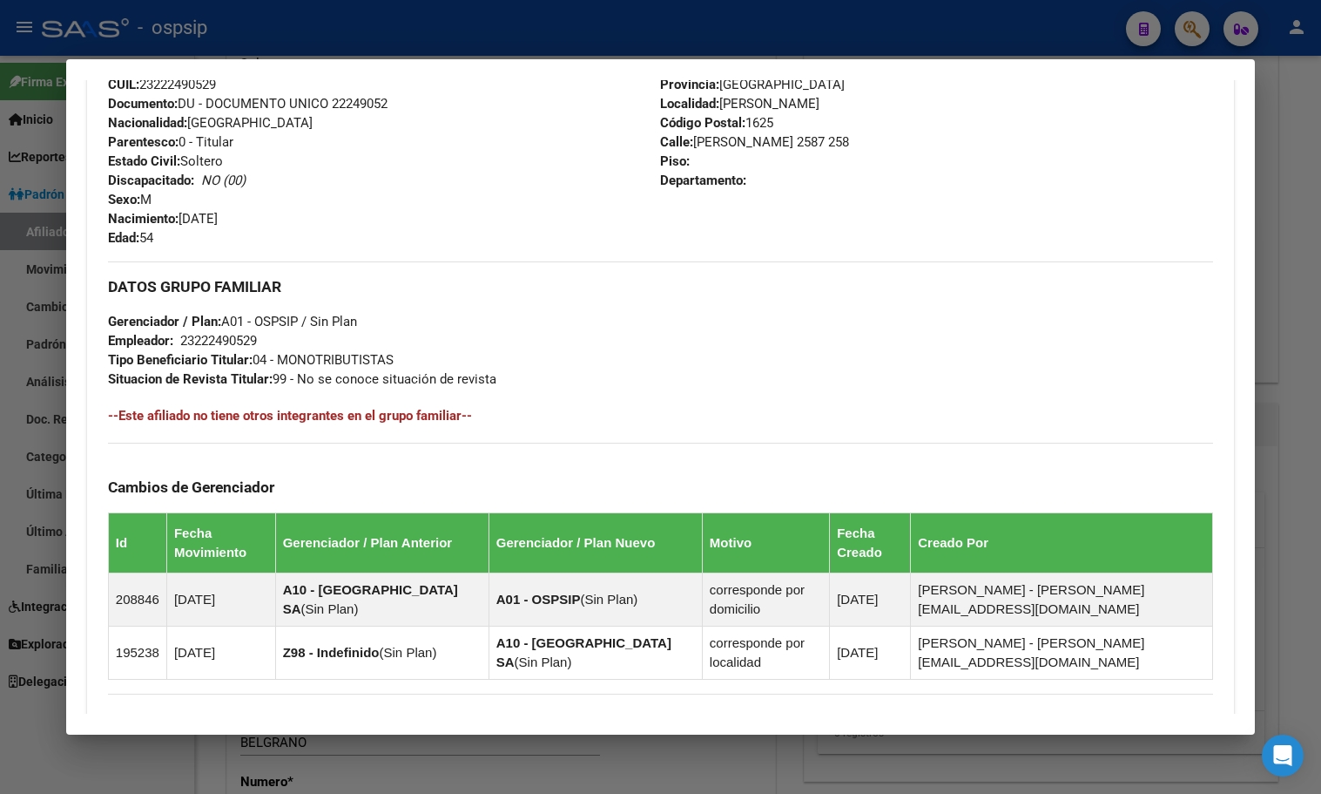
scroll to position [891, 0]
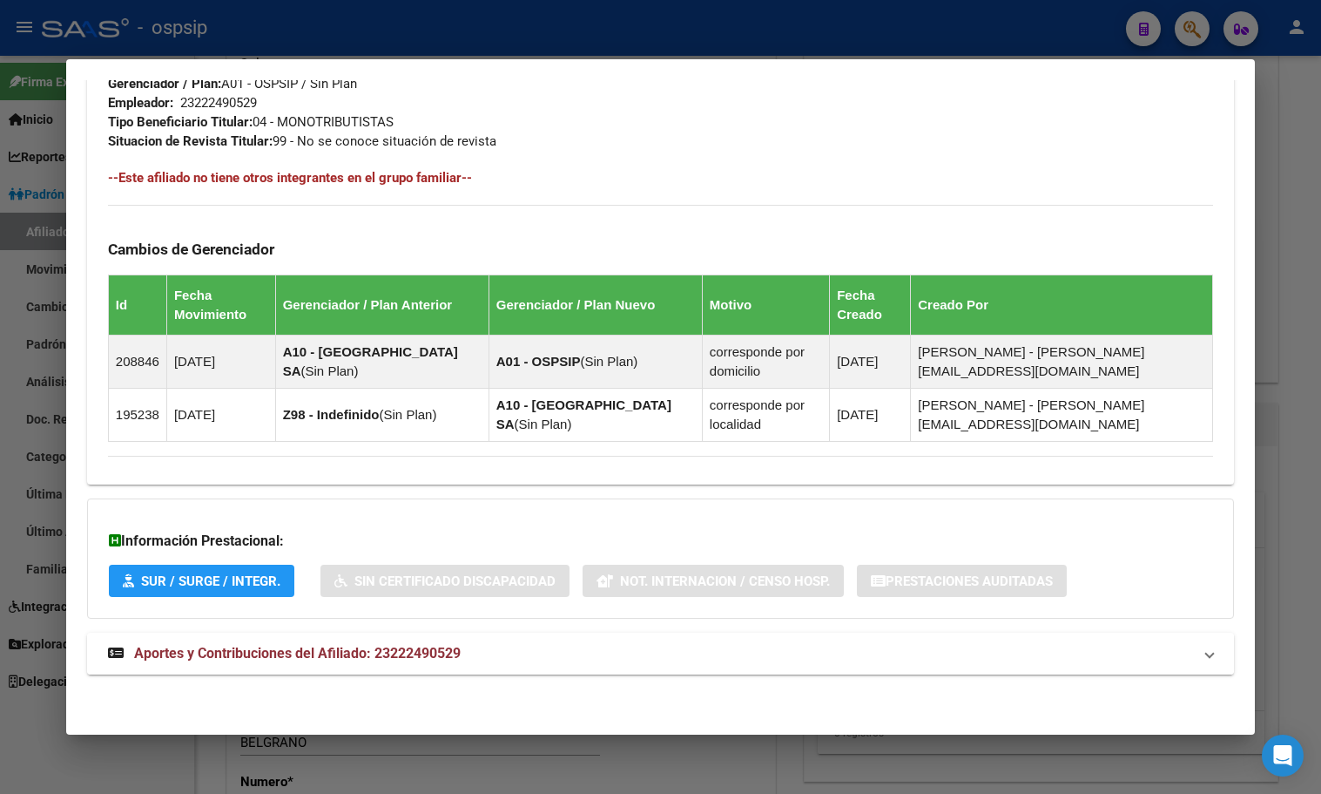
drag, startPoint x: 425, startPoint y: 654, endPoint x: 489, endPoint y: 656, distance: 63.6
click at [425, 657] on span "Aportes y Contribuciones del Afiliado: 23222490529" at bounding box center [297, 653] width 327 height 17
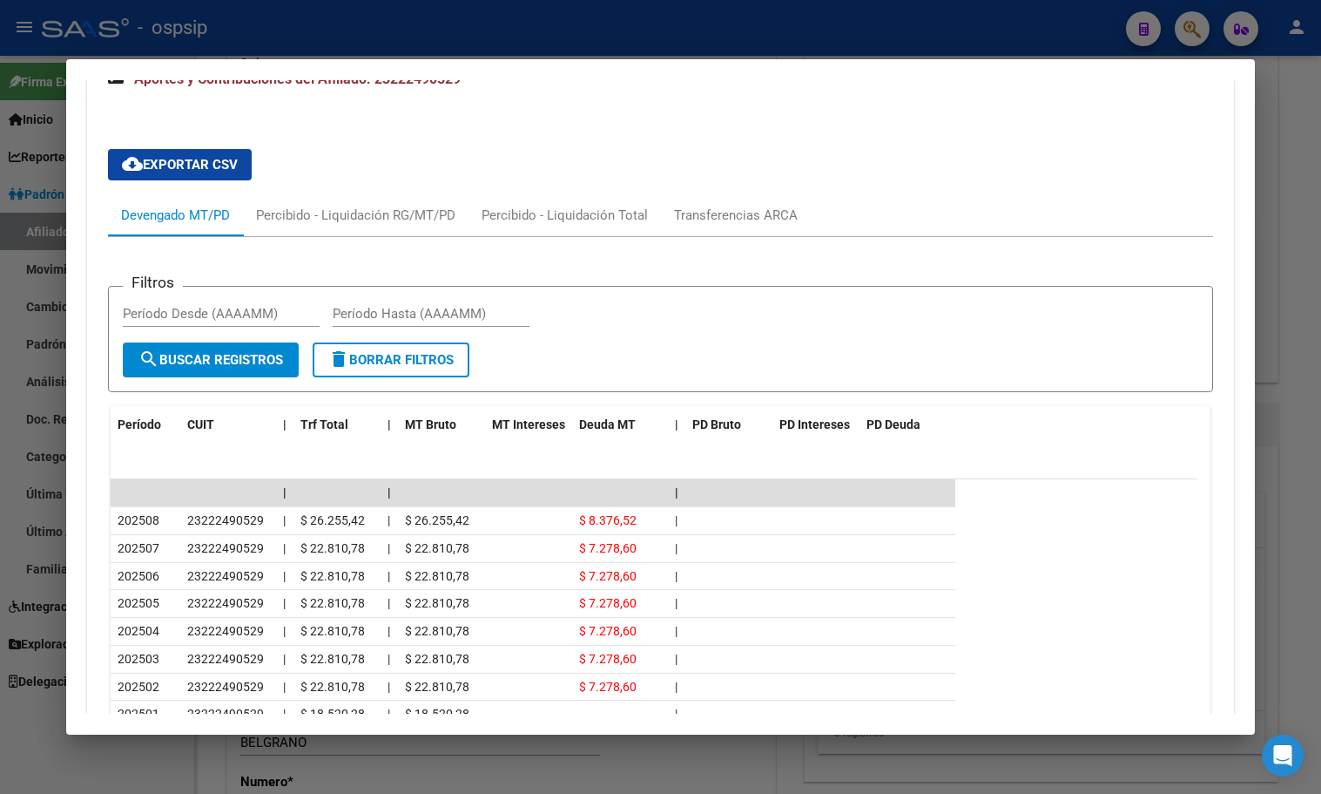
scroll to position [1427, 0]
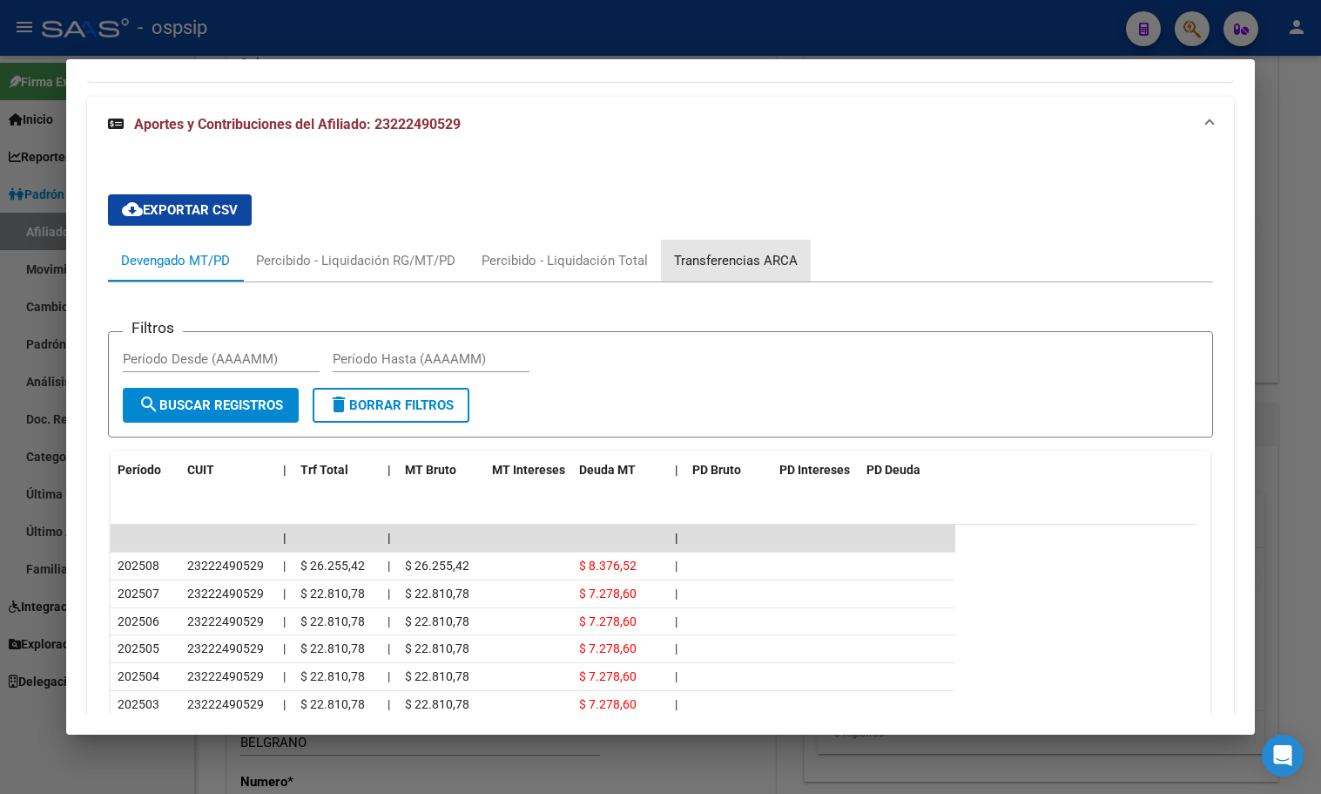
click at [721, 263] on div "Transferencias ARCA" at bounding box center [736, 260] width 124 height 19
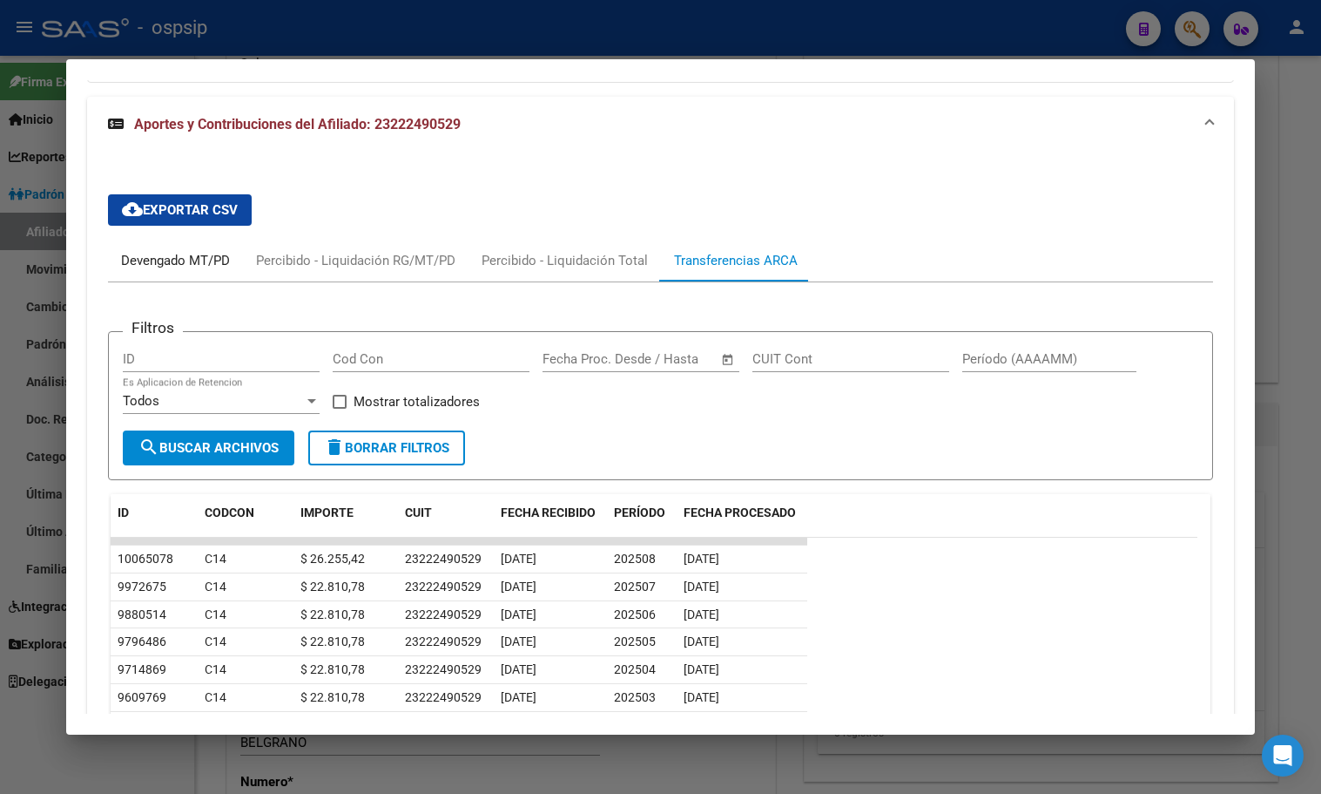
click at [162, 268] on div "Devengado MT/PD" at bounding box center [175, 260] width 109 height 19
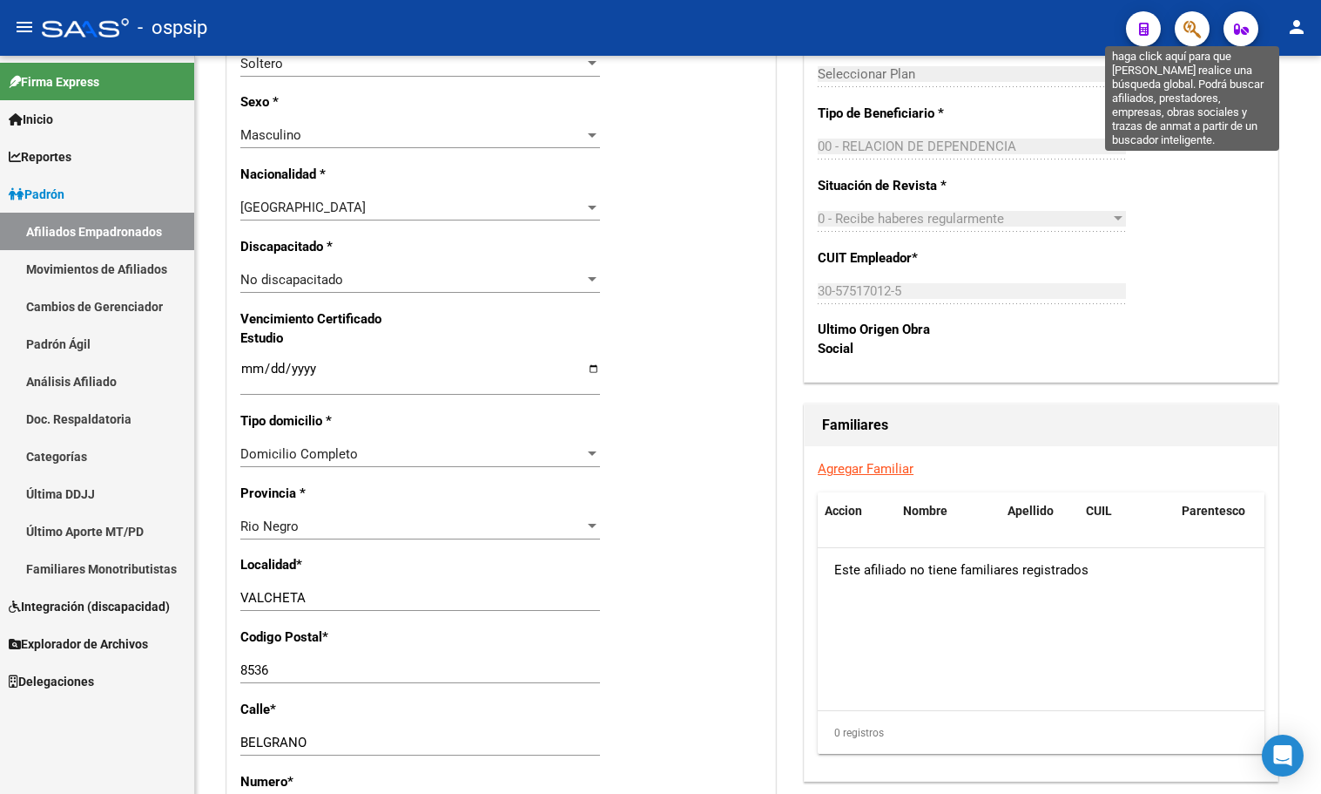
click at [1200, 24] on icon "button" at bounding box center [1192, 29] width 17 height 20
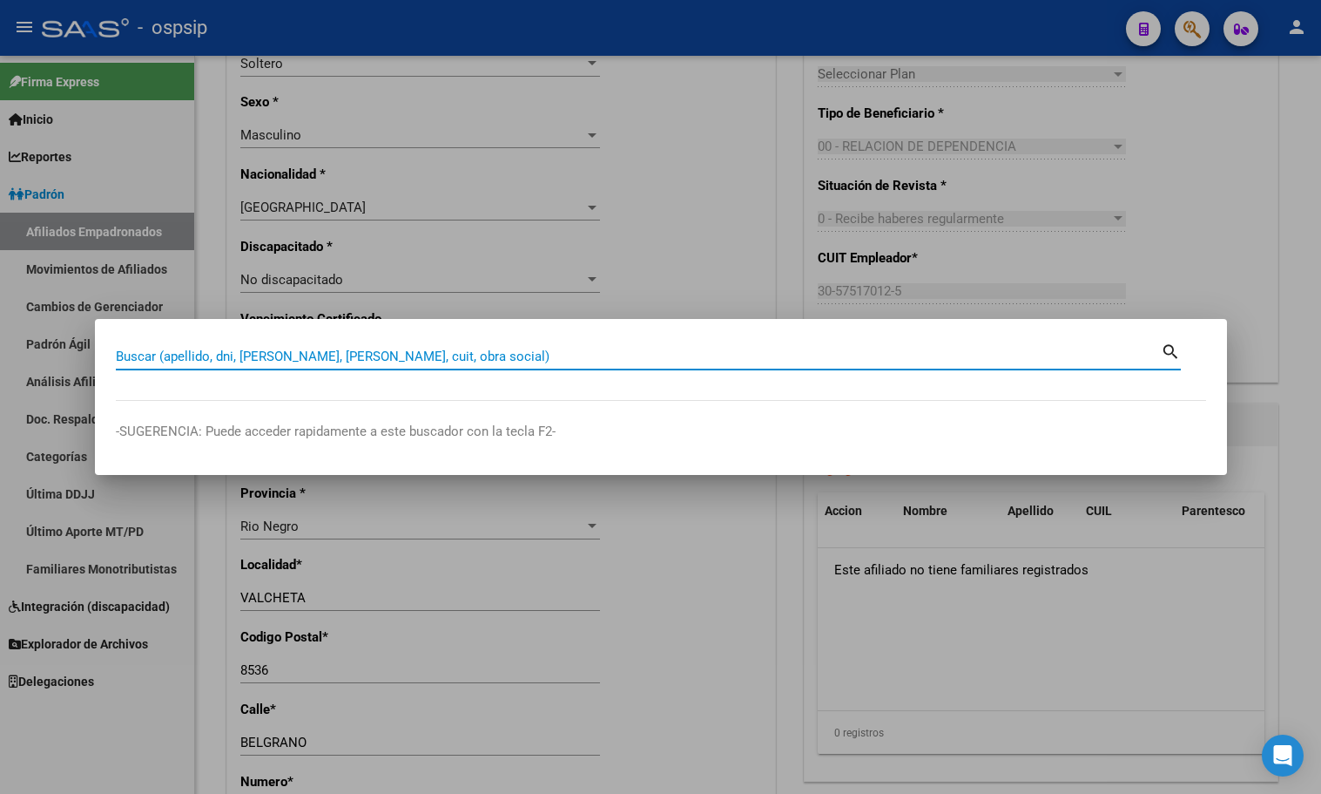
paste input "23222490529"
type input "23222490529"
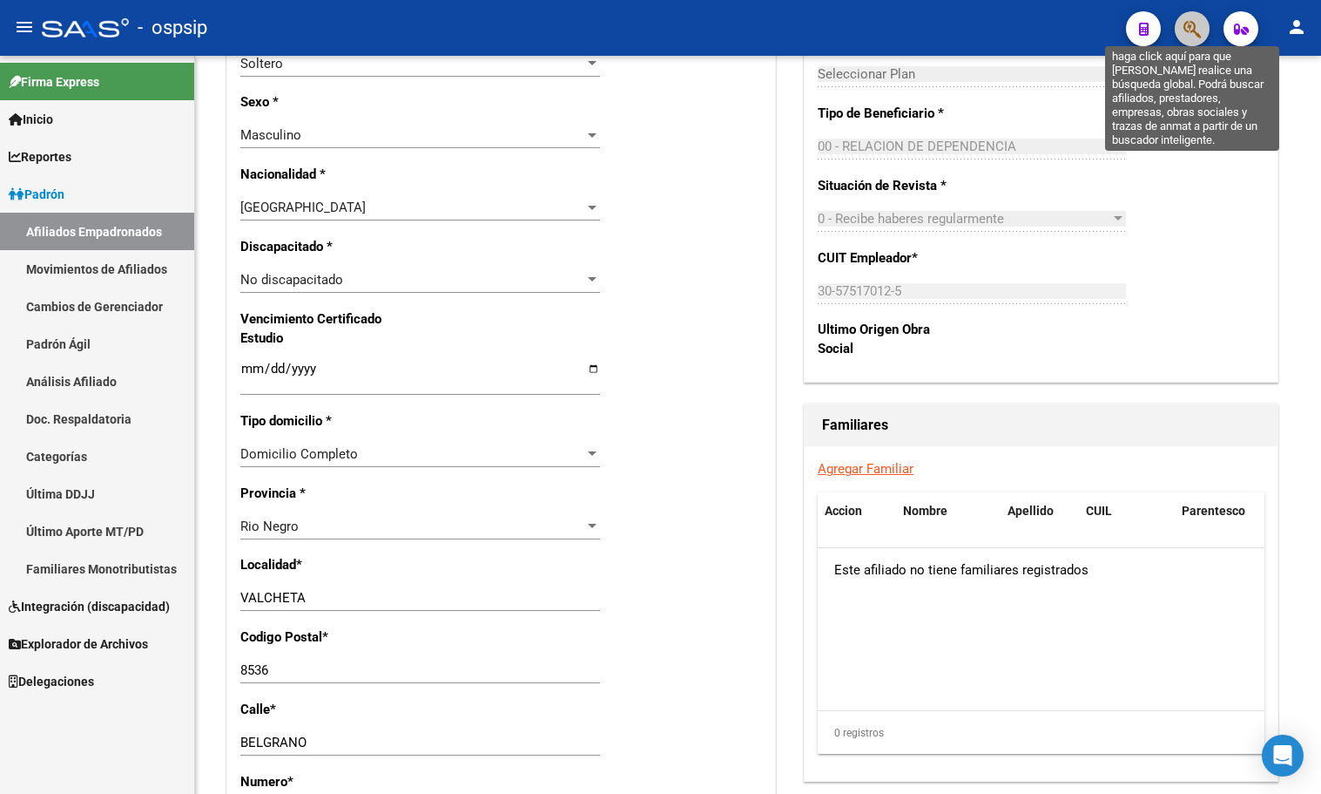
click at [1195, 29] on icon "button" at bounding box center [1192, 29] width 17 height 20
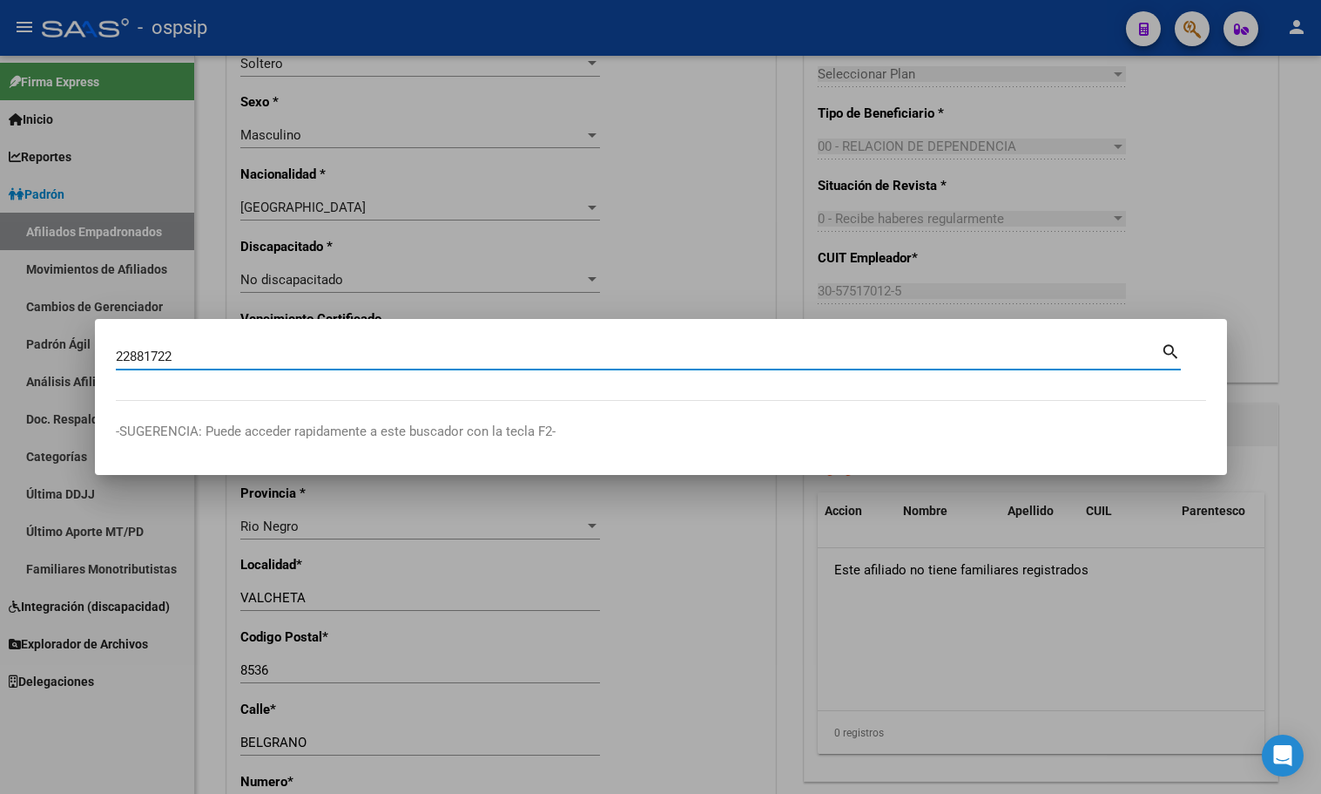
type input "22881722"
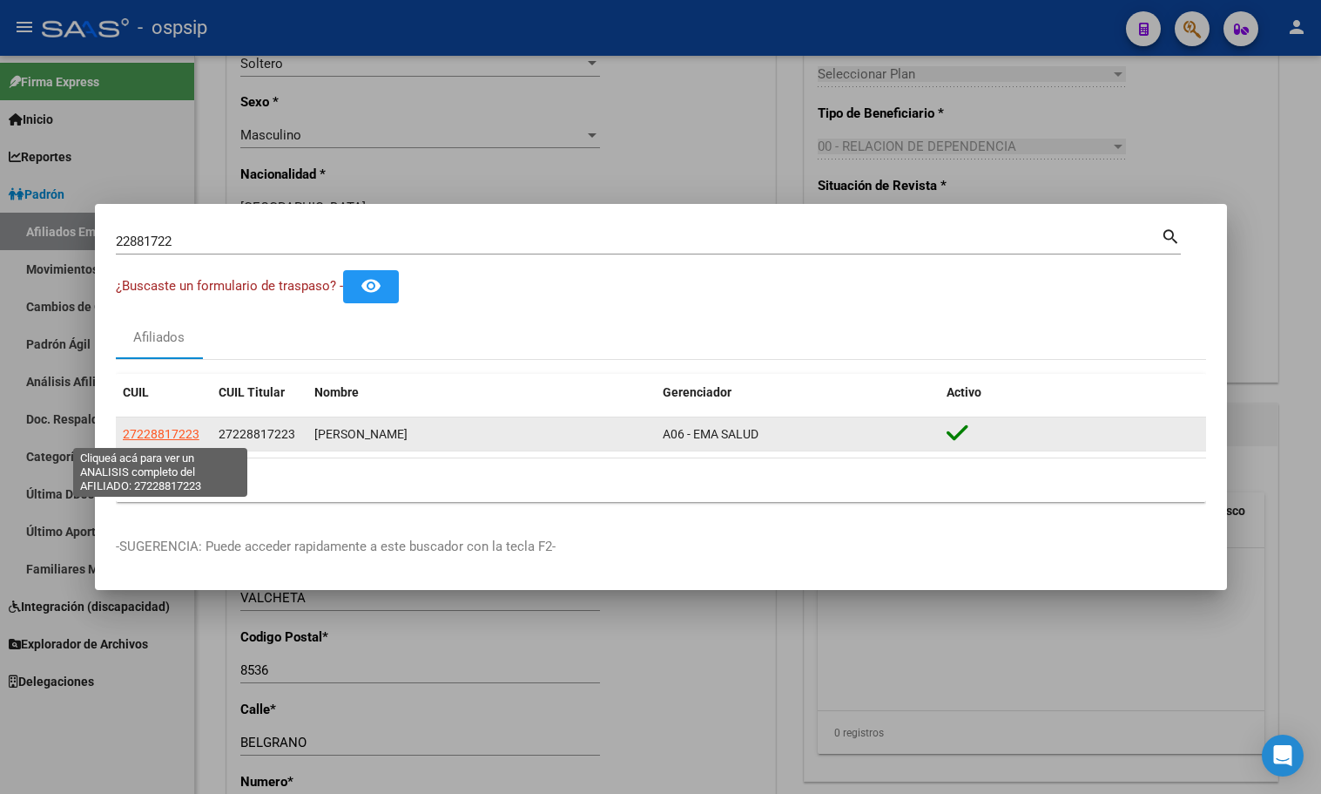
click at [158, 433] on span "27228817223" at bounding box center [161, 434] width 77 height 14
type textarea "27228817223"
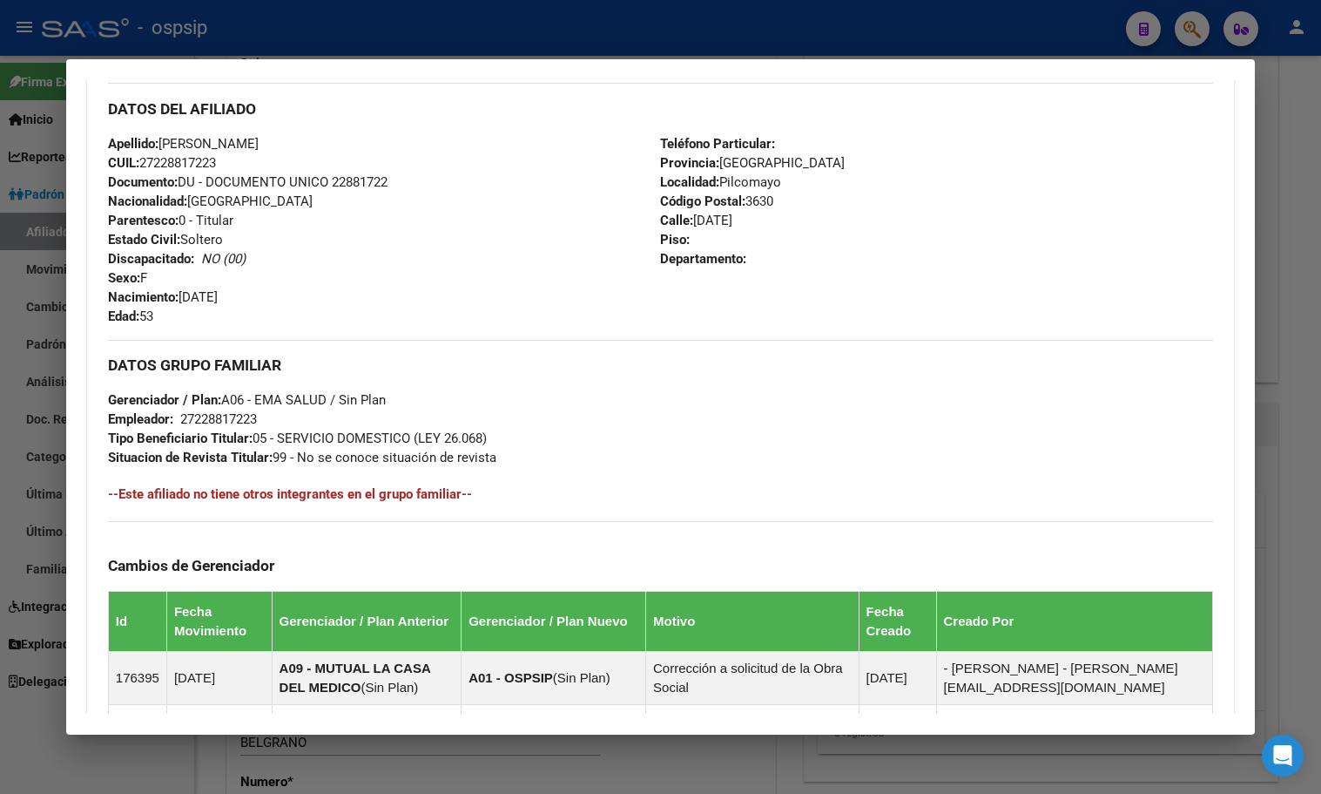
scroll to position [945, 0]
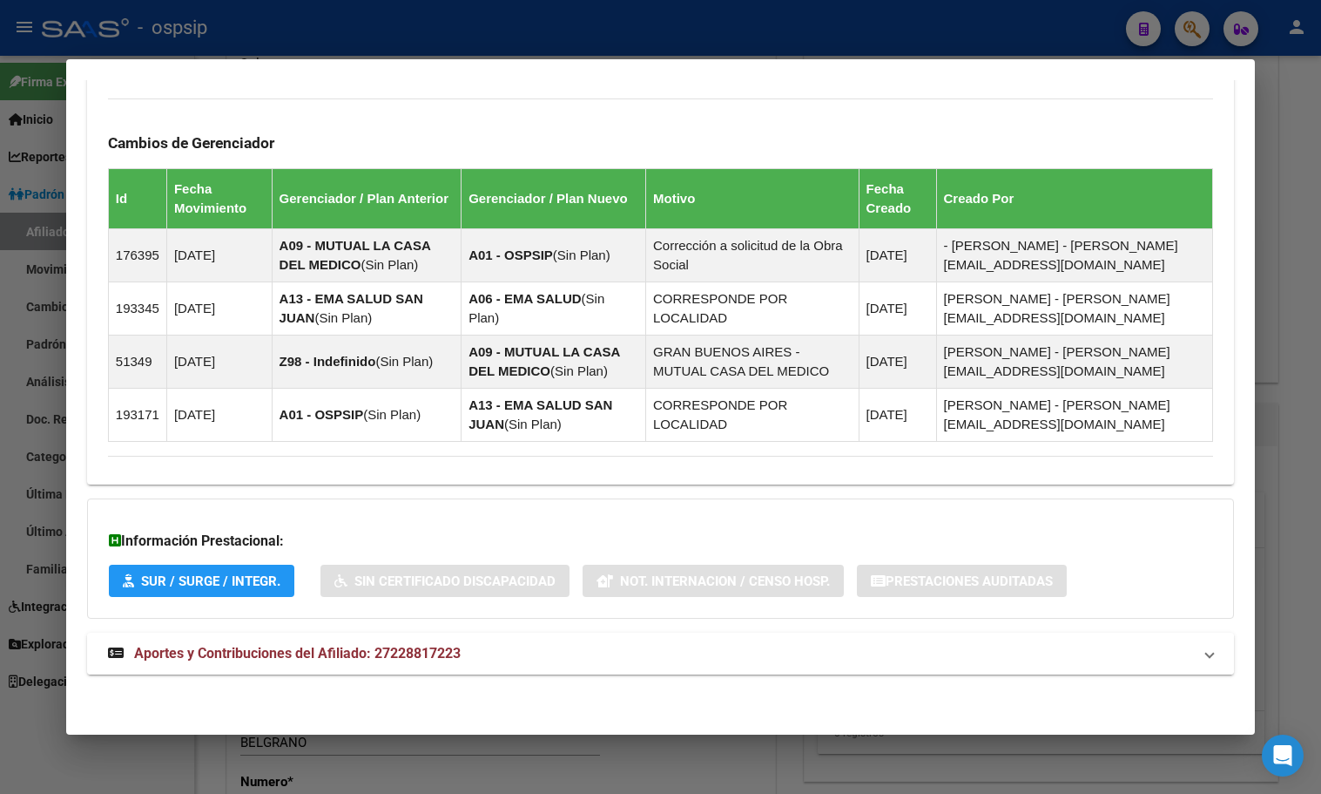
click at [423, 659] on span "Aportes y Contribuciones del Afiliado: 27228817223" at bounding box center [297, 653] width 327 height 17
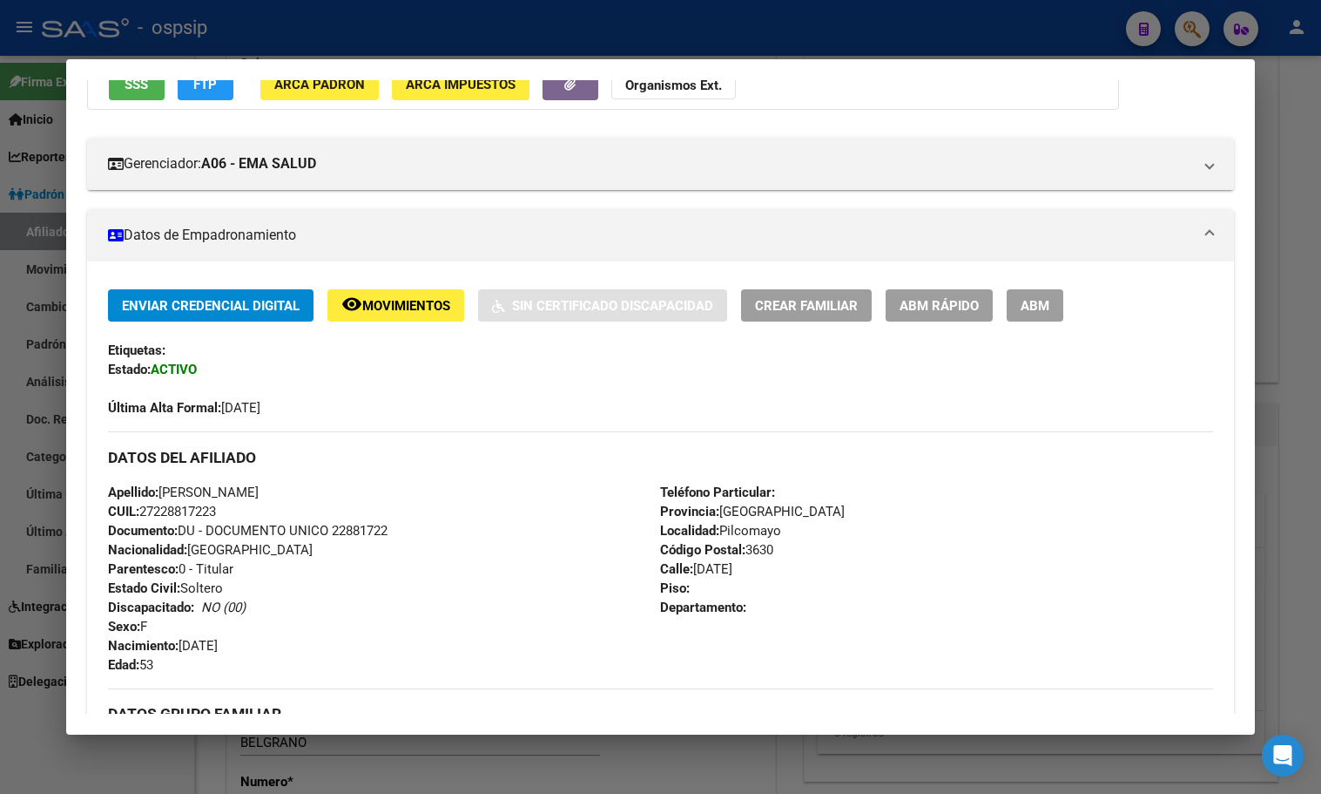
scroll to position [0, 0]
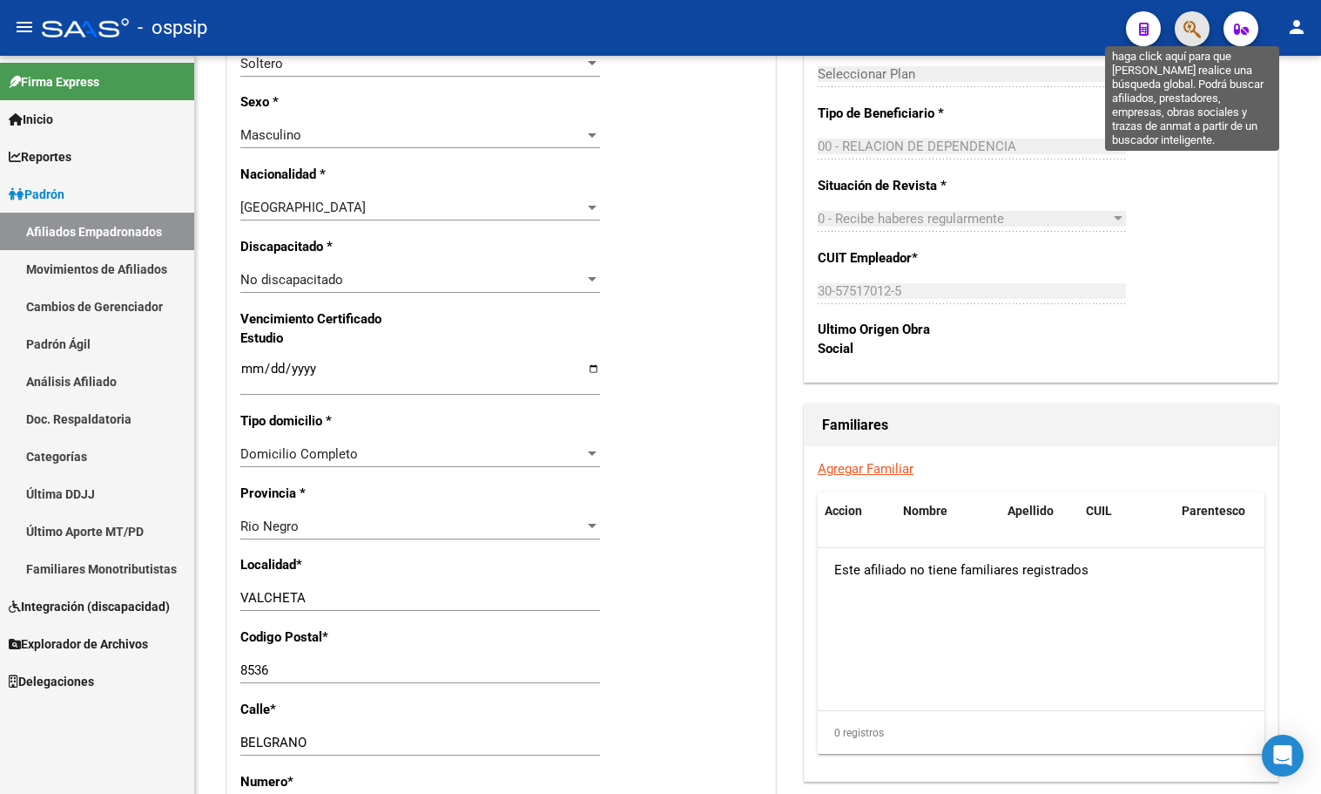
click at [1198, 31] on icon "button" at bounding box center [1192, 29] width 17 height 20
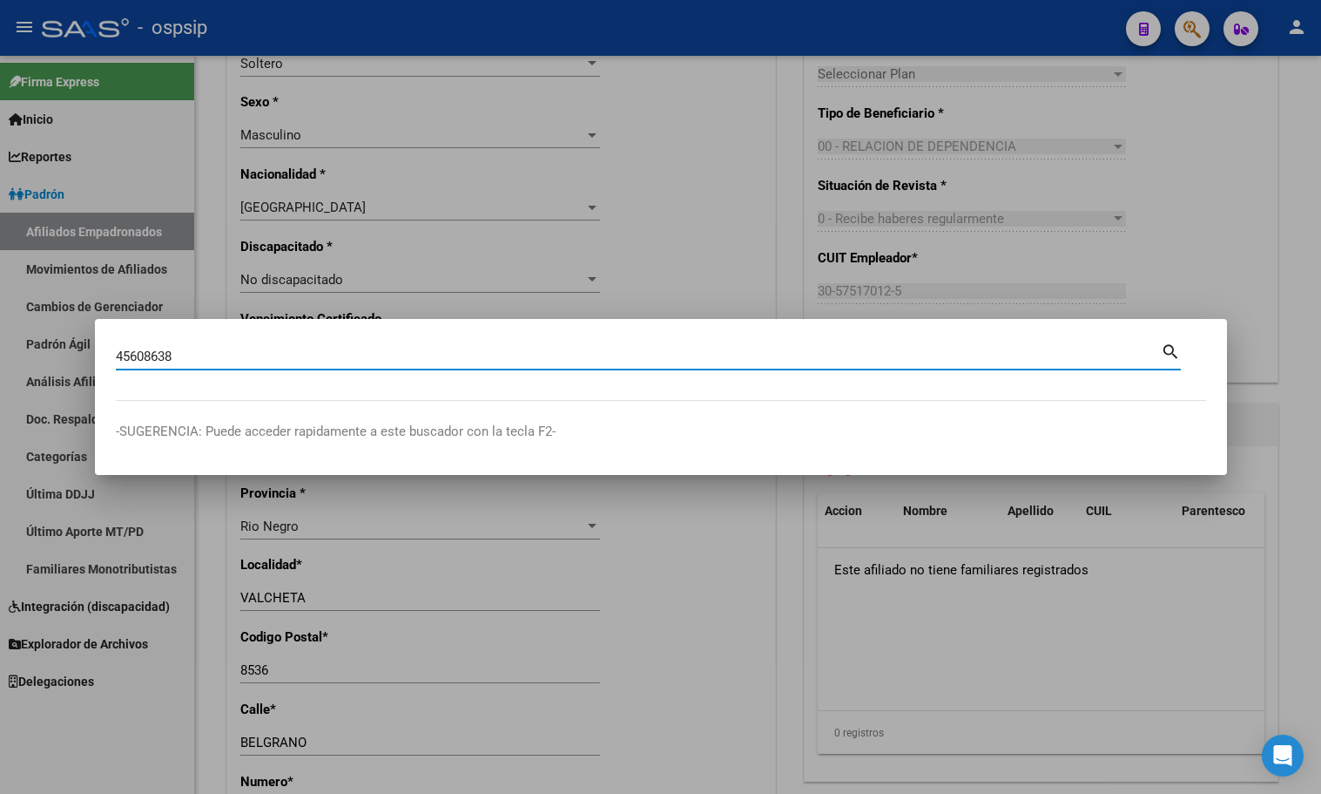
type input "45608638"
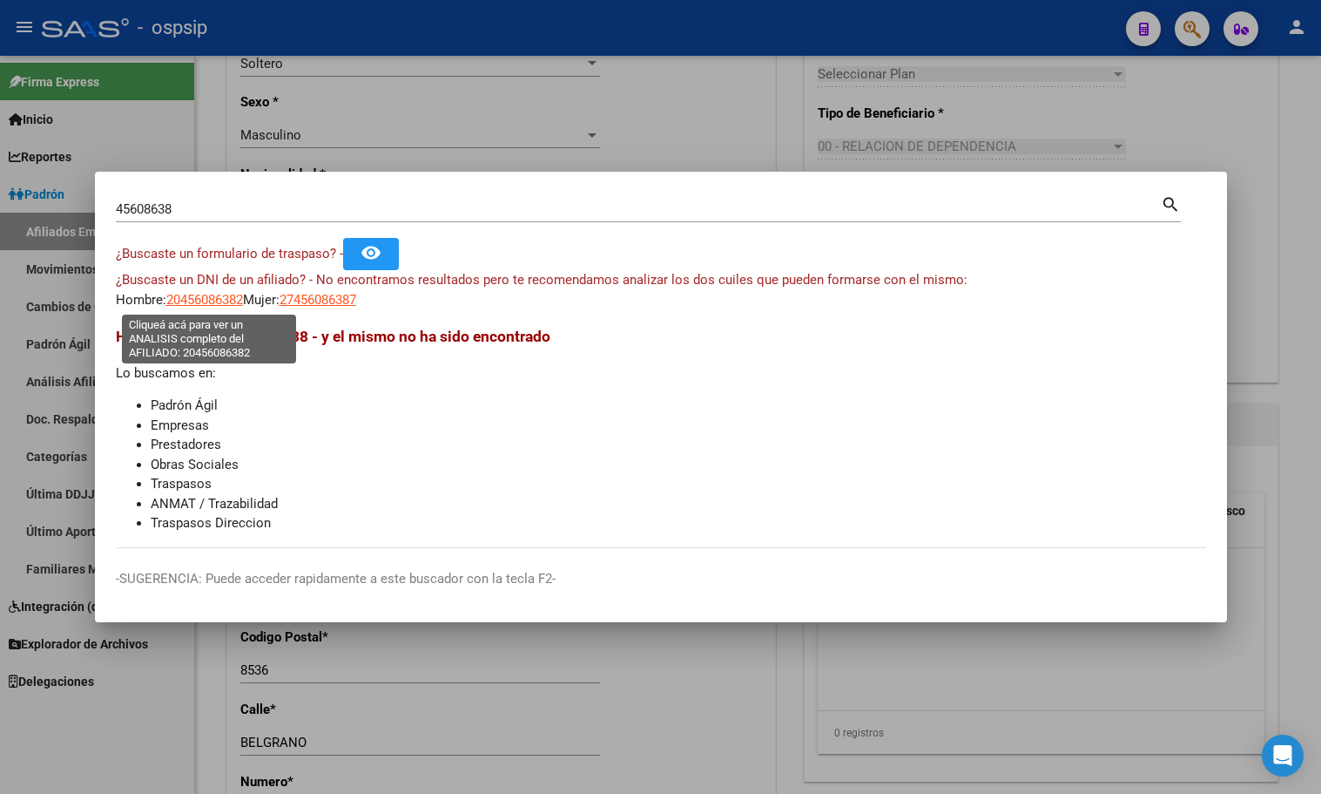
click at [190, 295] on span "20456086382" at bounding box center [204, 300] width 77 height 16
type textarea "20456086382"
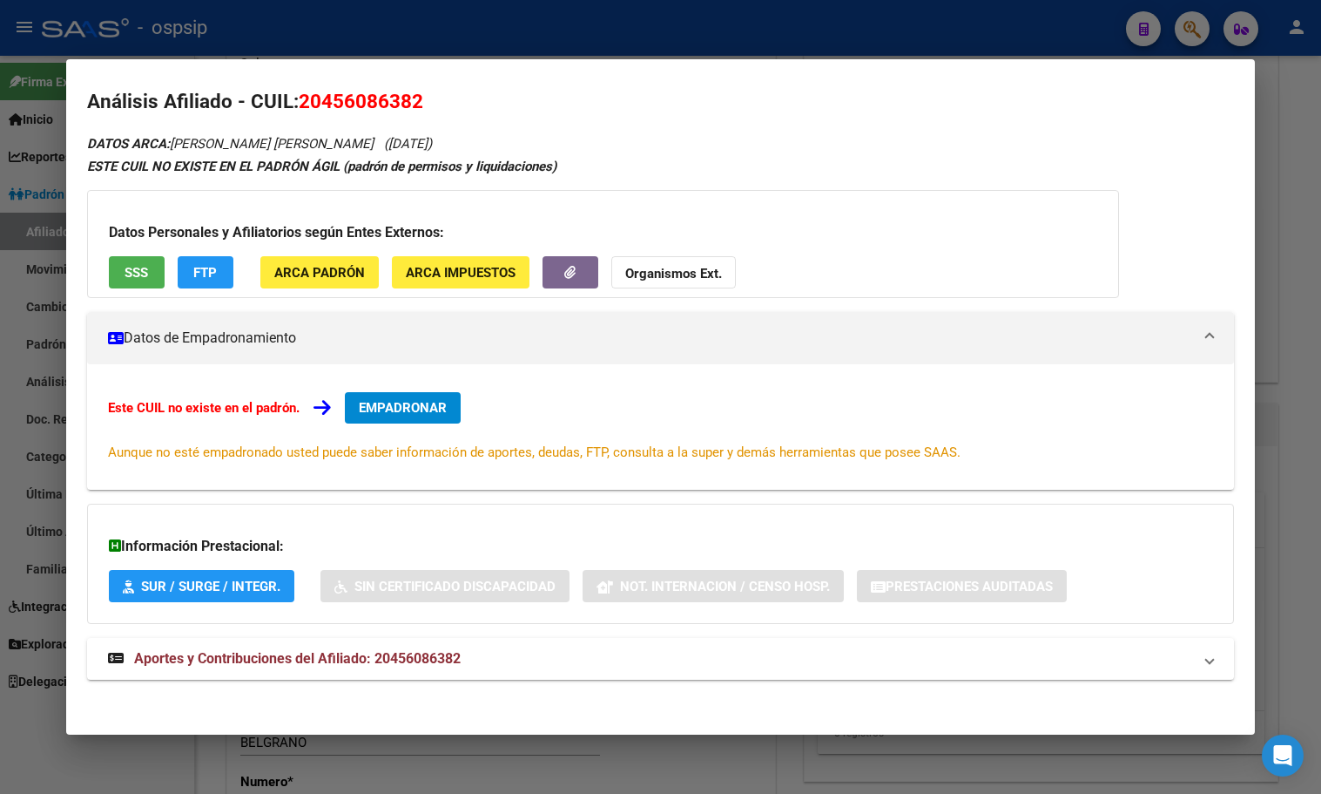
scroll to position [15, 0]
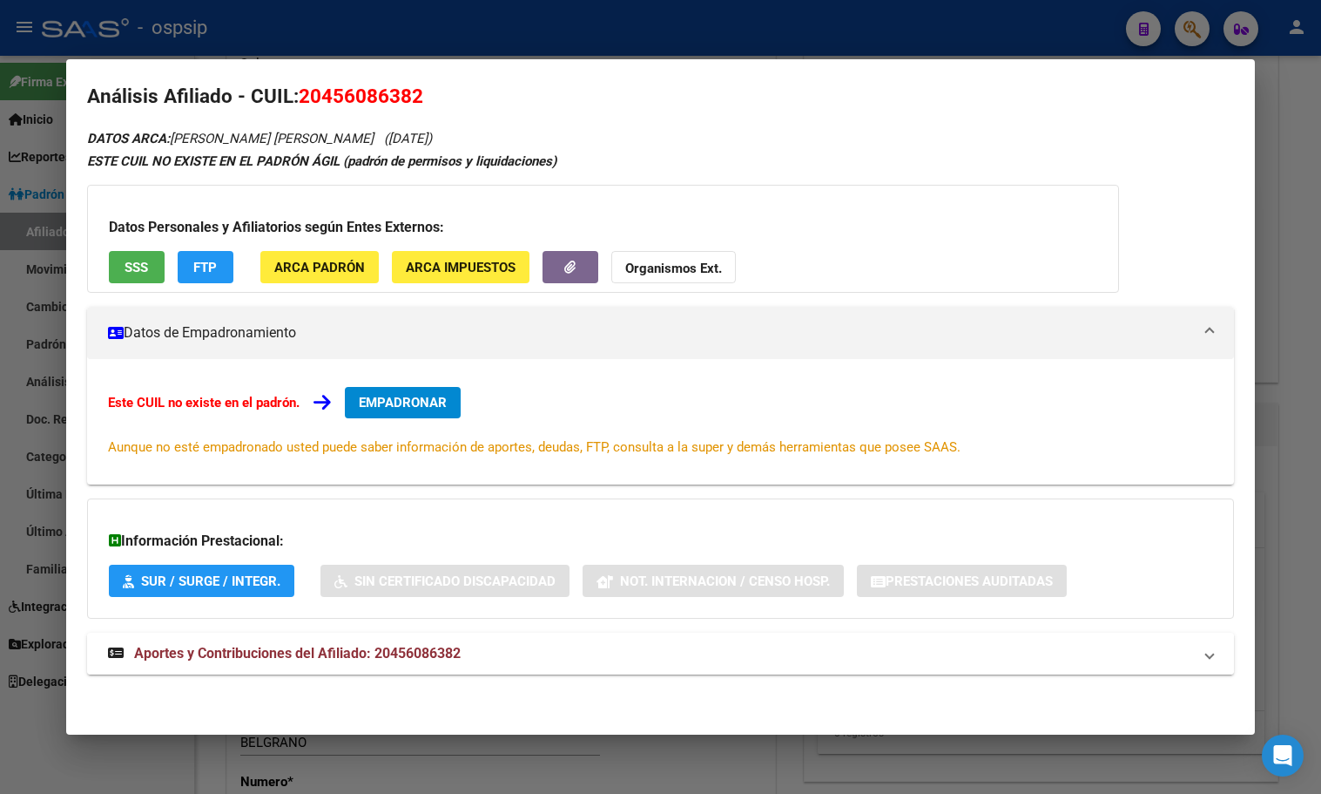
click at [375, 643] on strong "Aportes y Contribuciones del Afiliado: 20456086382" at bounding box center [284, 653] width 353 height 21
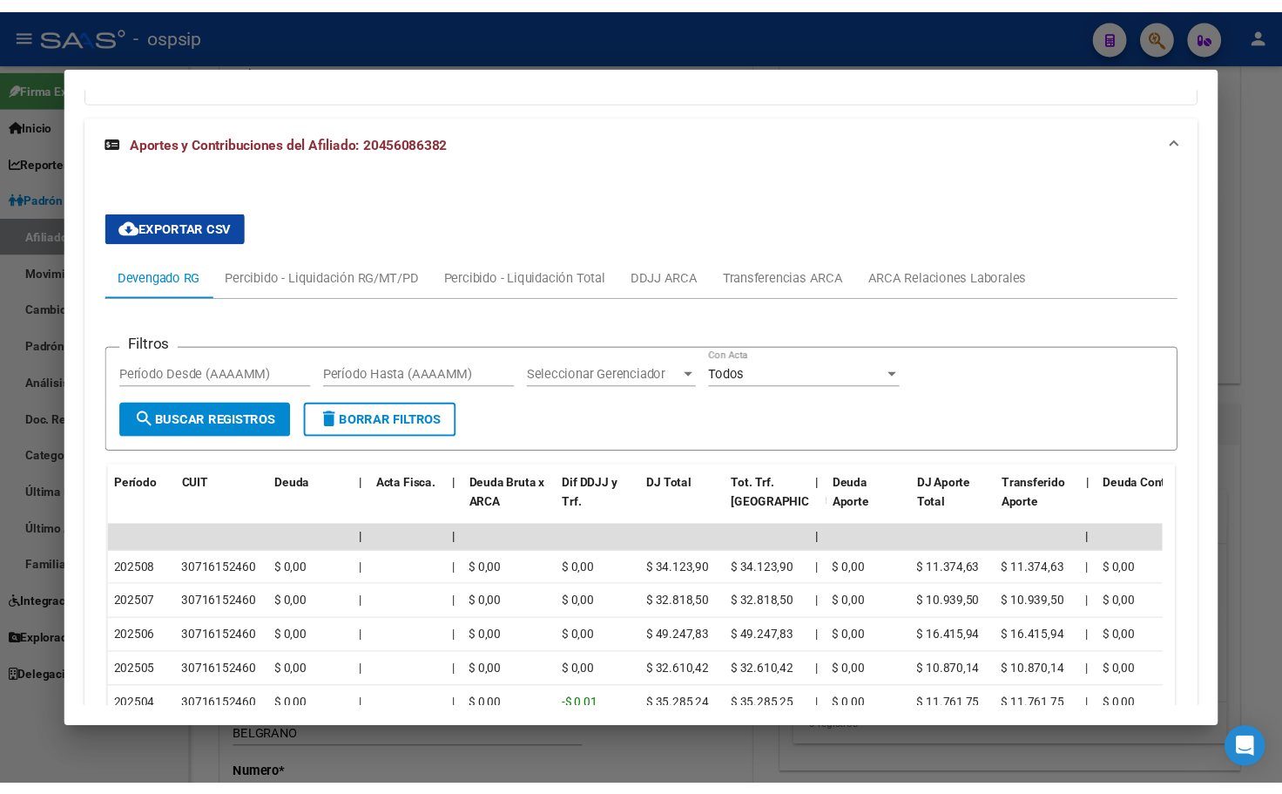
scroll to position [0, 0]
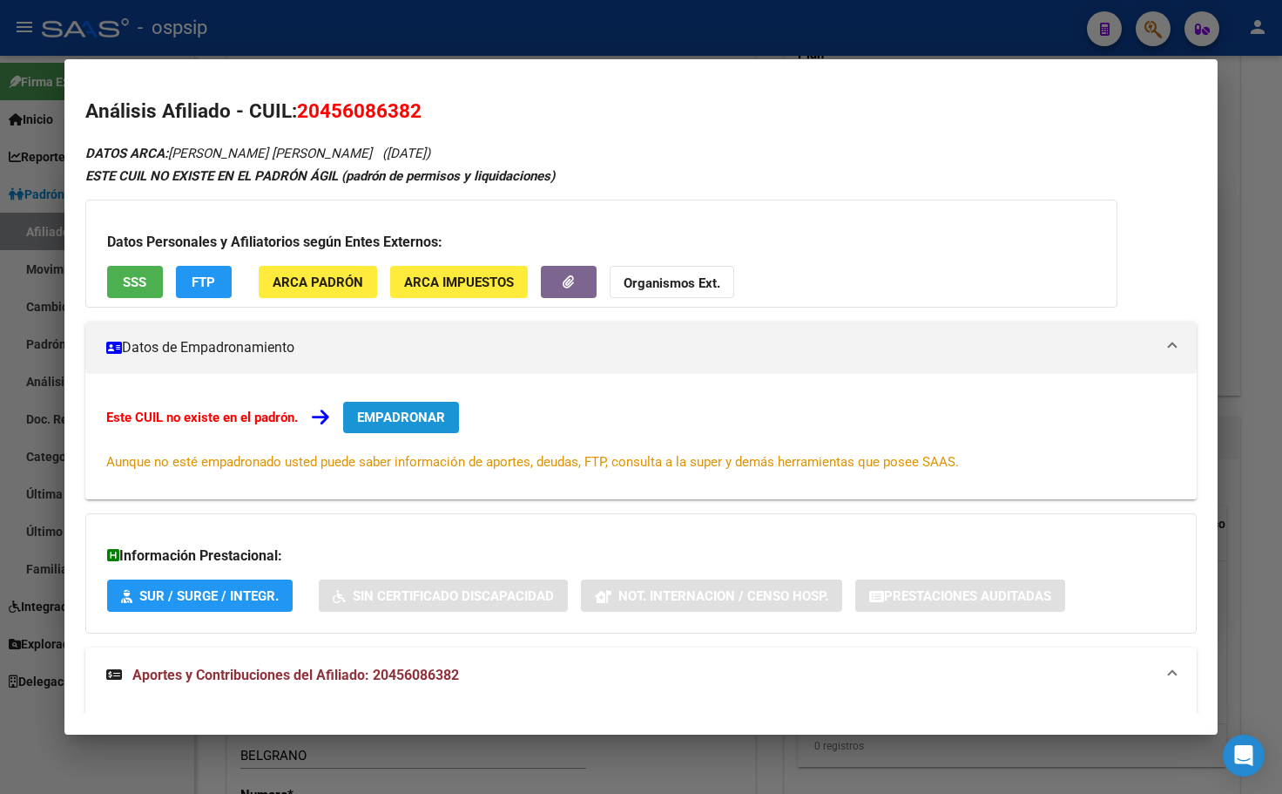
click at [401, 409] on button "EMPADRONAR" at bounding box center [401, 417] width 116 height 31
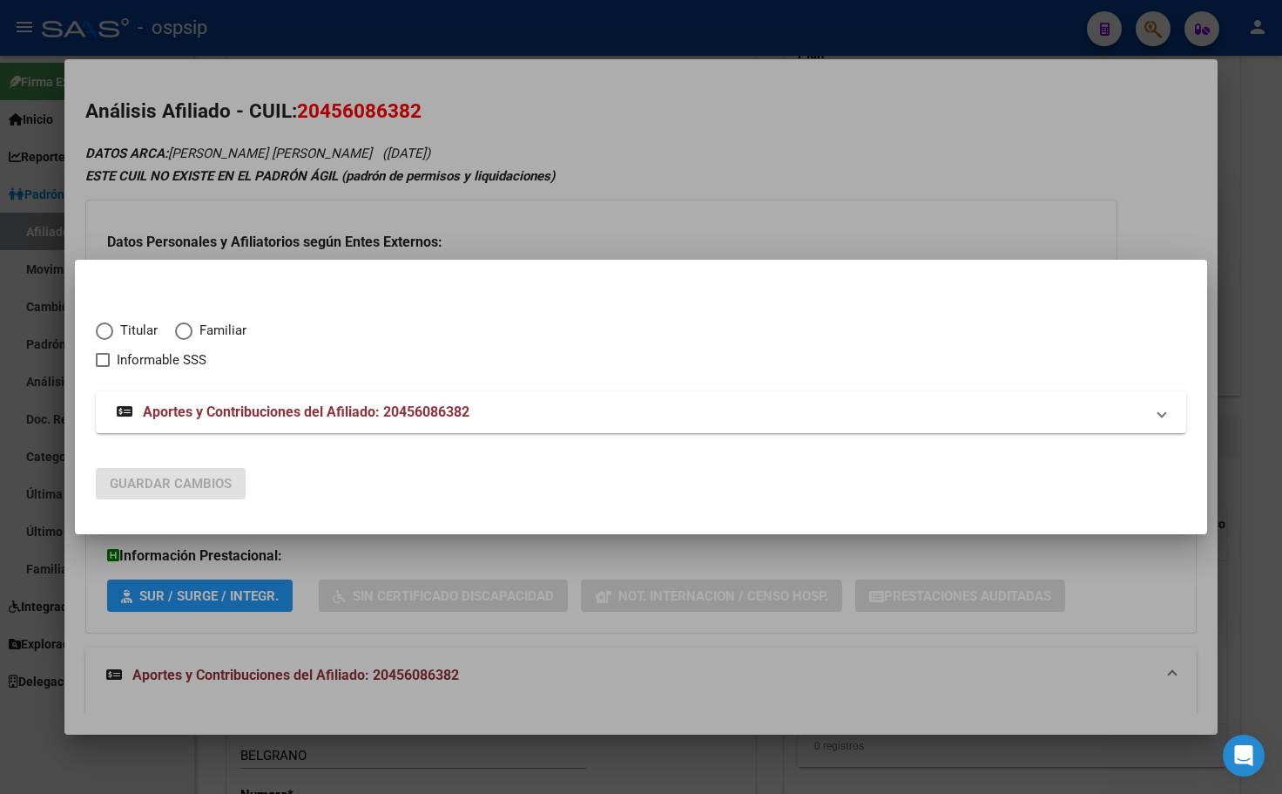
click at [105, 327] on span "Elija una opción" at bounding box center [104, 330] width 17 height 17
click at [105, 327] on input "Titular" at bounding box center [104, 330] width 17 height 17
radio input "true"
checkbox input "true"
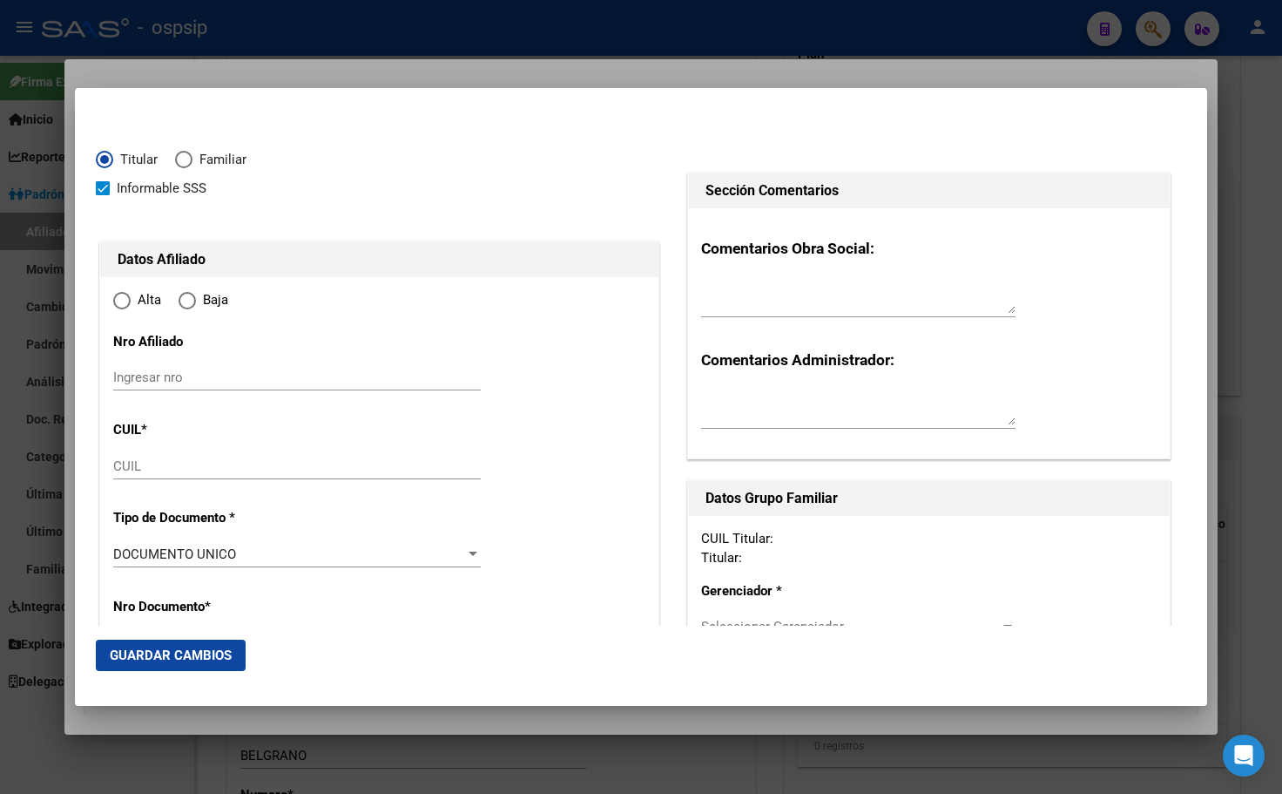
type input "20-45608638-2"
type input "45608638"
type input "CHAVEZ FERNANDEZ"
type input "IAN DYLAN"
type input "2004-09-08"
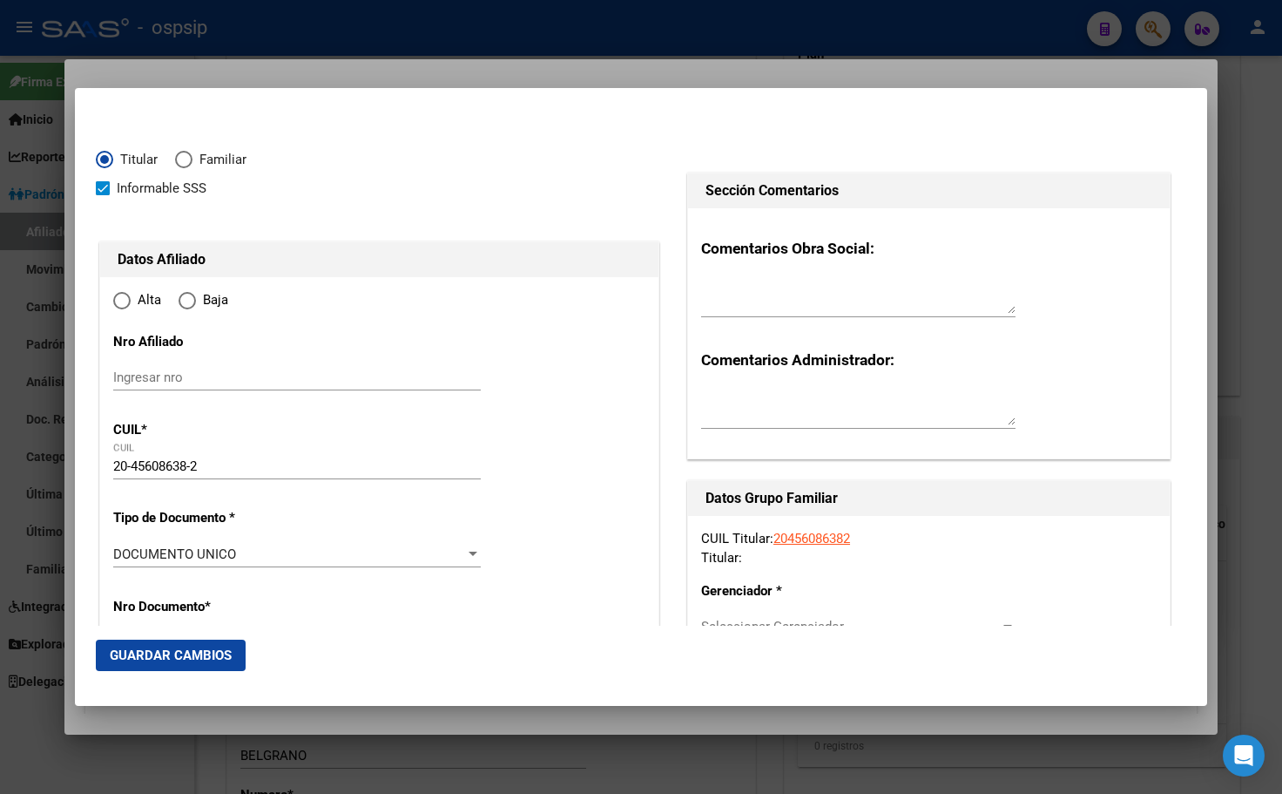
type input "BELEN DE ESCOBA"
type input "1625"
type input "ALBERDI"
type input "164"
type input "2"
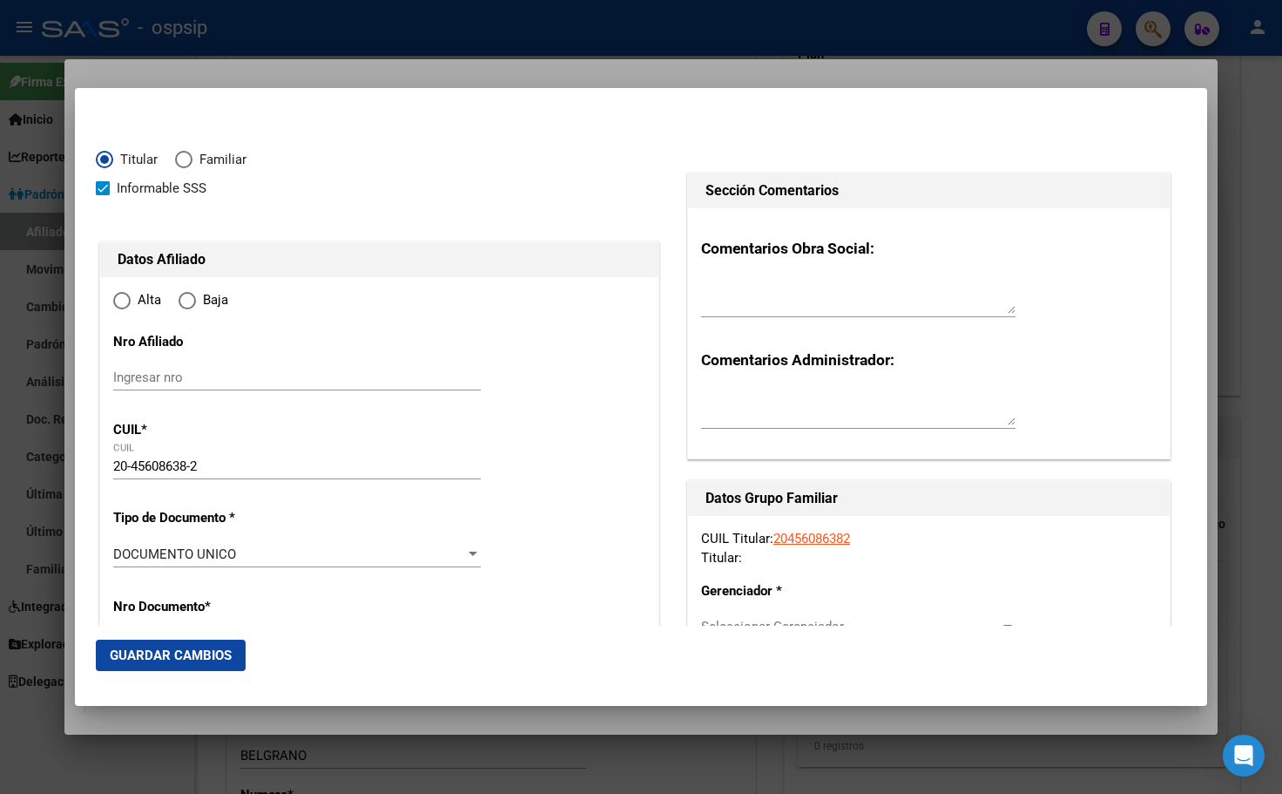
radio input "true"
type input "BELEN DE ESCOBA"
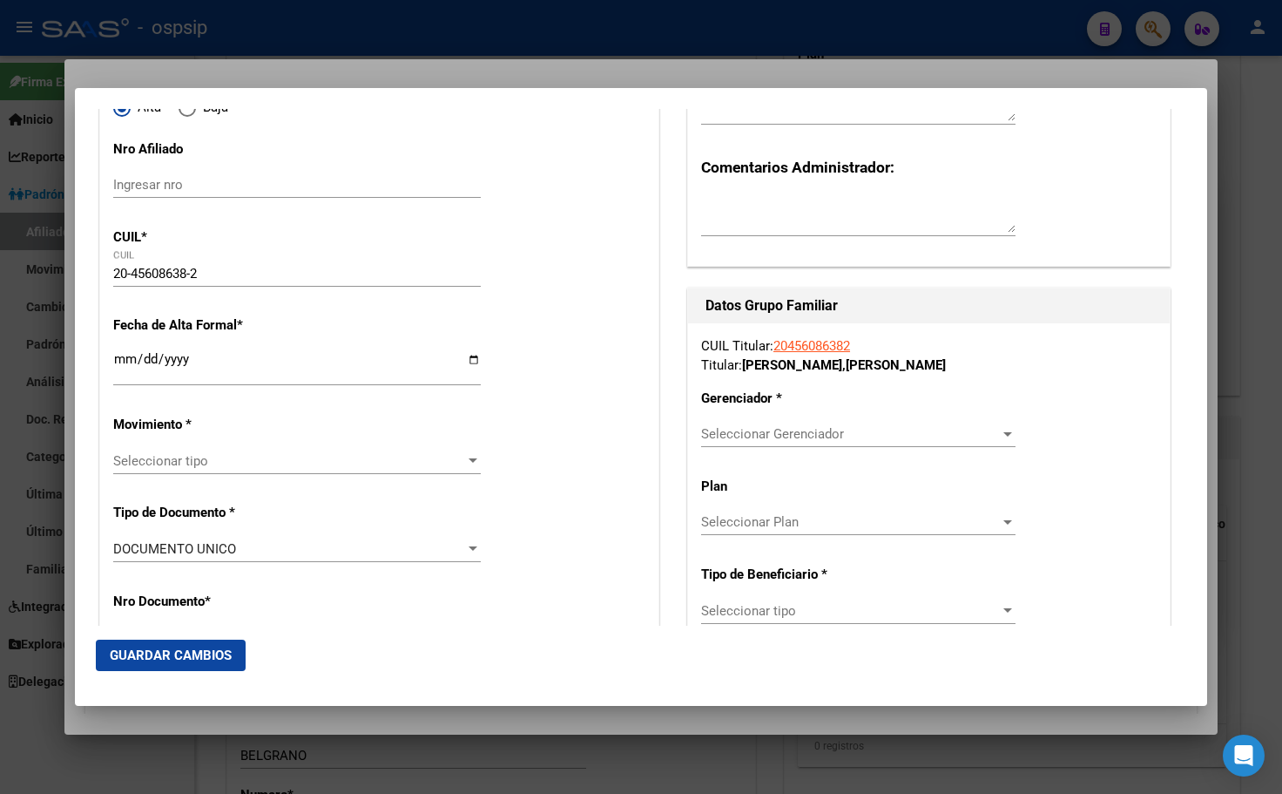
scroll to position [348, 0]
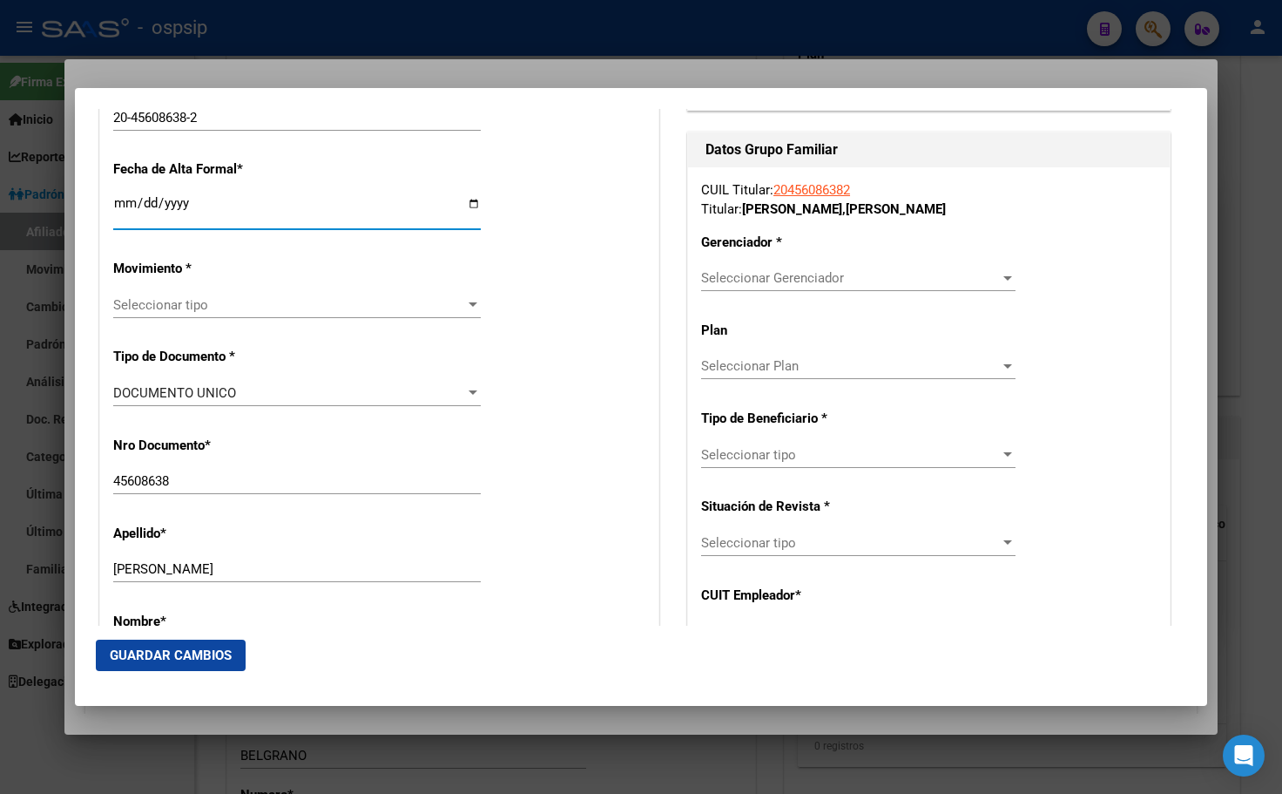
click at [117, 207] on input "Ingresar fecha" at bounding box center [297, 210] width 368 height 28
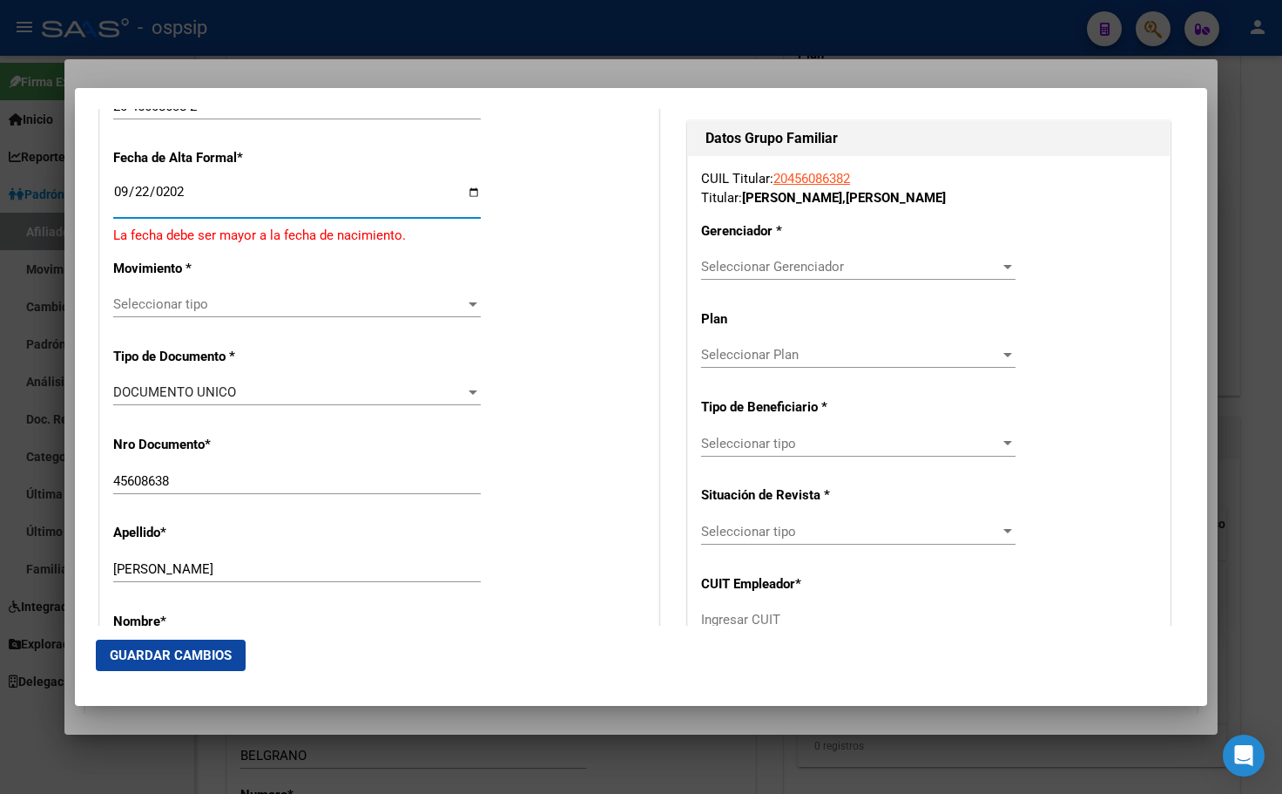
type input "[DATE]"
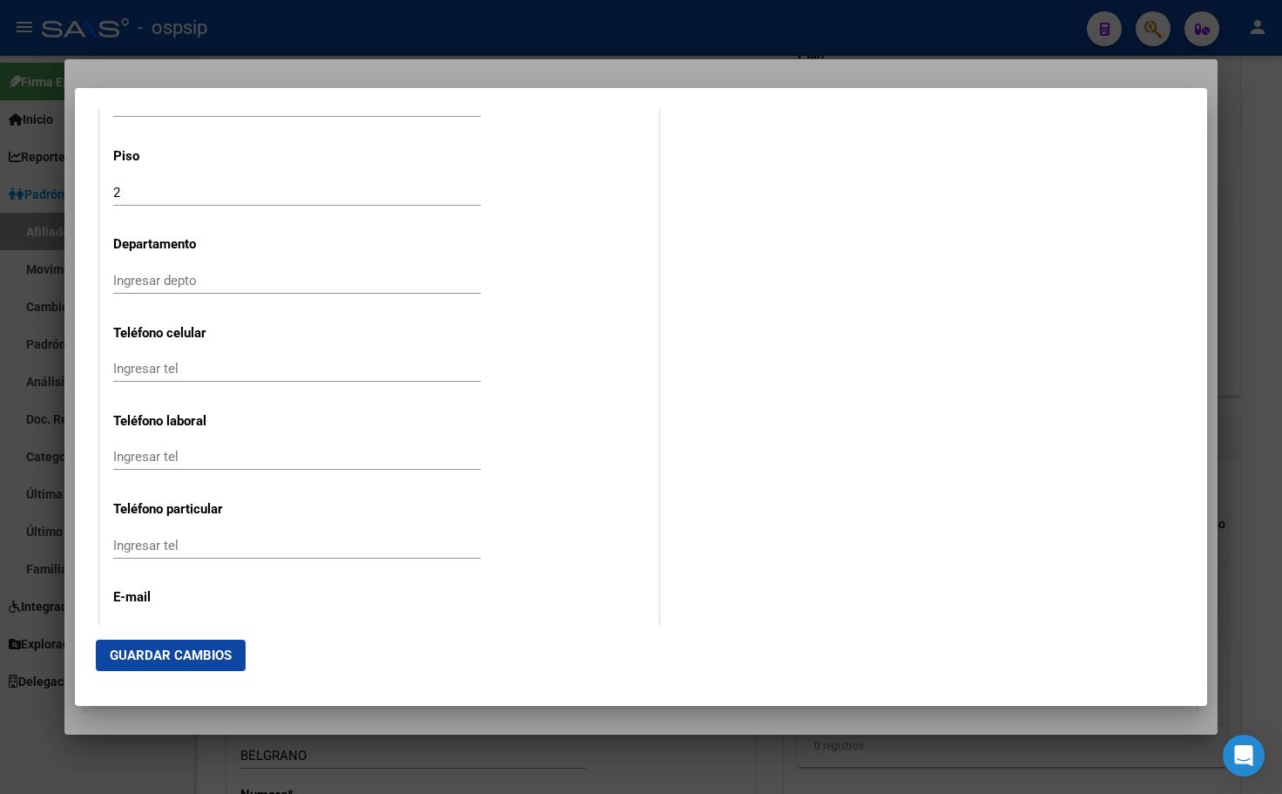
scroll to position [2228, 0]
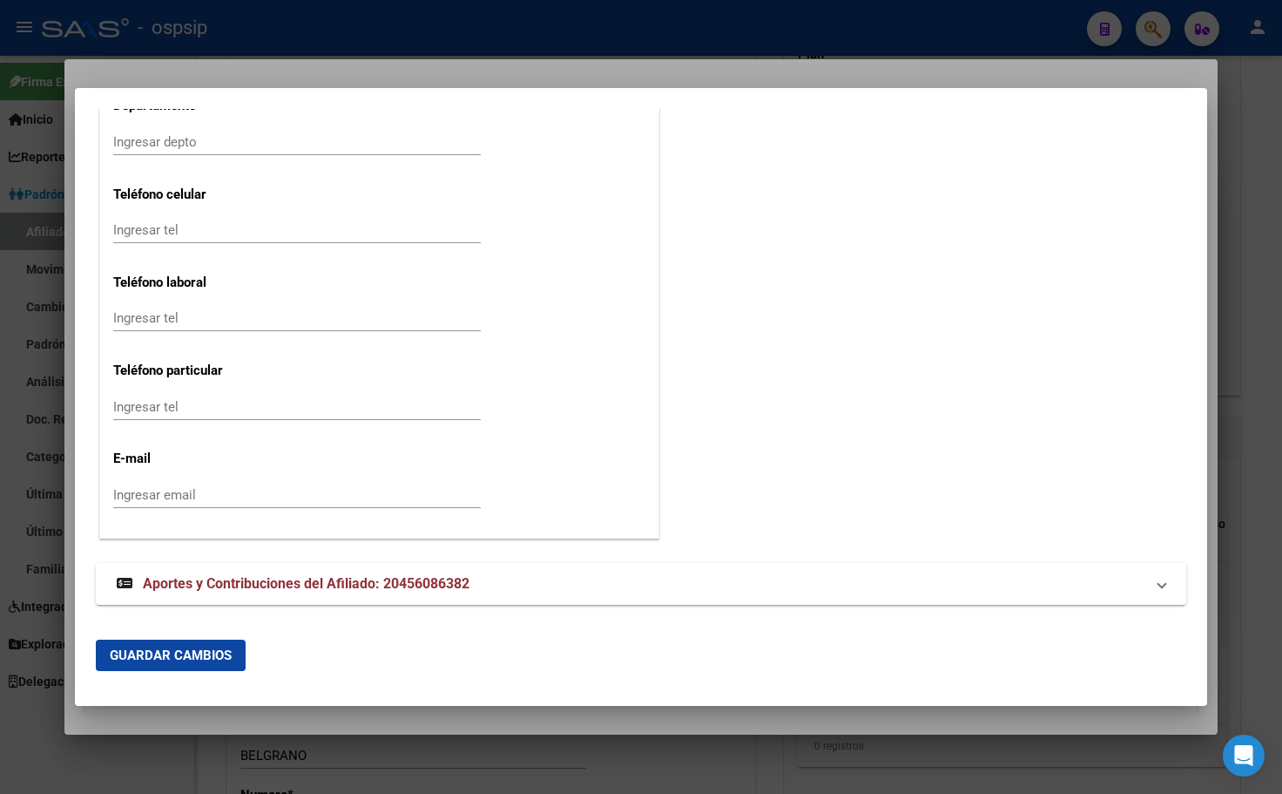
drag, startPoint x: 392, startPoint y: 585, endPoint x: 496, endPoint y: 561, distance: 106.5
click at [392, 586] on span "Aportes y Contribuciones del Afiliado: 20456086382" at bounding box center [306, 583] width 327 height 17
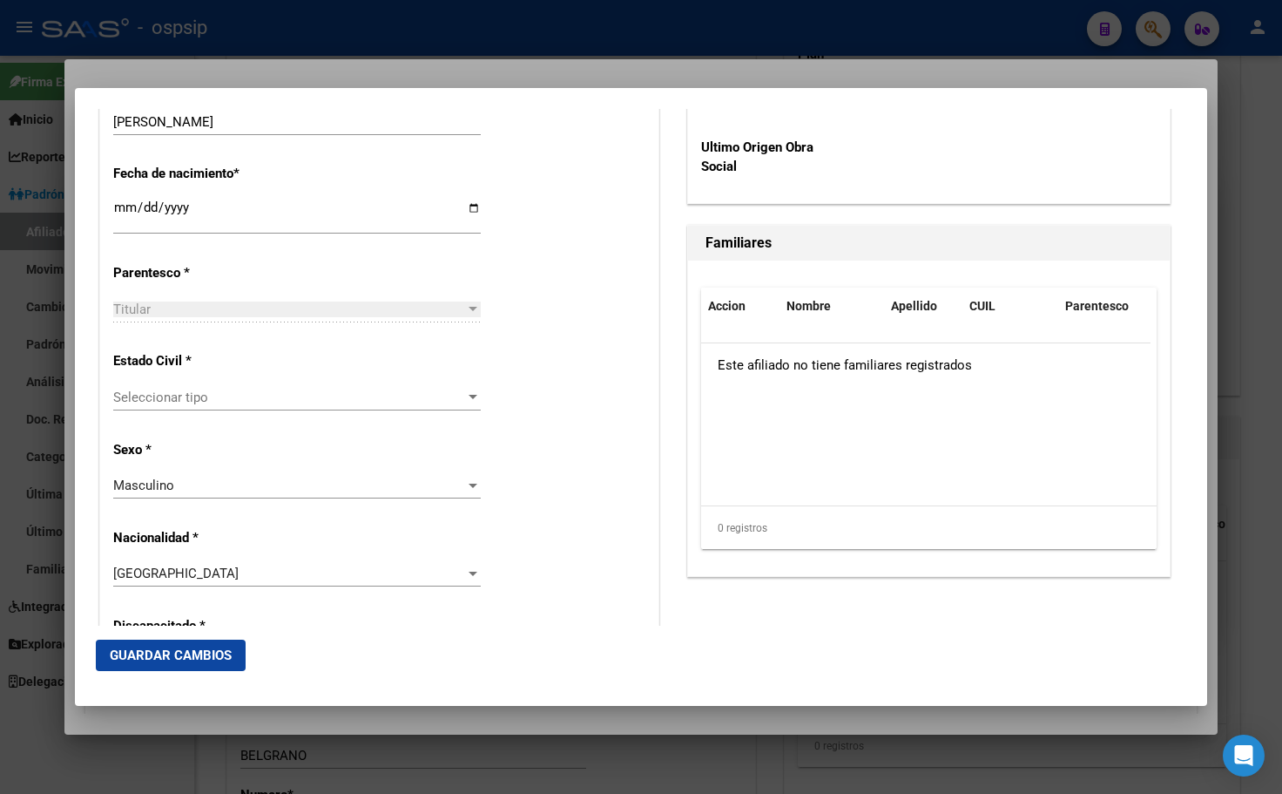
scroll to position [957, 0]
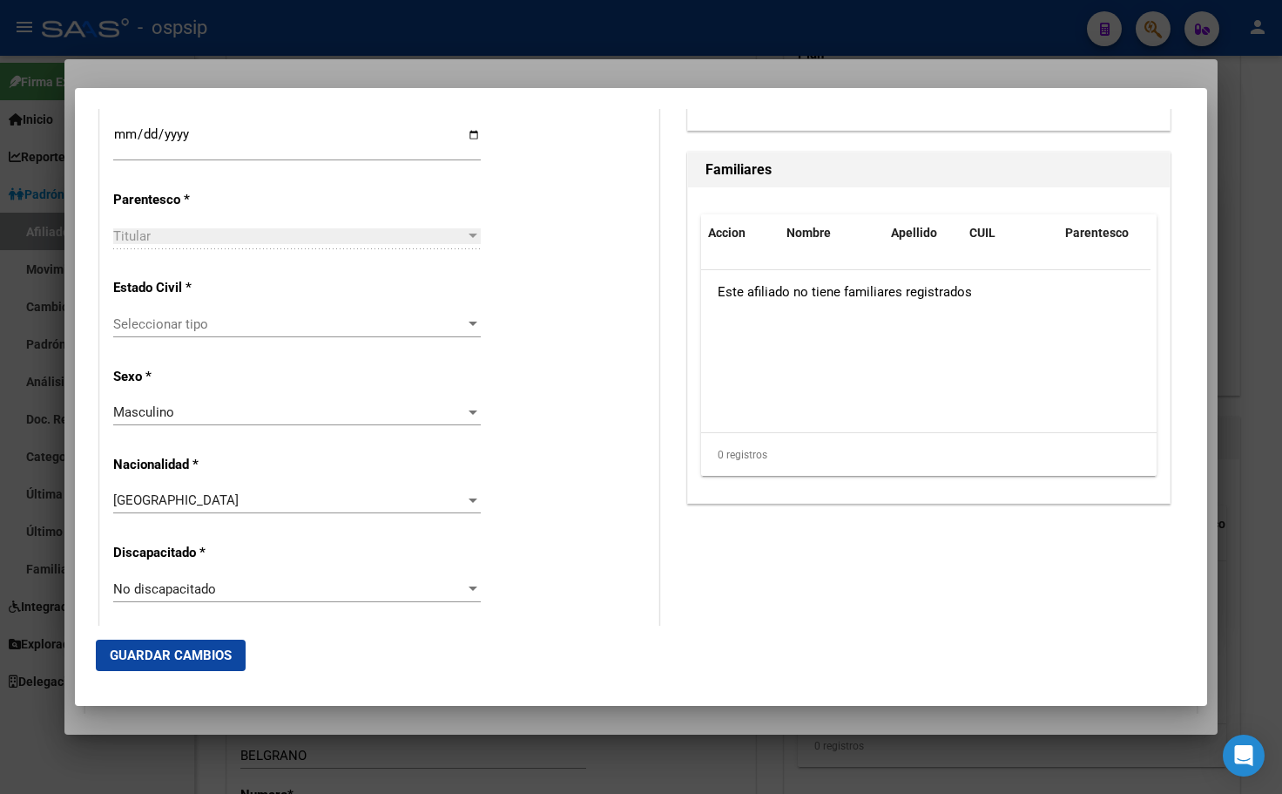
click at [150, 317] on span "Seleccionar tipo" at bounding box center [289, 324] width 352 height 16
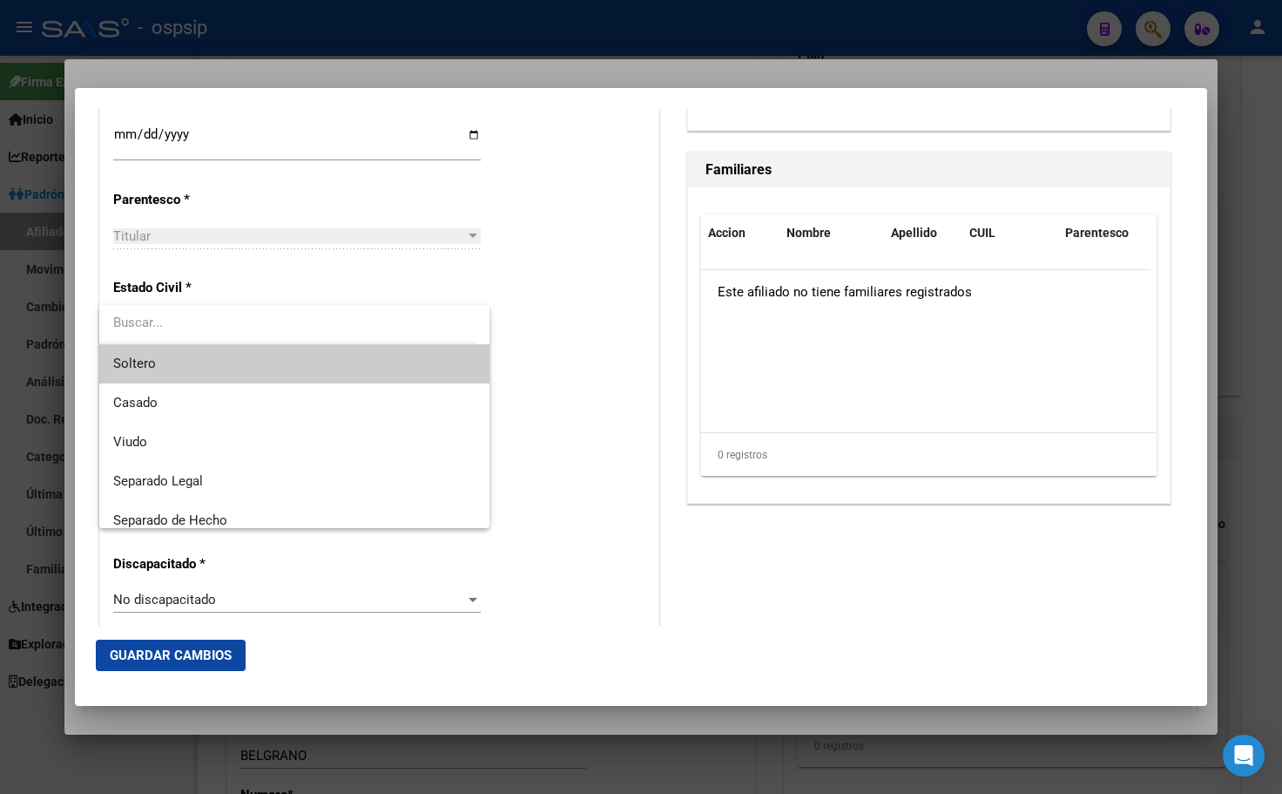
click at [151, 368] on span "Soltero" at bounding box center [134, 363] width 43 height 16
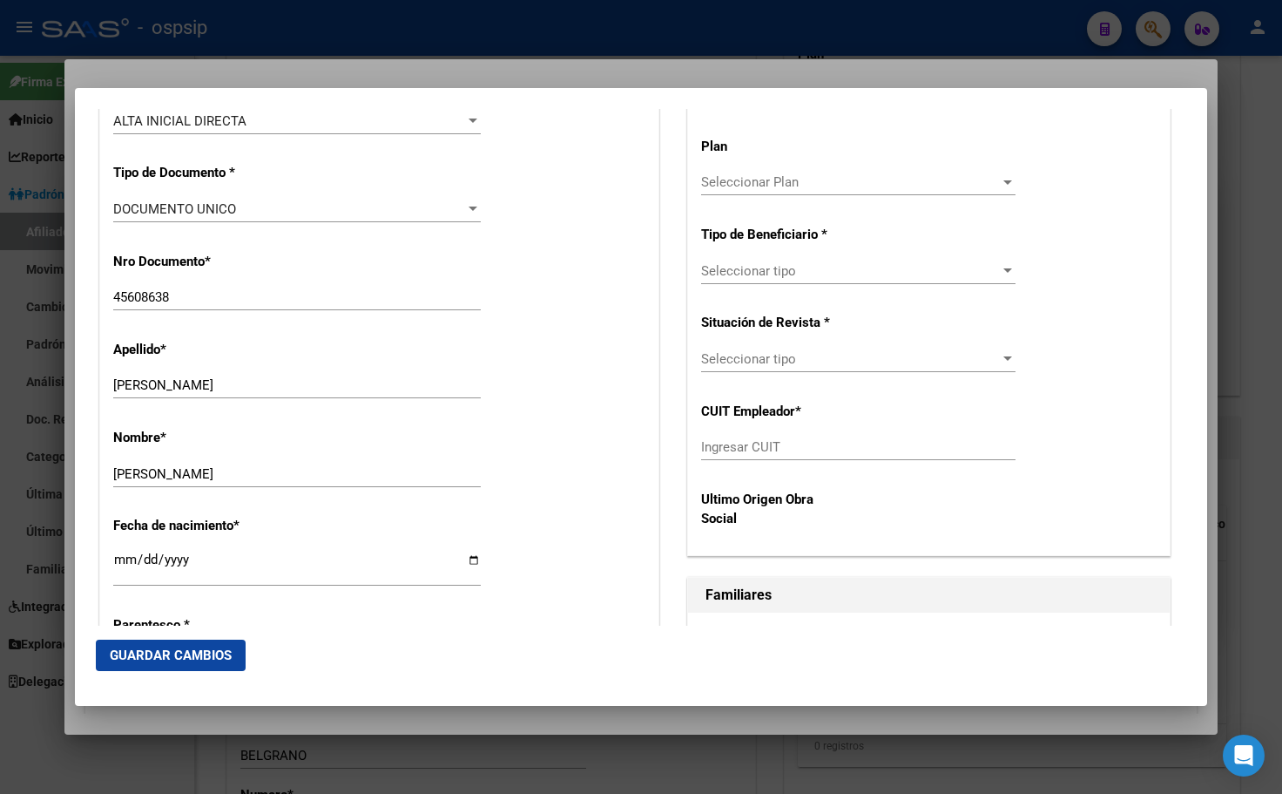
scroll to position [260, 0]
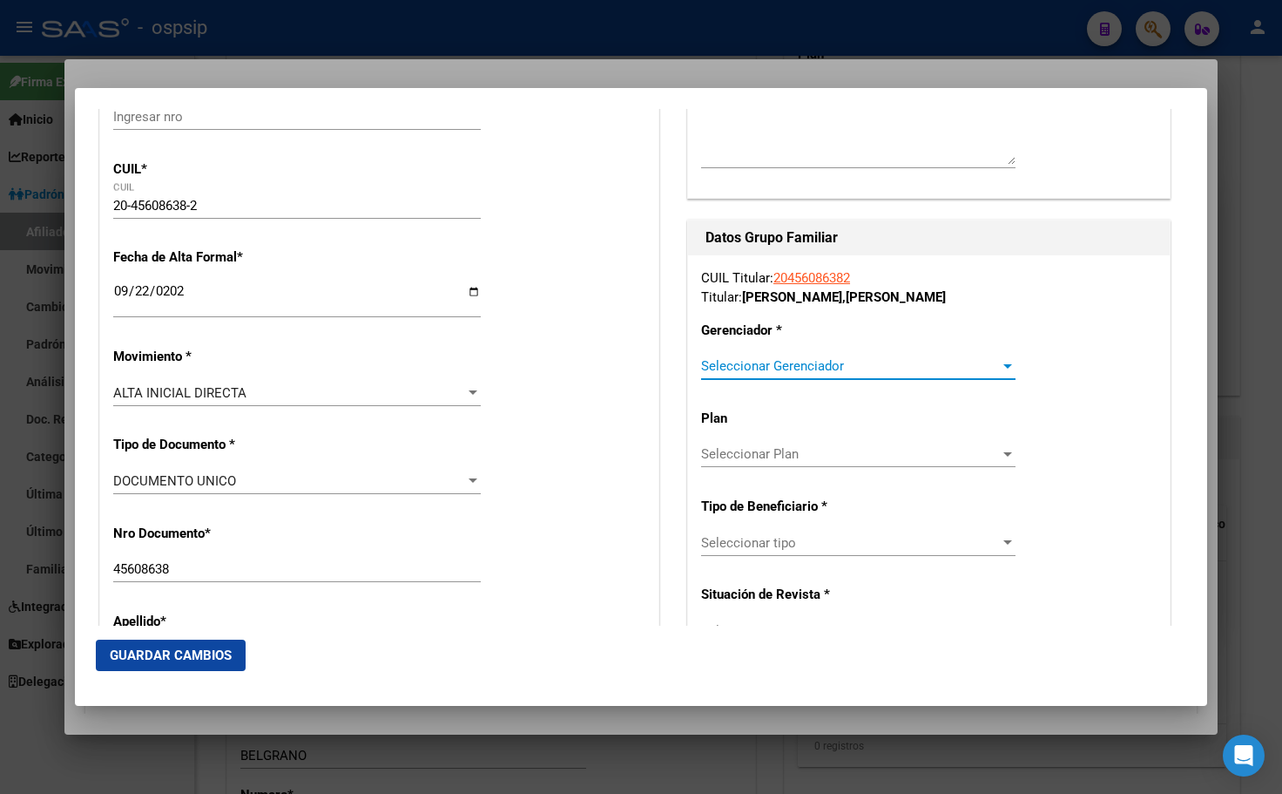
click at [835, 366] on span "Seleccionar Gerenciador" at bounding box center [850, 366] width 299 height 16
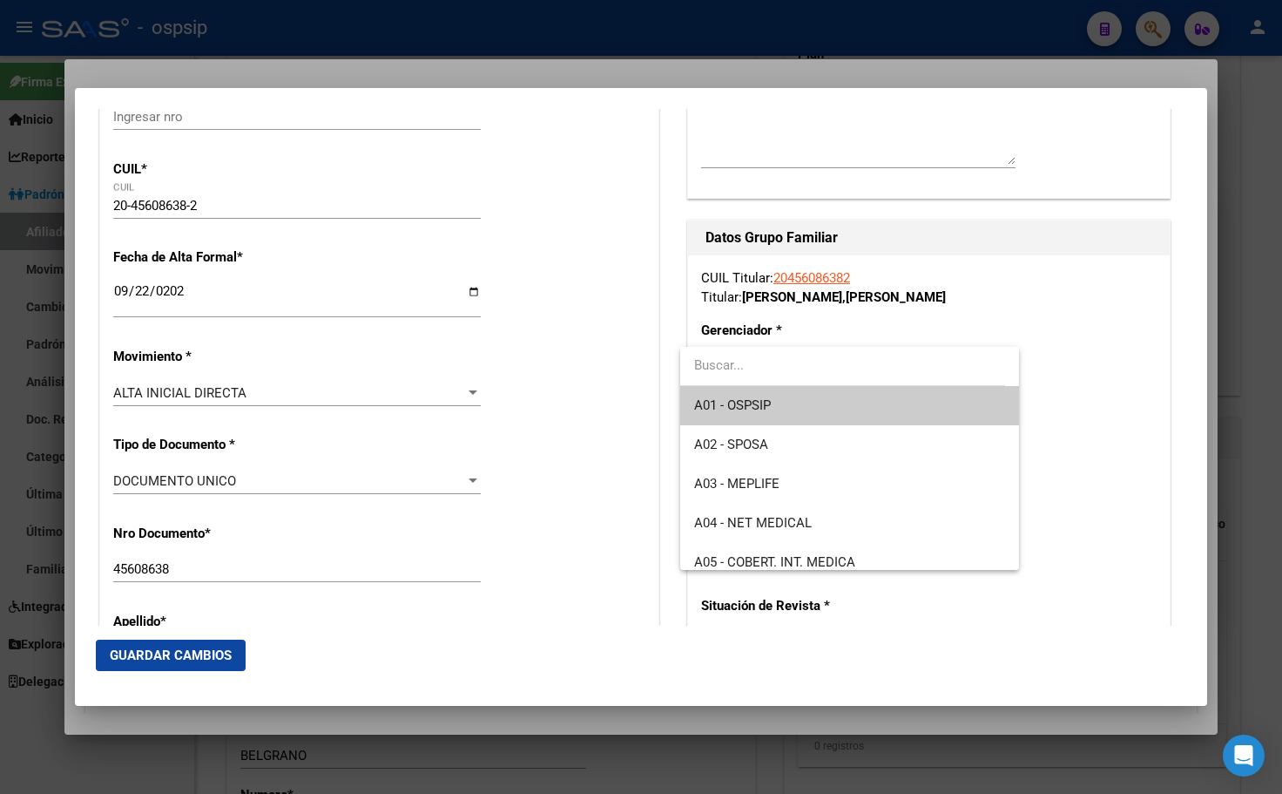
click at [780, 409] on span "A01 - OSPSIP" at bounding box center [849, 405] width 310 height 39
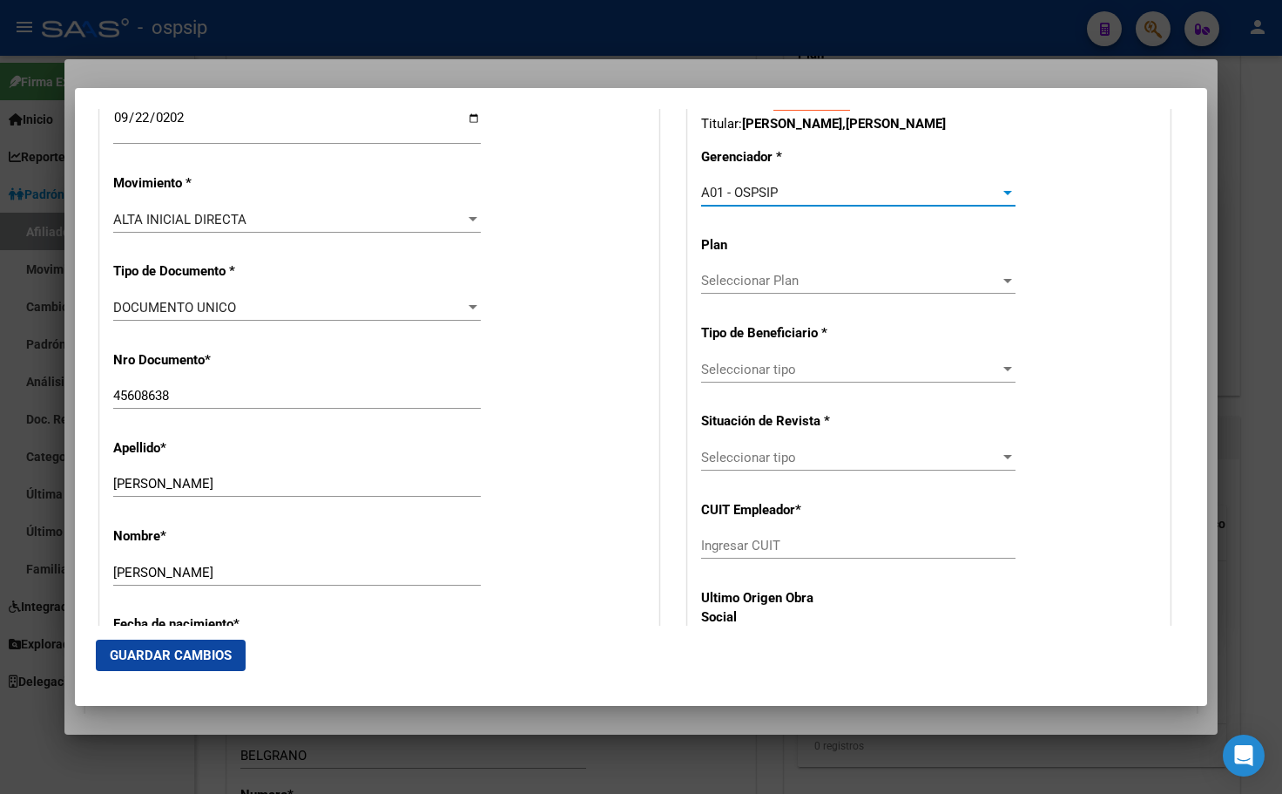
scroll to position [435, 0]
click at [721, 359] on div "Seleccionar tipo Seleccionar tipo" at bounding box center [858, 368] width 314 height 26
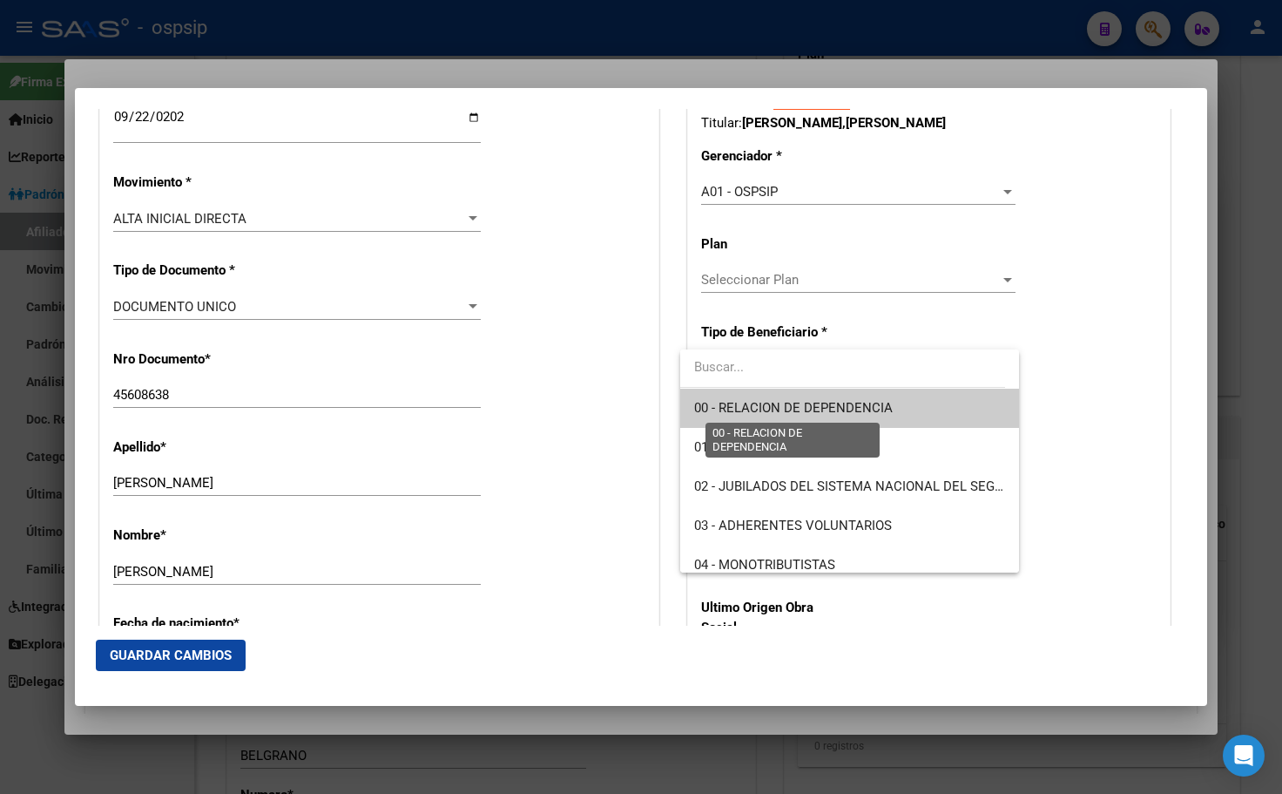
drag, startPoint x: 742, startPoint y: 398, endPoint x: 774, endPoint y: 440, distance: 52.3
click at [743, 398] on span "00 - RELACION DE DEPENDENCIA" at bounding box center [849, 408] width 310 height 39
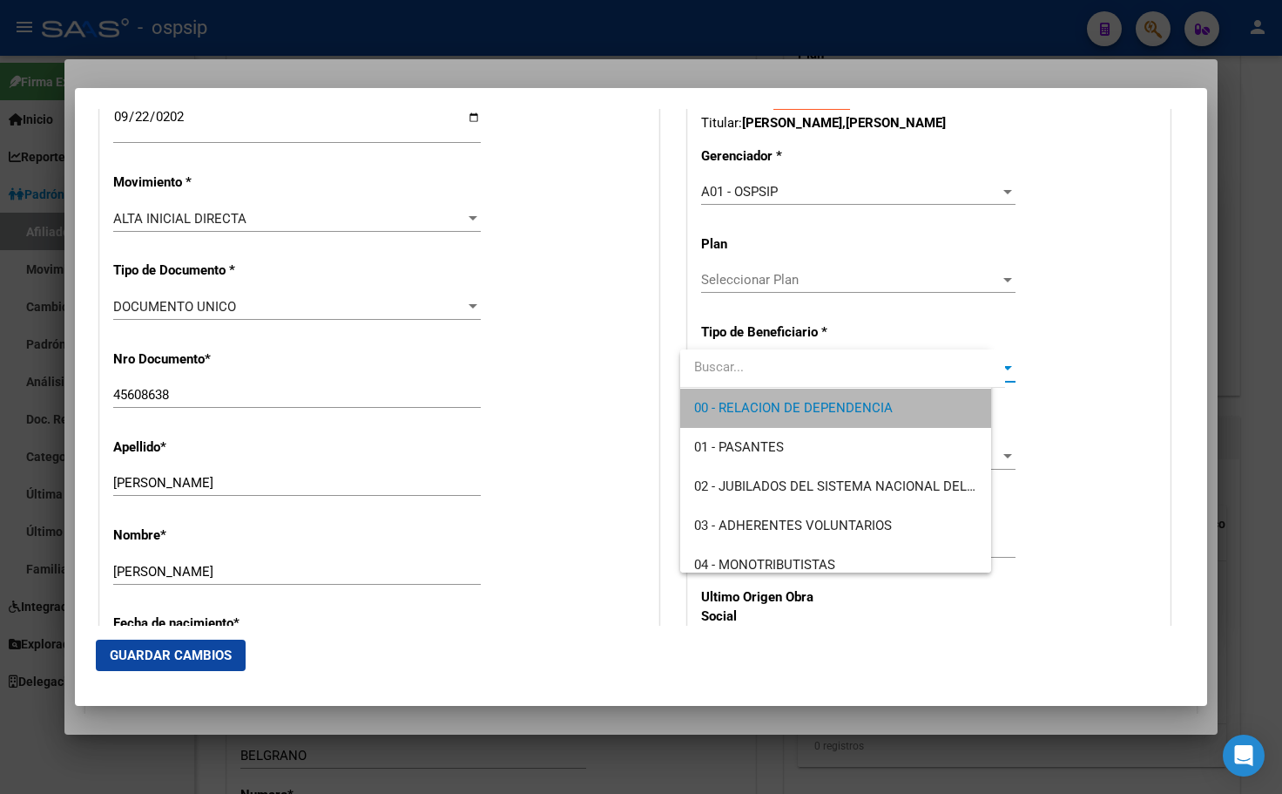
type input "30-71615246-0"
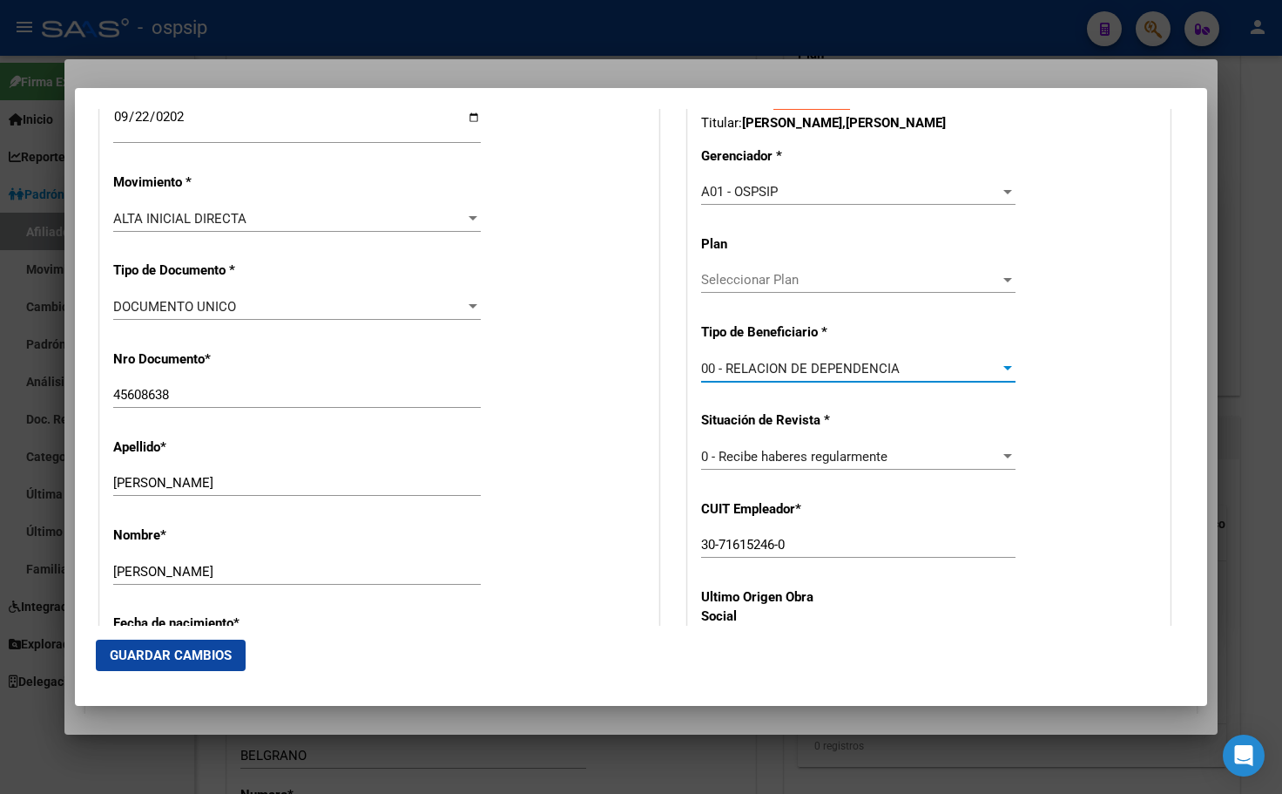
click at [159, 649] on span "Guardar Cambios" at bounding box center [171, 655] width 122 height 16
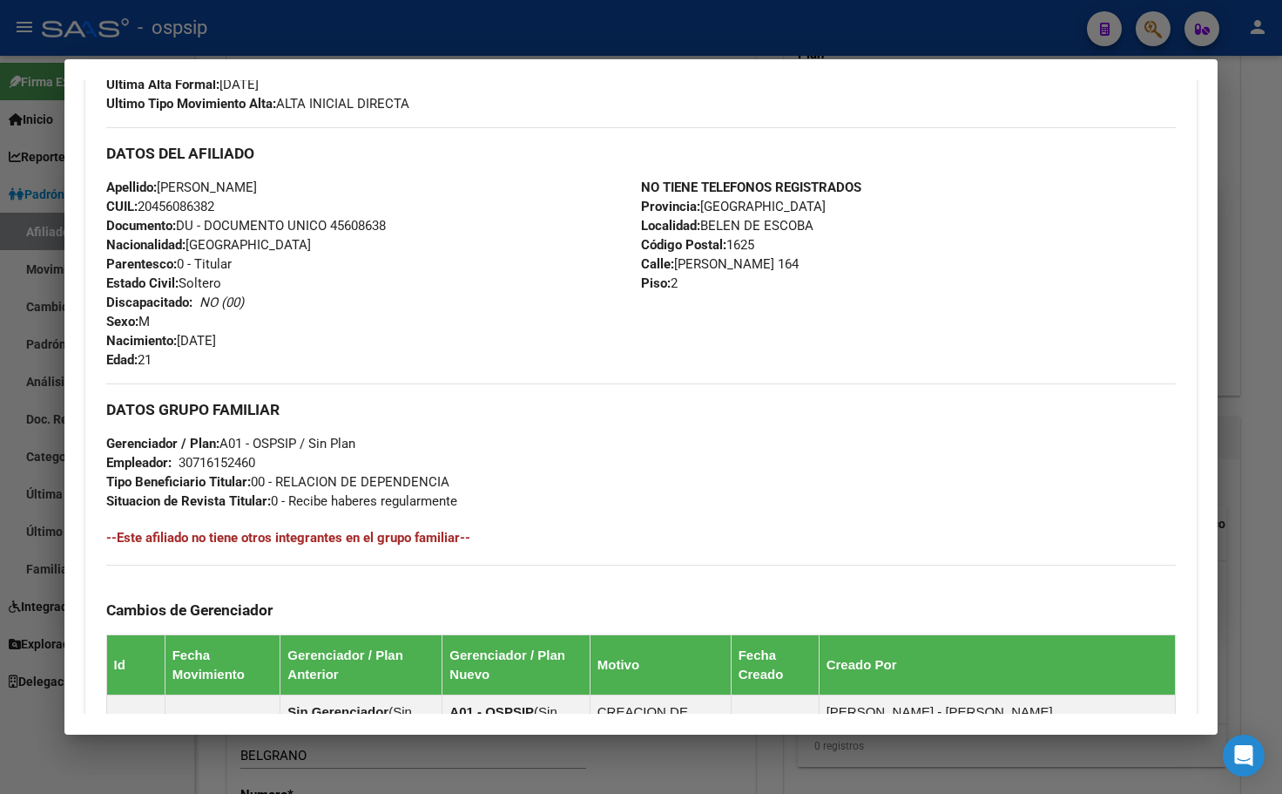
scroll to position [174, 0]
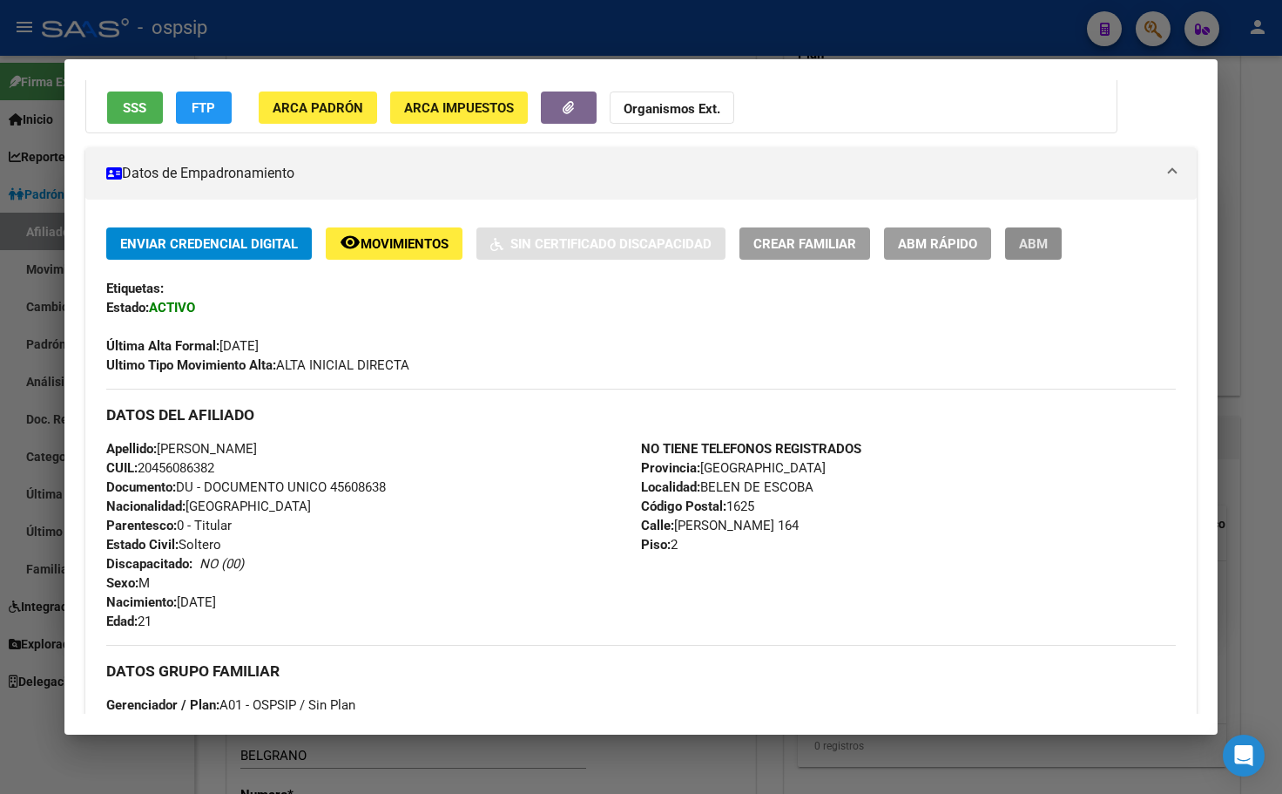
click at [1036, 236] on span "ABM" at bounding box center [1033, 244] width 29 height 16
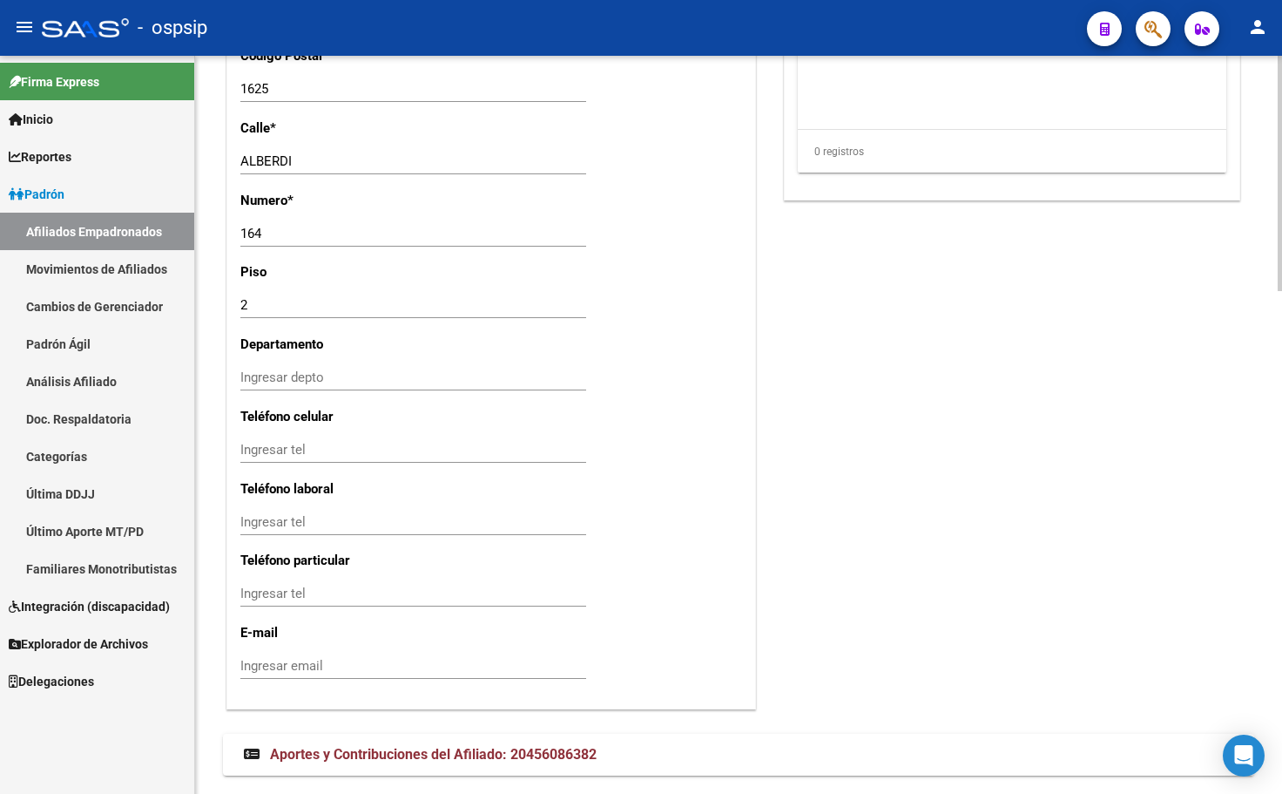
scroll to position [1577, 0]
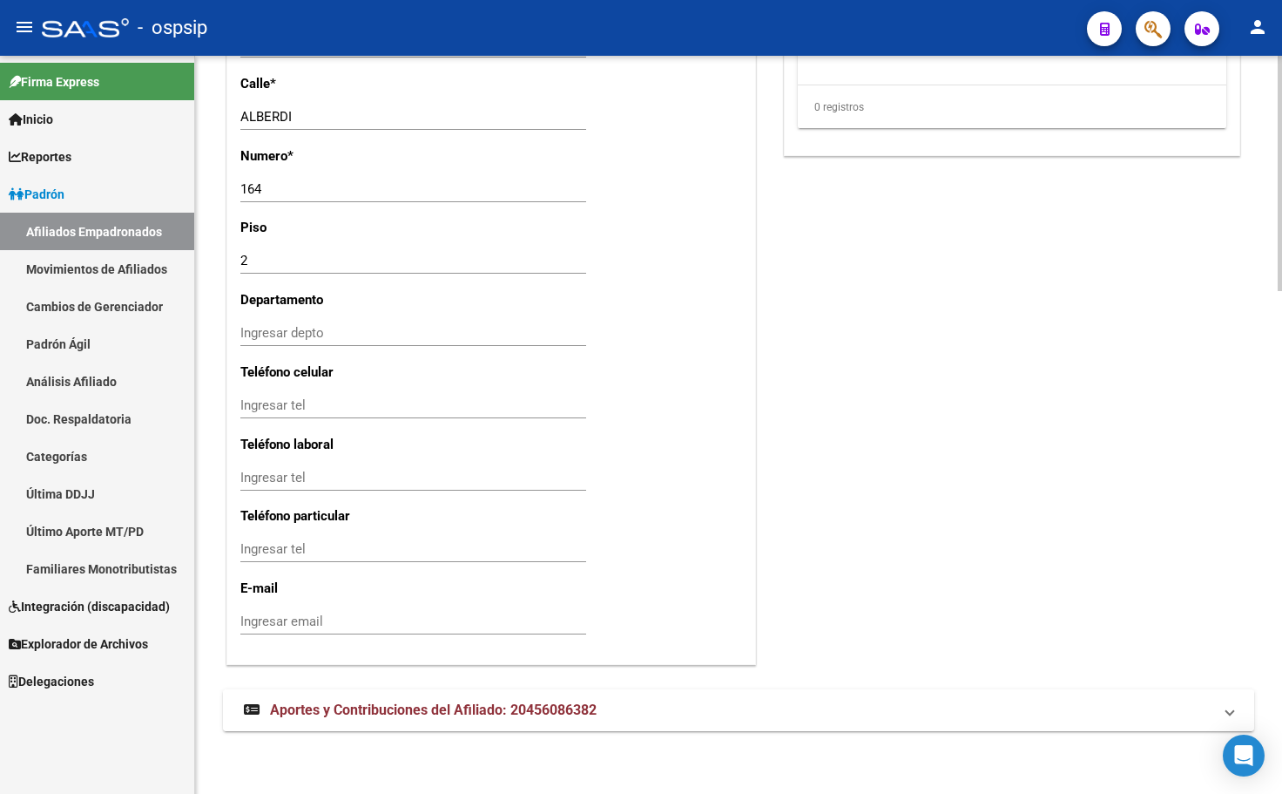
drag, startPoint x: 352, startPoint y: 707, endPoint x: 375, endPoint y: 719, distance: 26.1
click at [353, 707] on span "Aportes y Contribuciones del Afiliado: 20456086382" at bounding box center [433, 709] width 327 height 17
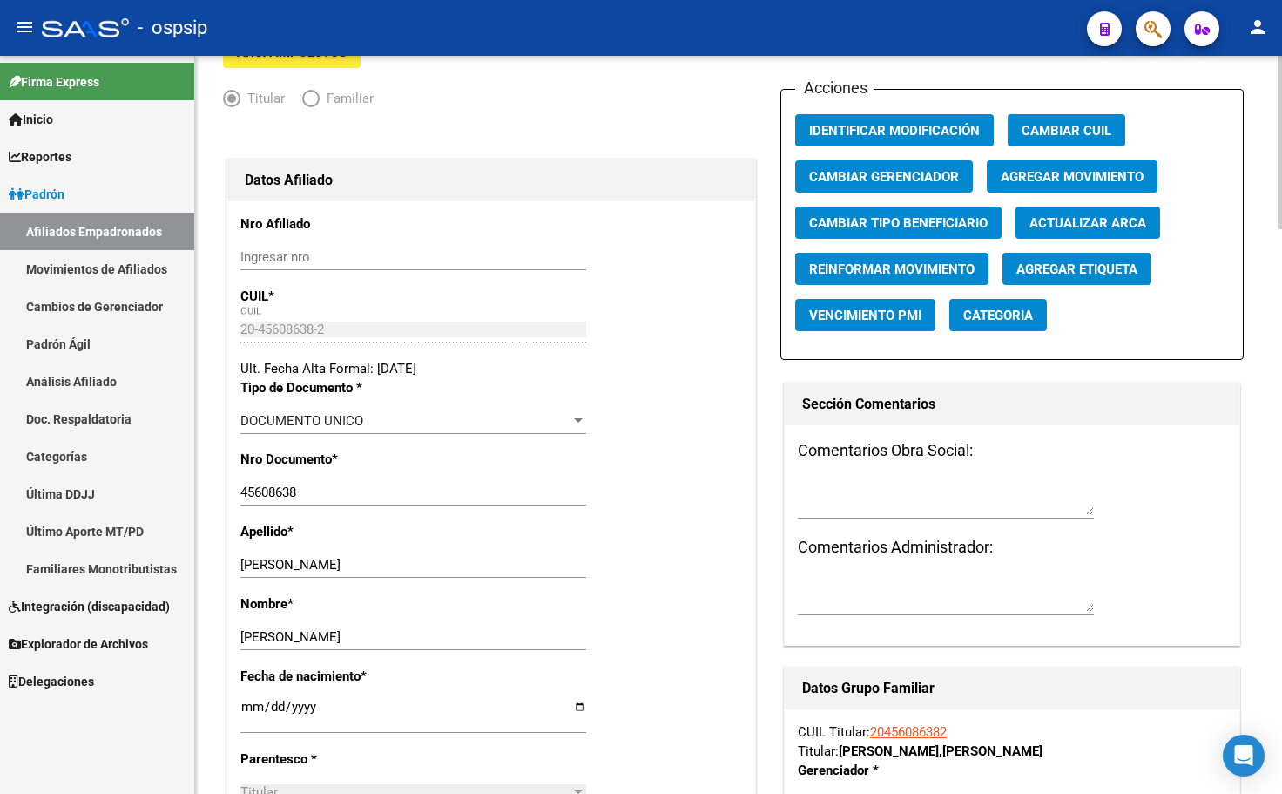
scroll to position [0, 0]
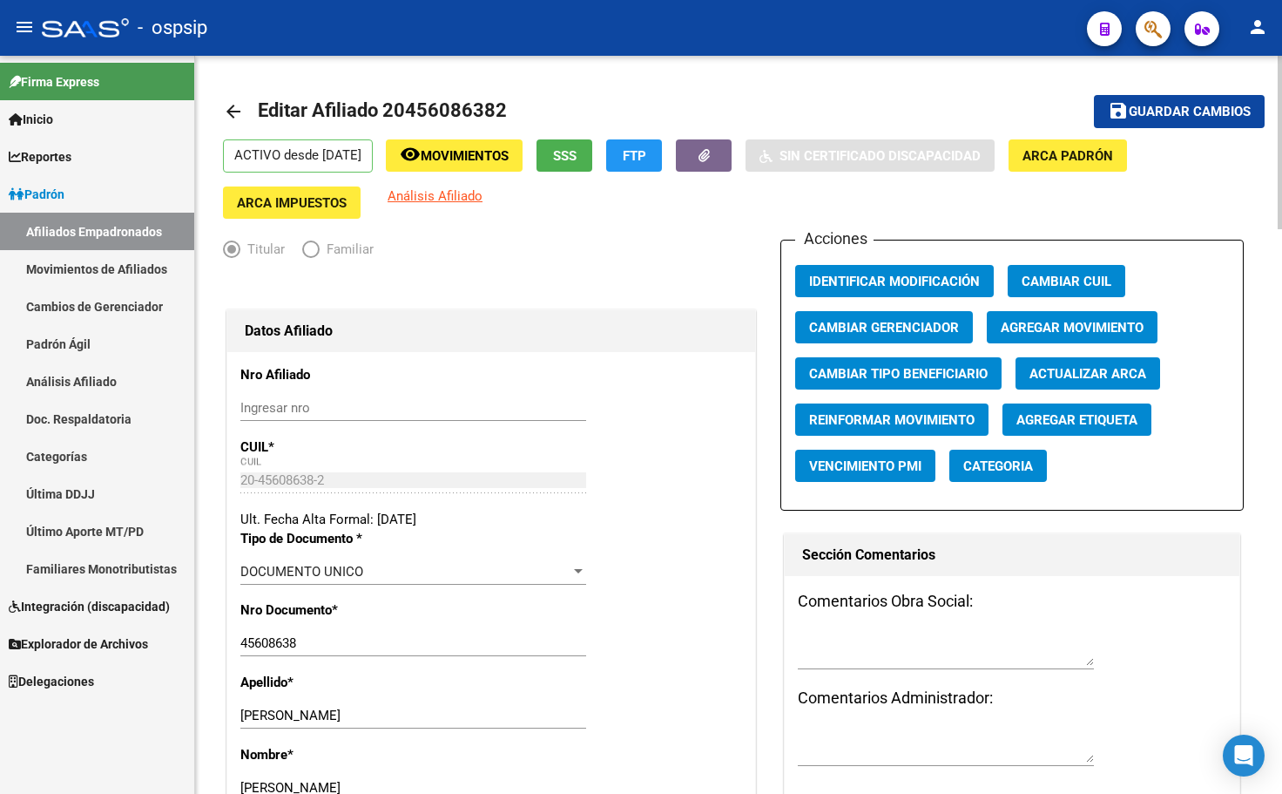
click at [577, 152] on span "SSS" at bounding box center [565, 156] width 24 height 16
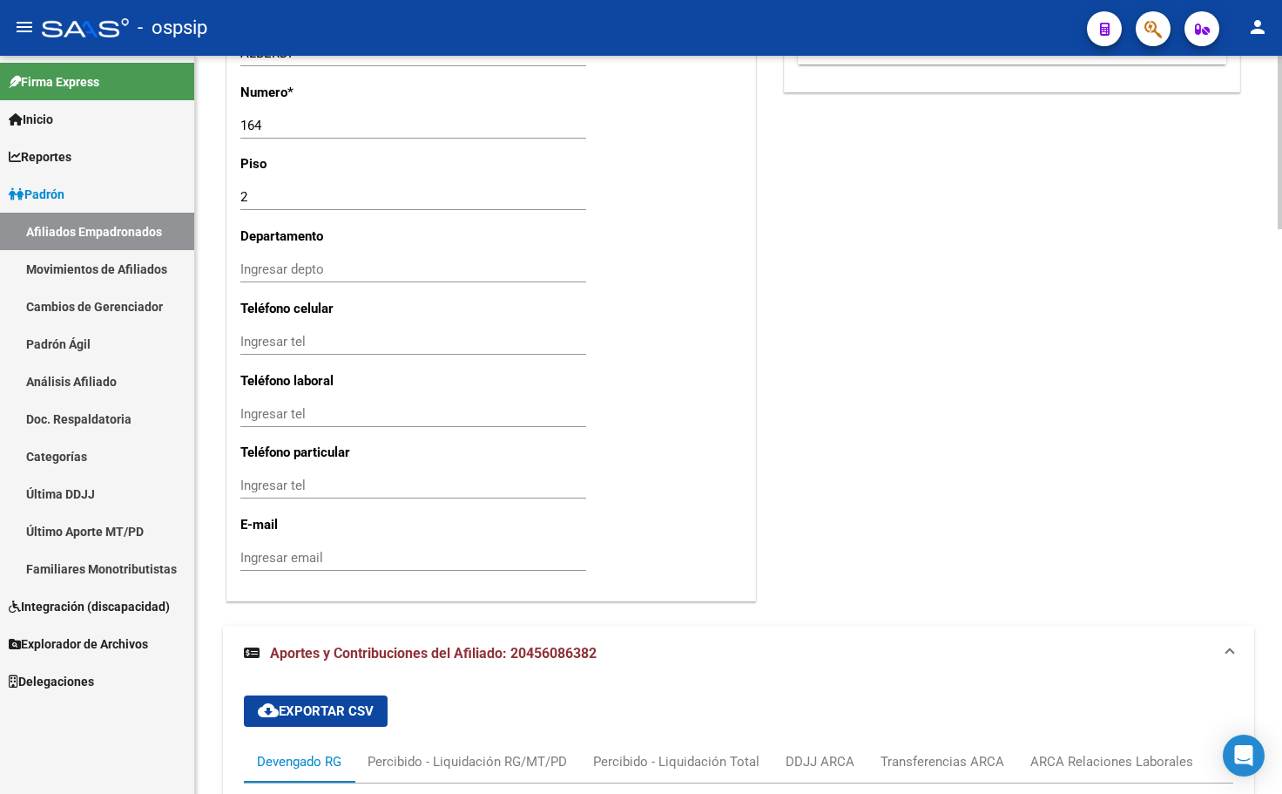
scroll to position [2004, 0]
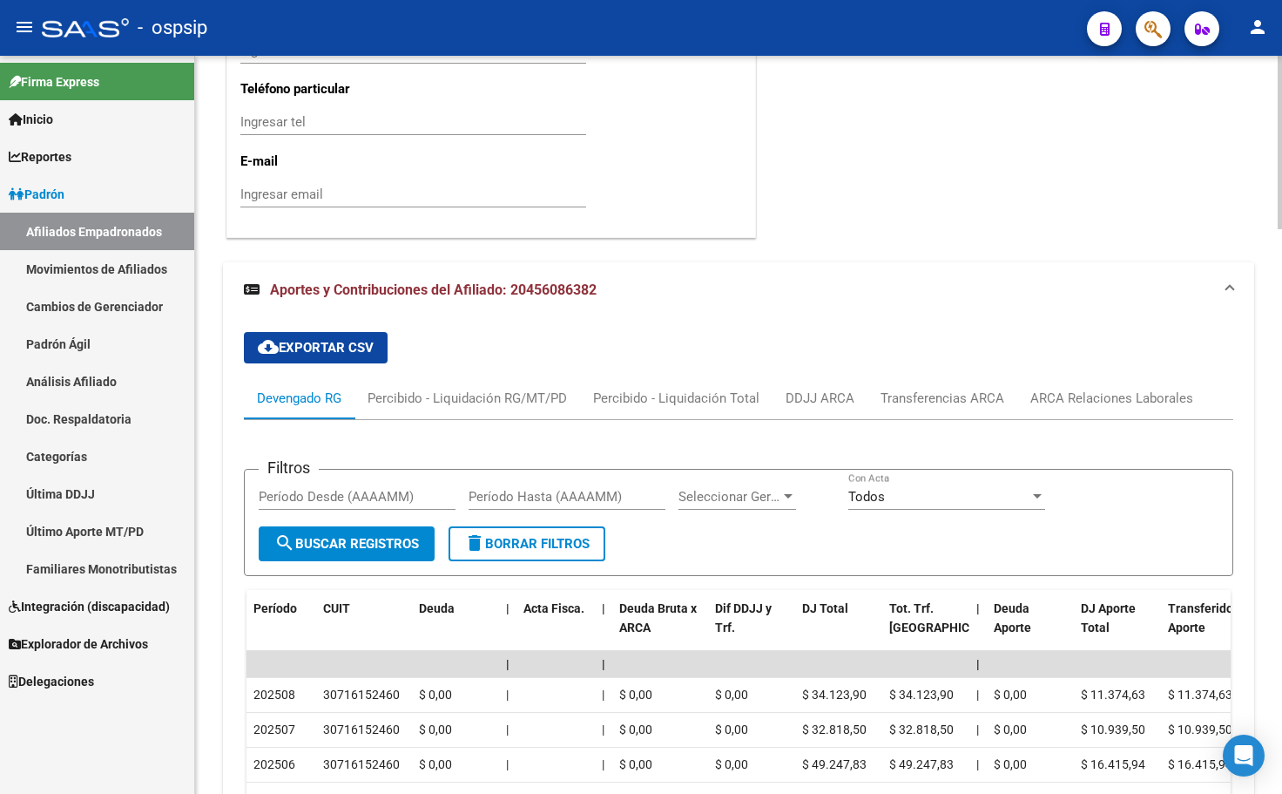
click at [441, 320] on div "cloud_download Exportar CSV Devengado RG Percibido - Liquidación RG/MT/PD Perci…" at bounding box center [739, 703] width 990 height 770
click at [1081, 390] on div "ARCA Relaciones Laborales" at bounding box center [1112, 398] width 163 height 19
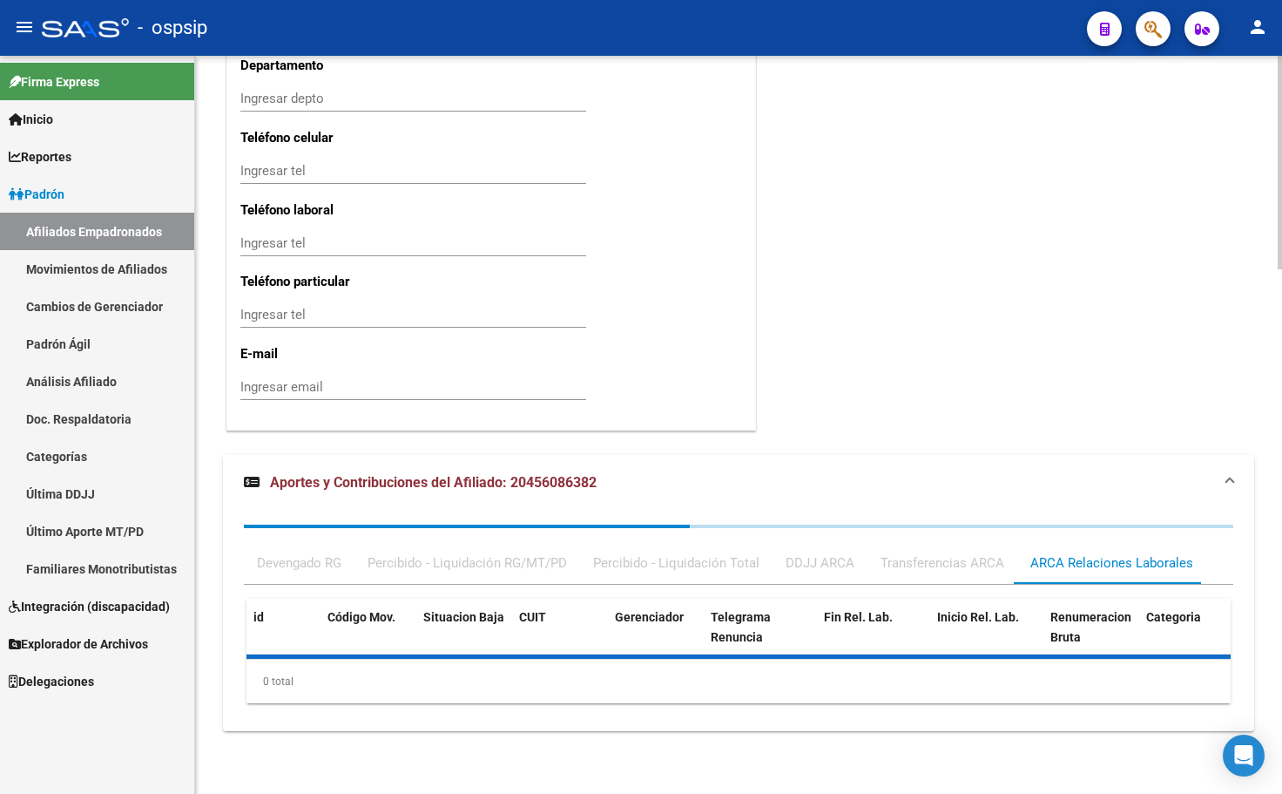
scroll to position [1896, 0]
